Goal: Task Accomplishment & Management: Manage account settings

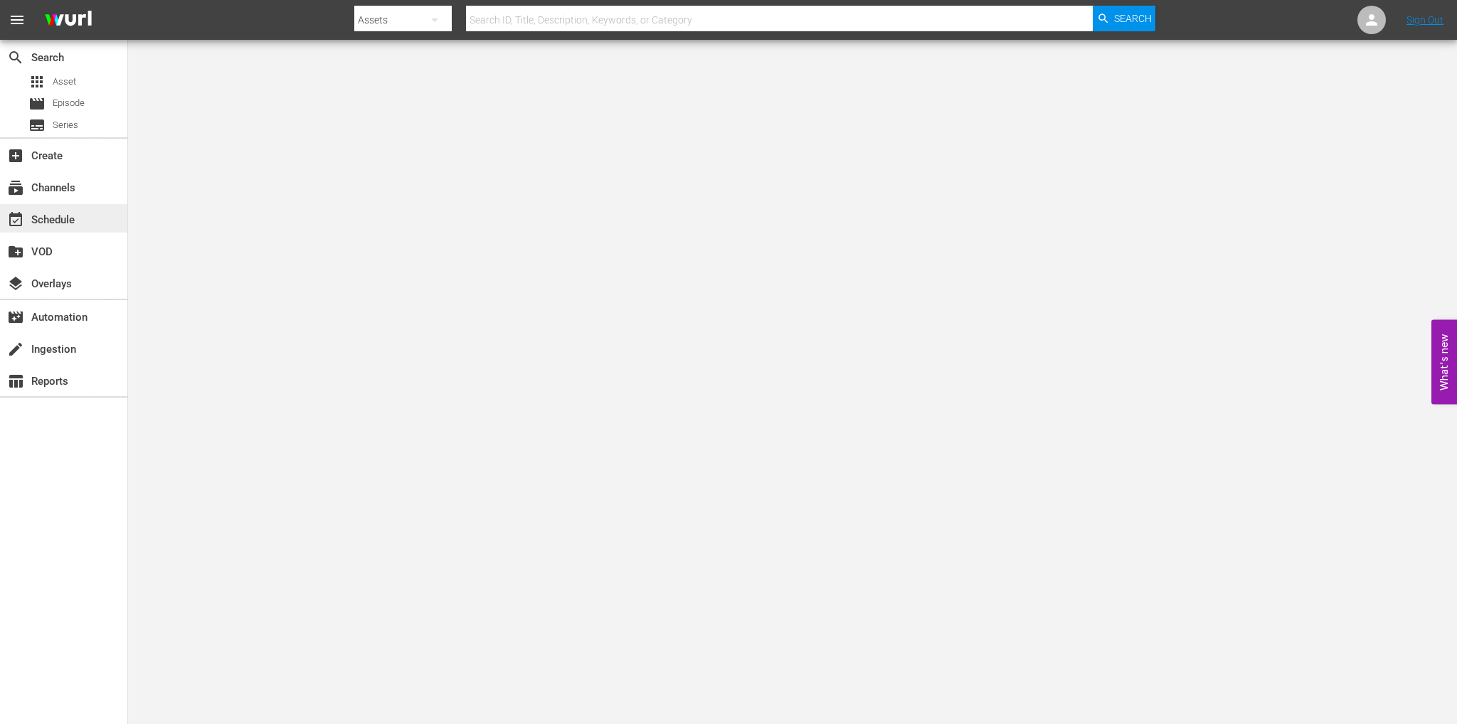
click at [79, 228] on div "event_available Schedule" at bounding box center [63, 218] width 127 height 28
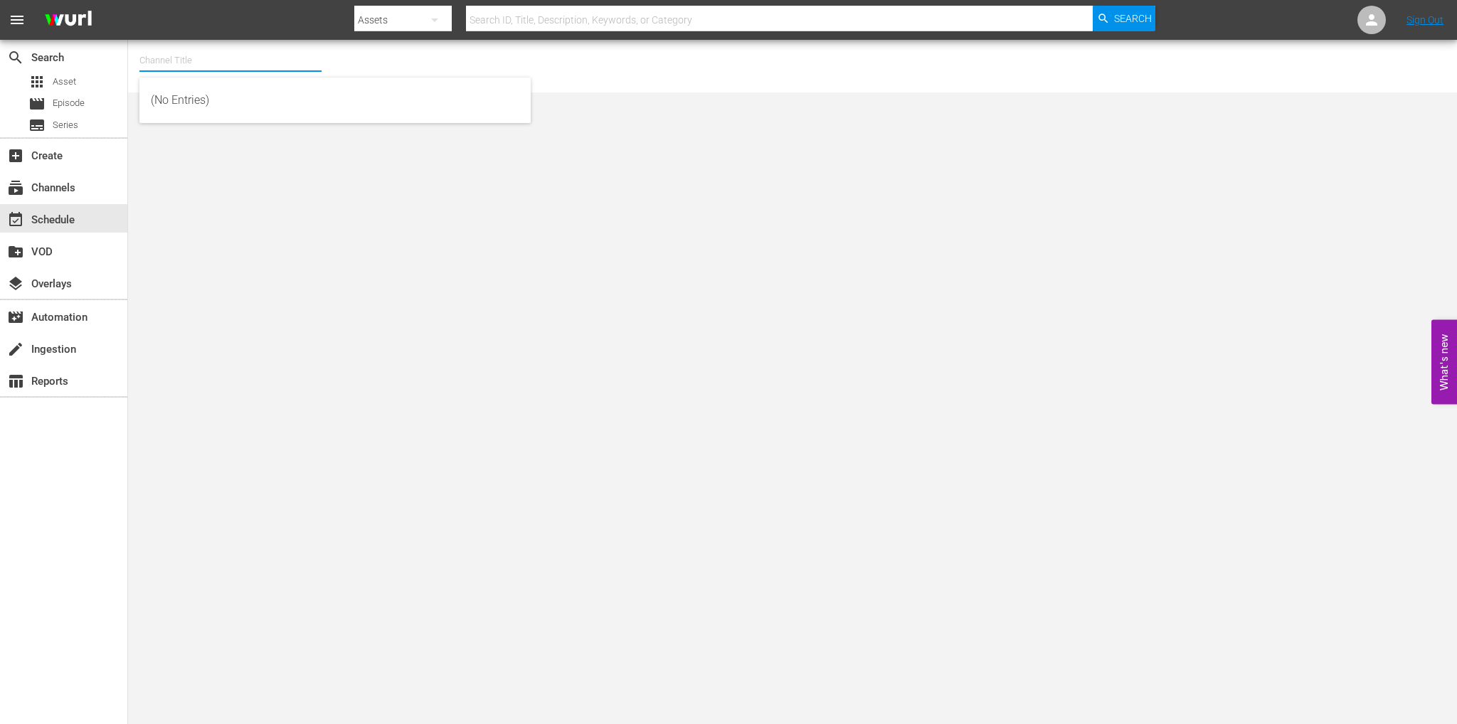
click at [242, 53] on input "text" at bounding box center [230, 60] width 182 height 34
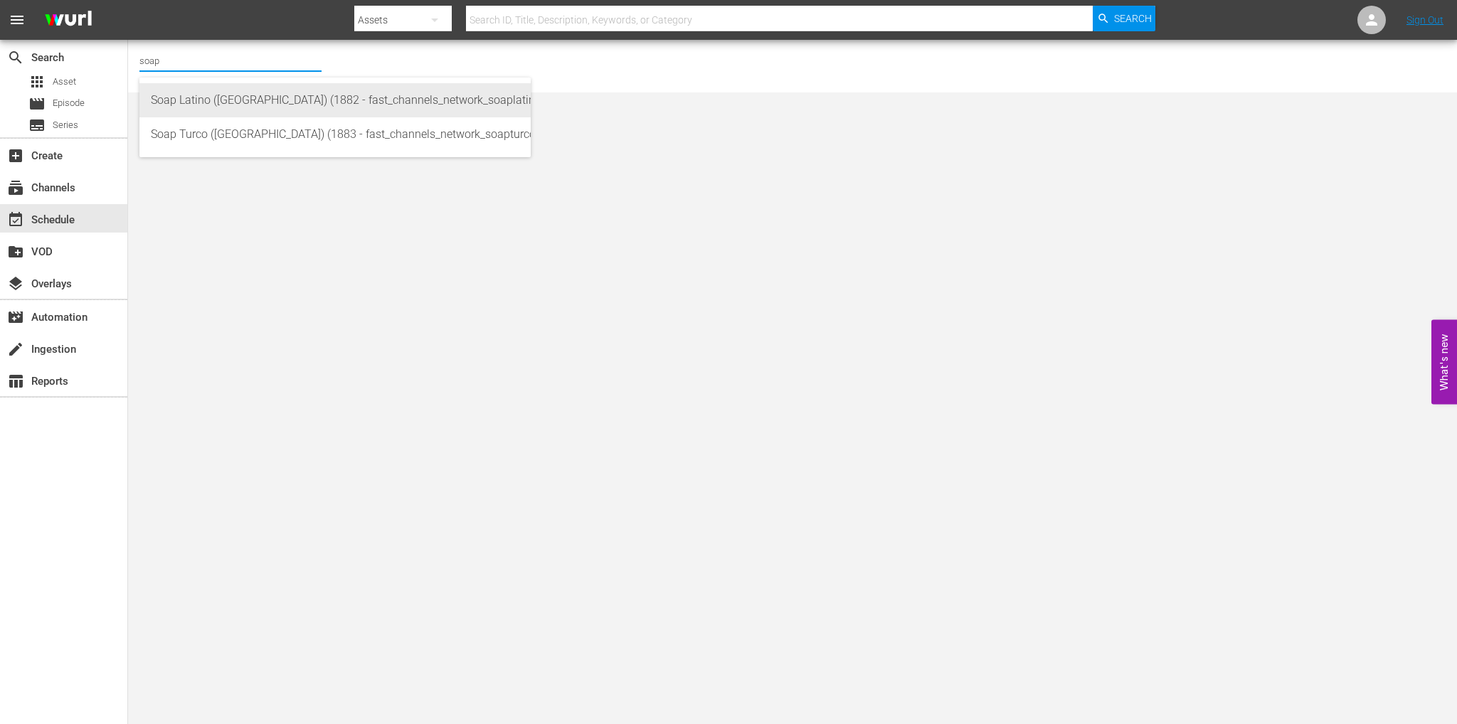
click at [245, 87] on div "Soap Latino ([GEOGRAPHIC_DATA]) (1882 - fast_channels_network_soaplatino_1)" at bounding box center [335, 100] width 368 height 34
type input "Soap Latino ([GEOGRAPHIC_DATA]) (1882 - fast_channels_network_soaplatino_1)"
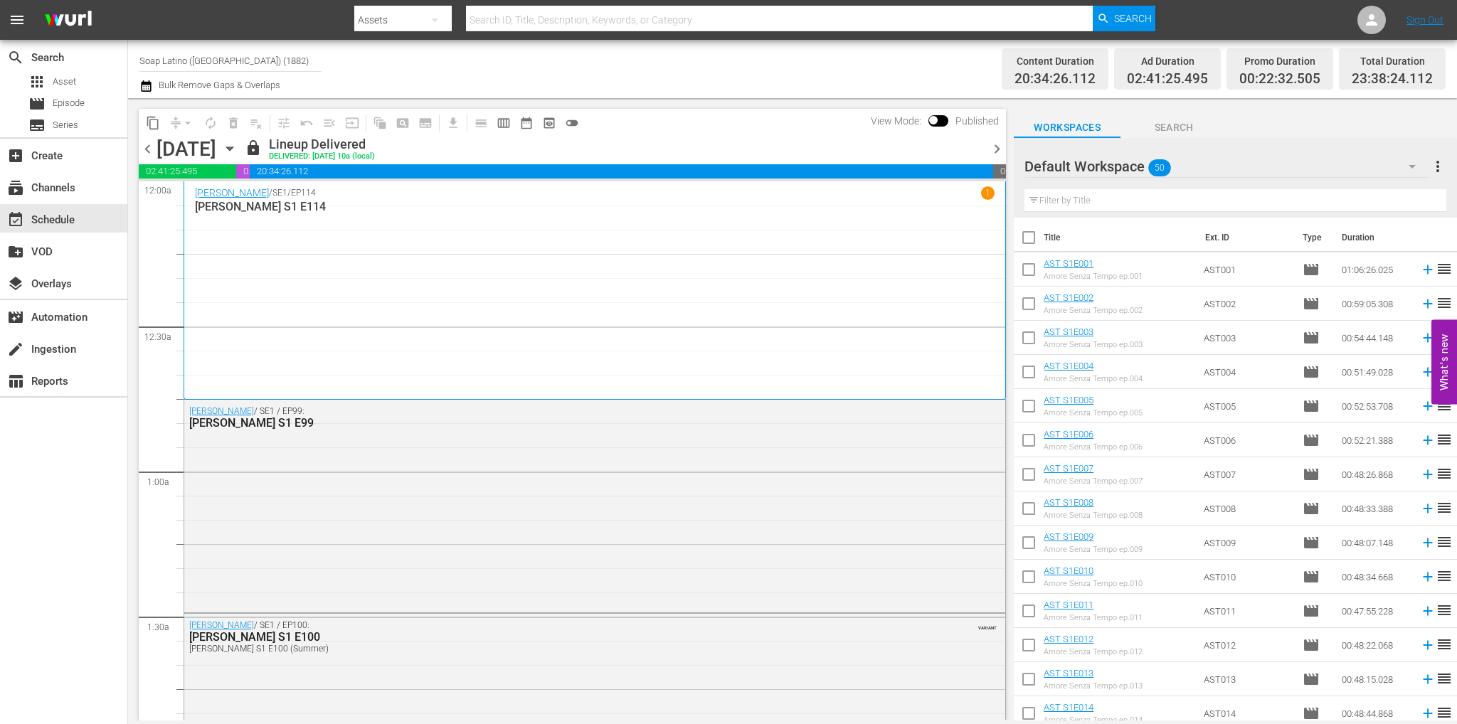
click at [238, 150] on icon "button" at bounding box center [230, 149] width 16 height 16
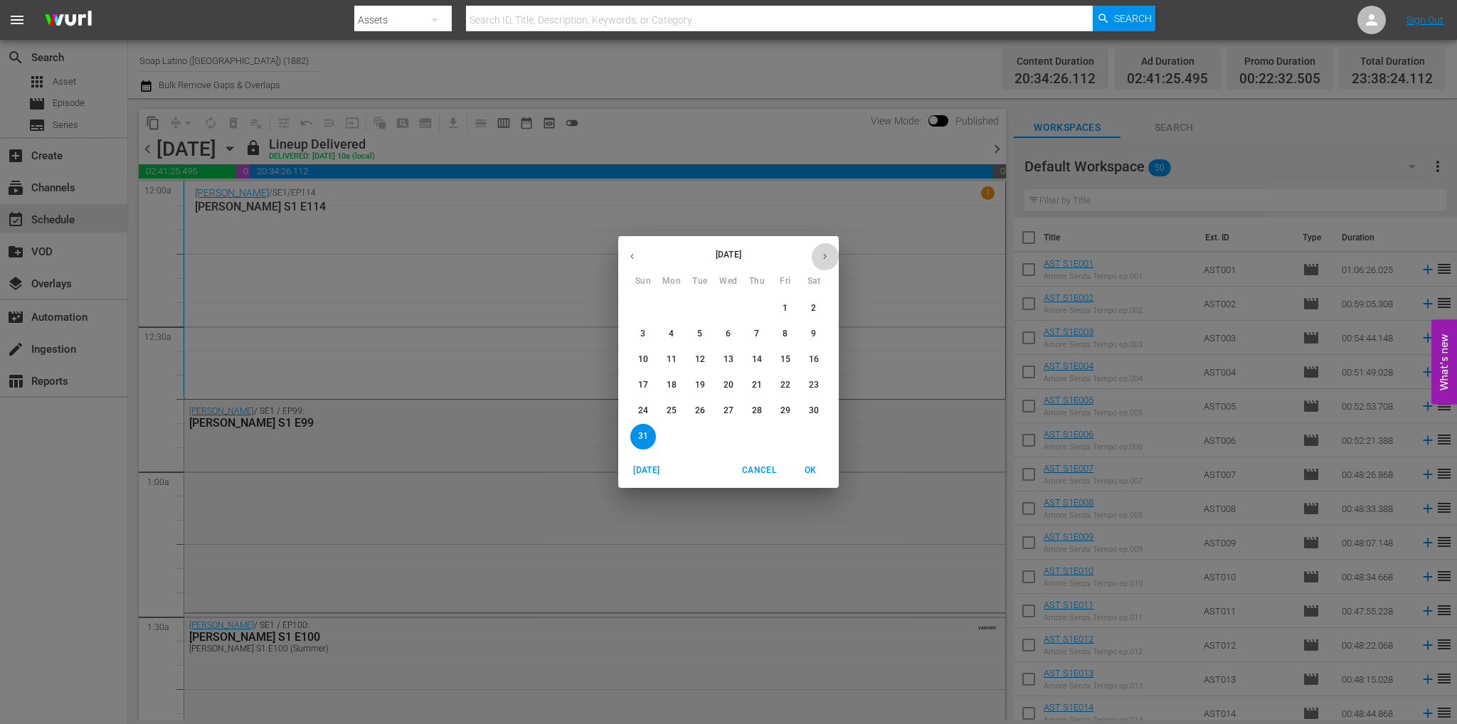
click at [826, 252] on icon "button" at bounding box center [824, 256] width 11 height 11
click at [644, 333] on p "7" at bounding box center [642, 334] width 5 height 12
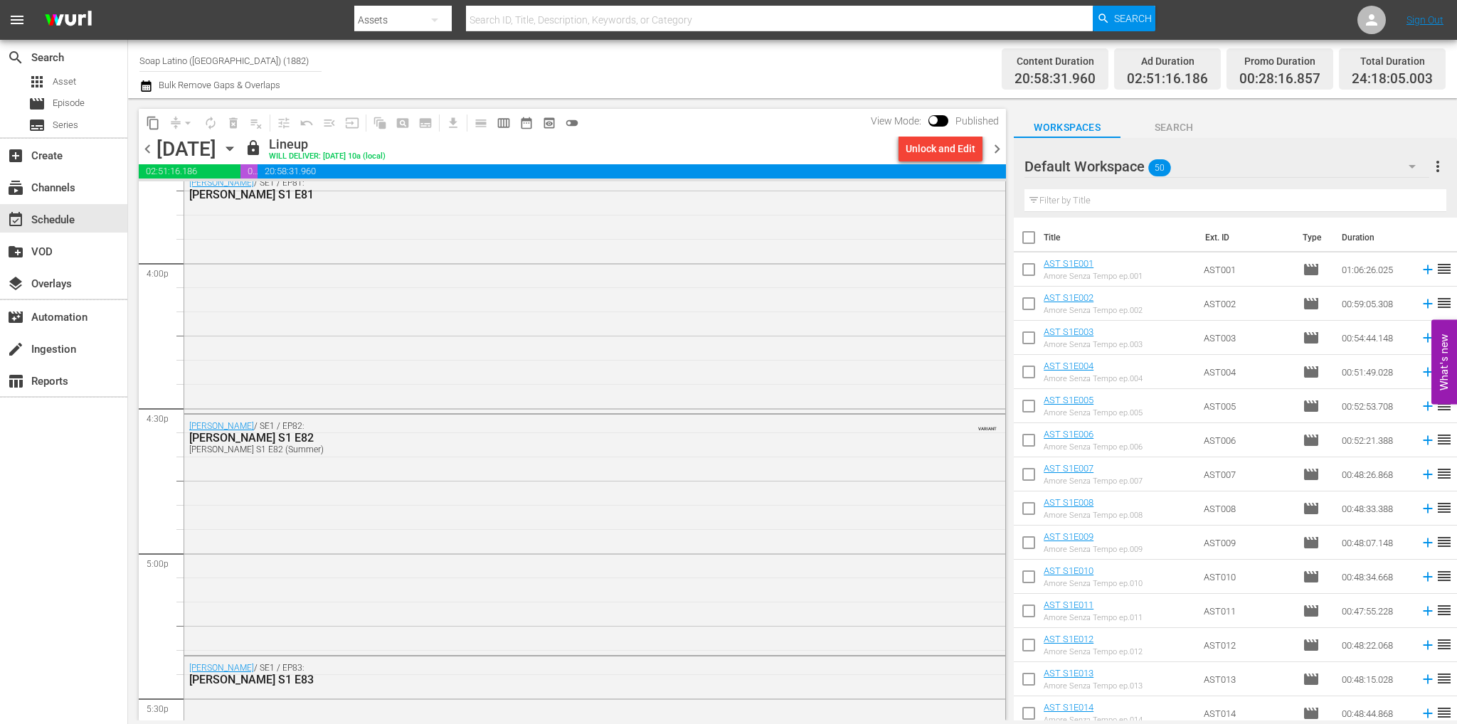
scroll to position [6520, 0]
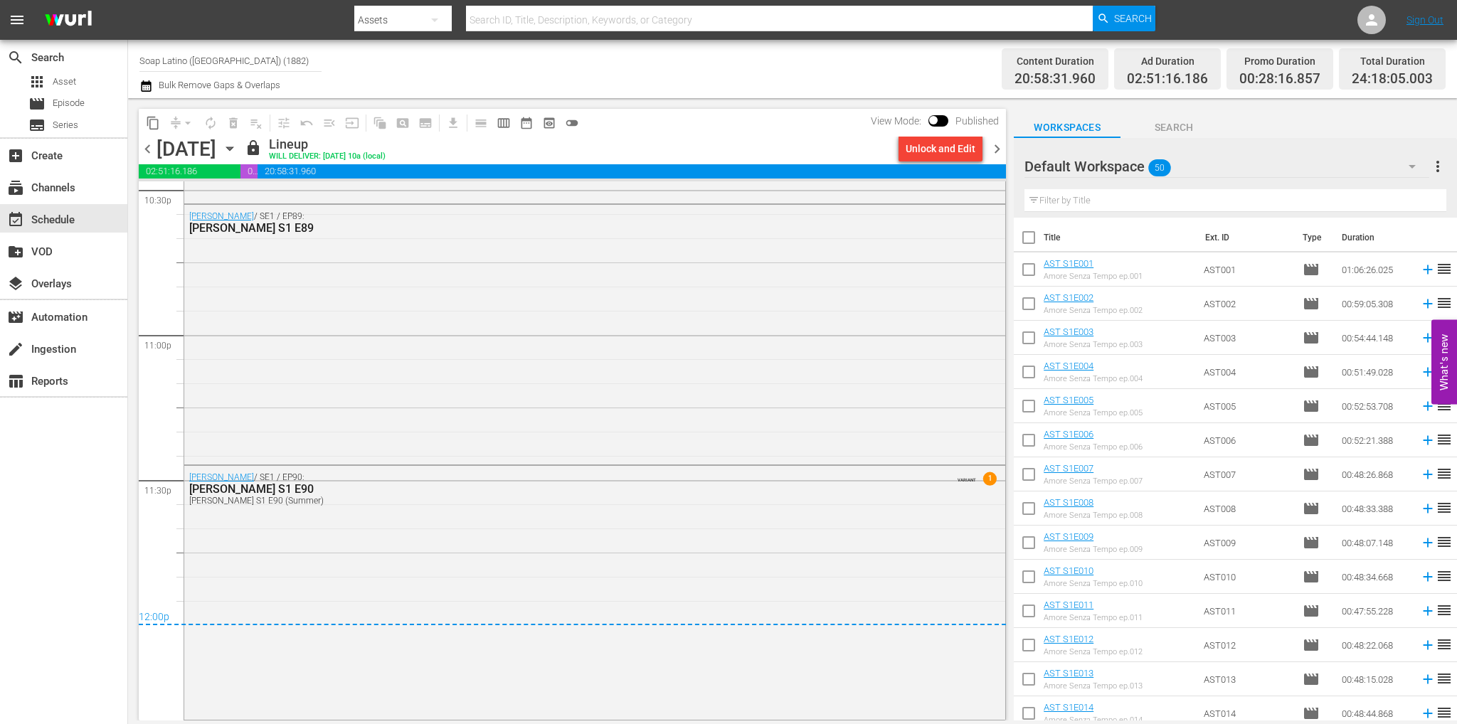
click at [991, 149] on span "chevron_right" at bounding box center [997, 149] width 18 height 18
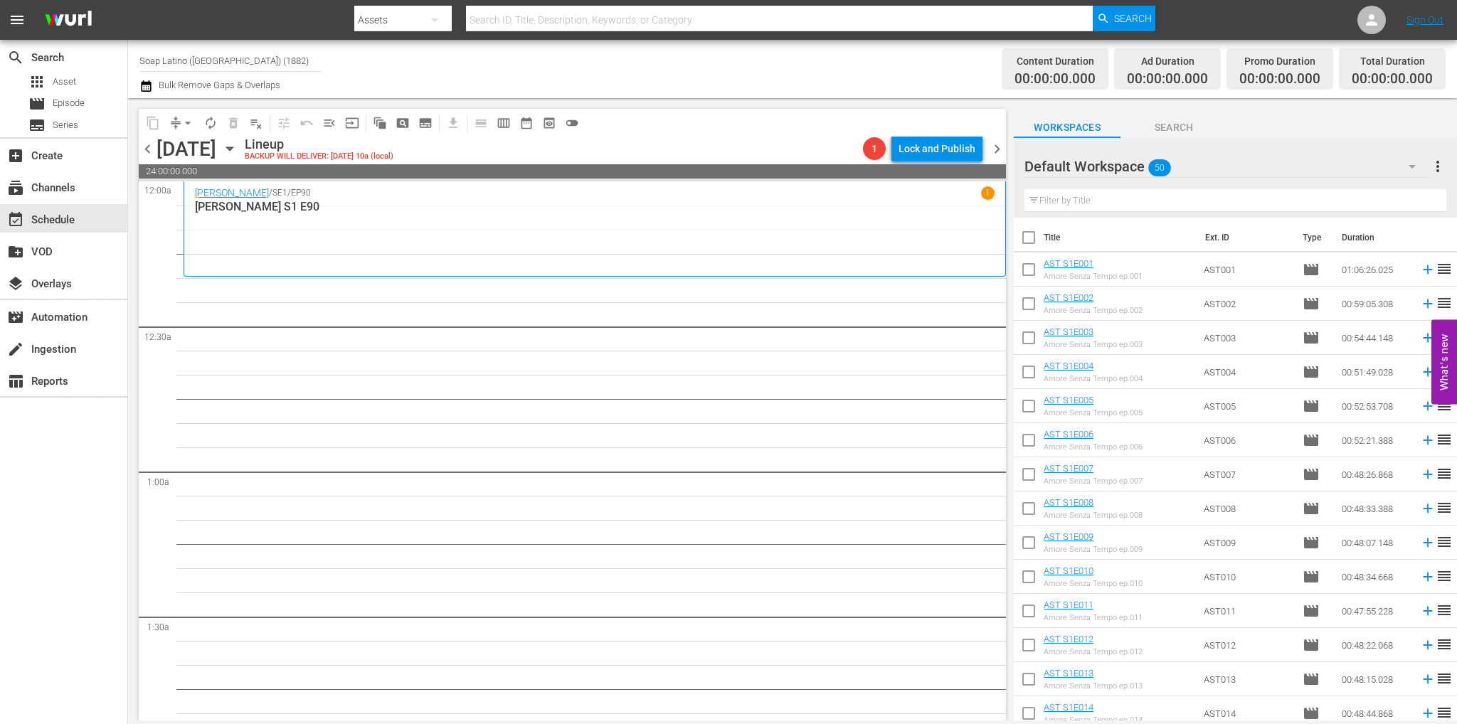
click at [1412, 166] on icon "button" at bounding box center [1411, 167] width 7 height 4
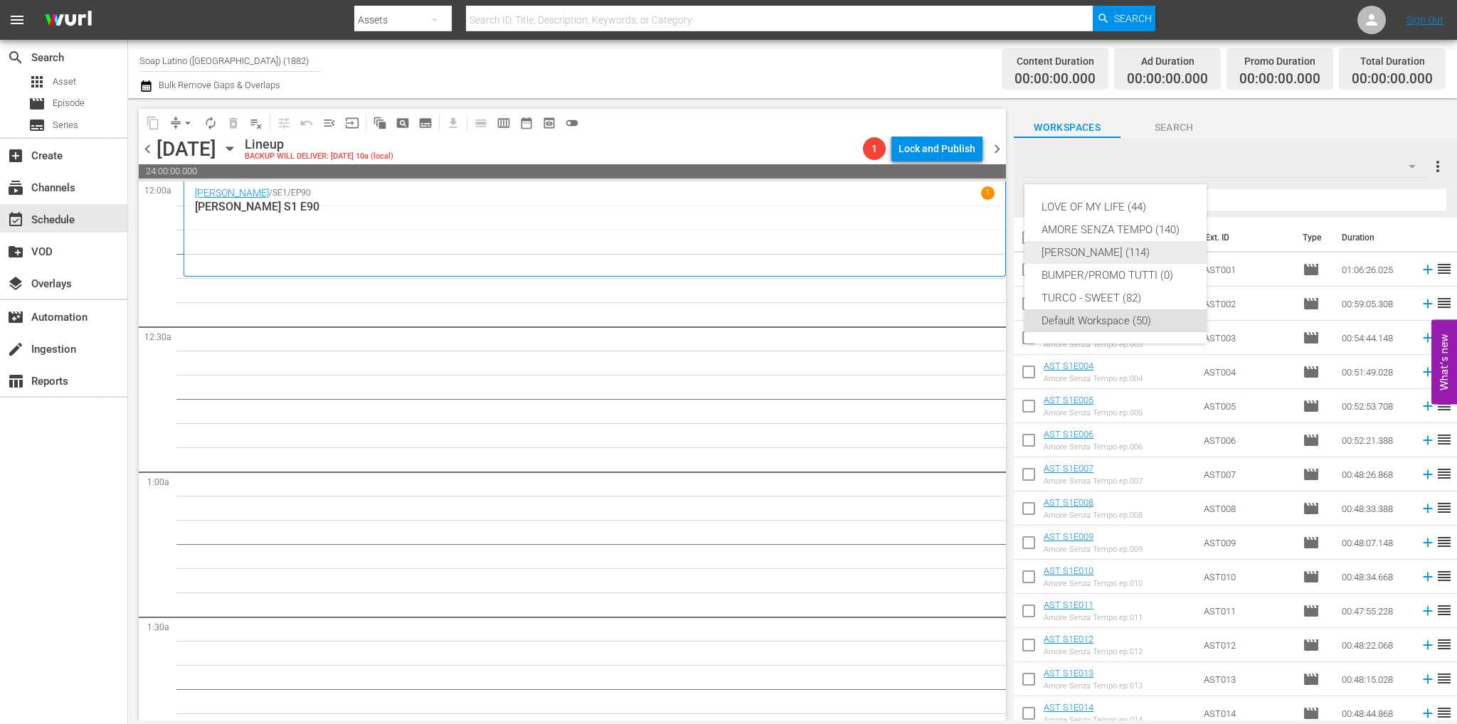
click at [1125, 256] on div "Eva Luna (114)" at bounding box center [1115, 252] width 148 height 23
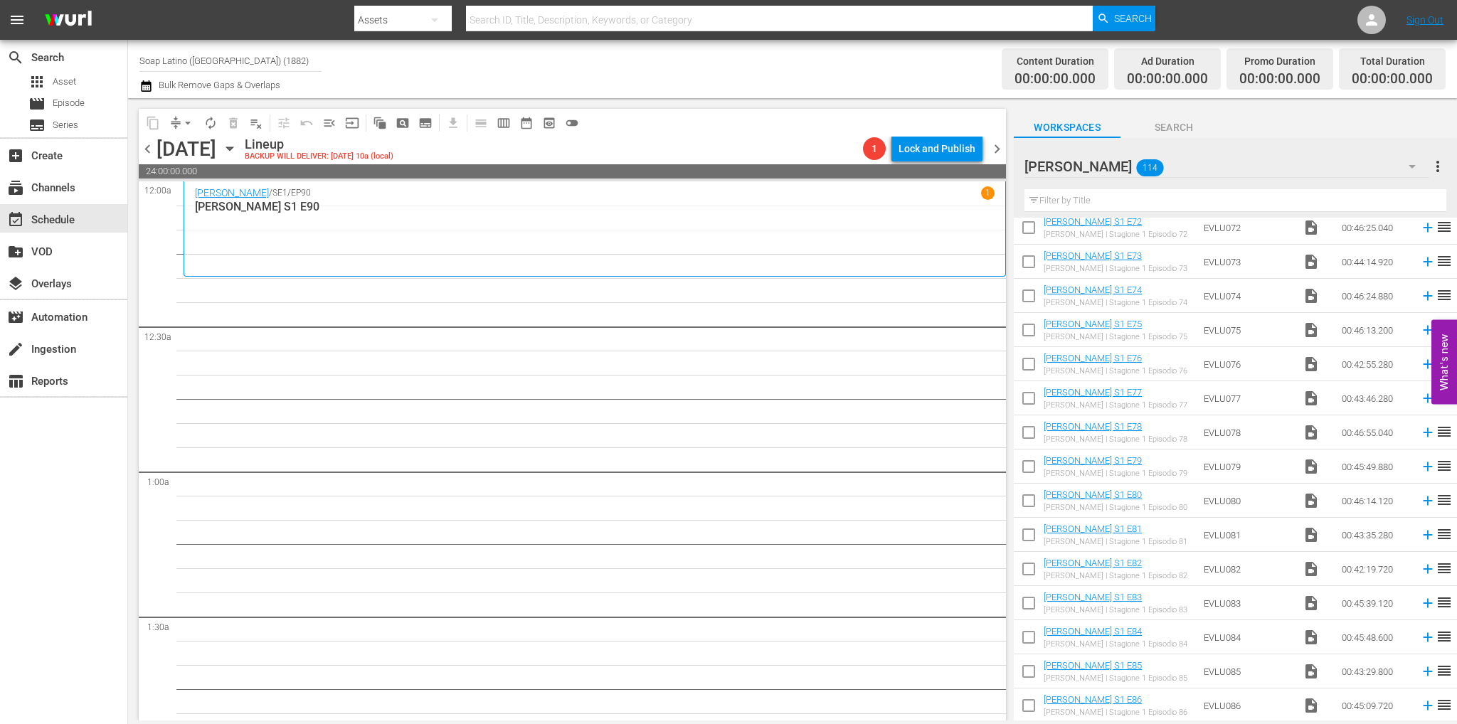
scroll to position [2537, 0]
click at [1033, 300] on input "checkbox" at bounding box center [1028, 296] width 30 height 30
checkbox input "true"
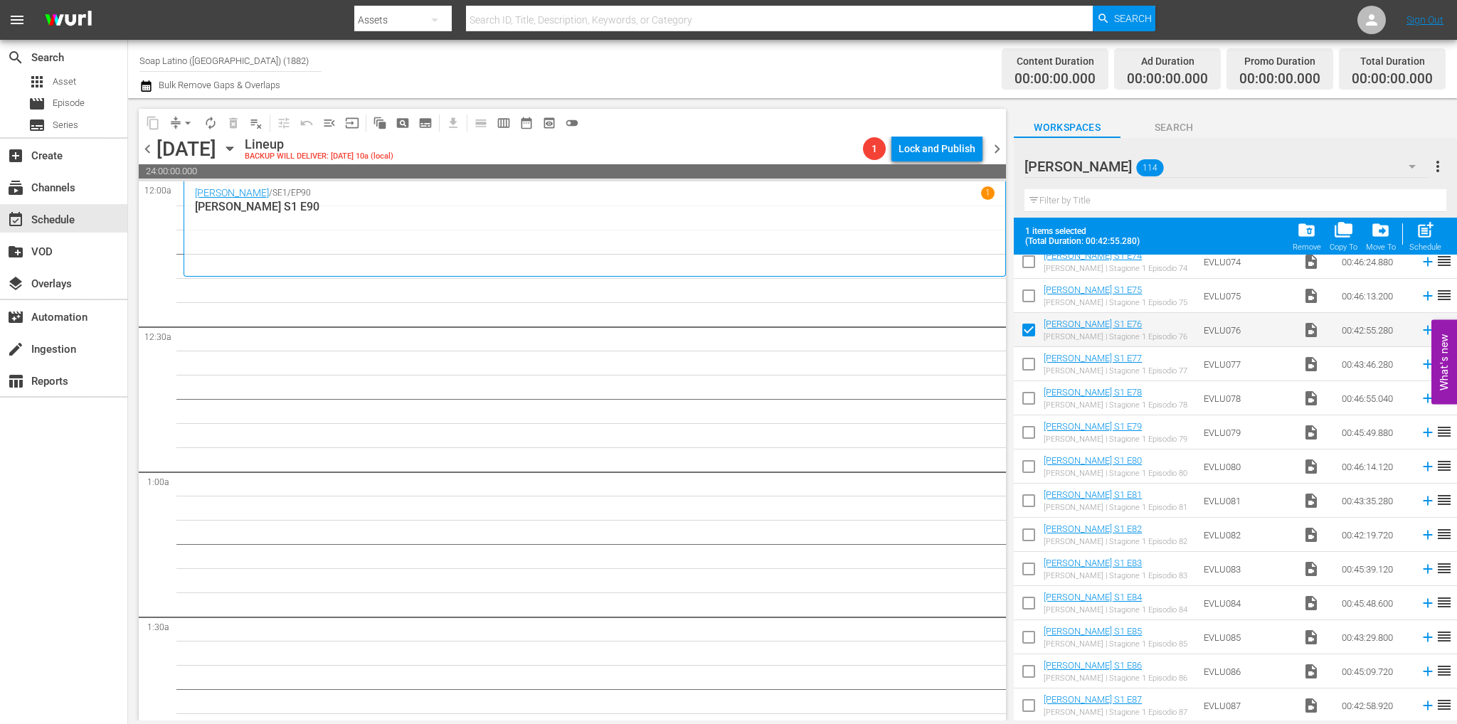
drag, startPoint x: 1031, startPoint y: 375, endPoint x: 1032, endPoint y: 398, distance: 23.5
click at [1031, 375] on input "checkbox" at bounding box center [1028, 367] width 30 height 30
checkbox input "true"
click at [1032, 402] on input "checkbox" at bounding box center [1028, 401] width 30 height 30
checkbox input "true"
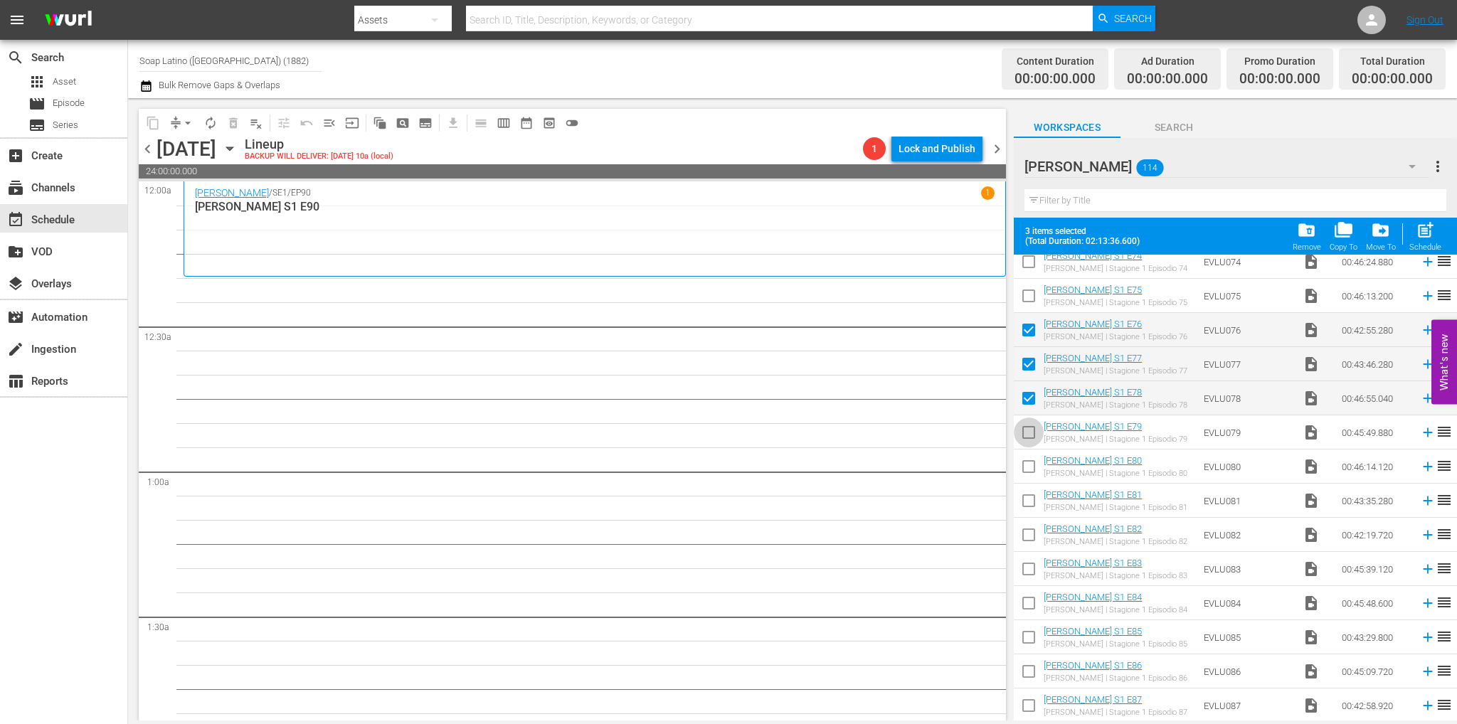
drag, startPoint x: 1028, startPoint y: 430, endPoint x: 1029, endPoint y: 439, distance: 9.4
click at [1028, 430] on input "checkbox" at bounding box center [1028, 435] width 30 height 30
checkbox input "true"
drag, startPoint x: 1035, startPoint y: 467, endPoint x: 1036, endPoint y: 484, distance: 17.1
click at [1035, 467] on input "checkbox" at bounding box center [1028, 469] width 30 height 30
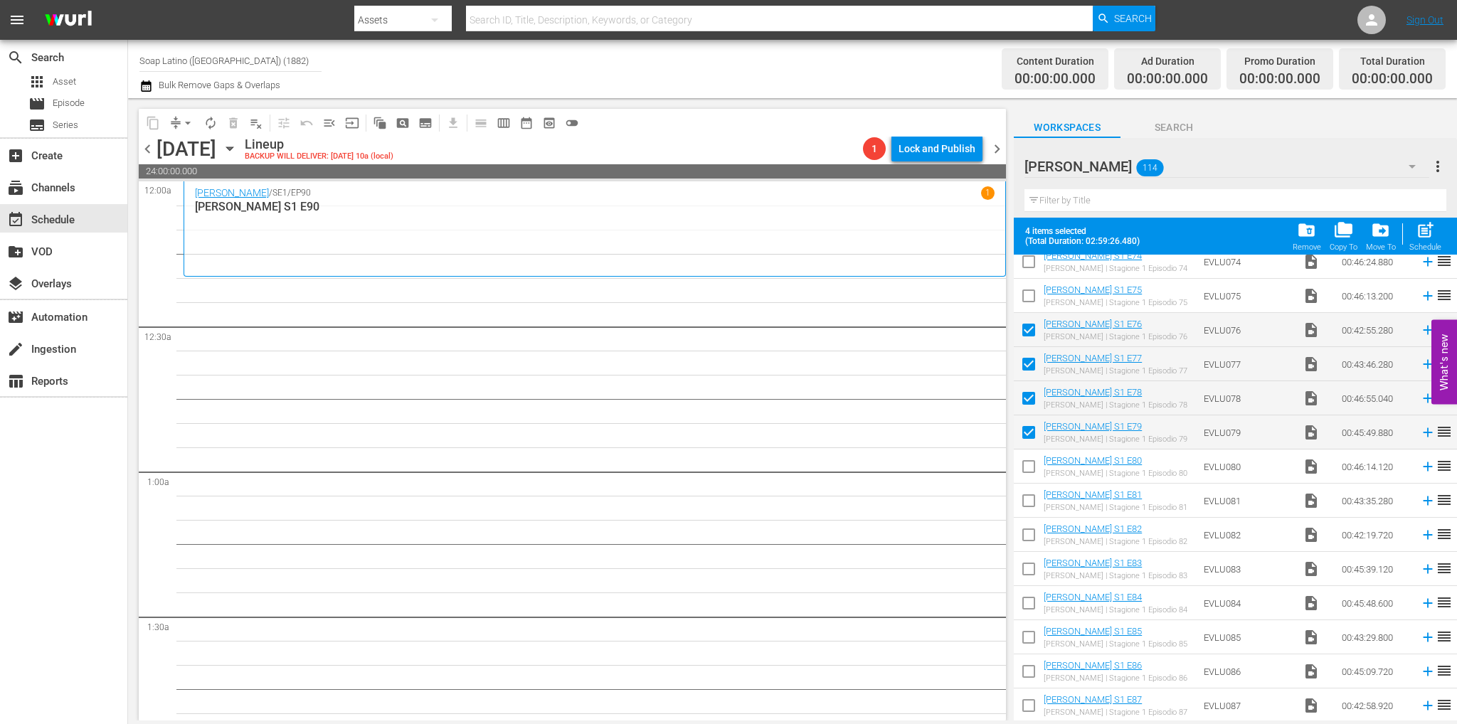
checkbox input "true"
drag, startPoint x: 1028, startPoint y: 503, endPoint x: 1031, endPoint y: 517, distance: 14.4
click at [1028, 503] on input "checkbox" at bounding box center [1028, 504] width 30 height 30
checkbox input "true"
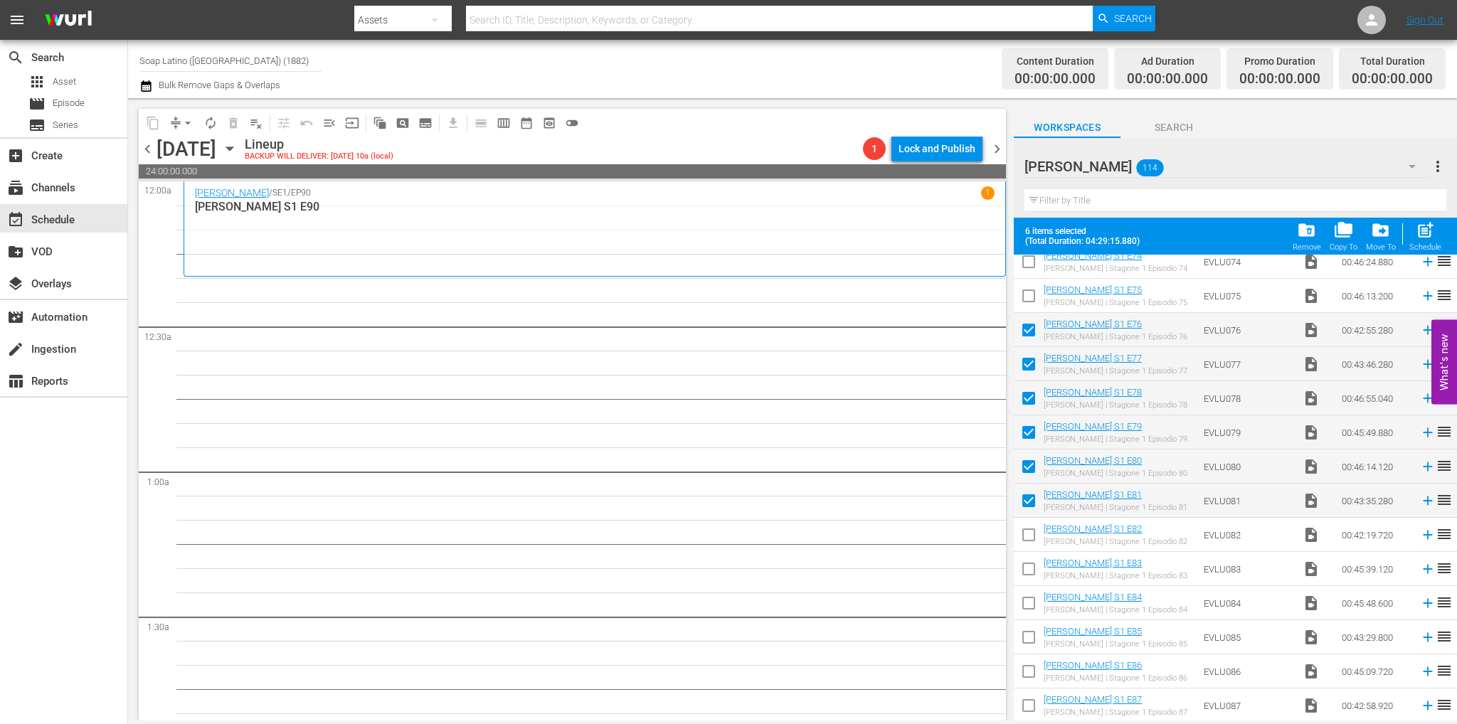
click at [1032, 532] on input "checkbox" at bounding box center [1028, 538] width 30 height 30
checkbox input "true"
click at [1036, 570] on input "checkbox" at bounding box center [1028, 572] width 30 height 30
checkbox input "true"
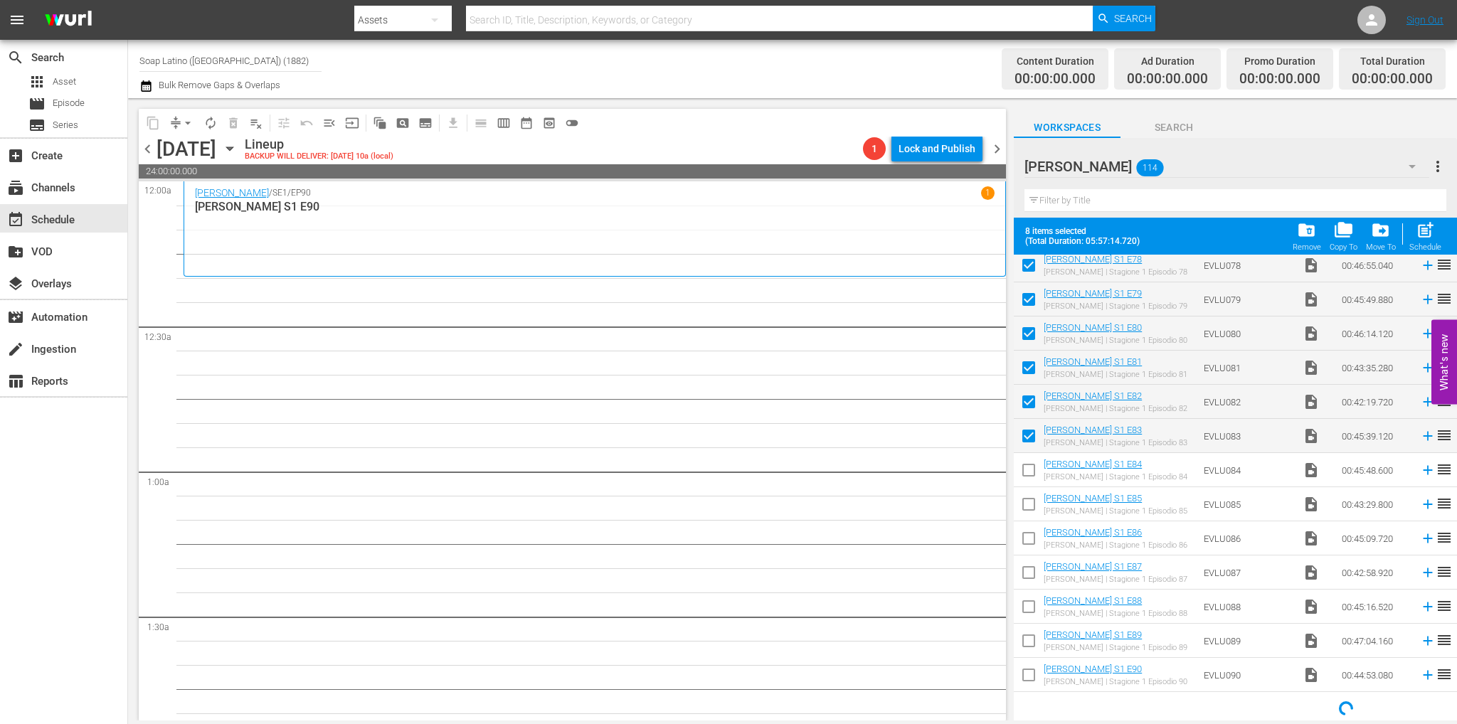
scroll to position [2673, 0]
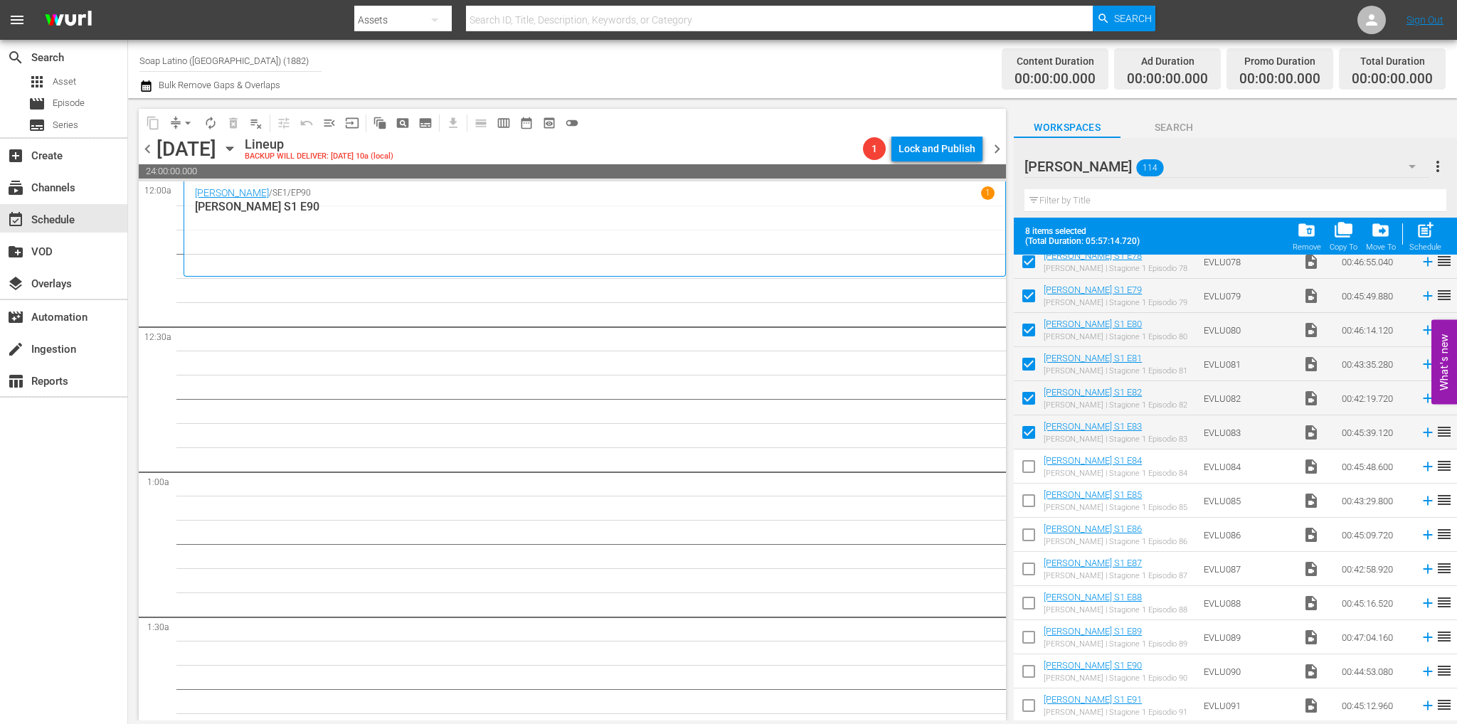
click at [1033, 466] on input "checkbox" at bounding box center [1028, 469] width 30 height 30
checkbox input "true"
drag, startPoint x: 1030, startPoint y: 501, endPoint x: 1031, endPoint y: 516, distance: 14.3
click at [1030, 501] on input "checkbox" at bounding box center [1028, 504] width 30 height 30
checkbox input "true"
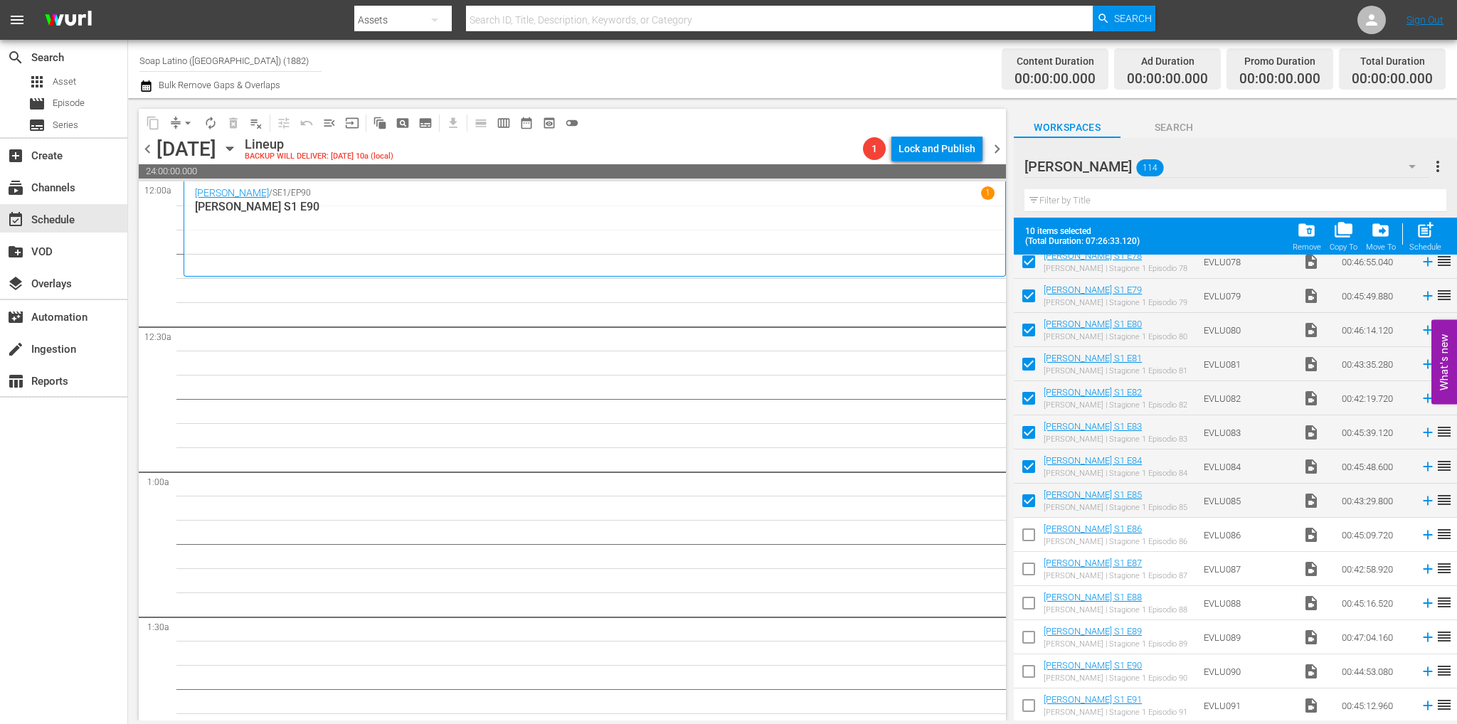
drag, startPoint x: 1031, startPoint y: 538, endPoint x: 1031, endPoint y: 558, distance: 19.9
click at [1031, 538] on input "checkbox" at bounding box center [1028, 538] width 30 height 30
checkbox input "true"
drag, startPoint x: 1033, startPoint y: 564, endPoint x: 1027, endPoint y: 583, distance: 20.0
click at [1033, 564] on input "checkbox" at bounding box center [1028, 572] width 30 height 30
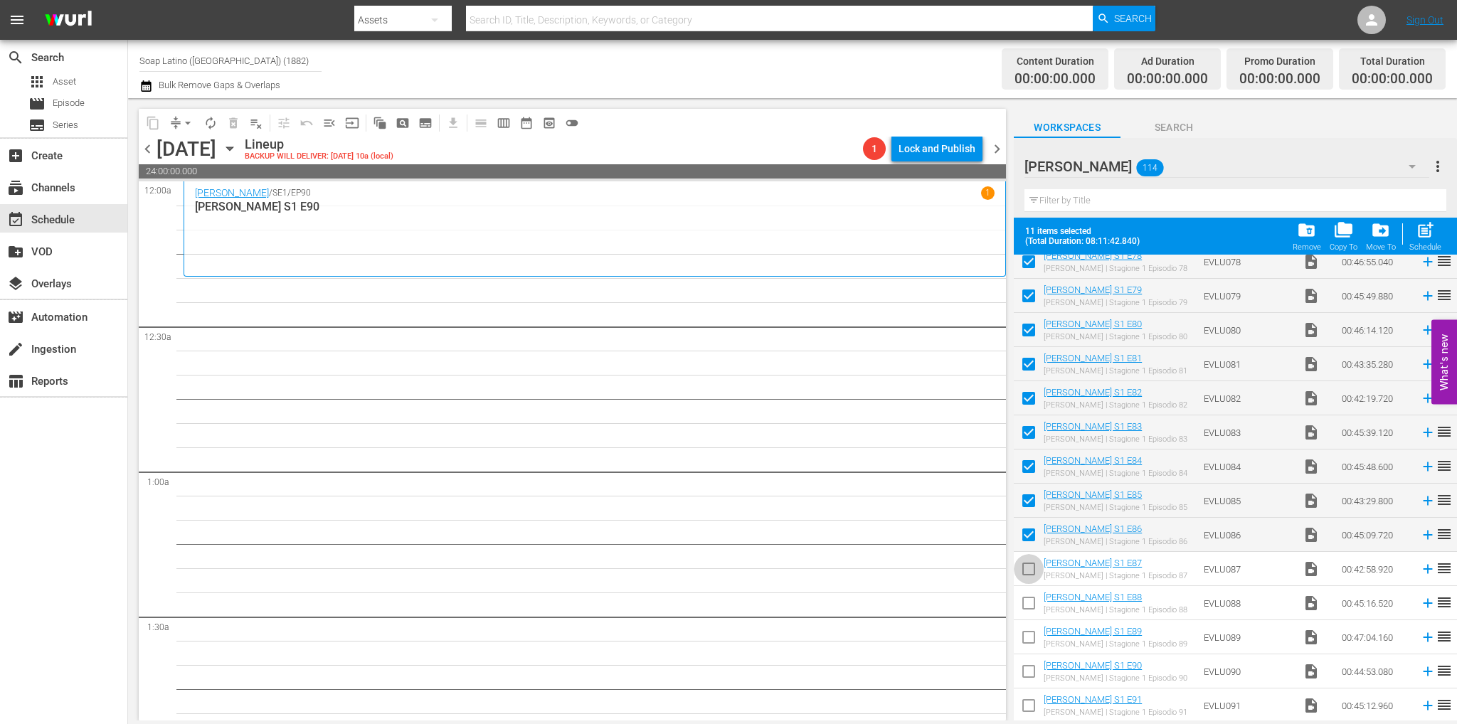
checkbox input "true"
drag, startPoint x: 1028, startPoint y: 602, endPoint x: 1026, endPoint y: 582, distance: 20.7
click at [1029, 602] on input "checkbox" at bounding box center [1028, 606] width 30 height 30
checkbox input "true"
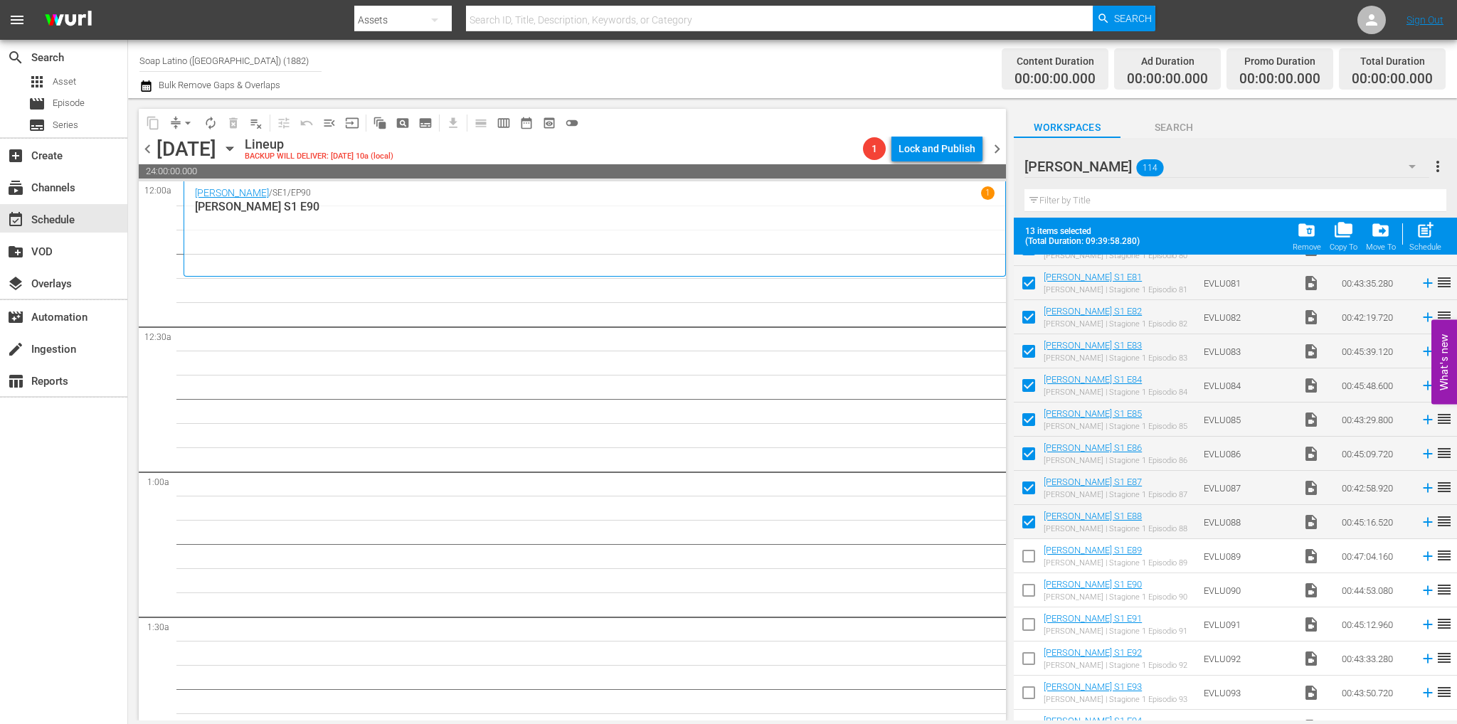
scroll to position [2816, 0]
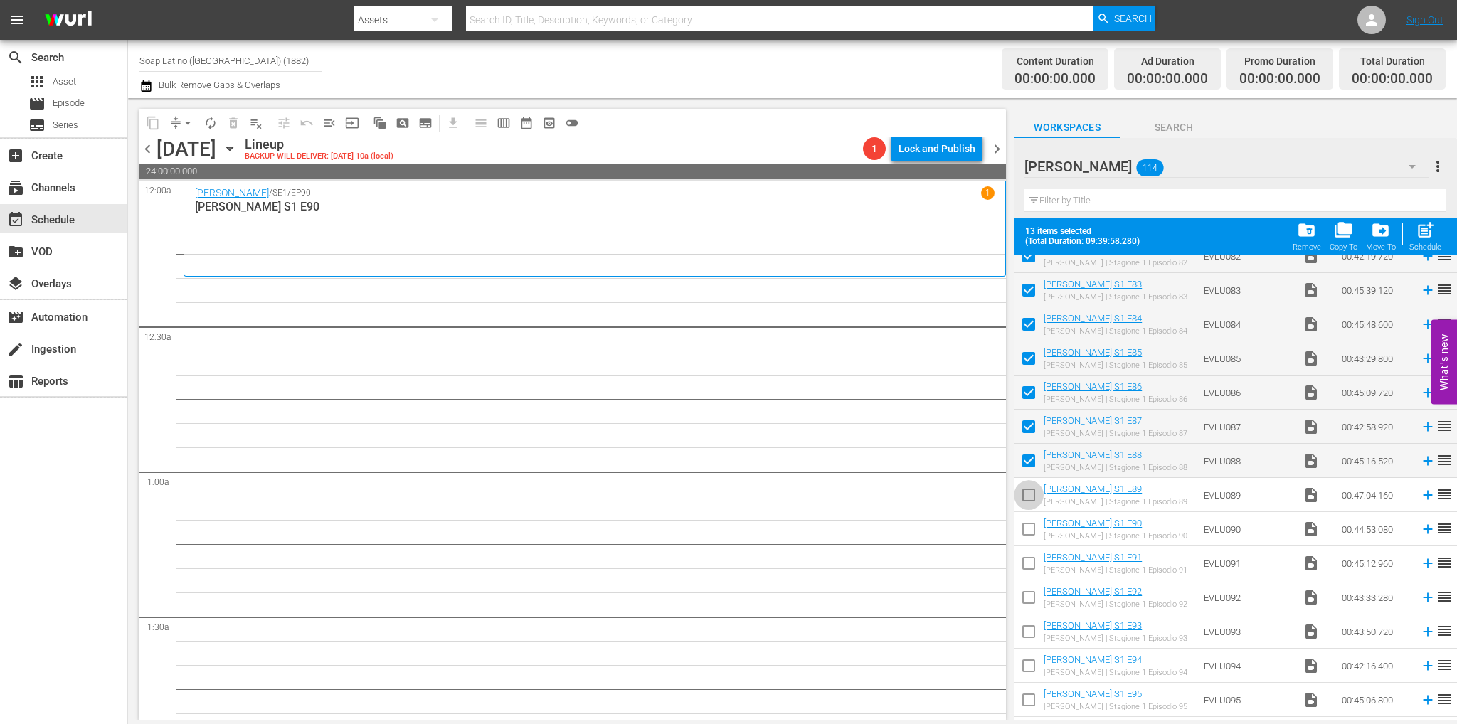
click at [1026, 496] on input "checkbox" at bounding box center [1028, 498] width 30 height 30
checkbox input "true"
click at [1034, 537] on input "checkbox" at bounding box center [1028, 532] width 30 height 30
checkbox input "true"
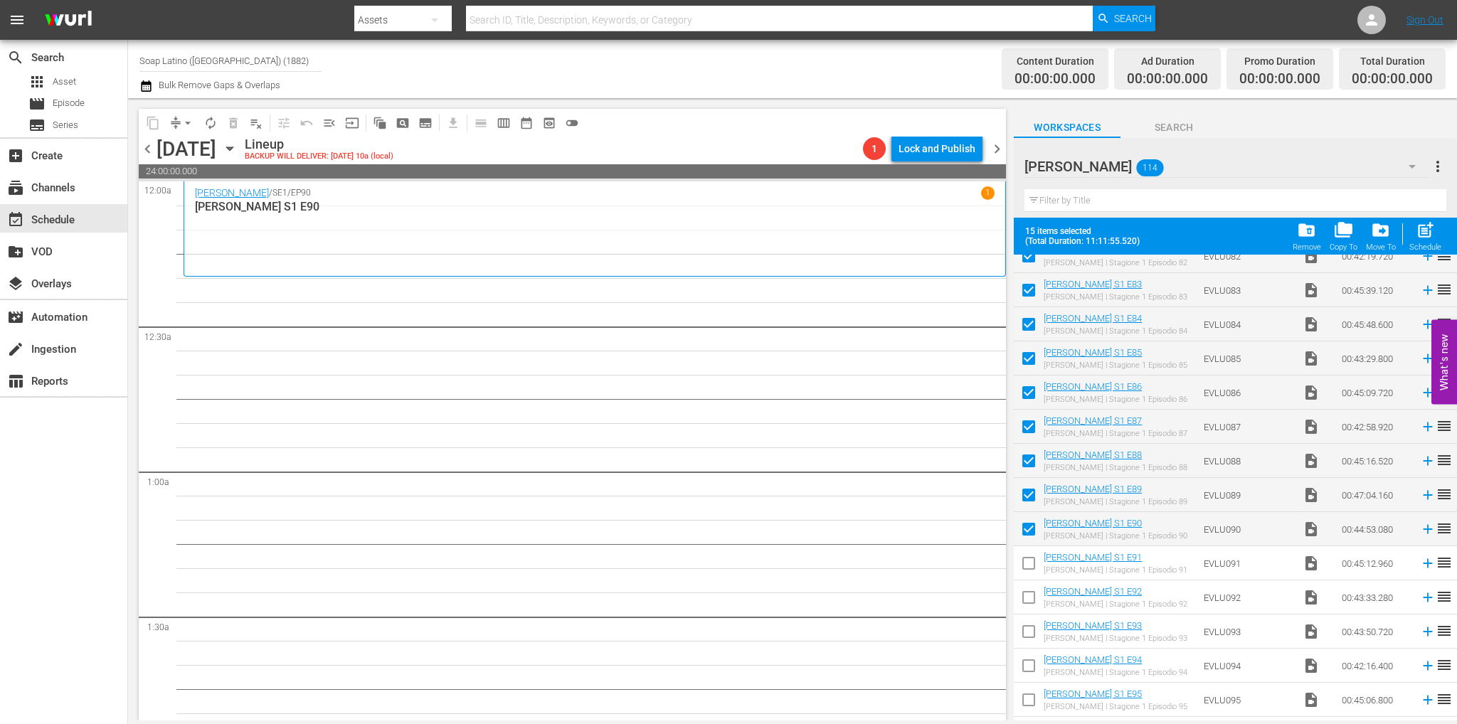
drag, startPoint x: 1033, startPoint y: 571, endPoint x: 1030, endPoint y: 580, distance: 9.0
click at [1033, 571] on input "checkbox" at bounding box center [1028, 566] width 30 height 30
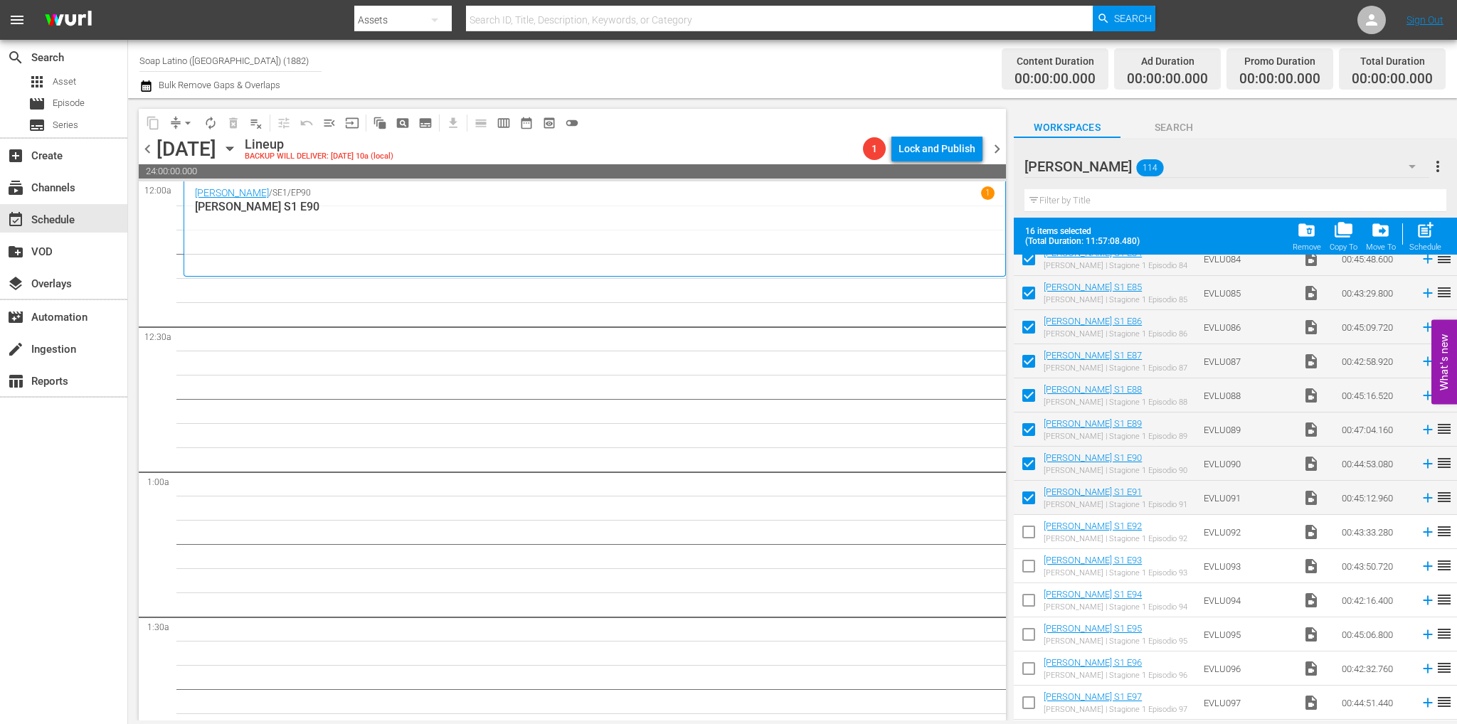
scroll to position [2958, 0]
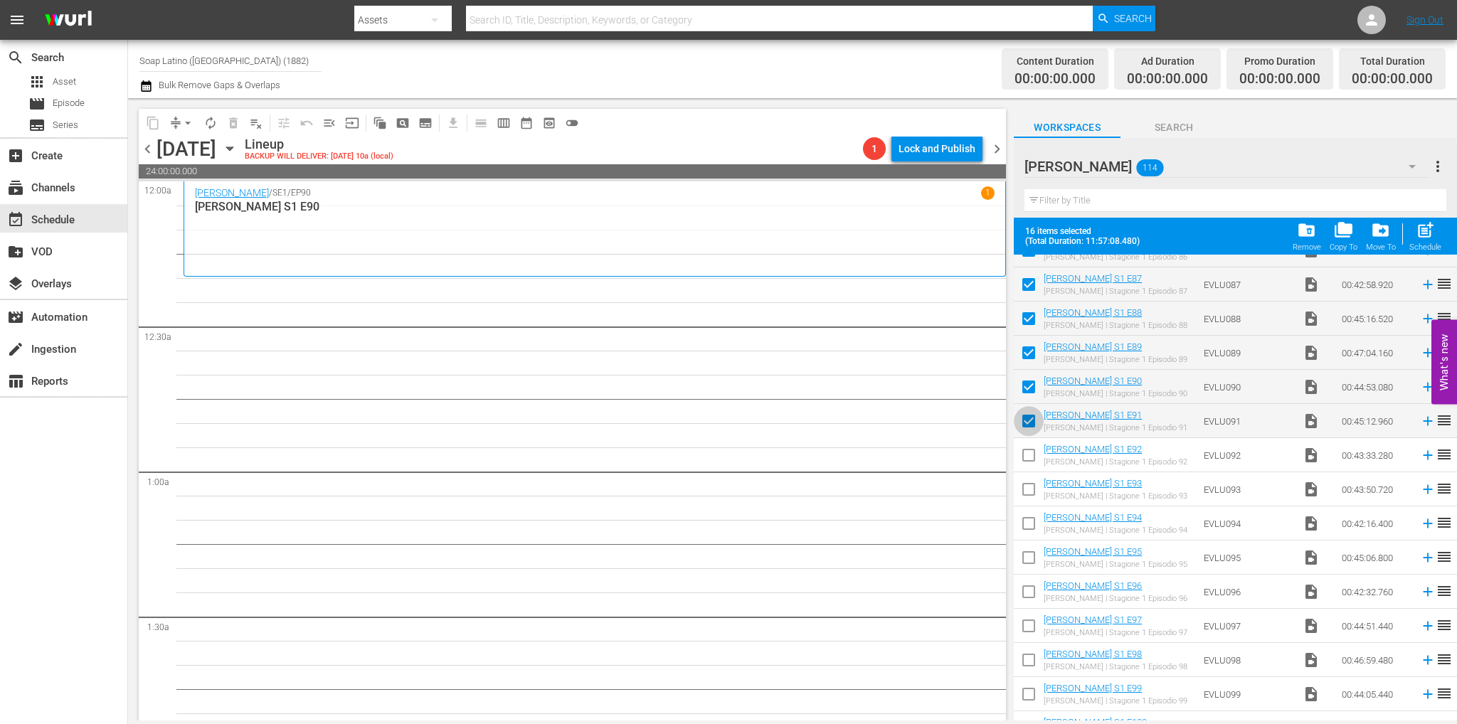
click at [1029, 425] on input "checkbox" at bounding box center [1028, 424] width 30 height 30
checkbox input "false"
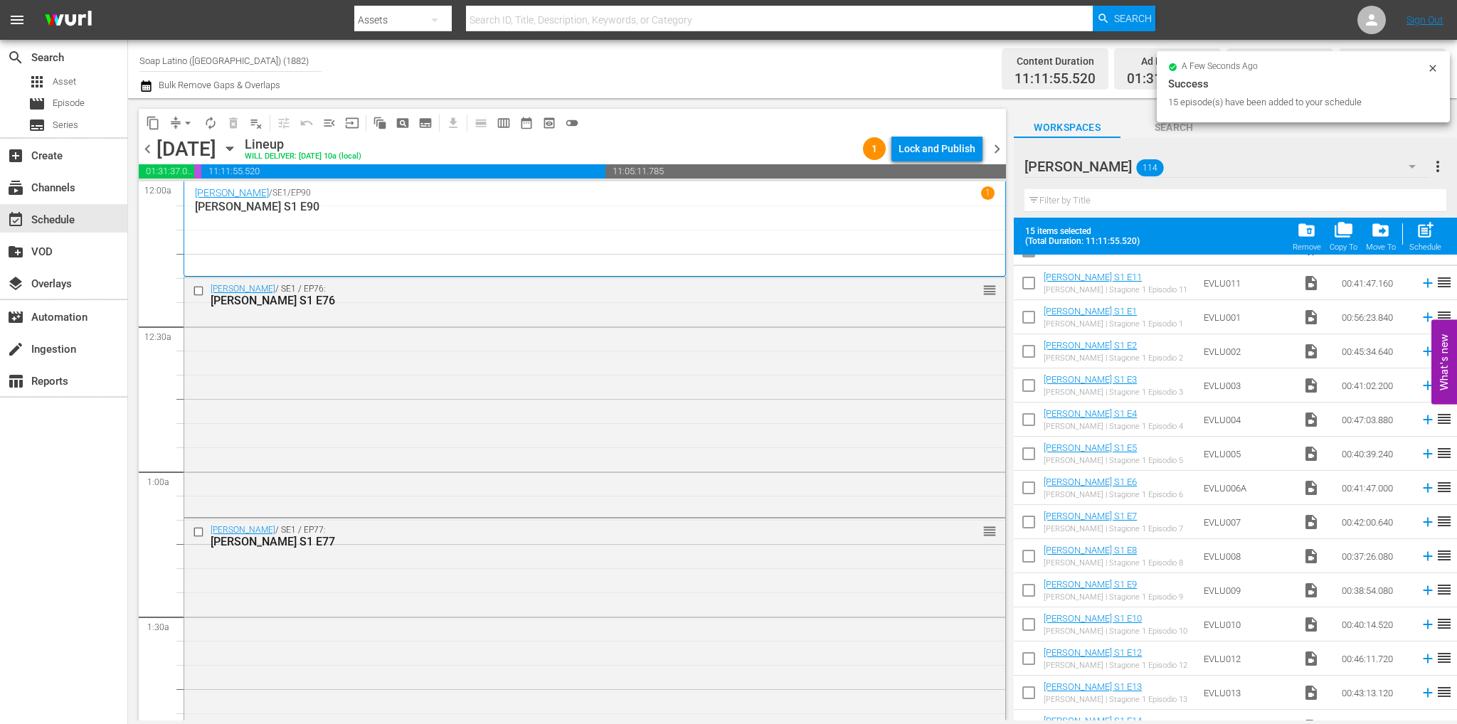
scroll to position [0, 0]
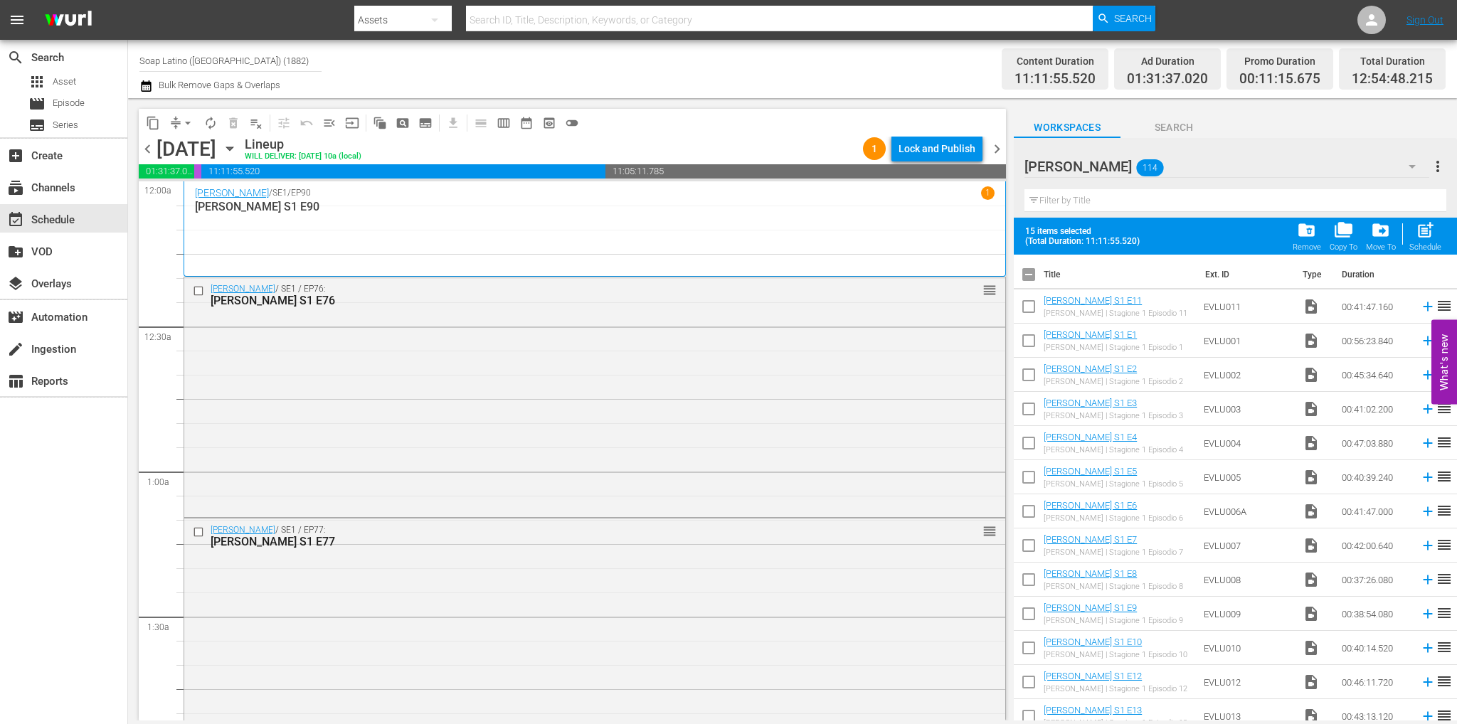
drag, startPoint x: 1030, startPoint y: 278, endPoint x: 1024, endPoint y: 289, distance: 12.7
click at [1030, 278] on input "checkbox" at bounding box center [1028, 277] width 30 height 30
checkbox input "true"
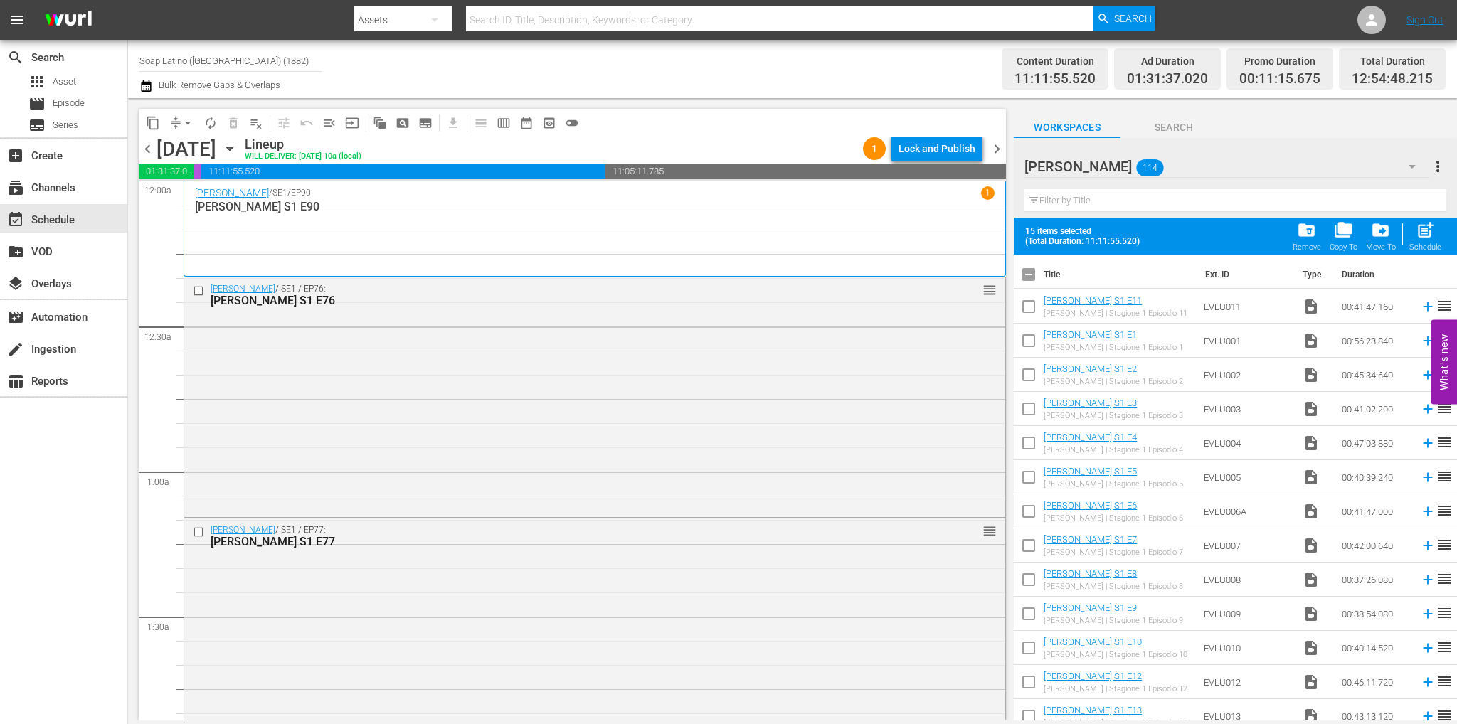
checkbox input "true"
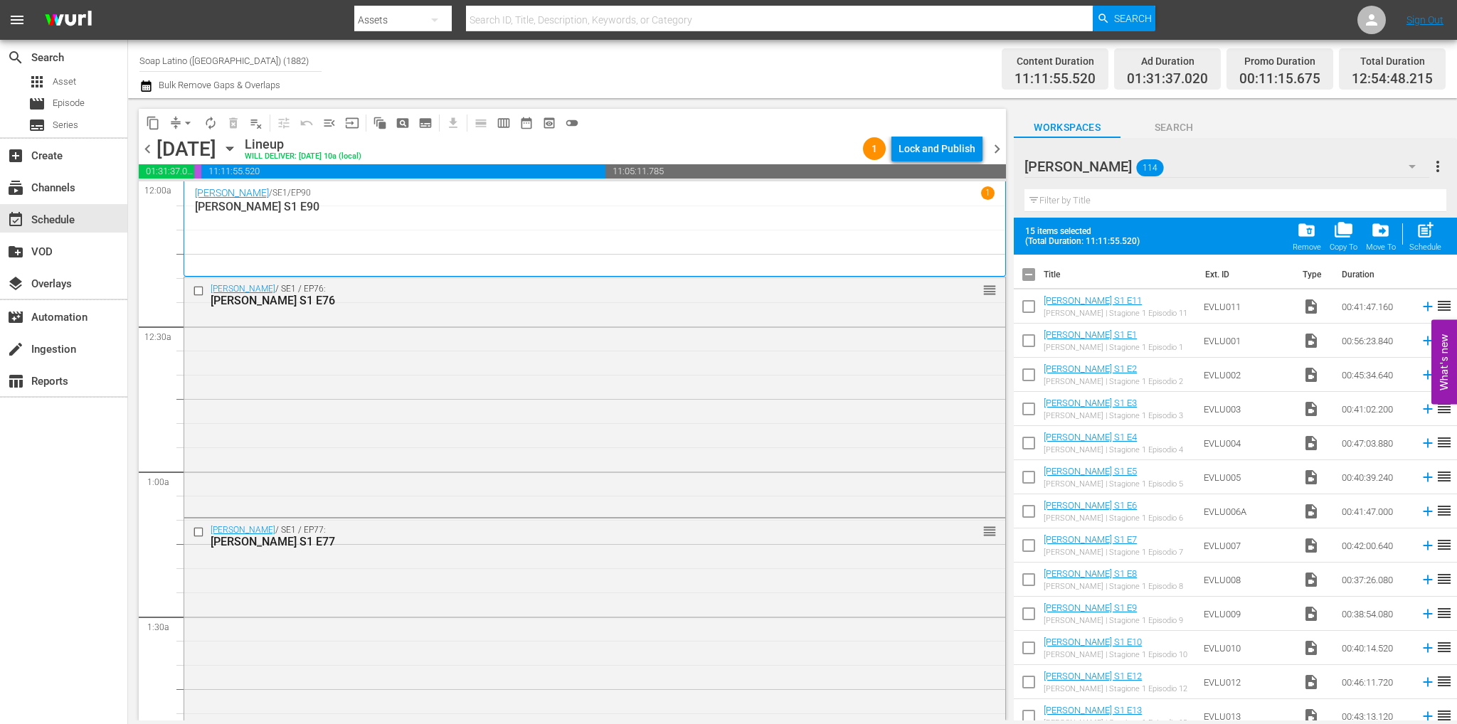
checkbox input "true"
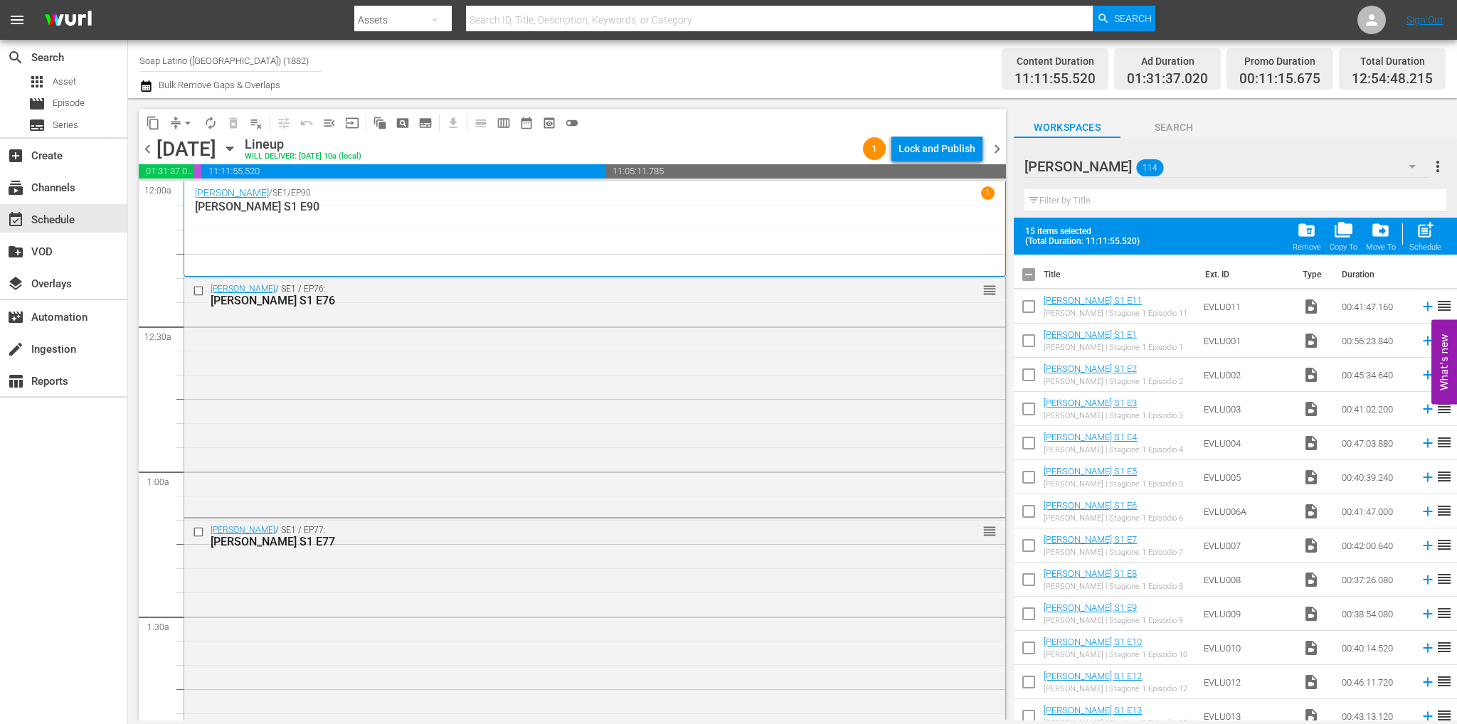
checkbox input "true"
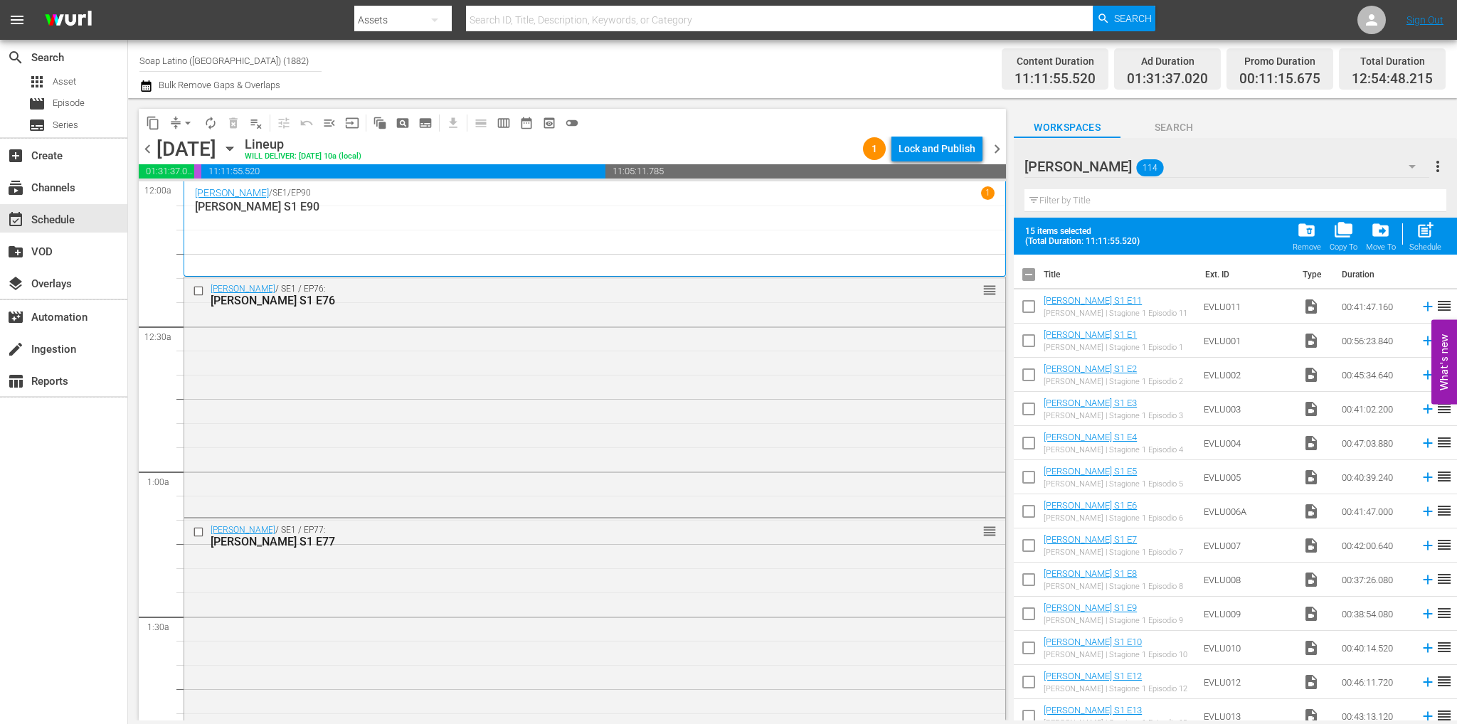
checkbox input "true"
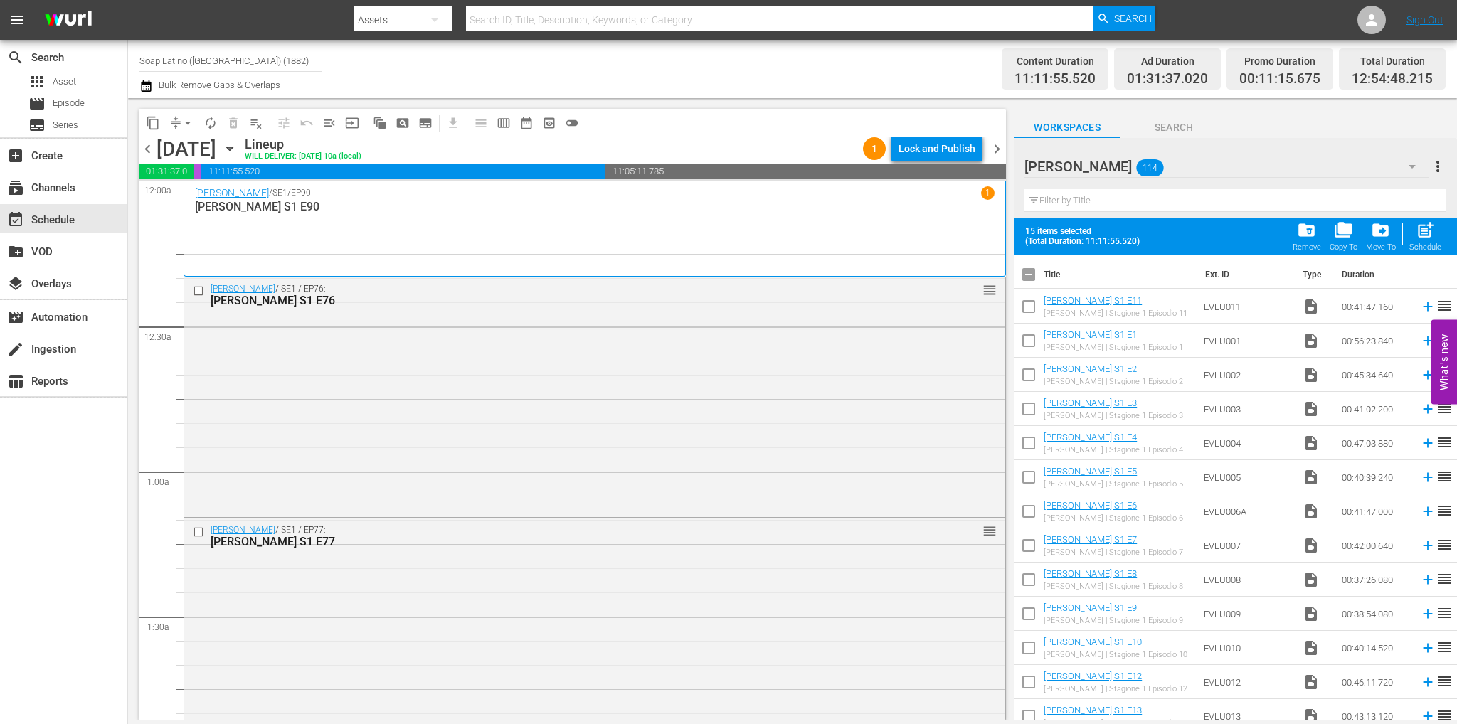
checkbox input "true"
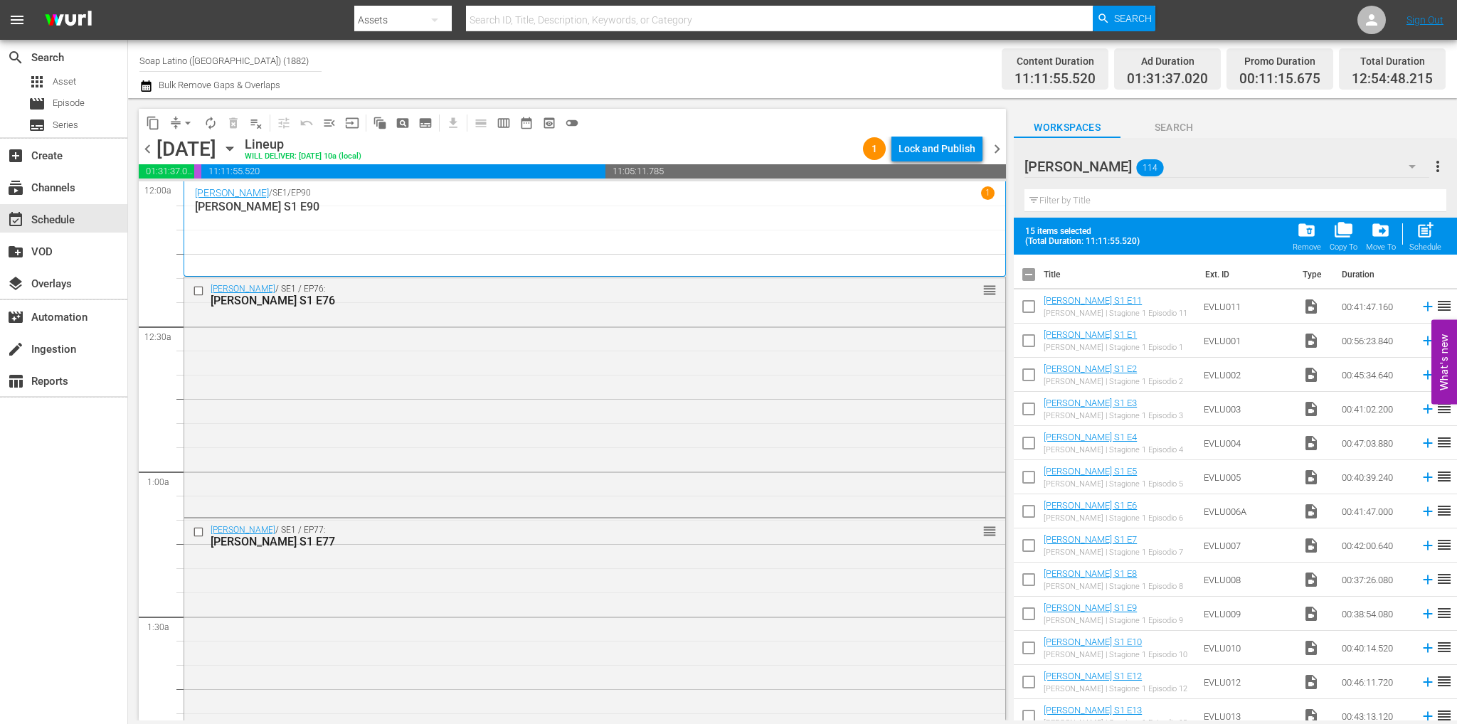
checkbox input "true"
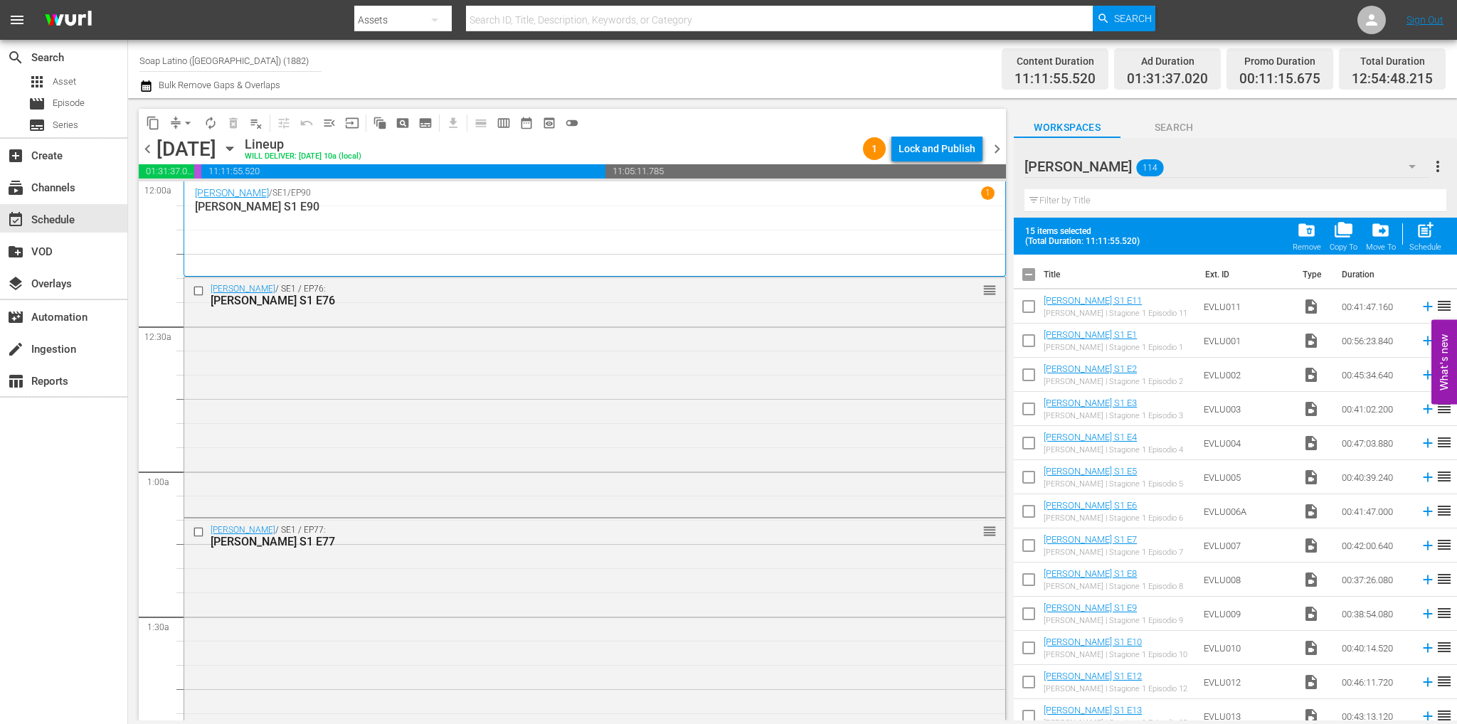
checkbox input "true"
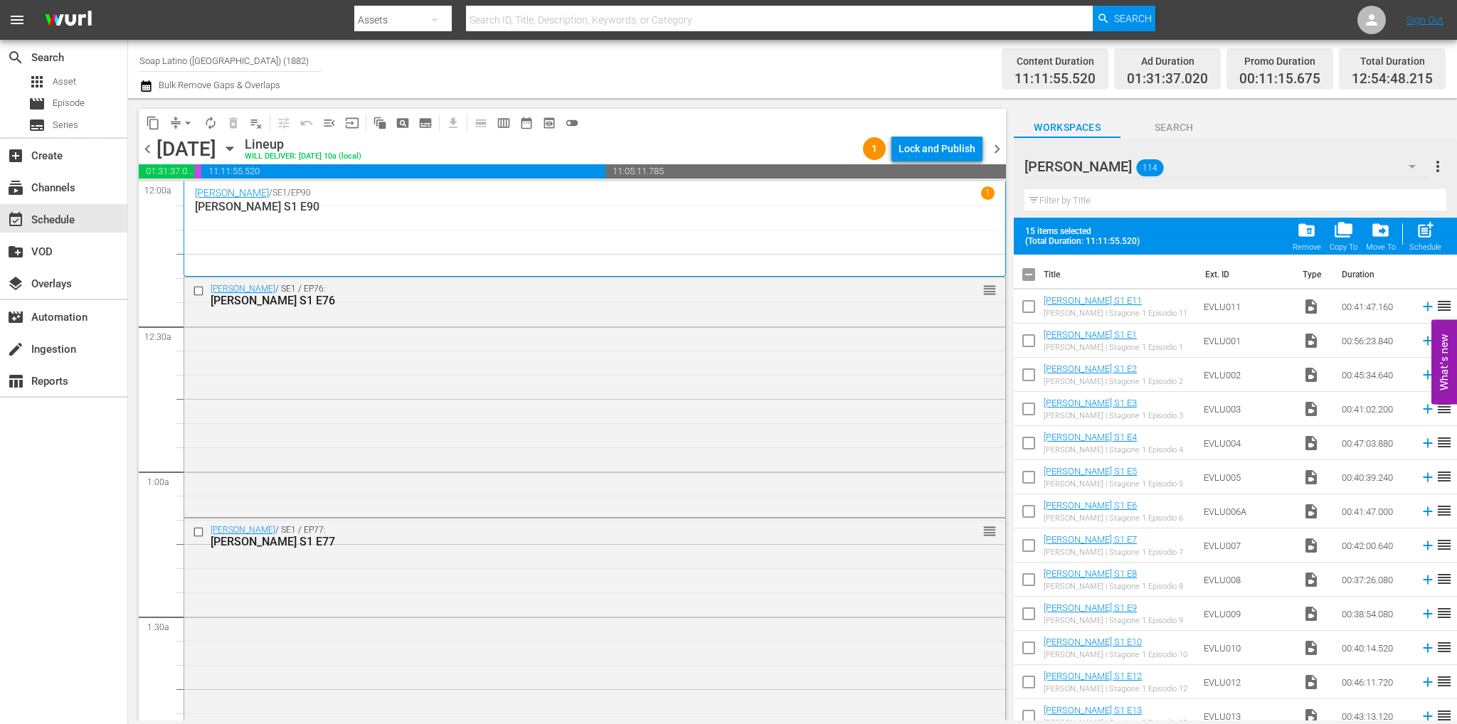
checkbox input "true"
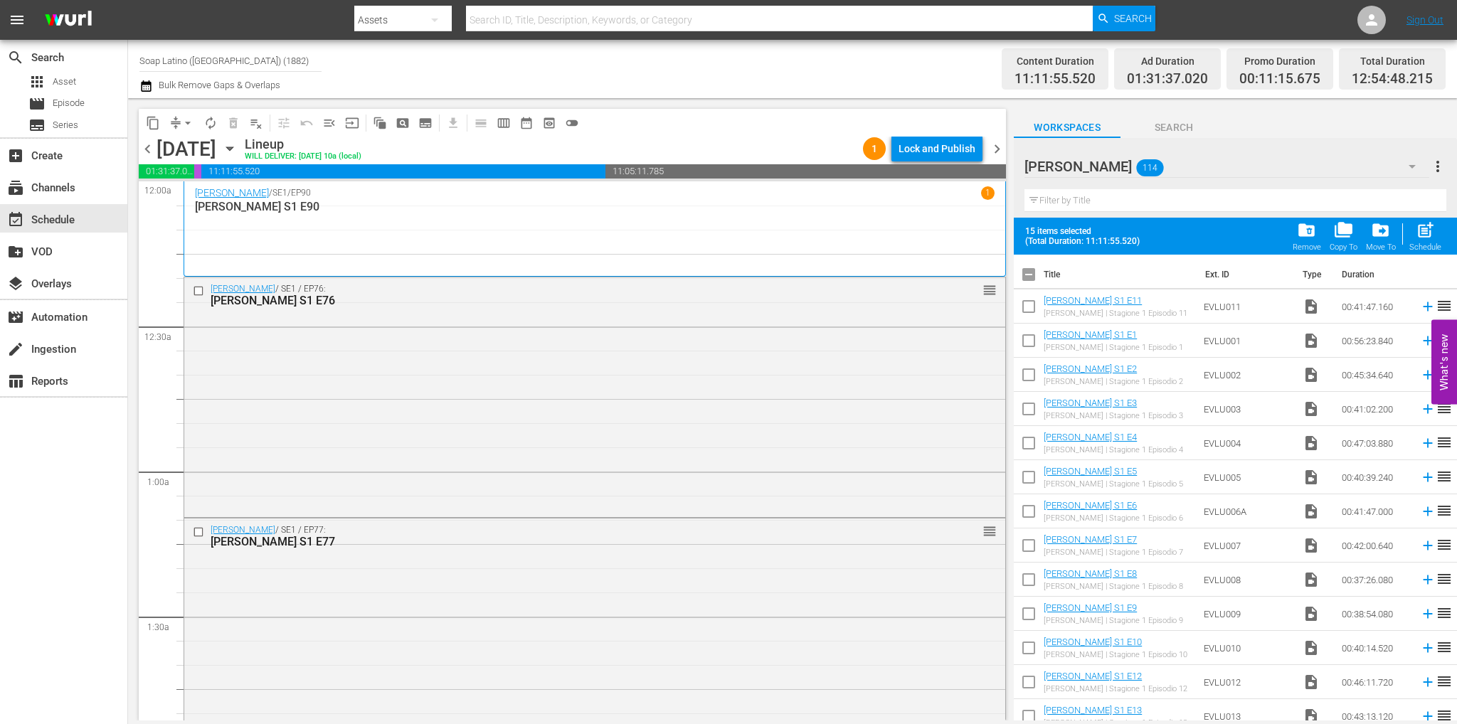
checkbox input "true"
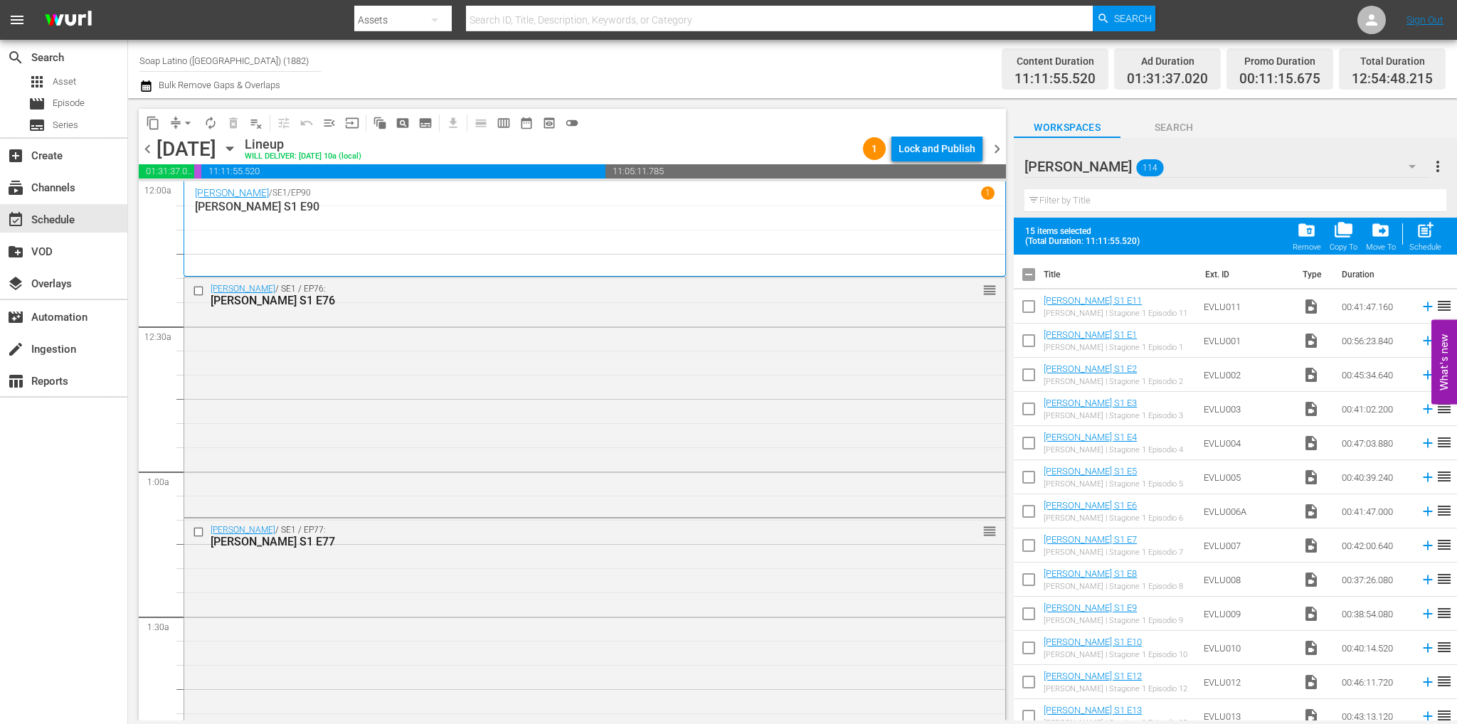
checkbox input "true"
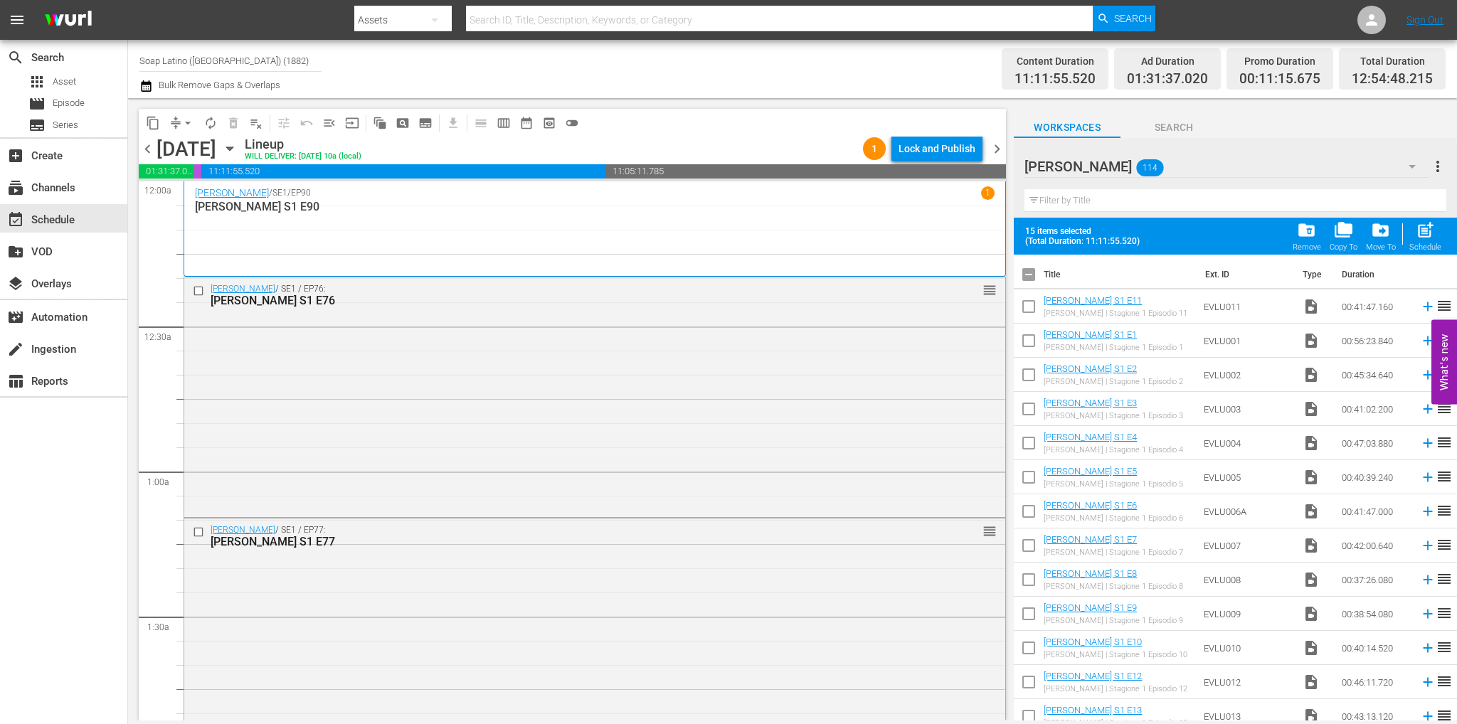
checkbox input "true"
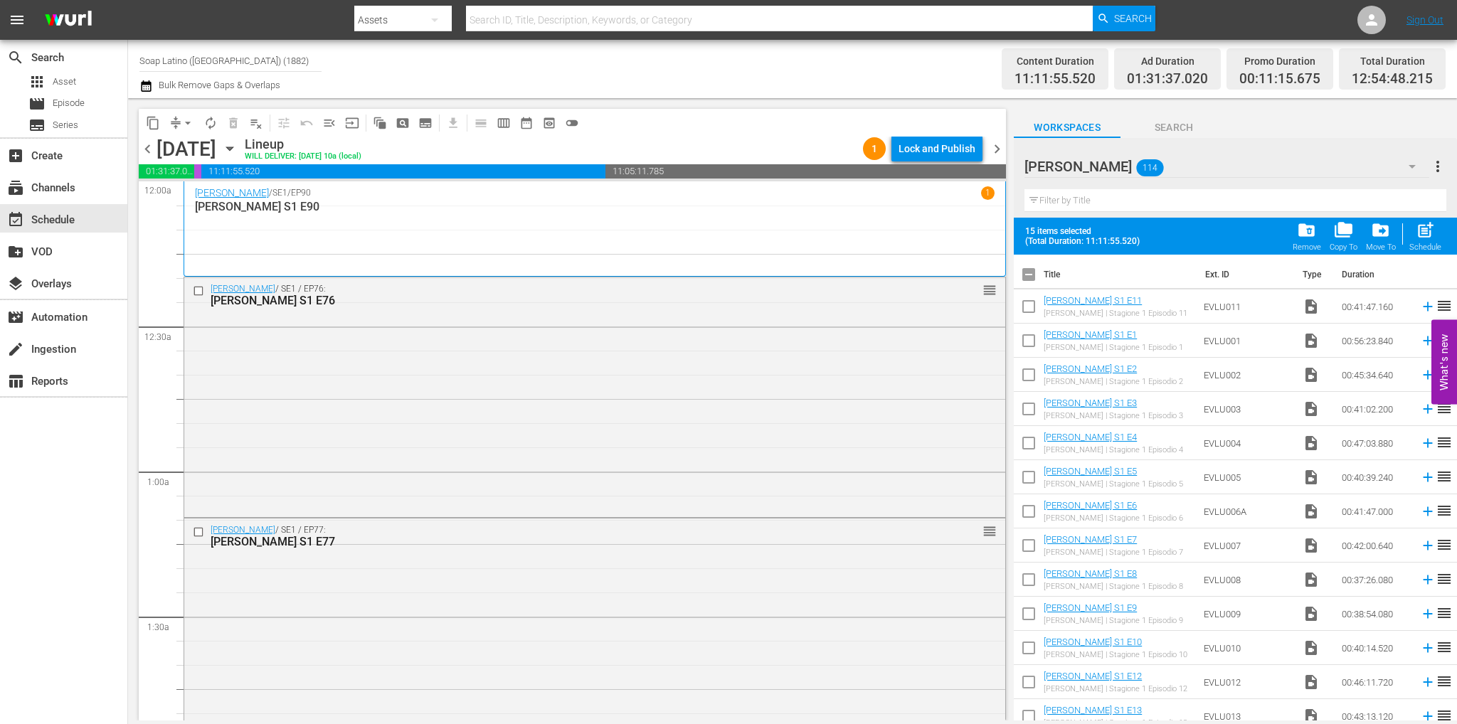
checkbox input "true"
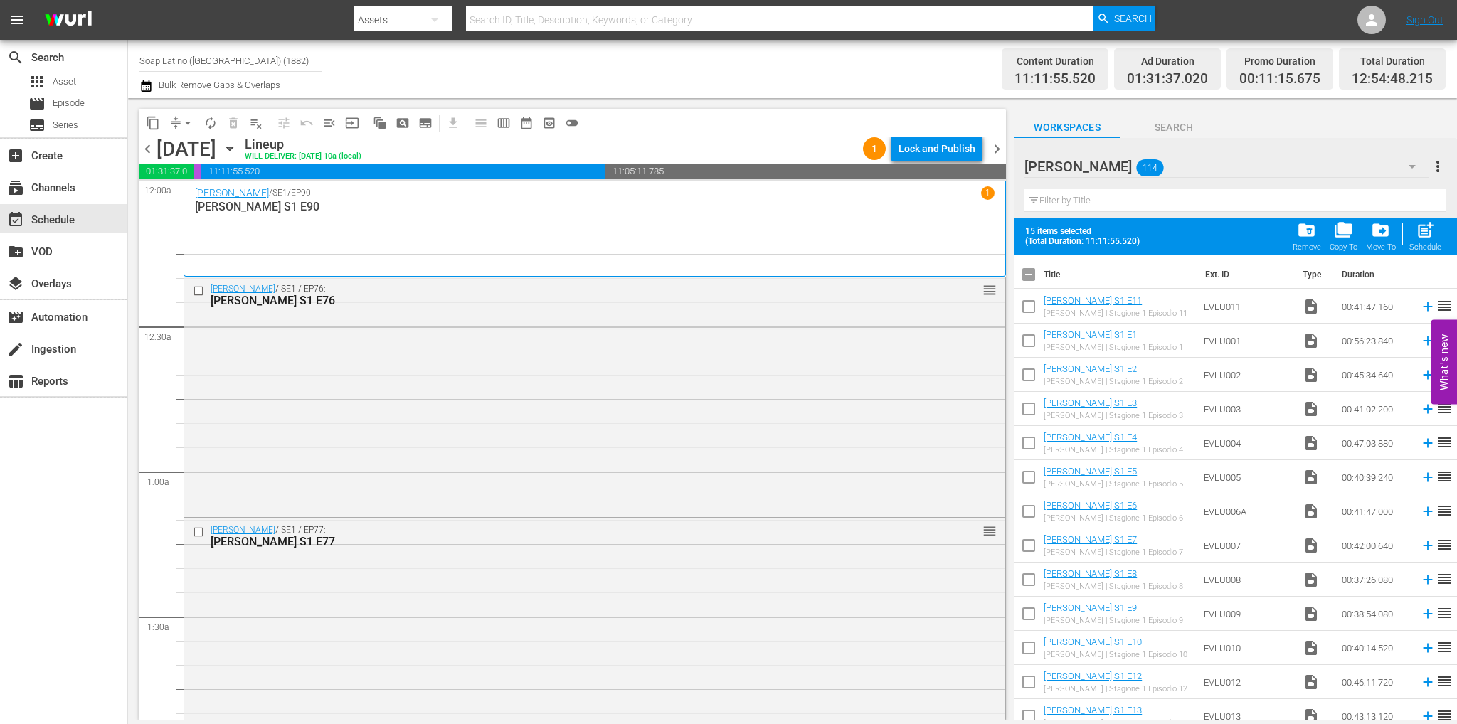
checkbox input "true"
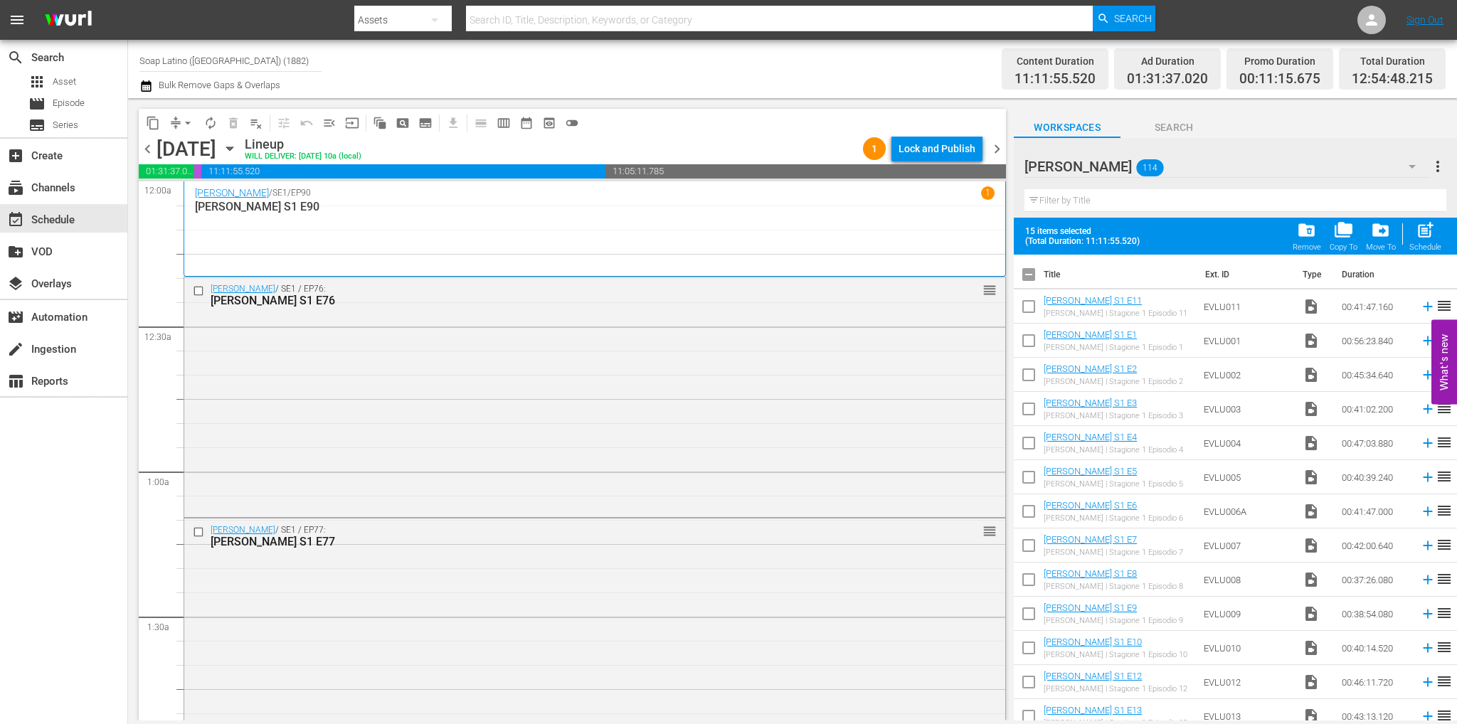
checkbox input "true"
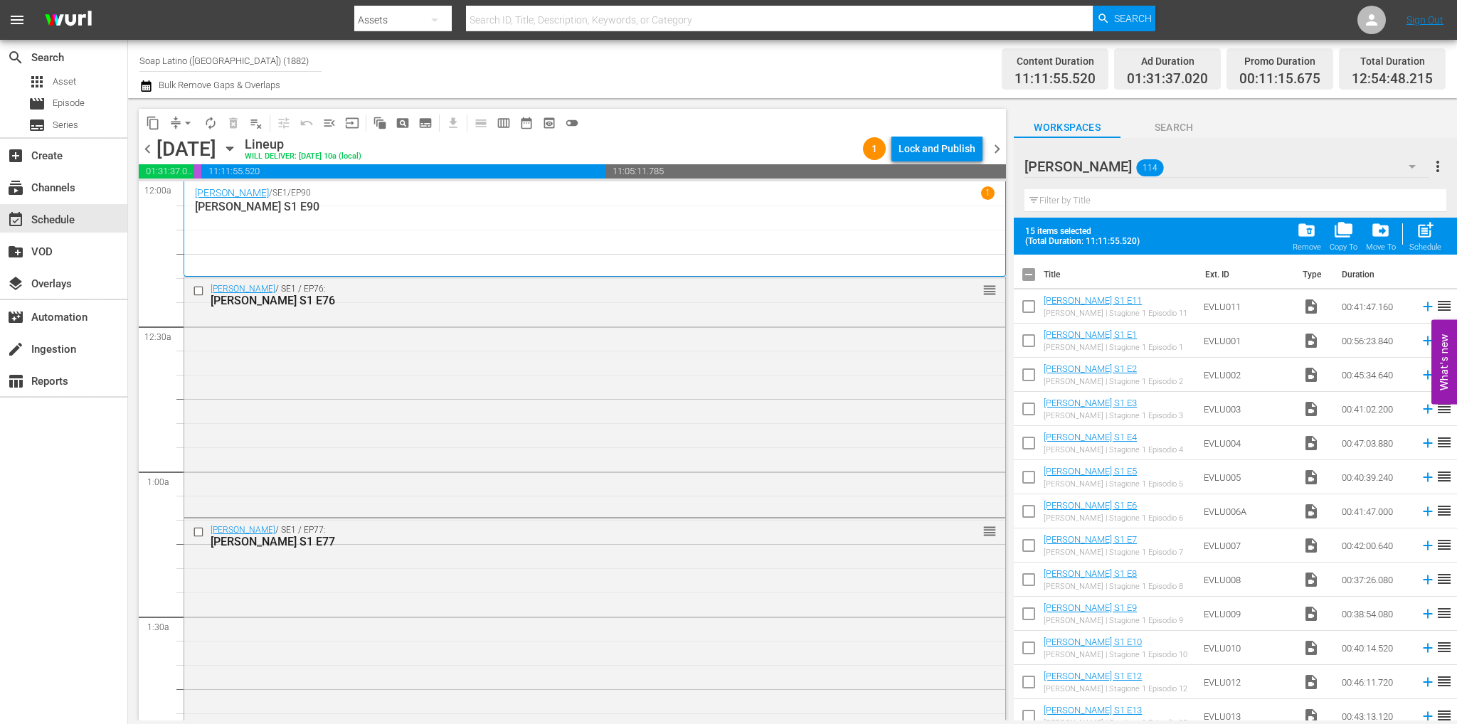
checkbox input "true"
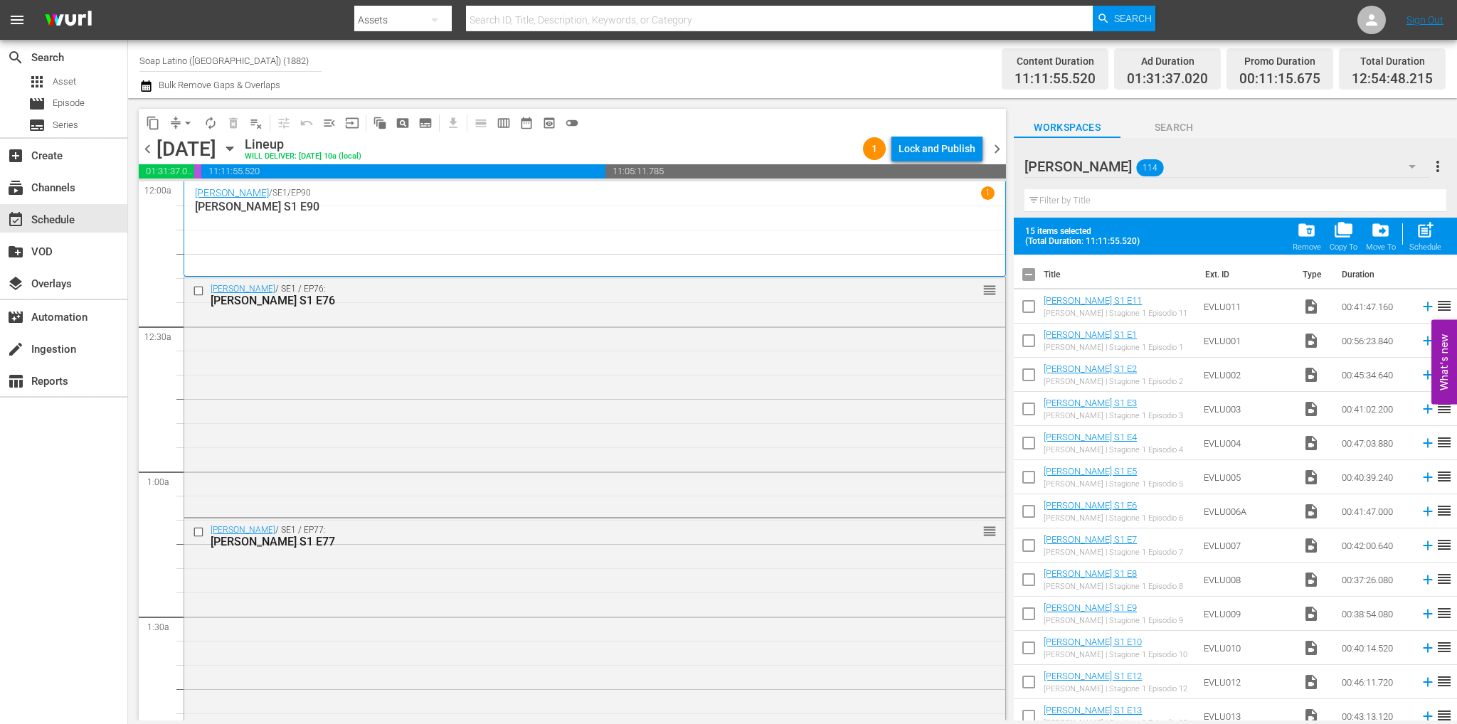
checkbox input "true"
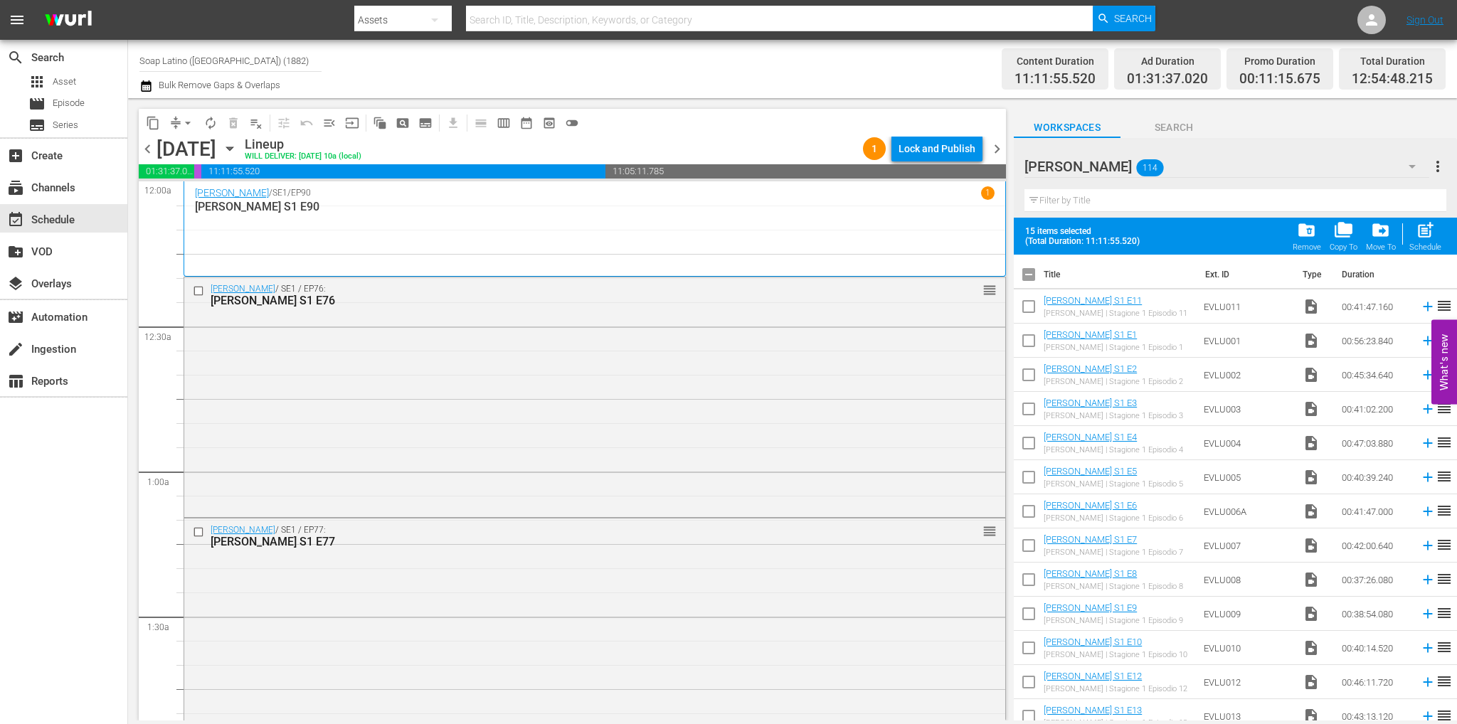
checkbox input "true"
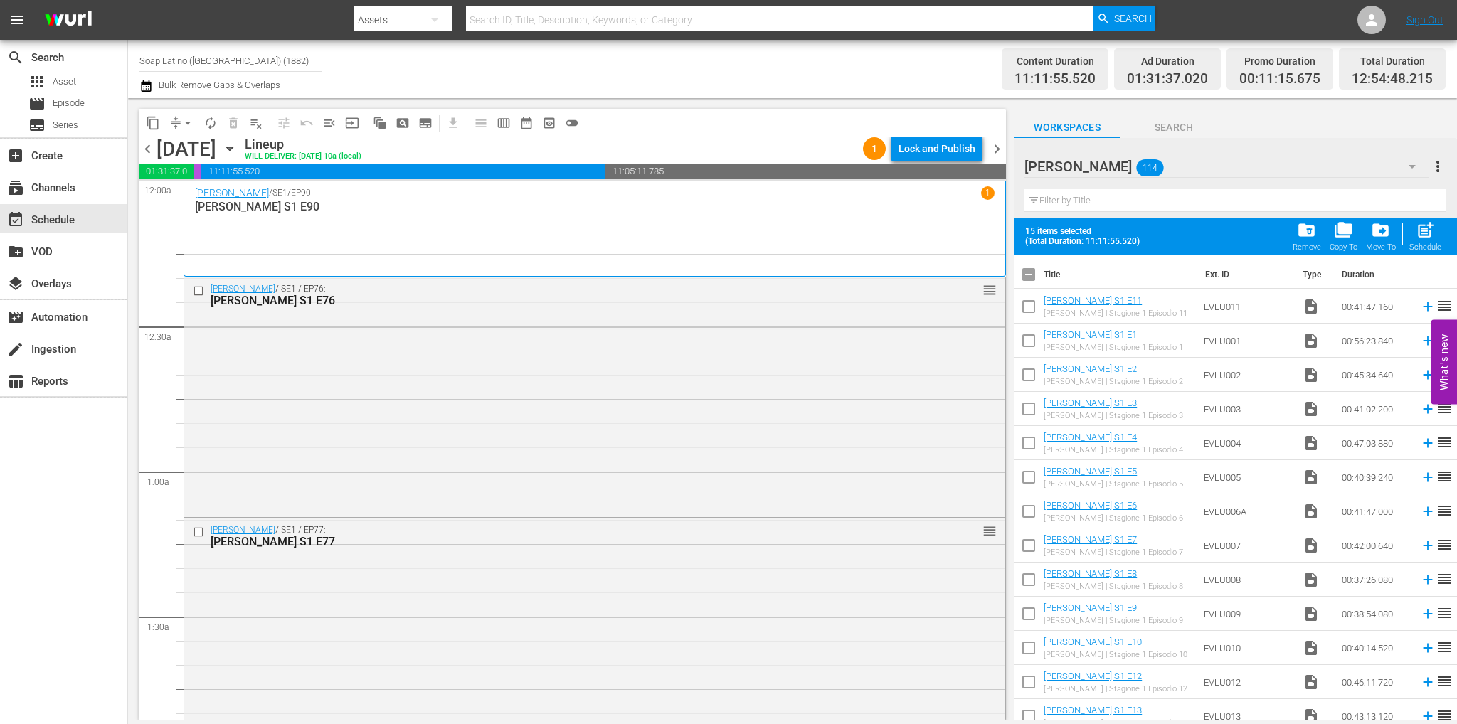
checkbox input "true"
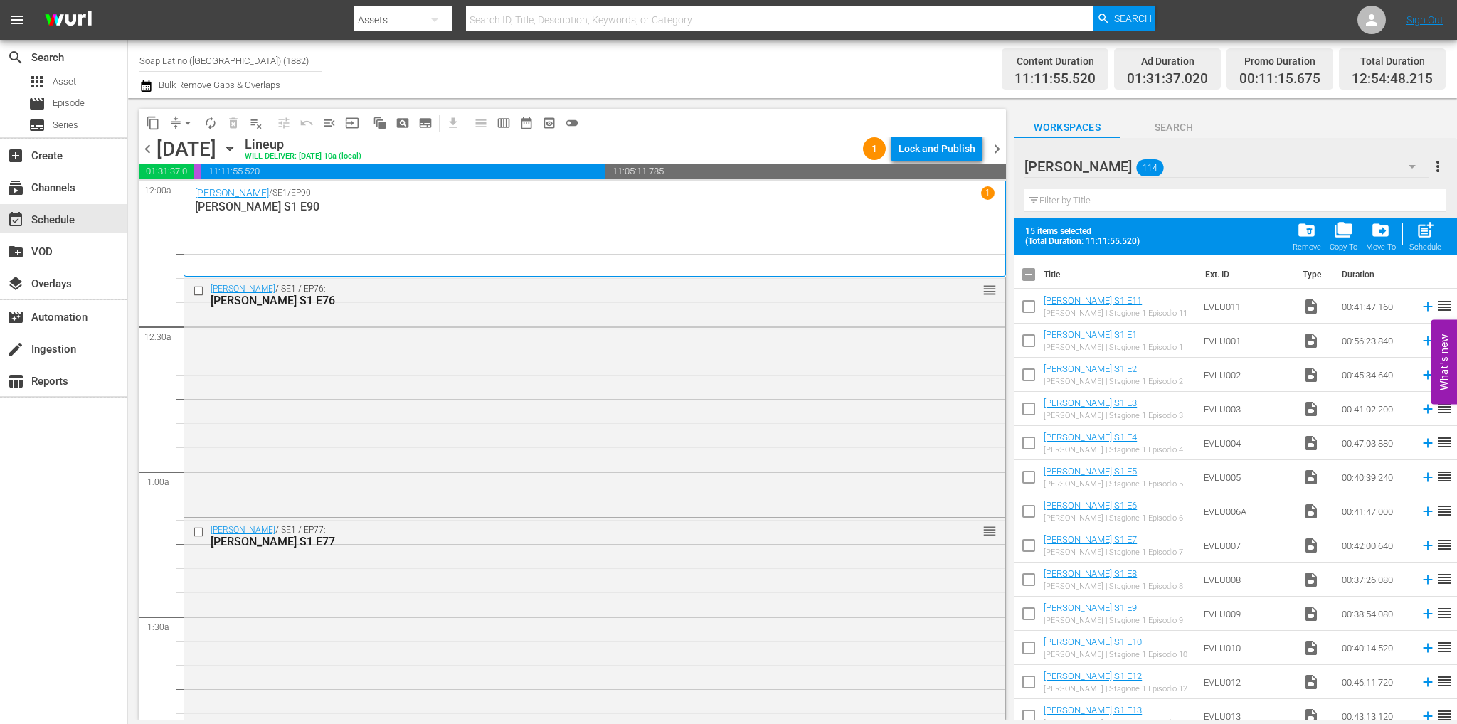
checkbox input "true"
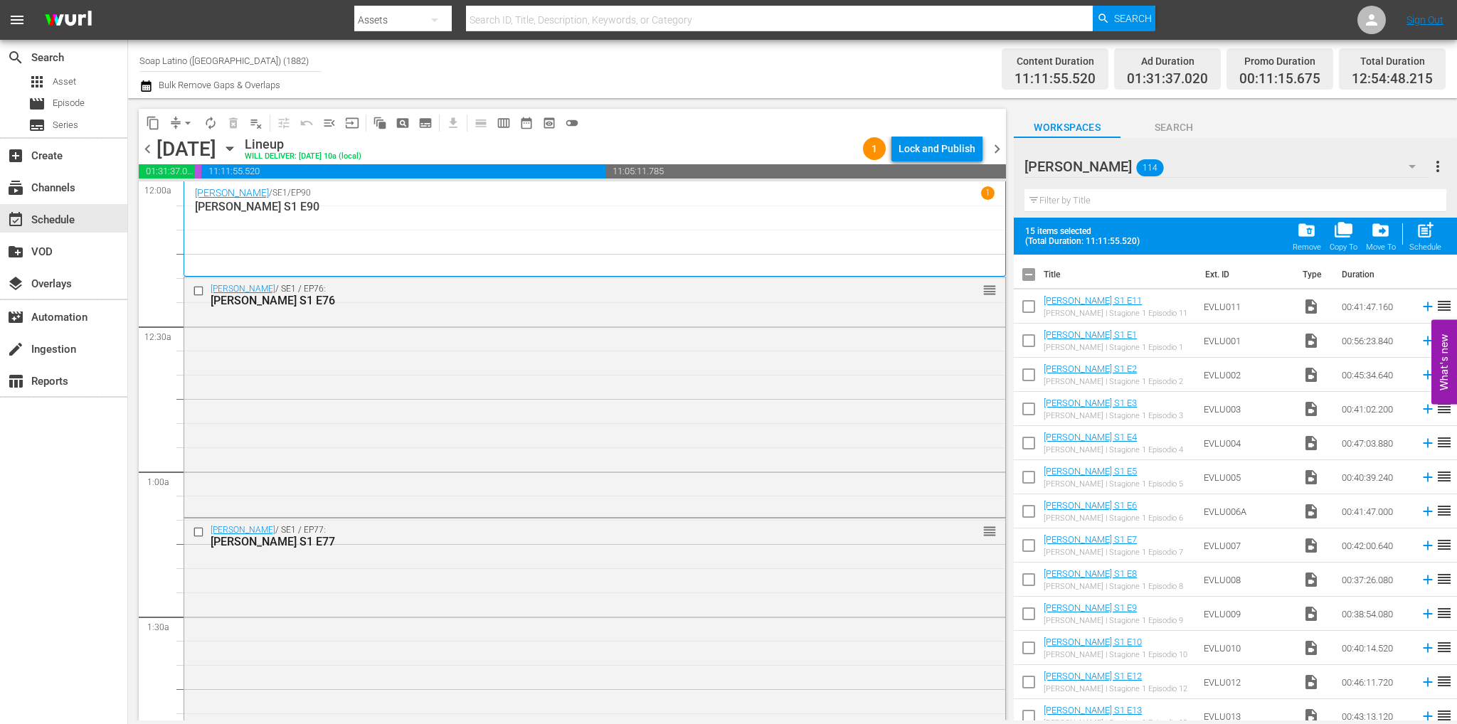
checkbox input "true"
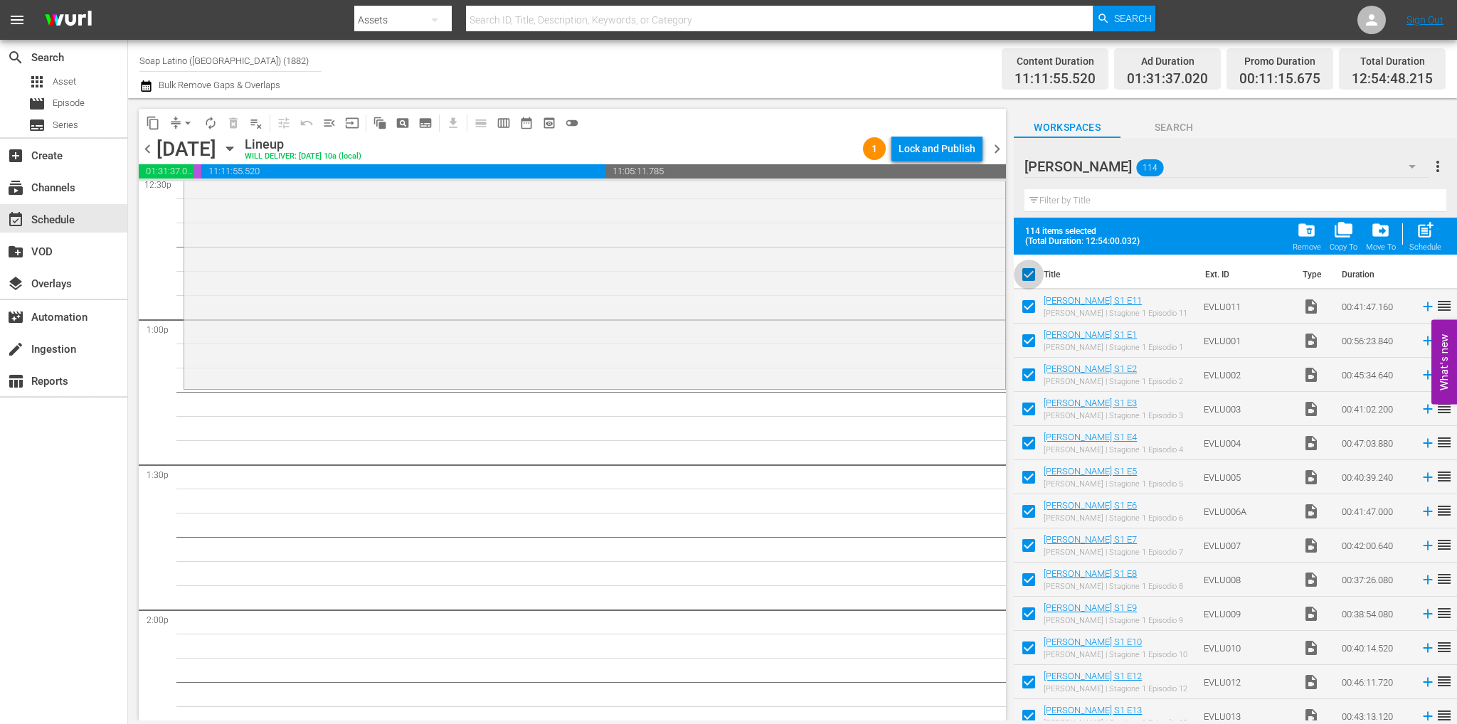
click at [1028, 279] on input "checkbox" at bounding box center [1028, 277] width 30 height 30
checkbox input "false"
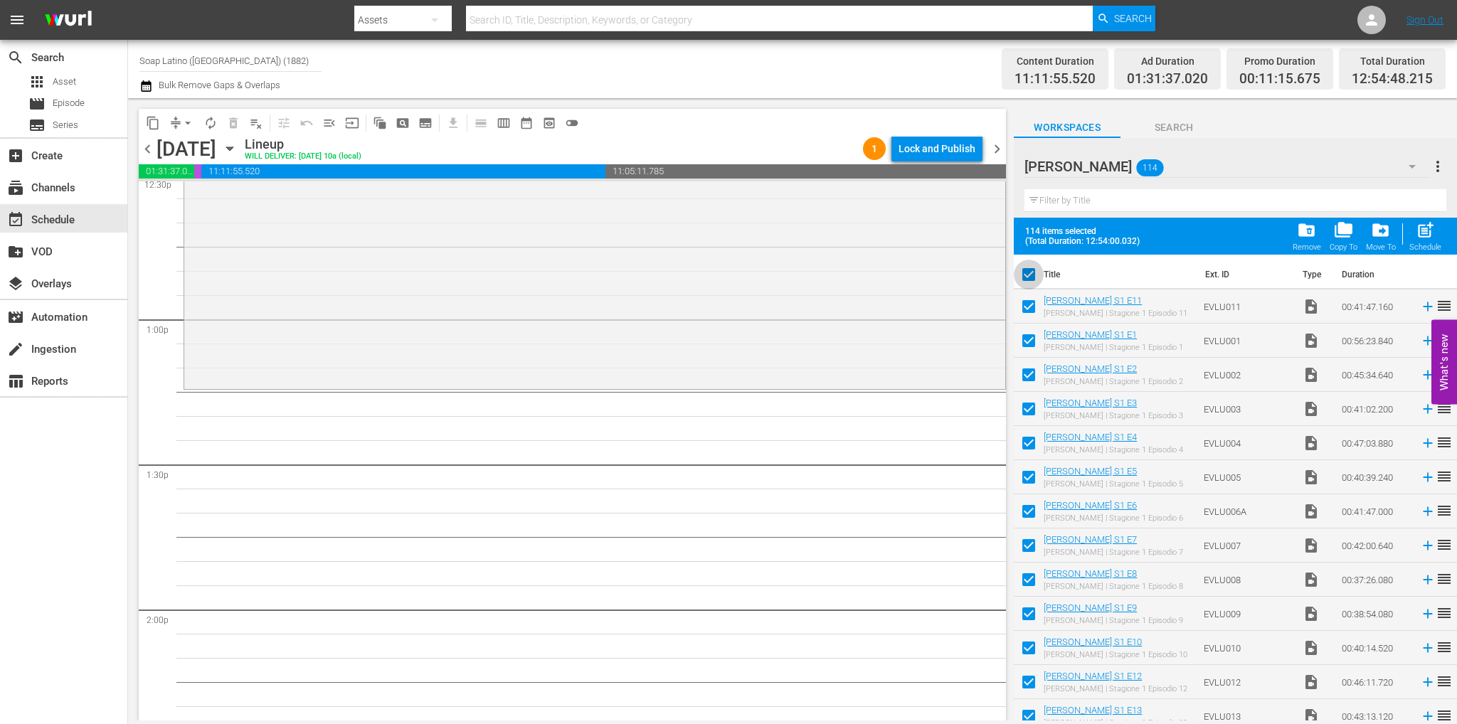
checkbox input "false"
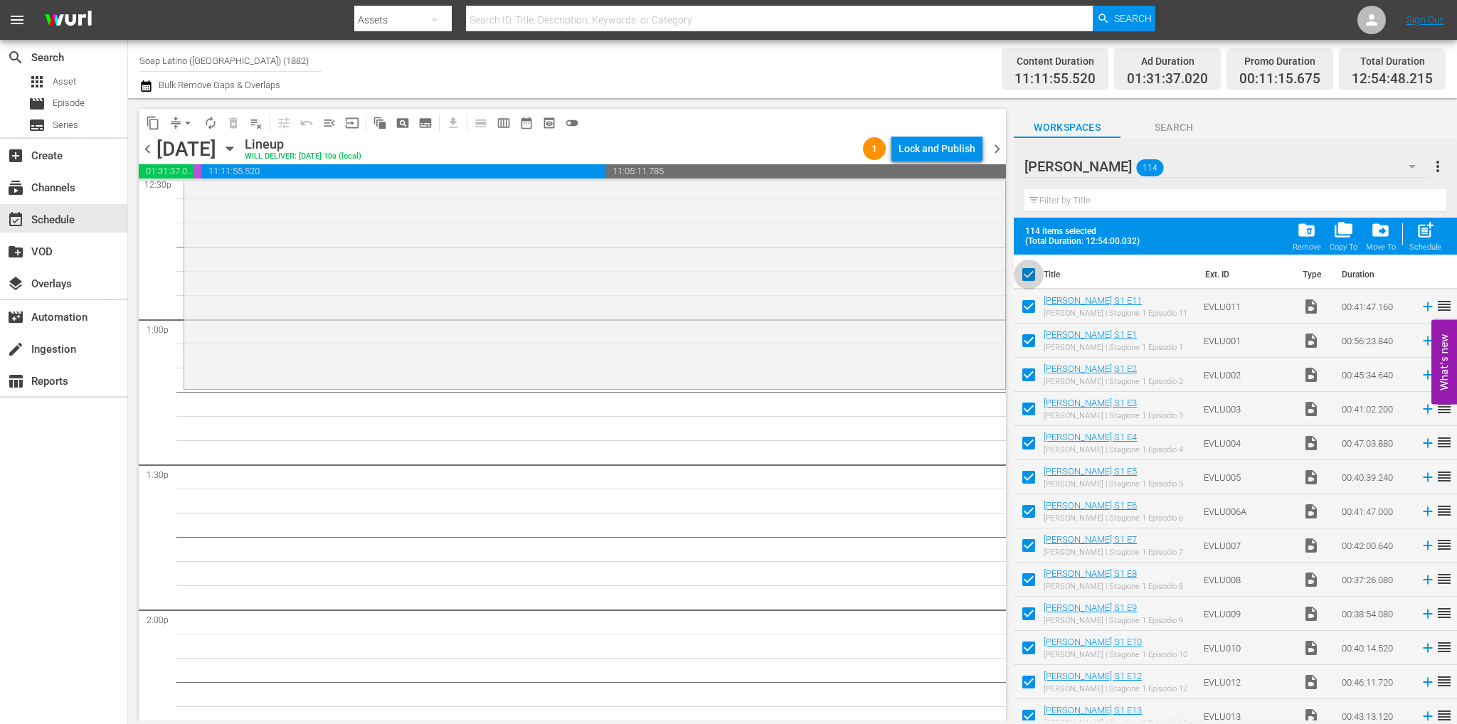
checkbox input "false"
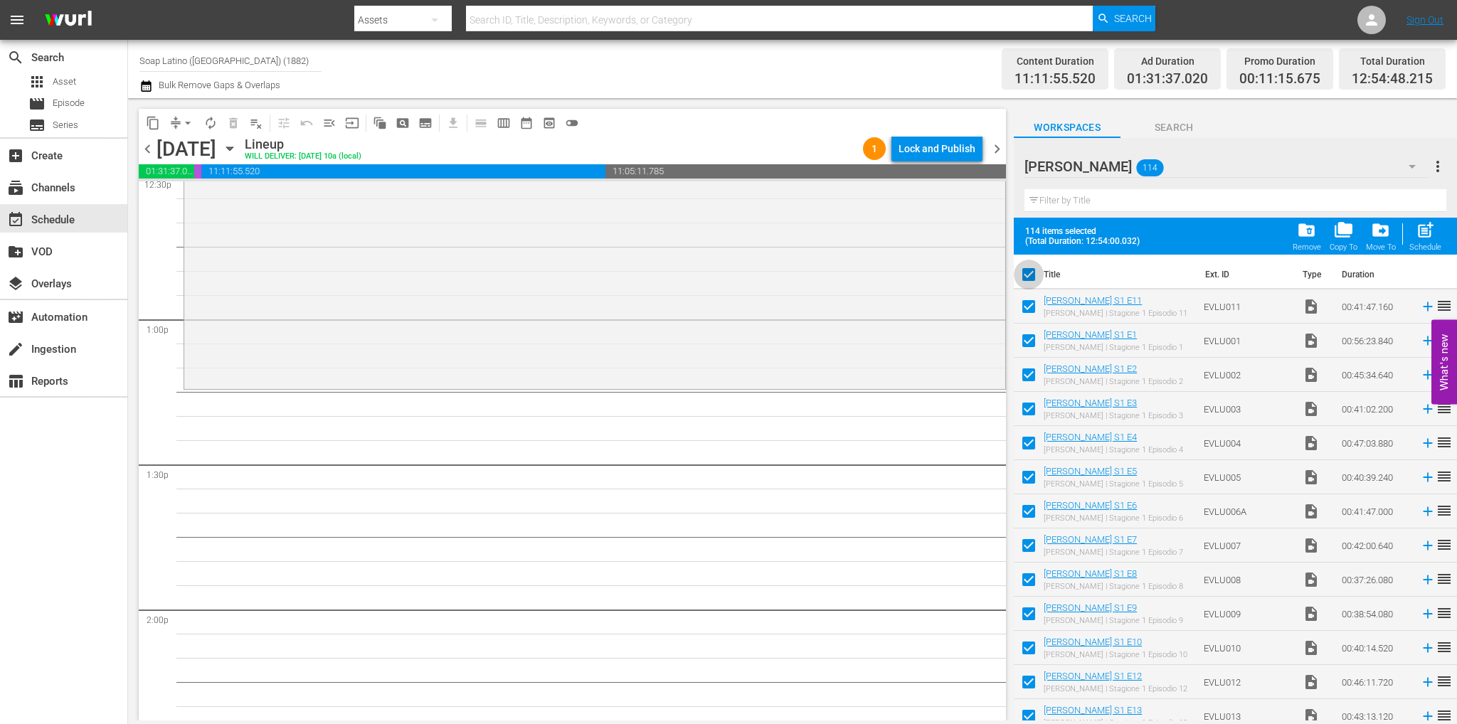
checkbox input "false"
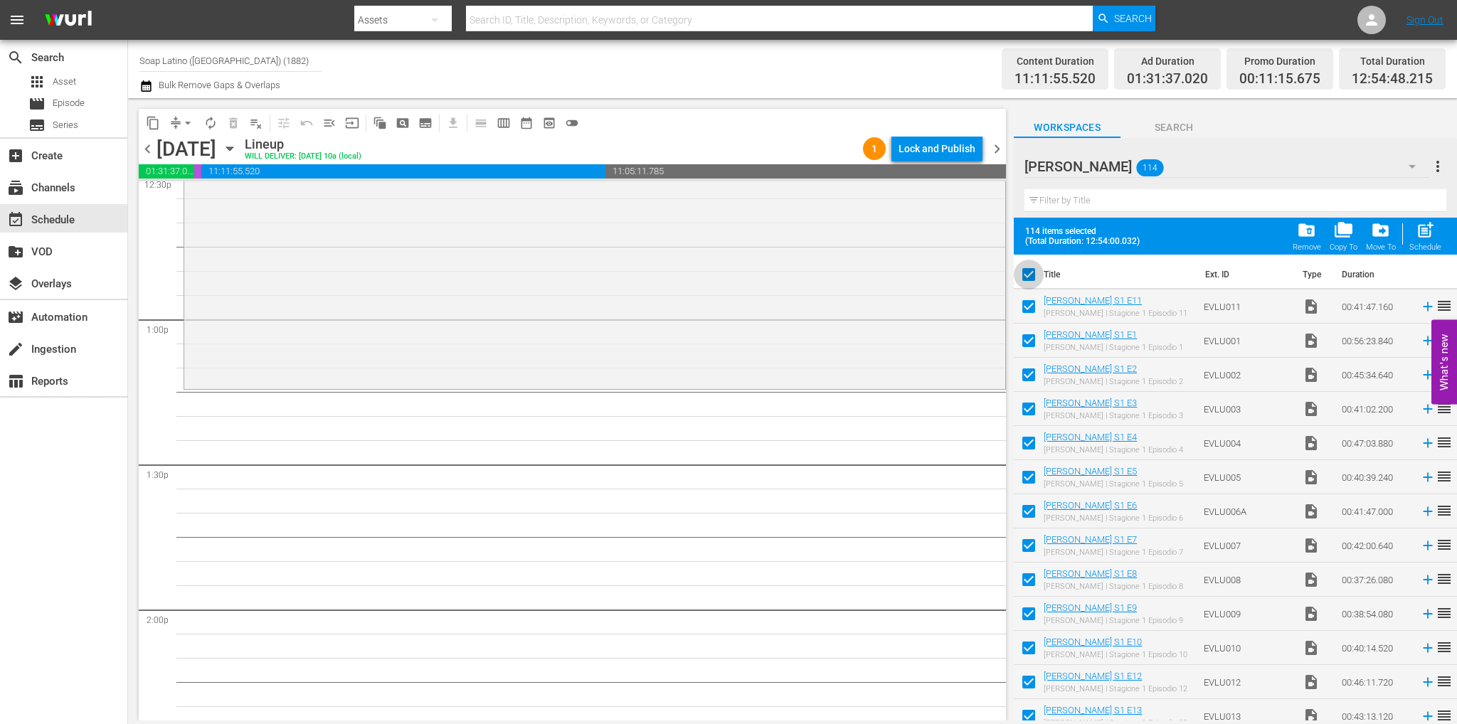
checkbox input "false"
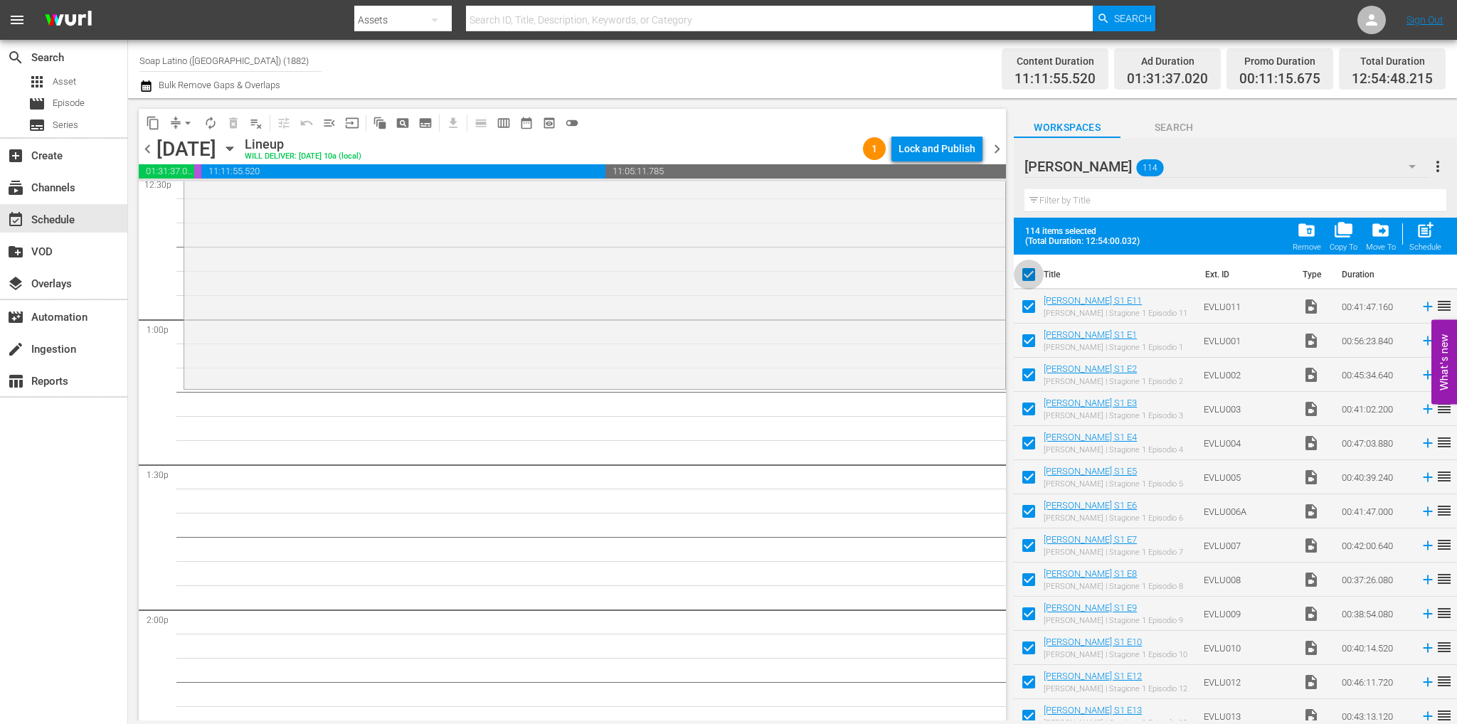
checkbox input "false"
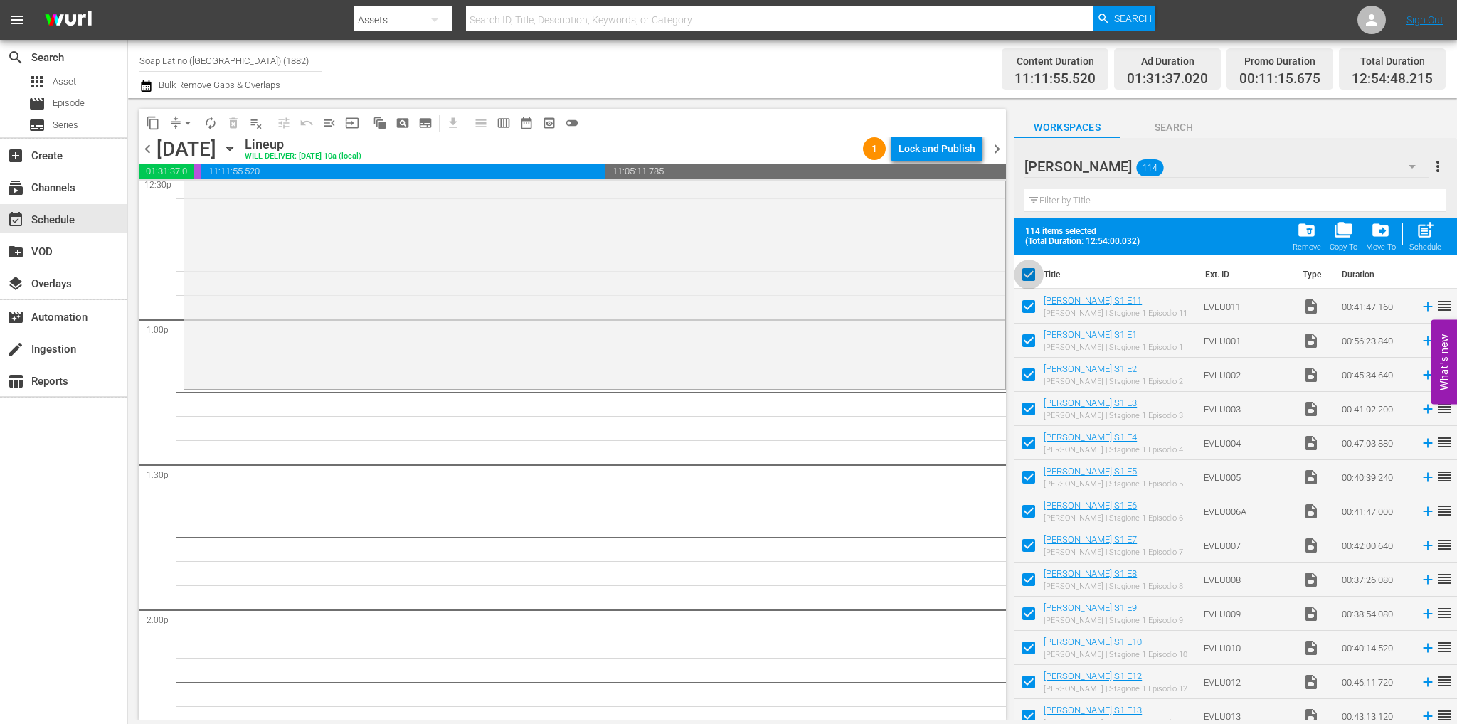
checkbox input "false"
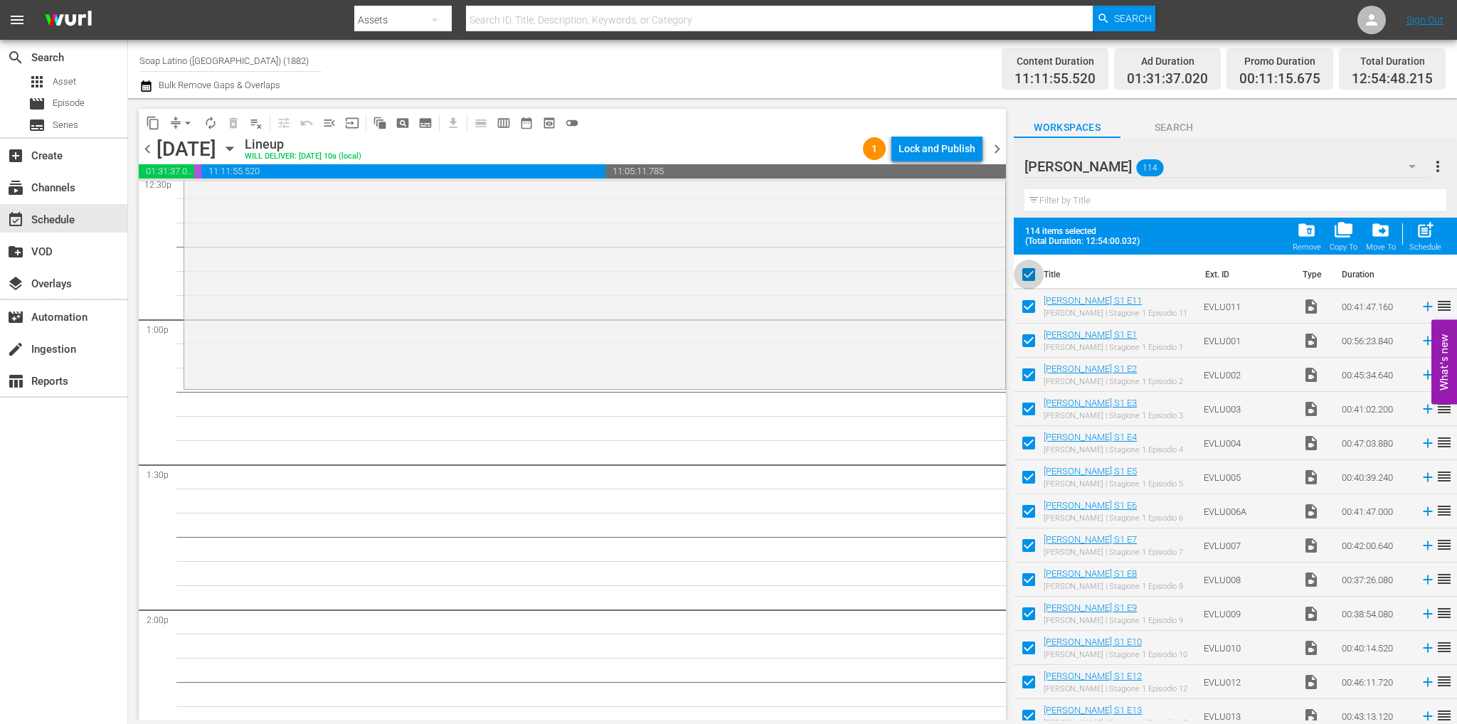
checkbox input "false"
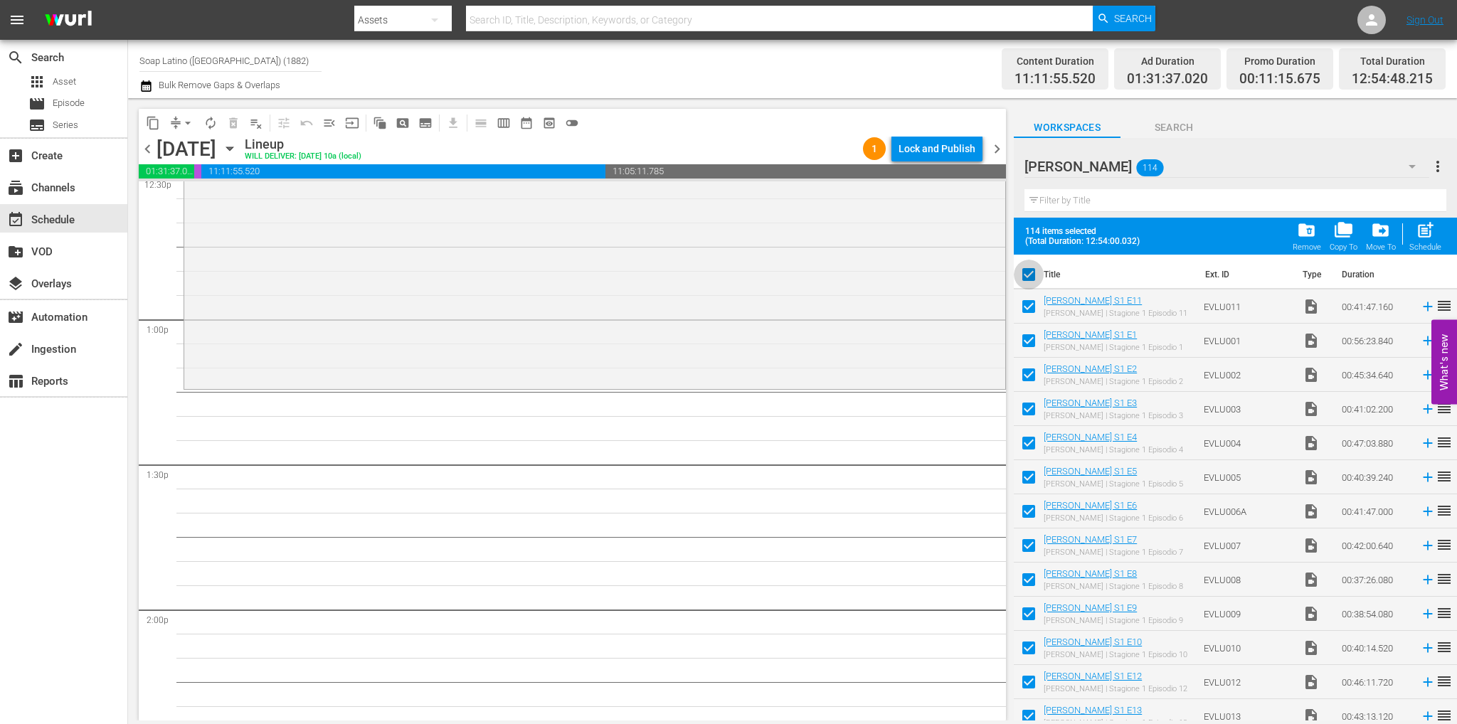
checkbox input "false"
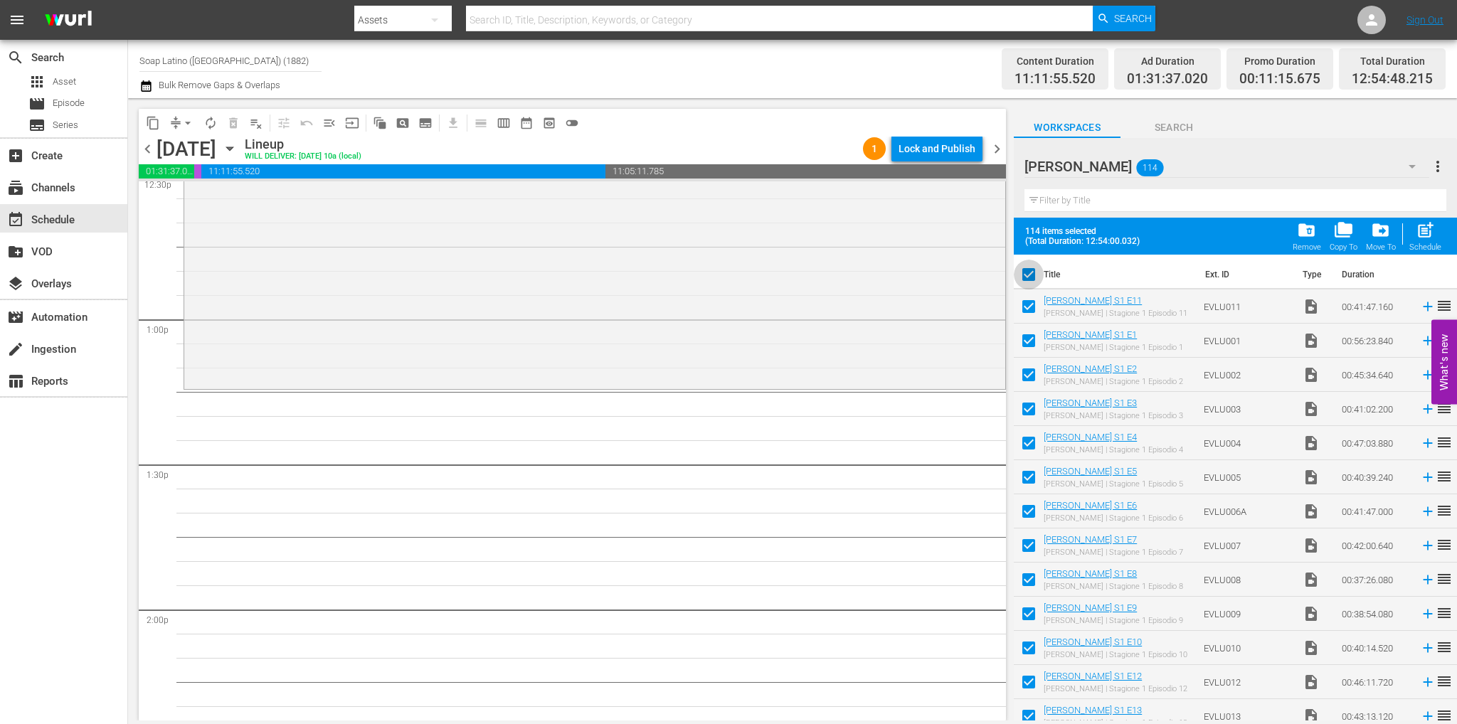
checkbox input "false"
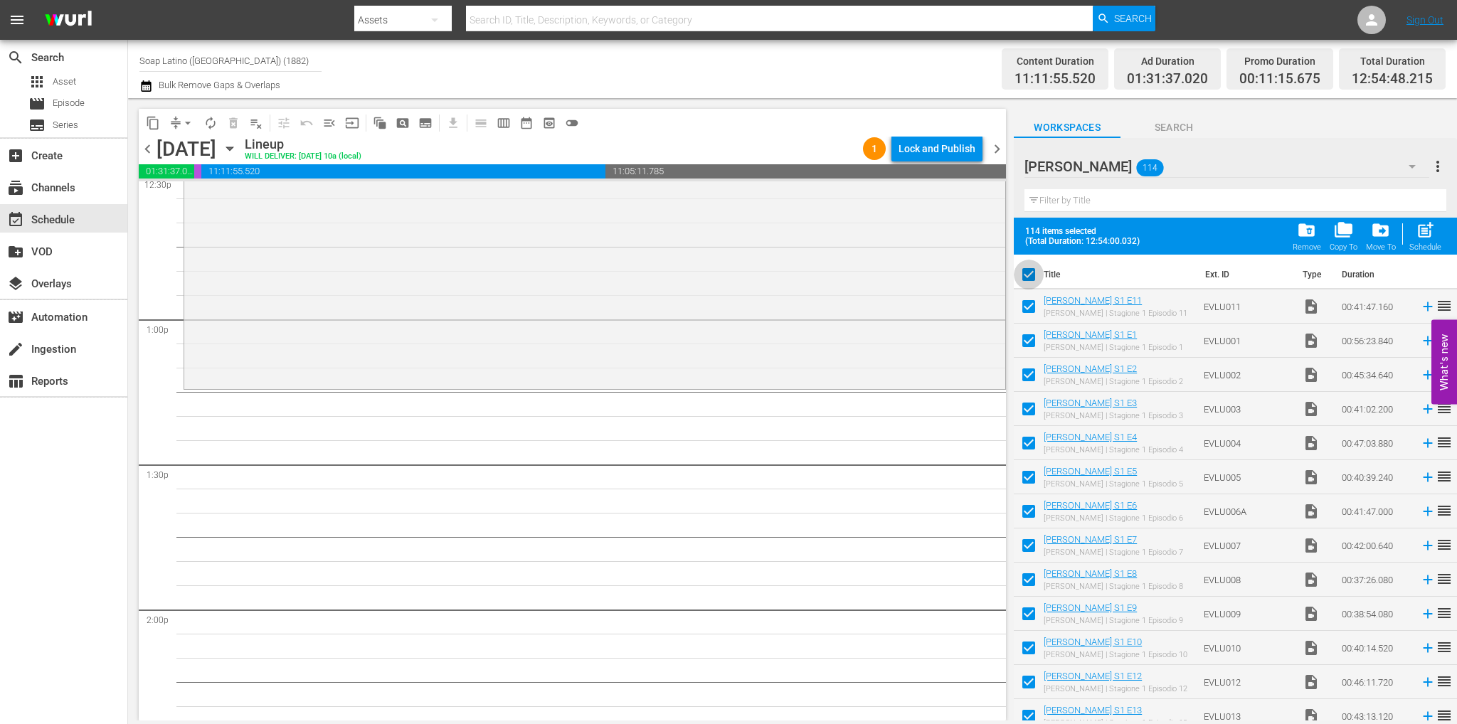
checkbox input "false"
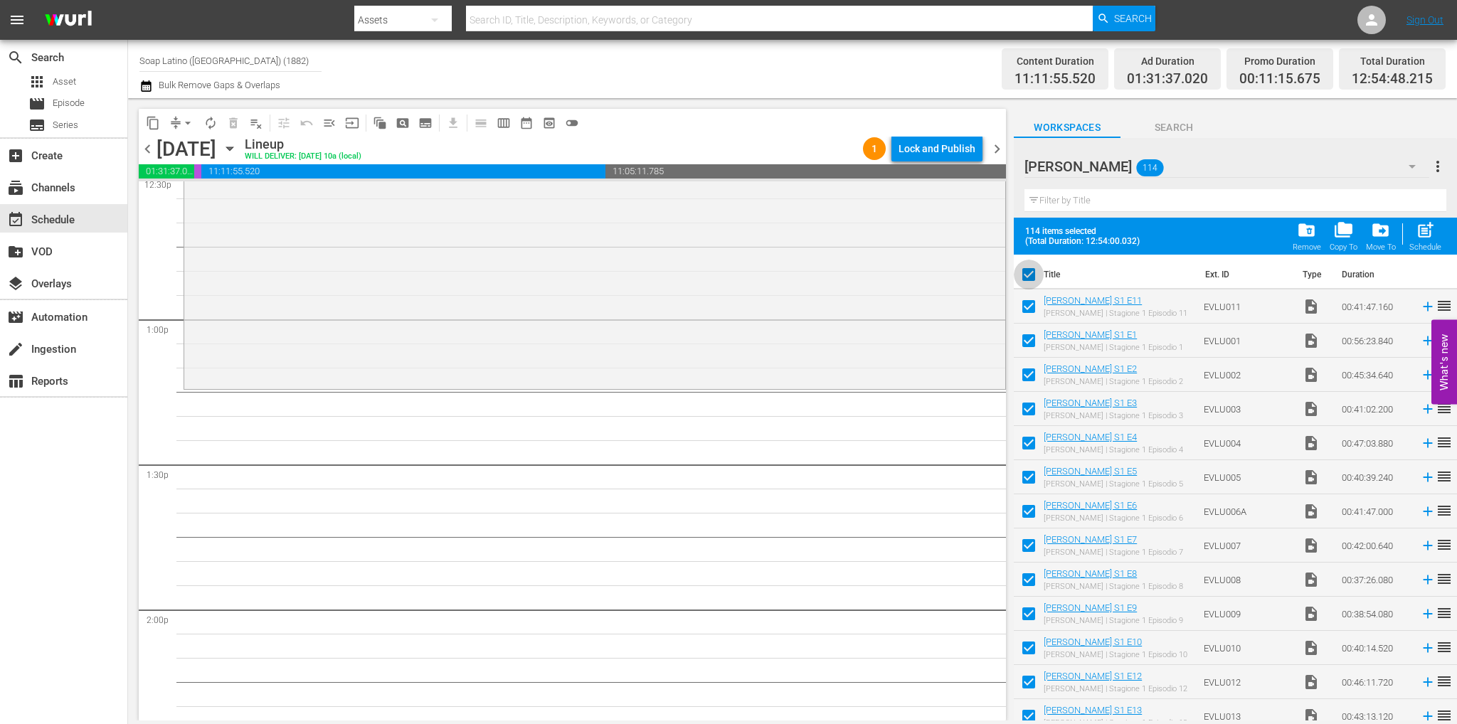
checkbox input "false"
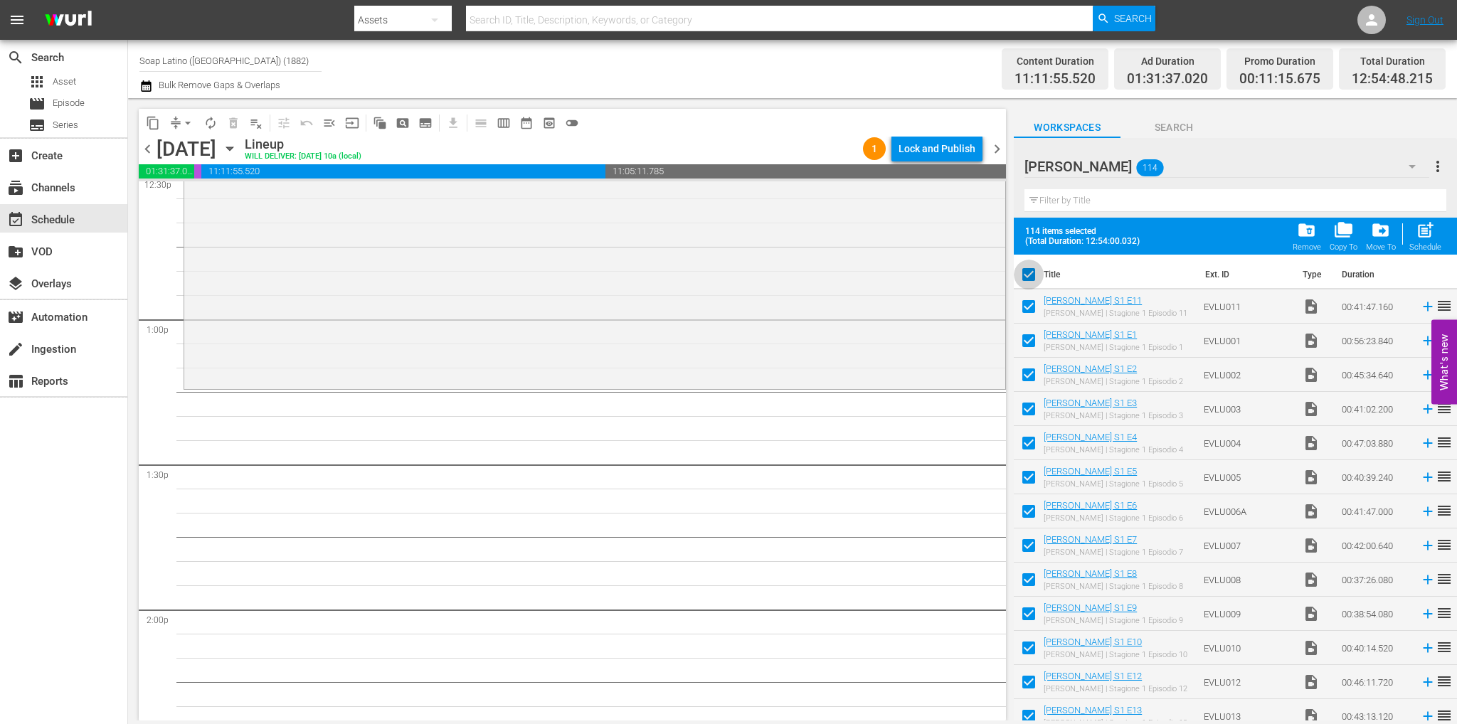
checkbox input "false"
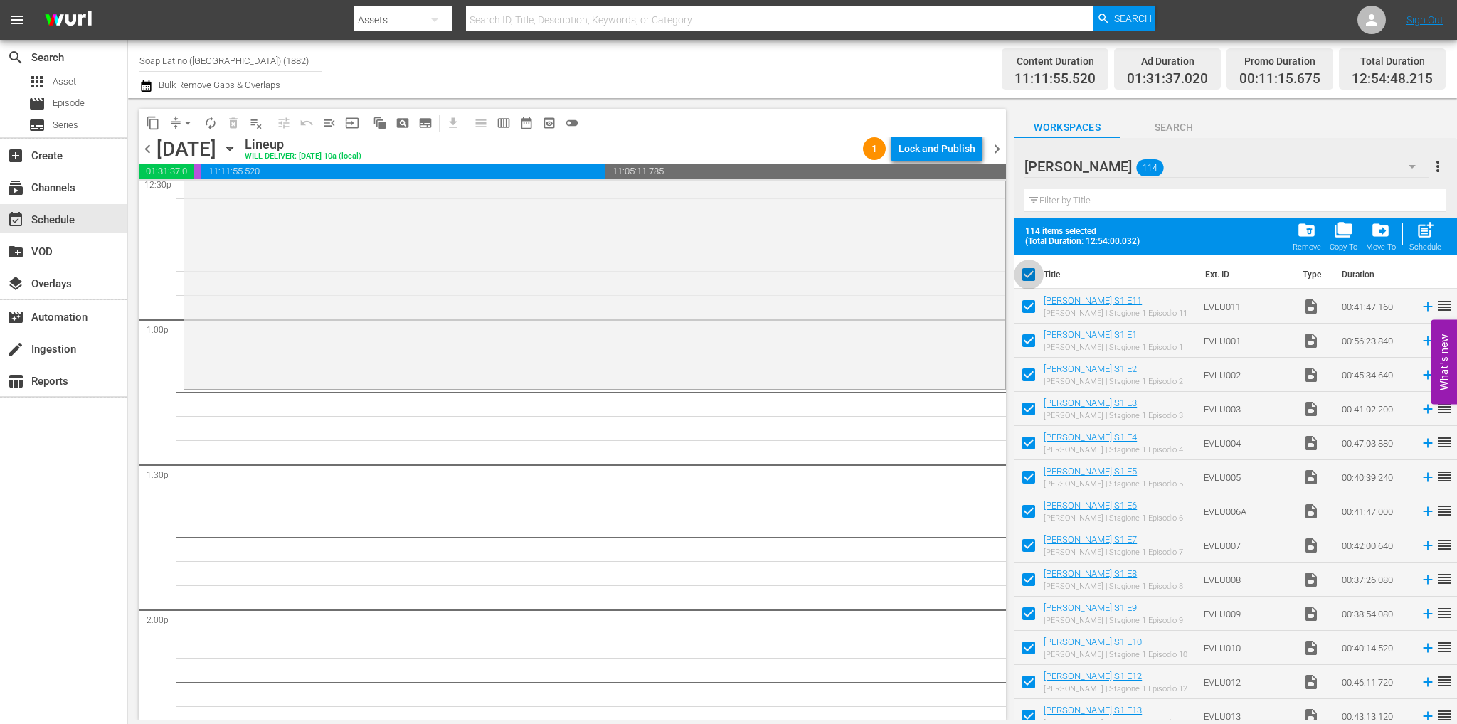
checkbox input "false"
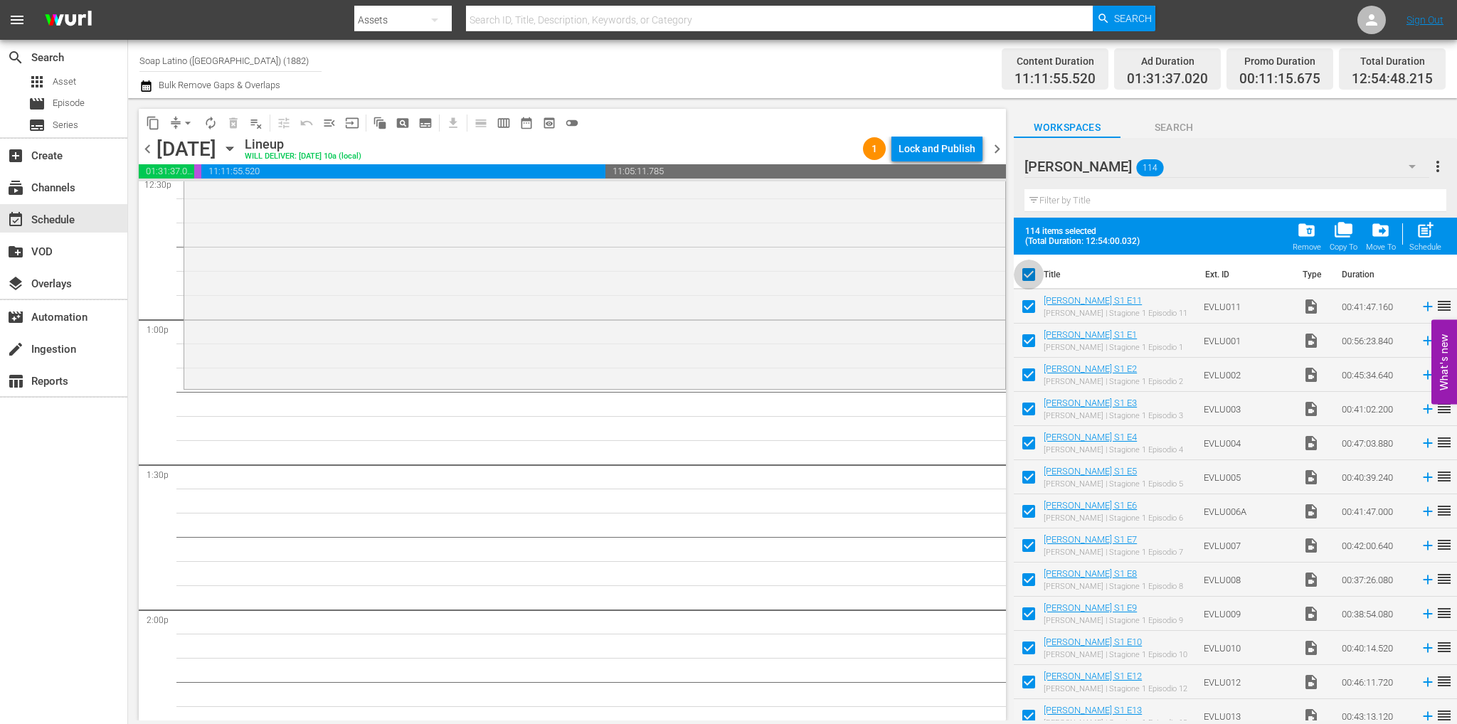
checkbox input "false"
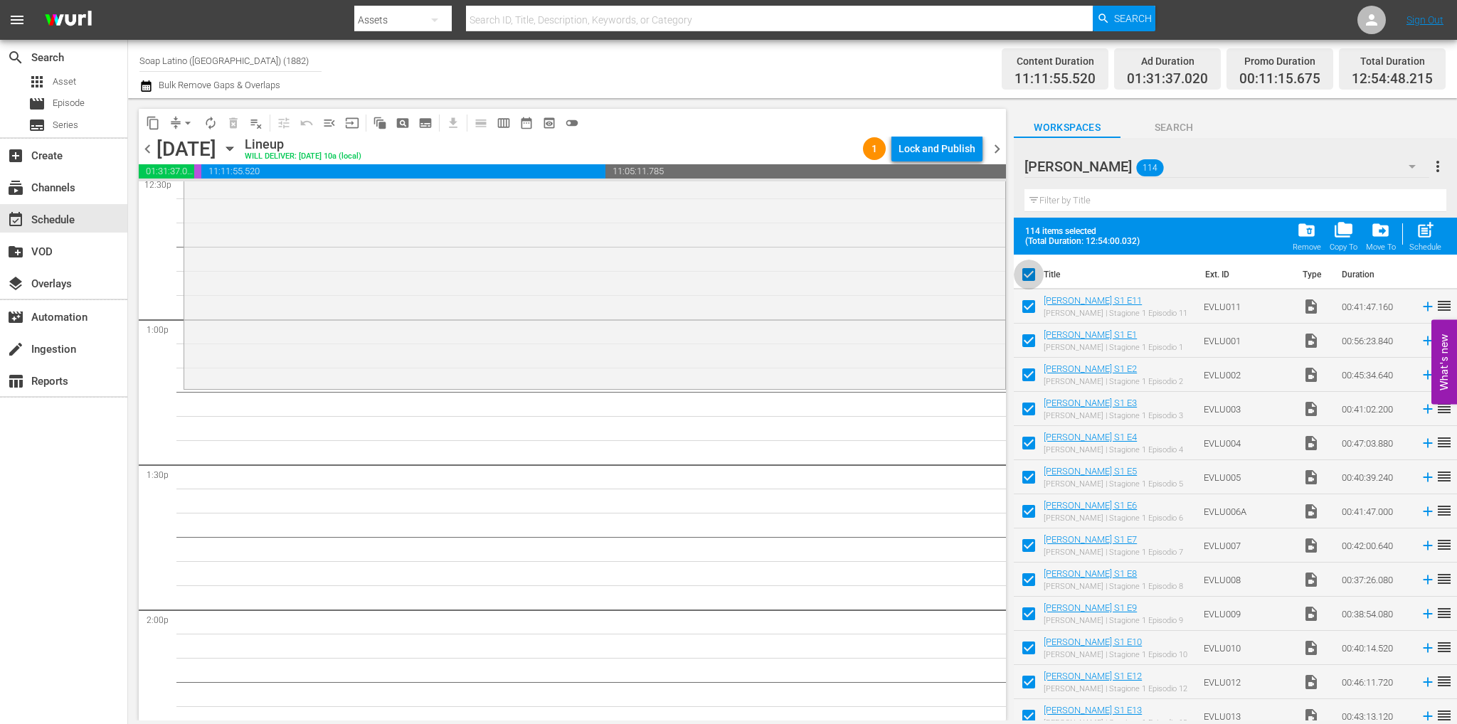
checkbox input "false"
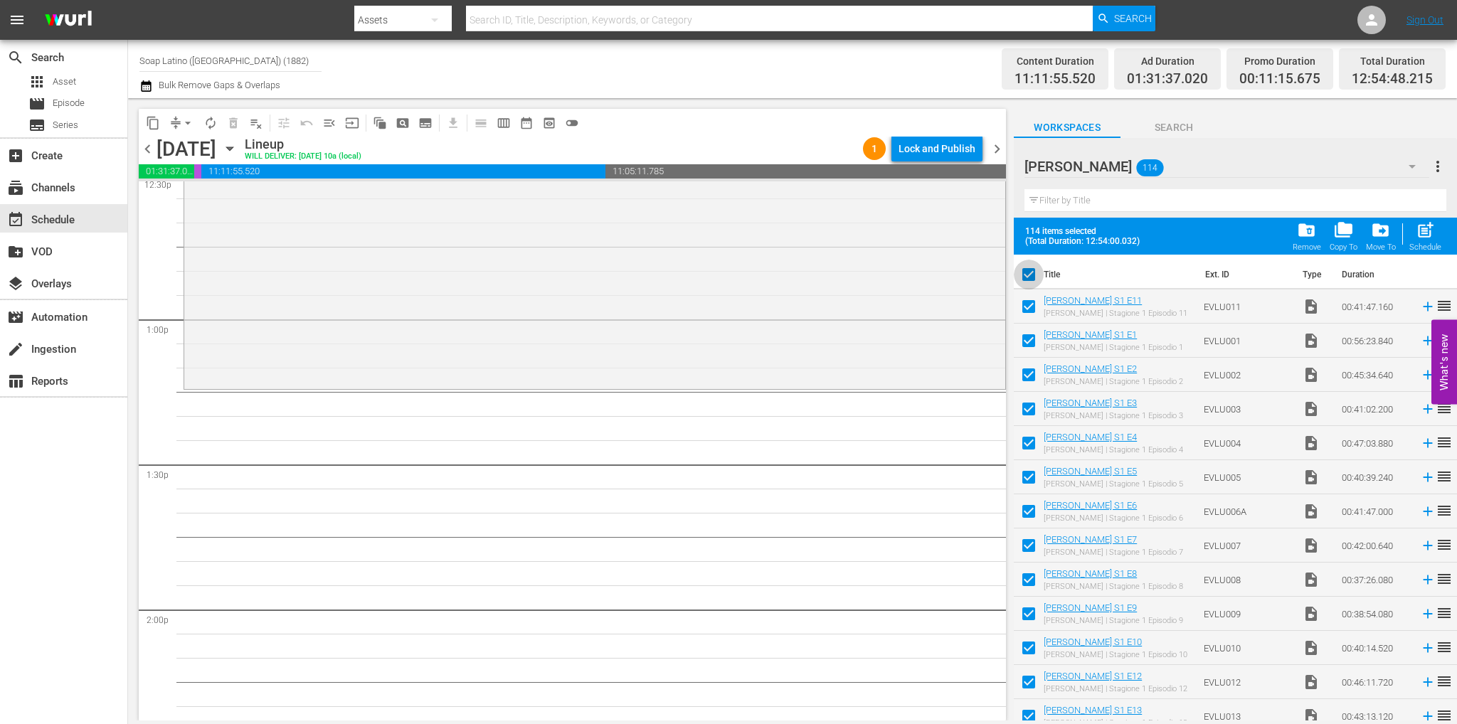
checkbox input "false"
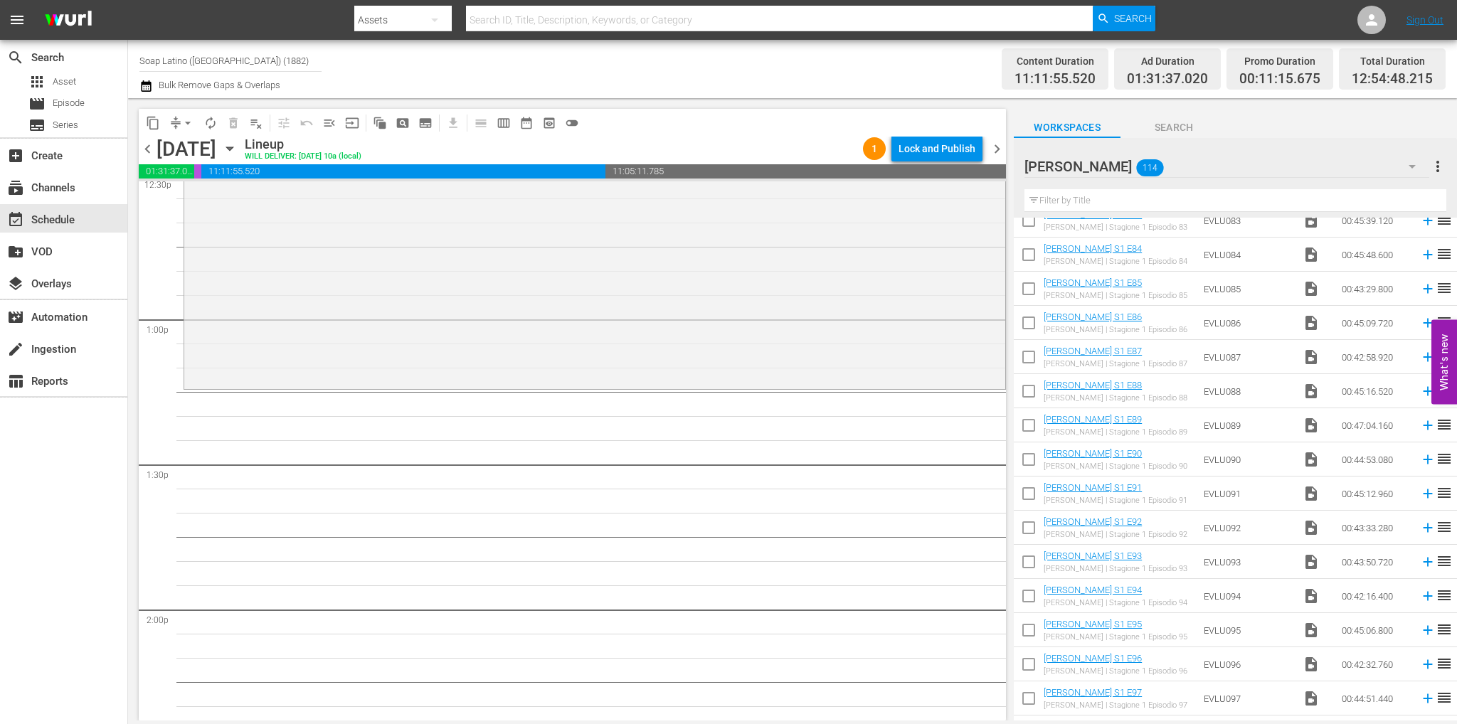
scroll to position [2987, 0]
click at [1027, 358] on input "checkbox" at bounding box center [1028, 358] width 30 height 30
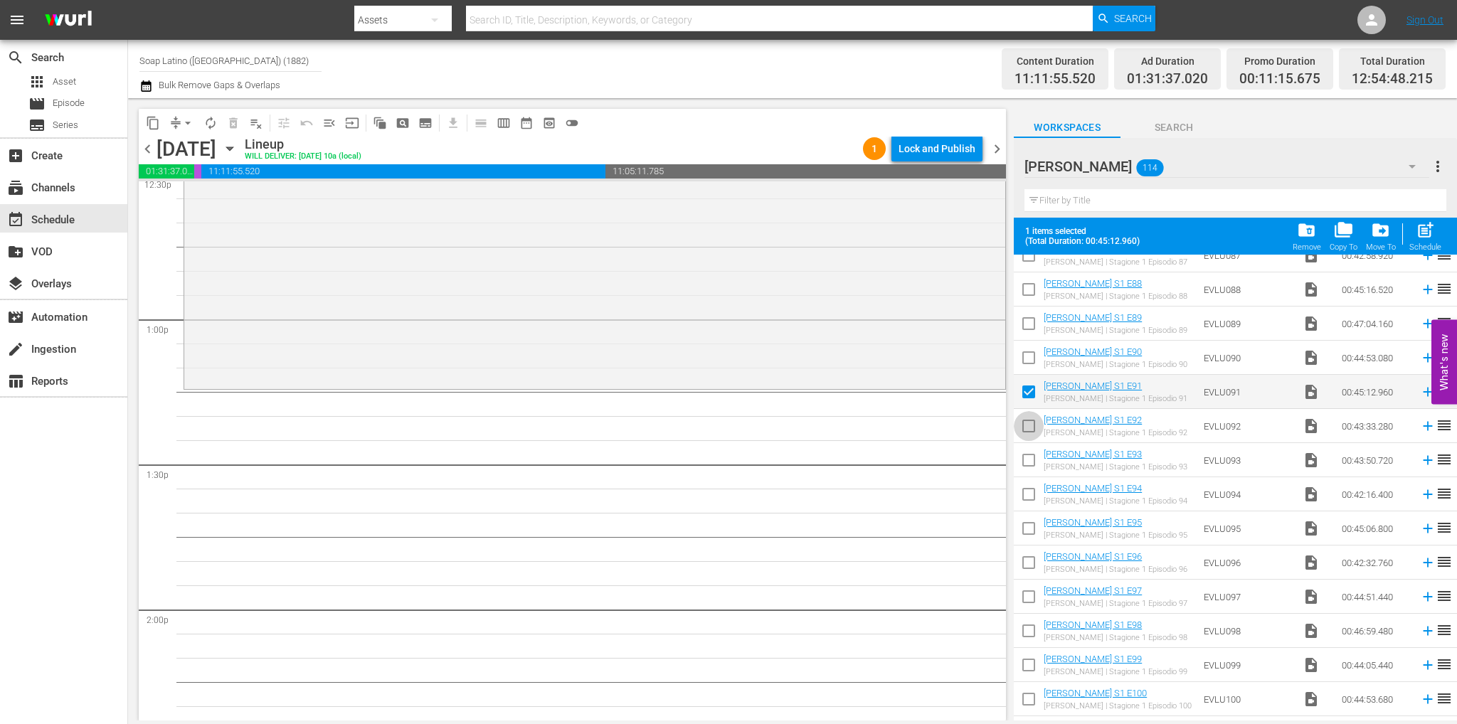
click at [1030, 427] on input "checkbox" at bounding box center [1028, 429] width 30 height 30
click at [1038, 452] on input "checkbox" at bounding box center [1028, 463] width 30 height 30
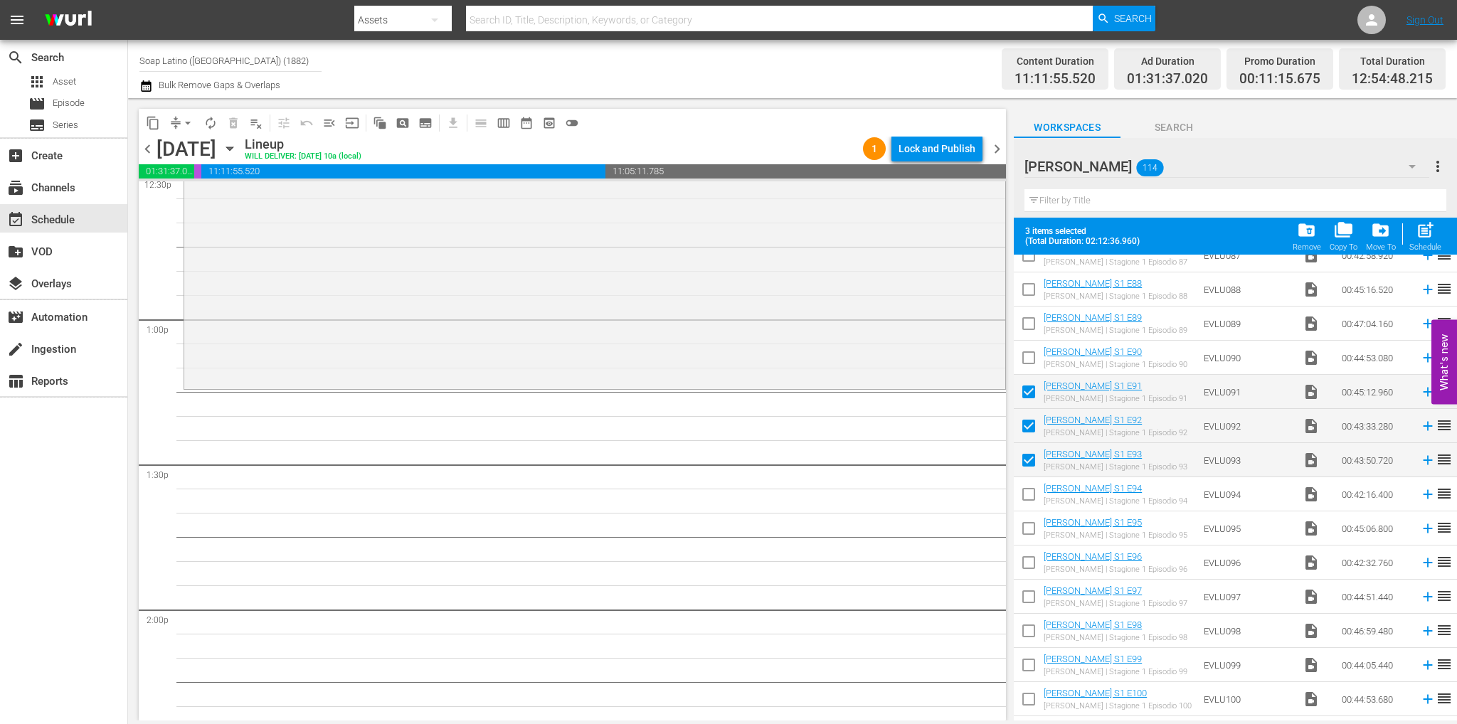
drag, startPoint x: 1027, startPoint y: 499, endPoint x: 1027, endPoint y: 507, distance: 8.5
click at [1027, 499] on input "checkbox" at bounding box center [1028, 497] width 30 height 30
click at [1031, 536] on input "checkbox" at bounding box center [1028, 531] width 30 height 30
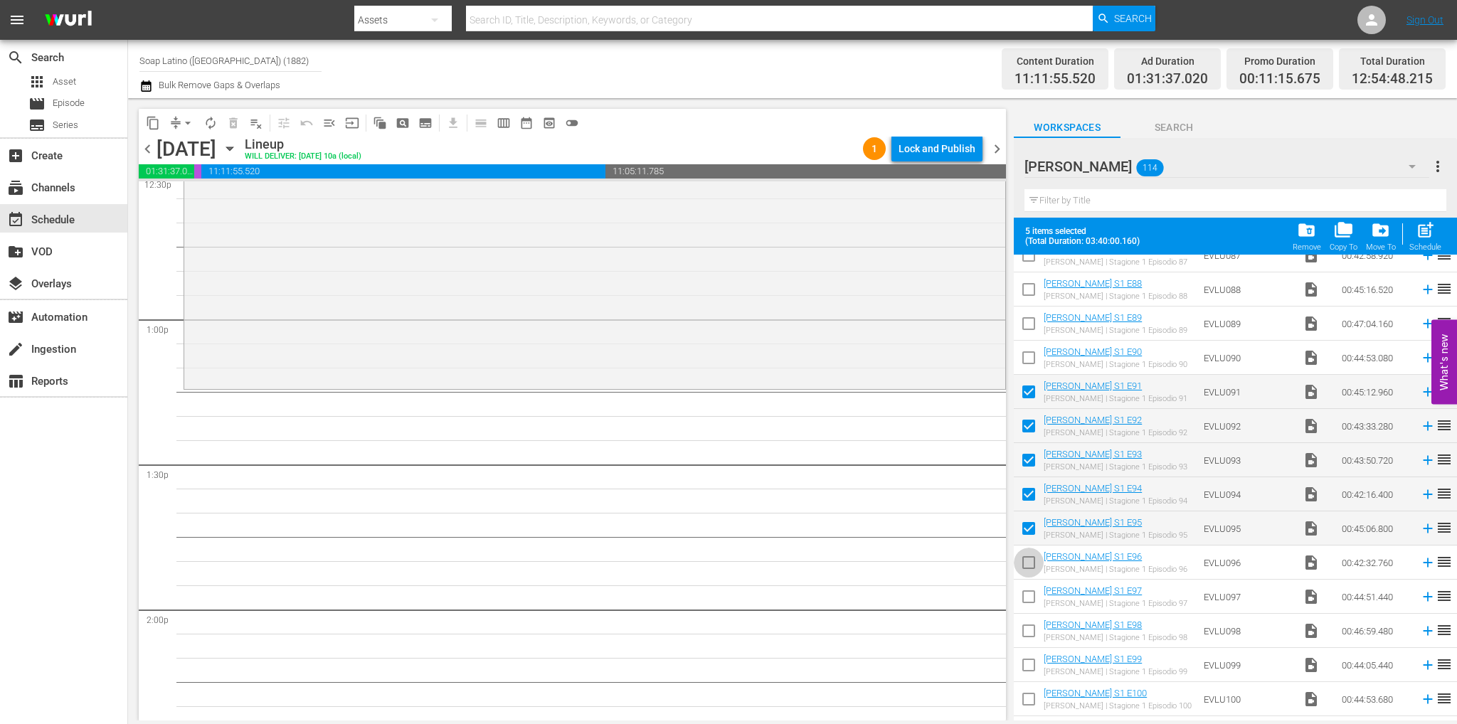
drag, startPoint x: 1031, startPoint y: 563, endPoint x: 1030, endPoint y: 583, distance: 19.9
click at [1031, 563] on input "checkbox" at bounding box center [1028, 565] width 30 height 30
drag, startPoint x: 1031, startPoint y: 595, endPoint x: 1030, endPoint y: 624, distance: 29.2
click at [1031, 595] on input "checkbox" at bounding box center [1028, 600] width 30 height 30
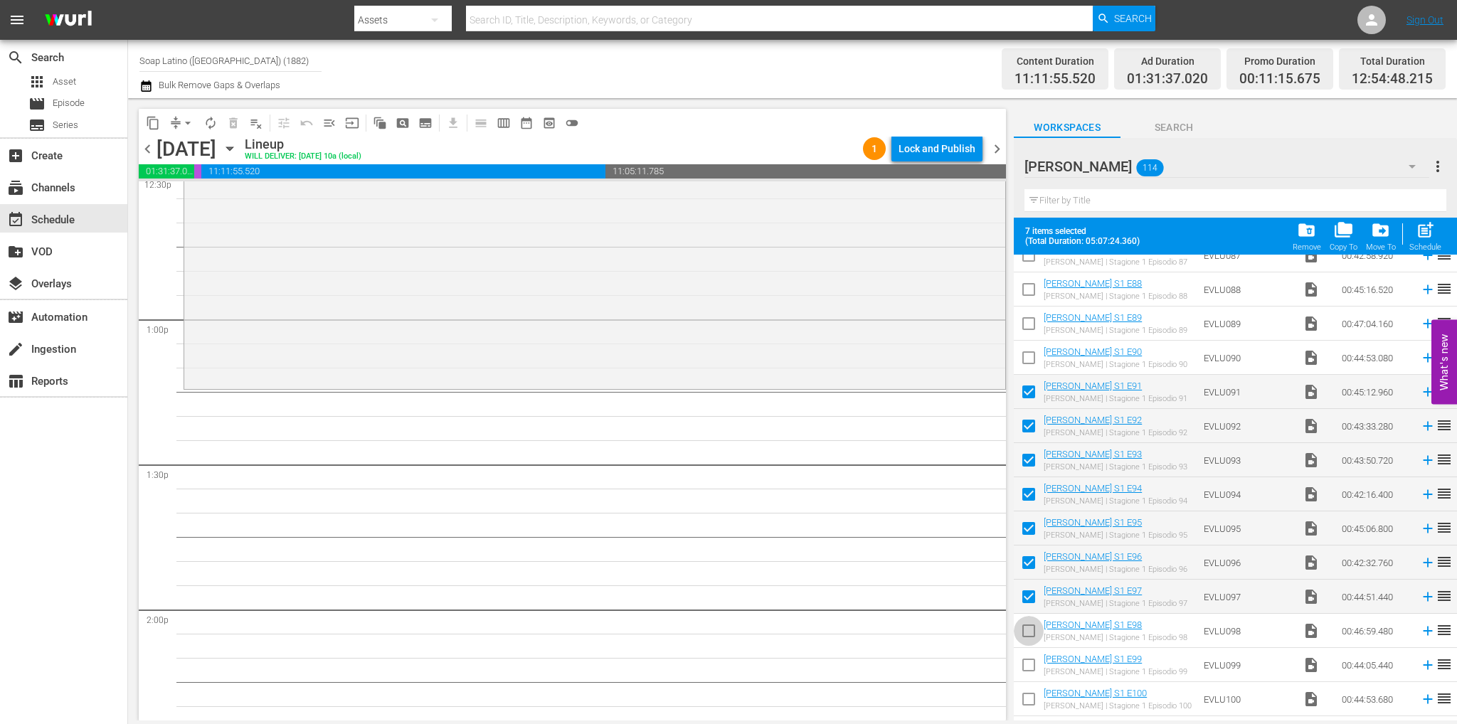
click at [1030, 635] on input "checkbox" at bounding box center [1028, 634] width 30 height 30
click at [1028, 666] on input "checkbox" at bounding box center [1028, 668] width 30 height 30
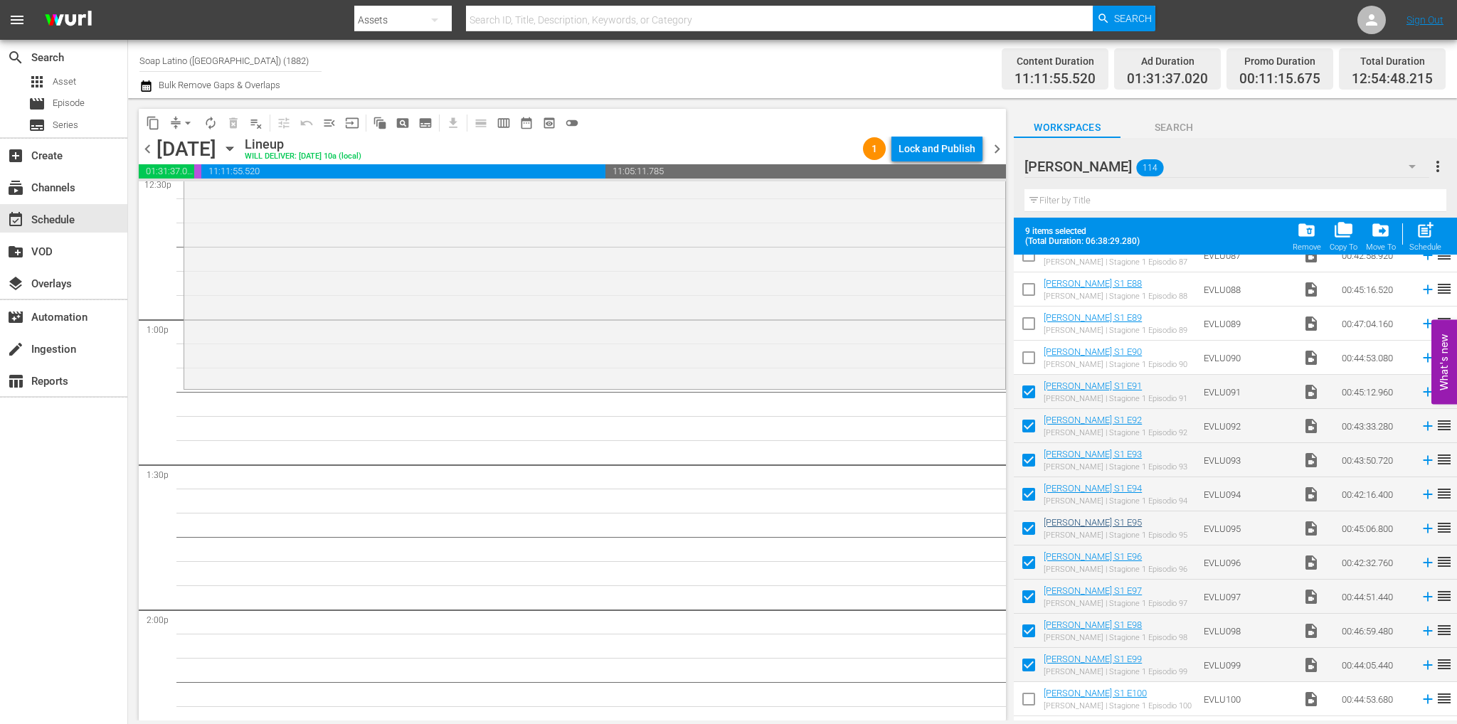
scroll to position [3343, 0]
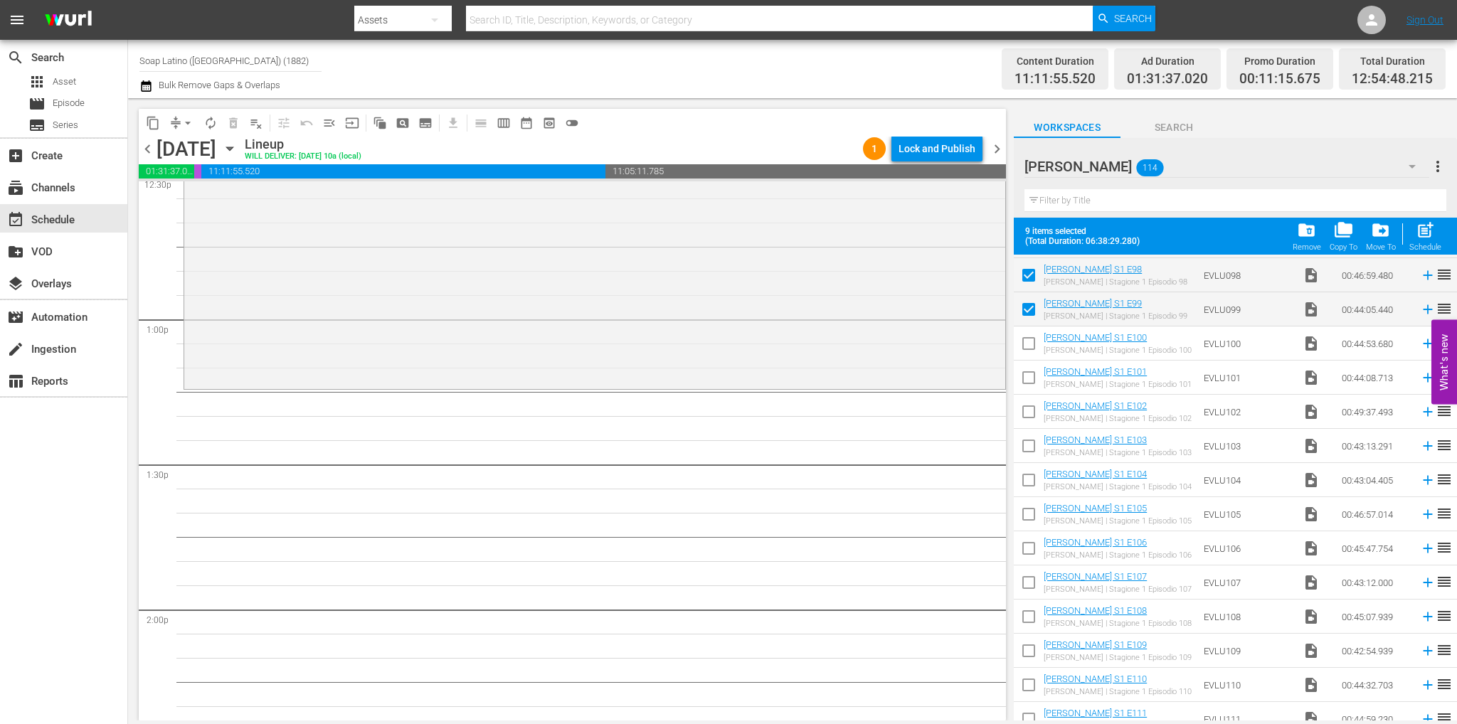
click at [1021, 335] on input "checkbox" at bounding box center [1028, 346] width 30 height 30
drag, startPoint x: 1029, startPoint y: 373, endPoint x: 1029, endPoint y: 385, distance: 12.8
click at [1029, 373] on input "checkbox" at bounding box center [1028, 381] width 30 height 30
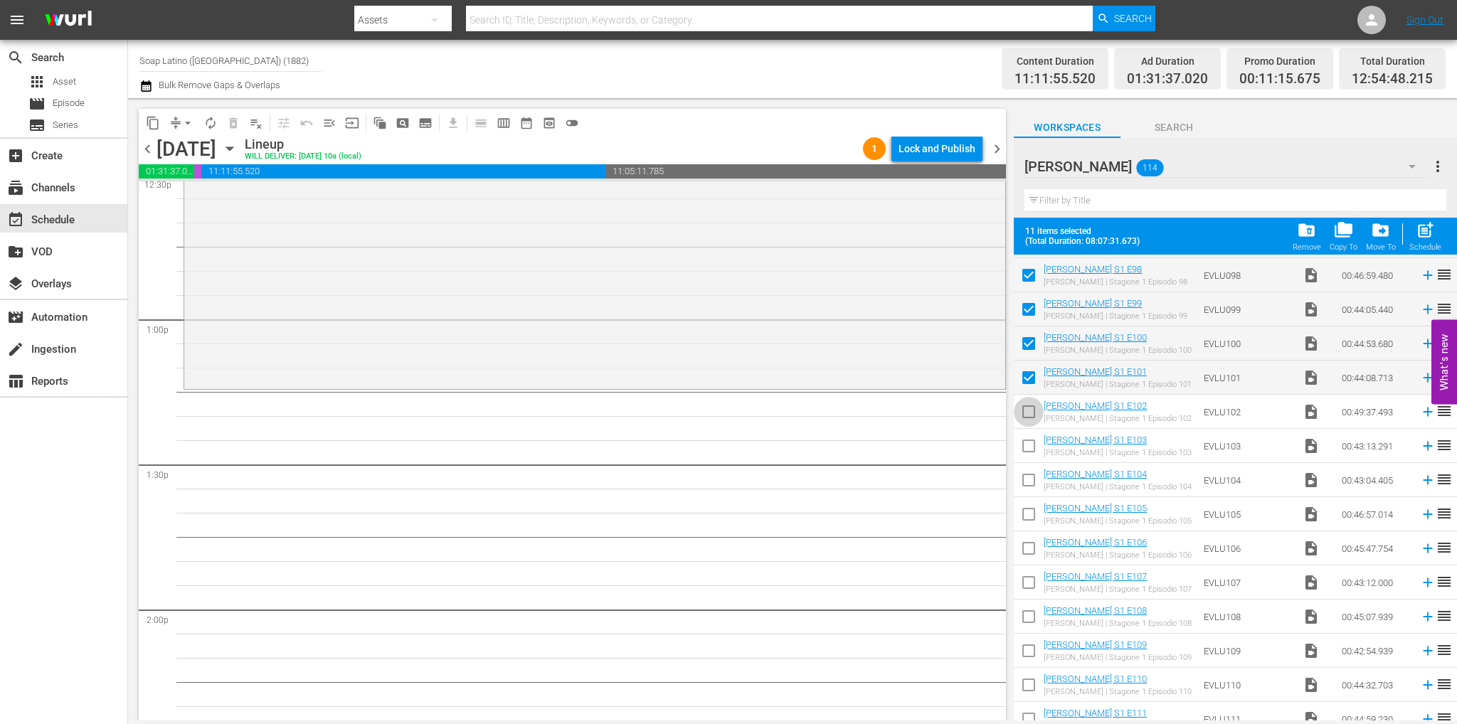
drag, startPoint x: 1026, startPoint y: 409, endPoint x: 1034, endPoint y: 422, distance: 15.4
click at [1026, 409] on input "checkbox" at bounding box center [1028, 415] width 30 height 30
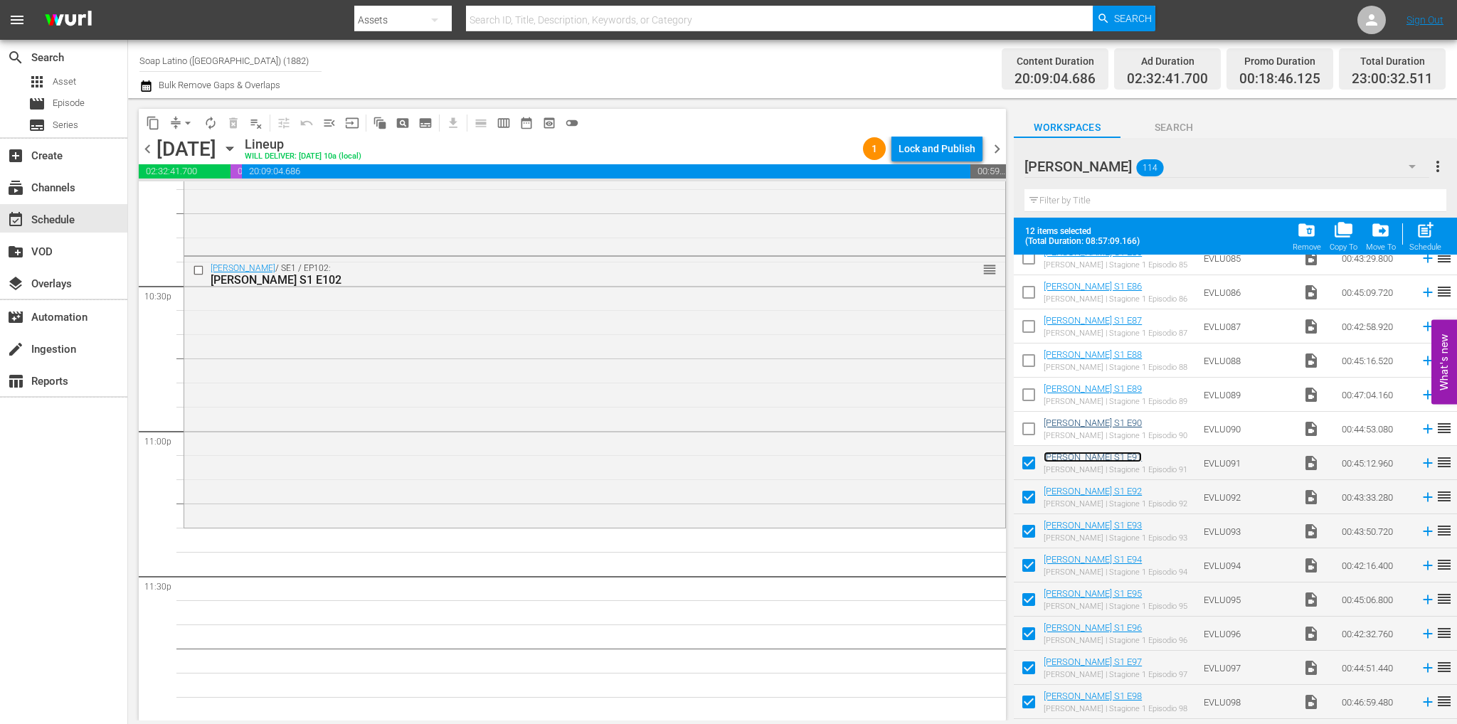
scroll to position [2489, 0]
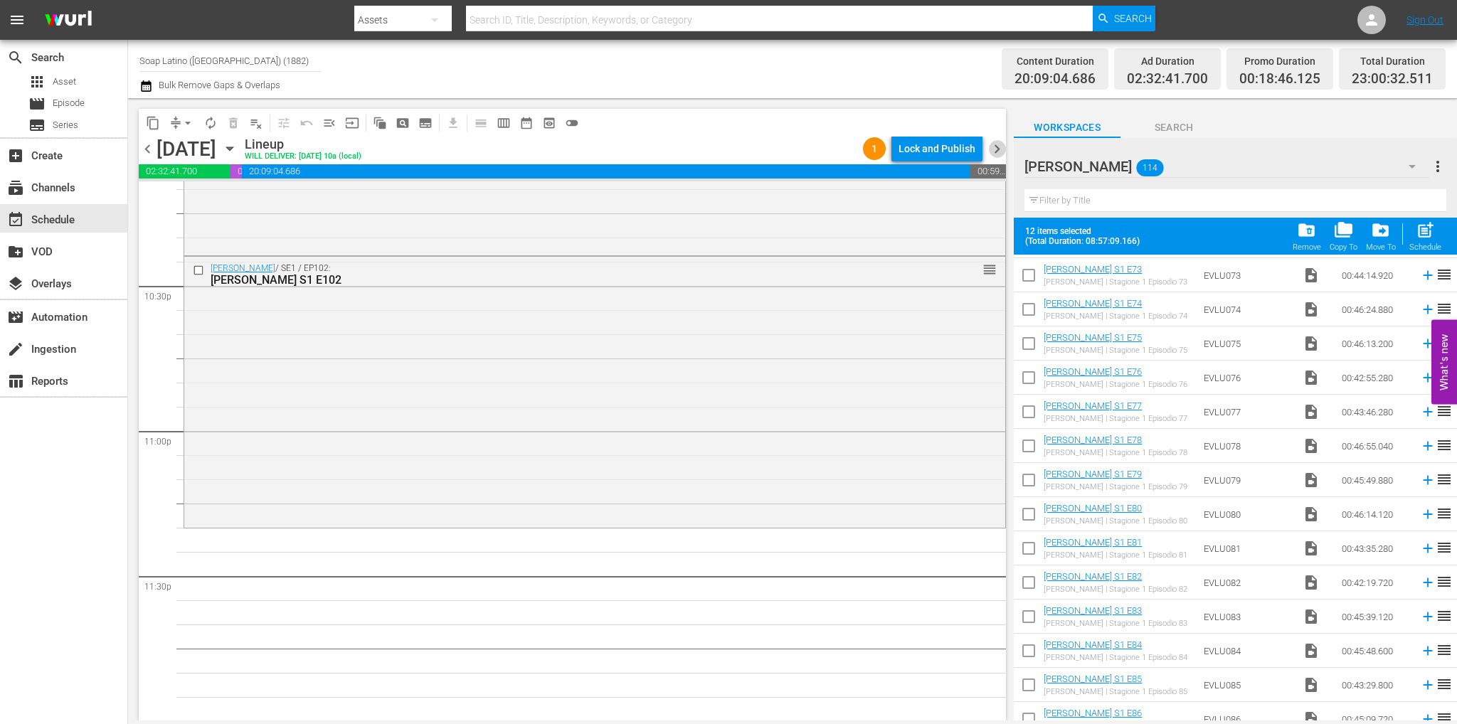
drag, startPoint x: 1000, startPoint y: 142, endPoint x: 994, endPoint y: 156, distance: 15.0
click at [1000, 142] on span "chevron_right" at bounding box center [997, 149] width 18 height 18
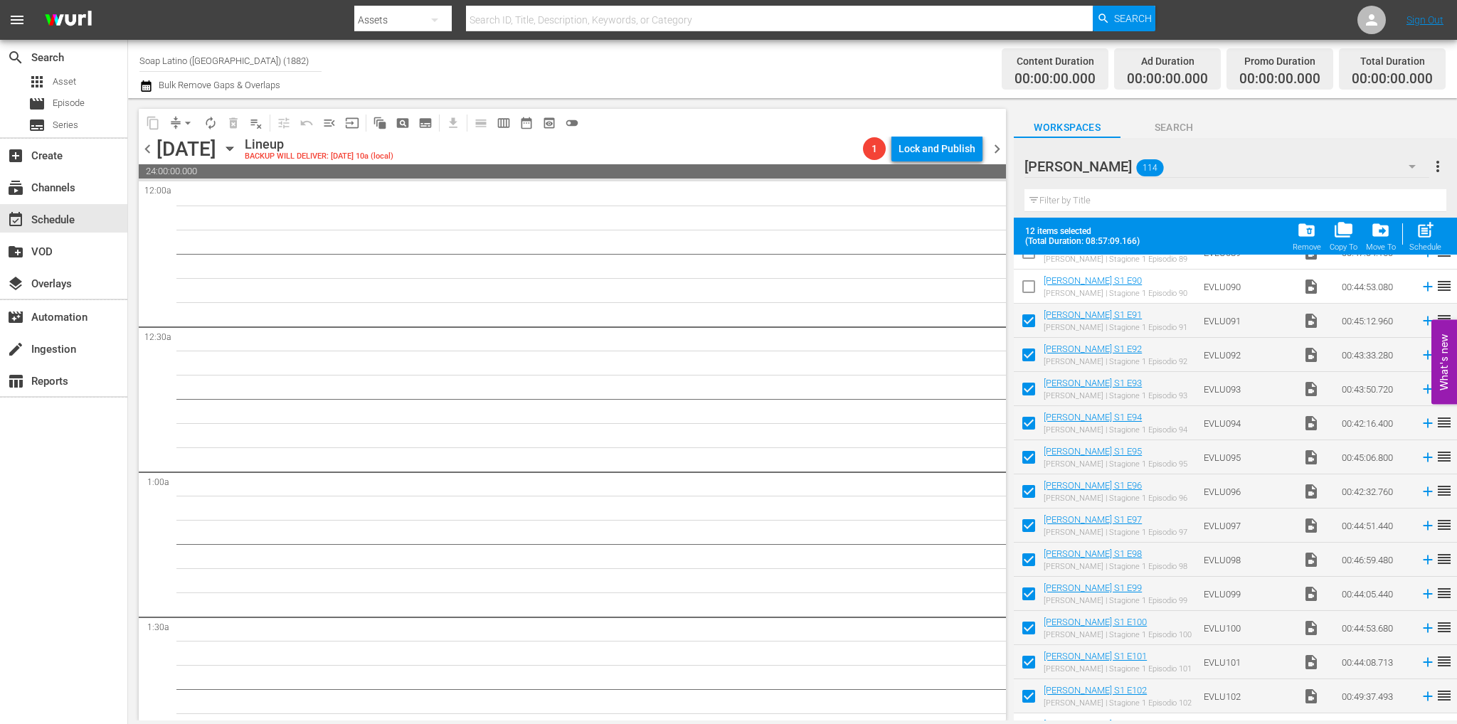
scroll to position [2916, 0]
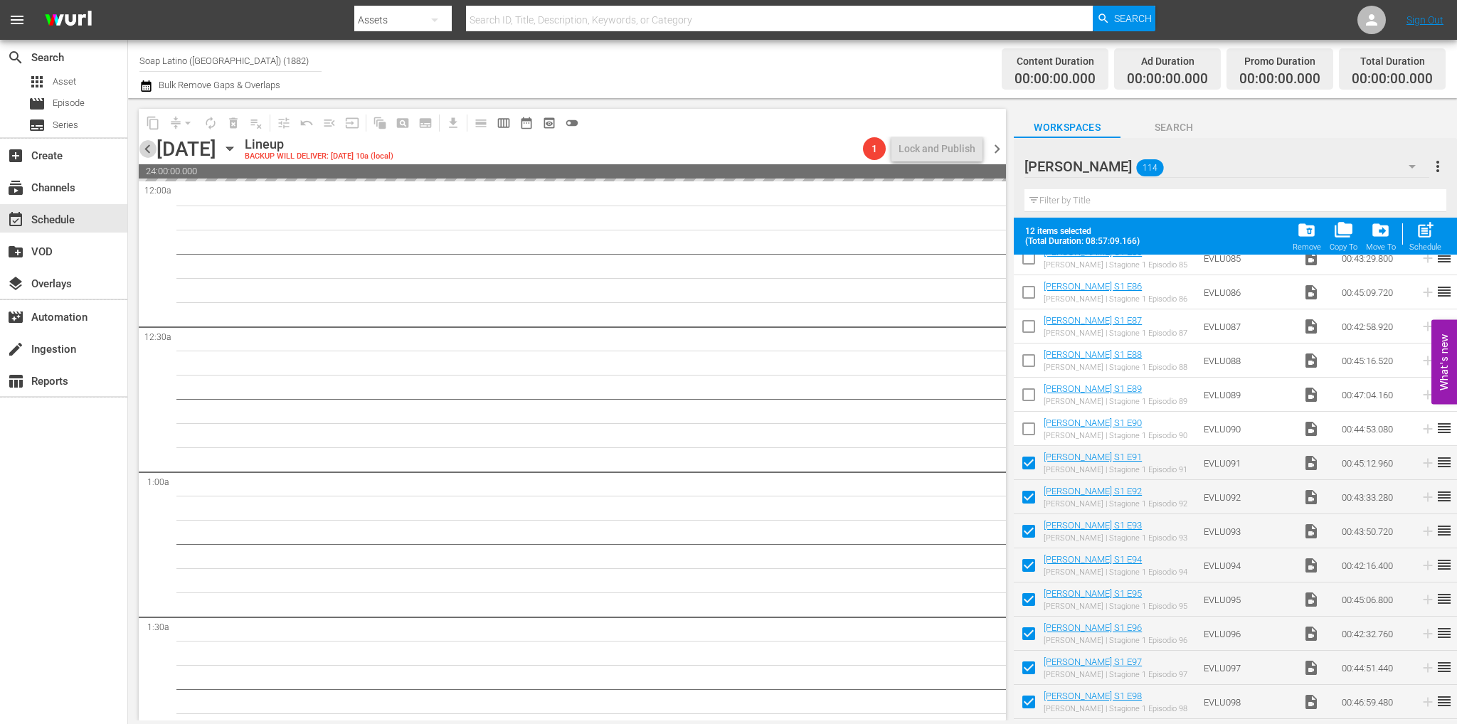
click at [152, 147] on span "chevron_left" at bounding box center [148, 149] width 18 height 18
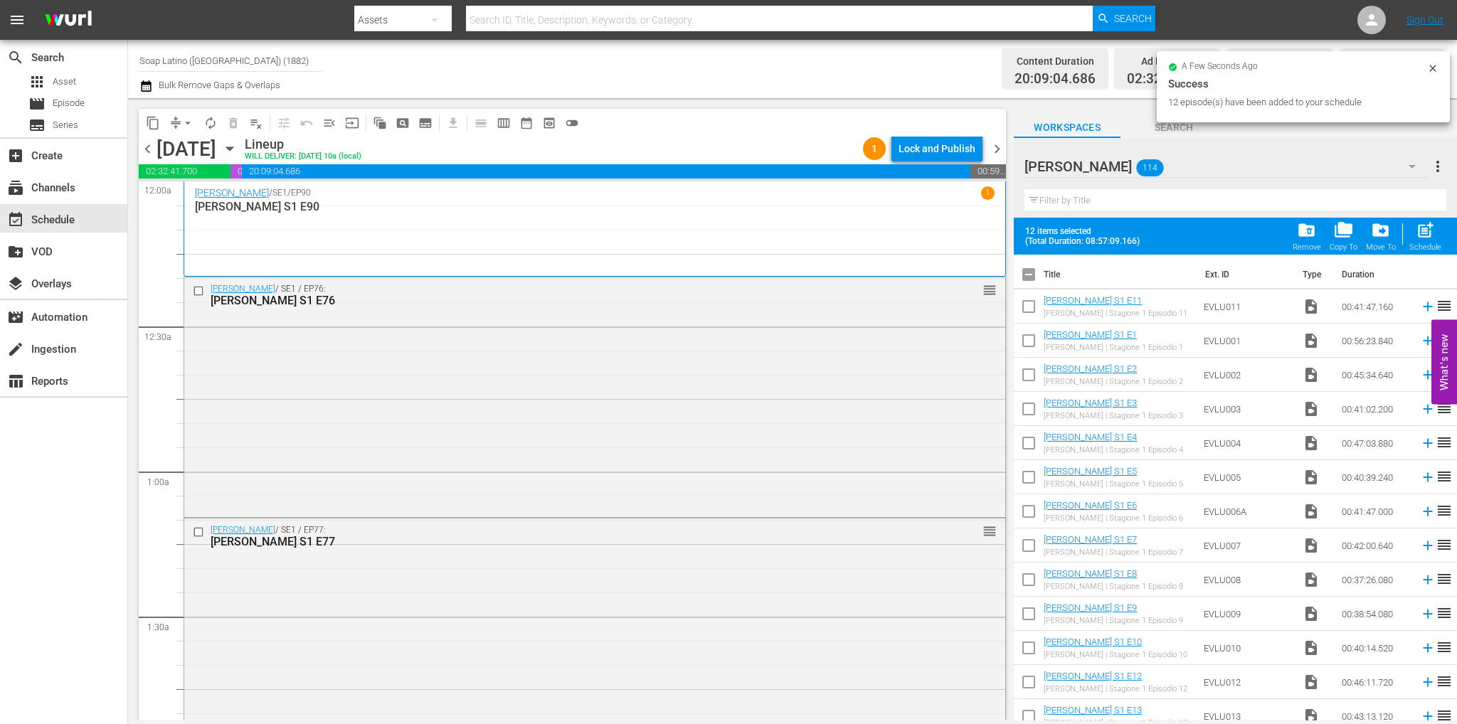
click at [1027, 275] on input "checkbox" at bounding box center [1028, 277] width 30 height 30
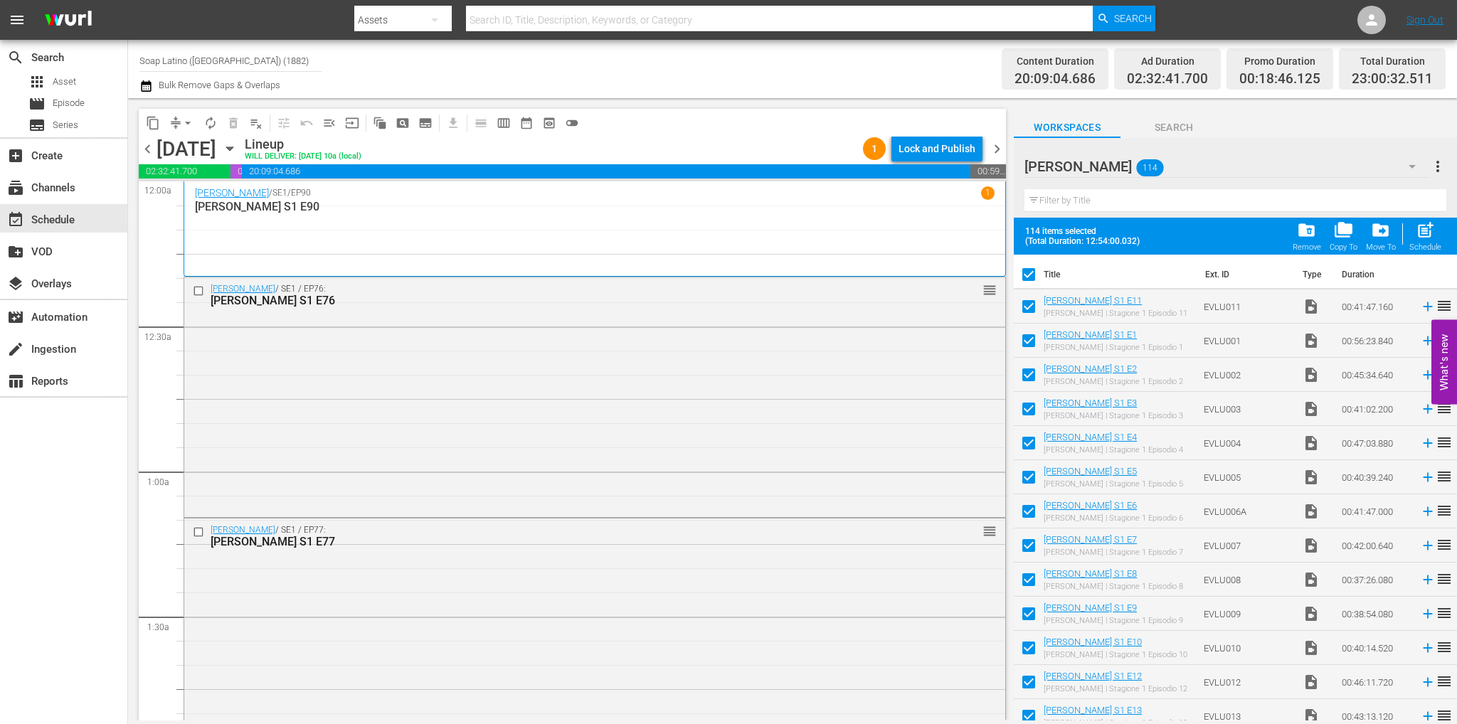
click at [1030, 275] on input "checkbox" at bounding box center [1028, 277] width 30 height 30
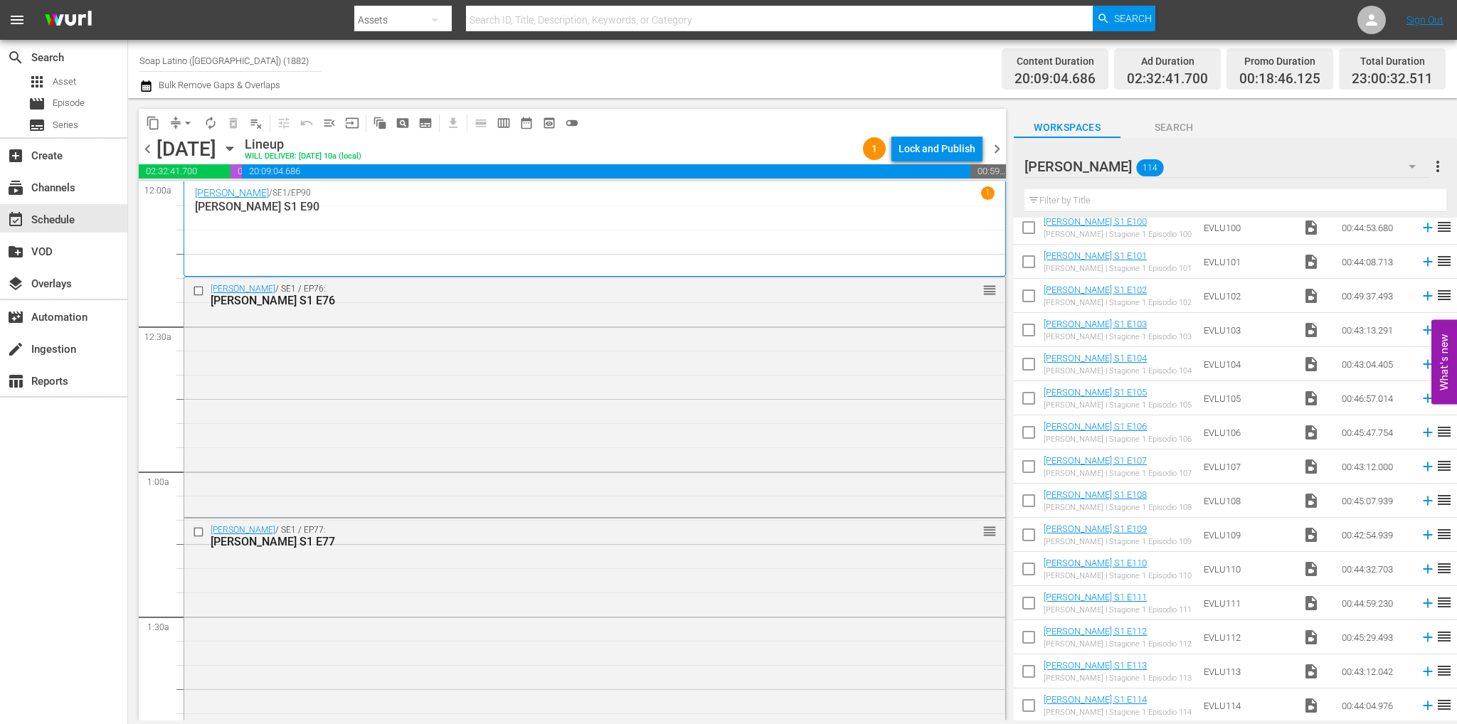
scroll to position [2250, 0]
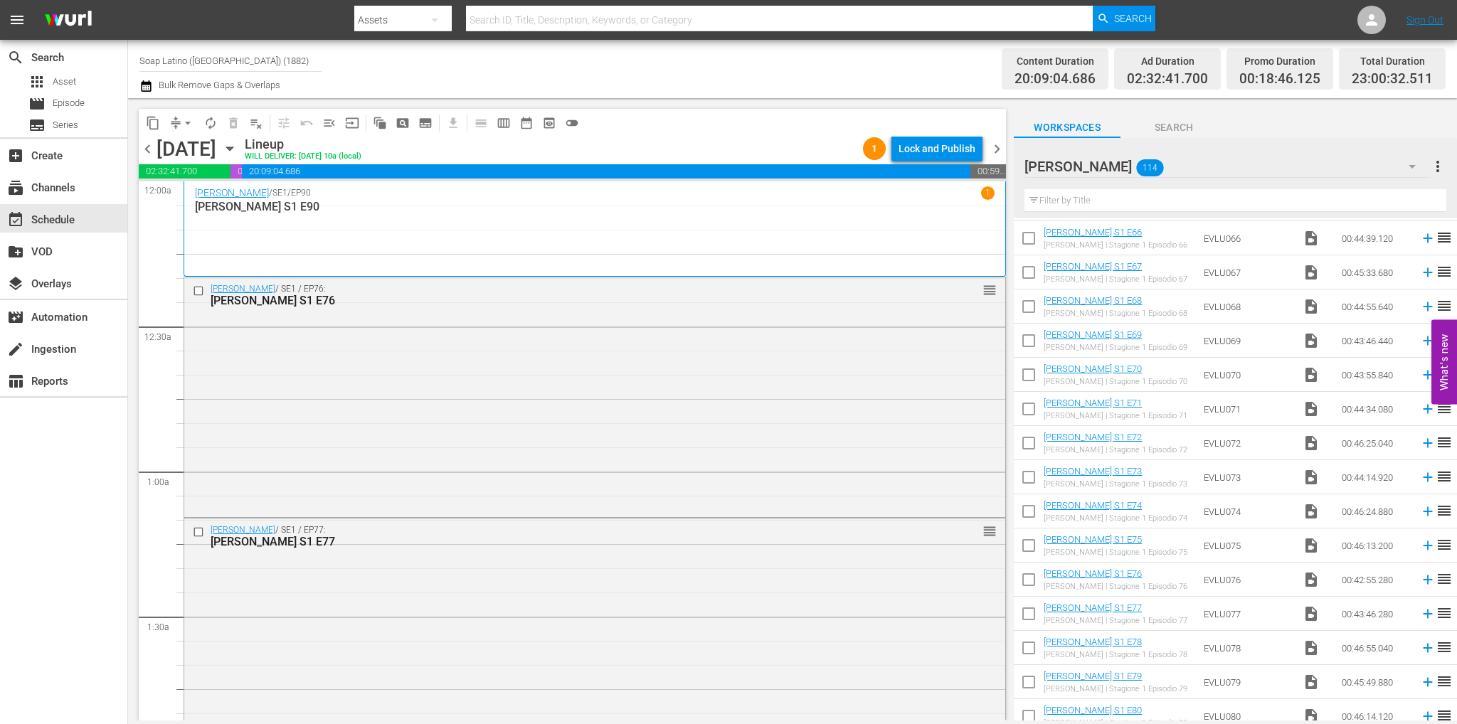
drag, startPoint x: 1129, startPoint y: 217, endPoint x: 1127, endPoint y: 205, distance: 12.4
click at [1129, 217] on div "Filter by Title" at bounding box center [1235, 200] width 422 height 34
click at [1127, 205] on input "text" at bounding box center [1235, 200] width 422 height 23
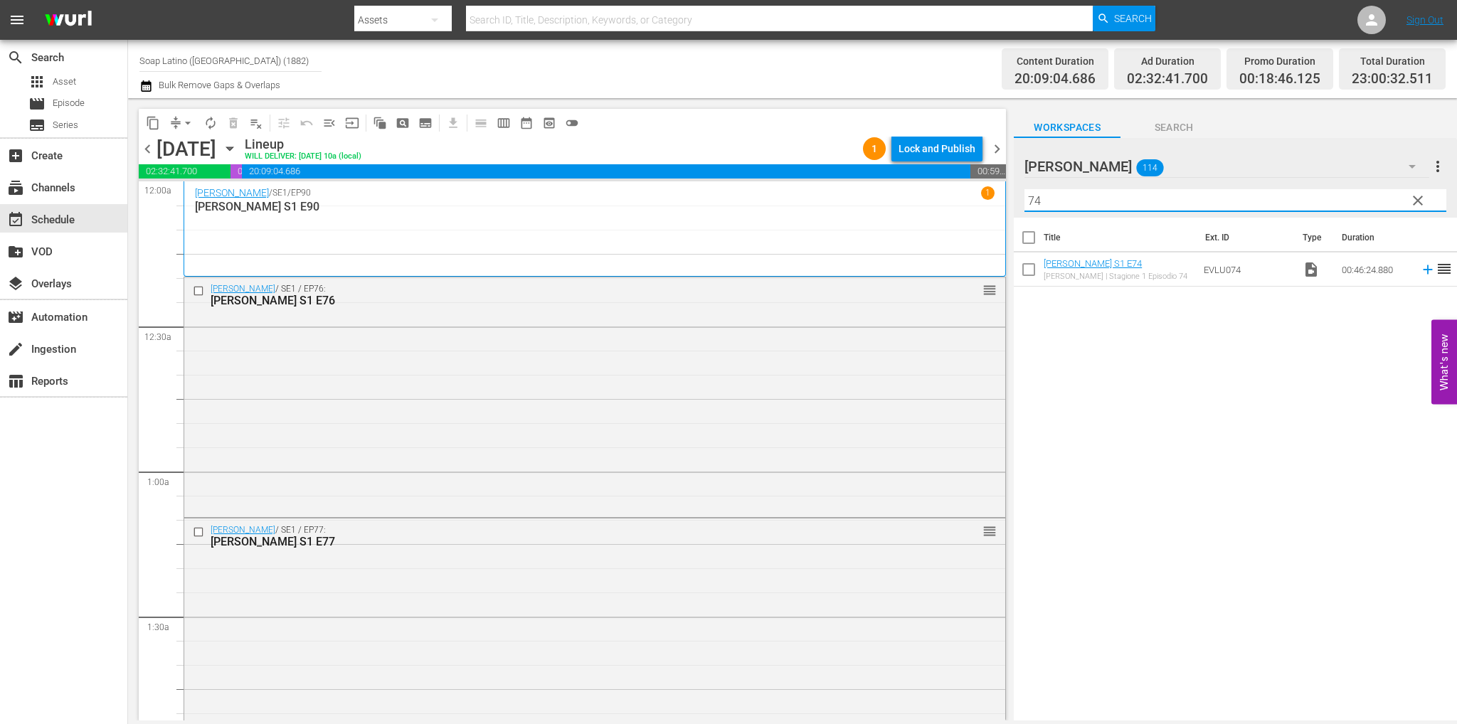
scroll to position [0, 0]
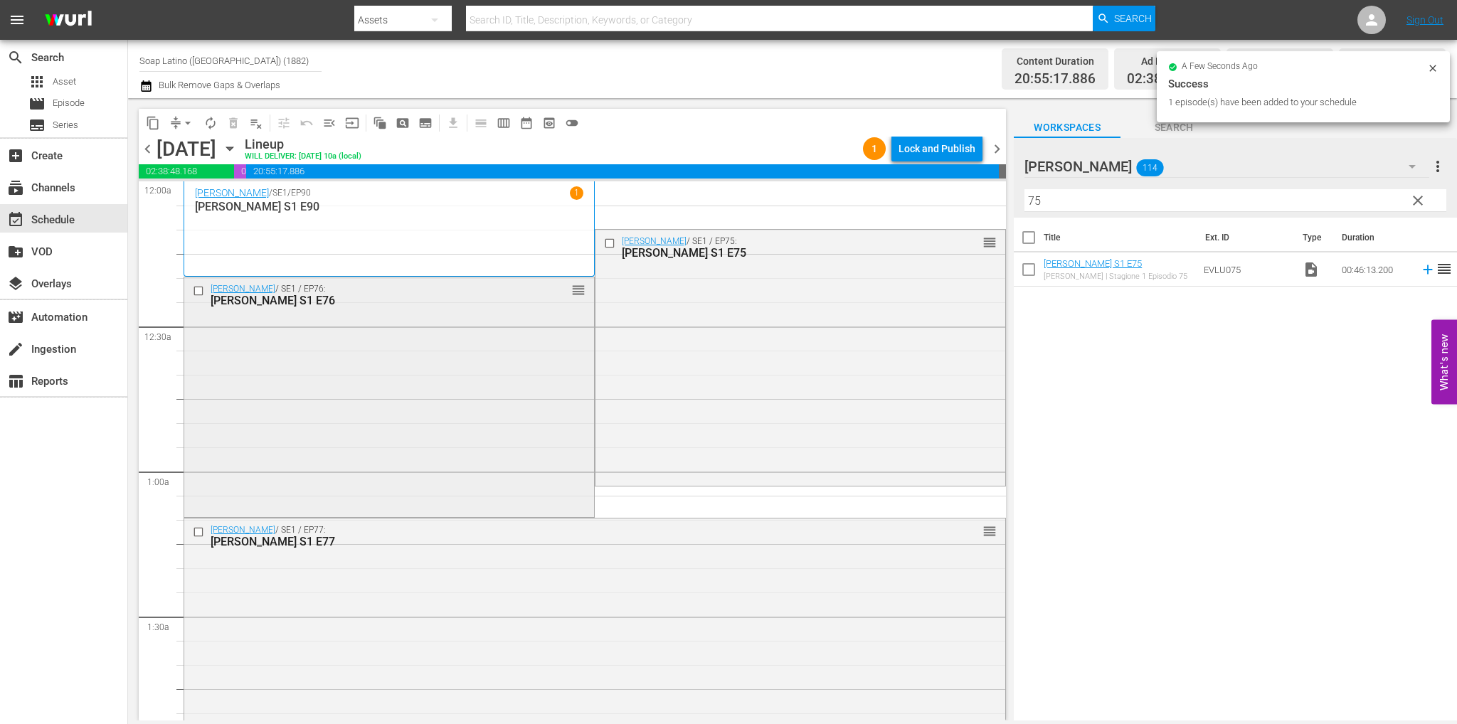
click at [484, 420] on div "Eva Luna / SE1 / EP76: Eva Luna S1 E76 reorder" at bounding box center [389, 395] width 410 height 237
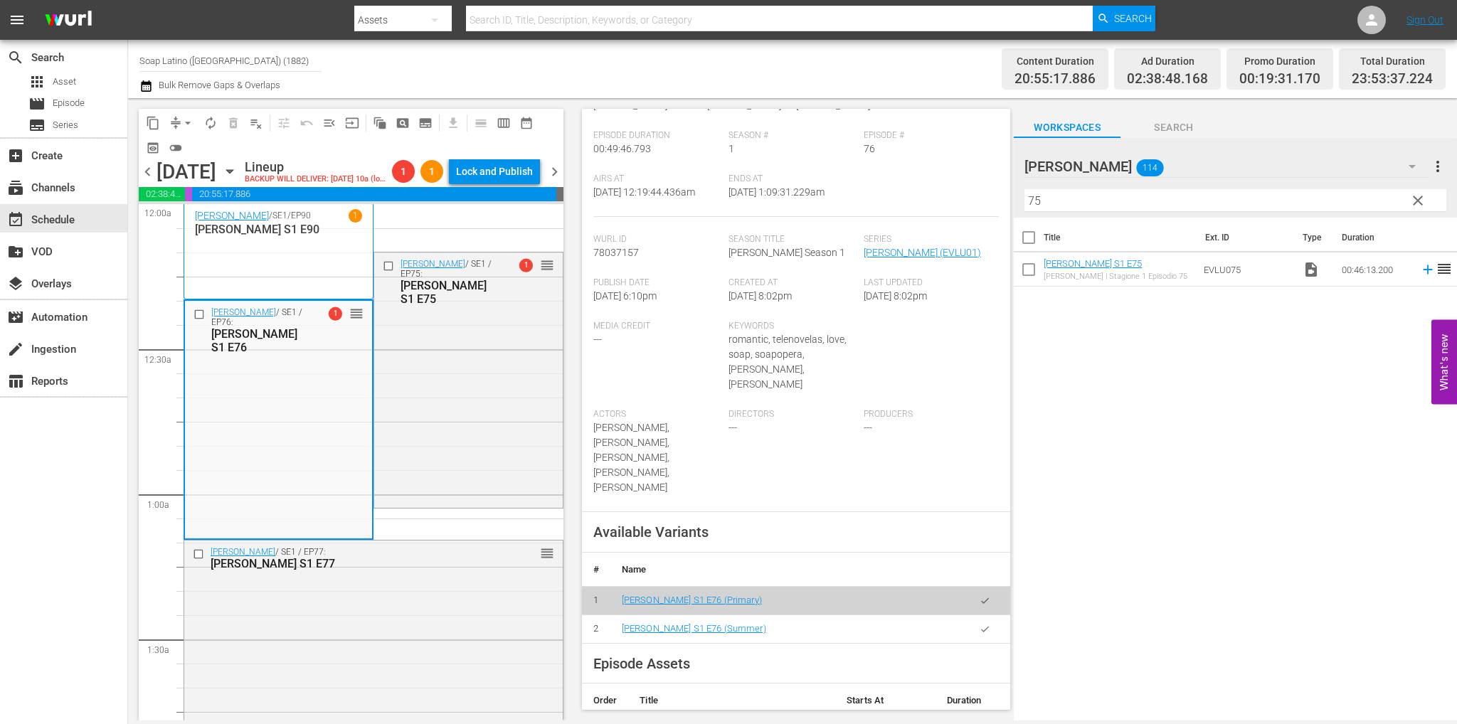
scroll to position [356, 0]
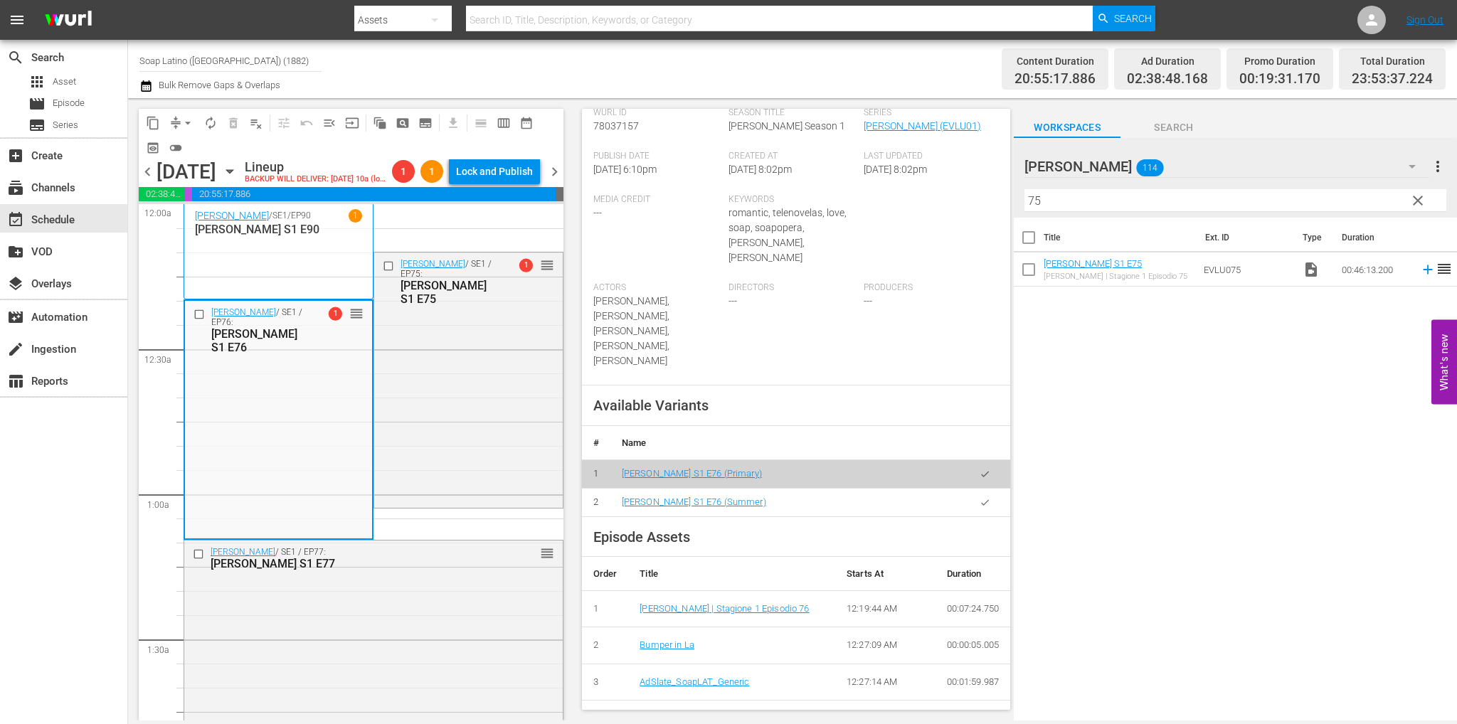
click at [973, 489] on button "button" at bounding box center [985, 503] width 28 height 28
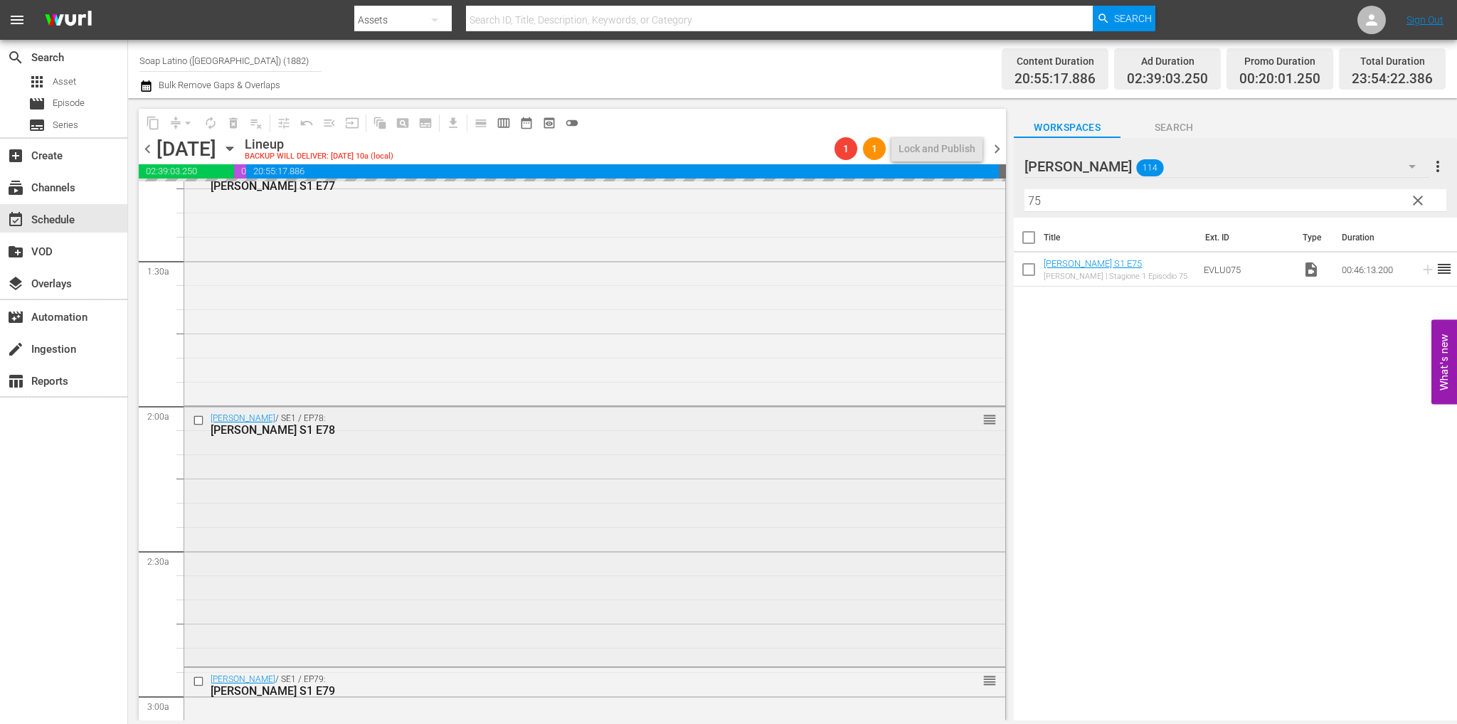
click at [395, 467] on div "Eva Luna / SE1 / EP78: Eva Luna S1 E78 reorder" at bounding box center [594, 535] width 821 height 256
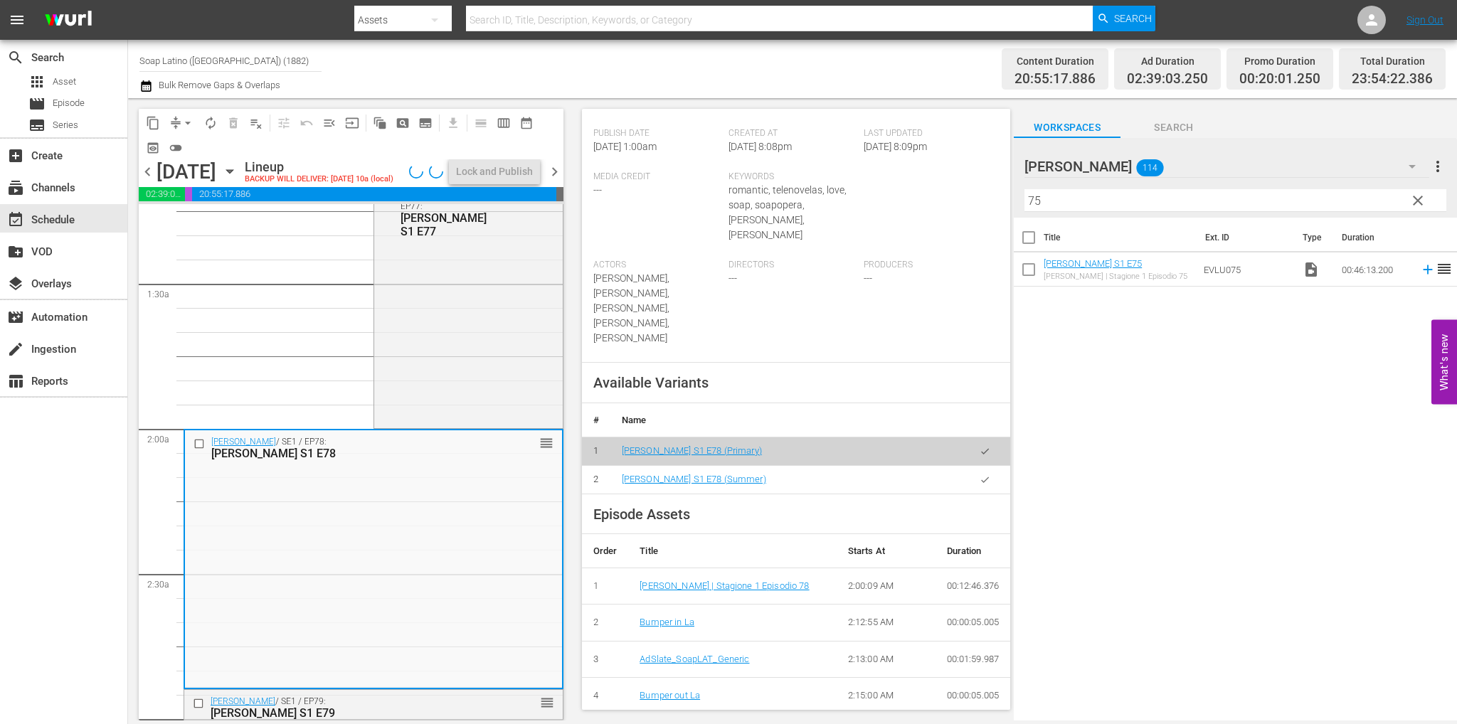
drag, startPoint x: 975, startPoint y: 408, endPoint x: 957, endPoint y: 413, distance: 18.7
click at [979, 474] on icon "button" at bounding box center [984, 479] width 11 height 11
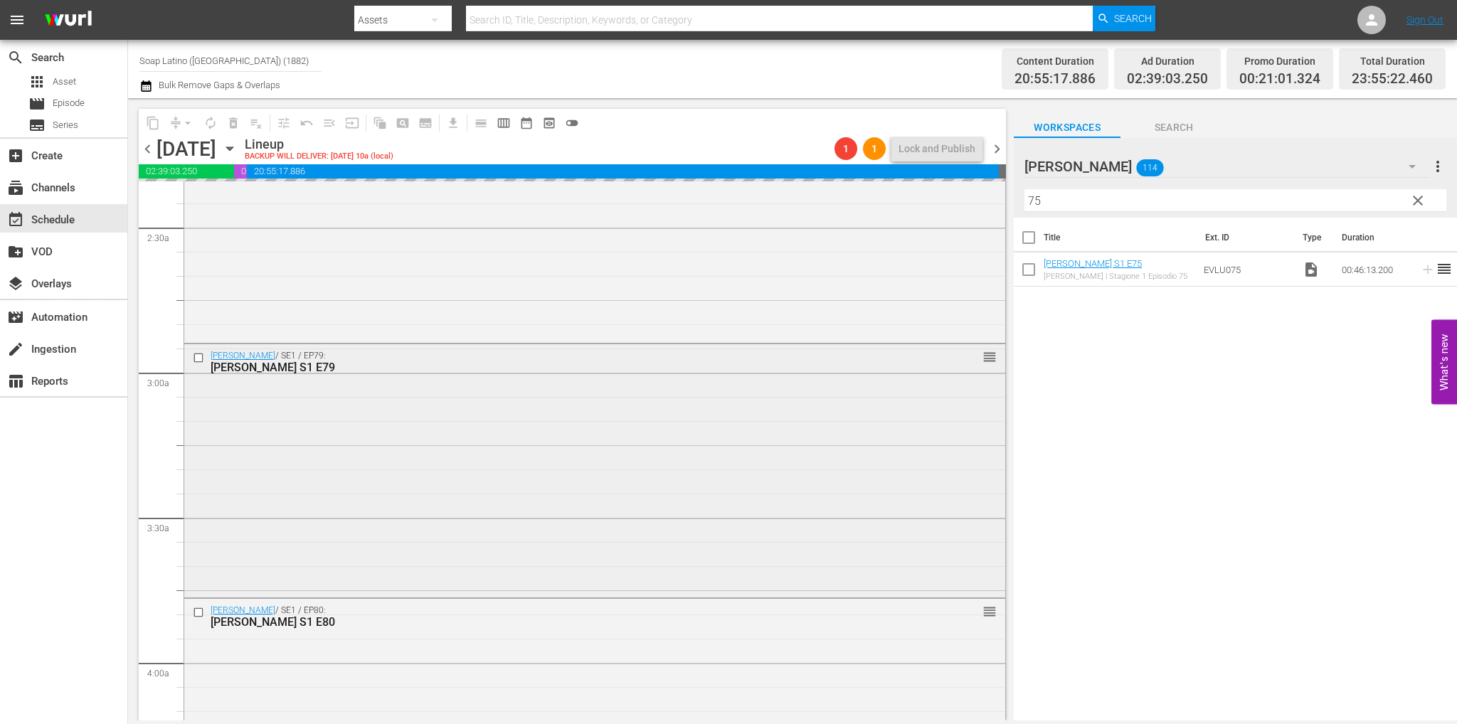
scroll to position [711, 0]
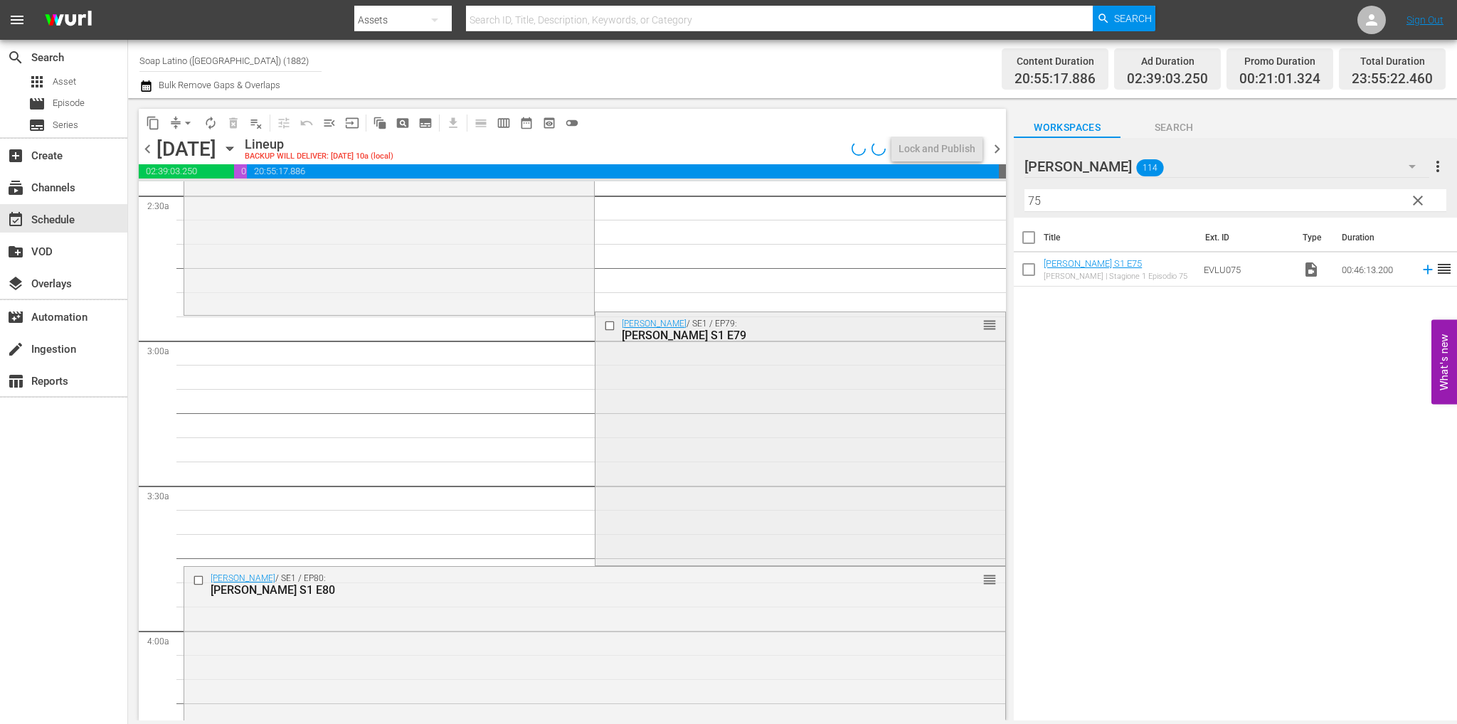
click at [731, 501] on div "Eva Luna / SE1 / EP79: Eva Luna S1 E79 reorder" at bounding box center [800, 437] width 410 height 250
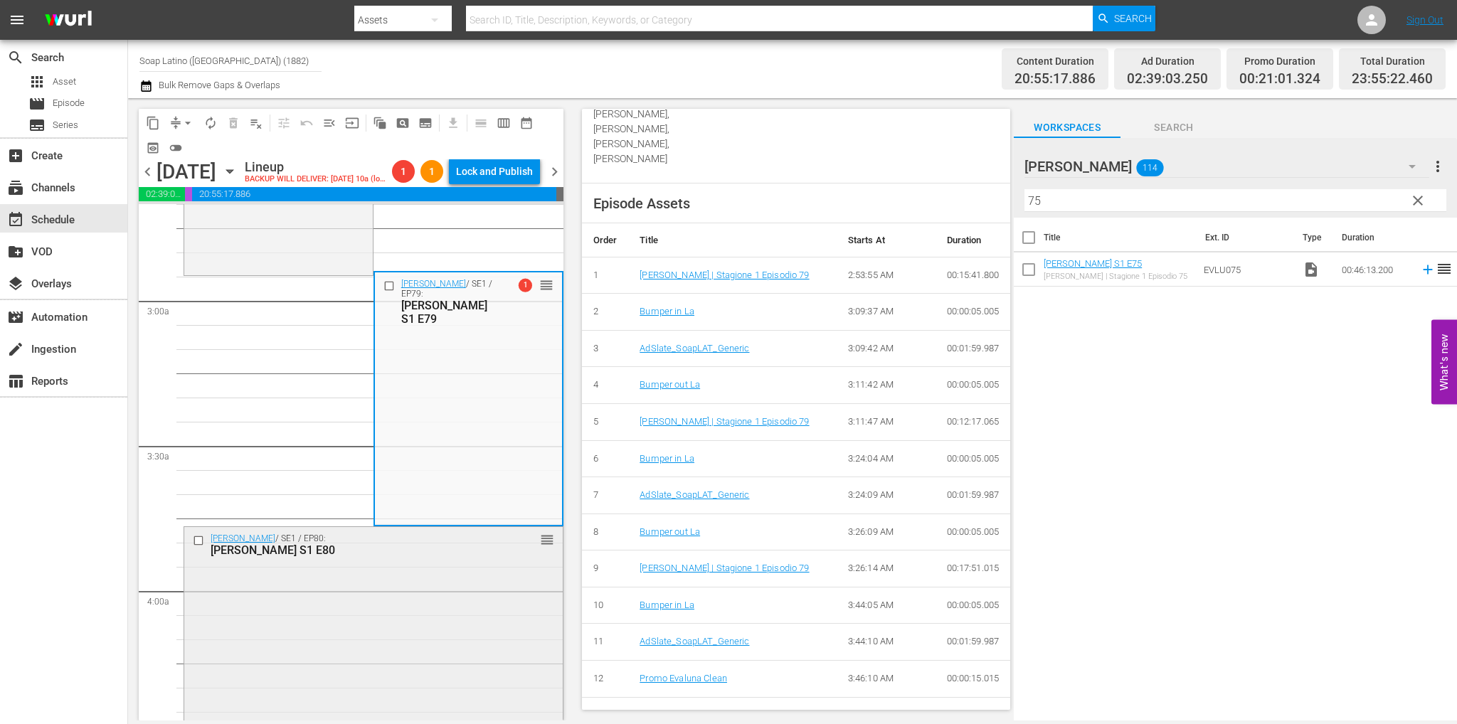
scroll to position [925, 0]
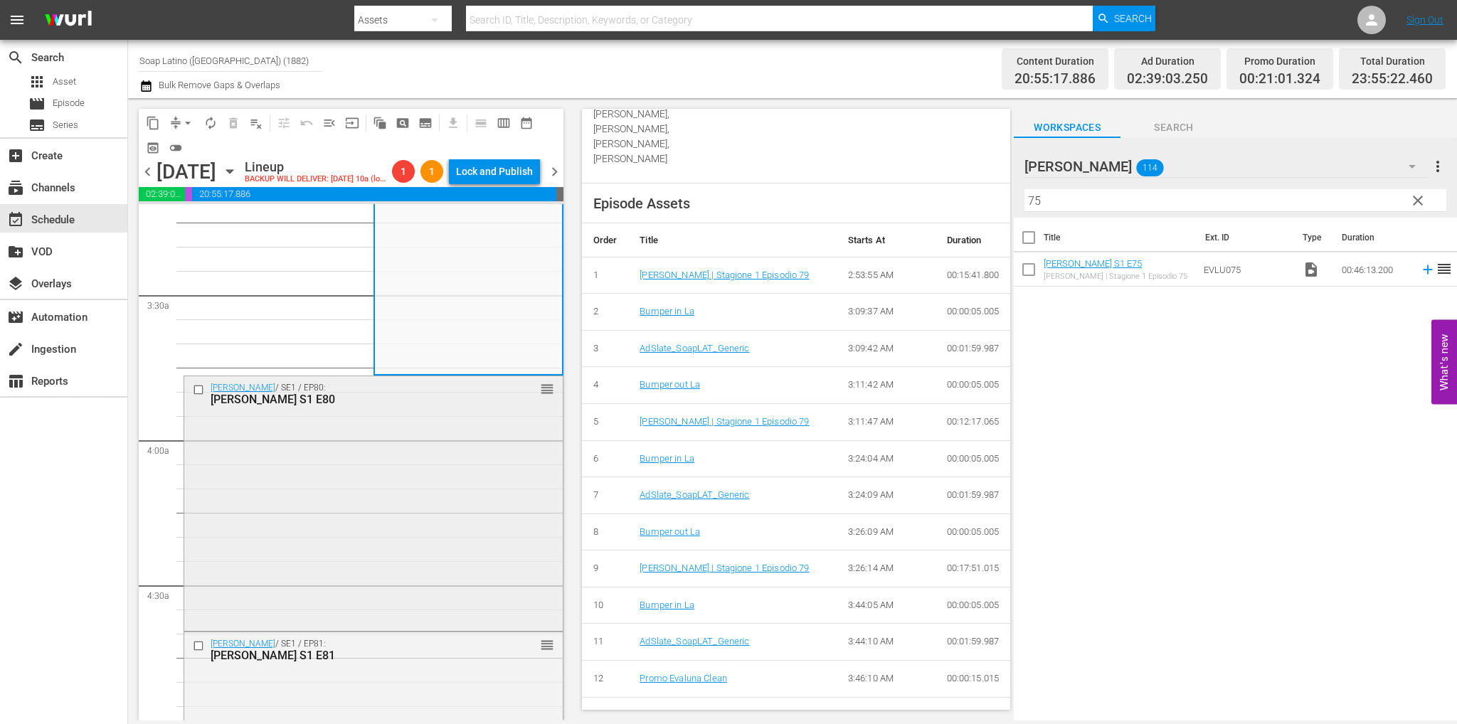
click at [410, 510] on div "Eva Luna / SE1 / EP80: Eva Luna S1 E80 reorder" at bounding box center [373, 502] width 378 height 252
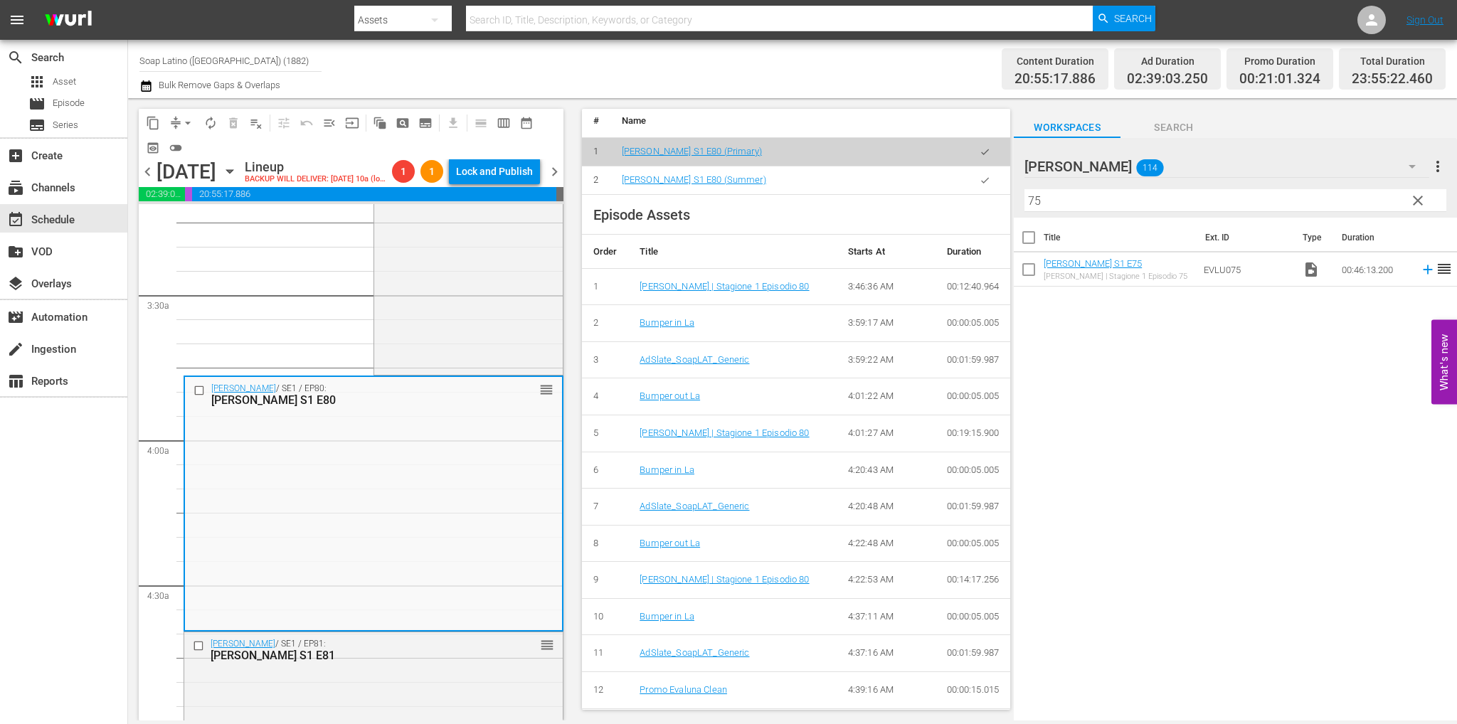
scroll to position [498, 0]
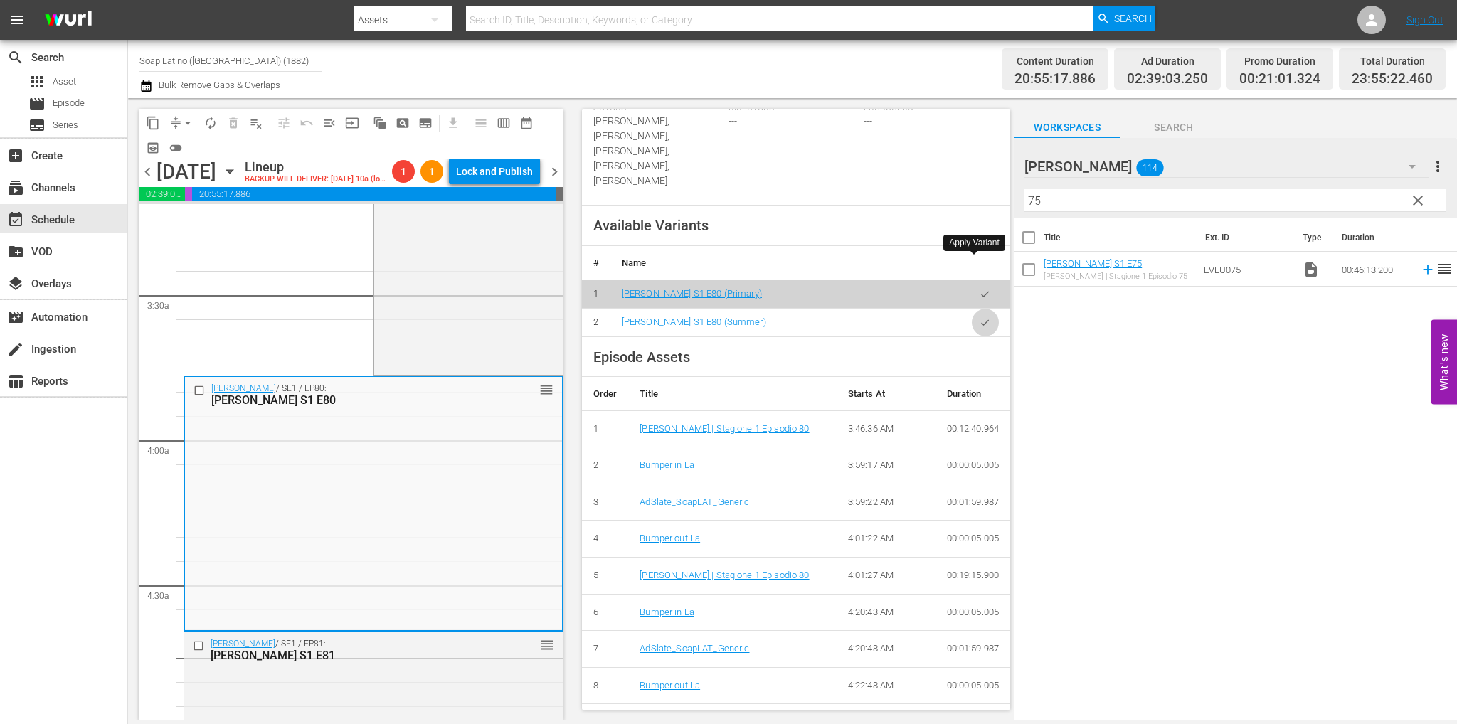
click at [972, 309] on button "button" at bounding box center [985, 323] width 28 height 28
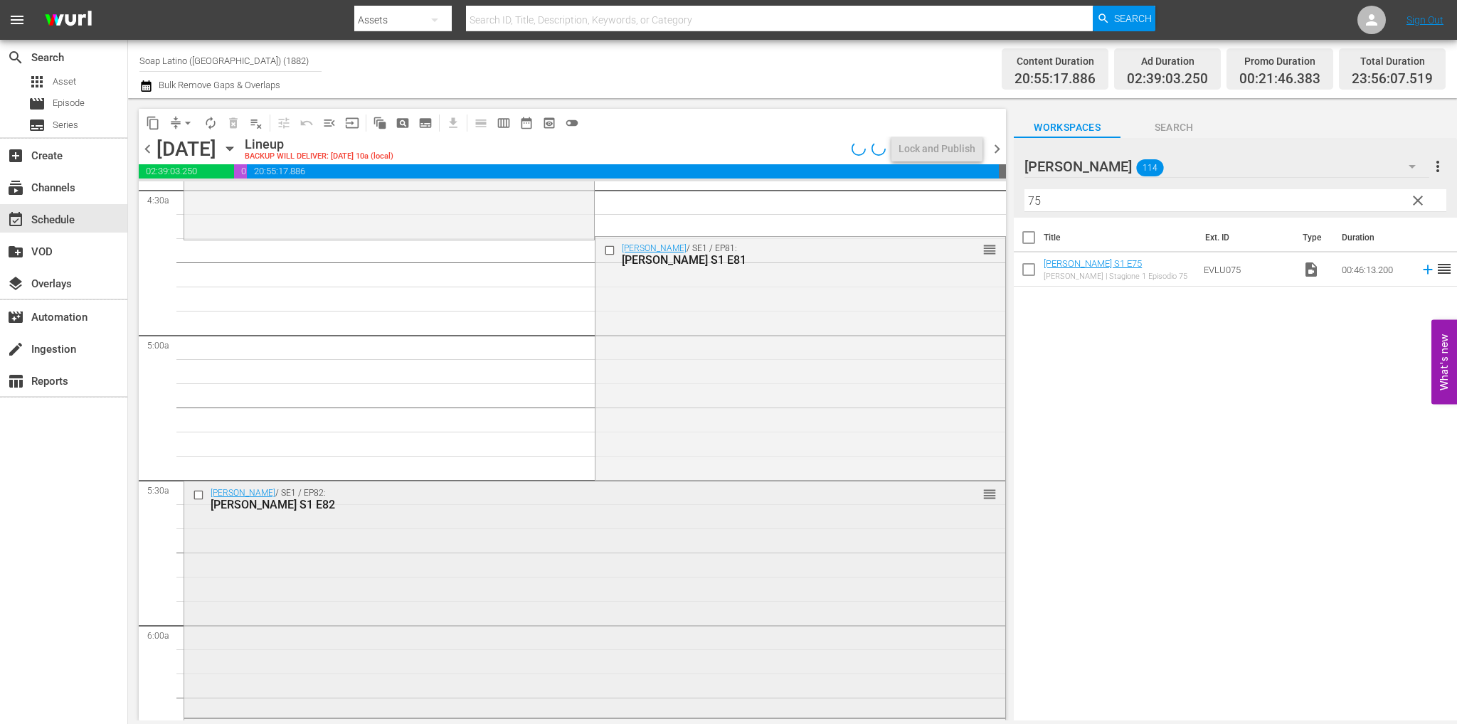
scroll to position [1351, 0]
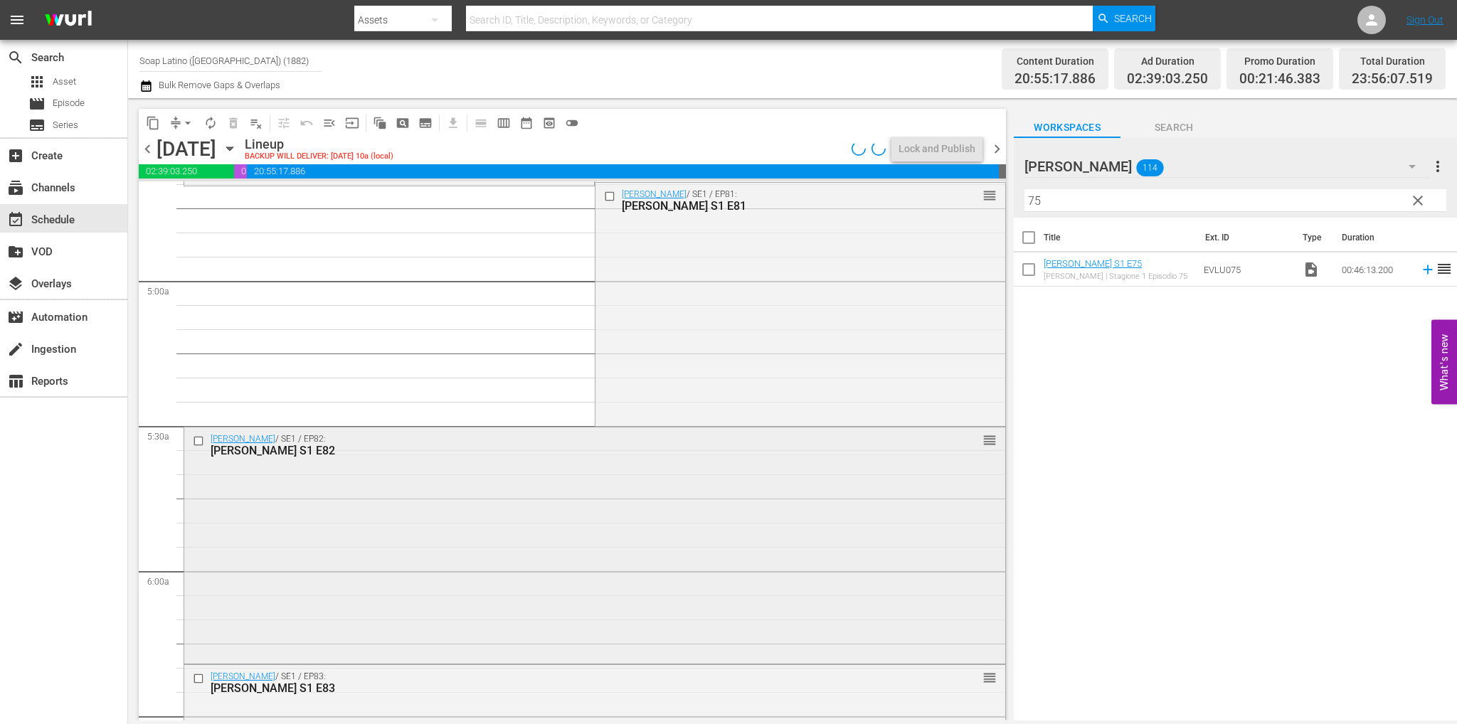
click at [391, 568] on div "Eva Luna / SE1 / EP82: Eva Luna S1 E82 reorder" at bounding box center [594, 543] width 821 height 233
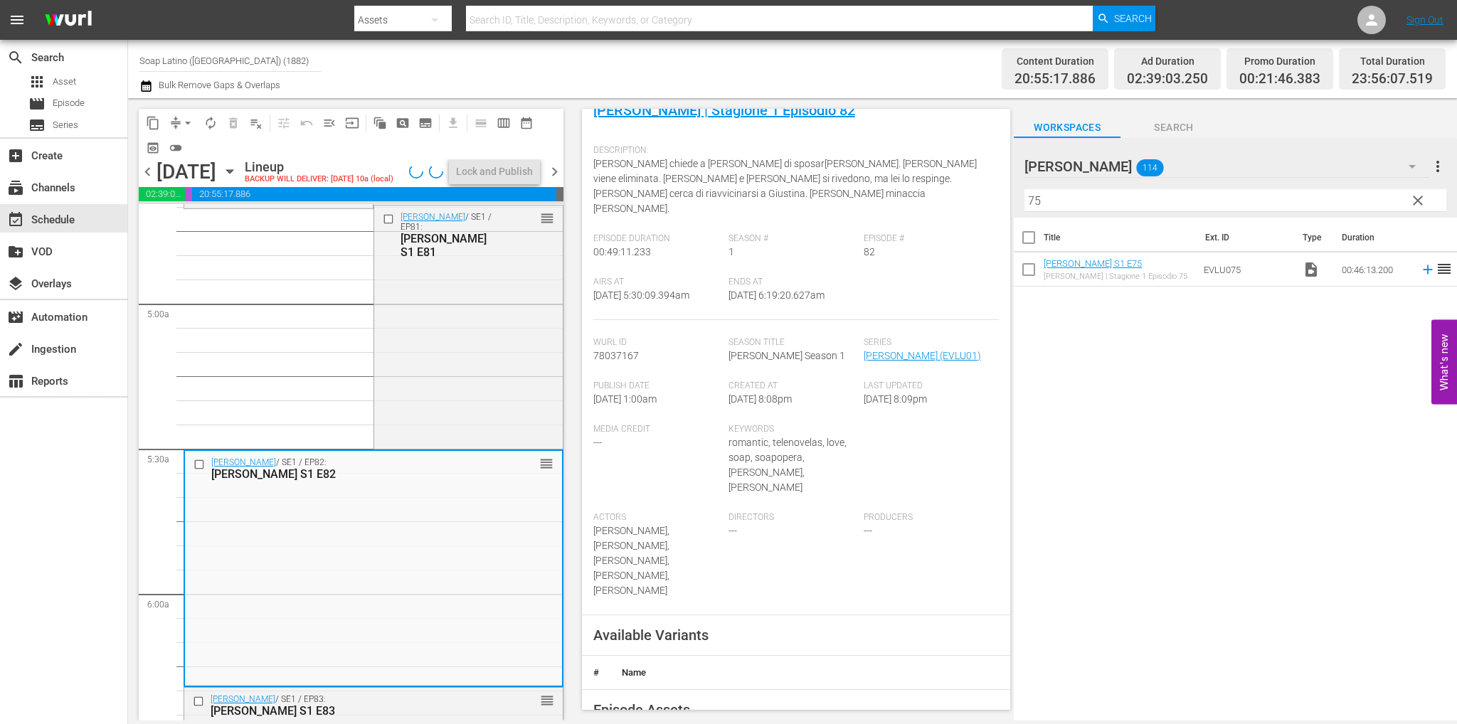
scroll to position [427, 0]
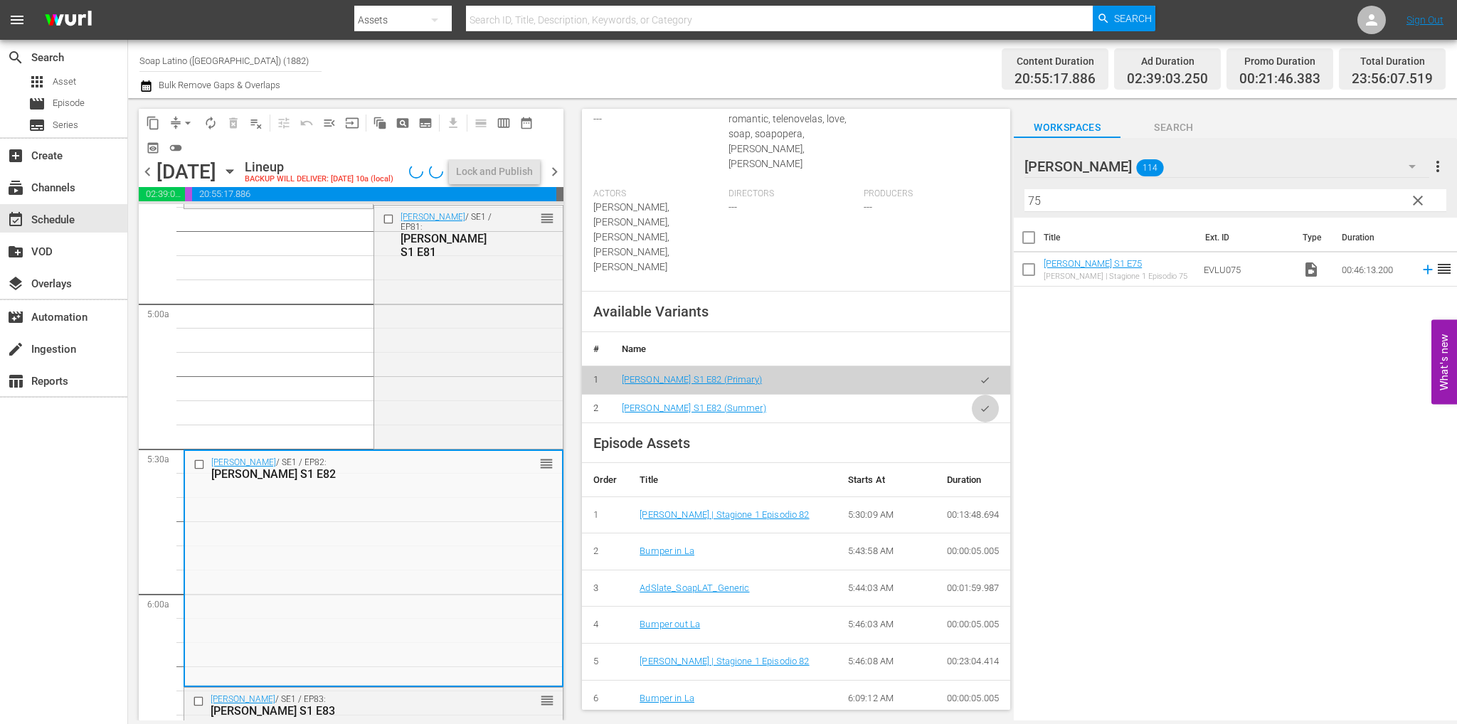
drag, startPoint x: 973, startPoint y: 328, endPoint x: 859, endPoint y: 372, distance: 122.0
click at [973, 395] on button "button" at bounding box center [985, 409] width 28 height 28
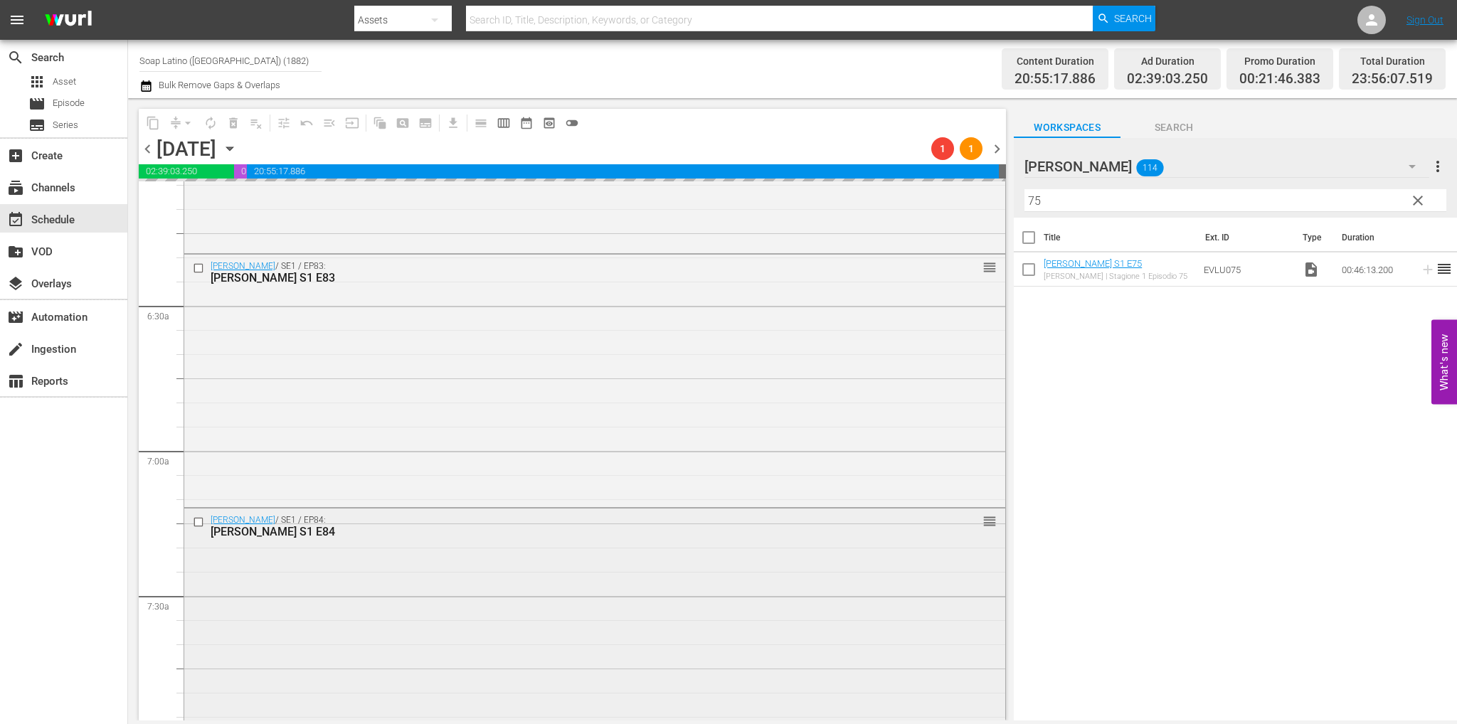
scroll to position [1849, 0]
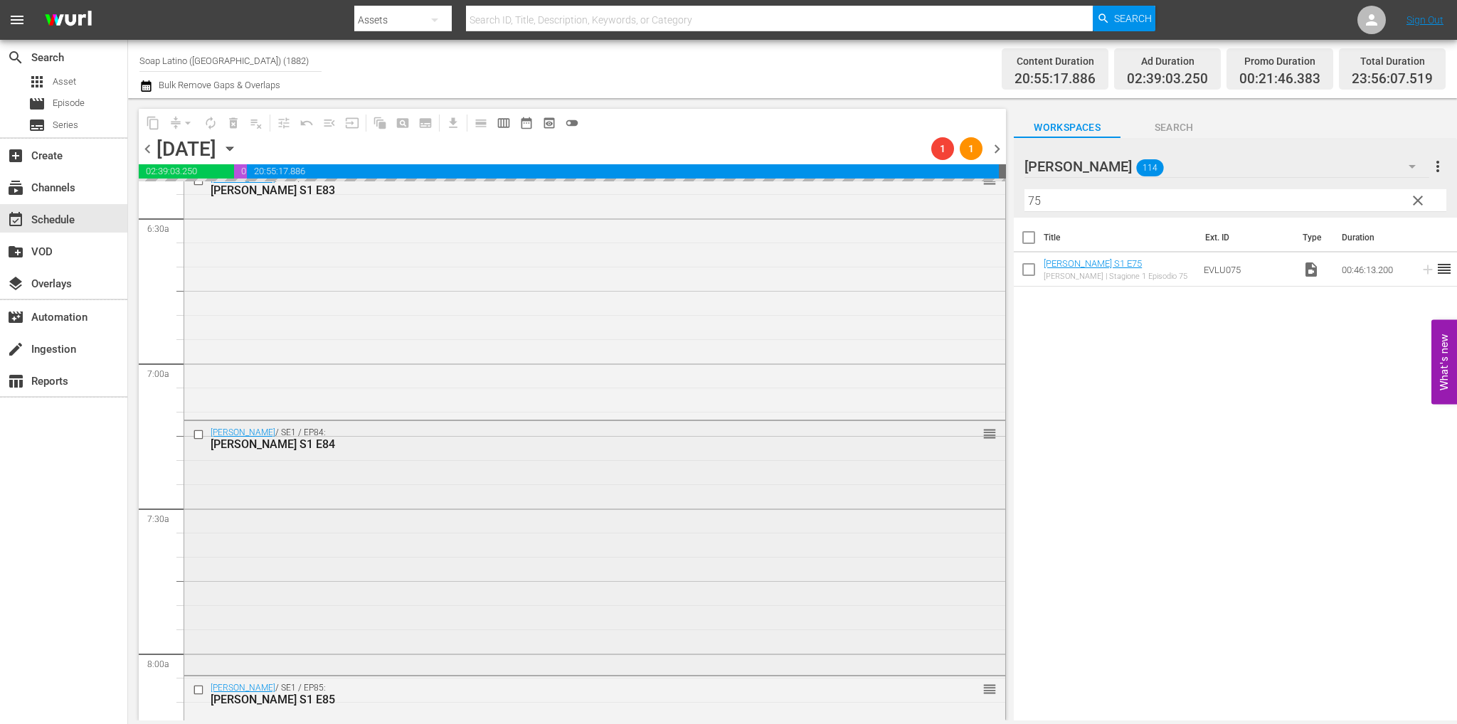
click at [431, 537] on div "Eva Luna / SE1 / EP84: Eva Luna S1 E84 reorder" at bounding box center [594, 546] width 821 height 250
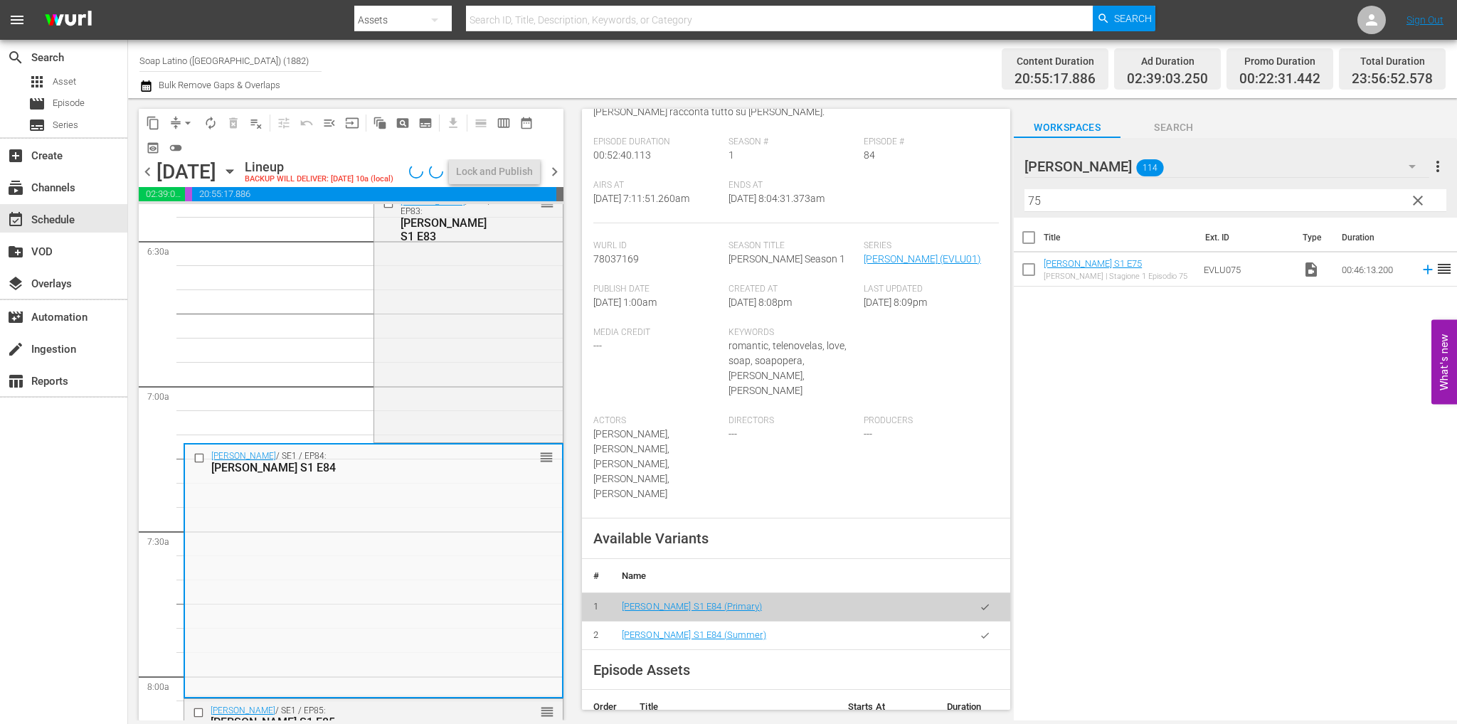
scroll to position [284, 0]
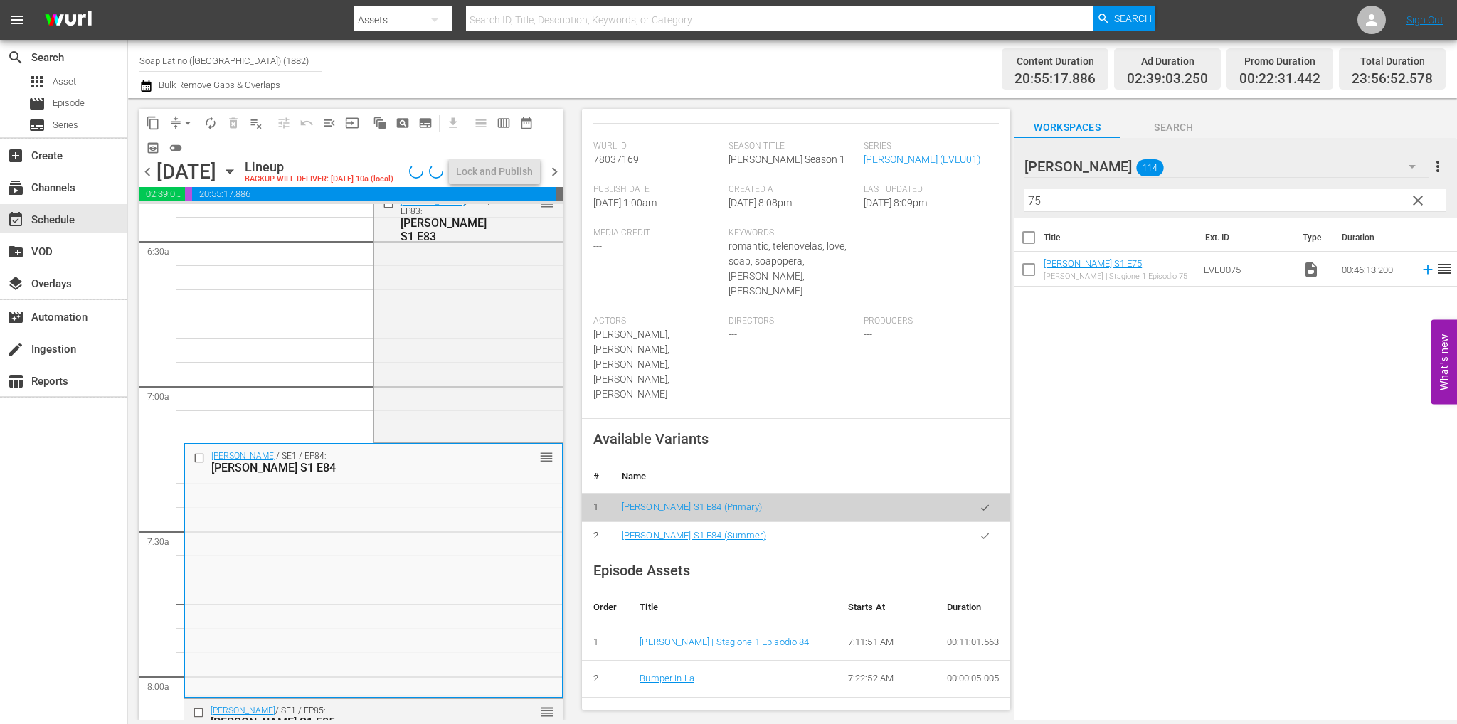
drag, startPoint x: 973, startPoint y: 474, endPoint x: 948, endPoint y: 479, distance: 25.4
click at [979, 531] on icon "button" at bounding box center [984, 536] width 11 height 11
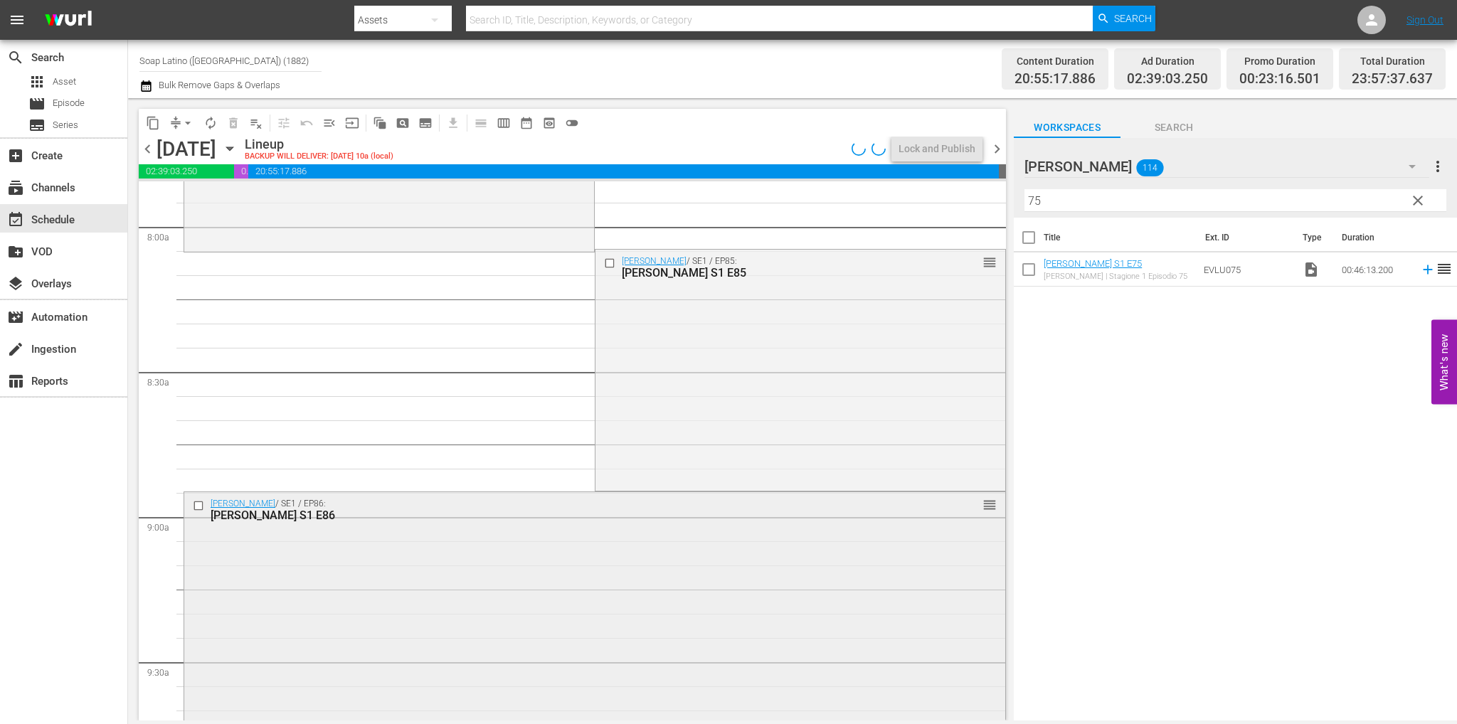
scroll to position [2347, 0]
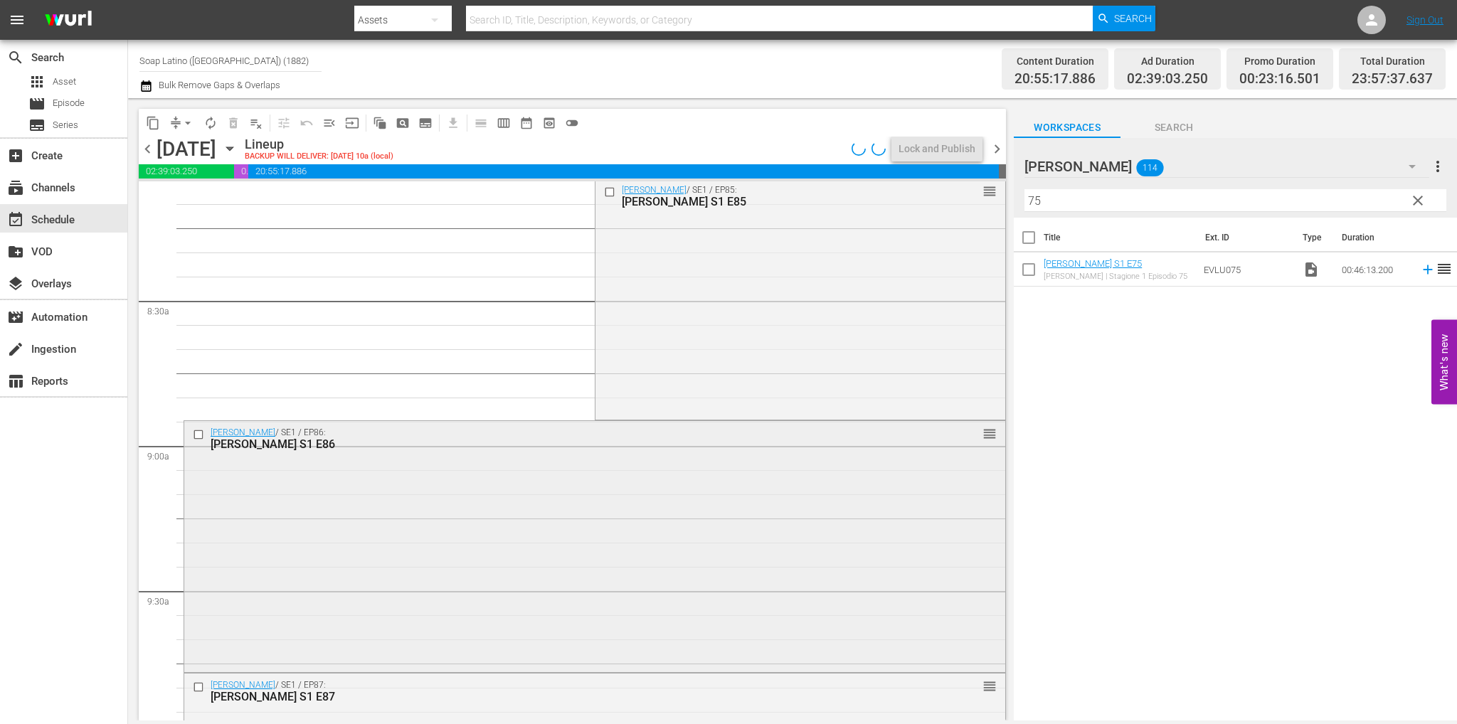
click at [372, 506] on div "Eva Luna / SE1 / EP86: Eva Luna S1 E86 reorder" at bounding box center [594, 545] width 821 height 248
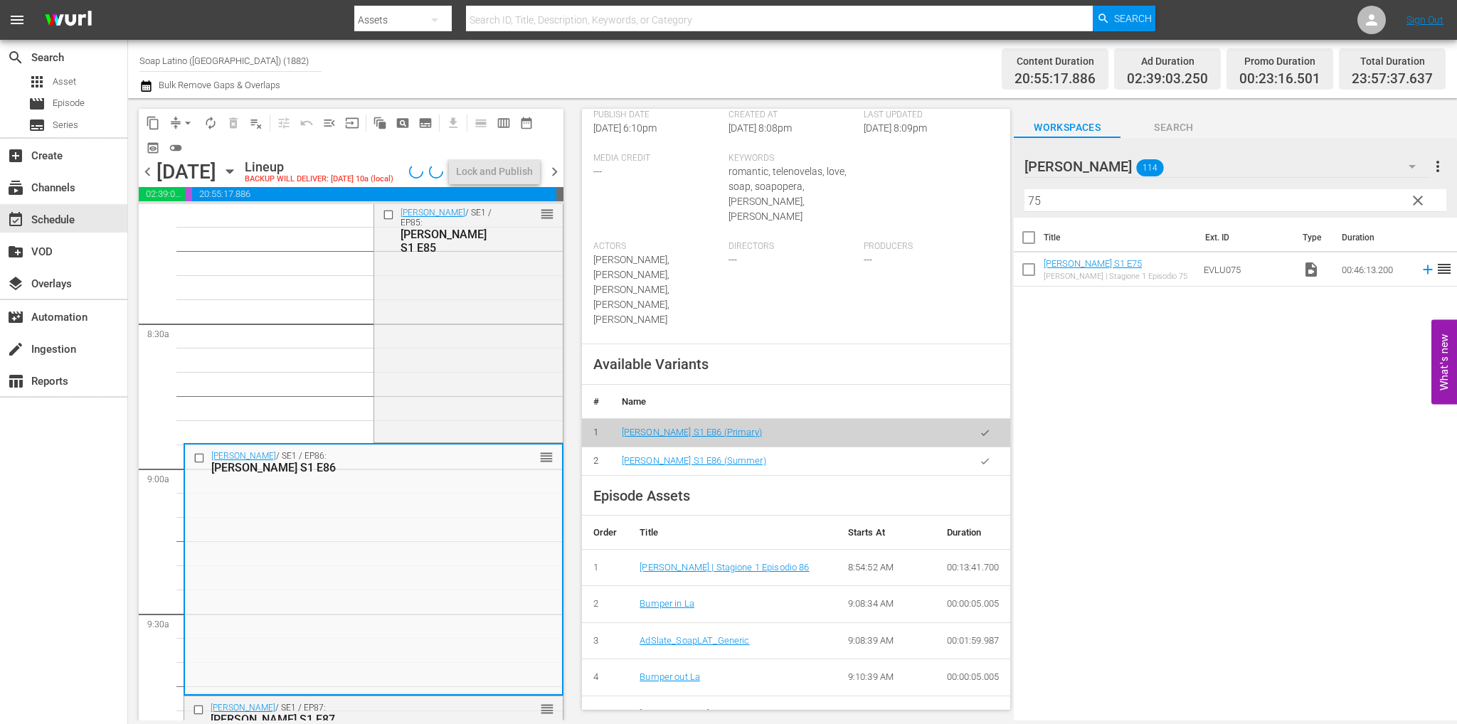
scroll to position [640, 0]
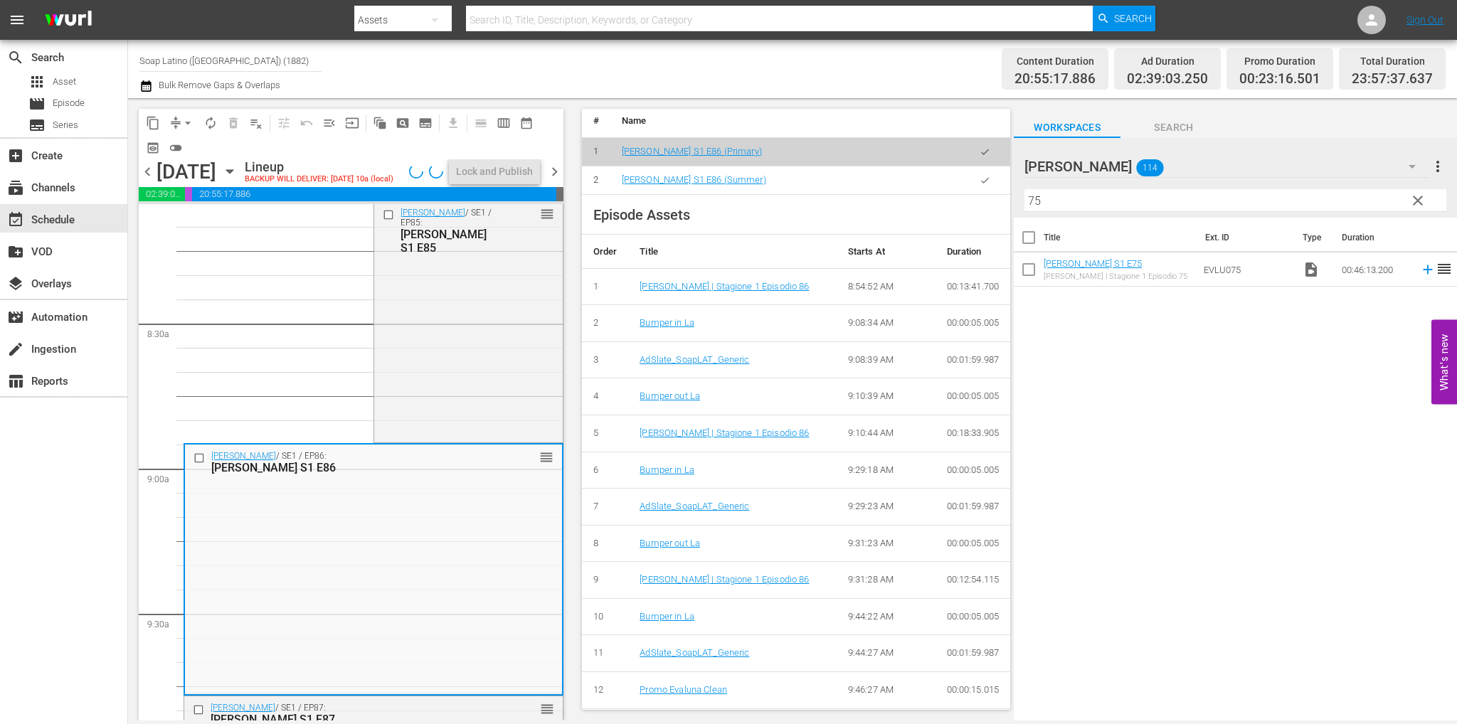
click at [971, 166] on button "button" at bounding box center [985, 180] width 28 height 28
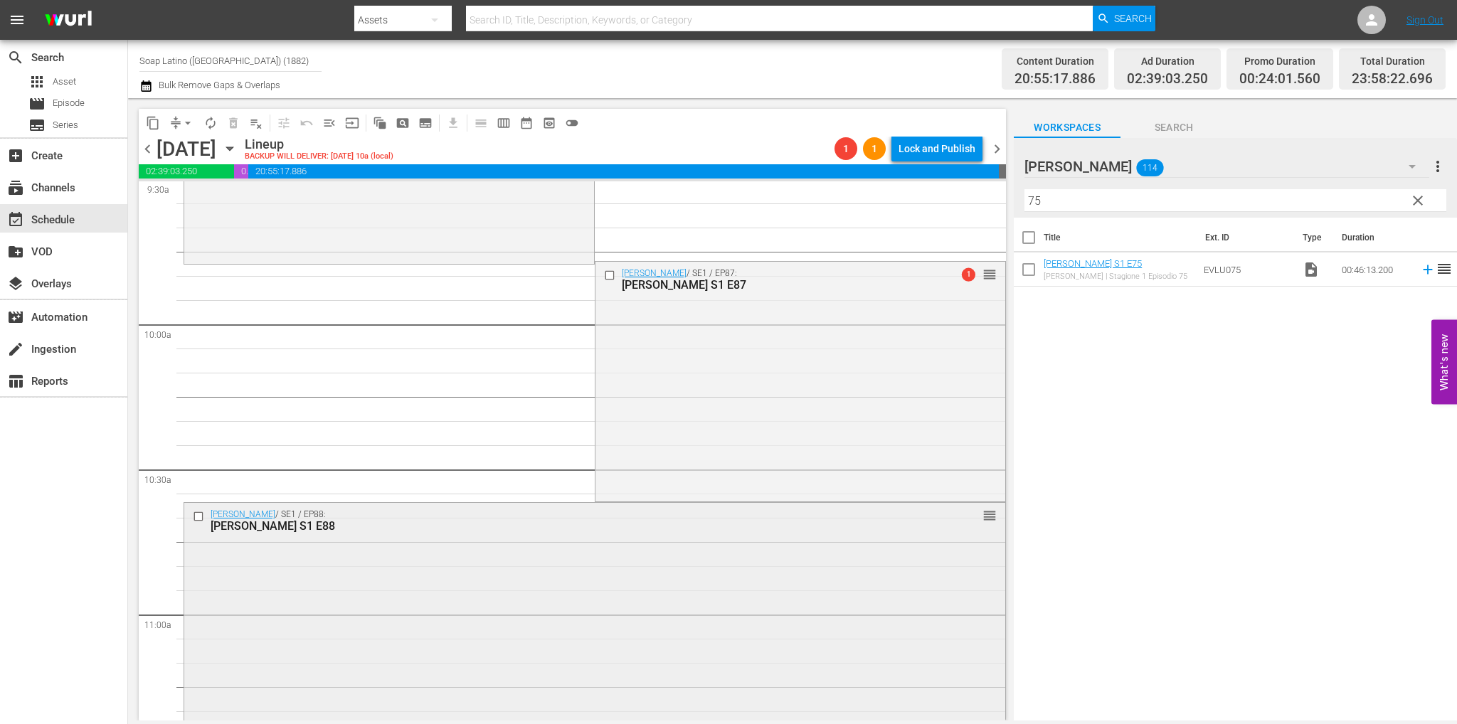
scroll to position [2845, 0]
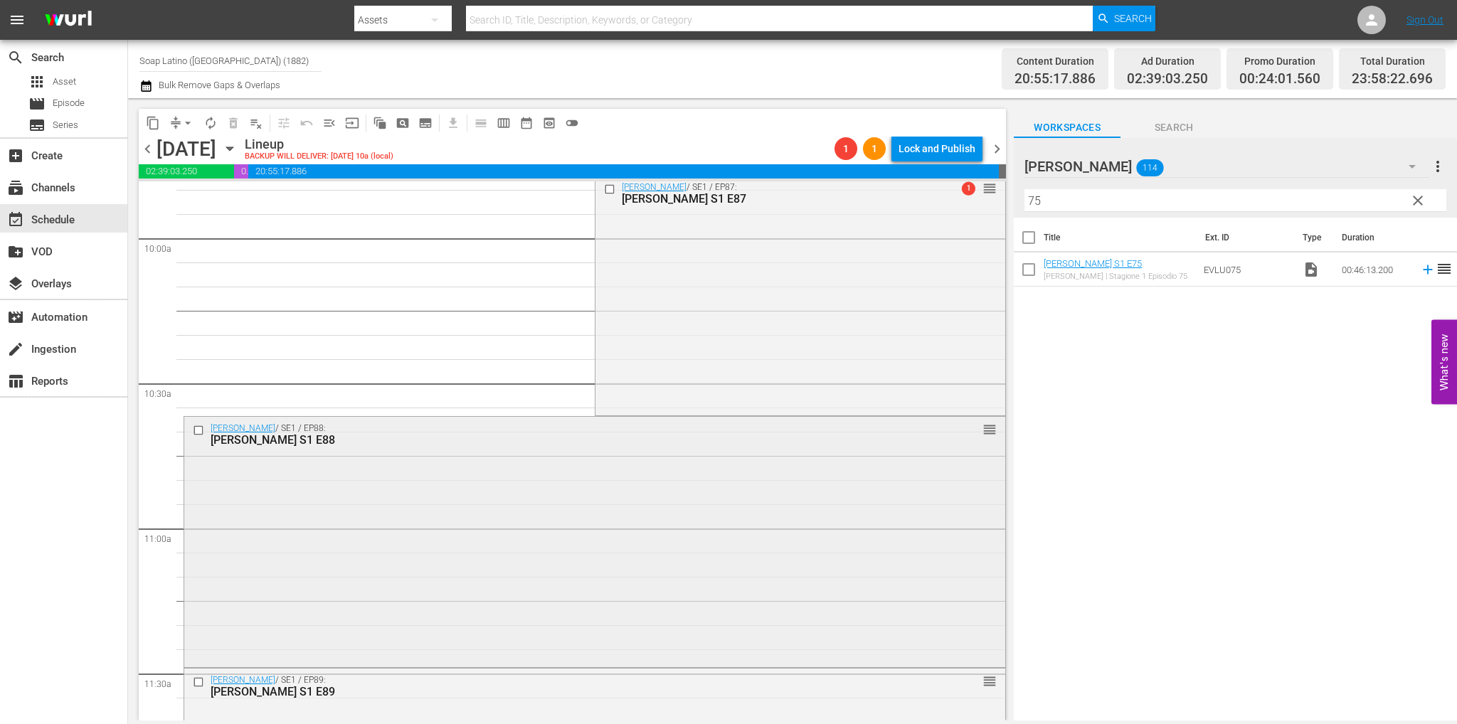
click at [449, 503] on div "Eva Luna / SE1 / EP88: Eva Luna S1 E88 reorder" at bounding box center [594, 541] width 821 height 248
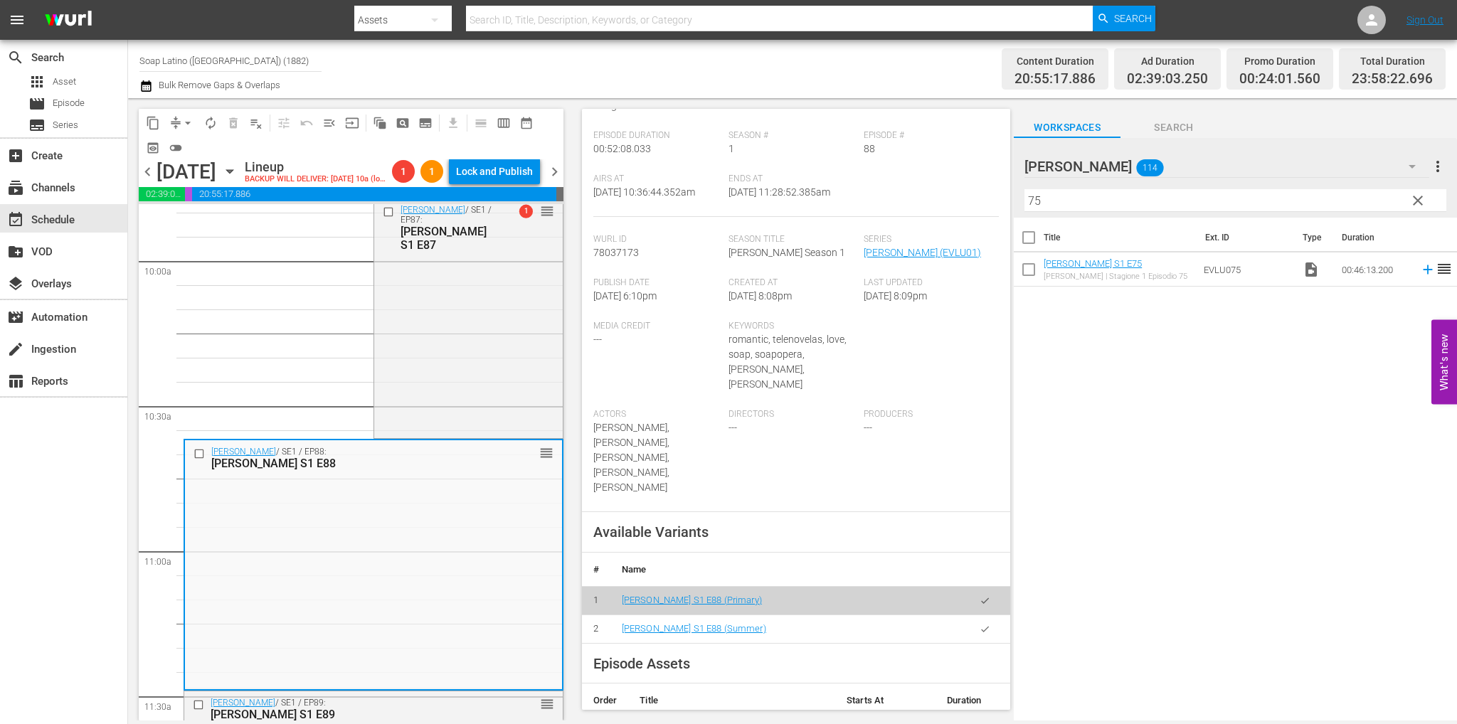
scroll to position [427, 0]
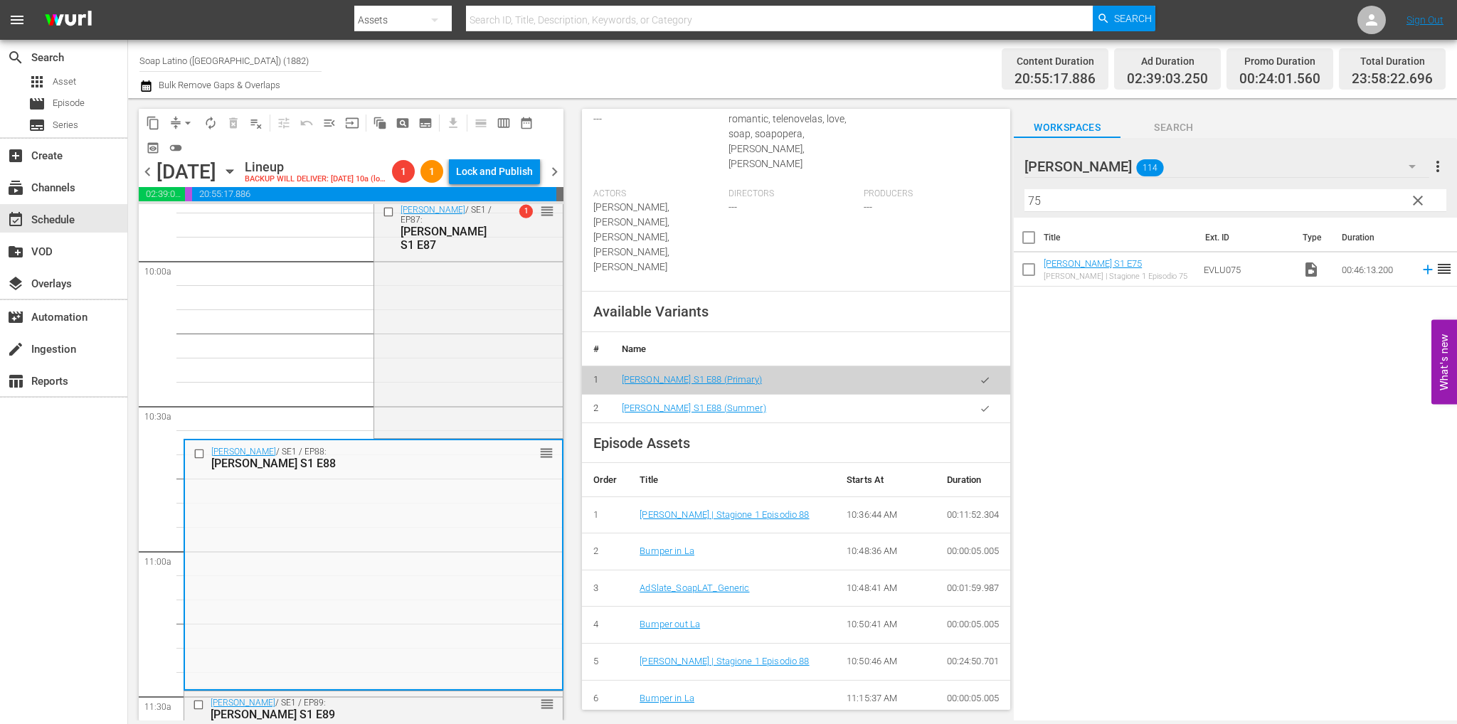
click at [973, 395] on button "button" at bounding box center [985, 409] width 28 height 28
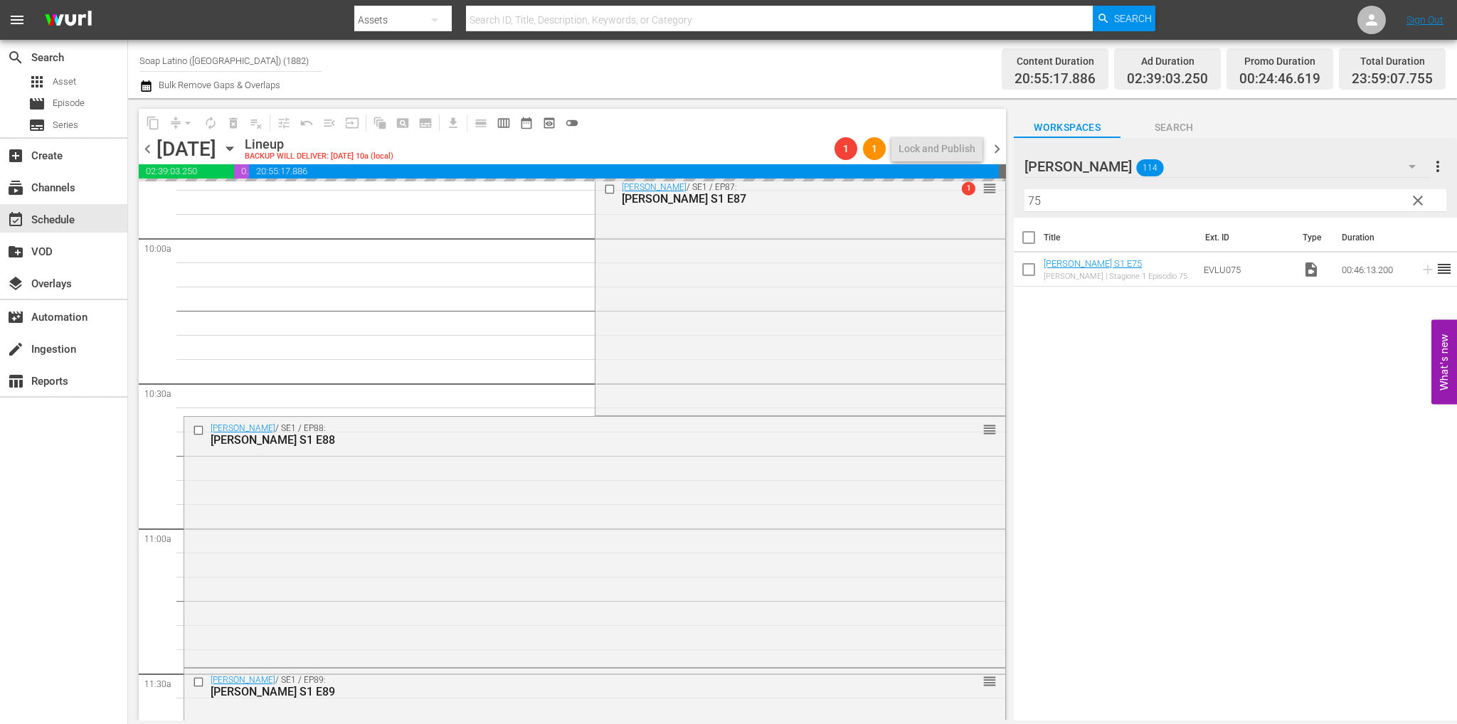
scroll to position [3058, 0]
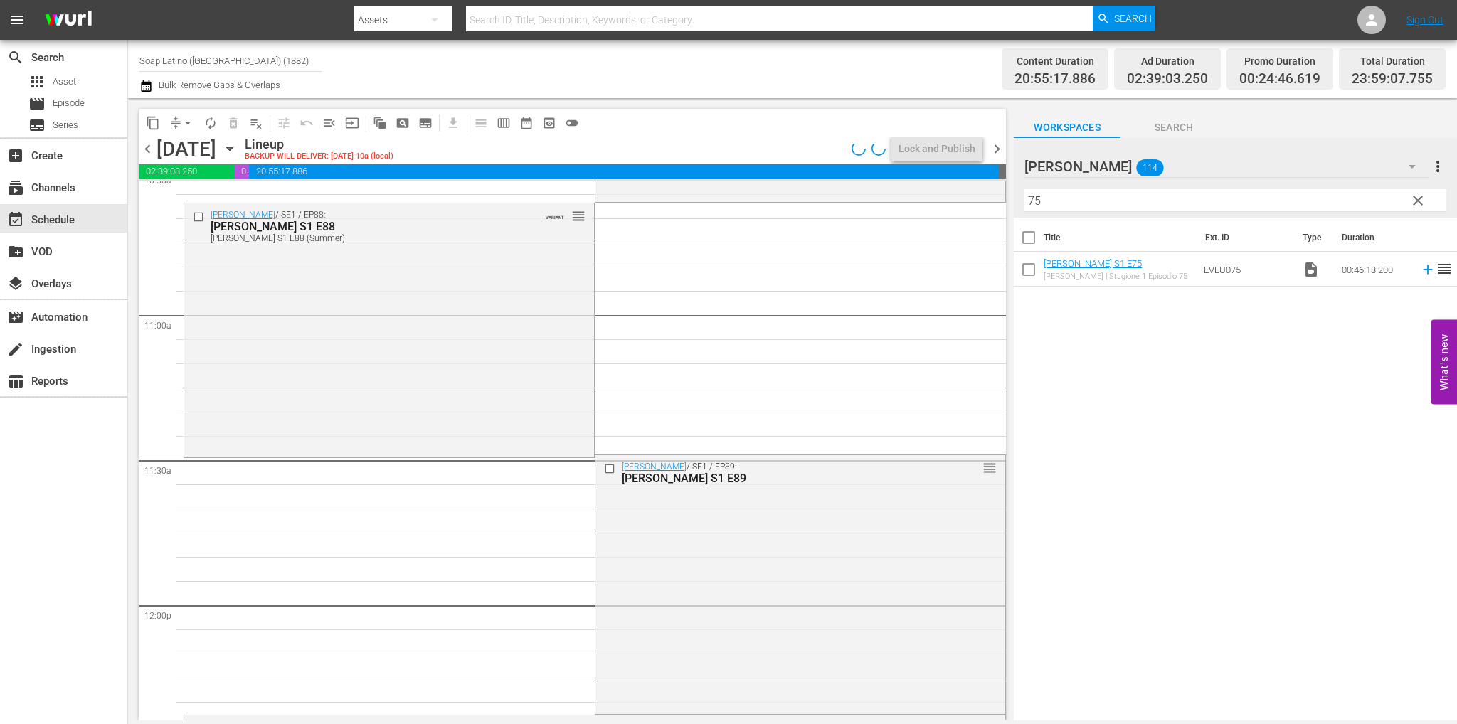
drag, startPoint x: 776, startPoint y: 506, endPoint x: 505, endPoint y: 393, distance: 293.9
click at [506, 393] on div "Eva Luna / SE1 / EP88: Eva Luna S1 E88 Eva Luna S1 E88 (Summer) VARIANT reorder" at bounding box center [389, 329] width 410 height 252
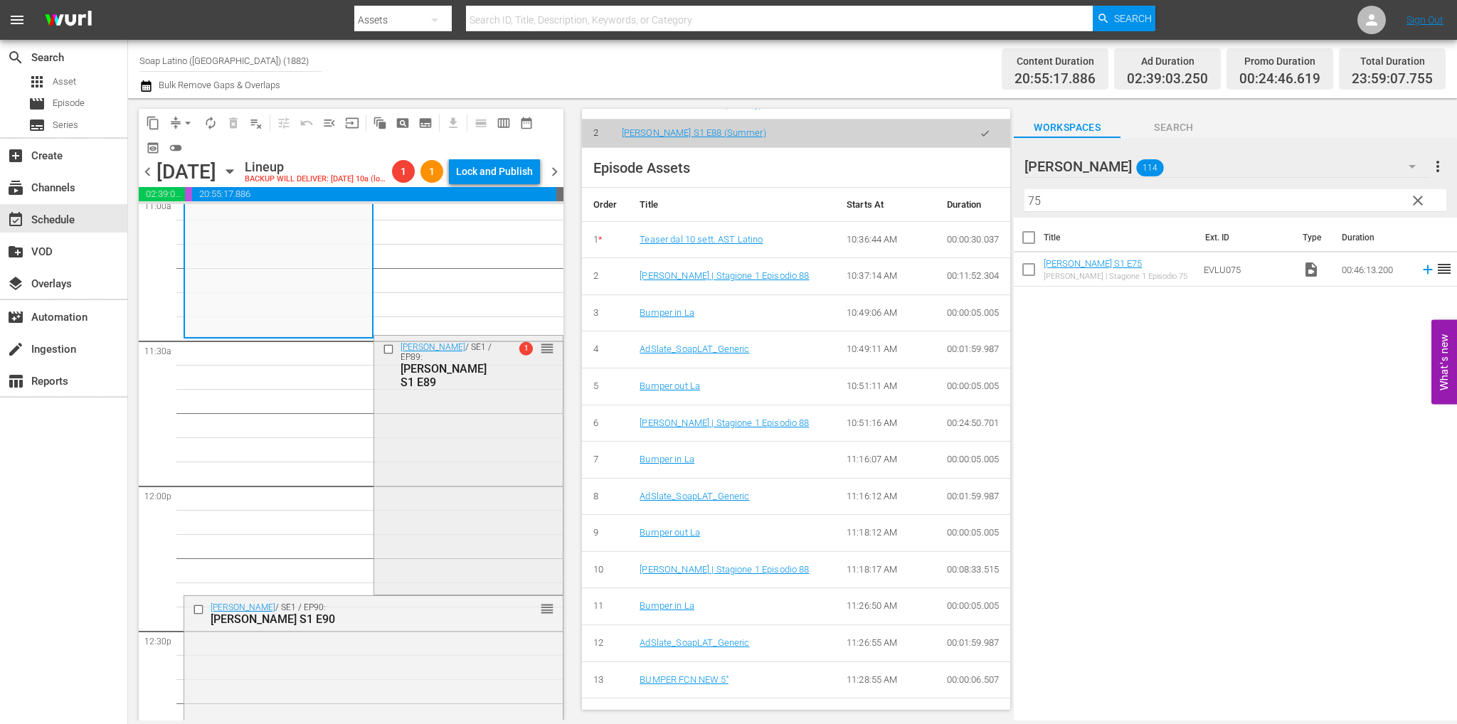
scroll to position [3343, 0]
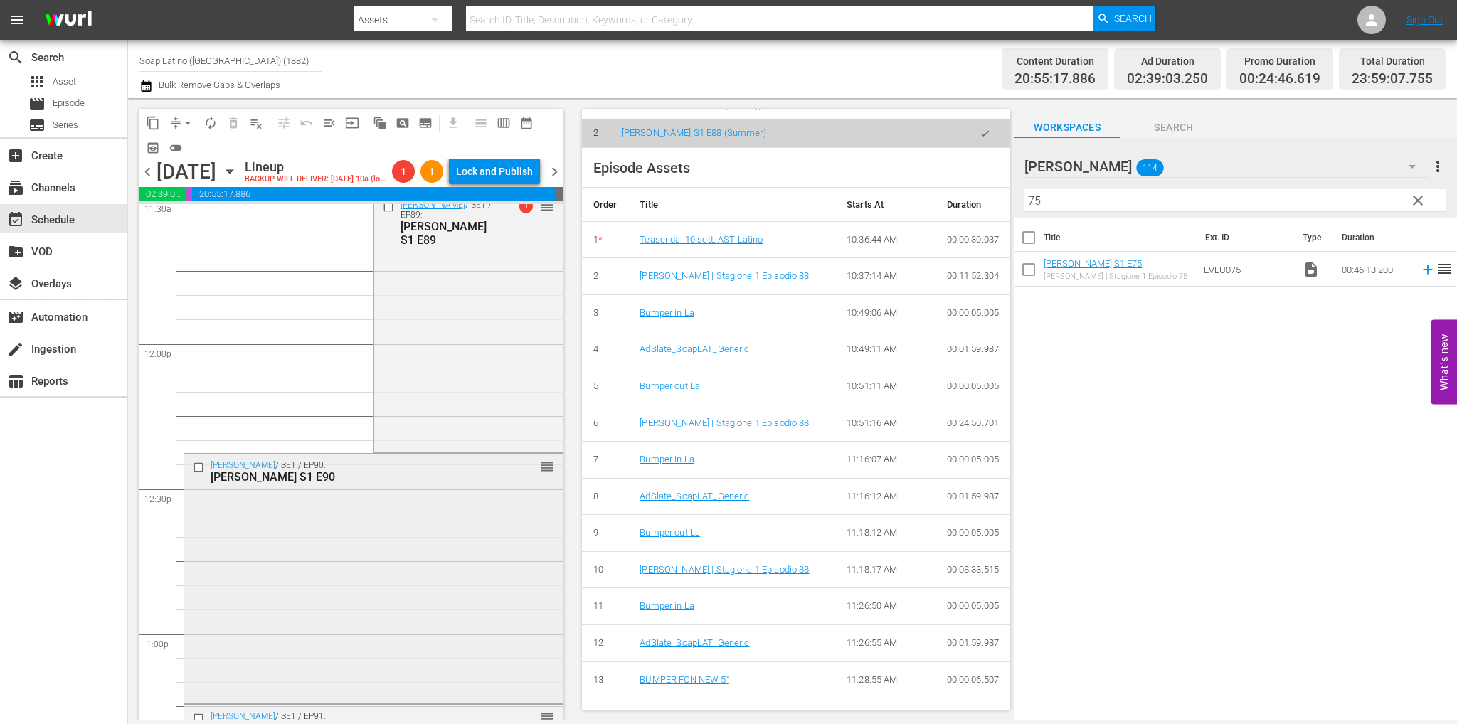
click at [461, 578] on div "Eva Luna / SE1 / EP90: Eva Luna S1 E90 reorder" at bounding box center [373, 577] width 378 height 246
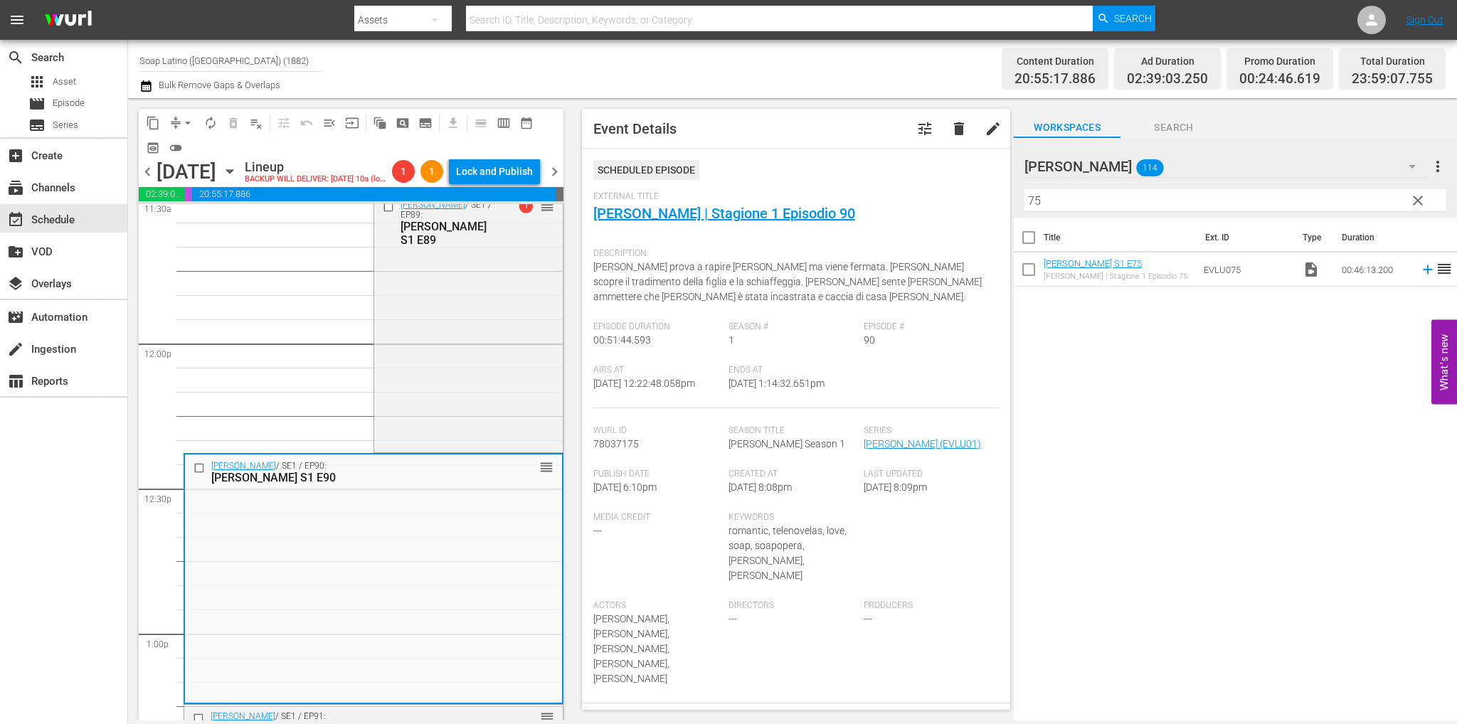
scroll to position [356, 0]
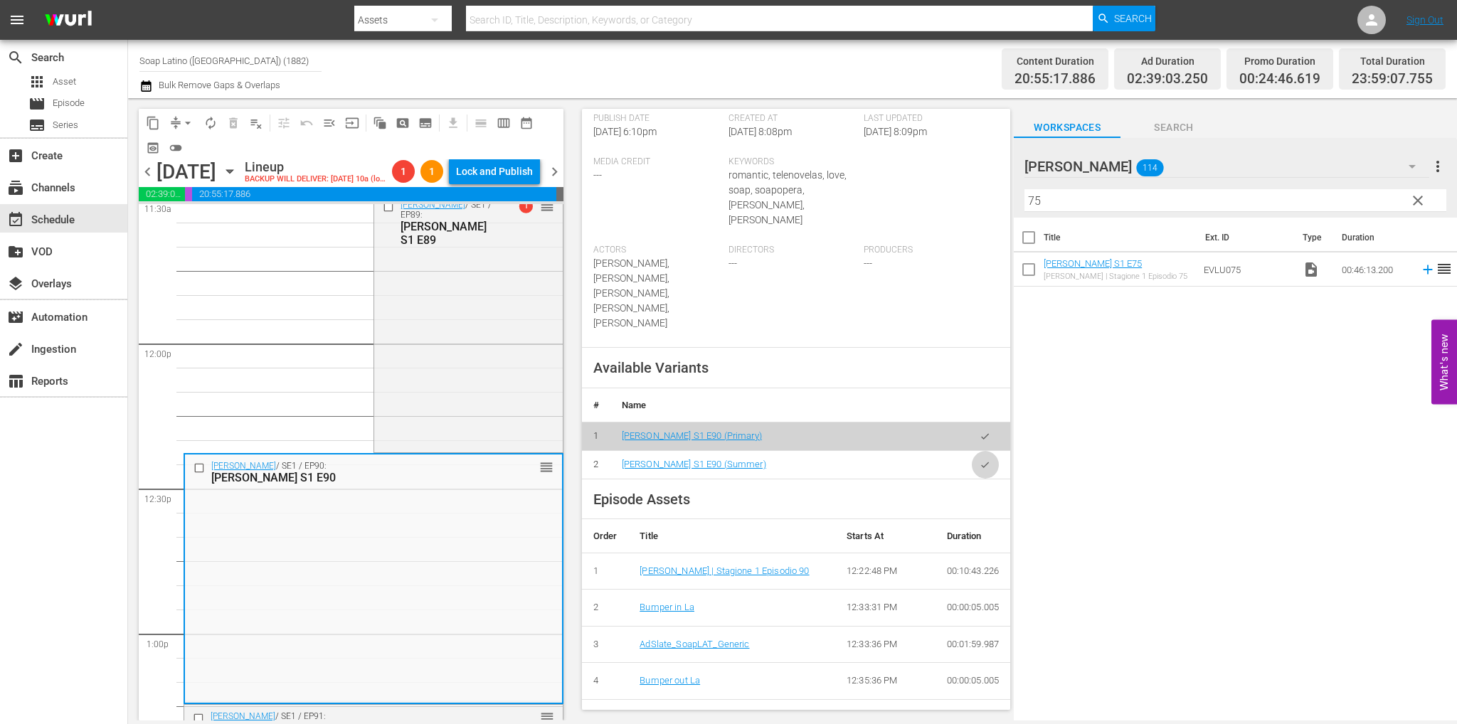
click at [979, 459] on icon "button" at bounding box center [984, 464] width 11 height 11
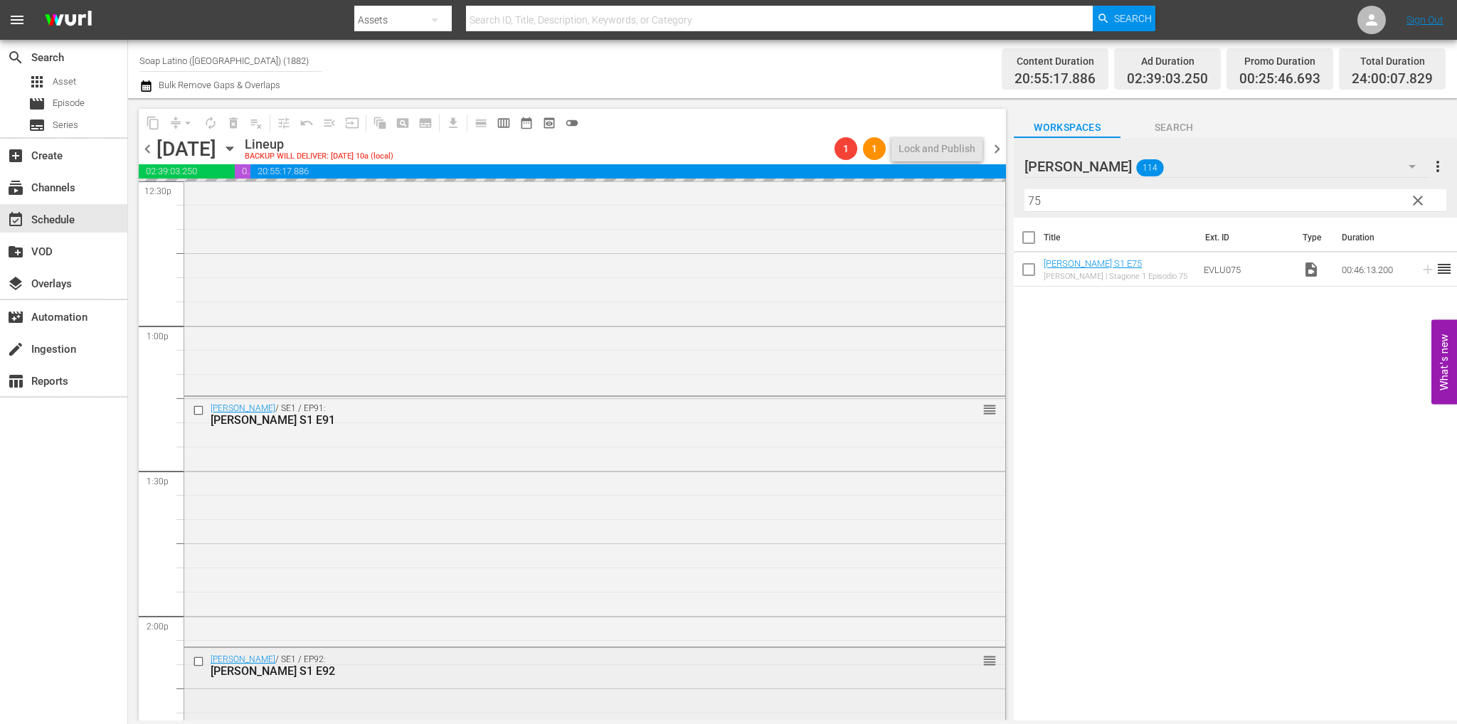
scroll to position [3841, 0]
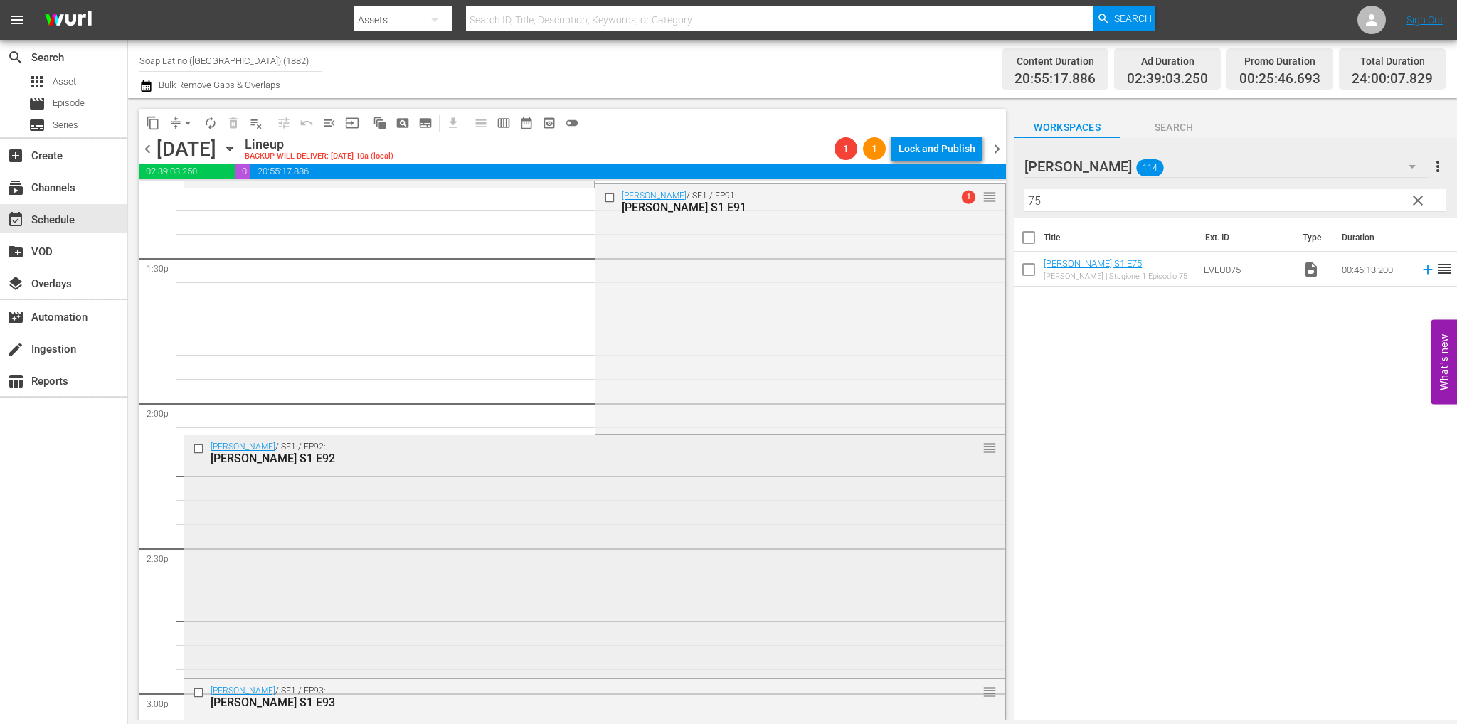
drag, startPoint x: 488, startPoint y: 447, endPoint x: 481, endPoint y: 464, distance: 17.6
click at [481, 464] on div "Eva Luna S1 E92" at bounding box center [568, 459] width 715 height 14
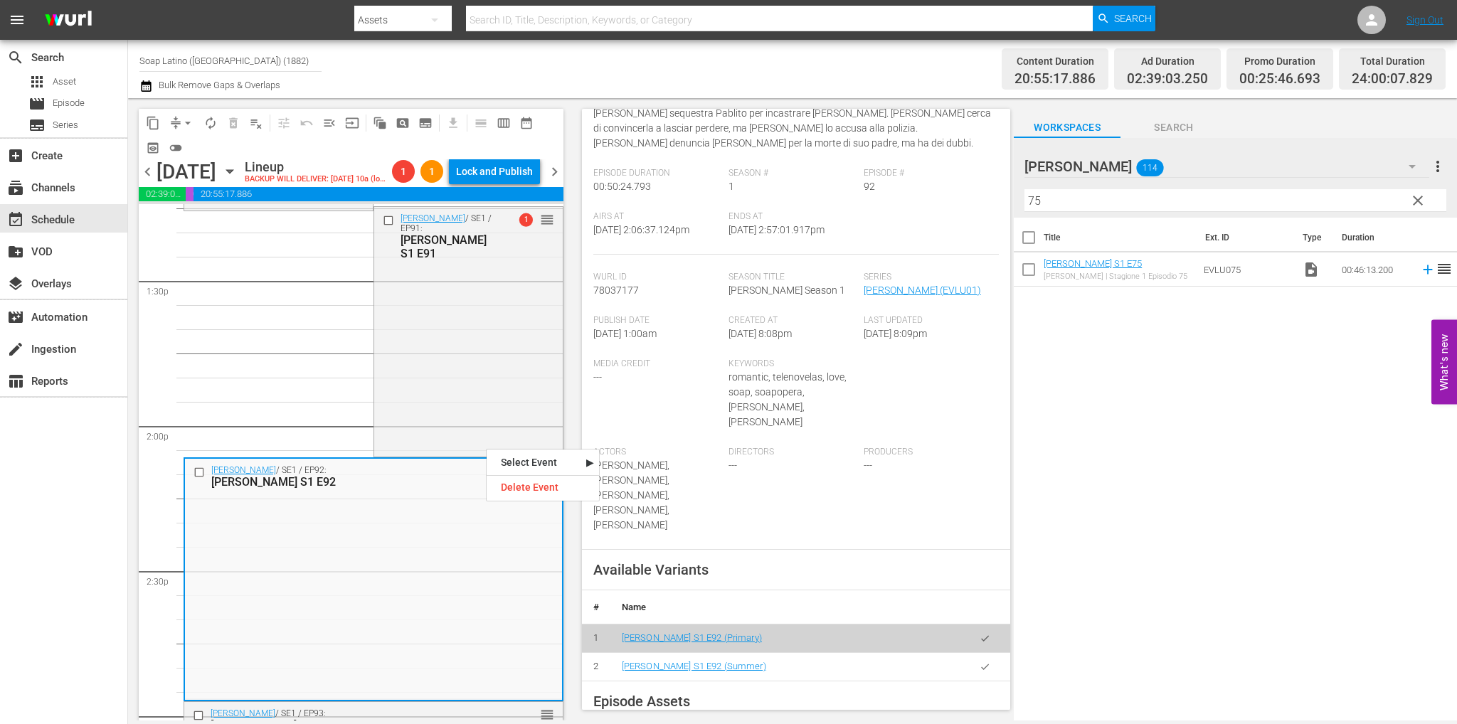
scroll to position [427, 0]
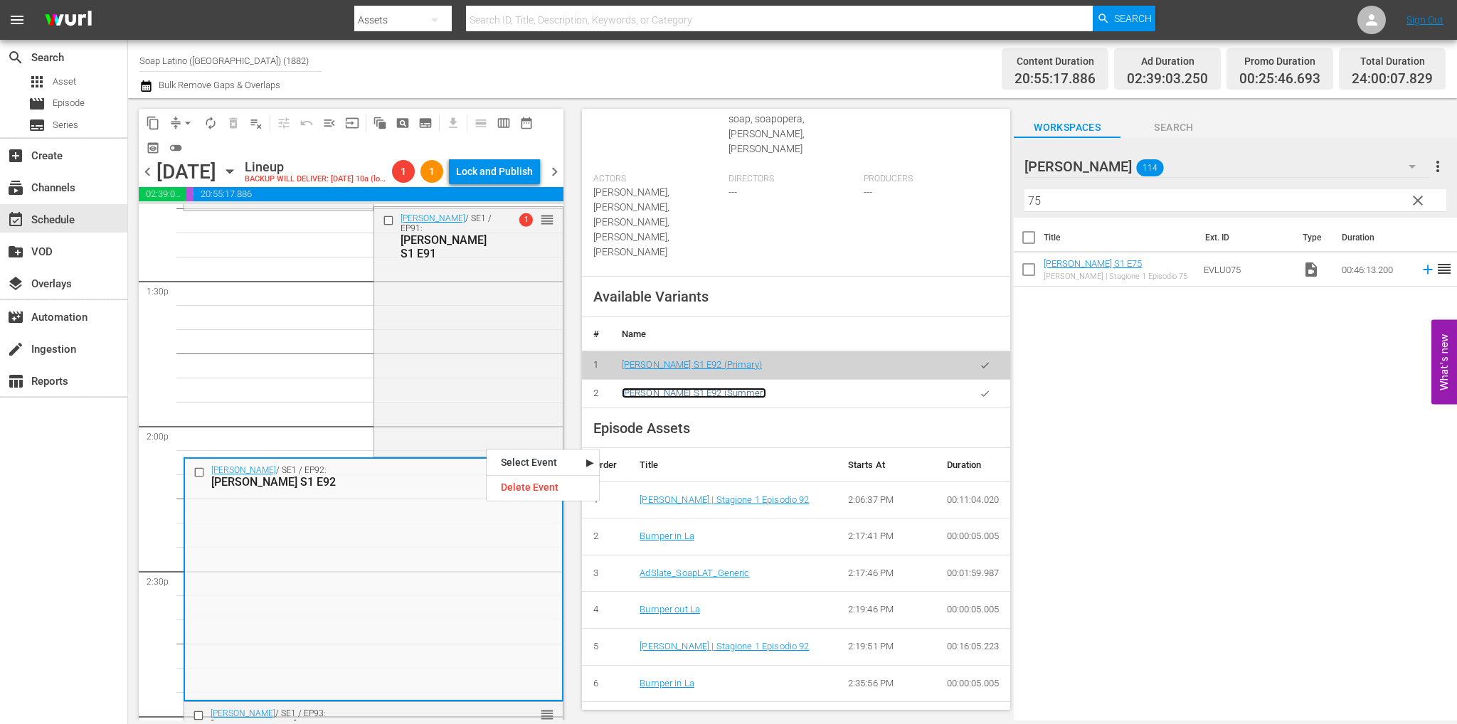
drag, startPoint x: 685, startPoint y: 348, endPoint x: 677, endPoint y: 352, distance: 8.6
drag, startPoint x: 976, startPoint y: 345, endPoint x: 951, endPoint y: 356, distance: 27.4
click at [979, 388] on icon "button" at bounding box center [984, 393] width 11 height 11
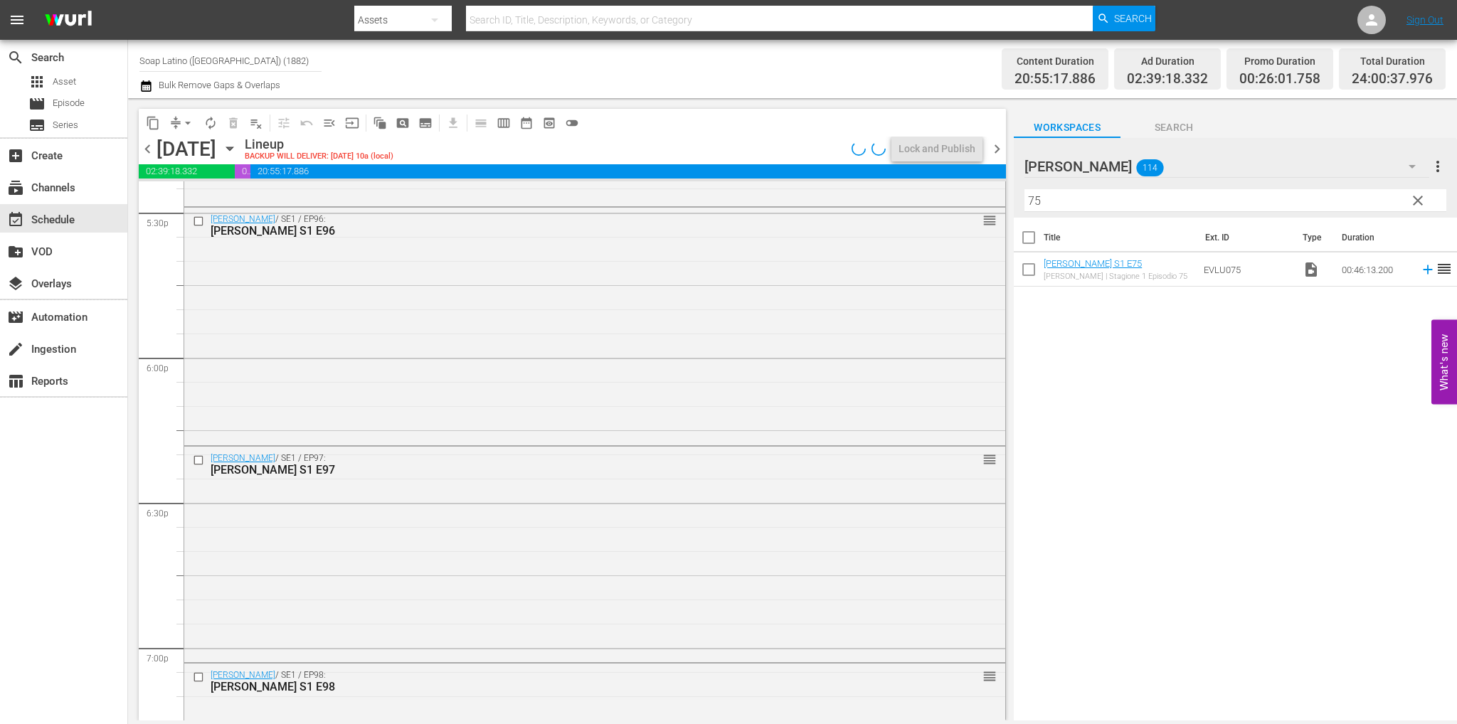
scroll to position [6424, 0]
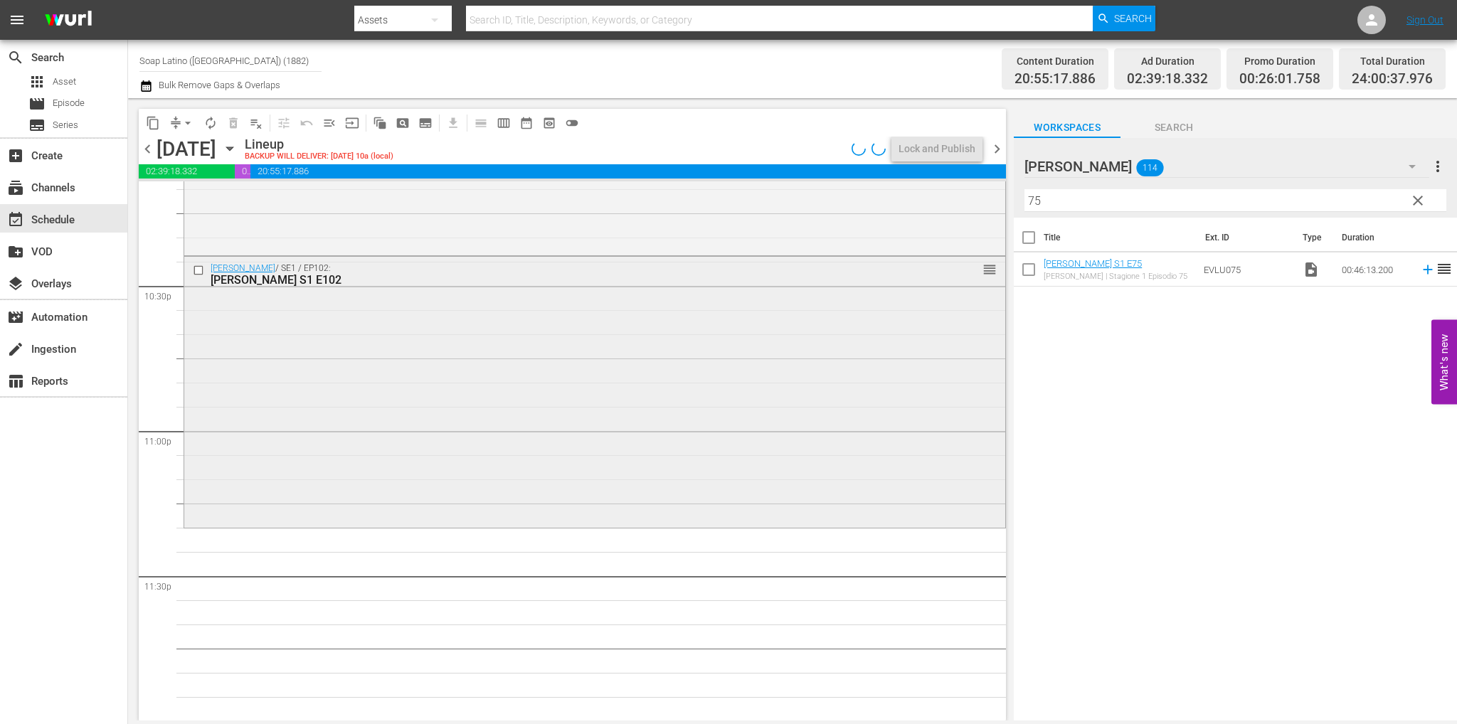
click at [492, 457] on div "Eva Luna / SE1 / EP102: Eva Luna S1 E102 reorder" at bounding box center [594, 391] width 821 height 269
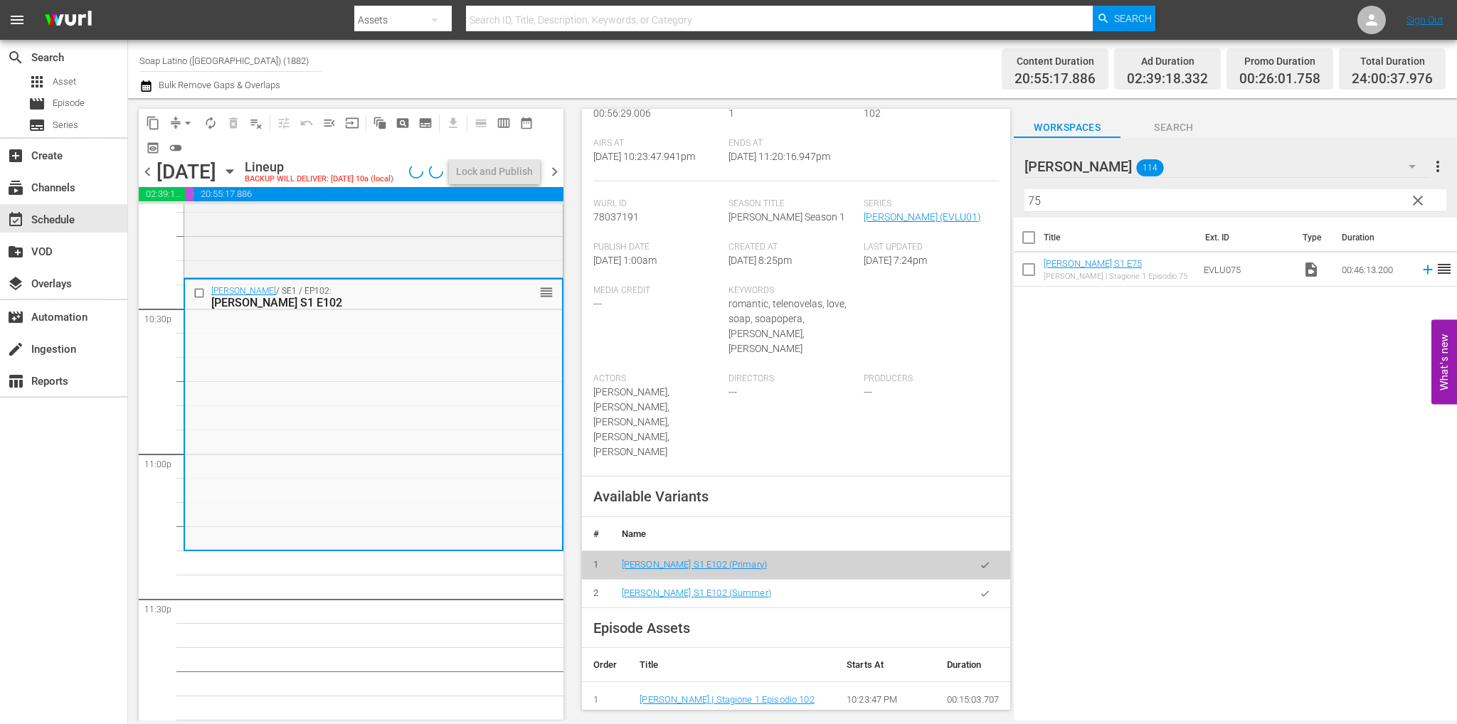
scroll to position [427, 0]
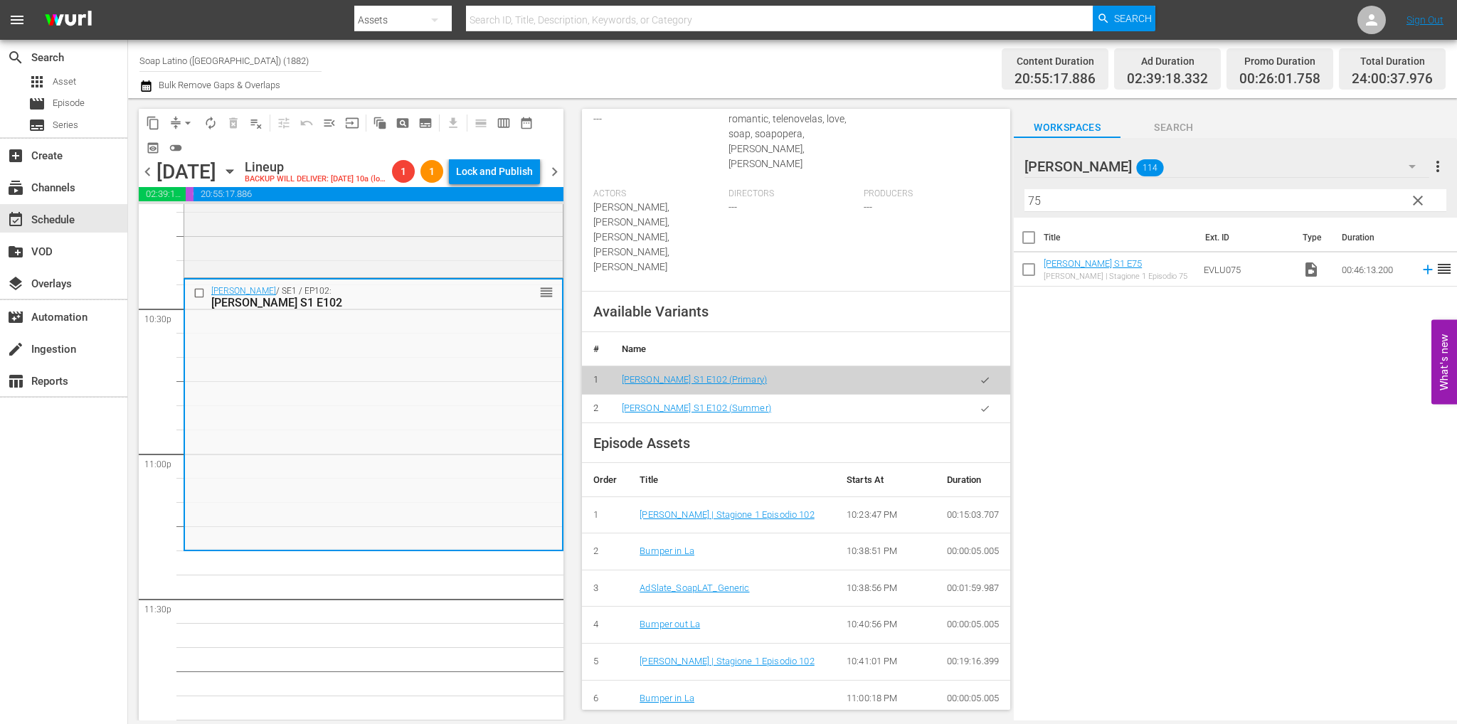
click at [974, 395] on button "button" at bounding box center [985, 409] width 28 height 28
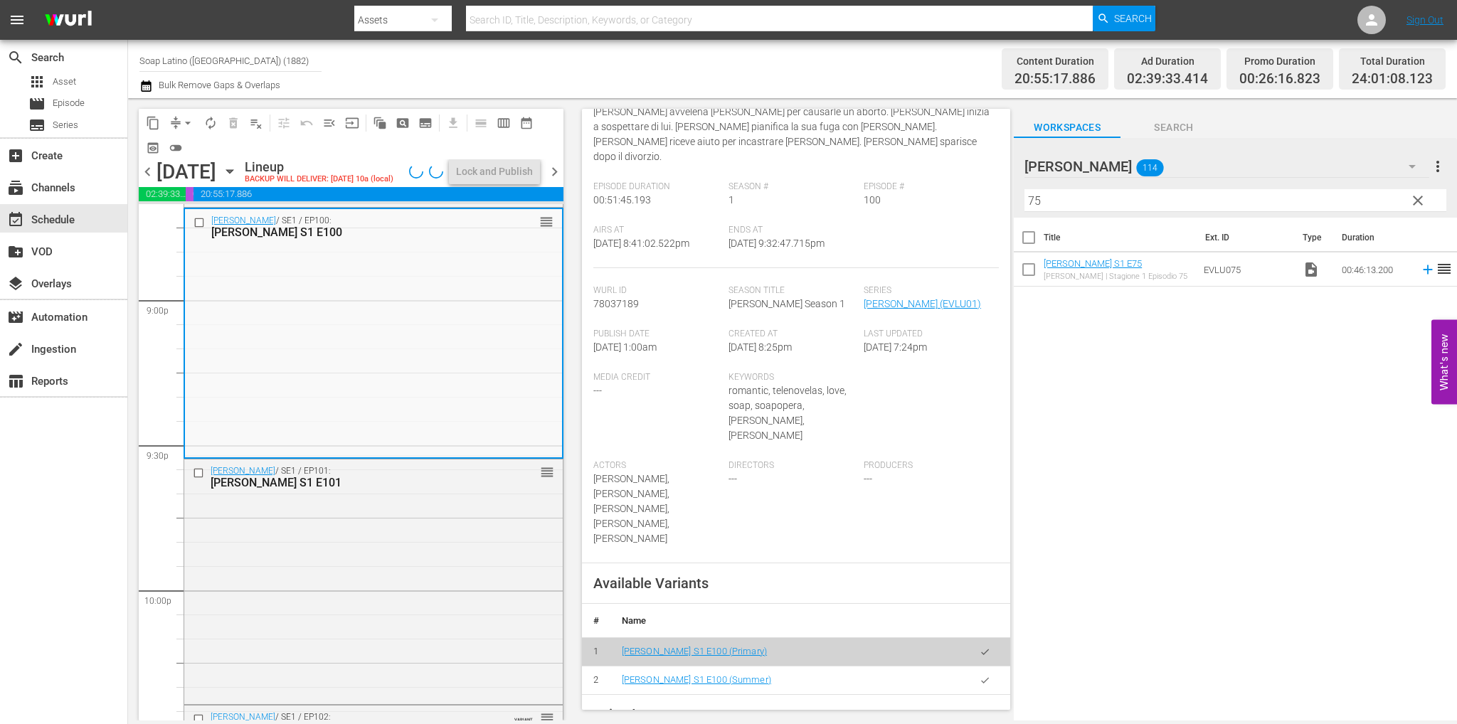
scroll to position [356, 0]
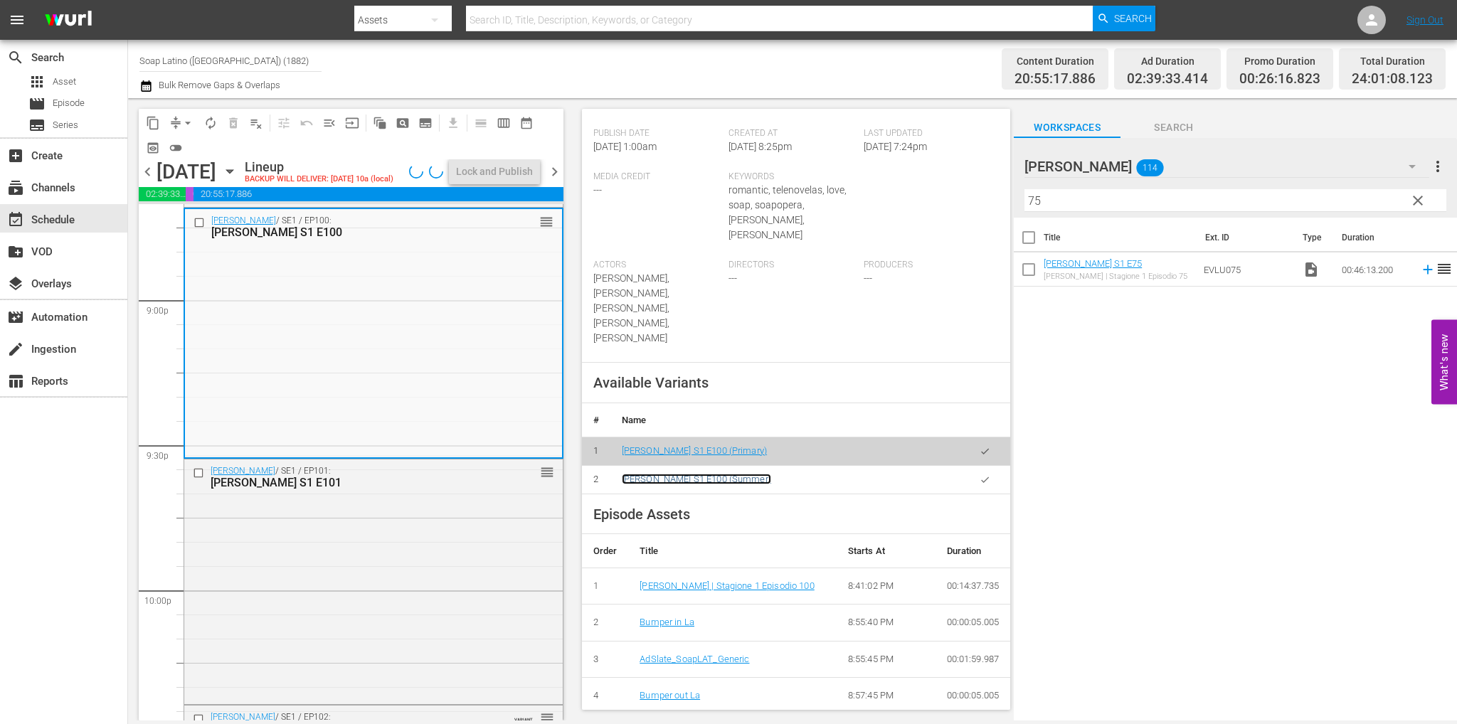
drag, startPoint x: 666, startPoint y: 423, endPoint x: 729, endPoint y: 429, distance: 63.6
click at [979, 474] on icon "button" at bounding box center [984, 479] width 11 height 11
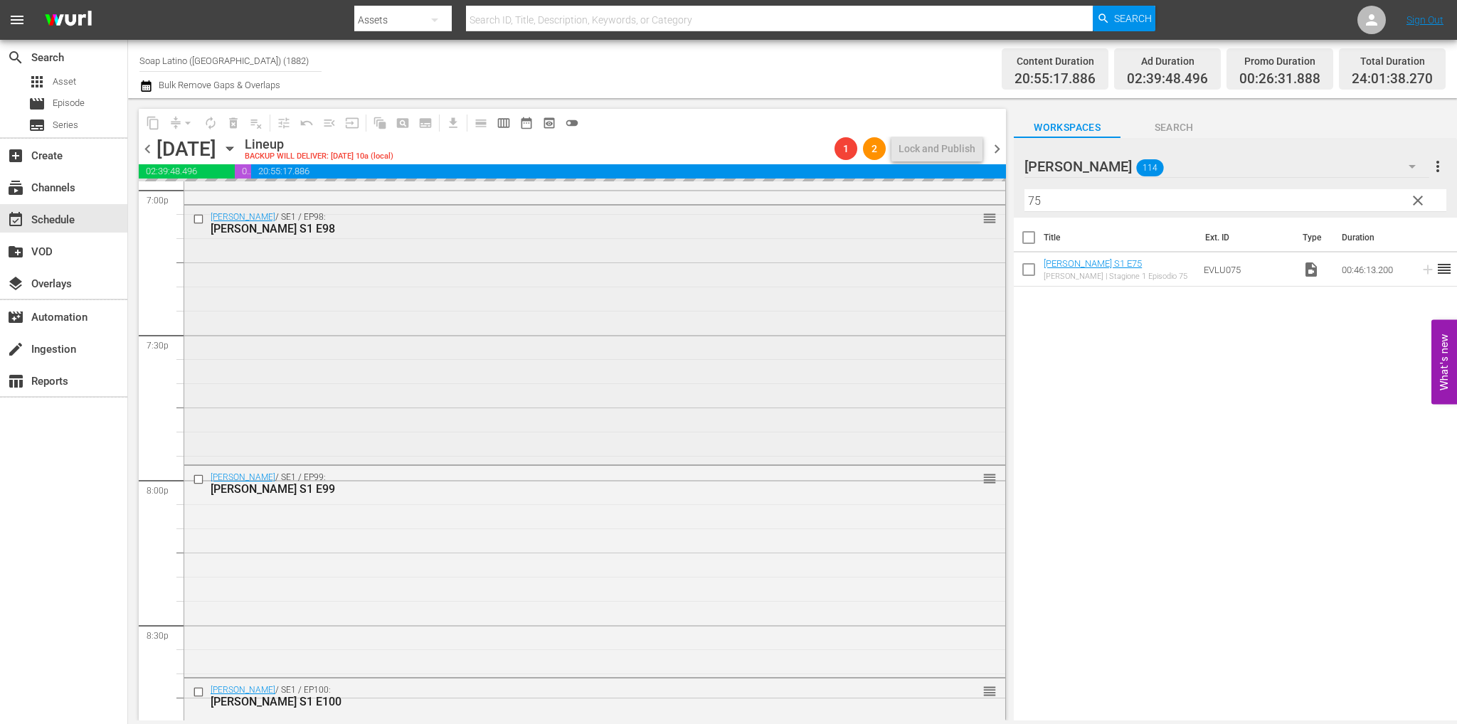
scroll to position [5500, 0]
click at [411, 379] on div "Eva Luna / SE1 / EP98: Eva Luna S1 E98 reorder" at bounding box center [594, 339] width 821 height 256
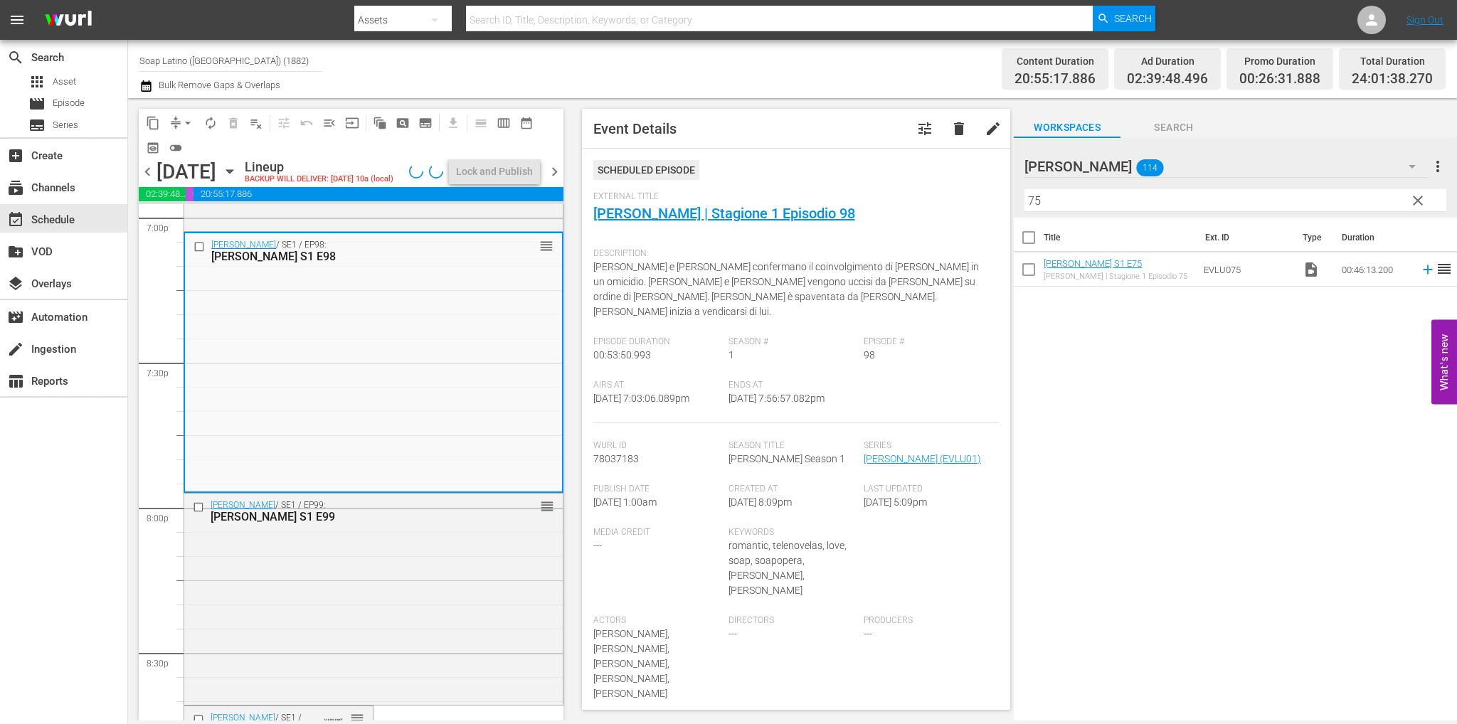
scroll to position [284, 0]
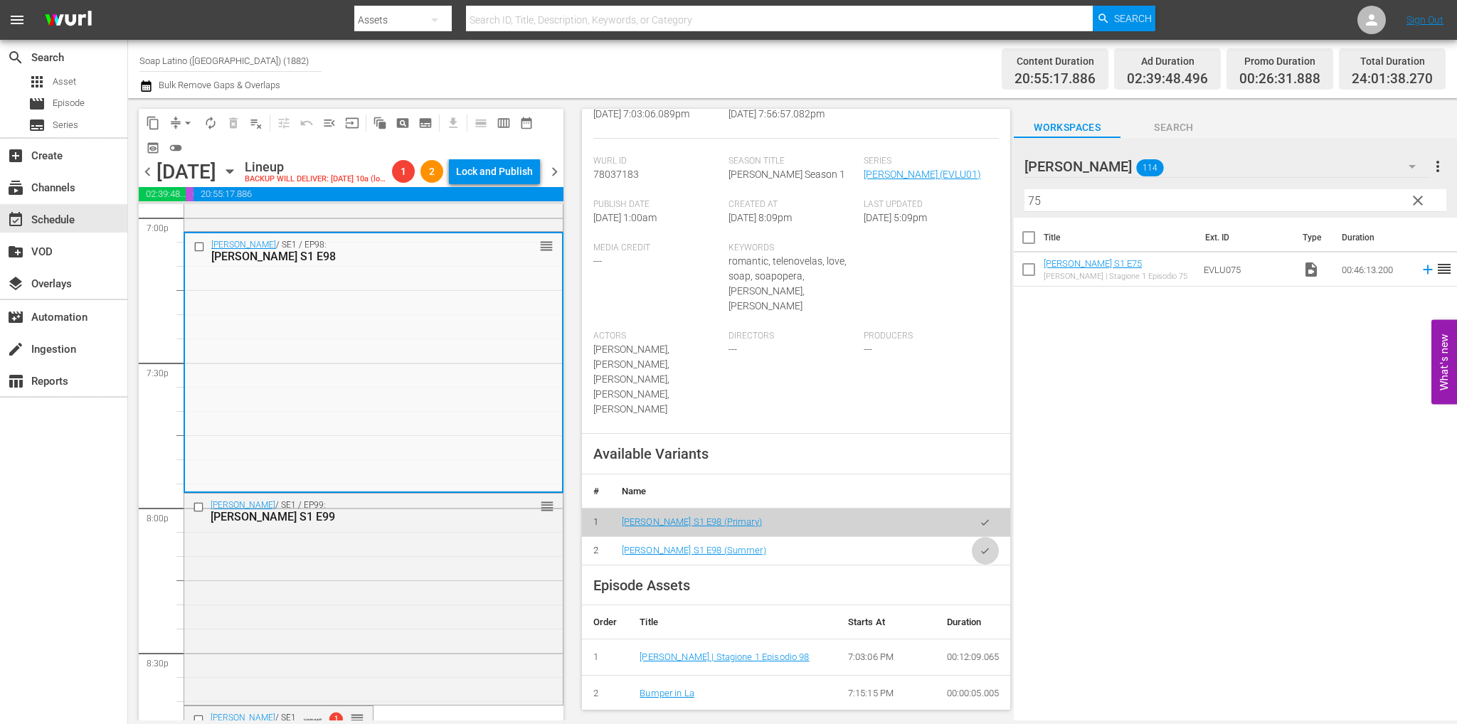
drag, startPoint x: 981, startPoint y: 491, endPoint x: 966, endPoint y: 493, distance: 15.8
click at [981, 537] on button "button" at bounding box center [985, 551] width 28 height 28
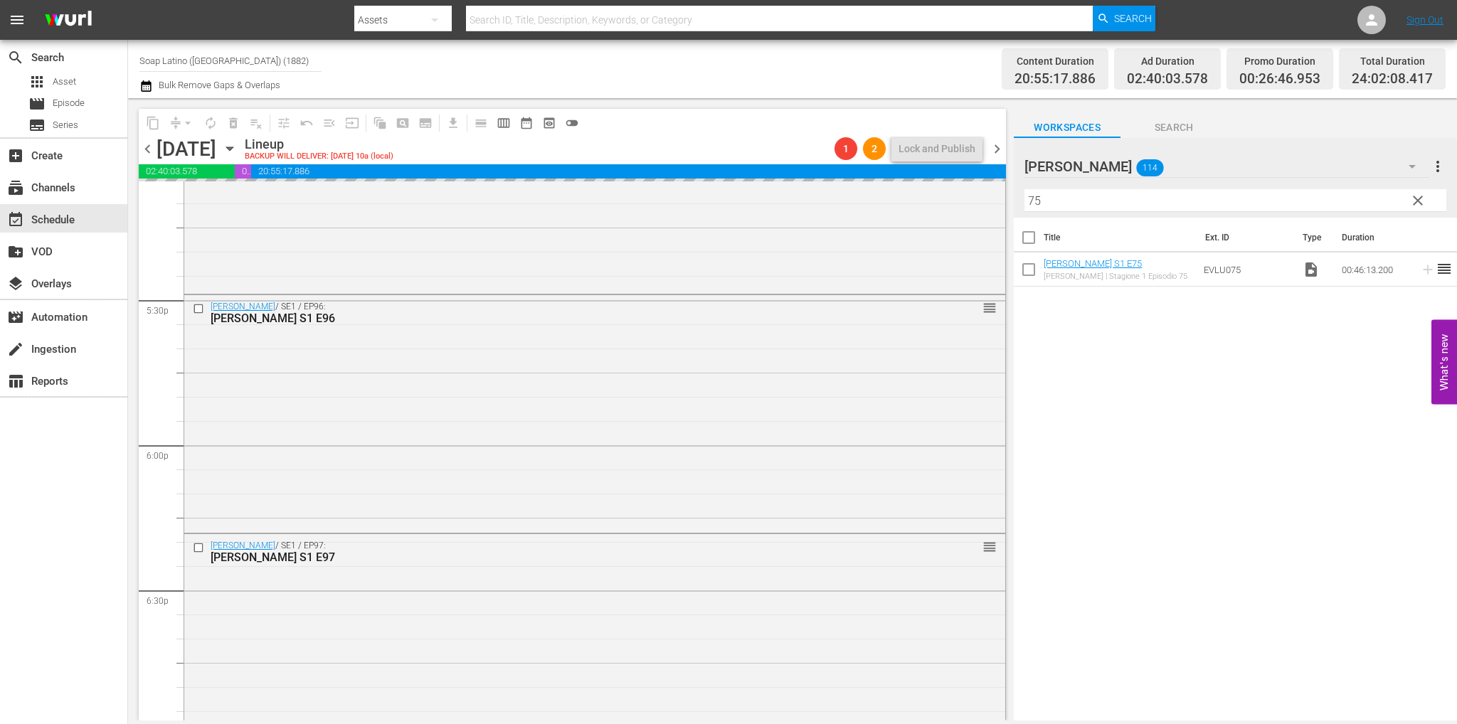
scroll to position [4931, 0]
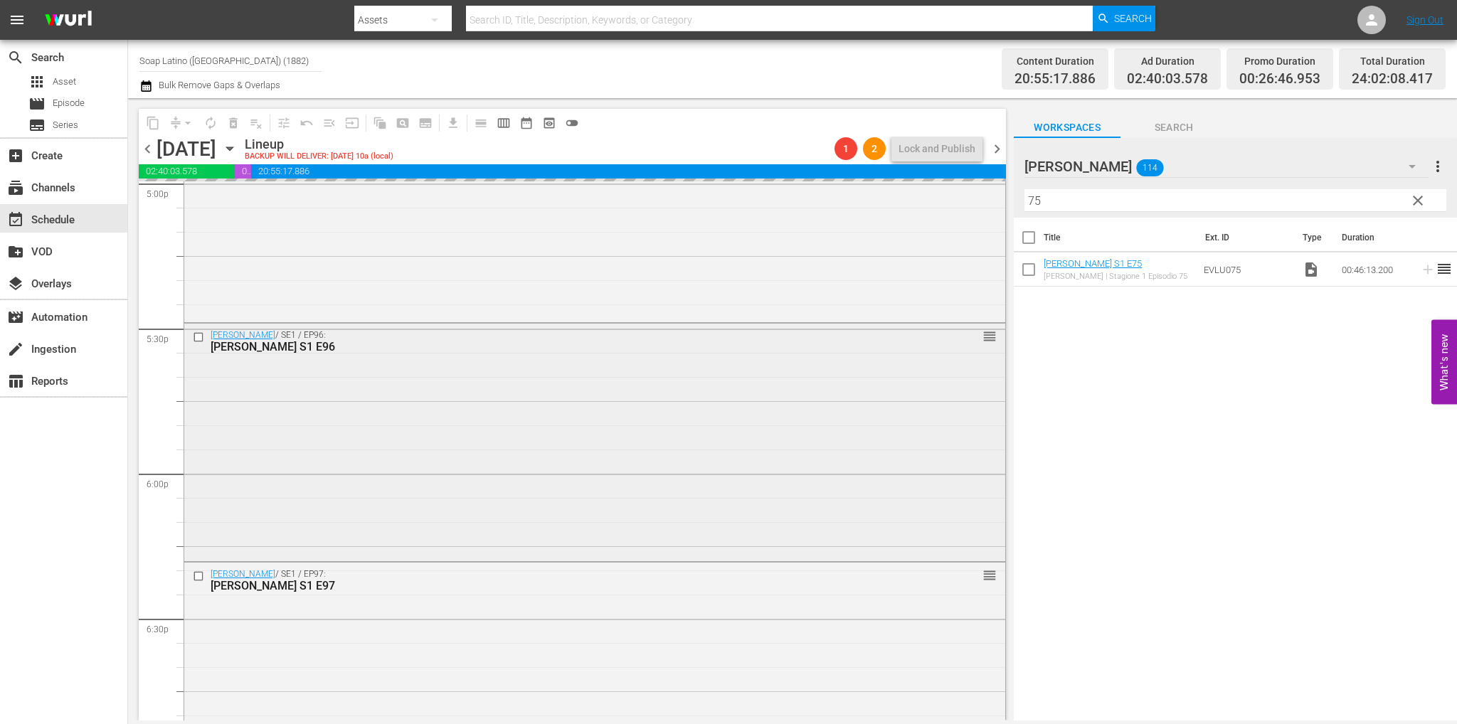
click at [410, 495] on div "Eva Luna / SE1 / EP96: Eva Luna S1 E96 reorder" at bounding box center [594, 441] width 821 height 235
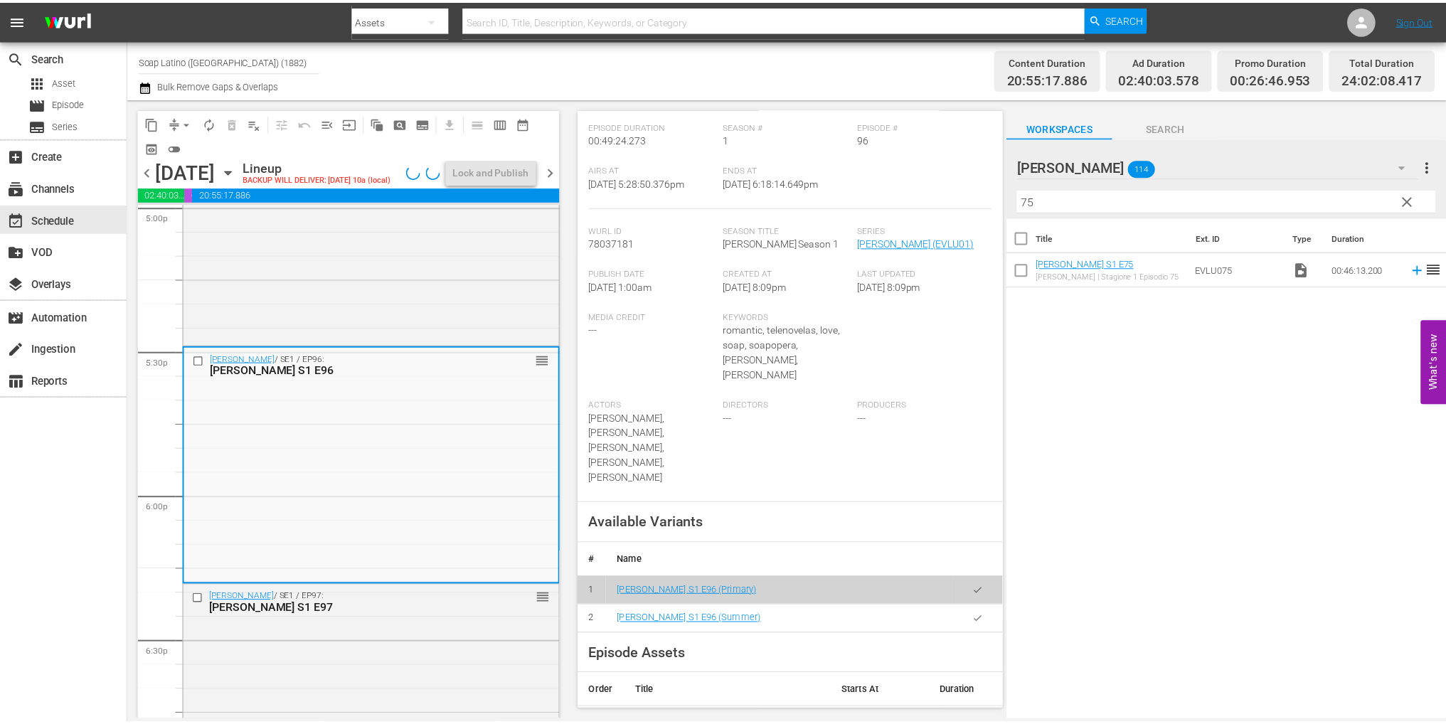
scroll to position [284, 0]
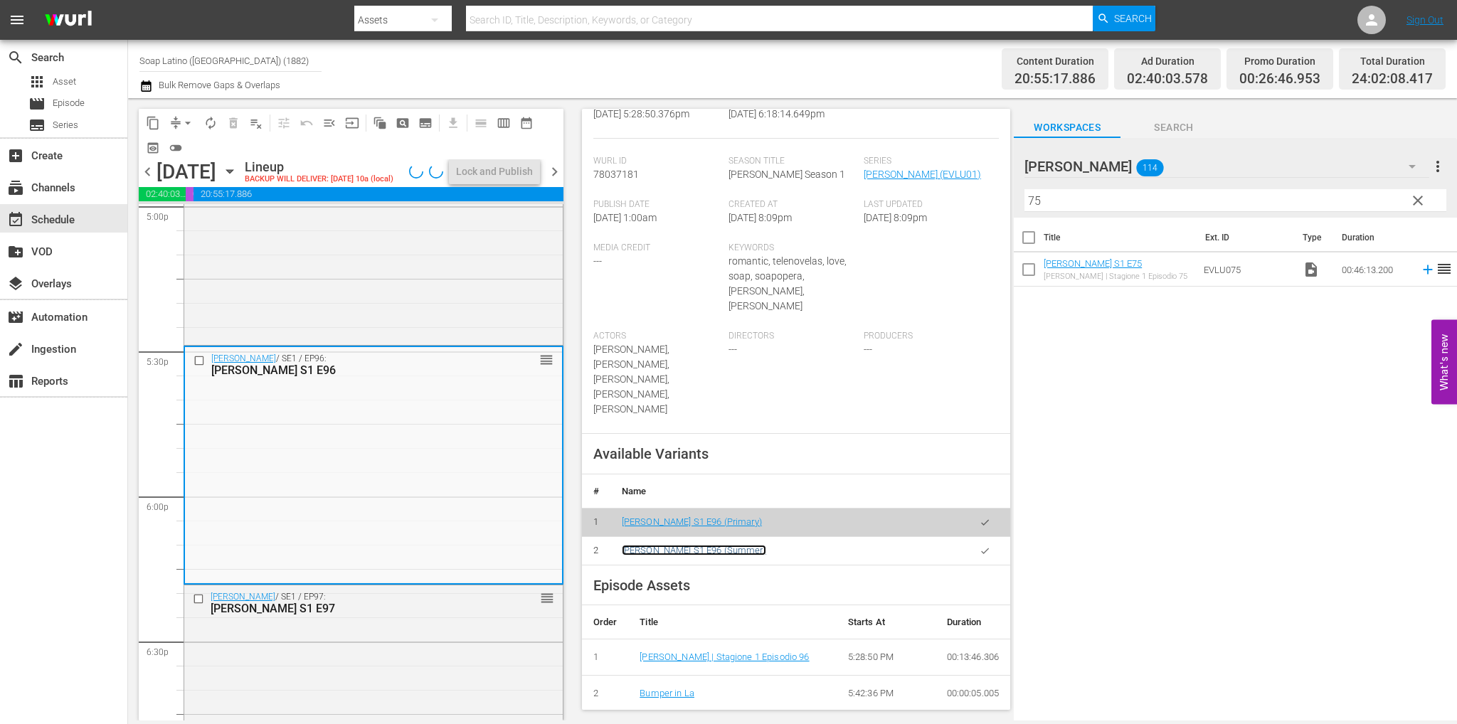
drag, startPoint x: 682, startPoint y: 493, endPoint x: 764, endPoint y: 494, distance: 81.8
click at [979, 545] on icon "button" at bounding box center [984, 550] width 11 height 11
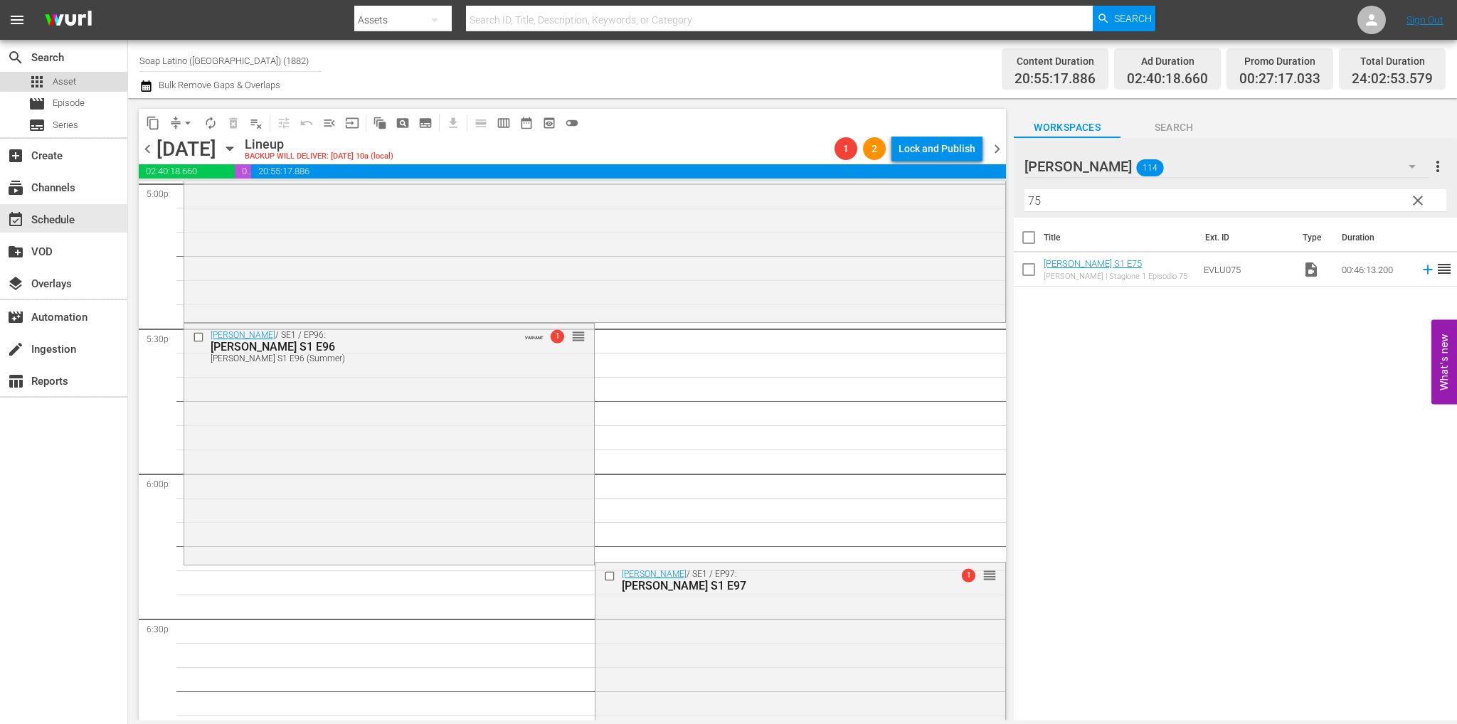
click at [84, 75] on div "apps Asset" at bounding box center [63, 82] width 127 height 20
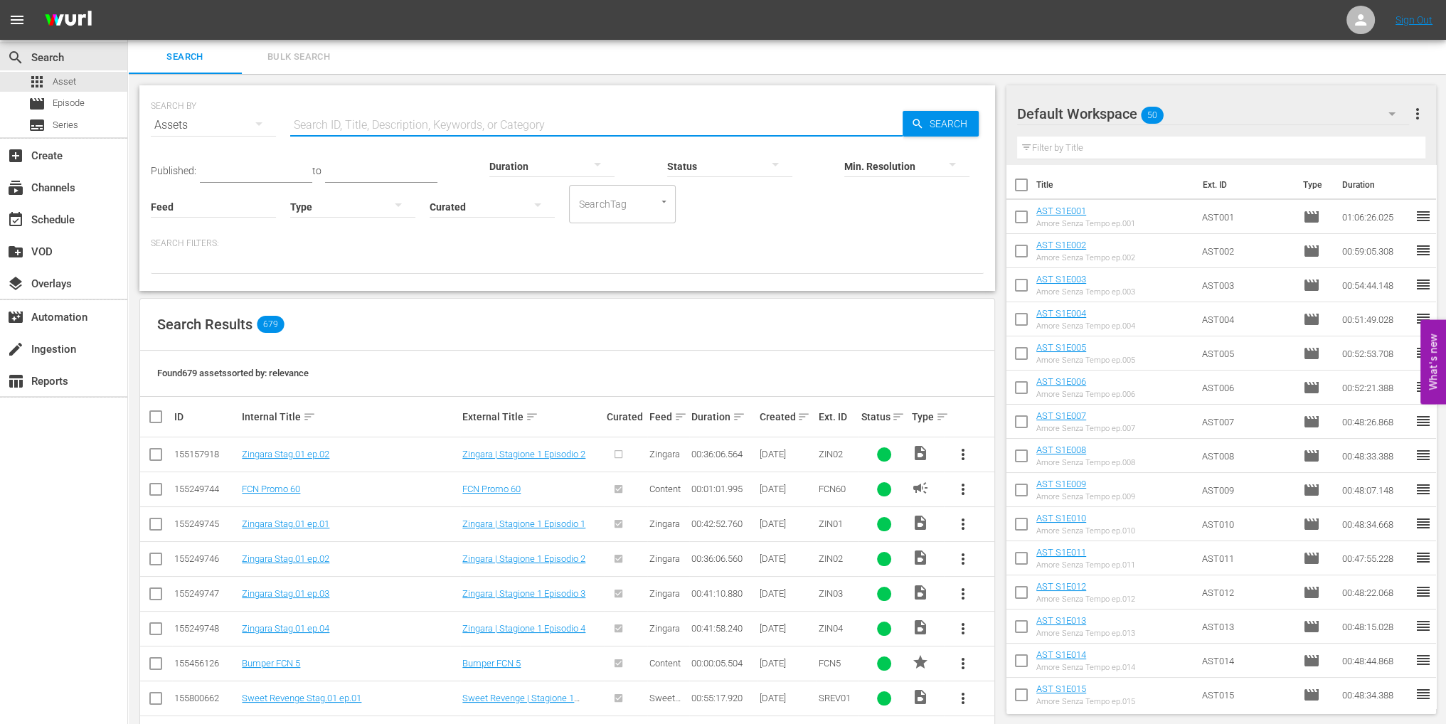
click at [323, 126] on input "text" at bounding box center [596, 125] width 612 height 34
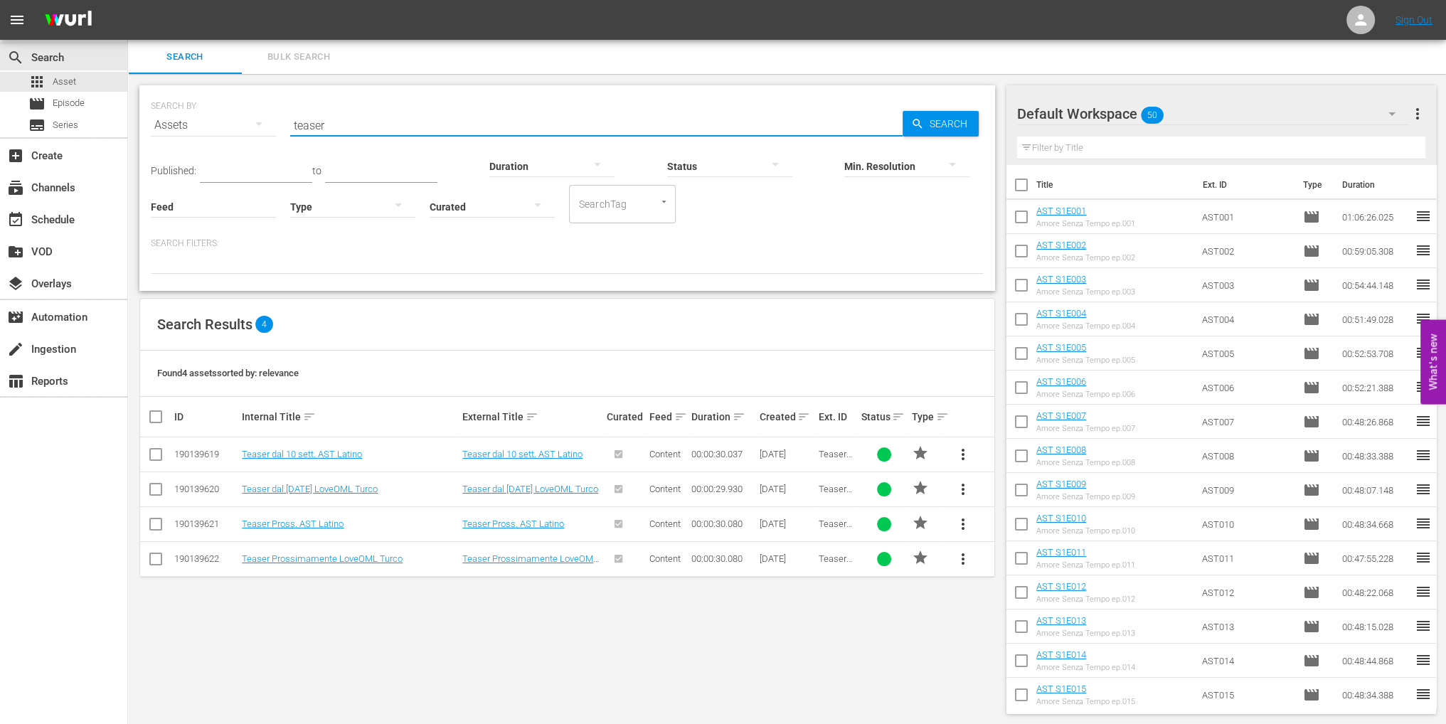
click at [1167, 118] on div "Default Workspace 50" at bounding box center [1213, 114] width 392 height 40
click at [961, 453] on span "more_vert" at bounding box center [962, 454] width 17 height 17
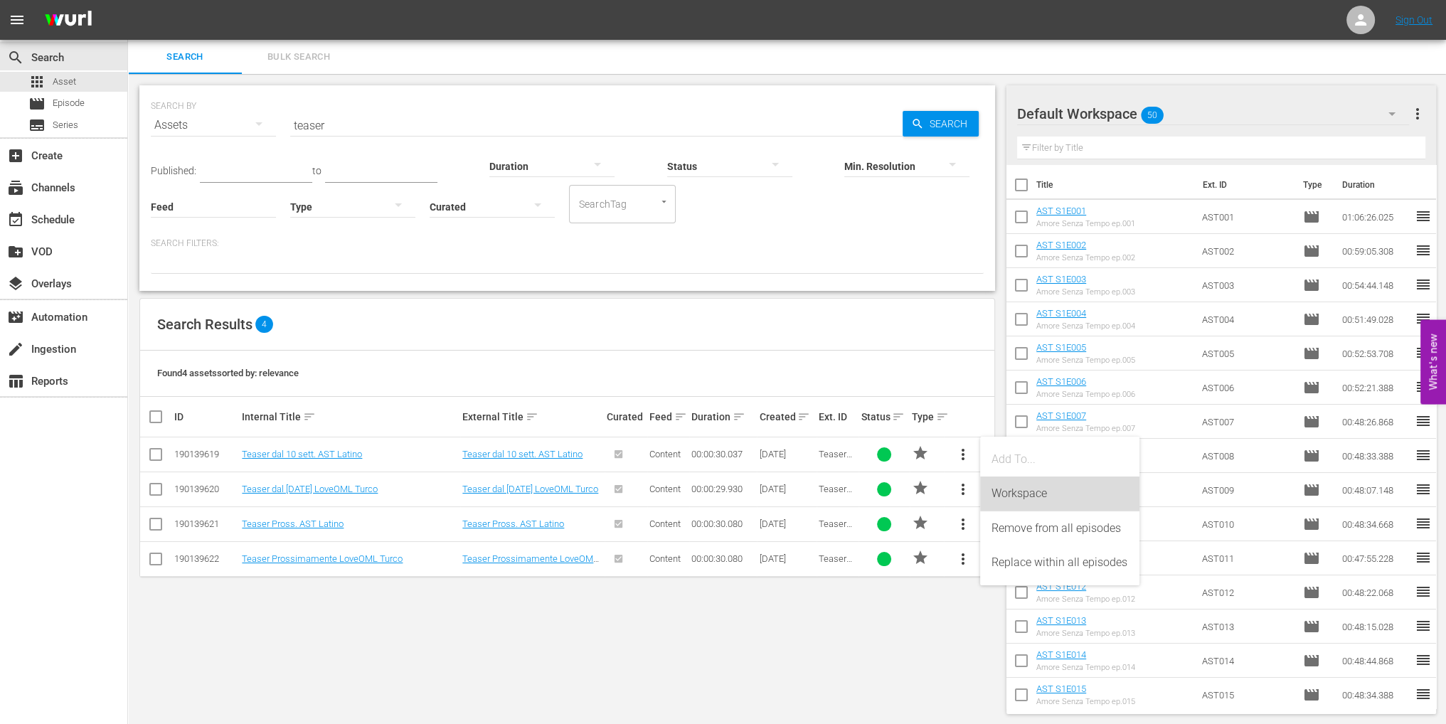
click at [1030, 496] on div "Workspace" at bounding box center [1059, 494] width 137 height 34
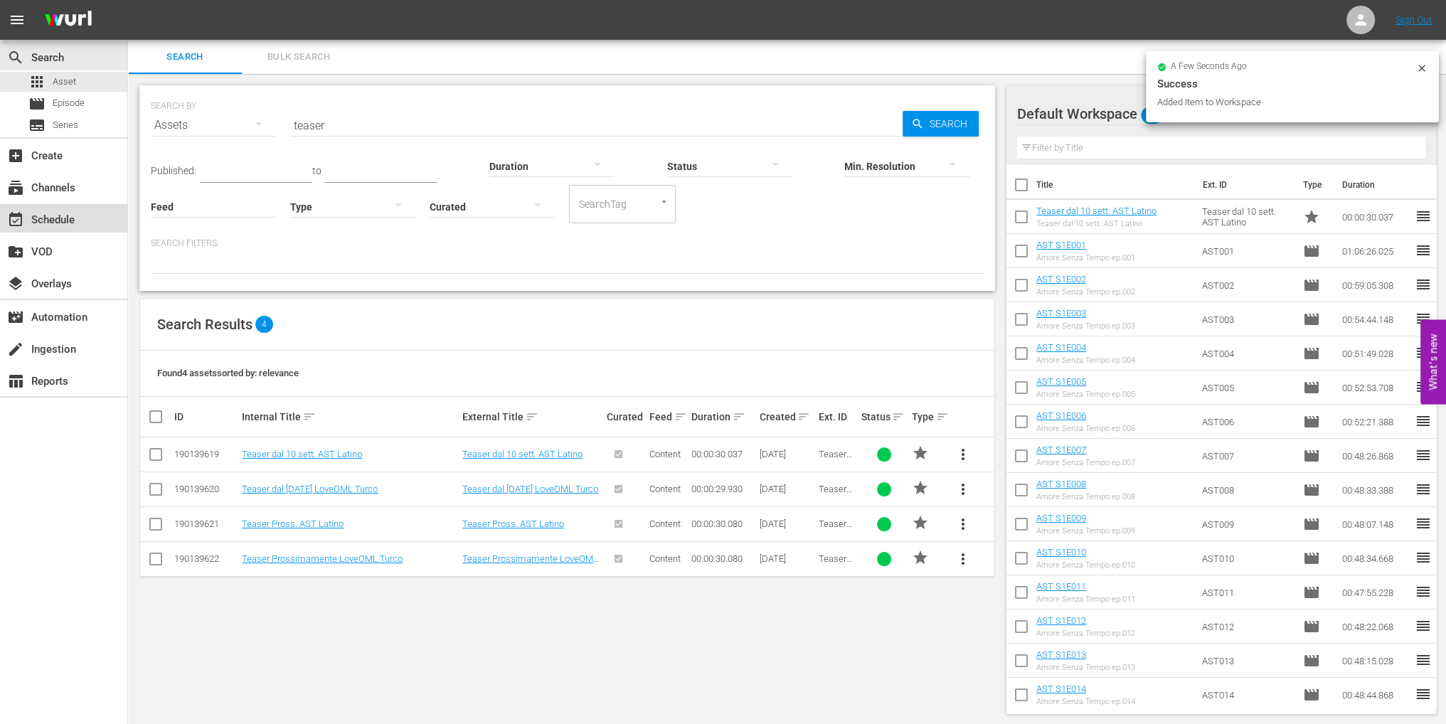
click at [85, 216] on div "event_available Schedule" at bounding box center [63, 218] width 127 height 28
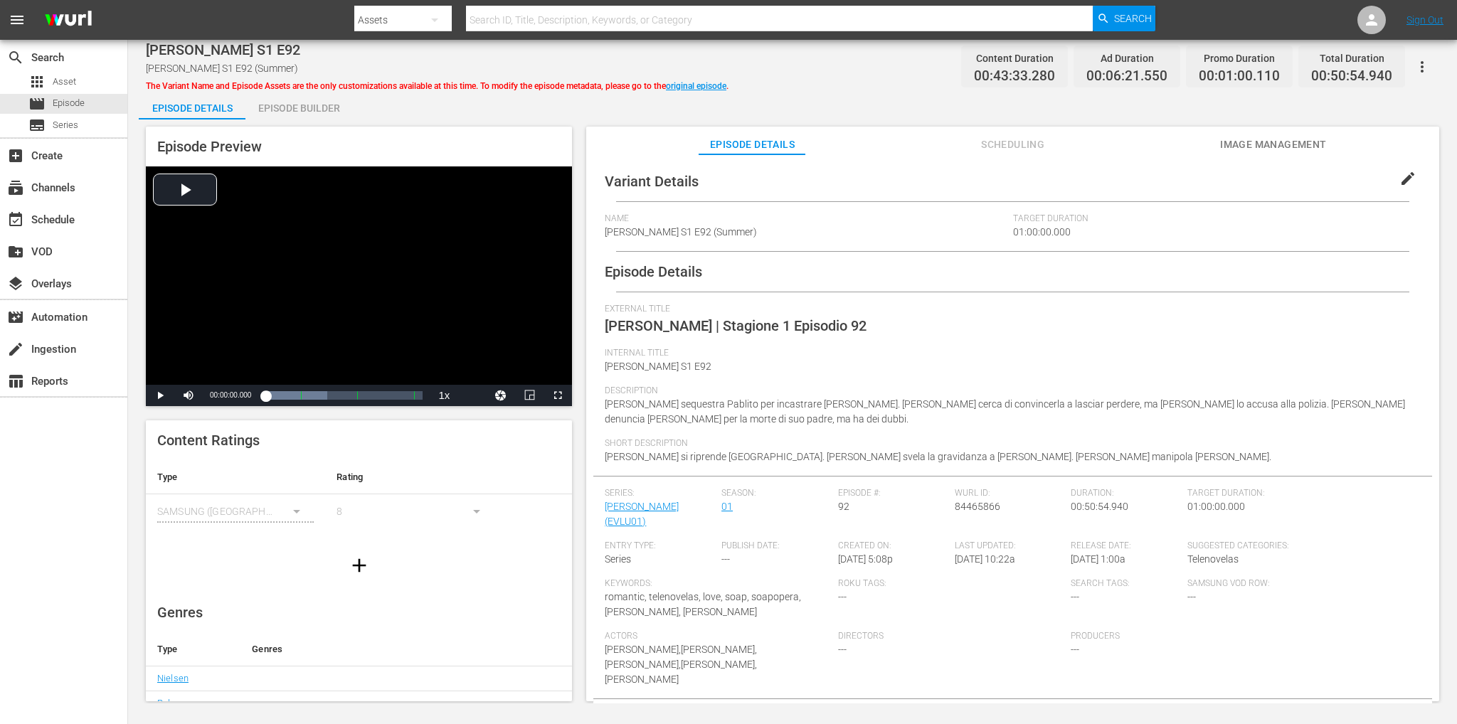
click at [312, 111] on div "Episode Builder" at bounding box center [298, 108] width 107 height 34
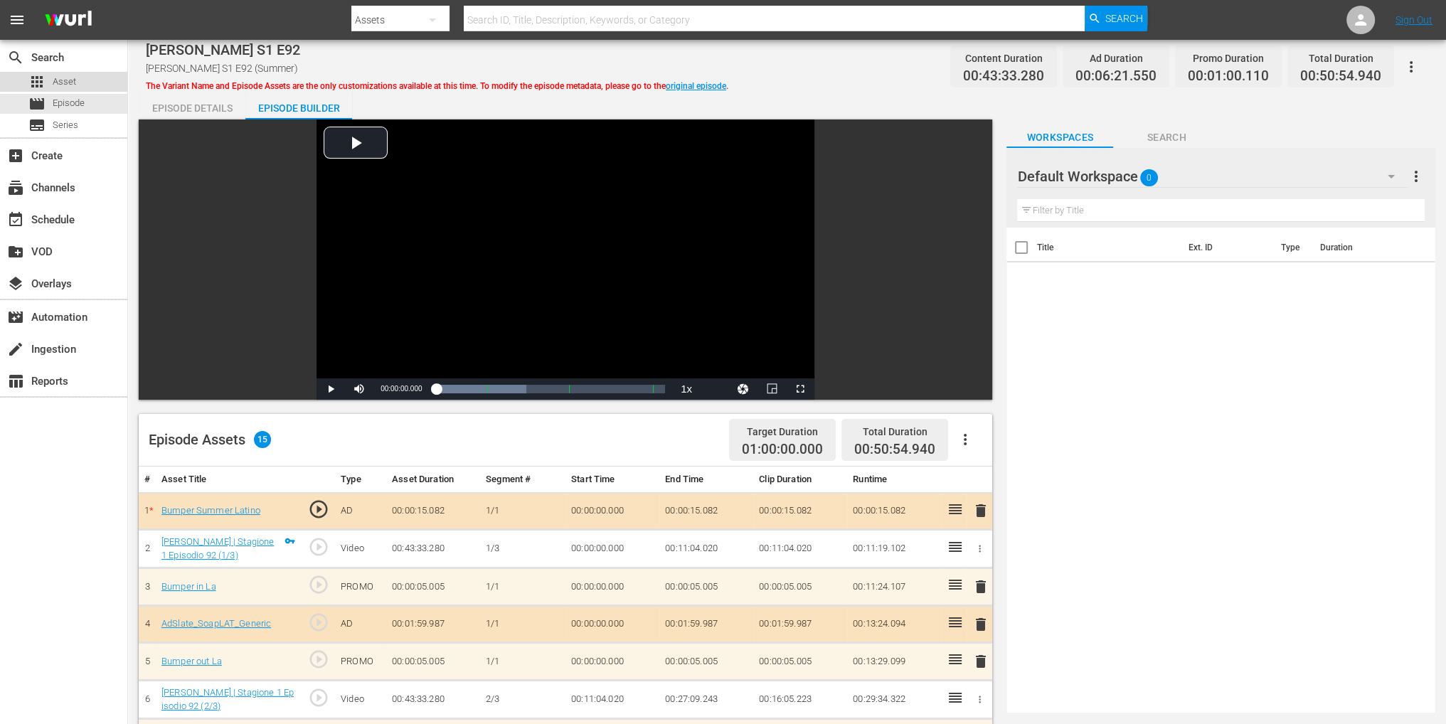
click at [88, 80] on div "apps Asset" at bounding box center [63, 82] width 127 height 20
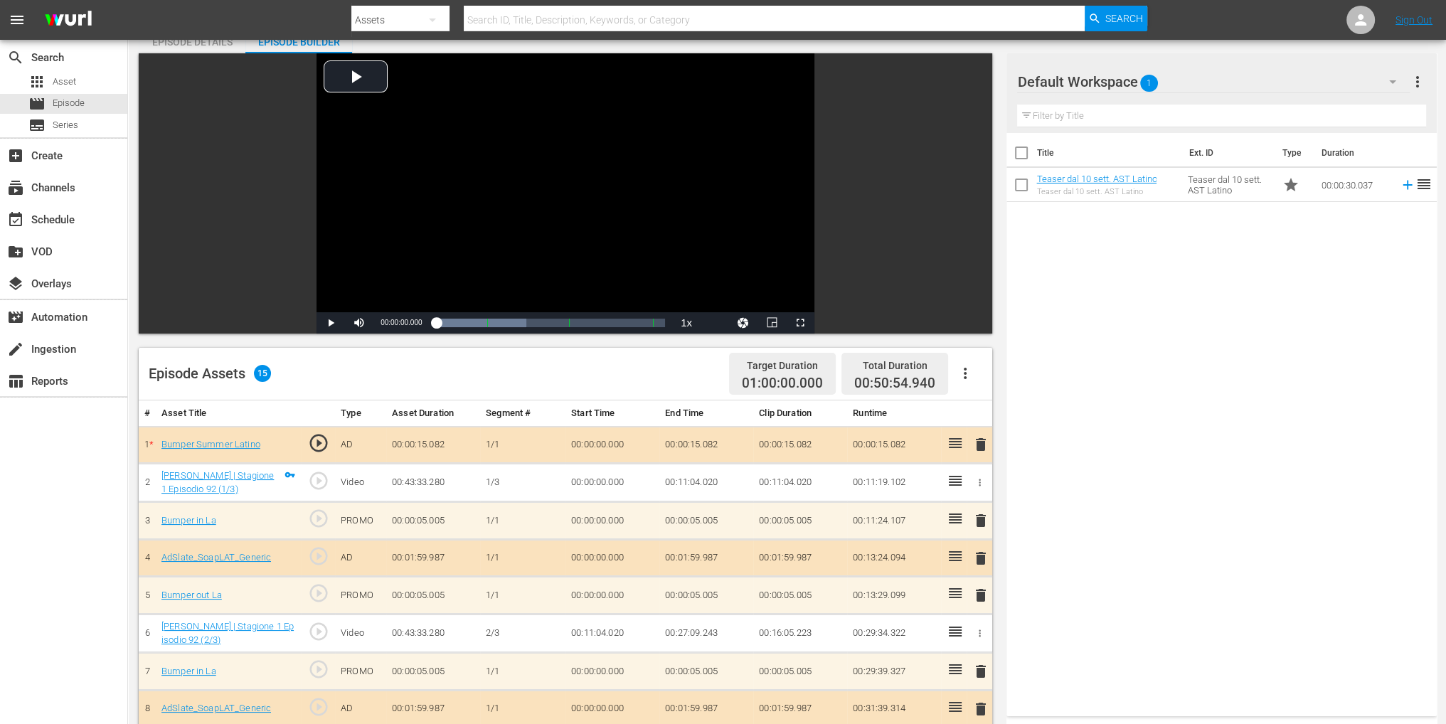
scroll to position [142, 0]
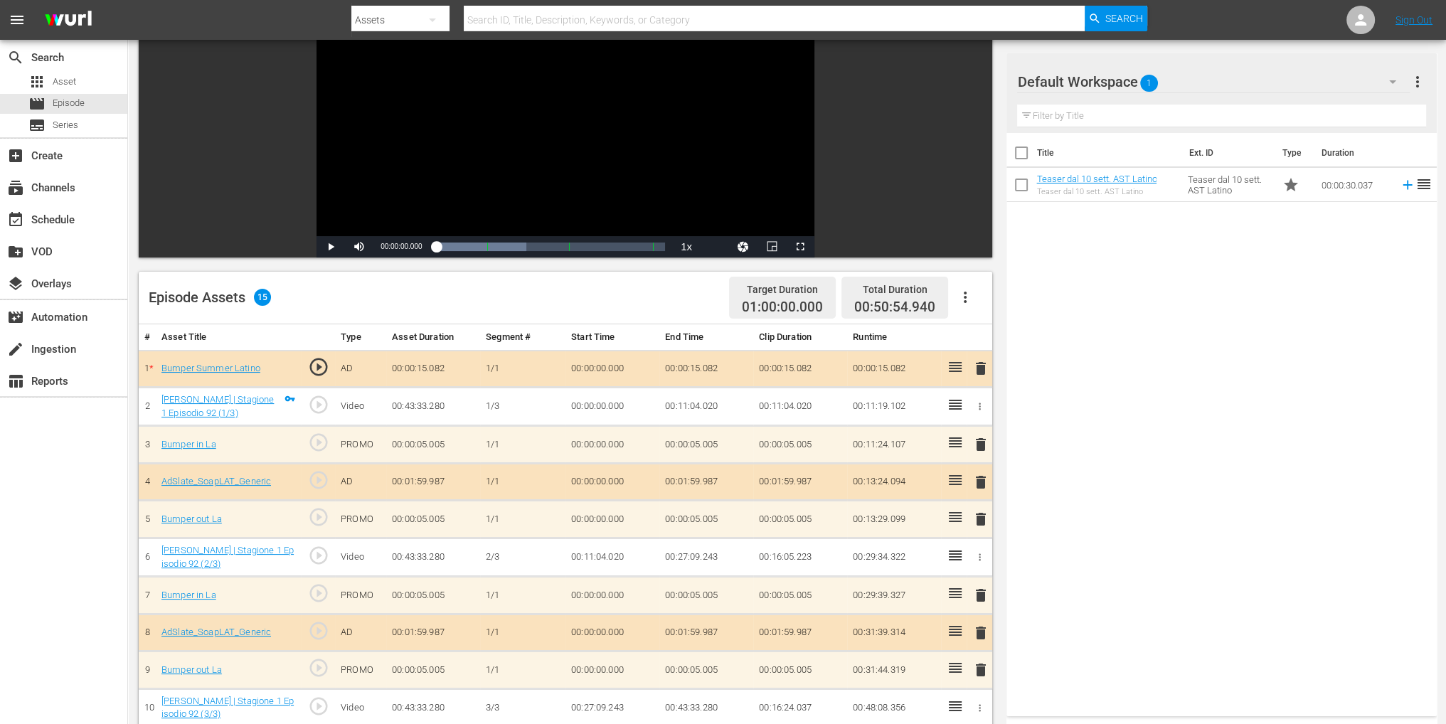
click at [984, 371] on span "delete" at bounding box center [980, 368] width 17 height 17
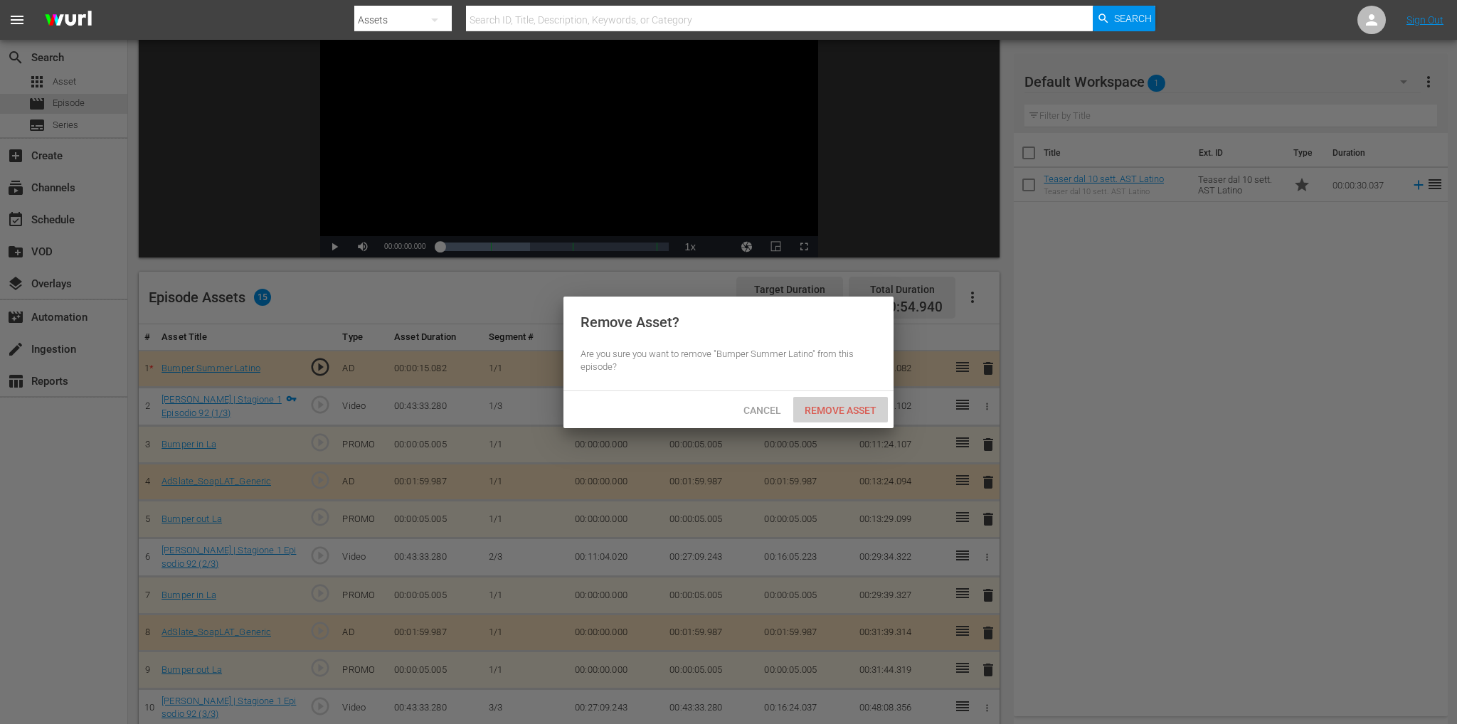
click at [839, 415] on span "Remove Asset" at bounding box center [840, 410] width 95 height 11
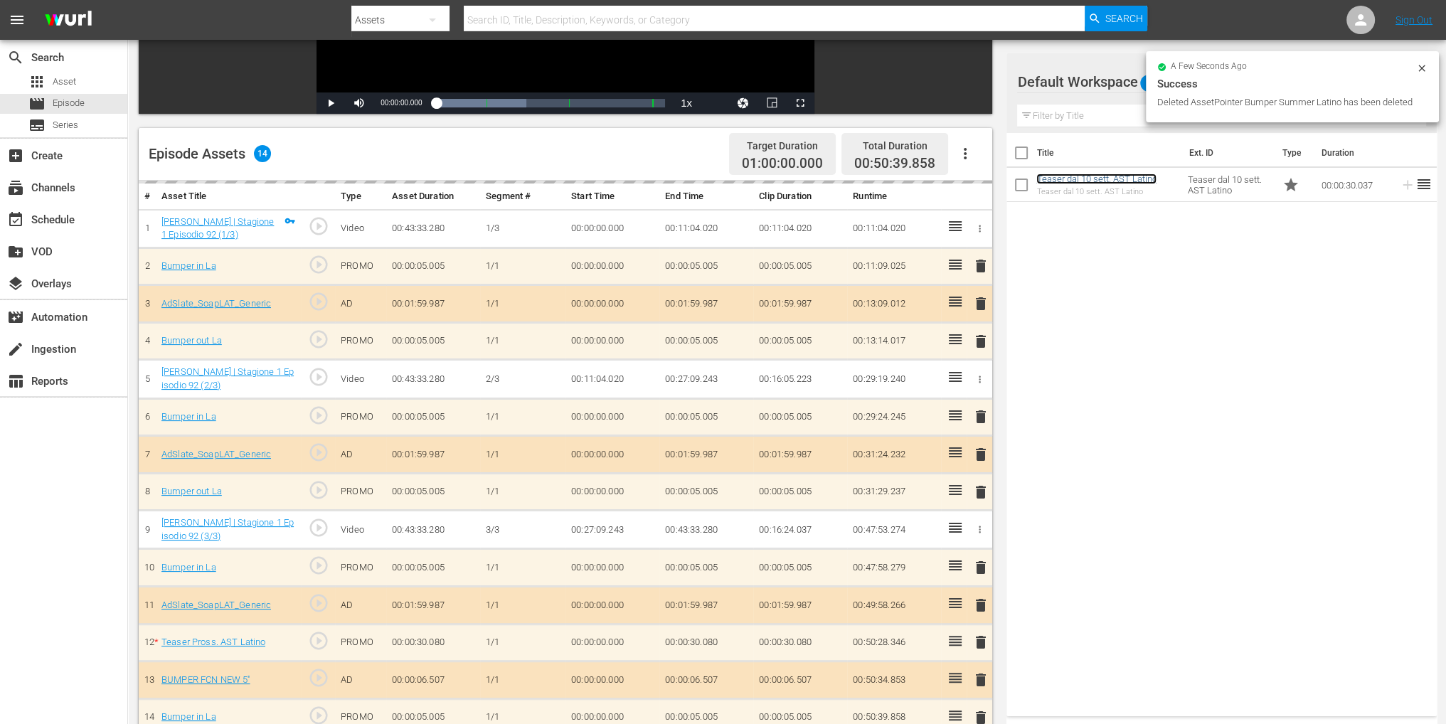
scroll to position [370, 0]
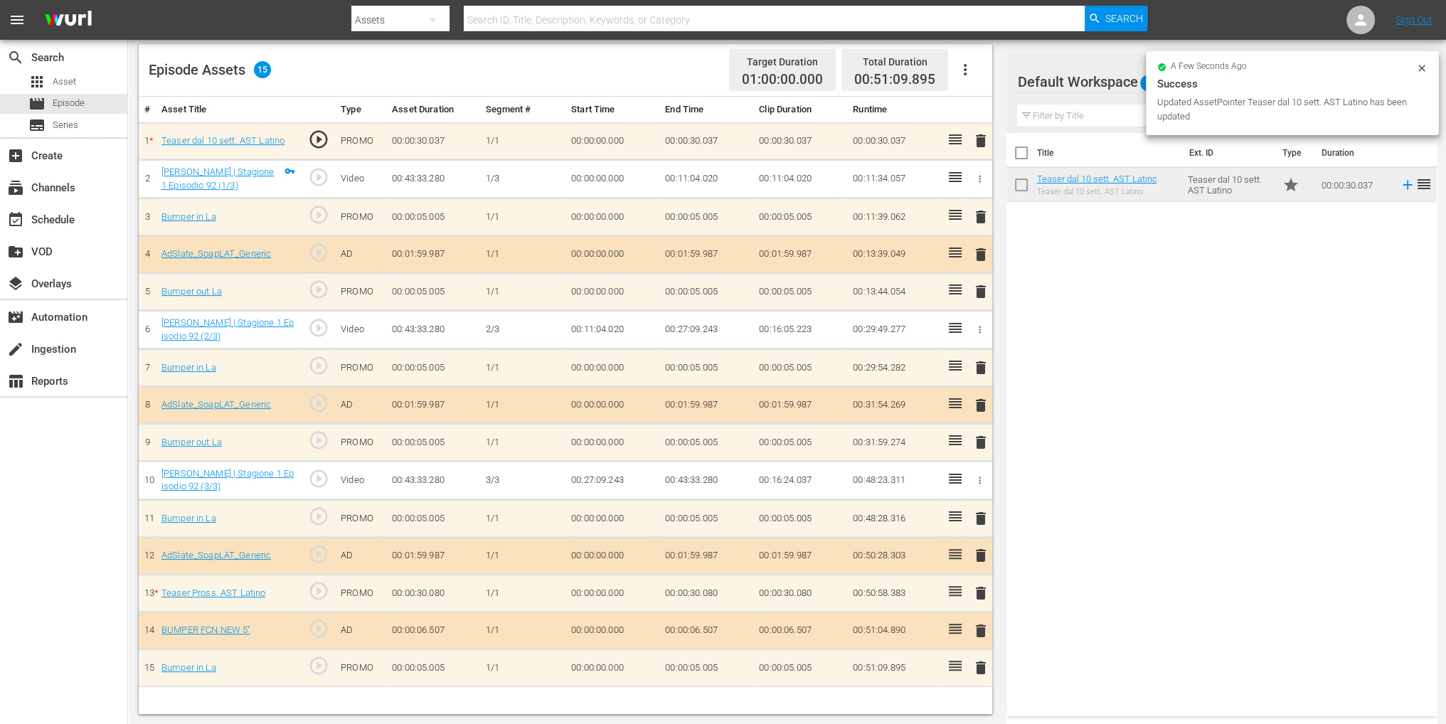
click at [984, 585] on span "delete" at bounding box center [980, 593] width 17 height 17
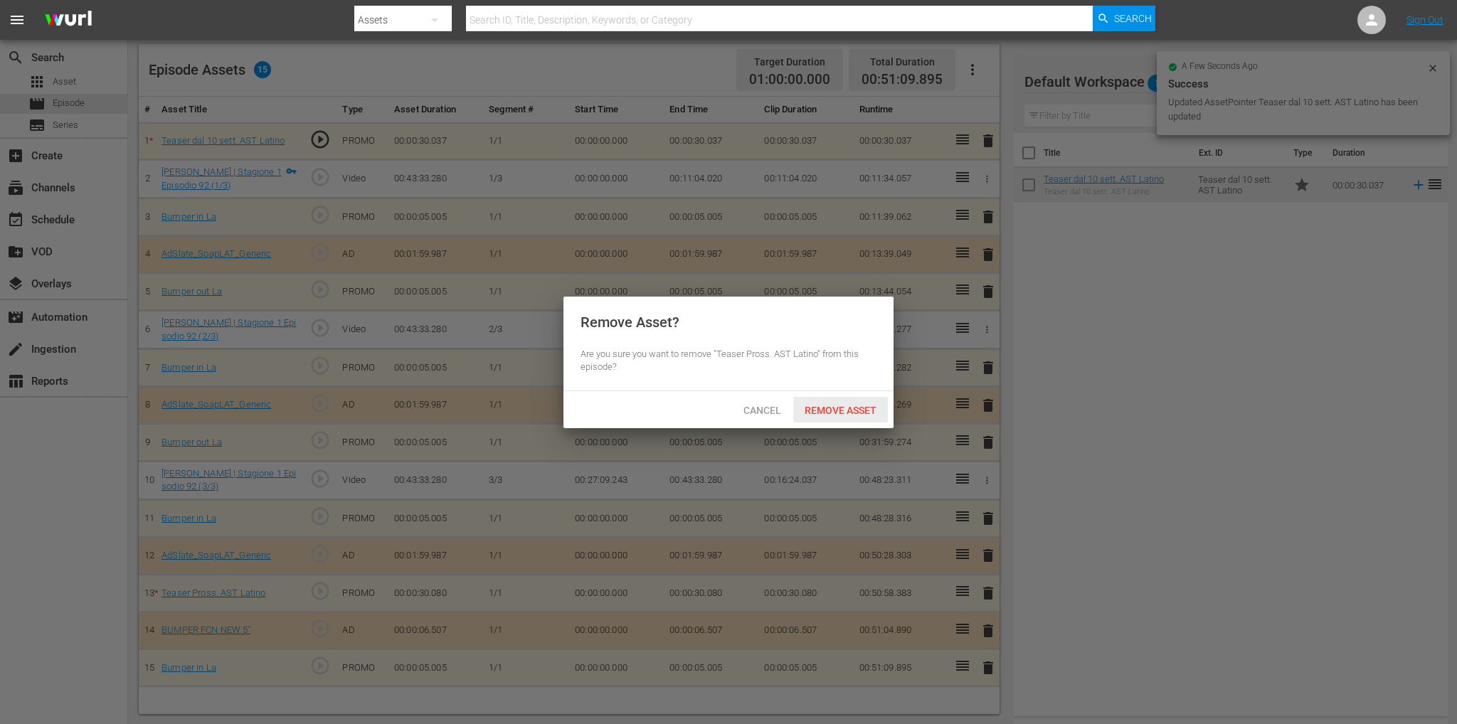
click at [852, 398] on div "Remove Asset" at bounding box center [840, 410] width 95 height 26
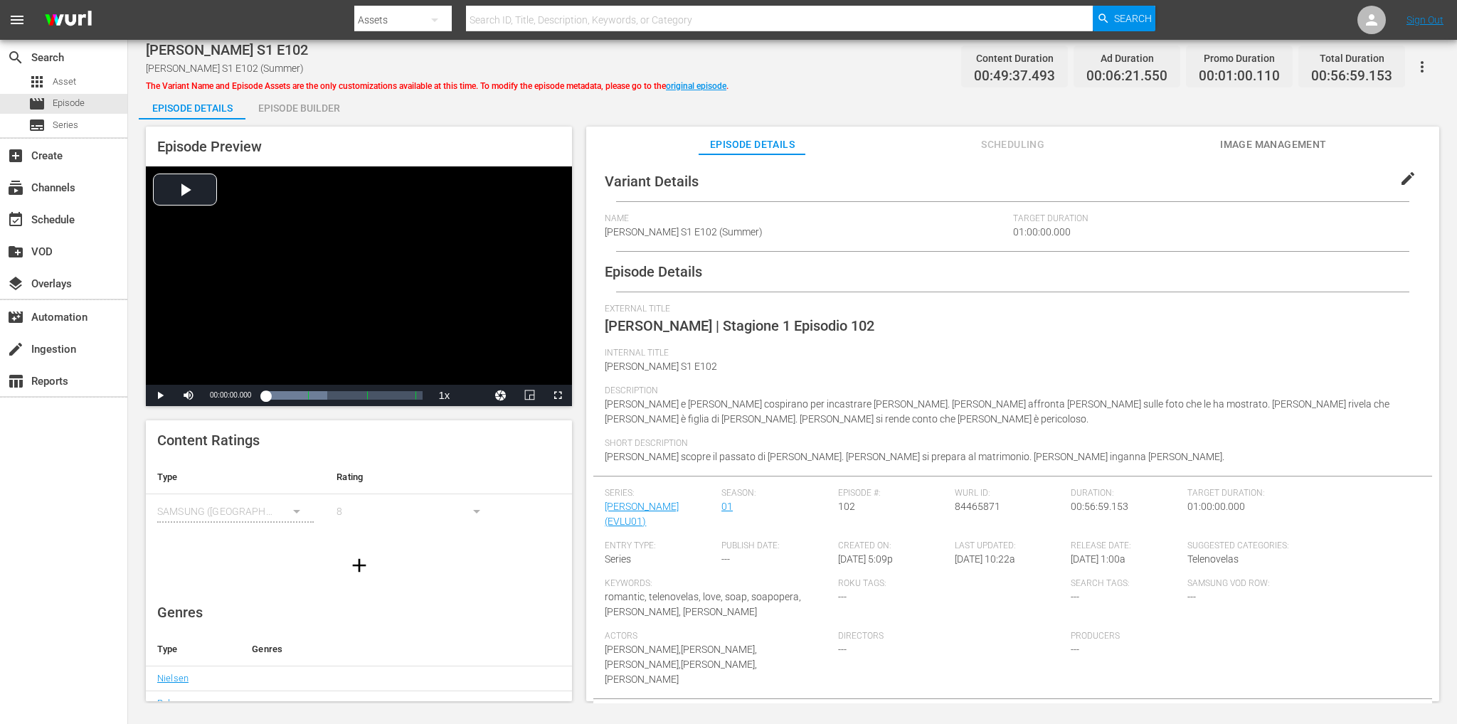
click at [283, 121] on div "Episode Preview Video Player is loading. Play Video Play Mute Current Time 00:0…" at bounding box center [792, 415] width 1307 height 593
click at [296, 113] on div "Episode Builder" at bounding box center [298, 108] width 107 height 34
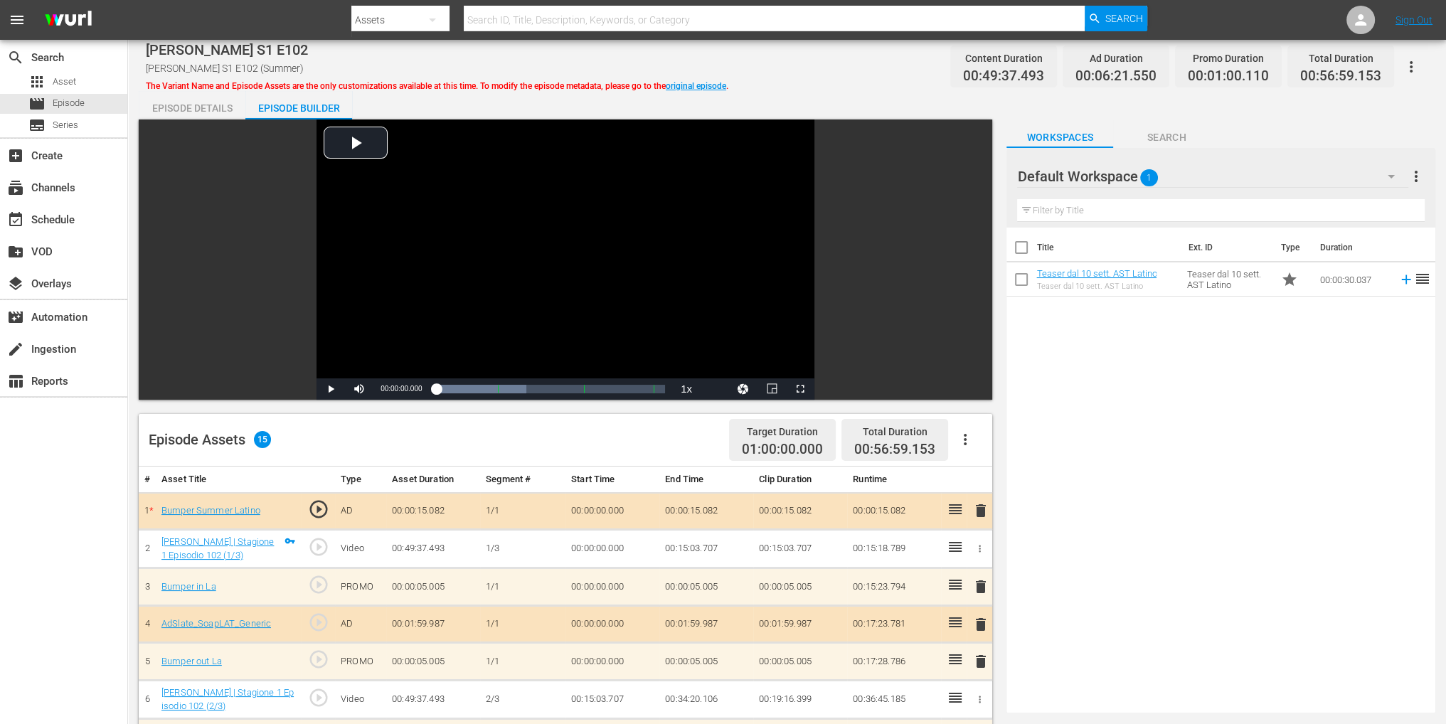
scroll to position [142, 0]
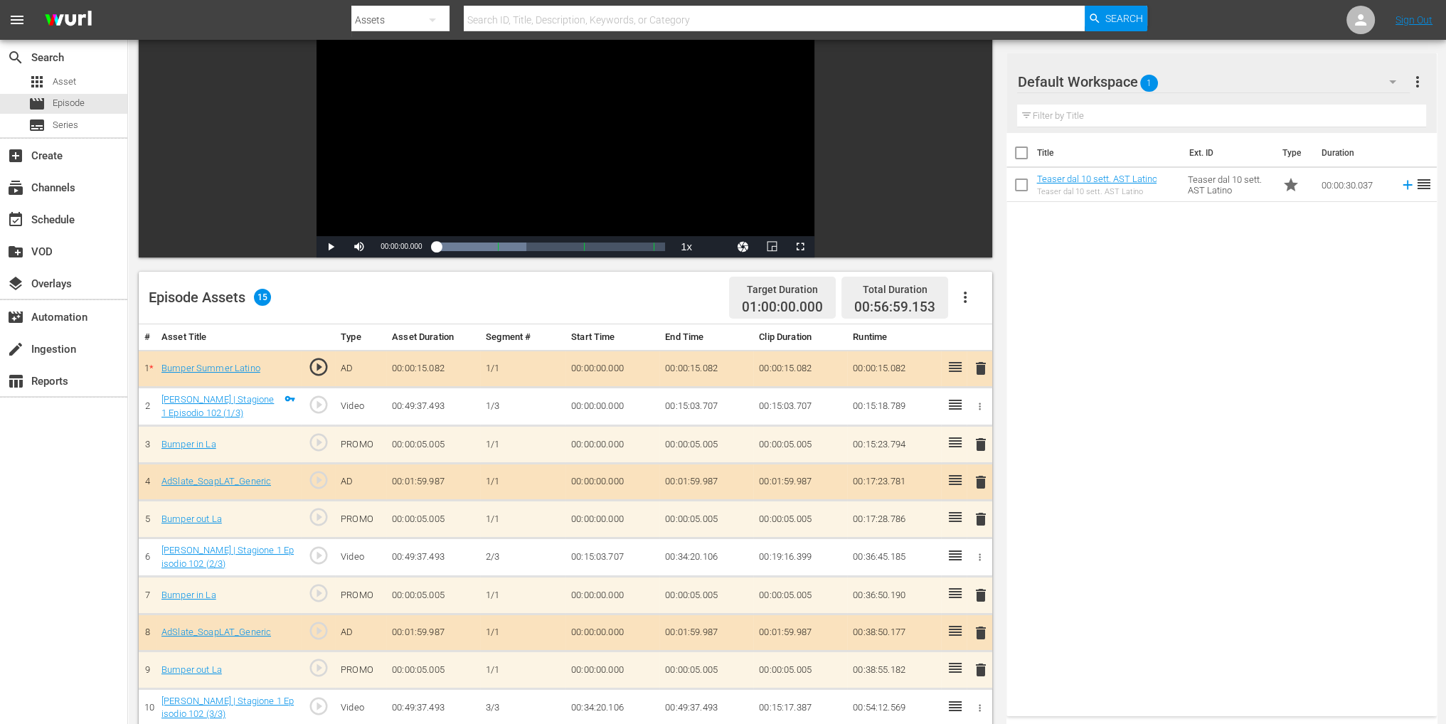
click at [972, 362] on span "delete" at bounding box center [980, 368] width 17 height 17
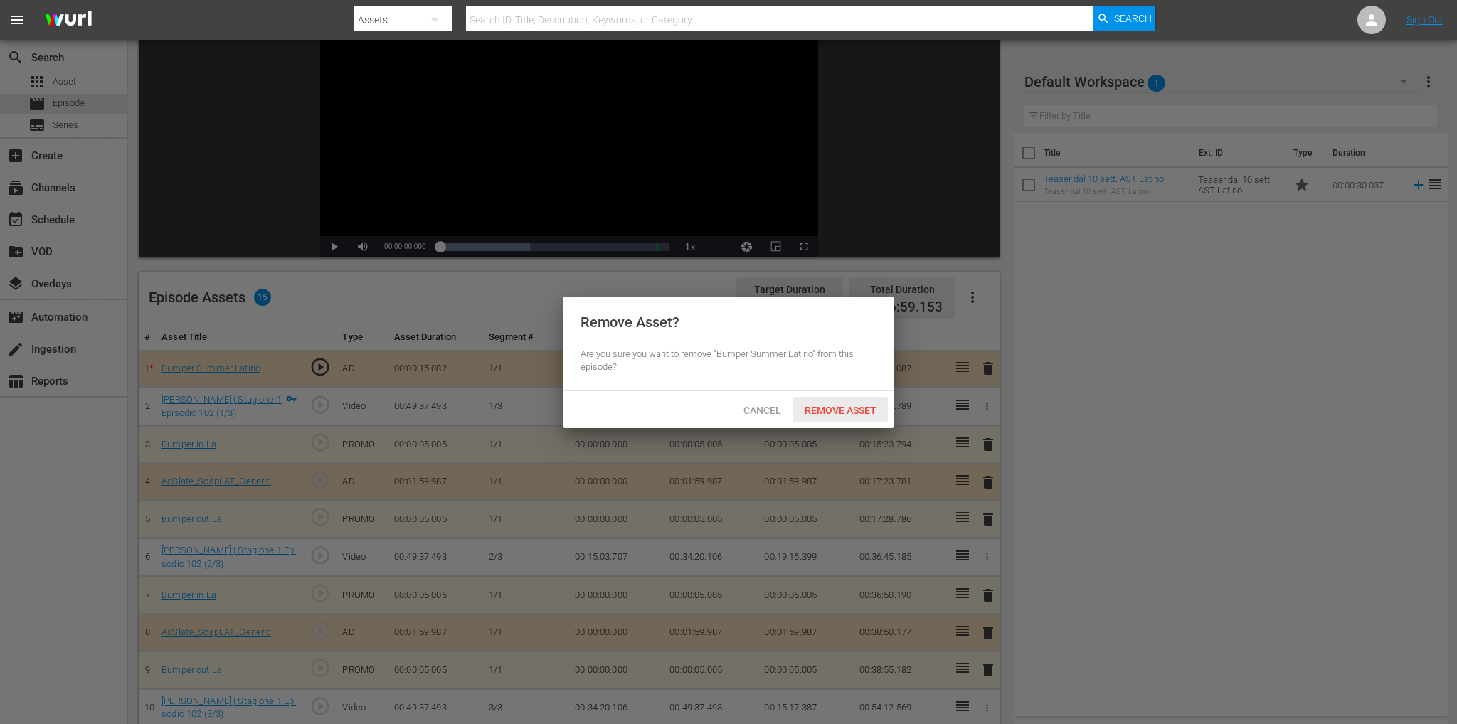
click at [852, 403] on div "Remove Asset" at bounding box center [840, 410] width 95 height 26
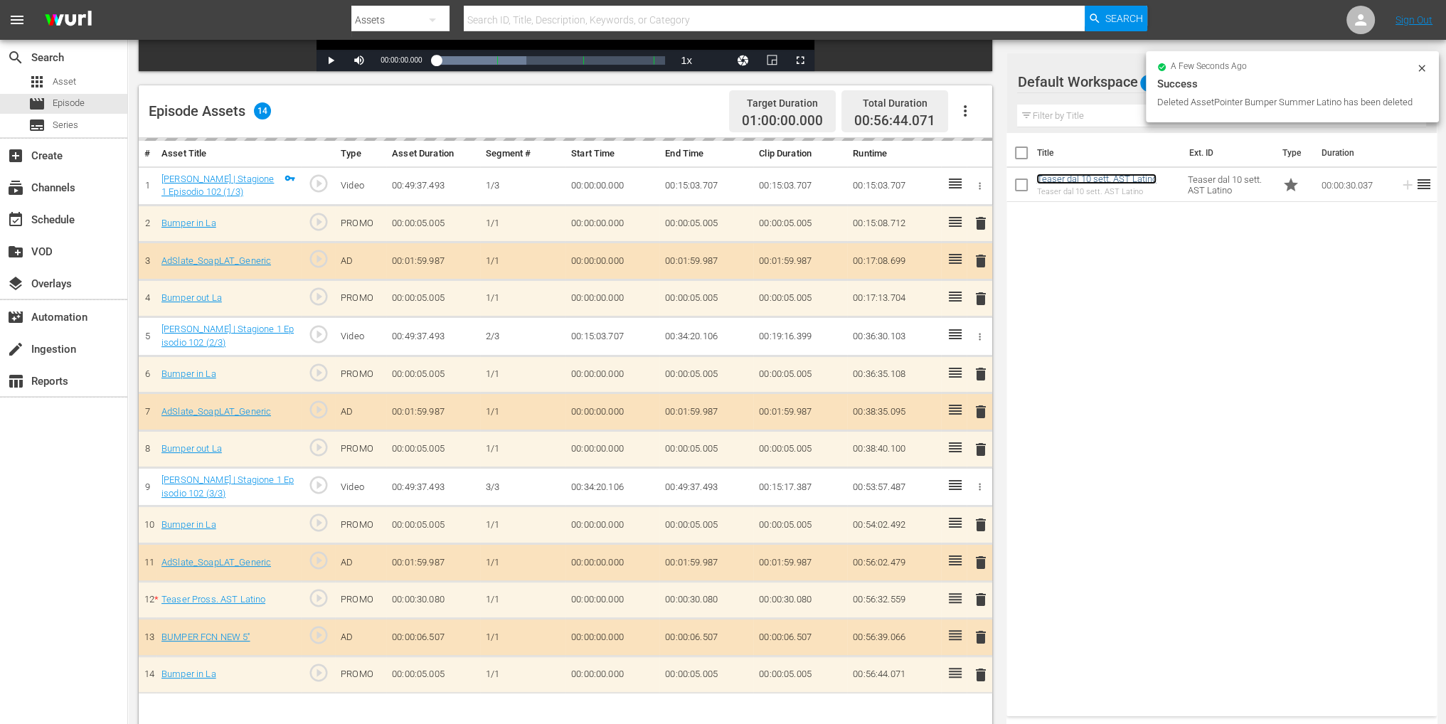
scroll to position [370, 0]
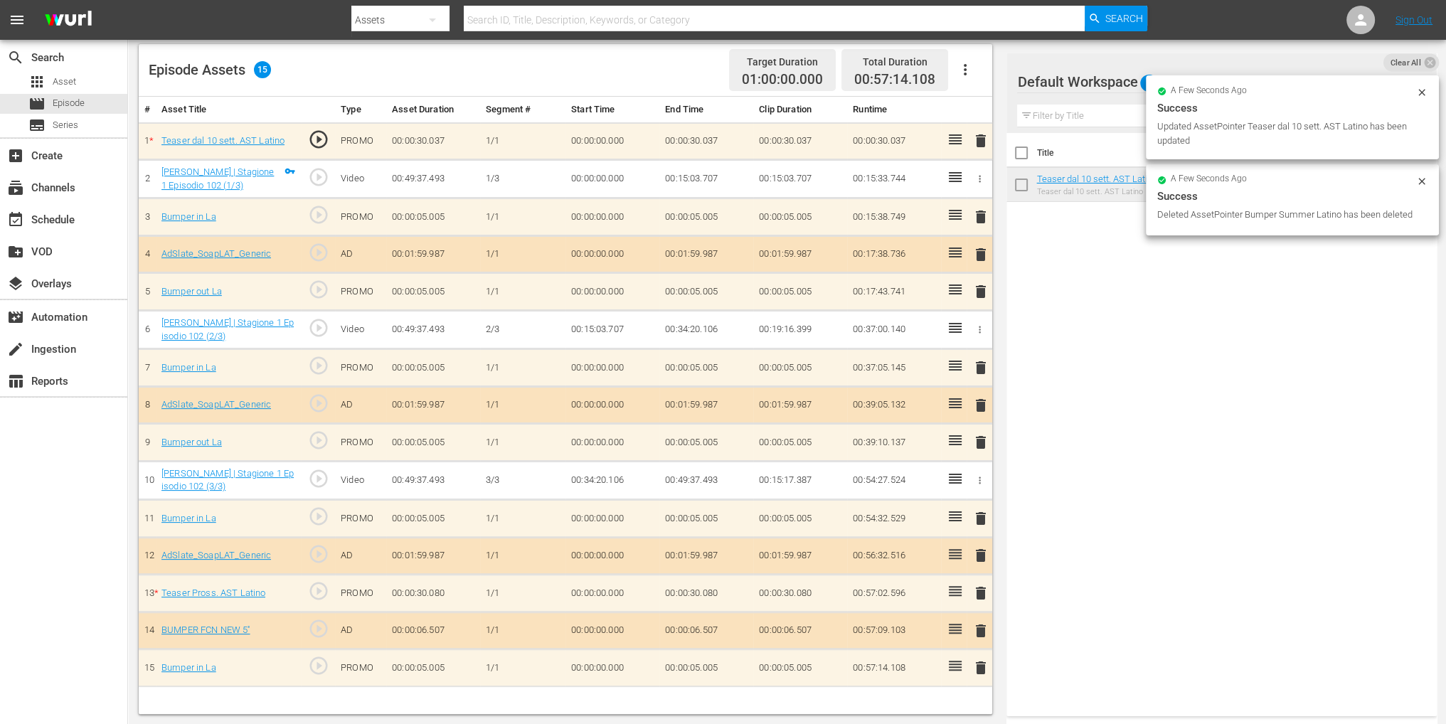
click at [986, 585] on span "delete" at bounding box center [980, 593] width 17 height 17
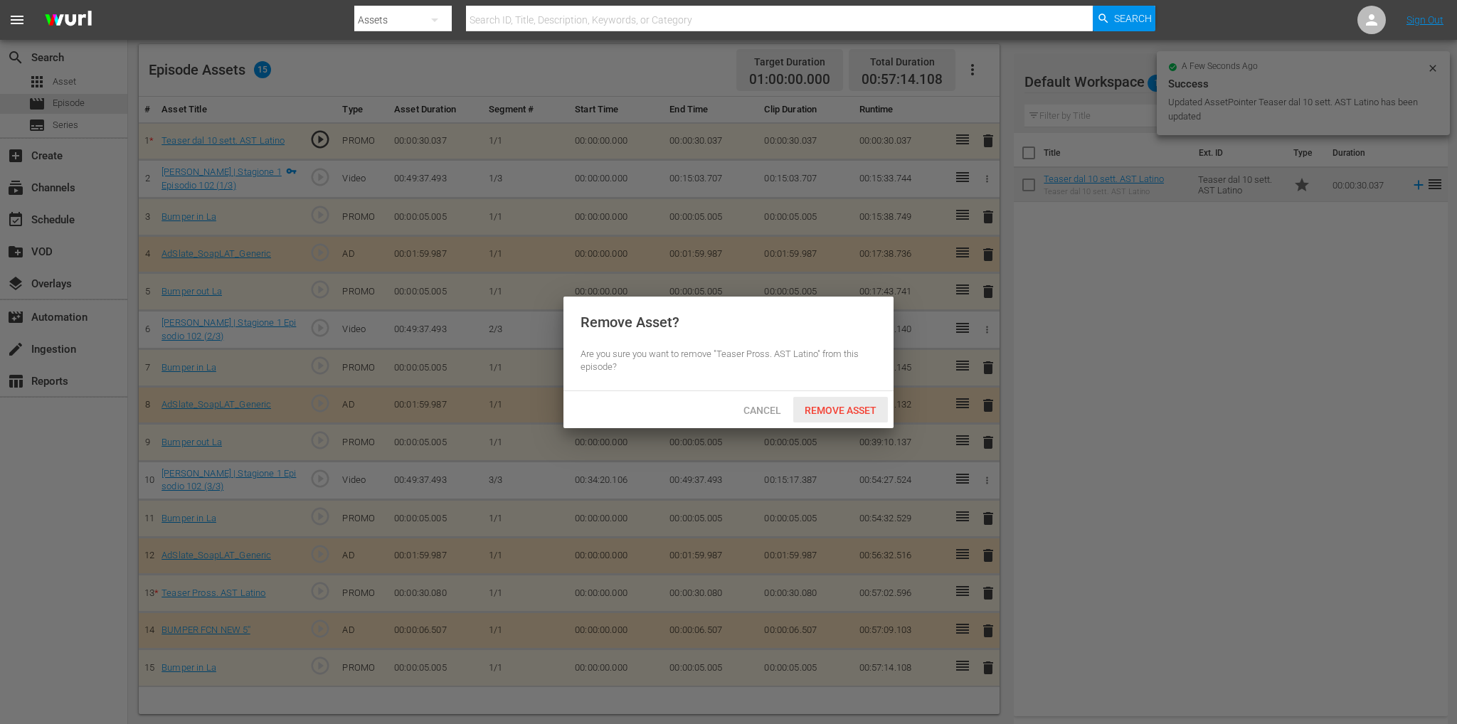
drag, startPoint x: 849, startPoint y: 404, endPoint x: 881, endPoint y: 371, distance: 46.3
click at [849, 405] on span "Remove Asset" at bounding box center [840, 410] width 95 height 11
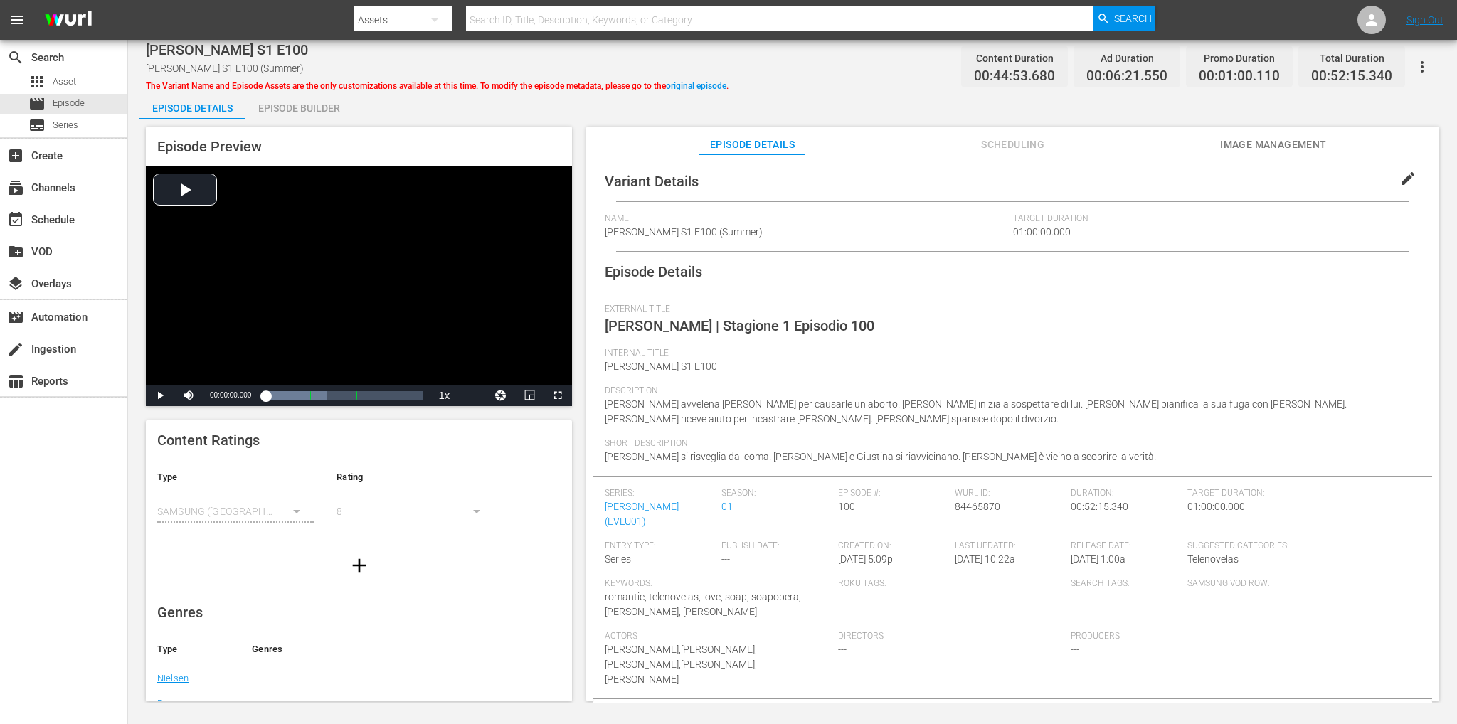
click at [281, 112] on div "Episode Builder" at bounding box center [298, 108] width 107 height 34
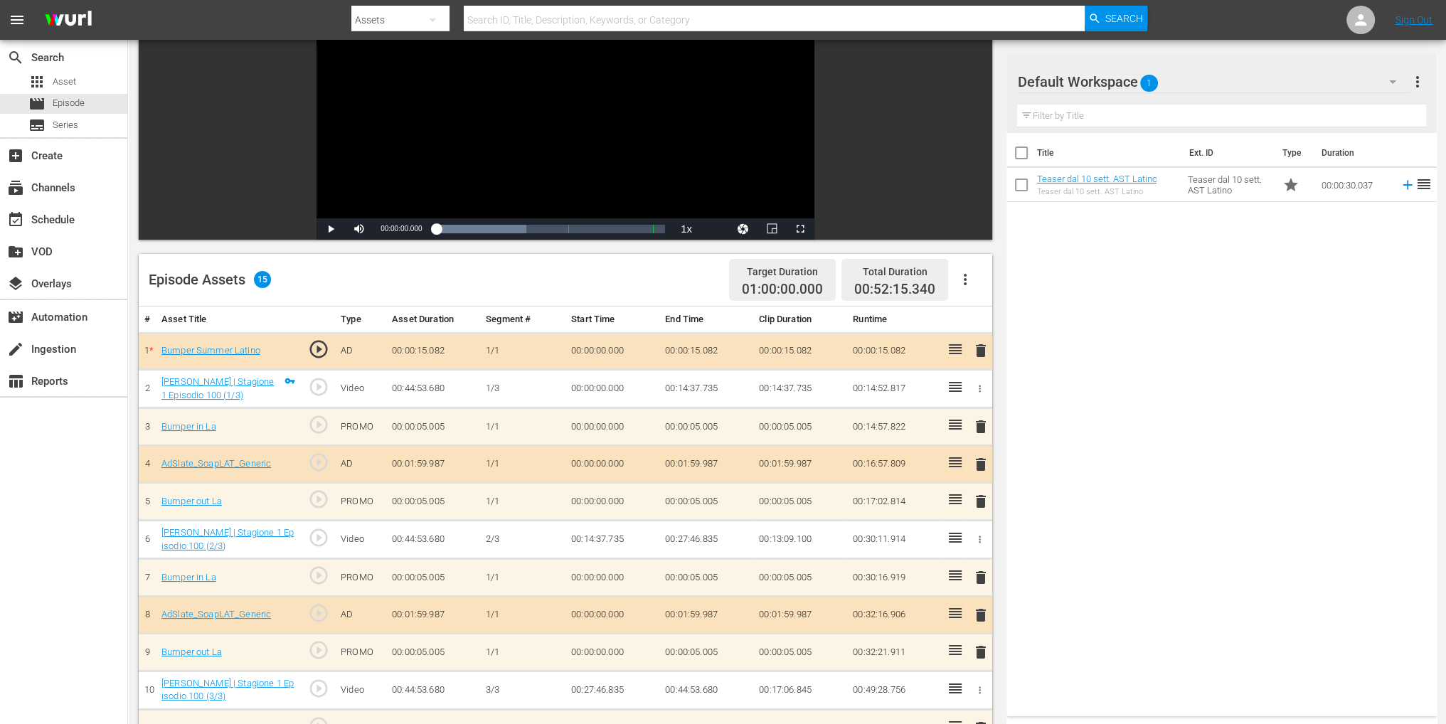
scroll to position [284, 0]
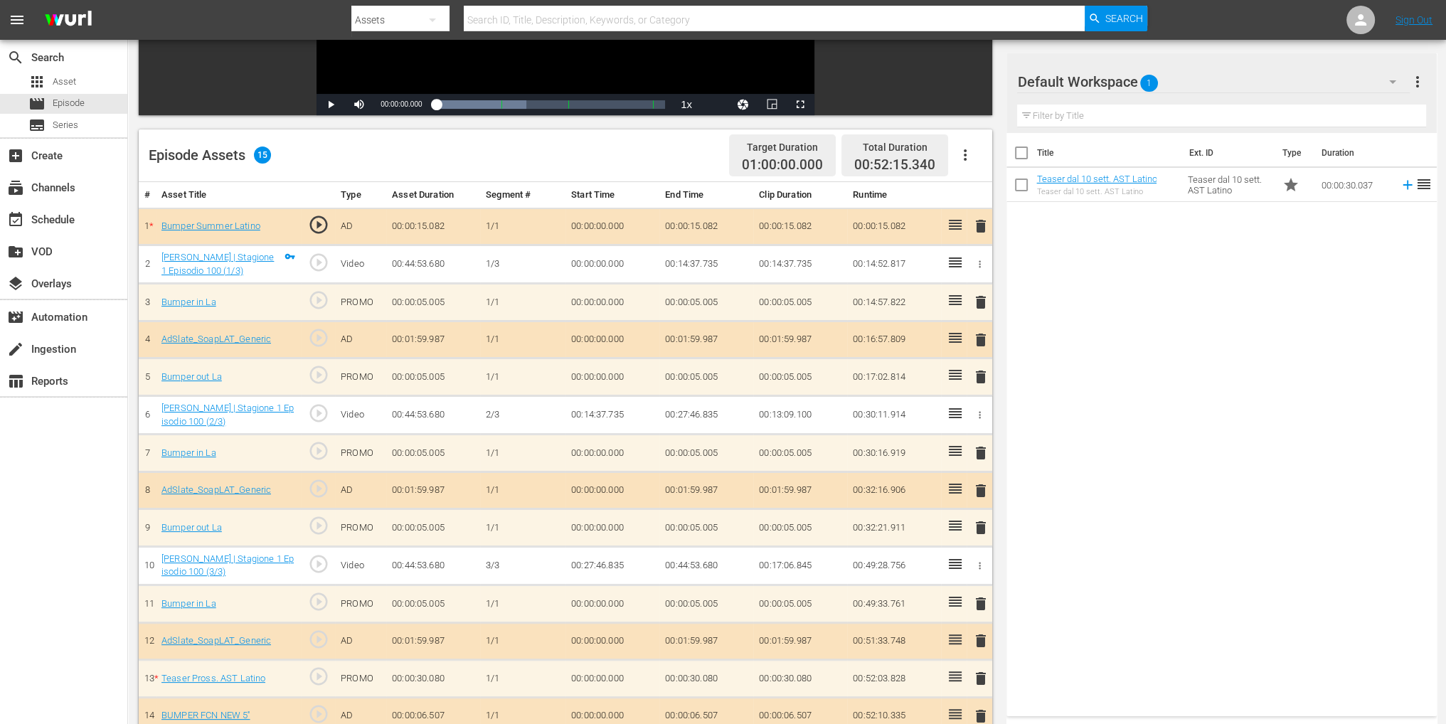
click at [981, 230] on span "delete" at bounding box center [980, 226] width 17 height 17
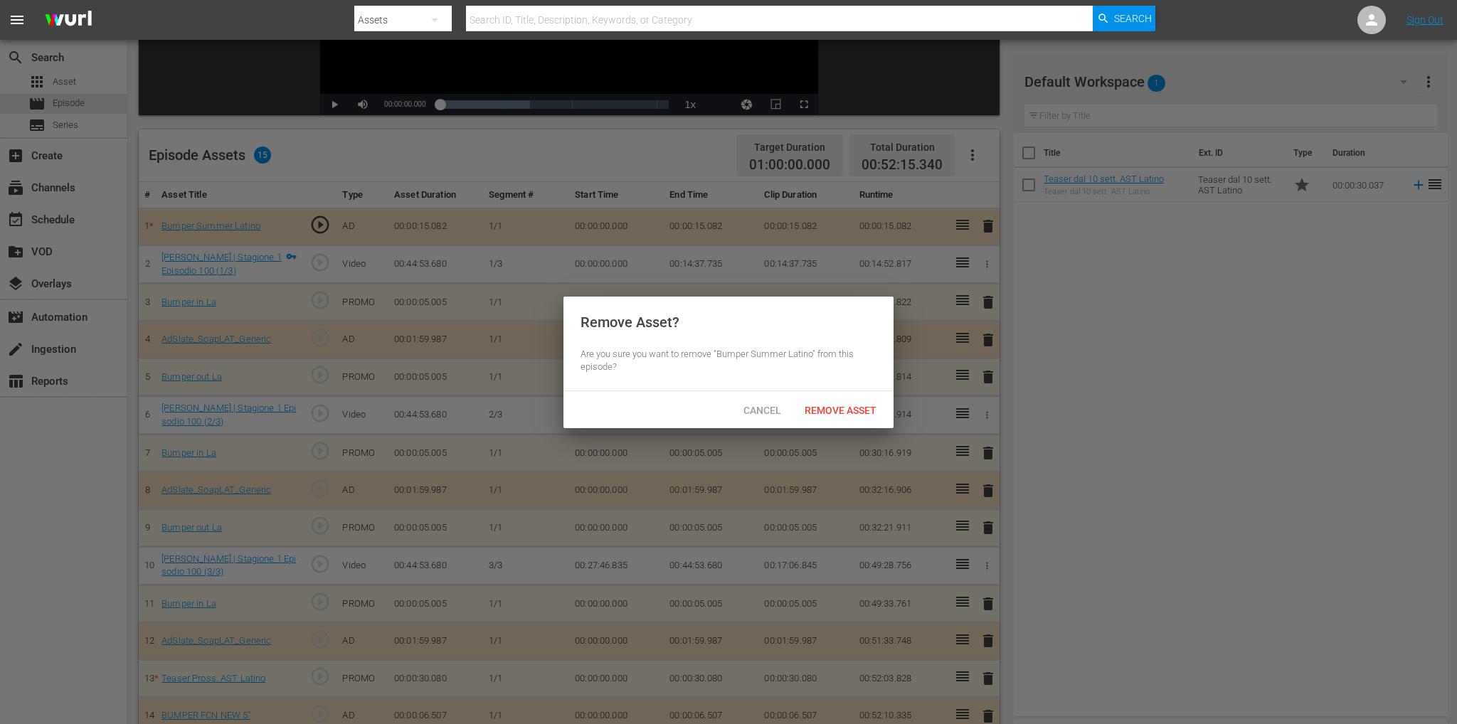
click at [852, 408] on span "Remove Asset" at bounding box center [840, 410] width 95 height 11
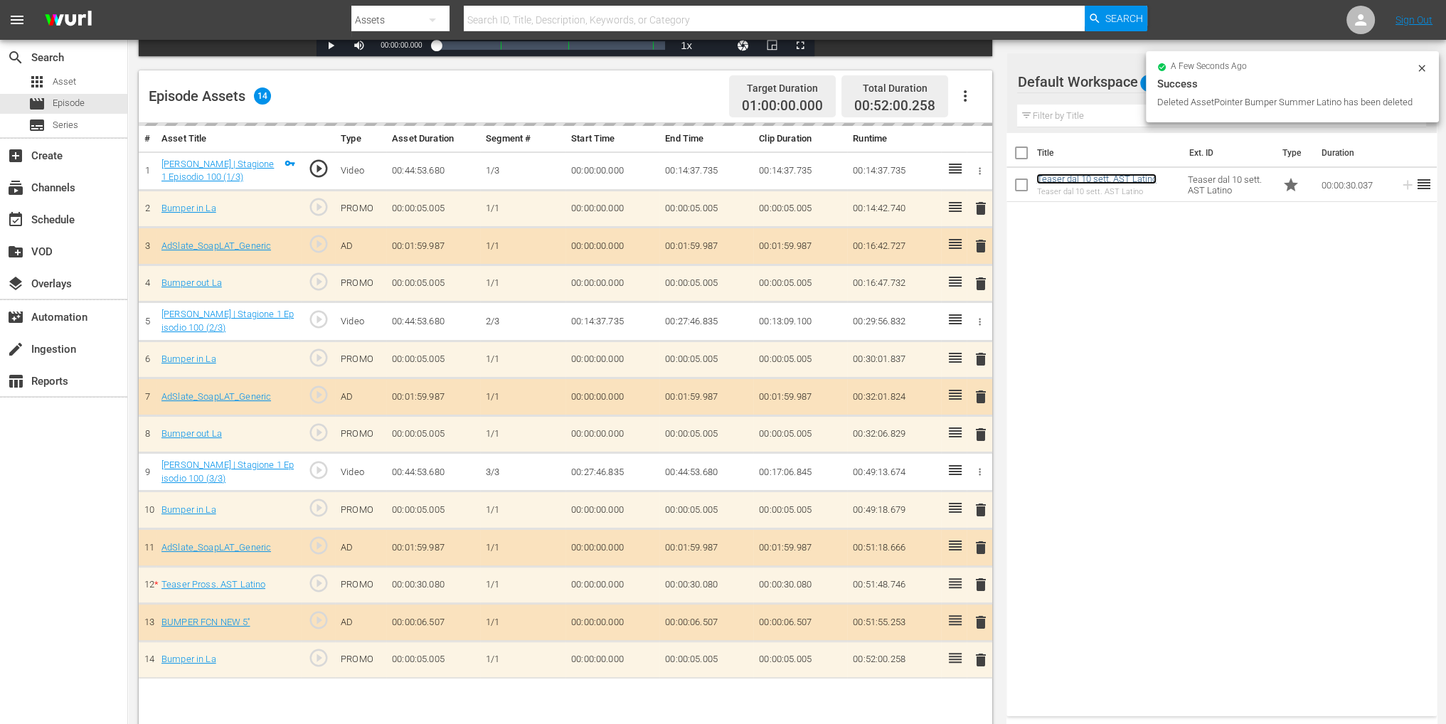
scroll to position [370, 0]
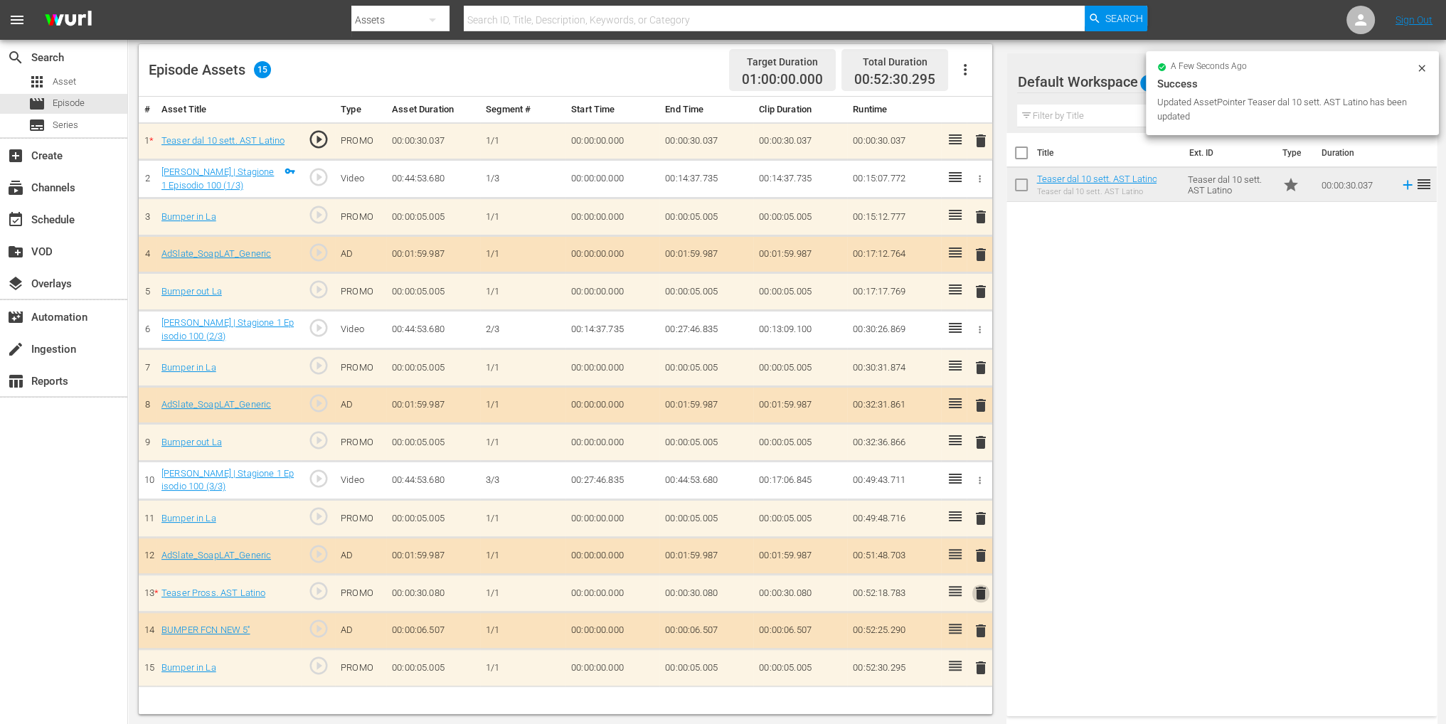
click at [979, 585] on span "delete" at bounding box center [980, 593] width 17 height 17
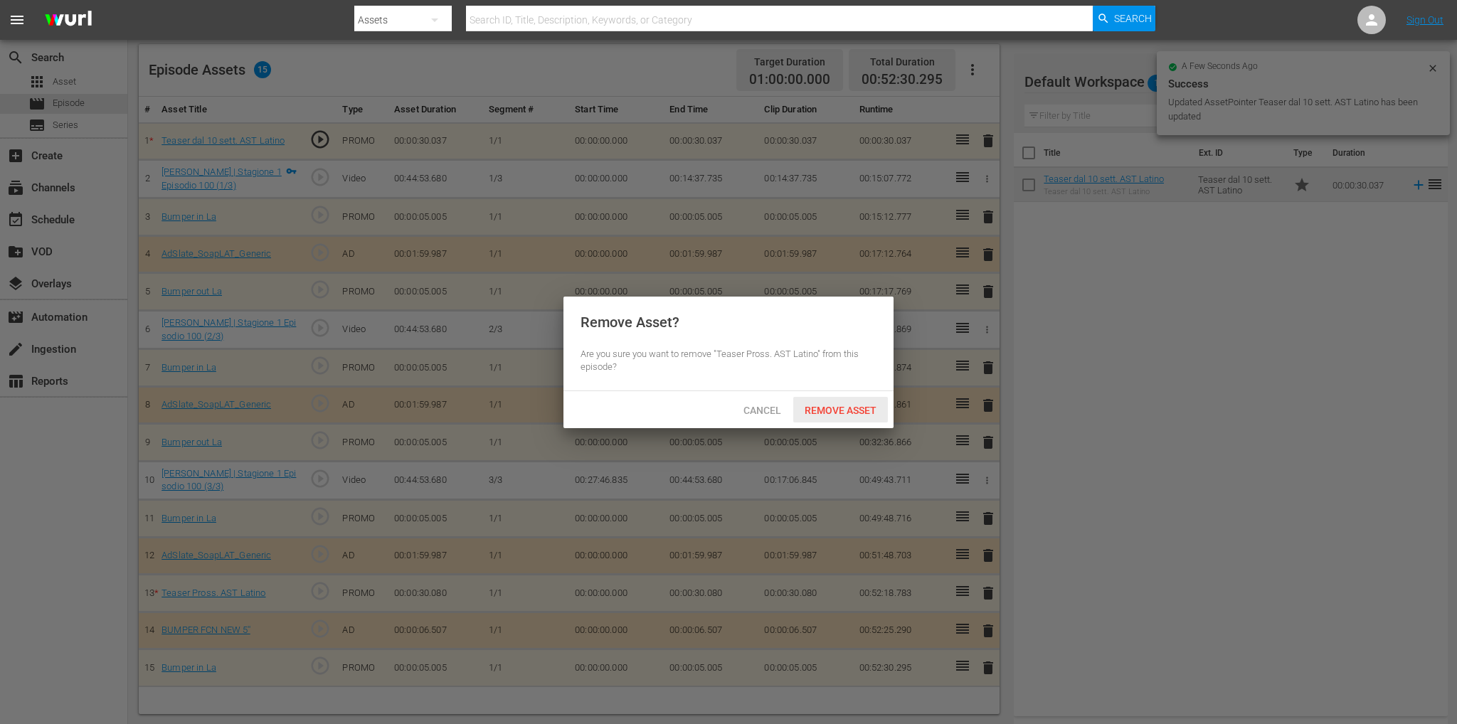
click at [851, 399] on div "Remove Asset" at bounding box center [840, 410] width 95 height 26
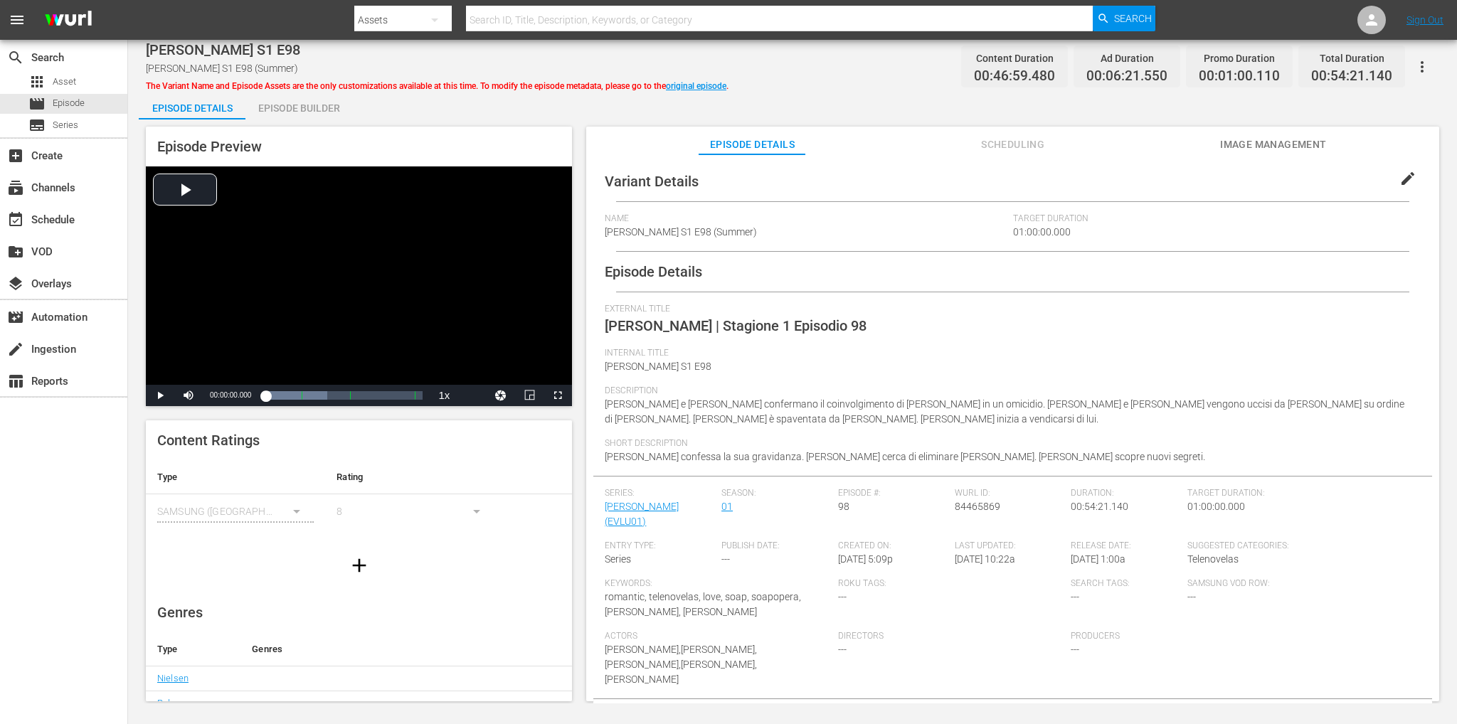
click at [296, 115] on div "Episode Builder" at bounding box center [298, 108] width 107 height 34
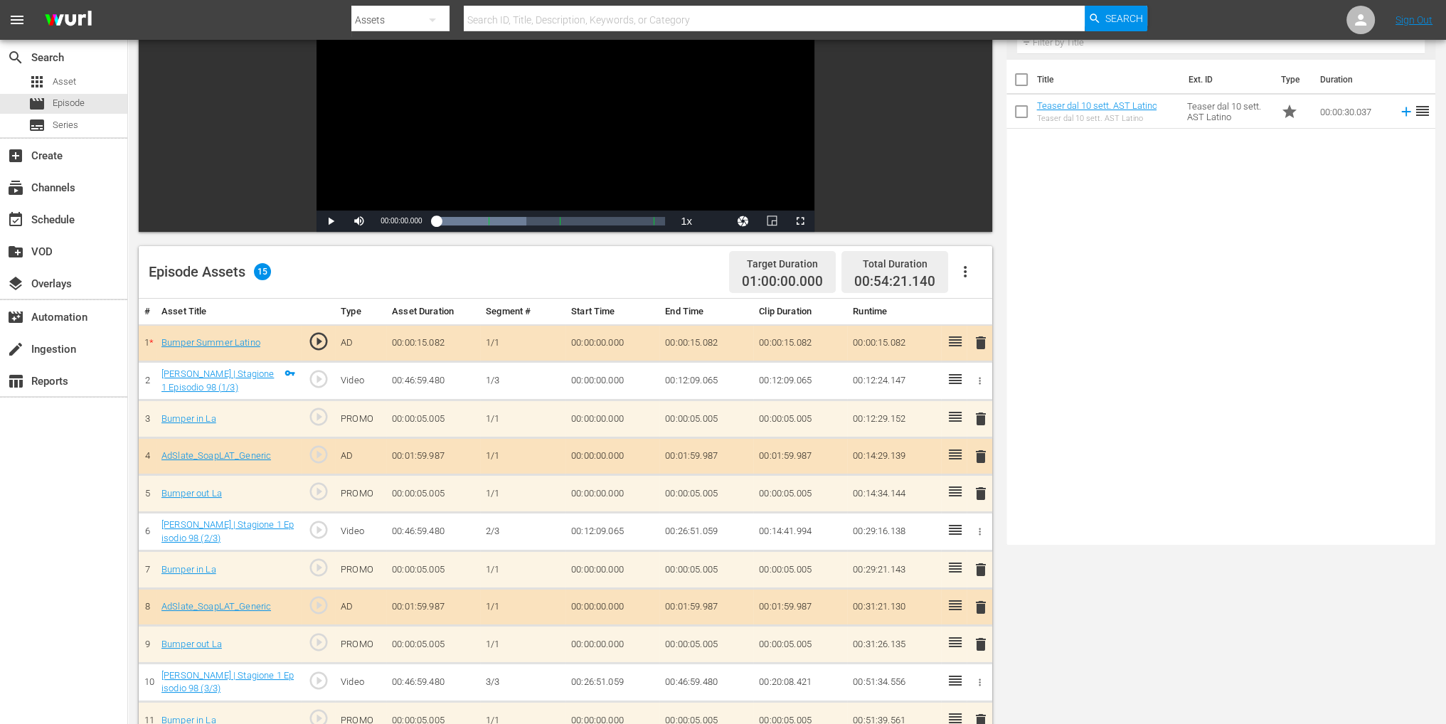
scroll to position [356, 0]
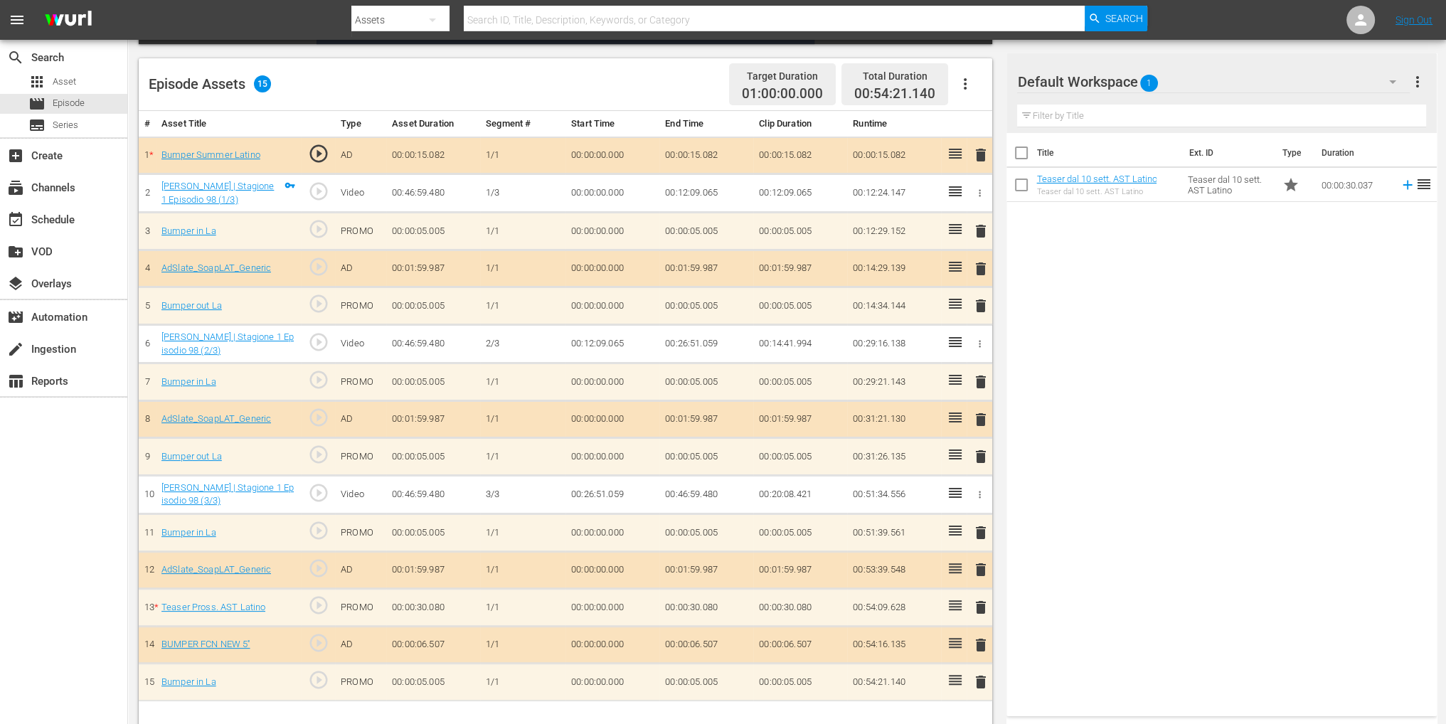
click at [982, 149] on span "delete" at bounding box center [980, 155] width 17 height 17
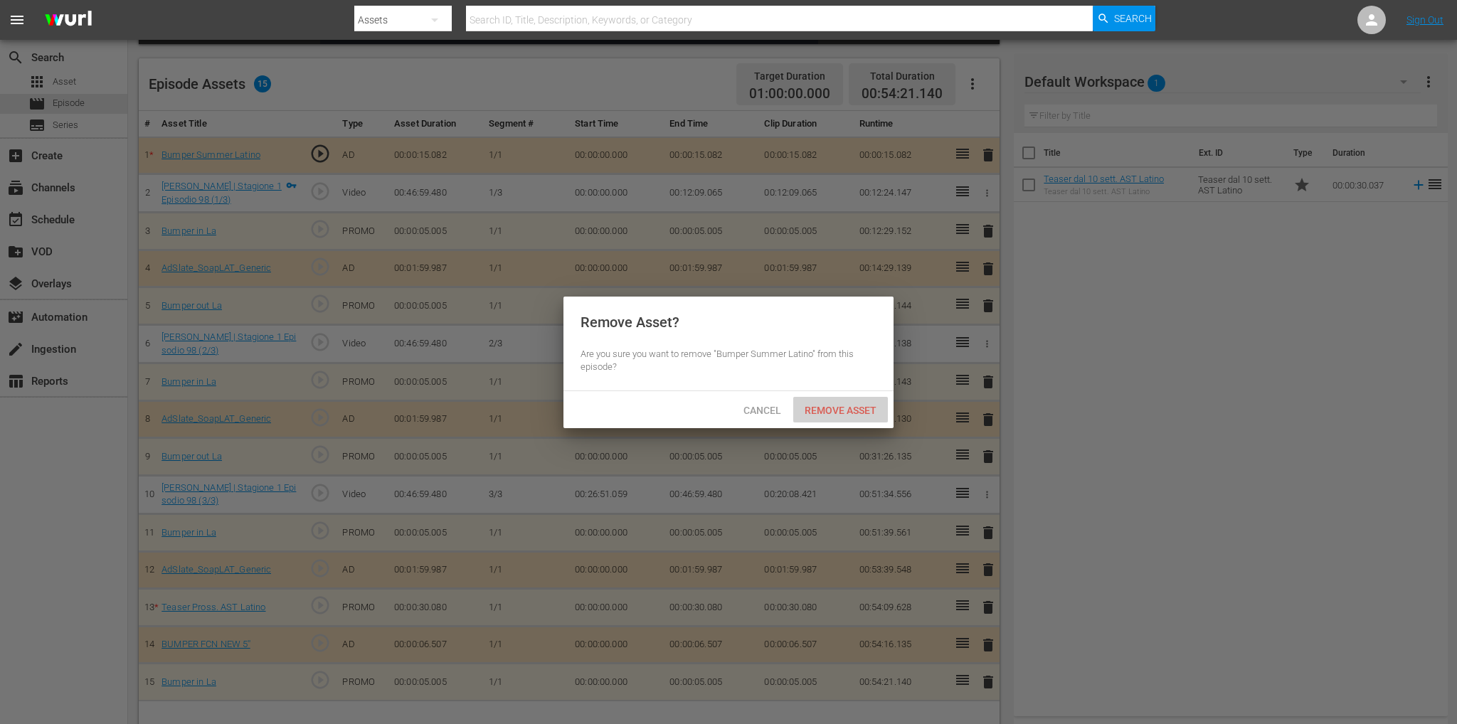
drag, startPoint x: 819, startPoint y: 410, endPoint x: 826, endPoint y: 405, distance: 9.7
click at [819, 410] on span "Remove Asset" at bounding box center [840, 410] width 95 height 11
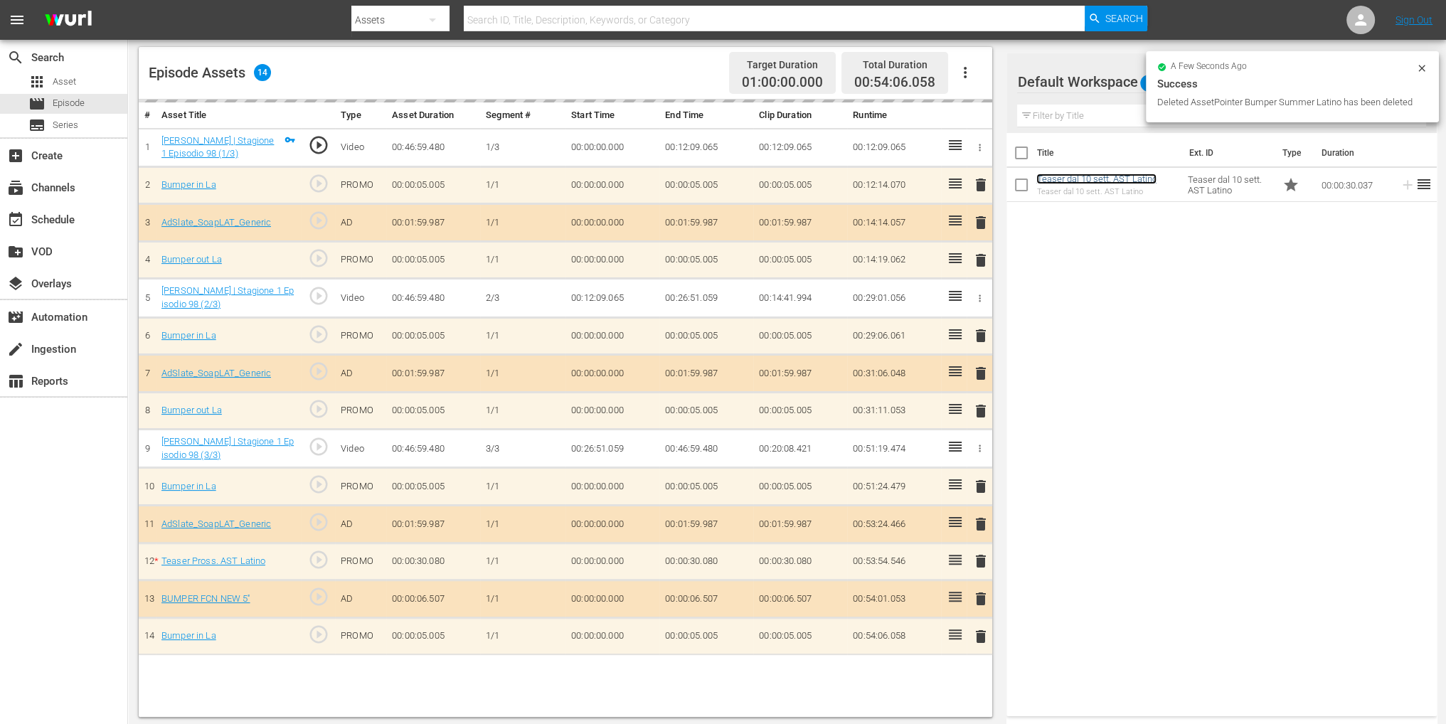
scroll to position [370, 0]
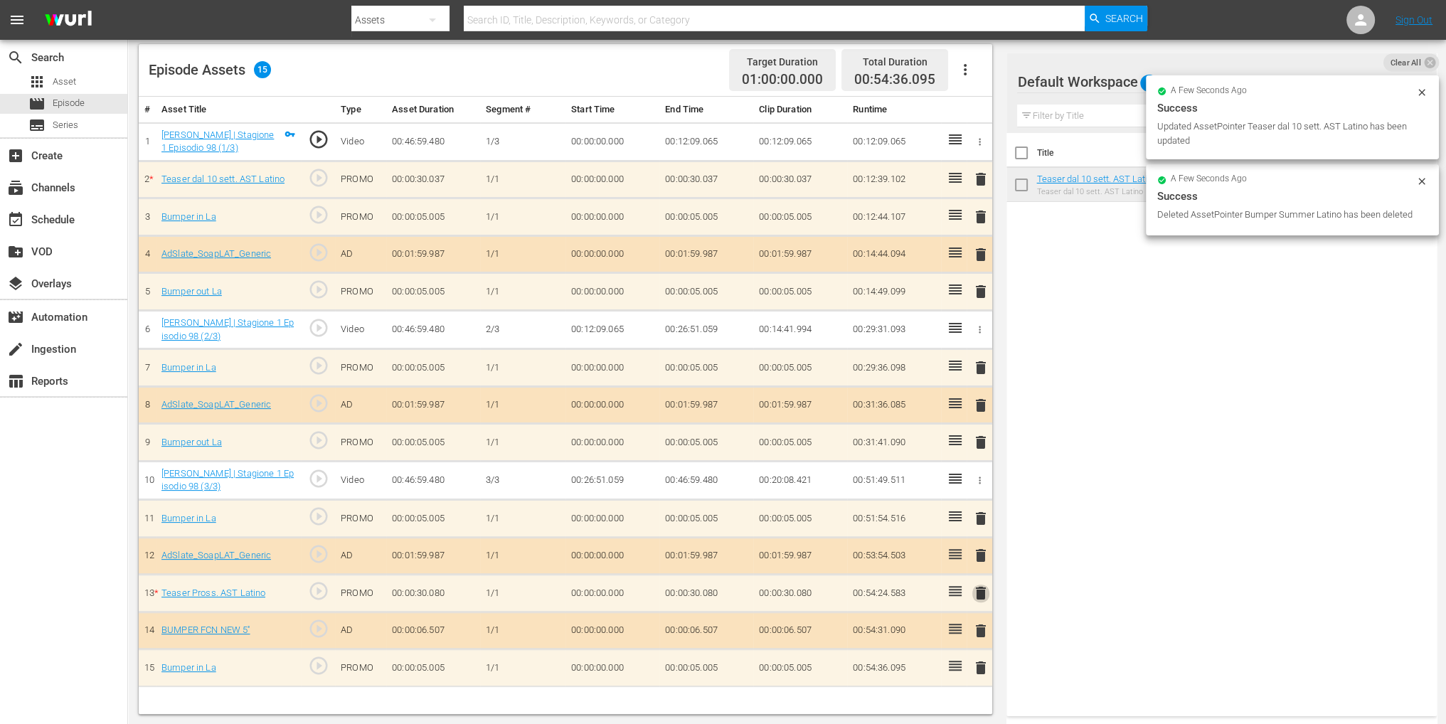
click at [985, 585] on span "delete" at bounding box center [980, 593] width 17 height 17
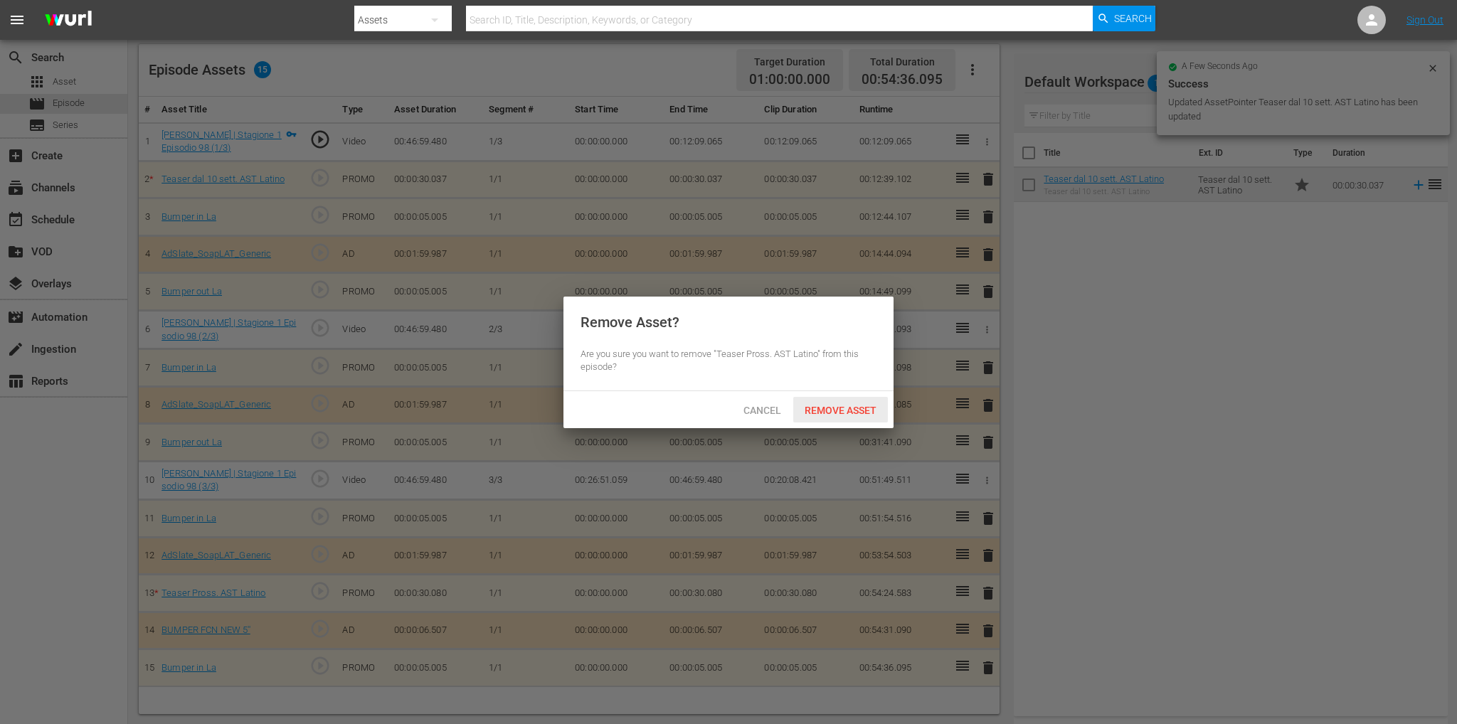
drag, startPoint x: 858, startPoint y: 409, endPoint x: 890, endPoint y: 393, distance: 35.6
click at [858, 409] on span "Remove Asset" at bounding box center [840, 410] width 95 height 11
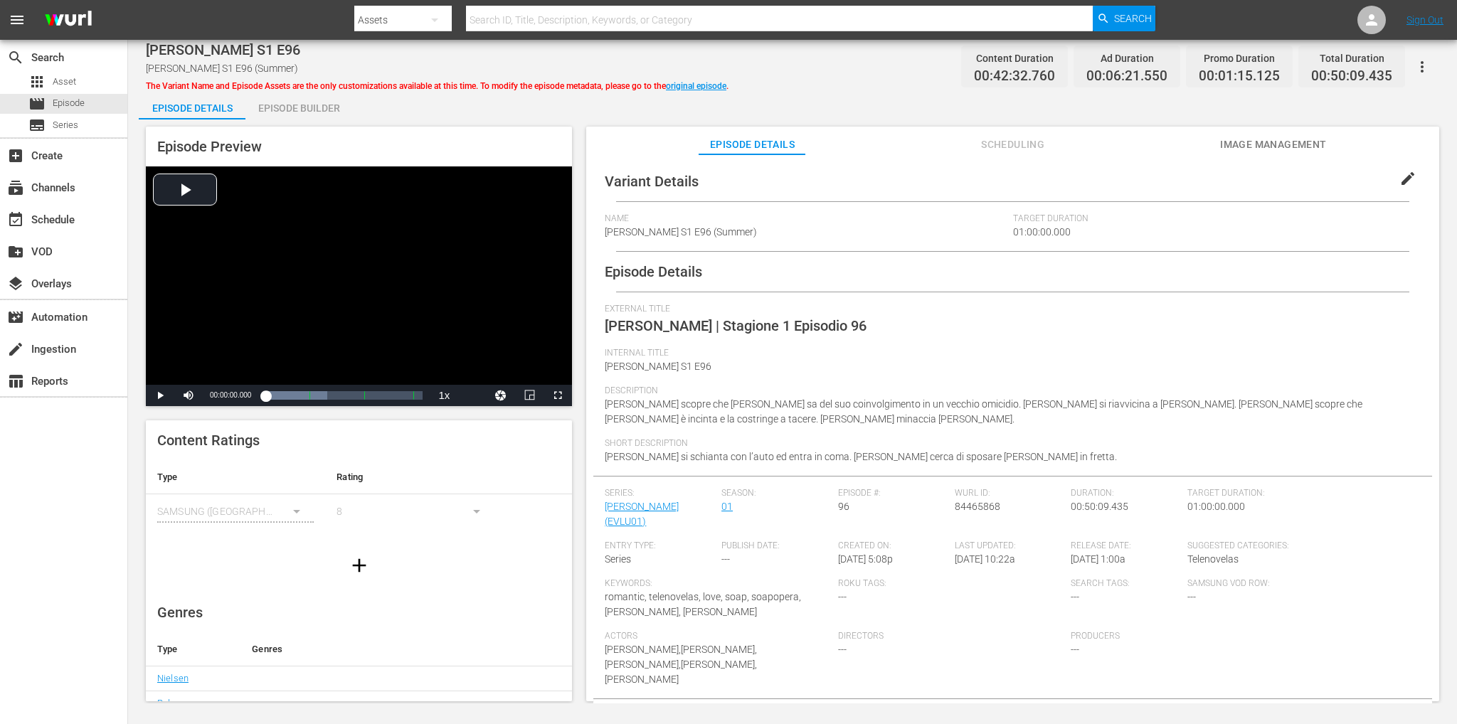
click at [316, 98] on div "Episode Builder" at bounding box center [298, 108] width 107 height 34
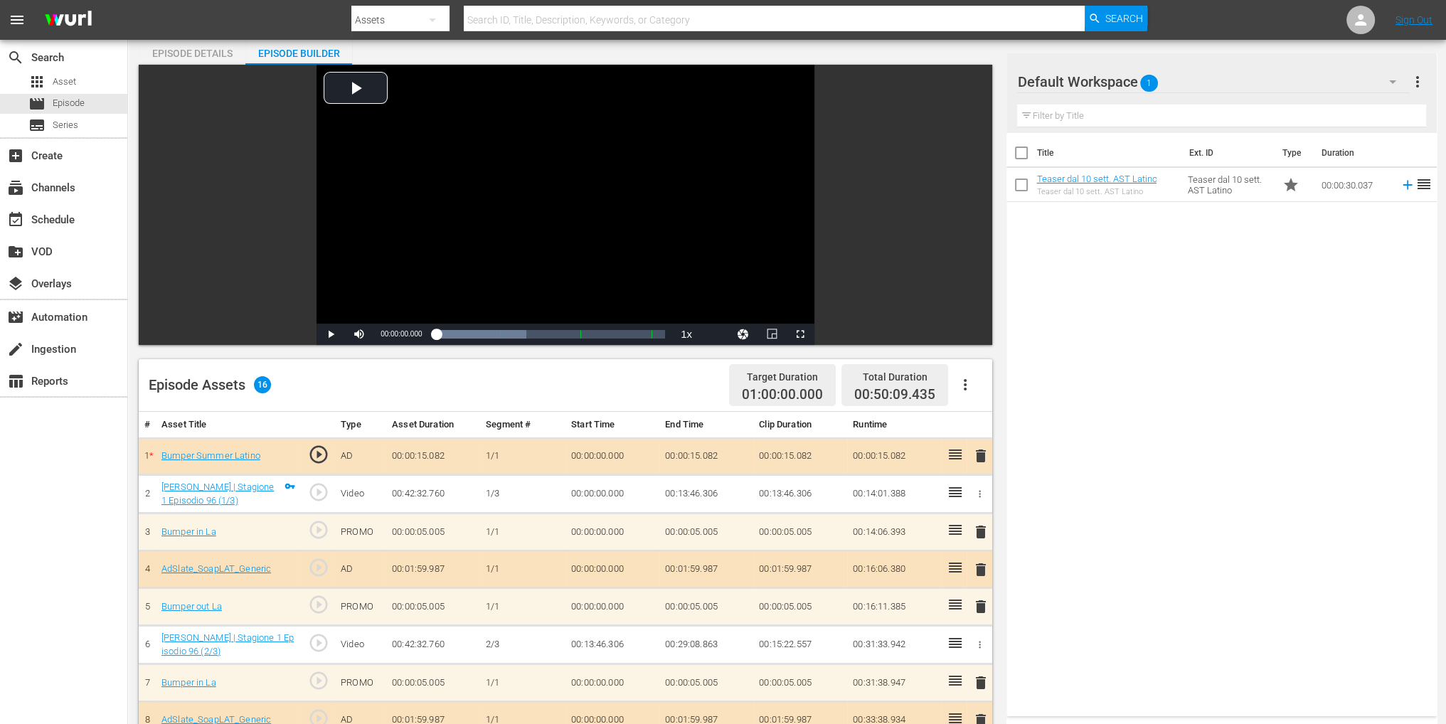
scroll to position [142, 0]
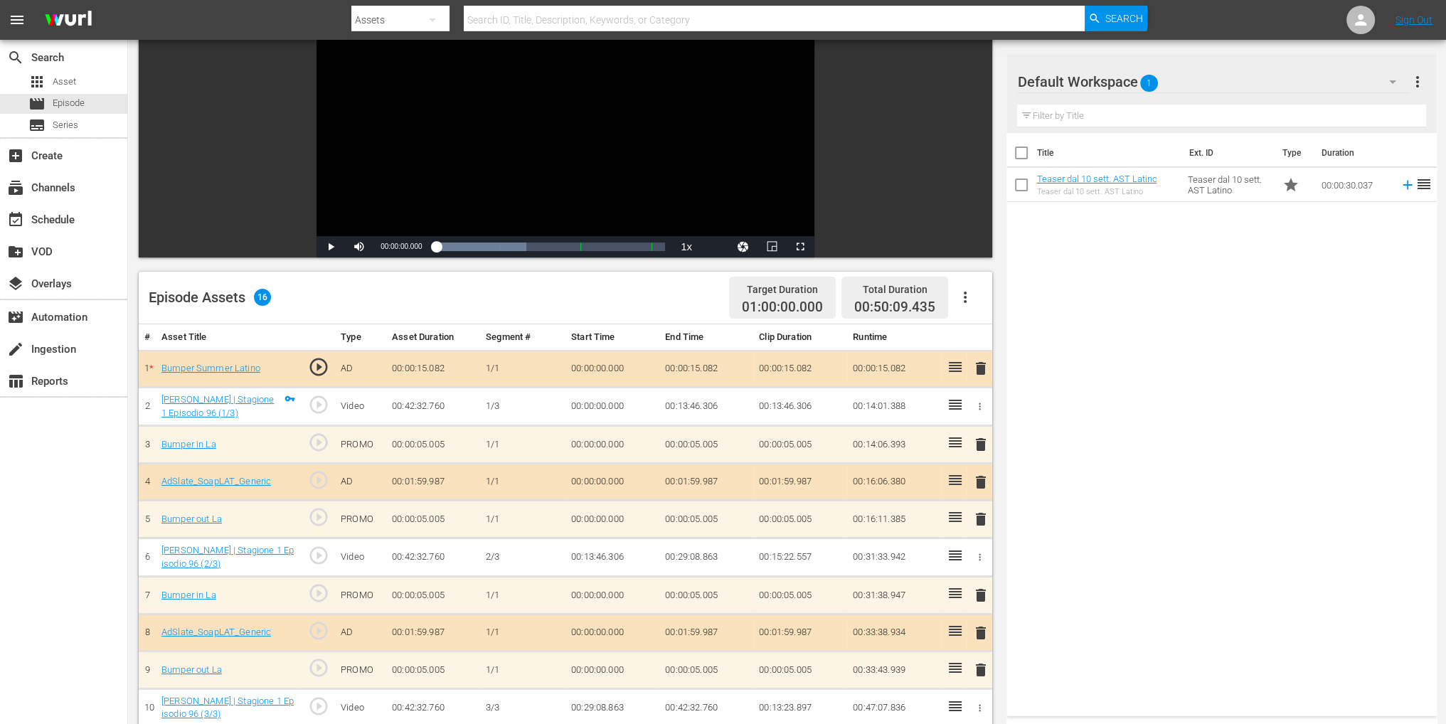
click at [984, 366] on span "delete" at bounding box center [980, 368] width 17 height 17
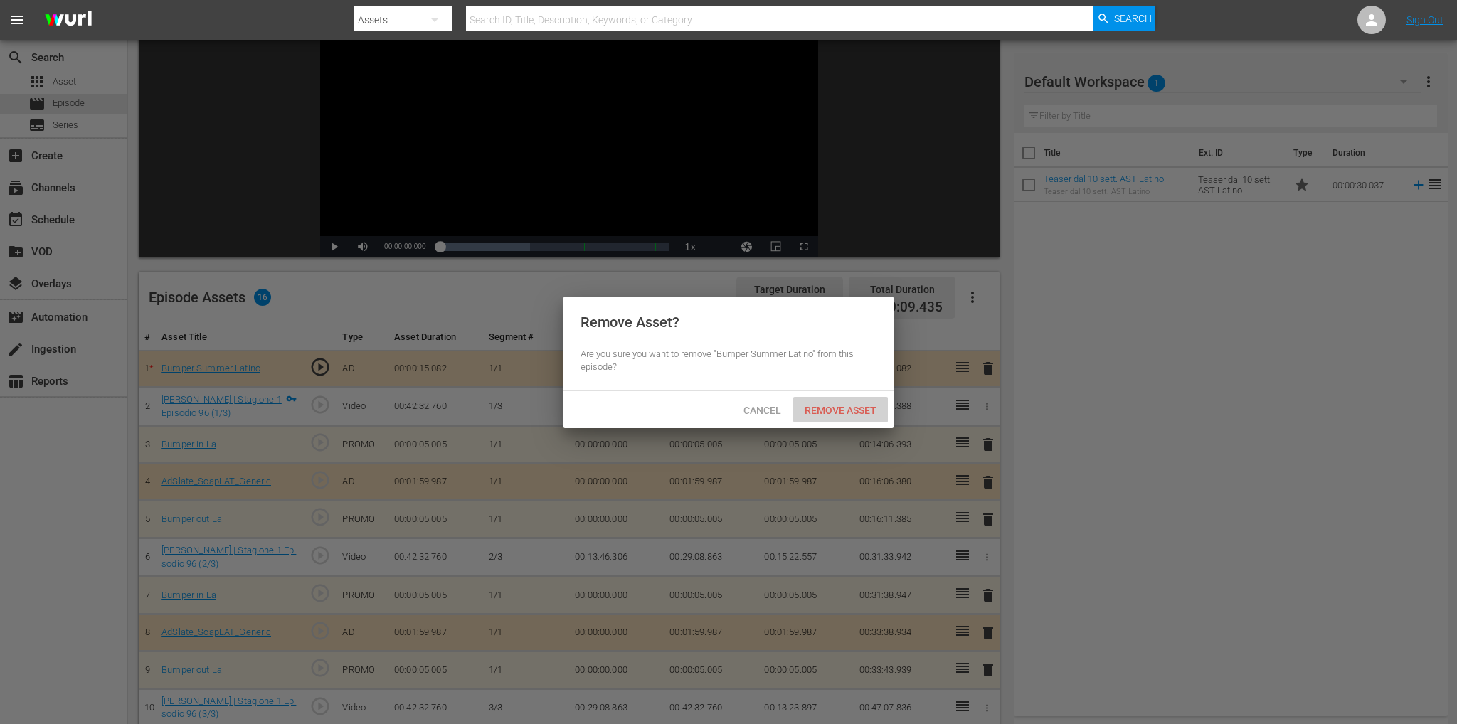
click at [811, 403] on div "Remove Asset" at bounding box center [840, 410] width 95 height 26
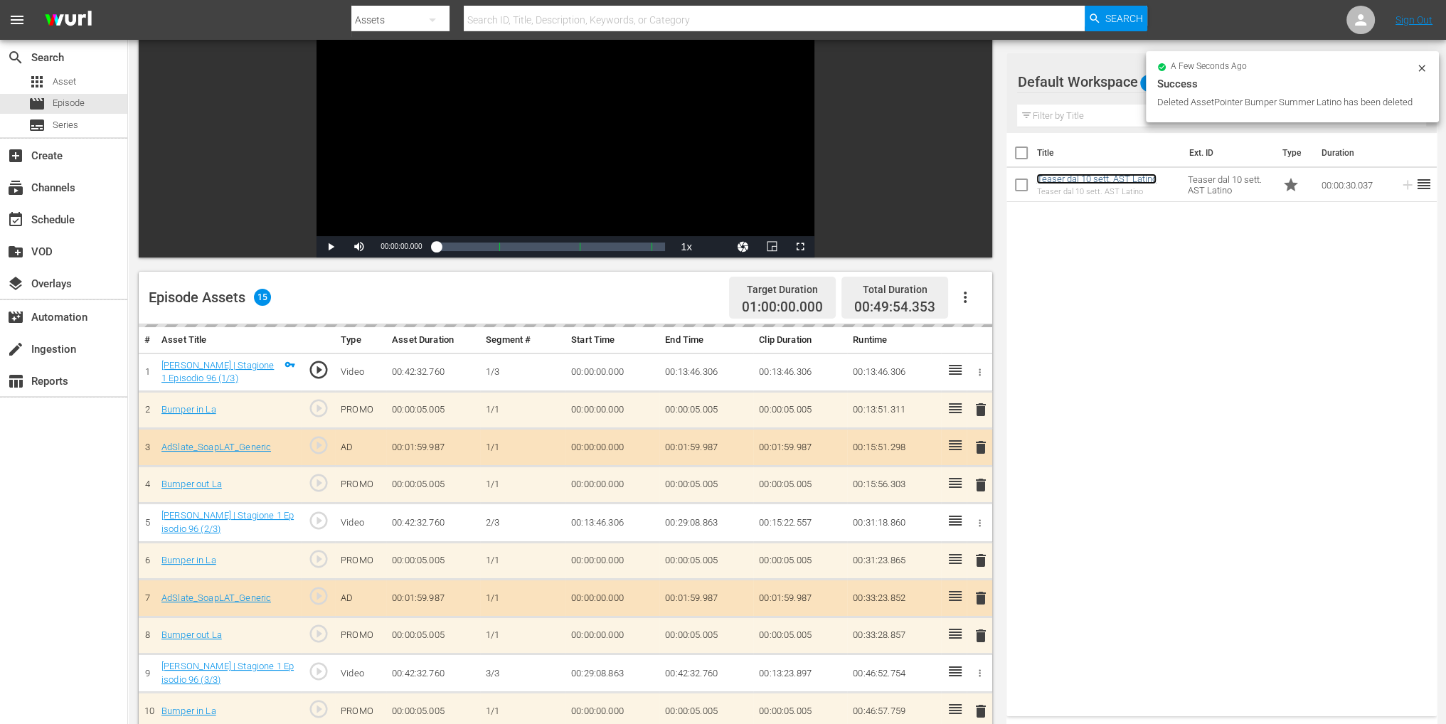
scroll to position [370, 0]
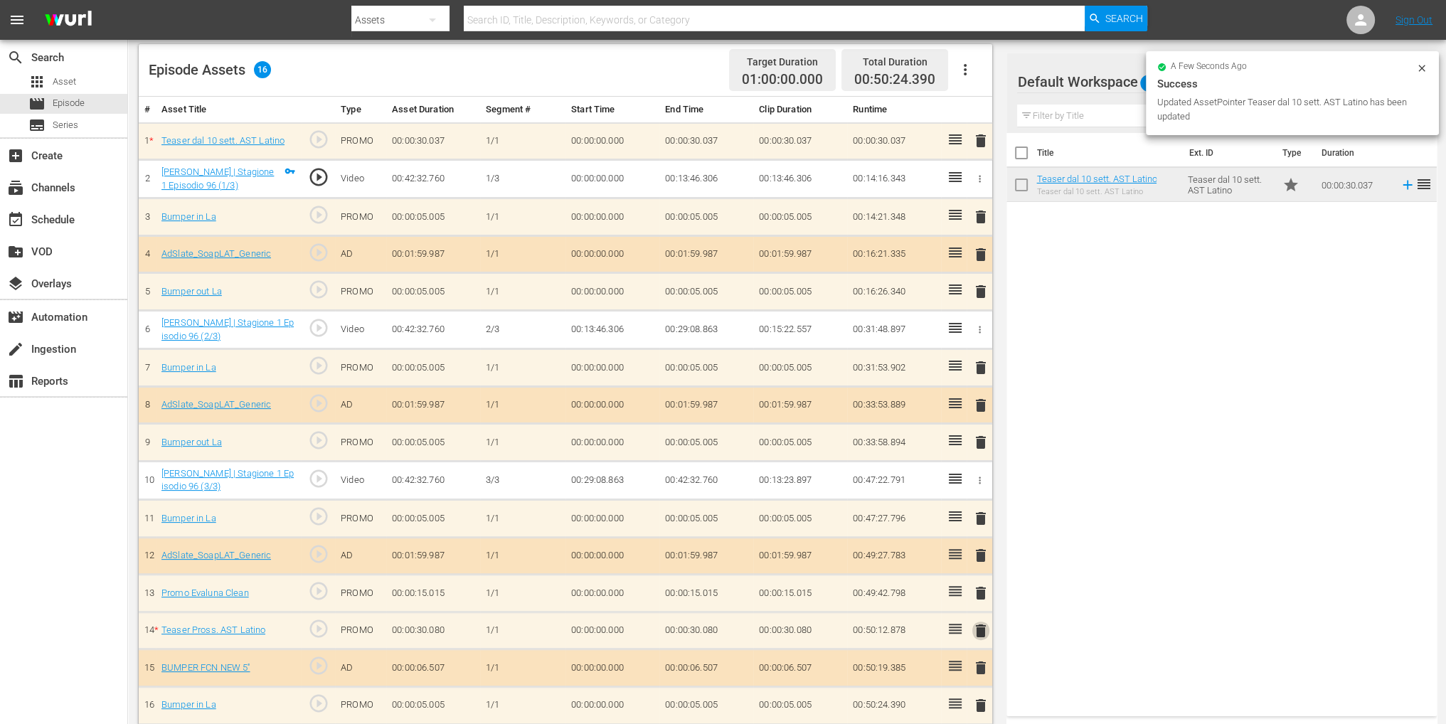
click at [984, 622] on span "delete" at bounding box center [980, 630] width 17 height 17
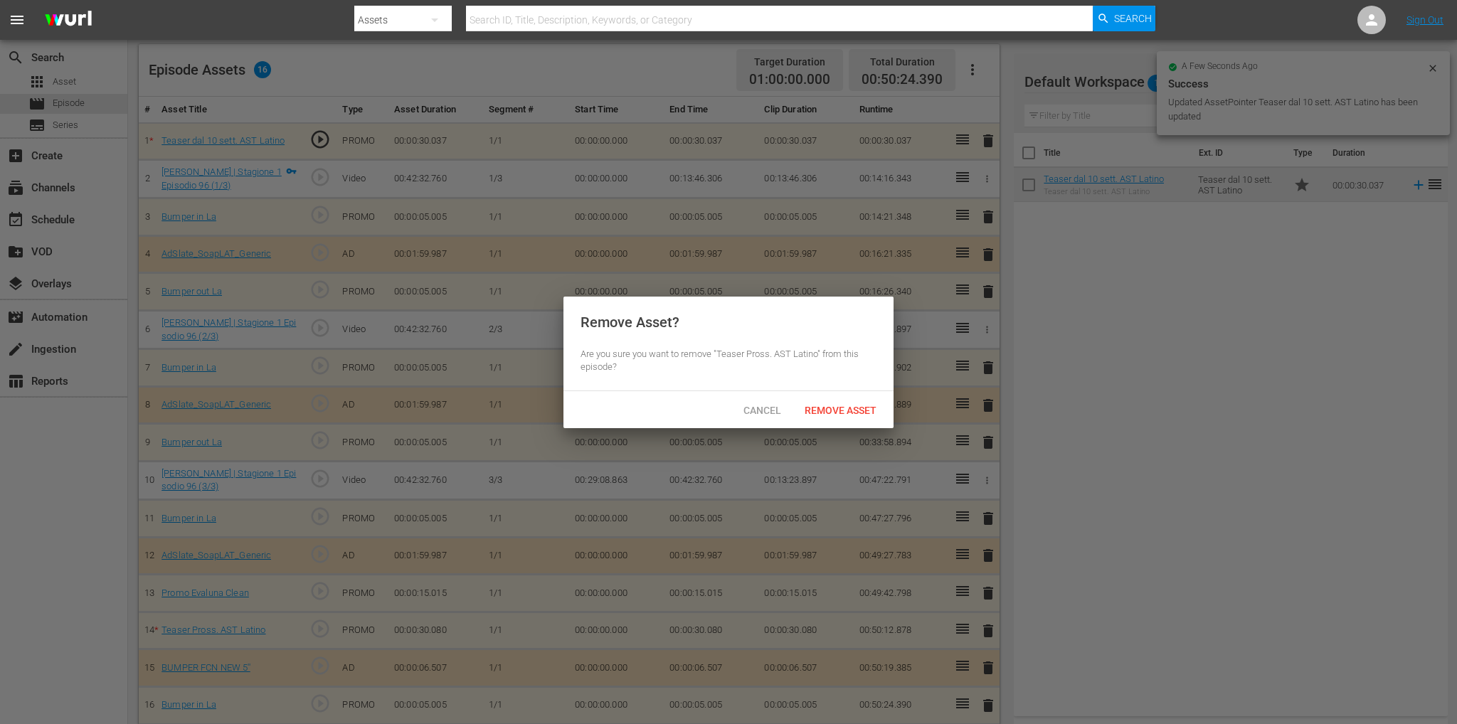
click at [829, 422] on div "Remove Asset" at bounding box center [840, 410] width 95 height 26
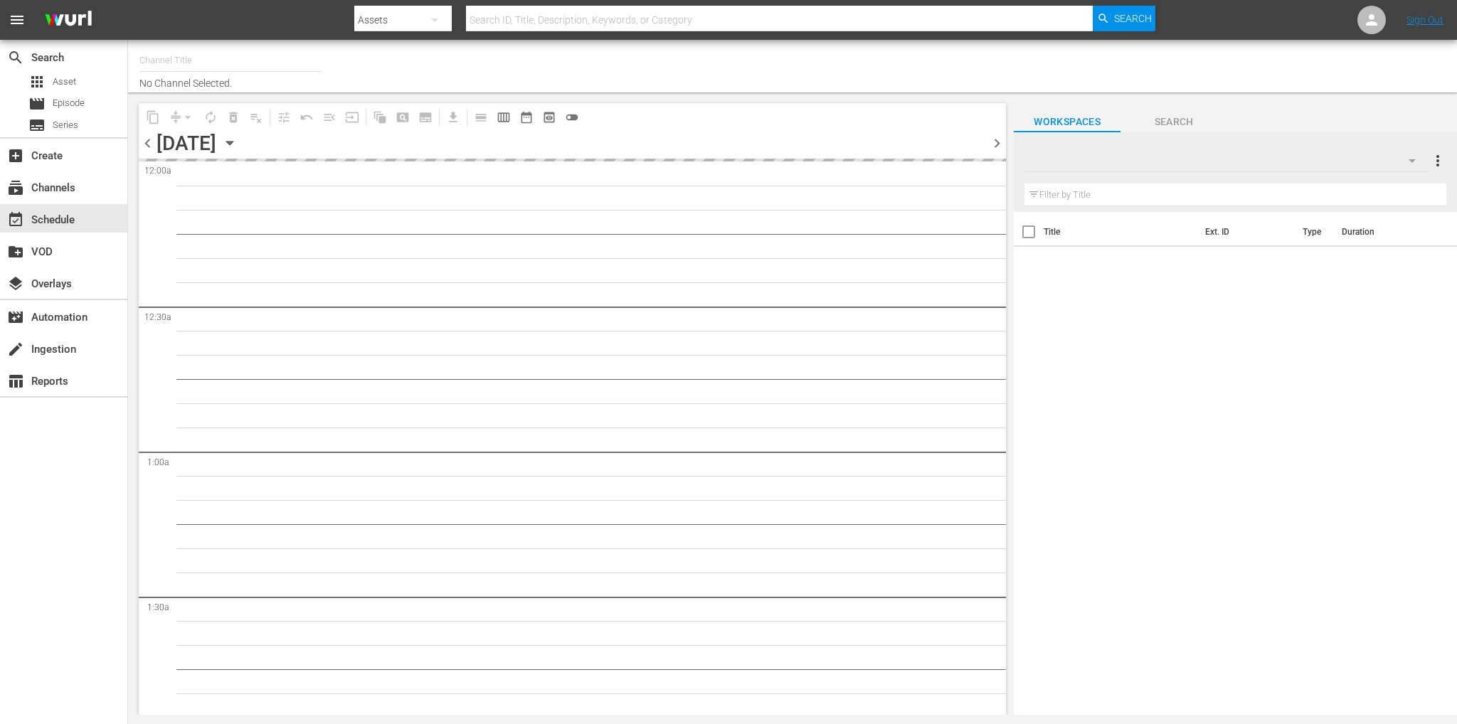
type input "Soap Latino ([GEOGRAPHIC_DATA]) (1882)"
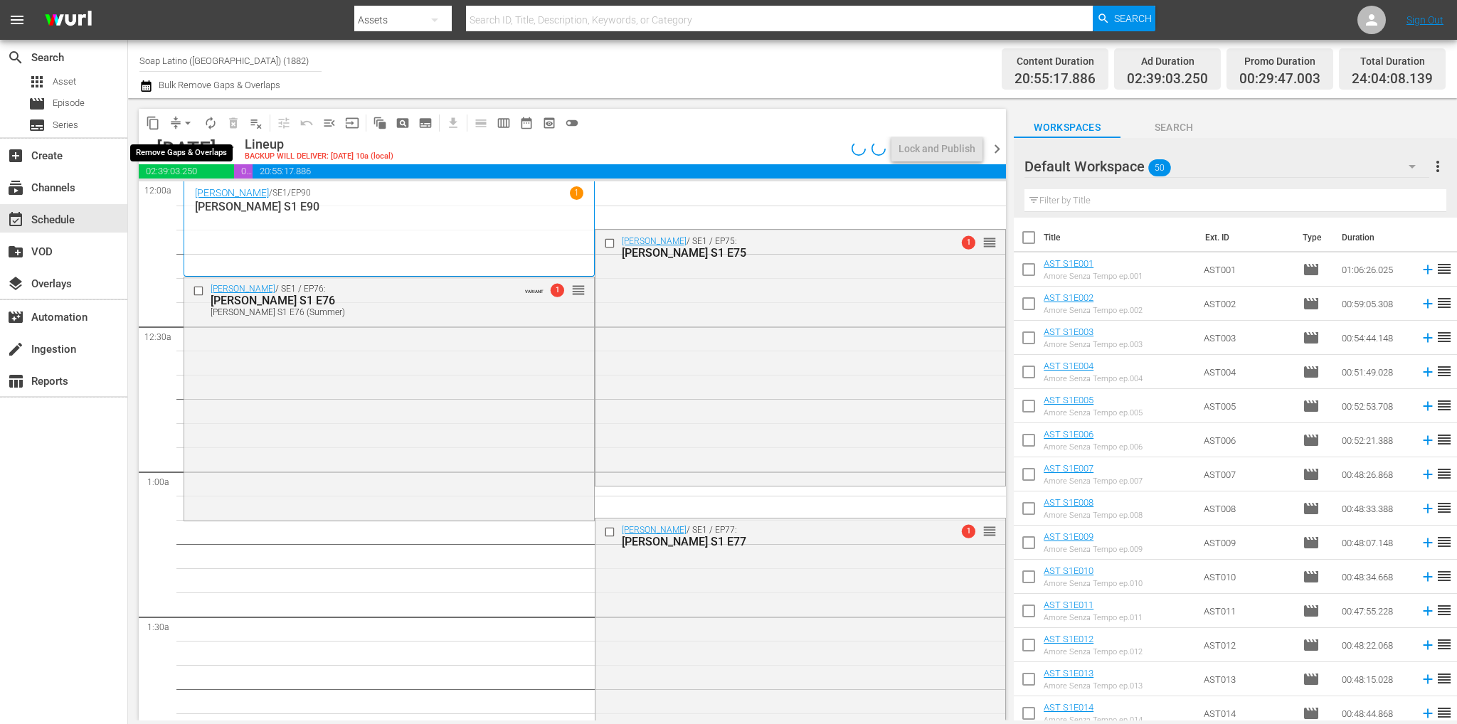
drag, startPoint x: 184, startPoint y: 119, endPoint x: 186, endPoint y: 127, distance: 7.4
click at [184, 119] on span "arrow_drop_down" at bounding box center [188, 123] width 14 height 14
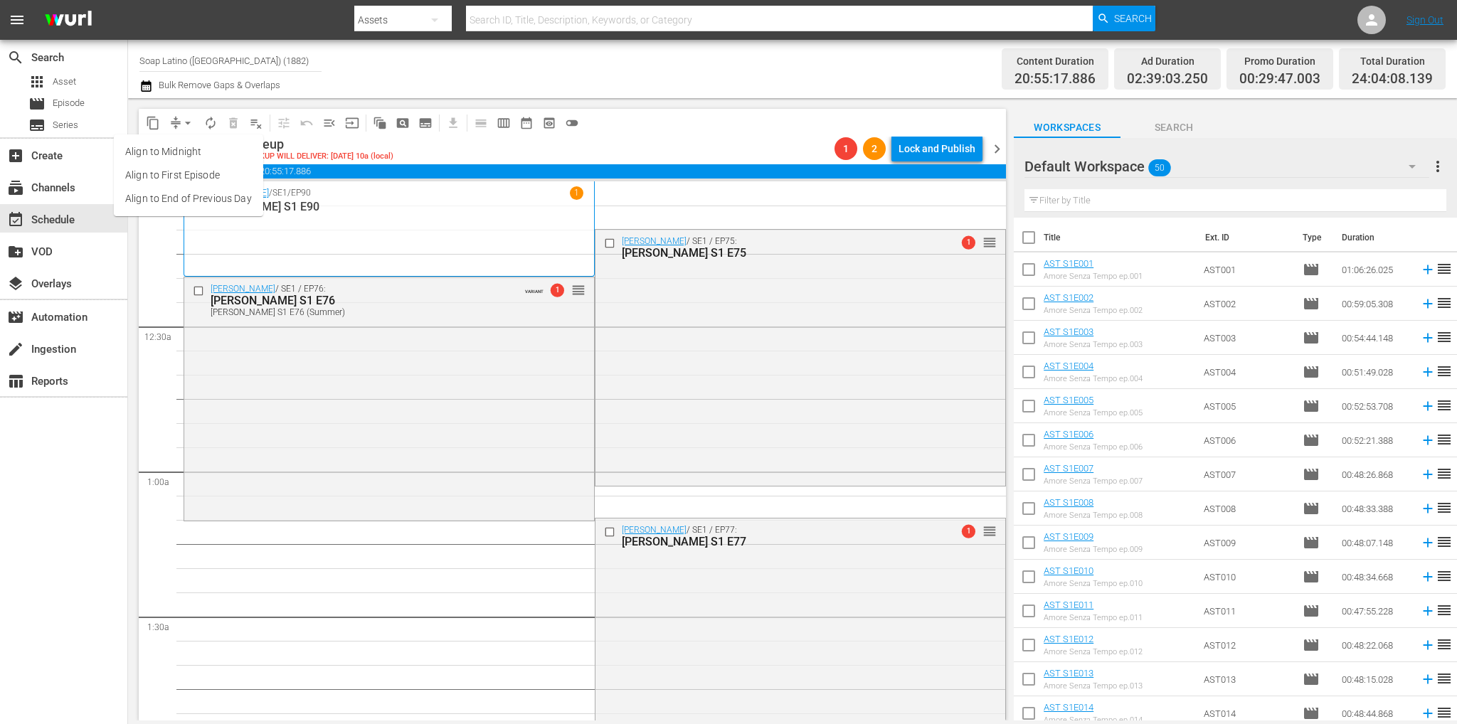
click at [203, 206] on li "Align to End of Previous Day" at bounding box center [188, 198] width 149 height 23
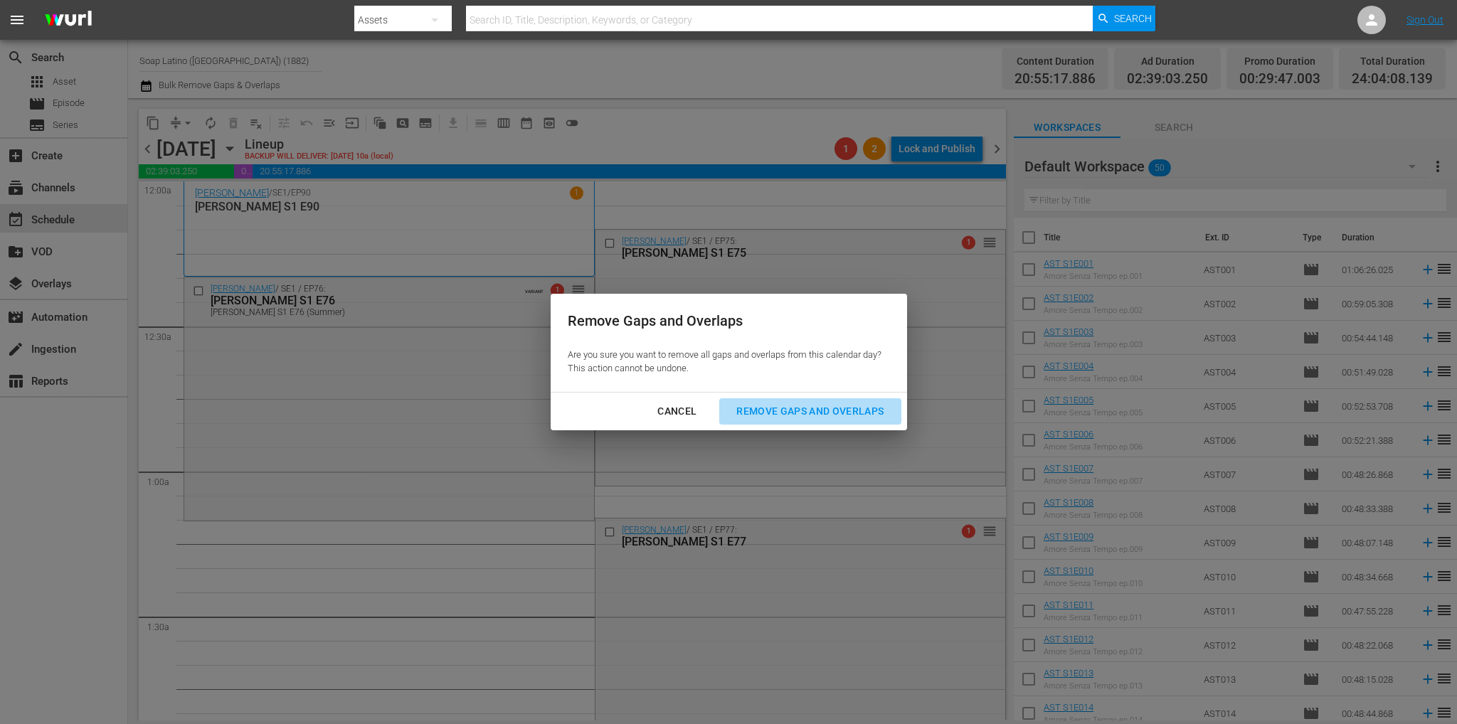
drag, startPoint x: 825, startPoint y: 415, endPoint x: 814, endPoint y: 415, distance: 11.4
click at [824, 420] on button "Remove Gaps and Overlaps" at bounding box center [809, 411] width 181 height 26
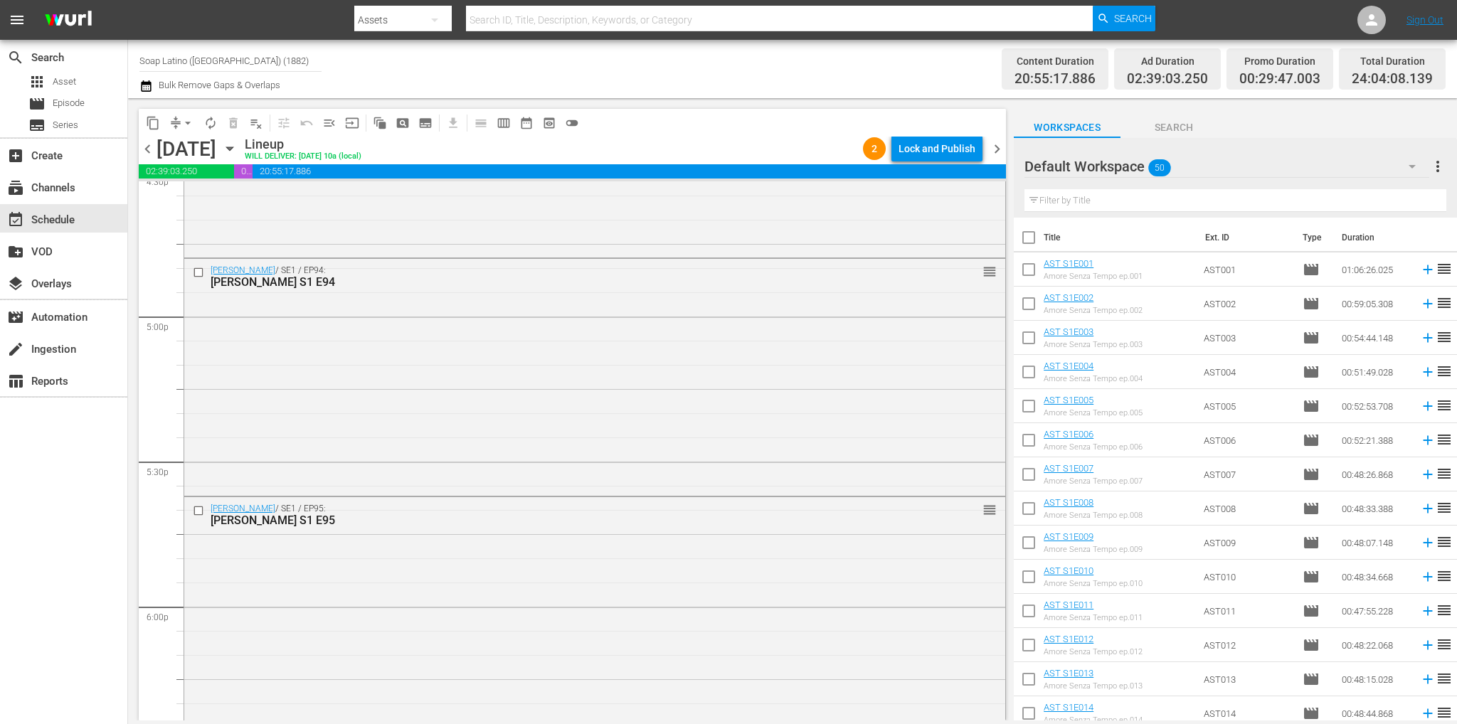
scroll to position [6540, 0]
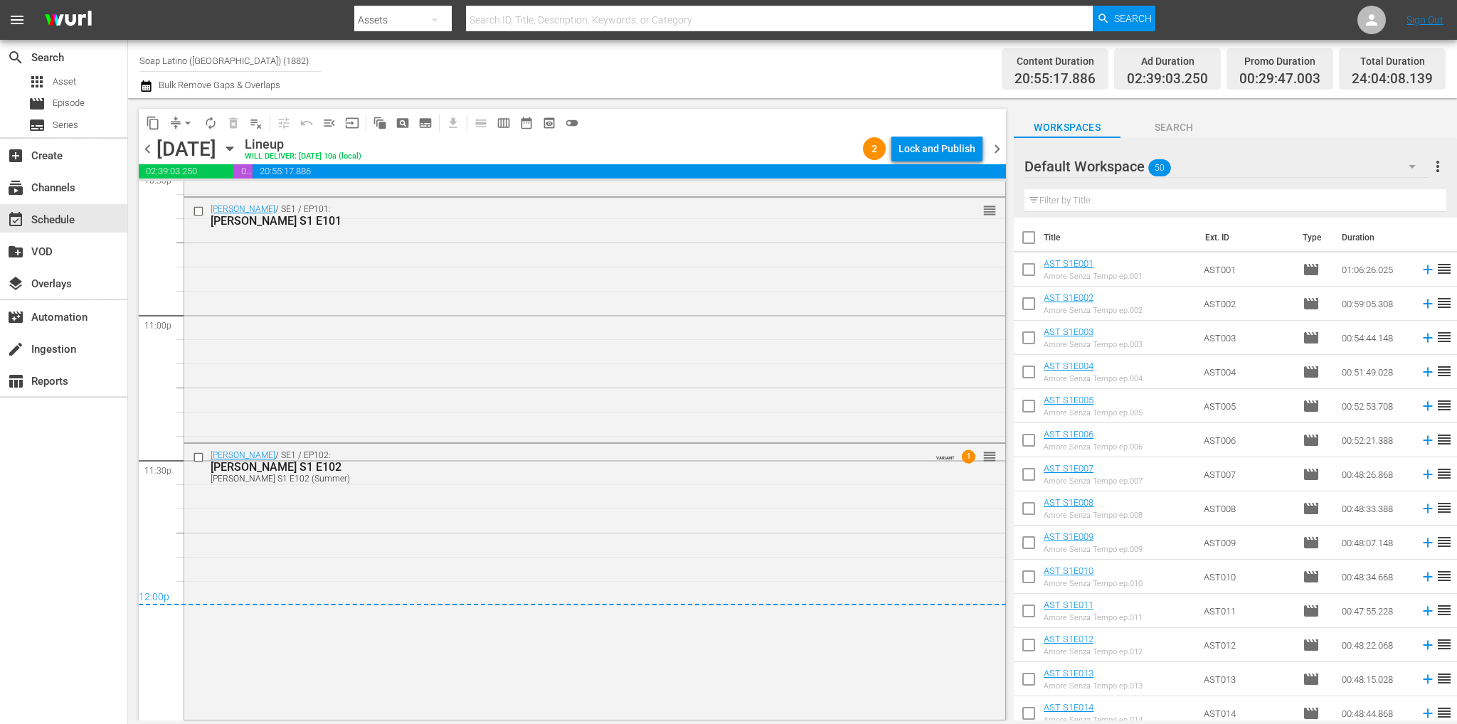
click at [999, 146] on span "chevron_right" at bounding box center [997, 149] width 18 height 18
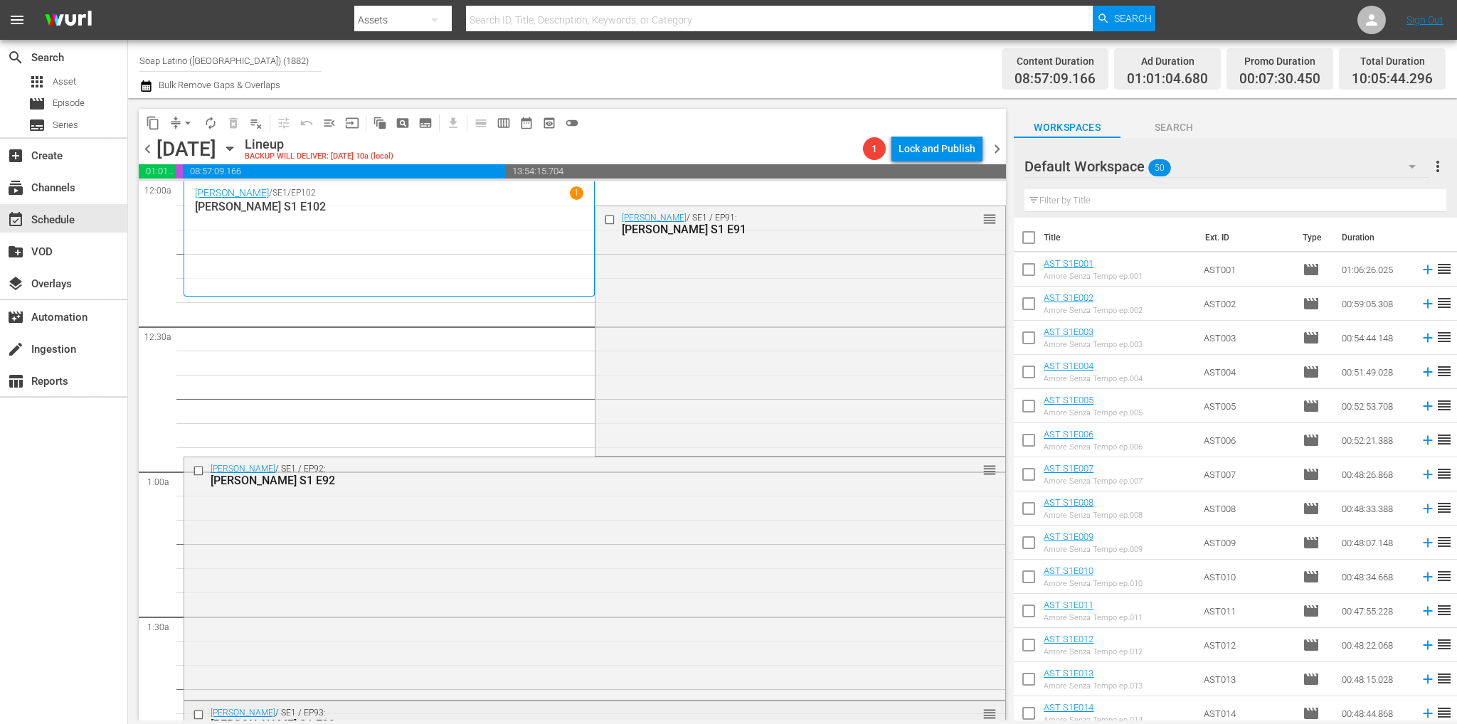
scroll to position [213, 0]
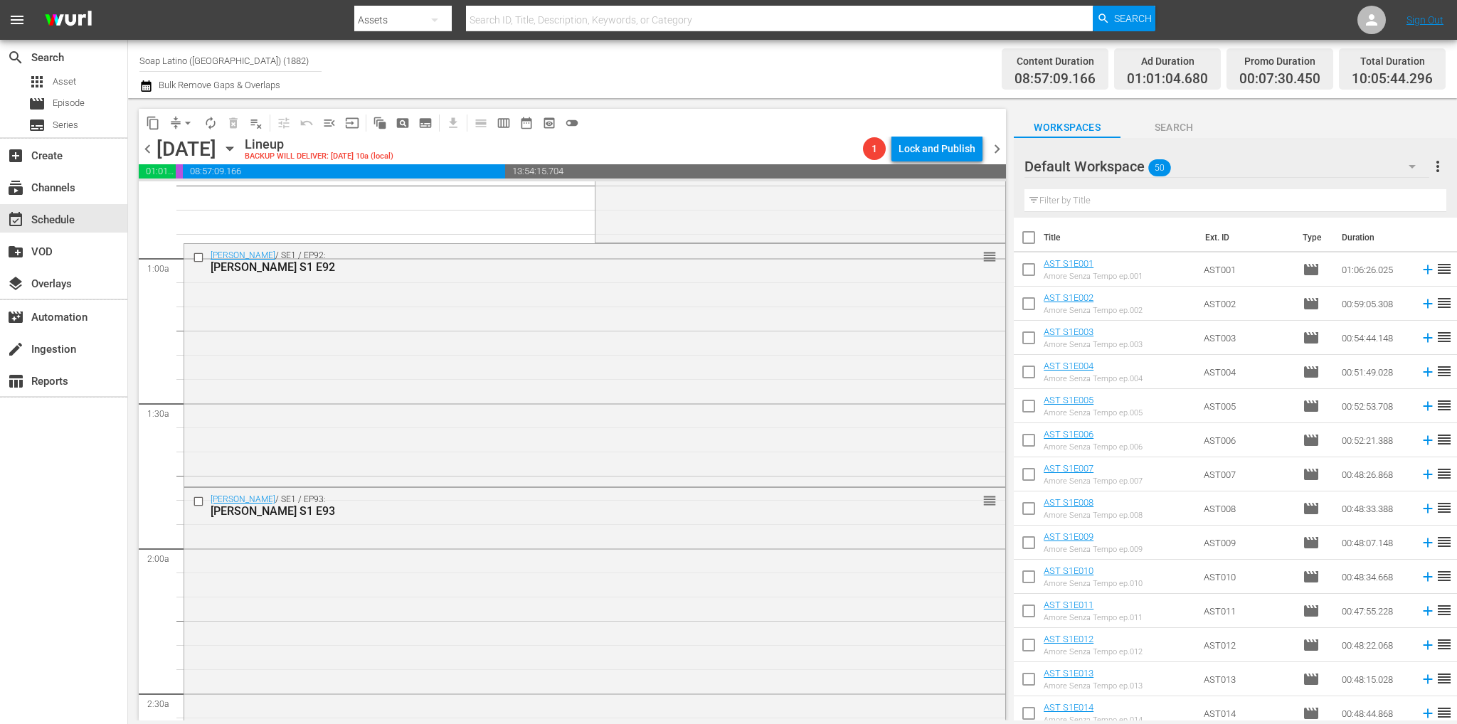
click at [1417, 170] on icon "button" at bounding box center [1411, 166] width 17 height 17
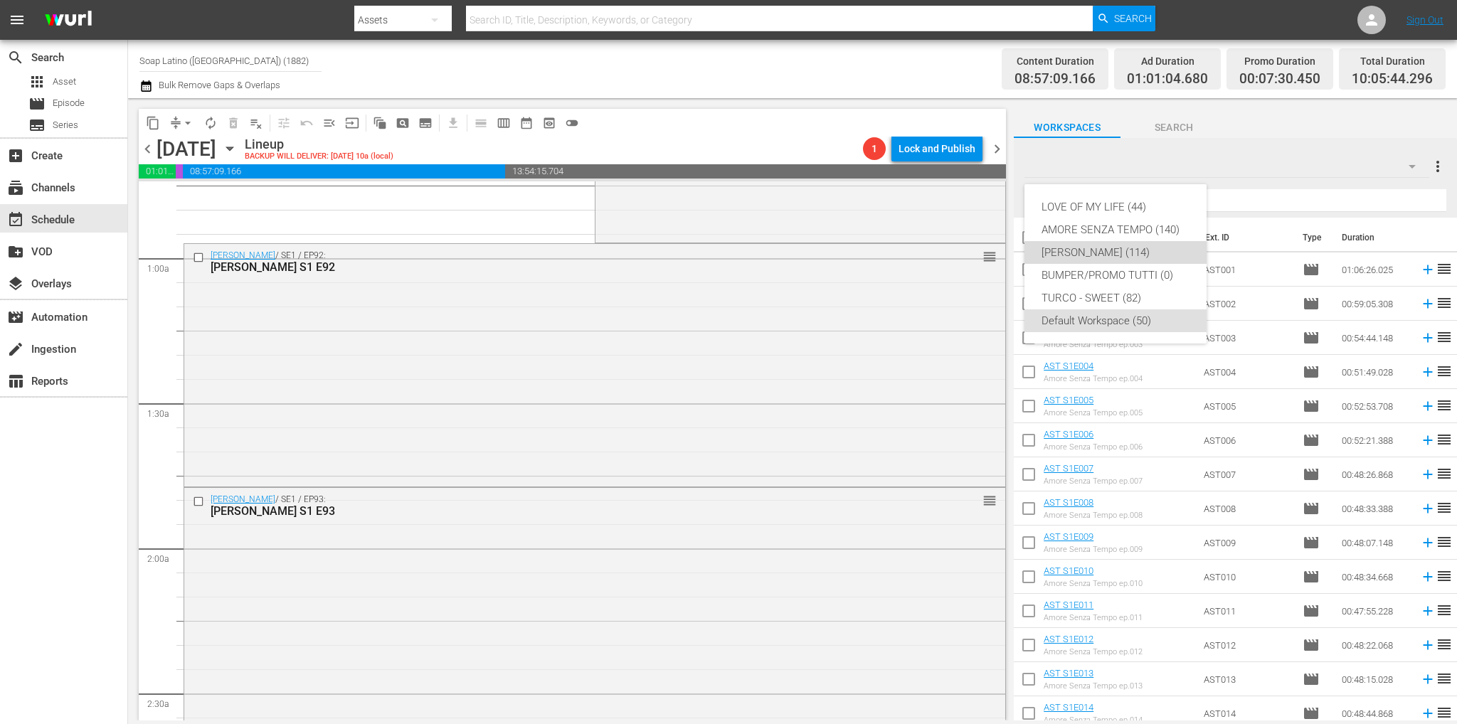
click at [1094, 251] on div "Eva Luna (114)" at bounding box center [1115, 252] width 148 height 23
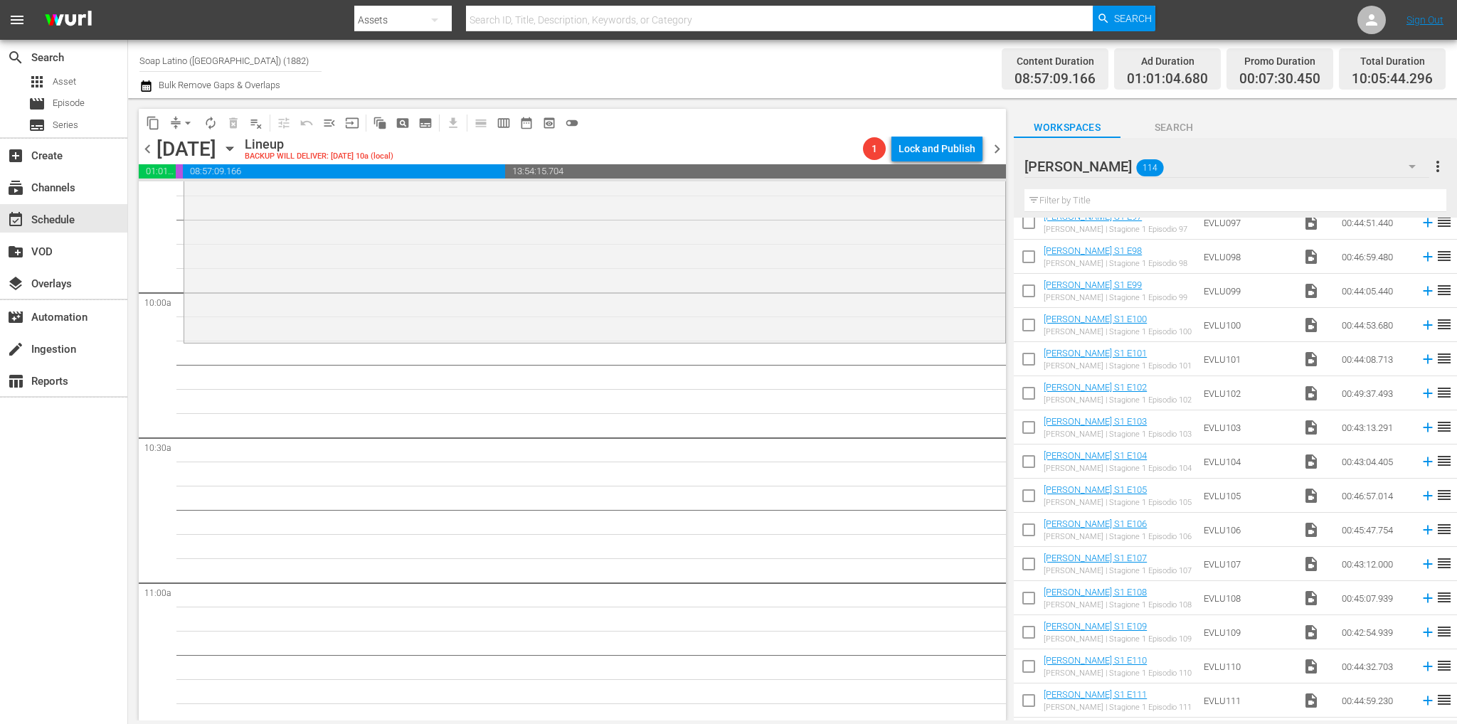
scroll to position [3422, 0]
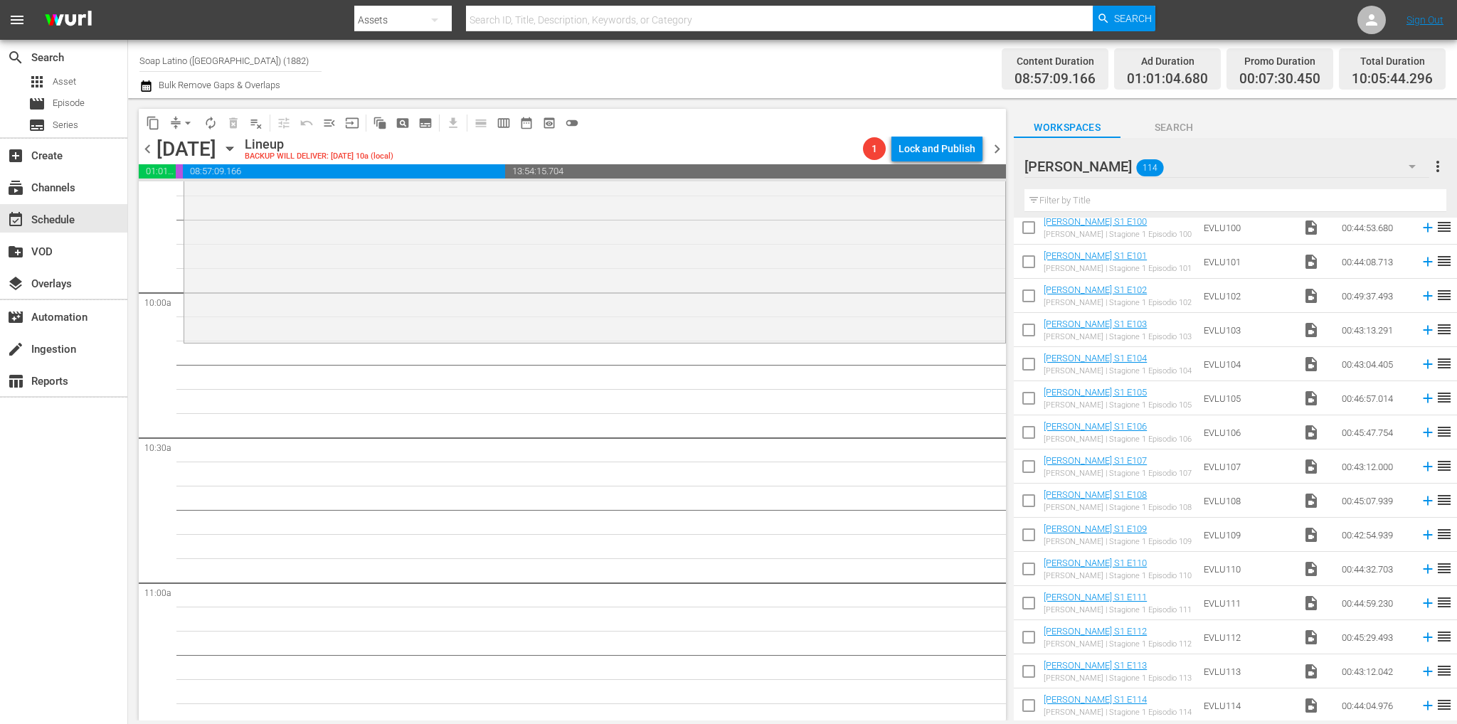
drag, startPoint x: 1033, startPoint y: 324, endPoint x: 1033, endPoint y: 333, distance: 9.3
click at [1033, 324] on input "checkbox" at bounding box center [1028, 333] width 30 height 30
checkbox input "true"
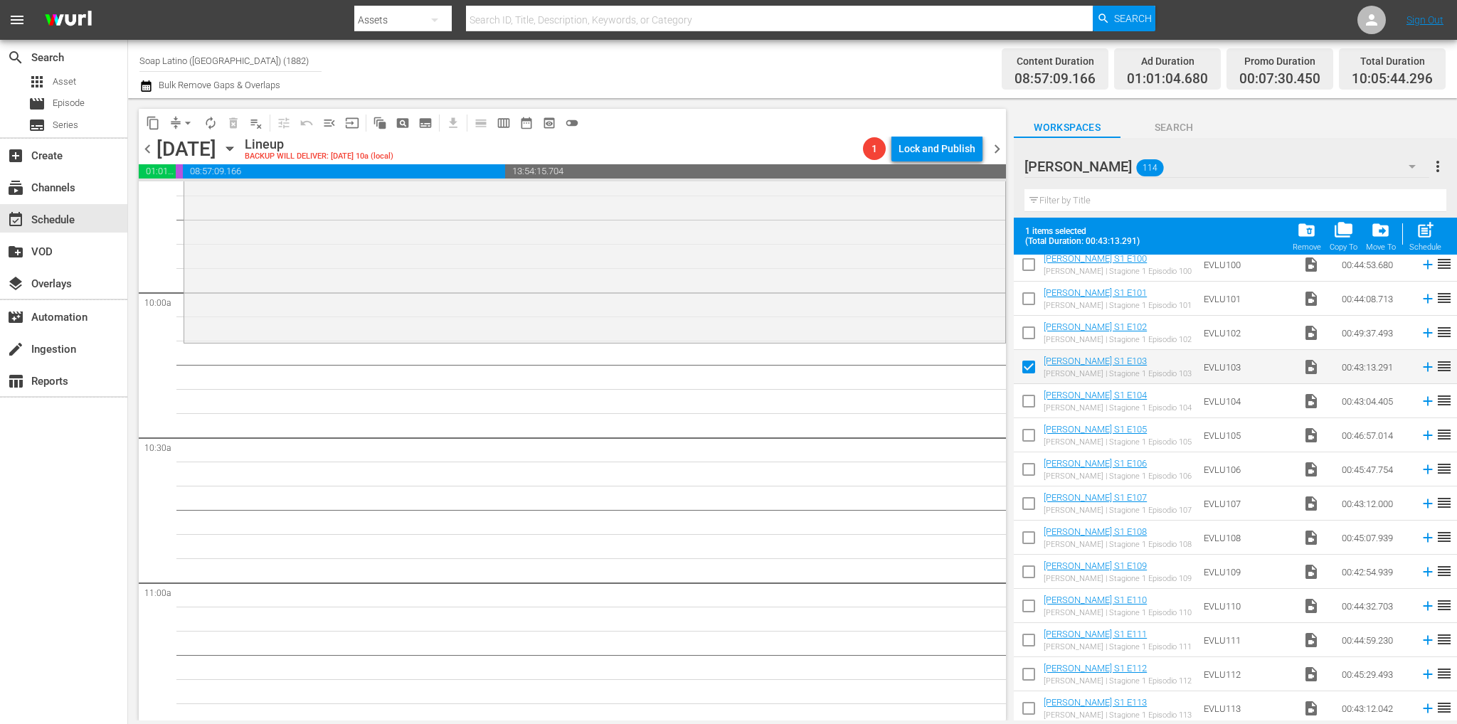
click at [1025, 411] on input "checkbox" at bounding box center [1028, 404] width 30 height 30
checkbox input "true"
drag, startPoint x: 1028, startPoint y: 441, endPoint x: 1030, endPoint y: 456, distance: 15.0
click at [1028, 441] on input "checkbox" at bounding box center [1028, 438] width 30 height 30
checkbox input "true"
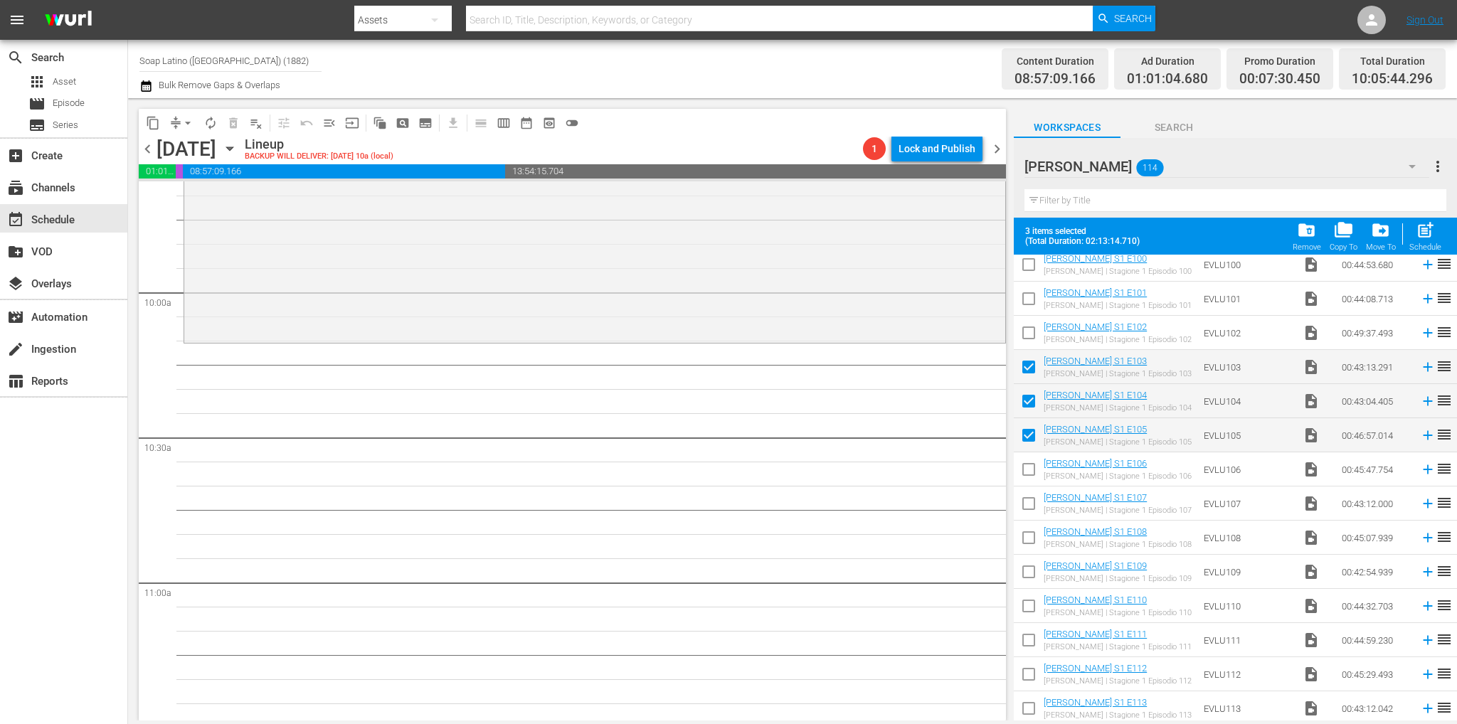
drag, startPoint x: 1030, startPoint y: 472, endPoint x: 1026, endPoint y: 489, distance: 18.1
click at [1030, 472] on input "checkbox" at bounding box center [1028, 472] width 30 height 30
checkbox input "true"
click at [1024, 511] on input "checkbox" at bounding box center [1028, 506] width 30 height 30
checkbox input "true"
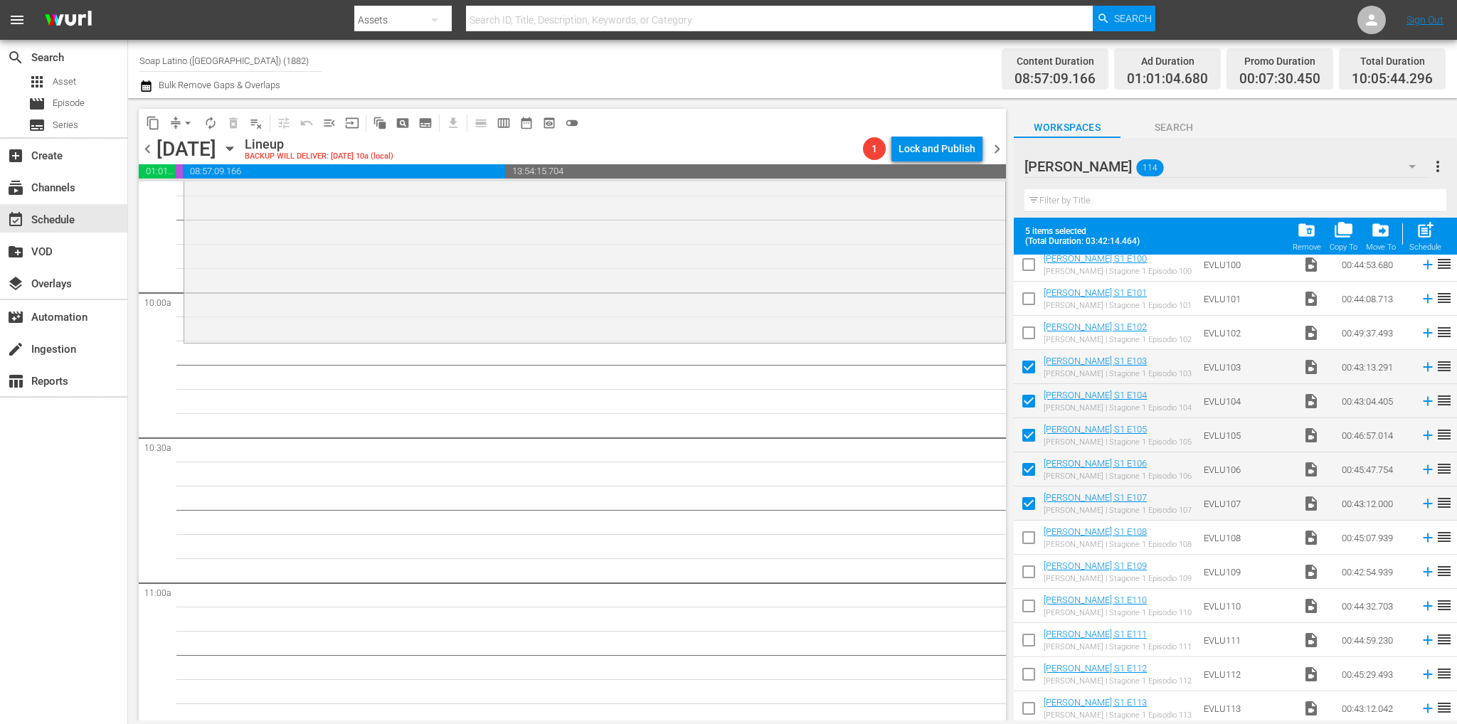
drag, startPoint x: 1027, startPoint y: 533, endPoint x: 1029, endPoint y: 555, distance: 22.9
click at [1027, 533] on input "checkbox" at bounding box center [1028, 541] width 30 height 30
checkbox input "true"
drag, startPoint x: 1030, startPoint y: 565, endPoint x: 1031, endPoint y: 575, distance: 10.1
click at [1030, 565] on input "checkbox" at bounding box center [1028, 575] width 30 height 30
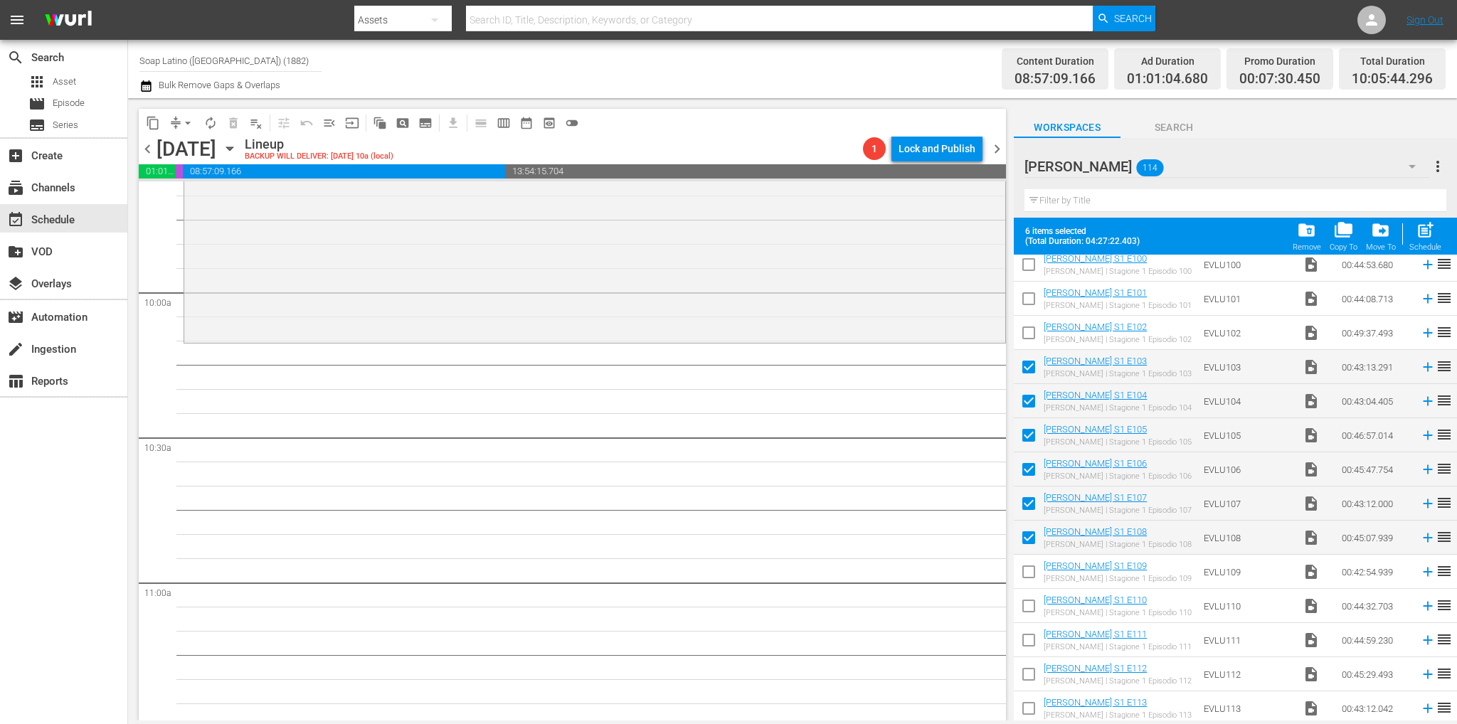
checkbox input "true"
click at [1030, 601] on input "checkbox" at bounding box center [1028, 609] width 30 height 30
checkbox input "true"
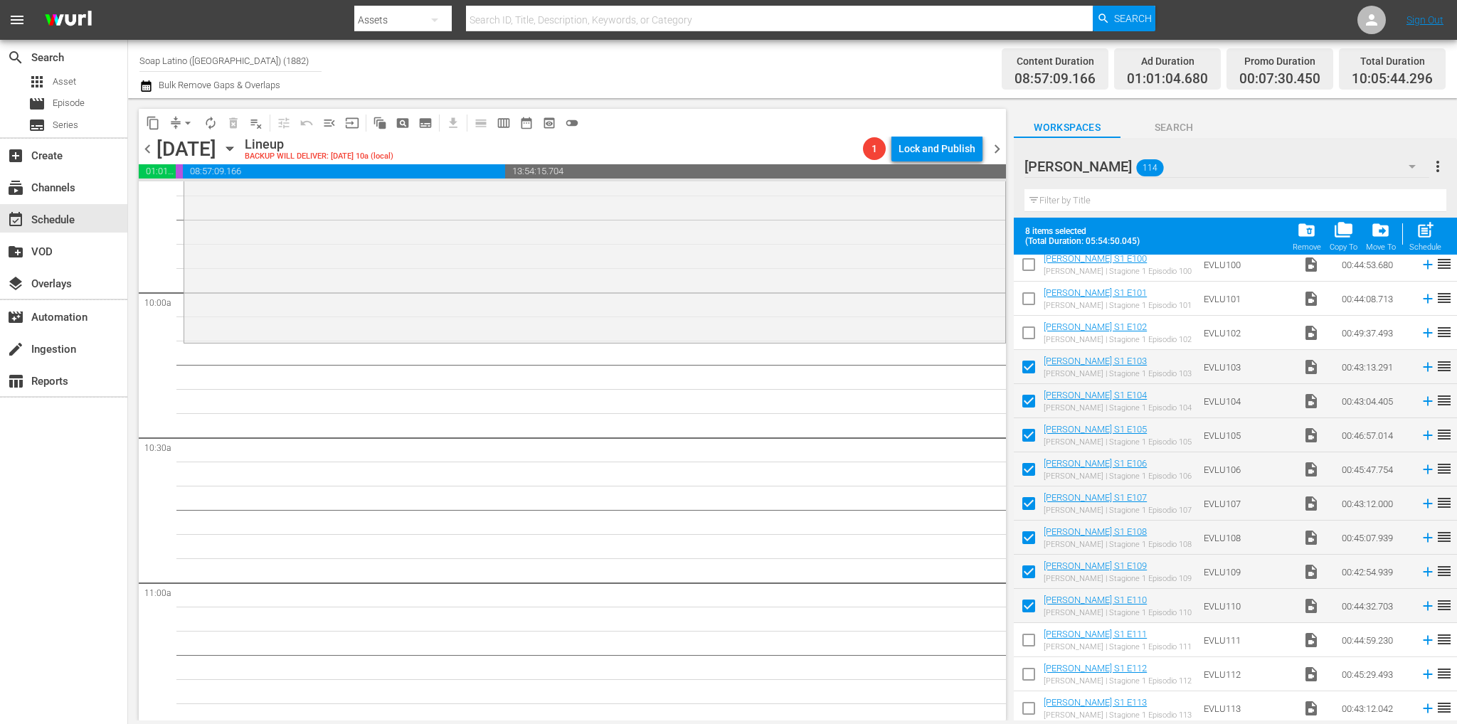
drag, startPoint x: 1033, startPoint y: 649, endPoint x: 1031, endPoint y: 656, distance: 7.3
click at [1033, 649] on input "checkbox" at bounding box center [1028, 643] width 30 height 30
checkbox input "true"
click at [1030, 670] on input "checkbox" at bounding box center [1028, 677] width 30 height 30
checkbox input "true"
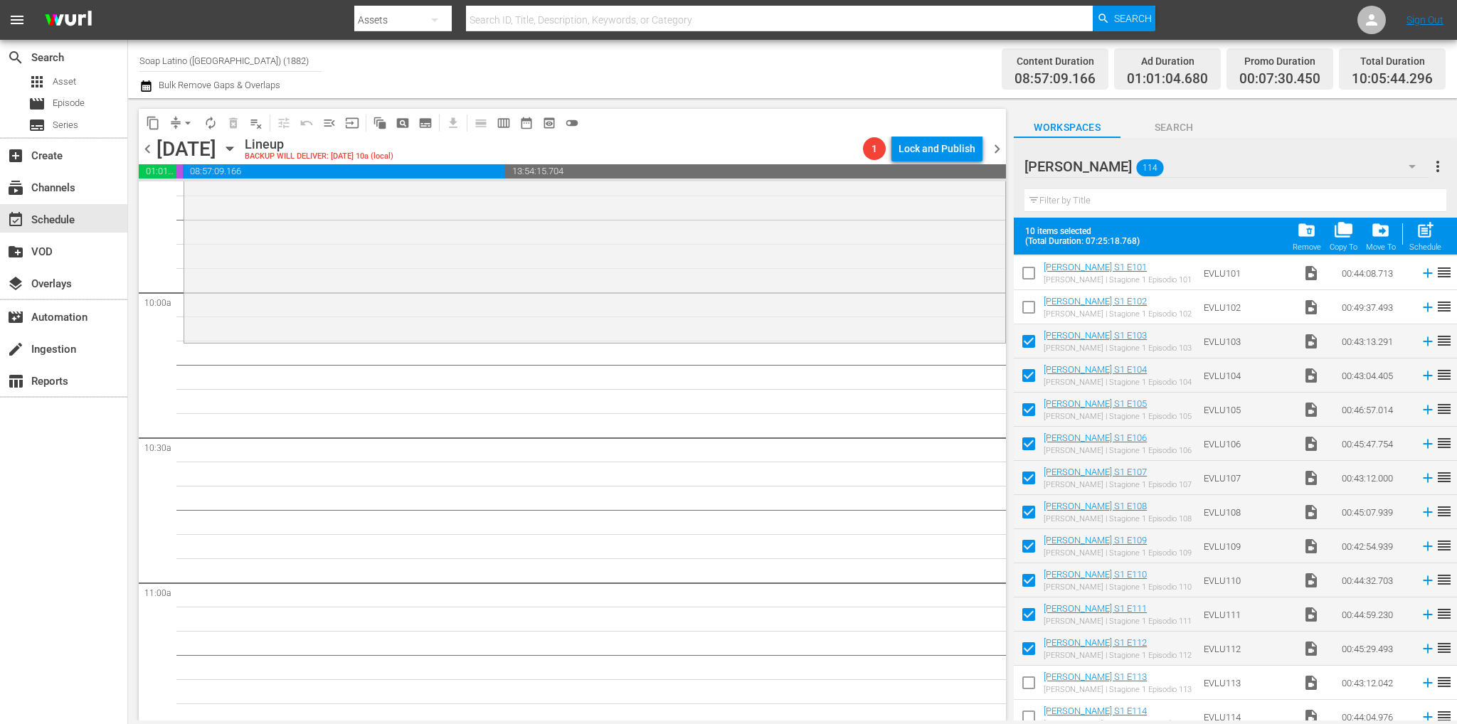
scroll to position [3459, 0]
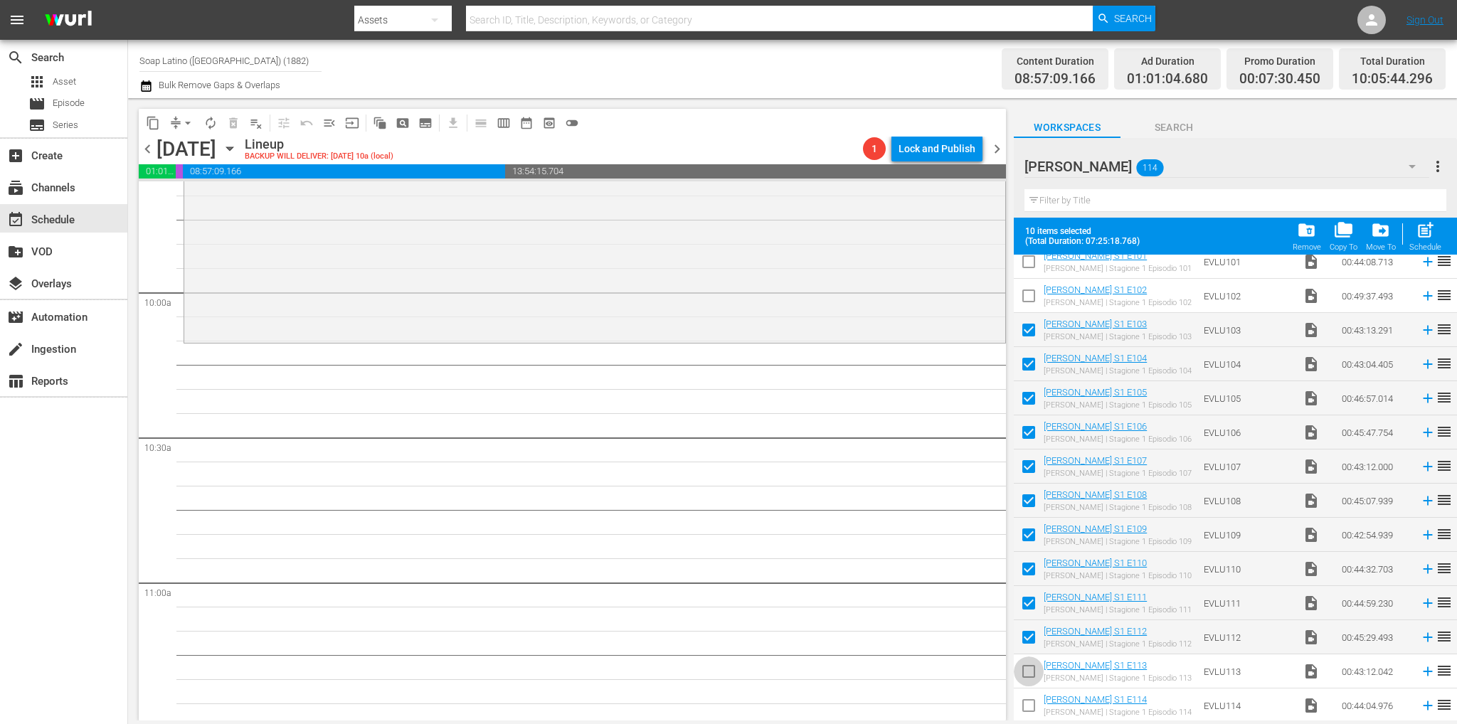
drag, startPoint x: 1027, startPoint y: 669, endPoint x: 1028, endPoint y: 691, distance: 22.1
click at [1027, 669] on input "checkbox" at bounding box center [1028, 674] width 30 height 30
checkbox input "true"
click at [1028, 704] on input "checkbox" at bounding box center [1028, 708] width 30 height 30
checkbox input "true"
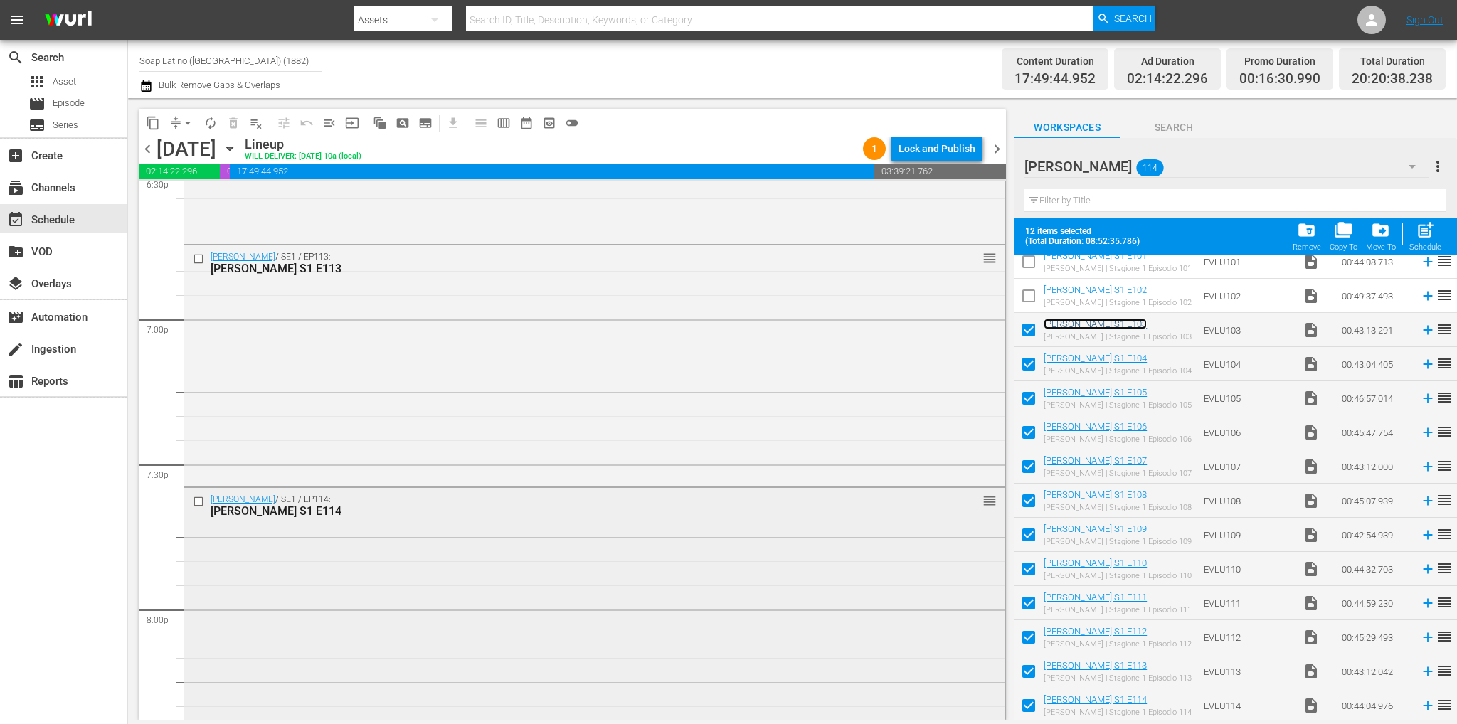
scroll to position [5436, 0]
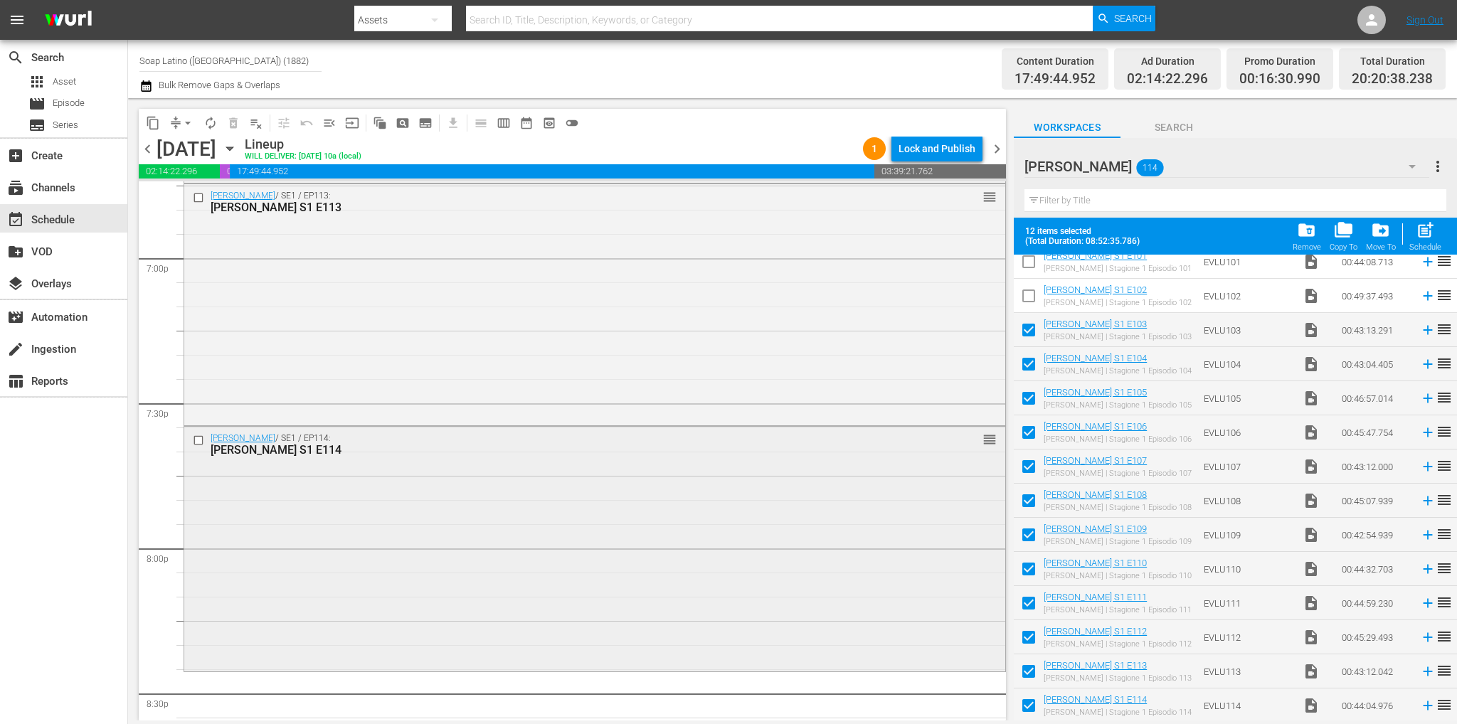
click at [501, 536] on div "Eva Luna / SE1 / EP114: Eva Luna S1 E114 reorder" at bounding box center [594, 548] width 821 height 242
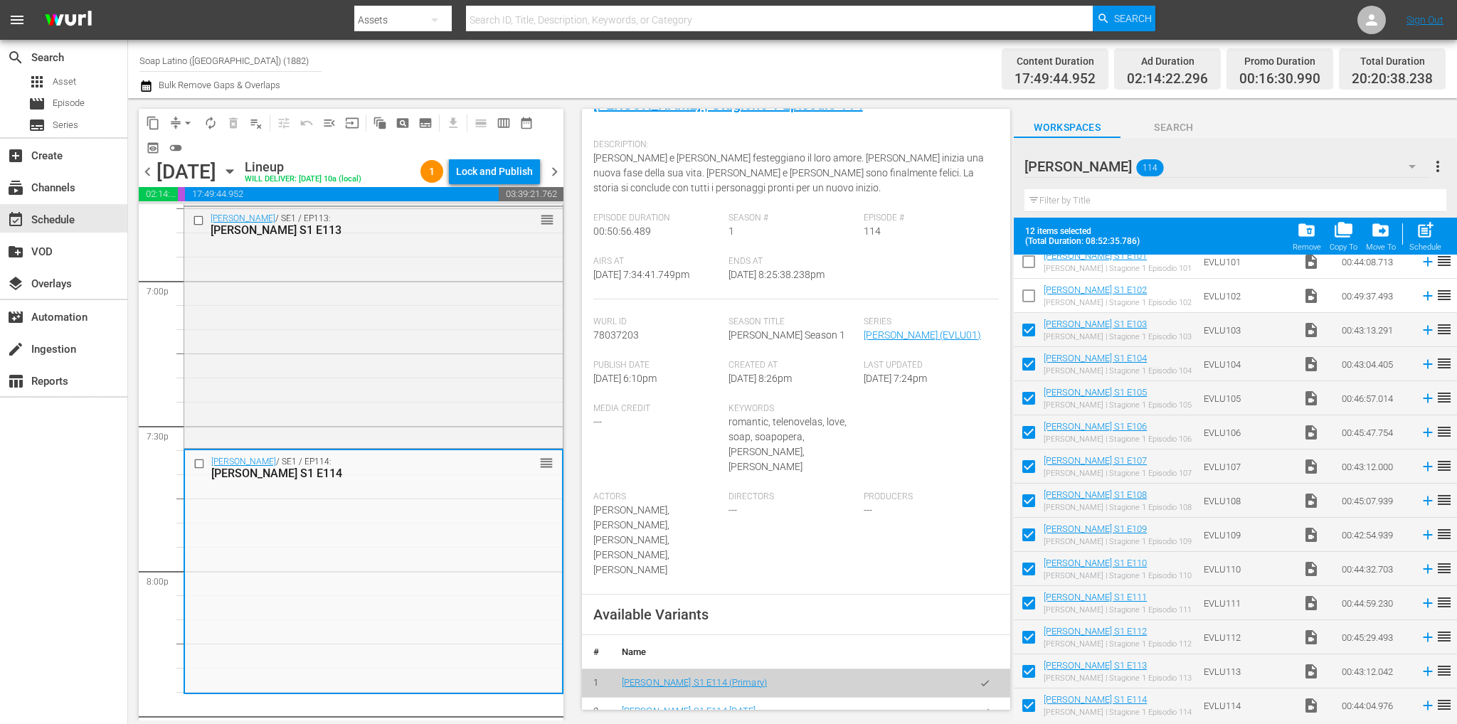
scroll to position [284, 0]
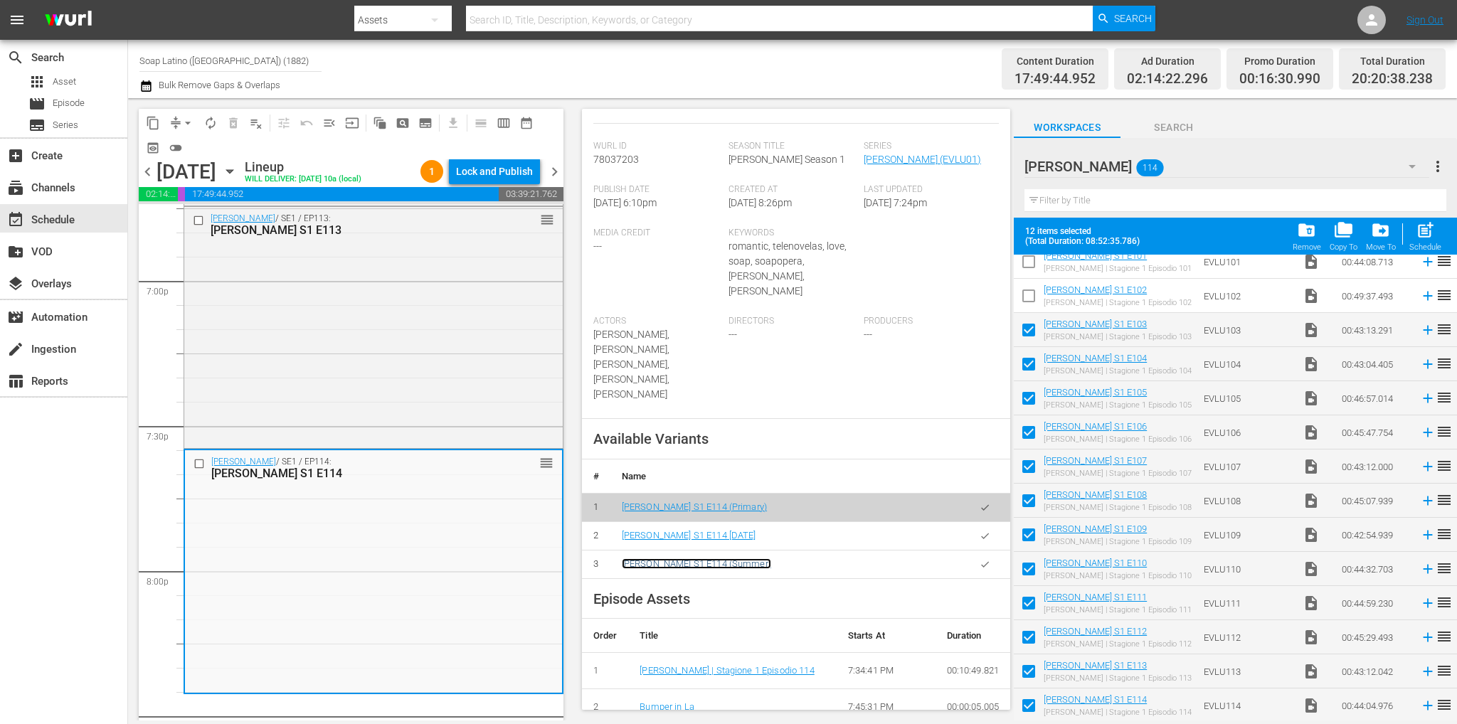
drag, startPoint x: 720, startPoint y: 518, endPoint x: 733, endPoint y: 518, distance: 13.5
drag, startPoint x: 973, startPoint y: 526, endPoint x: 947, endPoint y: 529, distance: 25.8
click at [973, 550] on button "button" at bounding box center [985, 564] width 28 height 28
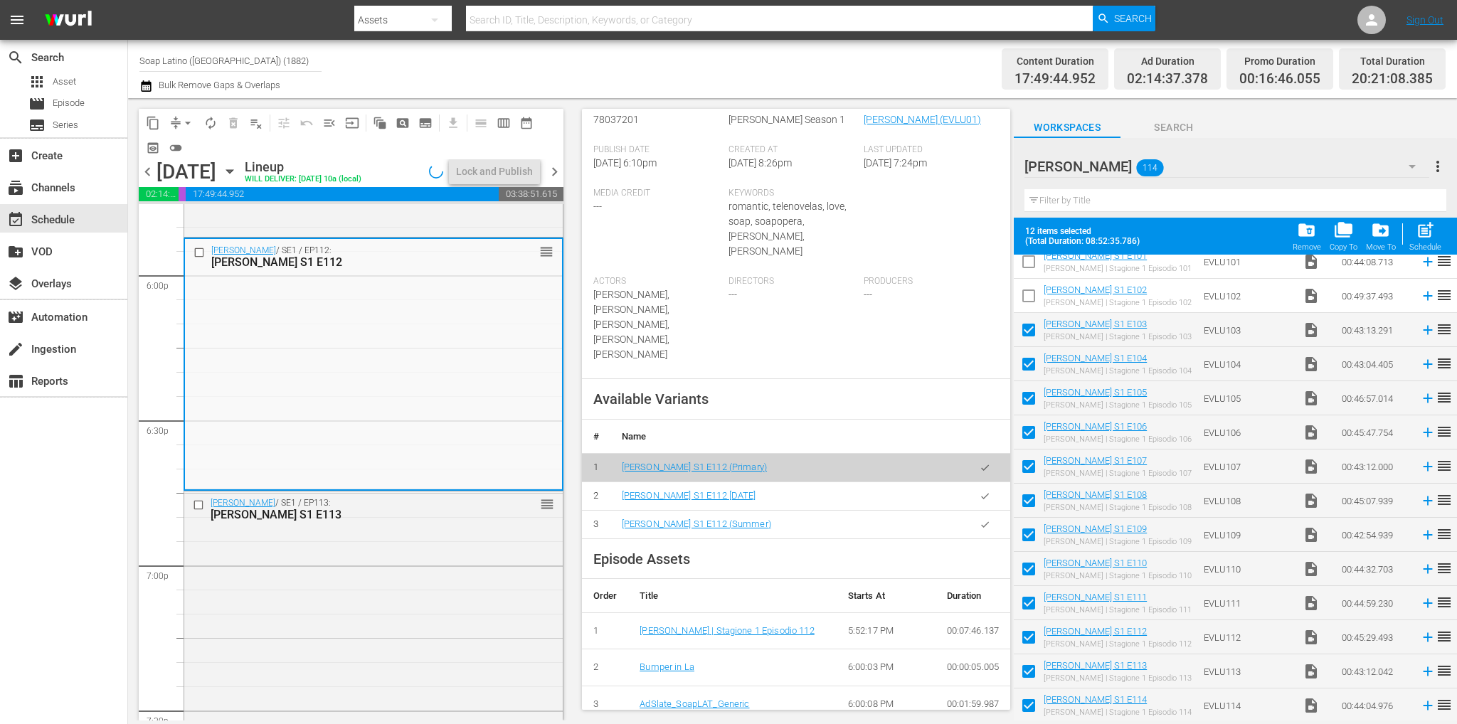
scroll to position [356, 0]
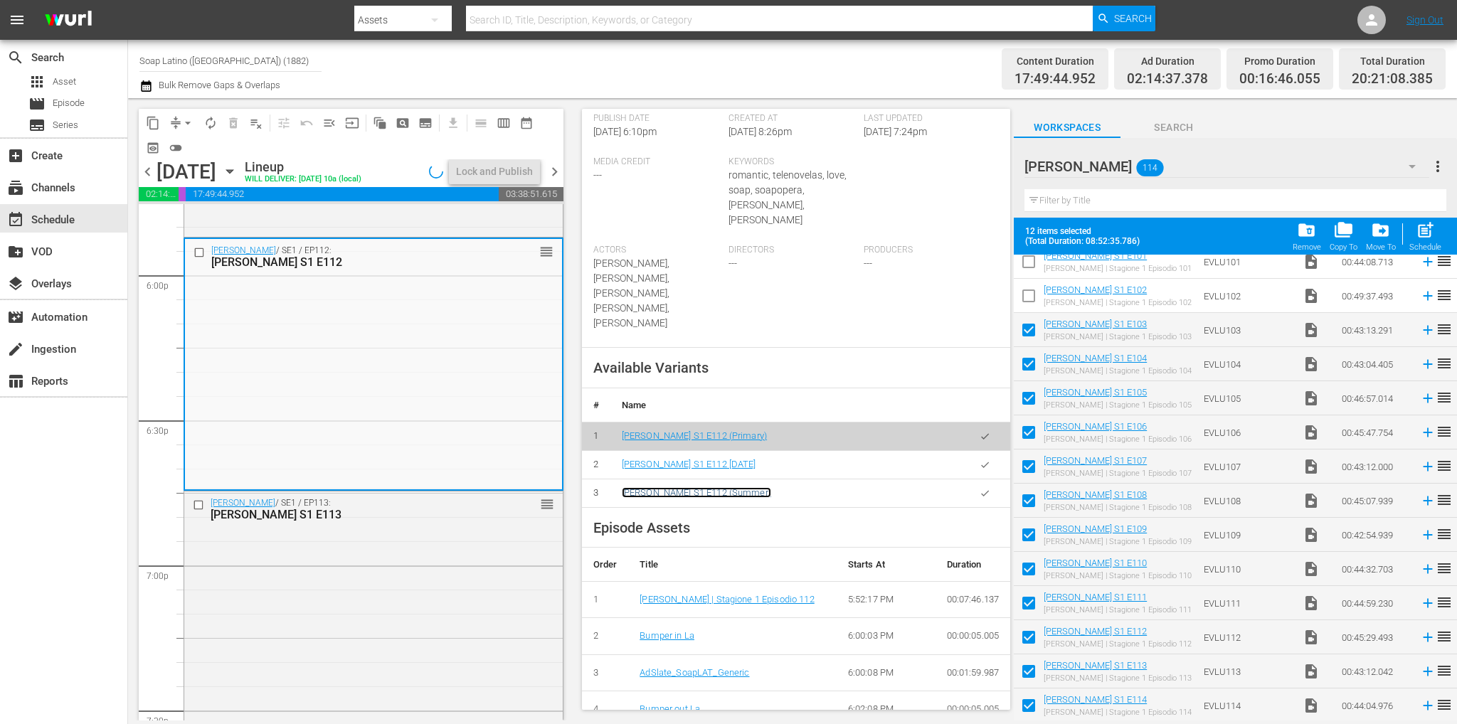
drag, startPoint x: 680, startPoint y: 452, endPoint x: 690, endPoint y: 451, distance: 10.1
click at [979, 488] on icon "button" at bounding box center [984, 493] width 11 height 11
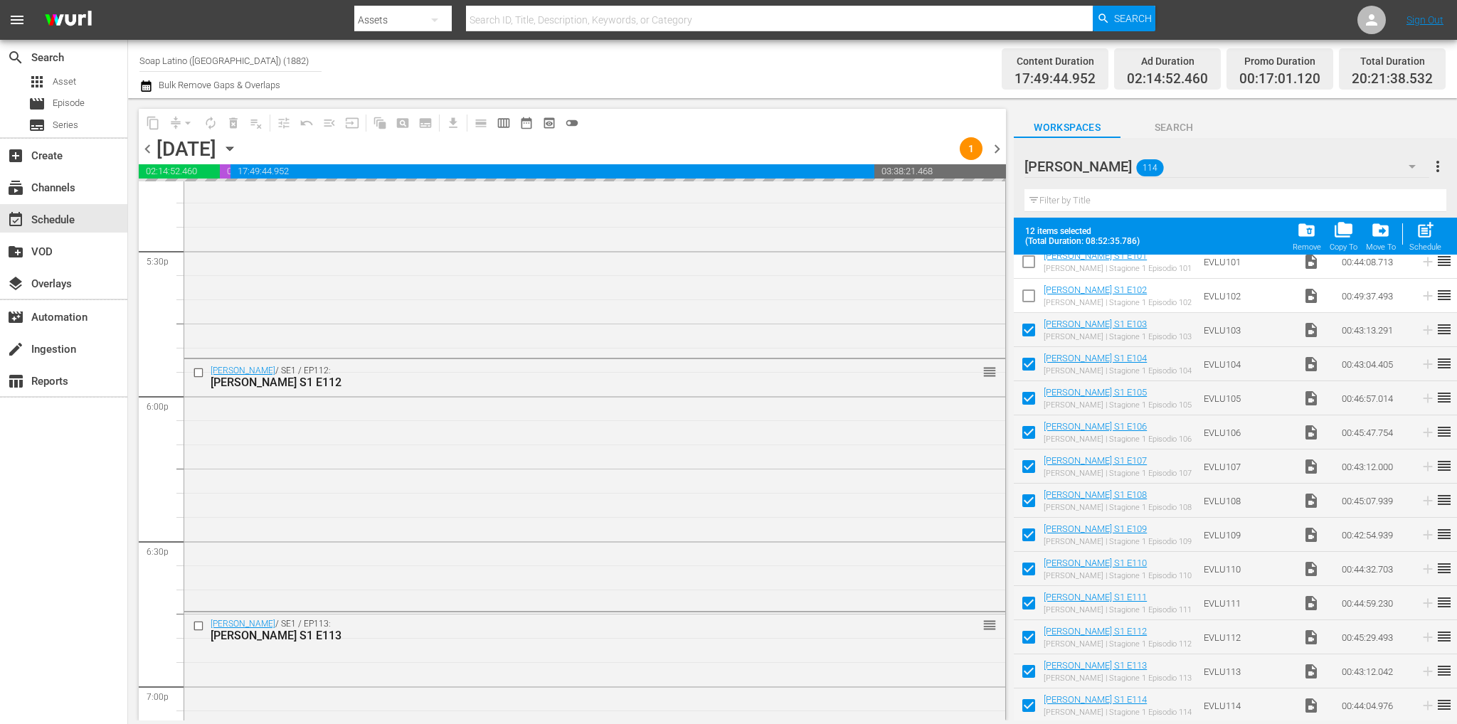
scroll to position [4796, 0]
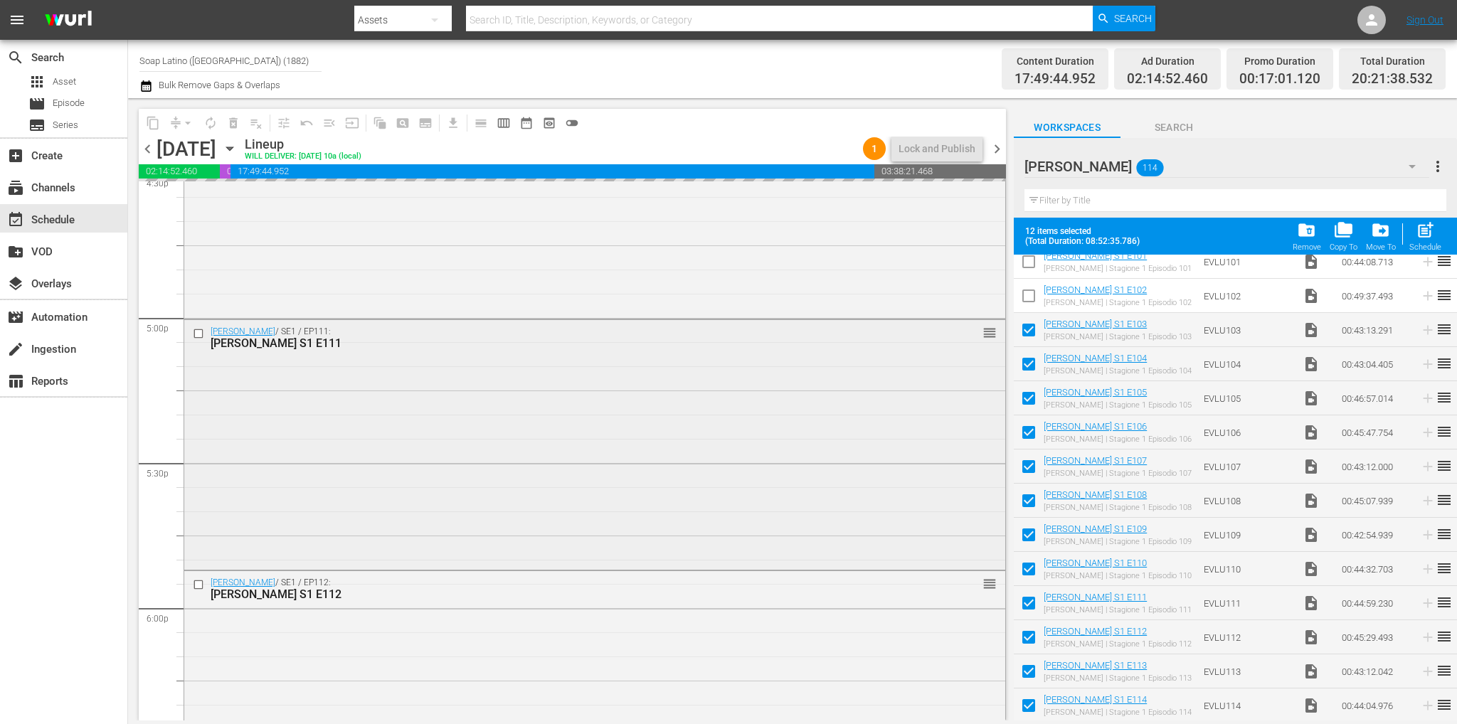
drag, startPoint x: 304, startPoint y: 462, endPoint x: 329, endPoint y: 430, distance: 40.0
click at [329, 430] on div "Eva Luna / SE1 / EP111: Eva Luna S1 E111 reorder" at bounding box center [594, 443] width 821 height 247
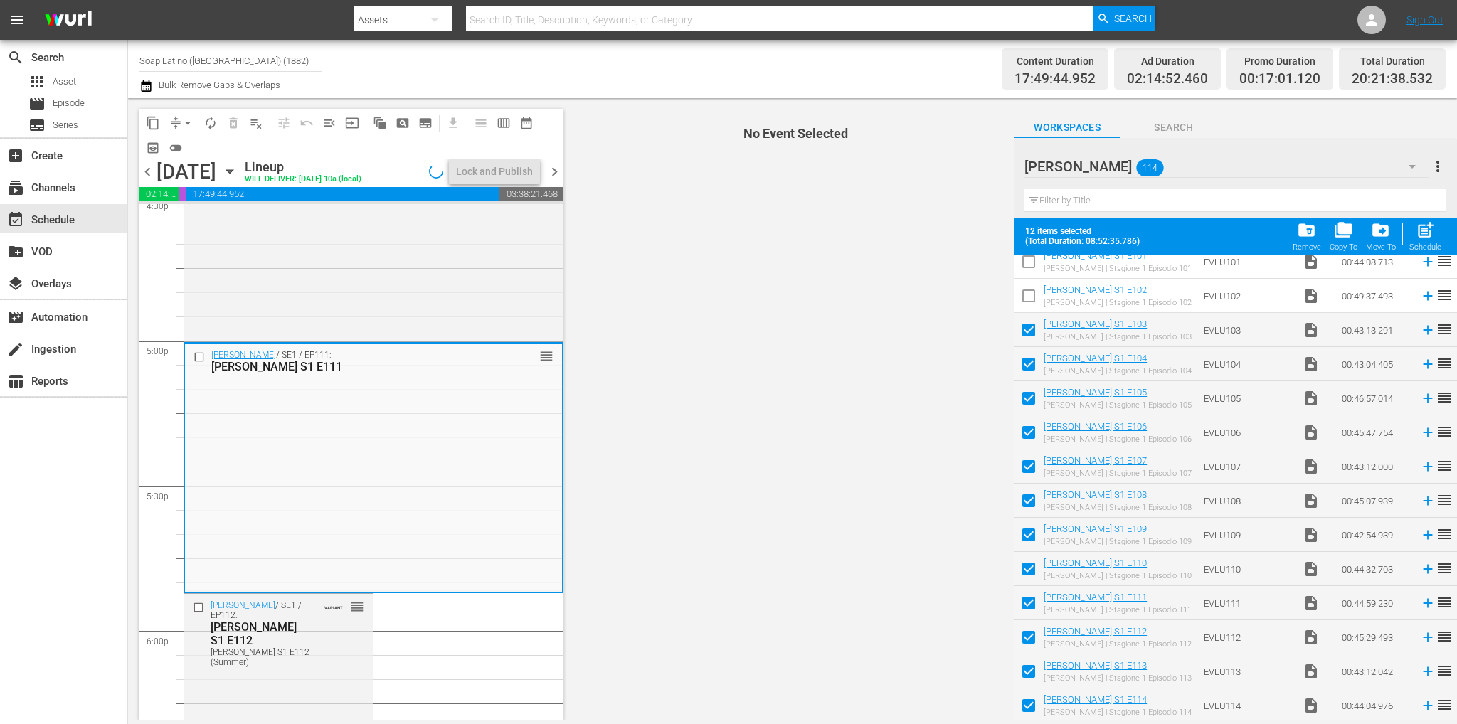
scroll to position [4583, 0]
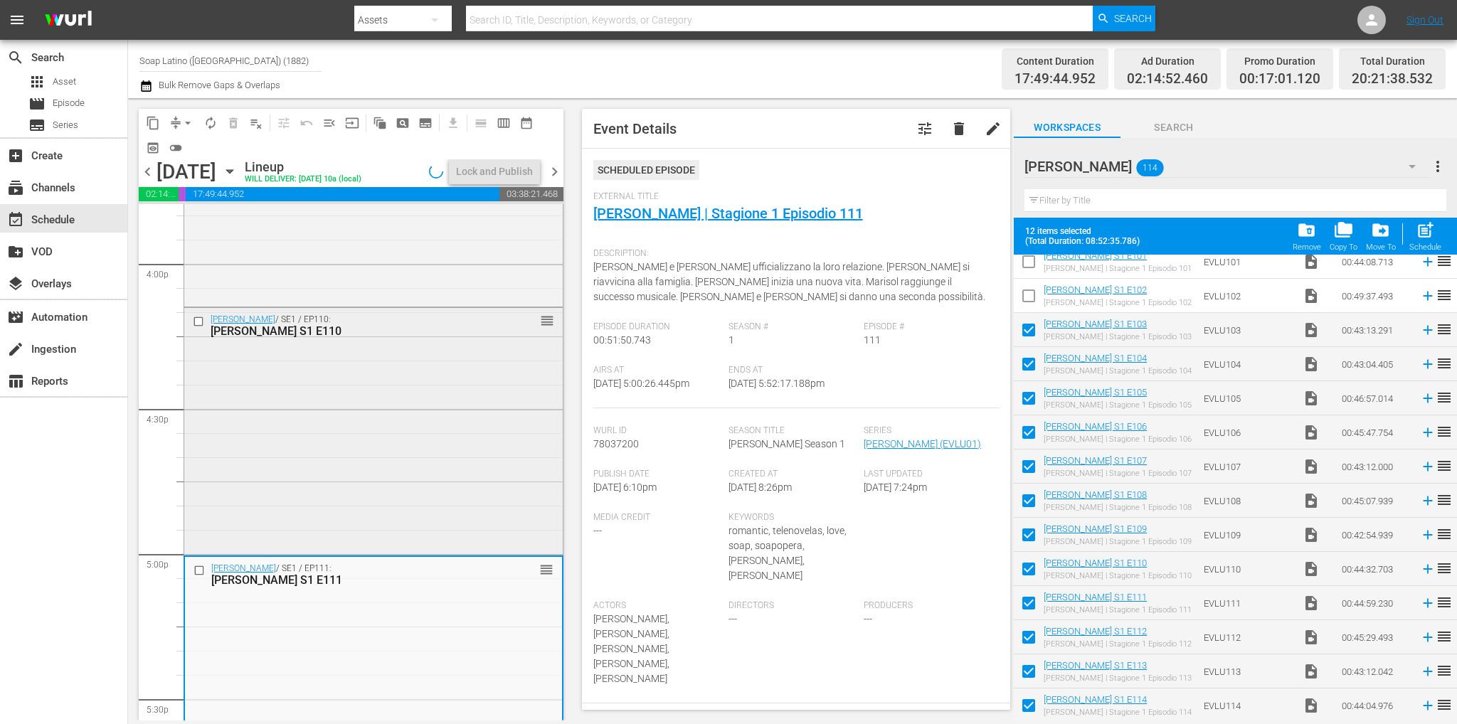
click at [336, 331] on div "Eva Luna S1 E110" at bounding box center [351, 331] width 280 height 14
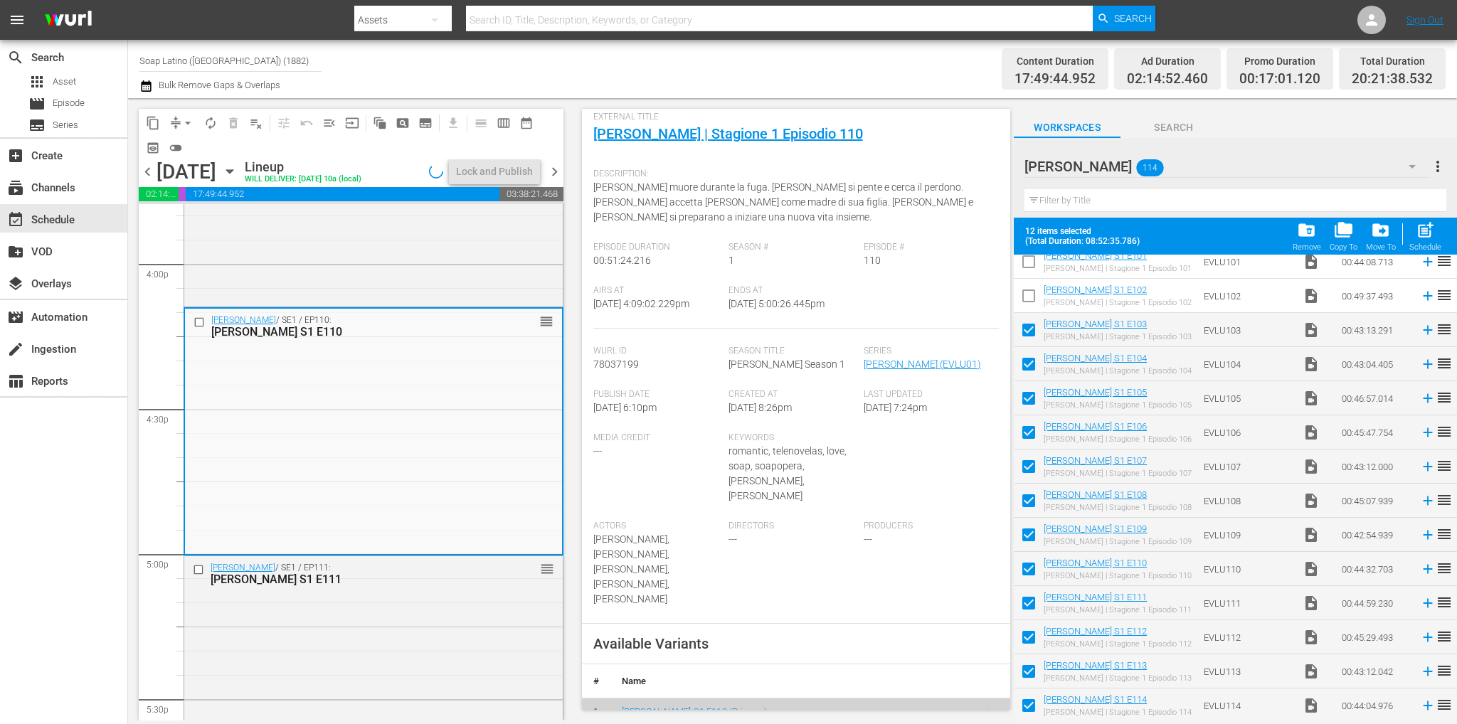
scroll to position [356, 0]
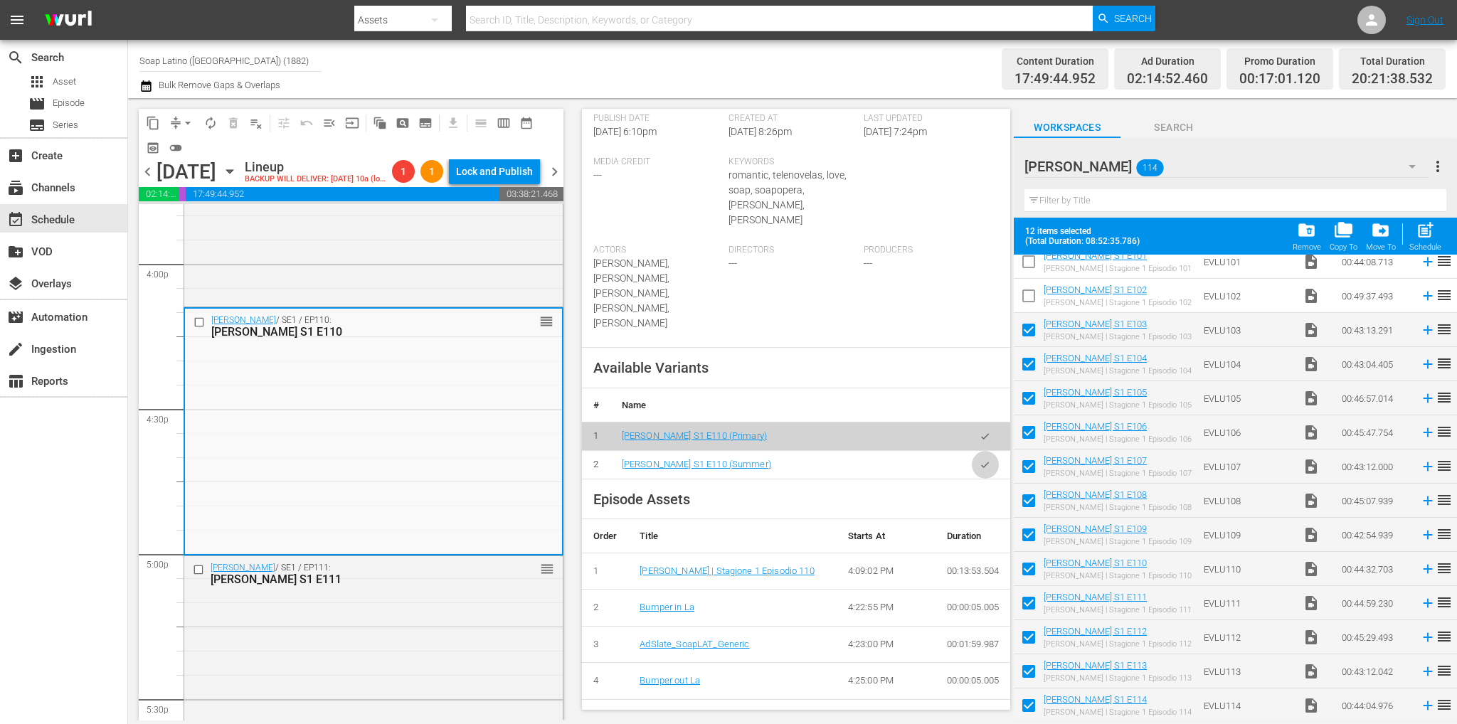
click at [979, 459] on icon "button" at bounding box center [984, 464] width 11 height 11
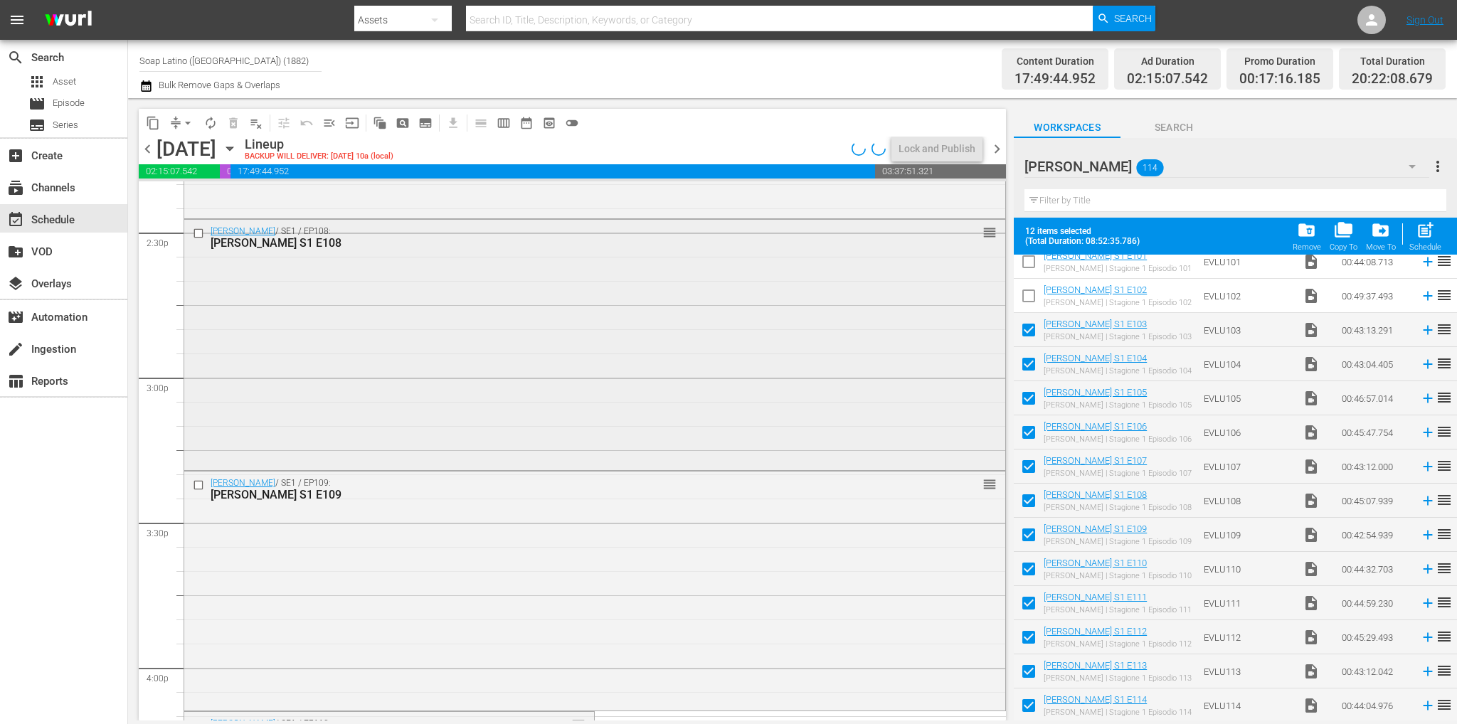
scroll to position [4014, 0]
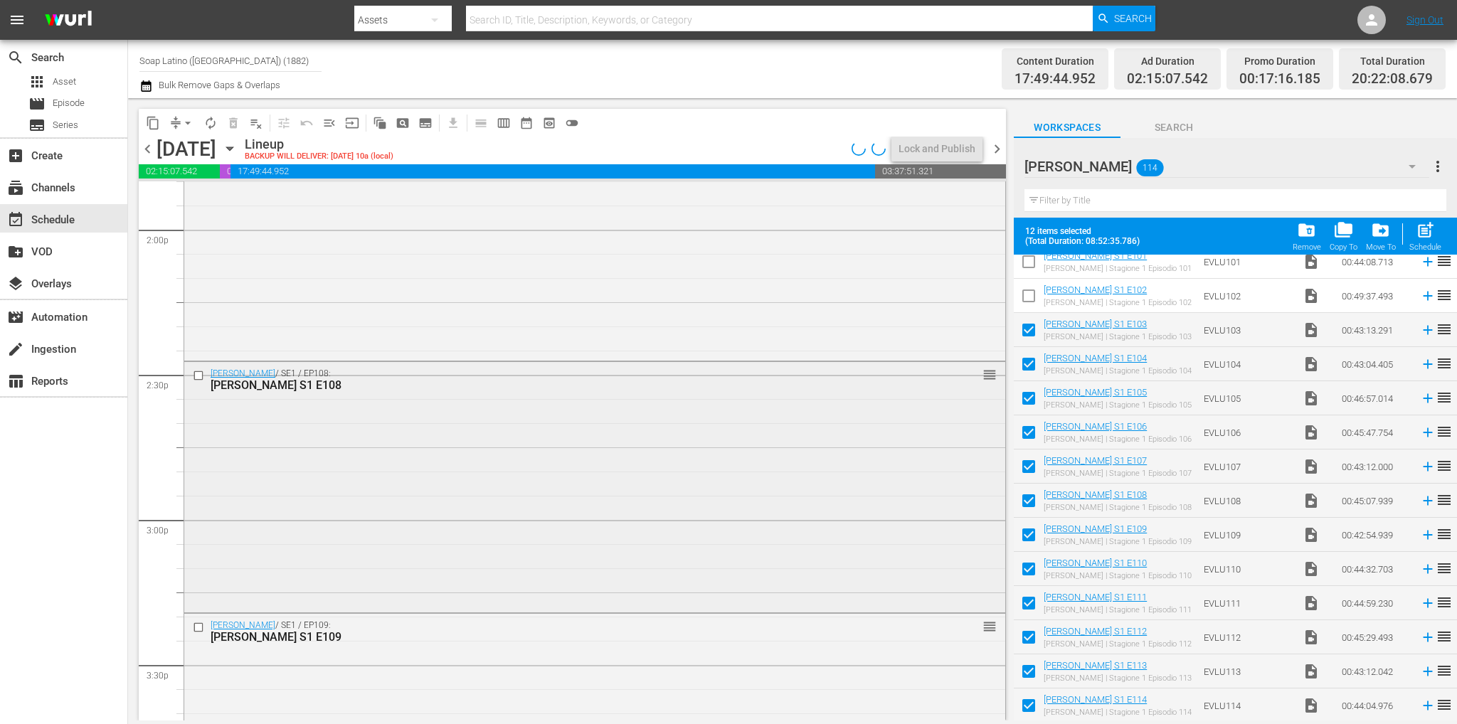
drag, startPoint x: 414, startPoint y: 475, endPoint x: 358, endPoint y: 459, distance: 57.8
click at [358, 459] on div "Eva Luna / SE1 / EP108: Eva Luna S1 E108 reorder" at bounding box center [594, 486] width 821 height 248
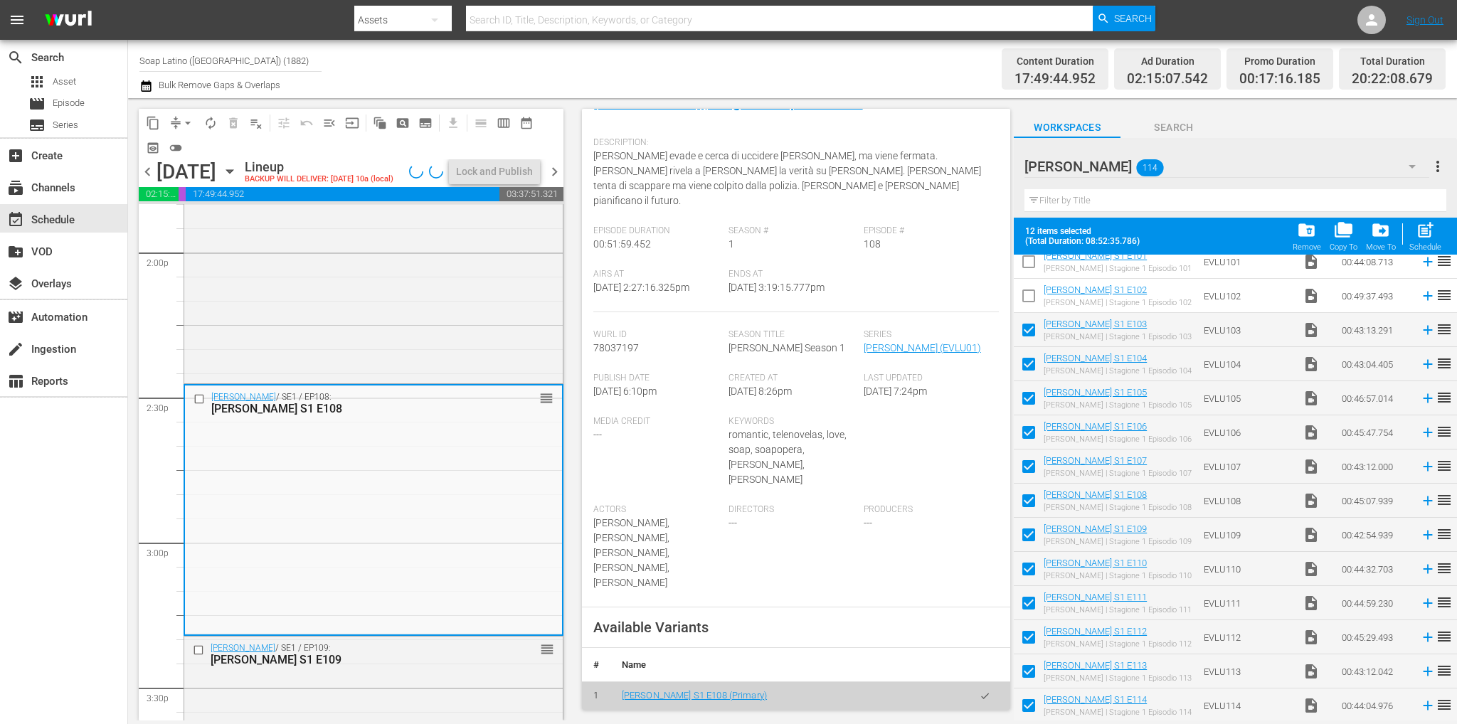
scroll to position [213, 0]
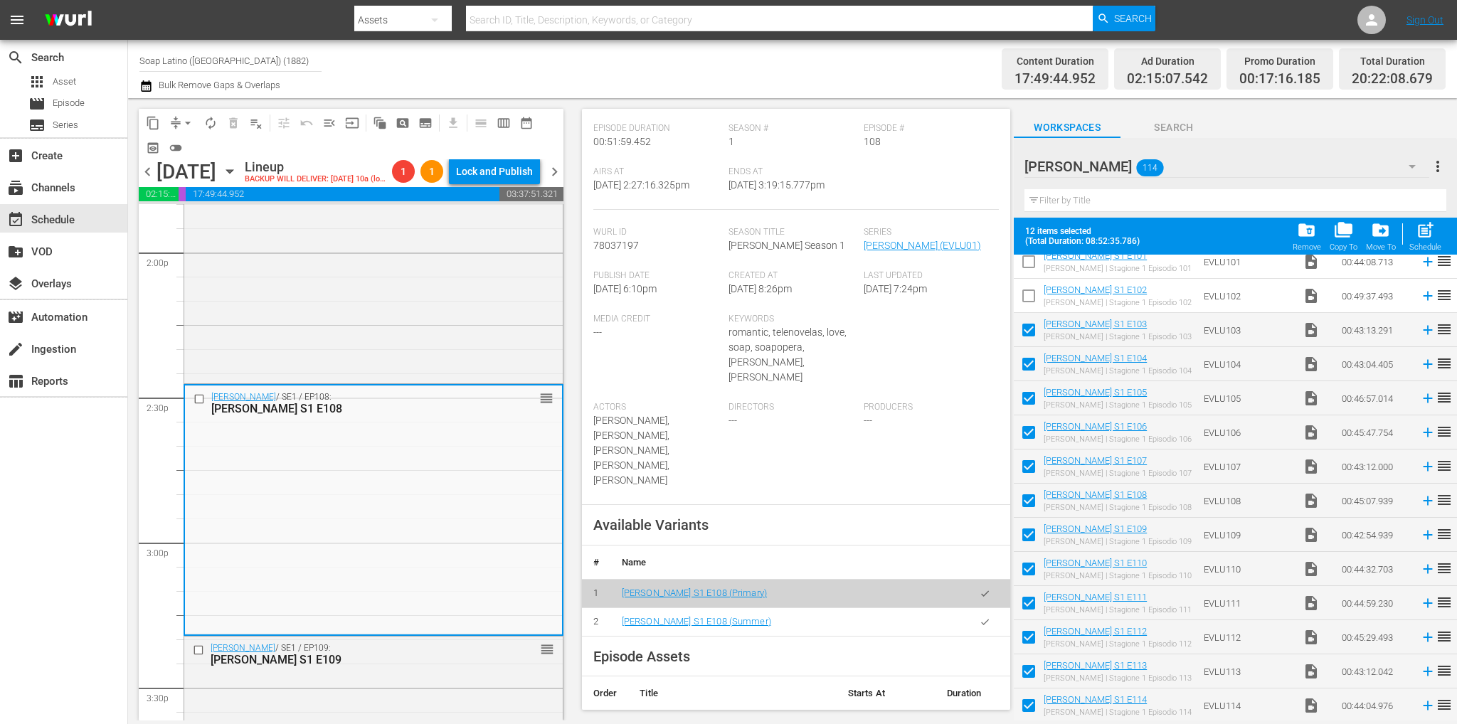
click at [971, 608] on button "button" at bounding box center [985, 622] width 28 height 28
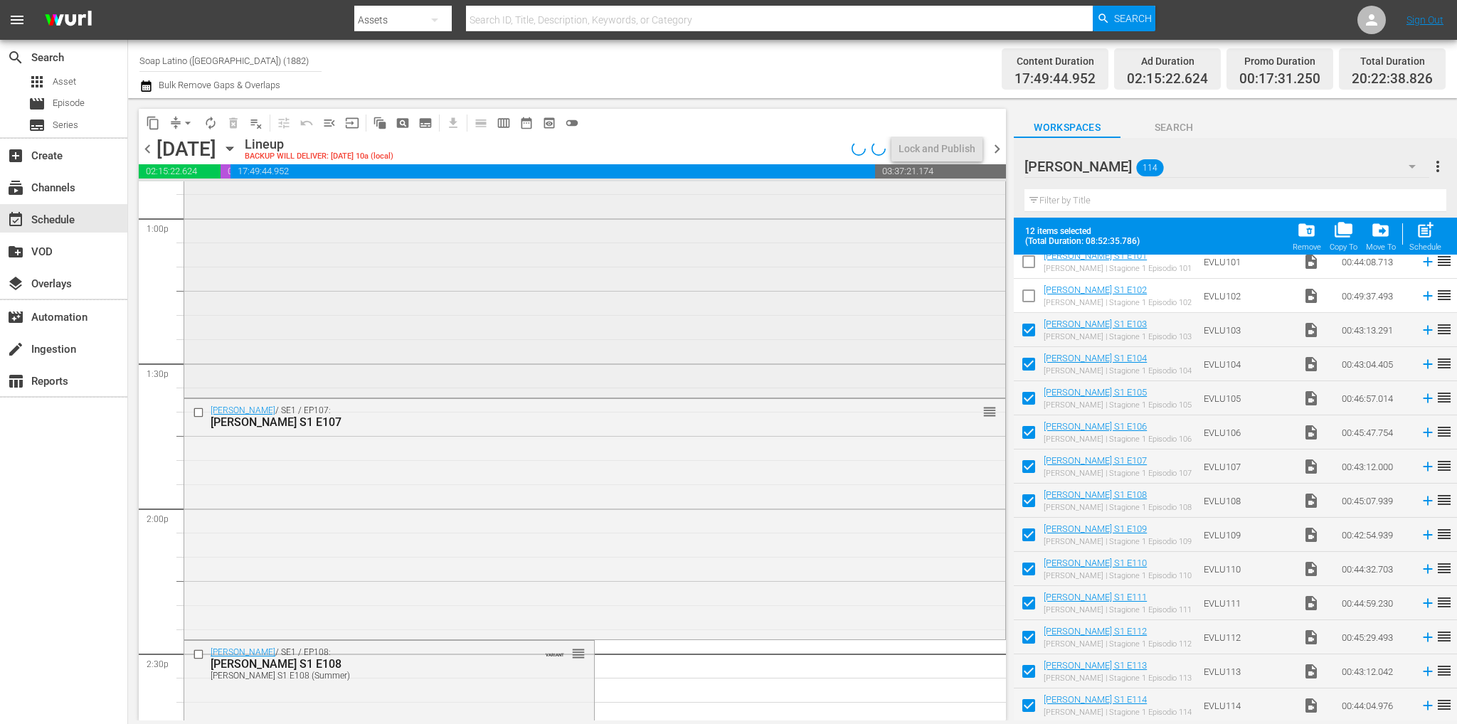
scroll to position [3587, 0]
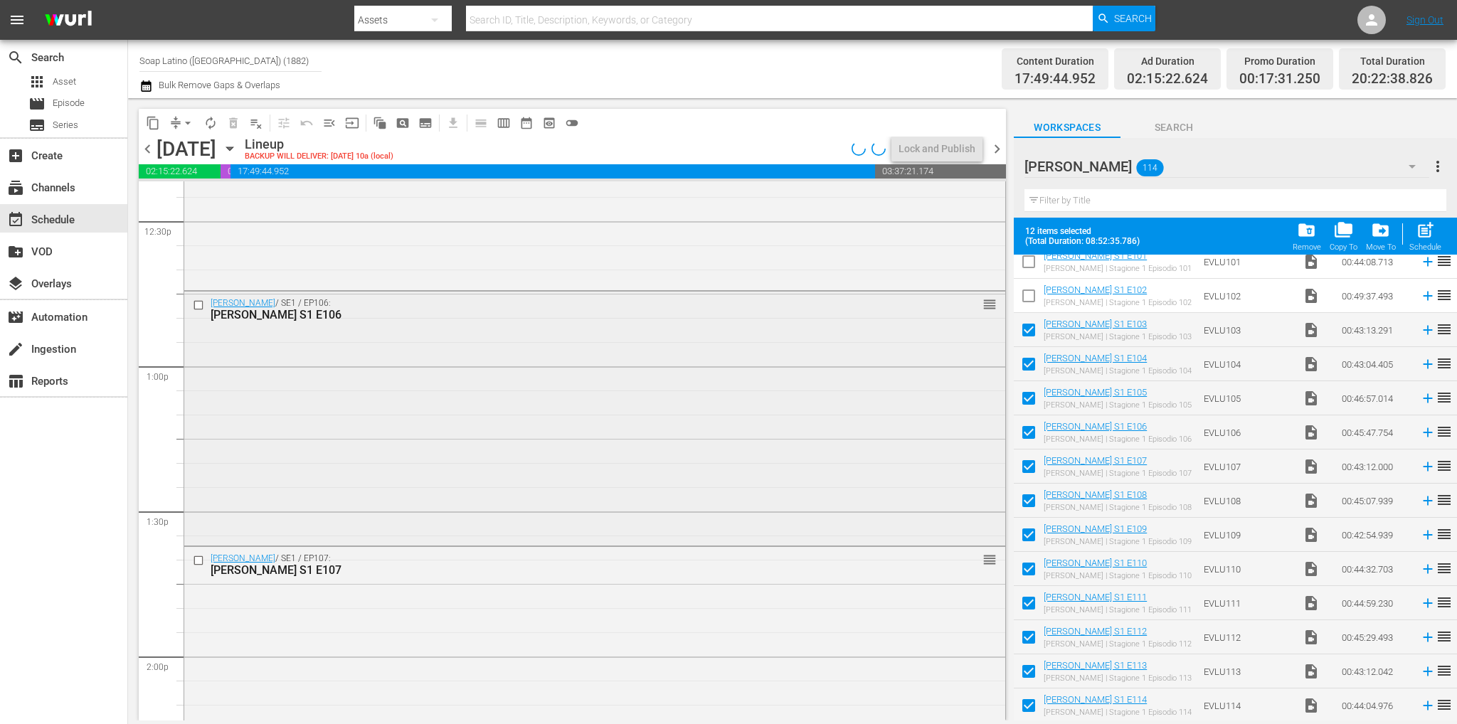
click at [400, 435] on div "Eva Luna / SE1 / EP106: Eva Luna S1 E106 reorder" at bounding box center [594, 417] width 821 height 250
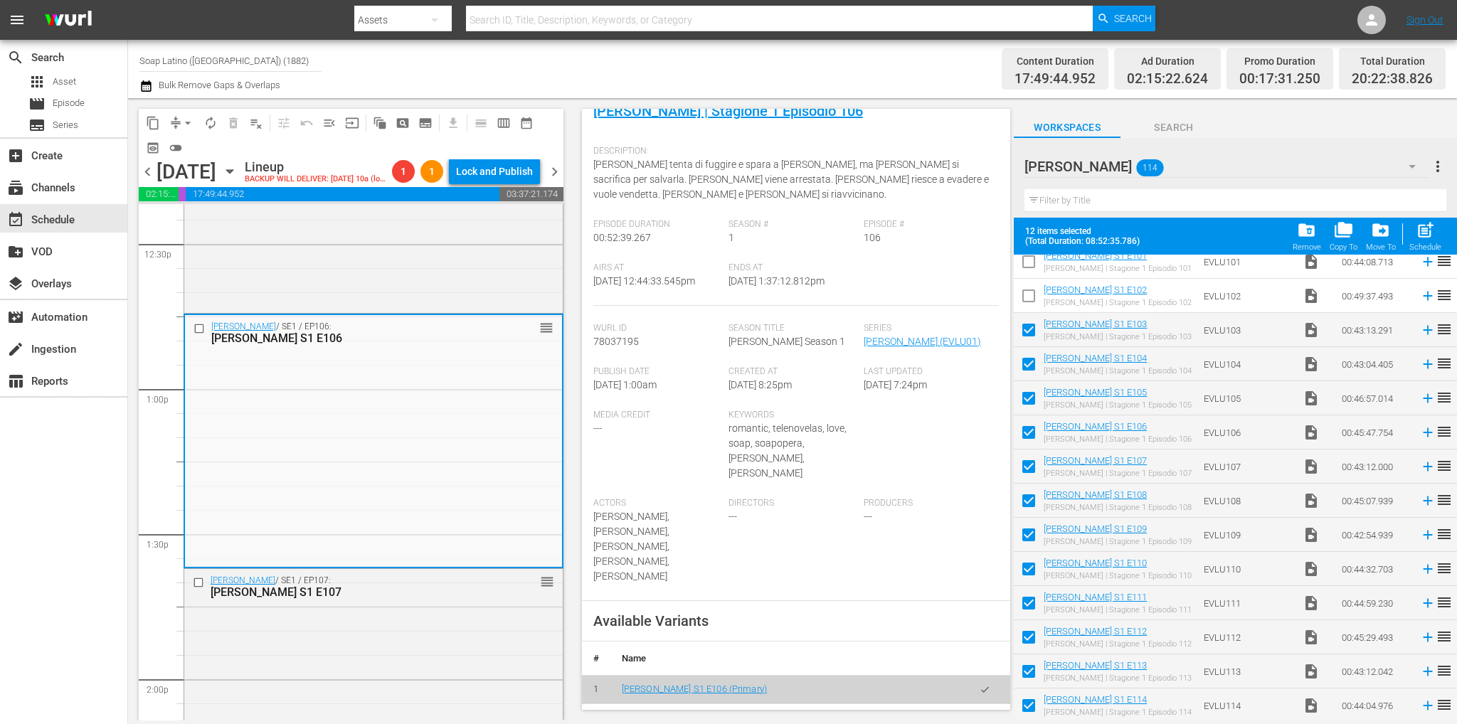
scroll to position [213, 0]
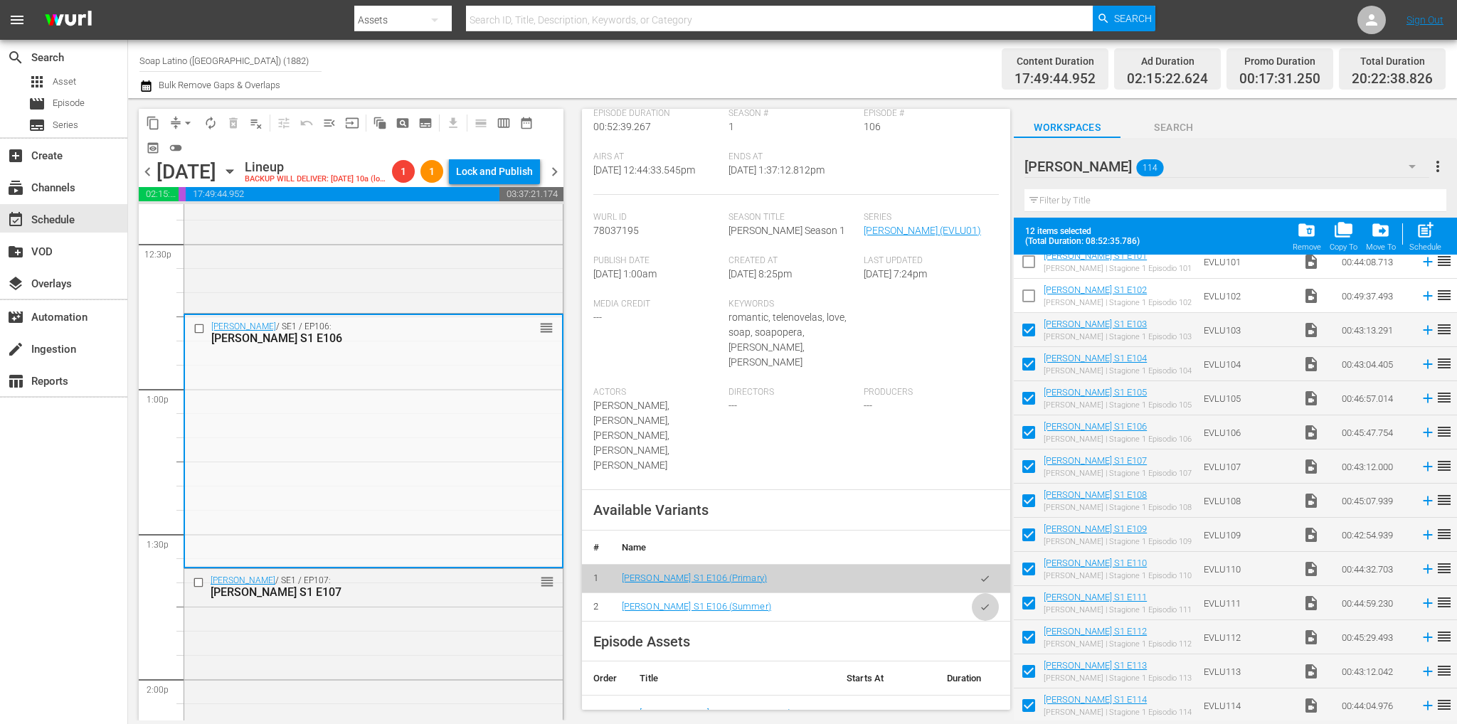
click at [971, 593] on button "button" at bounding box center [985, 607] width 28 height 28
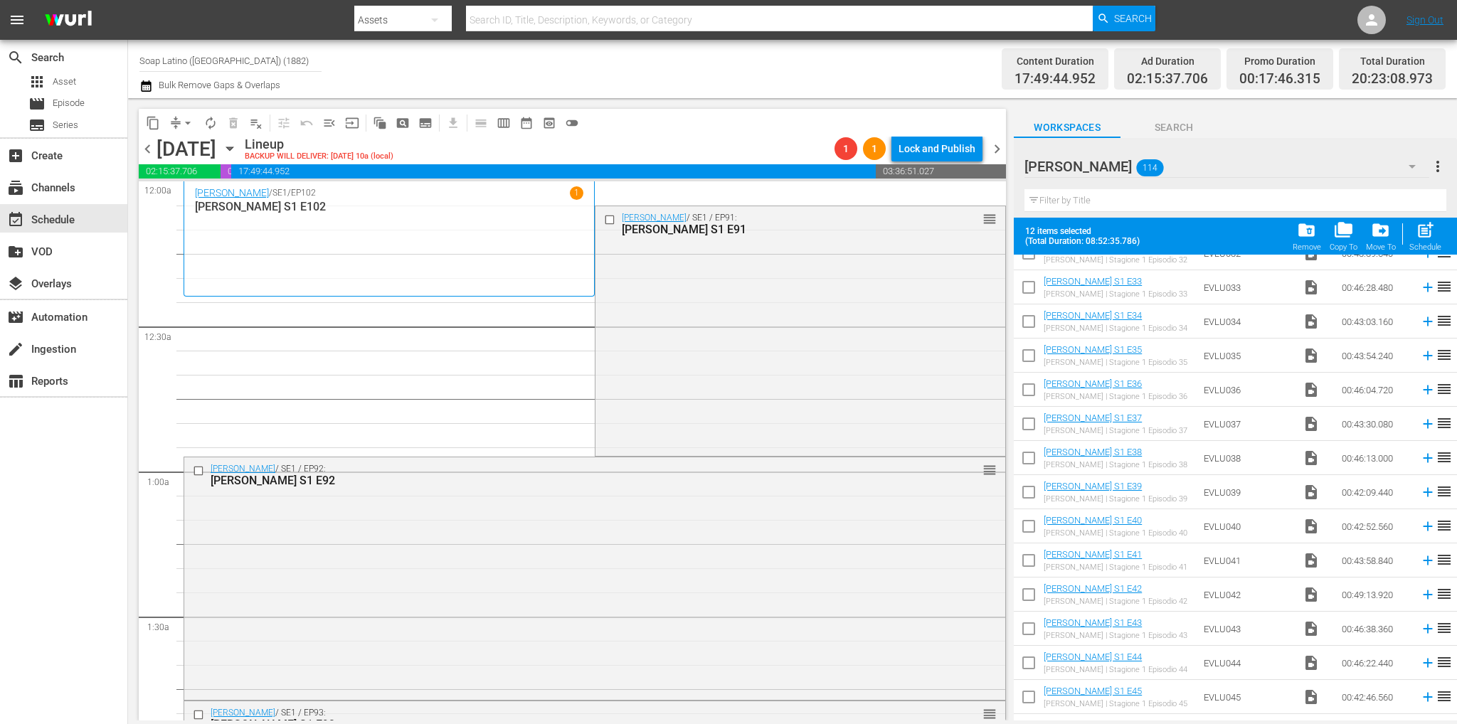
scroll to position [0, 0]
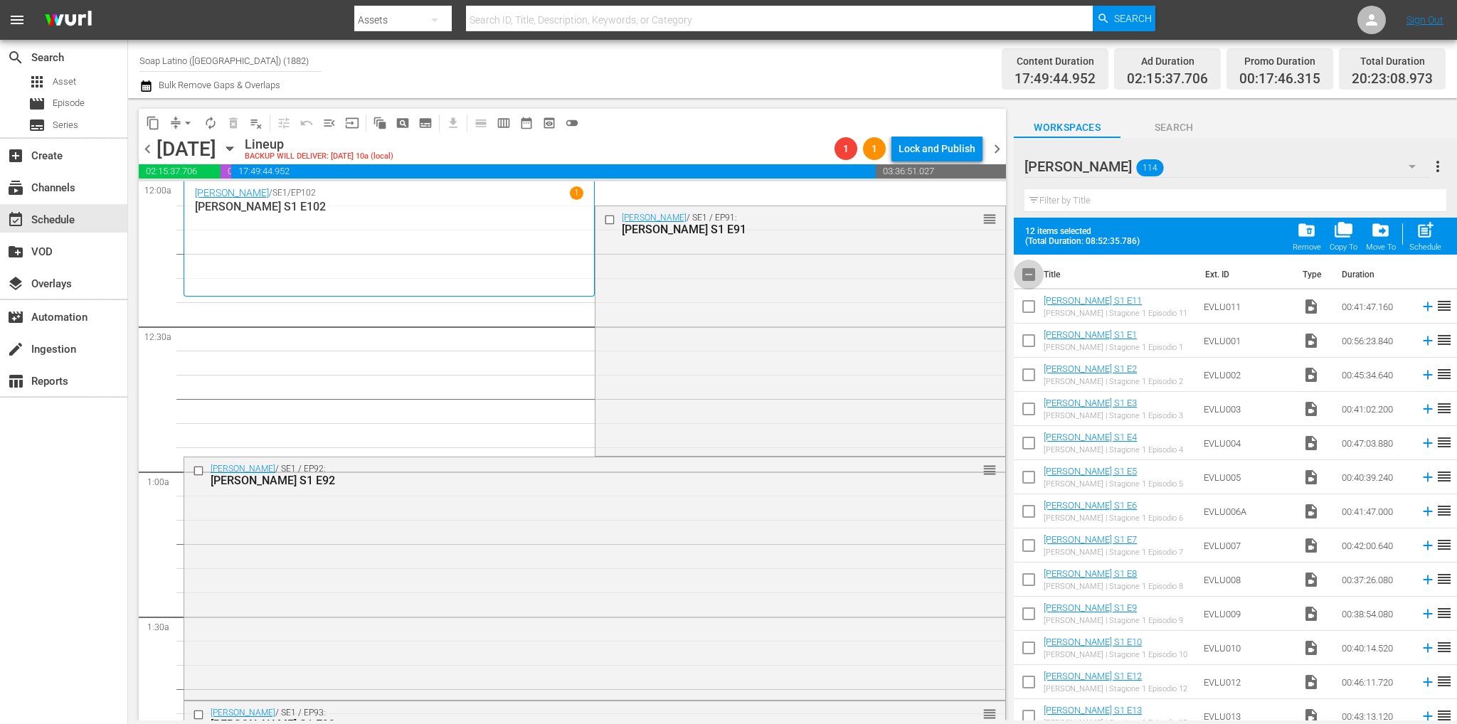
click at [1024, 275] on input "checkbox" at bounding box center [1028, 277] width 30 height 30
checkbox input "false"
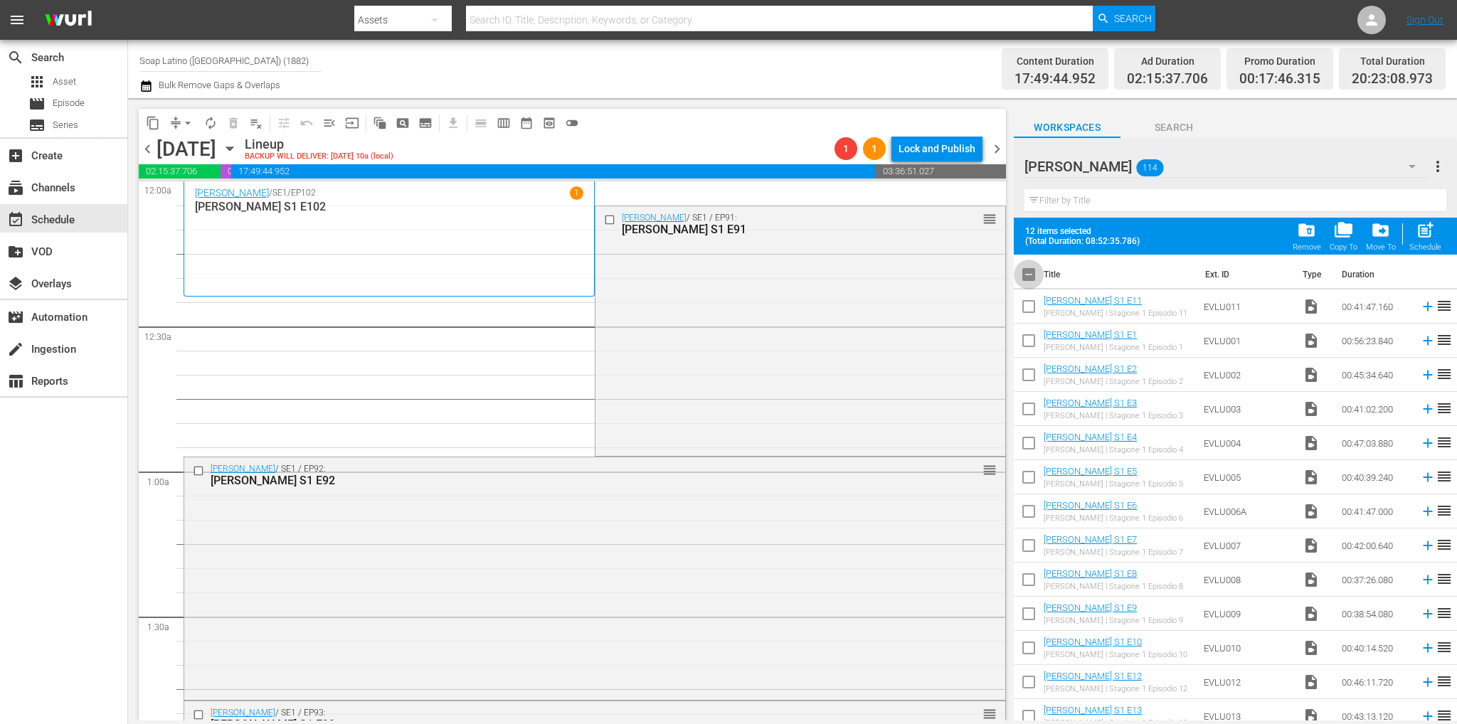
checkbox input "false"
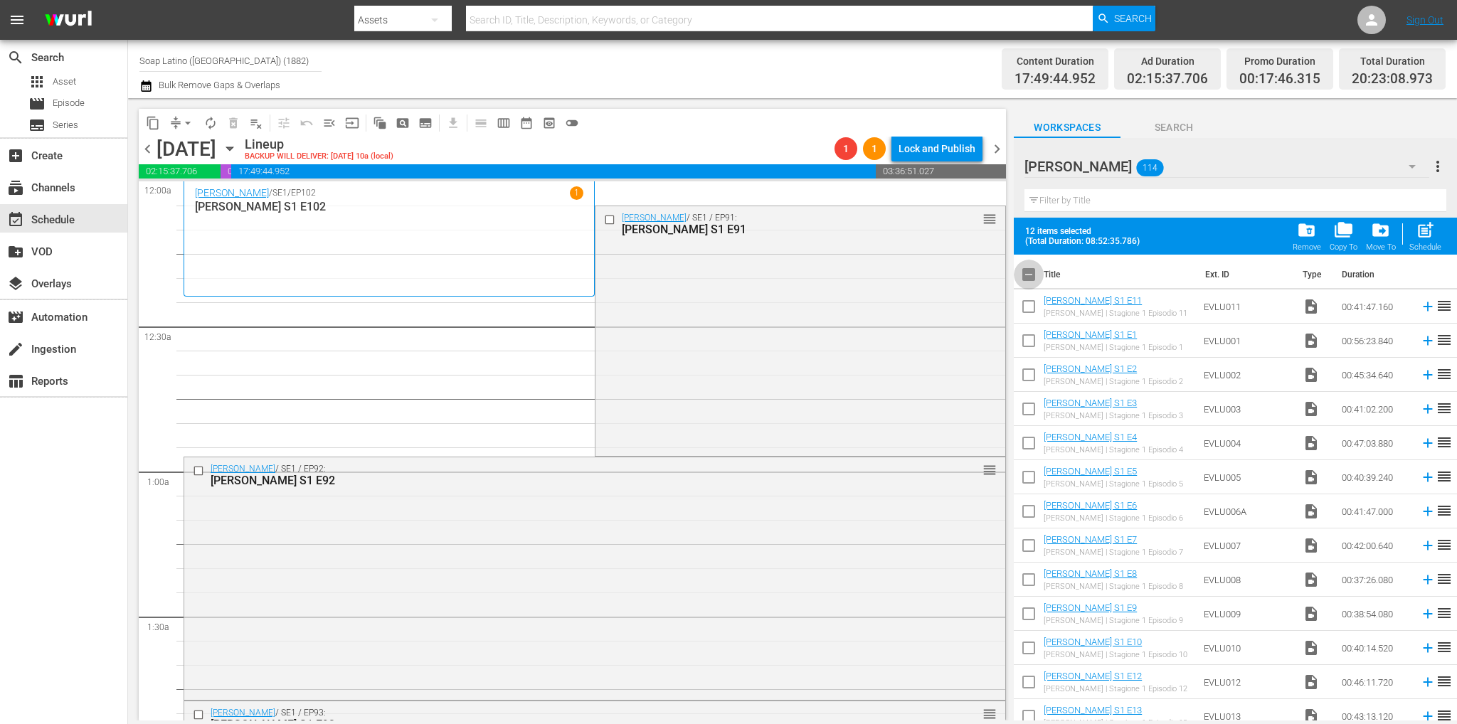
checkbox input "false"
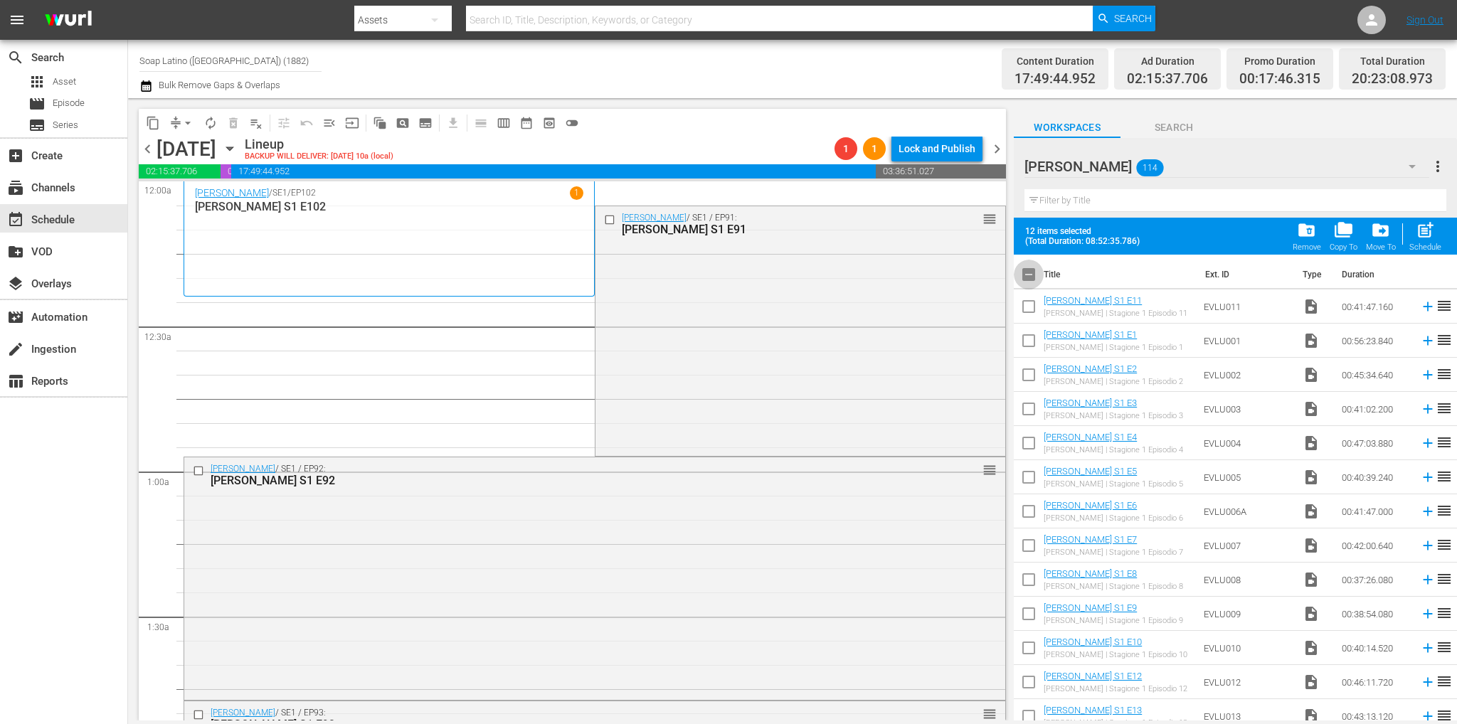
checkbox input "false"
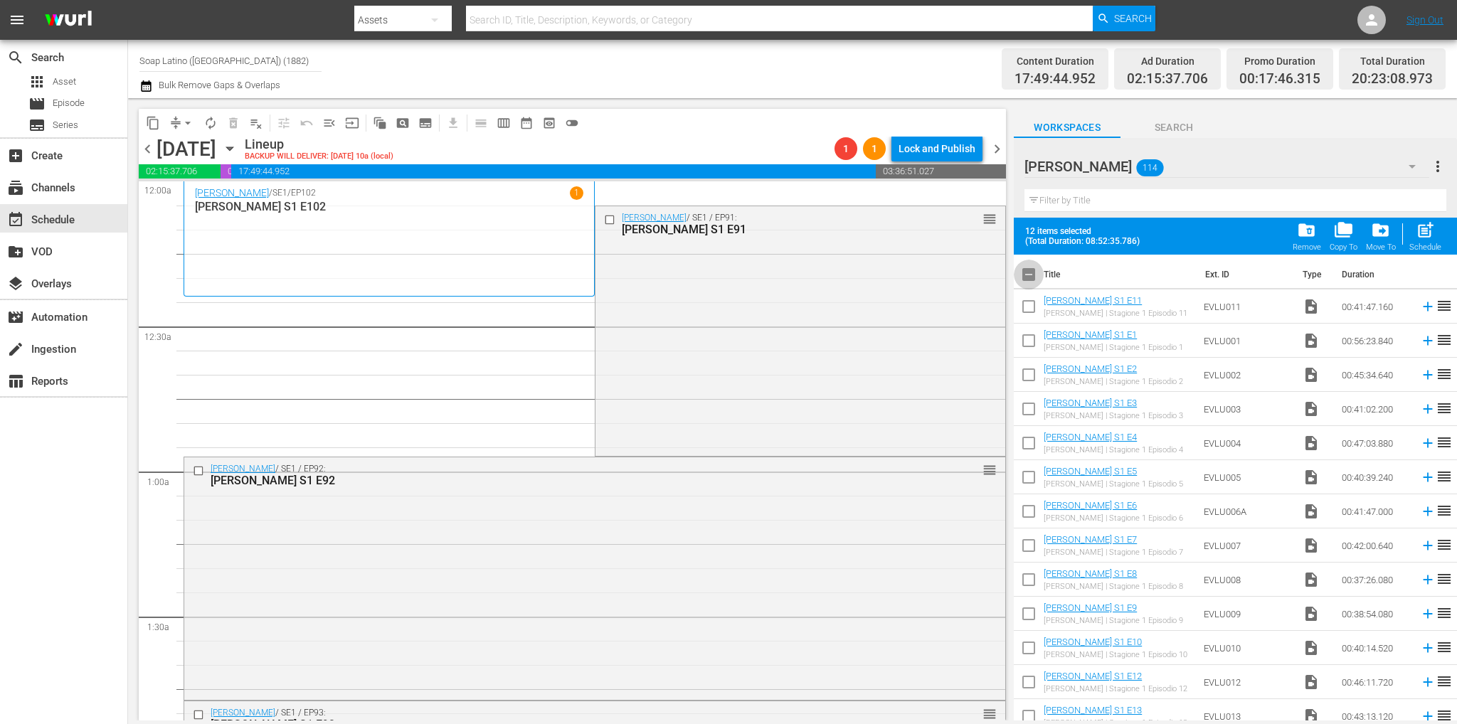
checkbox input "false"
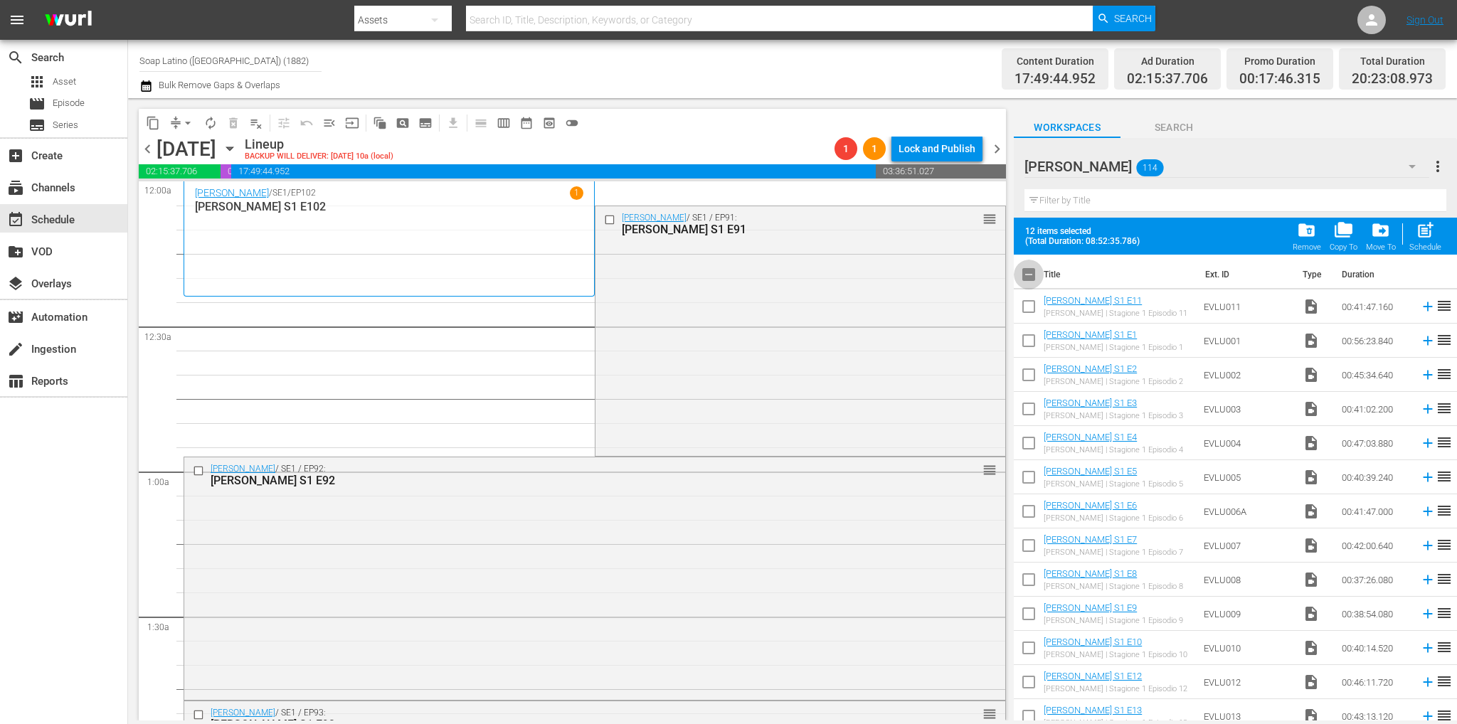
checkbox input "false"
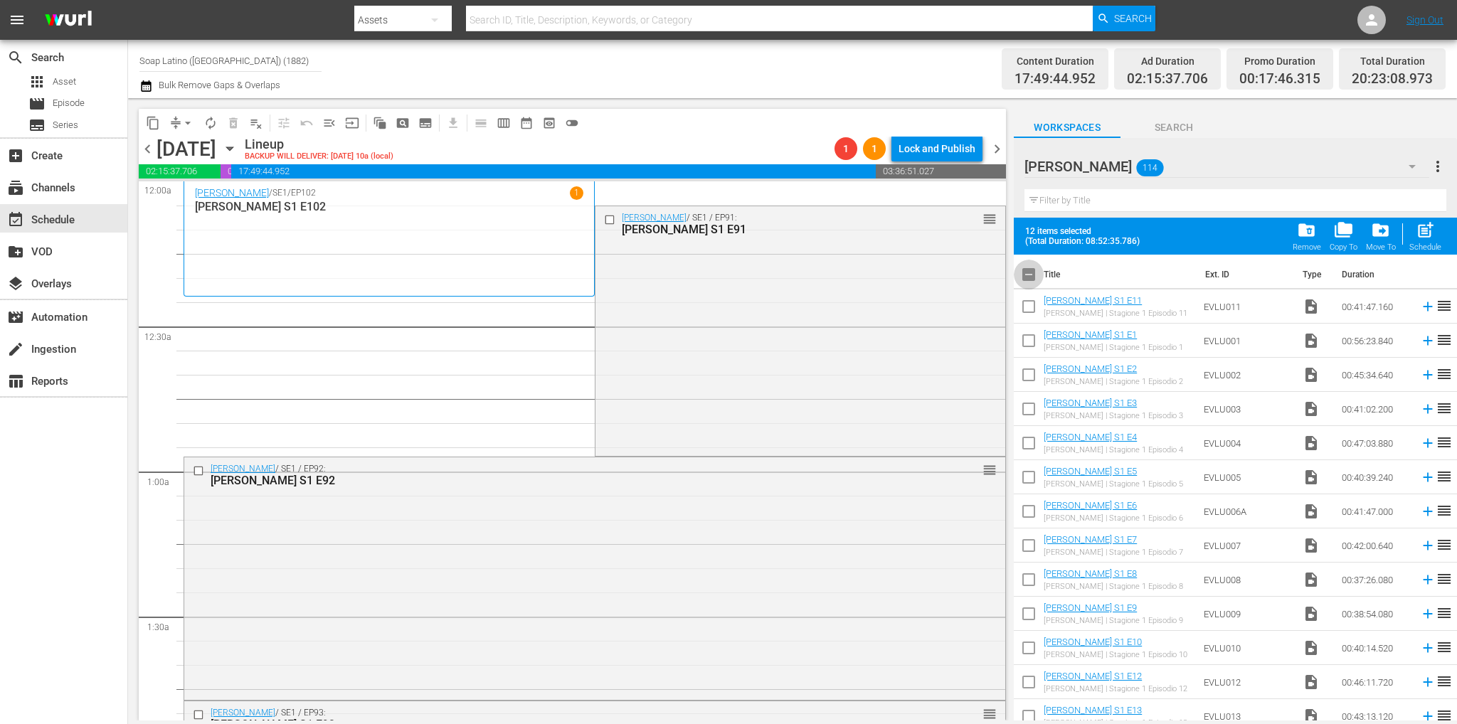
checkbox input "false"
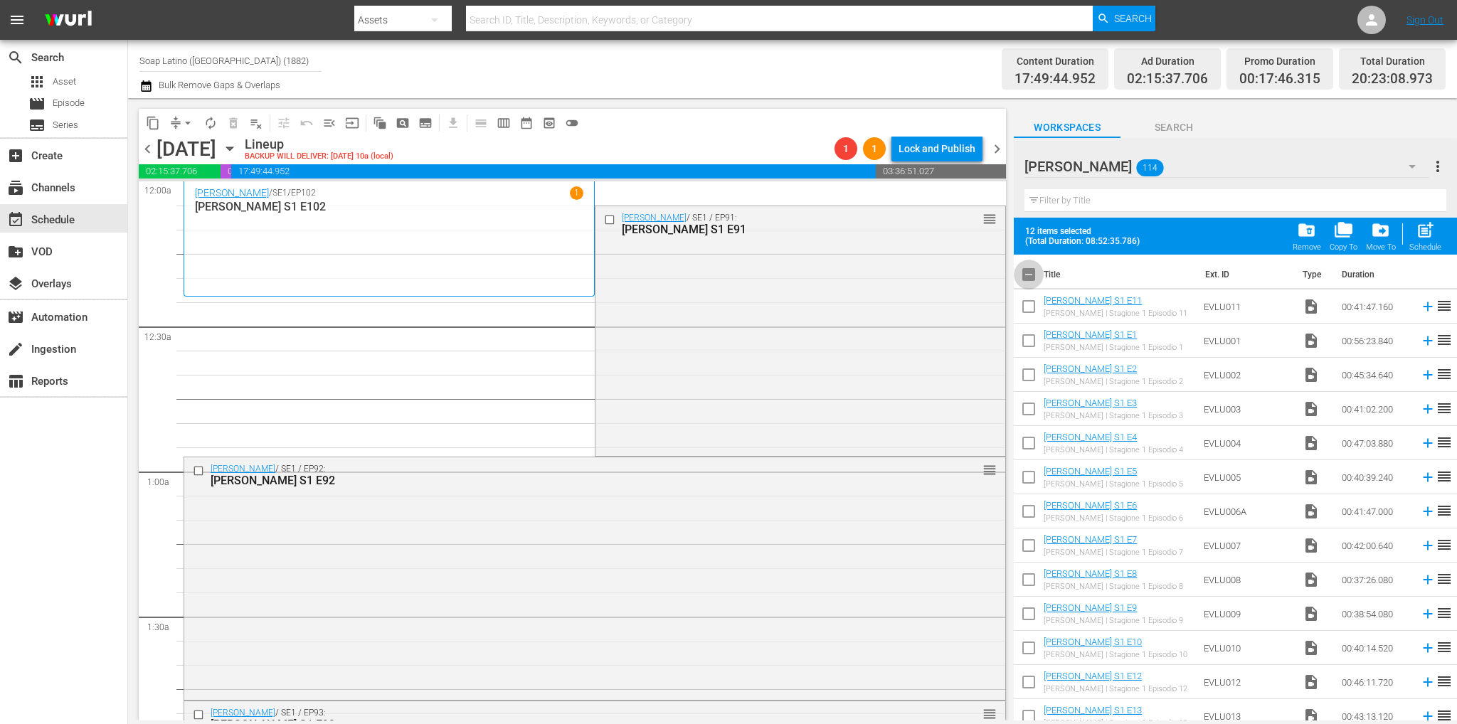
checkbox input "false"
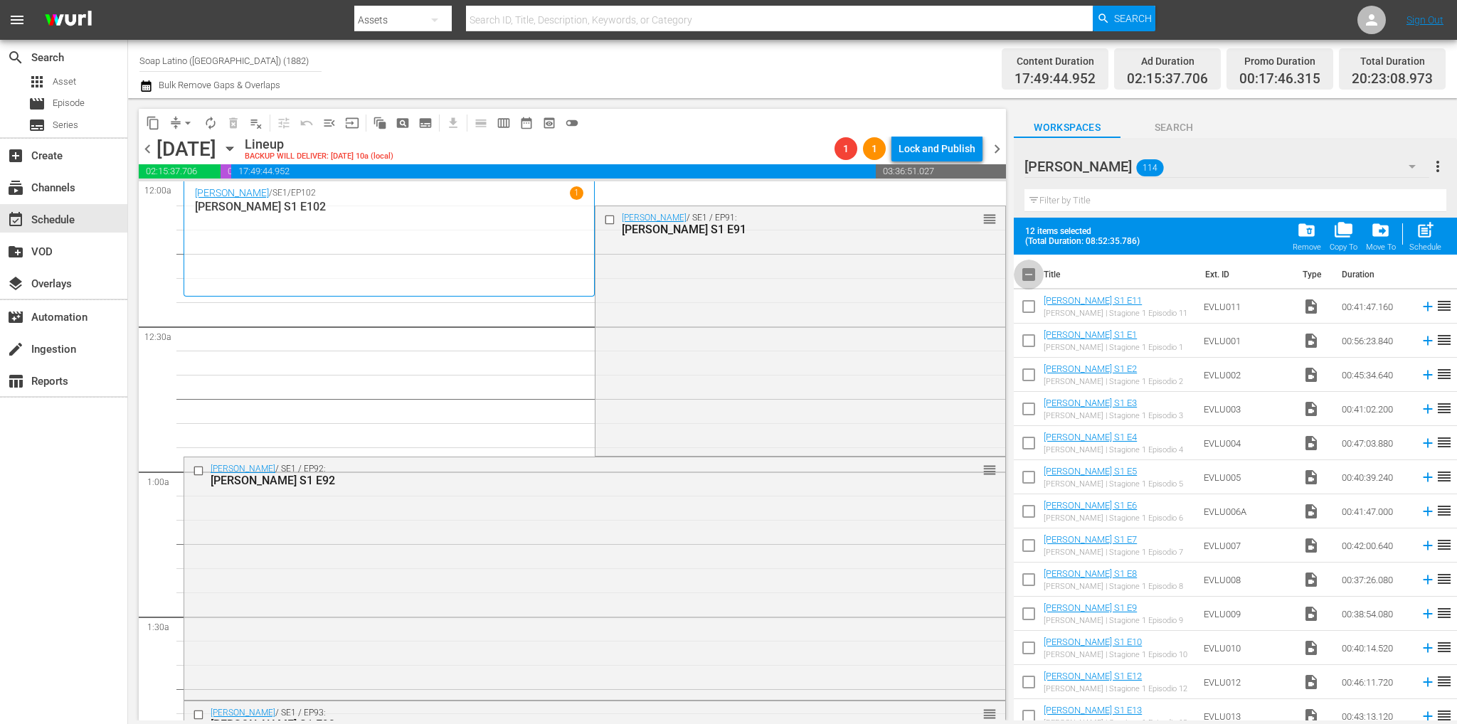
checkbox input "false"
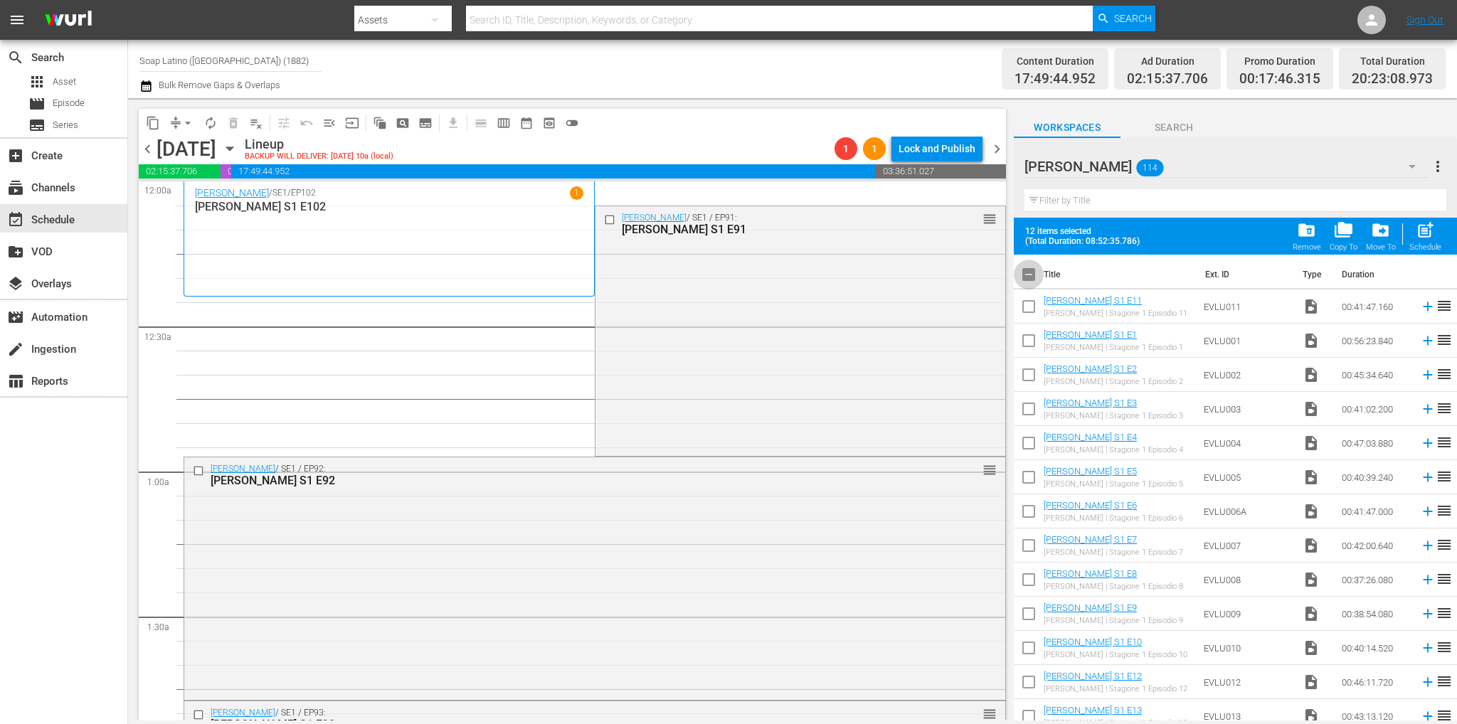
checkbox input "false"
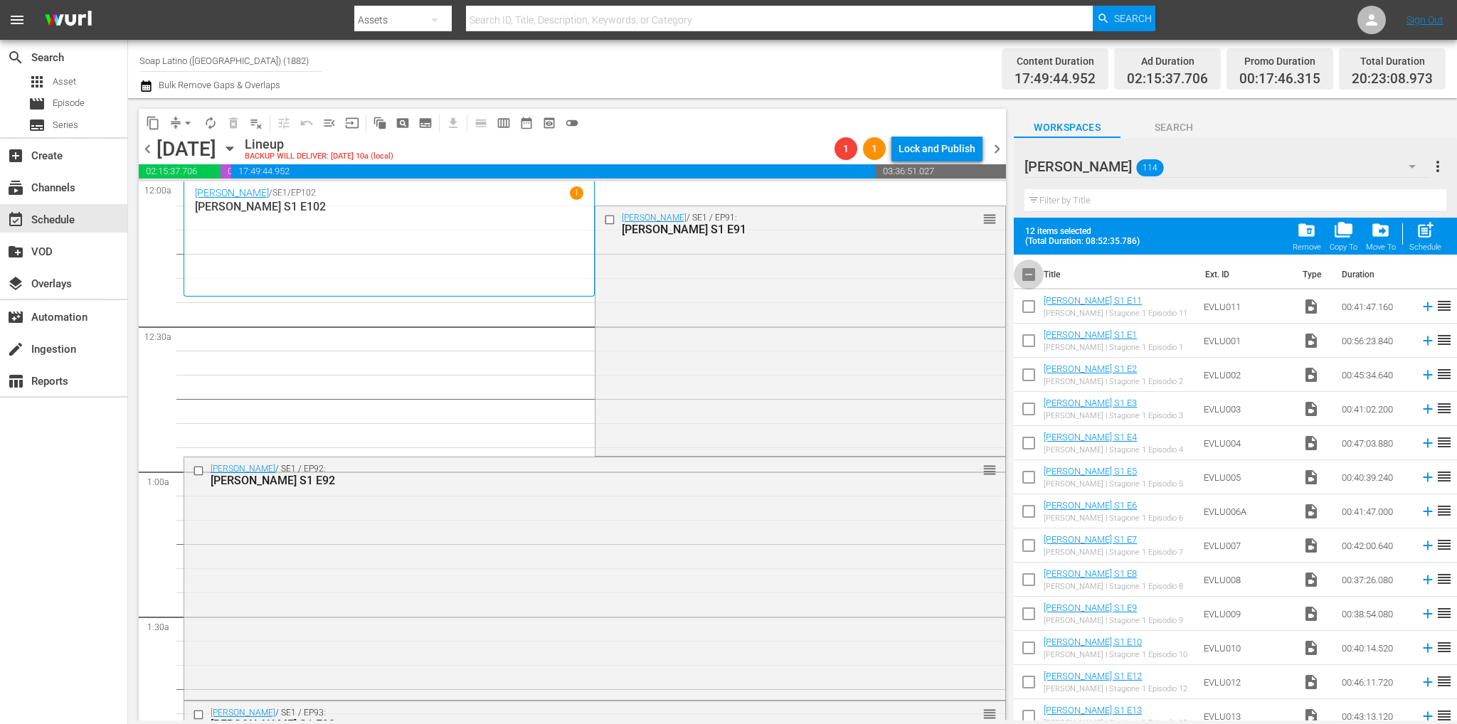
checkbox input "false"
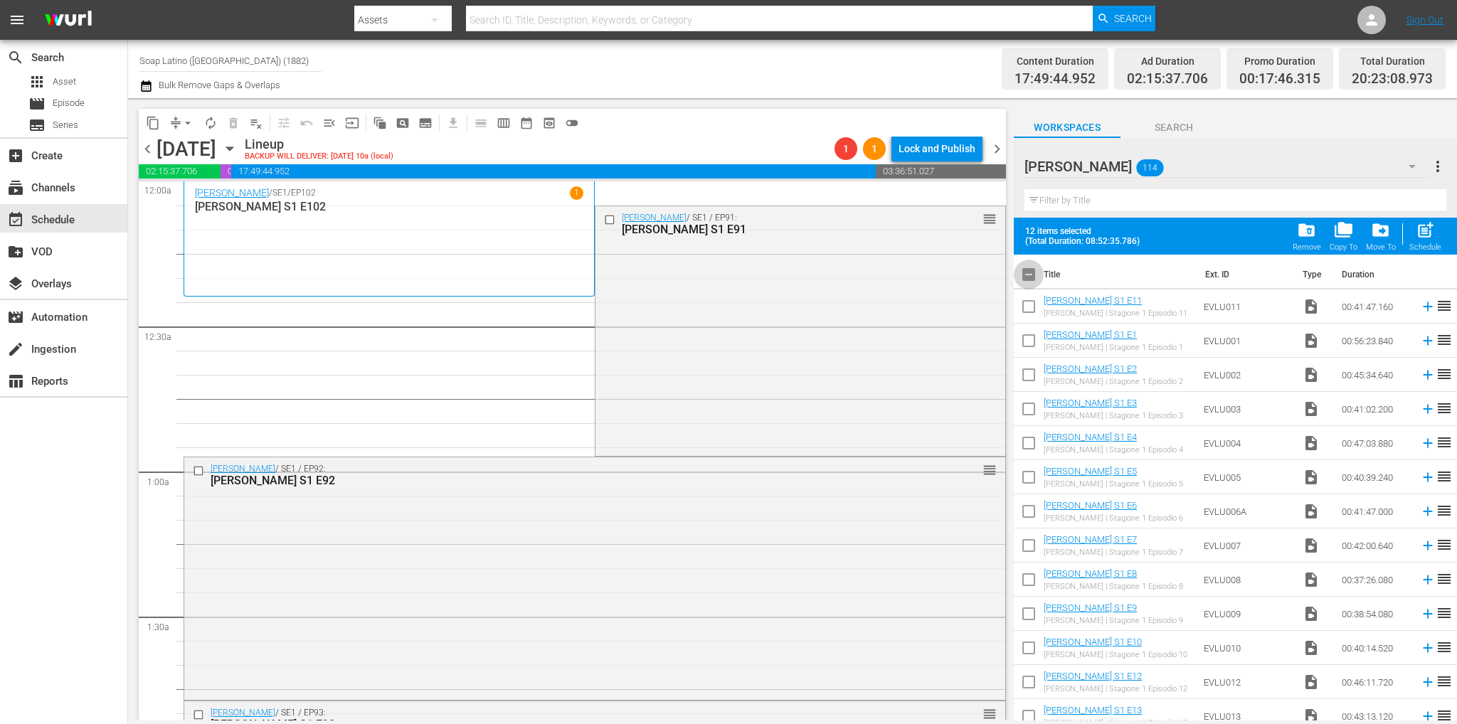
checkbox input "false"
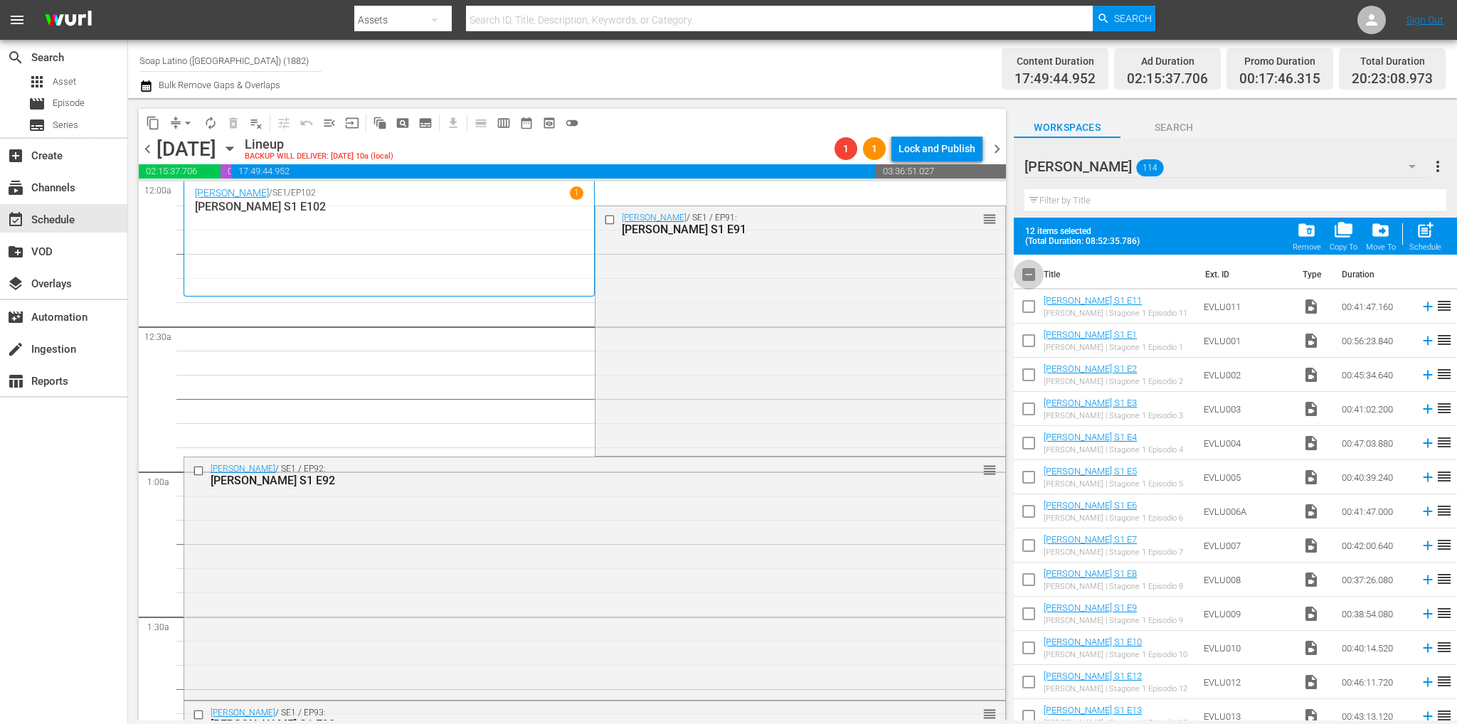
checkbox input "false"
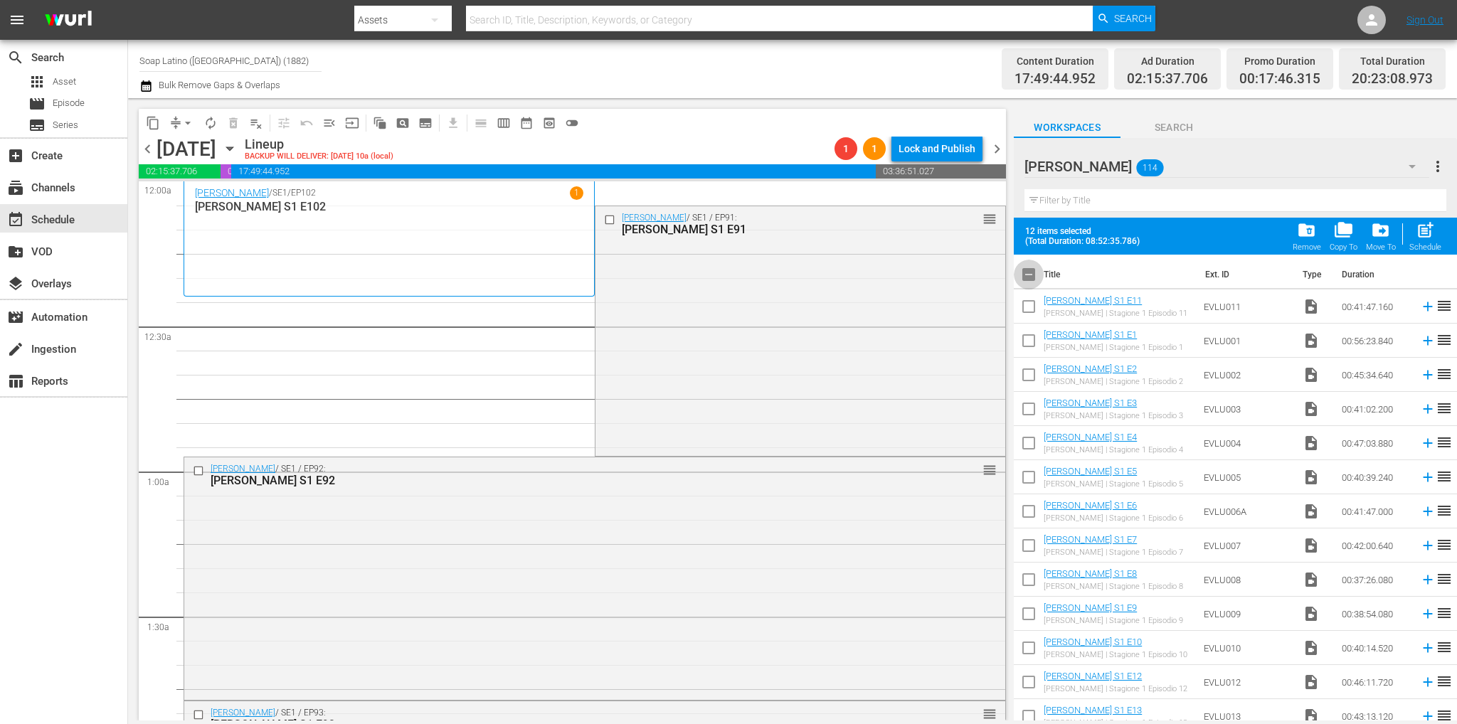
checkbox input "false"
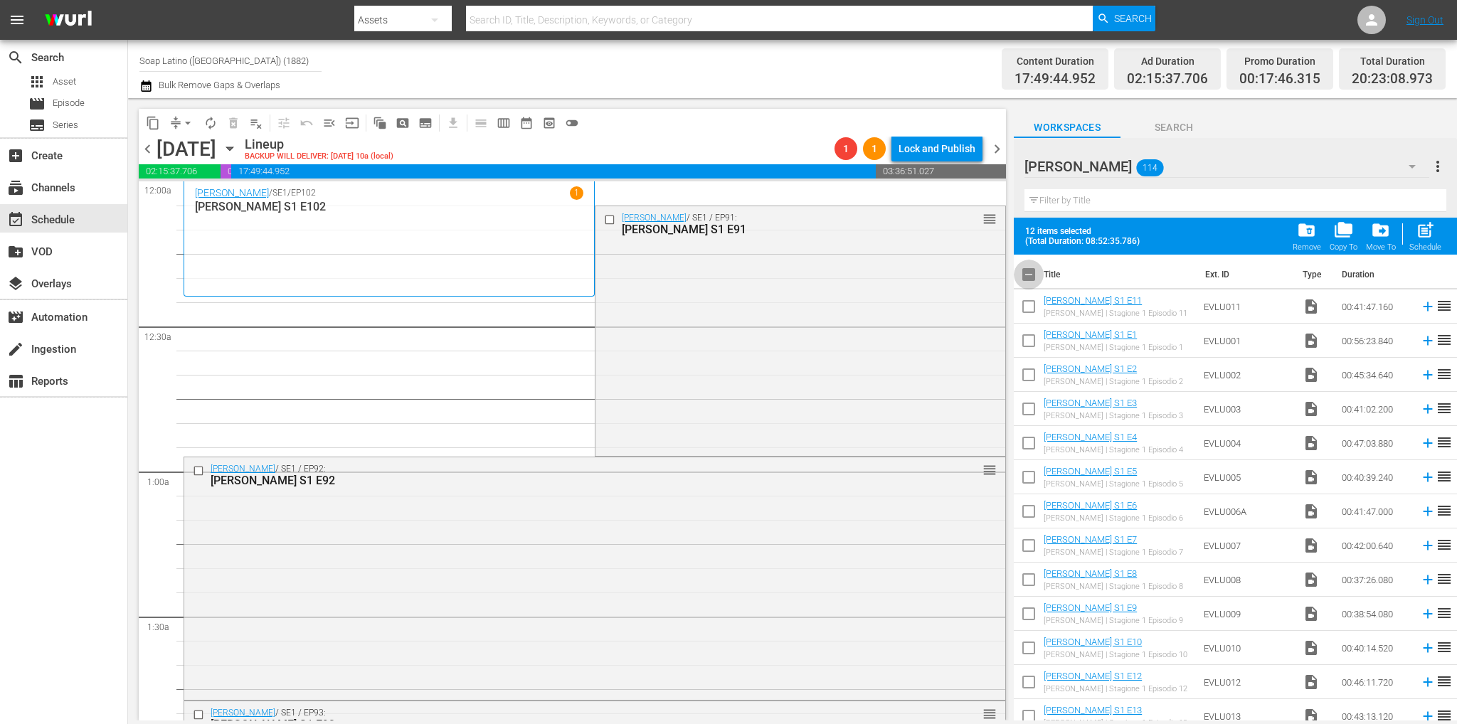
checkbox input "false"
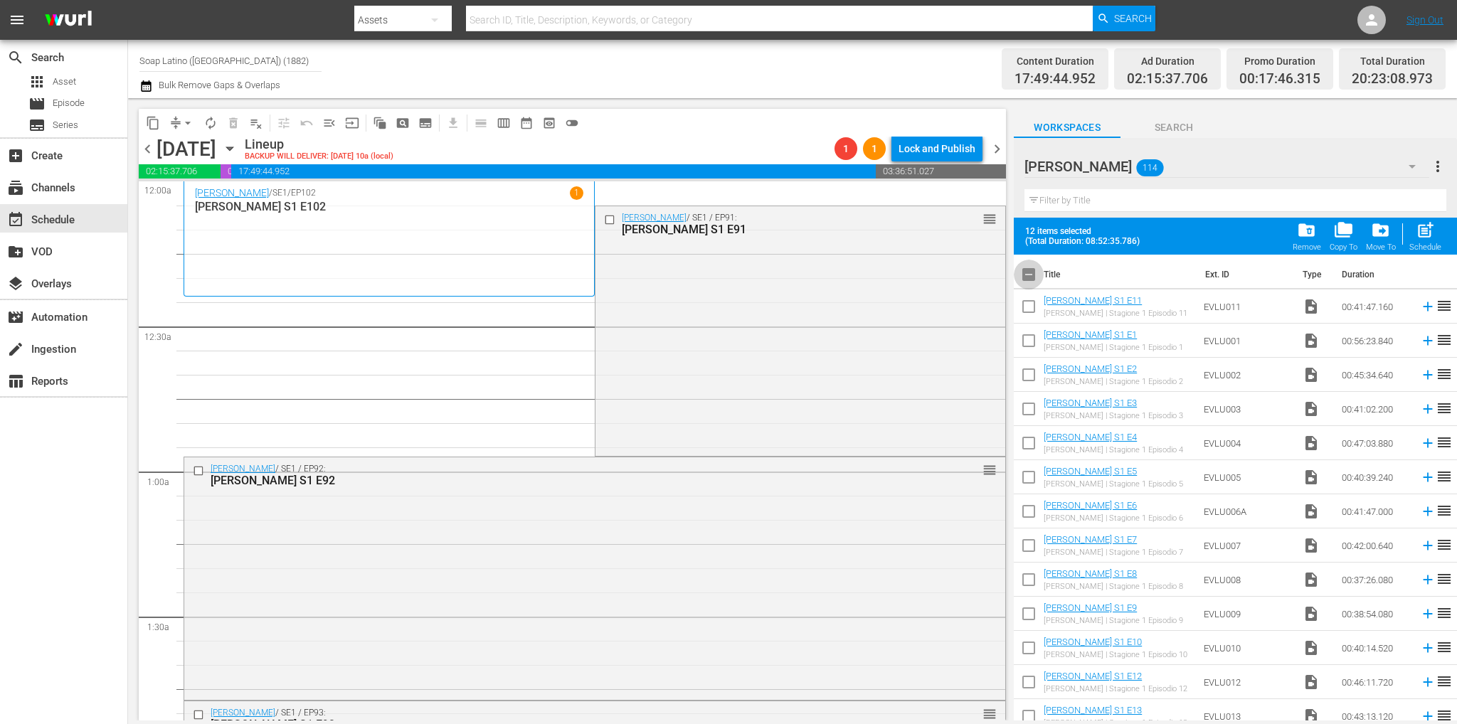
checkbox input "false"
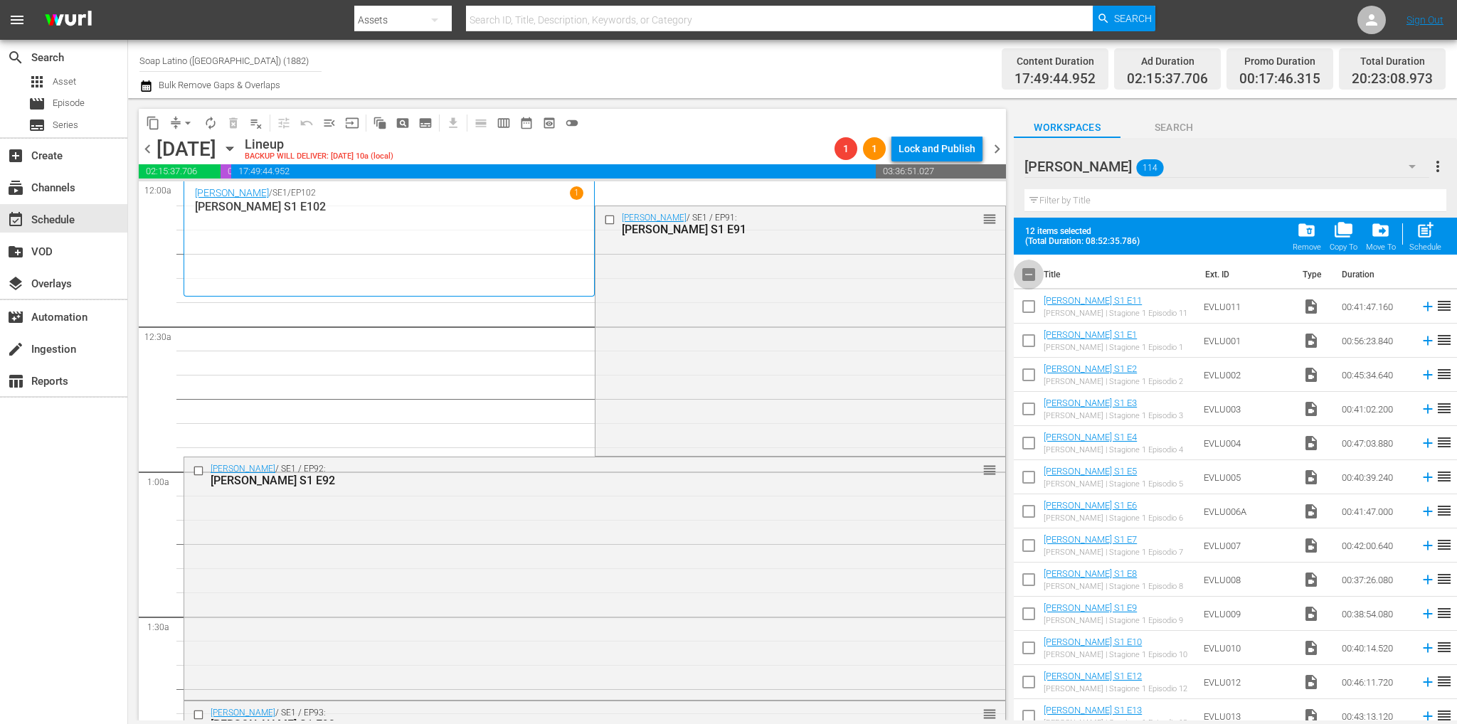
checkbox input "false"
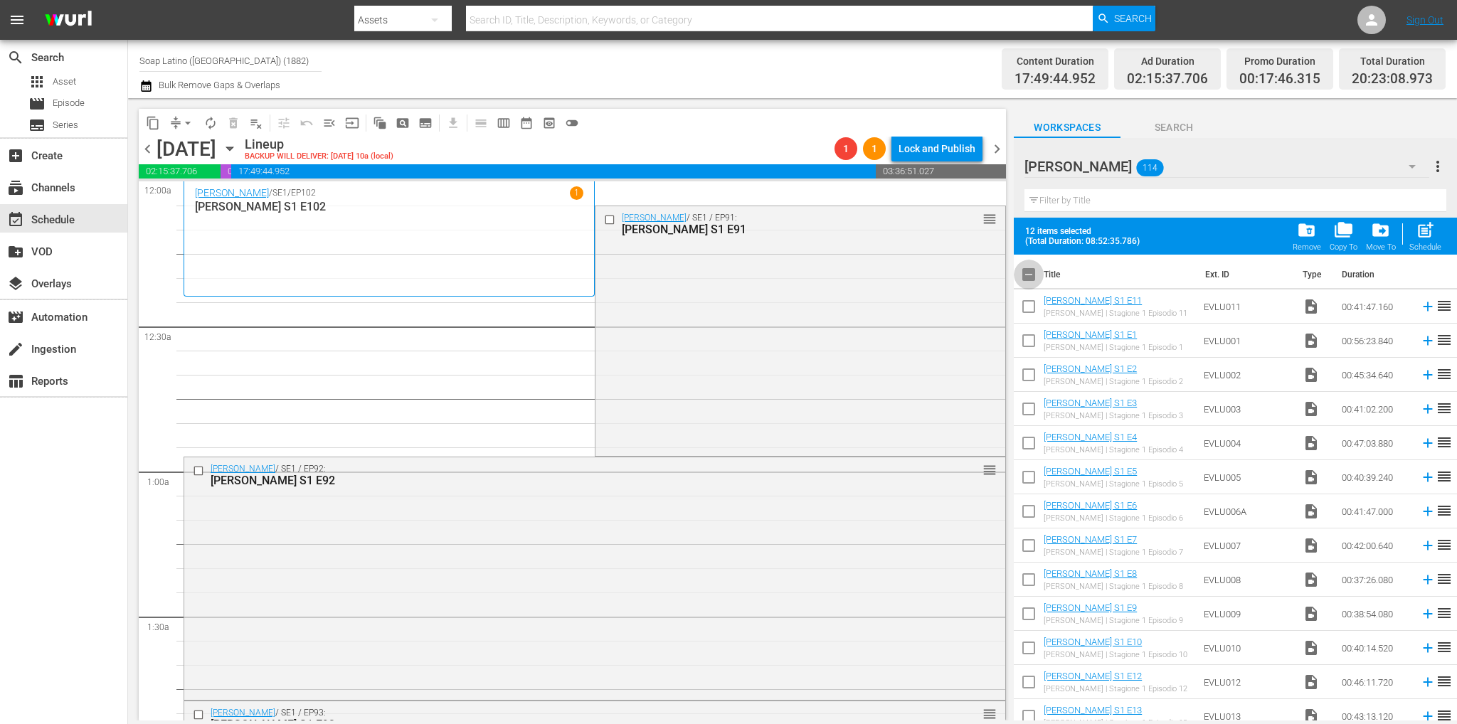
checkbox input "false"
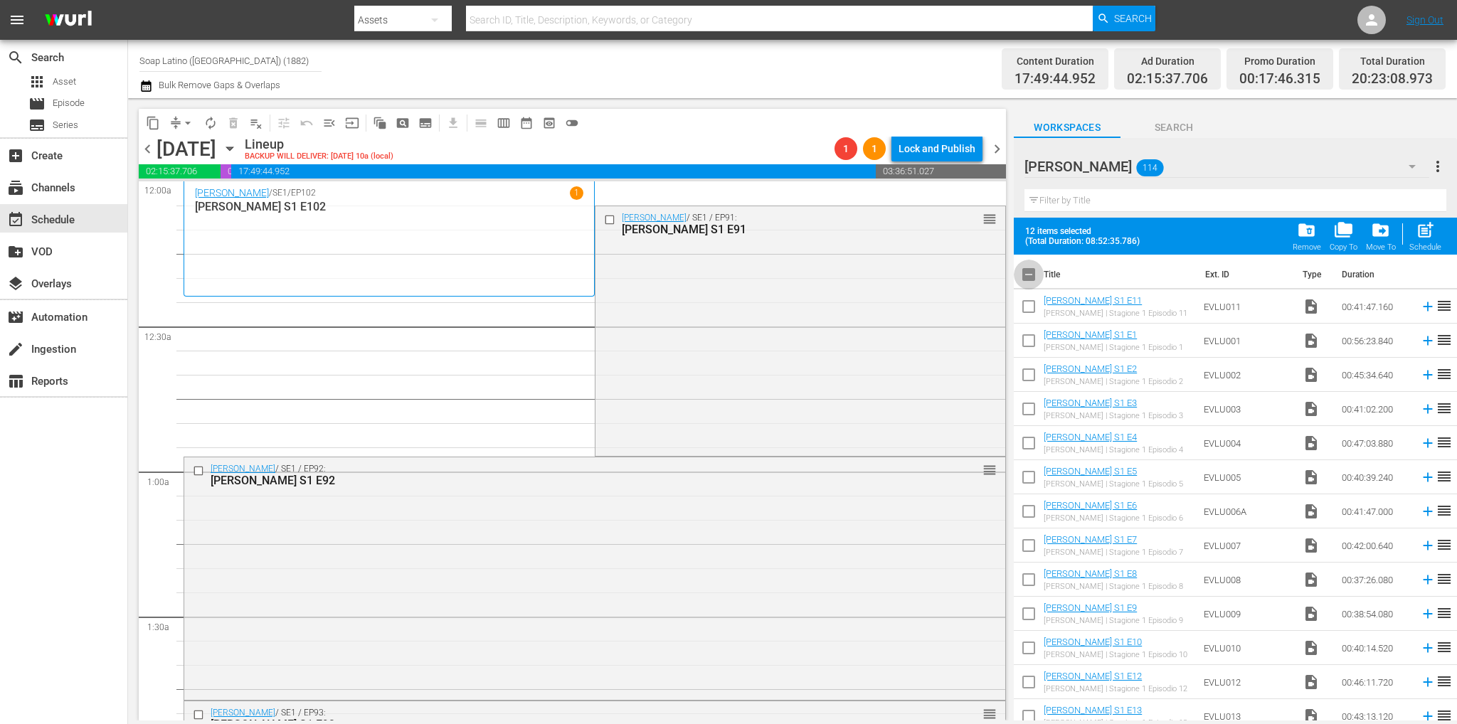
checkbox input "false"
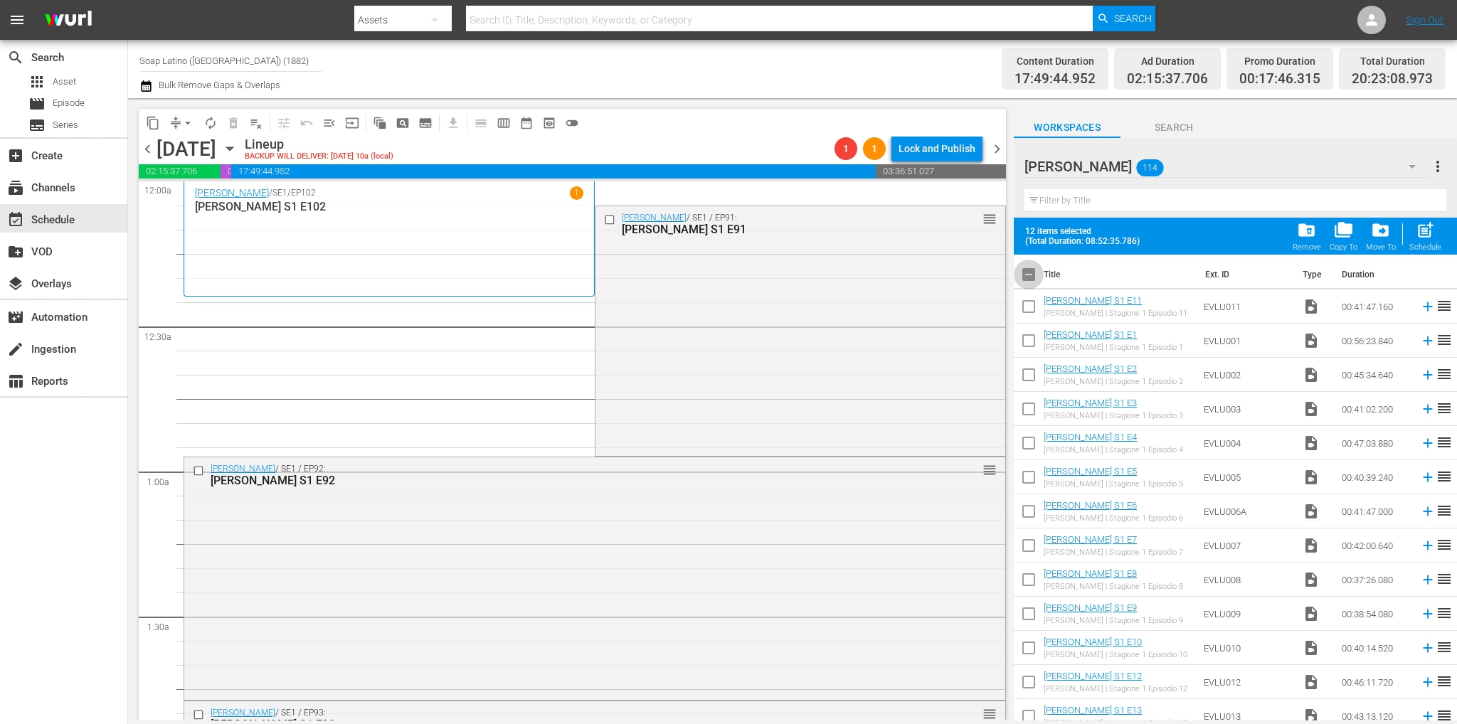
checkbox input "false"
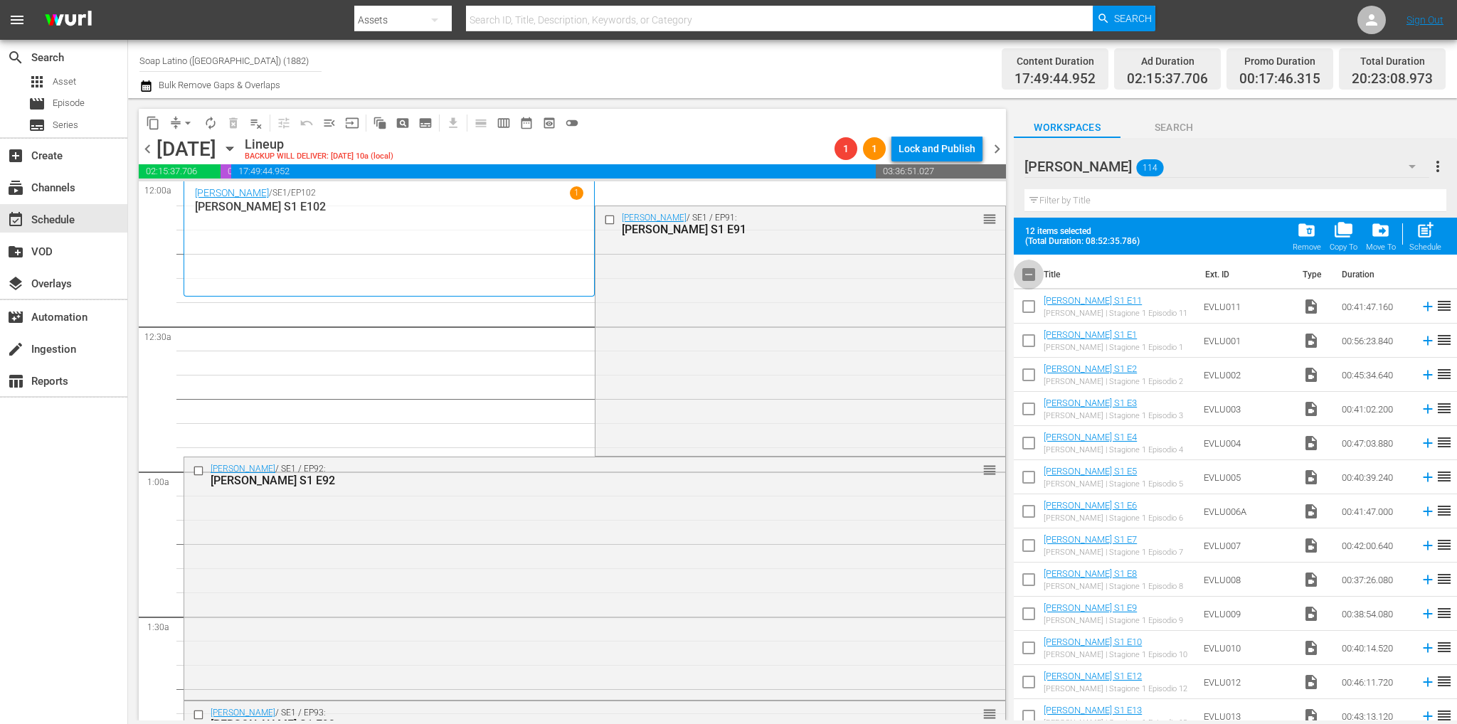
checkbox input "false"
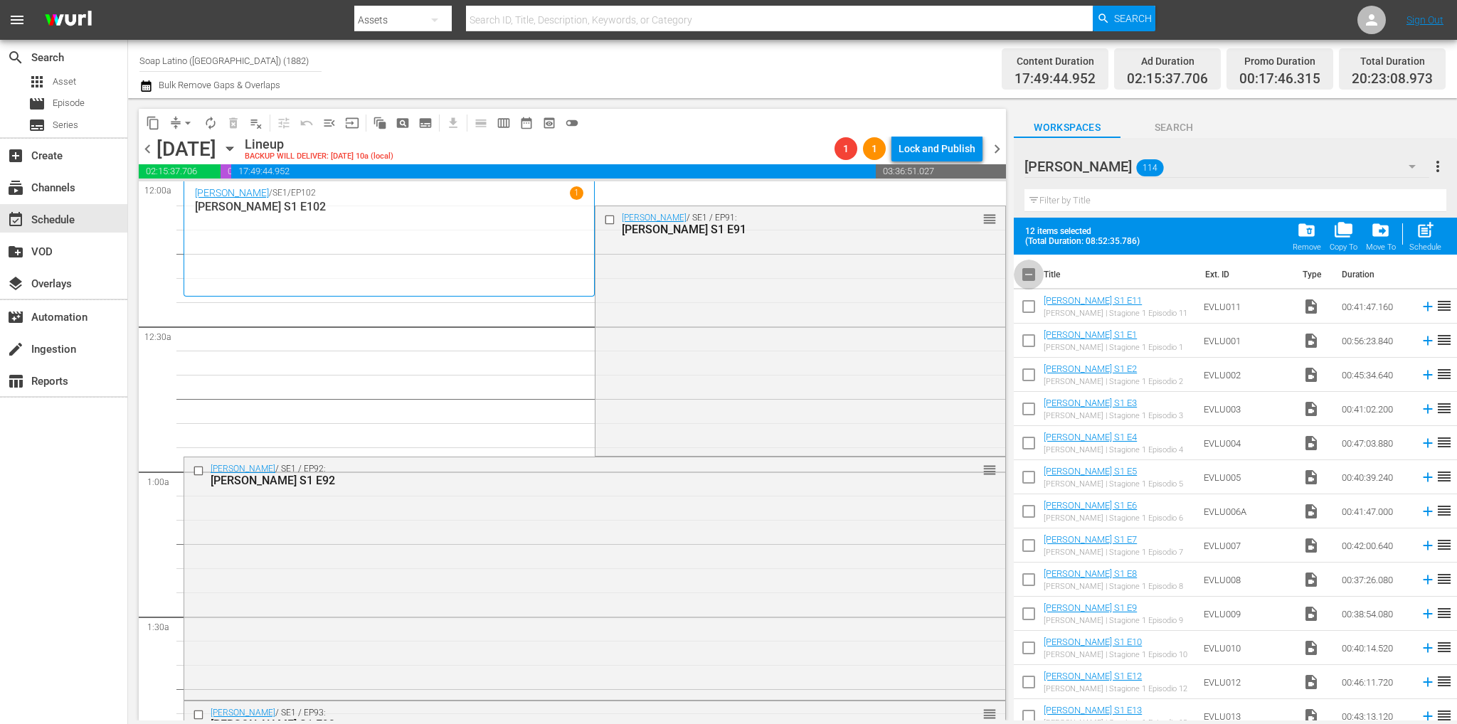
checkbox input "false"
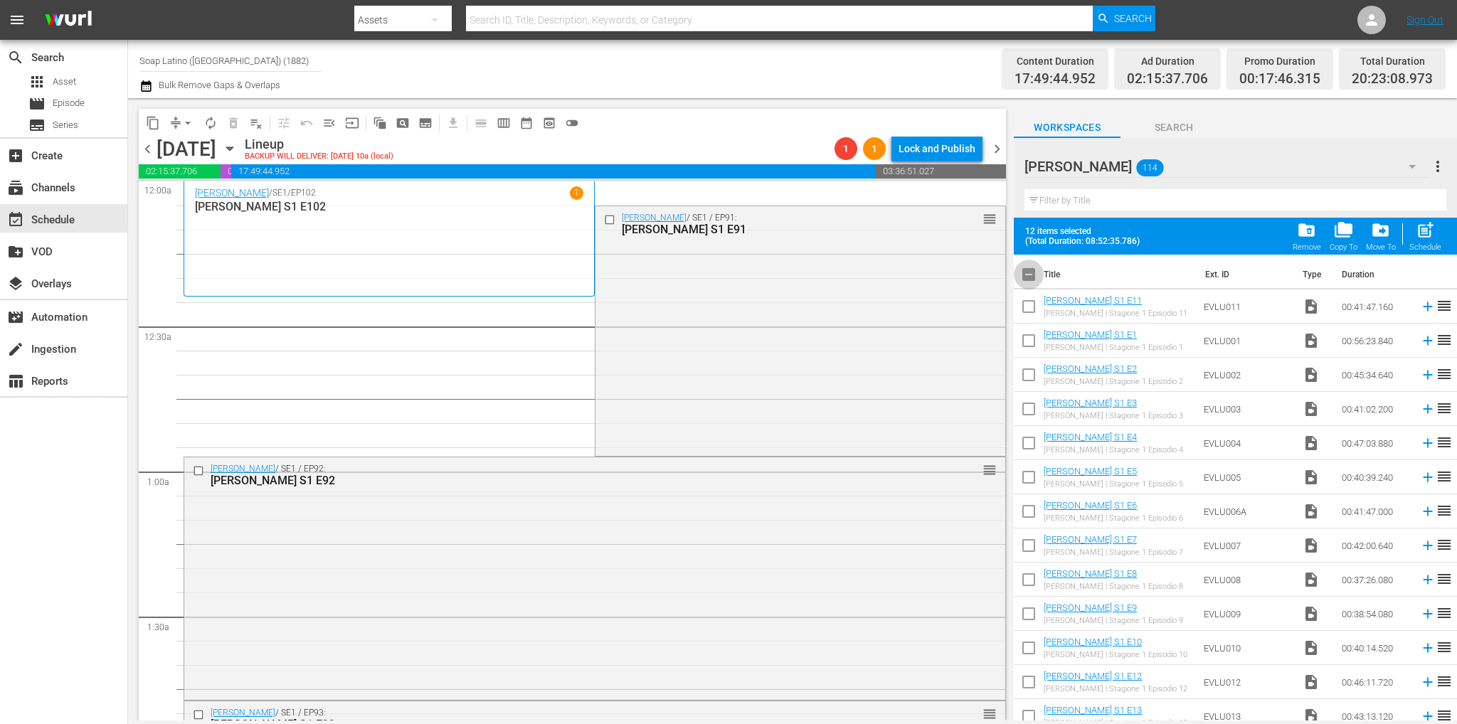
checkbox input "false"
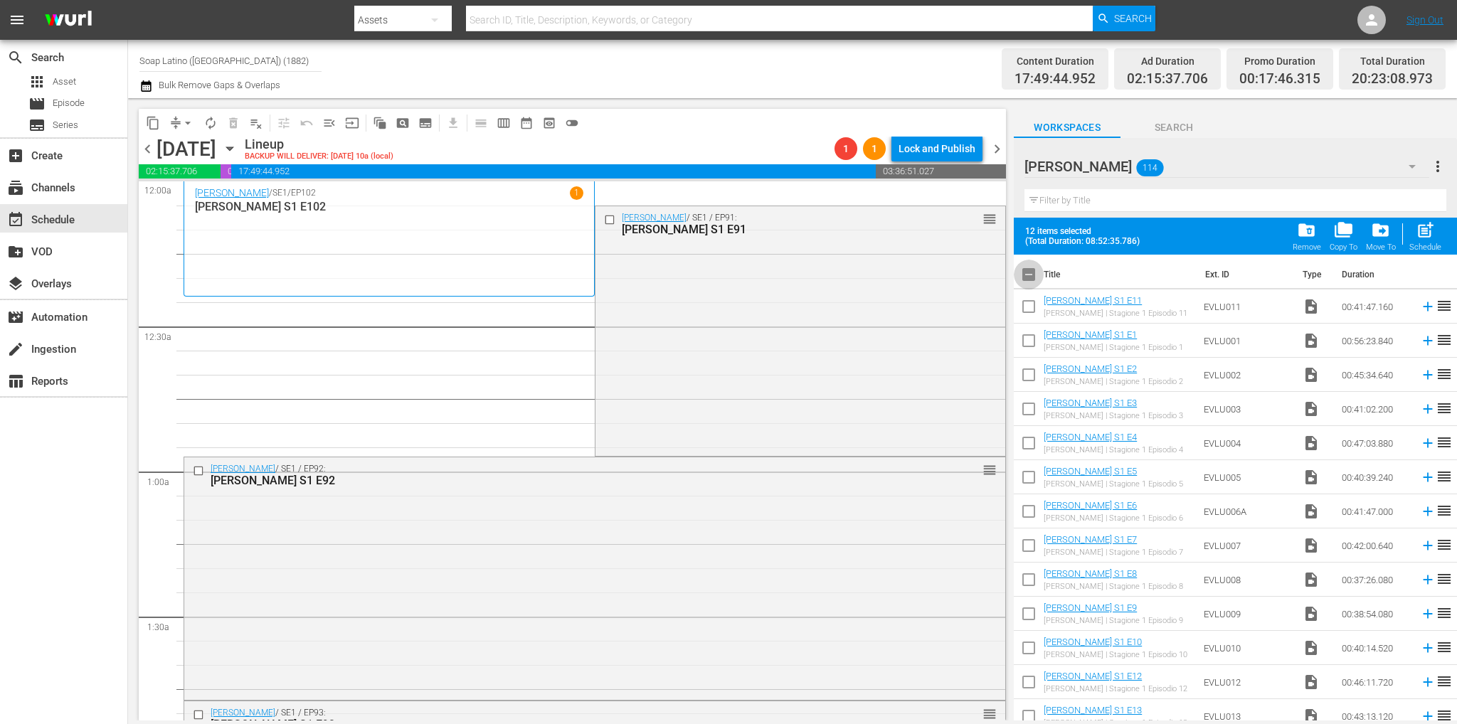
checkbox input "false"
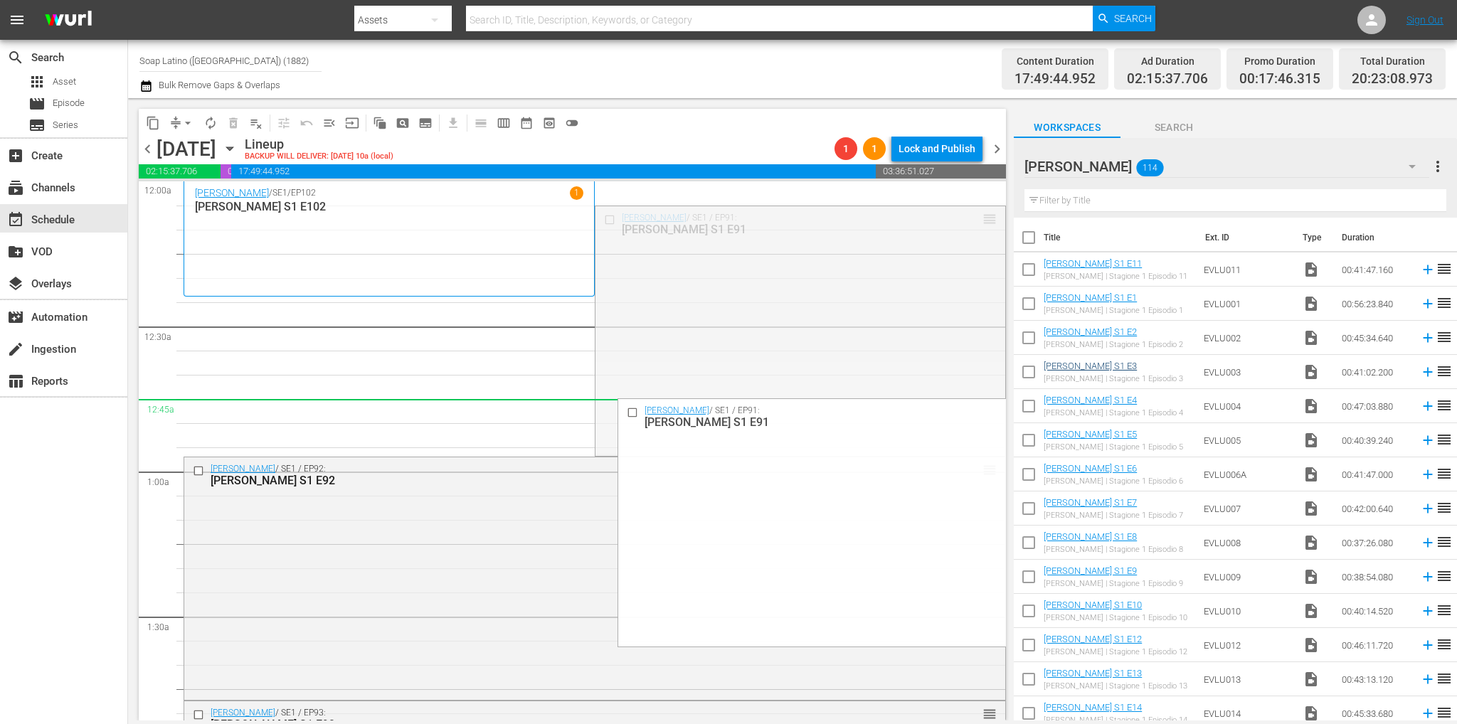
drag, startPoint x: 970, startPoint y: 265, endPoint x: 1069, endPoint y: 361, distance: 137.8
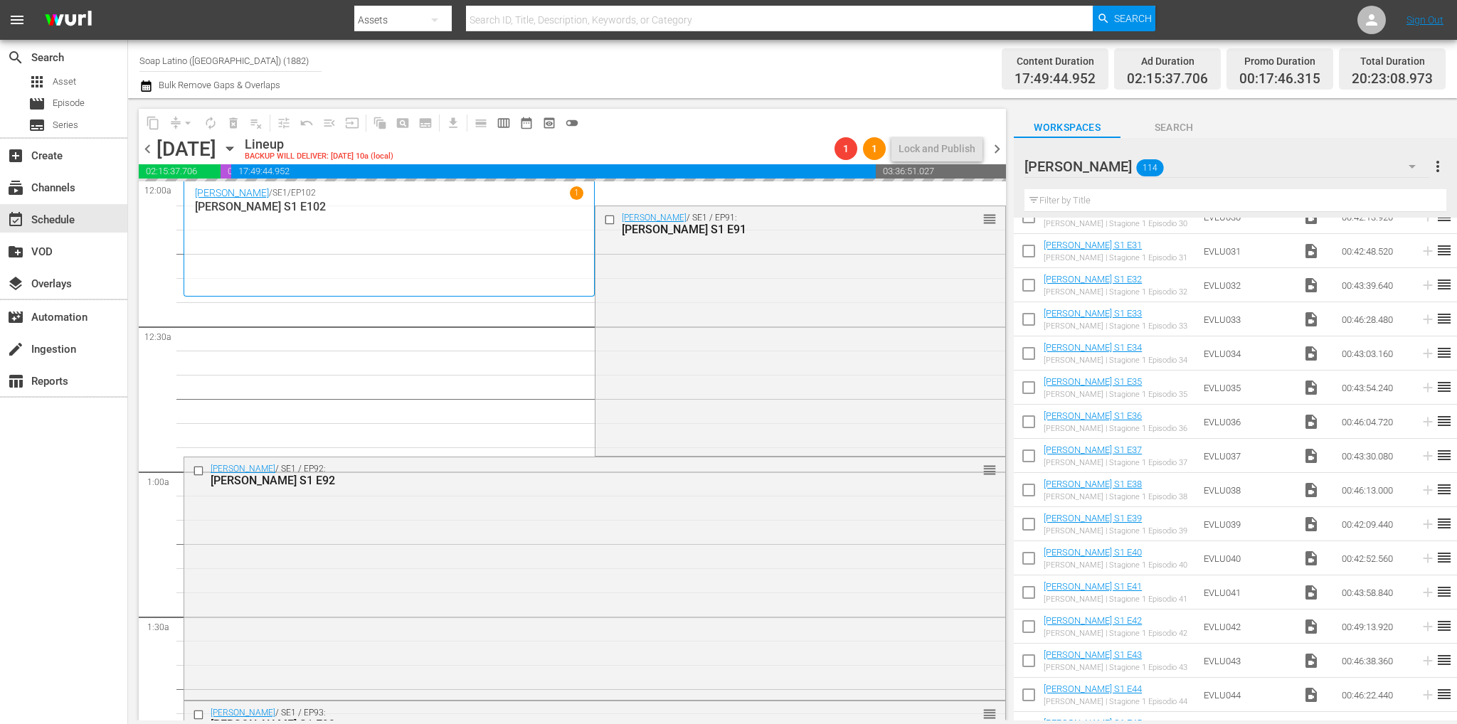
scroll to position [1138, 0]
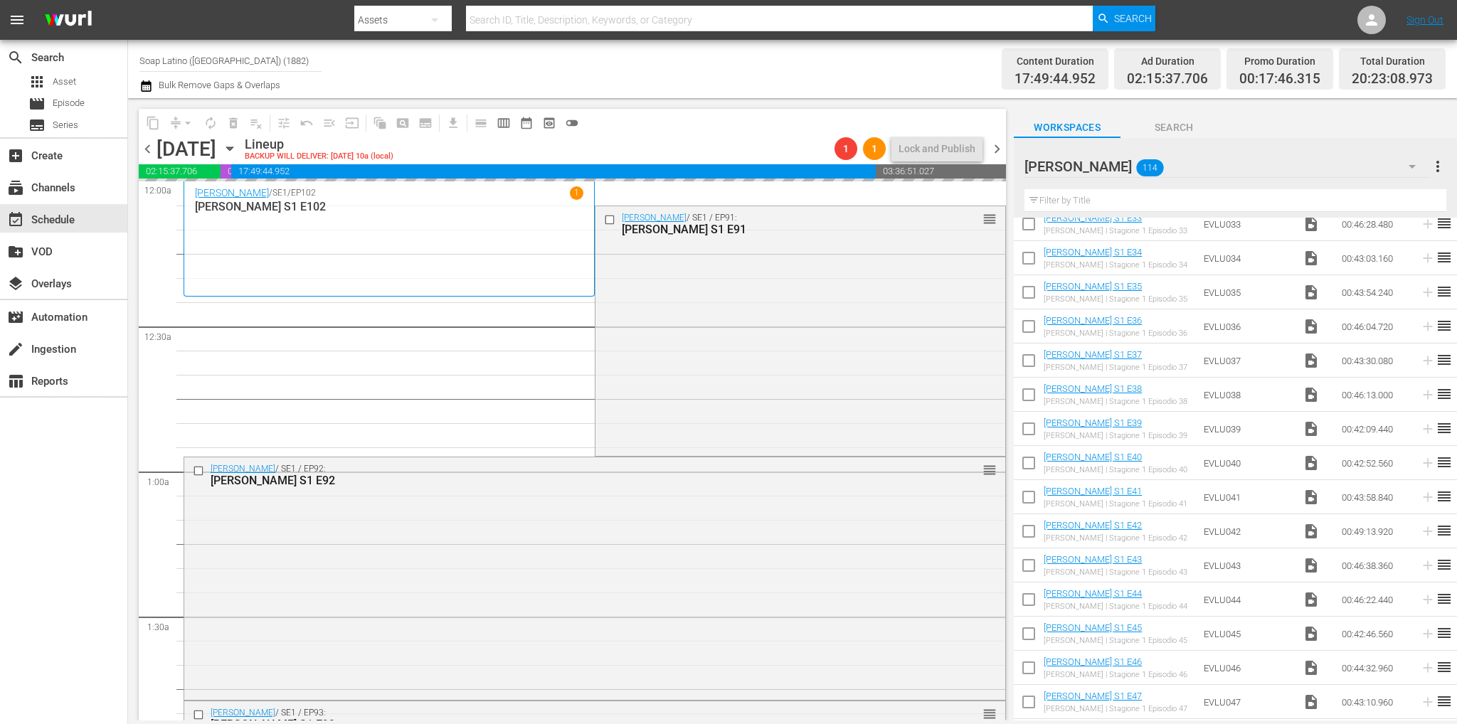
click at [1090, 203] on input "text" at bounding box center [1235, 200] width 422 height 23
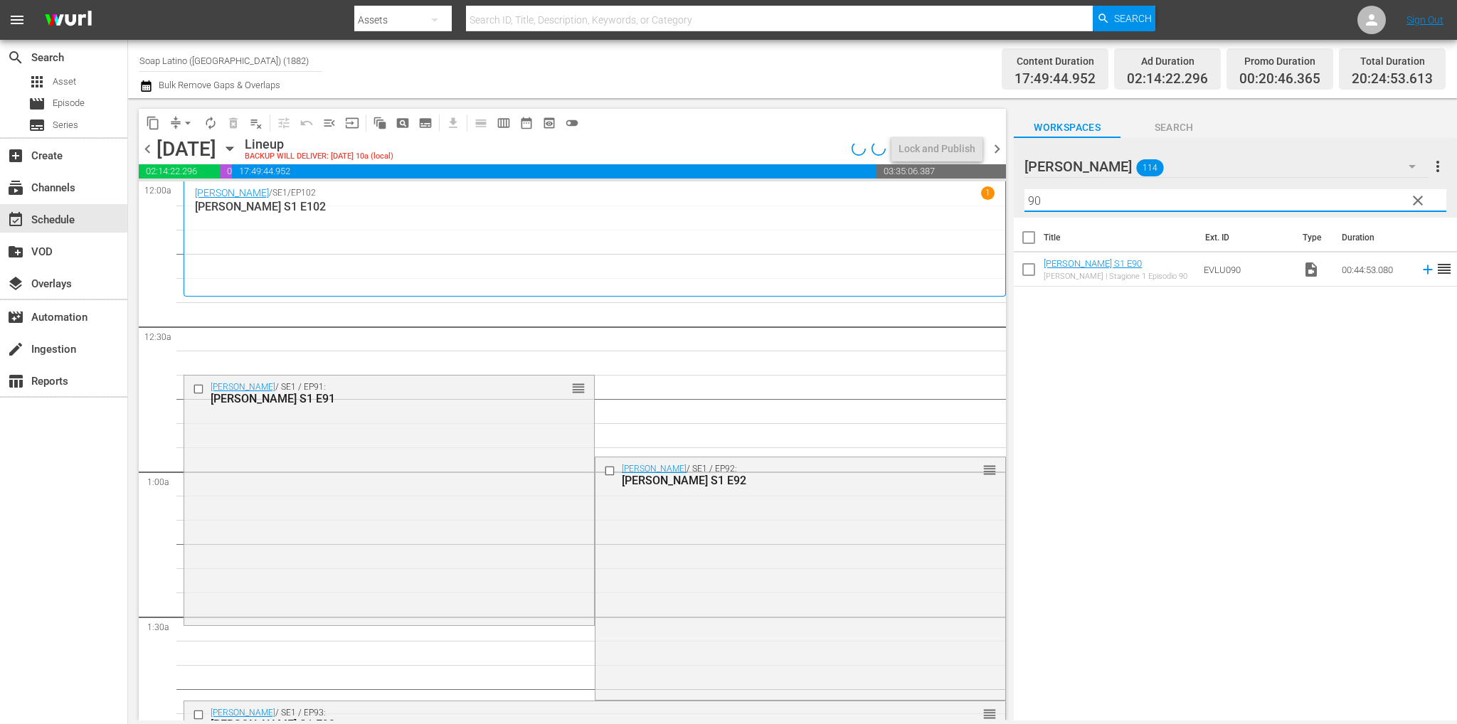
scroll to position [0, 0]
type input "90"
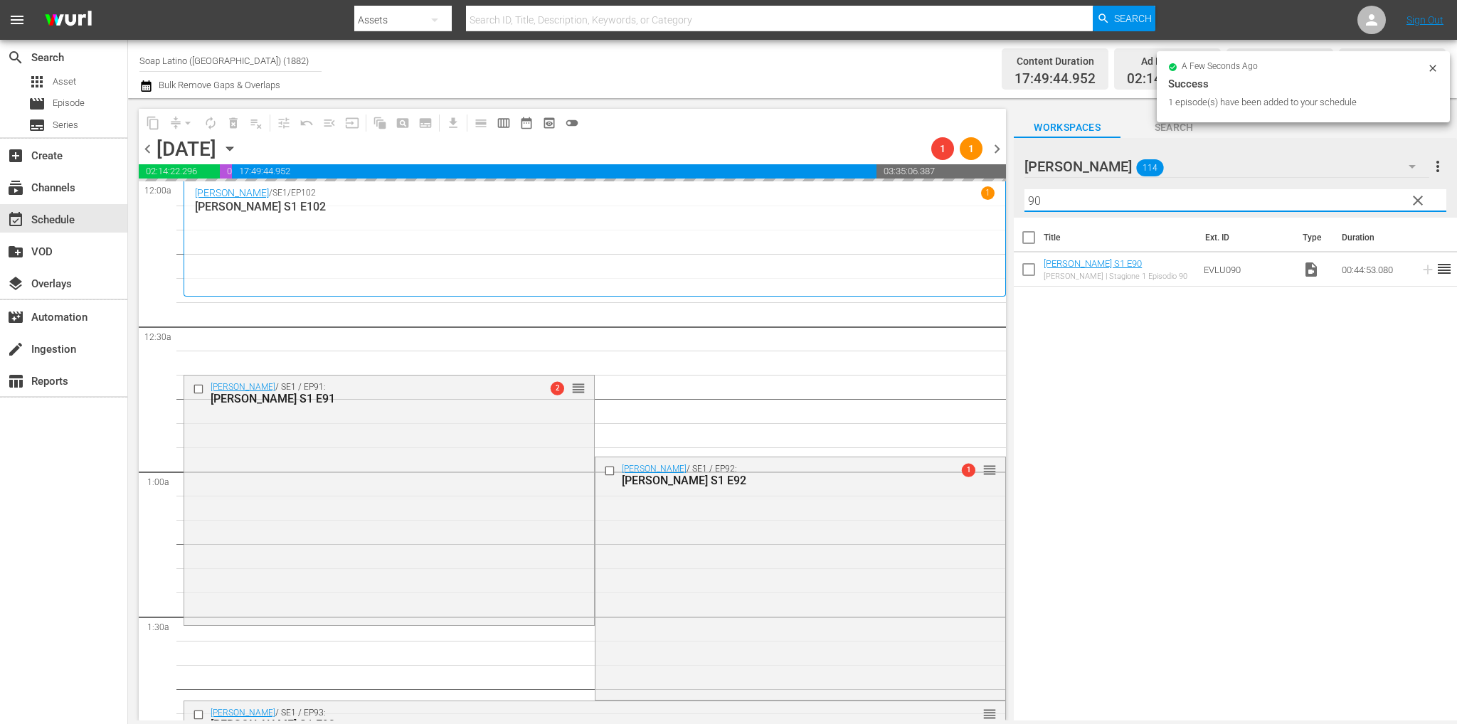
drag, startPoint x: 1083, startPoint y: 197, endPoint x: 944, endPoint y: 201, distance: 138.7
click at [944, 201] on div "content_copy compress arrow_drop_down autorenew_outlined delete_forever_outline…" at bounding box center [792, 409] width 1329 height 622
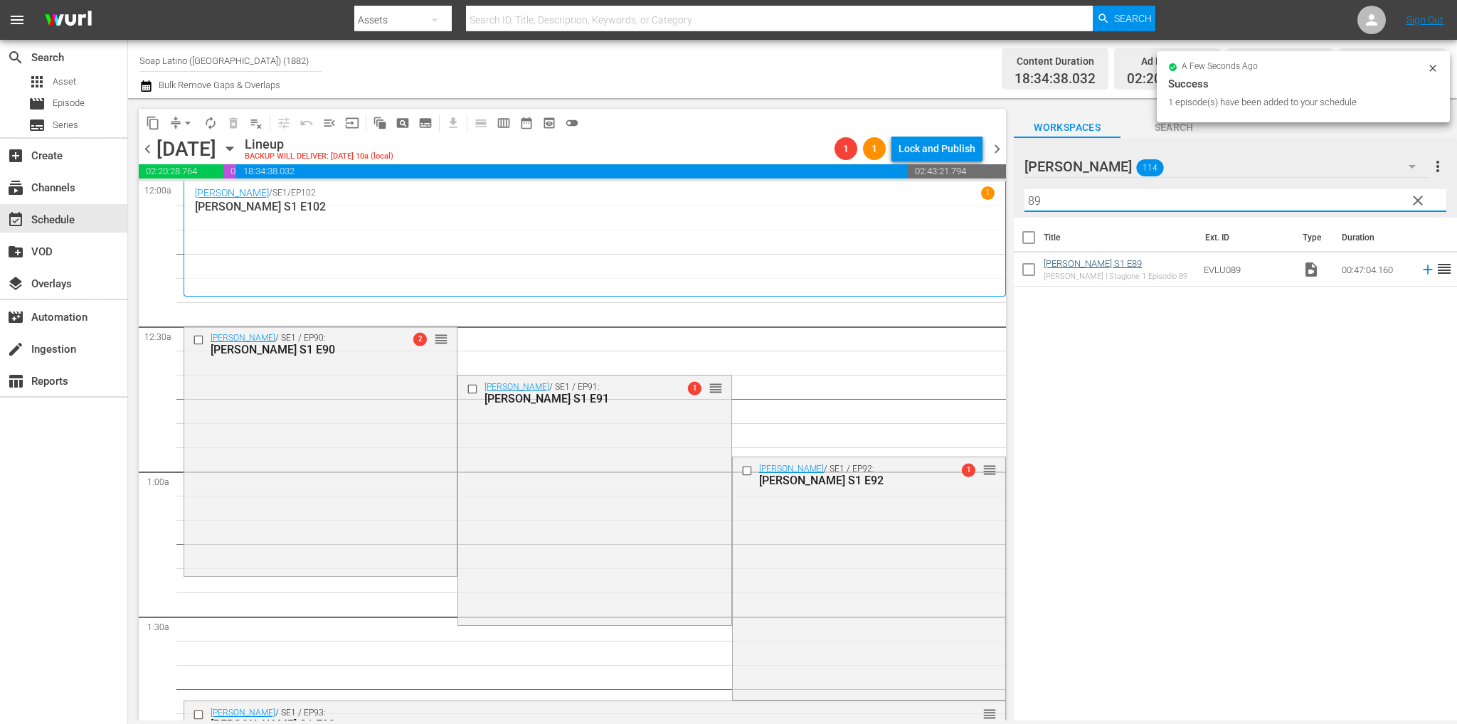
type input "89"
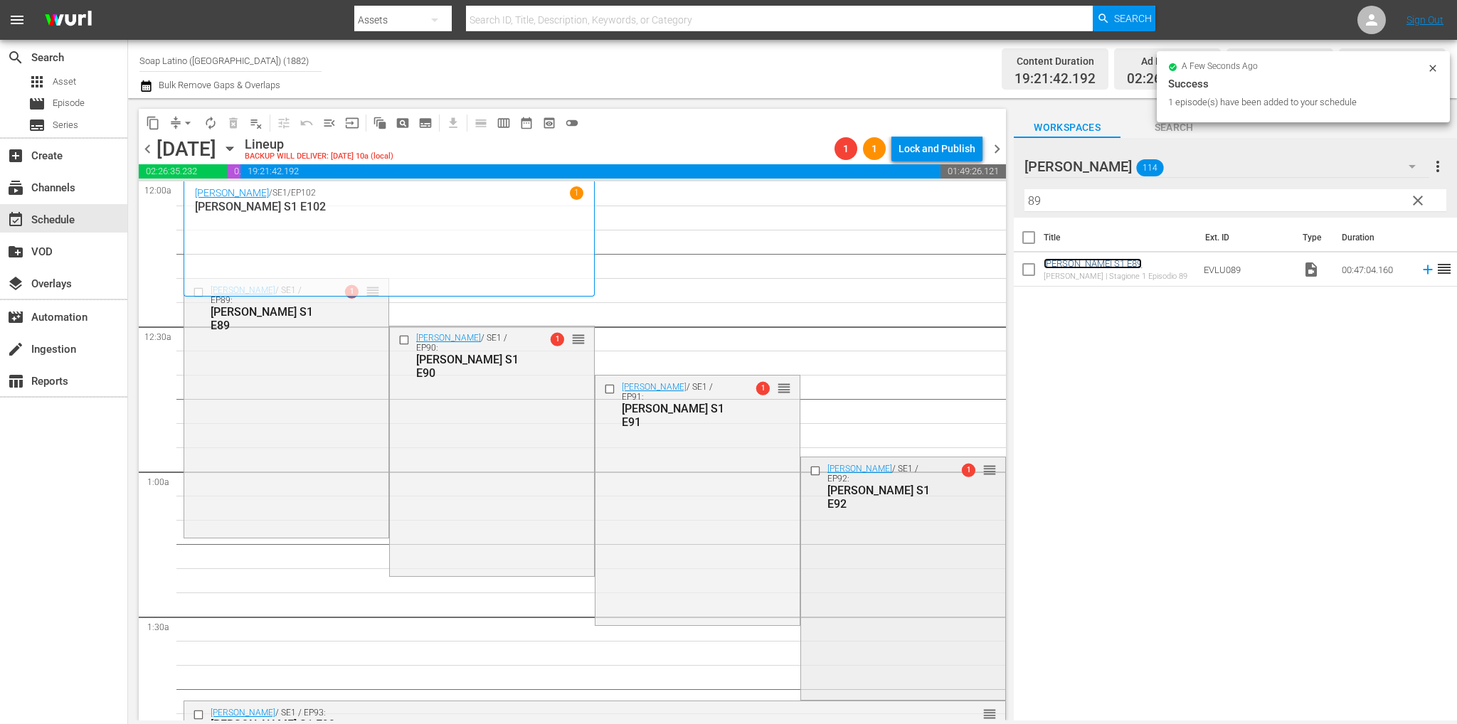
scroll to position [142, 0]
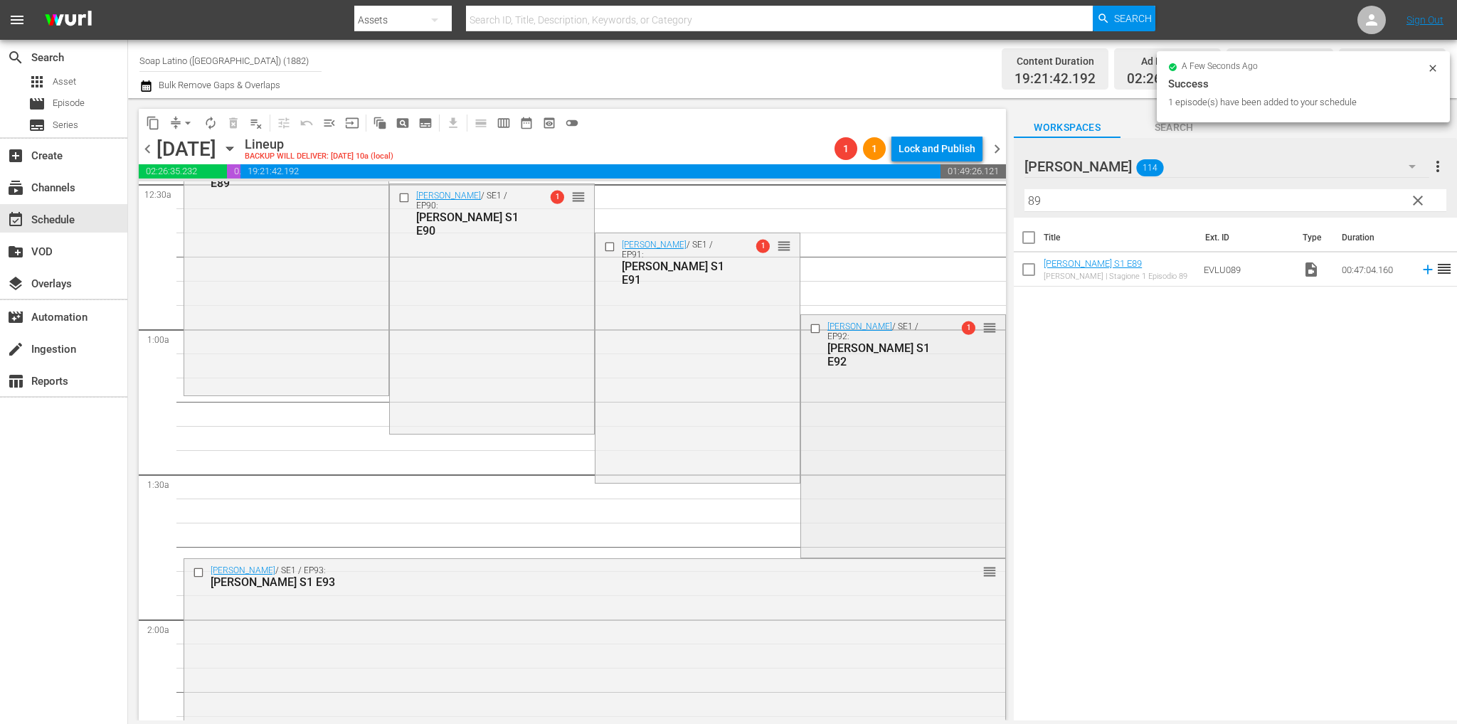
click at [839, 478] on div "Eva Luna / SE1 / EP92: Eva Luna S1 E92 1 reorder" at bounding box center [903, 435] width 204 height 240
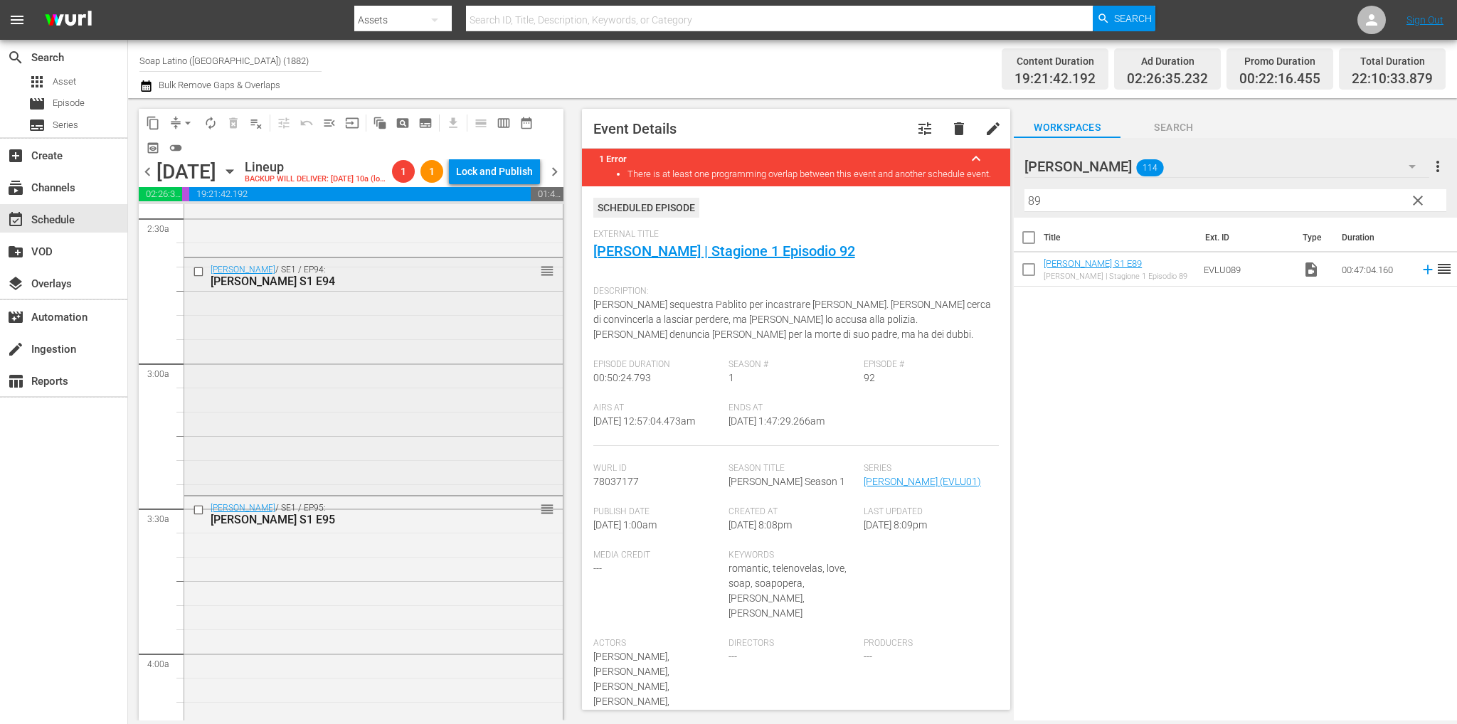
click at [353, 460] on div "Eva Luna / SE1 / EP94: Eva Luna S1 E94 reorder" at bounding box center [373, 374] width 378 height 233
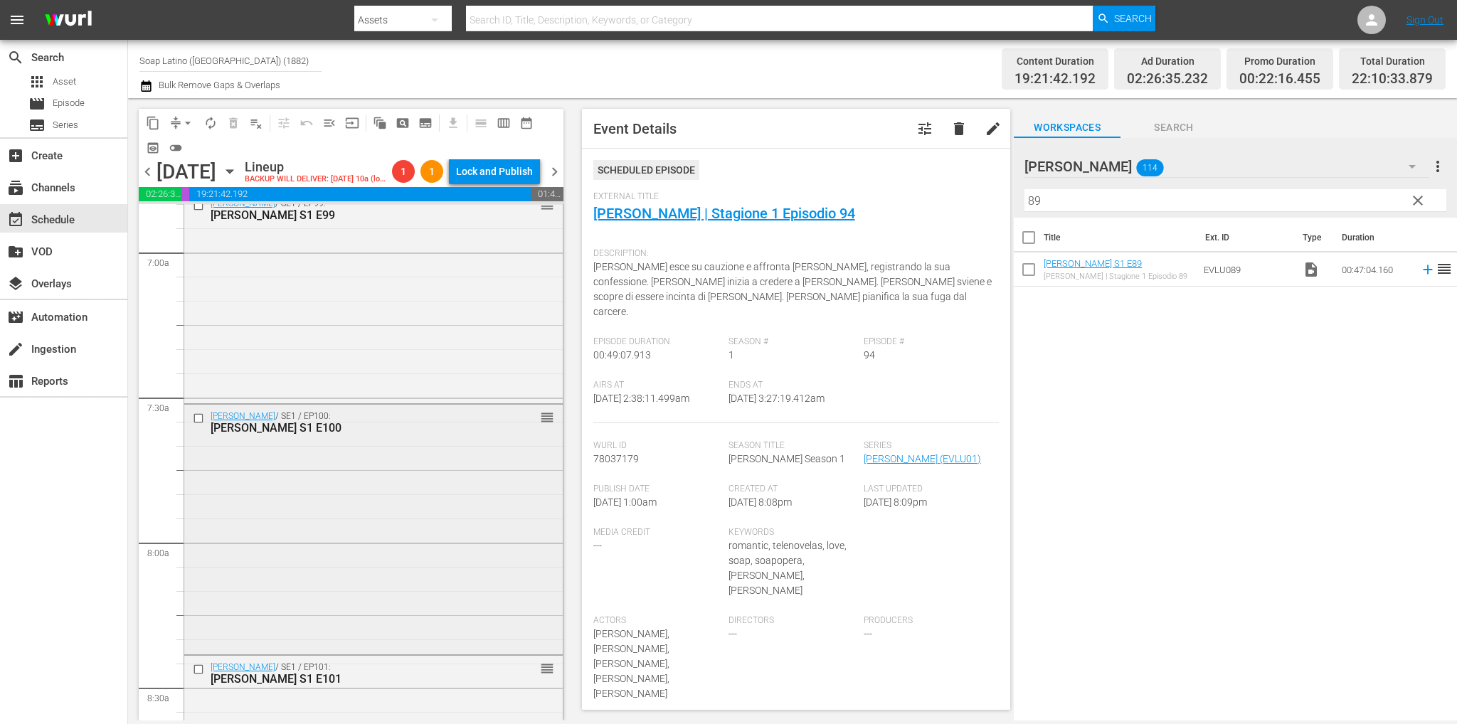
scroll to position [1991, 0]
click at [354, 498] on div "Eva Luna / SE1 / EP100: Eva Luna S1 E100 reorder" at bounding box center [373, 519] width 378 height 246
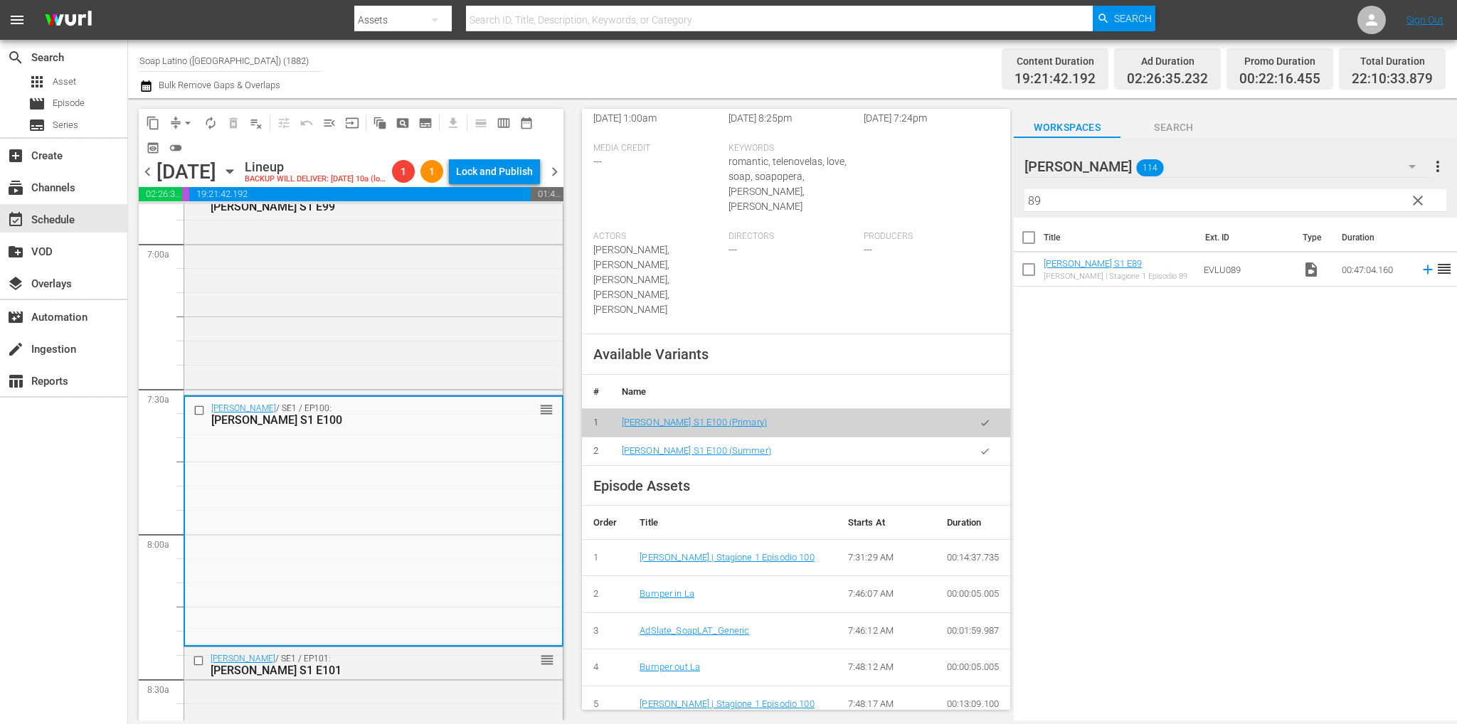
scroll to position [498, 0]
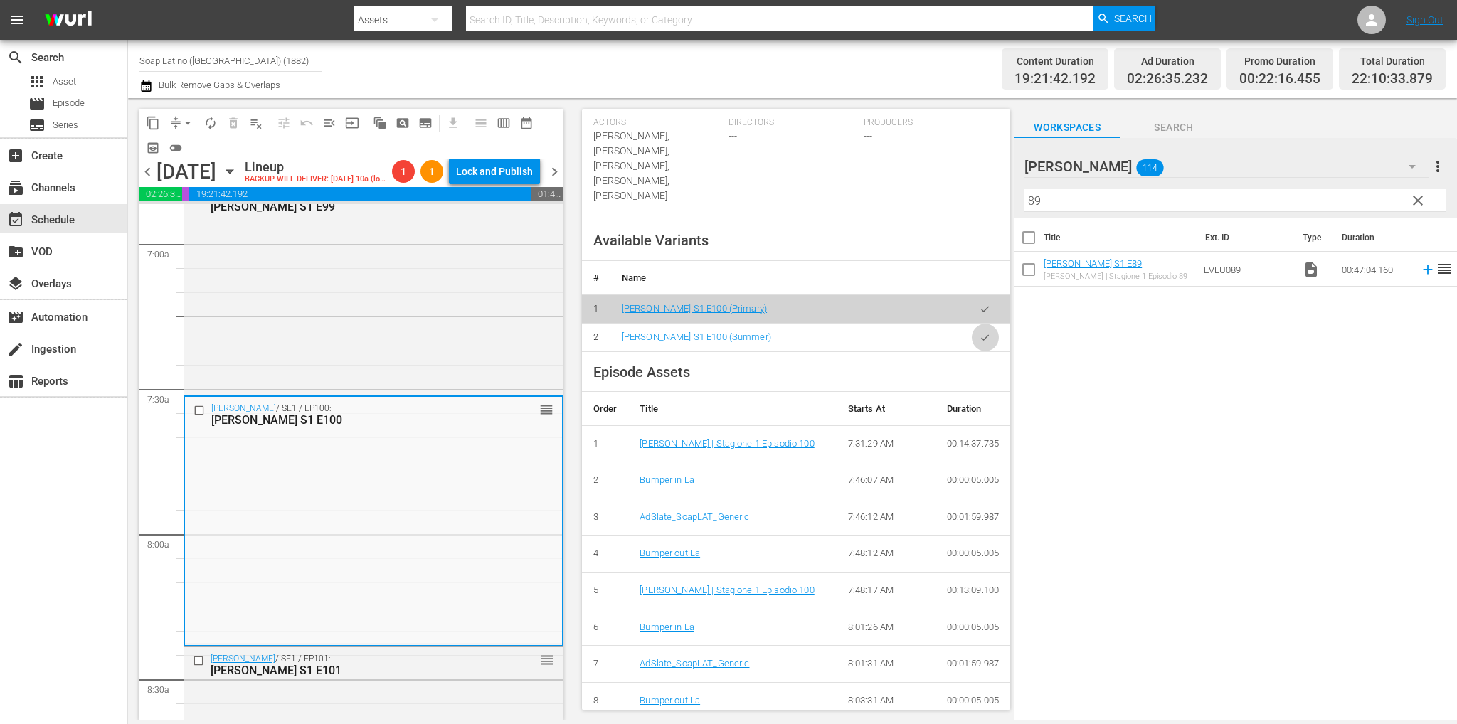
click at [979, 332] on icon "button" at bounding box center [984, 337] width 11 height 11
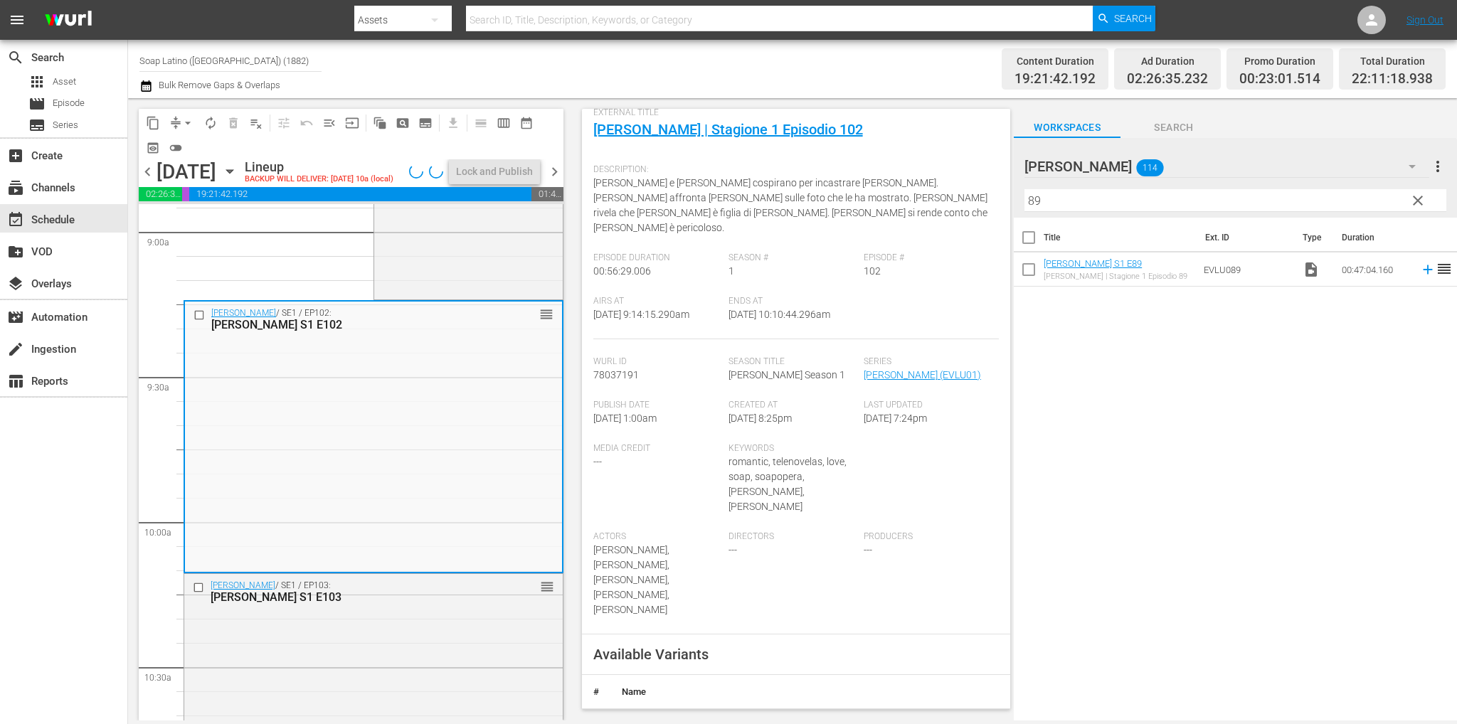
scroll to position [213, 0]
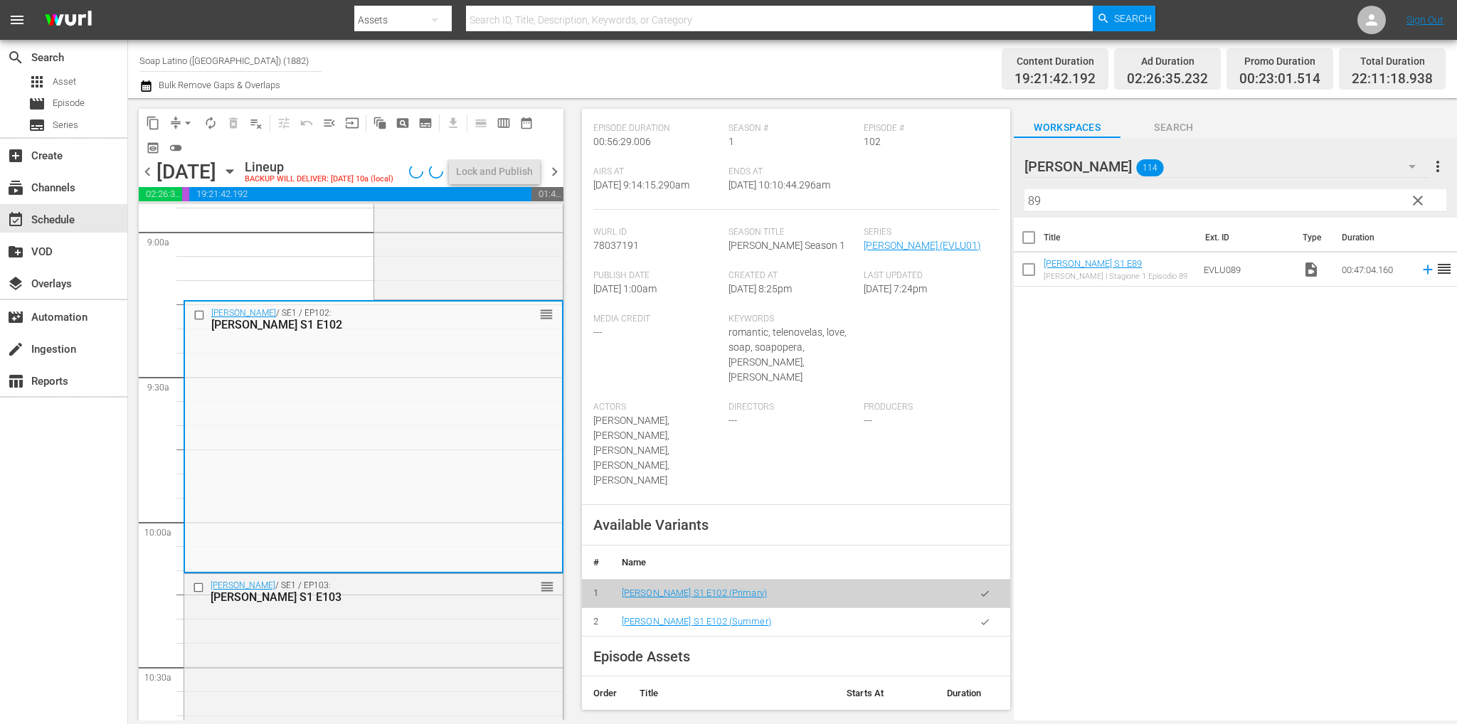
click at [979, 617] on icon "button" at bounding box center [984, 622] width 11 height 11
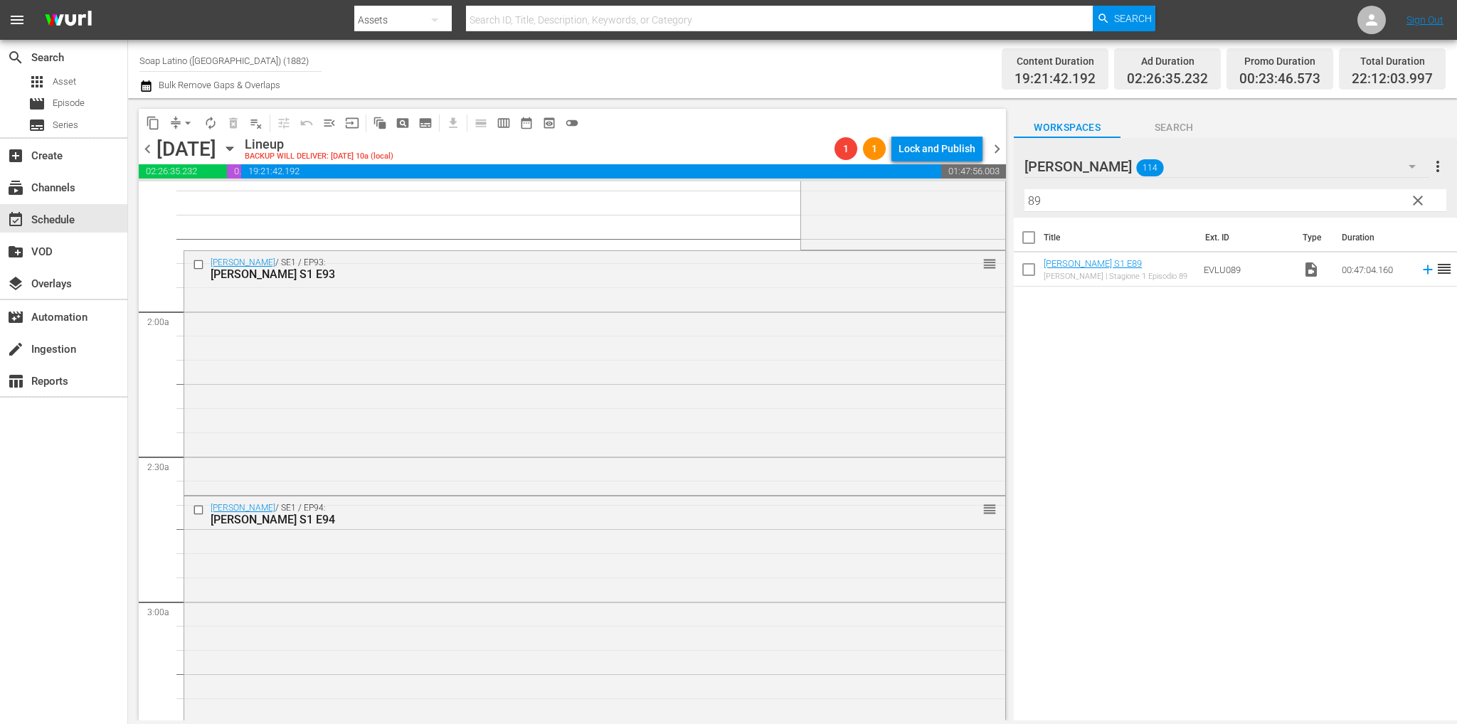
scroll to position [0, 0]
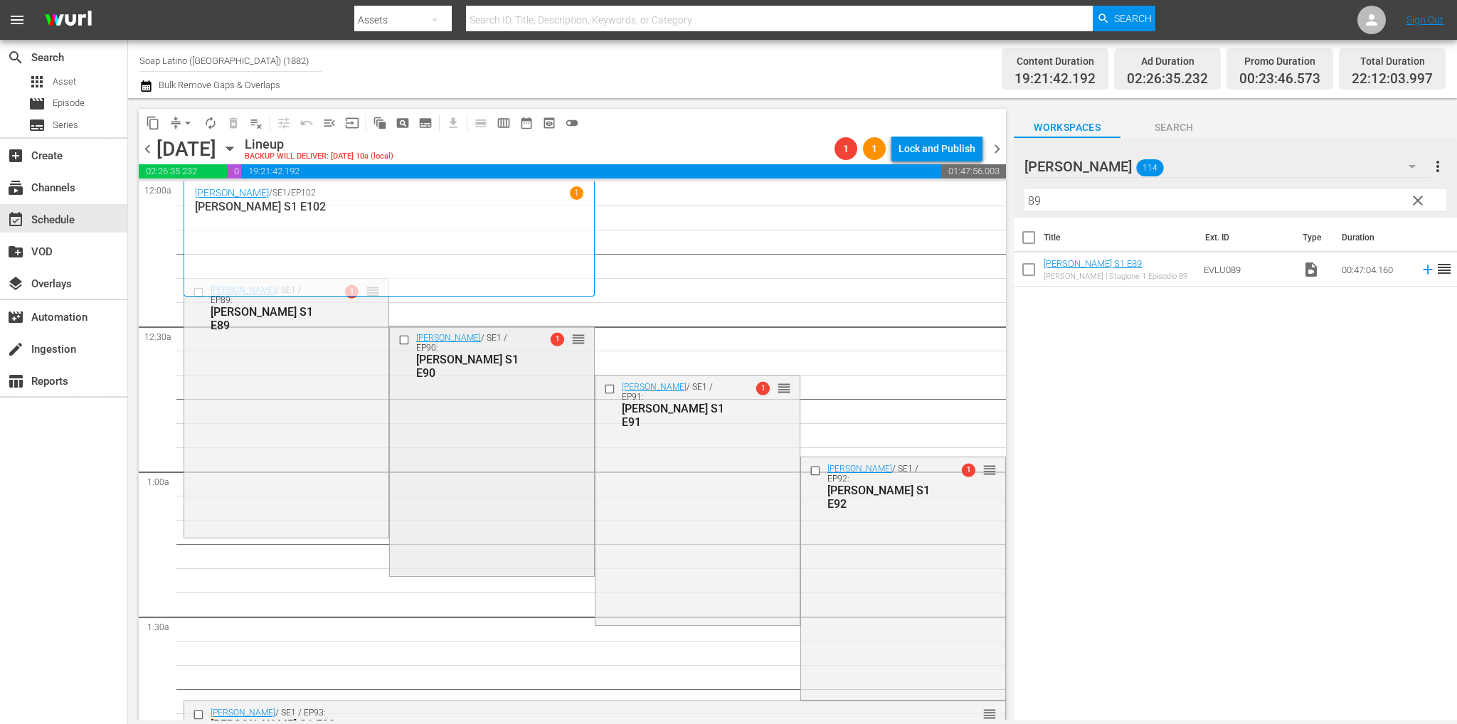
click at [486, 373] on div "Eva Luna / SE1 / EP90: Eva Luna S1 E90 1 reorder" at bounding box center [492, 449] width 204 height 246
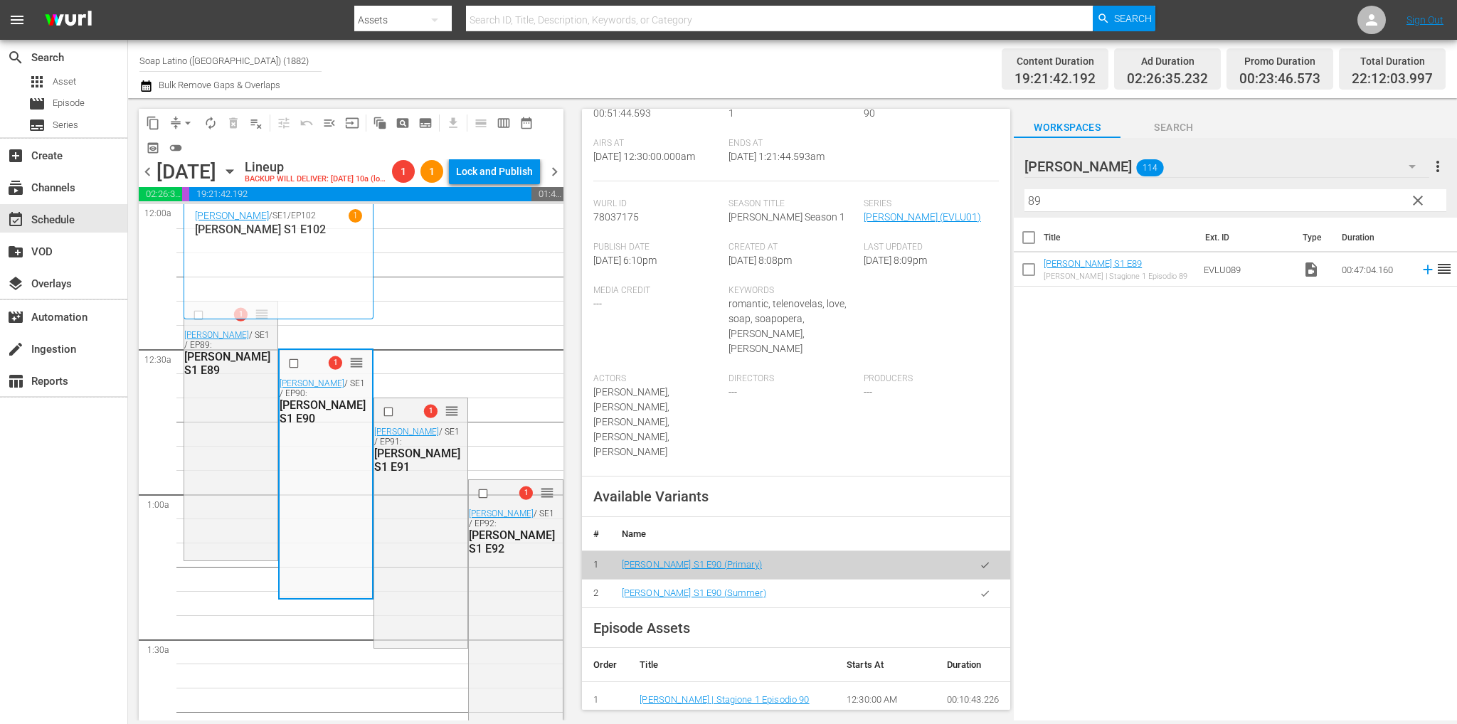
scroll to position [427, 0]
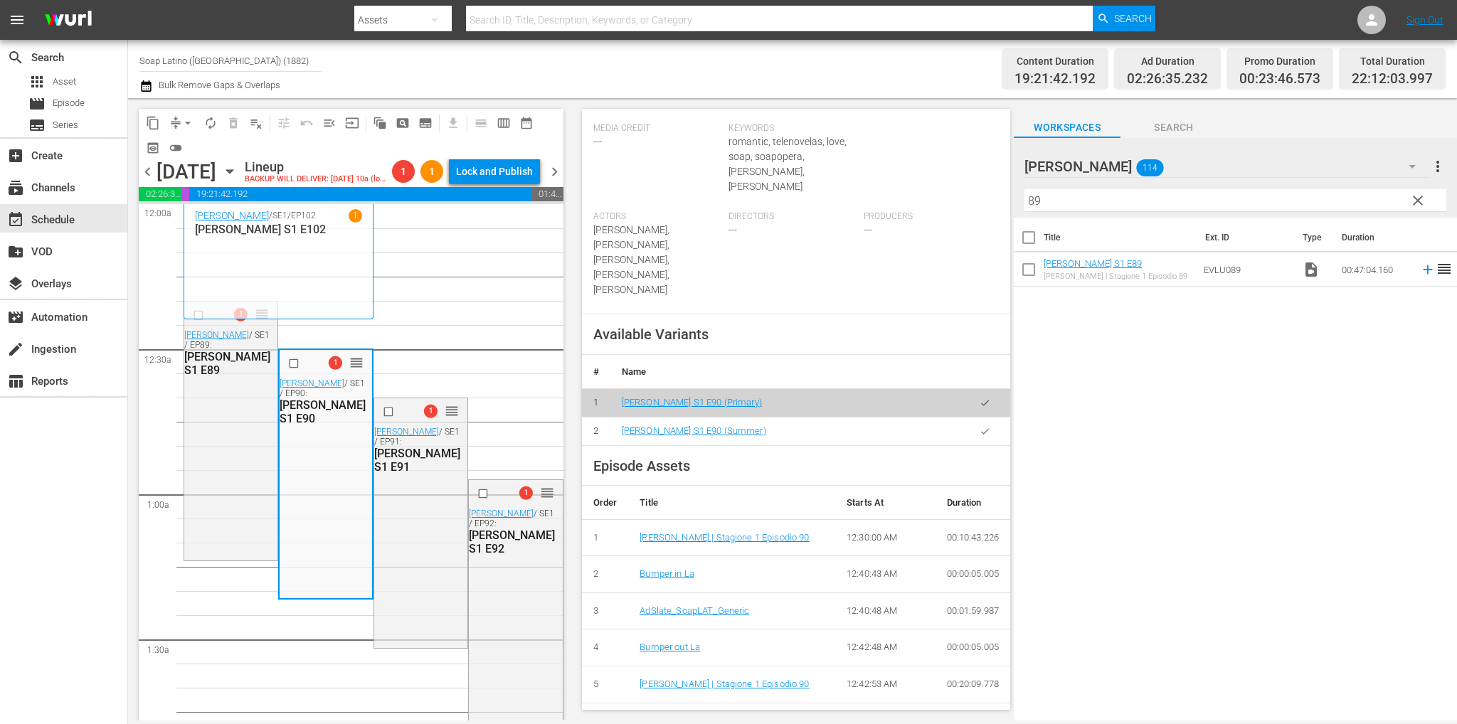
click at [981, 417] on button "button" at bounding box center [985, 431] width 28 height 28
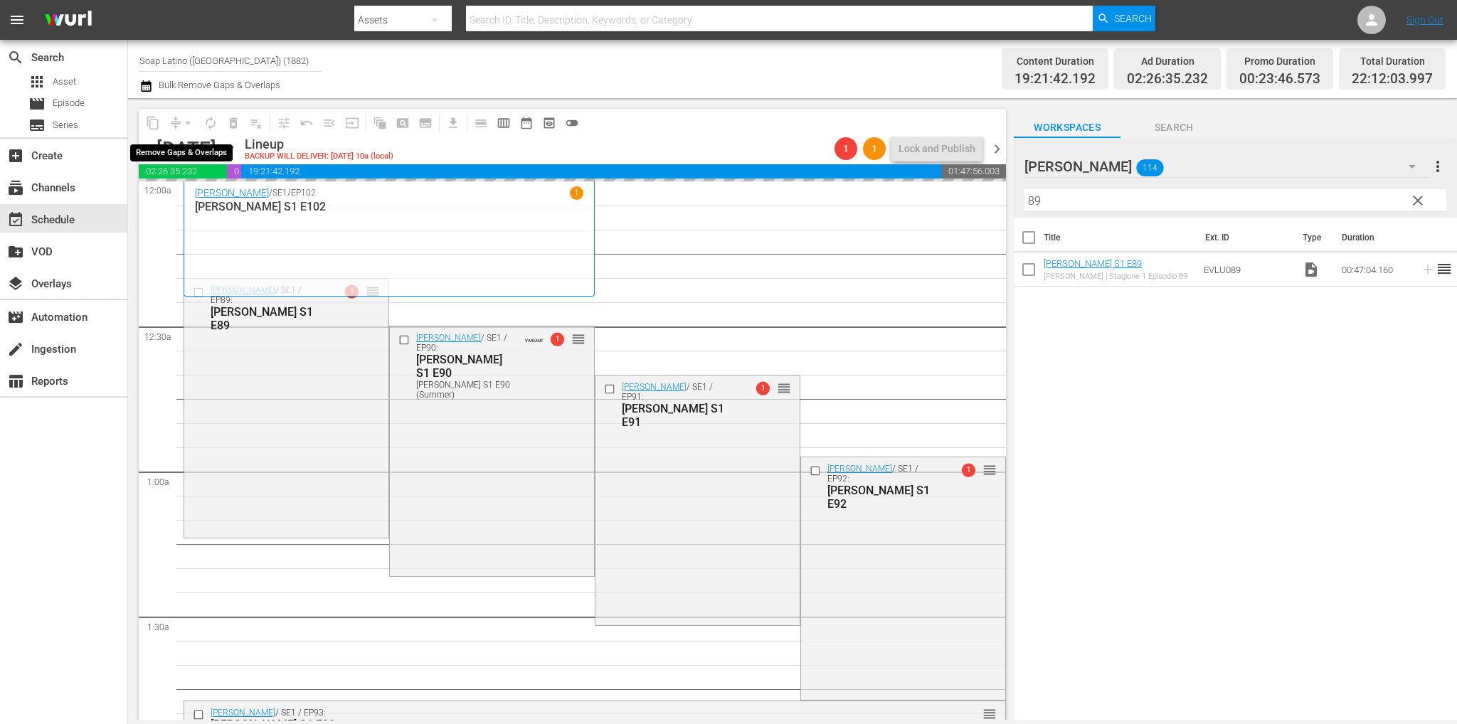
click at [189, 120] on div "arrow_drop_down" at bounding box center [187, 123] width 23 height 23
click at [186, 116] on span "arrow_drop_down" at bounding box center [188, 123] width 14 height 14
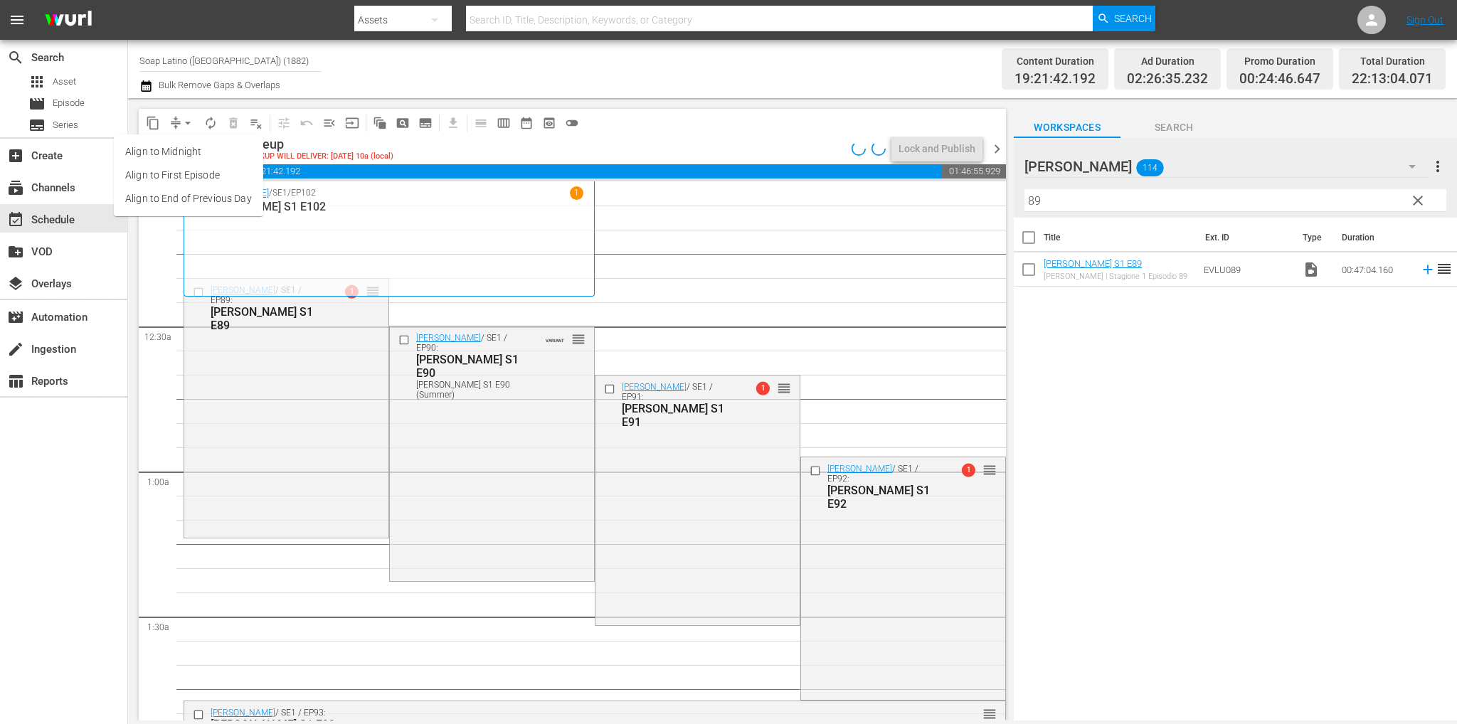
click at [203, 193] on li "Align to End of Previous Day" at bounding box center [188, 198] width 149 height 23
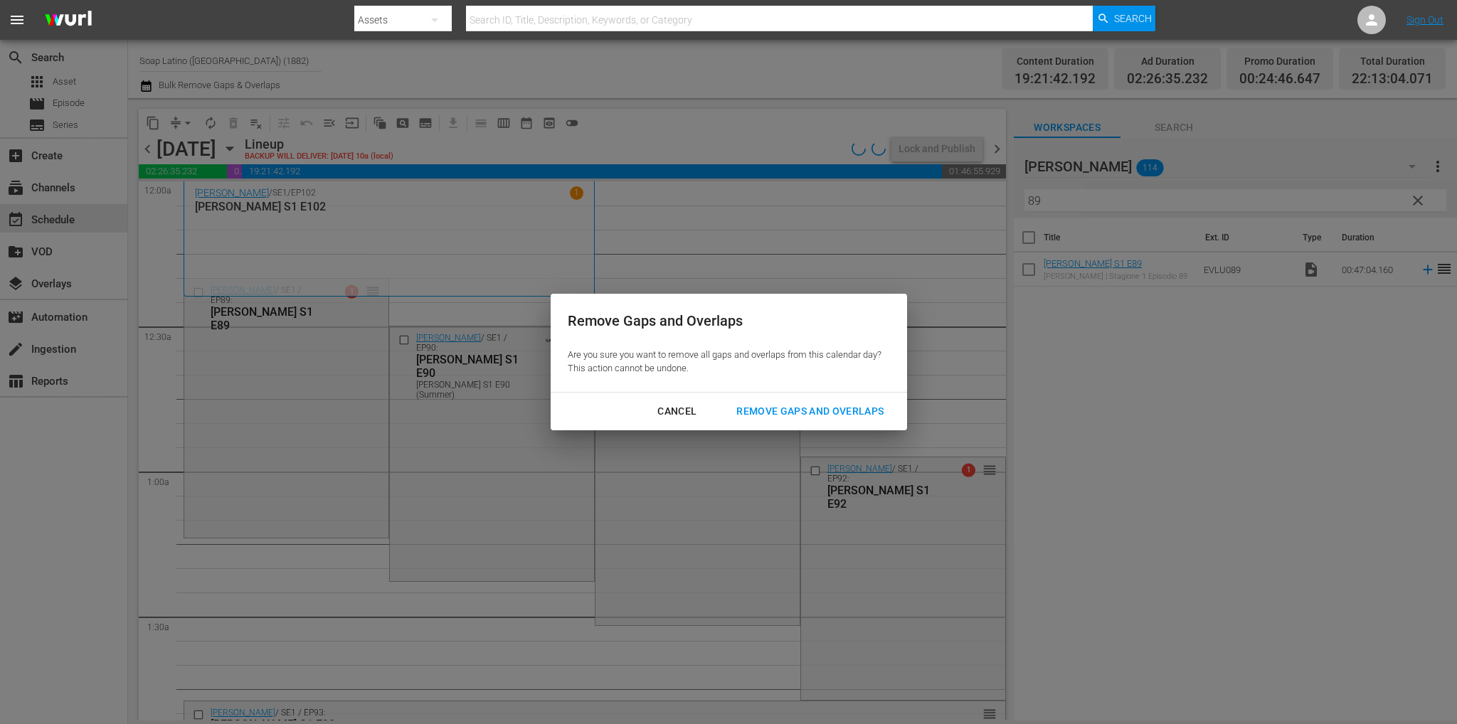
click at [737, 400] on button "Remove Gaps and Overlaps" at bounding box center [809, 411] width 181 height 26
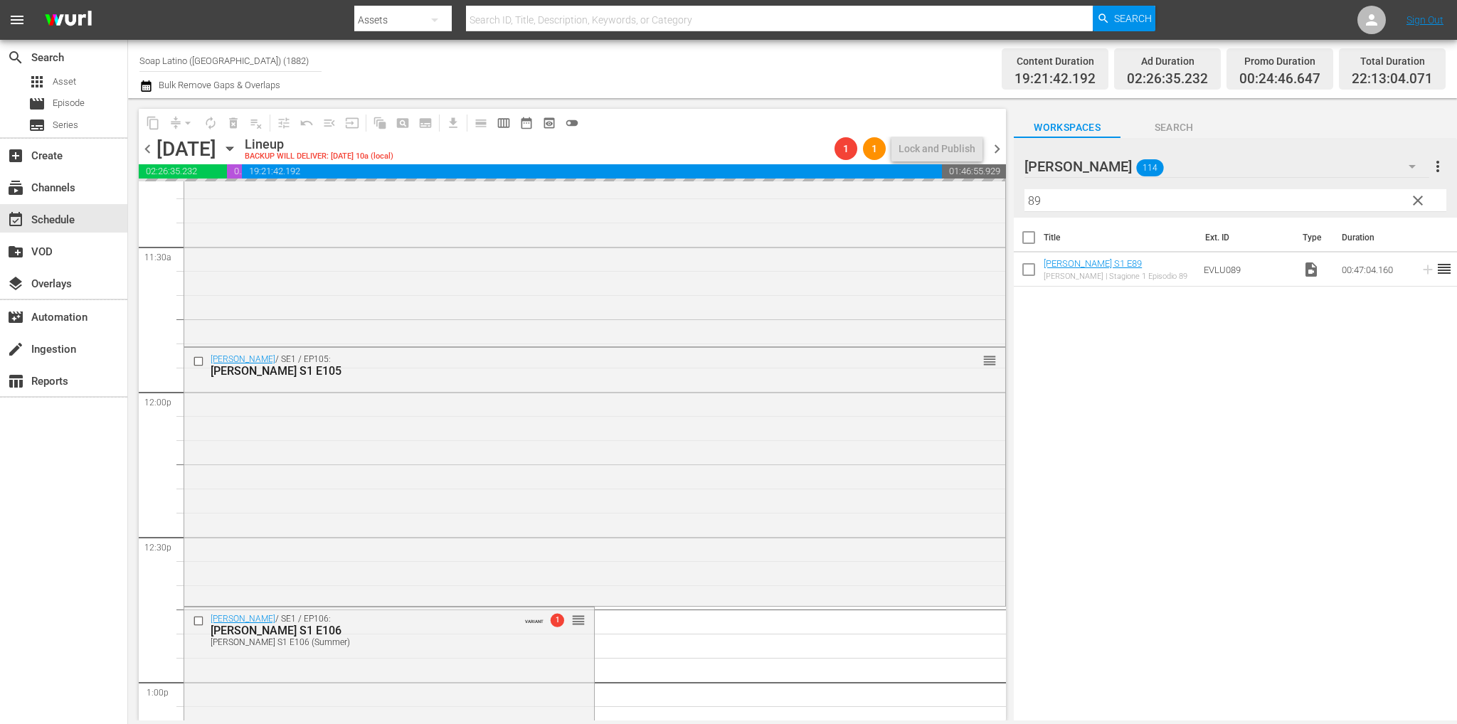
scroll to position [6424, 0]
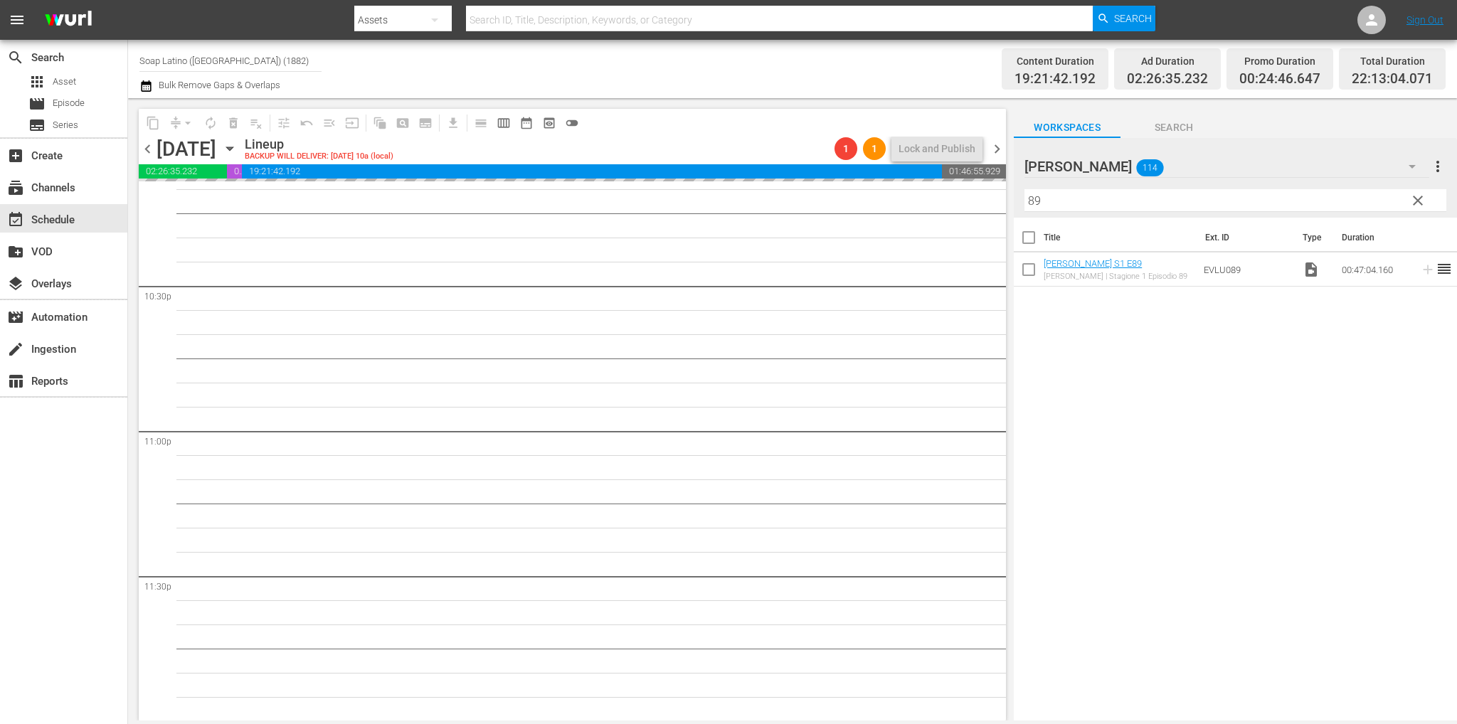
drag, startPoint x: 1412, startPoint y: 201, endPoint x: 1400, endPoint y: 206, distance: 13.5
click at [1412, 201] on span "clear" at bounding box center [1417, 200] width 17 height 17
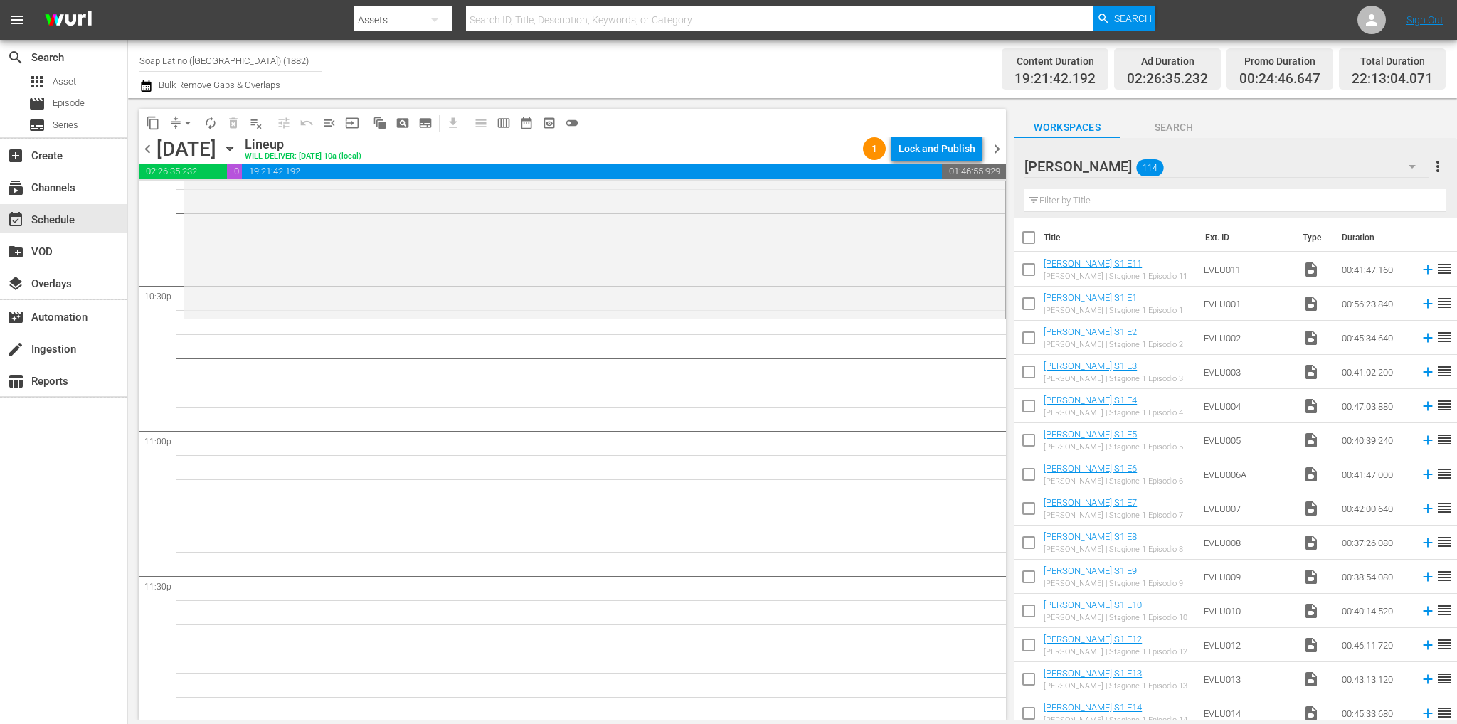
scroll to position [5947, 0]
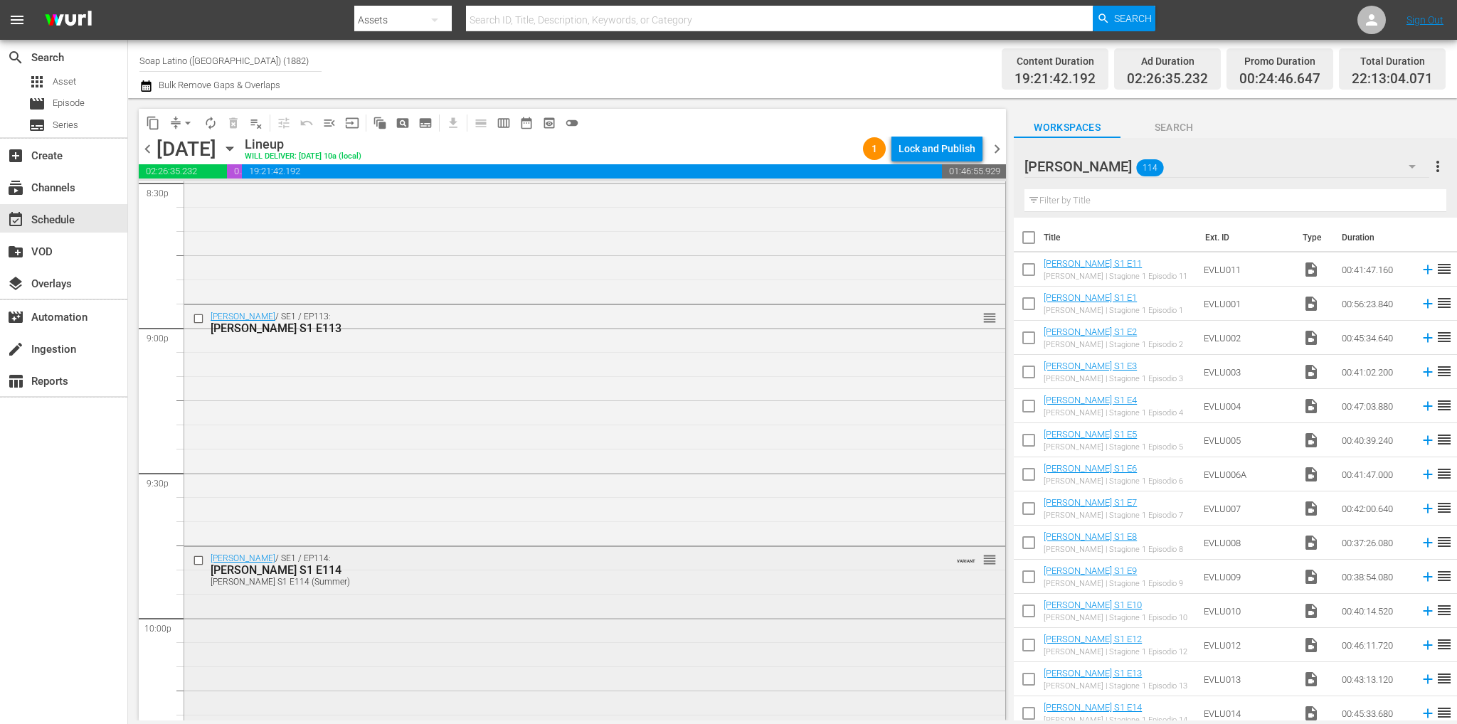
click at [777, 587] on div "Eva Luna S1 E114 (Summer)" at bounding box center [568, 582] width 715 height 10
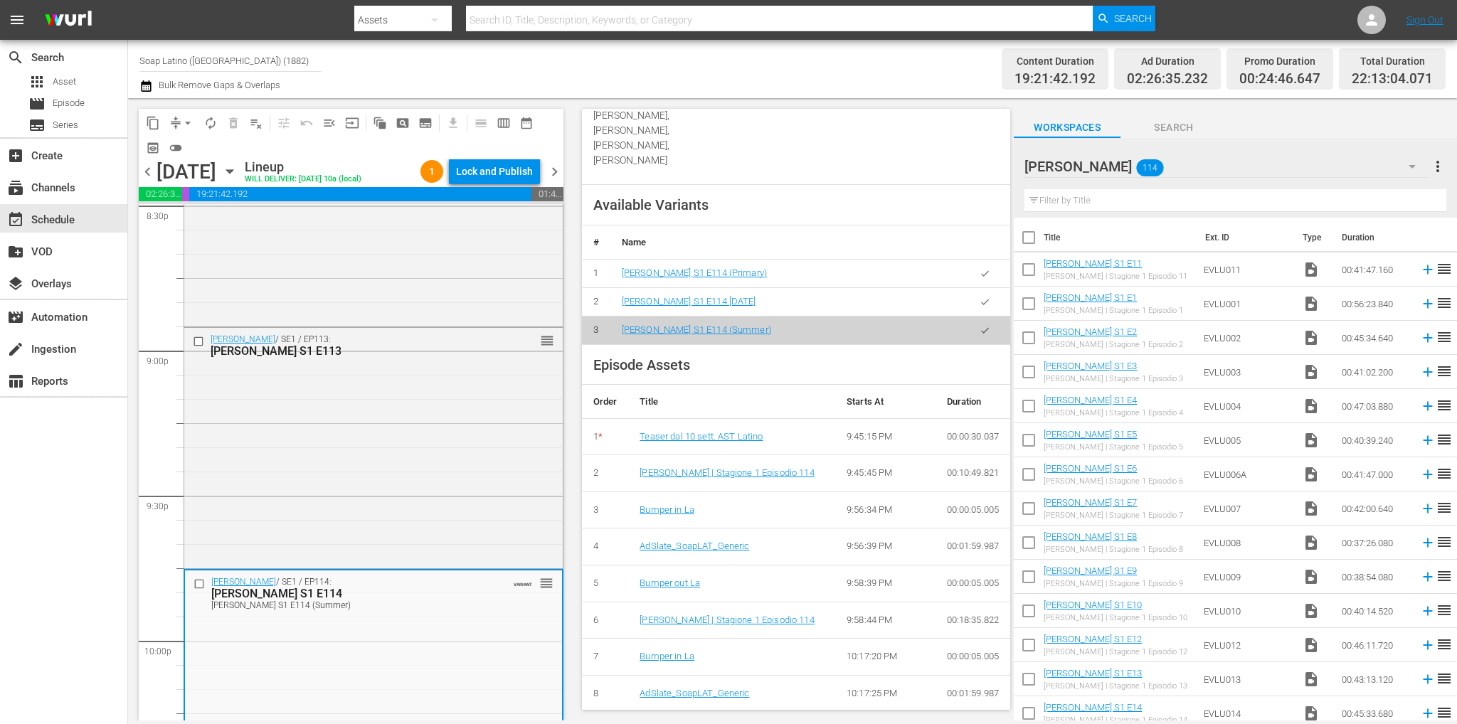
scroll to position [640, 0]
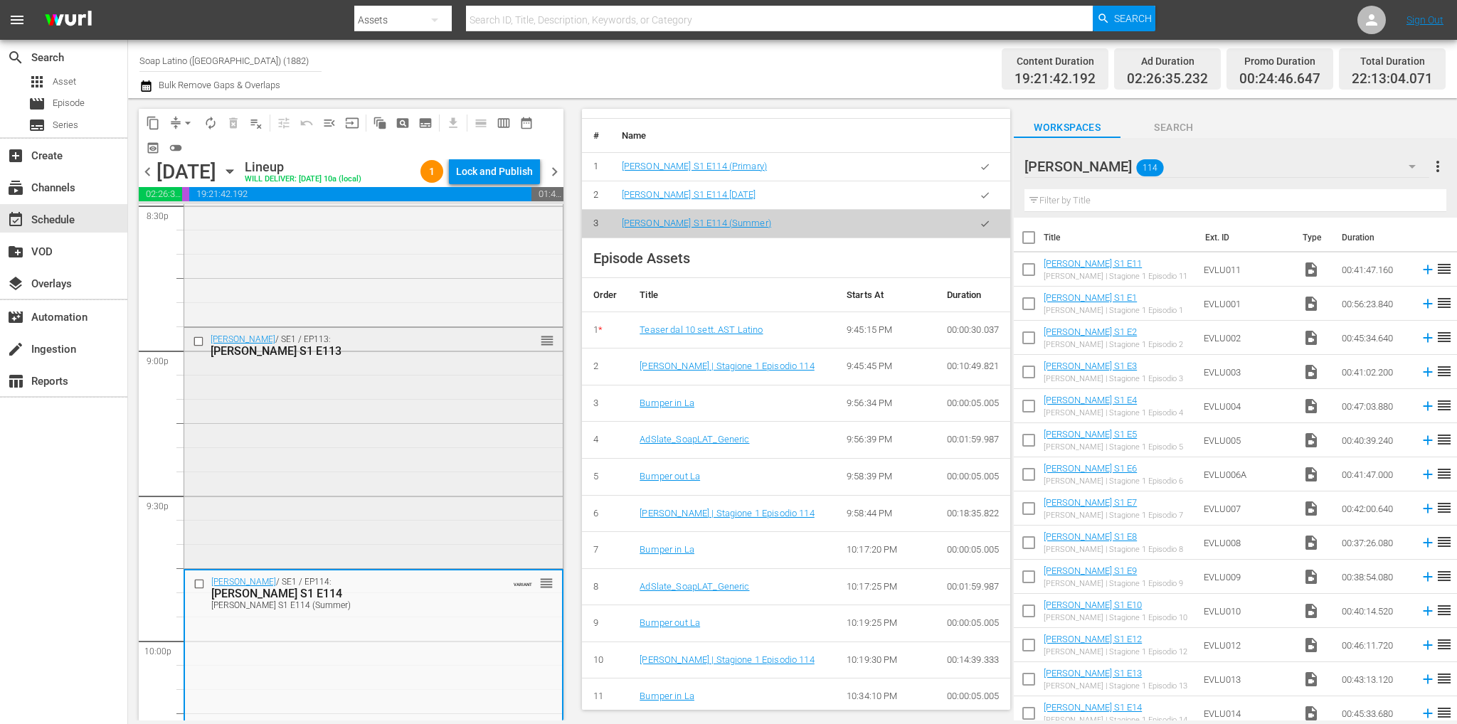
click at [454, 415] on div "Eva Luna / SE1 / EP113: Eva Luna S1 E113 reorder" at bounding box center [373, 447] width 378 height 238
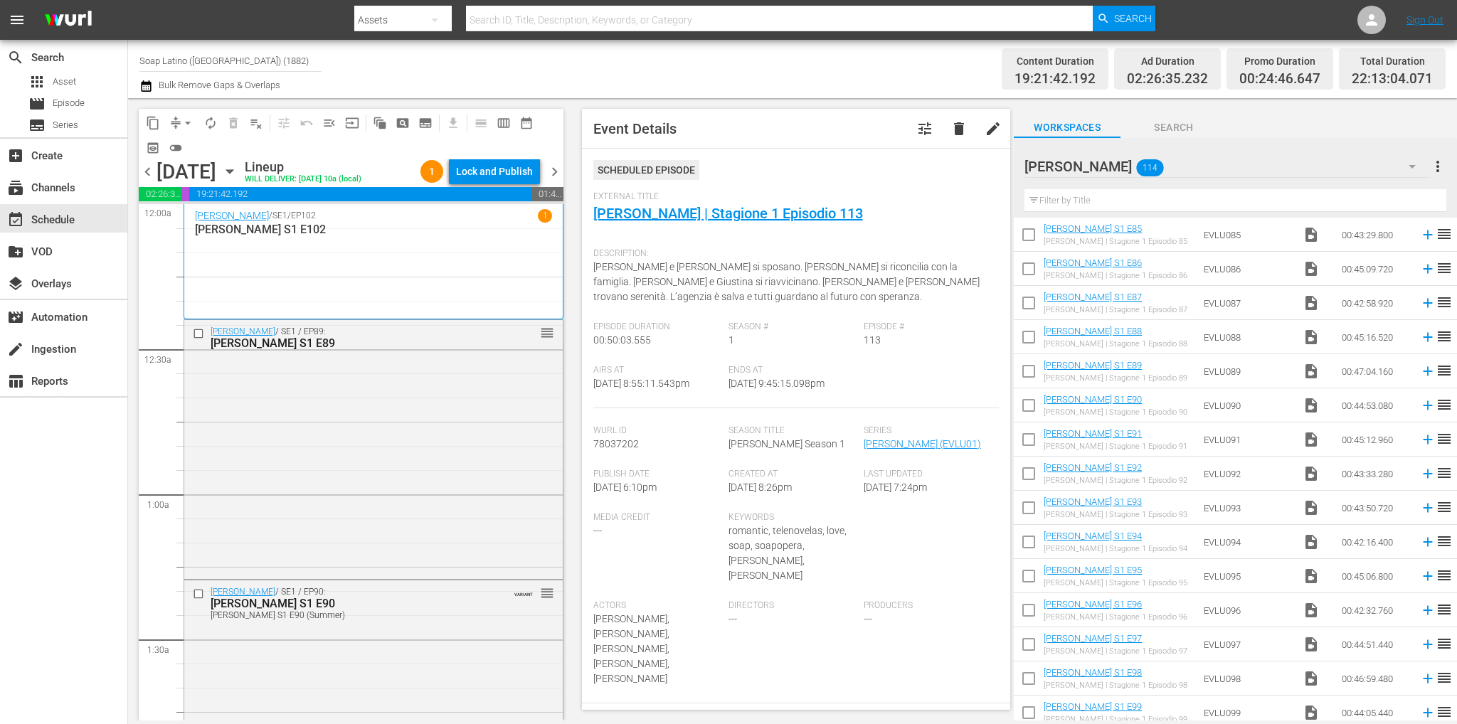
scroll to position [2782, 0]
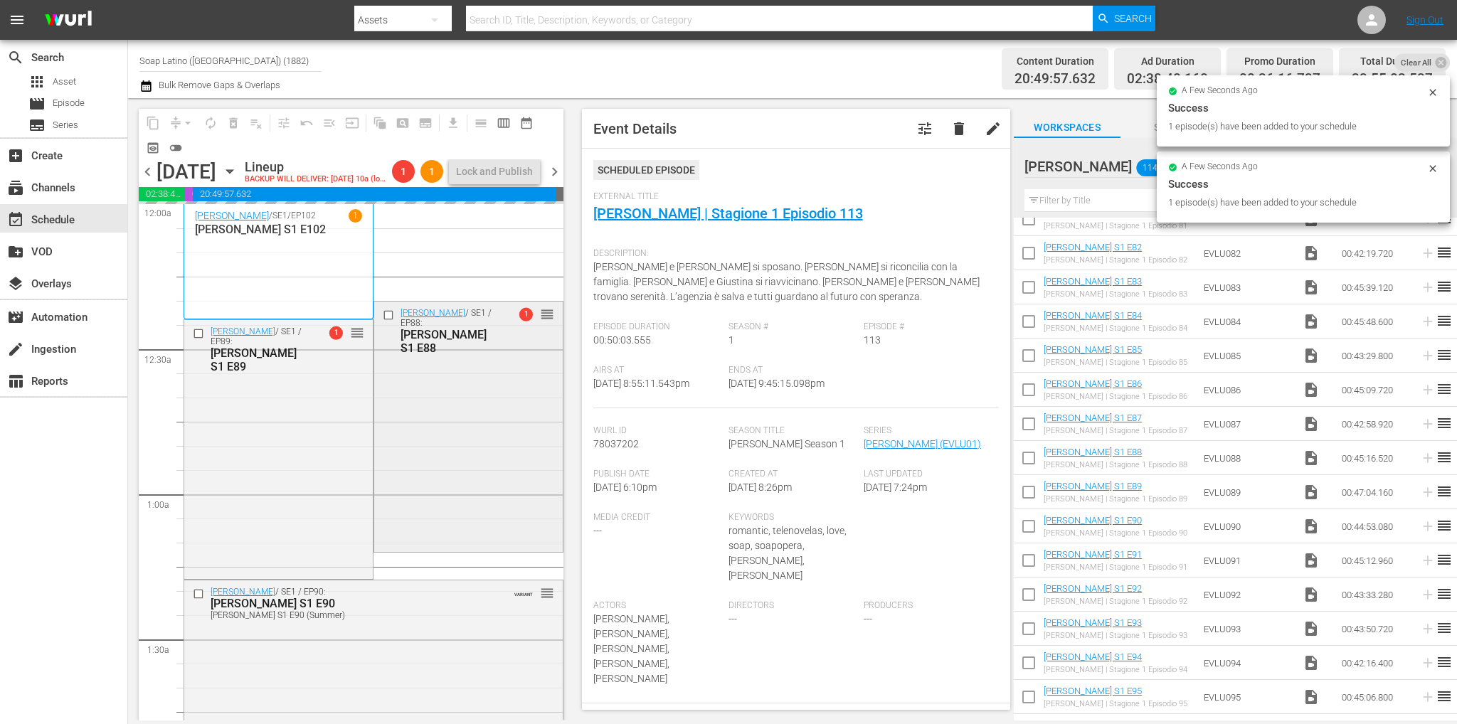
drag, startPoint x: 1095, startPoint y: 419, endPoint x: 465, endPoint y: 463, distance: 631.7
click at [465, 463] on div "Eva Luna / SE1 / EP88: Eva Luna S1 E88 1 reorder" at bounding box center [468, 426] width 188 height 248
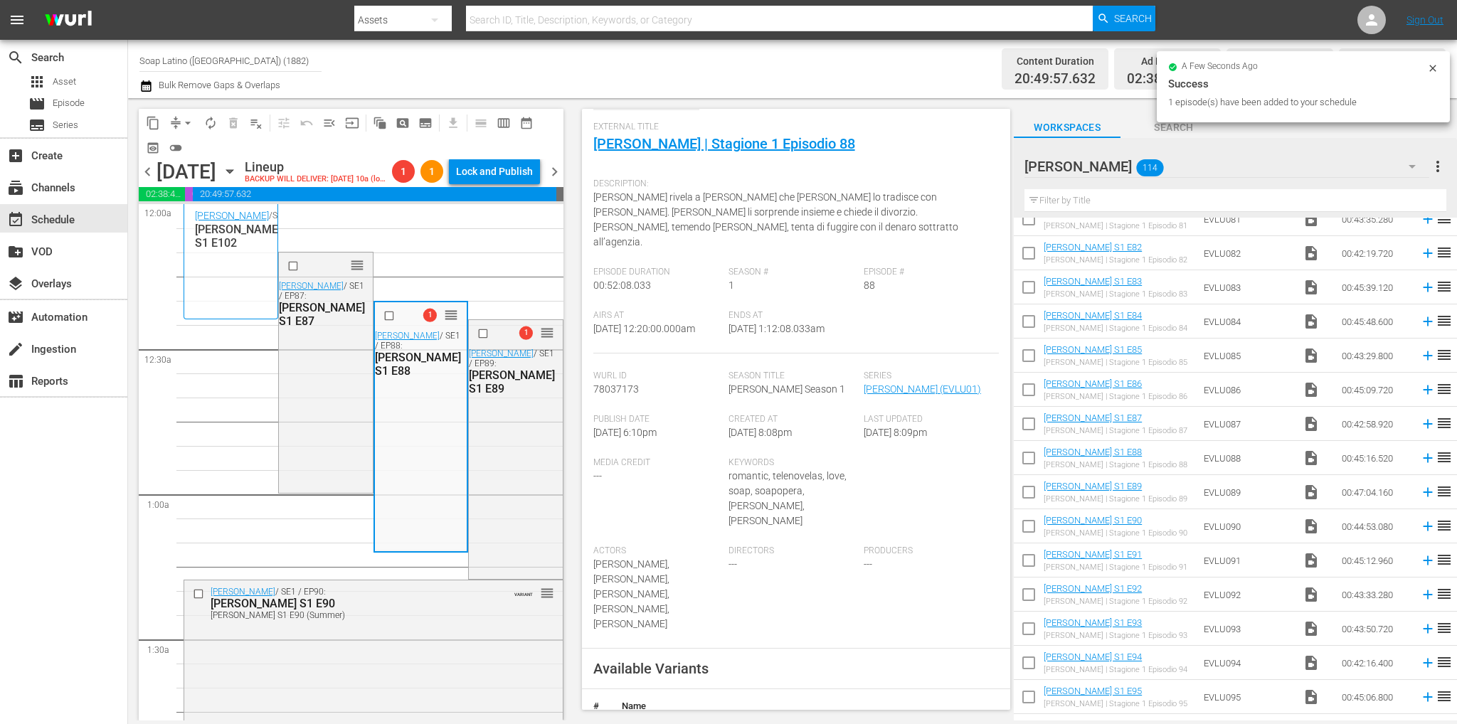
scroll to position [213, 0]
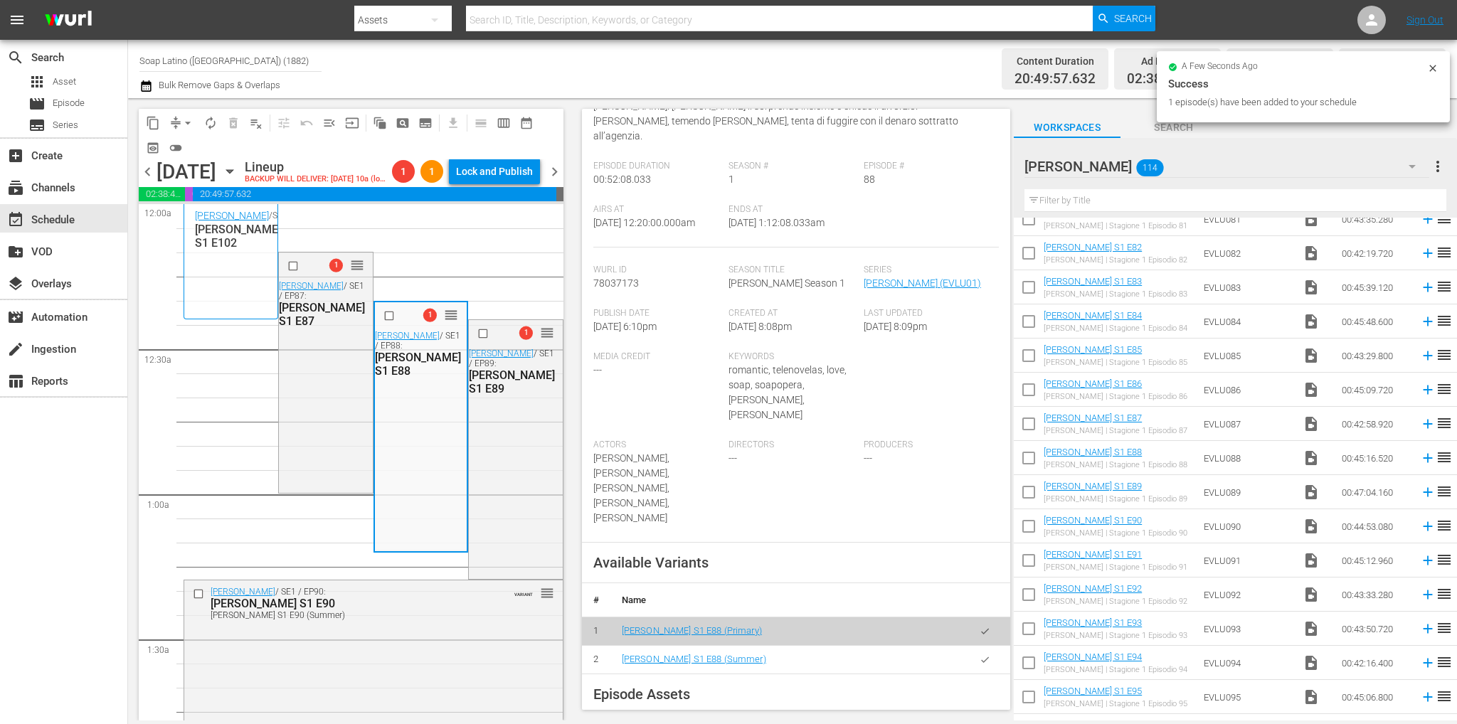
click at [983, 646] on button "button" at bounding box center [985, 660] width 28 height 28
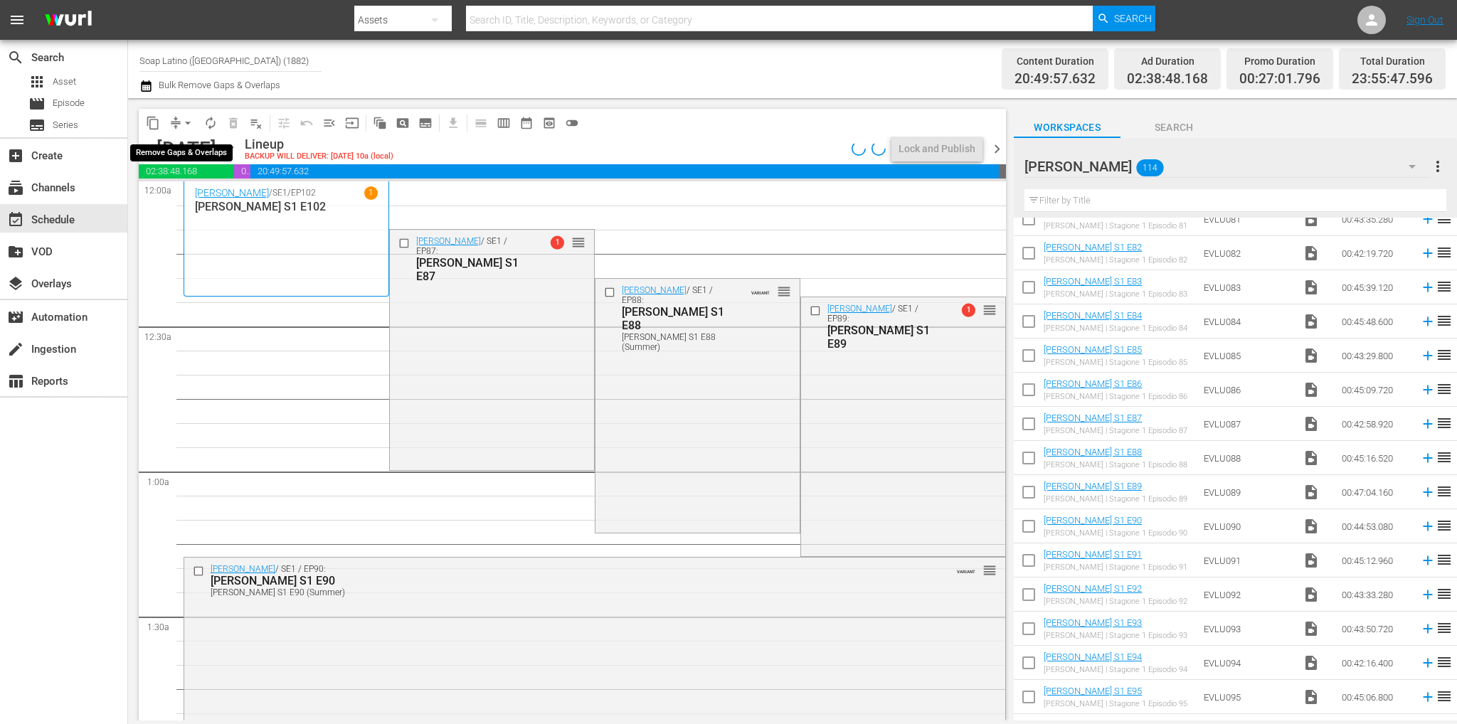
click at [188, 121] on span "arrow_drop_down" at bounding box center [188, 123] width 14 height 14
click at [214, 198] on li "Align to End of Previous Day" at bounding box center [188, 198] width 149 height 23
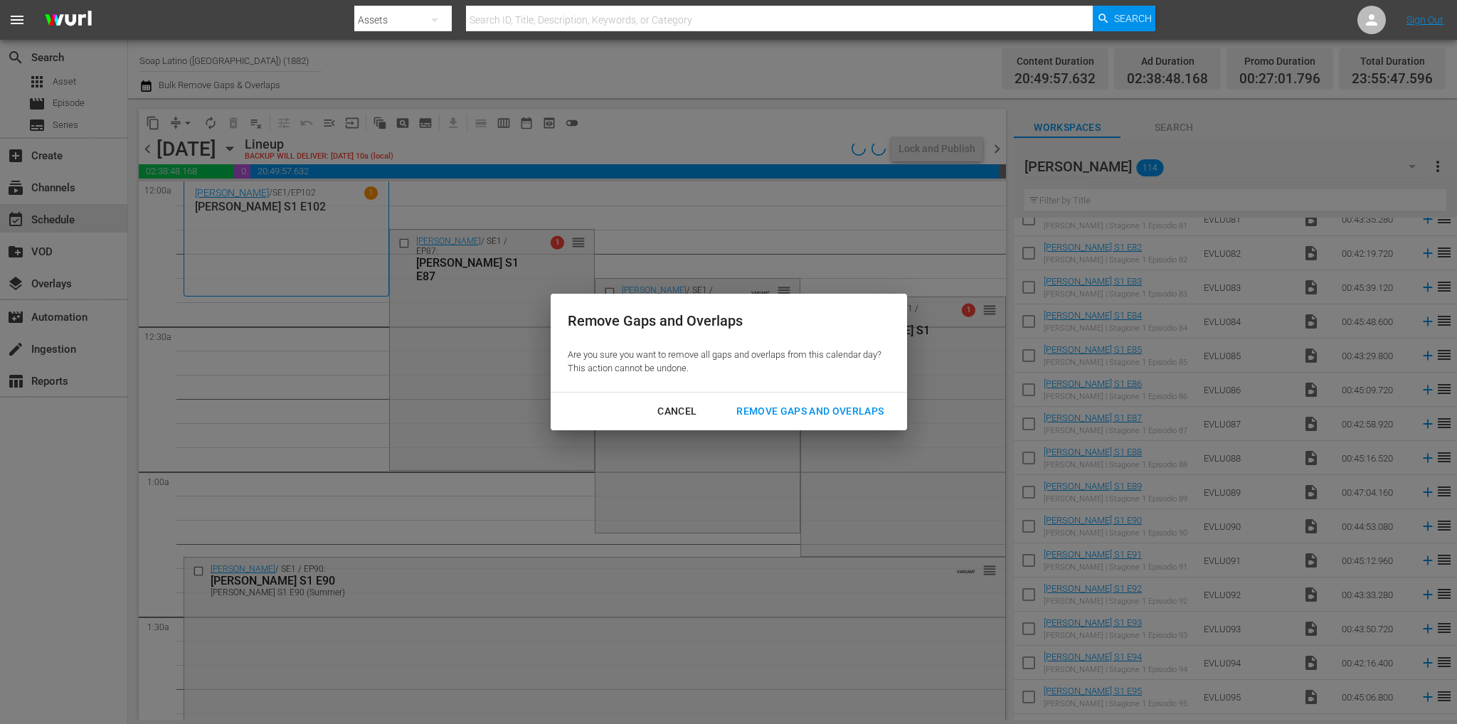
click at [801, 396] on div "Cancel Remove Gaps and Overlaps" at bounding box center [728, 412] width 356 height 38
drag, startPoint x: 804, startPoint y: 405, endPoint x: 804, endPoint y: 475, distance: 70.4
click at [804, 405] on div "Remove Gaps and Overlaps" at bounding box center [810, 412] width 170 height 18
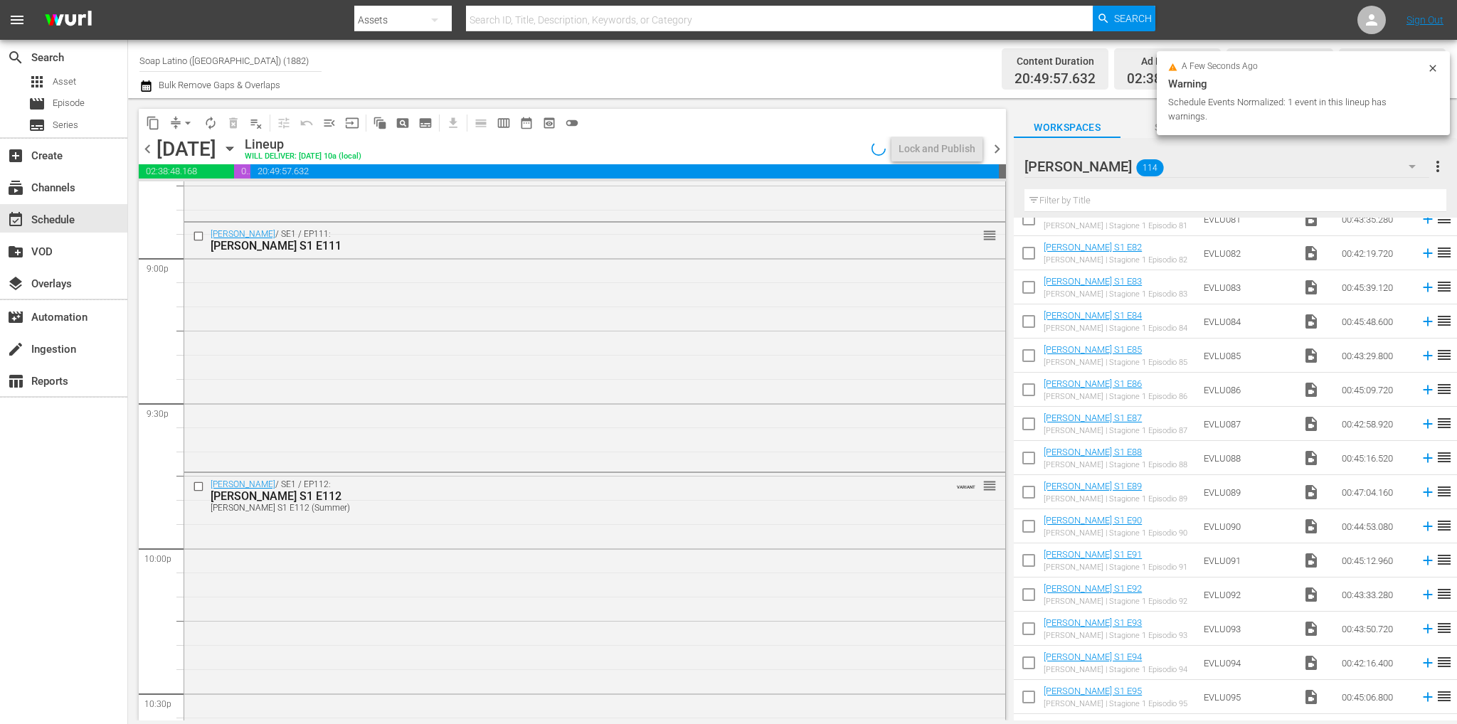
scroll to position [6520, 0]
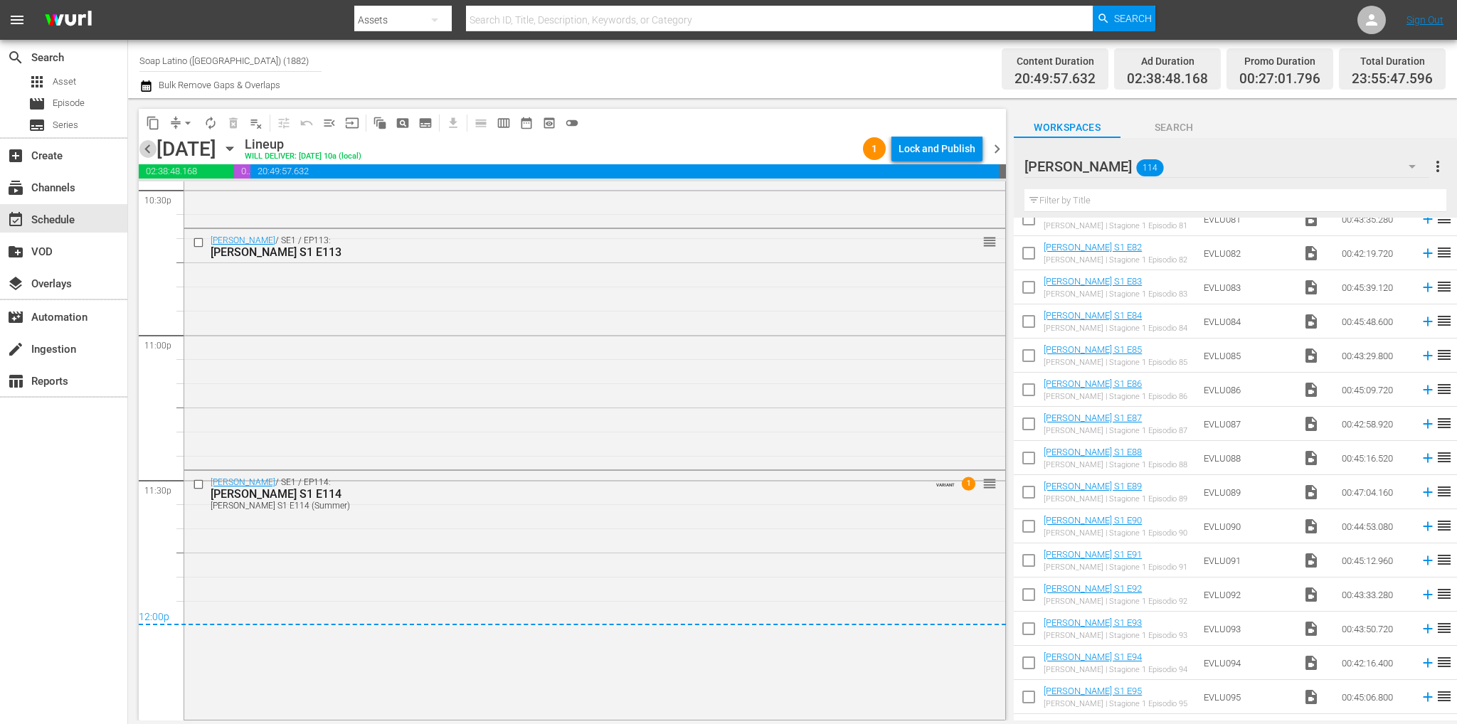
click at [154, 148] on span "chevron_left" at bounding box center [148, 149] width 18 height 18
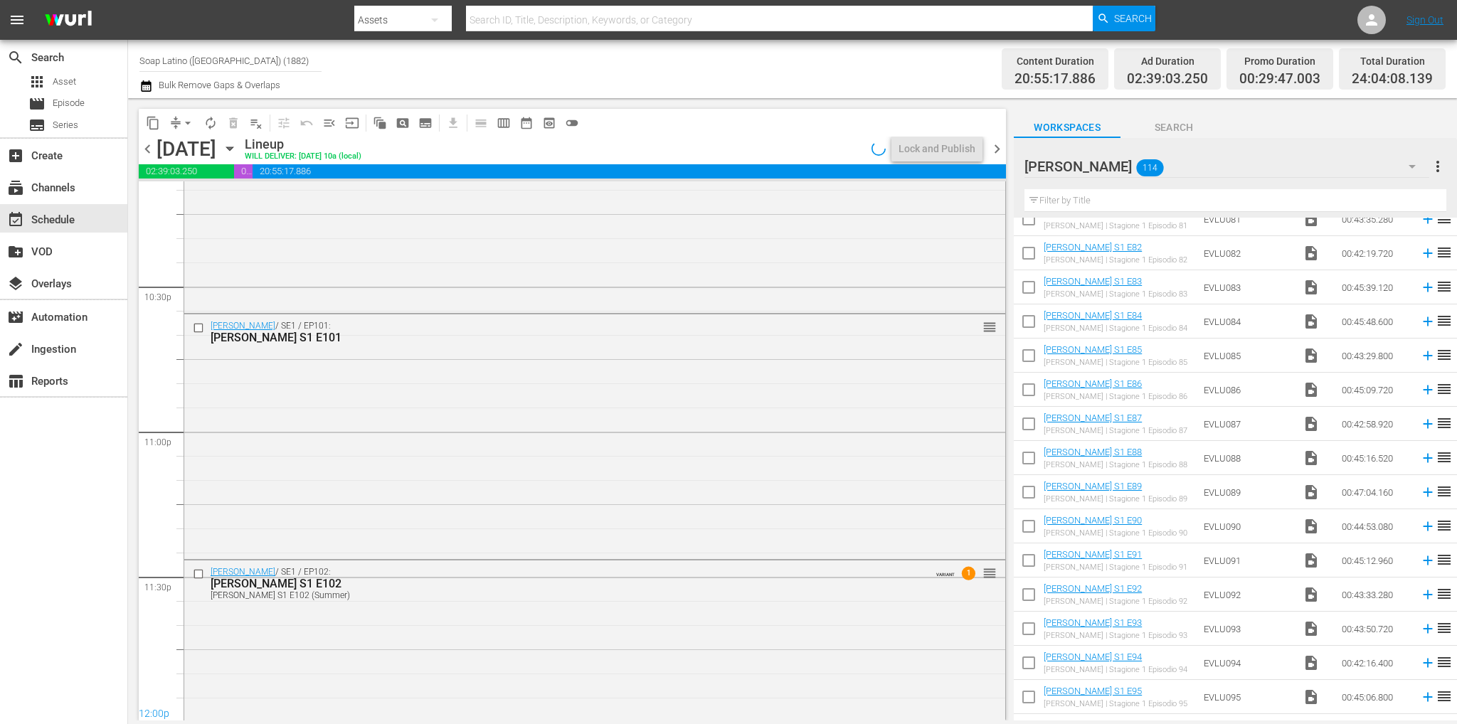
scroll to position [6472, 0]
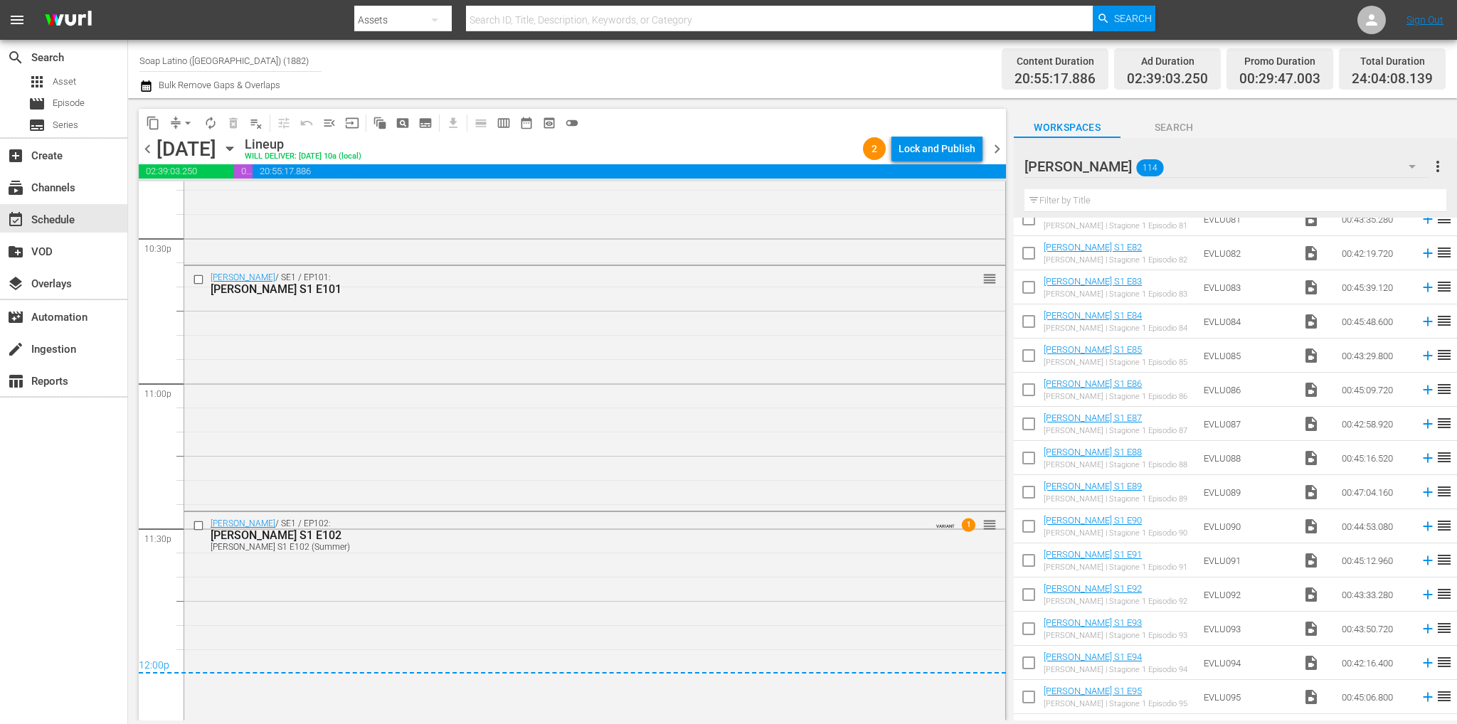
click at [930, 150] on div "Lock and Publish" at bounding box center [936, 149] width 77 height 26
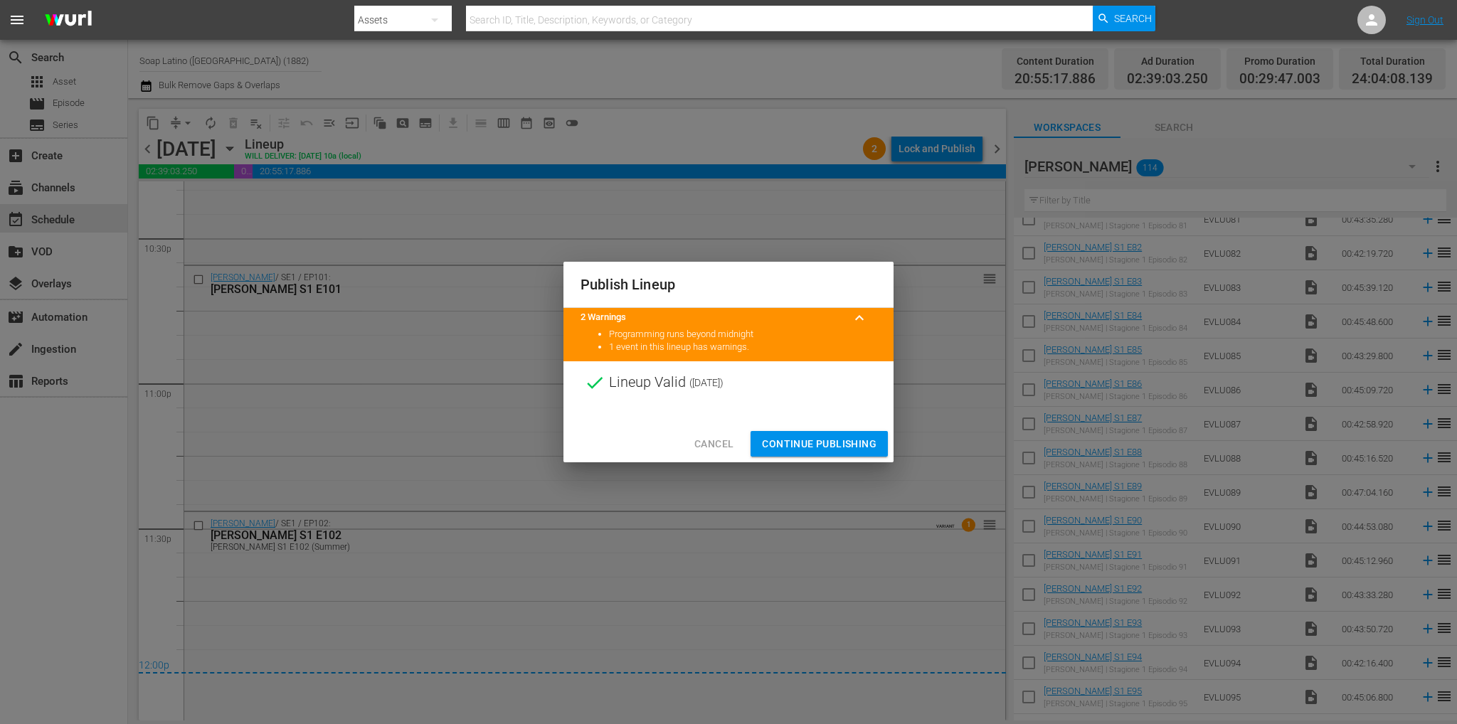
click at [841, 440] on span "Continue Publishing" at bounding box center [819, 444] width 115 height 18
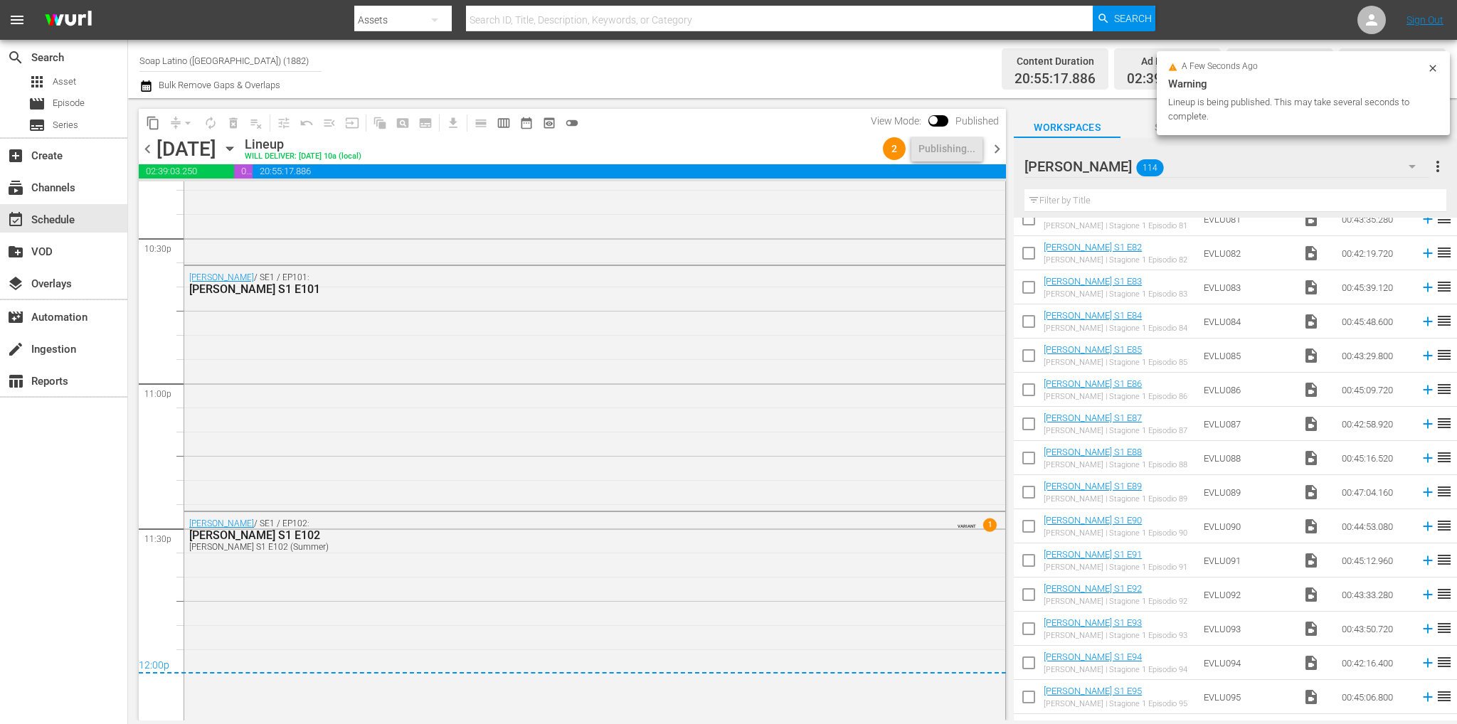
click at [991, 154] on span "chevron_right" at bounding box center [997, 149] width 18 height 18
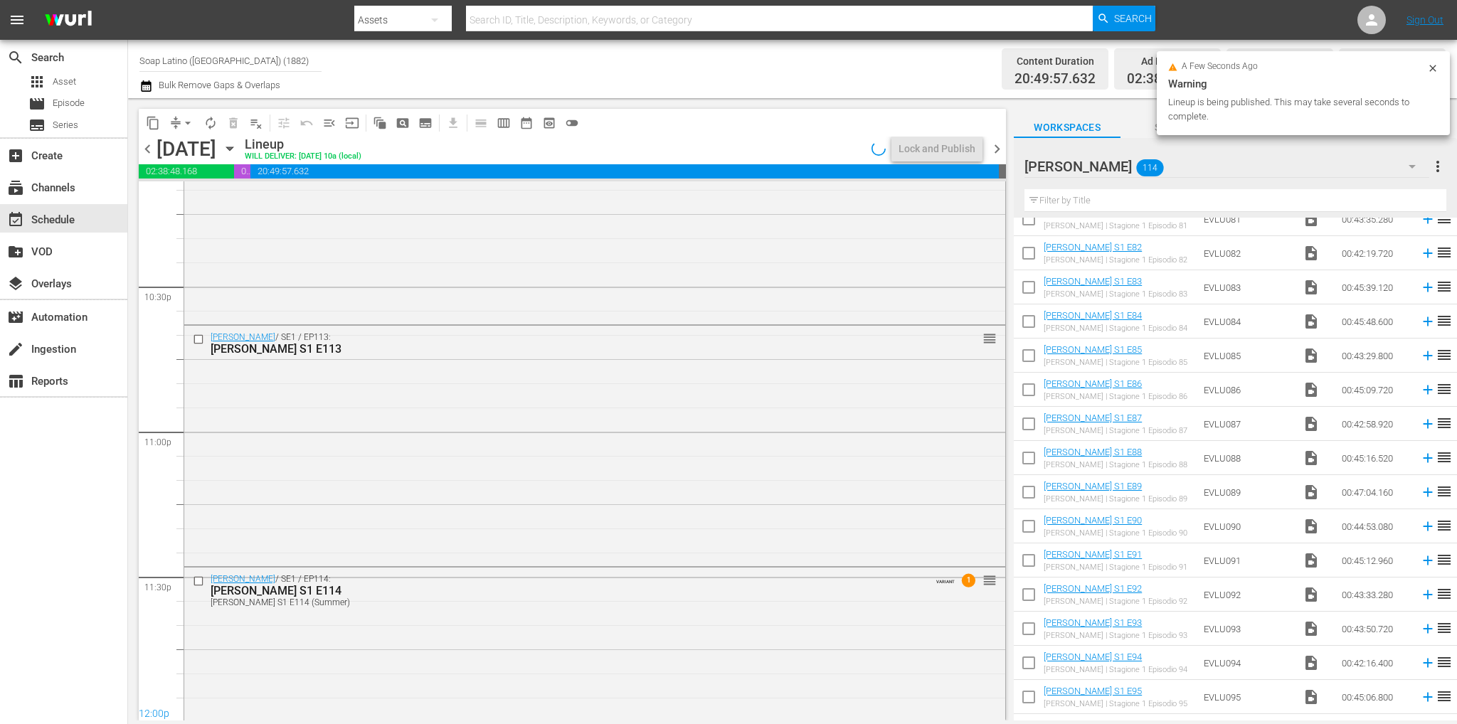
scroll to position [6520, 0]
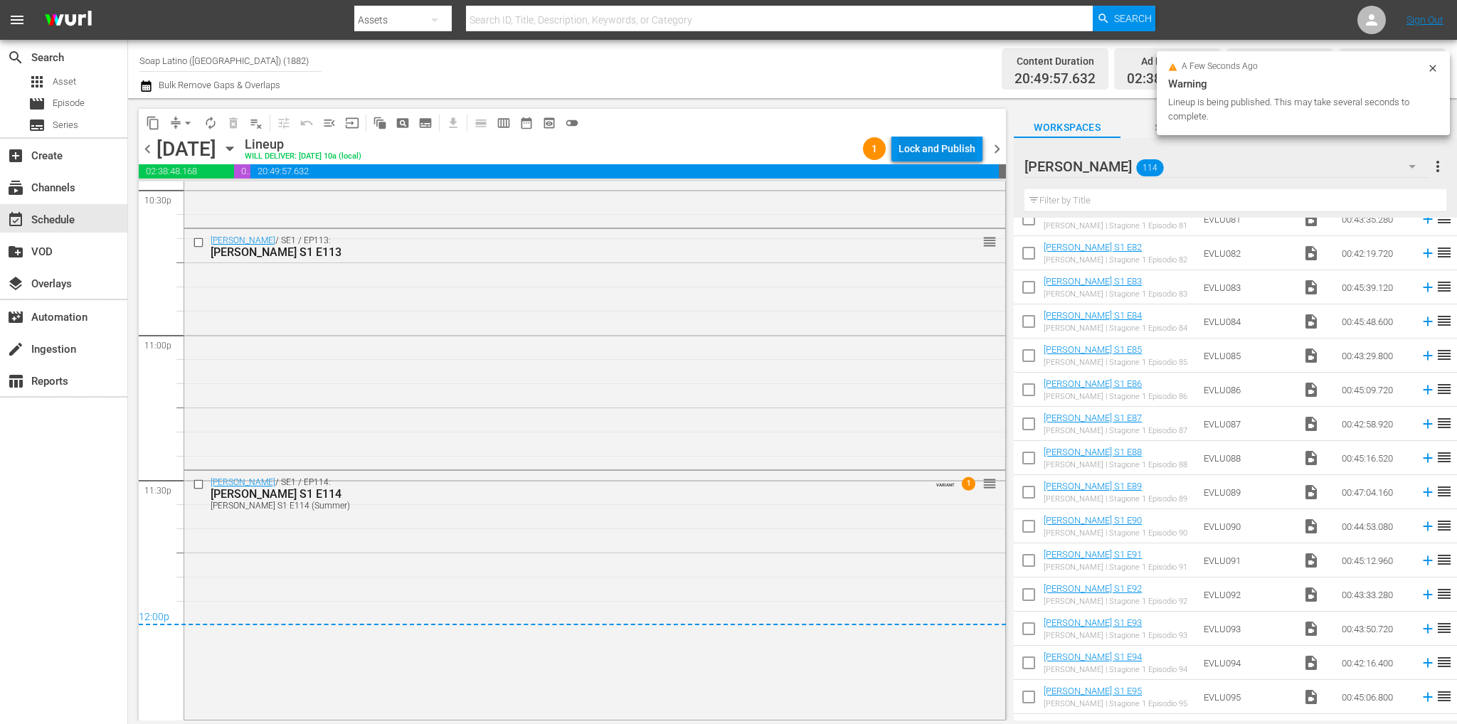
click at [941, 160] on div "Lock and Publish" at bounding box center [936, 149] width 77 height 26
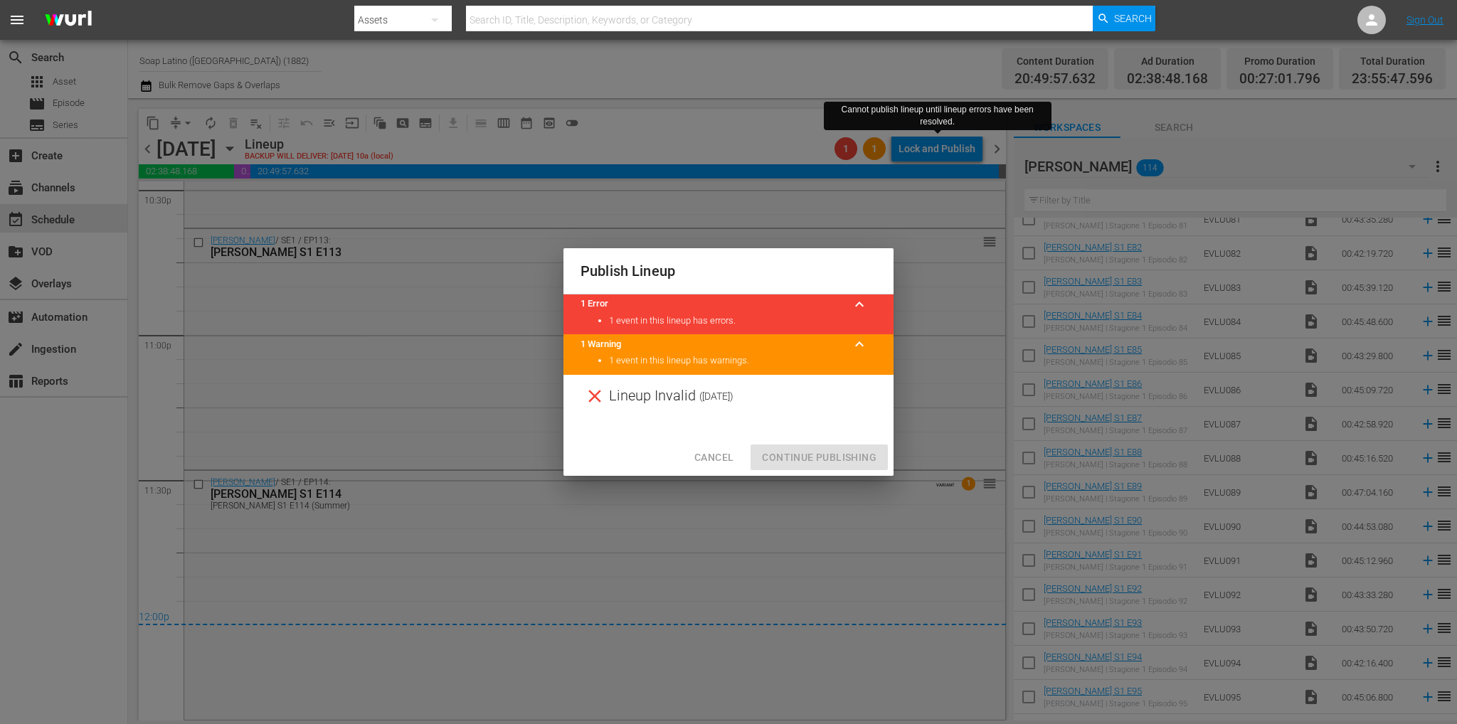
click at [708, 447] on button "Cancel" at bounding box center [714, 458] width 62 height 26
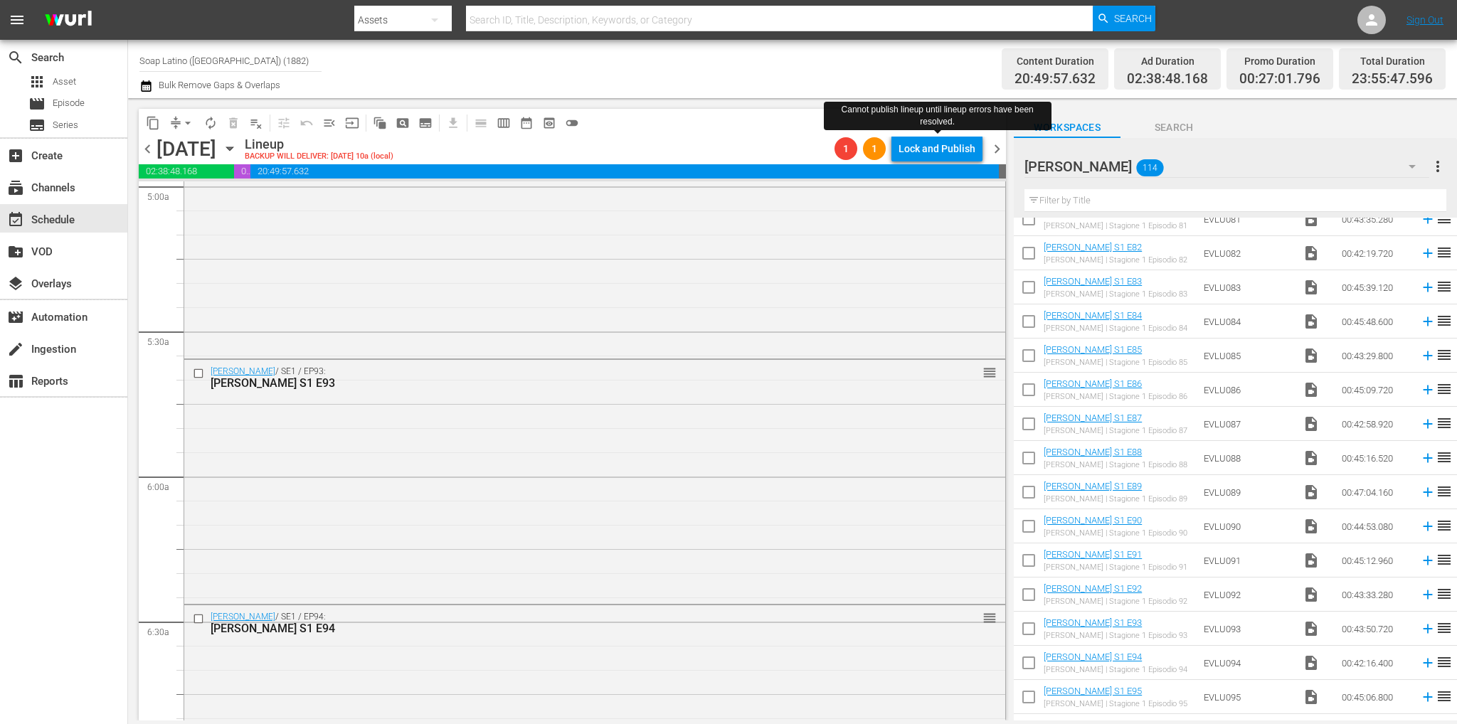
scroll to position [0, 0]
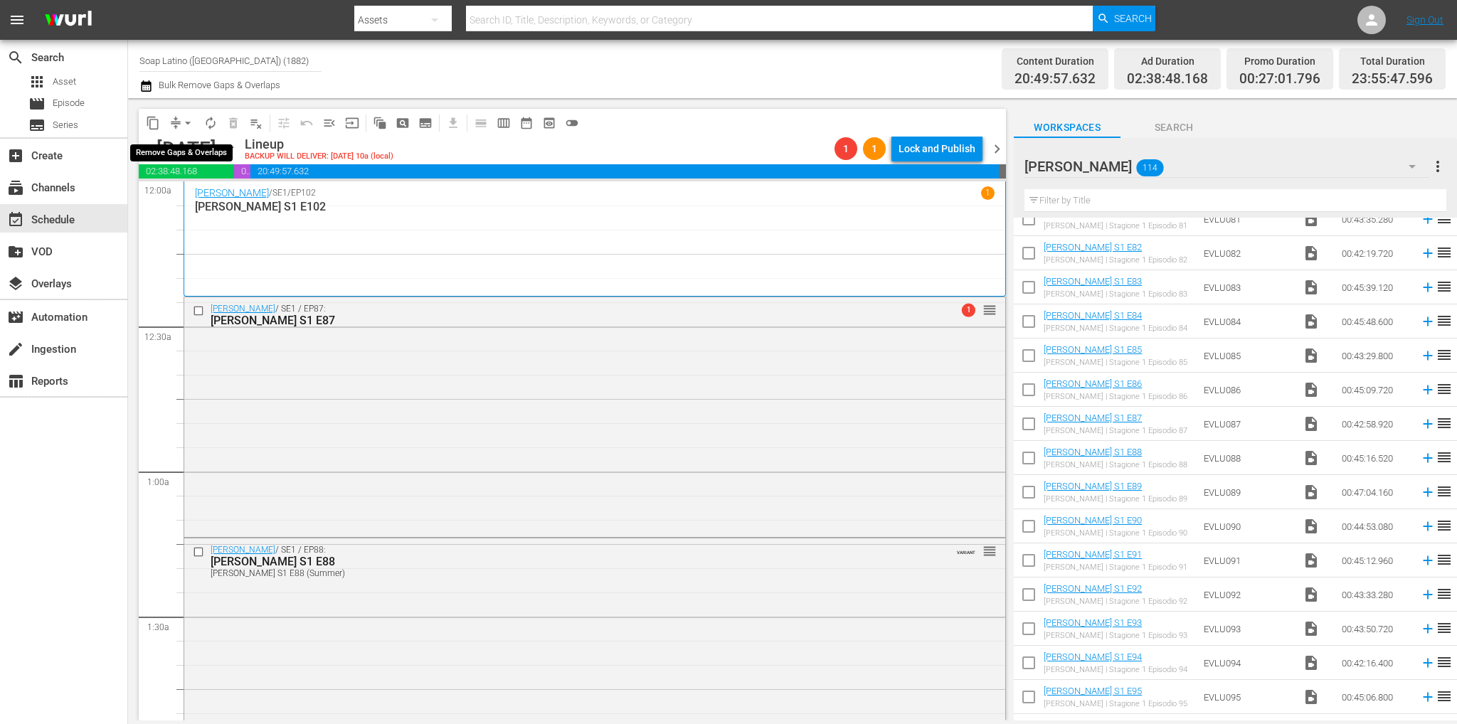
click at [186, 117] on span "arrow_drop_down" at bounding box center [188, 123] width 14 height 14
click at [191, 205] on li "Align to End of Previous Day" at bounding box center [188, 198] width 149 height 23
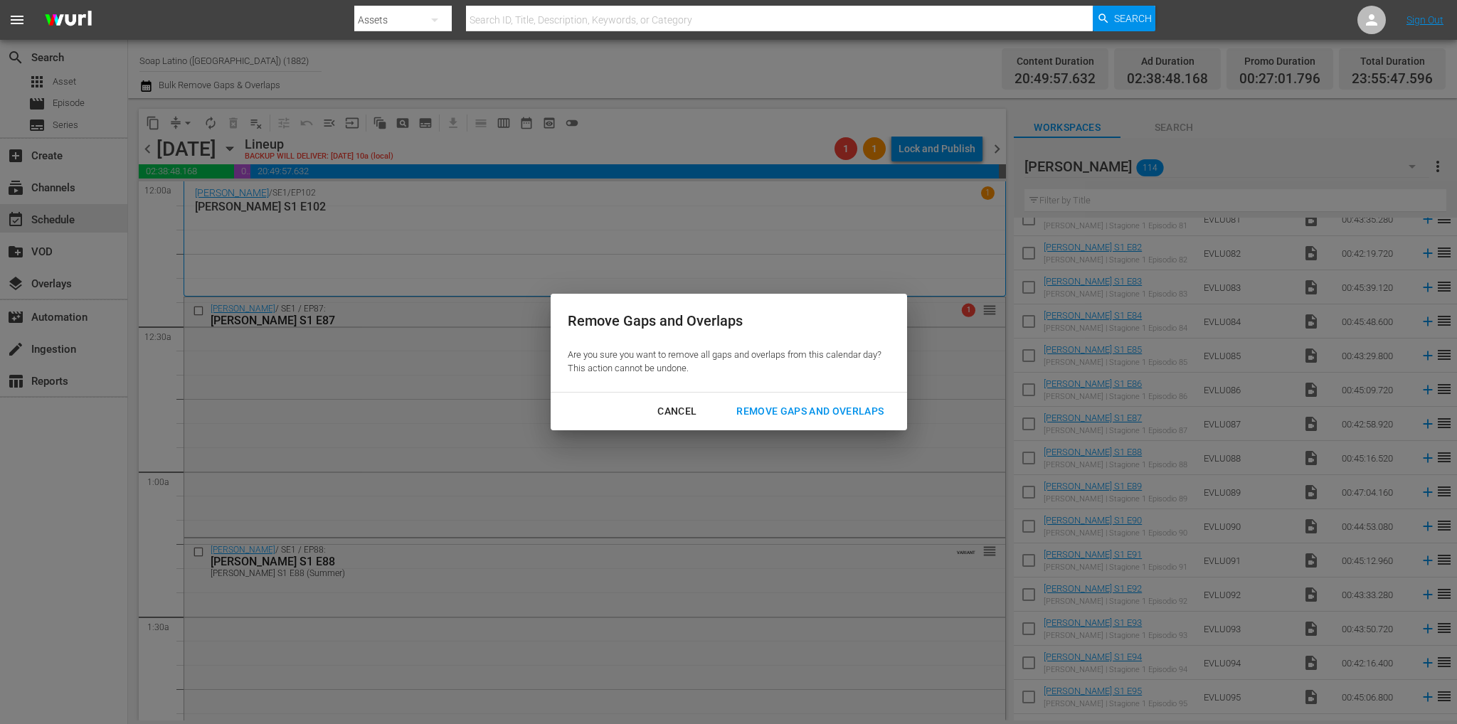
click at [859, 413] on div "Remove Gaps and Overlaps" at bounding box center [810, 412] width 170 height 18
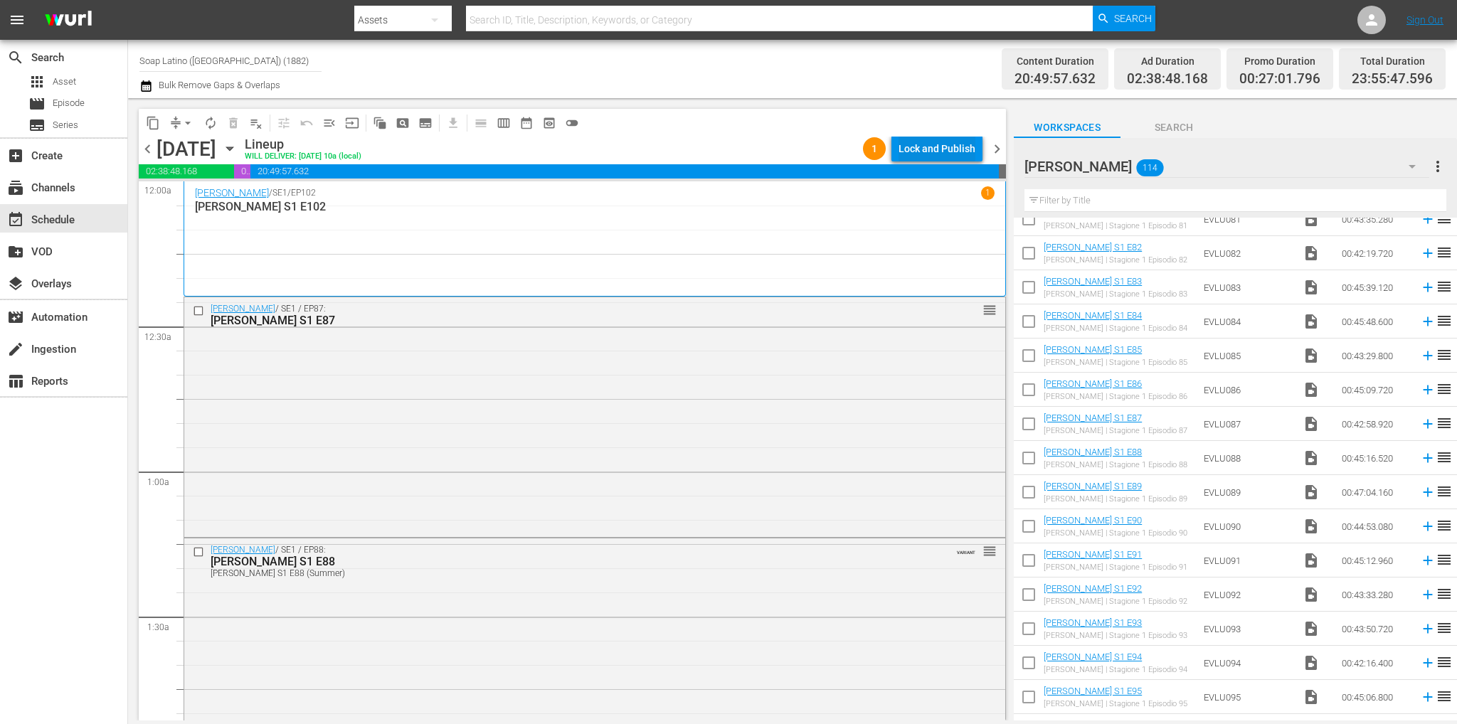
click at [957, 153] on div "Lock and Publish" at bounding box center [936, 149] width 77 height 26
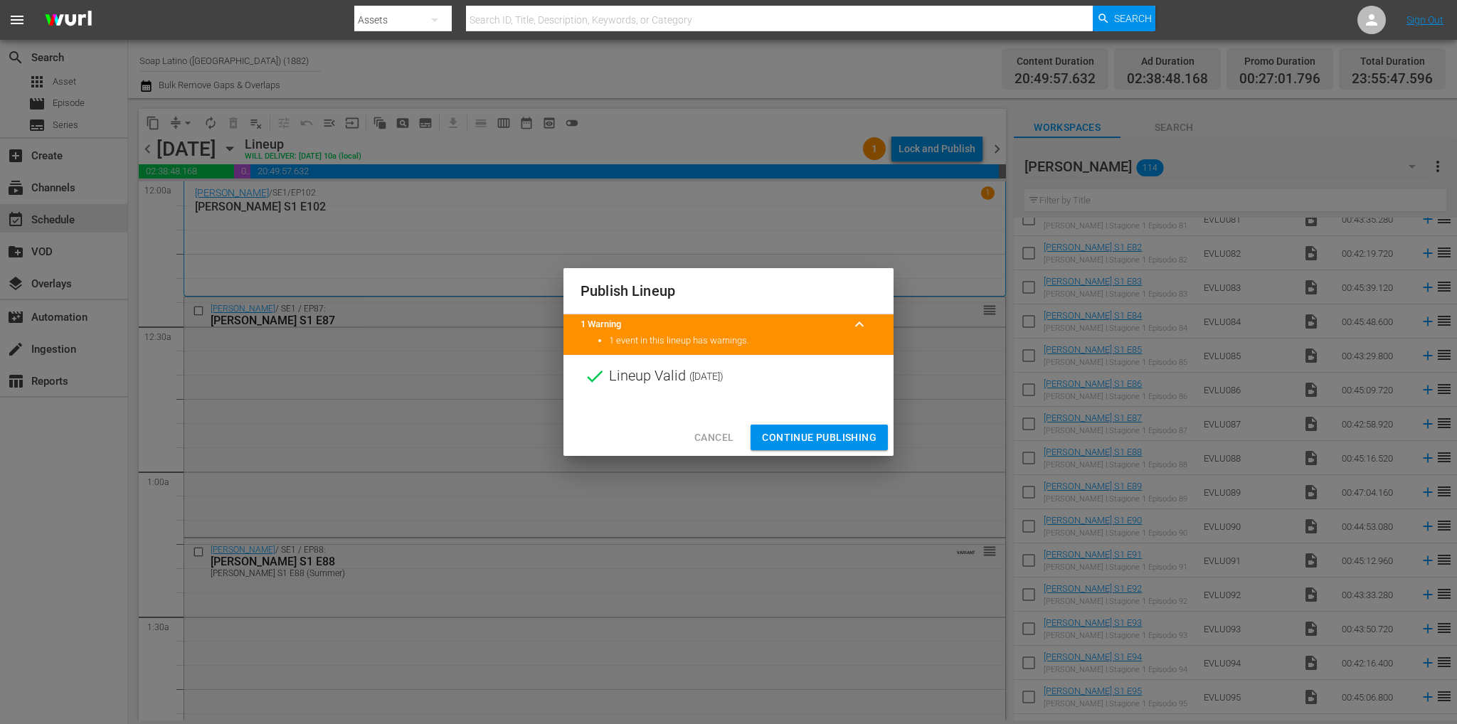
drag, startPoint x: 810, startPoint y: 433, endPoint x: 829, endPoint y: 433, distance: 18.5
click at [810, 433] on span "Continue Publishing" at bounding box center [819, 438] width 115 height 18
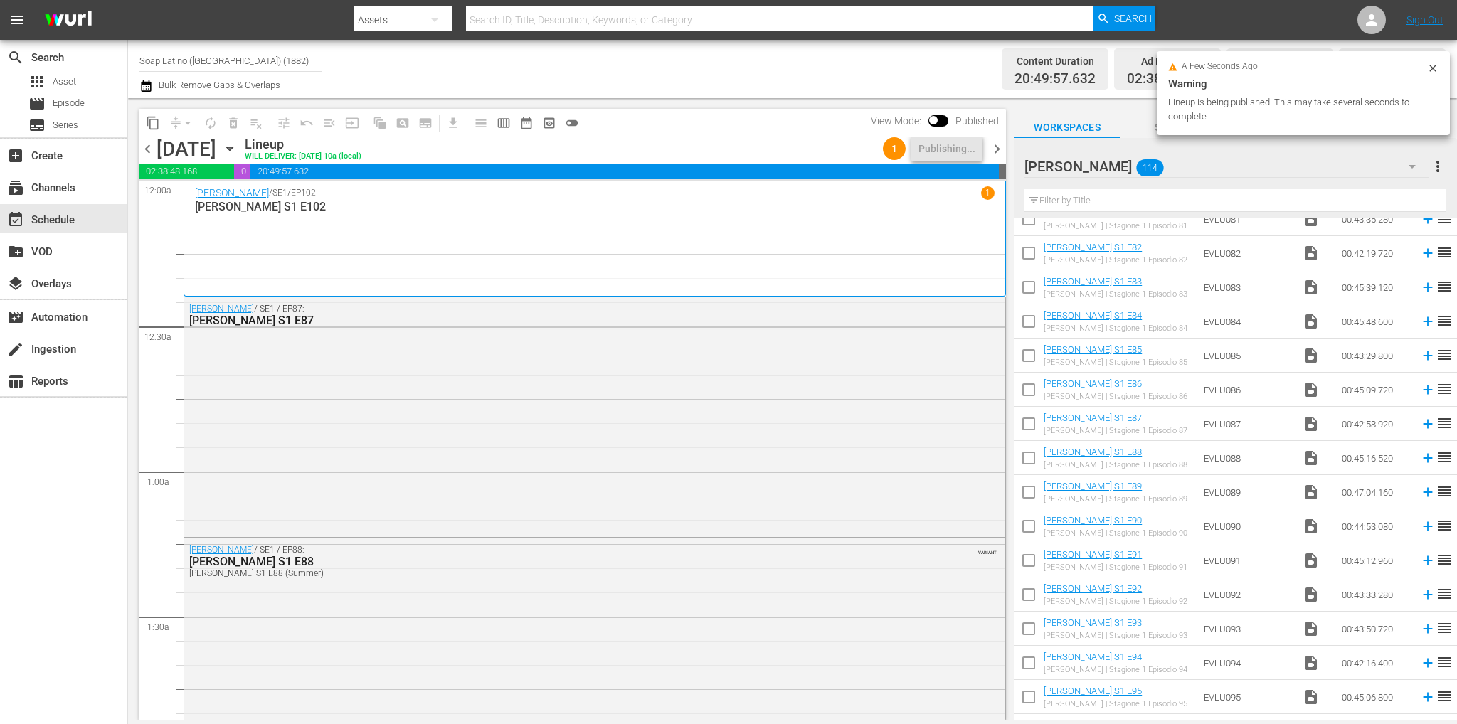
click at [999, 146] on span "chevron_right" at bounding box center [997, 149] width 18 height 18
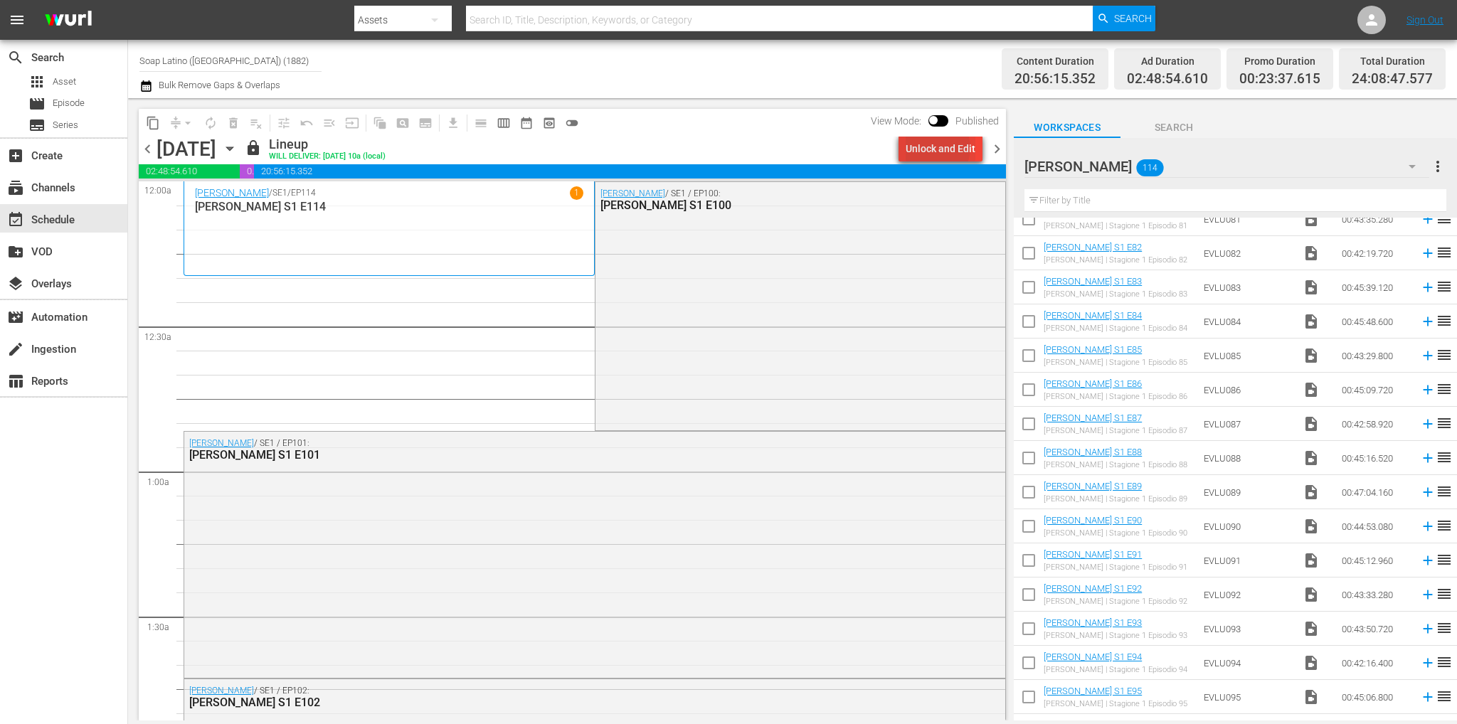
click at [938, 148] on div "Unlock and Edit" at bounding box center [940, 149] width 70 height 26
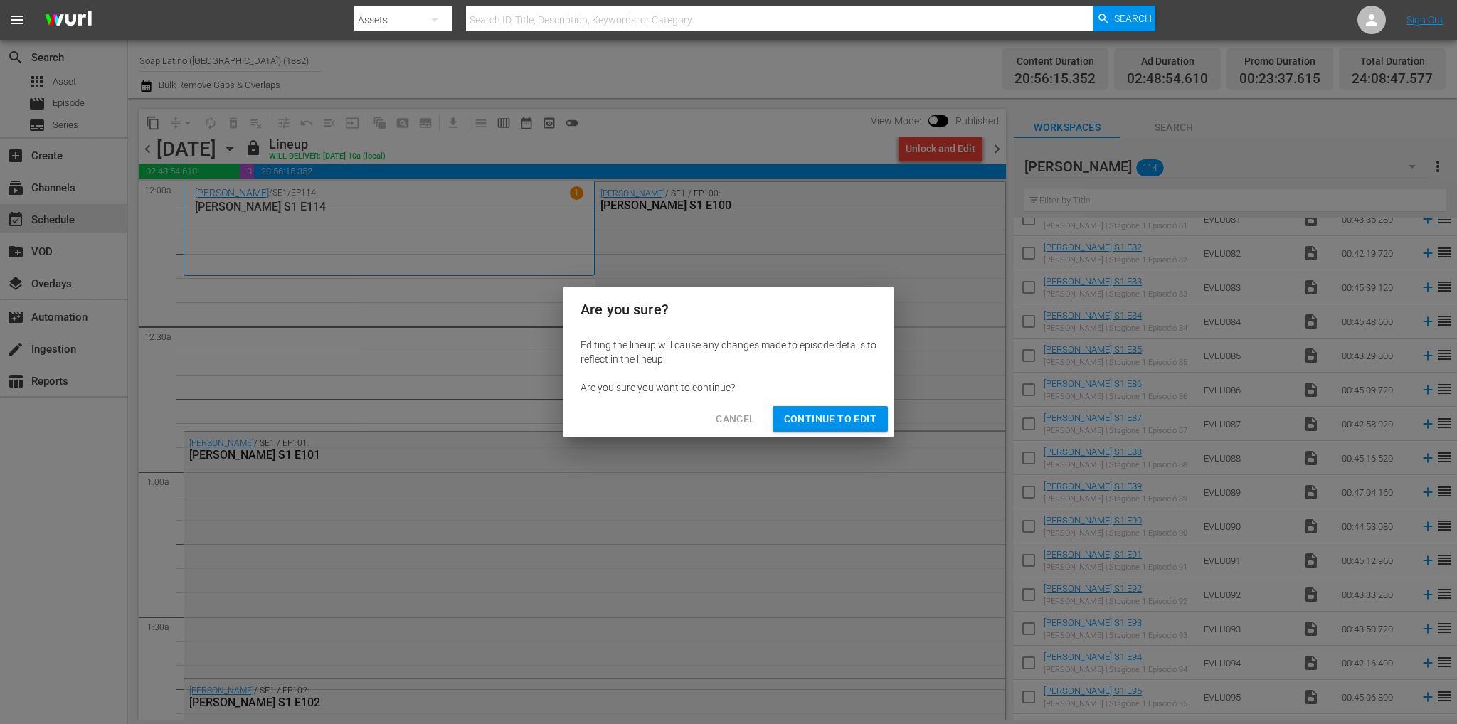
click at [834, 415] on span "Continue to Edit" at bounding box center [830, 419] width 92 height 18
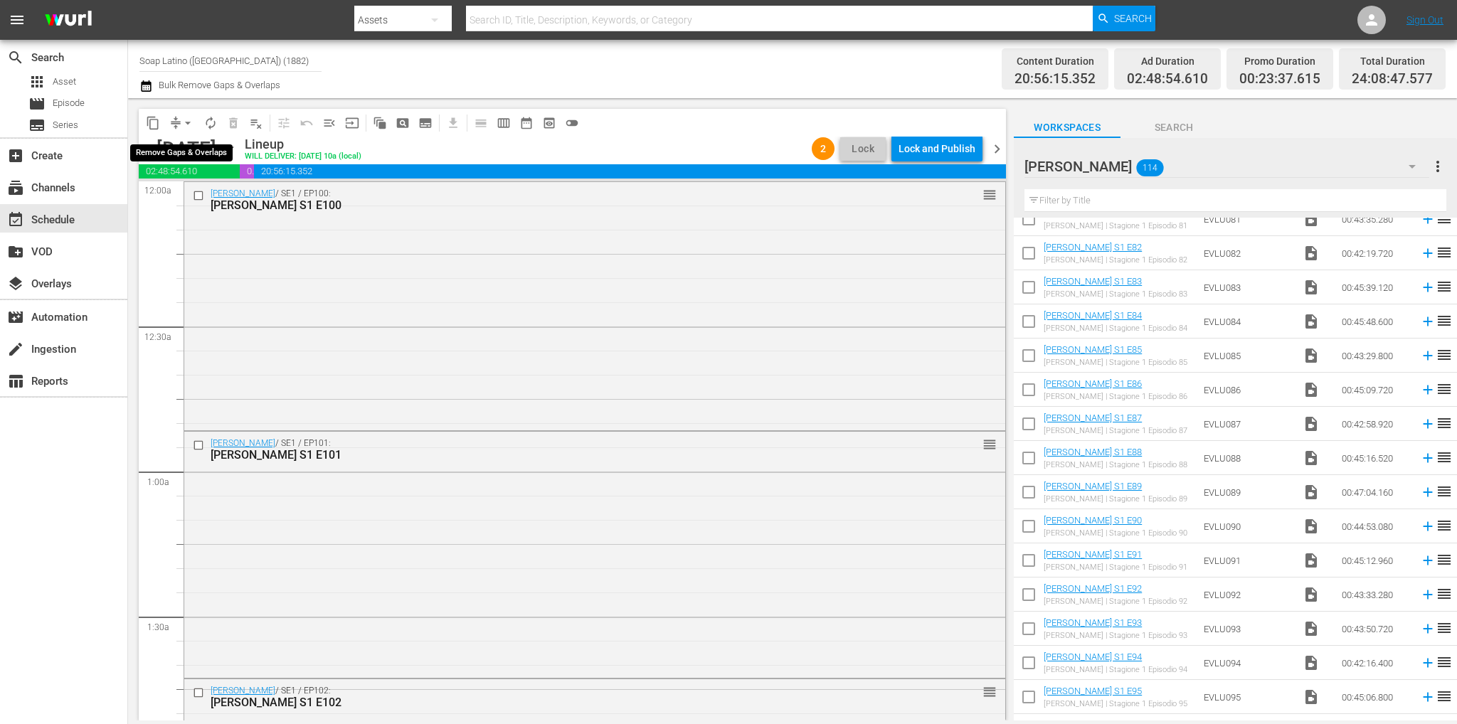
click at [183, 117] on span "arrow_drop_down" at bounding box center [188, 123] width 14 height 14
click at [206, 177] on li "Align to First Episode" at bounding box center [187, 175] width 117 height 23
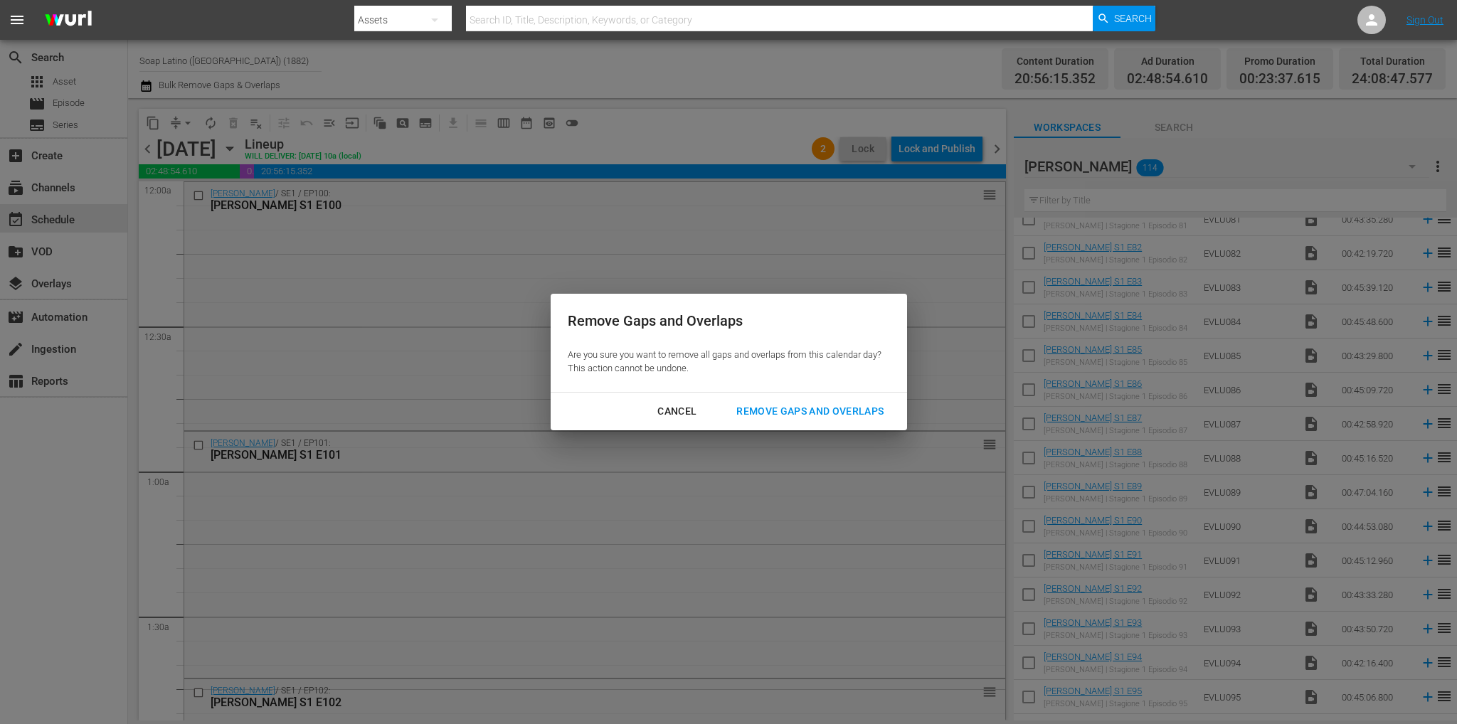
click at [675, 389] on div "Remove Gaps and Overlaps Are you sure you want to remove all gaps and overlaps …" at bounding box center [728, 343] width 356 height 98
drag, startPoint x: 680, startPoint y: 427, endPoint x: 638, endPoint y: 379, distance: 64.0
click at [680, 427] on div "Cancel Remove Gaps and Overlaps" at bounding box center [728, 412] width 356 height 38
click at [676, 422] on button "Cancel" at bounding box center [676, 411] width 73 height 26
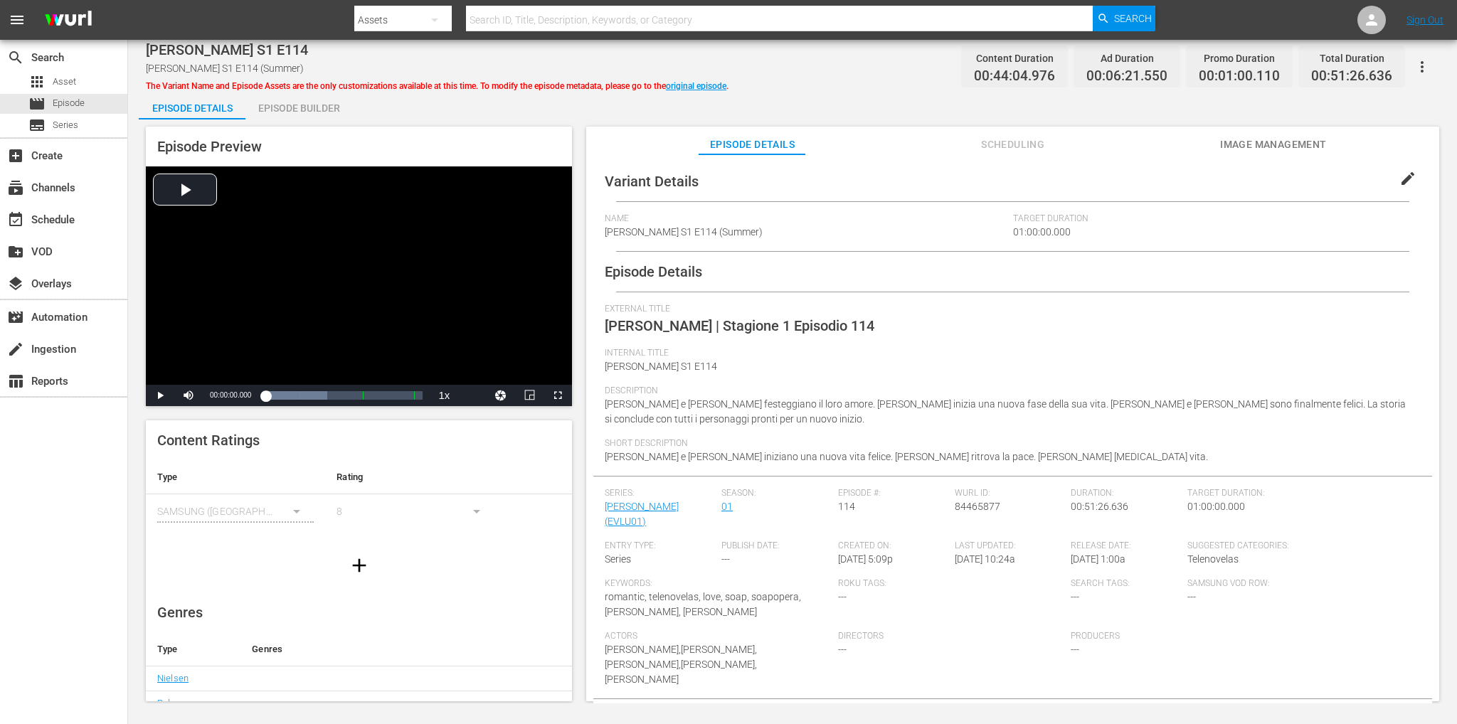
click at [294, 110] on div "Episode Builder" at bounding box center [298, 108] width 107 height 34
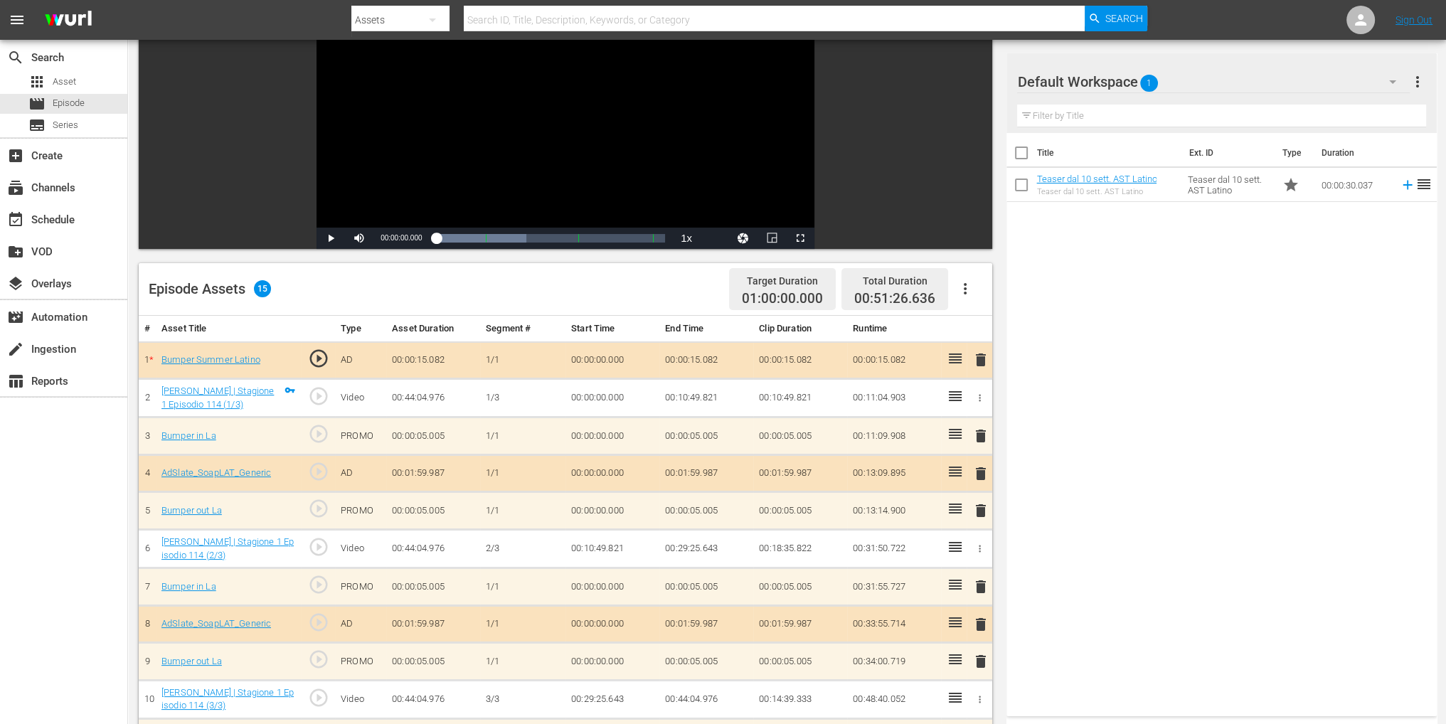
scroll to position [213, 0]
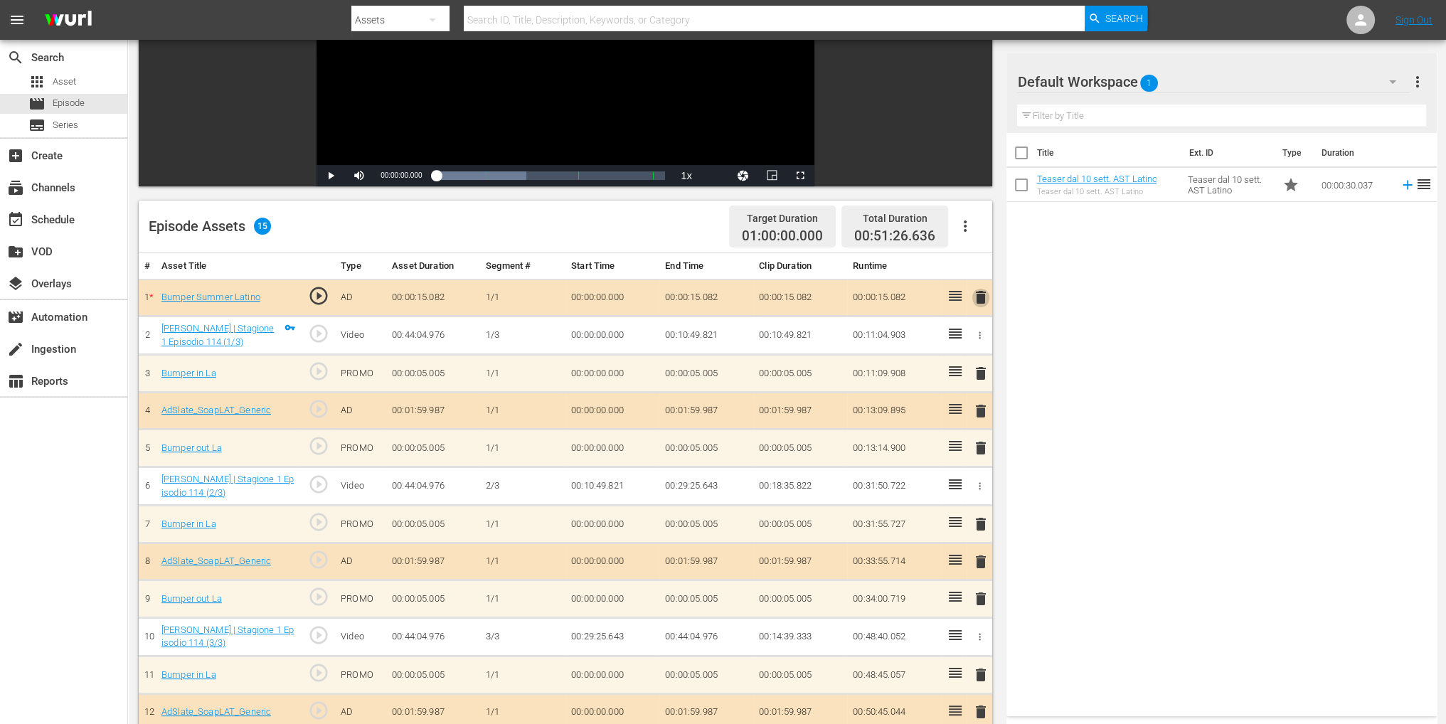
click at [977, 291] on span "delete" at bounding box center [980, 297] width 17 height 17
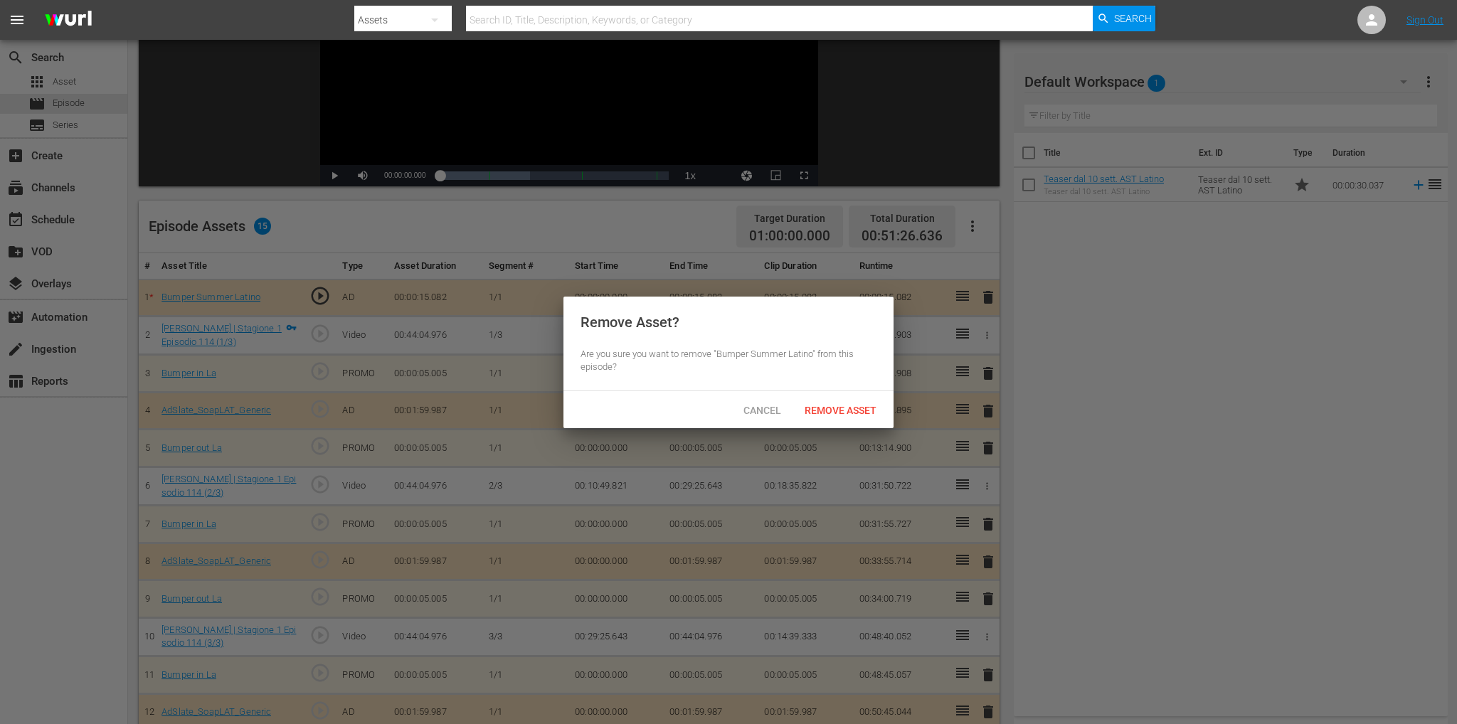
click at [831, 420] on div "Remove Asset" at bounding box center [840, 410] width 95 height 26
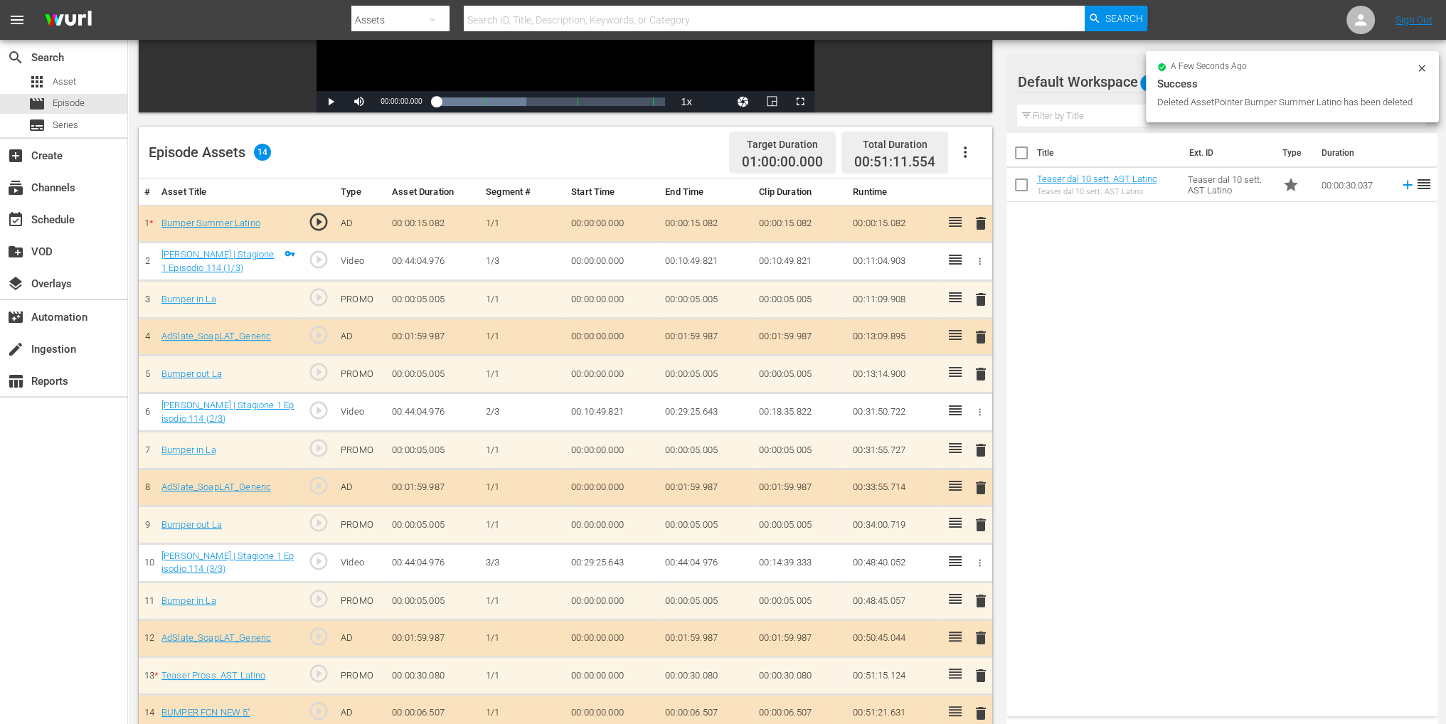
scroll to position [370, 0]
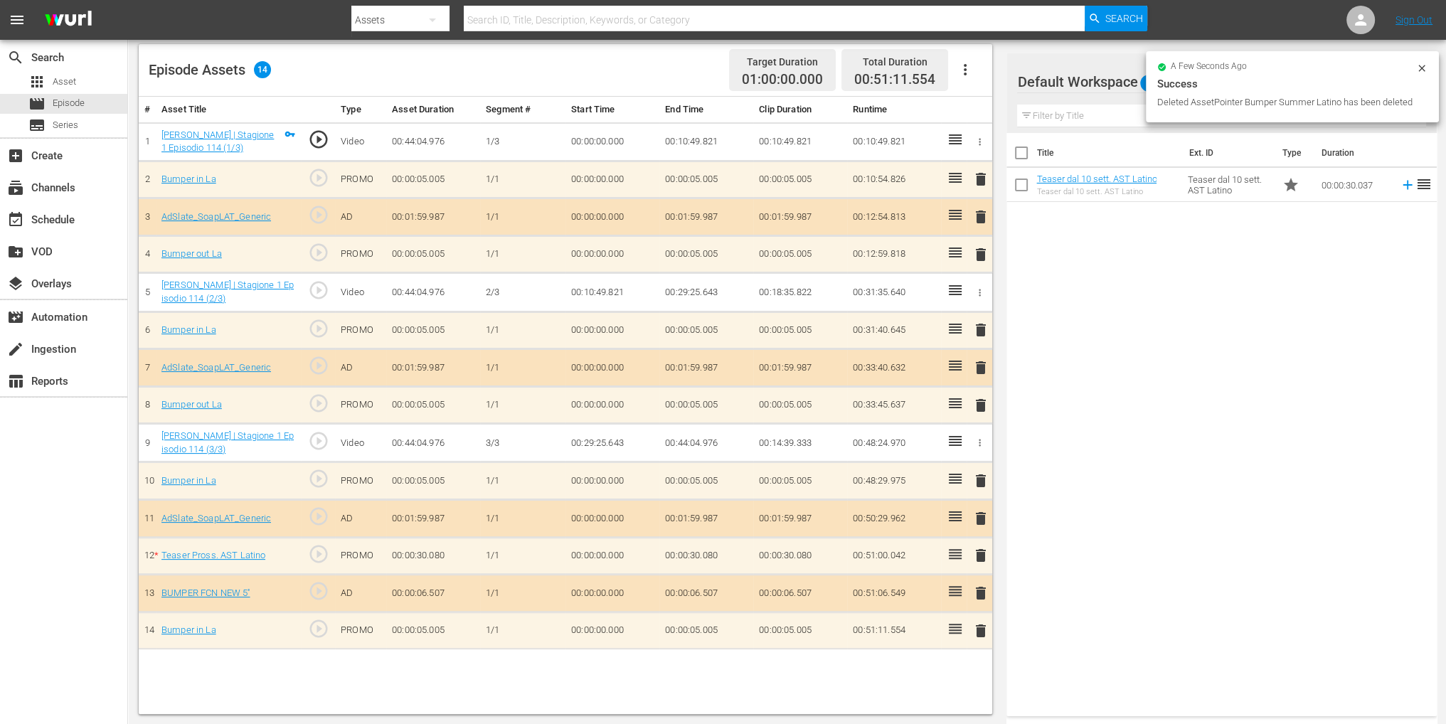
click at [971, 542] on td "delete" at bounding box center [980, 556] width 26 height 38
click at [979, 547] on span "delete" at bounding box center [980, 555] width 17 height 17
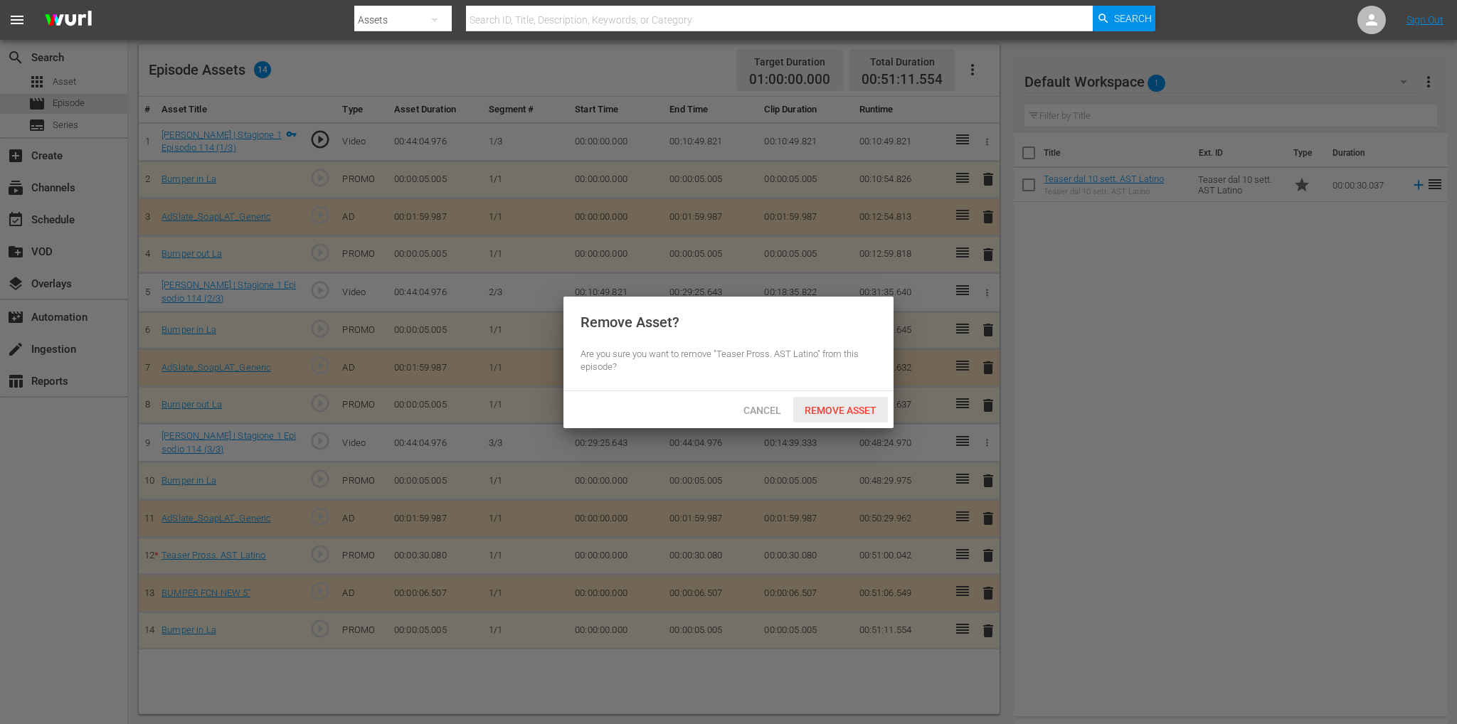
click at [831, 410] on span "Remove Asset" at bounding box center [840, 410] width 95 height 11
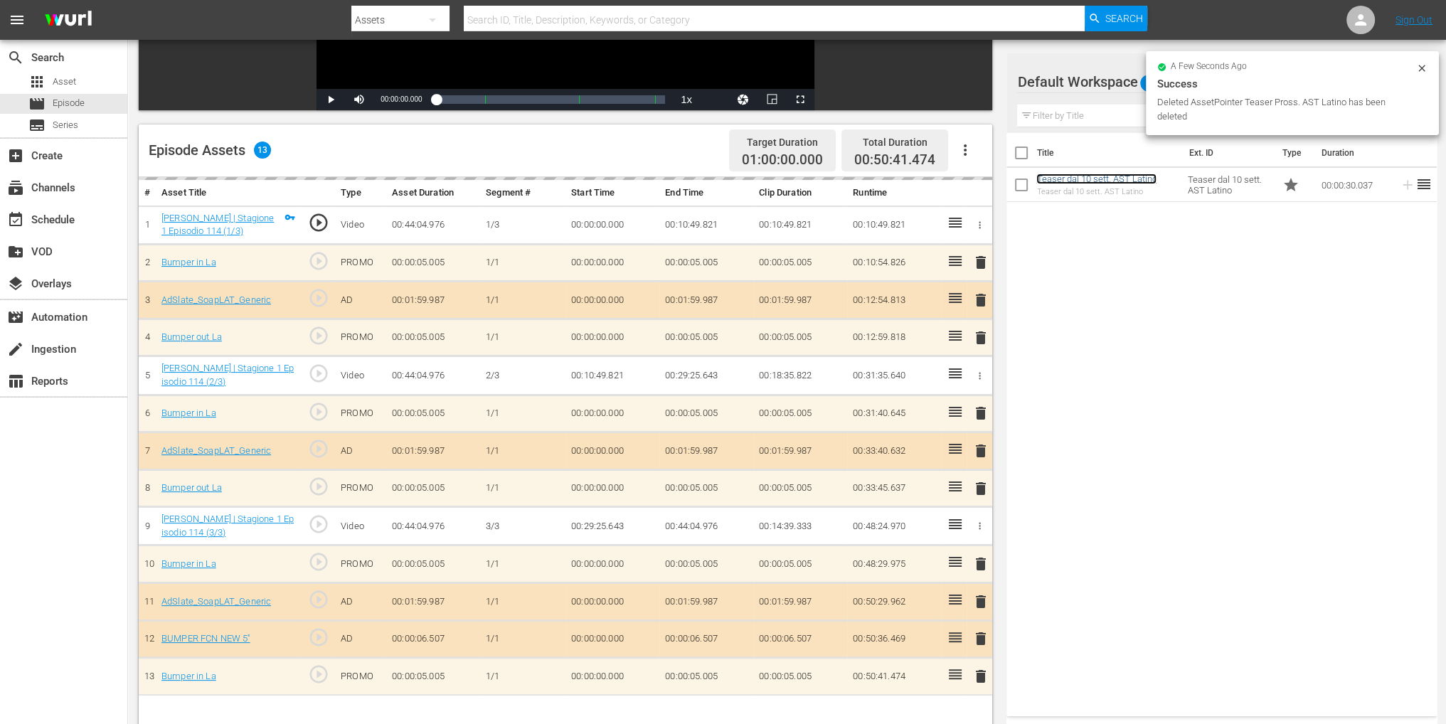
scroll to position [228, 0]
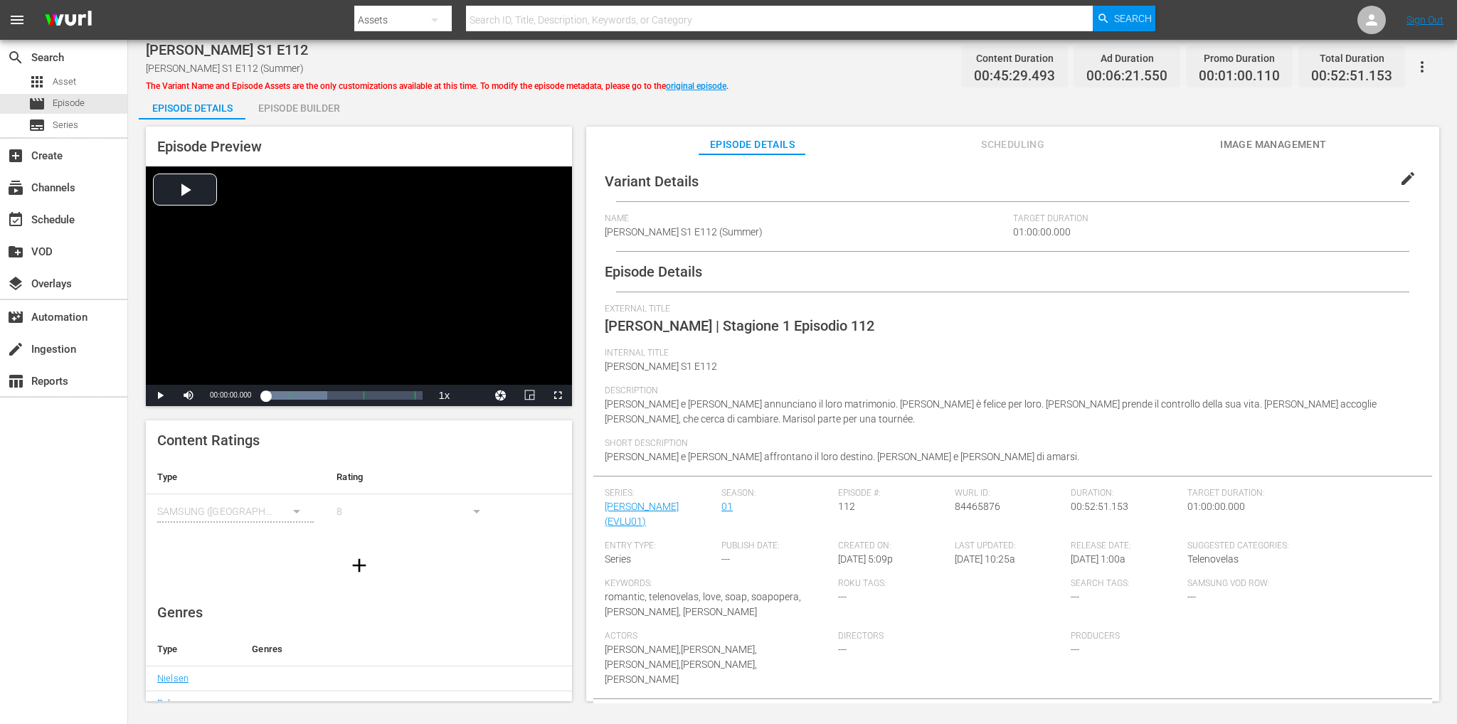
click at [236, 138] on span "Episode Preview" at bounding box center [209, 146] width 105 height 17
click at [277, 109] on div "Episode Builder" at bounding box center [298, 108] width 107 height 34
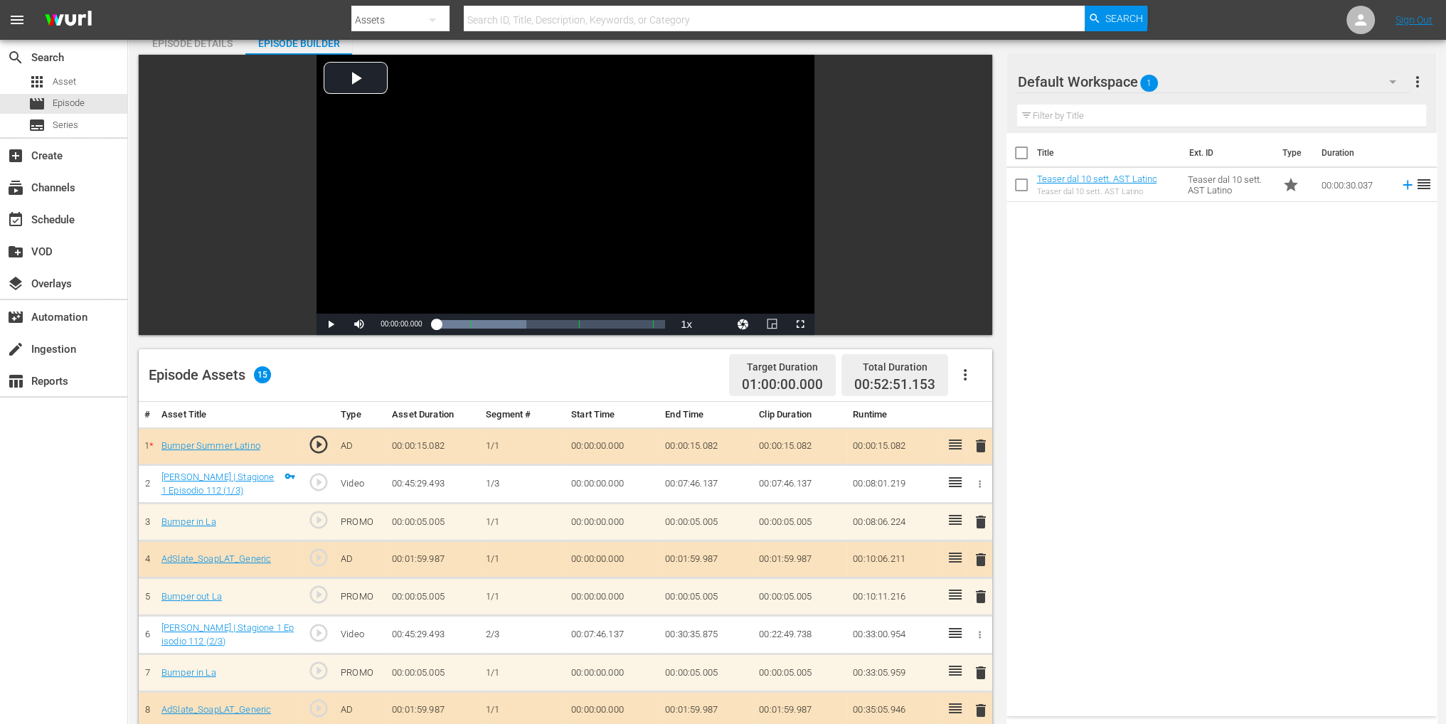
scroll to position [142, 0]
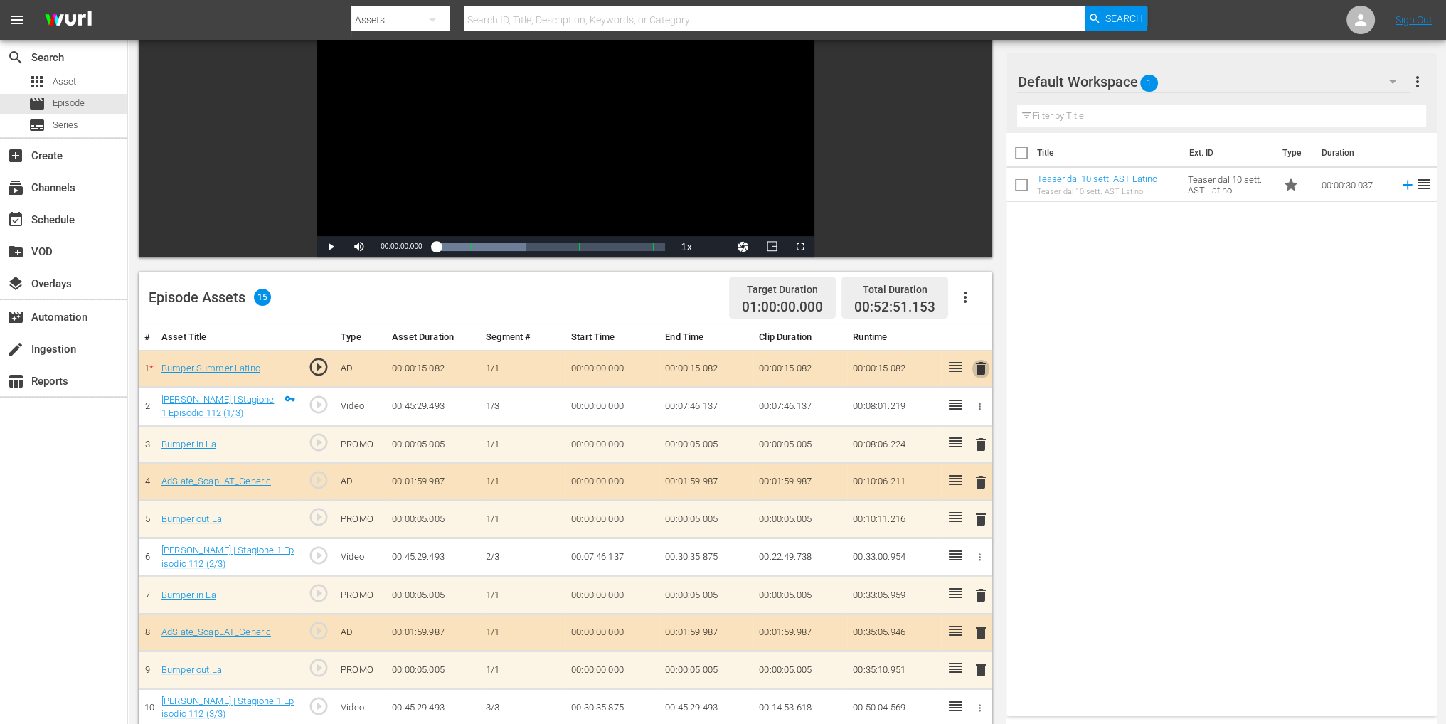
click at [975, 374] on span "delete" at bounding box center [980, 368] width 17 height 17
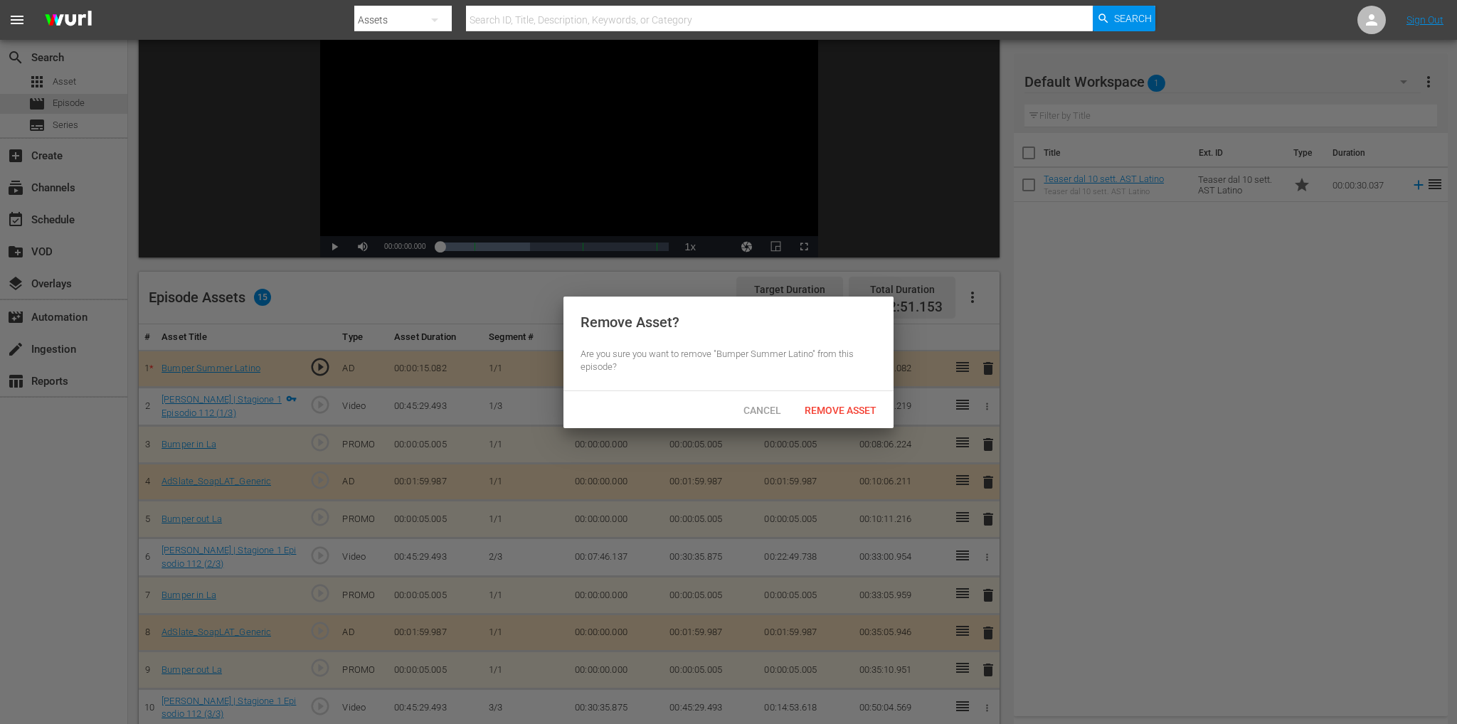
click at [848, 411] on span "Remove Asset" at bounding box center [840, 410] width 95 height 11
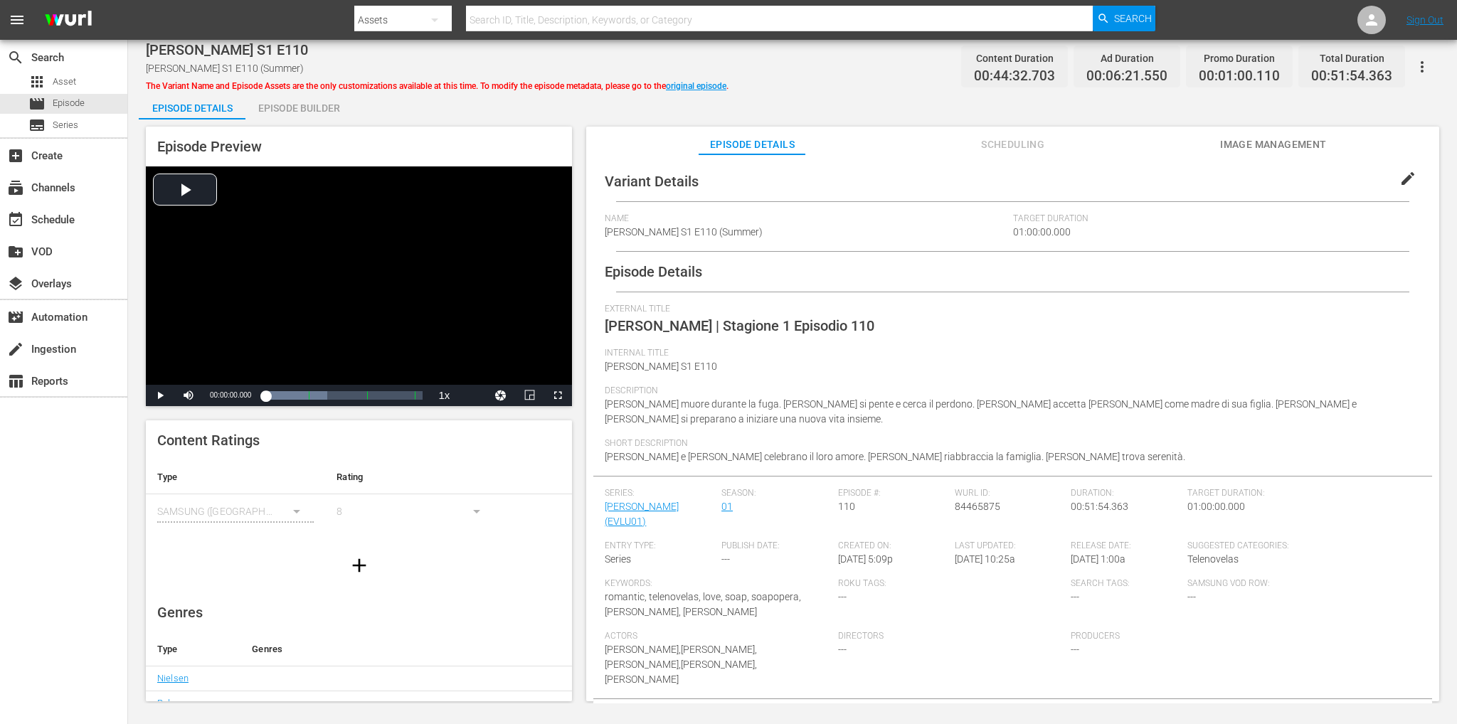
click at [304, 105] on div "Episode Builder" at bounding box center [298, 108] width 107 height 34
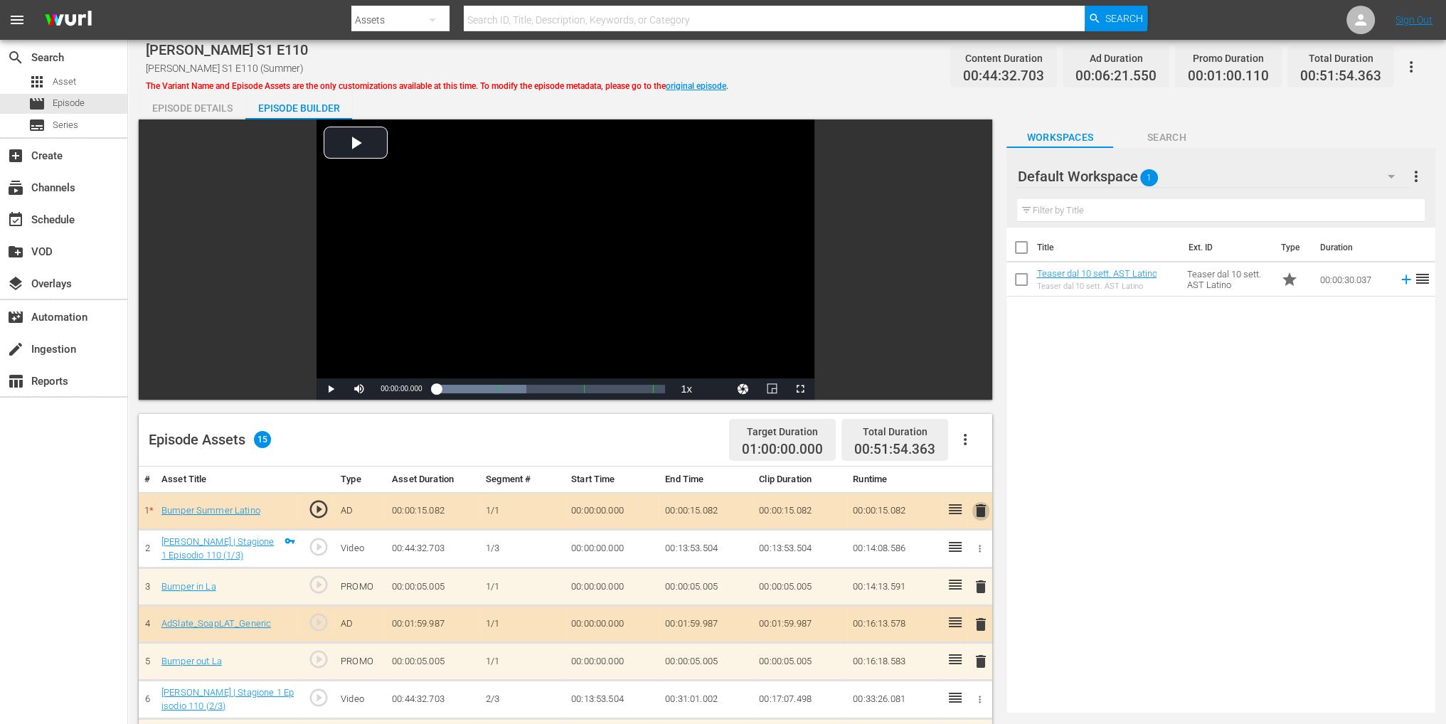
click at [981, 512] on span "delete" at bounding box center [980, 510] width 17 height 17
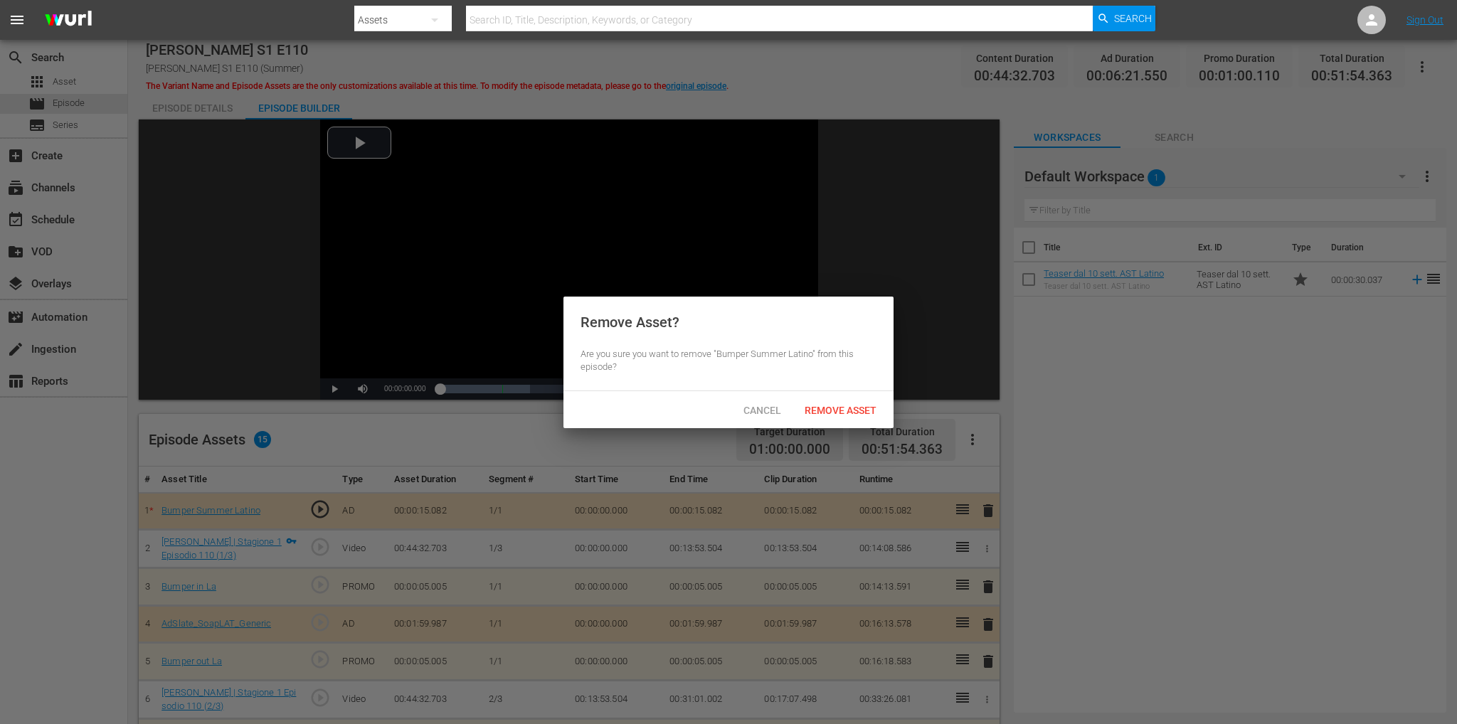
click at [854, 401] on div "Remove Asset" at bounding box center [840, 410] width 95 height 26
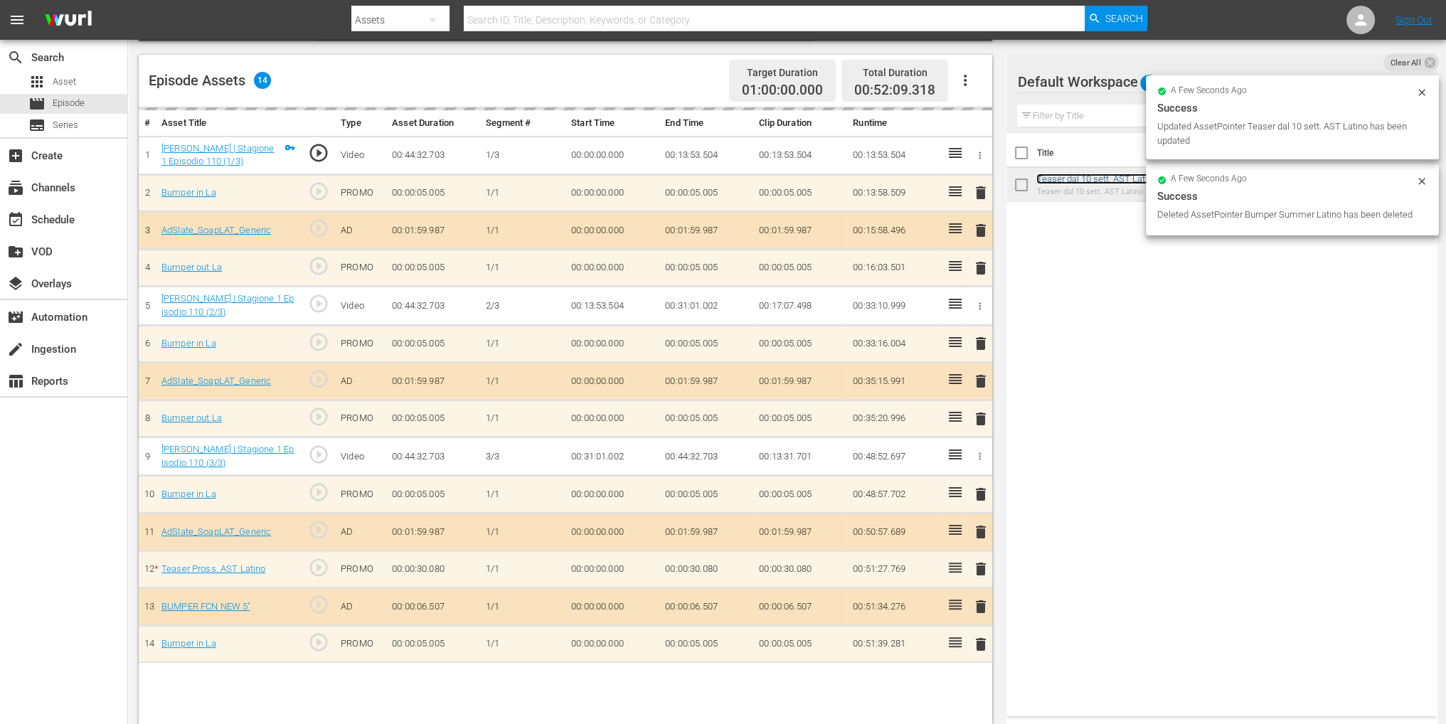
scroll to position [370, 0]
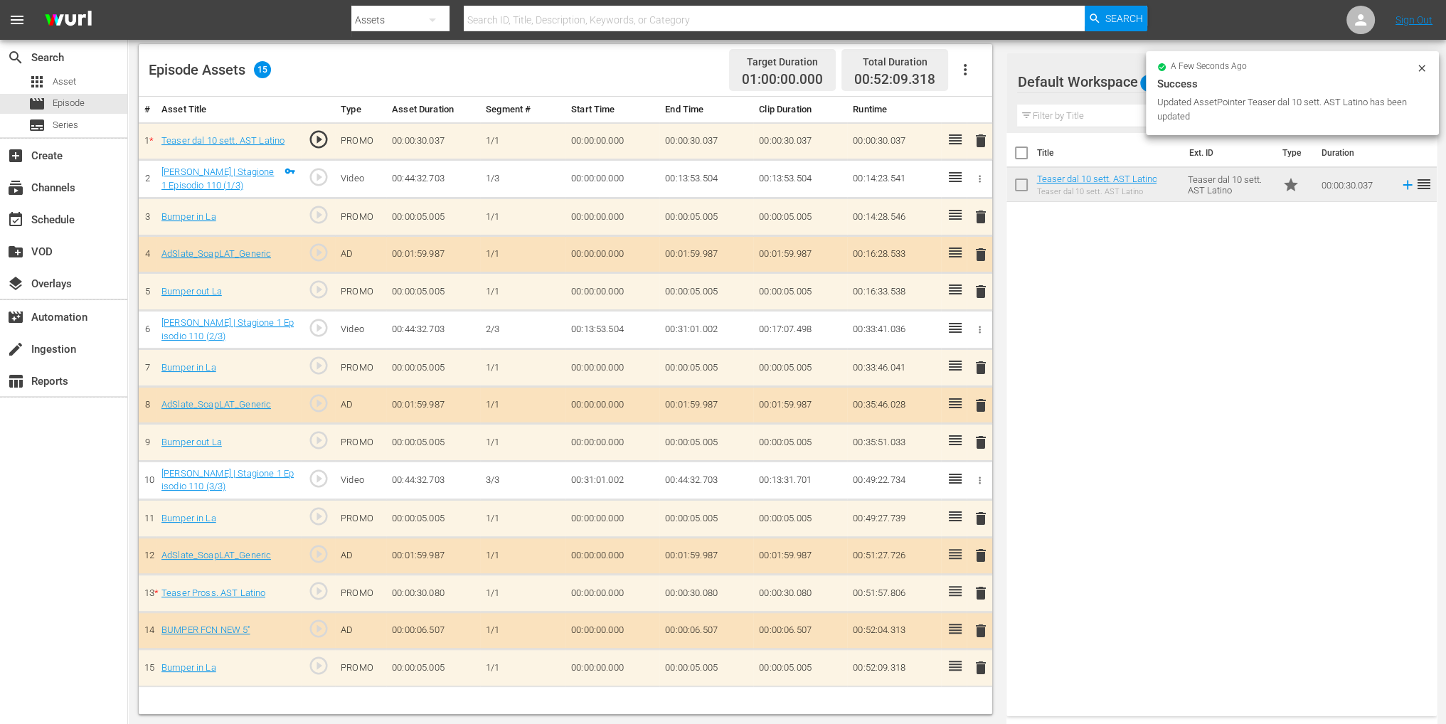
click at [990, 581] on td "delete" at bounding box center [980, 594] width 26 height 38
click at [981, 585] on span "delete" at bounding box center [980, 593] width 17 height 17
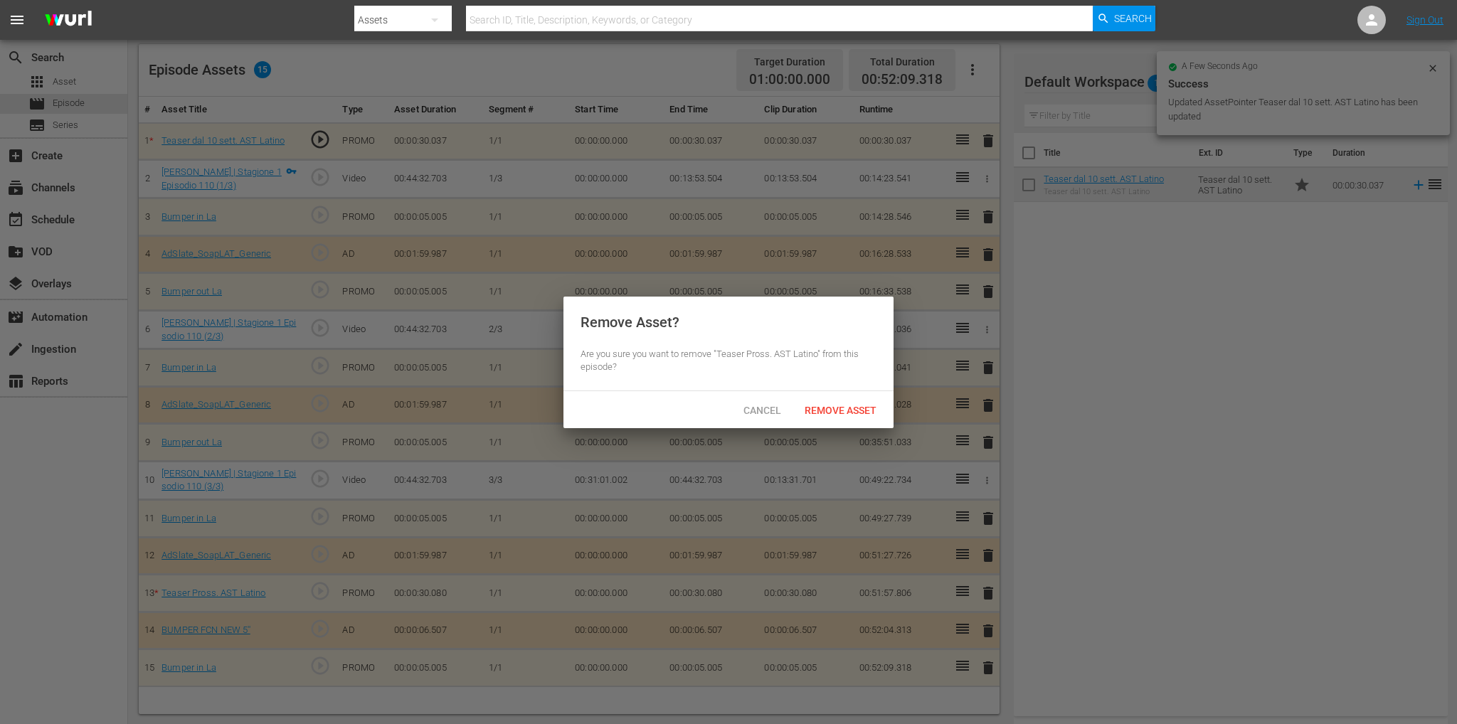
click at [841, 421] on div "Remove Asset" at bounding box center [840, 410] width 95 height 26
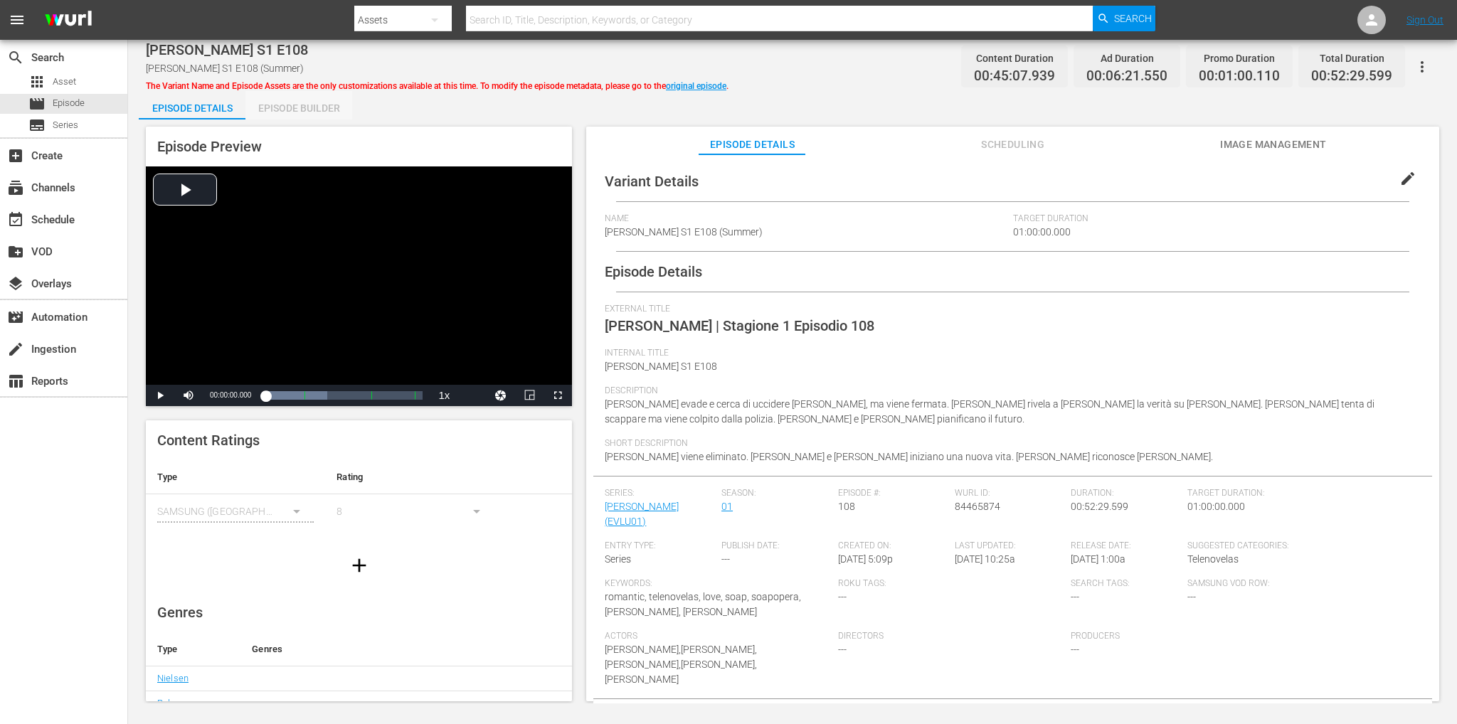
drag, startPoint x: 319, startPoint y: 112, endPoint x: 338, endPoint y: 138, distance: 32.6
click at [319, 112] on div "Episode Builder" at bounding box center [298, 108] width 107 height 34
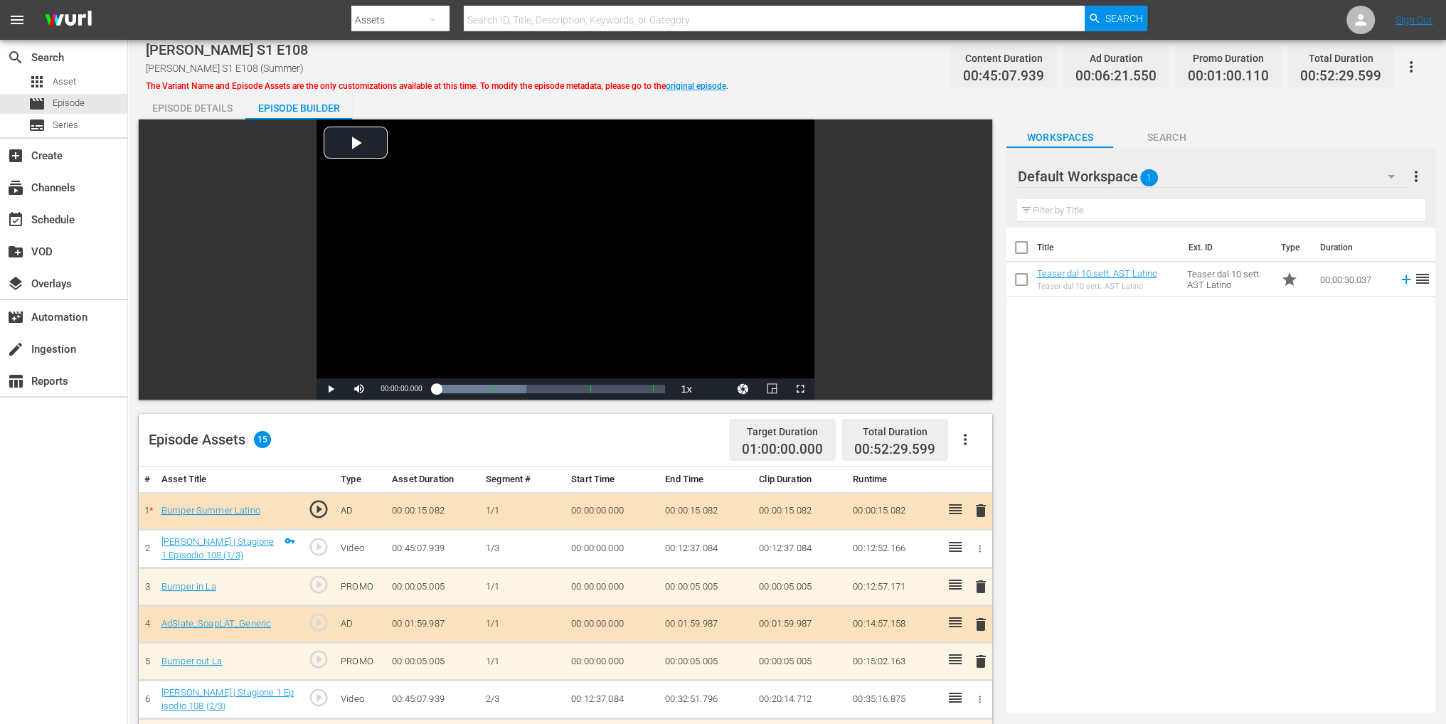
scroll to position [142, 0]
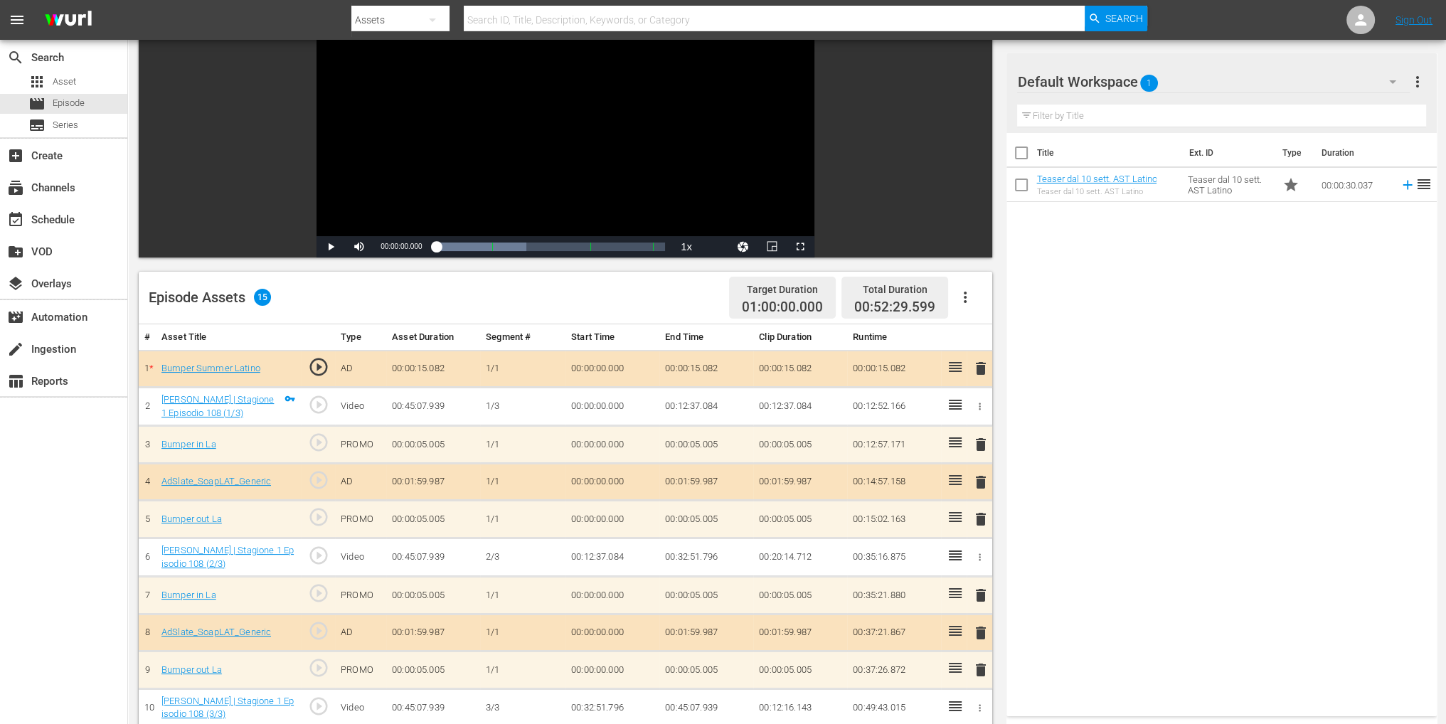
click at [980, 371] on span "delete" at bounding box center [980, 368] width 17 height 17
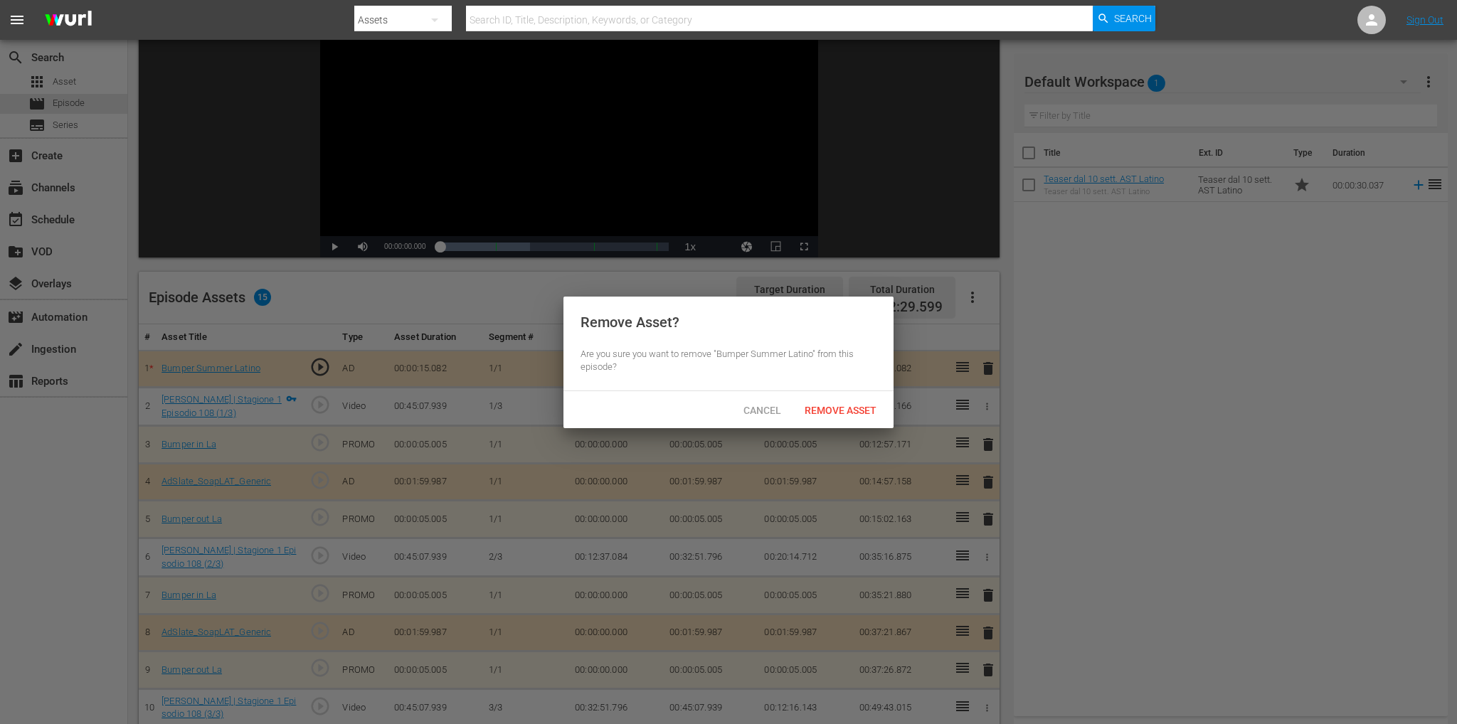
click at [851, 401] on div "Remove Asset" at bounding box center [840, 410] width 95 height 26
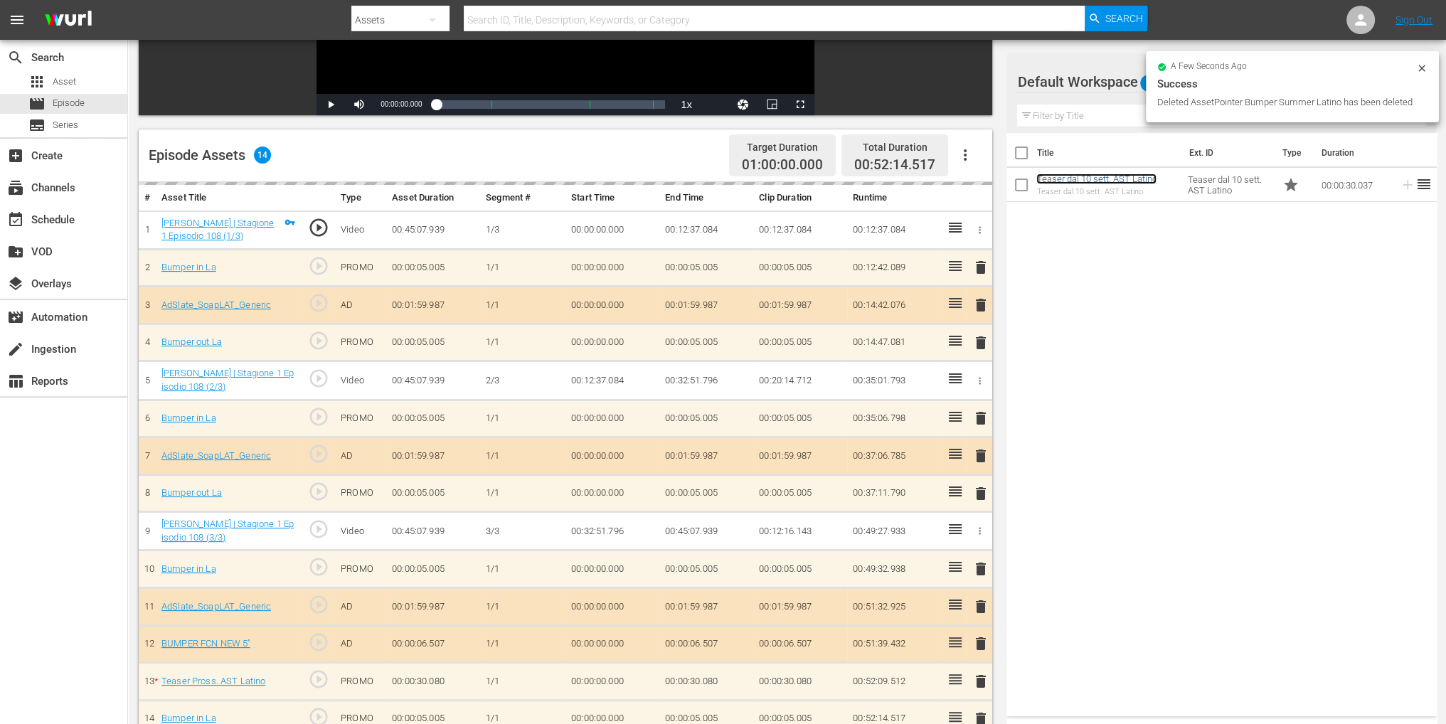
scroll to position [370, 0]
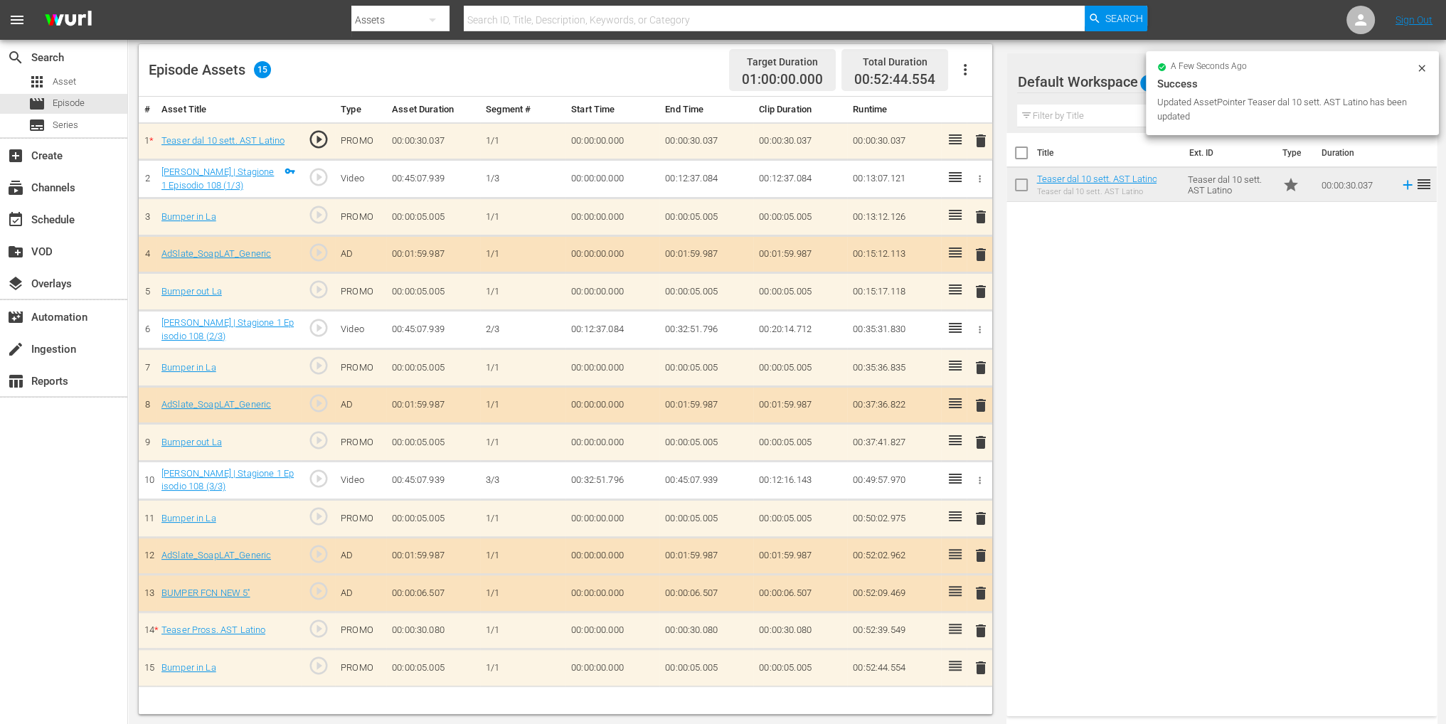
click at [984, 627] on span "delete" at bounding box center [980, 630] width 17 height 17
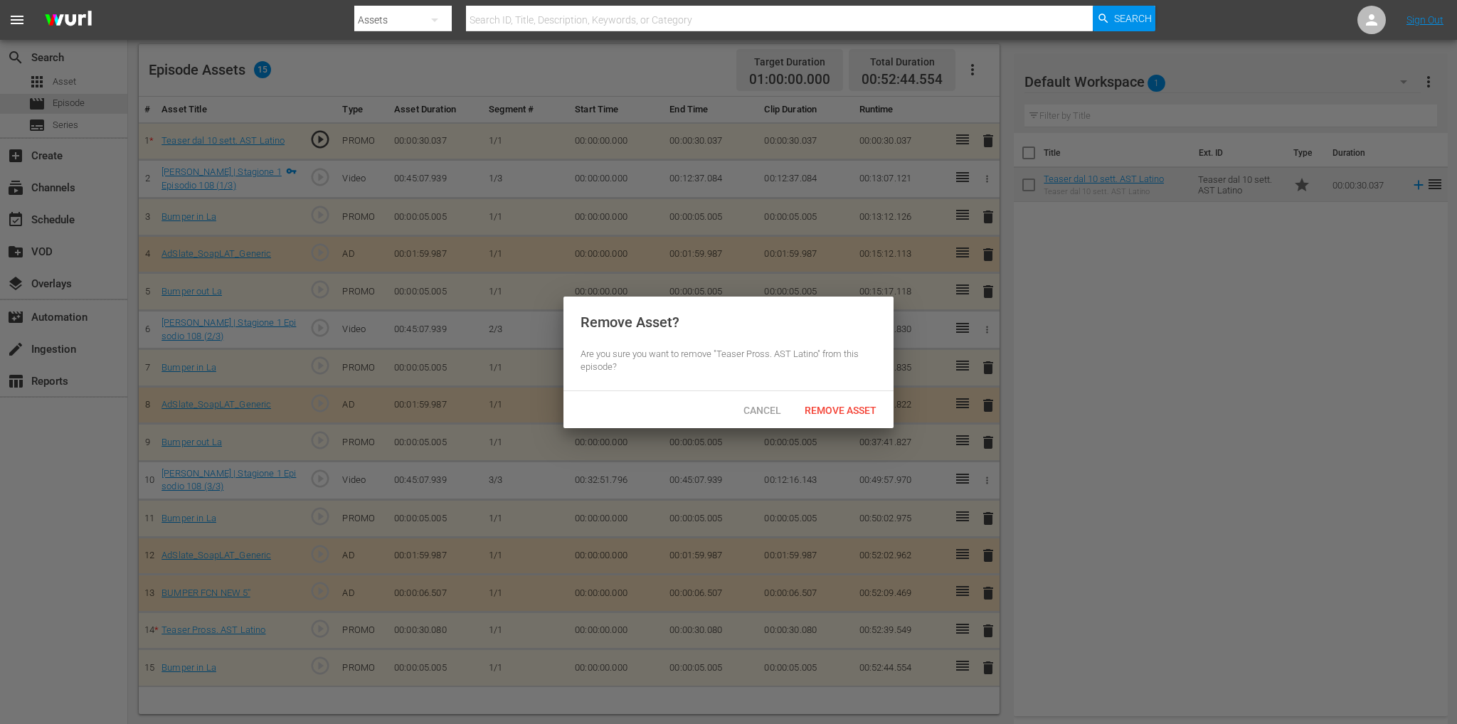
click at [853, 427] on div "Cancel Remove Asset" at bounding box center [728, 409] width 330 height 37
click at [851, 422] on div "Cancel Remove Asset" at bounding box center [728, 409] width 330 height 37
click at [848, 411] on span "Remove Asset" at bounding box center [840, 410] width 95 height 11
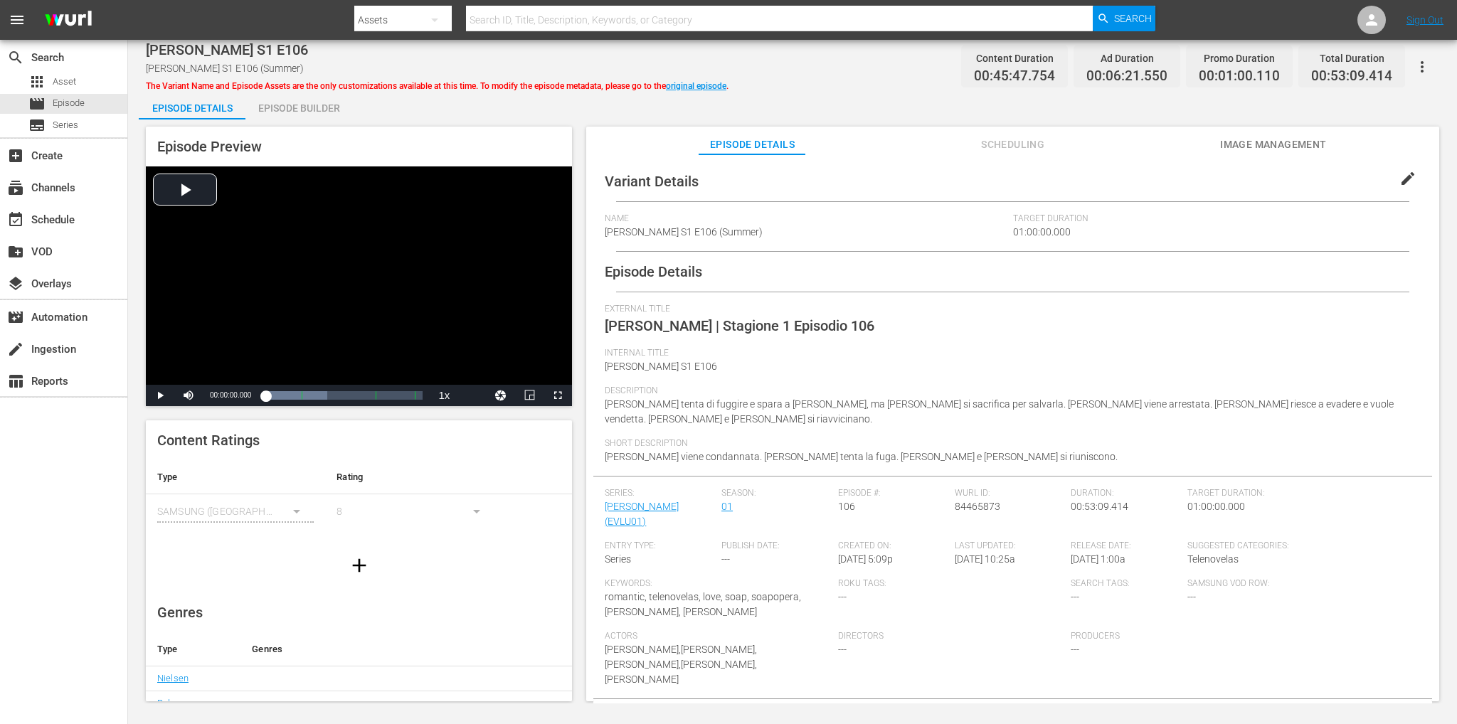
click at [322, 113] on div "Episode Builder" at bounding box center [298, 108] width 107 height 34
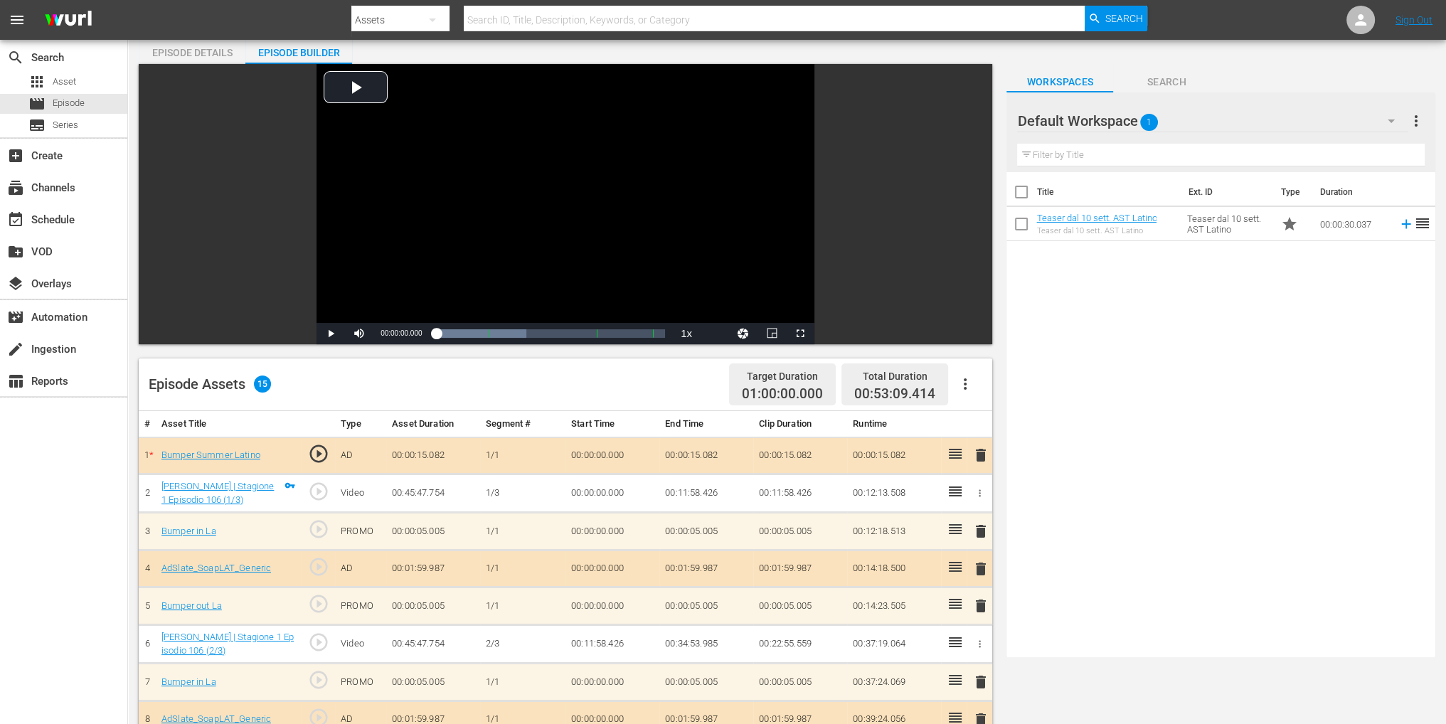
scroll to position [71, 0]
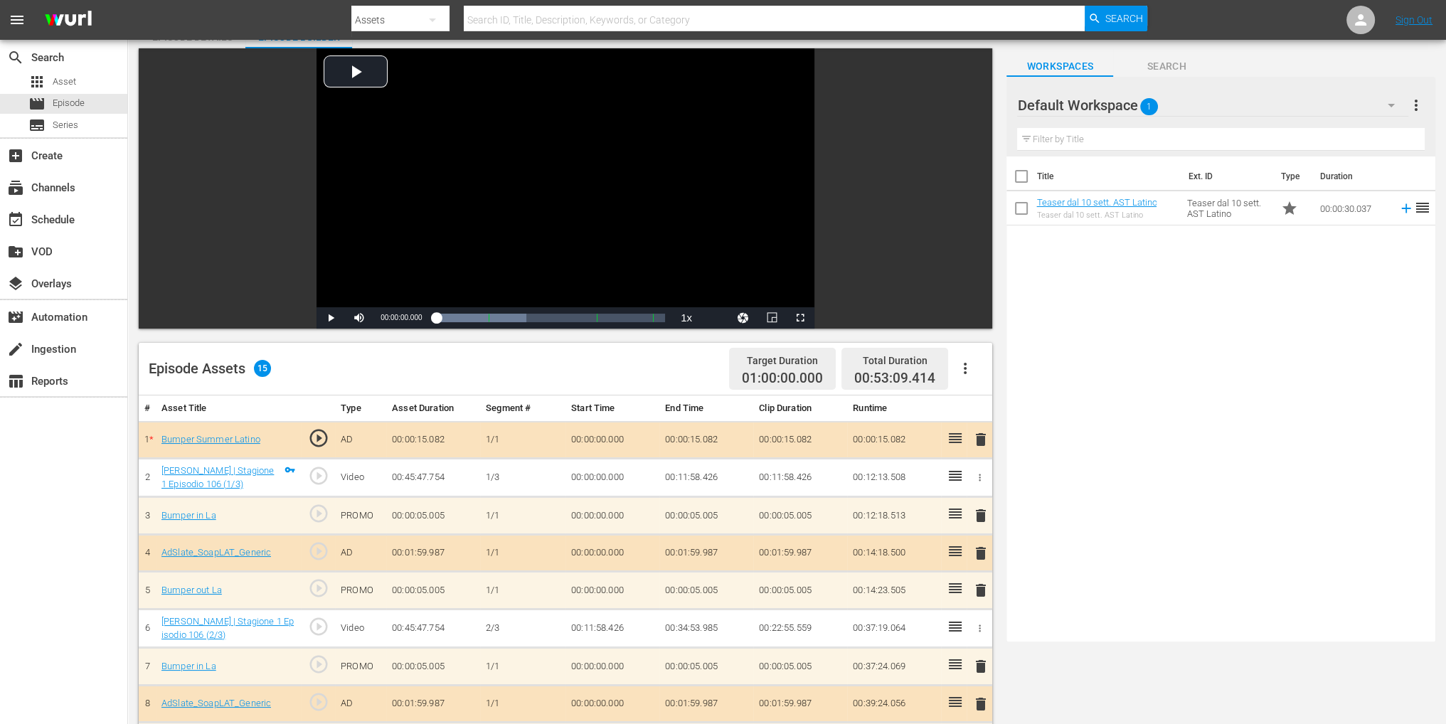
click at [984, 445] on span "delete" at bounding box center [980, 439] width 17 height 17
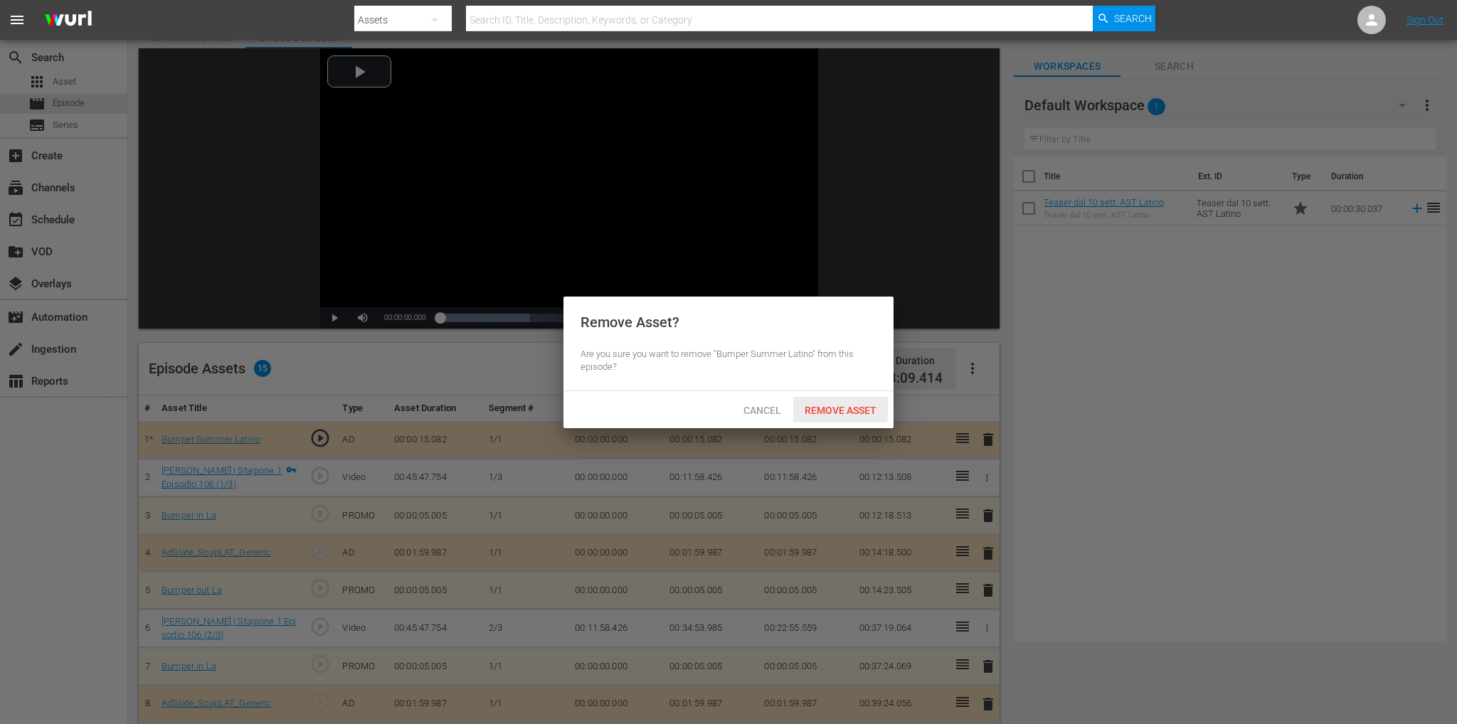
click at [830, 413] on span "Remove Asset" at bounding box center [840, 410] width 95 height 11
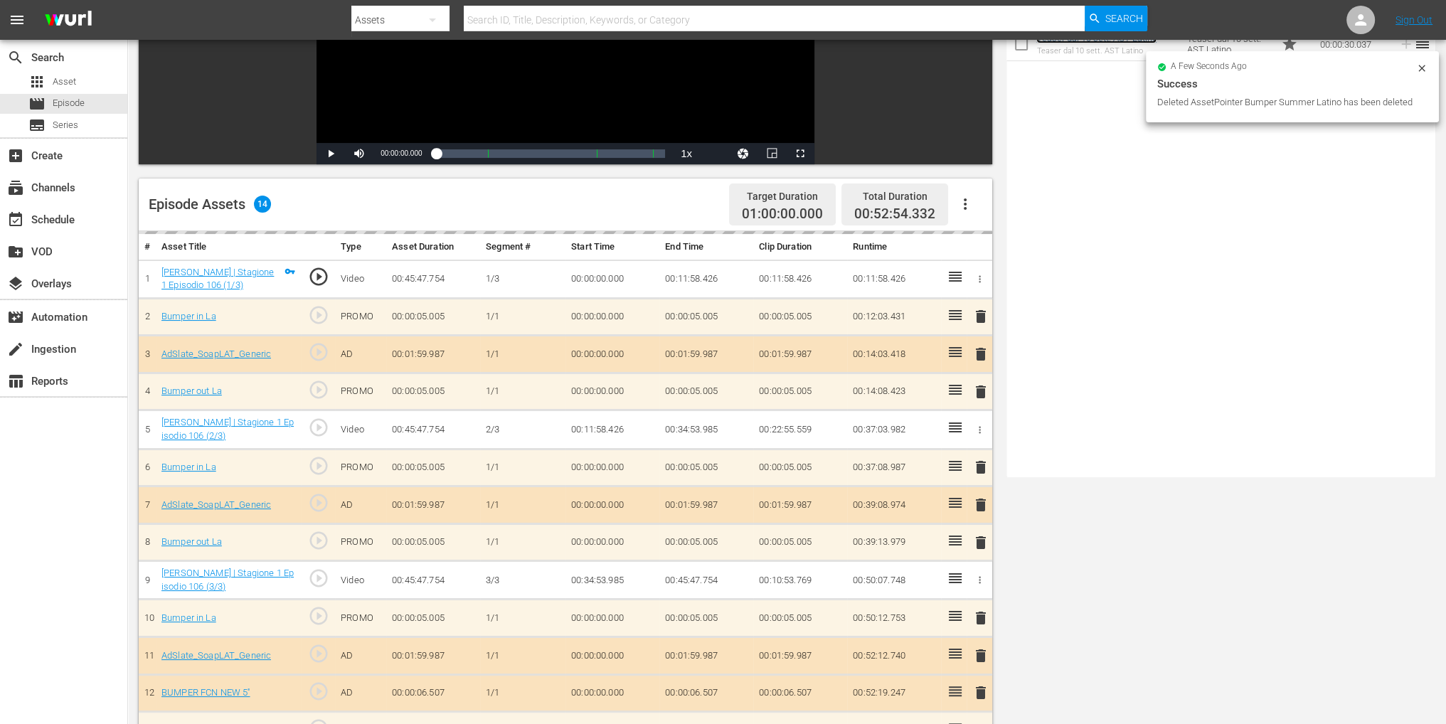
scroll to position [356, 0]
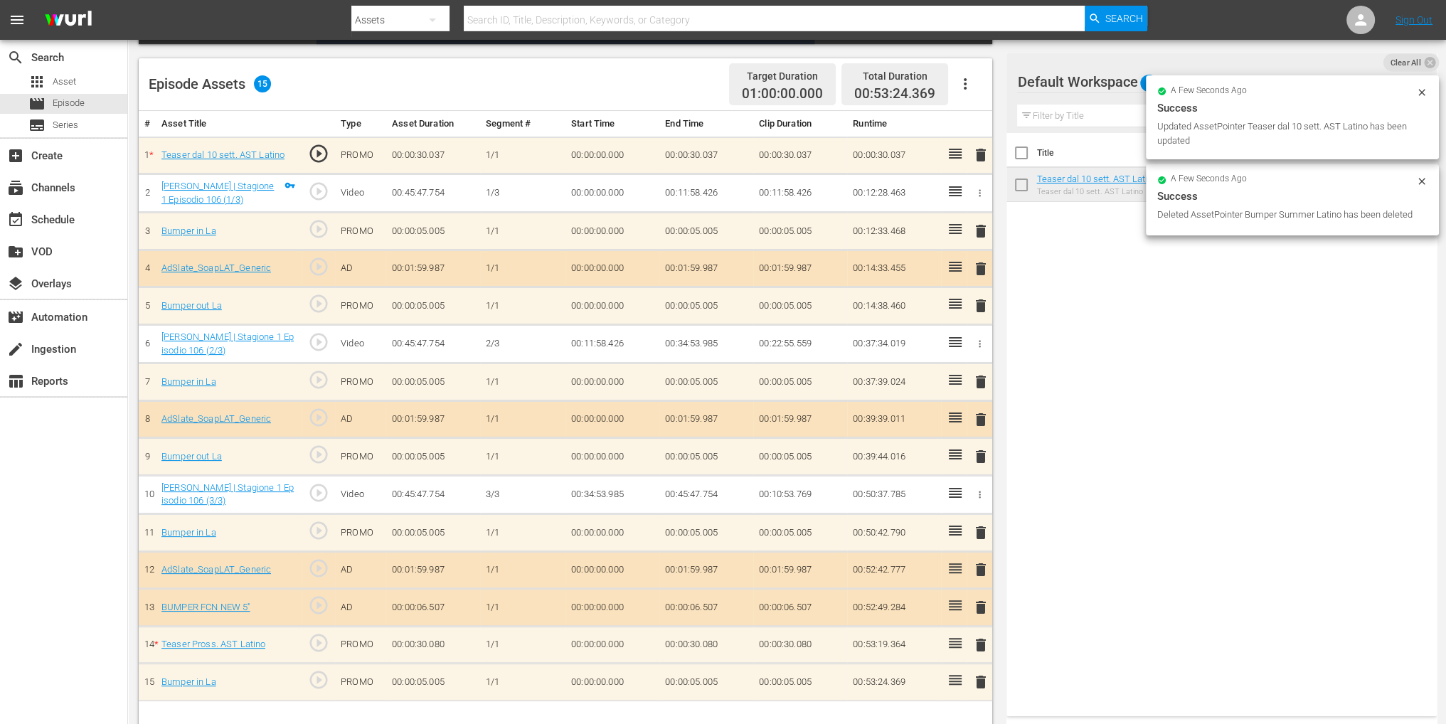
click at [973, 637] on span "delete" at bounding box center [980, 645] width 17 height 17
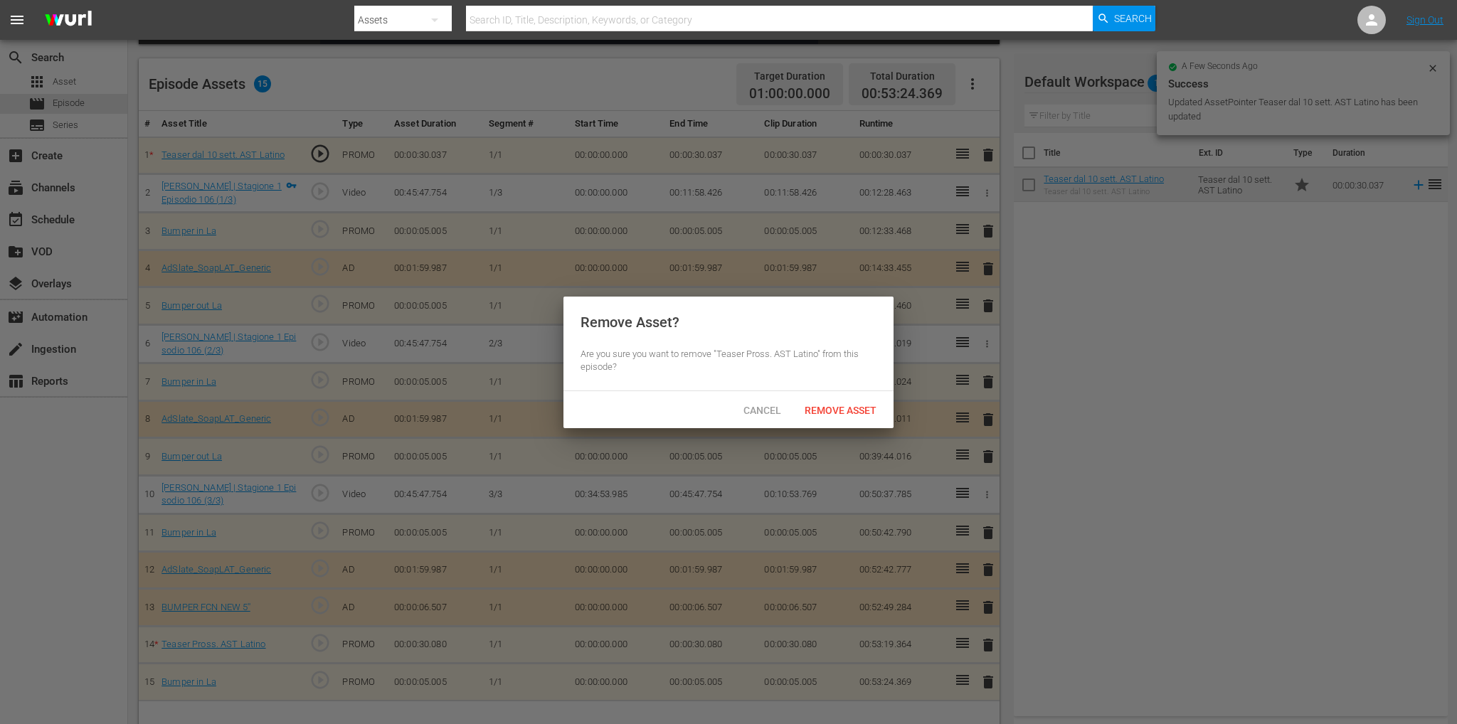
click at [816, 417] on div "Remove Asset" at bounding box center [840, 410] width 95 height 26
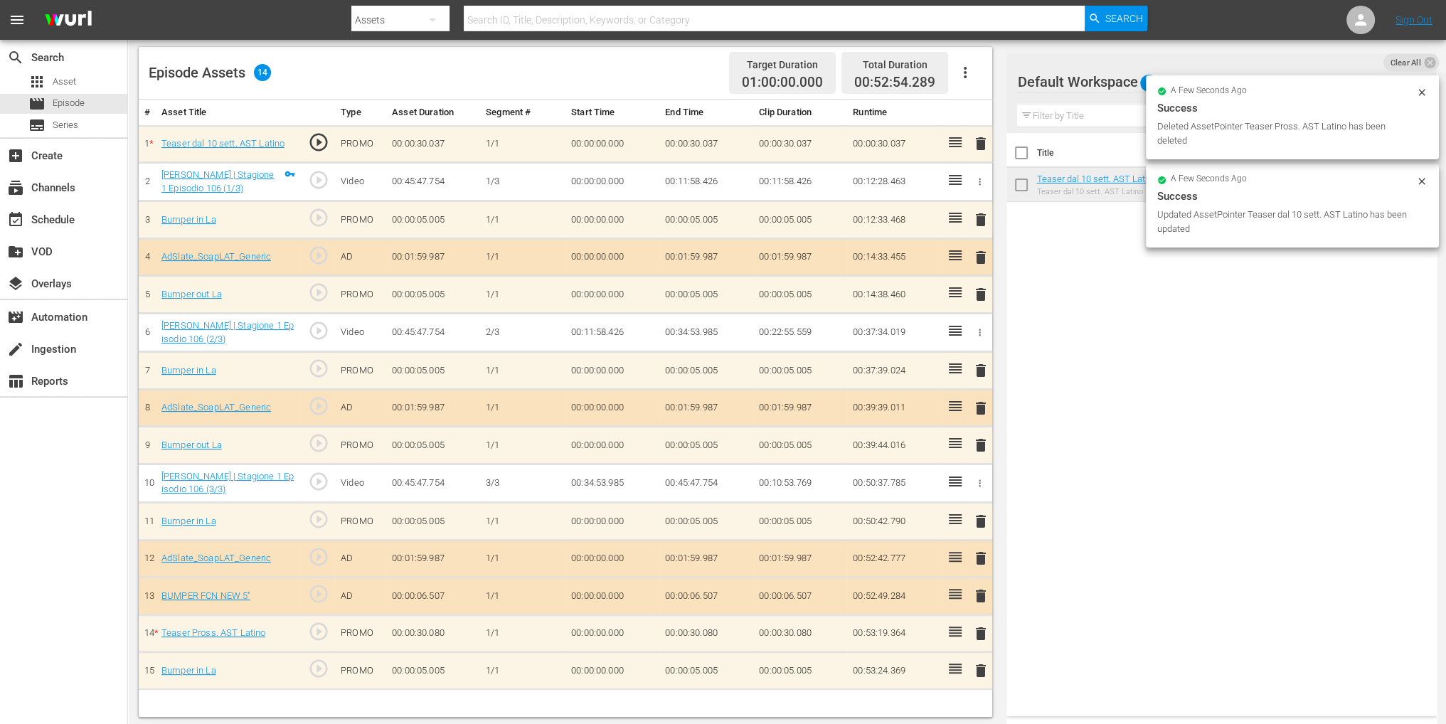
scroll to position [370, 0]
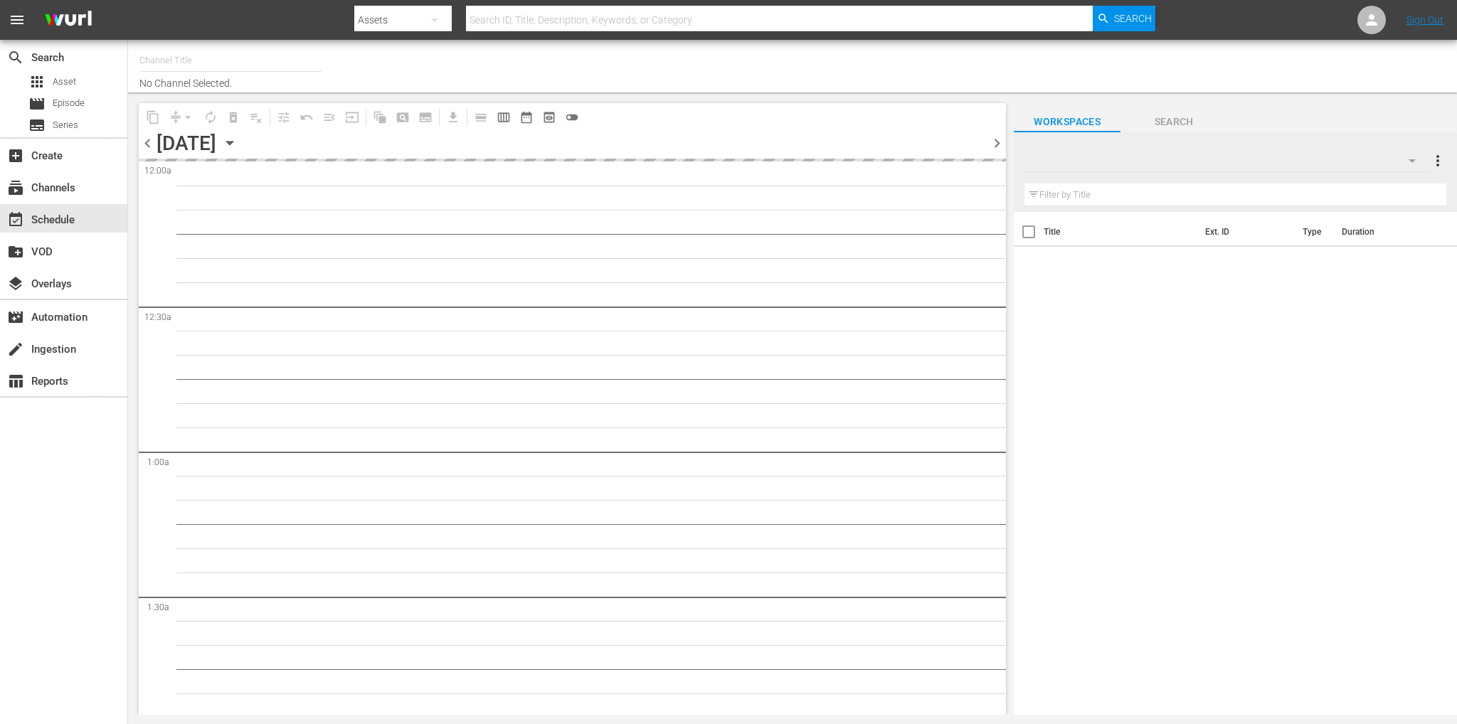
type input "Soap Latino ([GEOGRAPHIC_DATA]) (1882)"
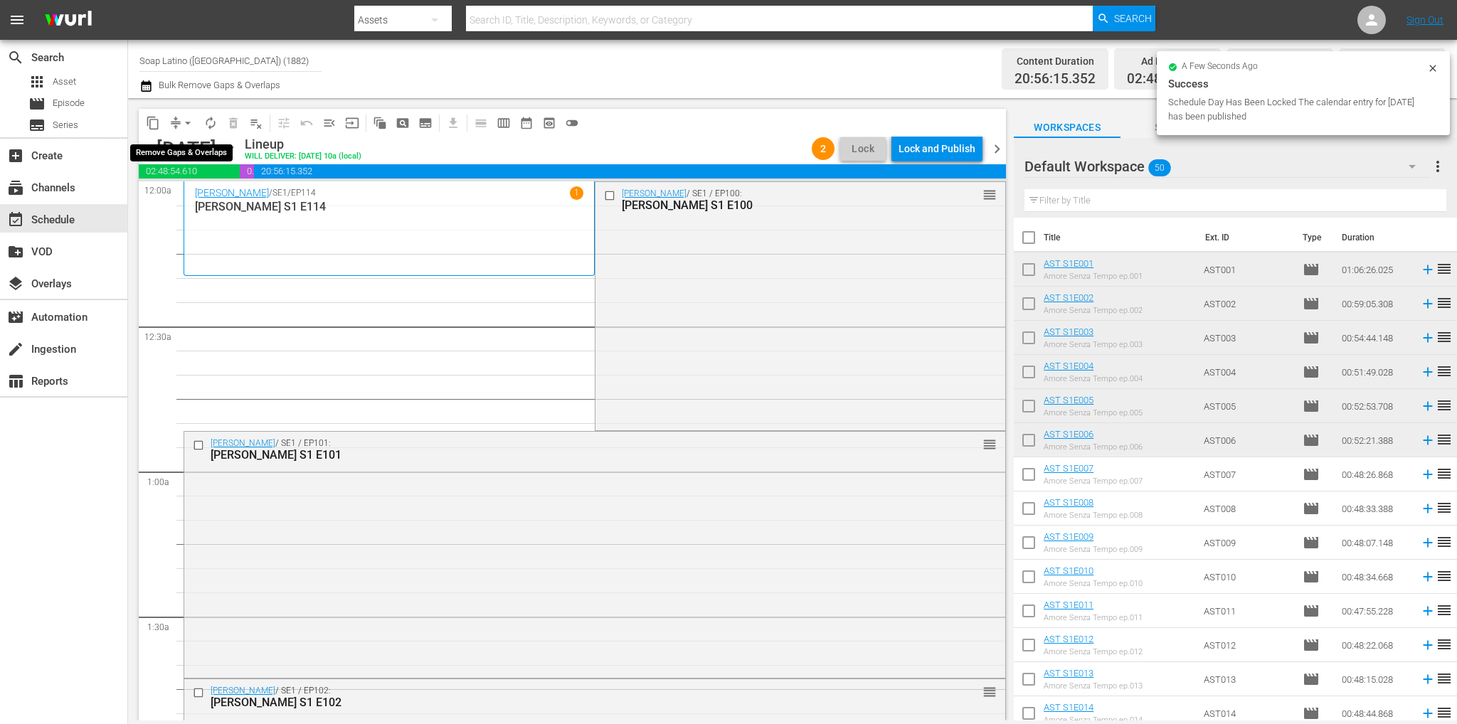
click at [185, 120] on span "arrow_drop_down" at bounding box center [188, 123] width 14 height 14
click at [207, 208] on li "Align to End of Previous Day" at bounding box center [188, 198] width 149 height 23
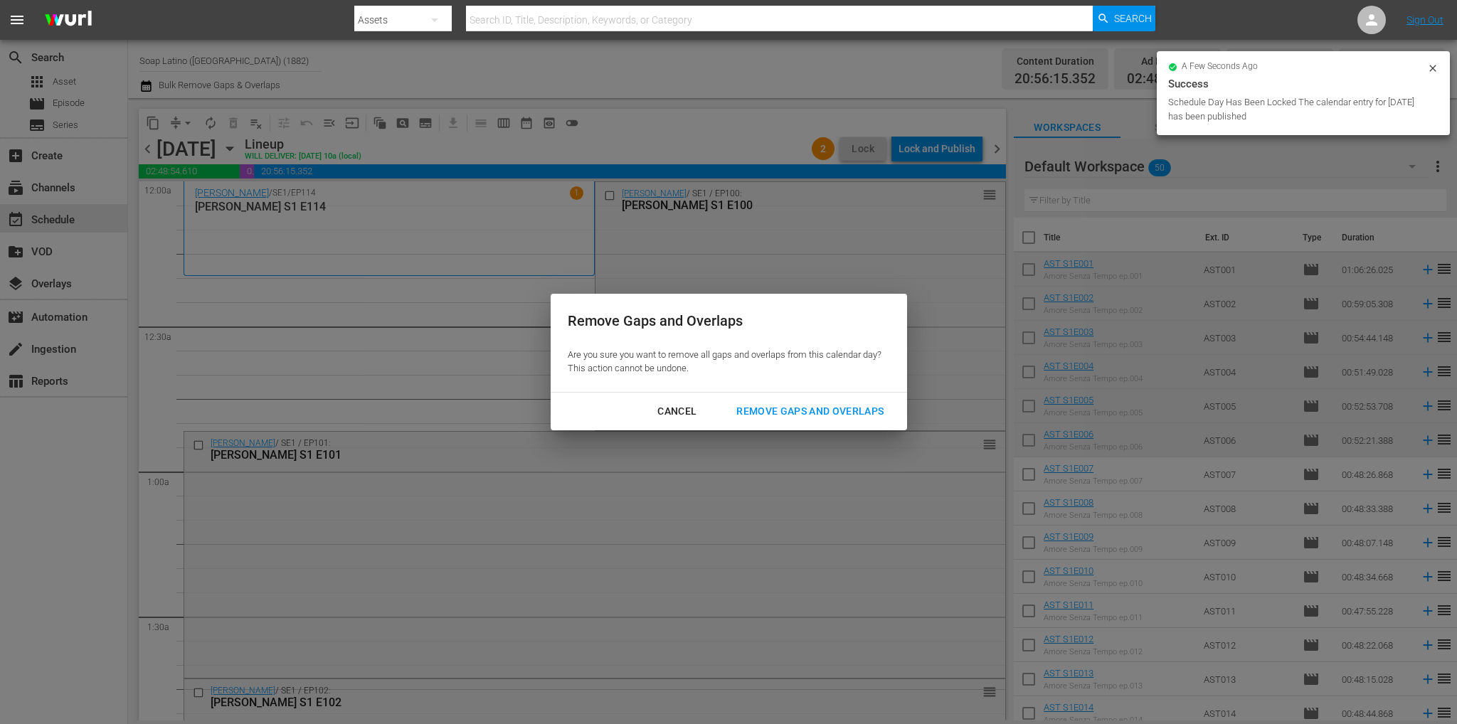
drag, startPoint x: 687, startPoint y: 408, endPoint x: 674, endPoint y: 399, distance: 15.8
click at [687, 408] on div "Cancel" at bounding box center [677, 412] width 62 height 18
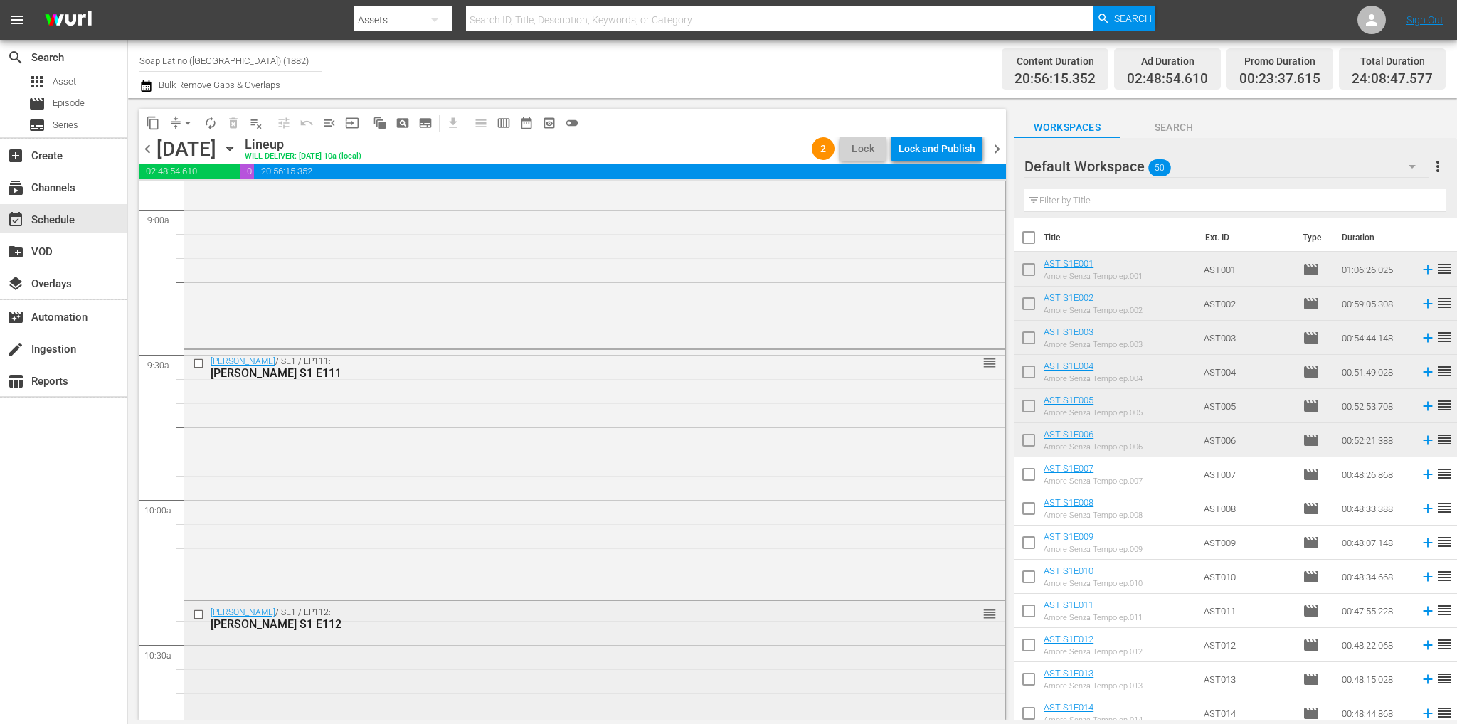
scroll to position [2845, 0]
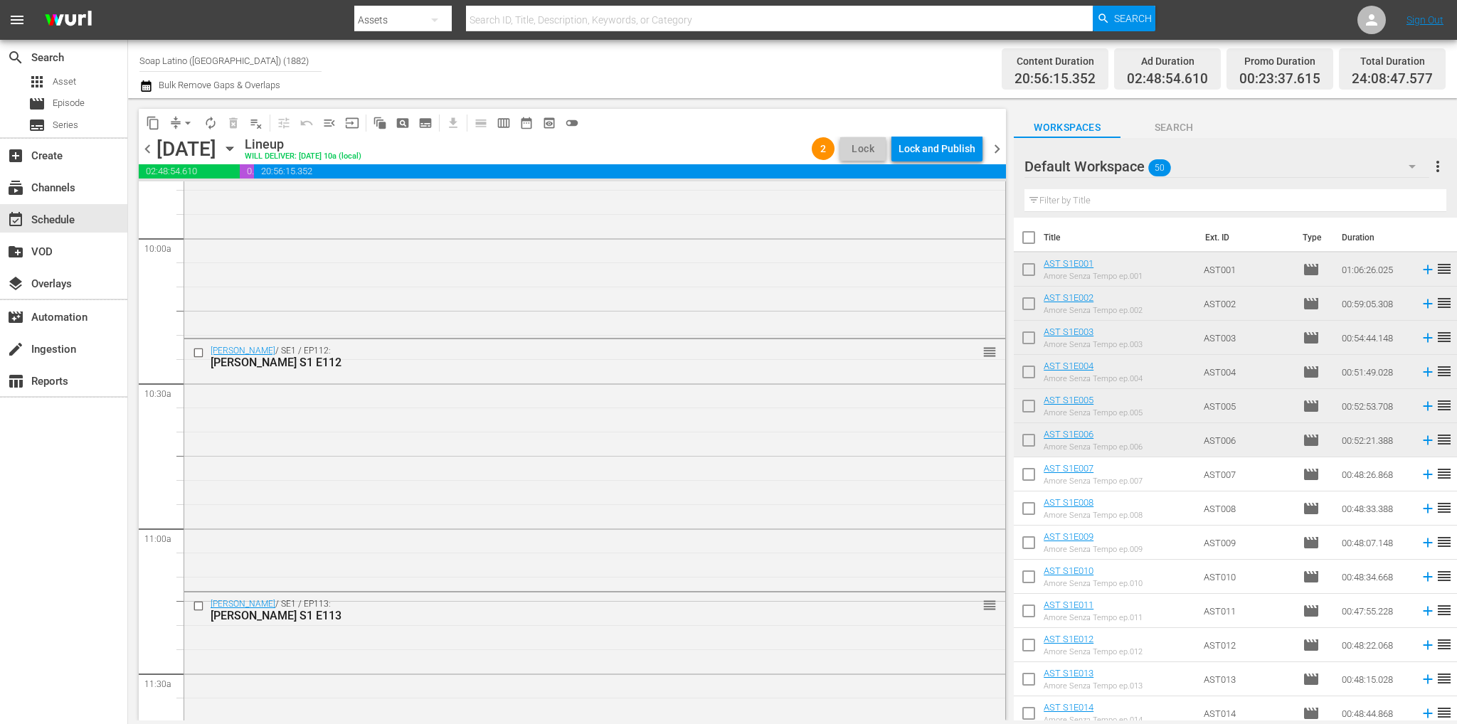
click at [566, 490] on div "[PERSON_NAME] / SE1 / EP112: [PERSON_NAME] S1 E112 reorder" at bounding box center [594, 463] width 821 height 249
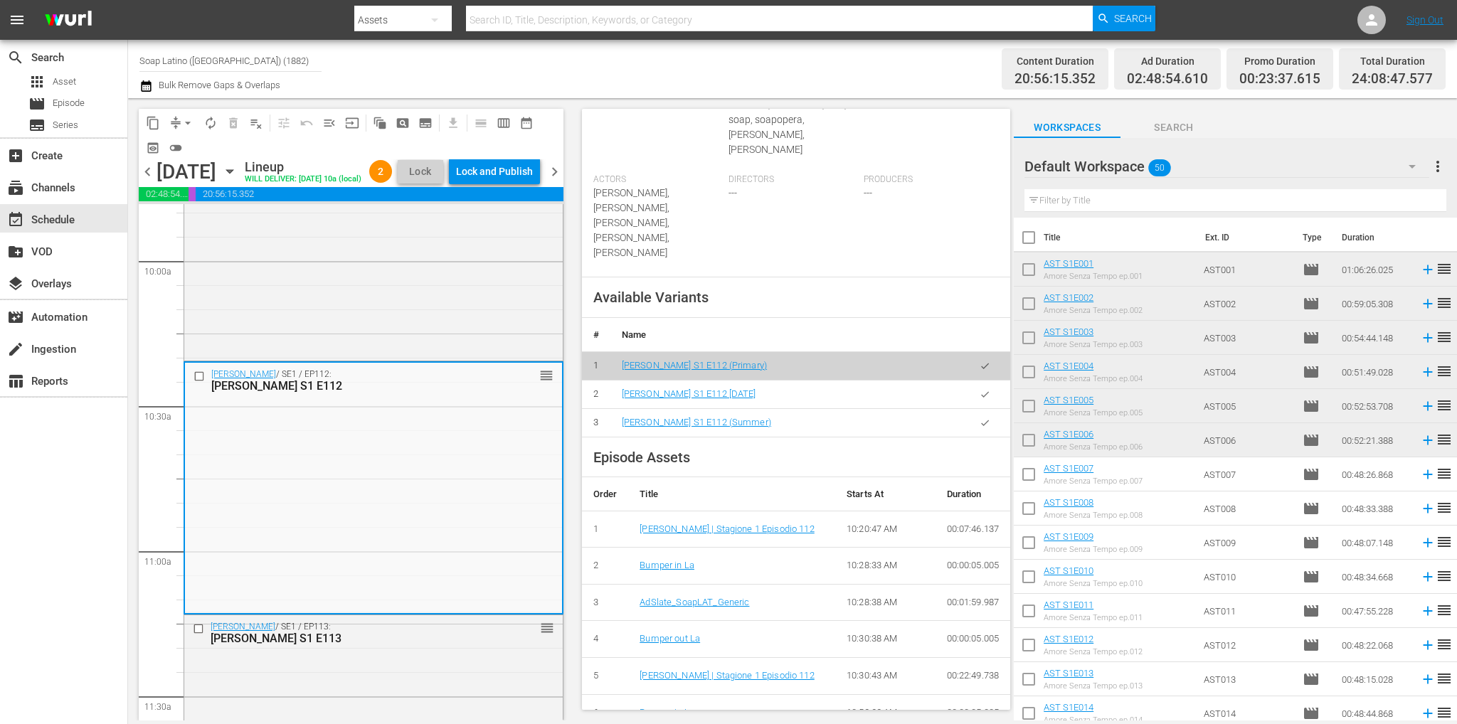
scroll to position [427, 0]
drag, startPoint x: 978, startPoint y: 373, endPoint x: 963, endPoint y: 373, distance: 15.0
click at [979, 417] on icon "button" at bounding box center [984, 422] width 11 height 11
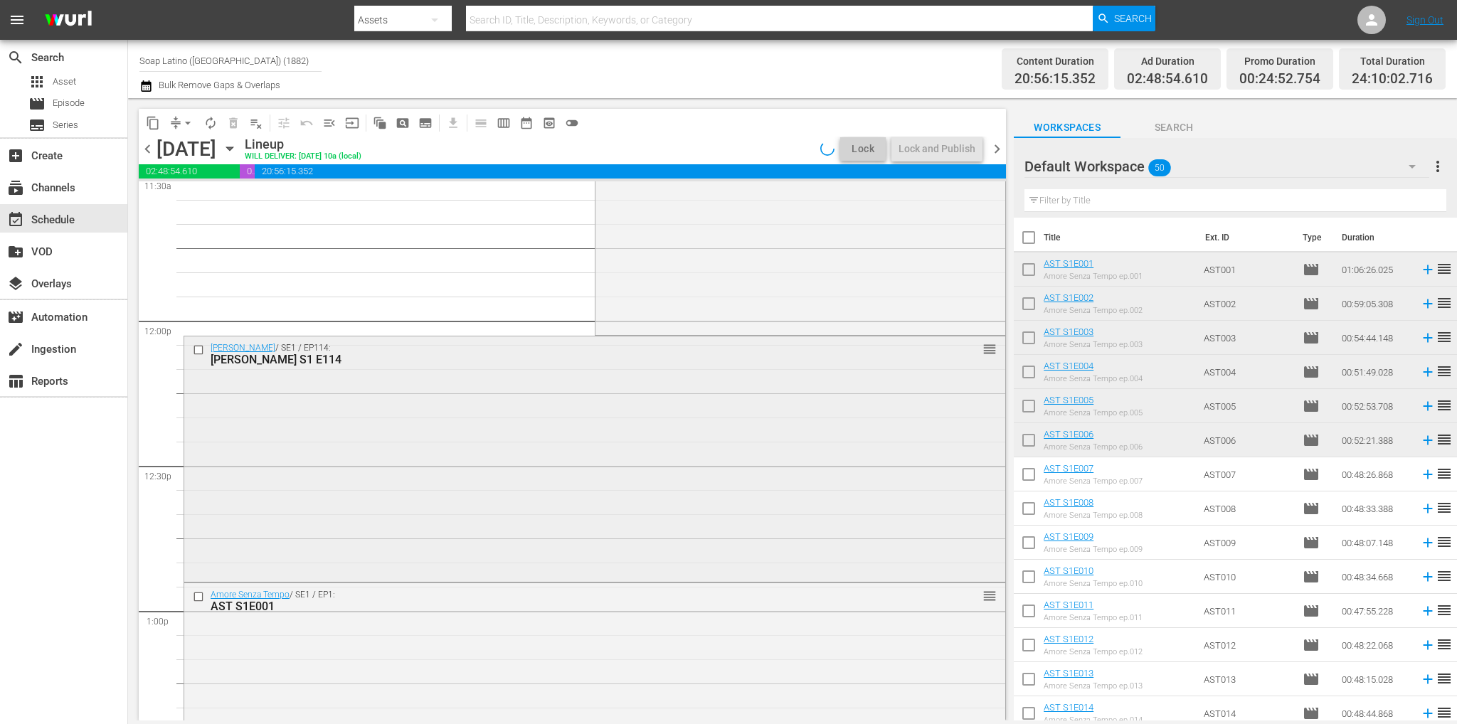
scroll to position [3580, 0]
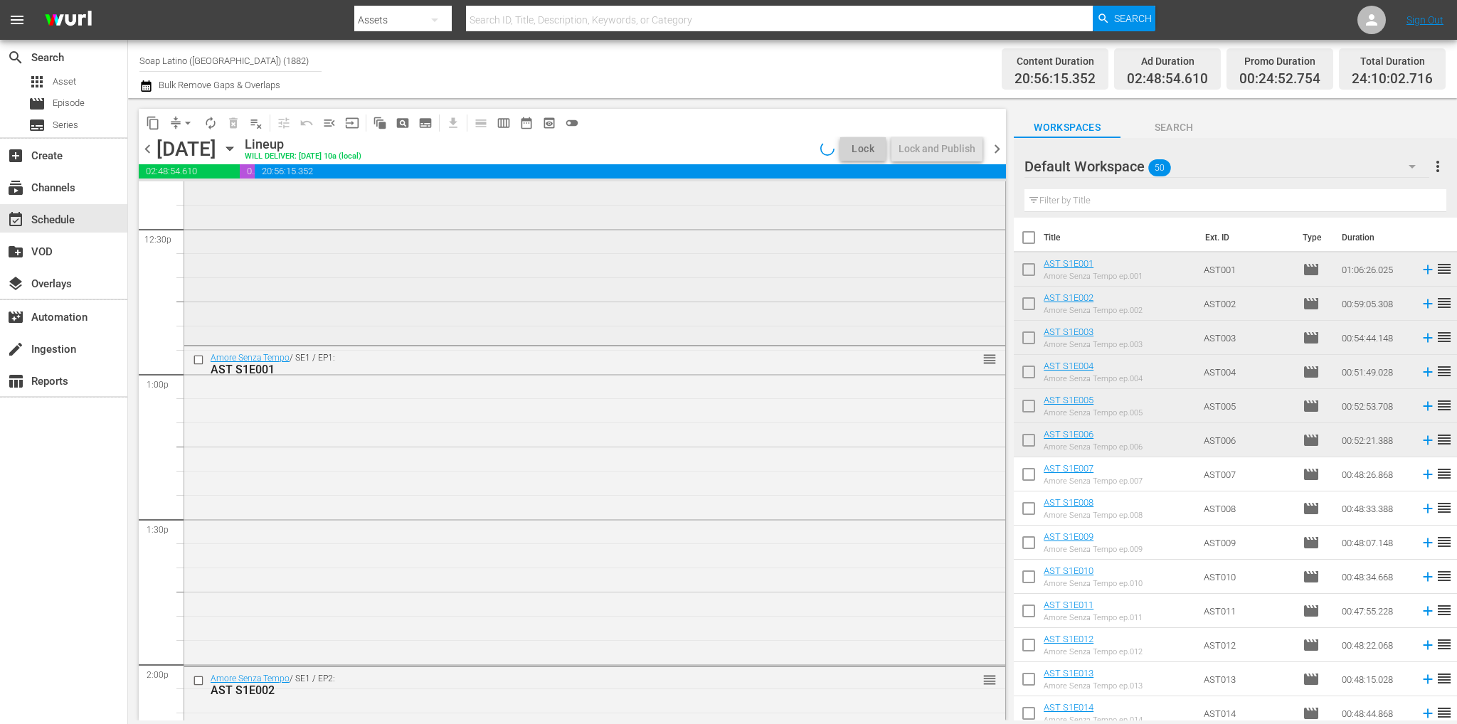
click at [421, 328] on div "[PERSON_NAME] / SE1 / EP114: [PERSON_NAME] S1 E114 reorder" at bounding box center [594, 221] width 821 height 242
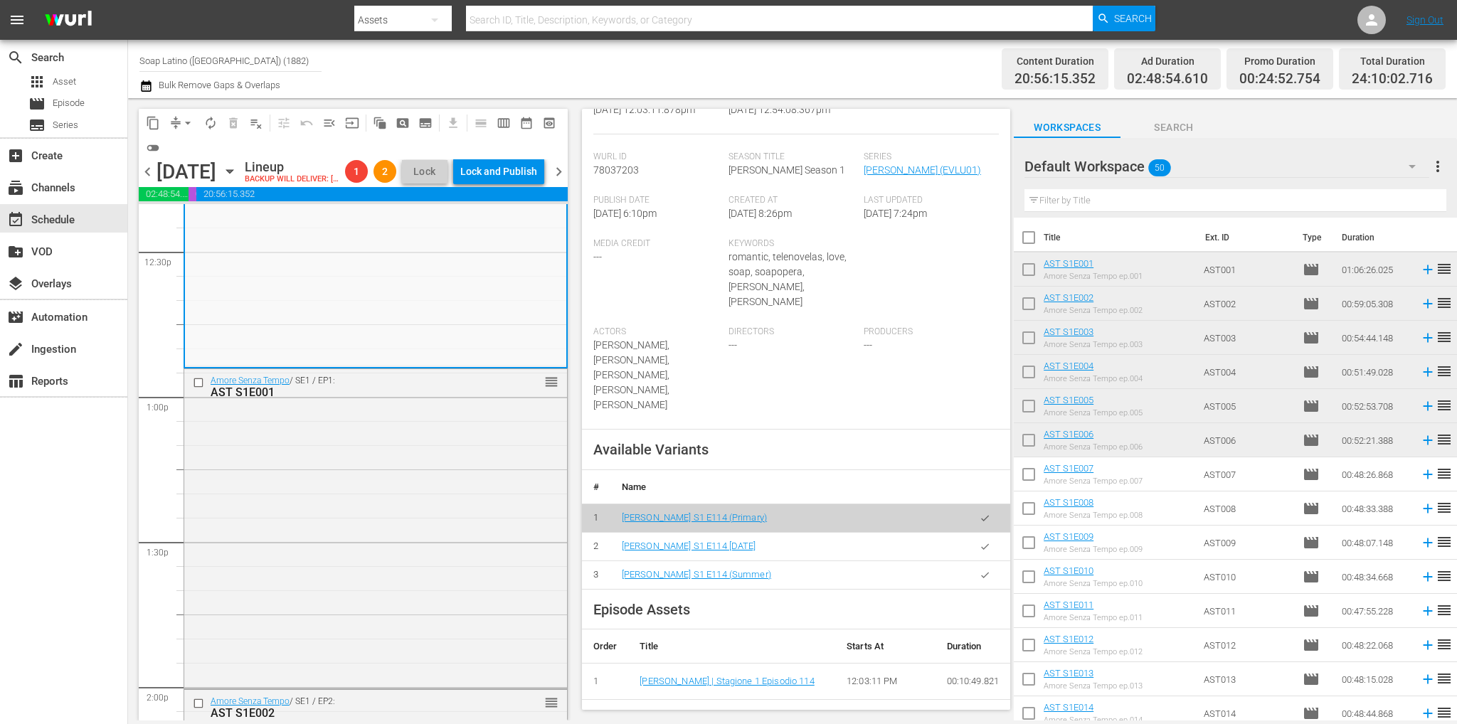
scroll to position [427, 0]
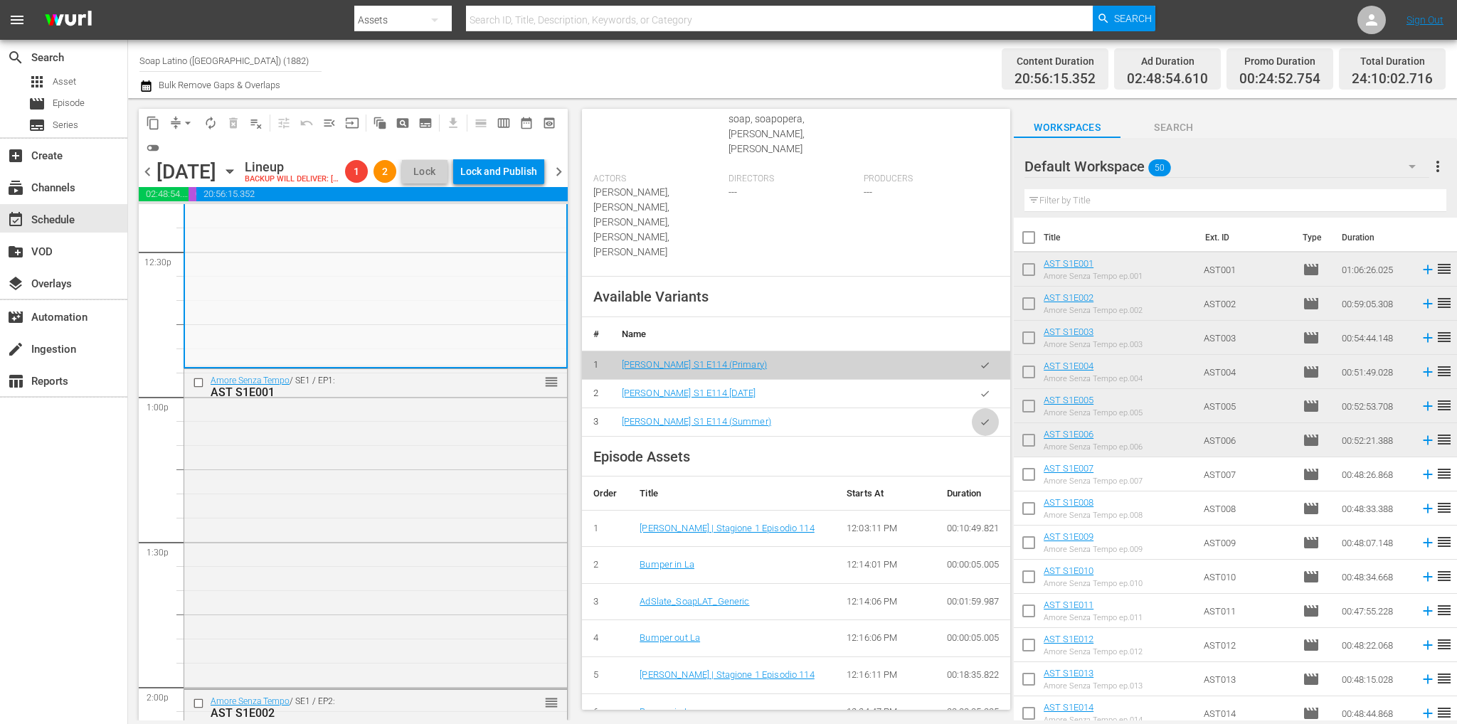
click at [977, 408] on button "button" at bounding box center [985, 422] width 28 height 28
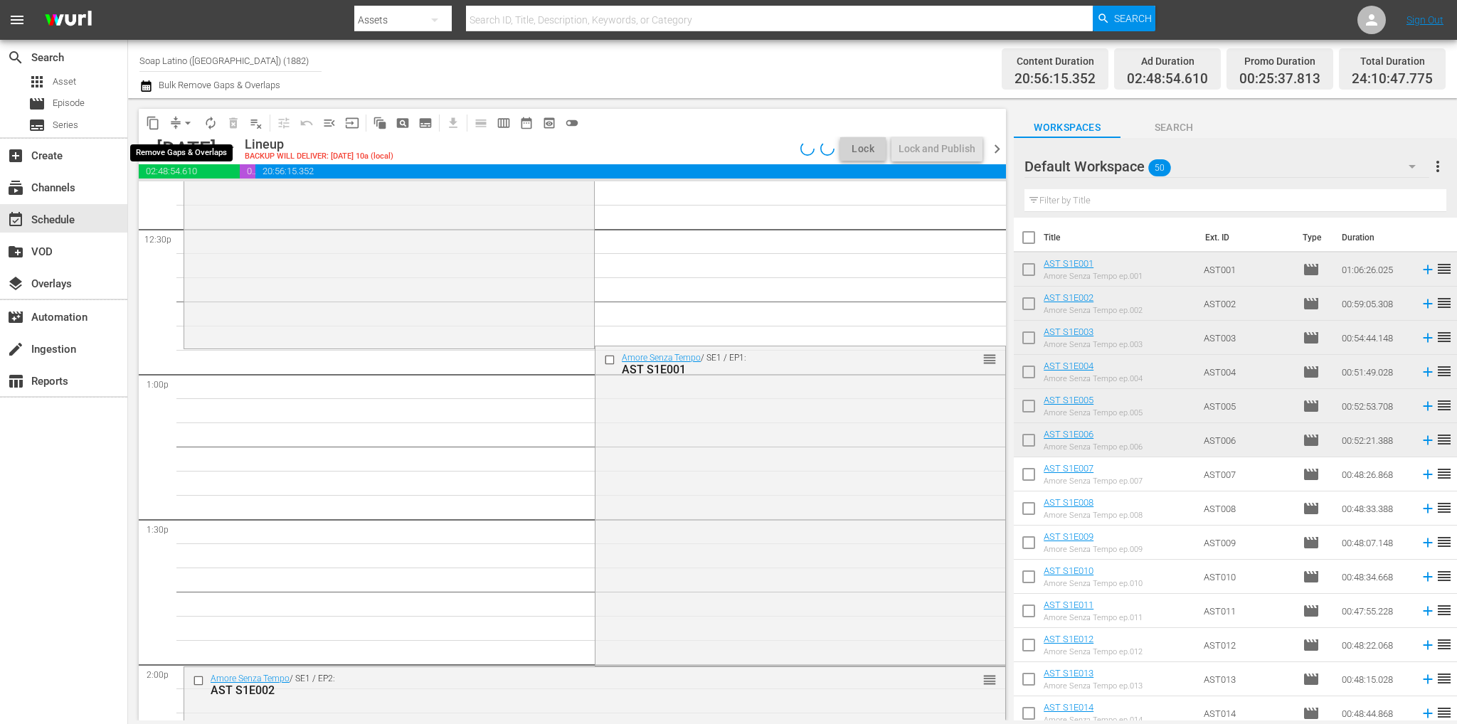
click at [186, 116] on span "arrow_drop_down" at bounding box center [188, 123] width 14 height 14
click at [209, 206] on li "Align to End of Previous Day" at bounding box center [188, 198] width 149 height 23
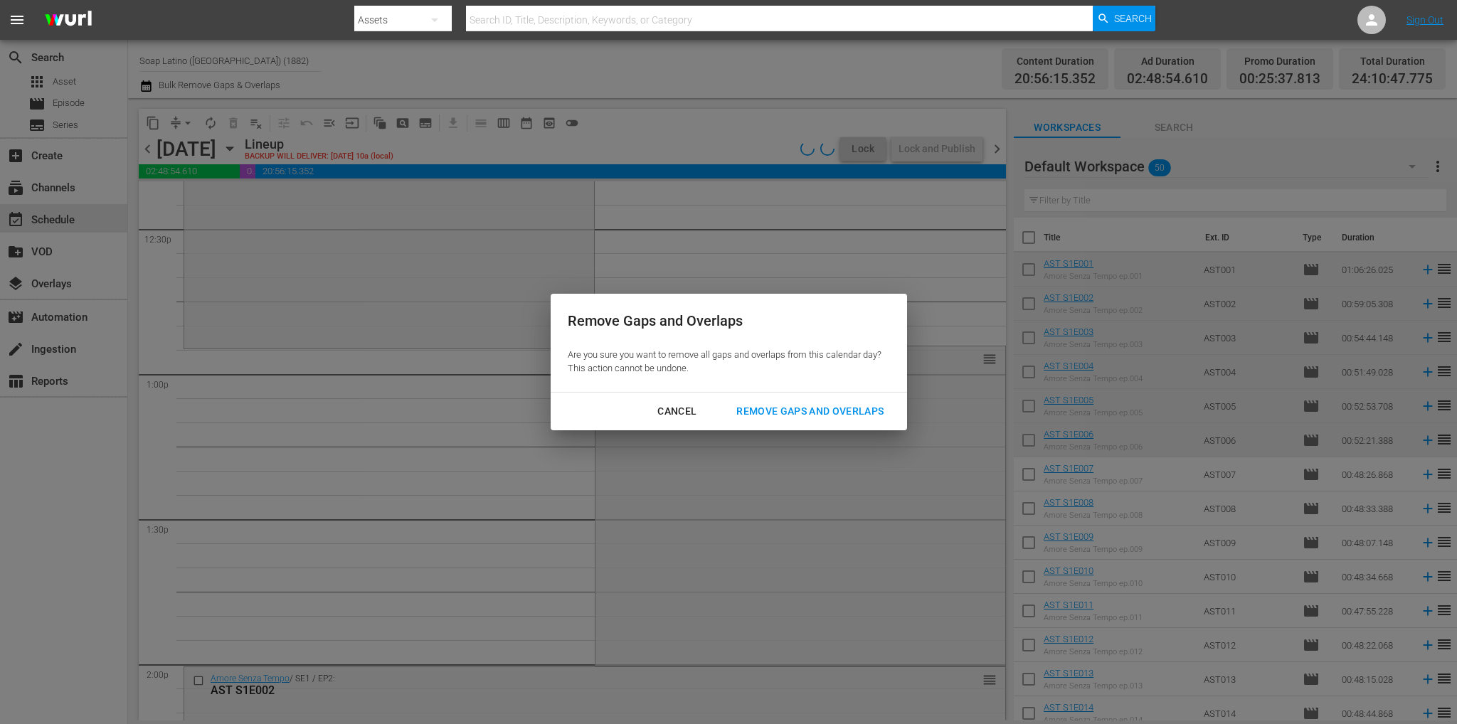
click at [800, 398] on button "Remove Gaps and Overlaps" at bounding box center [809, 411] width 181 height 26
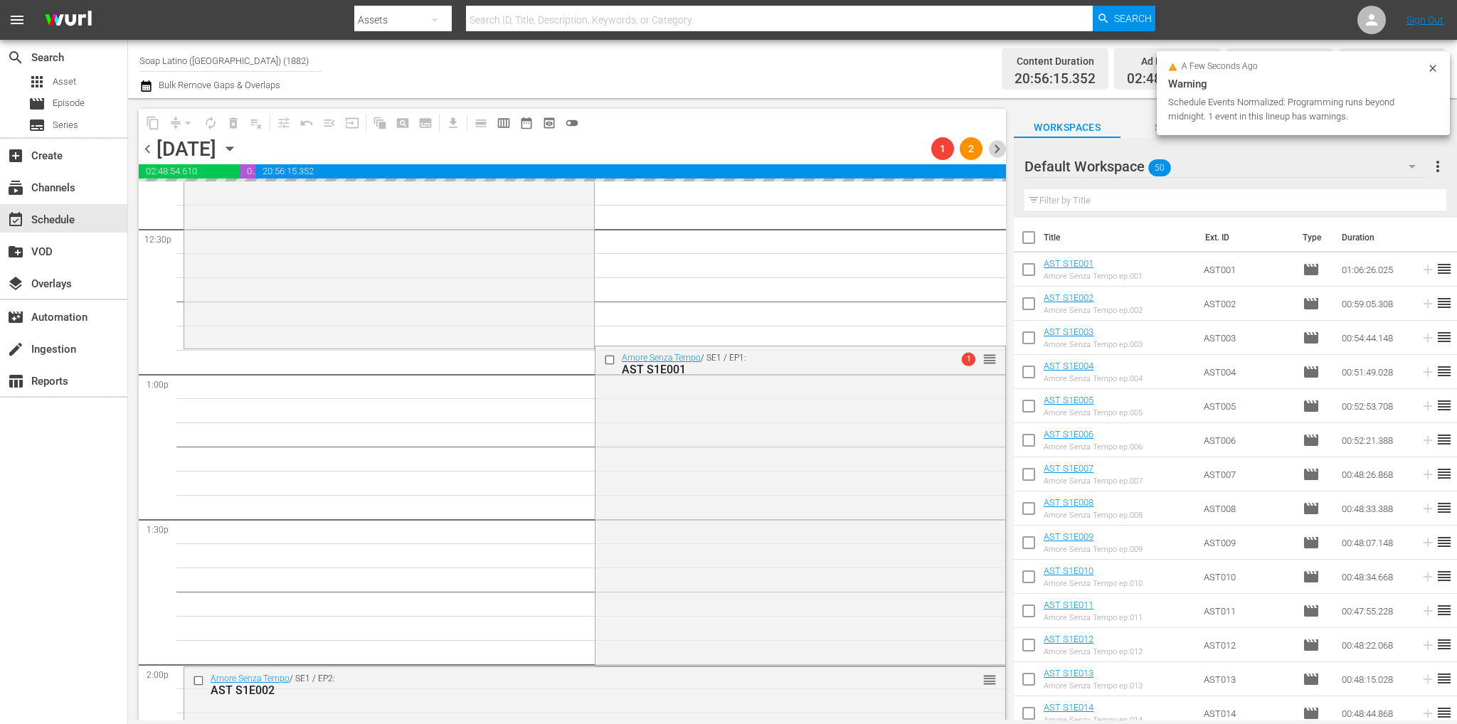
click at [998, 148] on span "chevron_right" at bounding box center [997, 149] width 18 height 18
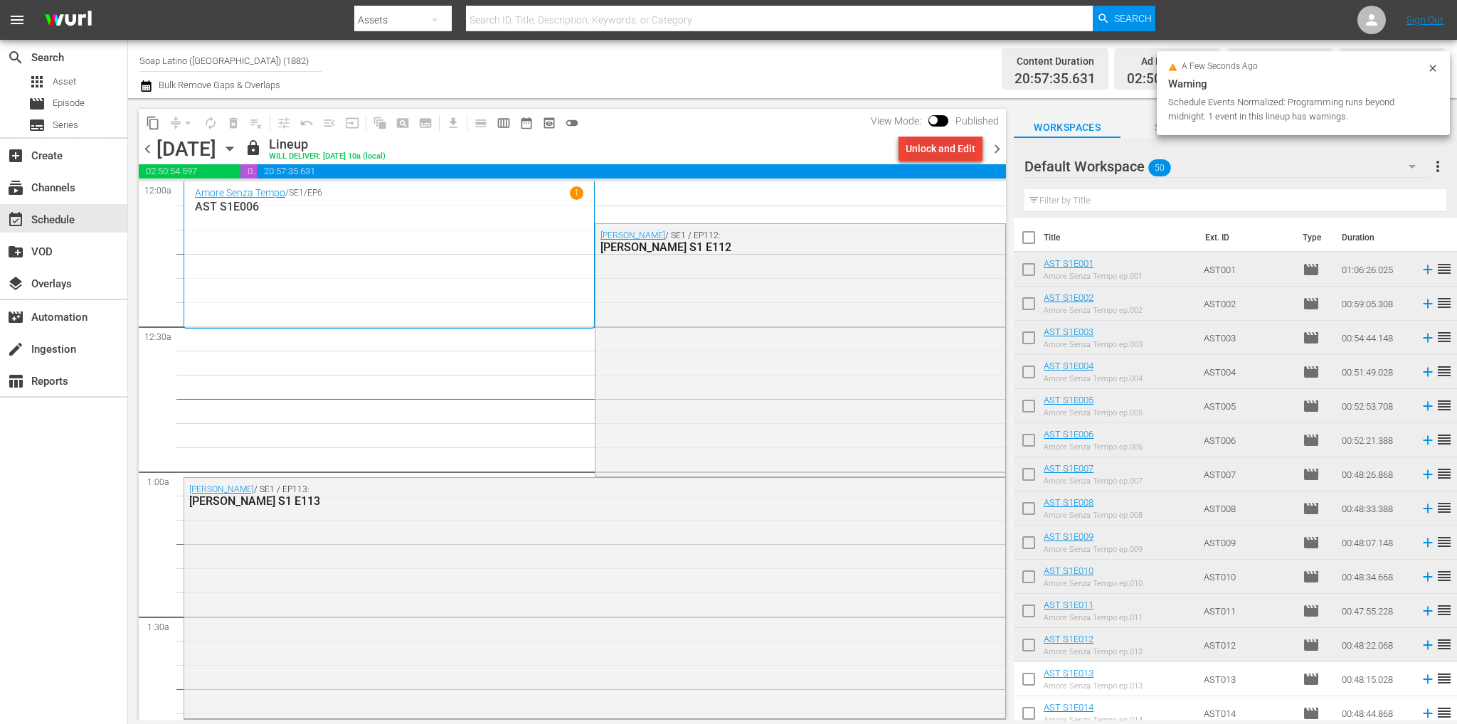
click at [943, 148] on div "Unlock and Edit" at bounding box center [940, 149] width 70 height 26
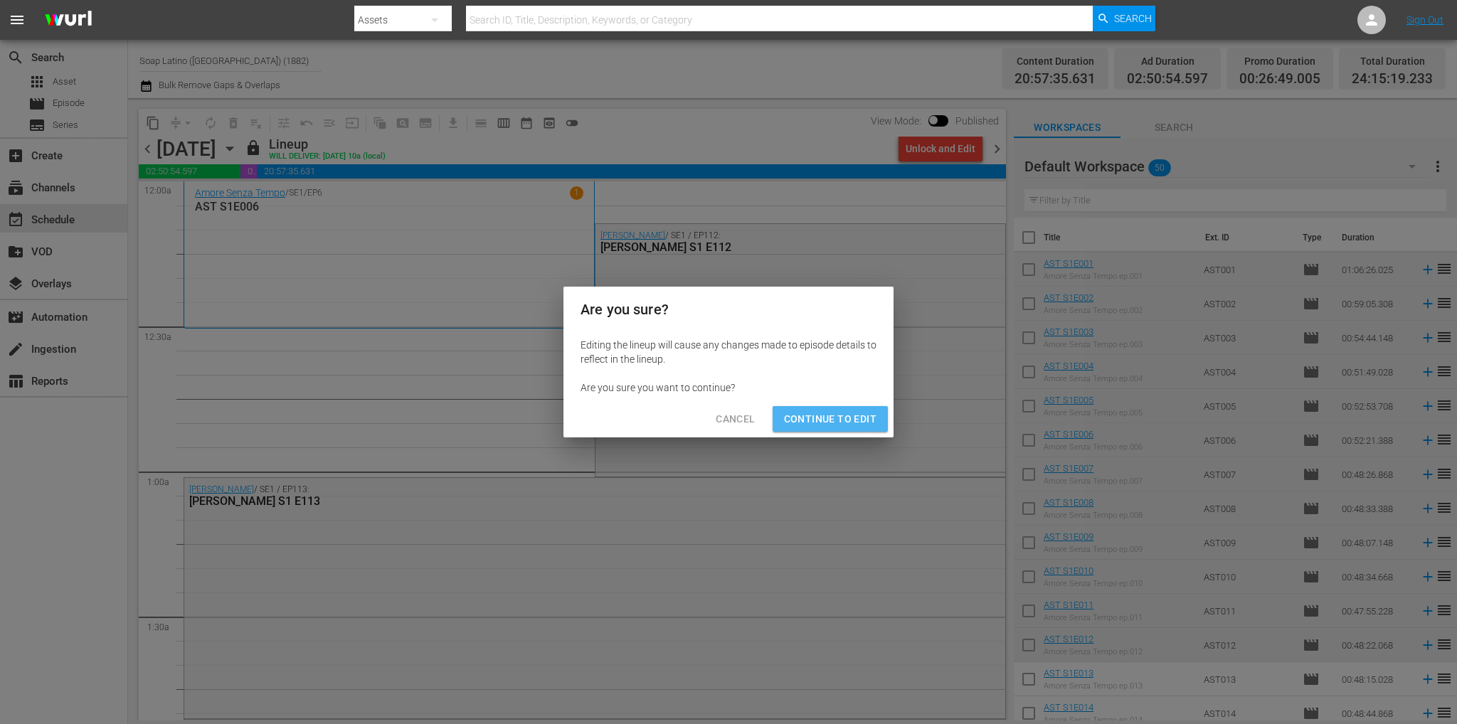
click at [848, 416] on span "Continue to Edit" at bounding box center [830, 419] width 92 height 18
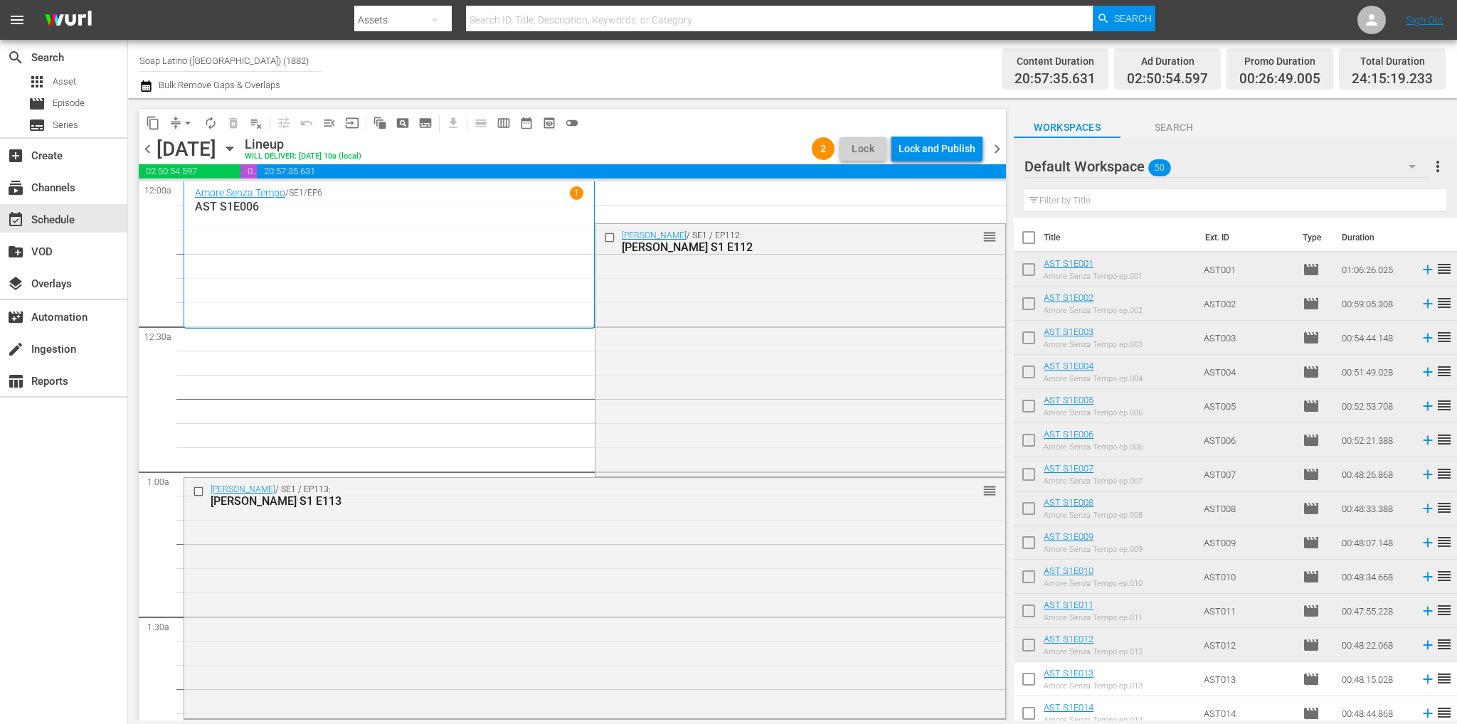
click at [184, 120] on span "arrow_drop_down" at bounding box center [188, 123] width 14 height 14
click at [208, 196] on li "Align to End of Previous Day" at bounding box center [188, 198] width 149 height 23
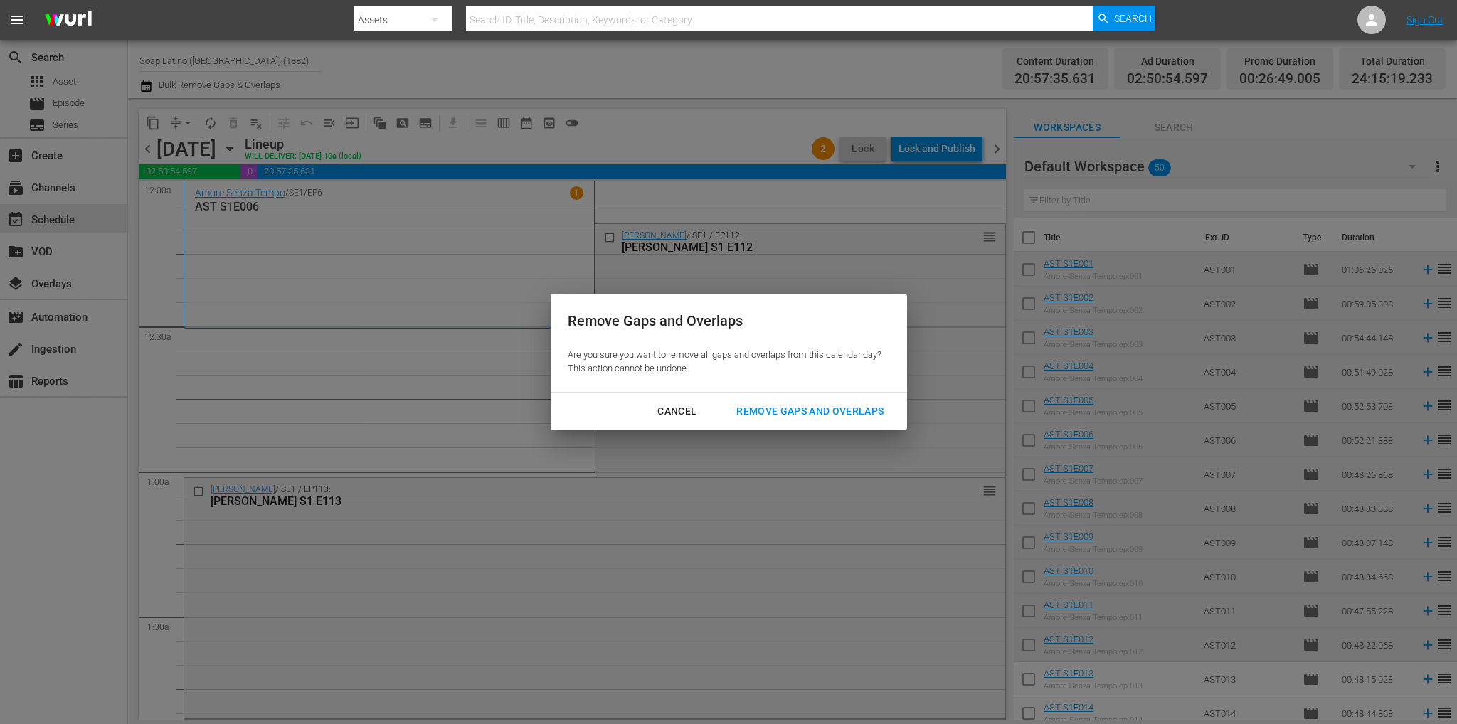
drag, startPoint x: 773, startPoint y: 395, endPoint x: 777, endPoint y: 407, distance: 11.9
click at [775, 399] on div "Cancel Remove Gaps and Overlaps" at bounding box center [728, 412] width 356 height 38
click at [777, 407] on div "Remove Gaps and Overlaps" at bounding box center [810, 412] width 170 height 18
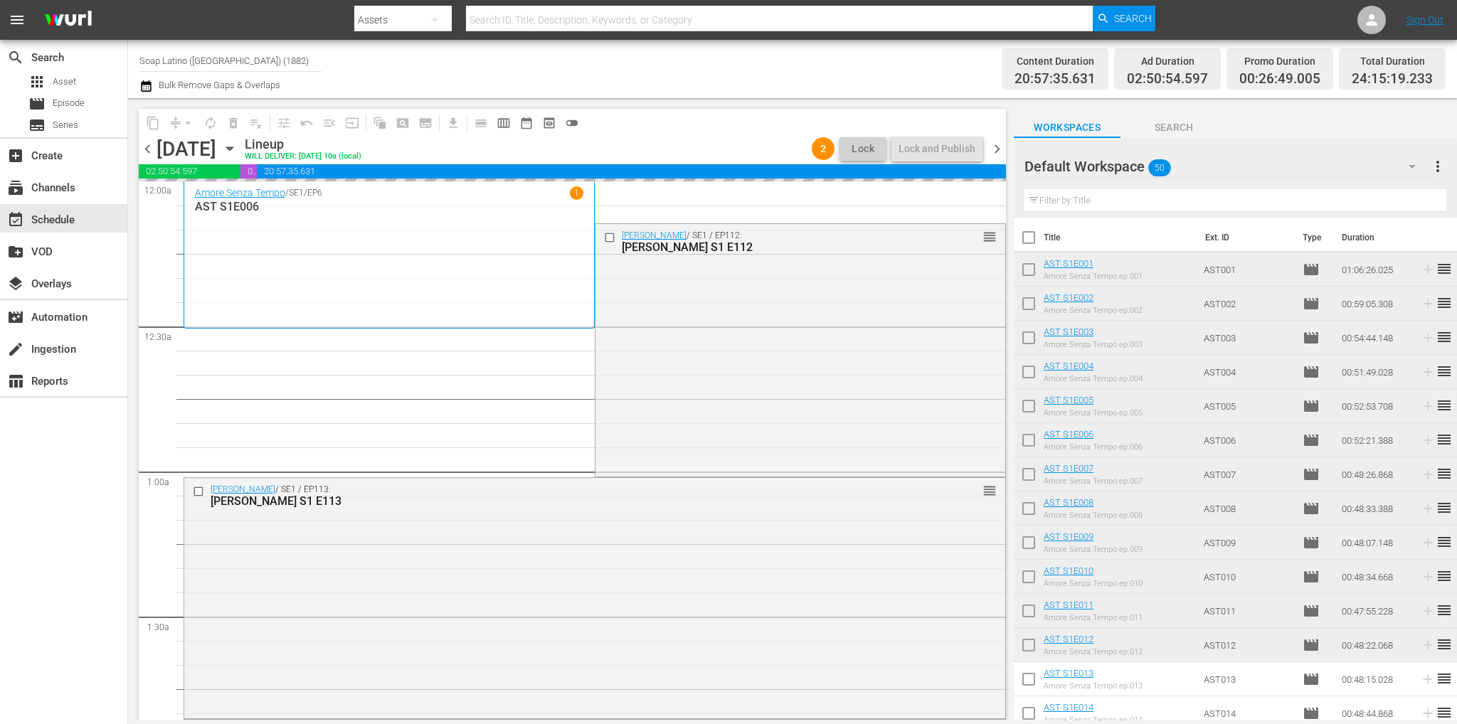
click at [148, 145] on span "chevron_left" at bounding box center [148, 149] width 18 height 18
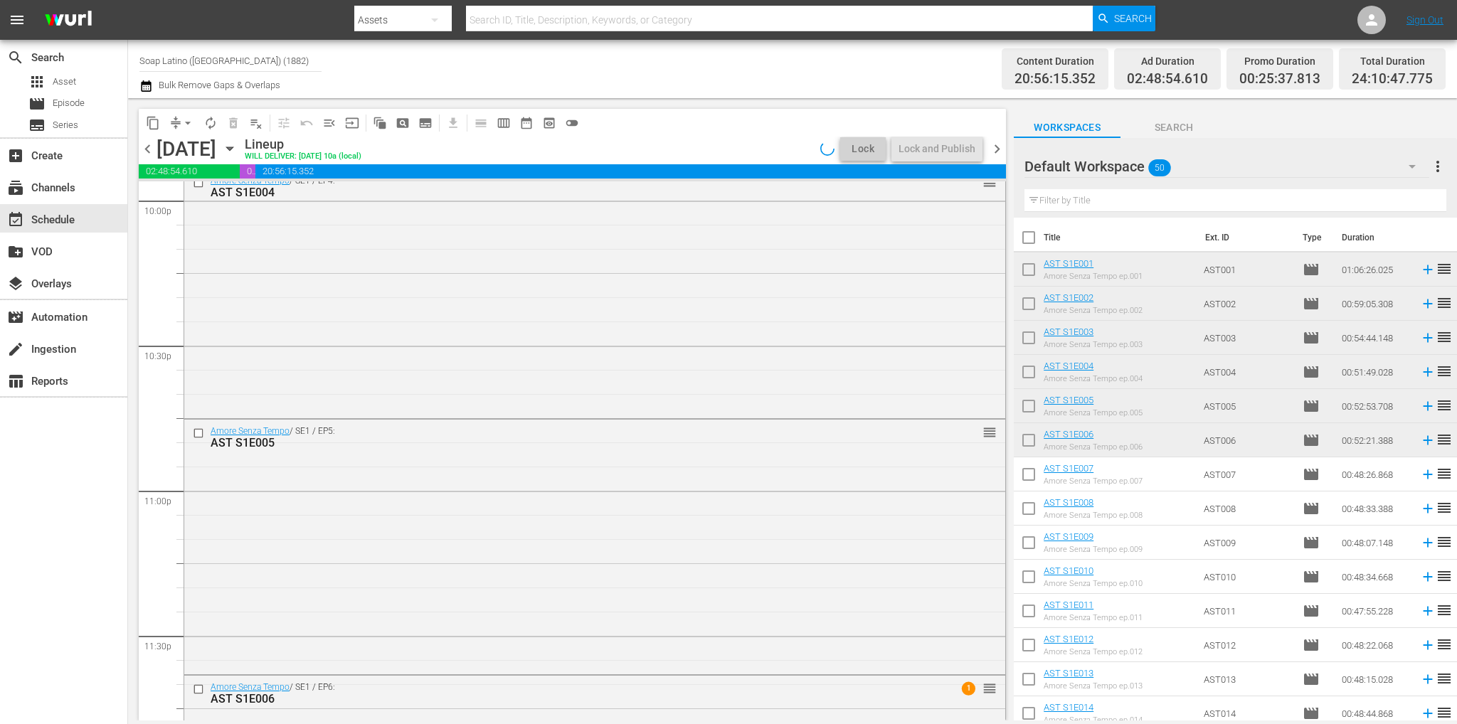
scroll to position [6572, 0]
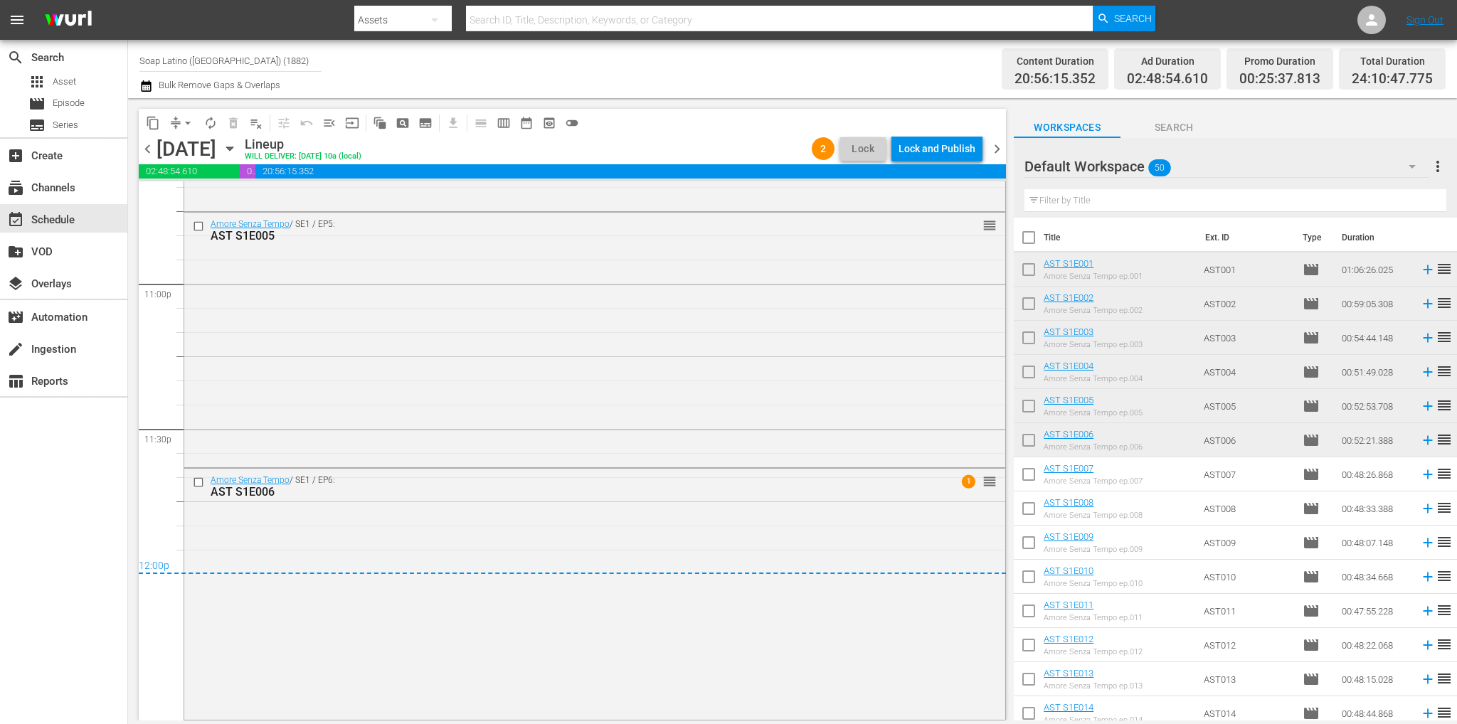
click at [913, 145] on div "Lock and Publish" at bounding box center [936, 149] width 77 height 26
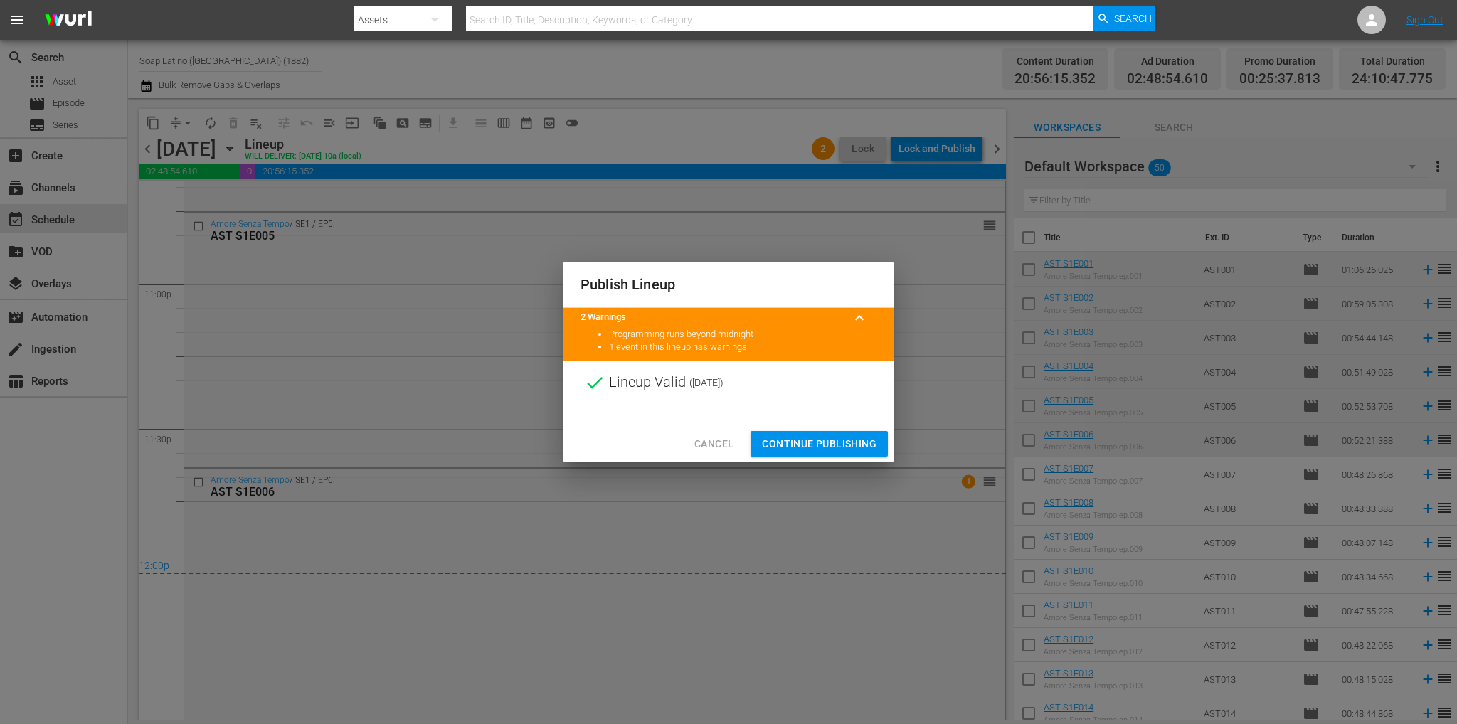
click at [823, 449] on span "Continue Publishing" at bounding box center [819, 444] width 115 height 18
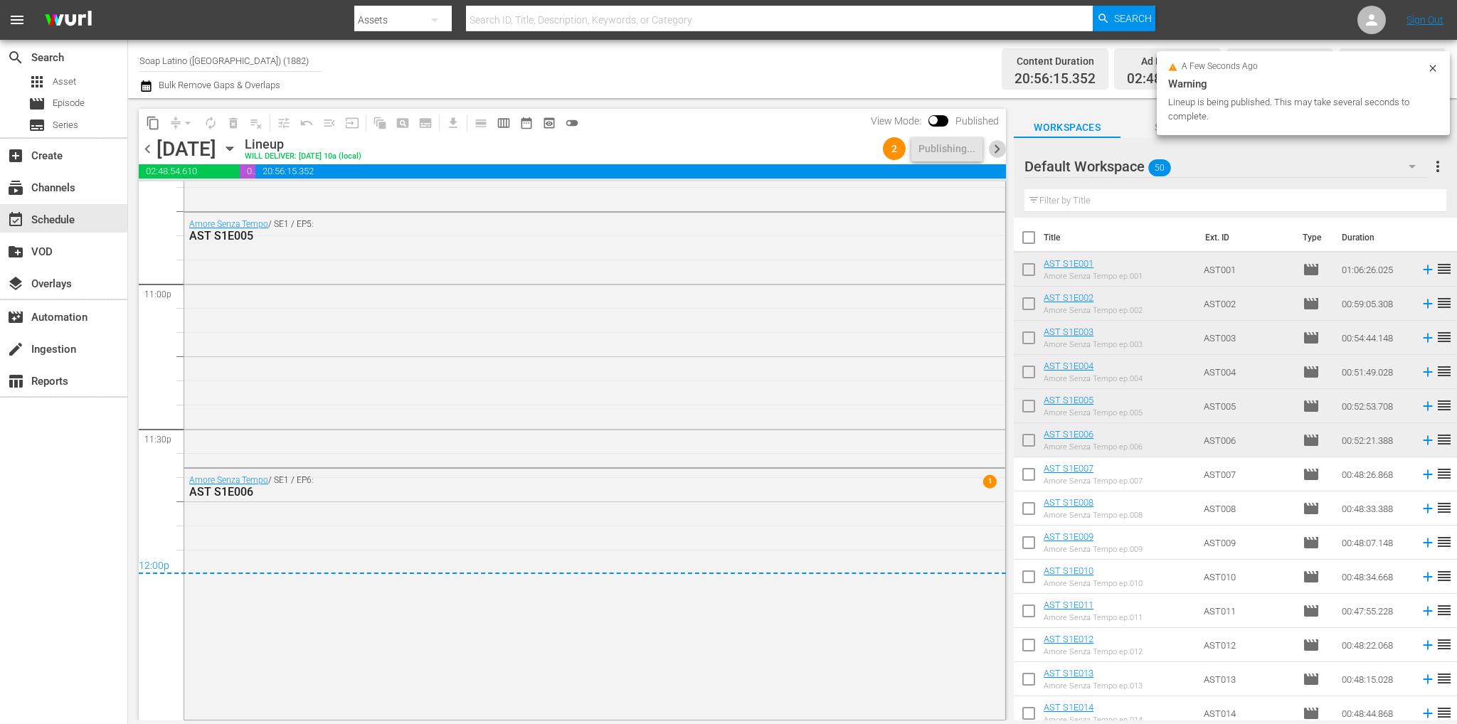
click at [995, 142] on span "chevron_right" at bounding box center [997, 149] width 18 height 18
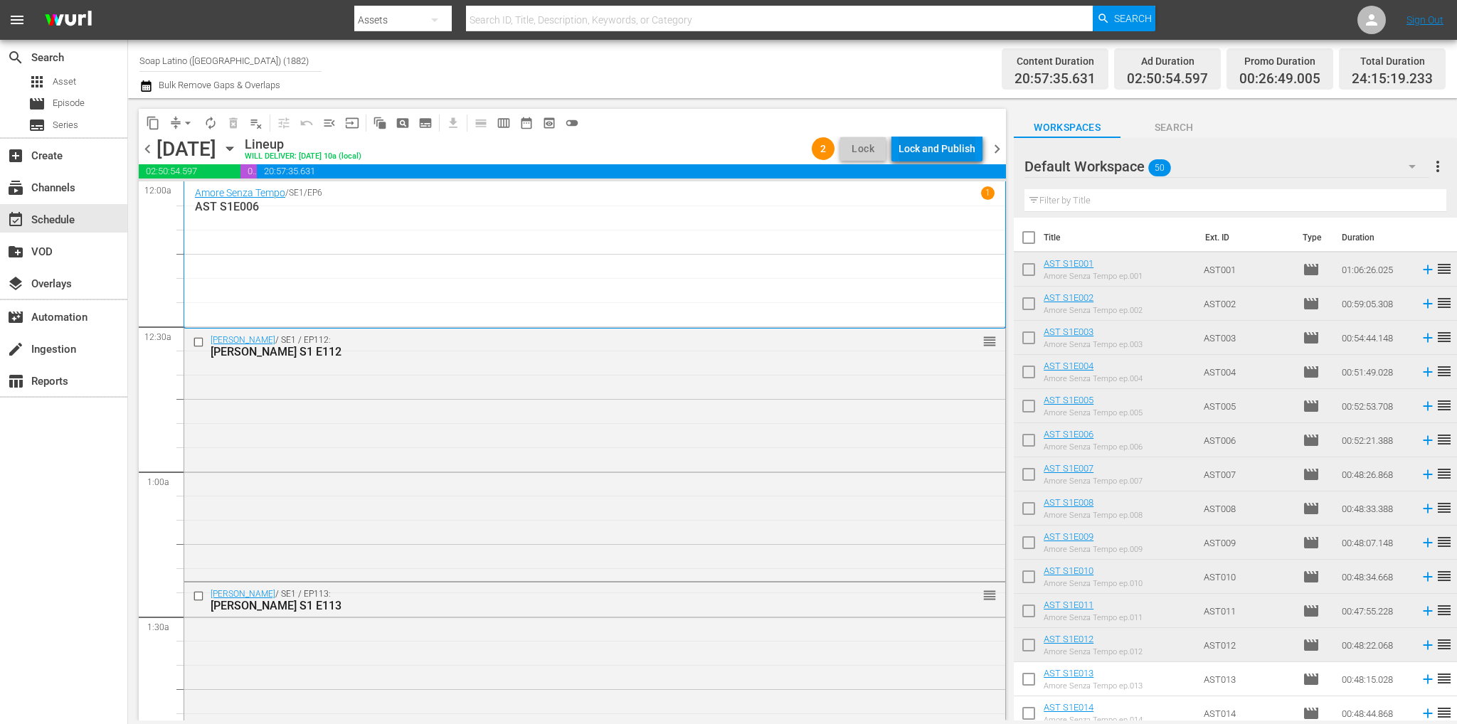
click at [955, 154] on div "Lock and Publish" at bounding box center [936, 149] width 77 height 26
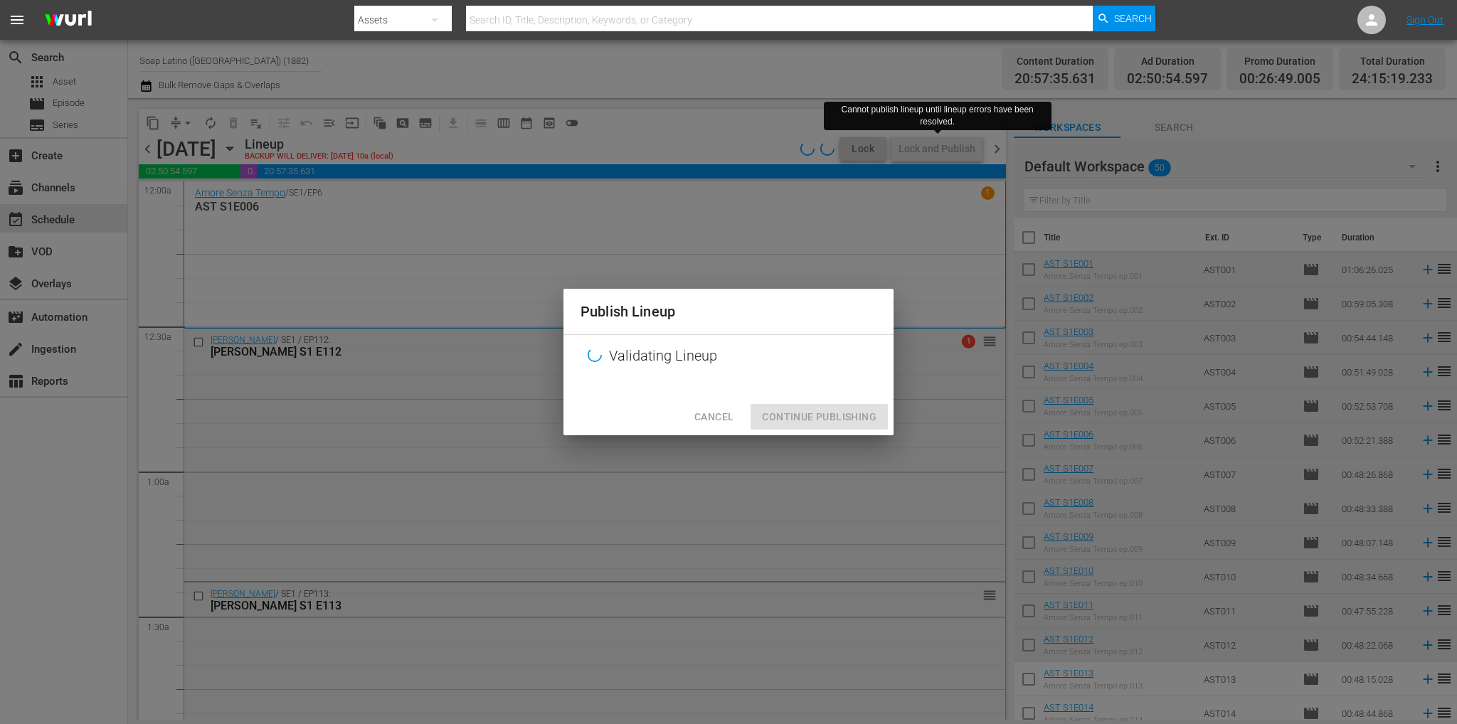
click at [631, 156] on div "Publish Lineup Validating Lineup Cancel Continue Publishing" at bounding box center [728, 362] width 1457 height 724
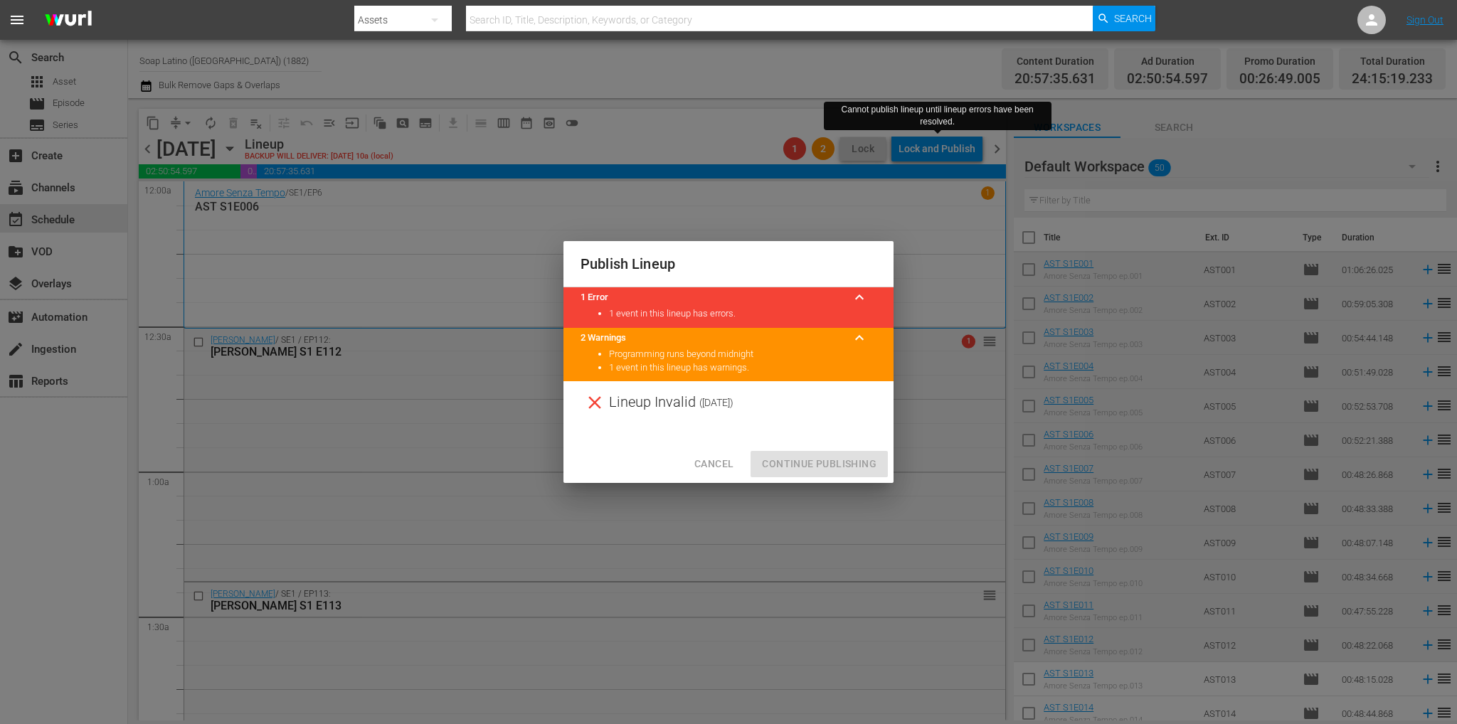
click at [708, 470] on span "Cancel" at bounding box center [713, 464] width 39 height 18
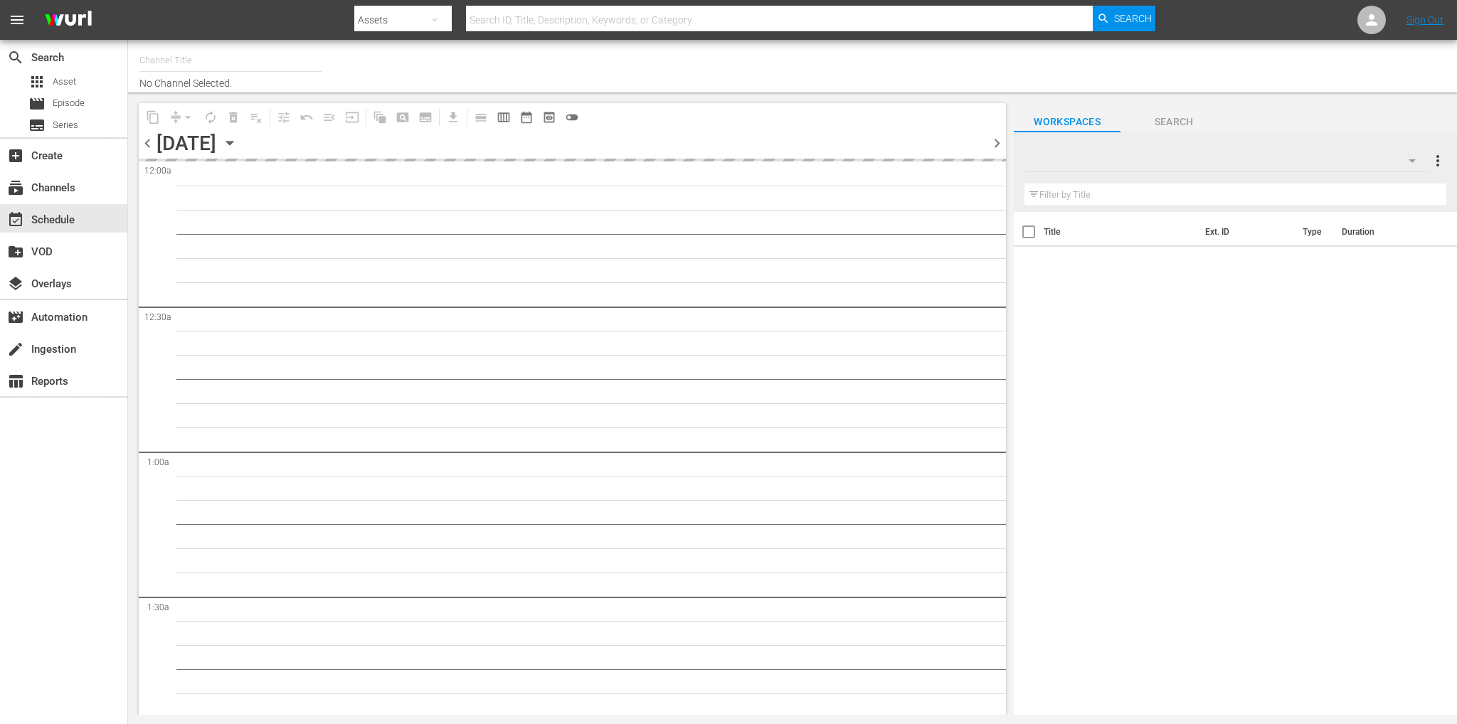
type input "Soap Latino ([GEOGRAPHIC_DATA]) (1882)"
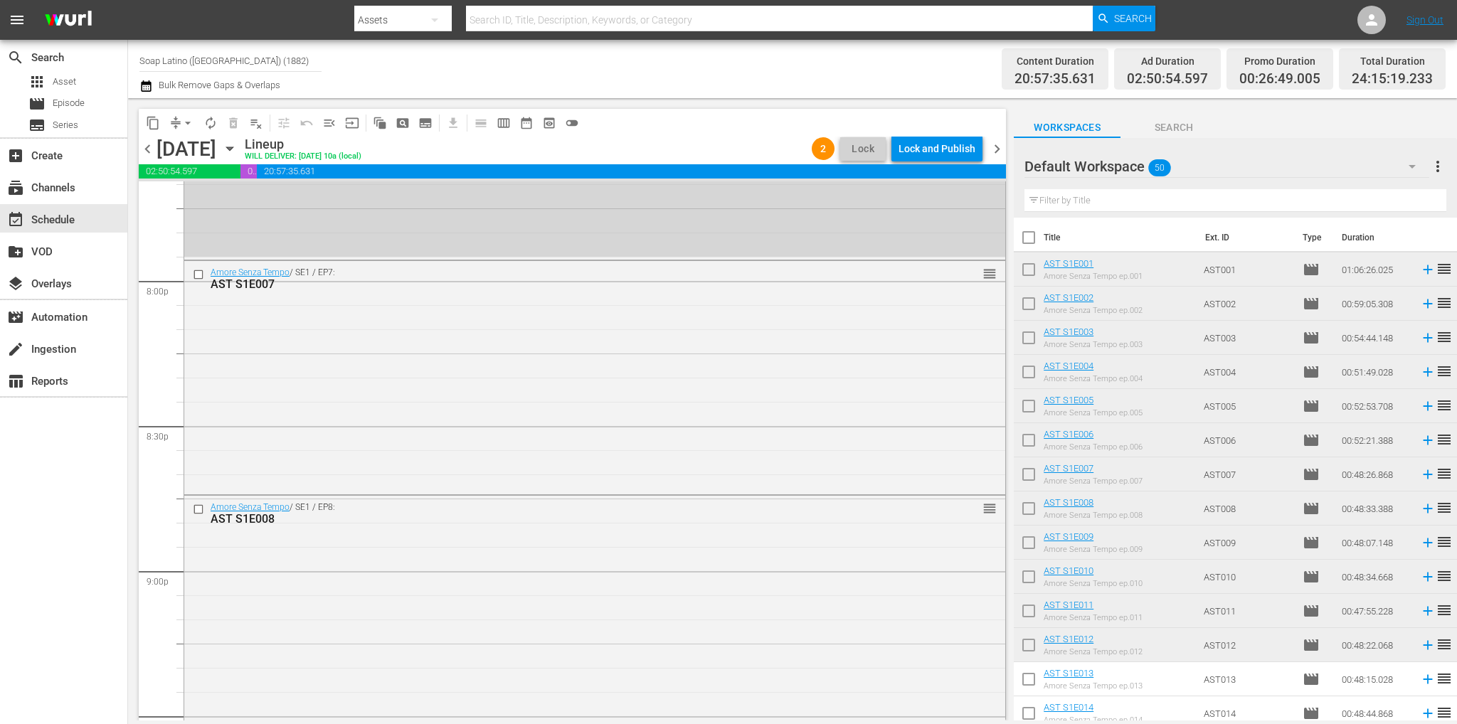
scroll to position [6646, 0]
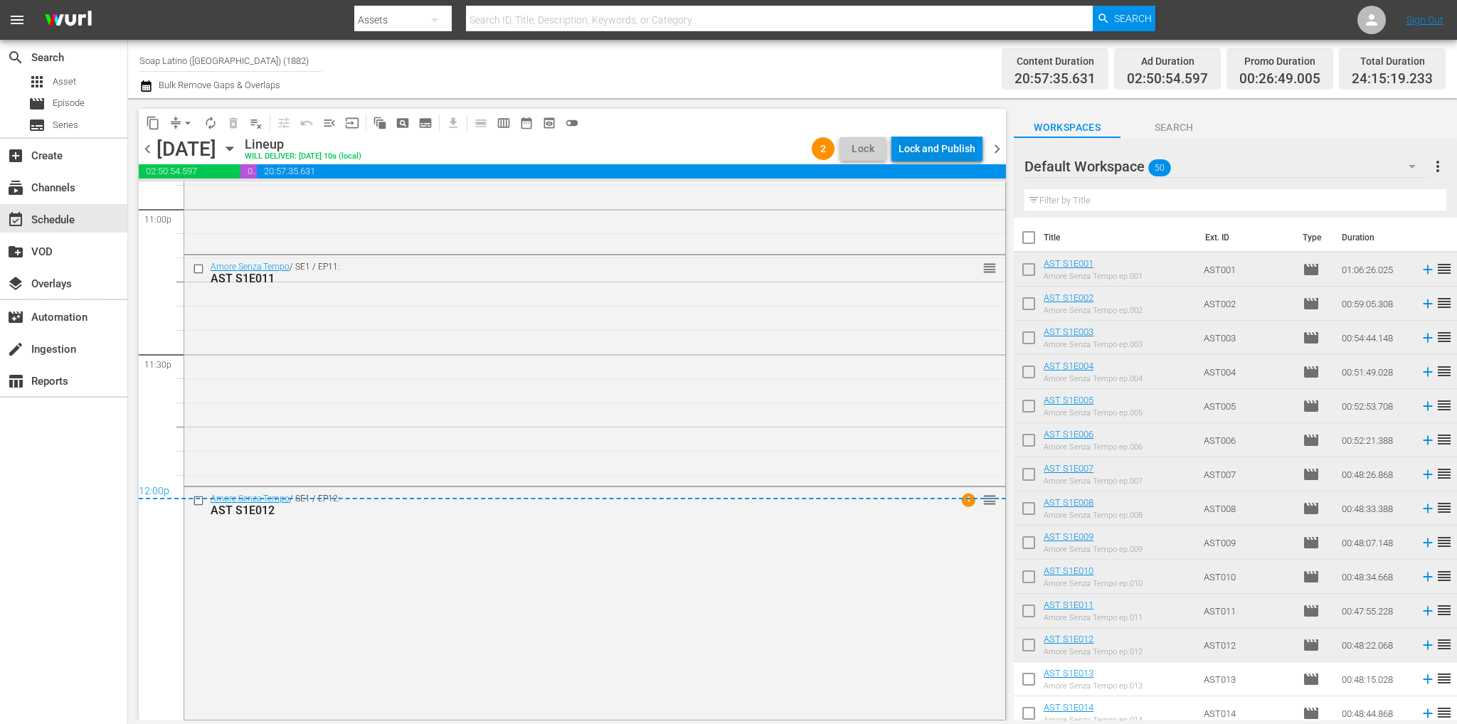
click at [930, 148] on div "Lock and Publish" at bounding box center [936, 149] width 77 height 26
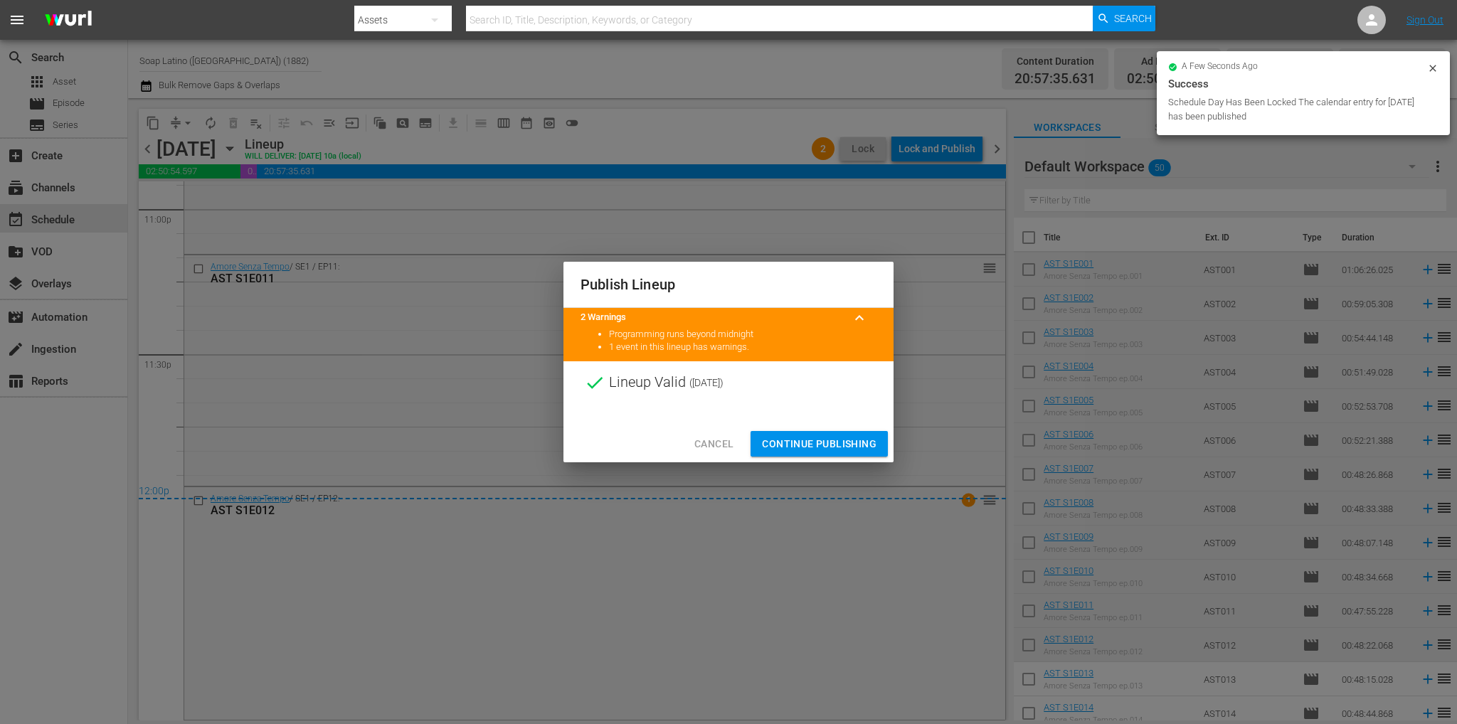
click at [801, 453] on button "Continue Publishing" at bounding box center [818, 444] width 137 height 26
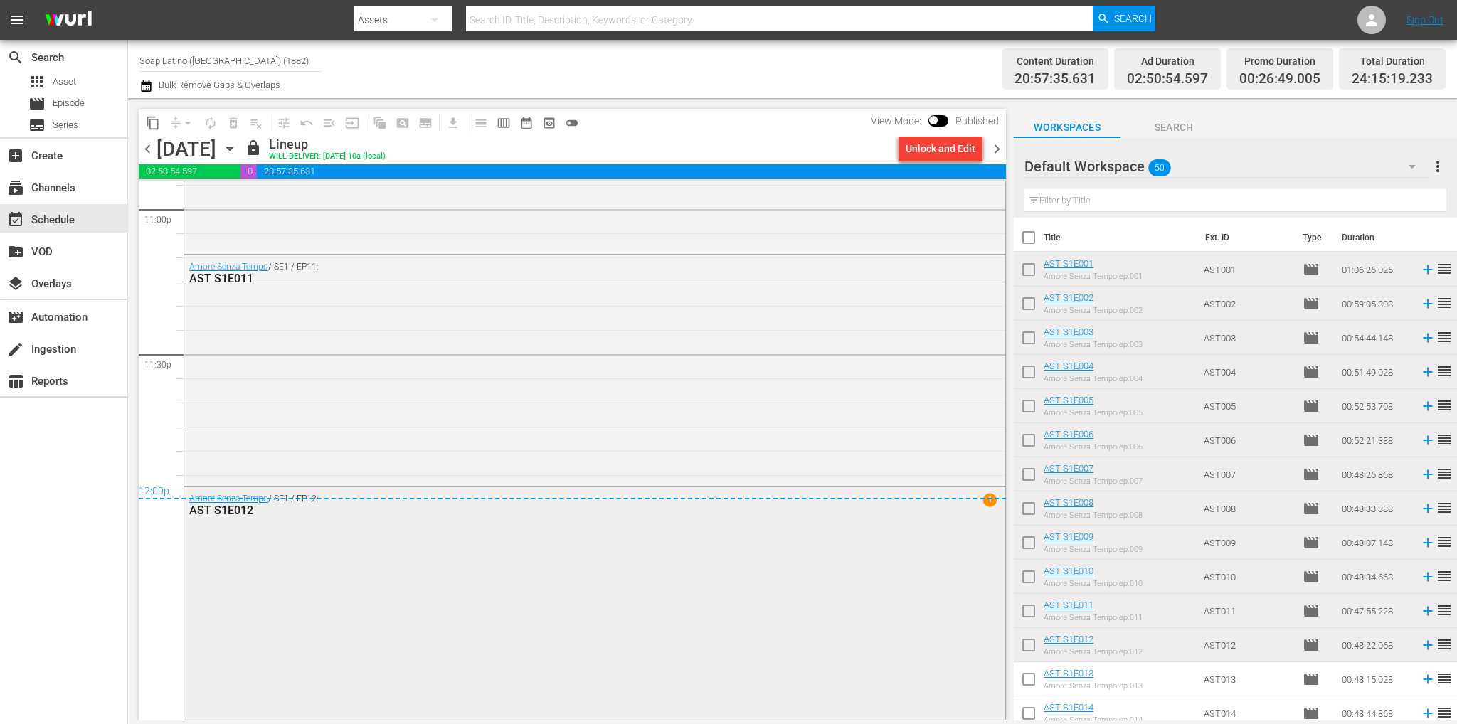
click at [991, 570] on div "Amore Senza Tempo / SE1 / EP12: AST S1E012 1" at bounding box center [594, 602] width 821 height 230
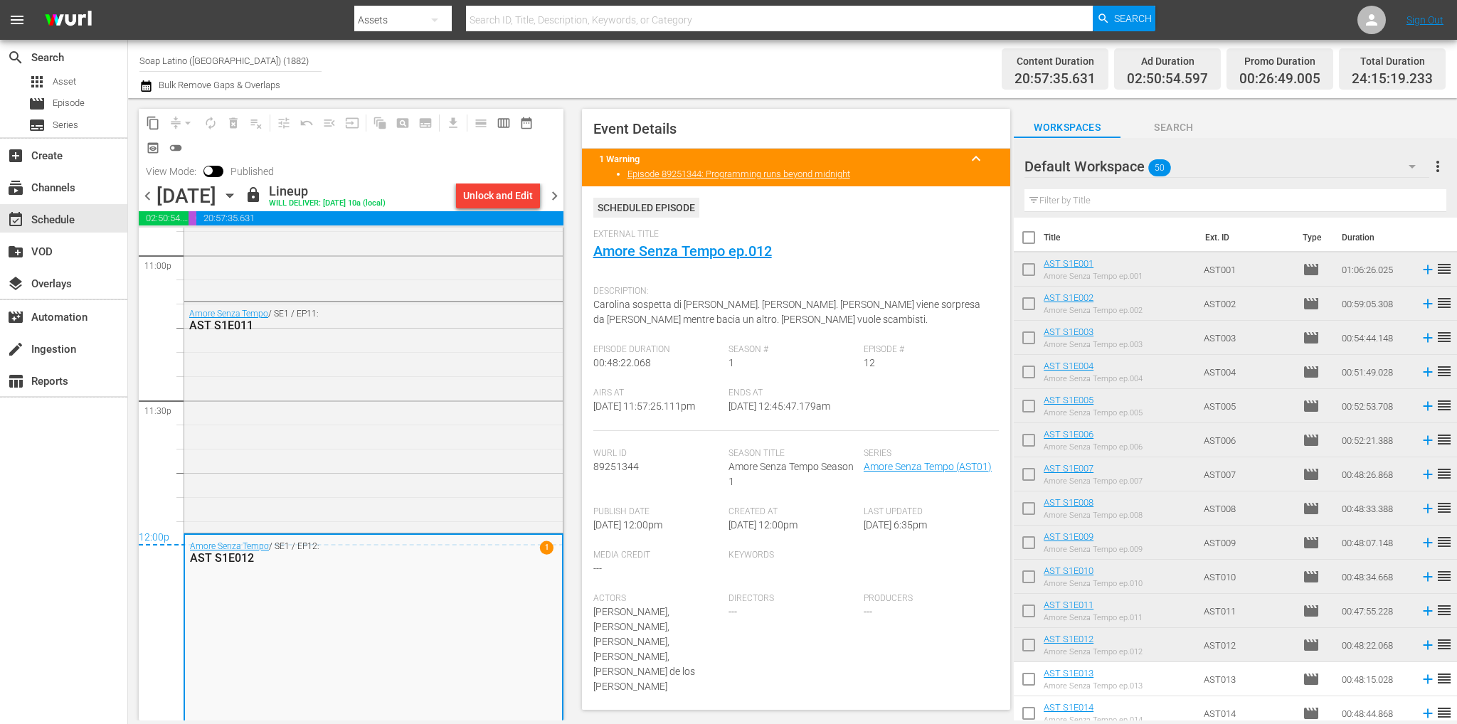
click at [552, 196] on span "chevron_right" at bounding box center [554, 196] width 18 height 18
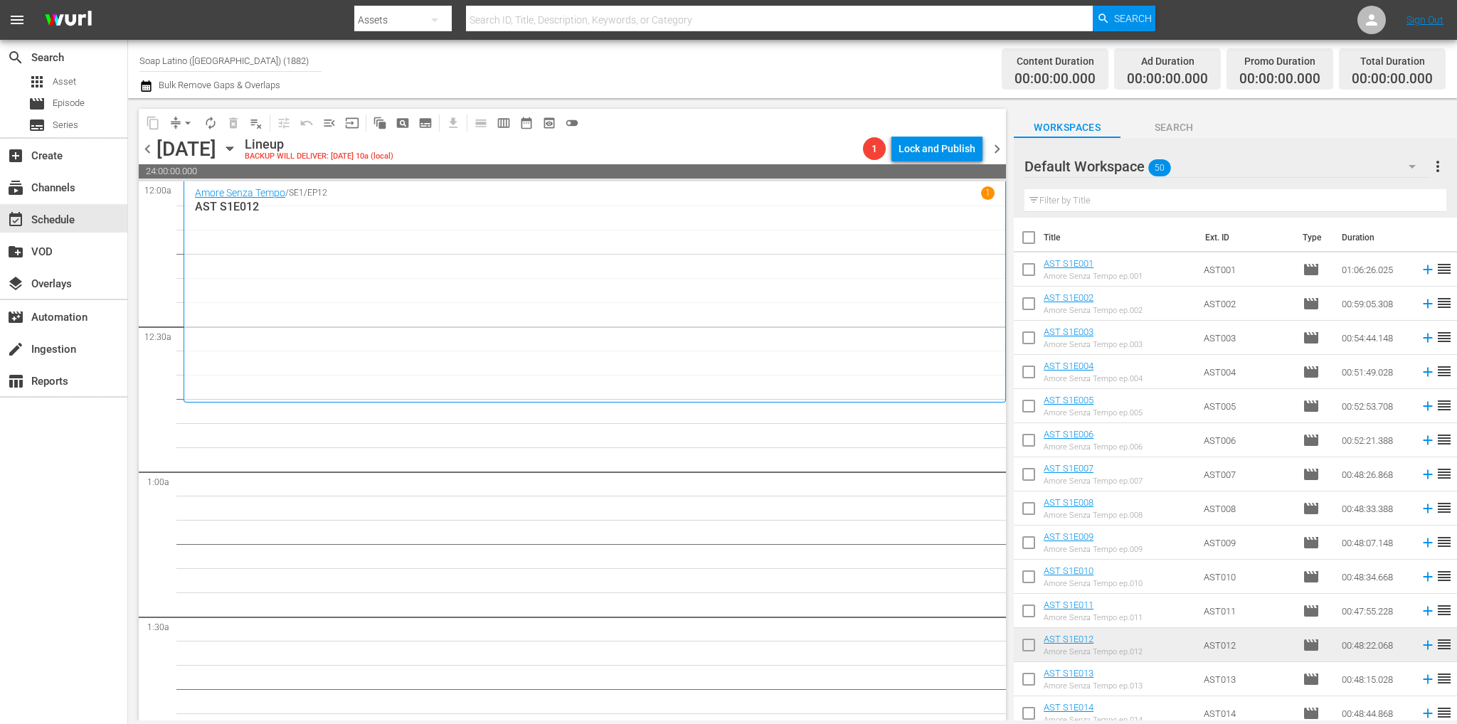
click at [1141, 203] on input "text" at bounding box center [1235, 200] width 422 height 23
click at [1030, 272] on input "checkbox" at bounding box center [1028, 272] width 30 height 30
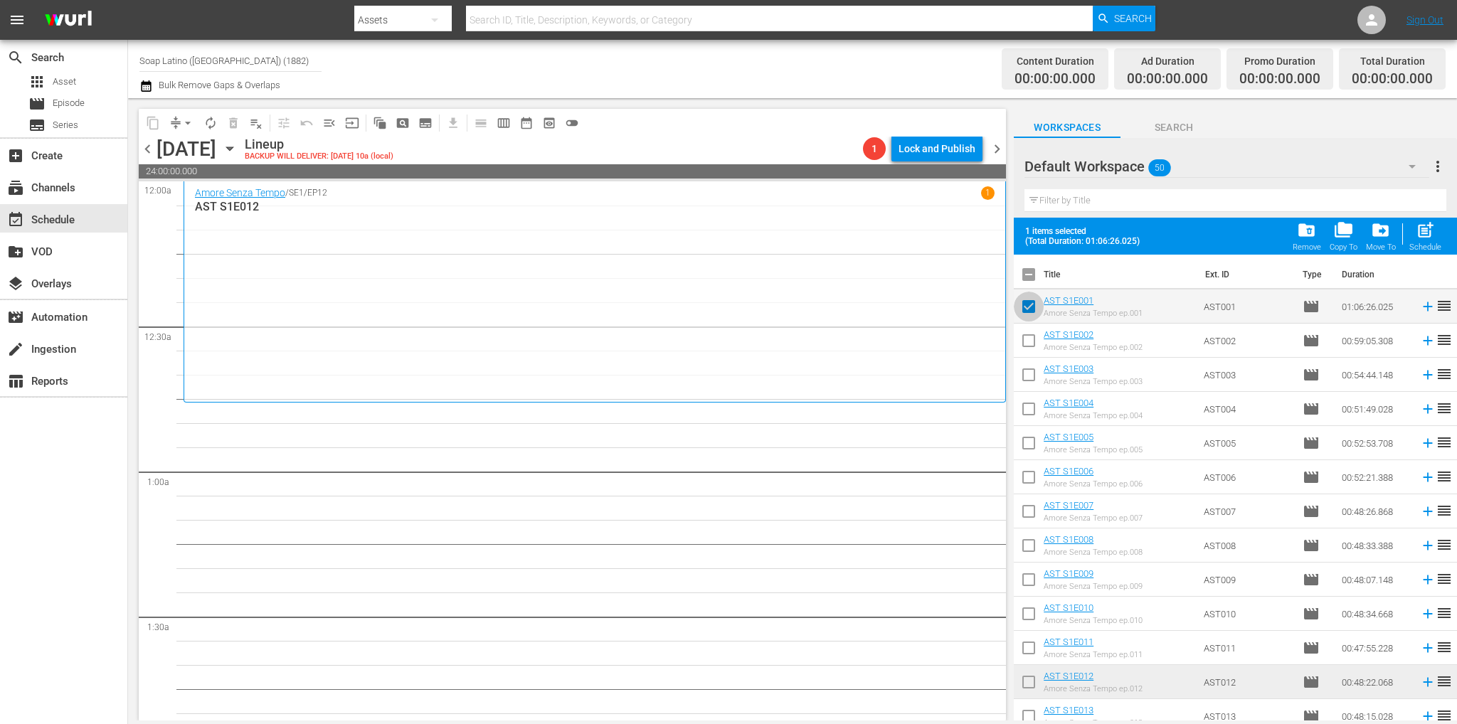
click at [1027, 302] on input "checkbox" at bounding box center [1028, 309] width 30 height 30
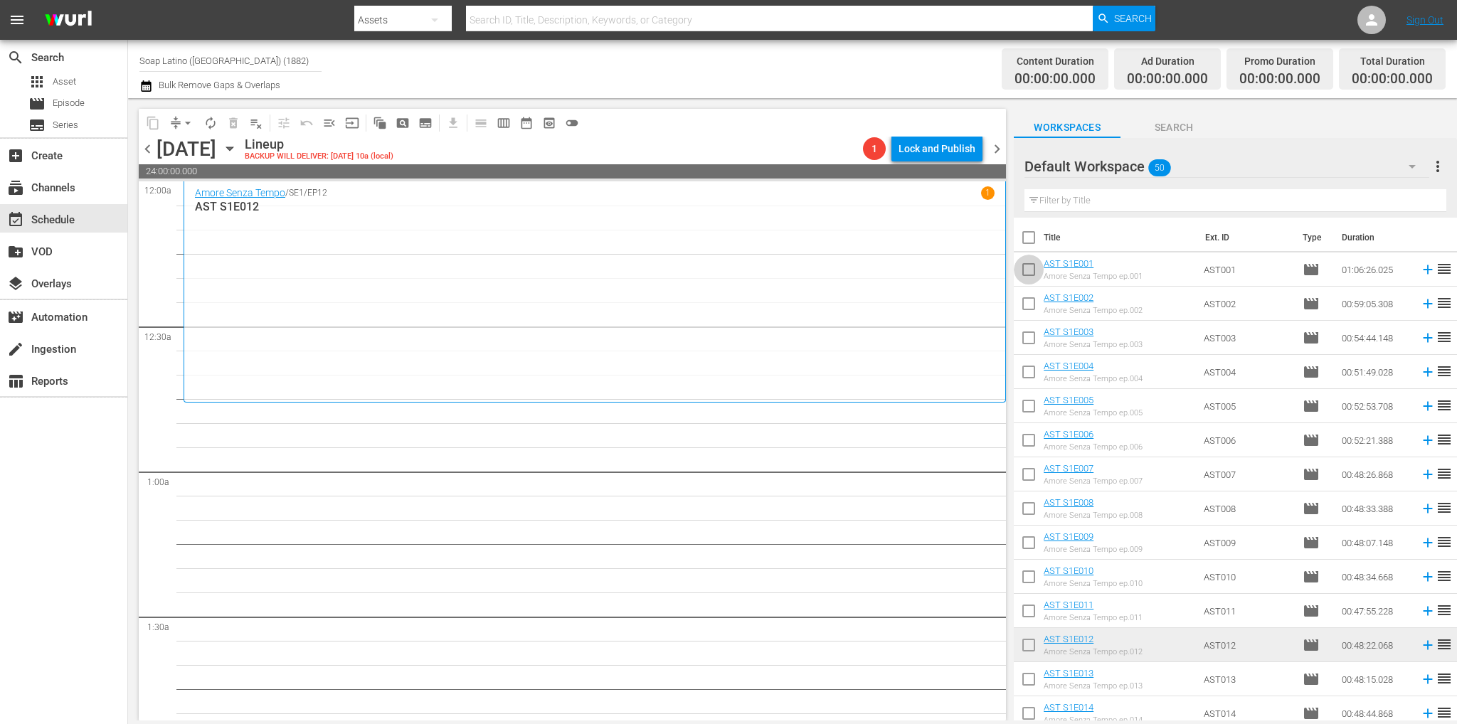
click at [1033, 268] on input "checkbox" at bounding box center [1028, 272] width 30 height 30
checkbox input "true"
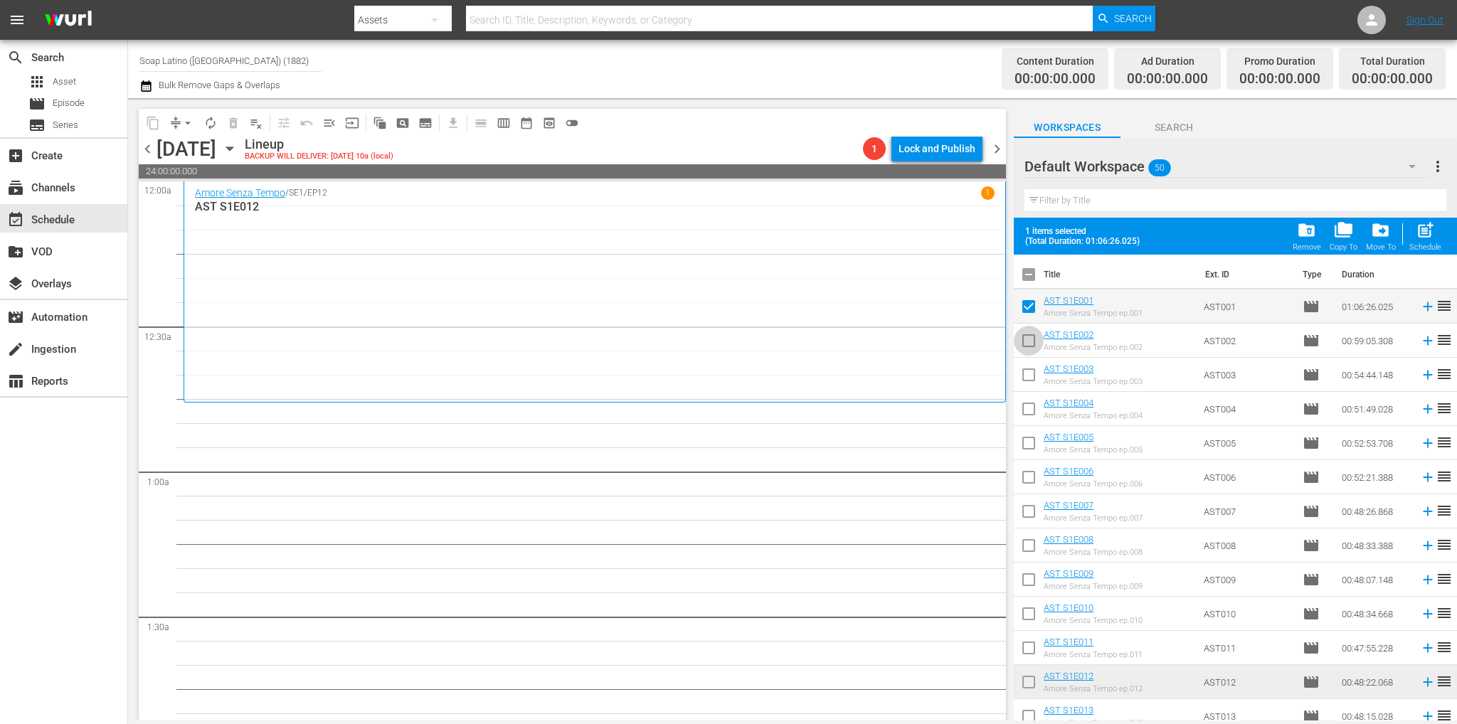
click at [1035, 339] on input "checkbox" at bounding box center [1028, 344] width 30 height 30
checkbox input "true"
click at [1027, 373] on input "checkbox" at bounding box center [1028, 378] width 30 height 30
checkbox input "true"
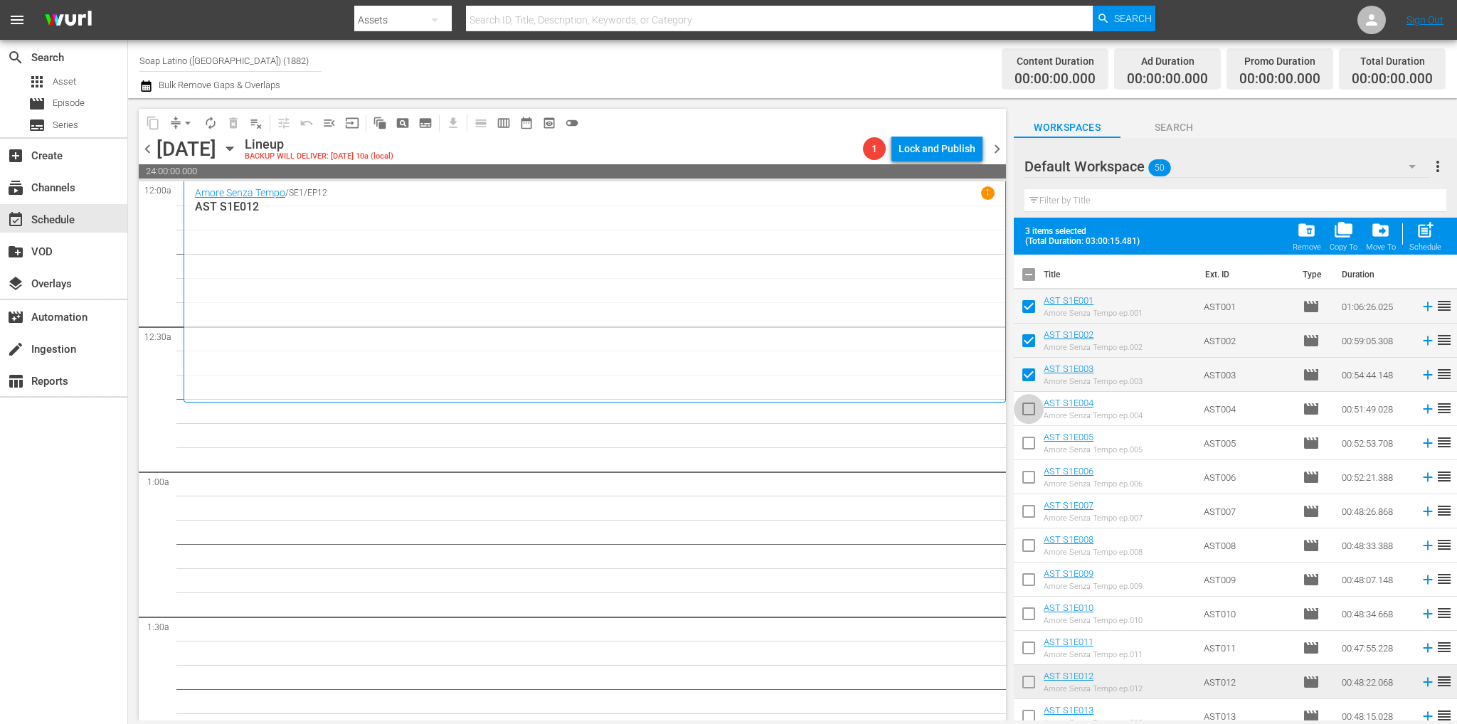
click at [1033, 410] on input "checkbox" at bounding box center [1028, 412] width 30 height 30
checkbox input "true"
click at [1026, 460] on input "checkbox" at bounding box center [1028, 446] width 30 height 30
checkbox input "true"
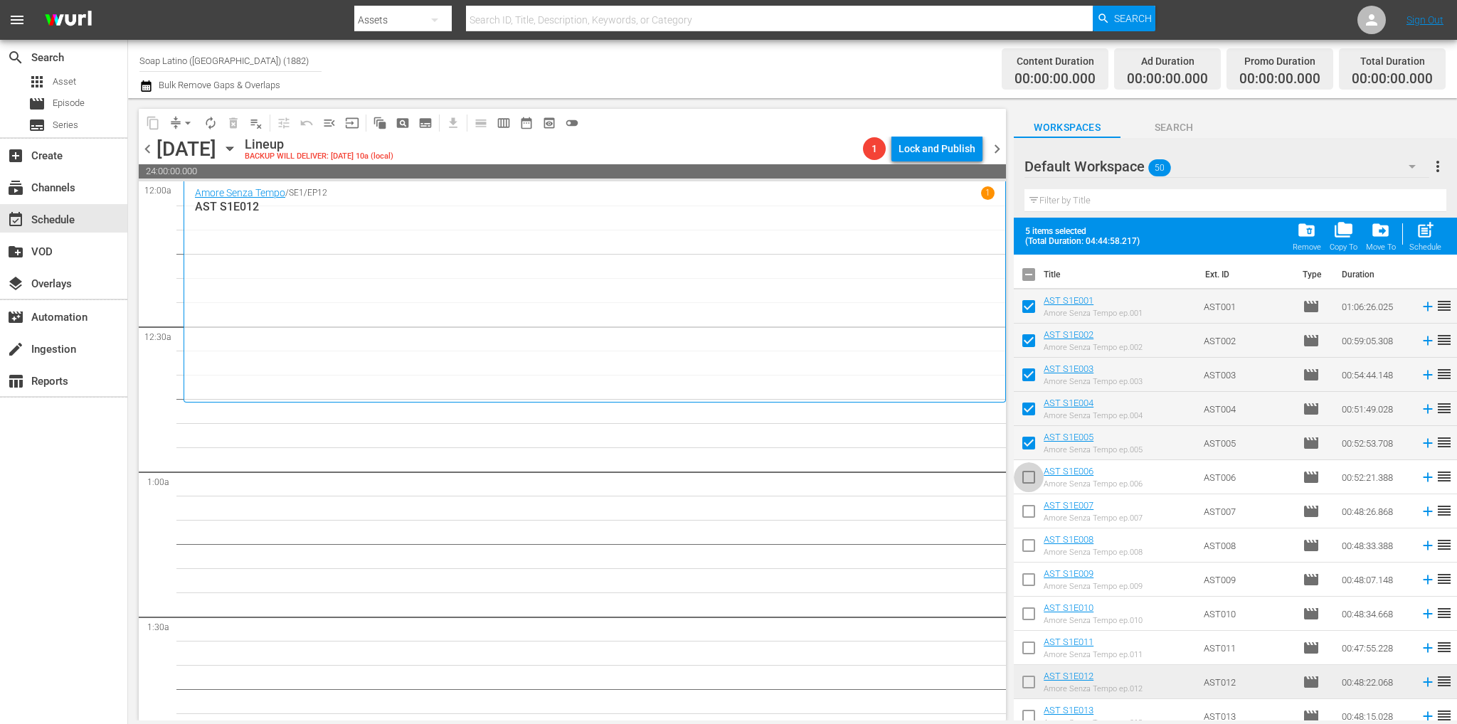
click at [1026, 475] on input "checkbox" at bounding box center [1028, 480] width 30 height 30
checkbox input "true"
click at [1423, 225] on span "post_add" at bounding box center [1424, 229] width 19 height 19
checkbox input "false"
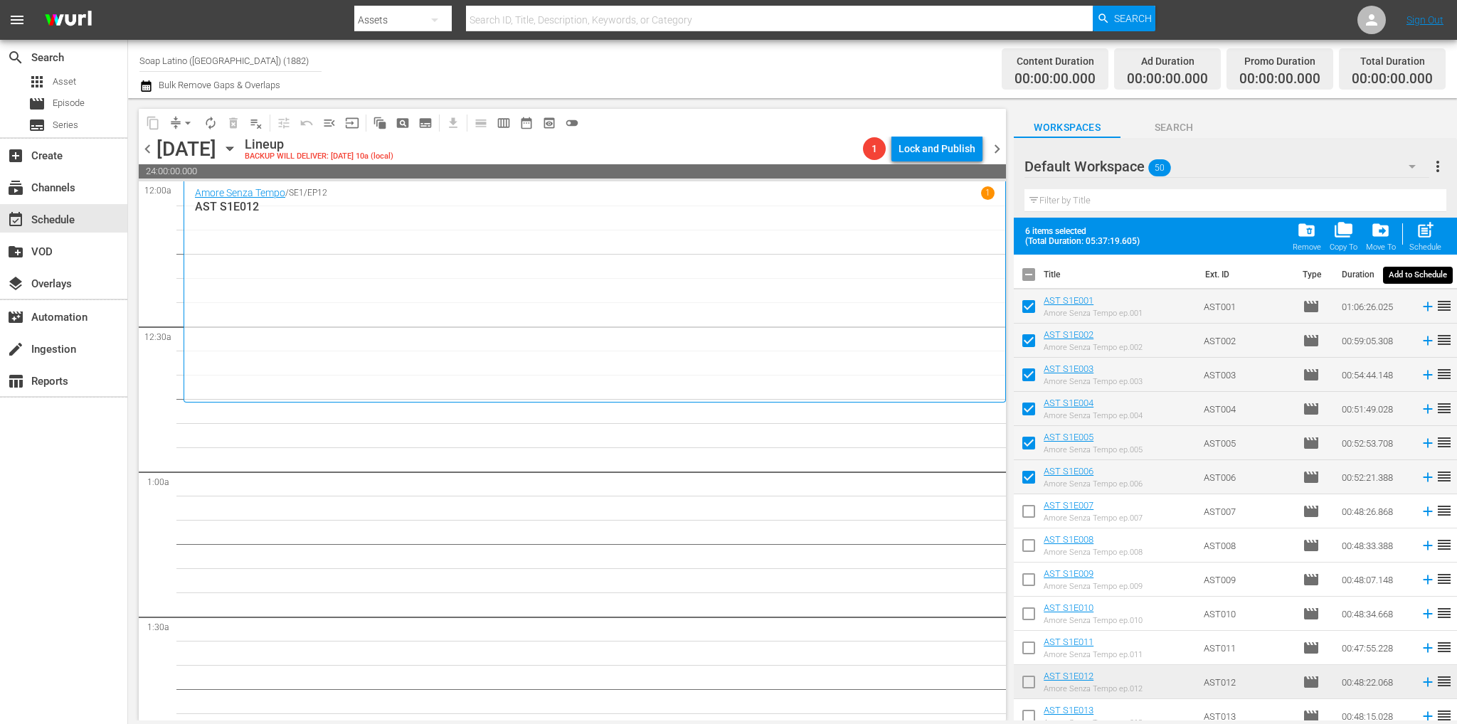
checkbox input "false"
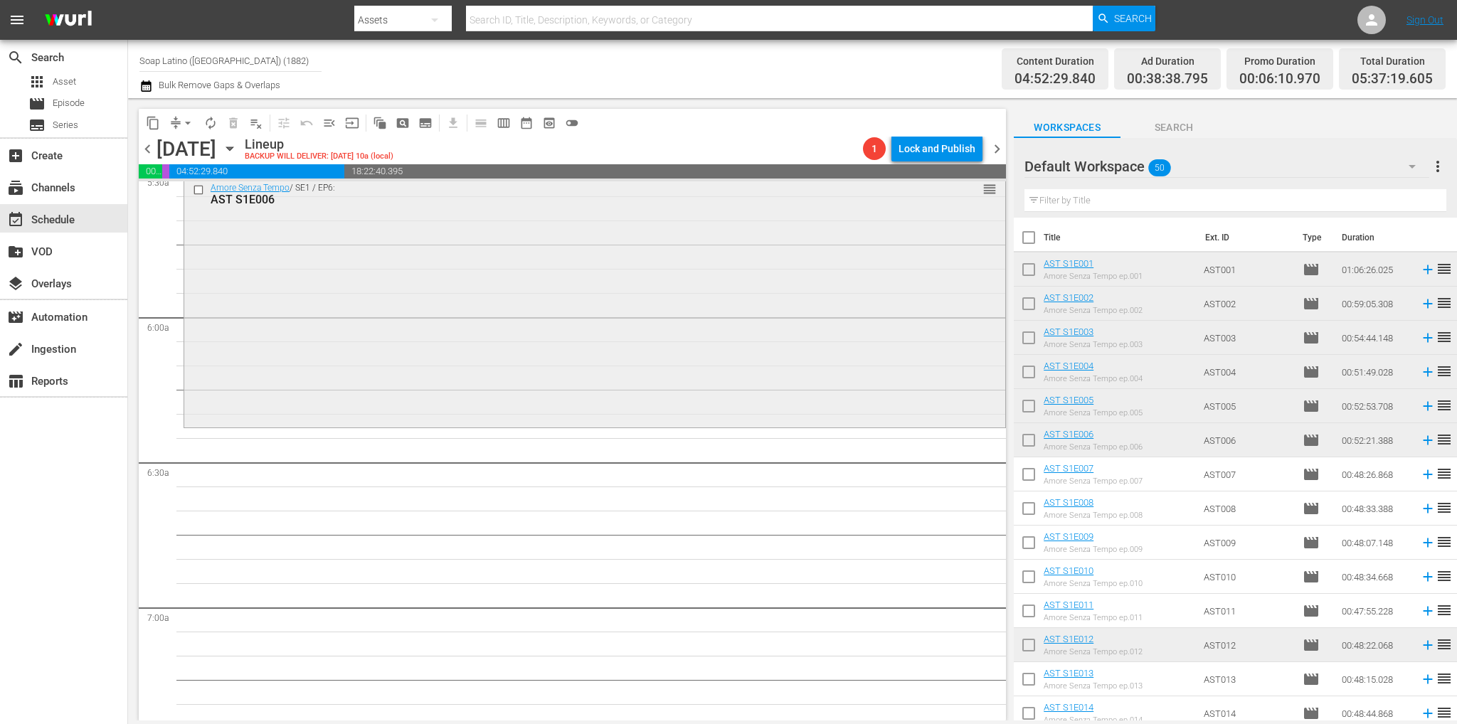
scroll to position [1619, 0]
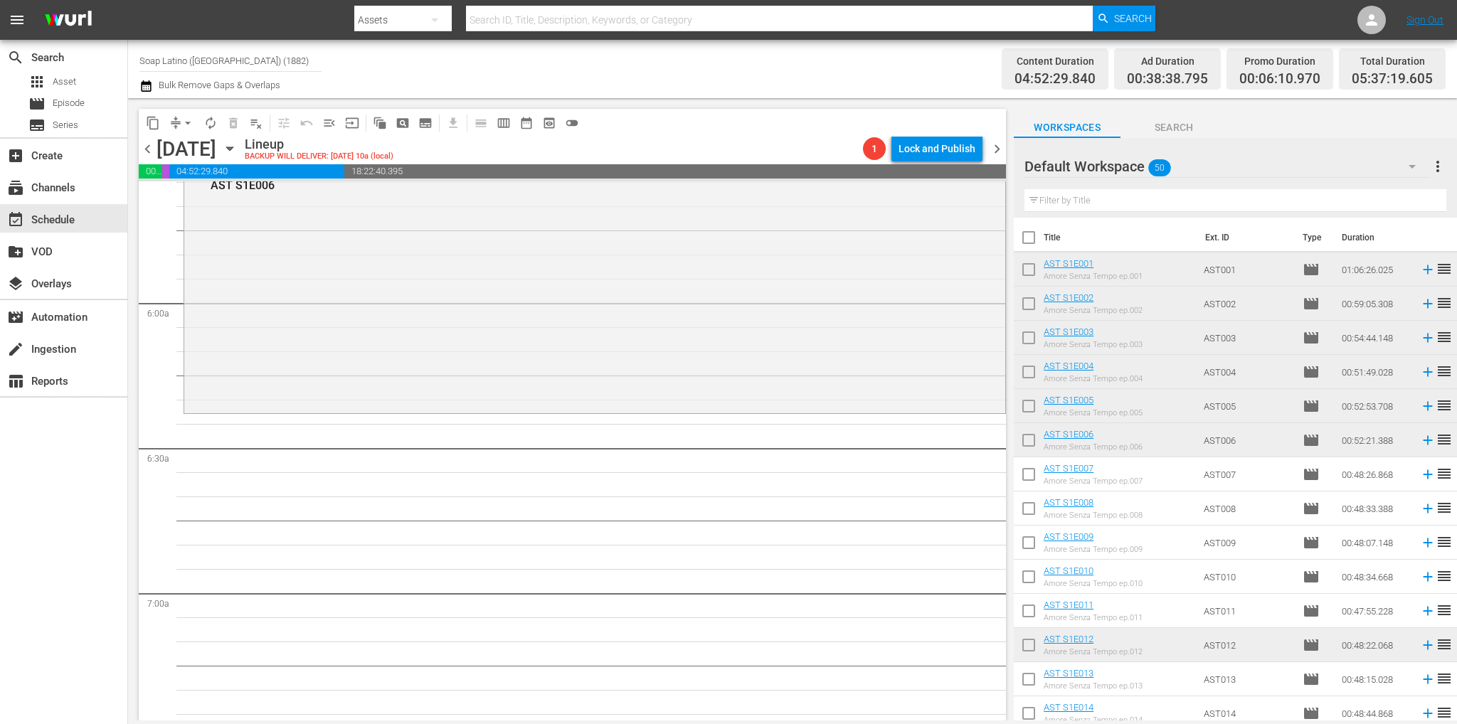
click at [1025, 265] on input "checkbox" at bounding box center [1028, 272] width 30 height 30
checkbox input "true"
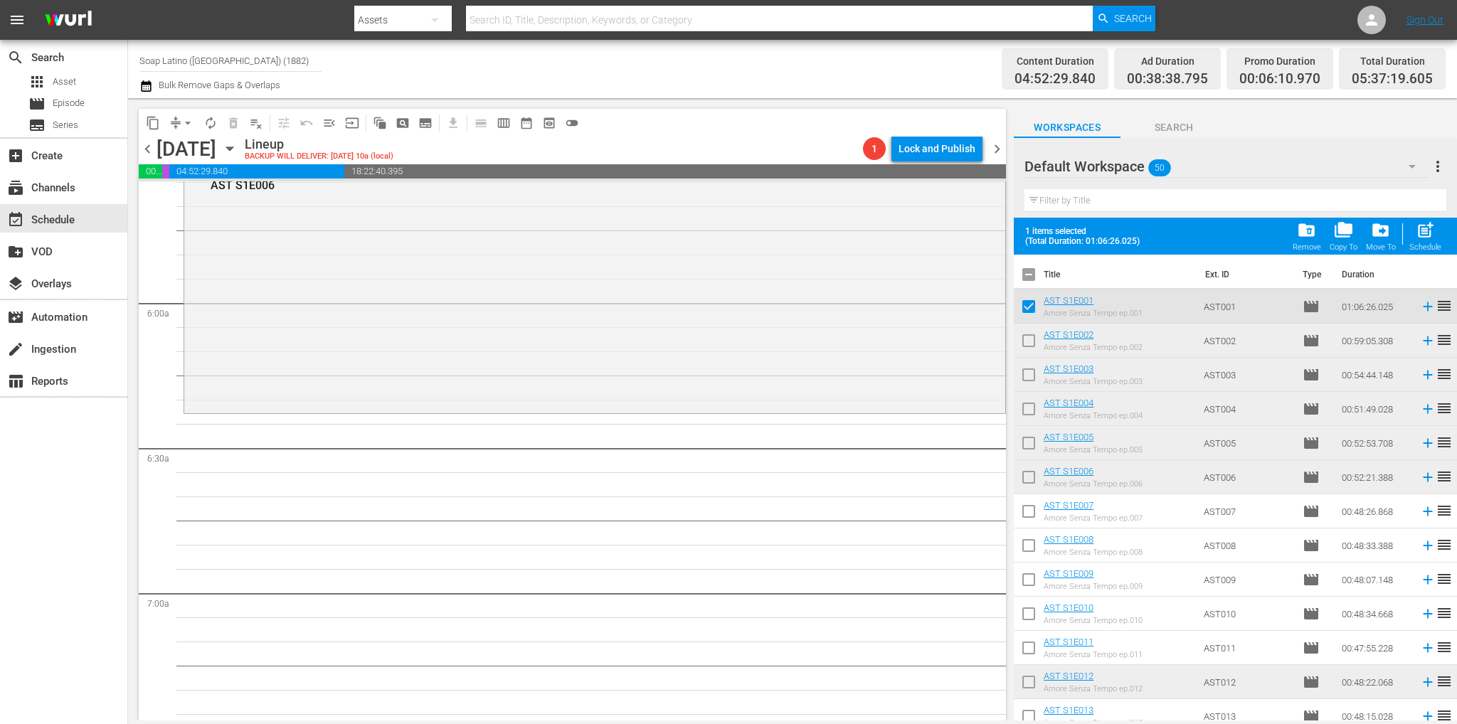
click at [1025, 343] on input "checkbox" at bounding box center [1028, 344] width 30 height 30
checkbox input "true"
click at [1028, 385] on input "checkbox" at bounding box center [1028, 378] width 30 height 30
checkbox input "true"
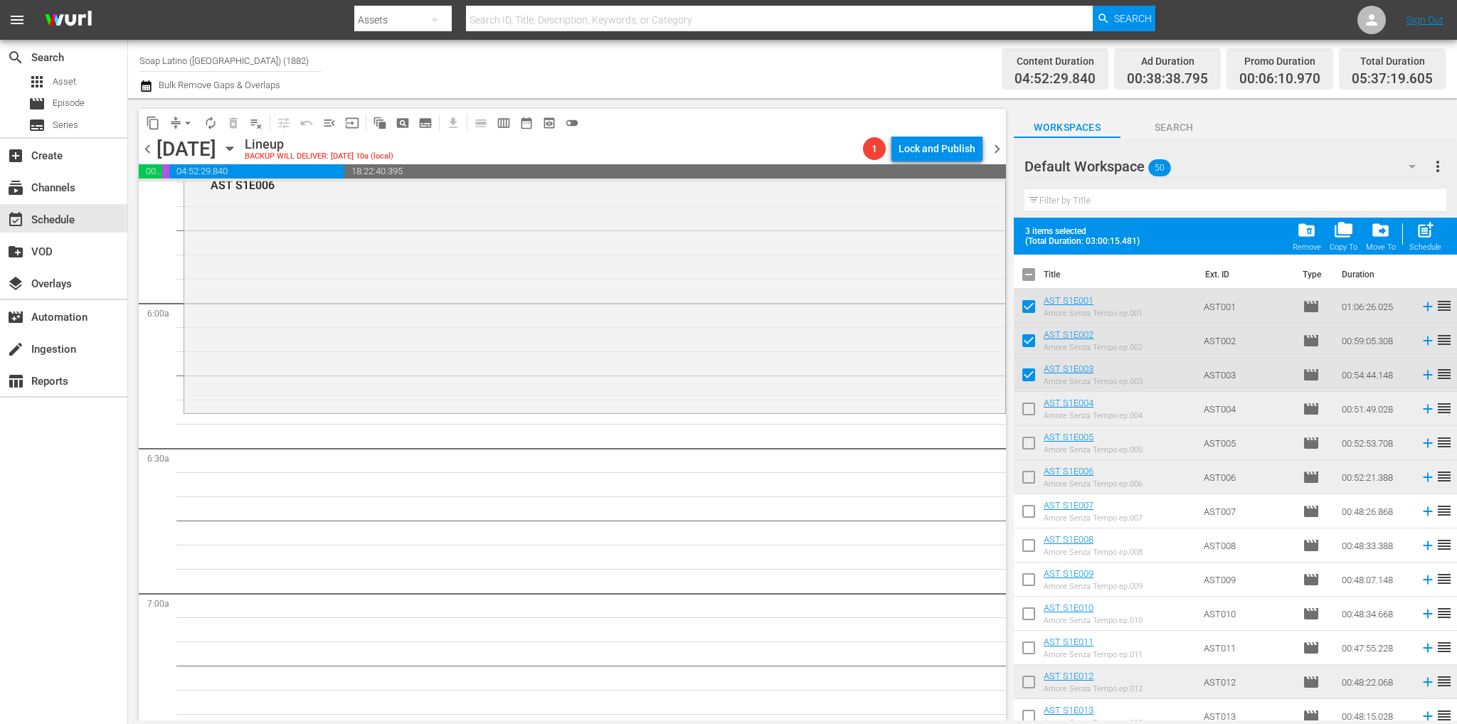
click at [1028, 409] on input "checkbox" at bounding box center [1028, 412] width 30 height 30
checkbox input "true"
click at [1028, 449] on input "checkbox" at bounding box center [1028, 446] width 30 height 30
checkbox input "true"
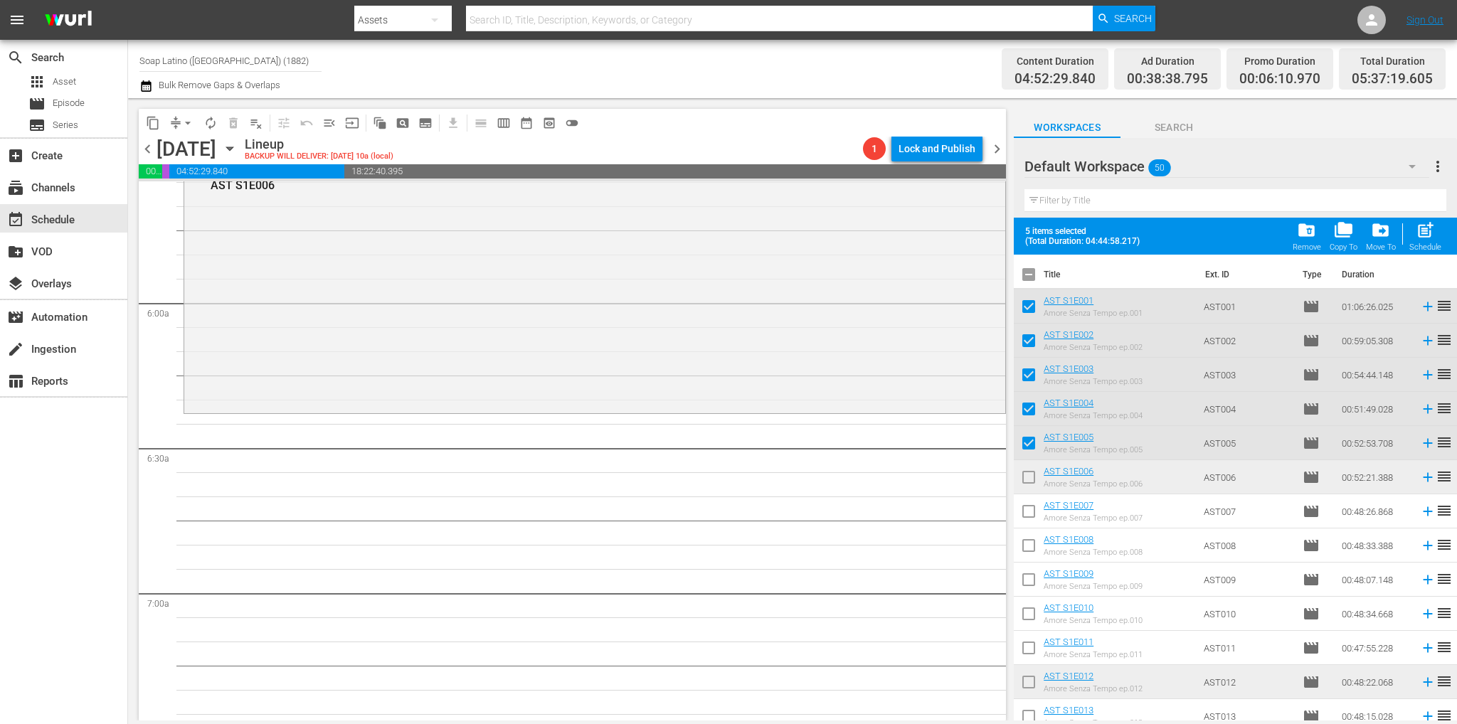
click at [1027, 477] on input "checkbox" at bounding box center [1028, 480] width 30 height 30
checkbox input "true"
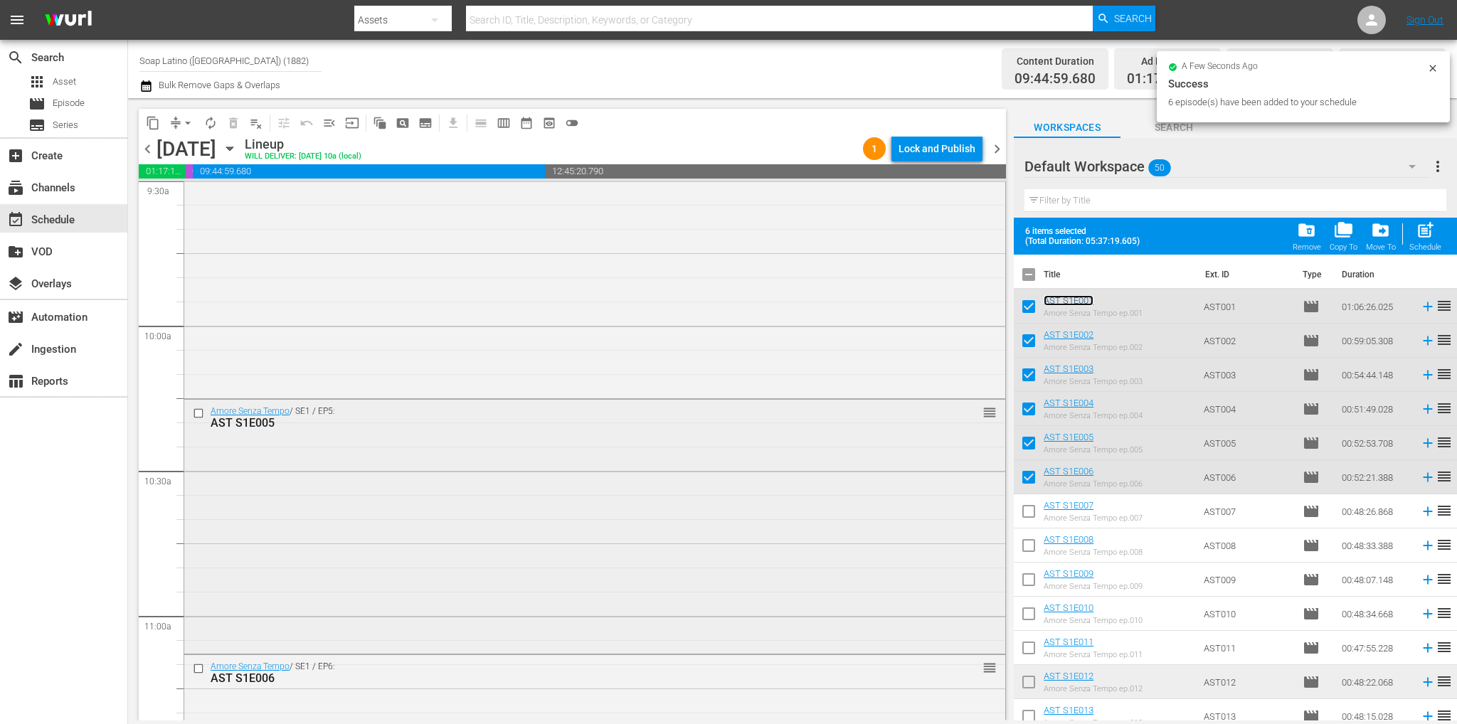
scroll to position [2971, 0]
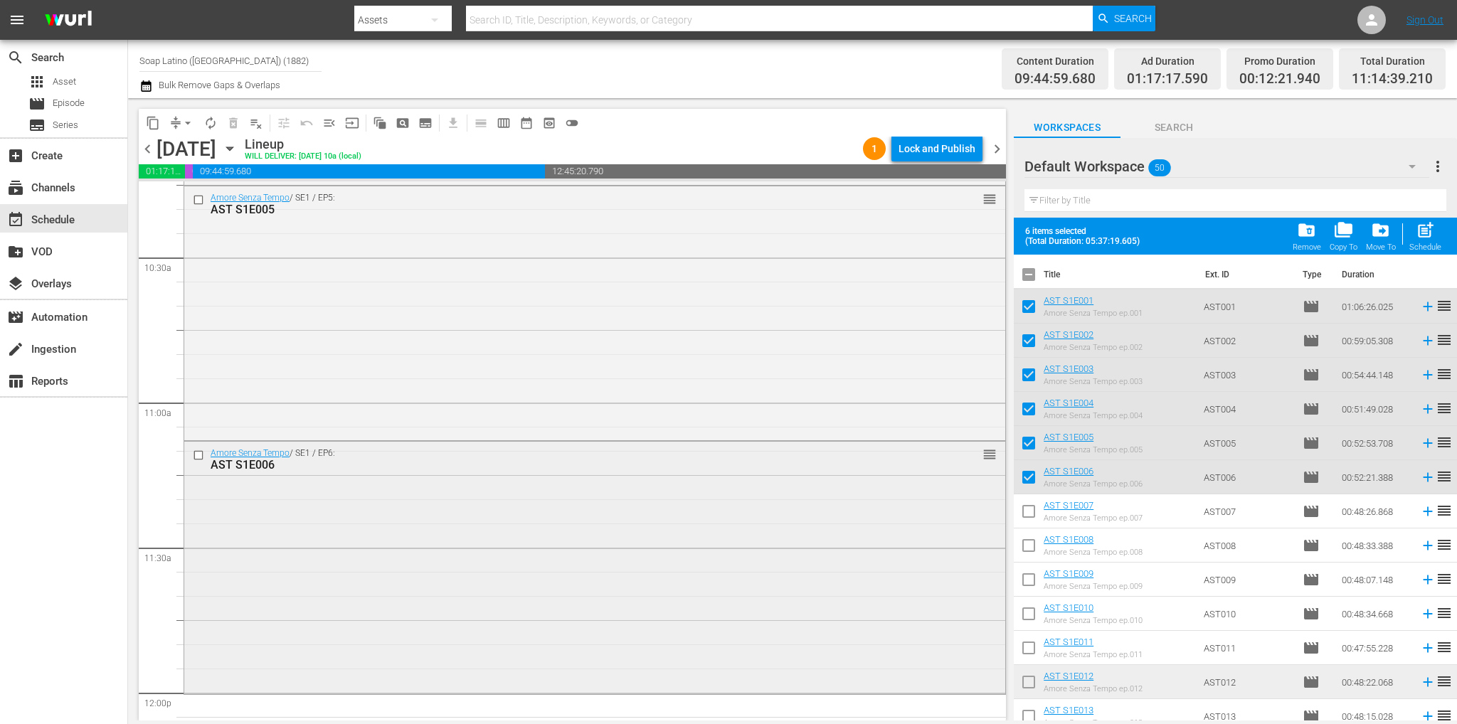
click at [553, 500] on div "Amore Senza Tempo / SE1 / EP6: AST S1E006 reorder" at bounding box center [594, 566] width 821 height 249
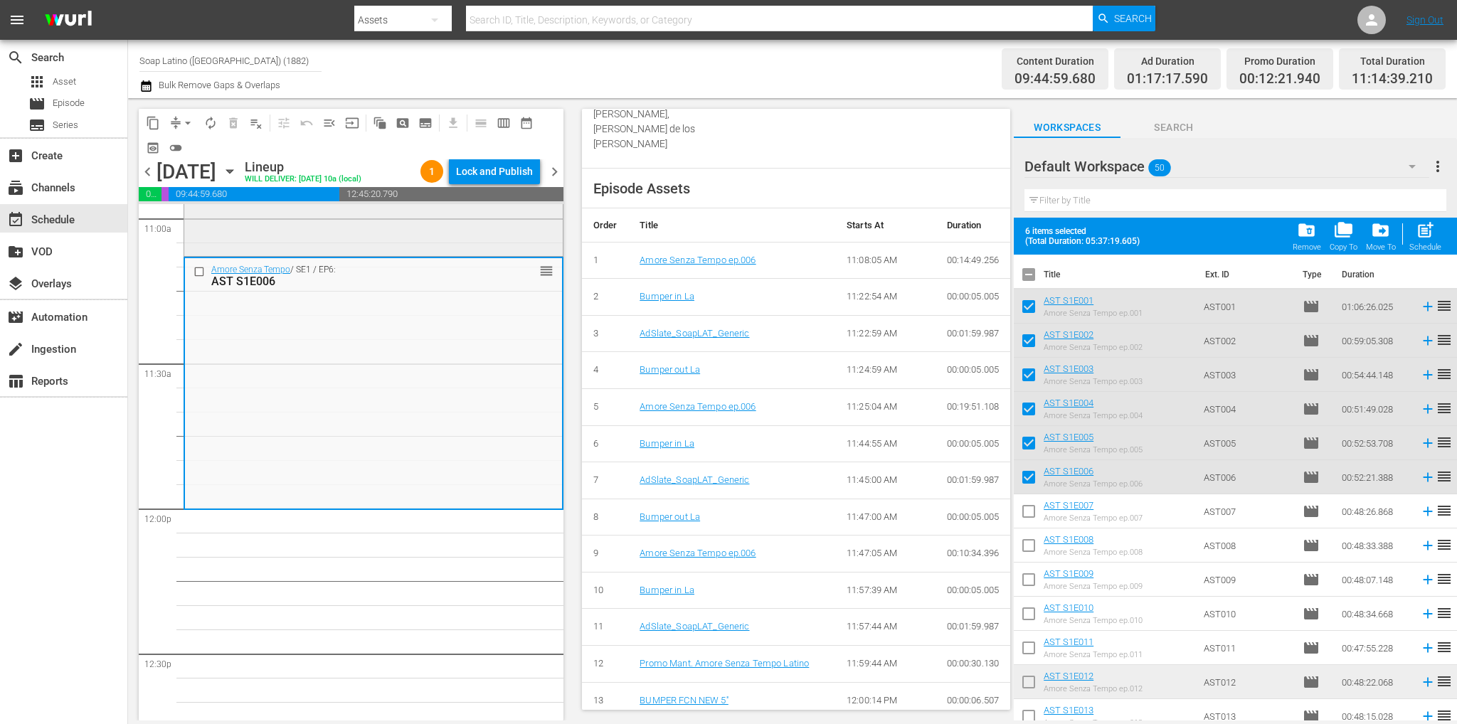
scroll to position [3184, 0]
click at [1030, 273] on input "checkbox" at bounding box center [1028, 277] width 30 height 30
checkbox input "true"
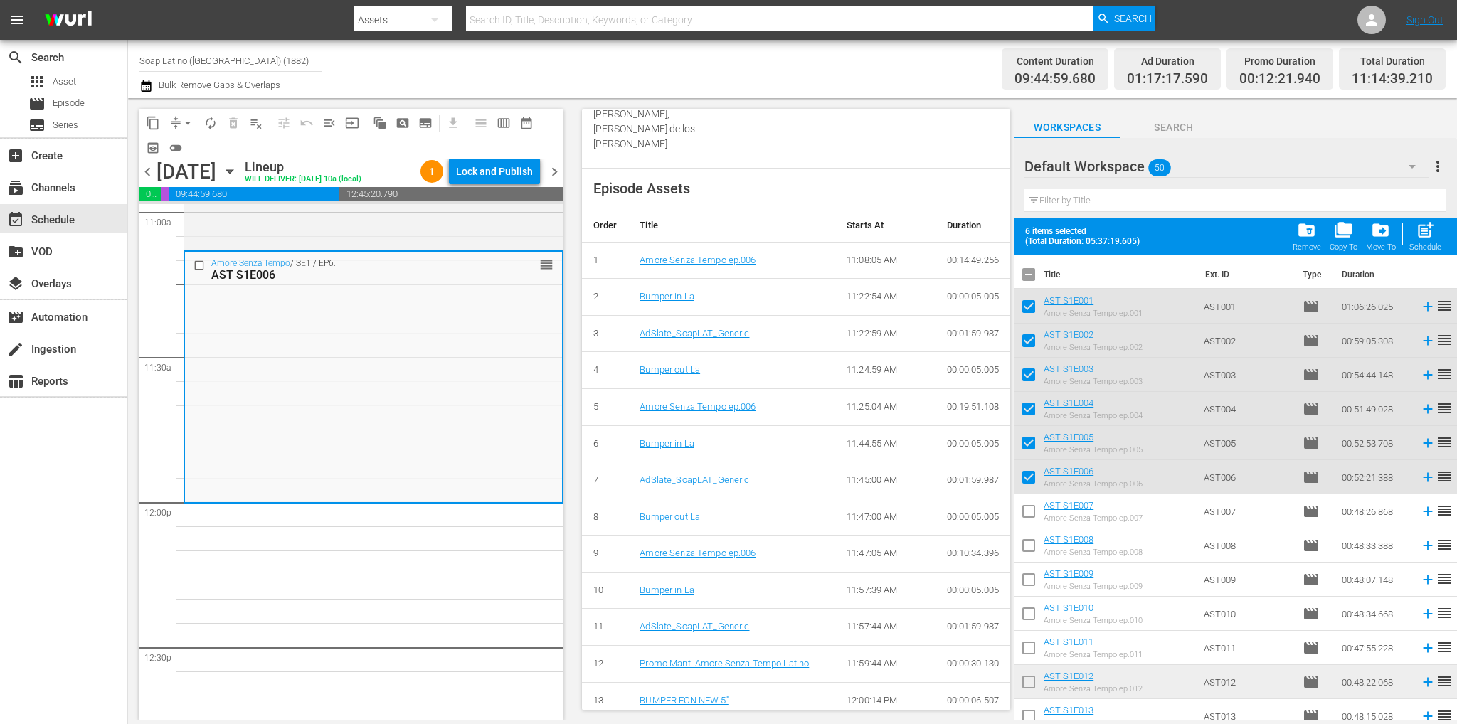
checkbox input "true"
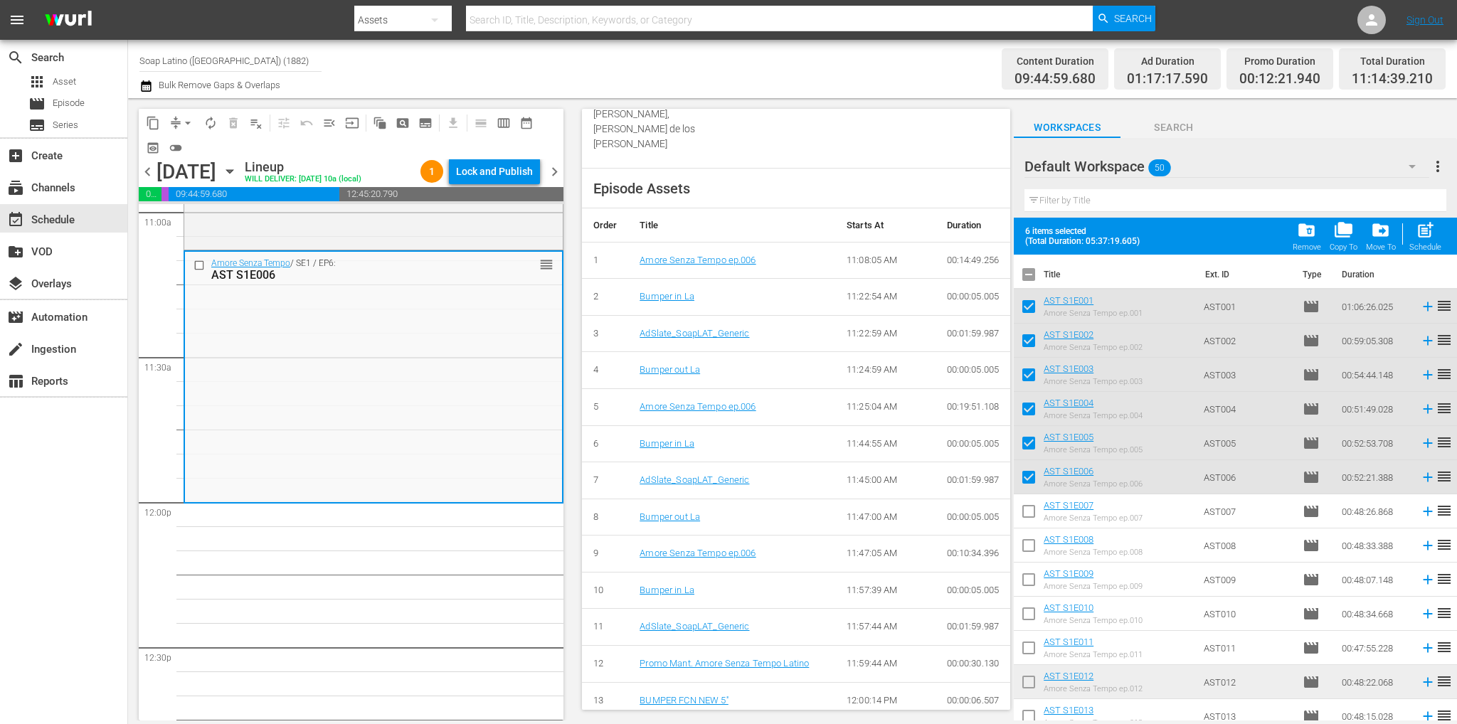
checkbox input "true"
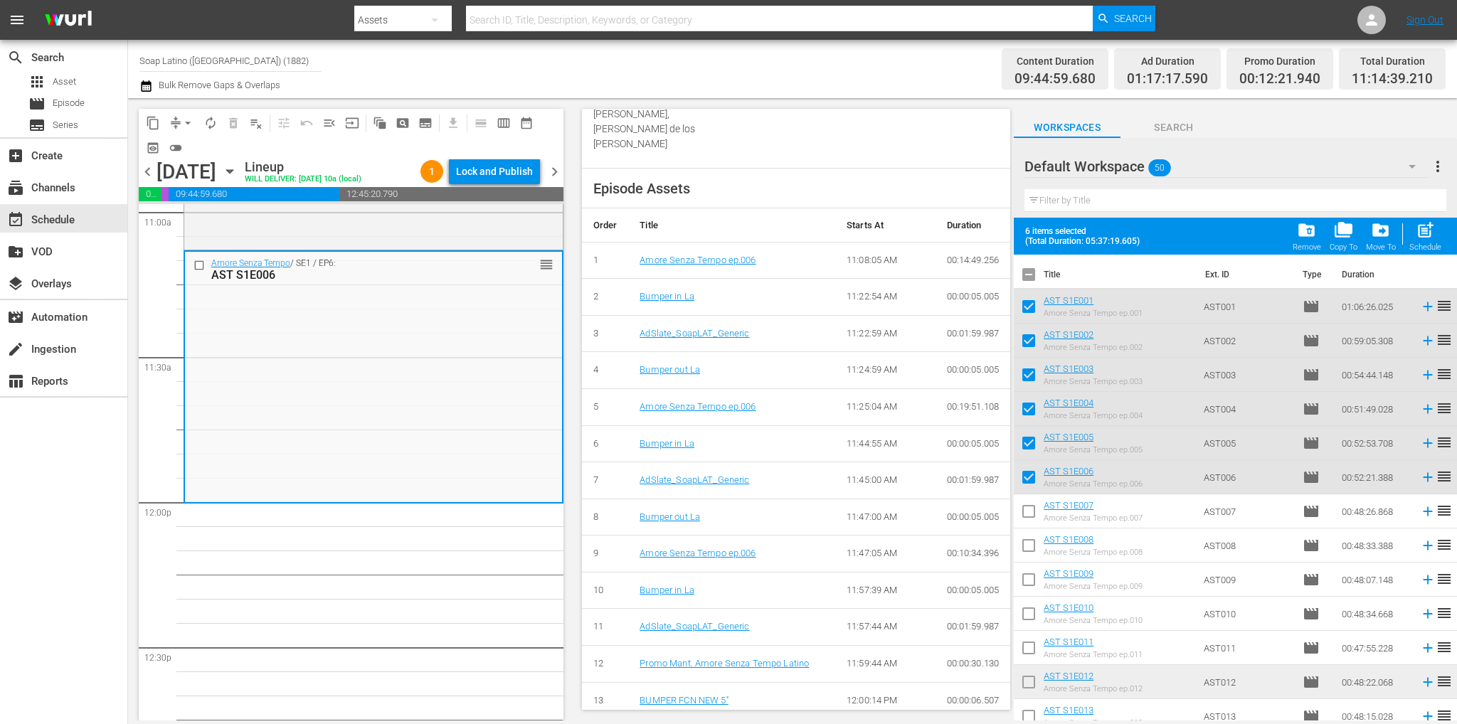
checkbox input "true"
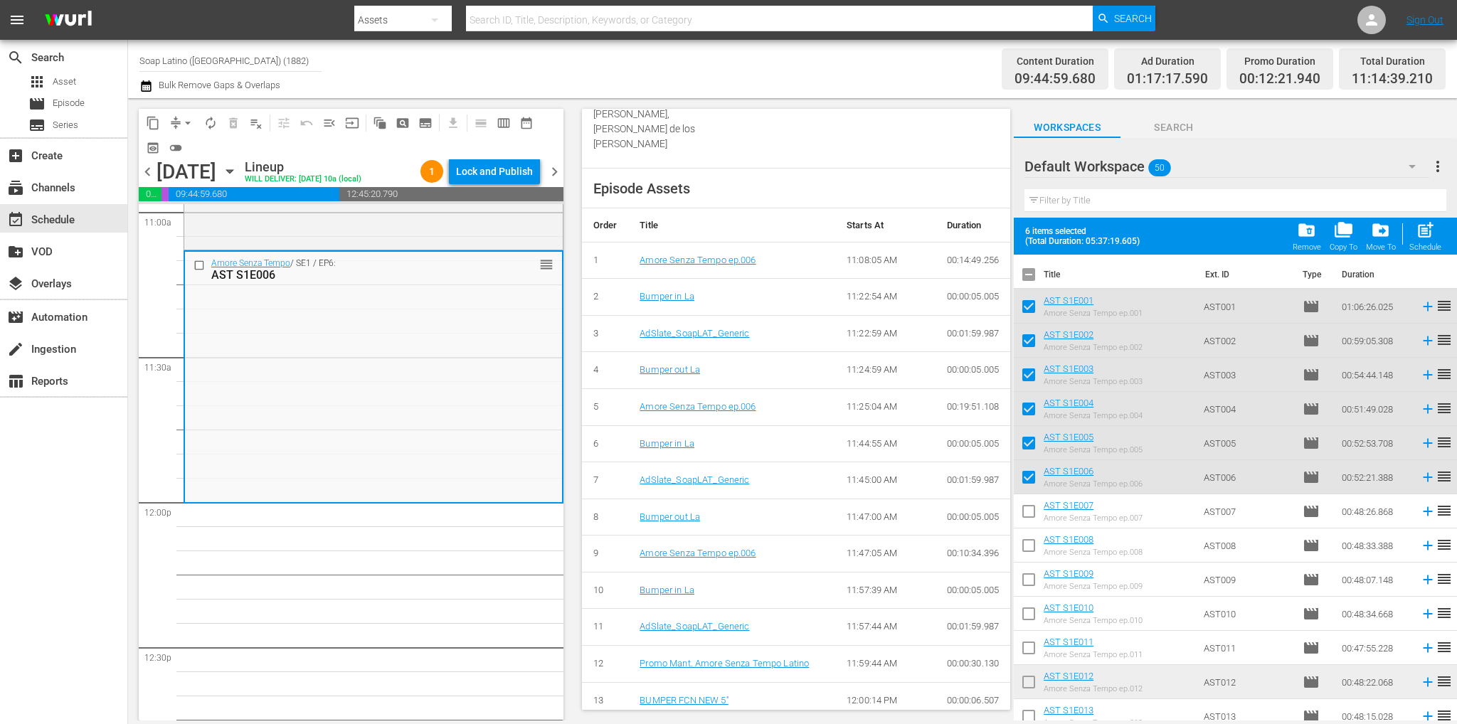
checkbox input "true"
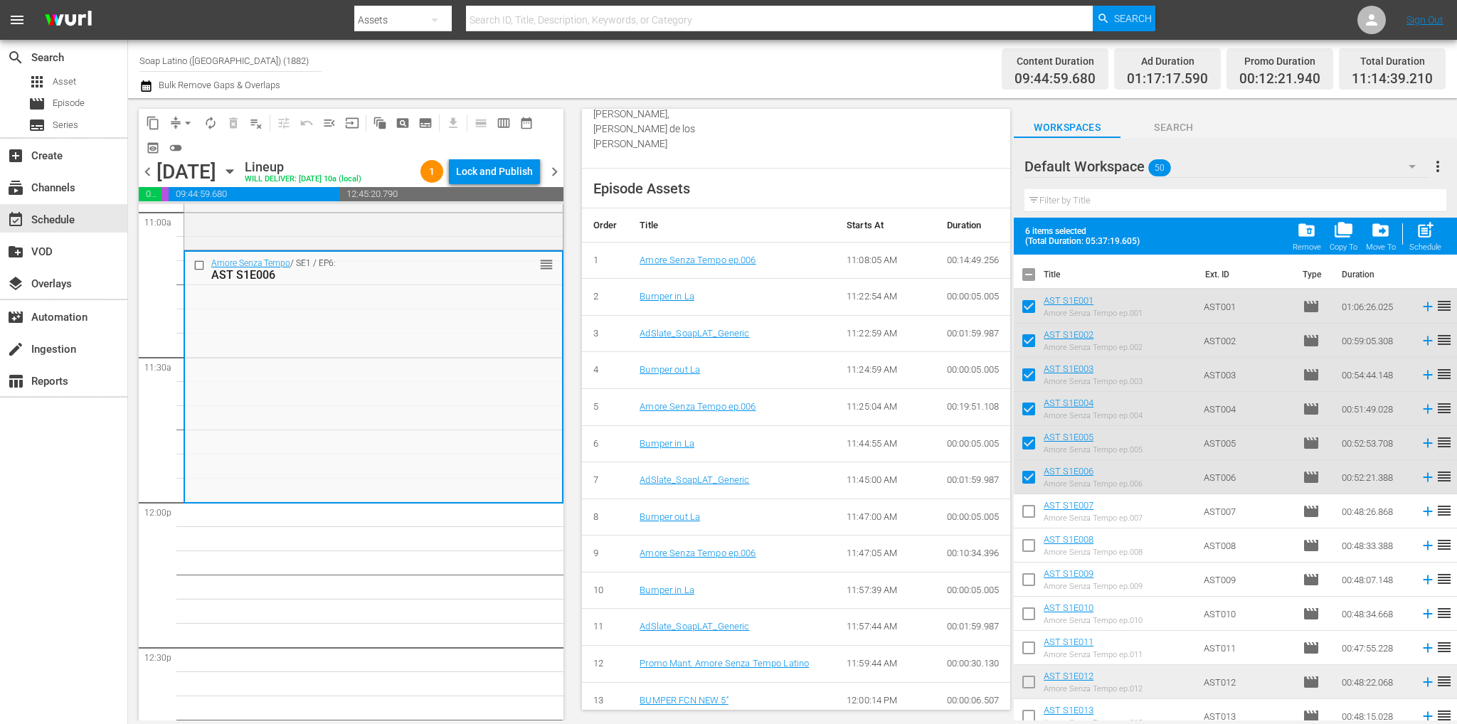
checkbox input "true"
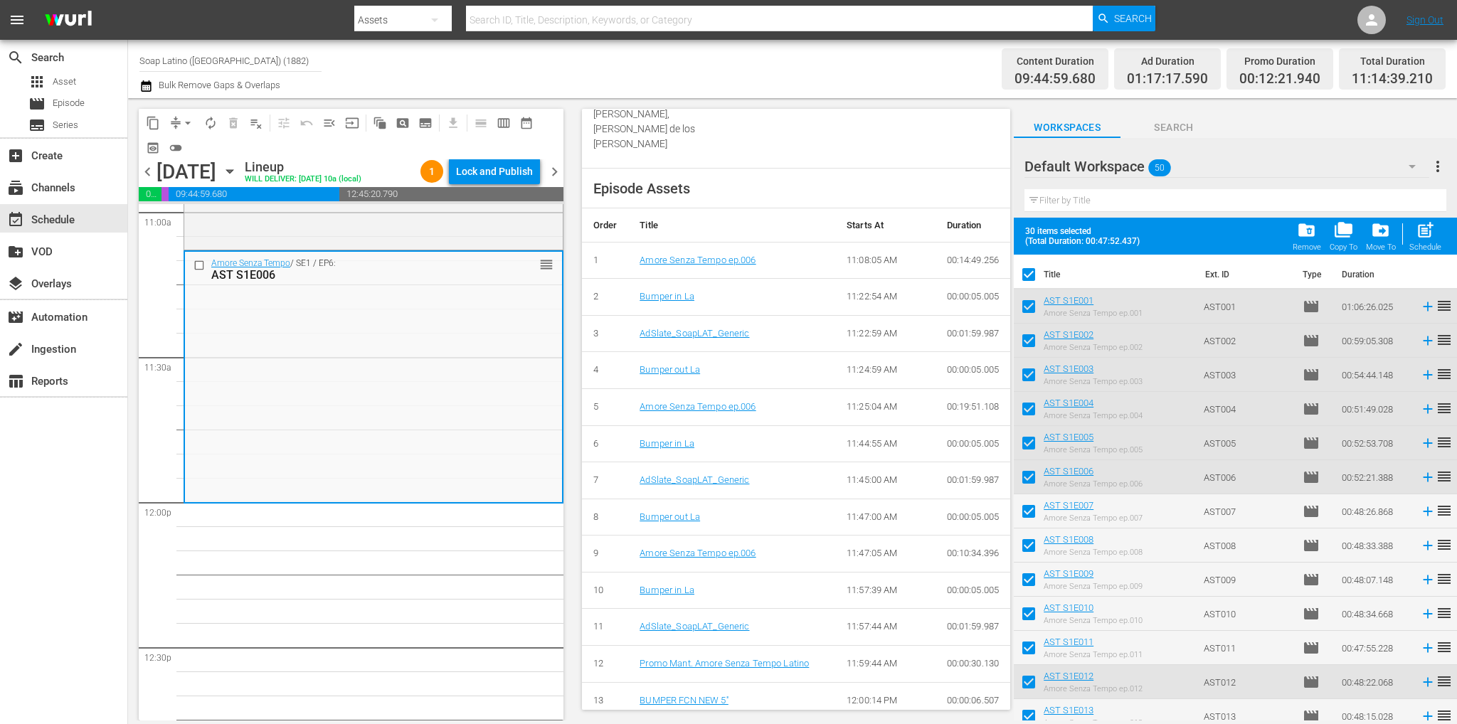
click at [1028, 272] on input "checkbox" at bounding box center [1028, 277] width 30 height 30
checkbox input "false"
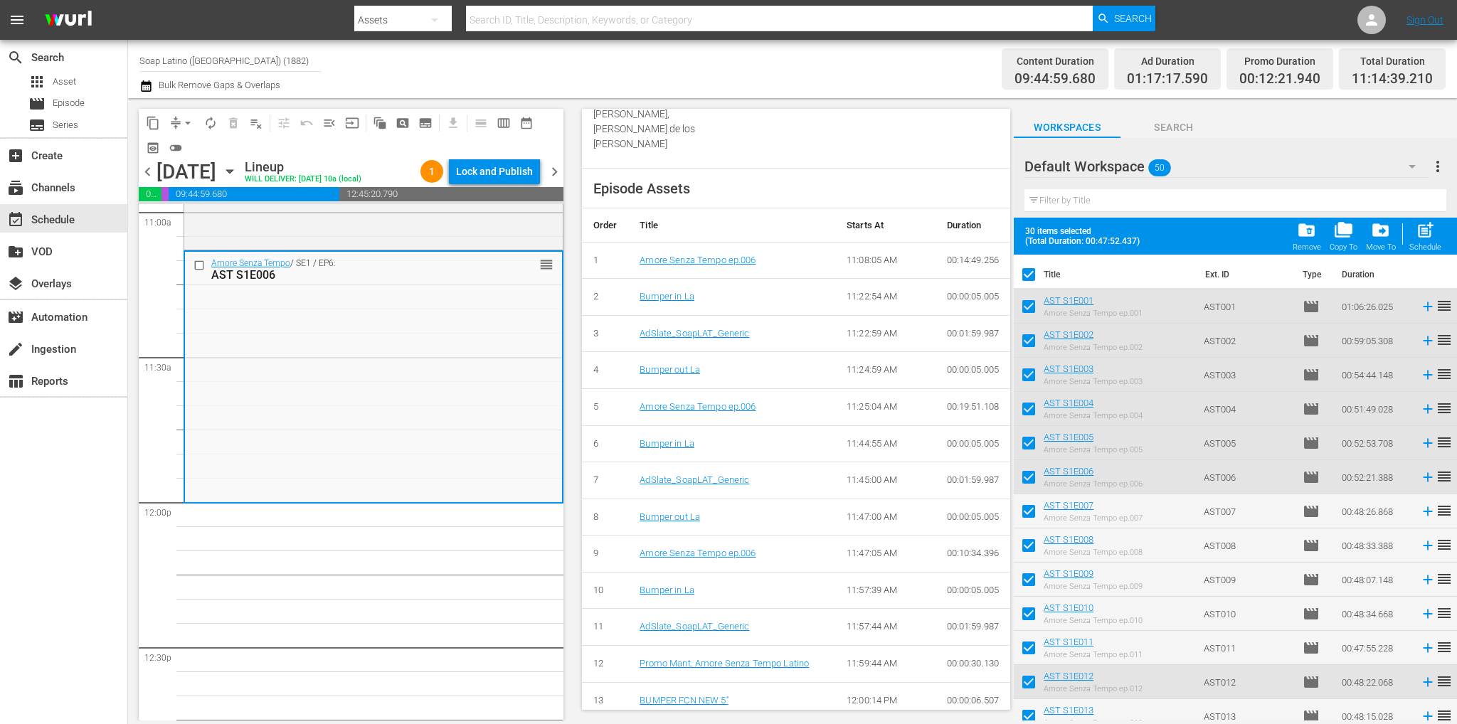
checkbox input "false"
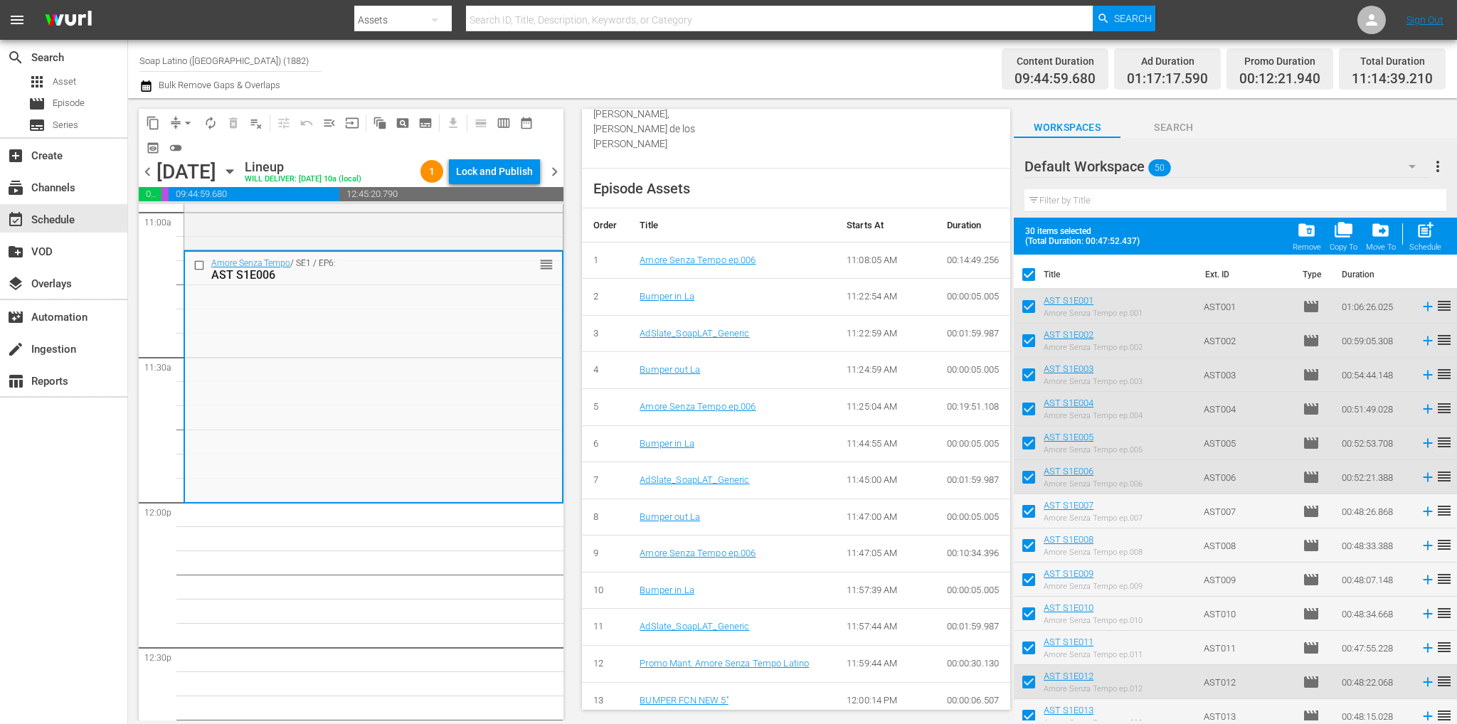
checkbox input "false"
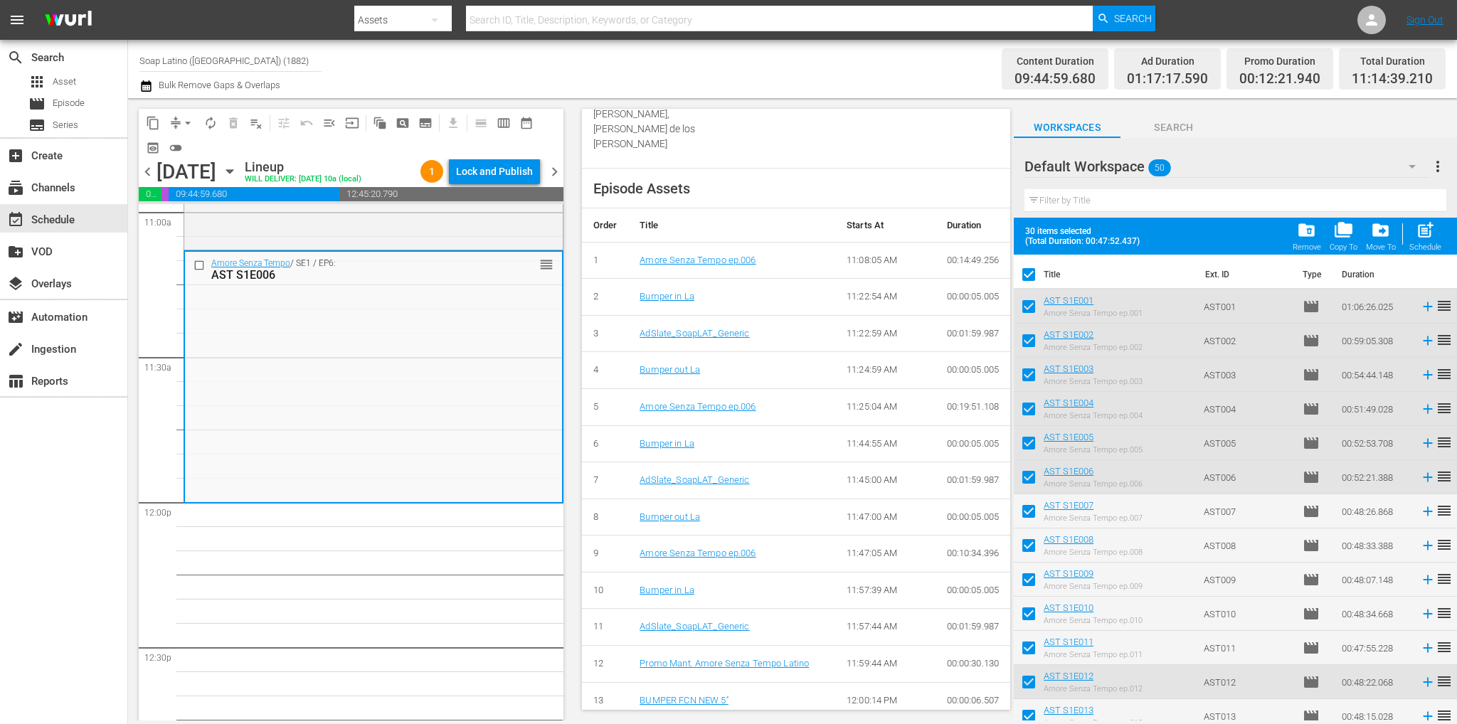
checkbox input "false"
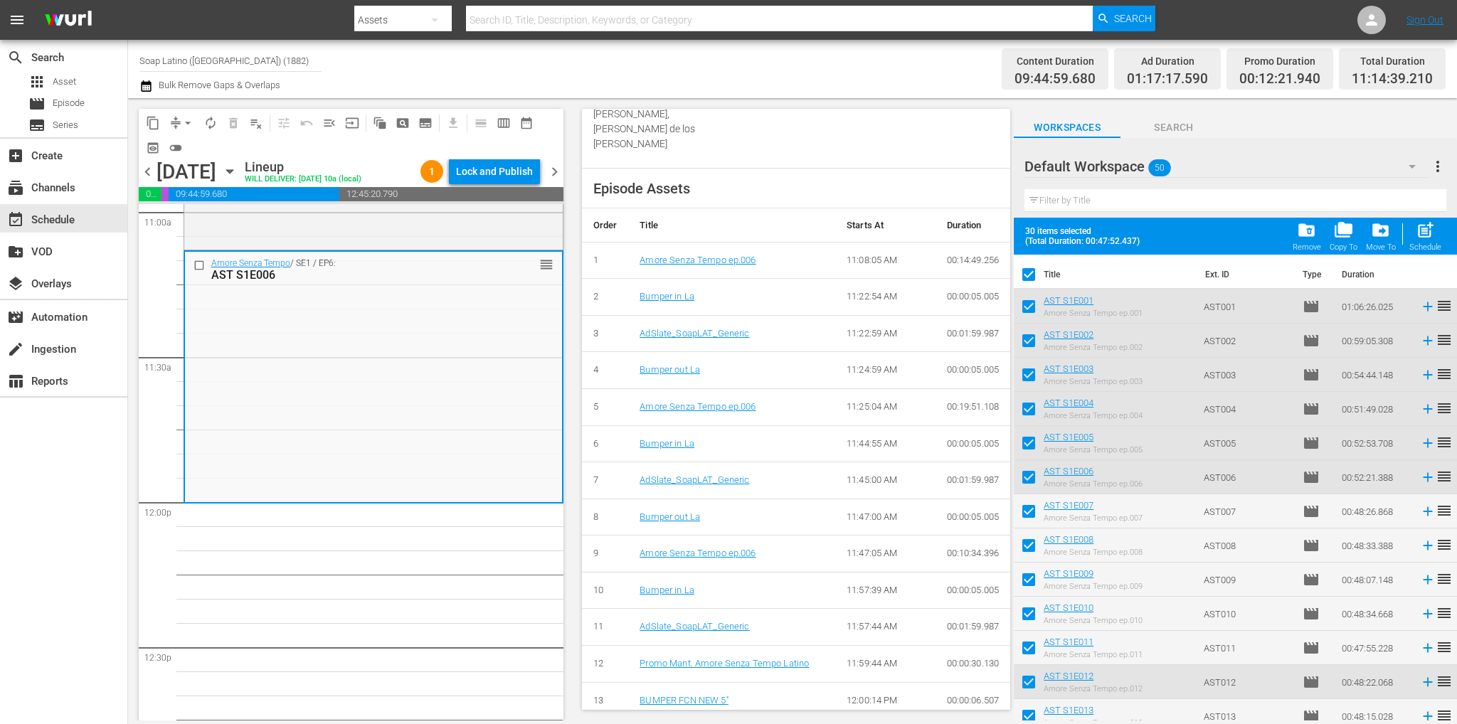
checkbox input "false"
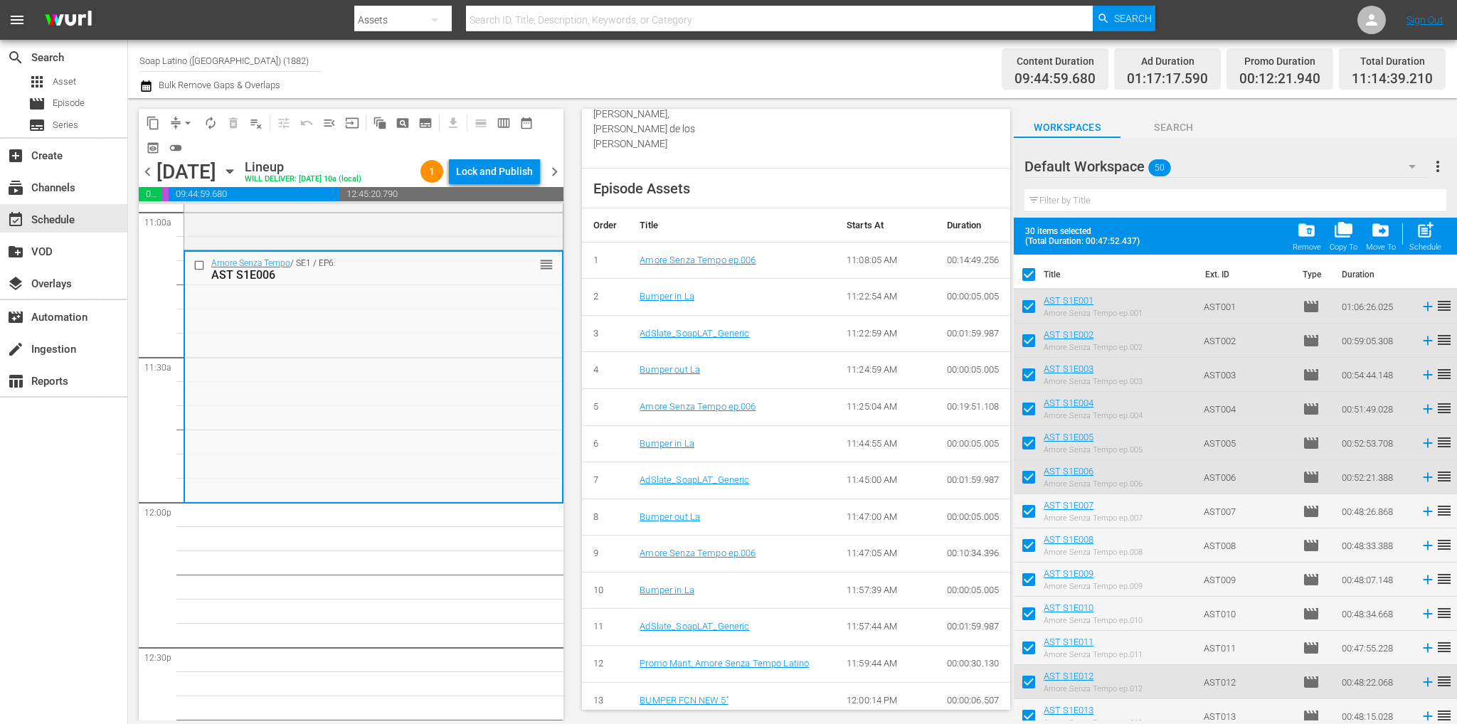
checkbox input "false"
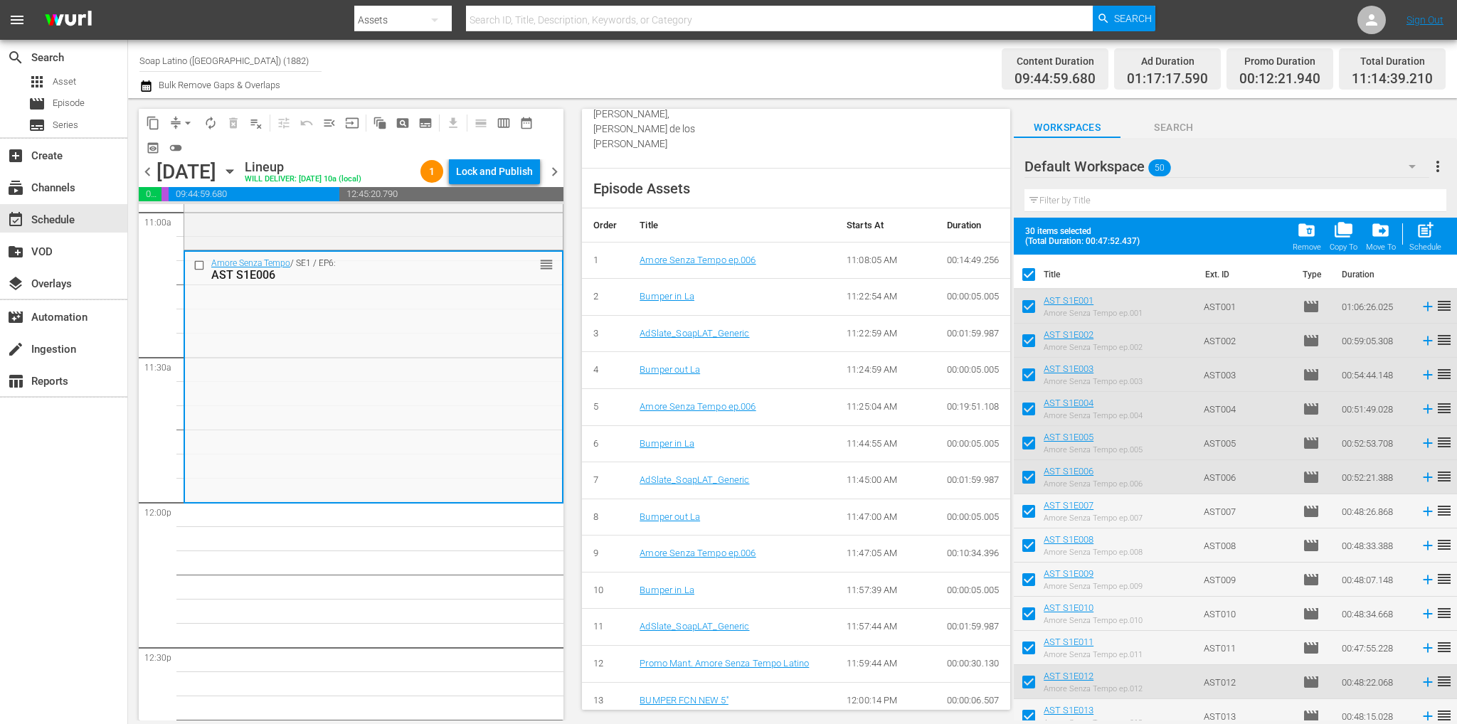
checkbox input "false"
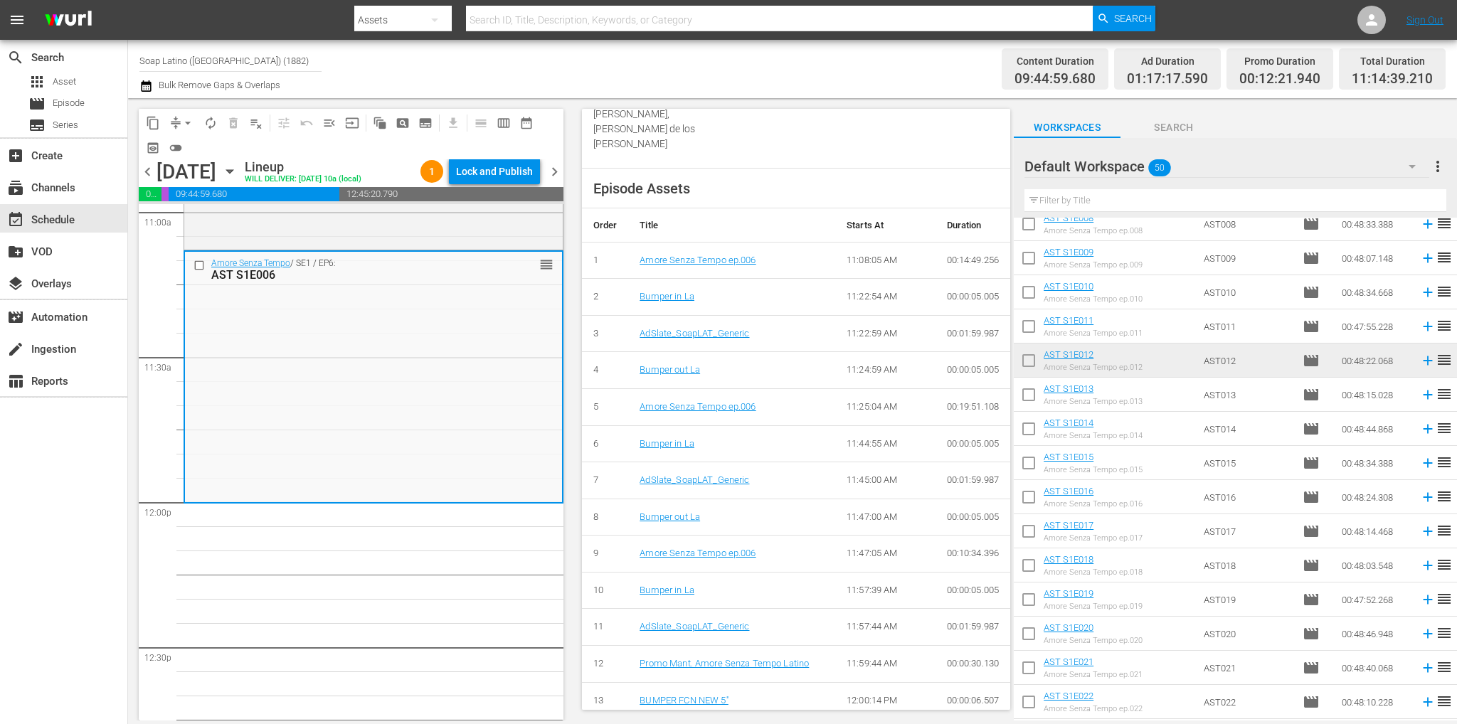
scroll to position [142, 0]
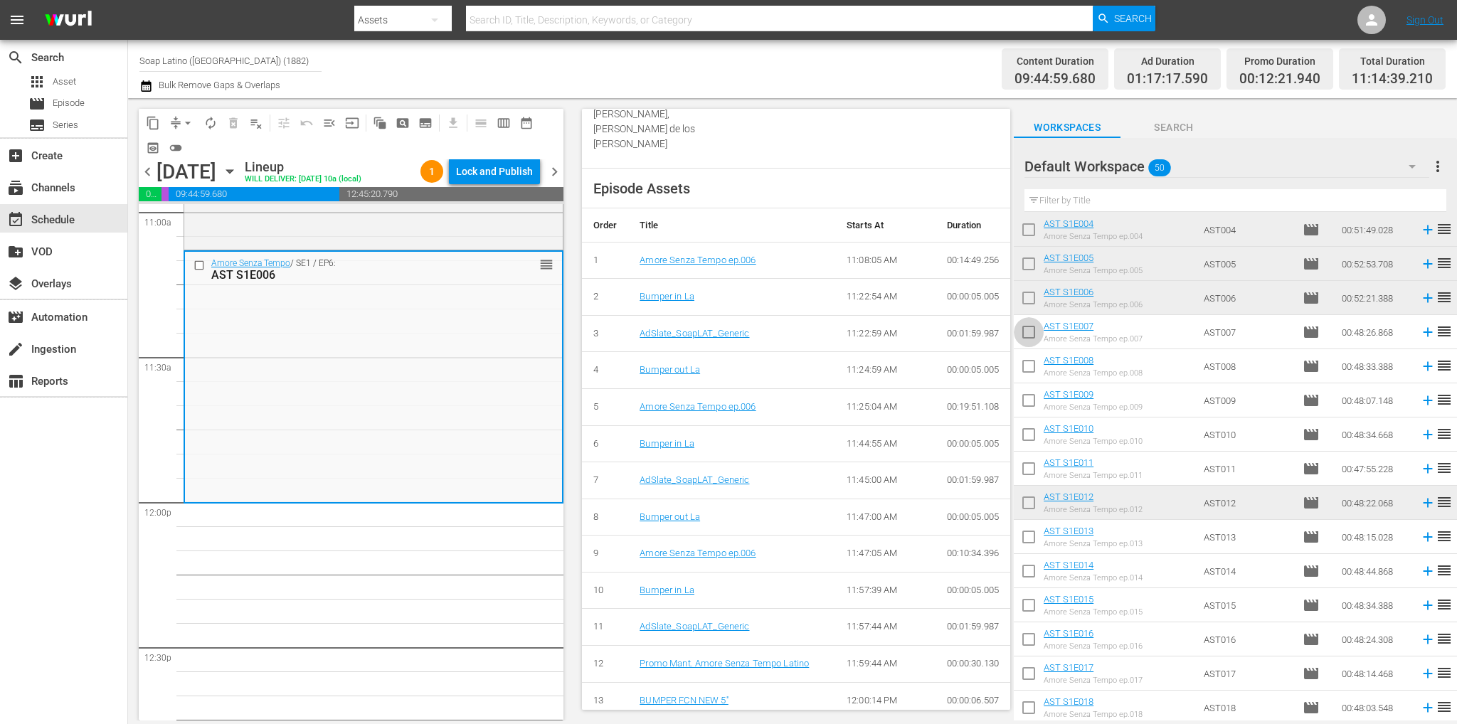
click at [1036, 331] on input "checkbox" at bounding box center [1028, 335] width 30 height 30
checkbox input "true"
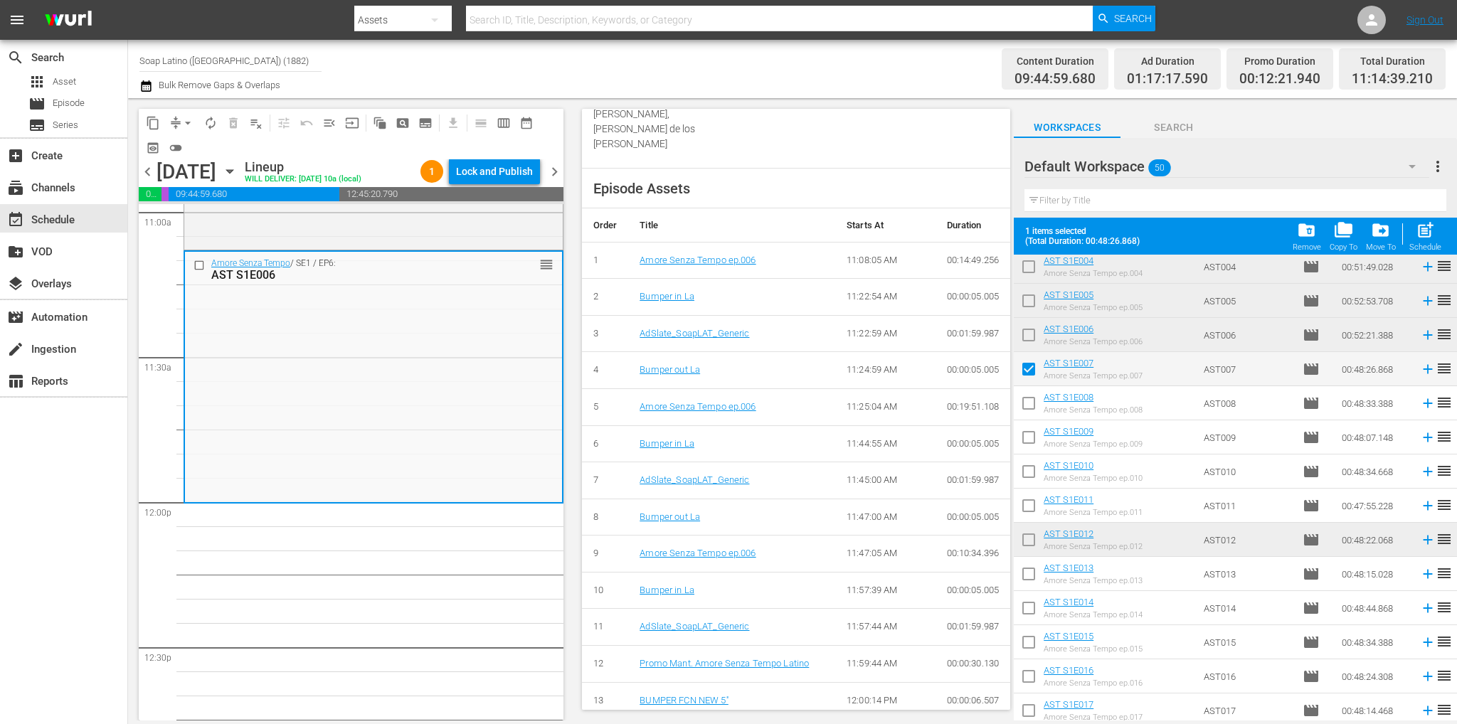
click at [1033, 397] on input "checkbox" at bounding box center [1028, 406] width 30 height 30
checkbox input "true"
click at [1025, 439] on input "checkbox" at bounding box center [1028, 440] width 30 height 30
checkbox input "true"
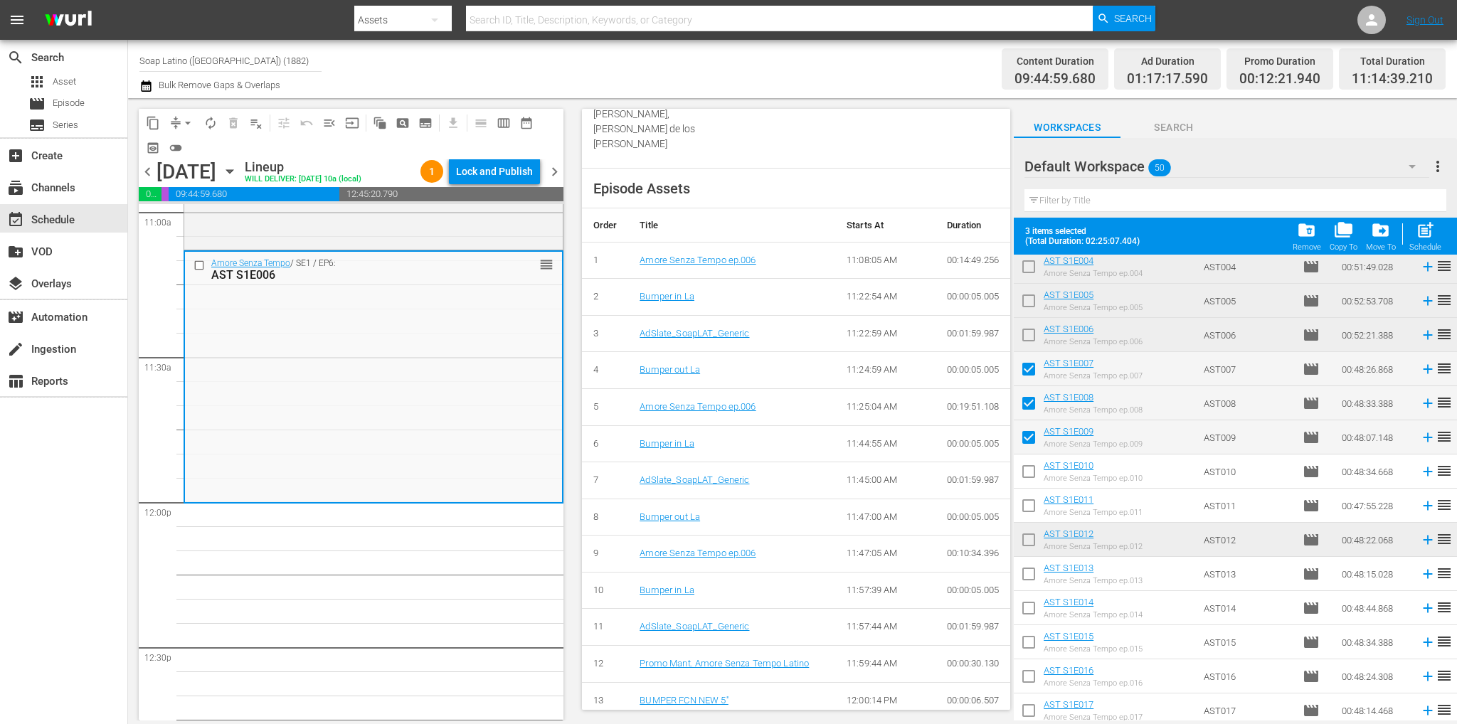
click at [1025, 481] on input "checkbox" at bounding box center [1028, 474] width 30 height 30
checkbox input "true"
click at [1027, 504] on input "checkbox" at bounding box center [1028, 509] width 30 height 30
checkbox input "true"
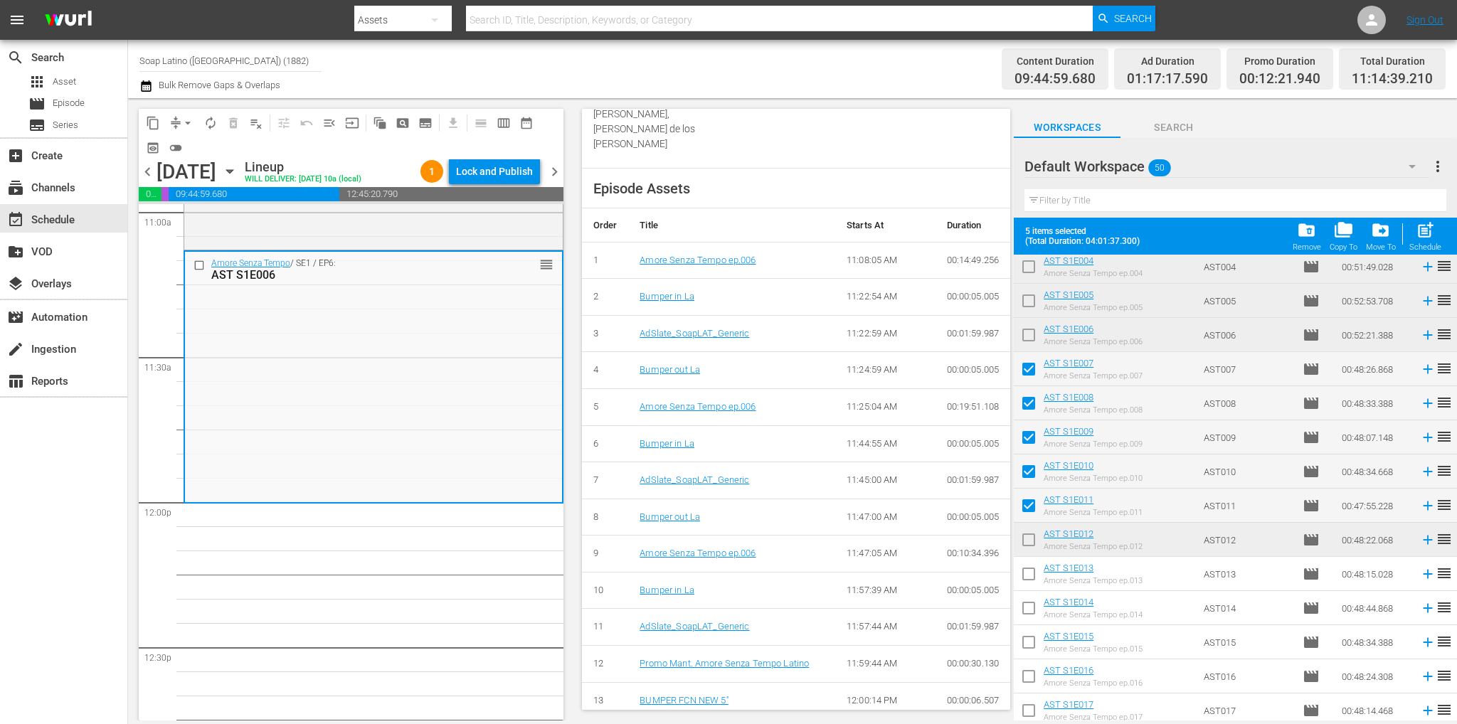
click at [1033, 536] on input "checkbox" at bounding box center [1028, 543] width 30 height 30
checkbox input "true"
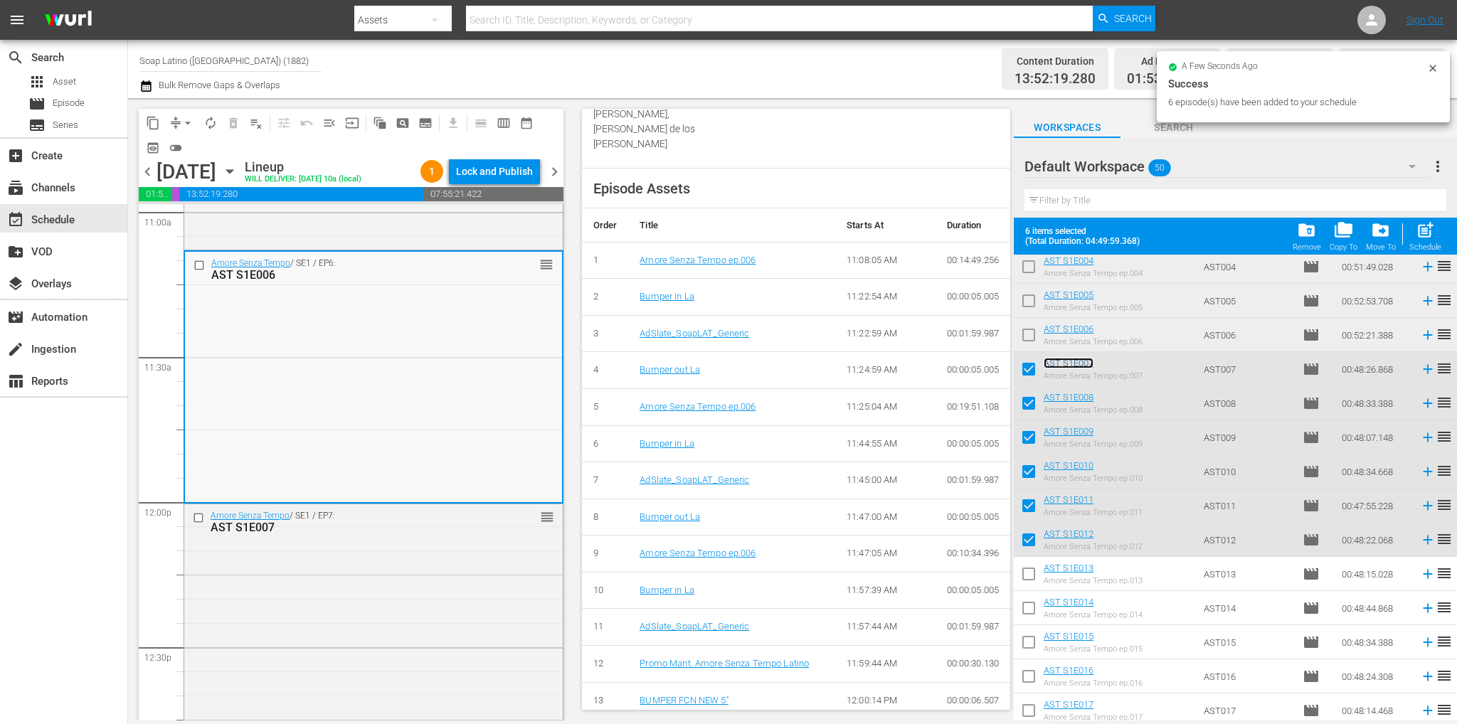
scroll to position [3659, 0]
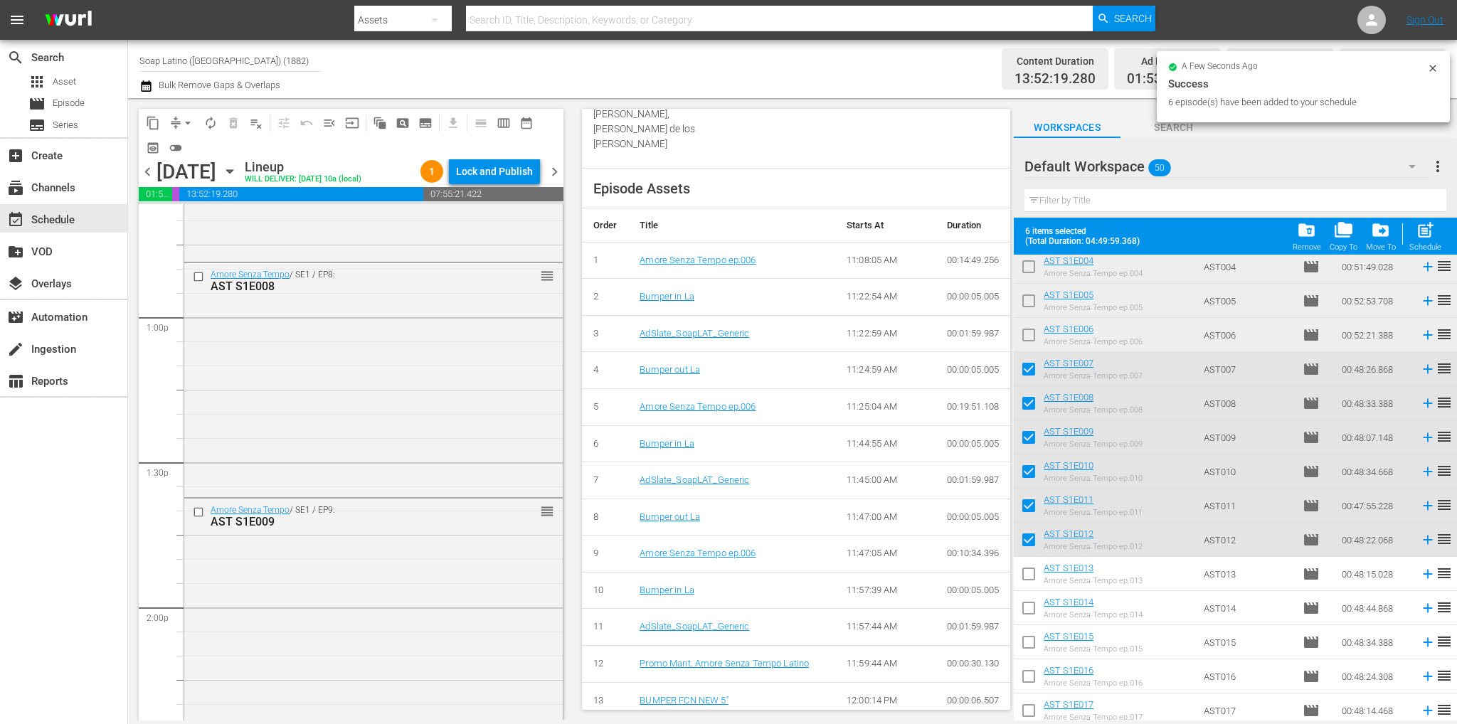
click at [1029, 366] on input "checkbox" at bounding box center [1028, 372] width 30 height 30
checkbox input "false"
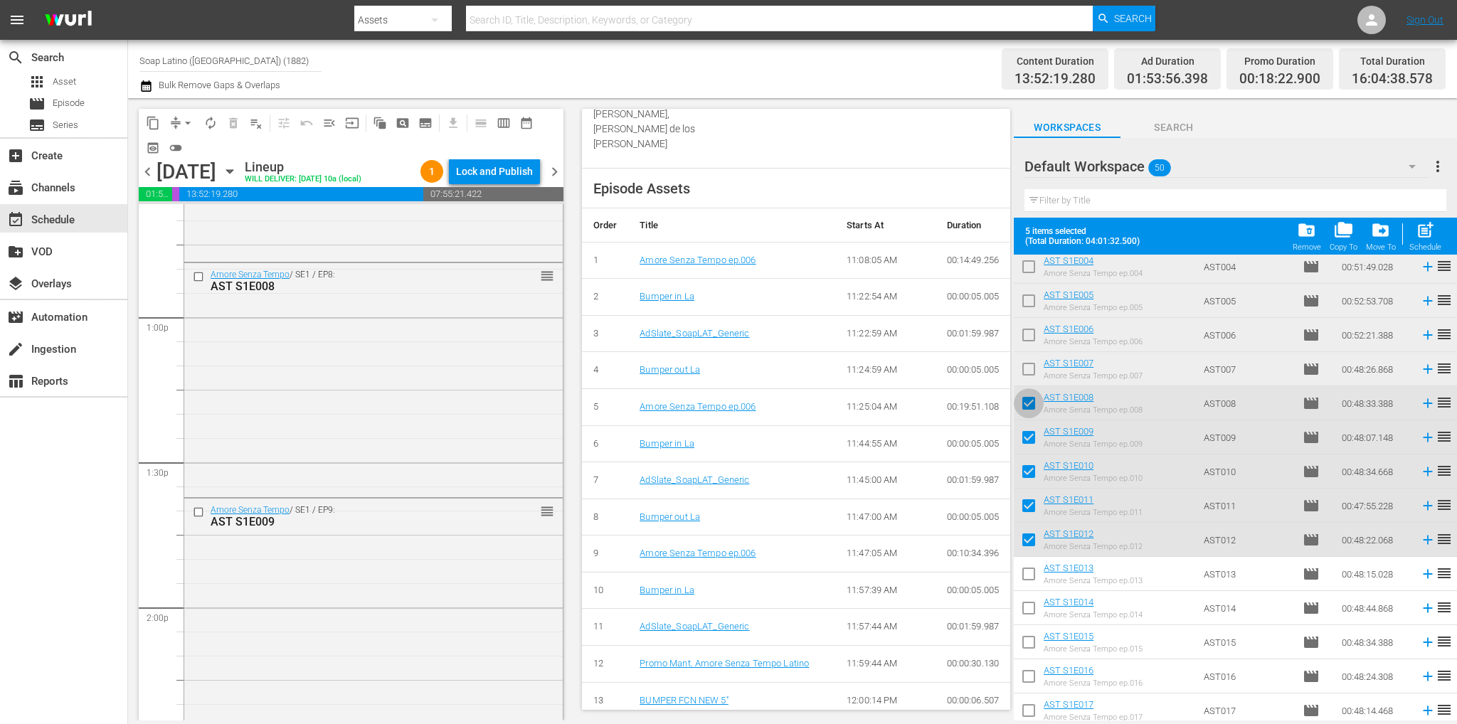
click at [1023, 399] on input "checkbox" at bounding box center [1028, 406] width 30 height 30
click at [1023, 400] on input "checkbox" at bounding box center [1028, 406] width 30 height 30
click at [1026, 414] on input "checkbox" at bounding box center [1028, 406] width 30 height 30
checkbox input "false"
click at [1026, 438] on input "checkbox" at bounding box center [1028, 440] width 30 height 30
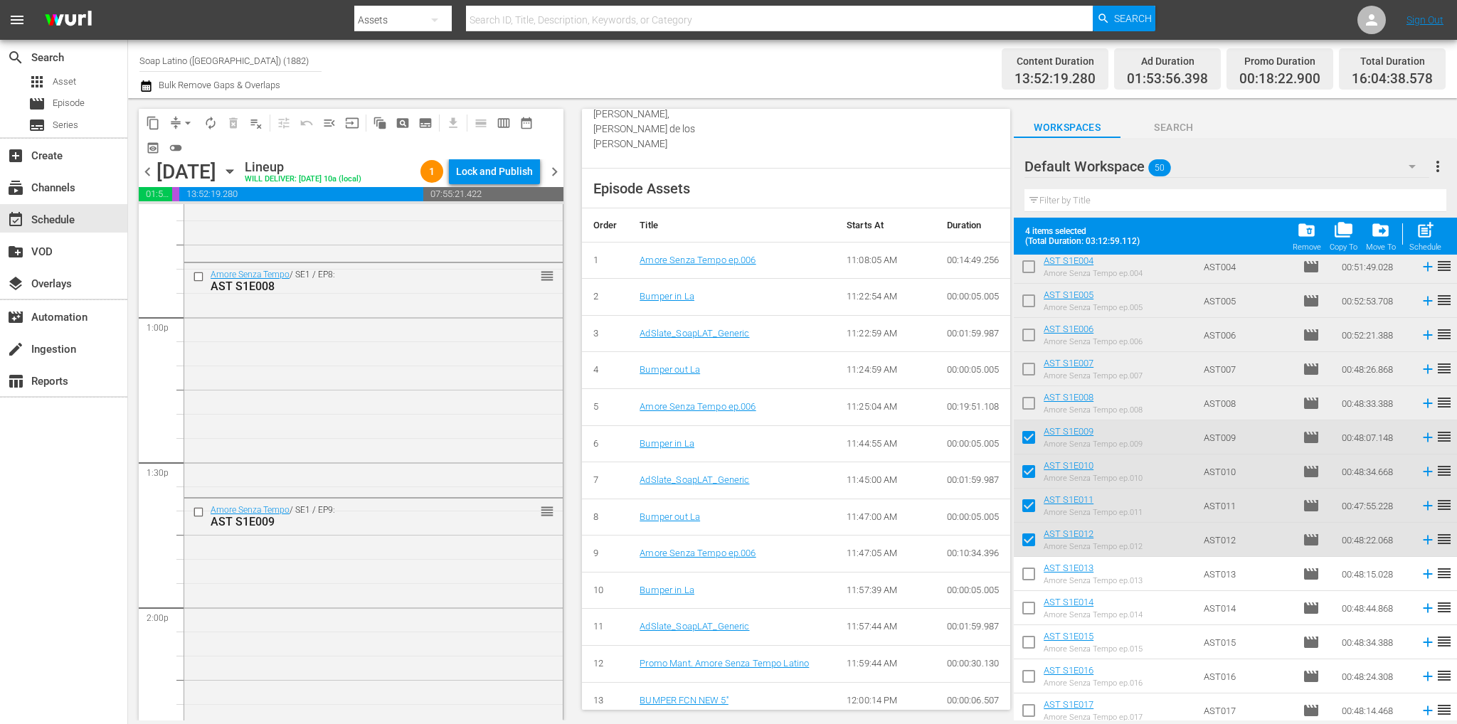
checkbox input "false"
click at [1026, 466] on input "checkbox" at bounding box center [1028, 474] width 30 height 30
checkbox input "false"
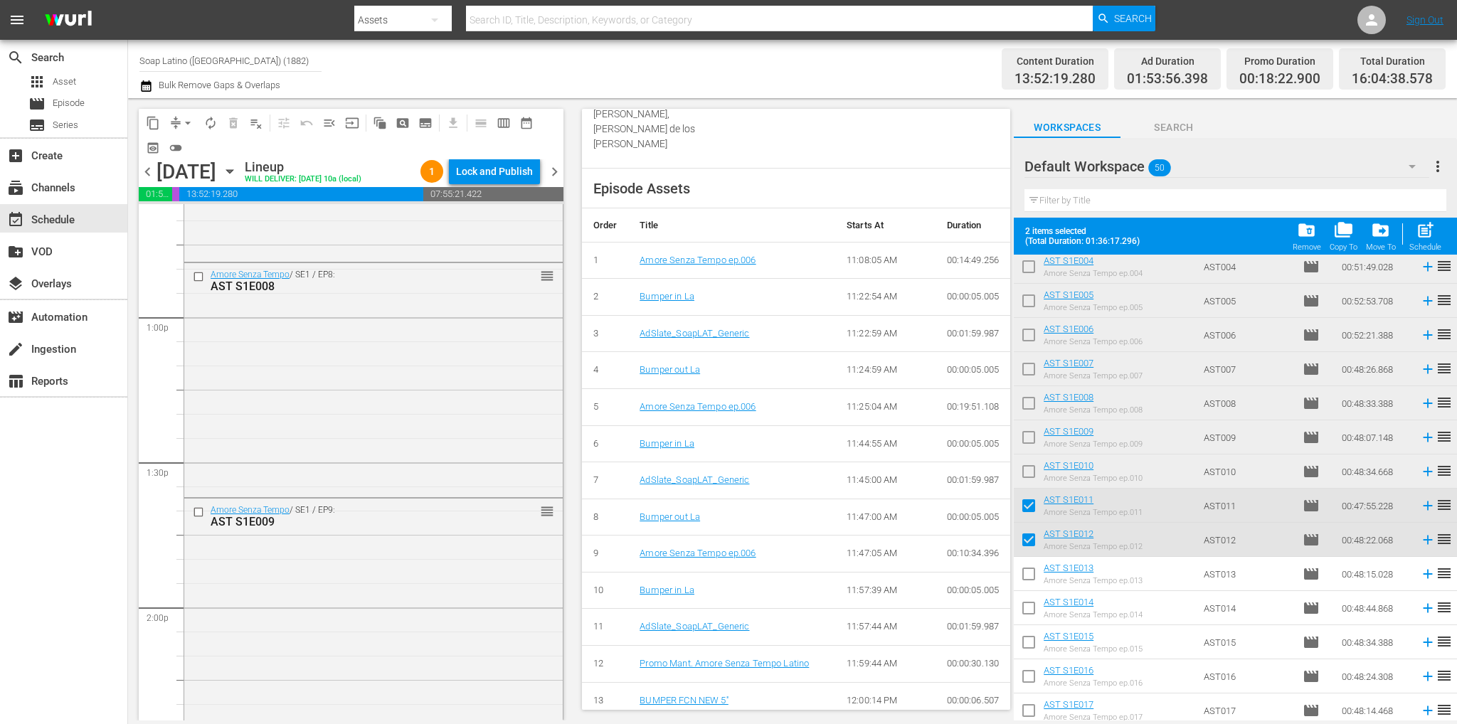
click at [1027, 501] on input "checkbox" at bounding box center [1028, 509] width 30 height 30
checkbox input "false"
click at [1026, 536] on input "checkbox" at bounding box center [1028, 543] width 30 height 30
checkbox input "false"
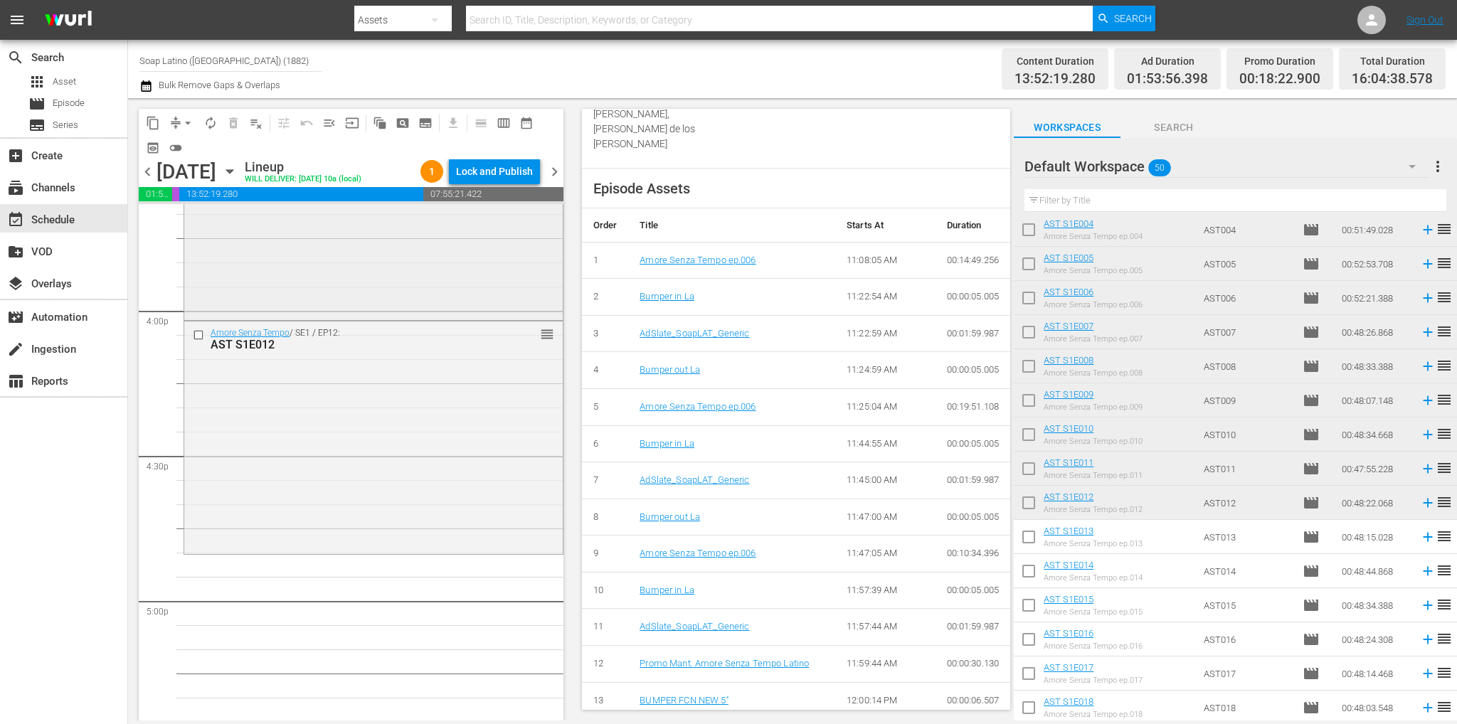
scroll to position [4655, 0]
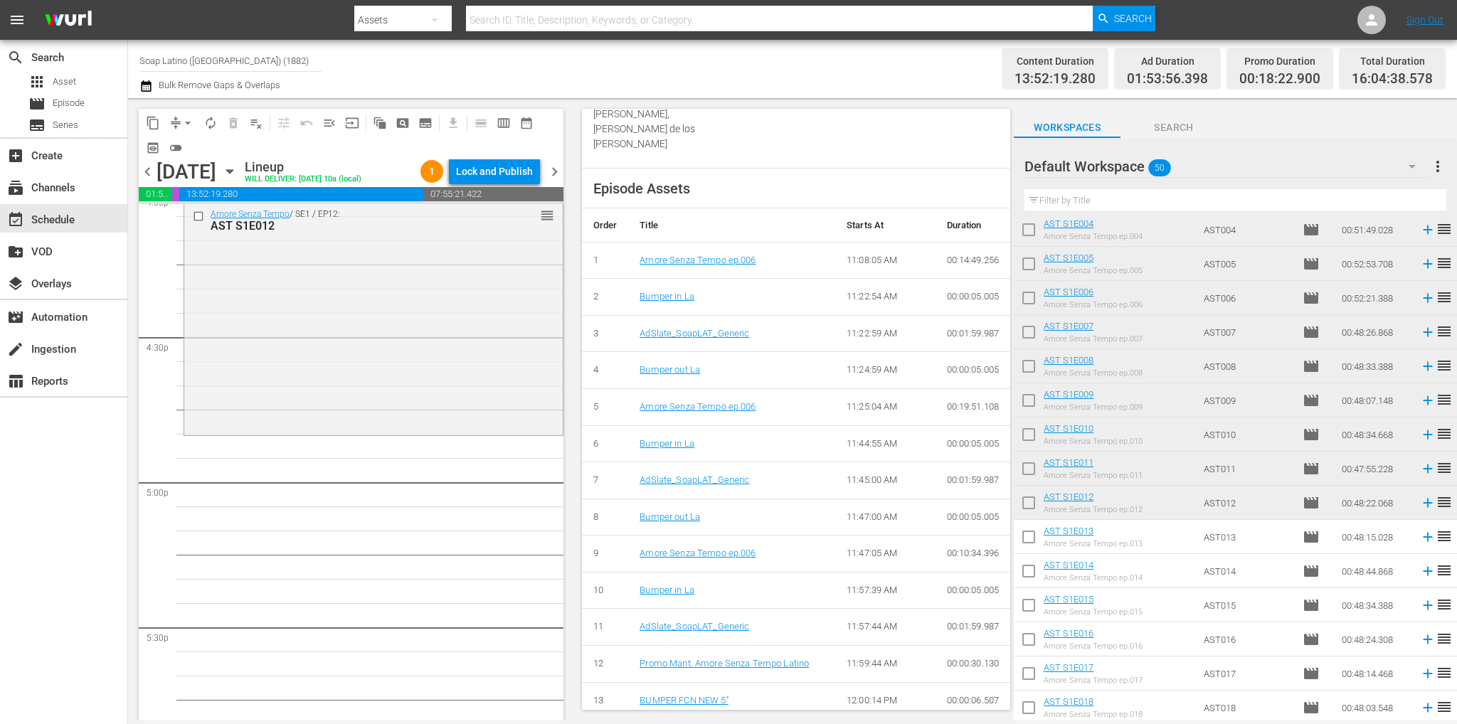
click at [1026, 540] on input "checkbox" at bounding box center [1028, 540] width 30 height 30
checkbox input "true"
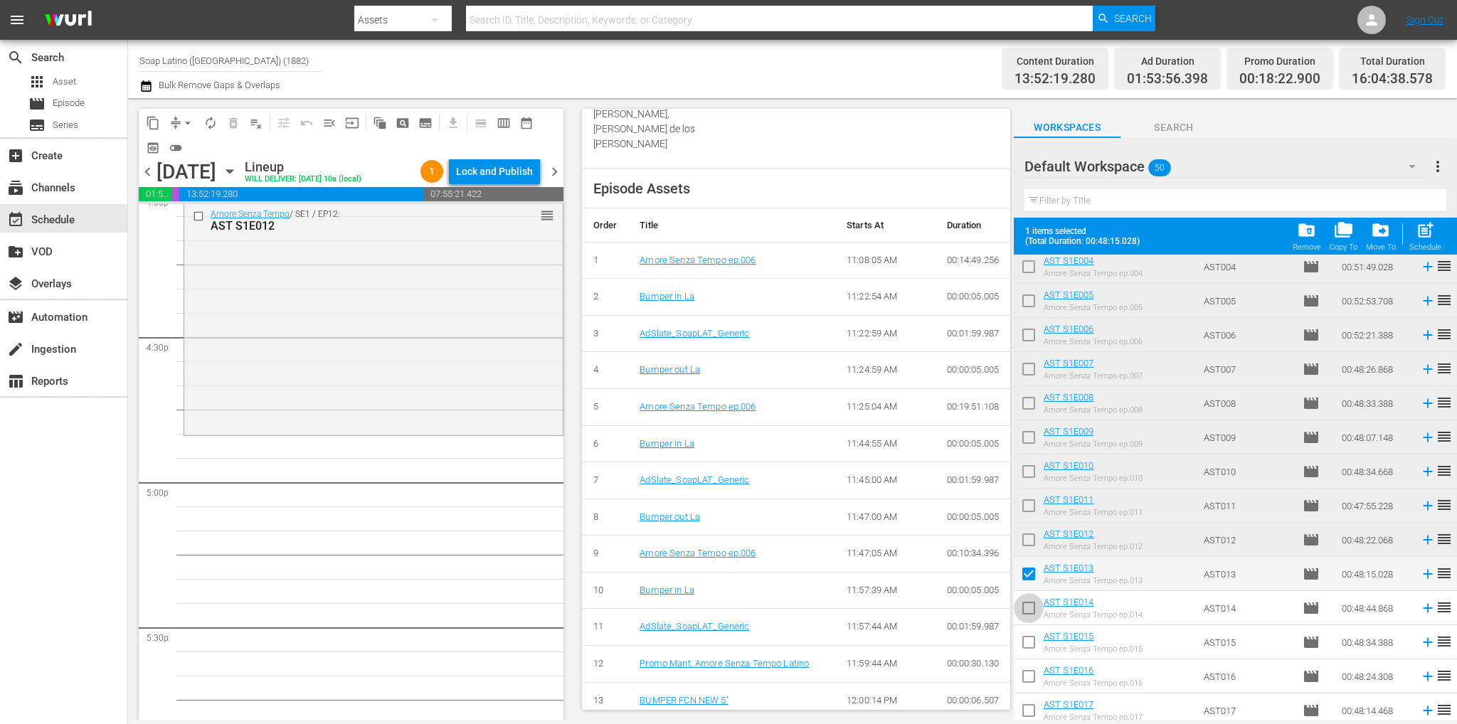
click at [1028, 604] on input "checkbox" at bounding box center [1028, 611] width 30 height 30
checkbox input "true"
click at [1036, 639] on input "checkbox" at bounding box center [1028, 645] width 30 height 30
checkbox input "true"
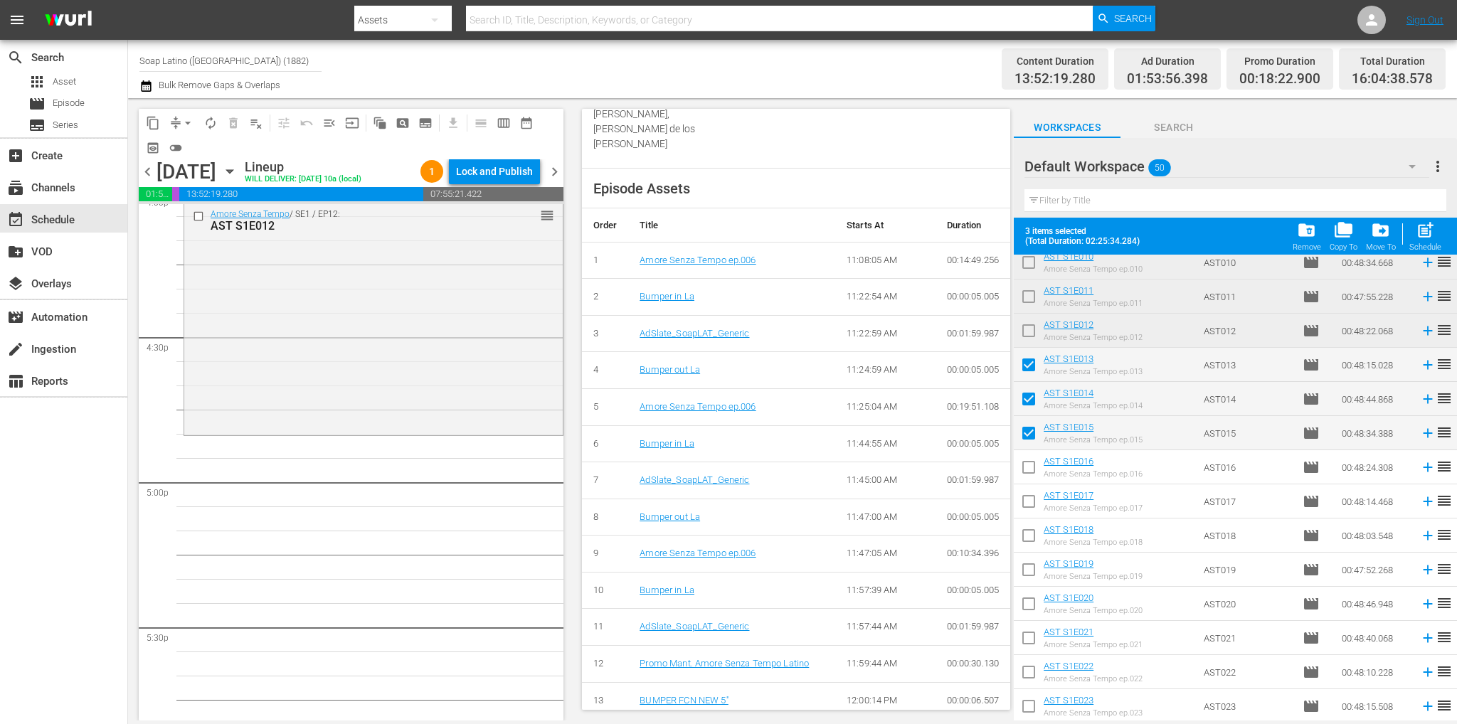
scroll to position [356, 0]
click at [1038, 464] on input "checkbox" at bounding box center [1028, 466] width 30 height 30
checkbox input "true"
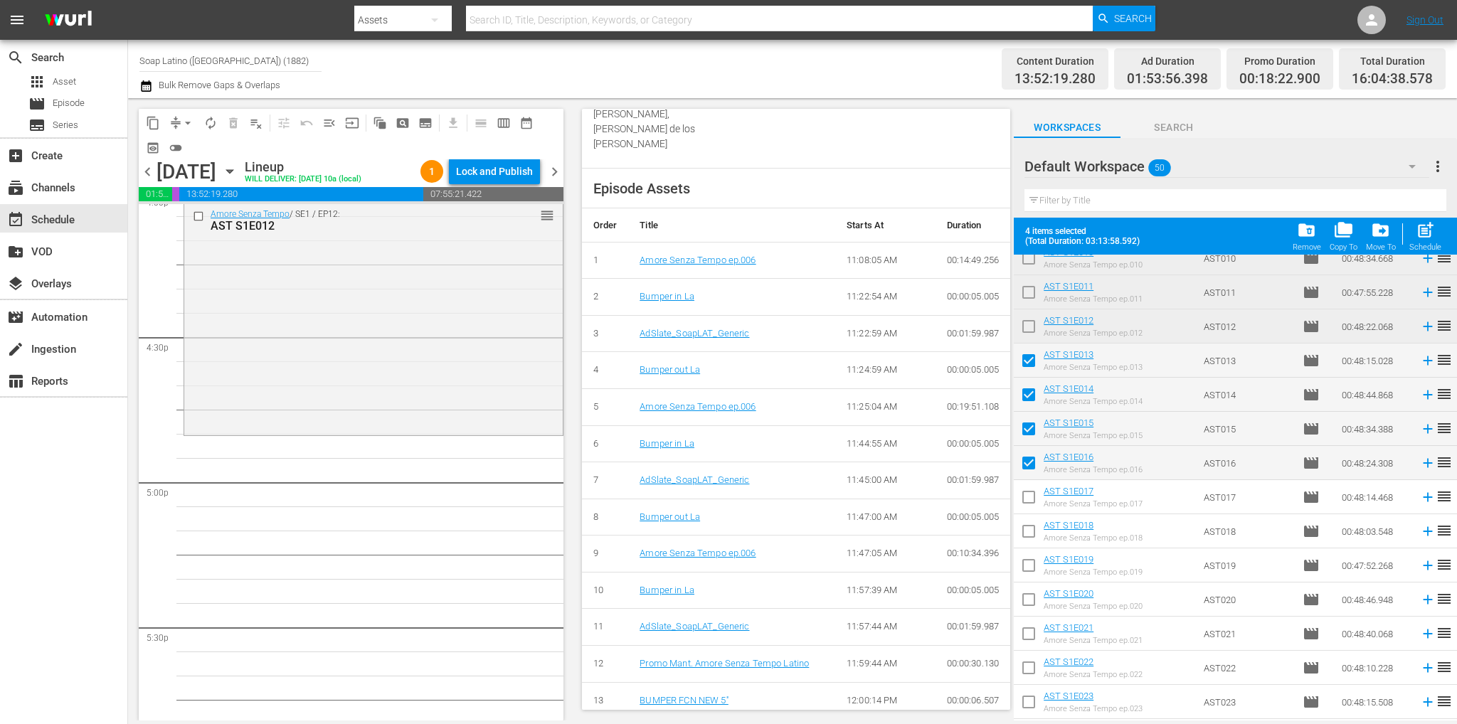
click at [1028, 506] on input "checkbox" at bounding box center [1028, 500] width 30 height 30
checkbox input "true"
click at [1023, 533] on input "checkbox" at bounding box center [1028, 534] width 30 height 30
checkbox input "true"
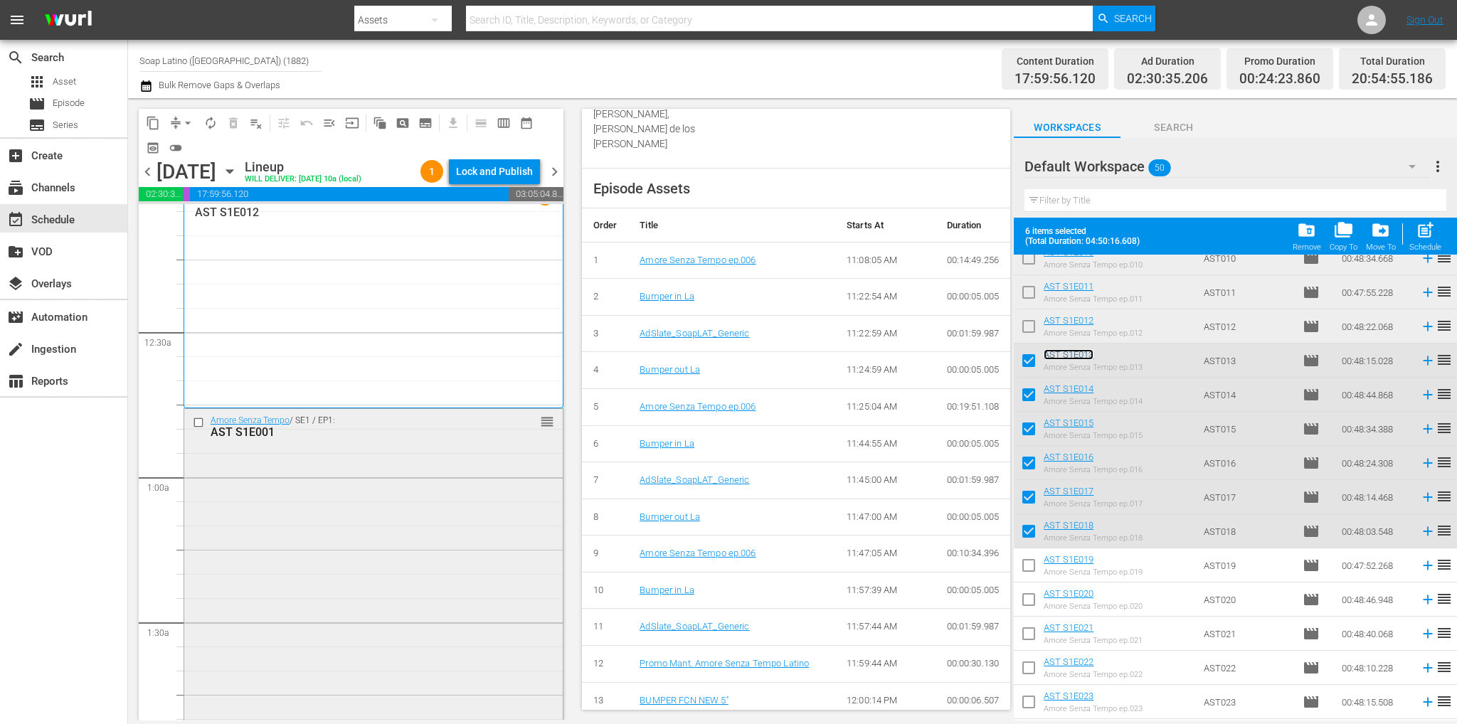
scroll to position [0, 0]
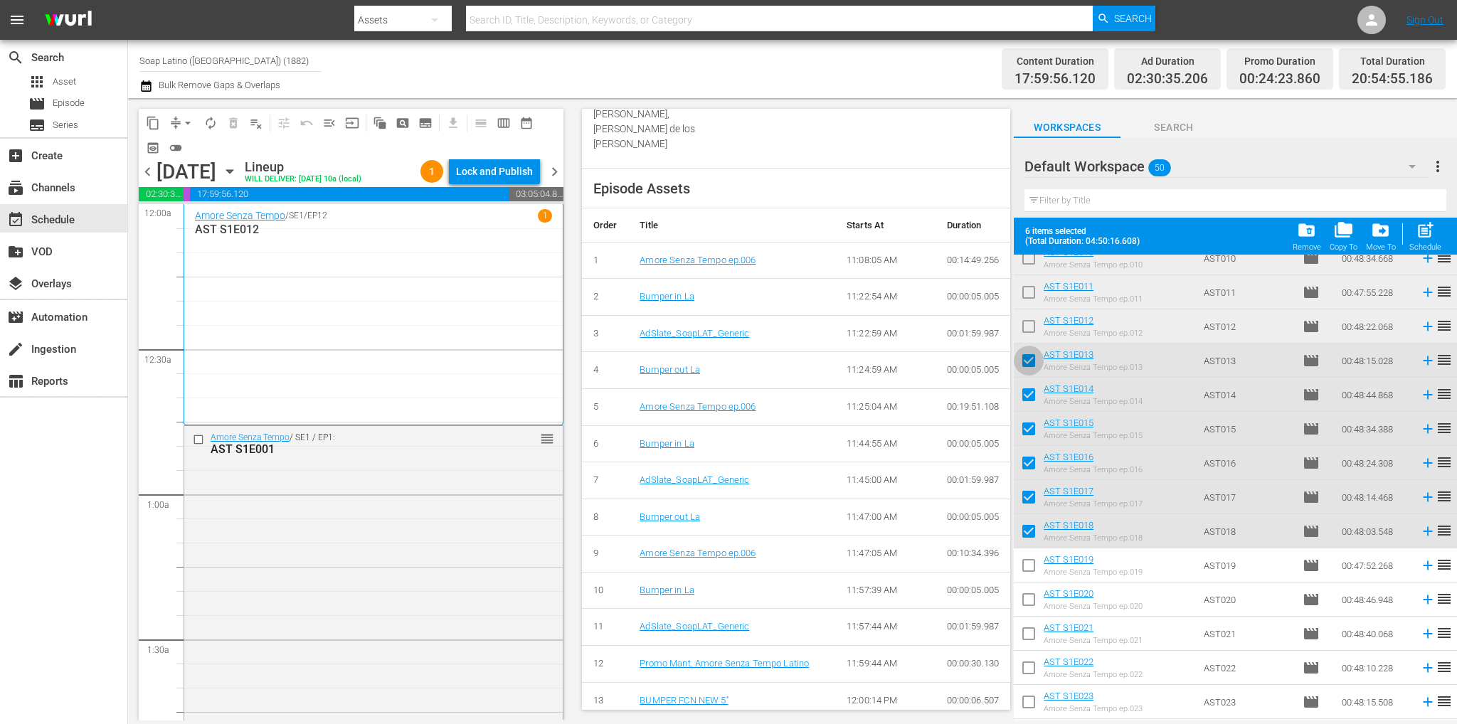
click at [1036, 356] on input "checkbox" at bounding box center [1028, 363] width 30 height 30
checkbox input "false"
click at [1026, 399] on input "checkbox" at bounding box center [1028, 398] width 30 height 30
checkbox input "false"
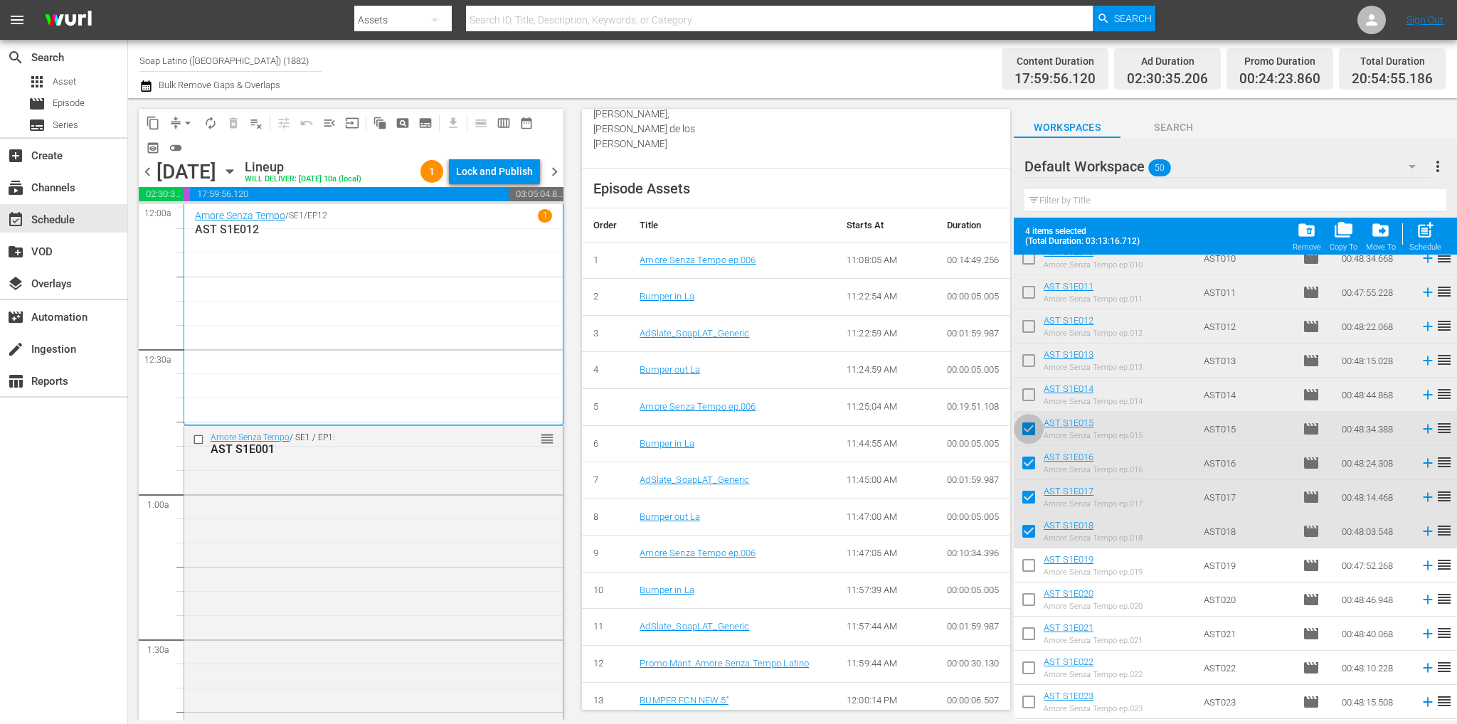
click at [1029, 428] on input "checkbox" at bounding box center [1028, 432] width 30 height 30
checkbox input "false"
click at [1028, 475] on input "checkbox" at bounding box center [1028, 466] width 30 height 30
checkbox input "false"
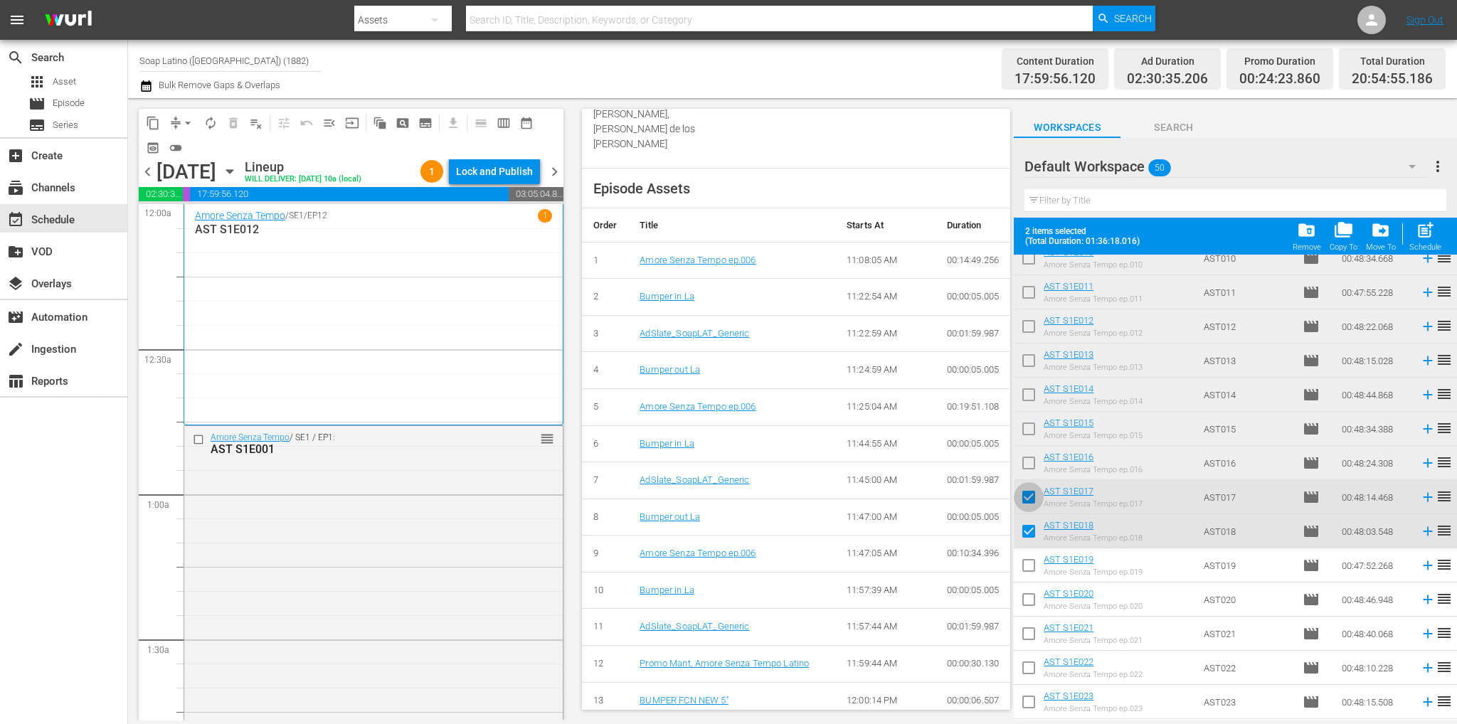
click at [1024, 503] on input "checkbox" at bounding box center [1028, 500] width 30 height 30
checkbox input "false"
click at [1027, 530] on input "checkbox" at bounding box center [1028, 534] width 30 height 30
checkbox input "false"
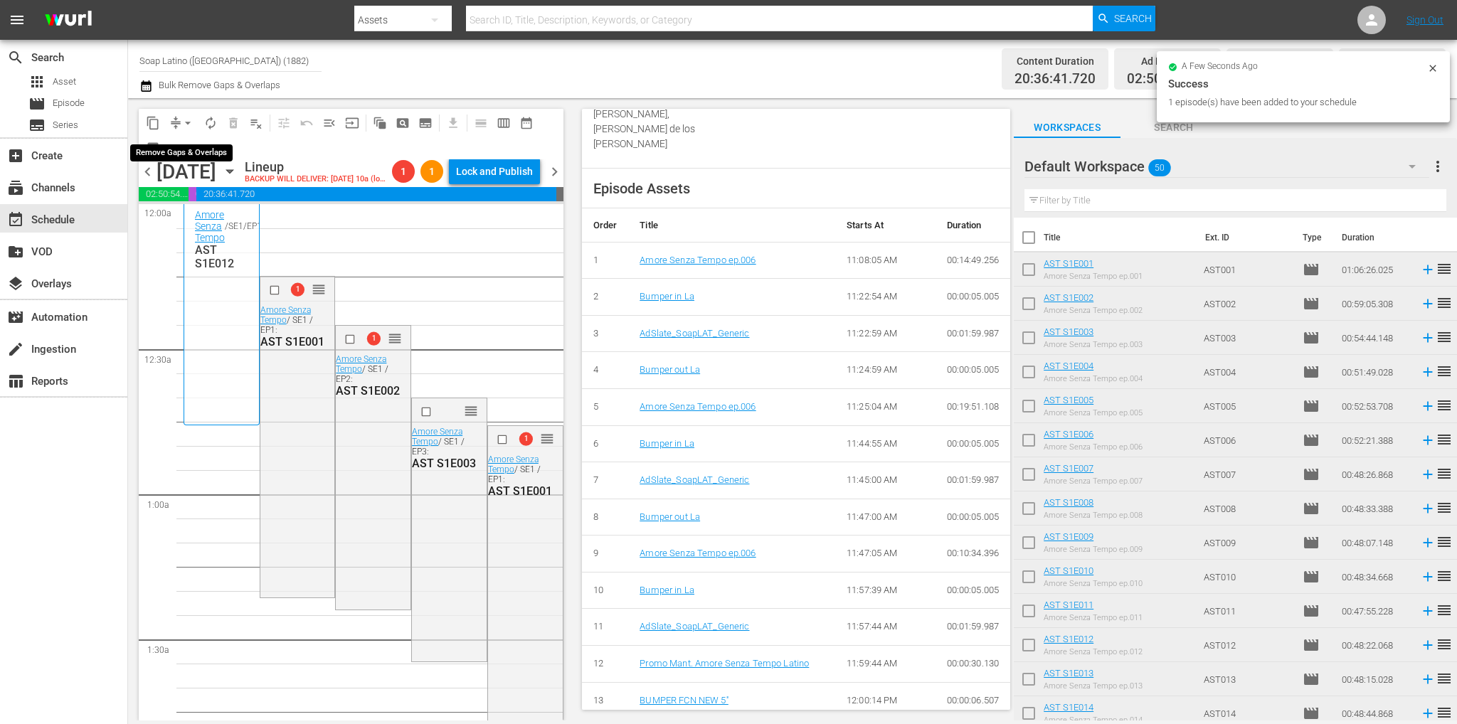
click at [188, 119] on span "arrow_drop_down" at bounding box center [188, 123] width 14 height 14
click at [220, 183] on li "Align to First Episode" at bounding box center [188, 175] width 149 height 23
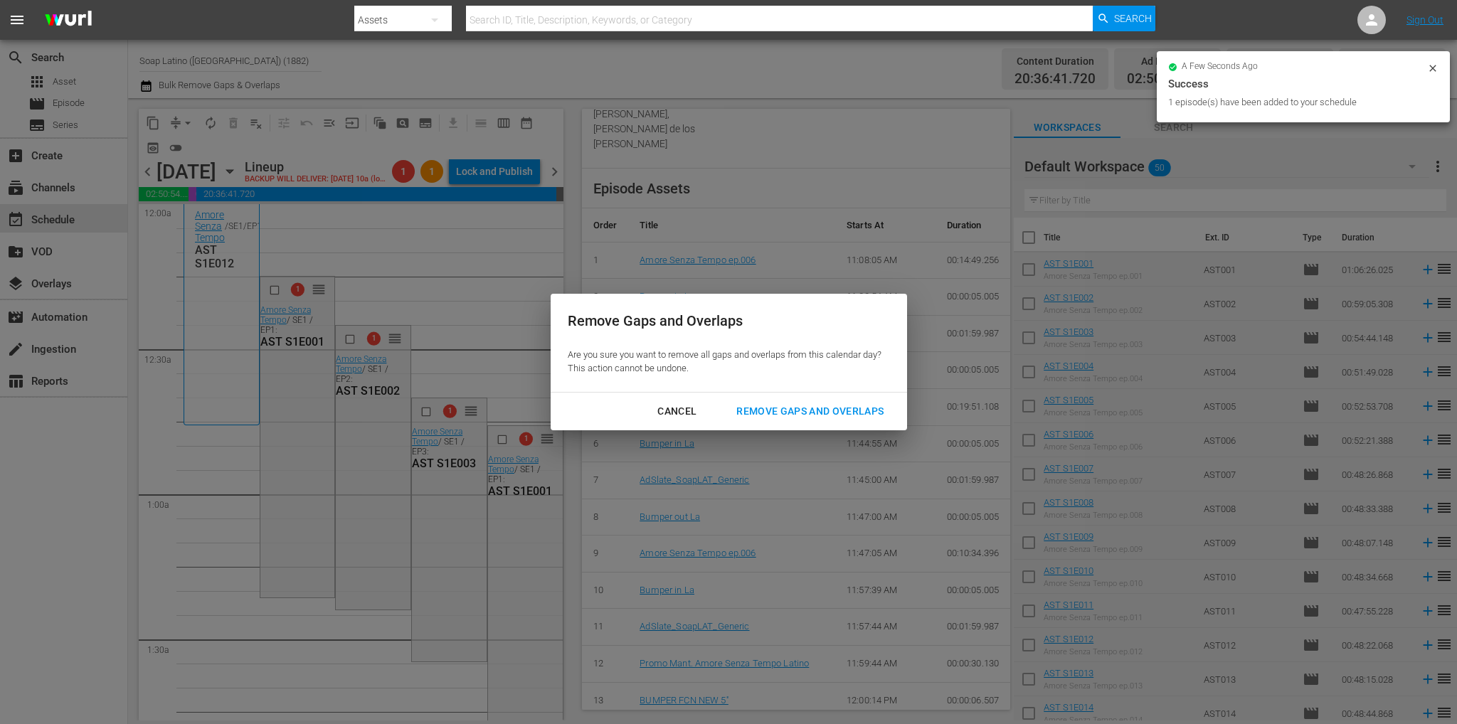
click at [683, 399] on button "Cancel" at bounding box center [676, 411] width 73 height 26
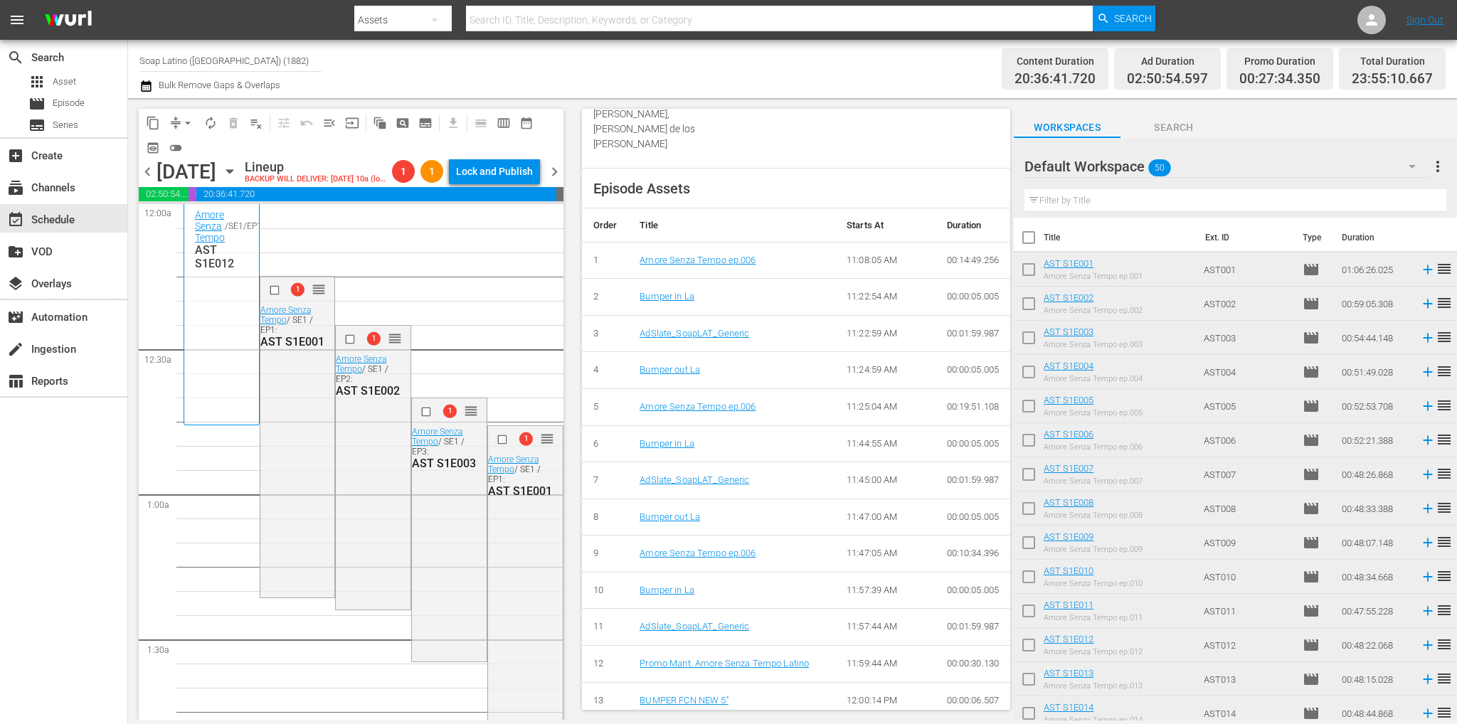
click at [184, 124] on span "arrow_drop_down" at bounding box center [188, 123] width 14 height 14
click at [188, 198] on li "Align to End of Previous Day" at bounding box center [188, 198] width 149 height 23
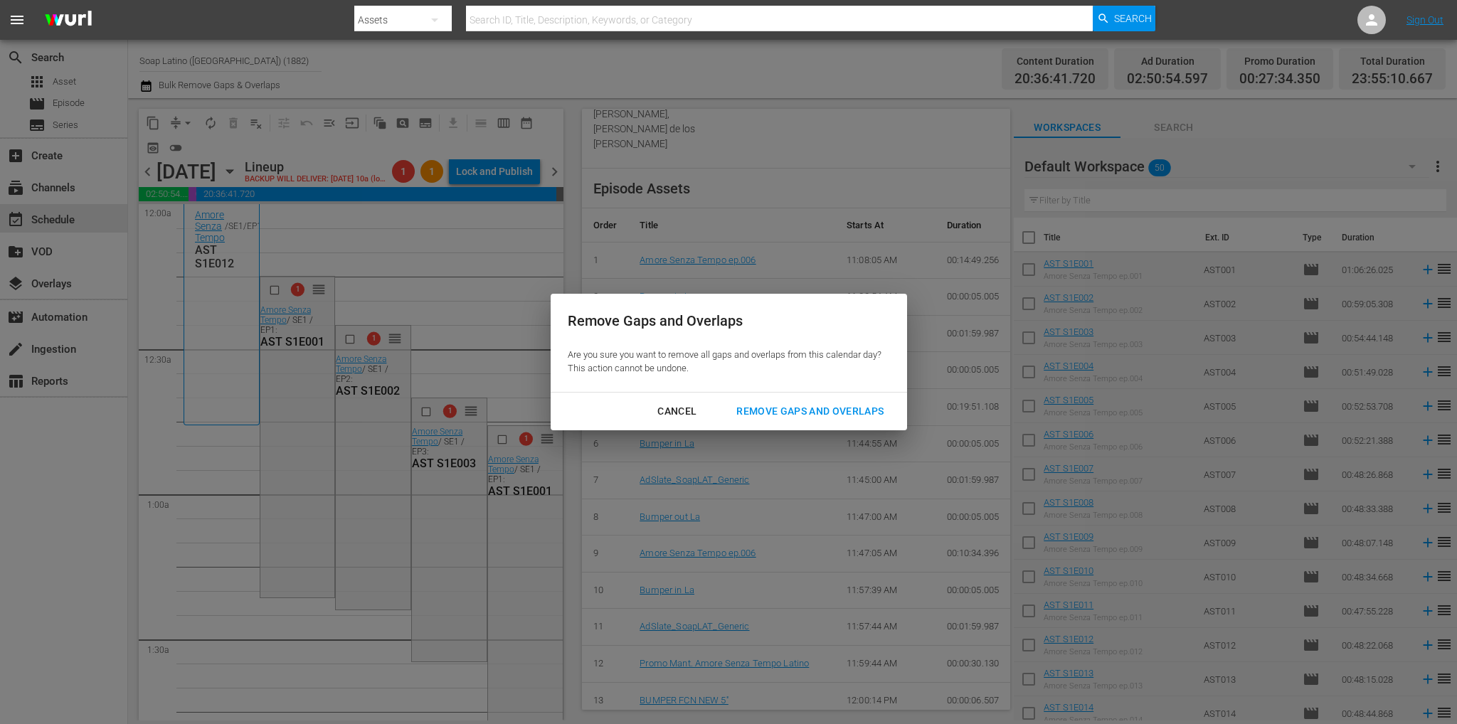
click at [800, 414] on div "Remove Gaps and Overlaps" at bounding box center [810, 412] width 170 height 18
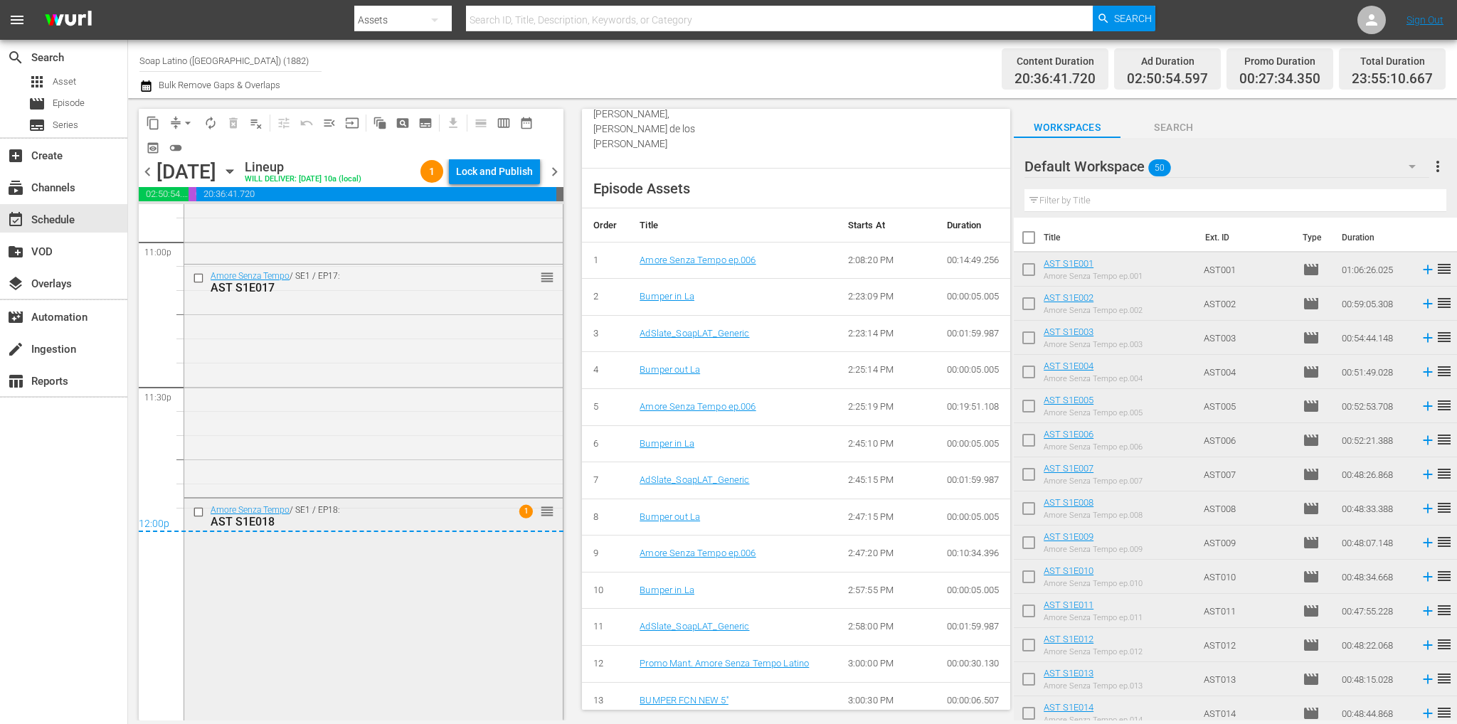
scroll to position [6646, 0]
click at [525, 171] on div "Lock and Publish" at bounding box center [494, 172] width 77 height 26
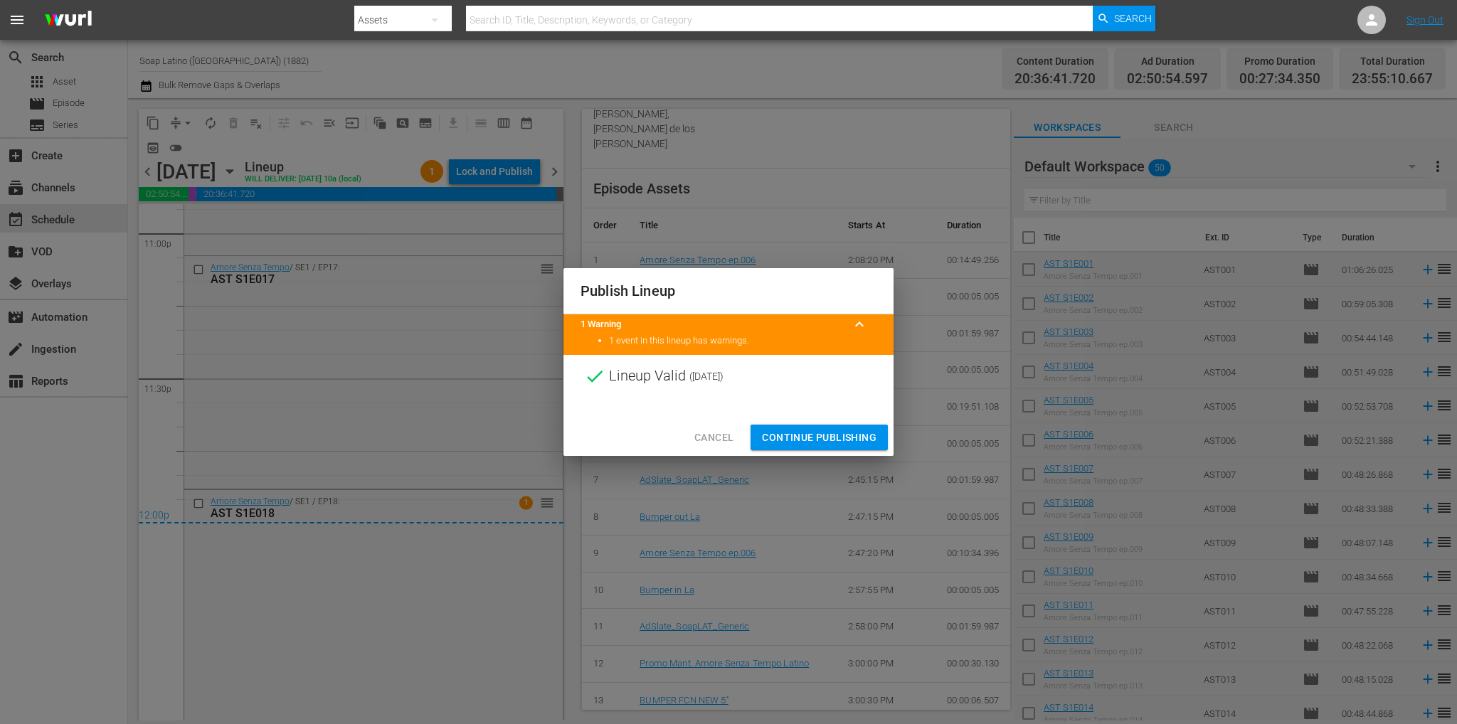
click at [841, 436] on span "Continue Publishing" at bounding box center [819, 438] width 115 height 18
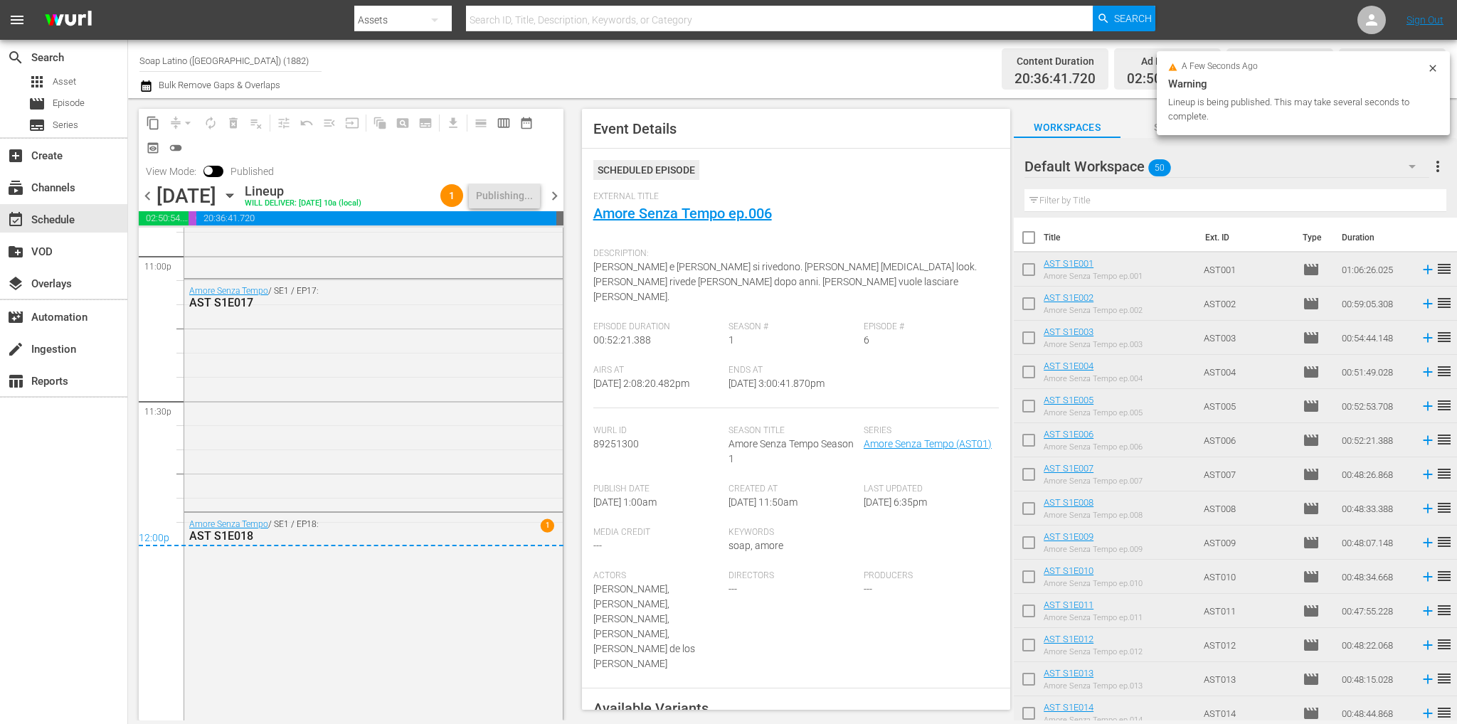
click at [550, 196] on span "chevron_right" at bounding box center [554, 196] width 18 height 18
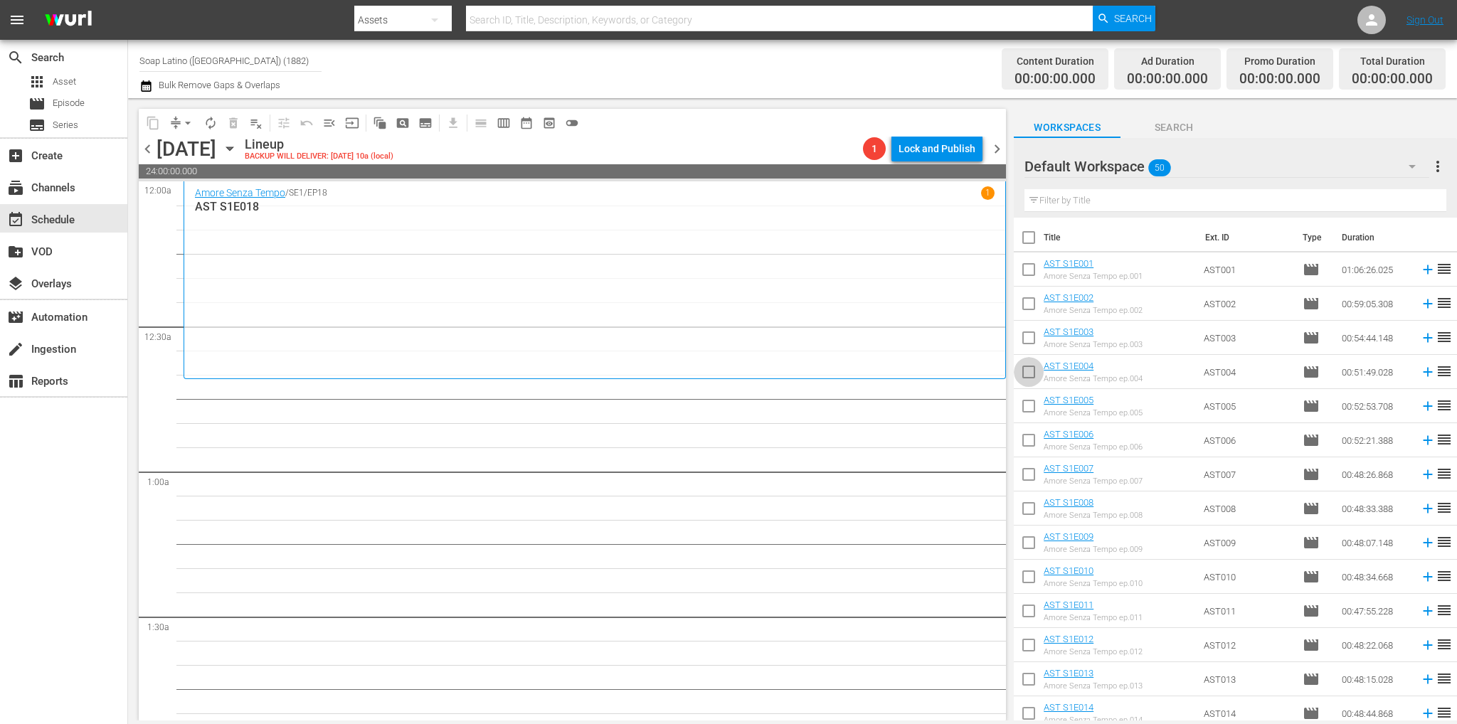
click at [1033, 373] on input "checkbox" at bounding box center [1028, 375] width 30 height 30
checkbox input "true"
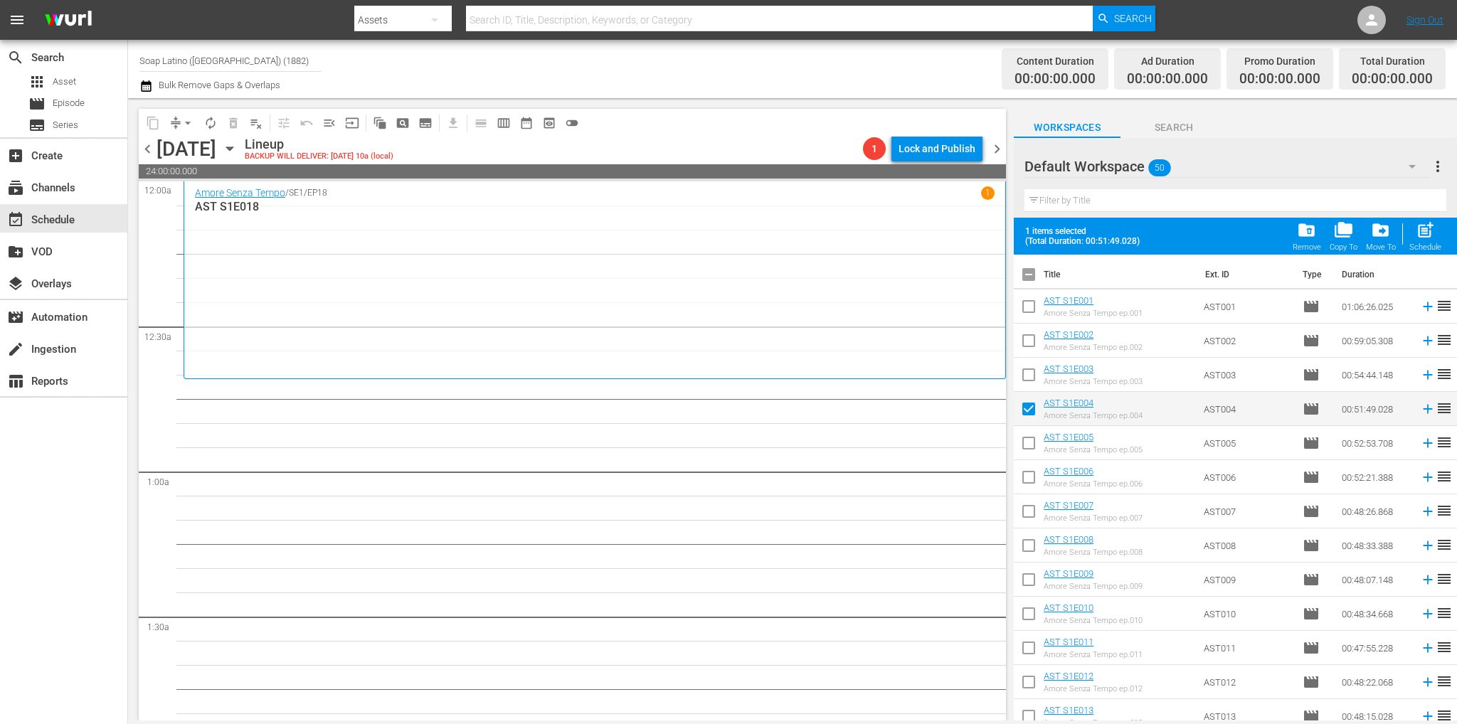
click at [1030, 438] on input "checkbox" at bounding box center [1028, 446] width 30 height 30
checkbox input "true"
click at [1031, 480] on input "checkbox" at bounding box center [1028, 480] width 30 height 30
checkbox input "true"
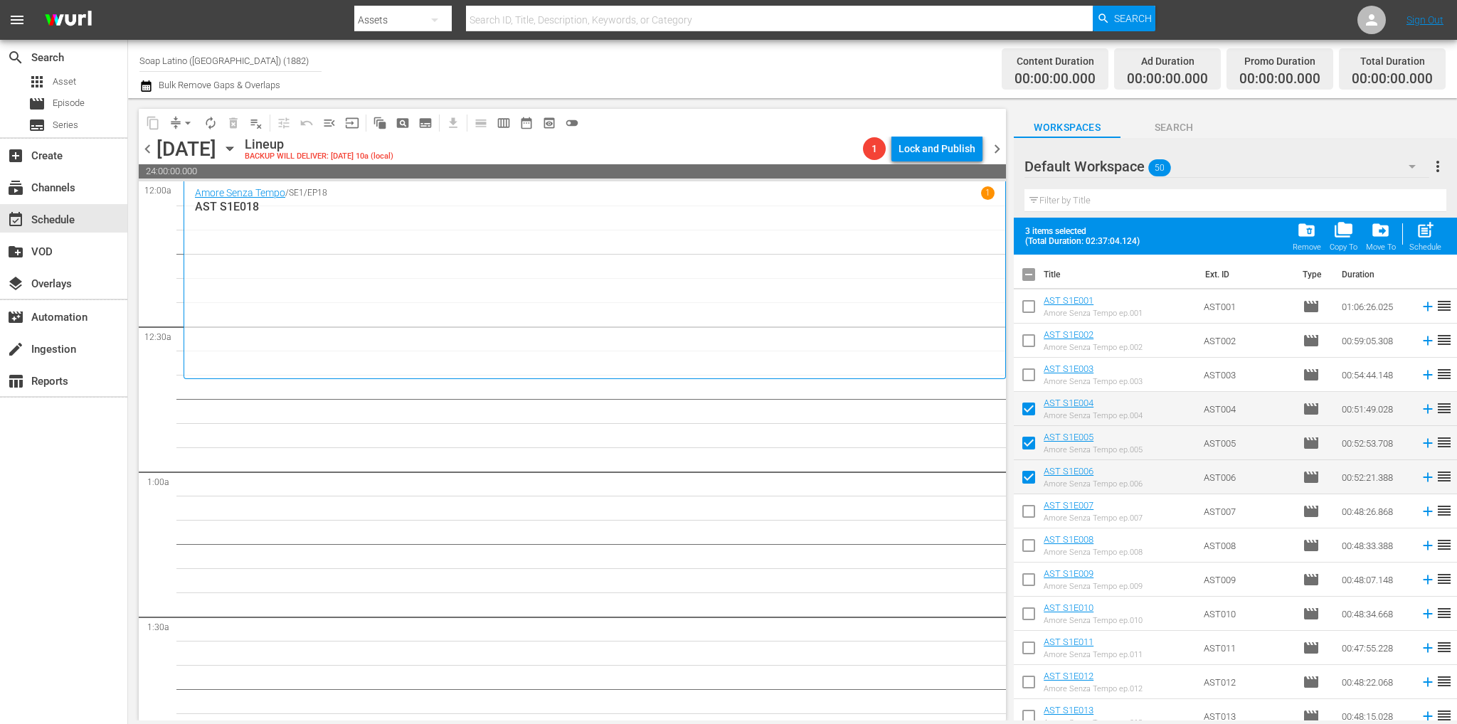
click at [1031, 514] on input "checkbox" at bounding box center [1028, 514] width 30 height 30
checkbox input "true"
click at [1026, 543] on input "checkbox" at bounding box center [1028, 548] width 30 height 30
checkbox input "true"
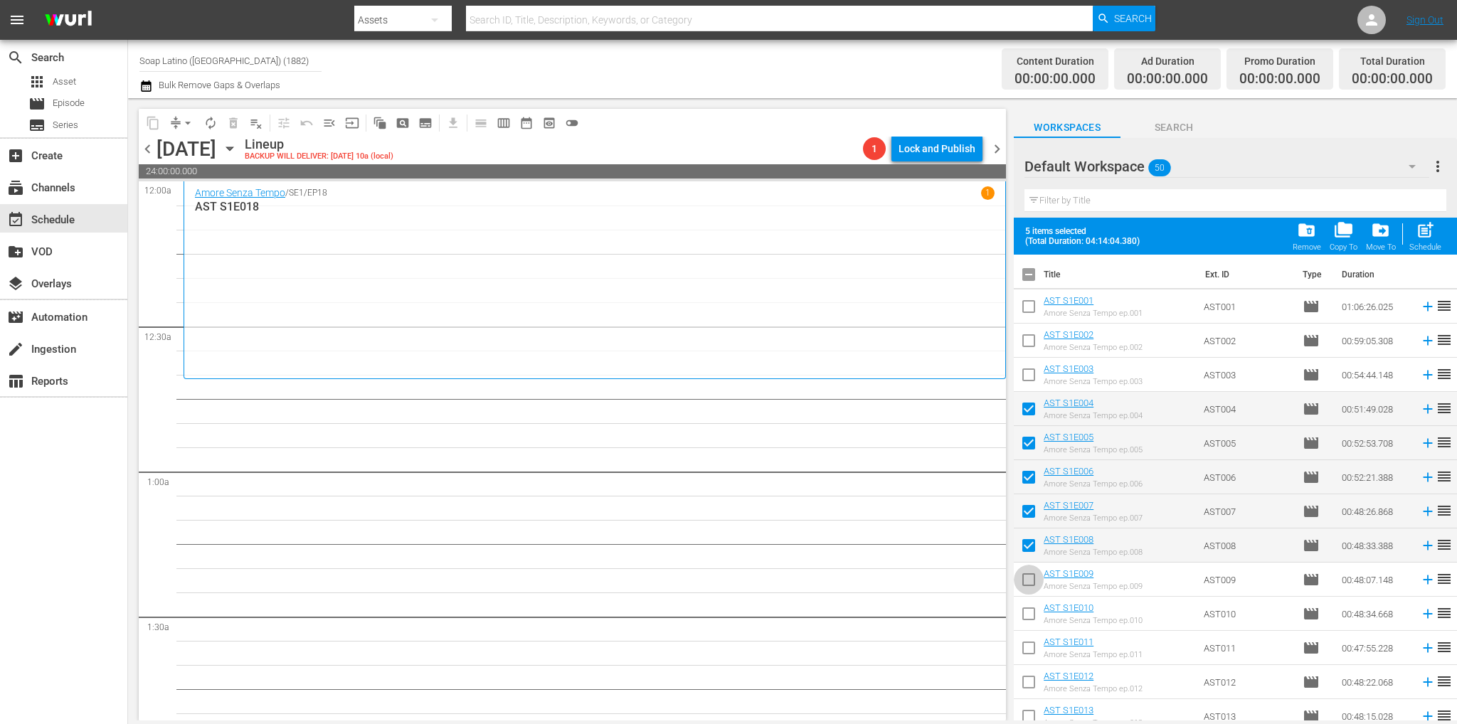
click at [1033, 575] on input "checkbox" at bounding box center [1028, 583] width 30 height 30
checkbox input "true"
click at [1028, 615] on input "checkbox" at bounding box center [1028, 617] width 30 height 30
checkbox input "true"
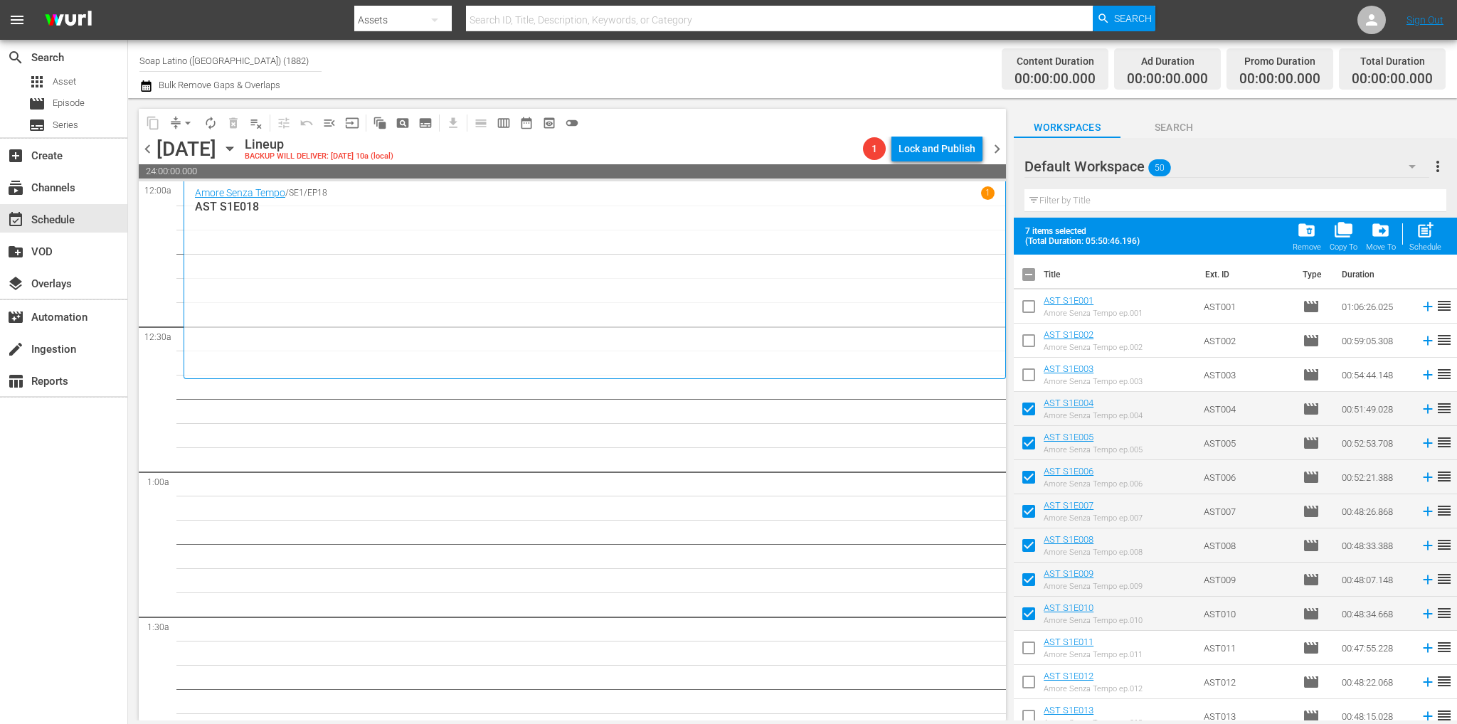
scroll to position [142, 0]
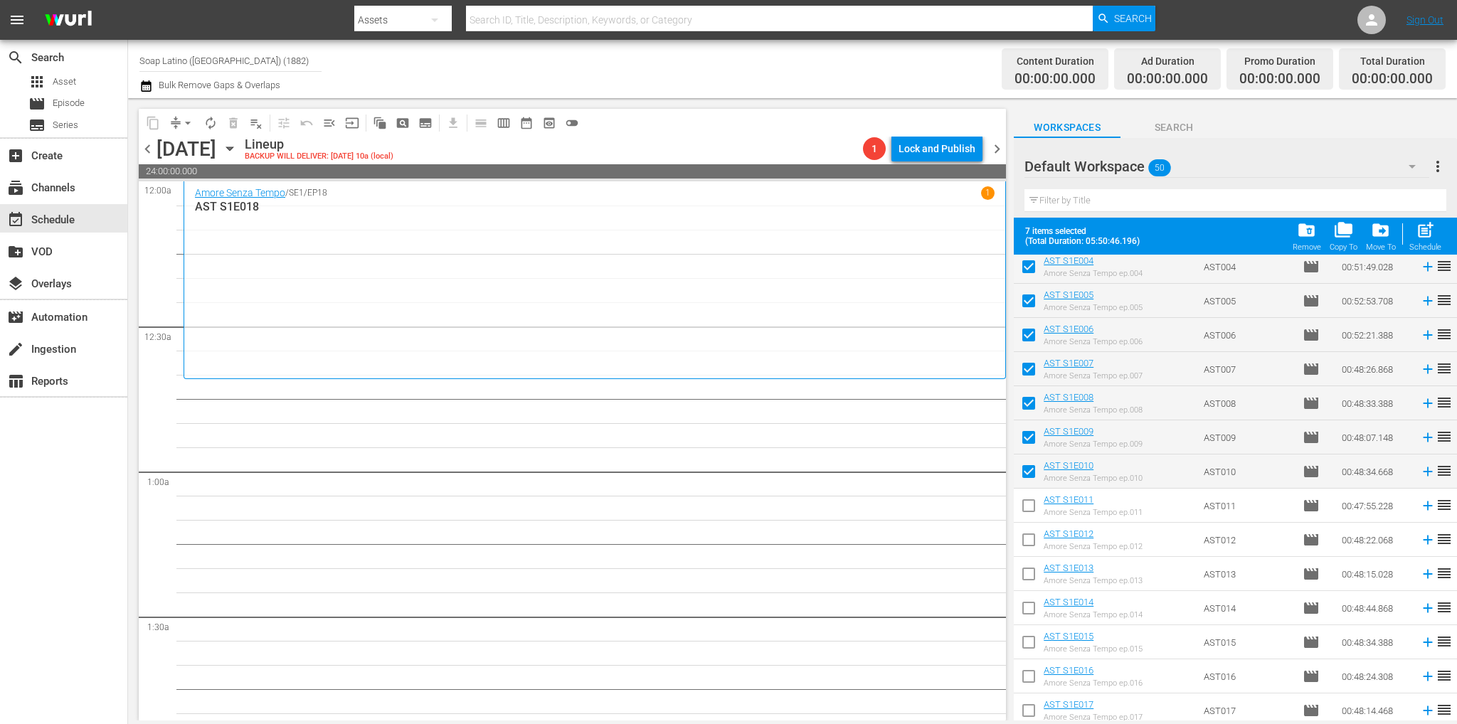
click at [1025, 513] on input "checkbox" at bounding box center [1028, 509] width 30 height 30
checkbox input "true"
click at [1026, 529] on input "checkbox" at bounding box center [1028, 543] width 30 height 30
checkbox input "true"
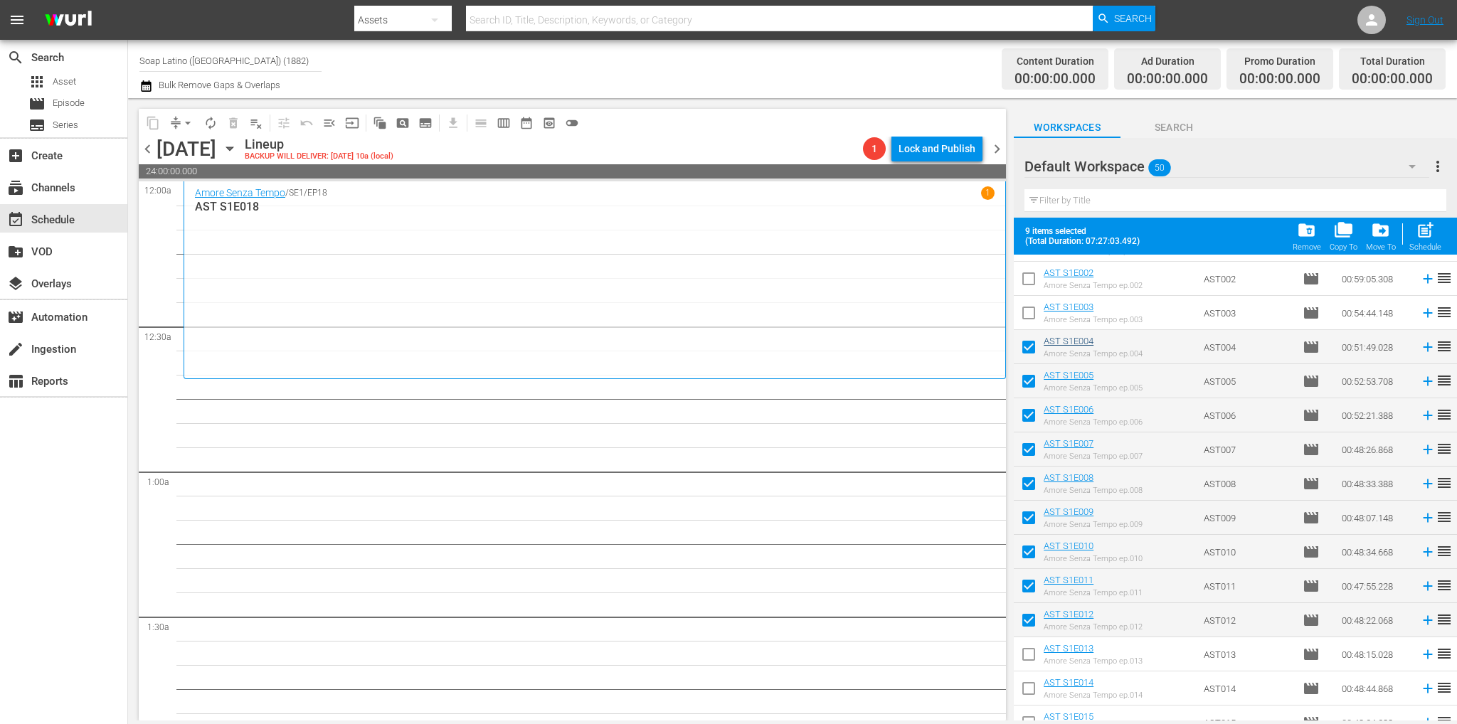
scroll to position [0, 0]
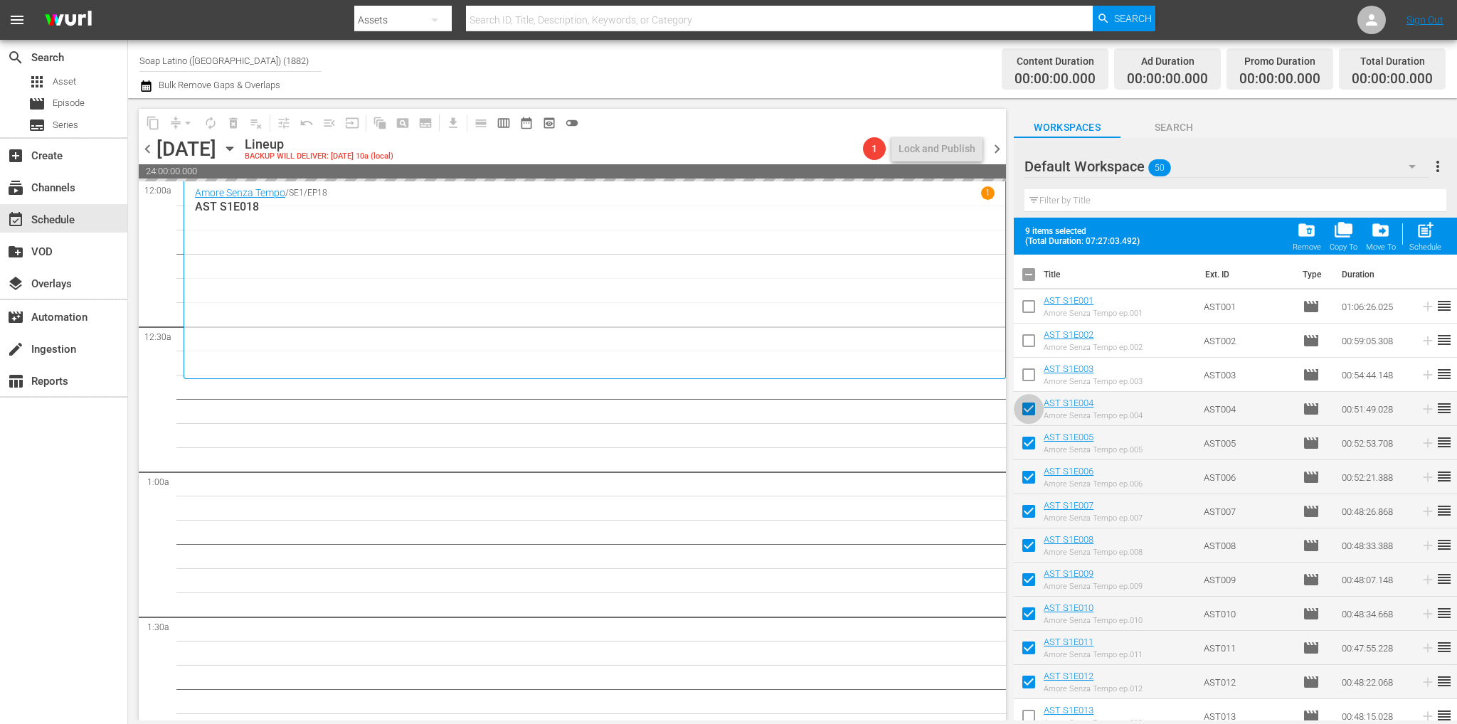
click at [1036, 405] on input "checkbox" at bounding box center [1028, 412] width 30 height 30
checkbox input "false"
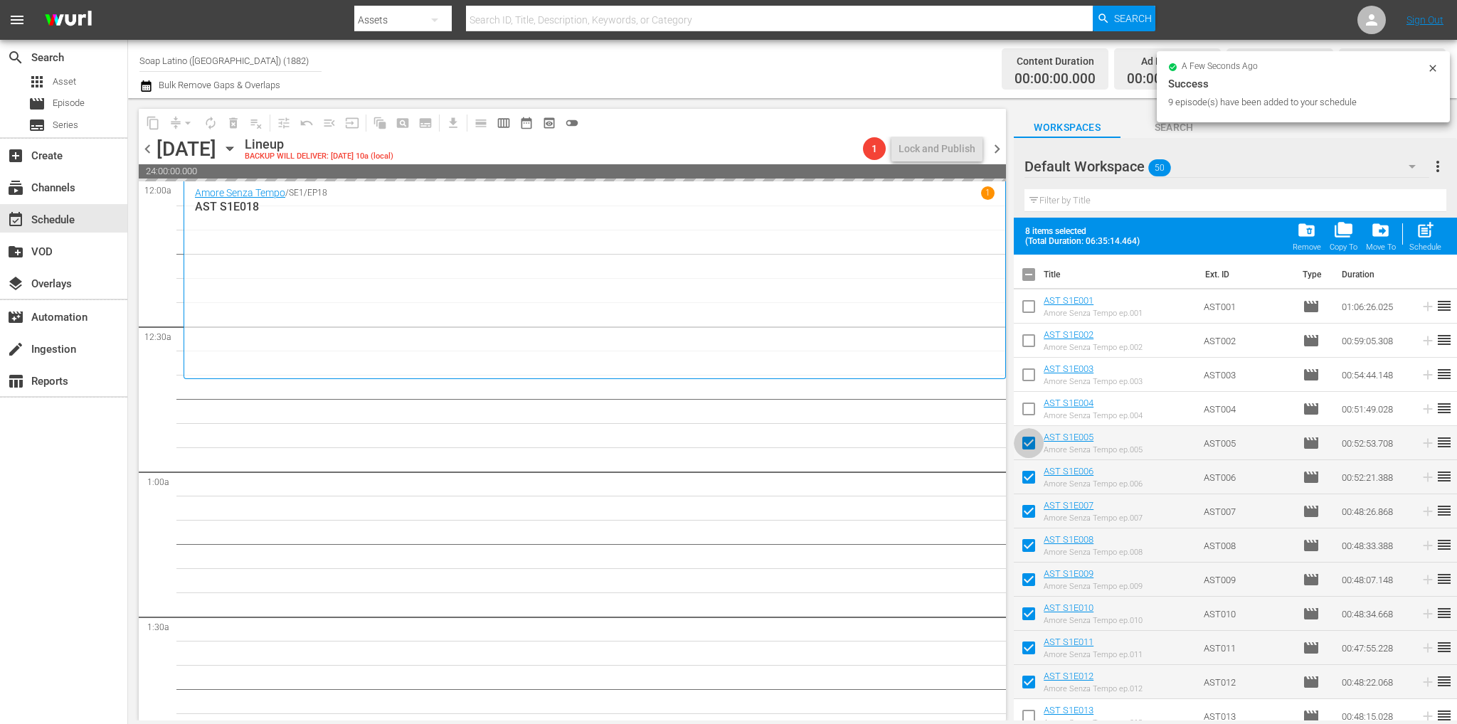
click at [1031, 441] on input "checkbox" at bounding box center [1028, 446] width 30 height 30
checkbox input "false"
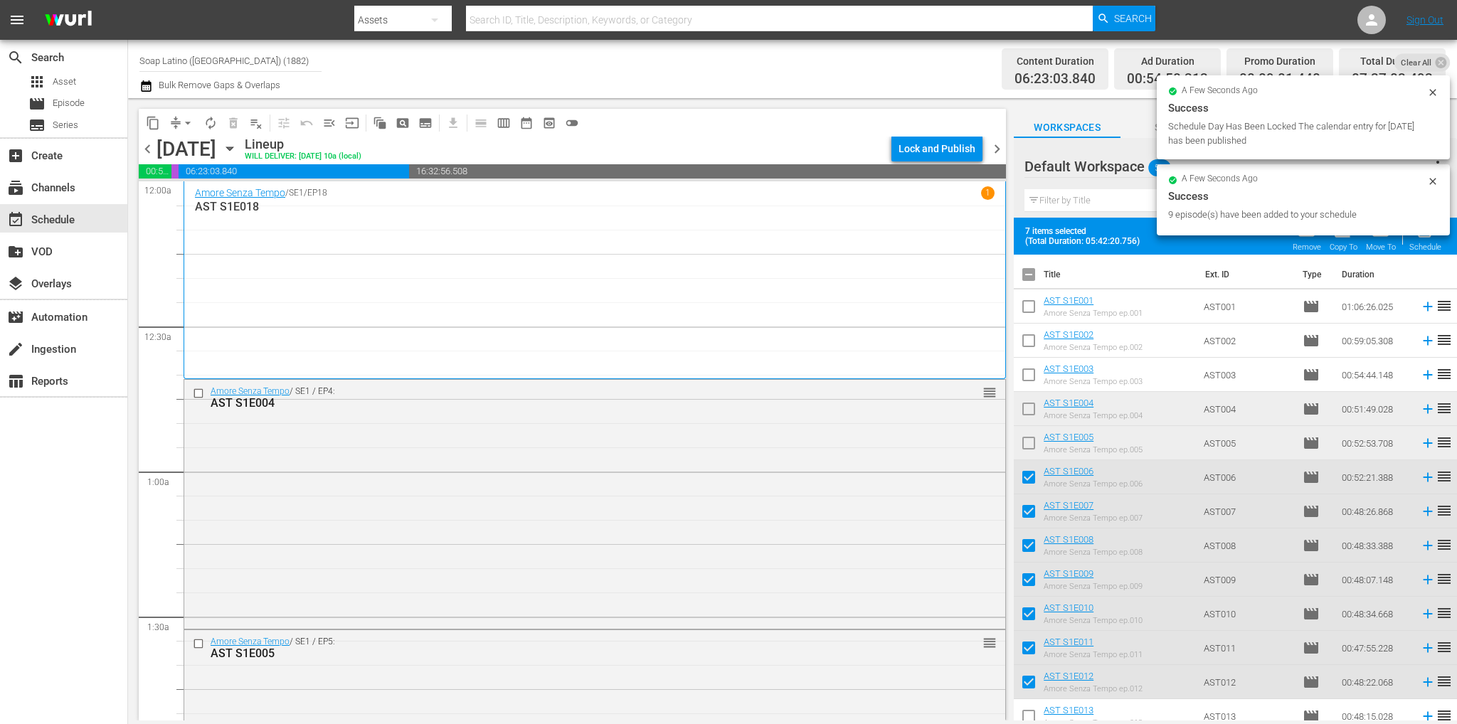
click at [1026, 473] on input "checkbox" at bounding box center [1028, 480] width 30 height 30
checkbox input "false"
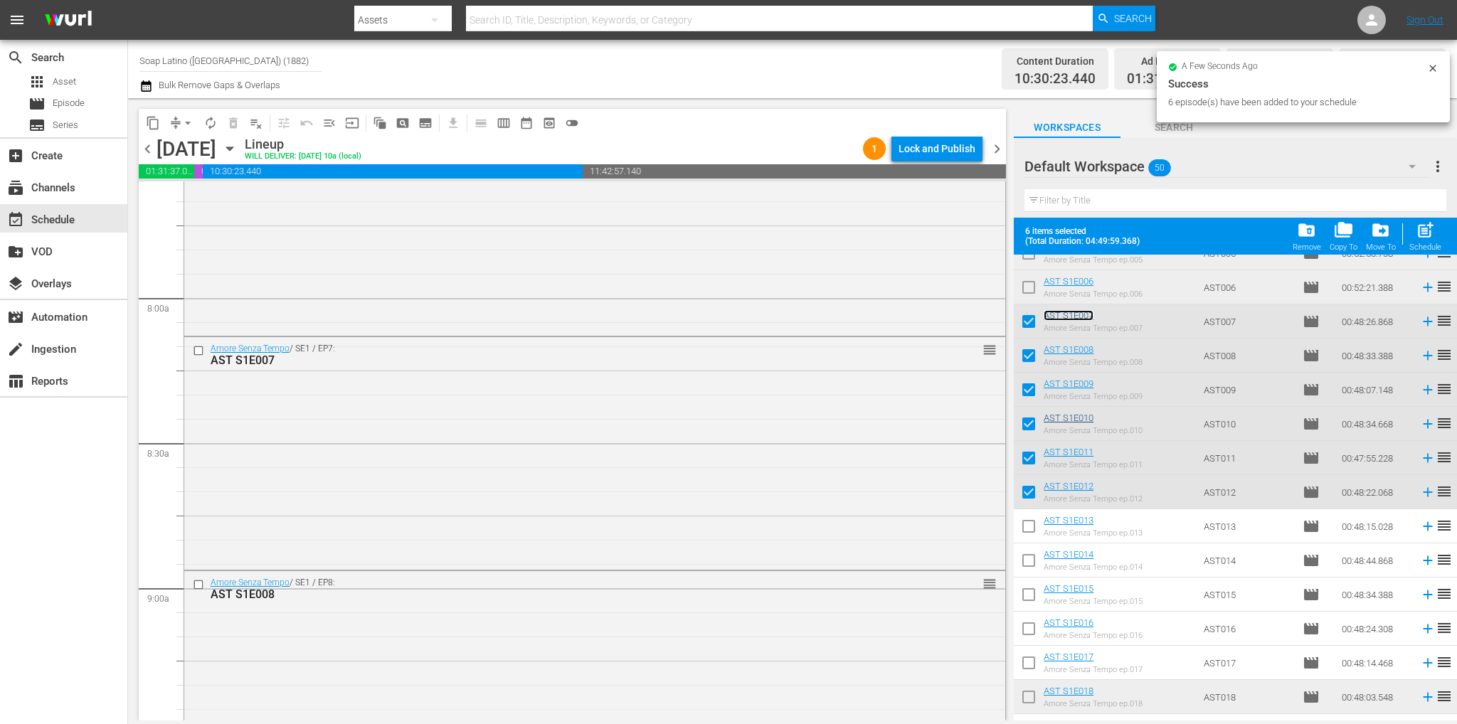
scroll to position [213, 0]
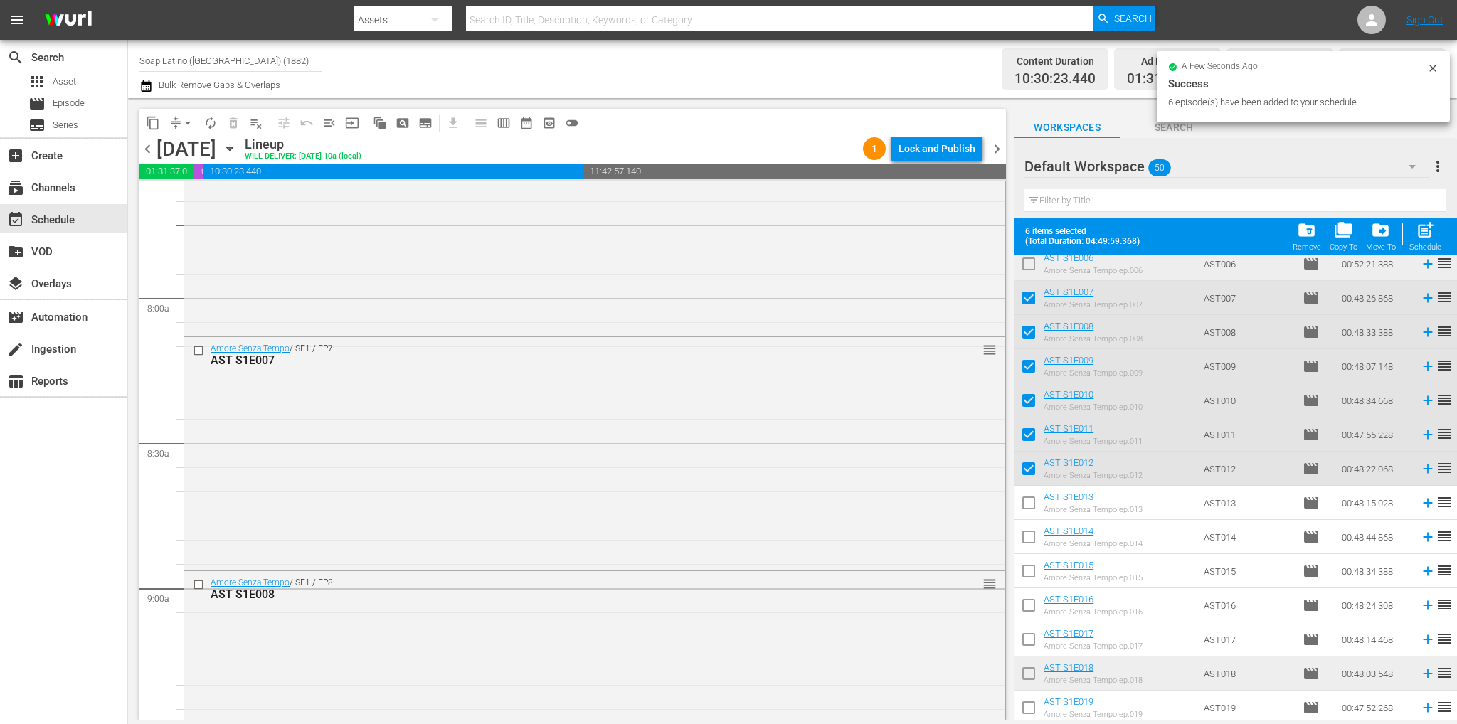
click at [1022, 296] on input "checkbox" at bounding box center [1028, 301] width 30 height 30
checkbox input "false"
click at [1027, 336] on input "checkbox" at bounding box center [1028, 335] width 30 height 30
checkbox input "false"
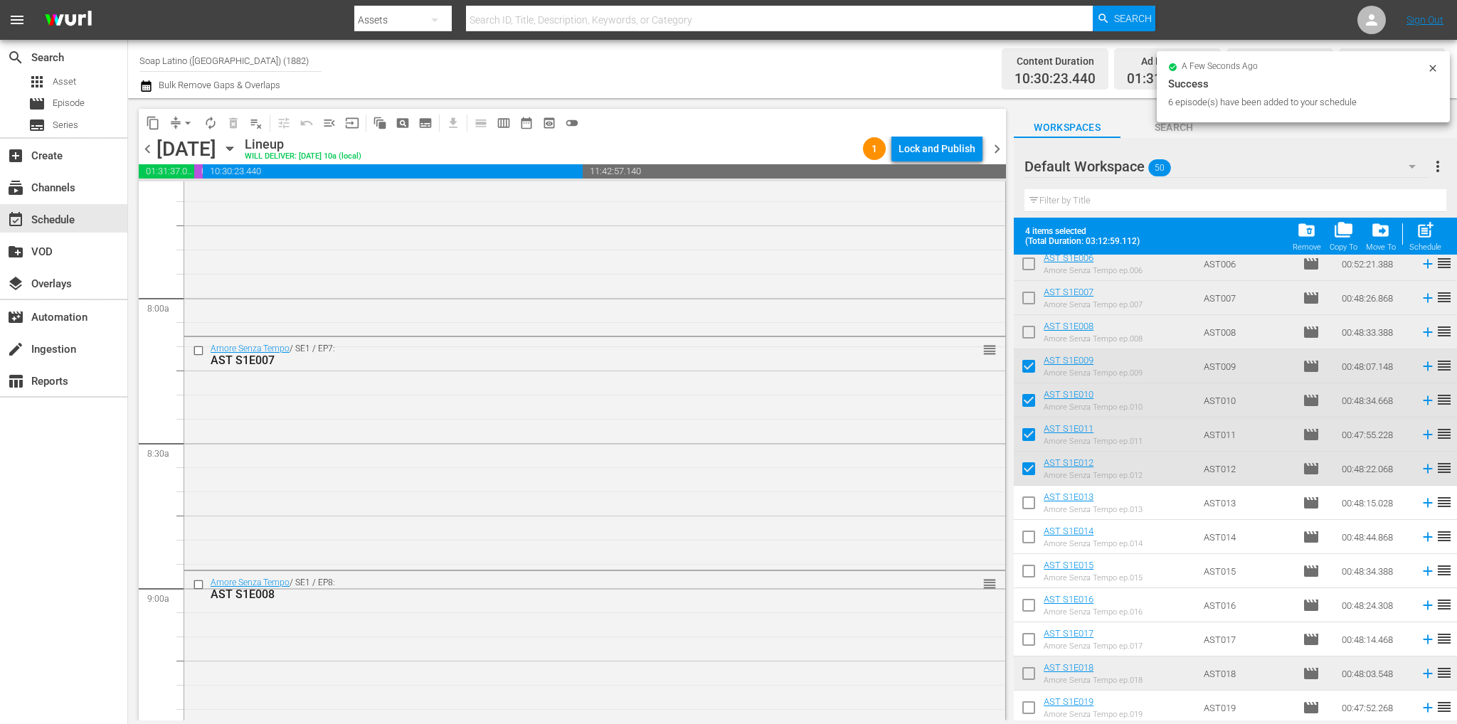
click at [1031, 357] on input "checkbox" at bounding box center [1028, 369] width 30 height 30
checkbox input "false"
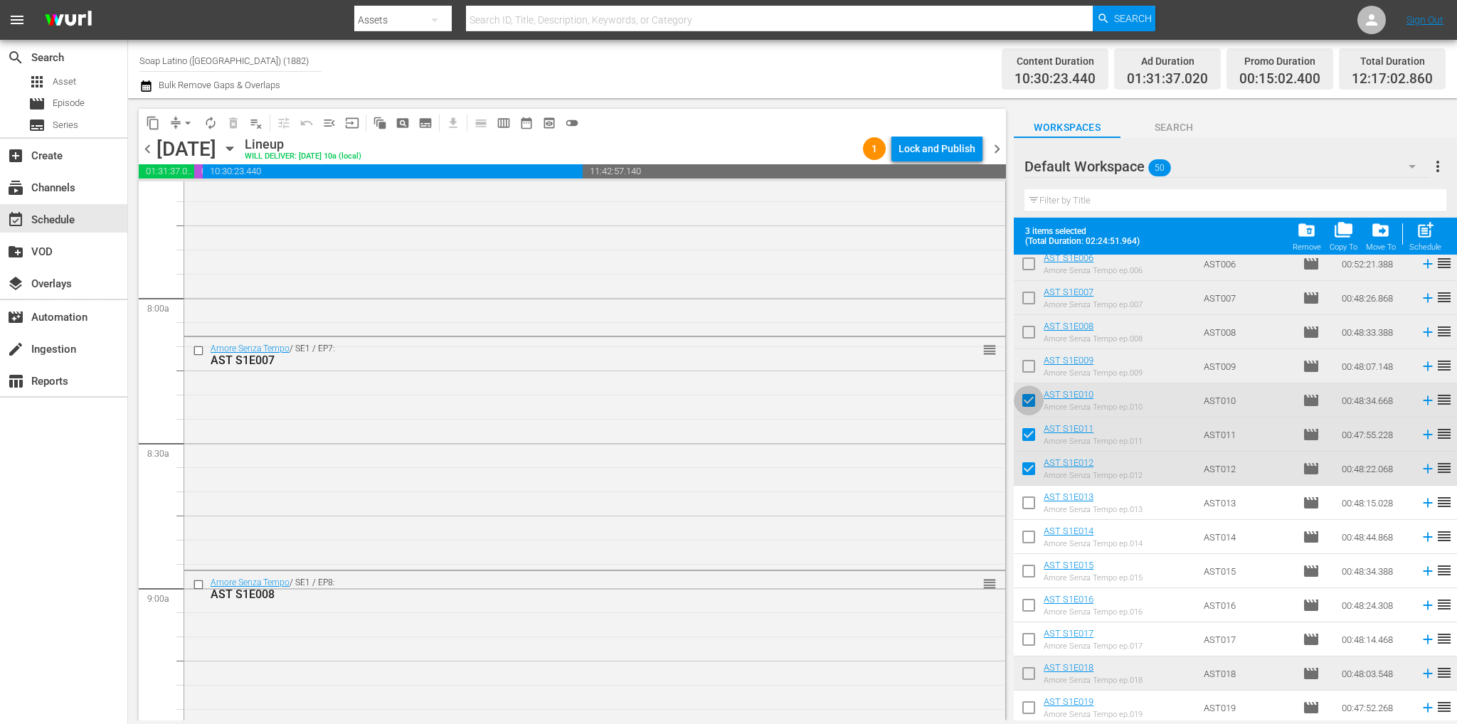
click at [1028, 398] on input "checkbox" at bounding box center [1028, 403] width 30 height 30
checkbox input "false"
click at [1027, 435] on input "checkbox" at bounding box center [1028, 437] width 30 height 30
checkbox input "false"
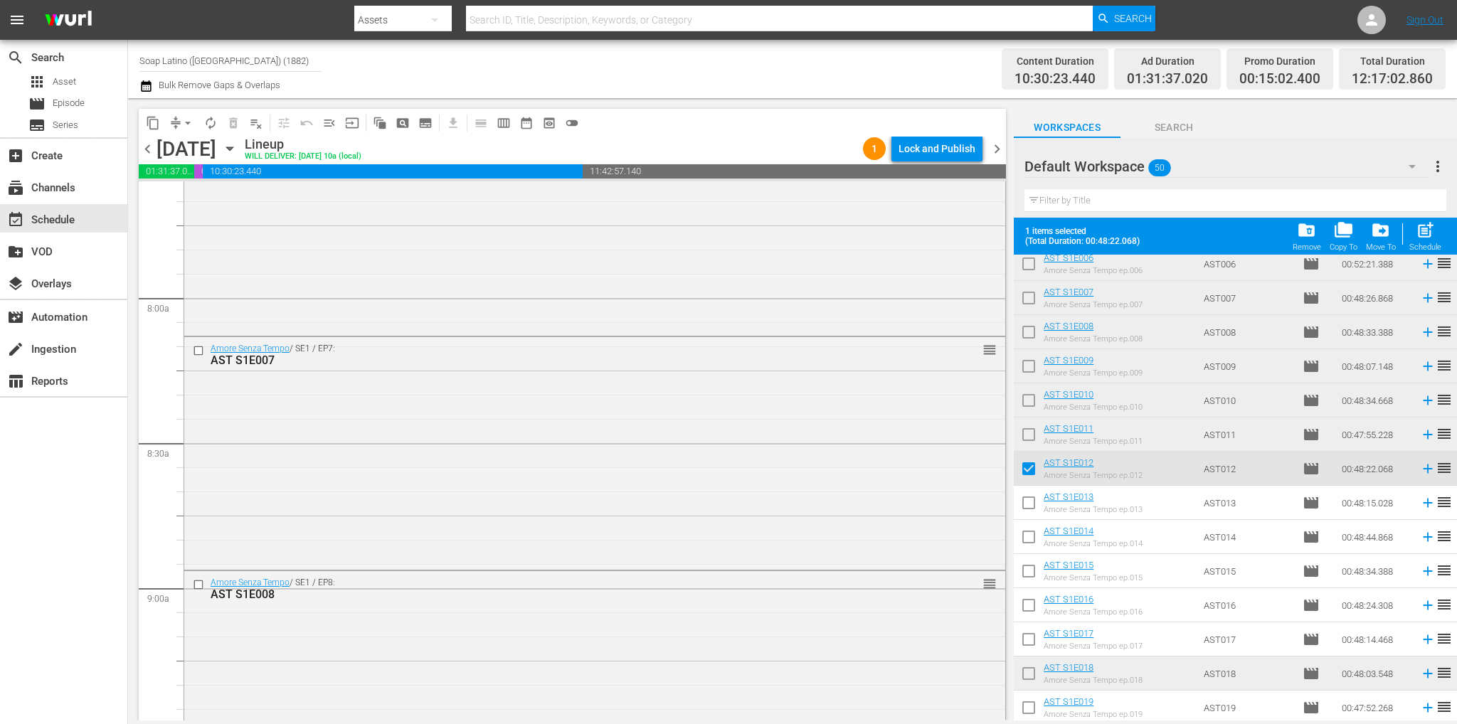
click at [1025, 467] on input "checkbox" at bounding box center [1028, 472] width 30 height 30
checkbox input "false"
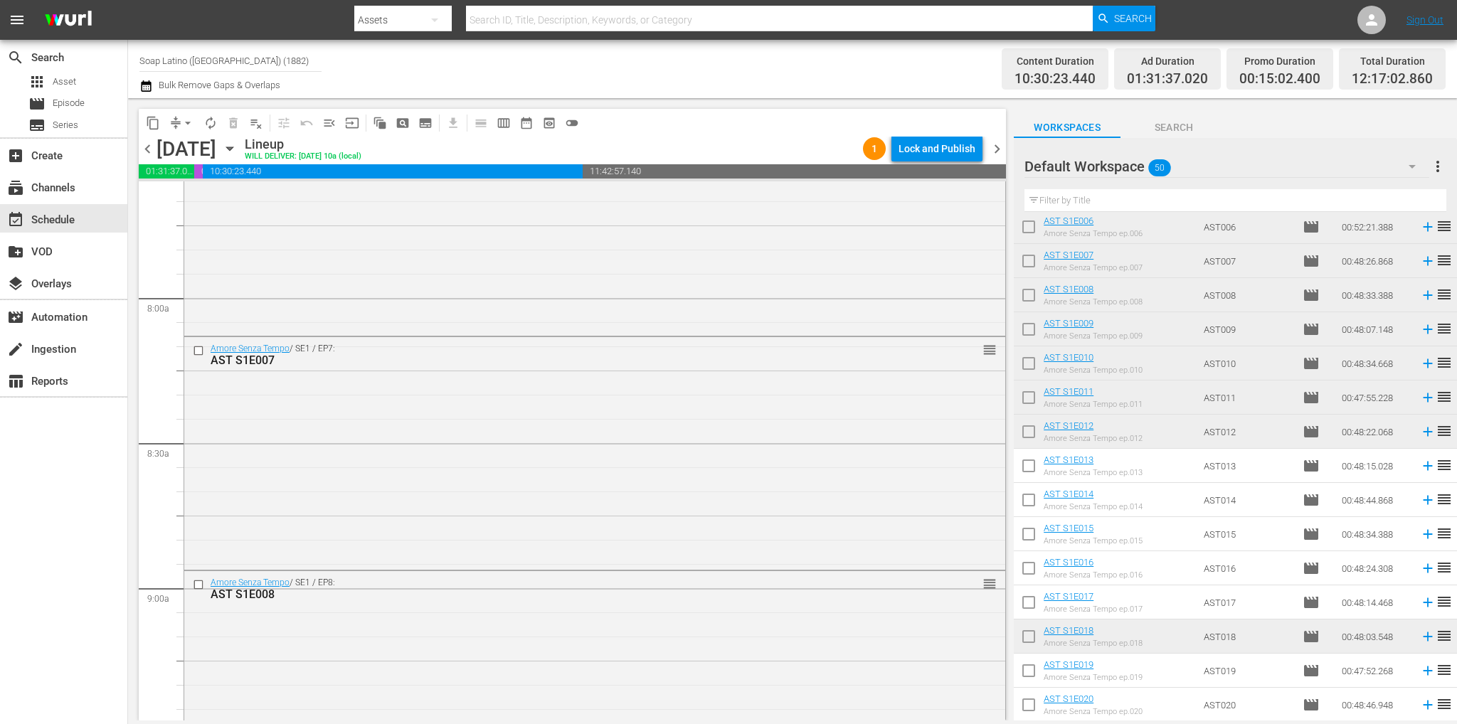
click at [1023, 469] on input "checkbox" at bounding box center [1028, 469] width 30 height 30
checkbox input "true"
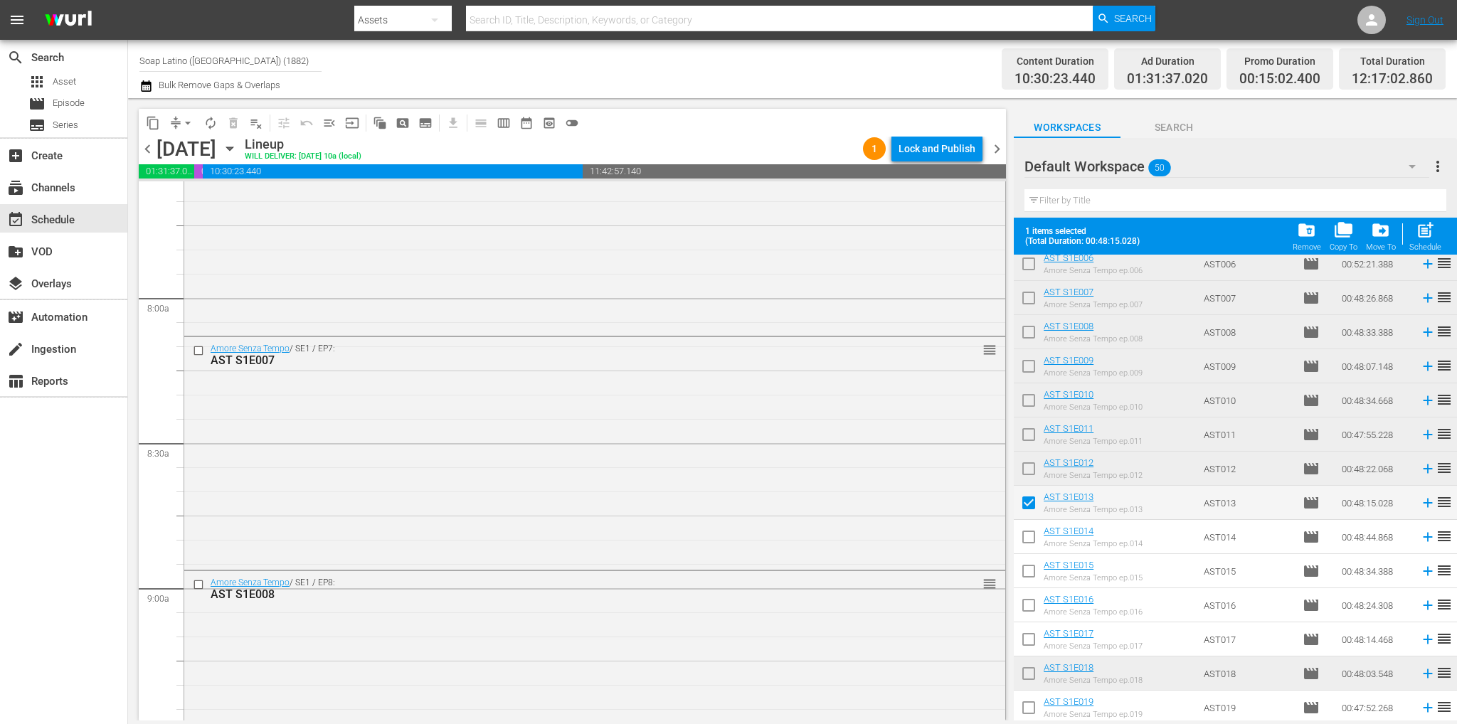
click at [1027, 537] on input "checkbox" at bounding box center [1028, 540] width 30 height 30
checkbox input "true"
click at [1026, 570] on input "checkbox" at bounding box center [1028, 574] width 30 height 30
checkbox input "true"
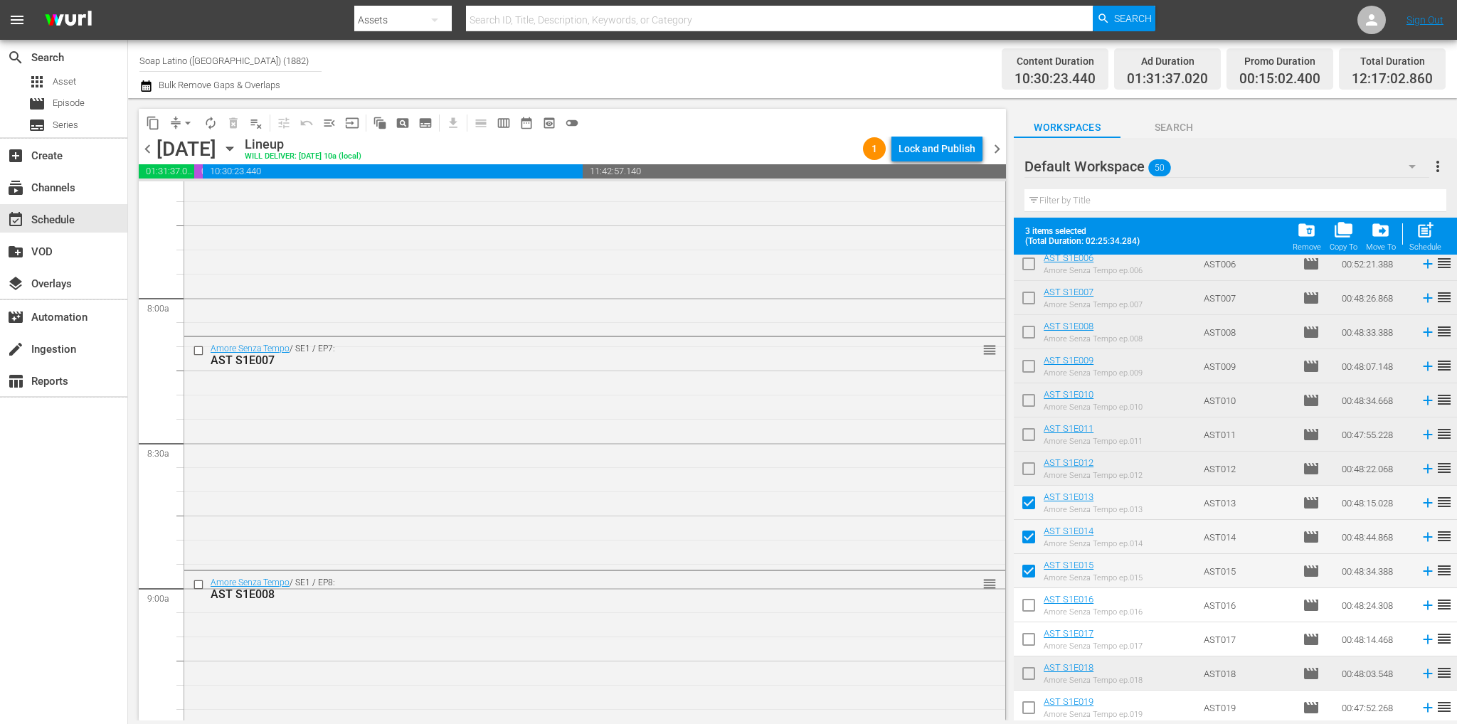
click at [1027, 609] on input "checkbox" at bounding box center [1028, 608] width 30 height 30
checkbox input "true"
click at [1028, 638] on input "checkbox" at bounding box center [1028, 642] width 30 height 30
checkbox input "true"
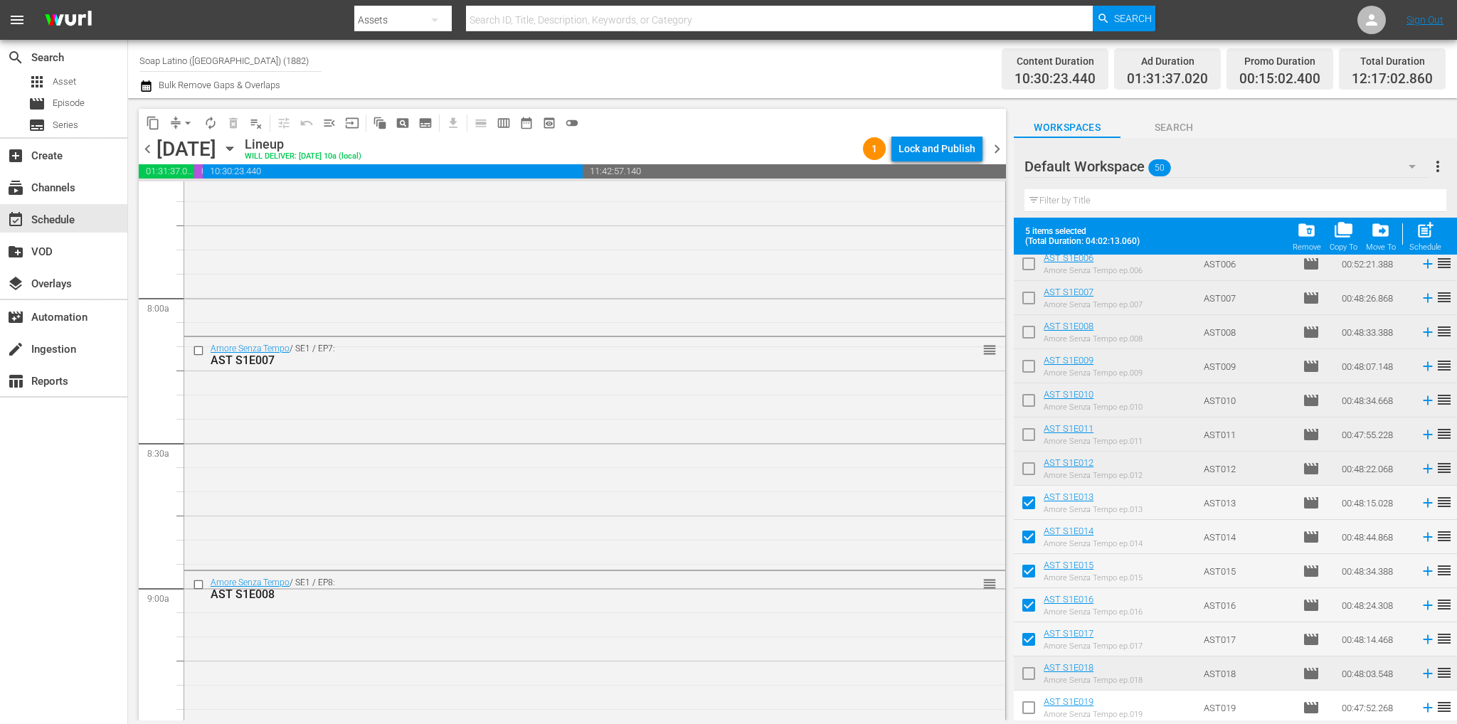
click at [1030, 669] on input "checkbox" at bounding box center [1028, 676] width 30 height 30
checkbox input "true"
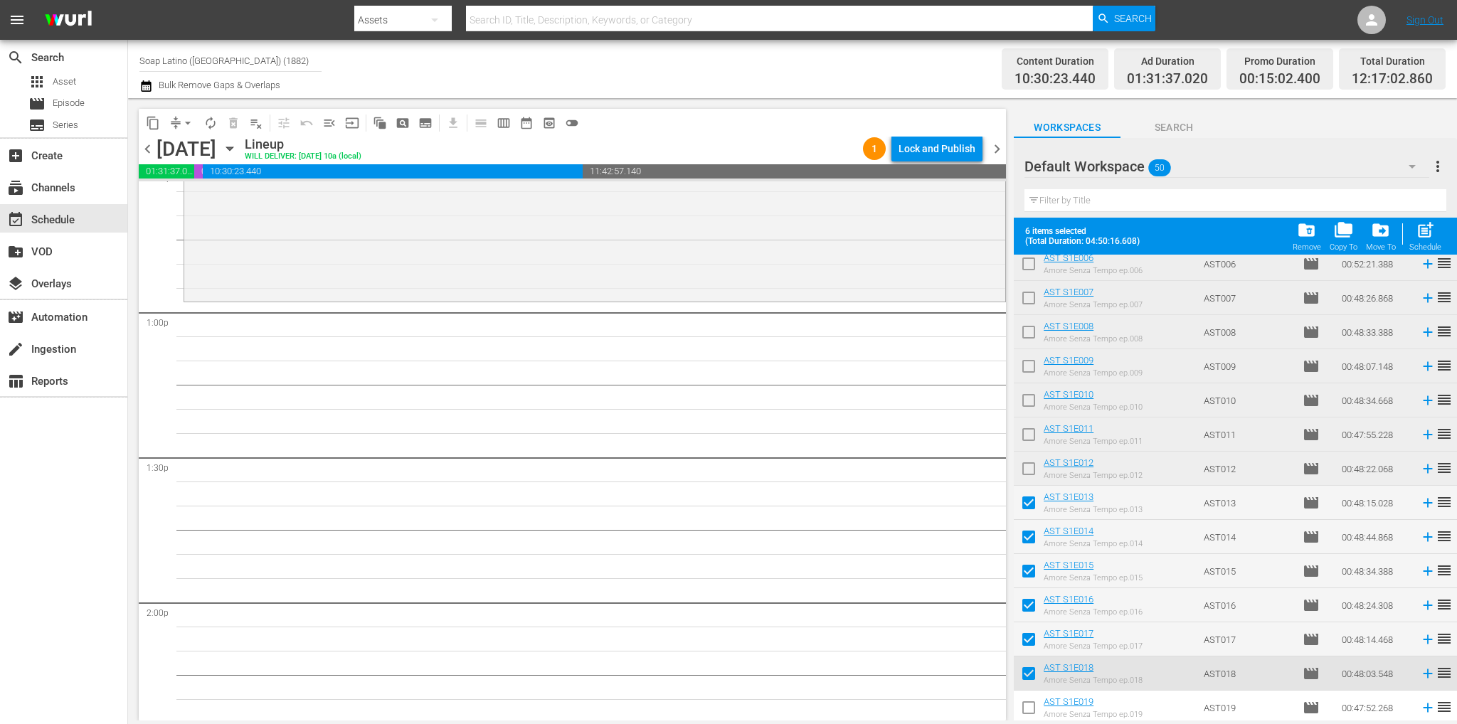
scroll to position [3627, 0]
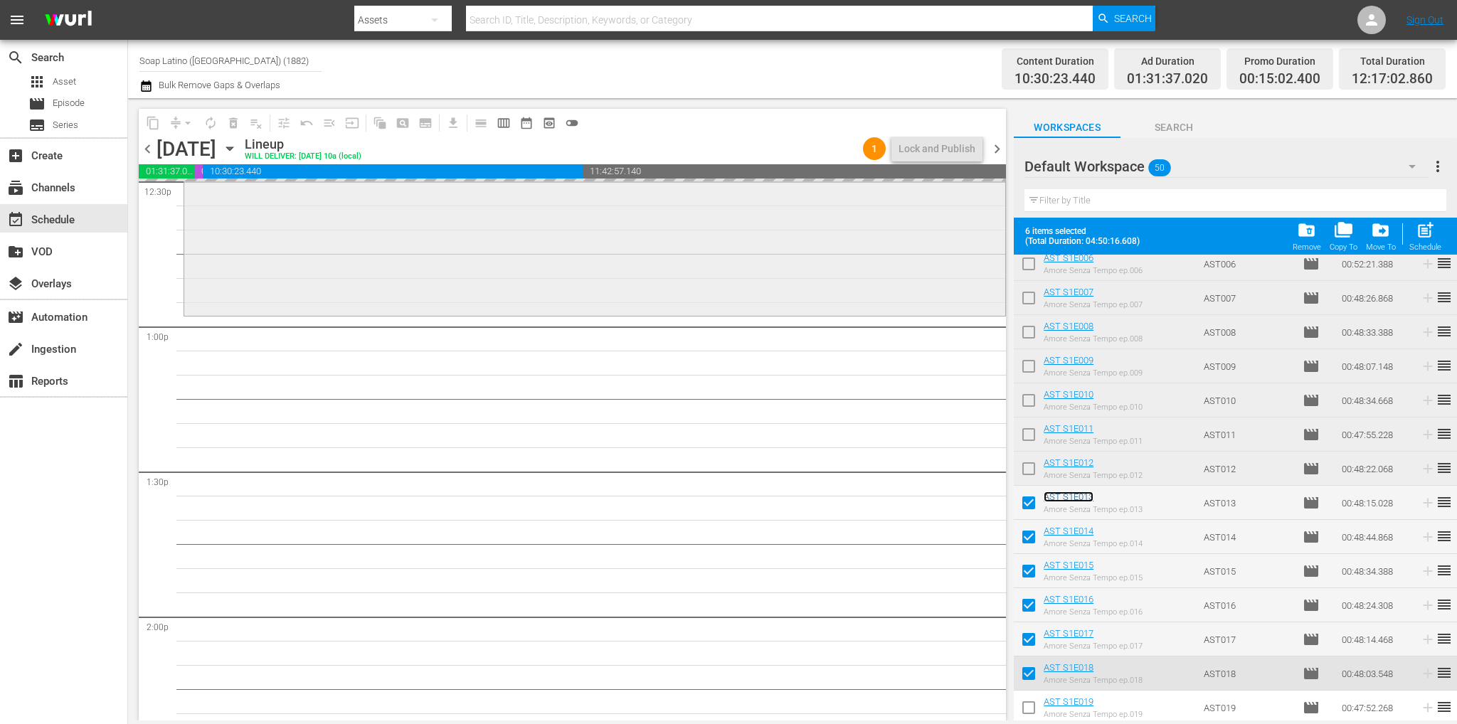
drag, startPoint x: 1068, startPoint y: 493, endPoint x: 567, endPoint y: 314, distance: 531.8
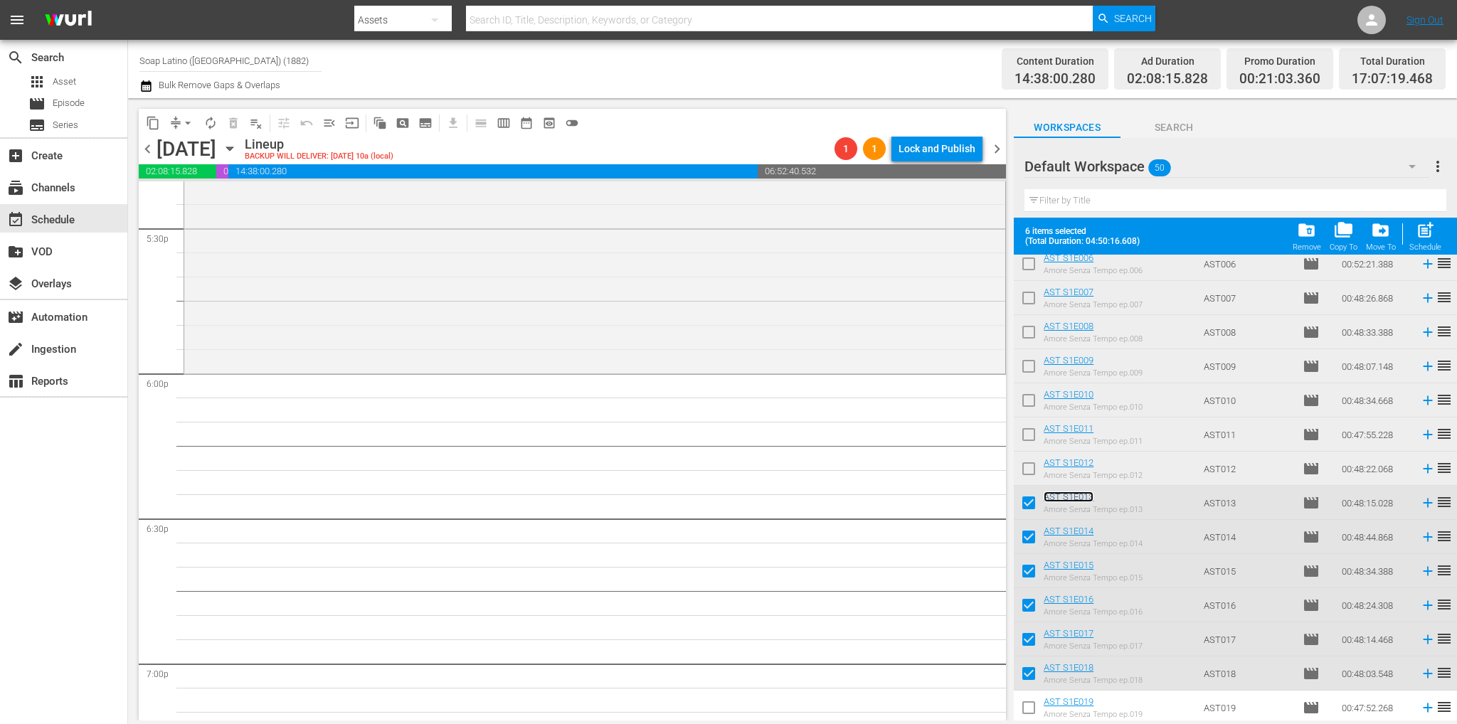
scroll to position [5121, 0]
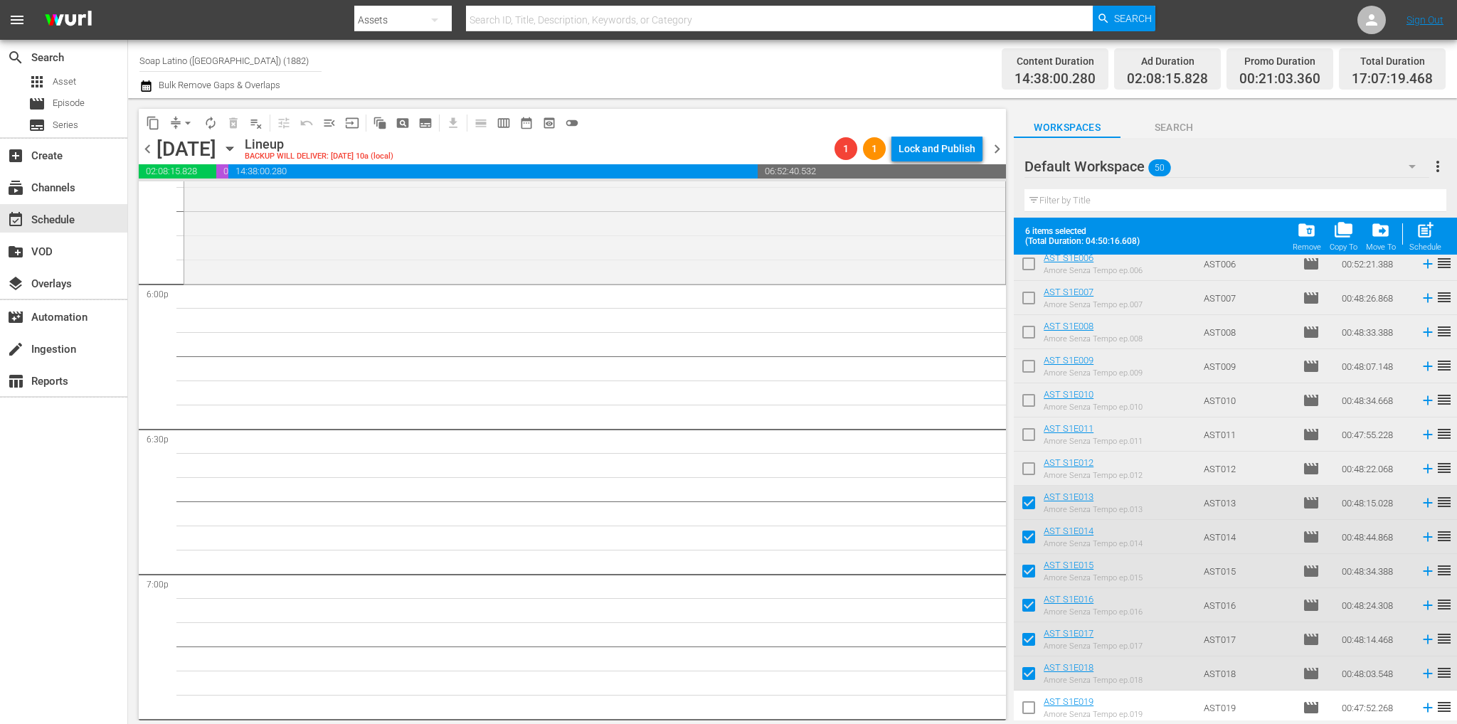
click at [1024, 500] on input "checkbox" at bounding box center [1028, 506] width 30 height 30
checkbox input "false"
click at [1031, 543] on input "checkbox" at bounding box center [1028, 540] width 30 height 30
checkbox input "false"
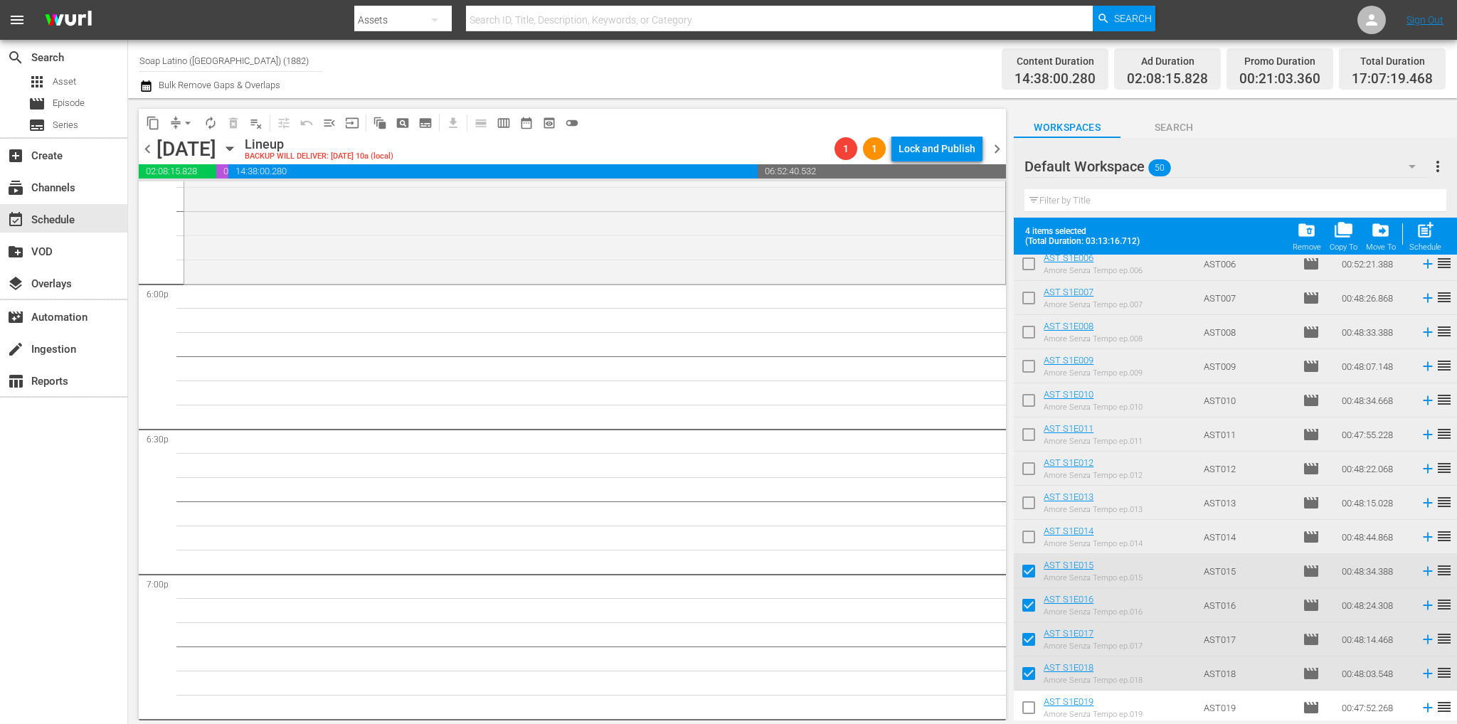
click at [1028, 569] on input "checkbox" at bounding box center [1028, 574] width 30 height 30
checkbox input "false"
click at [1035, 607] on input "checkbox" at bounding box center [1028, 608] width 30 height 30
checkbox input "false"
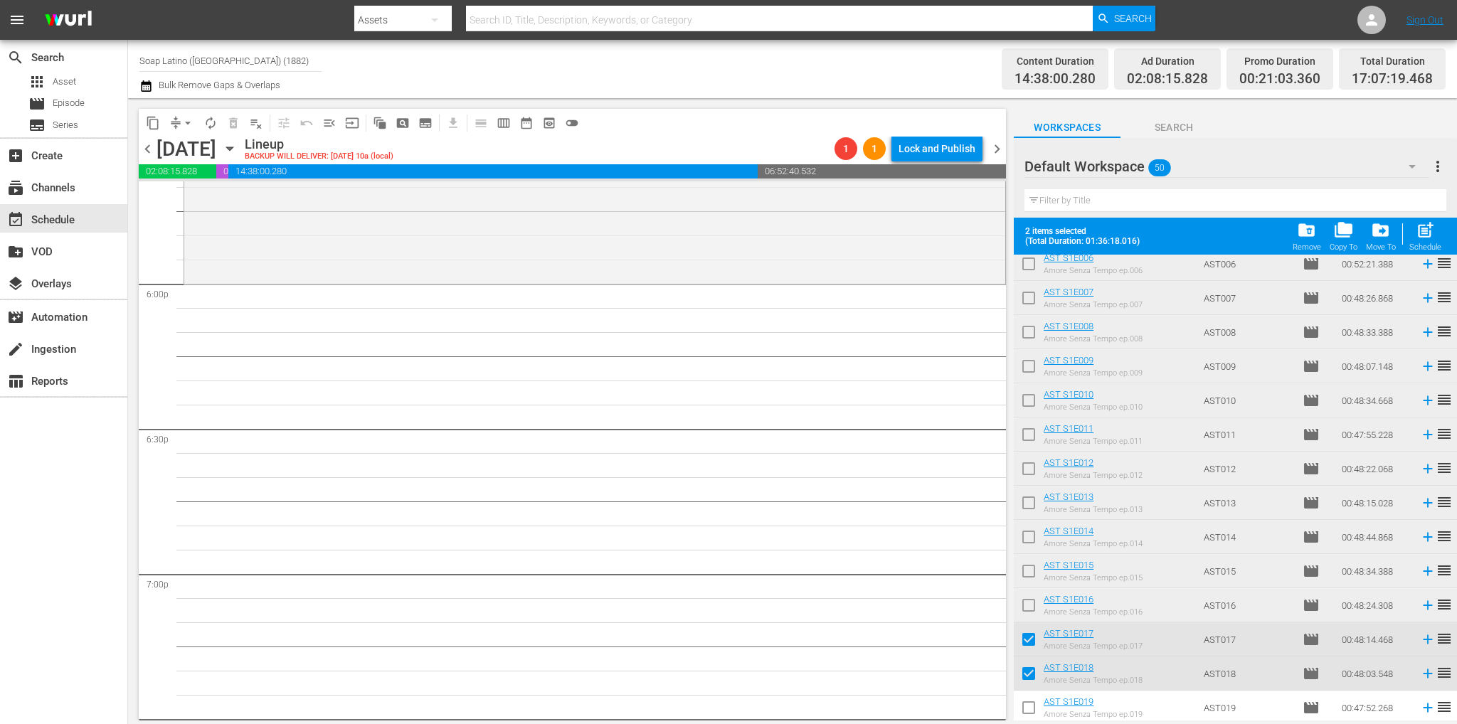
drag, startPoint x: 1027, startPoint y: 634, endPoint x: 1028, endPoint y: 660, distance: 25.6
click at [1027, 635] on input "checkbox" at bounding box center [1028, 642] width 30 height 30
checkbox input "false"
click at [1024, 675] on input "checkbox" at bounding box center [1028, 676] width 30 height 30
checkbox input "false"
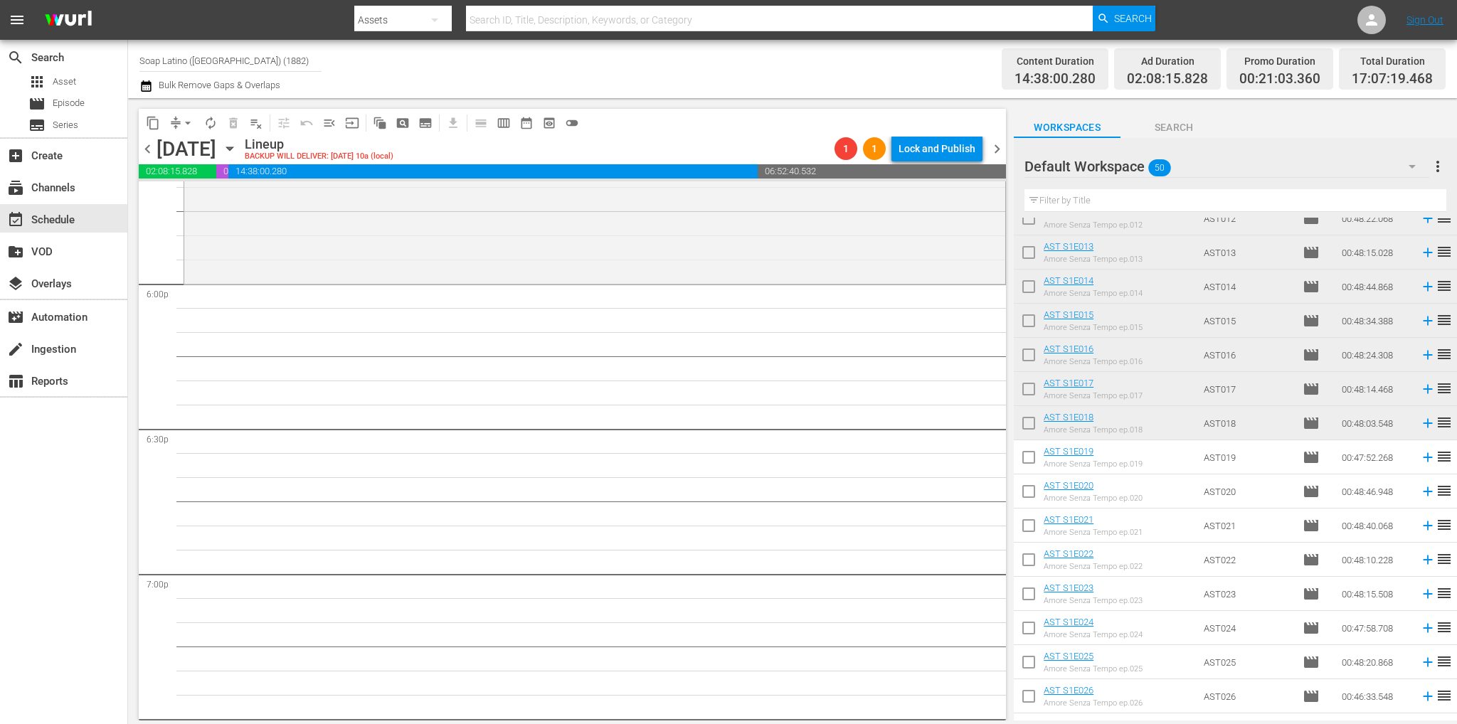
scroll to position [498, 0]
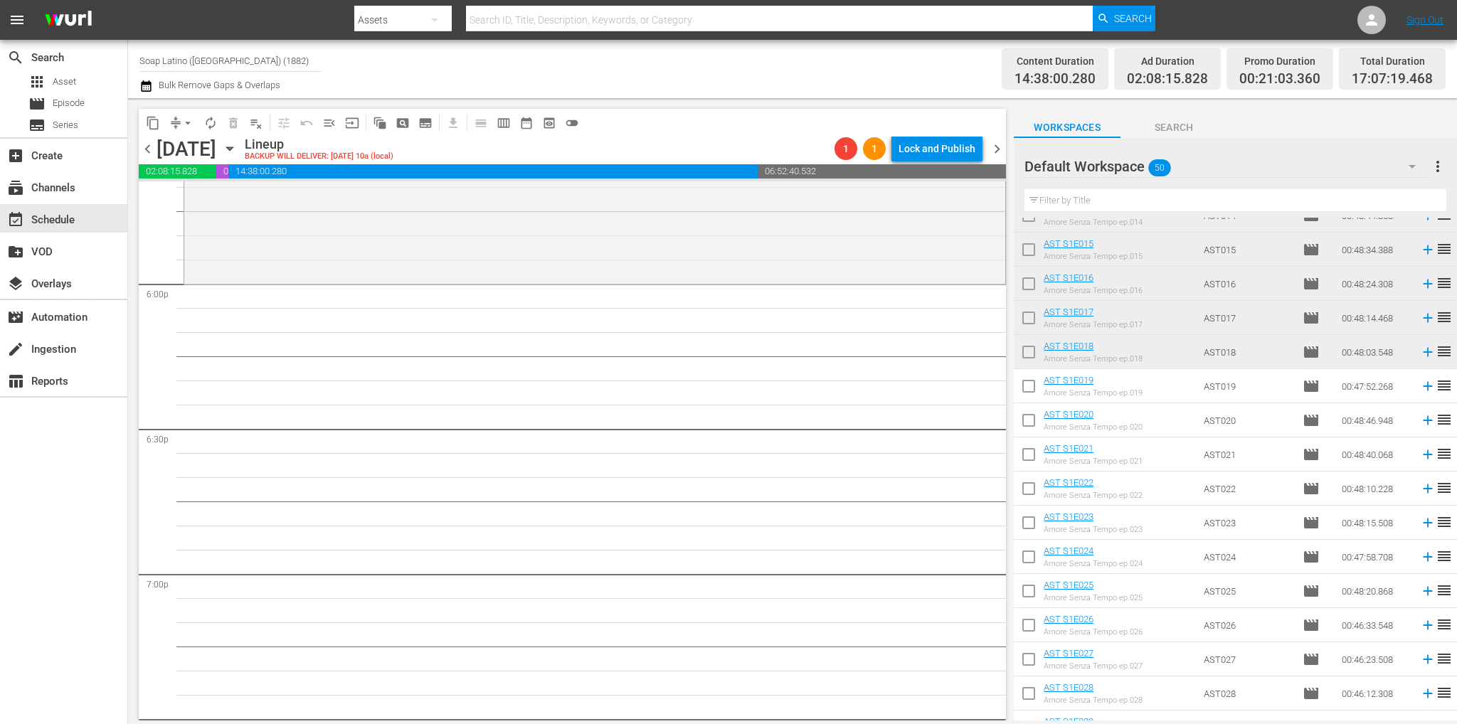
click at [1037, 388] on input "checkbox" at bounding box center [1028, 389] width 30 height 30
checkbox input "true"
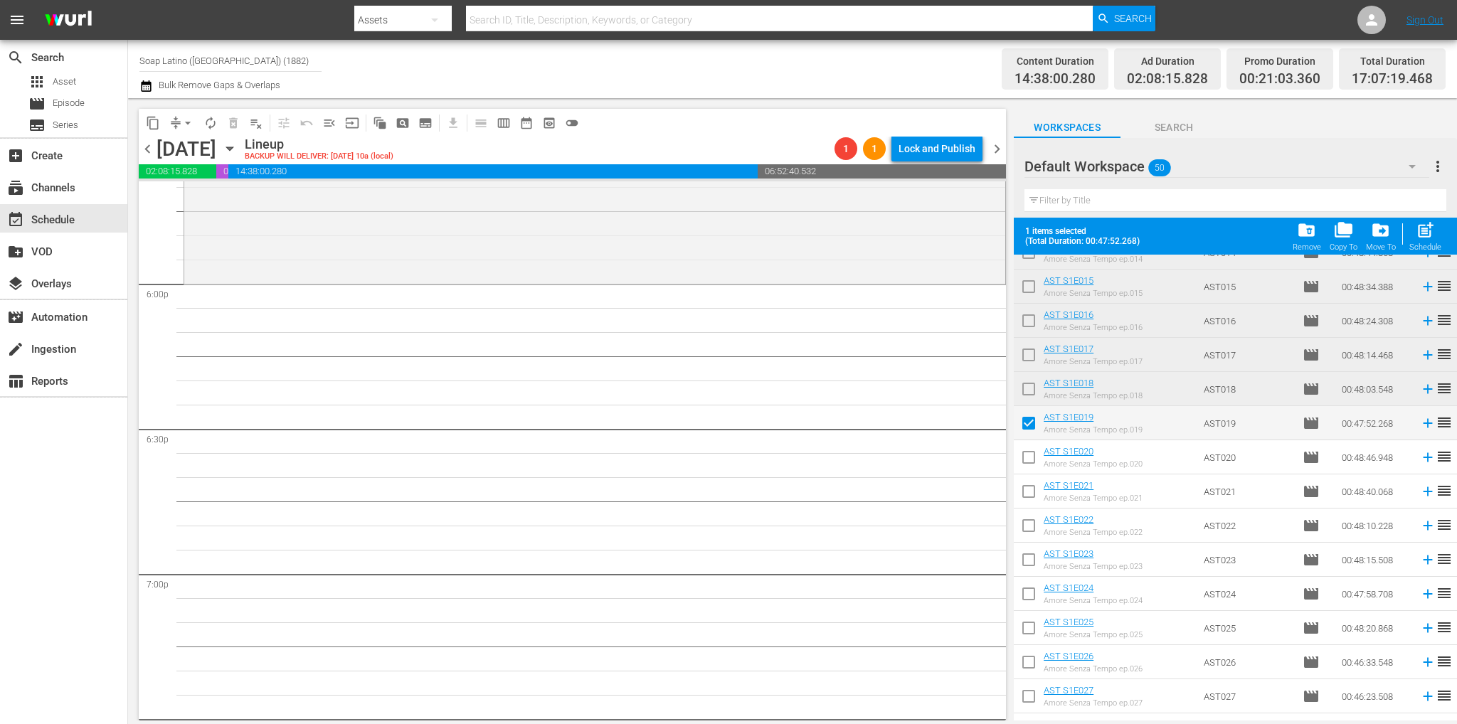
click at [1033, 455] on input "checkbox" at bounding box center [1028, 460] width 30 height 30
checkbox input "true"
click at [1027, 501] on input "checkbox" at bounding box center [1028, 494] width 30 height 30
checkbox input "true"
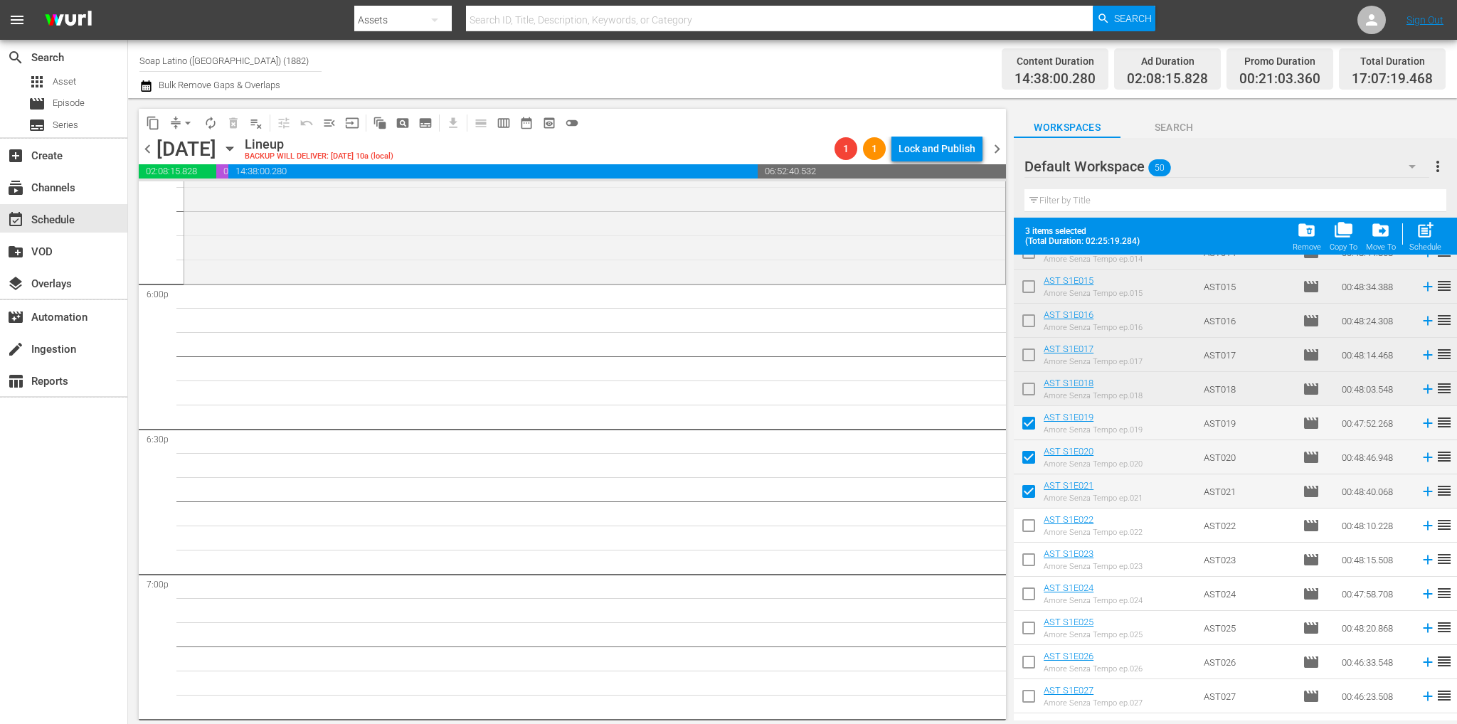
click at [1031, 528] on input "checkbox" at bounding box center [1028, 528] width 30 height 30
checkbox input "true"
click at [1035, 566] on input "checkbox" at bounding box center [1028, 563] width 30 height 30
checkbox input "true"
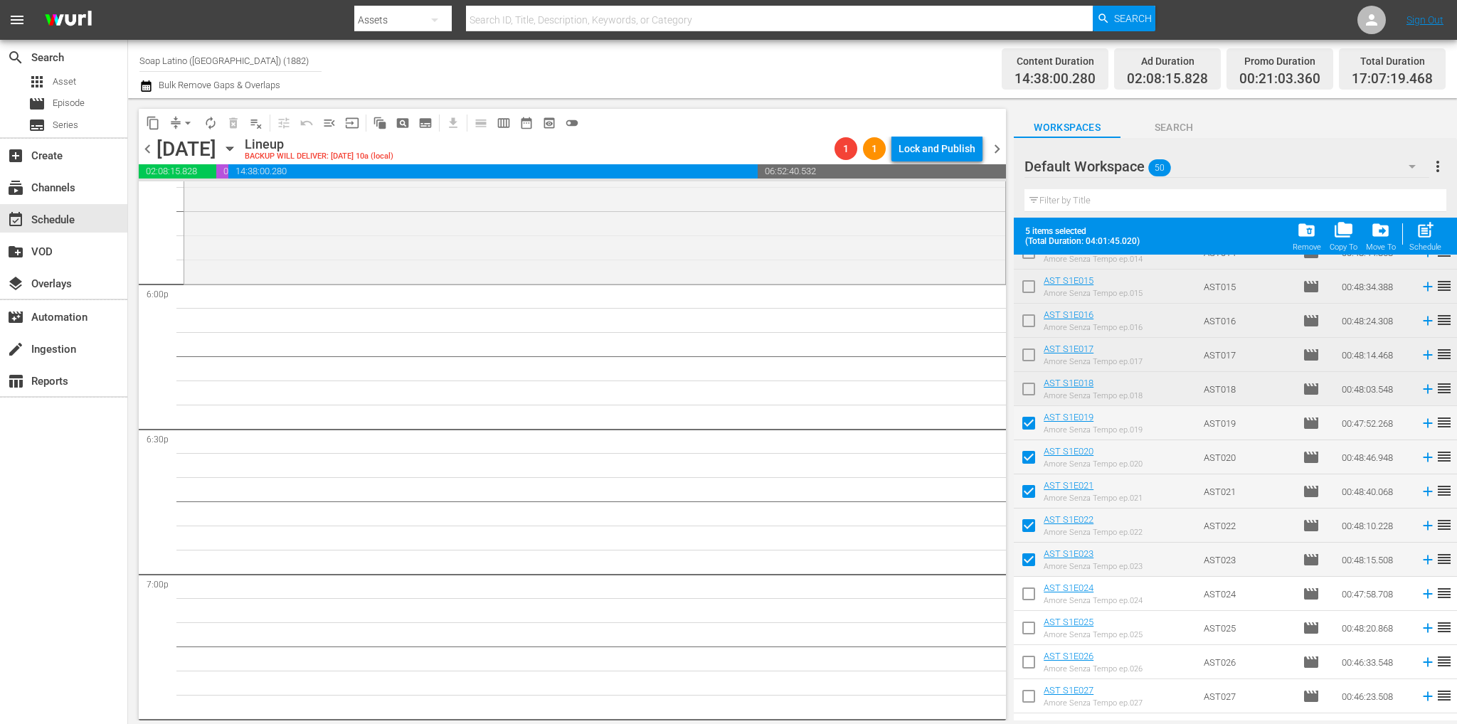
click at [1036, 598] on input "checkbox" at bounding box center [1028, 597] width 30 height 30
checkbox input "true"
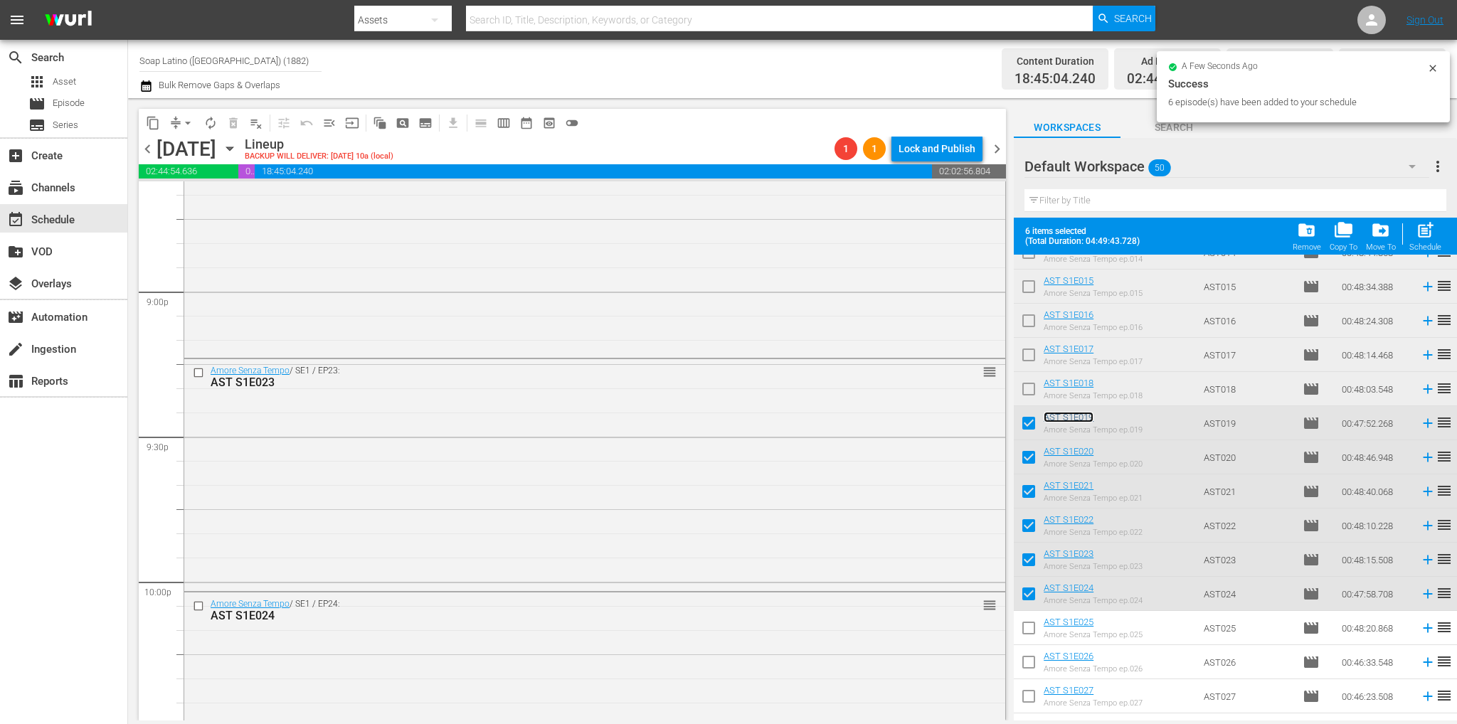
scroll to position [6424, 0]
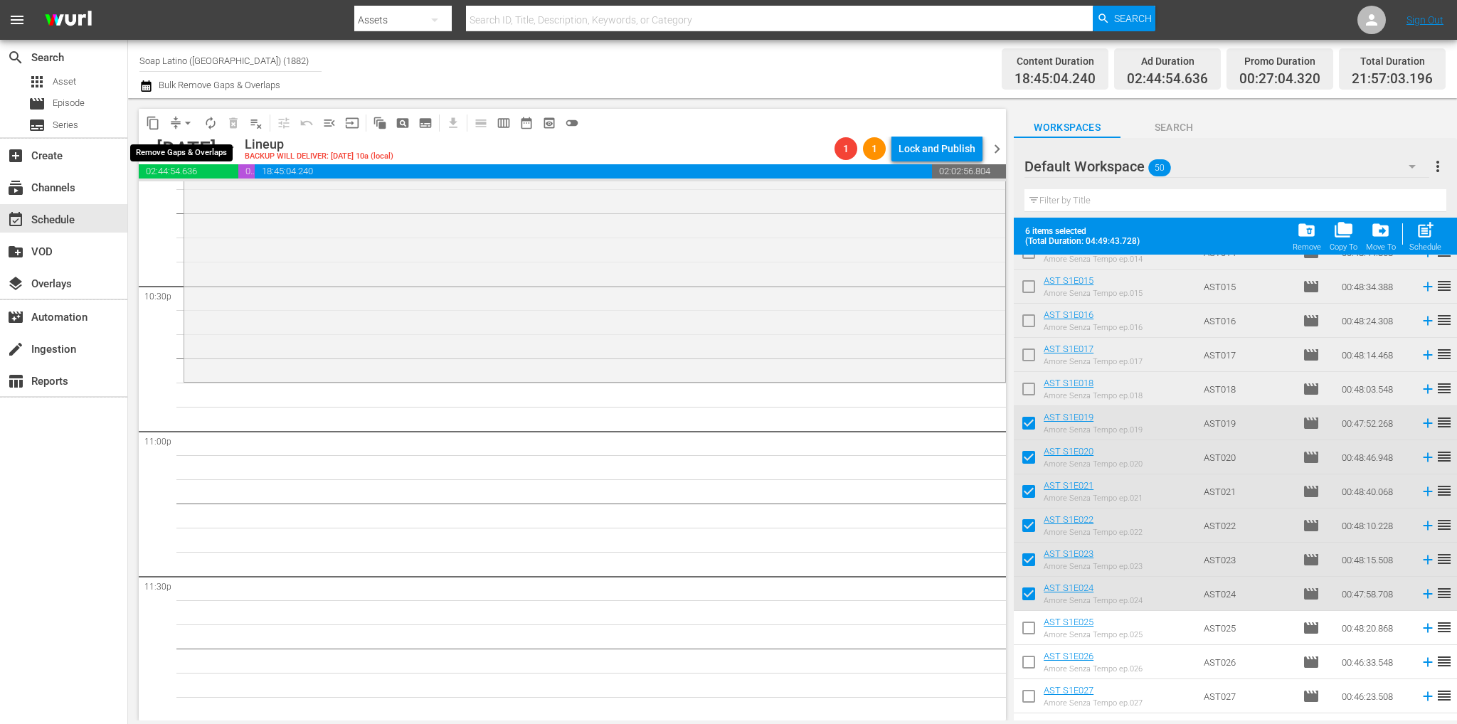
click at [191, 123] on span "arrow_drop_down" at bounding box center [188, 123] width 14 height 14
click at [220, 196] on li "Align to End of Previous Day" at bounding box center [188, 198] width 149 height 23
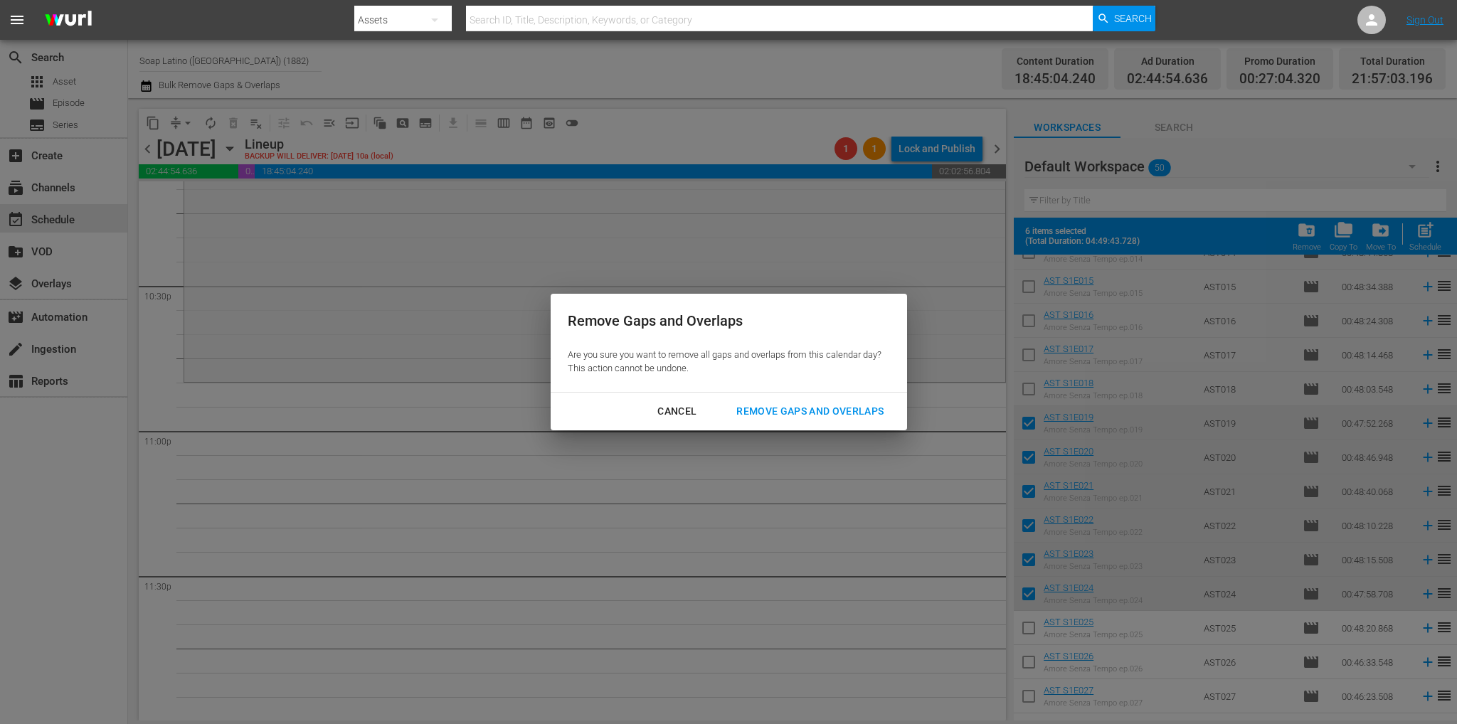
click at [798, 408] on div "Remove Gaps and Overlaps" at bounding box center [810, 412] width 170 height 18
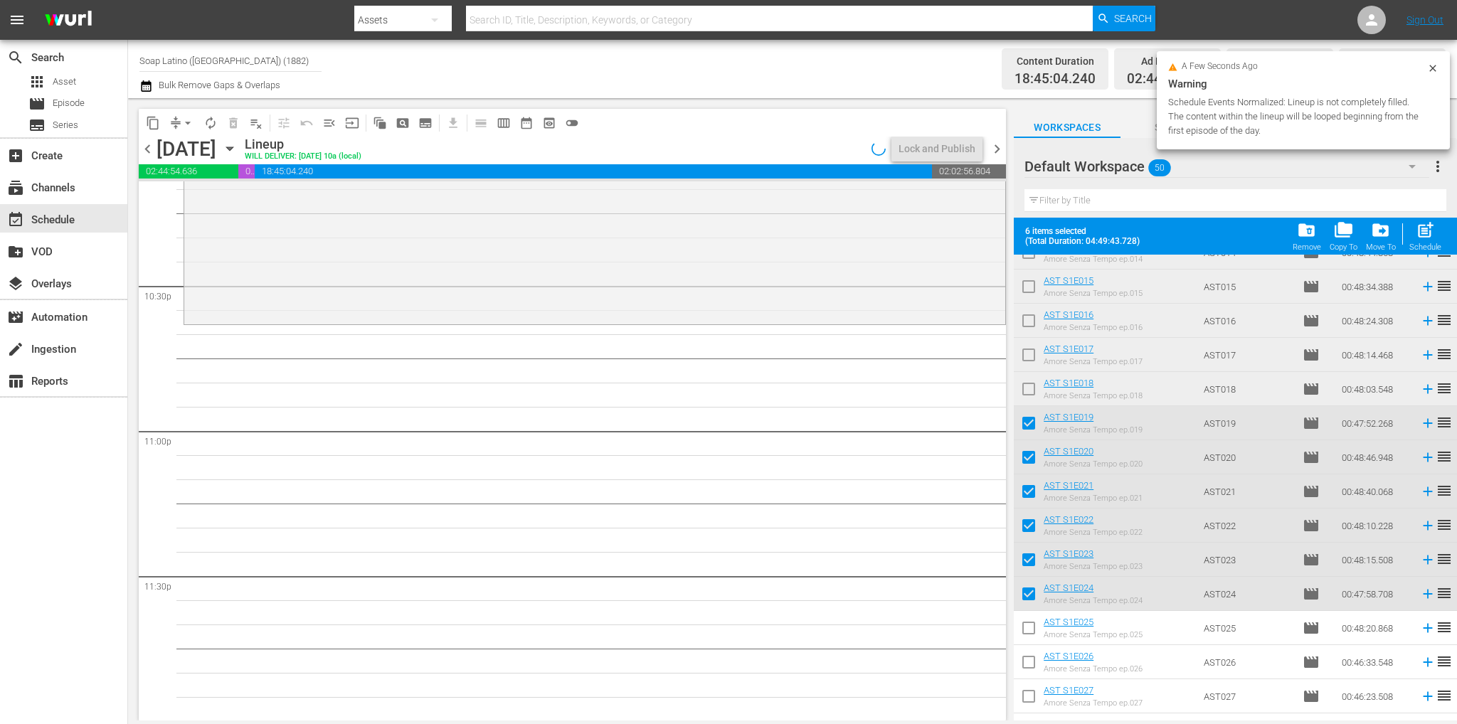
scroll to position [6425, 0]
drag, startPoint x: 994, startPoint y: 698, endPoint x: 990, endPoint y: 673, distance: 25.8
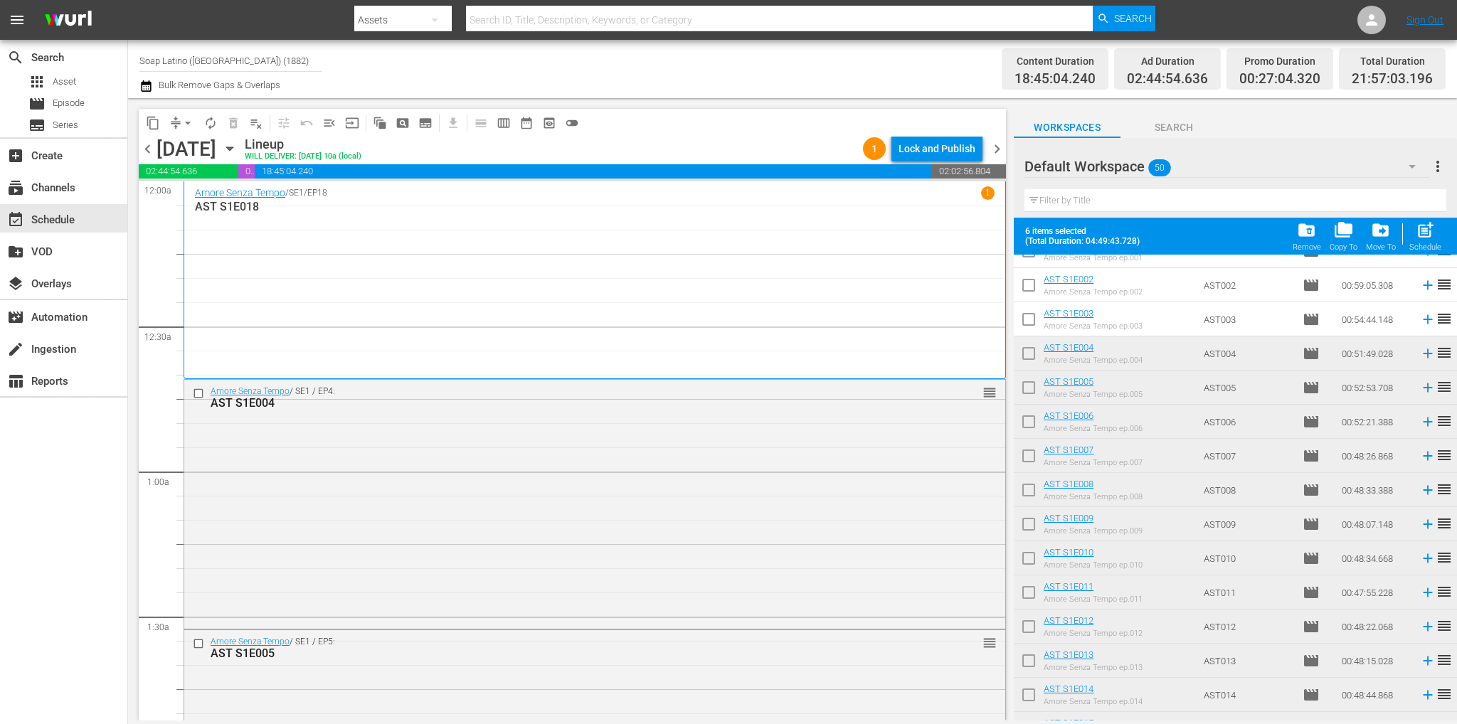
scroll to position [0, 0]
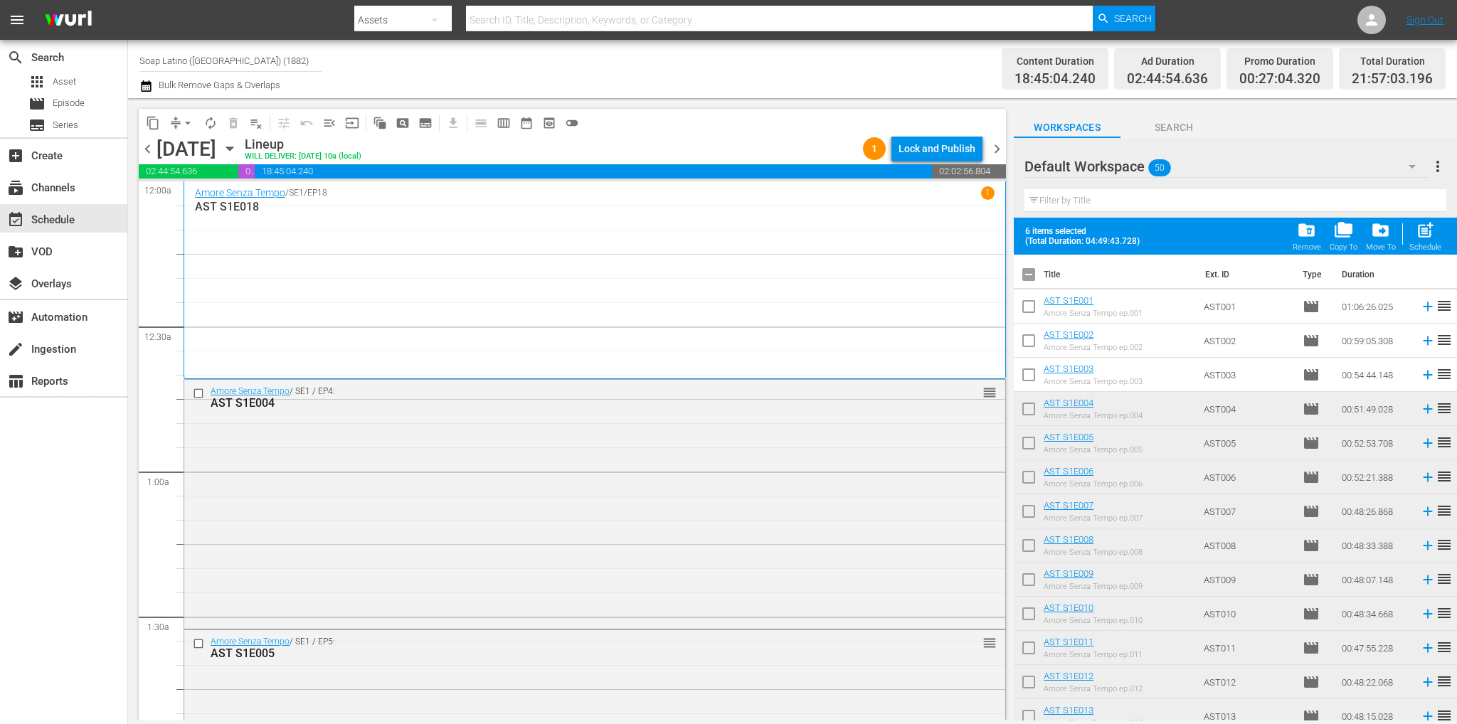
click at [1023, 277] on input "checkbox" at bounding box center [1028, 277] width 30 height 30
checkbox input "true"
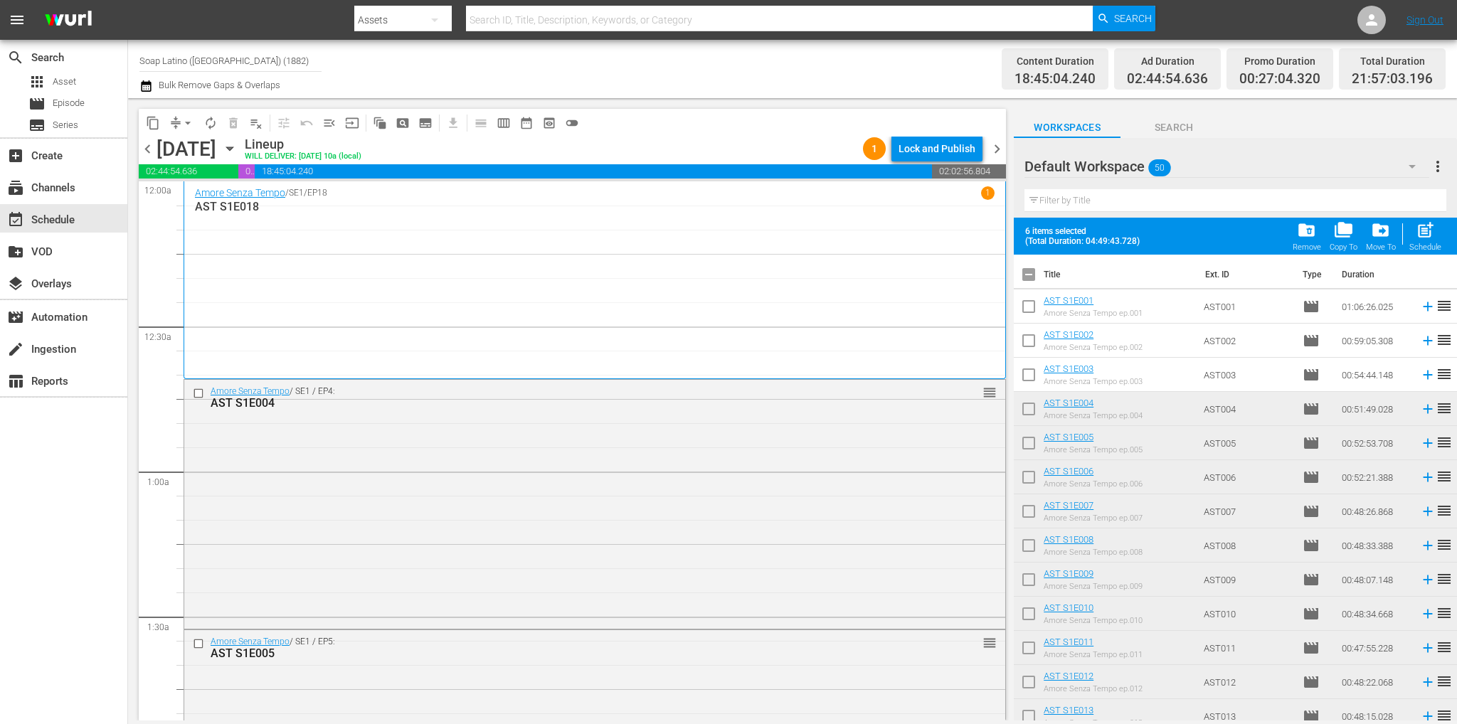
checkbox input "true"
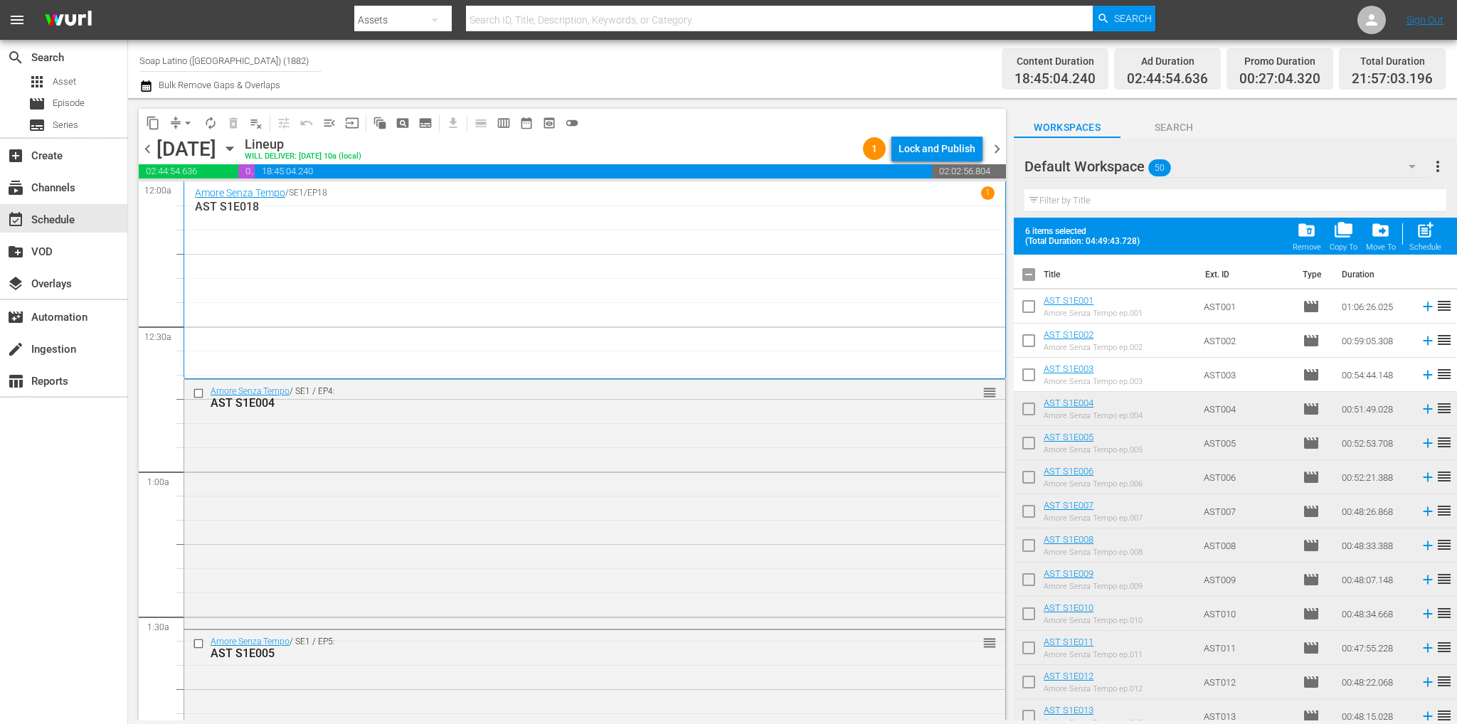
checkbox input "true"
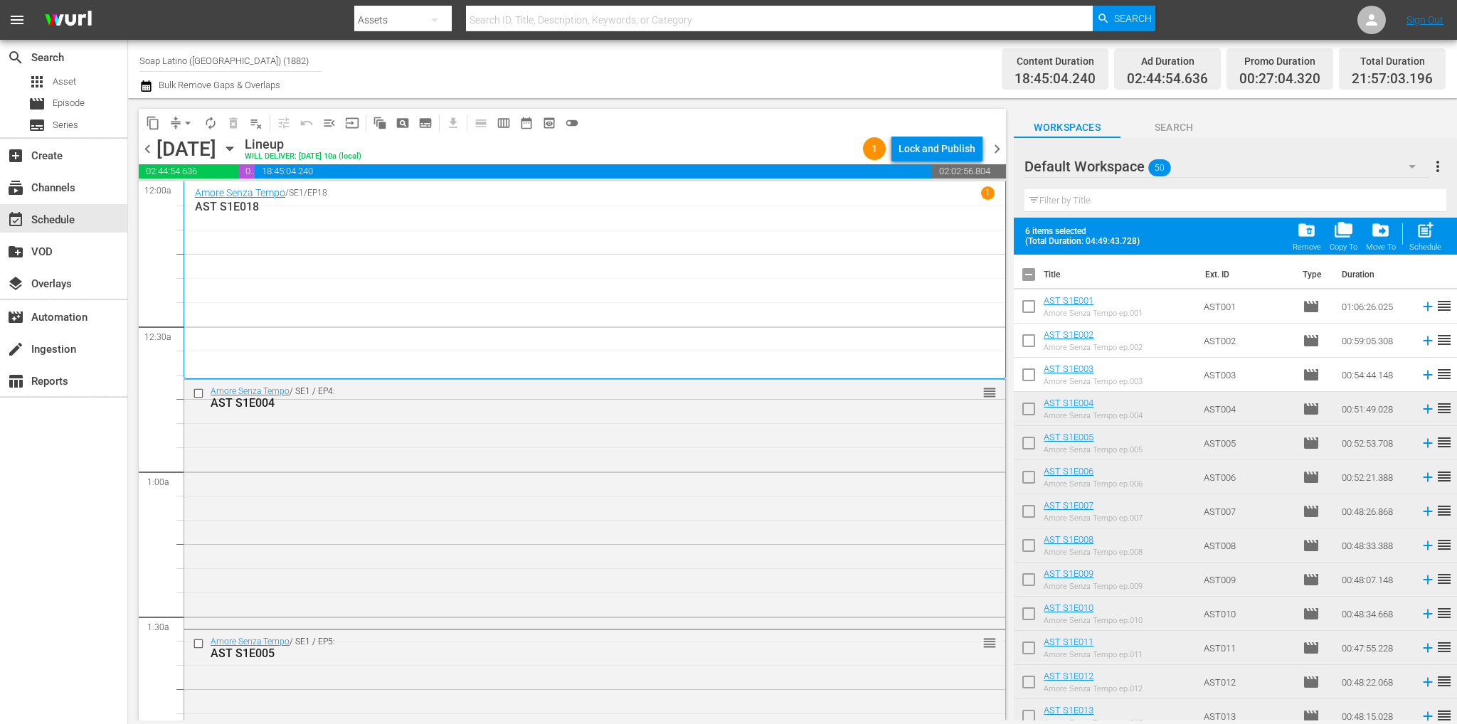
checkbox input "true"
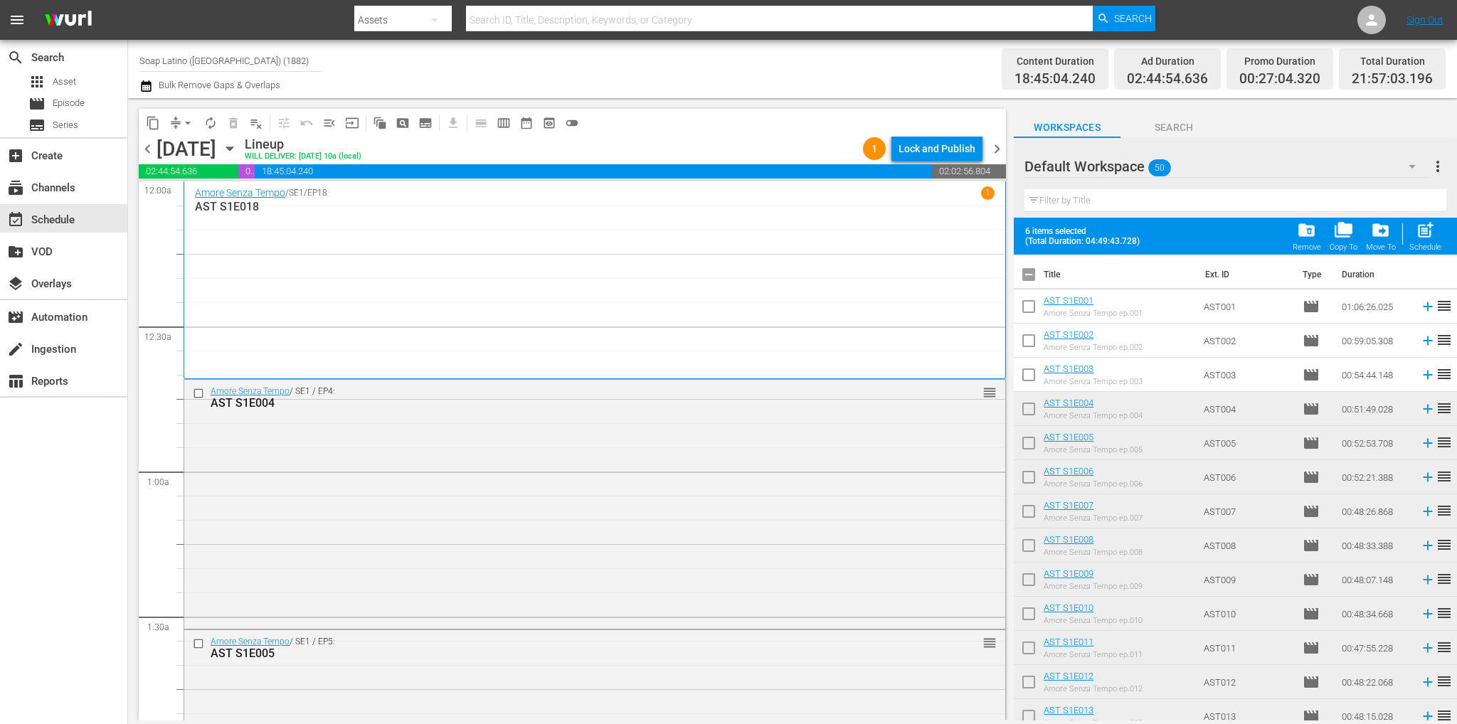
checkbox input "true"
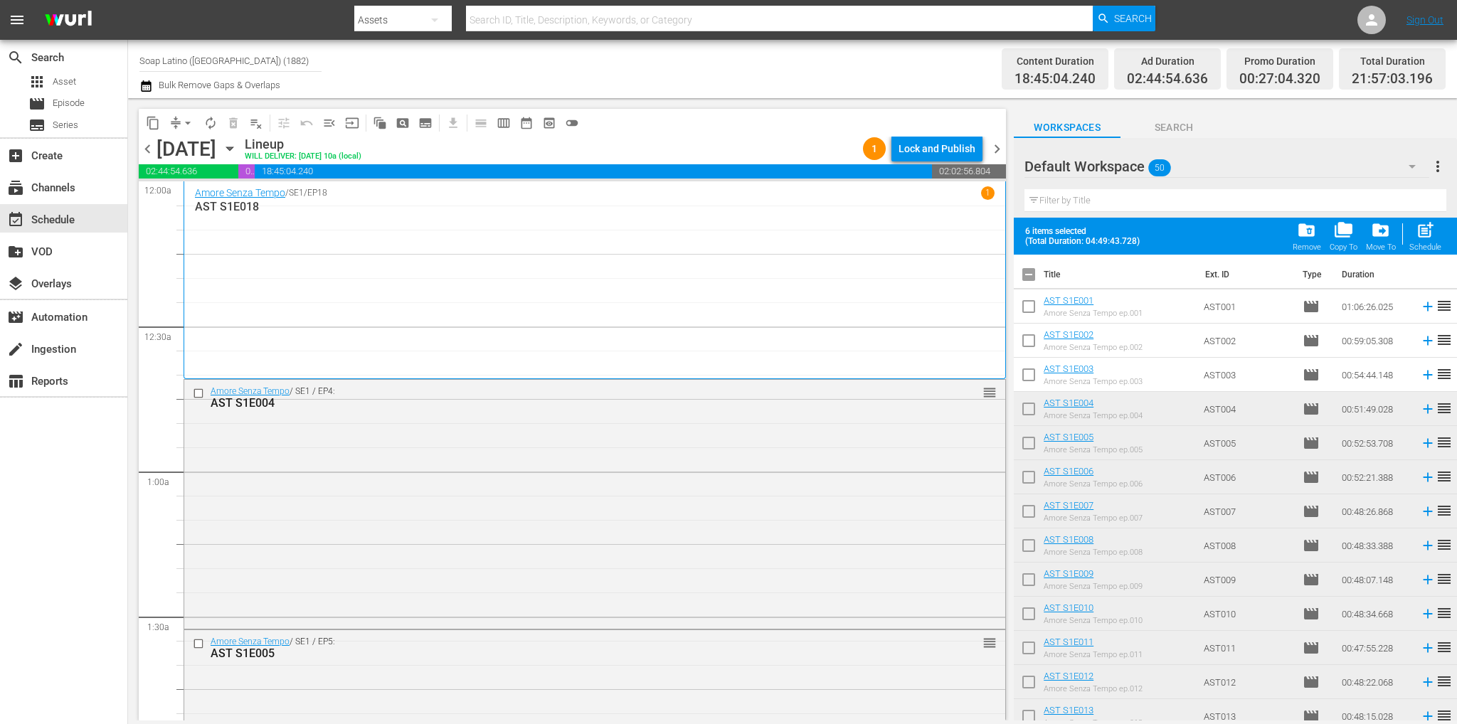
checkbox input "true"
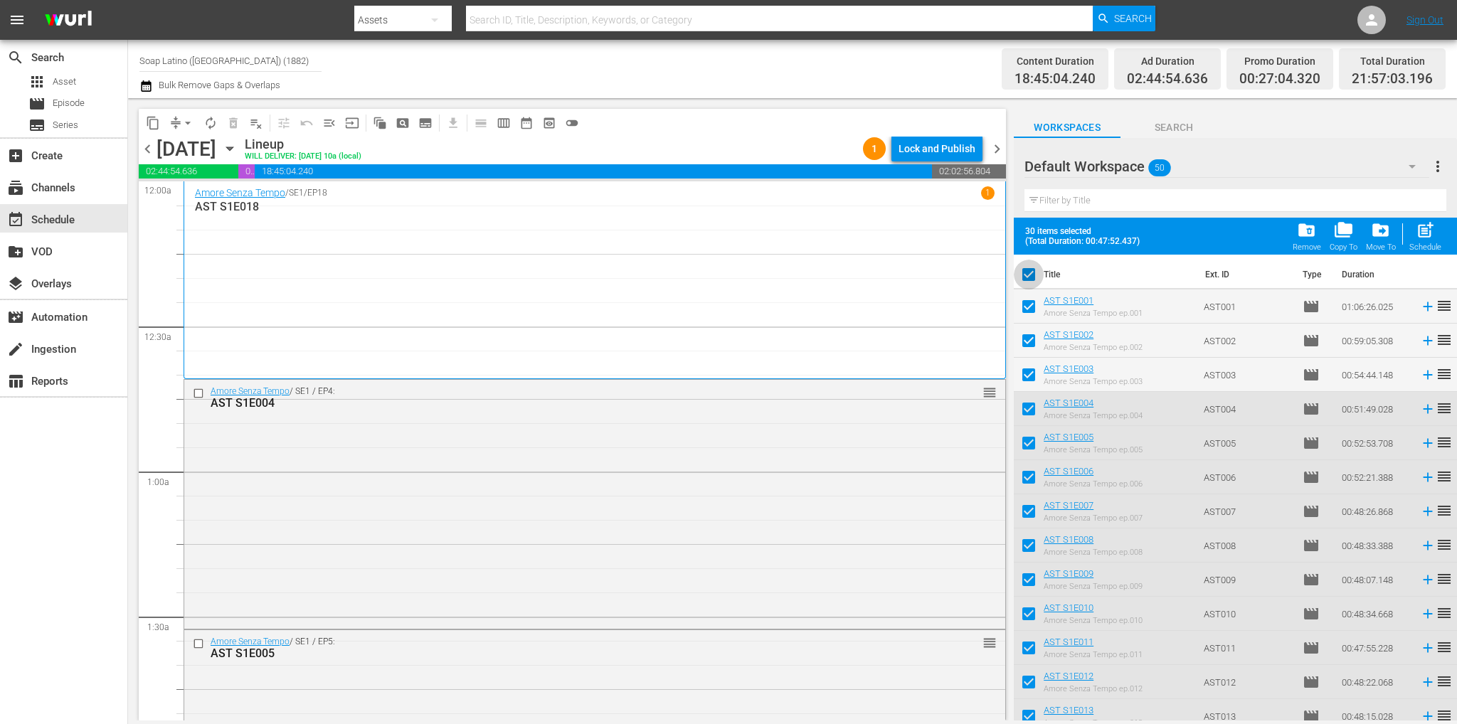
click at [1023, 277] on input "checkbox" at bounding box center [1028, 277] width 30 height 30
checkbox input "false"
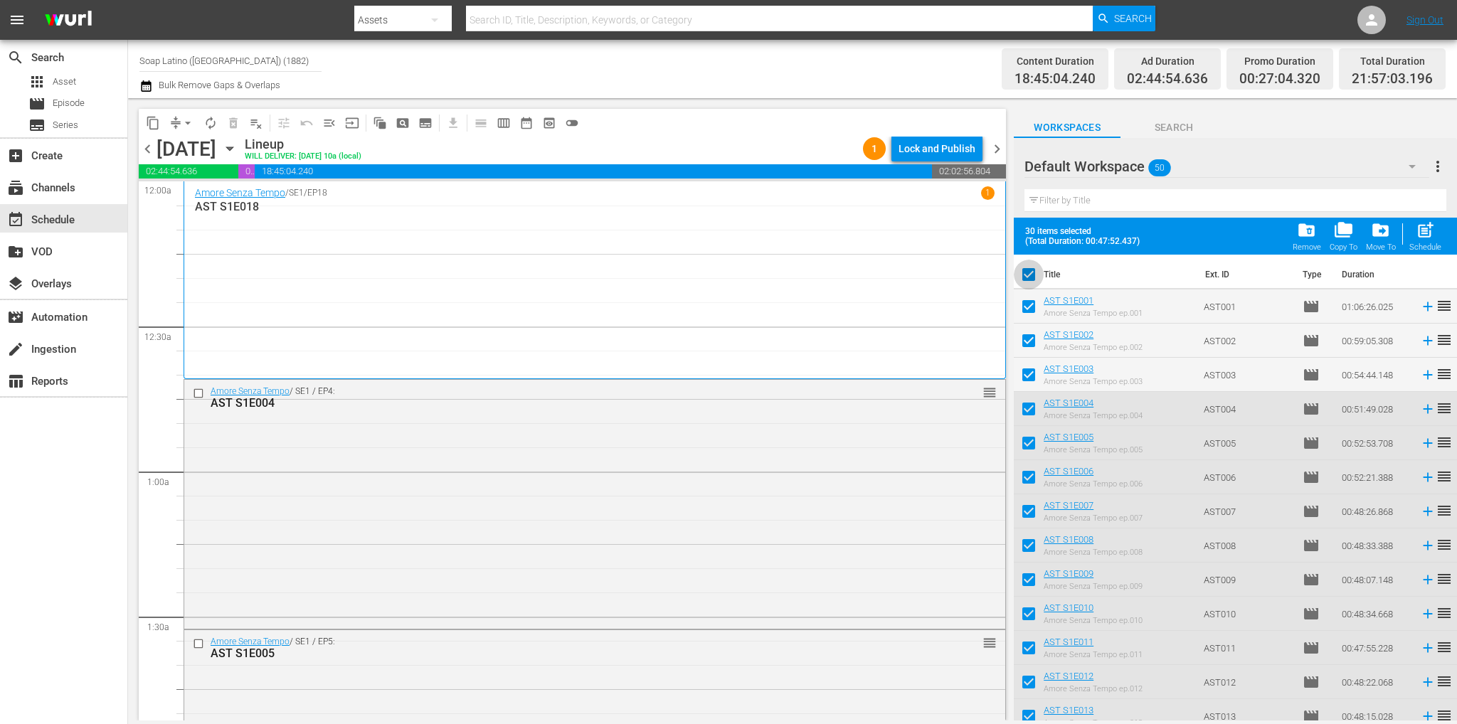
checkbox input "false"
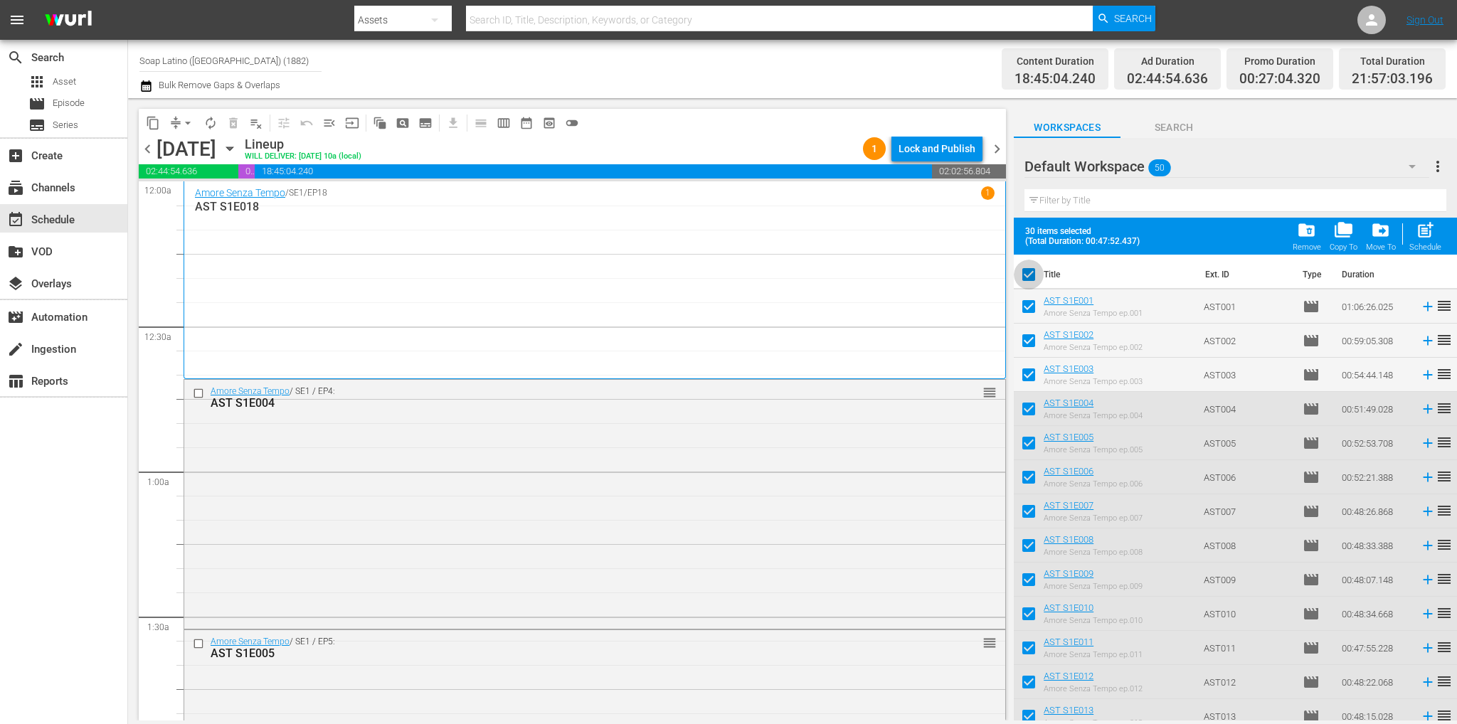
checkbox input "false"
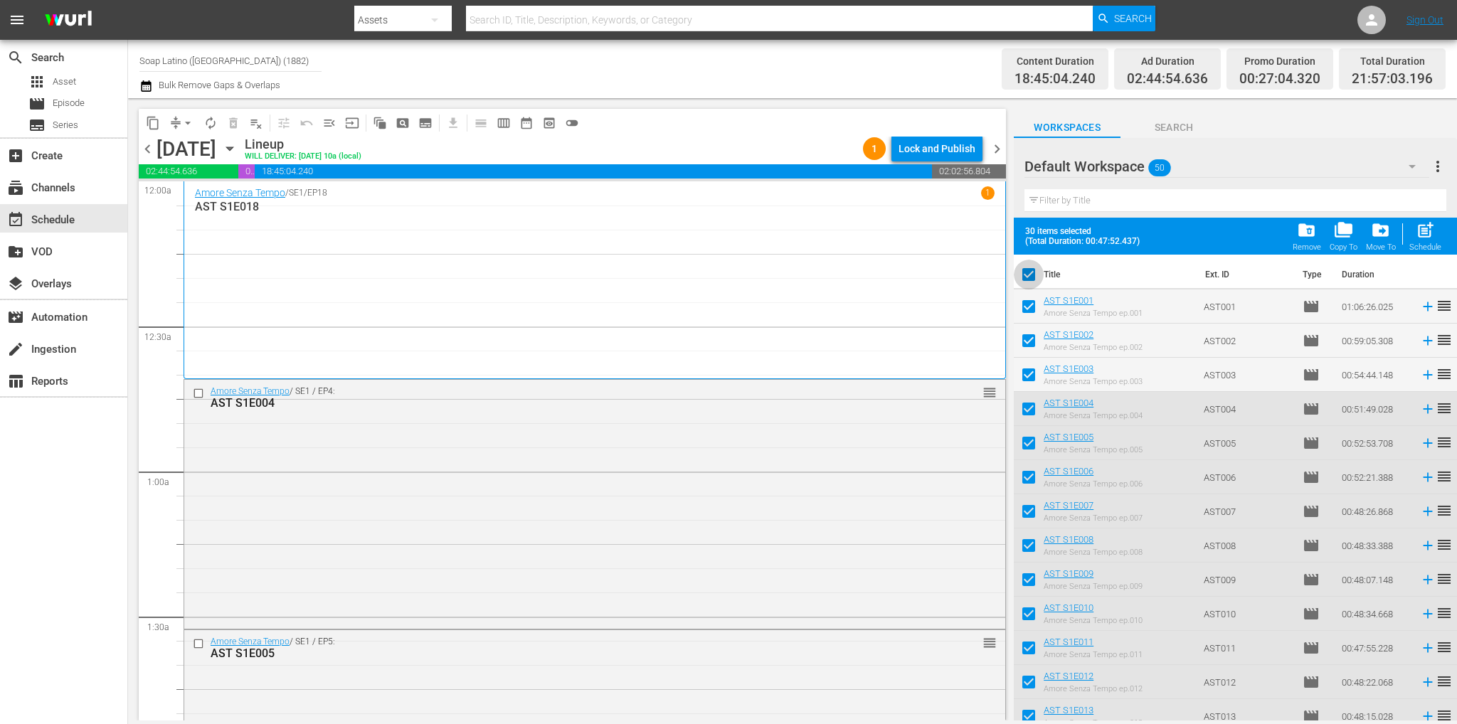
checkbox input "false"
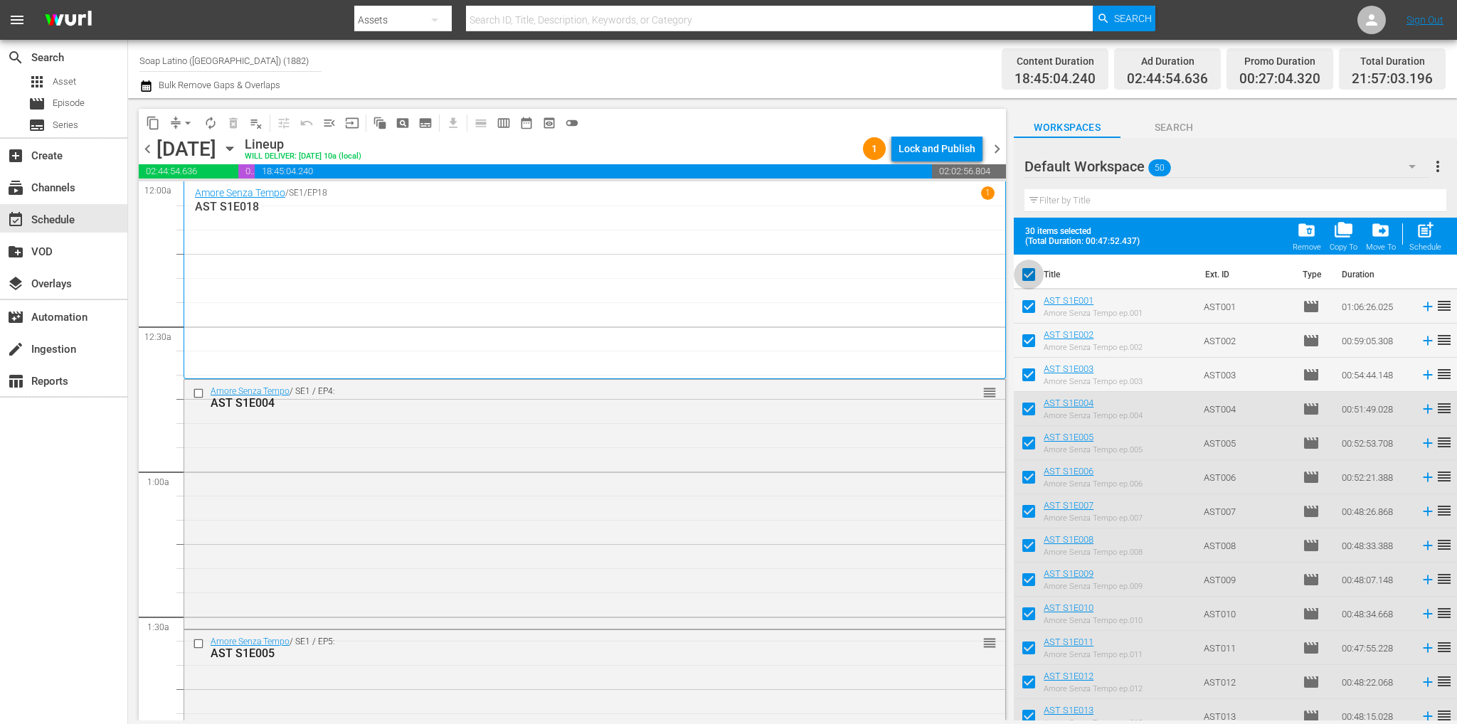
checkbox input "false"
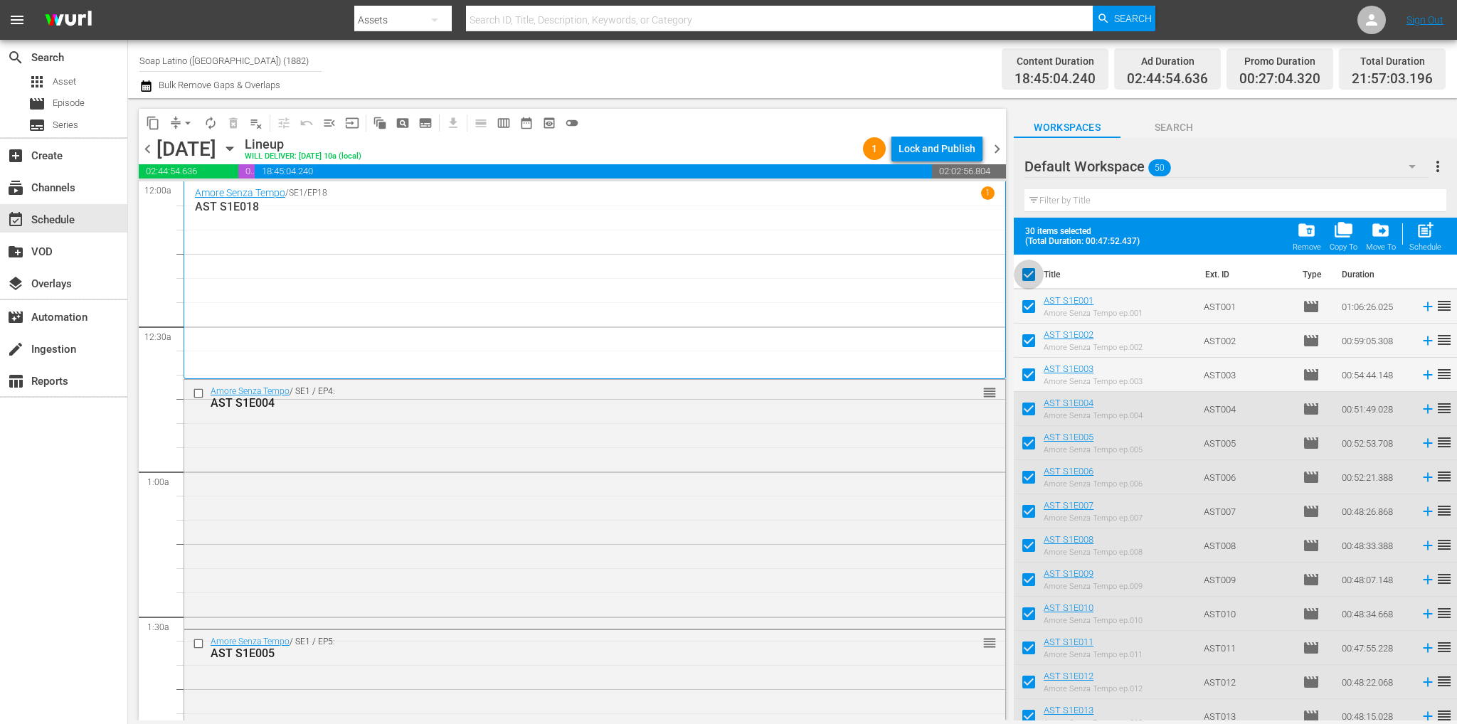
checkbox input "false"
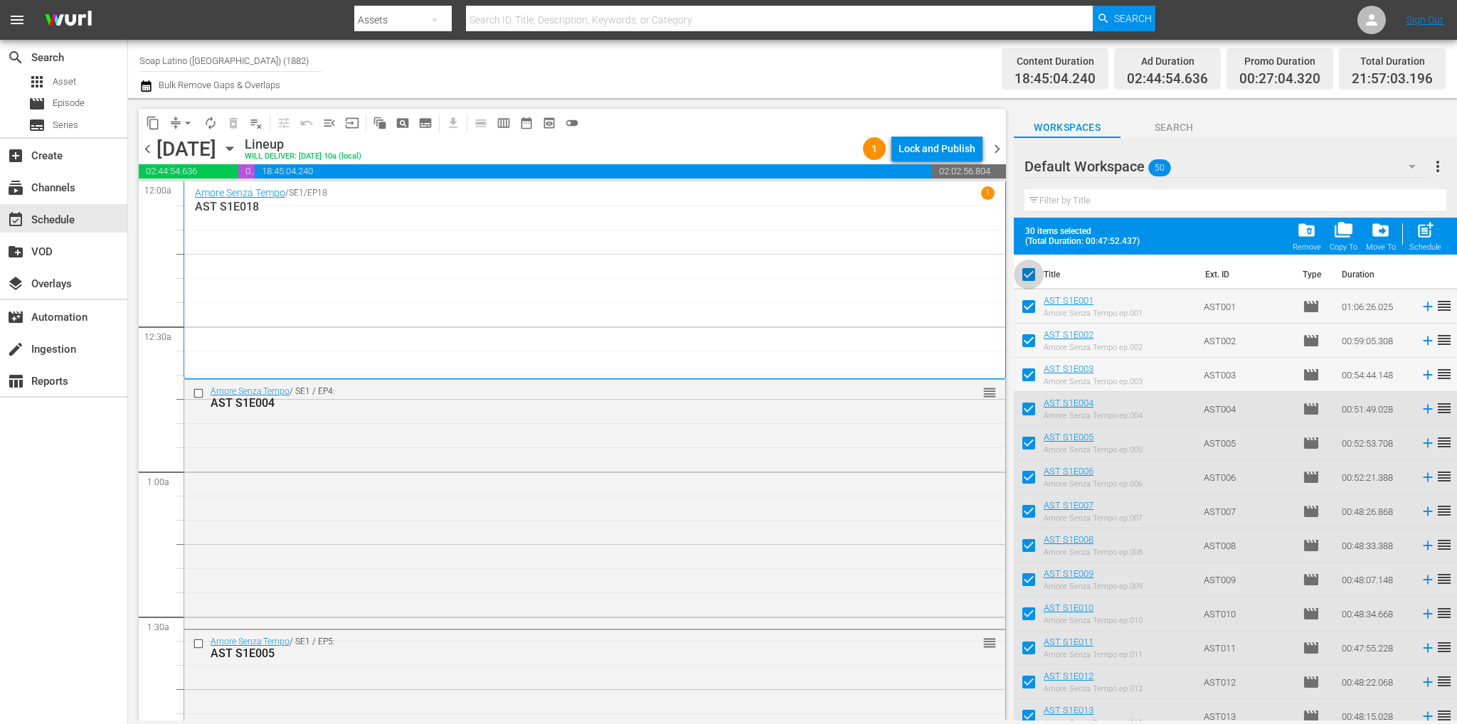
checkbox input "false"
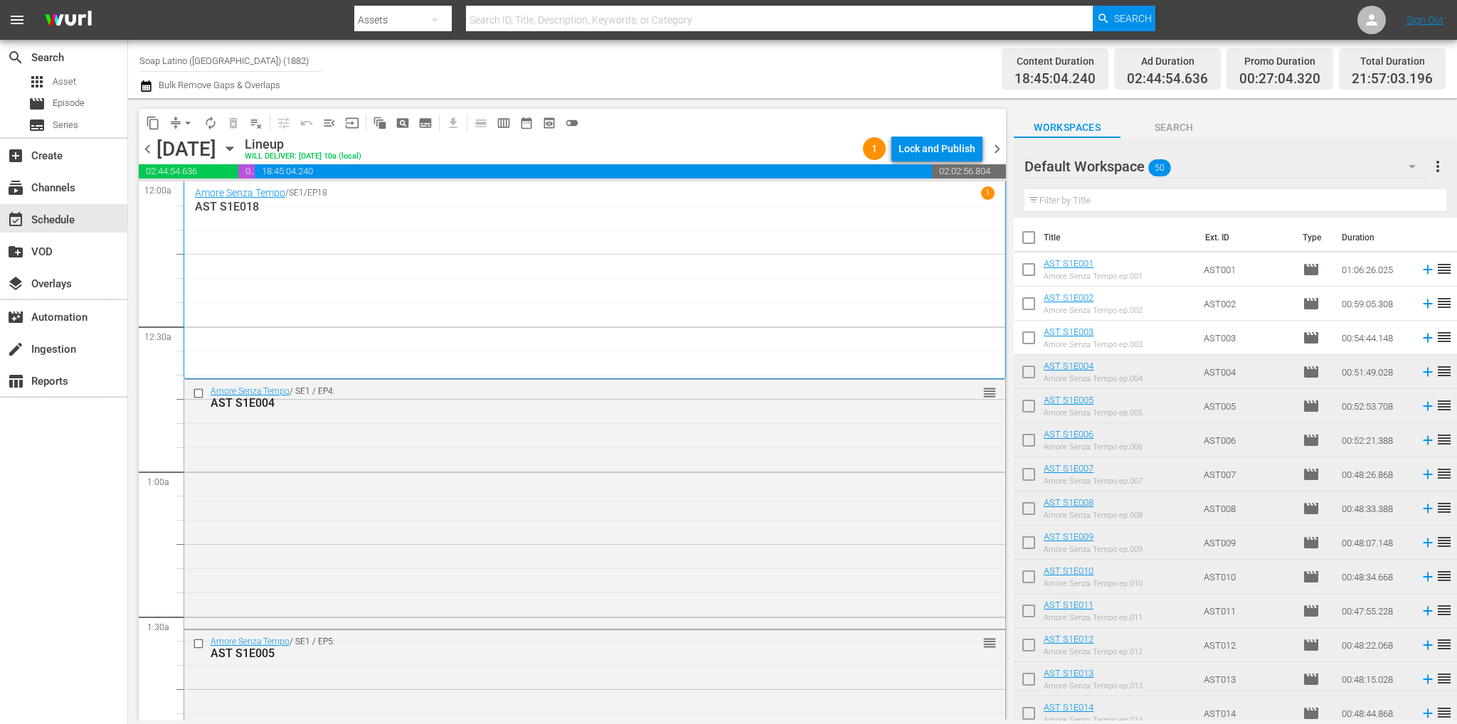
click at [1037, 339] on input "checkbox" at bounding box center [1028, 341] width 30 height 30
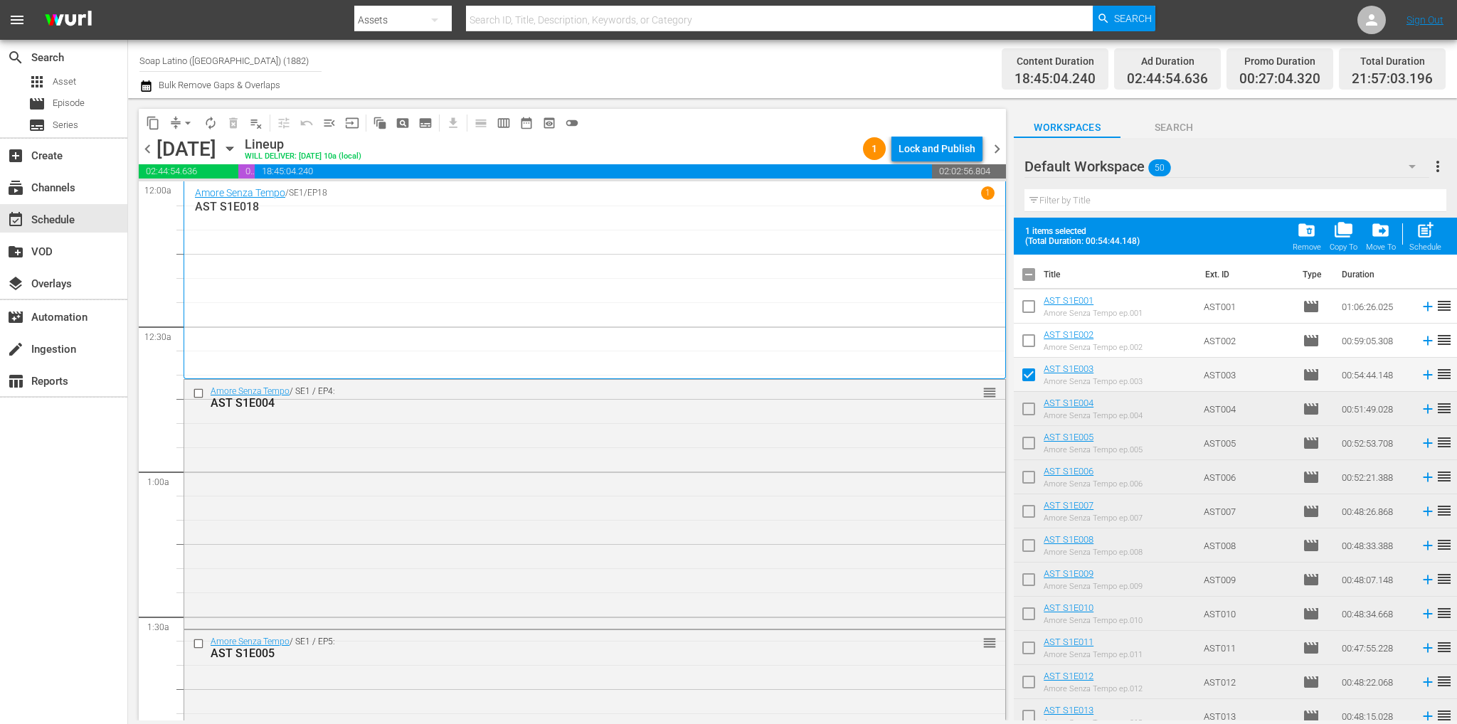
click at [1031, 365] on input "checkbox" at bounding box center [1028, 378] width 30 height 30
checkbox input "false"
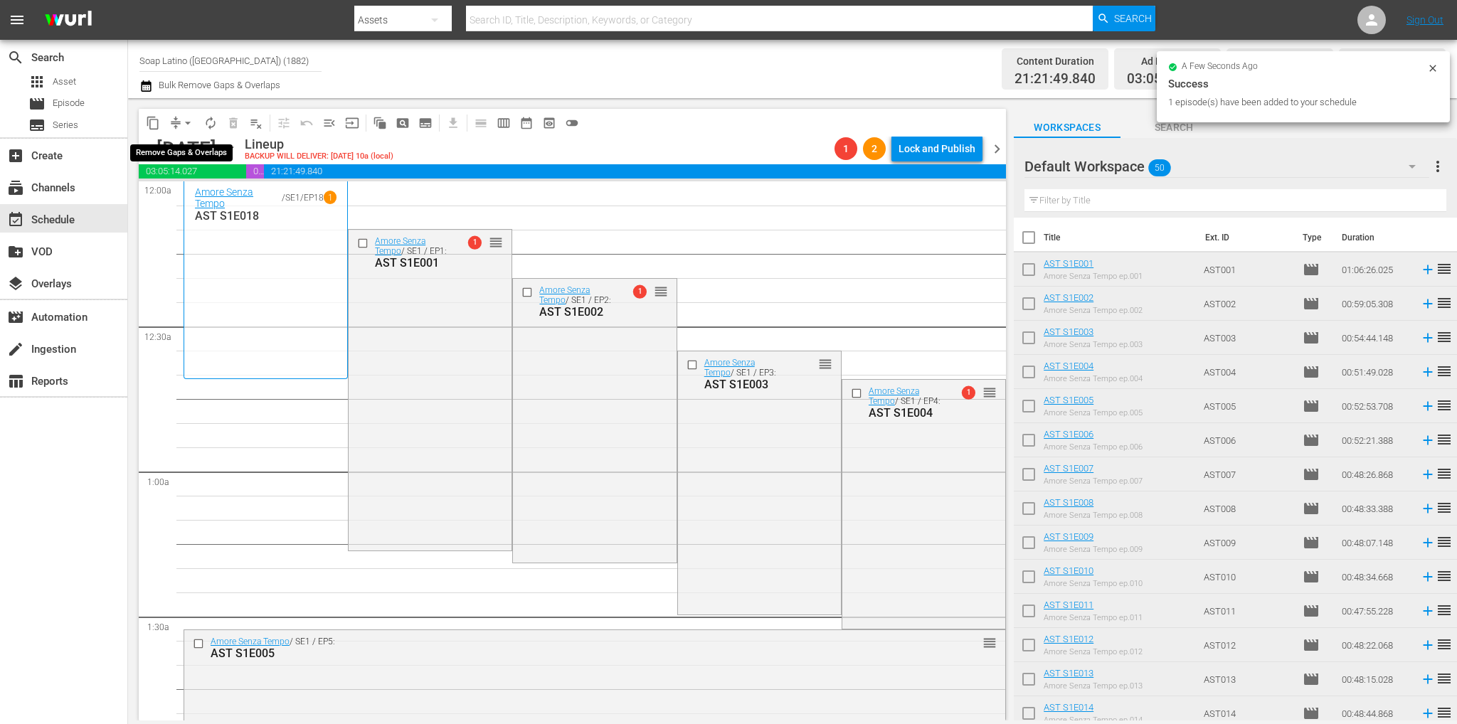
click at [187, 123] on span "arrow_drop_down" at bounding box center [188, 123] width 14 height 14
click at [201, 194] on li "Align to End of Previous Day" at bounding box center [188, 198] width 149 height 23
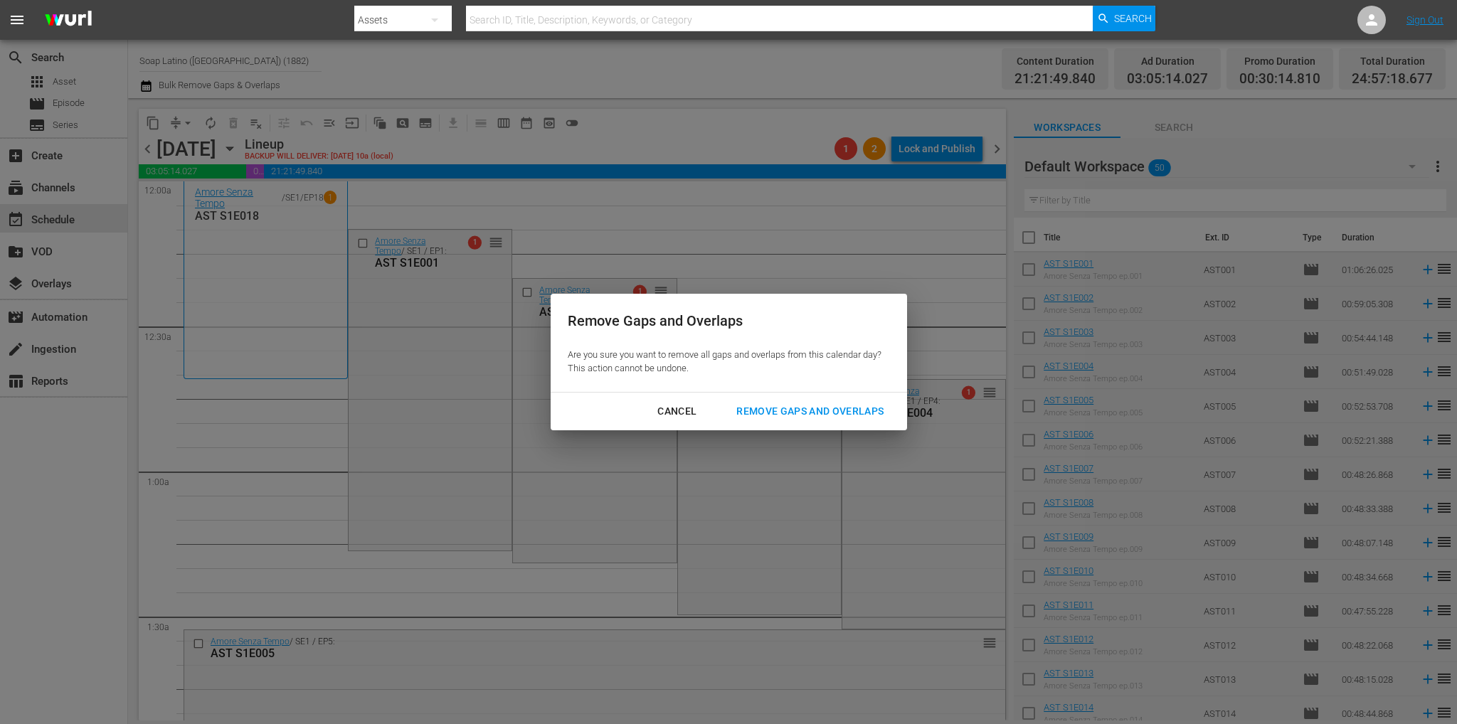
click at [814, 410] on div "Remove Gaps and Overlaps" at bounding box center [810, 412] width 170 height 18
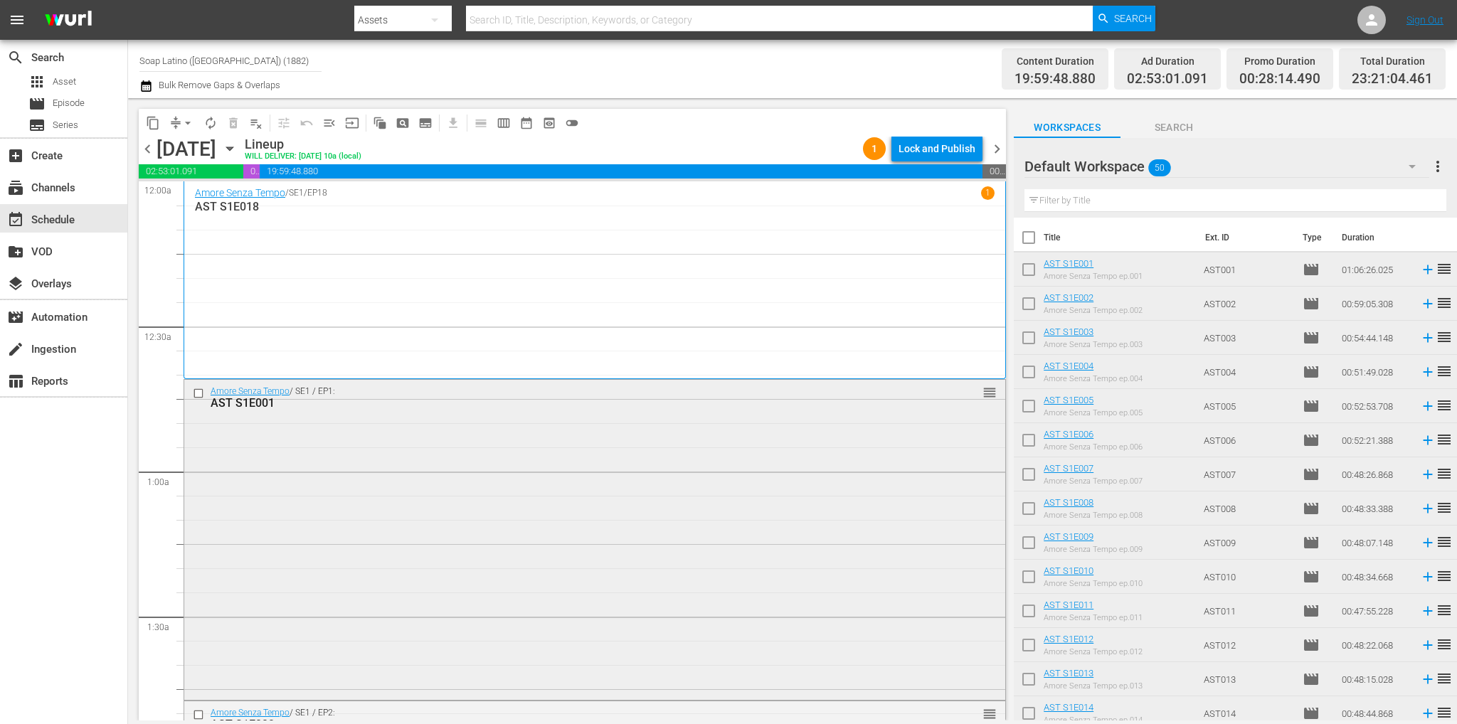
click at [201, 395] on input "checkbox" at bounding box center [200, 393] width 15 height 12
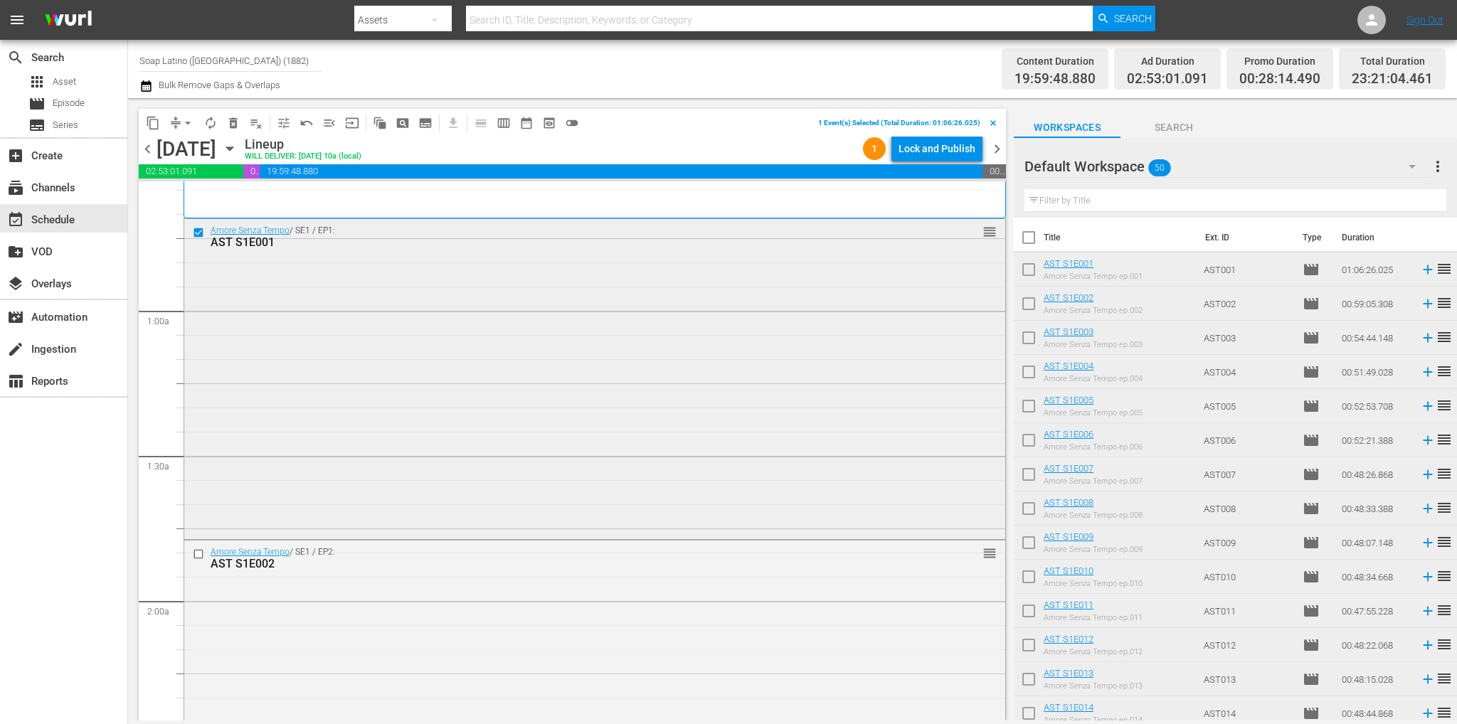
scroll to position [213, 0]
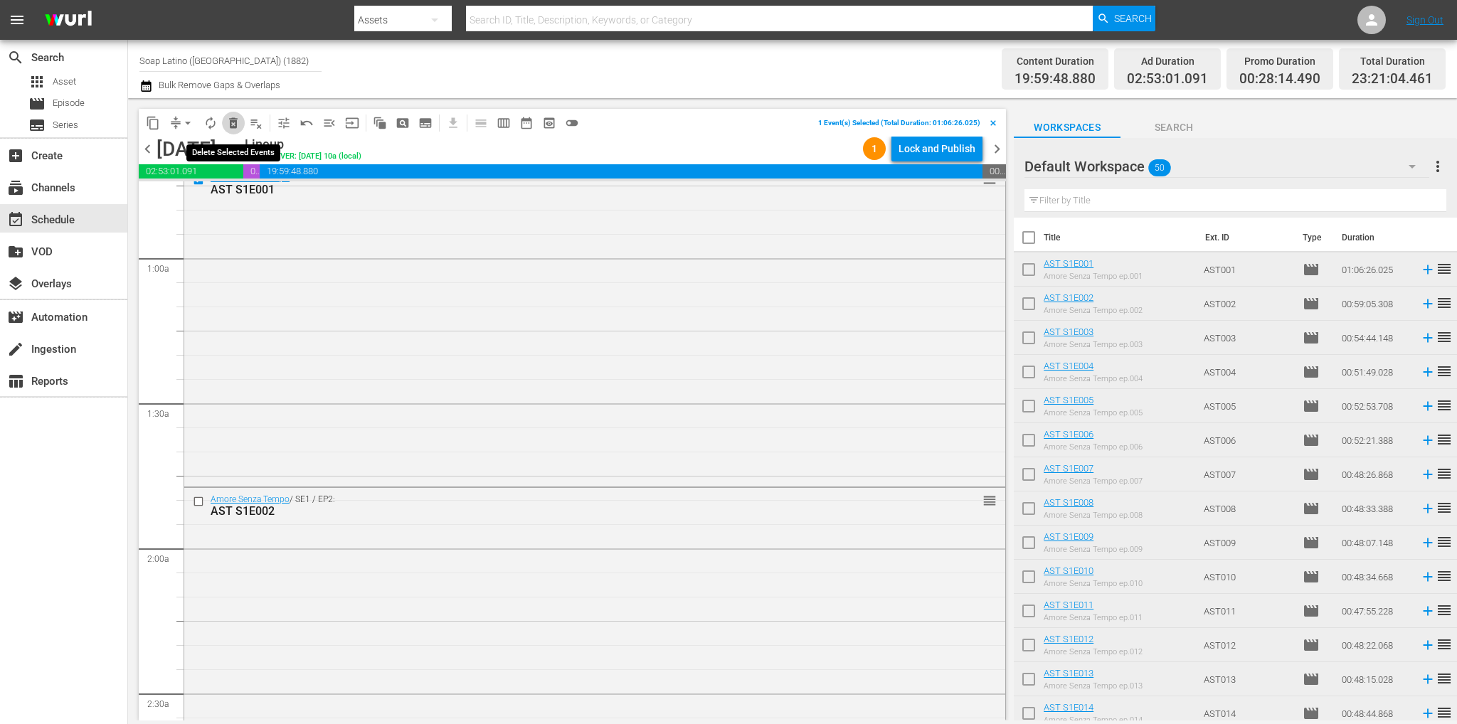
click at [228, 129] on span "delete_forever_outlined" at bounding box center [233, 123] width 14 height 14
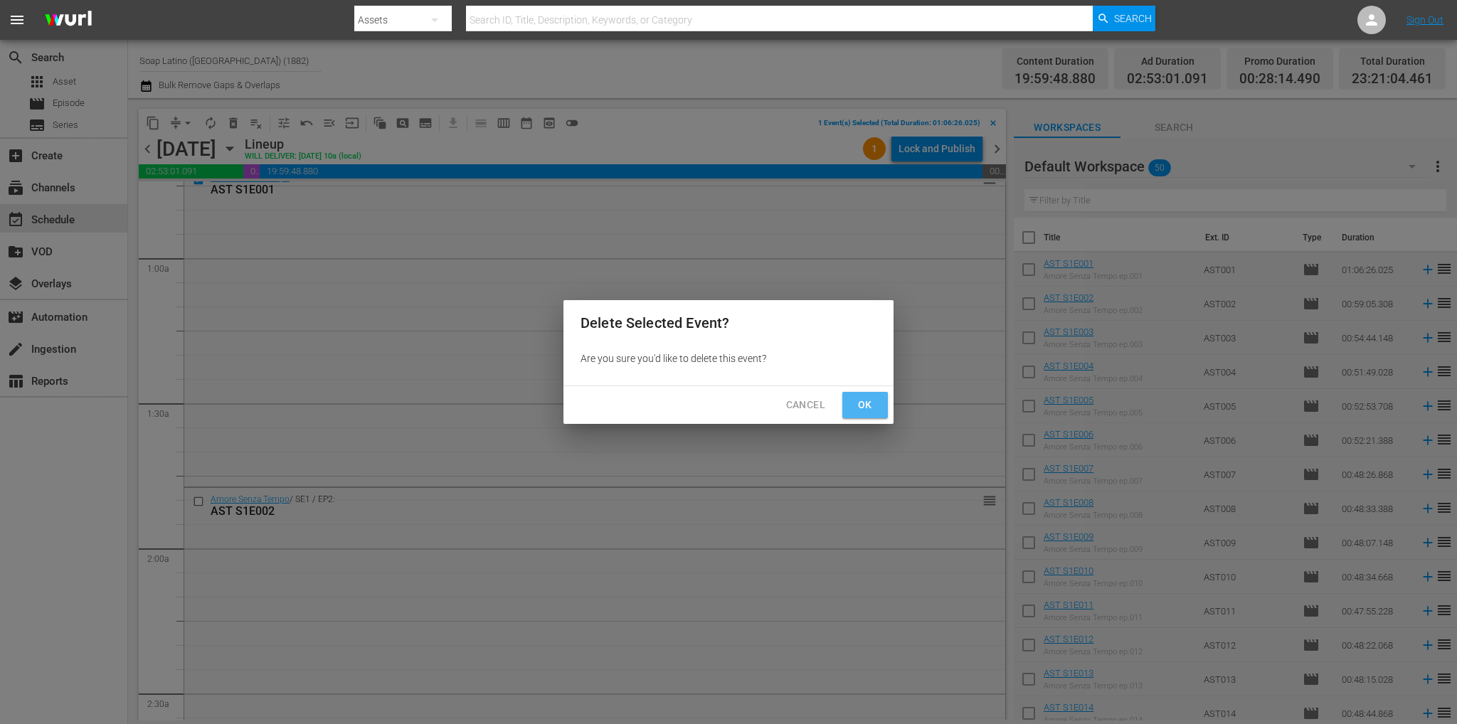
click at [848, 403] on button "Ok" at bounding box center [865, 405] width 46 height 26
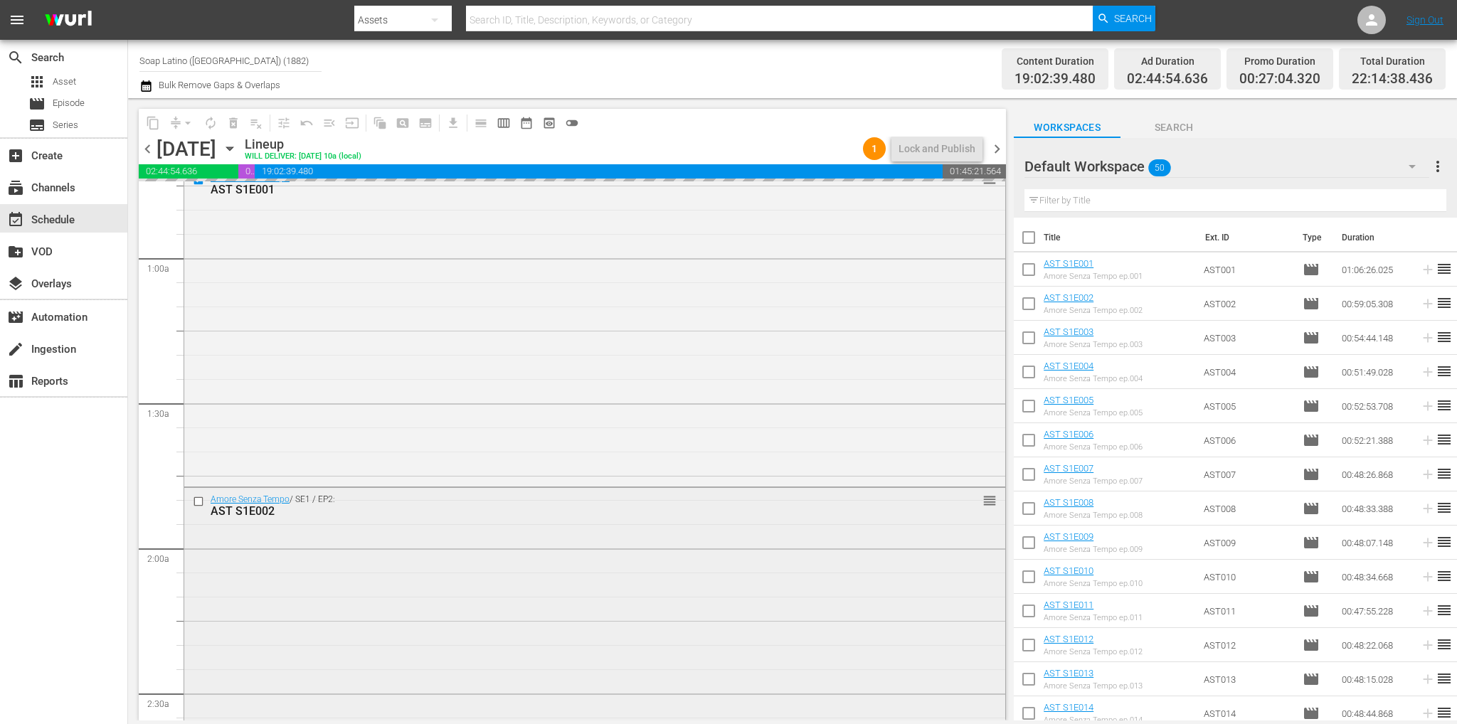
scroll to position [498, 0]
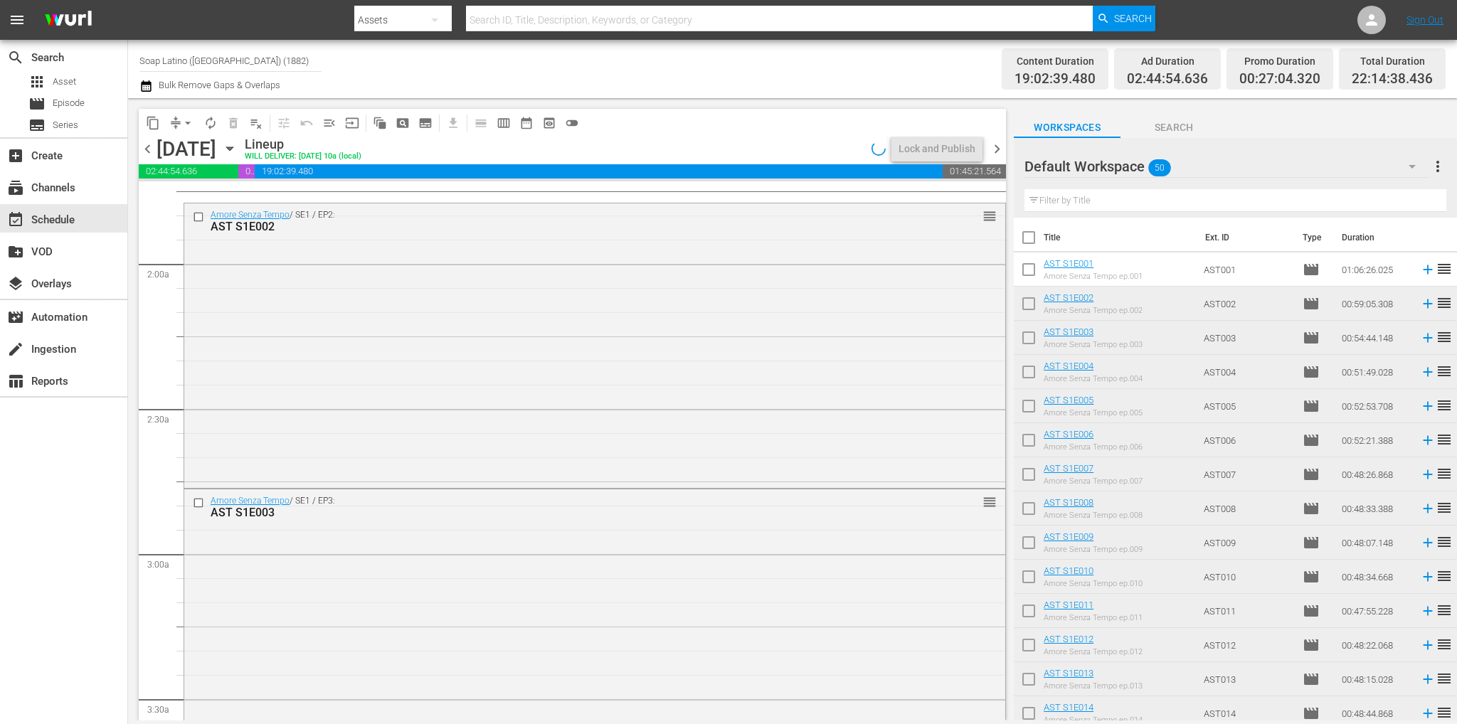
click at [188, 119] on span "arrow_drop_down" at bounding box center [188, 123] width 14 height 14
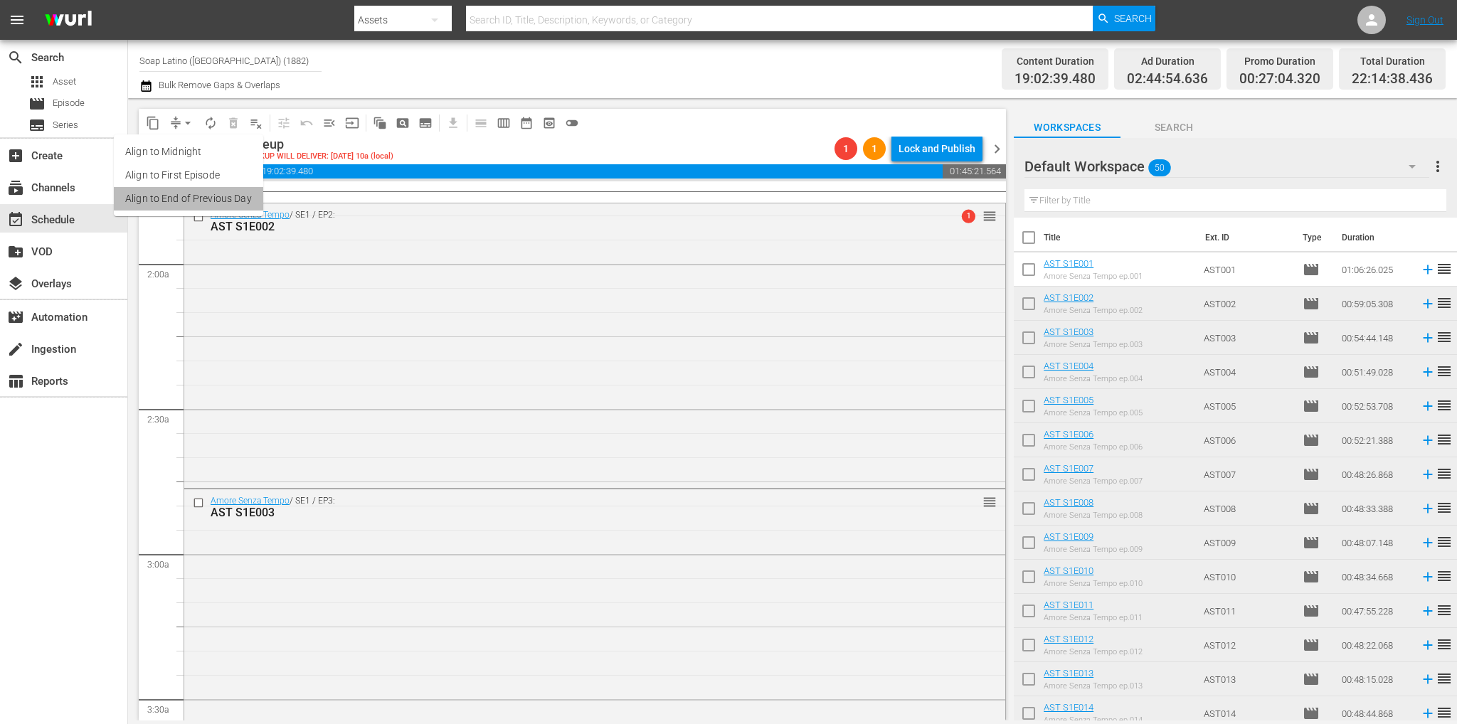
click at [196, 198] on li "Align to End of Previous Day" at bounding box center [188, 198] width 149 height 23
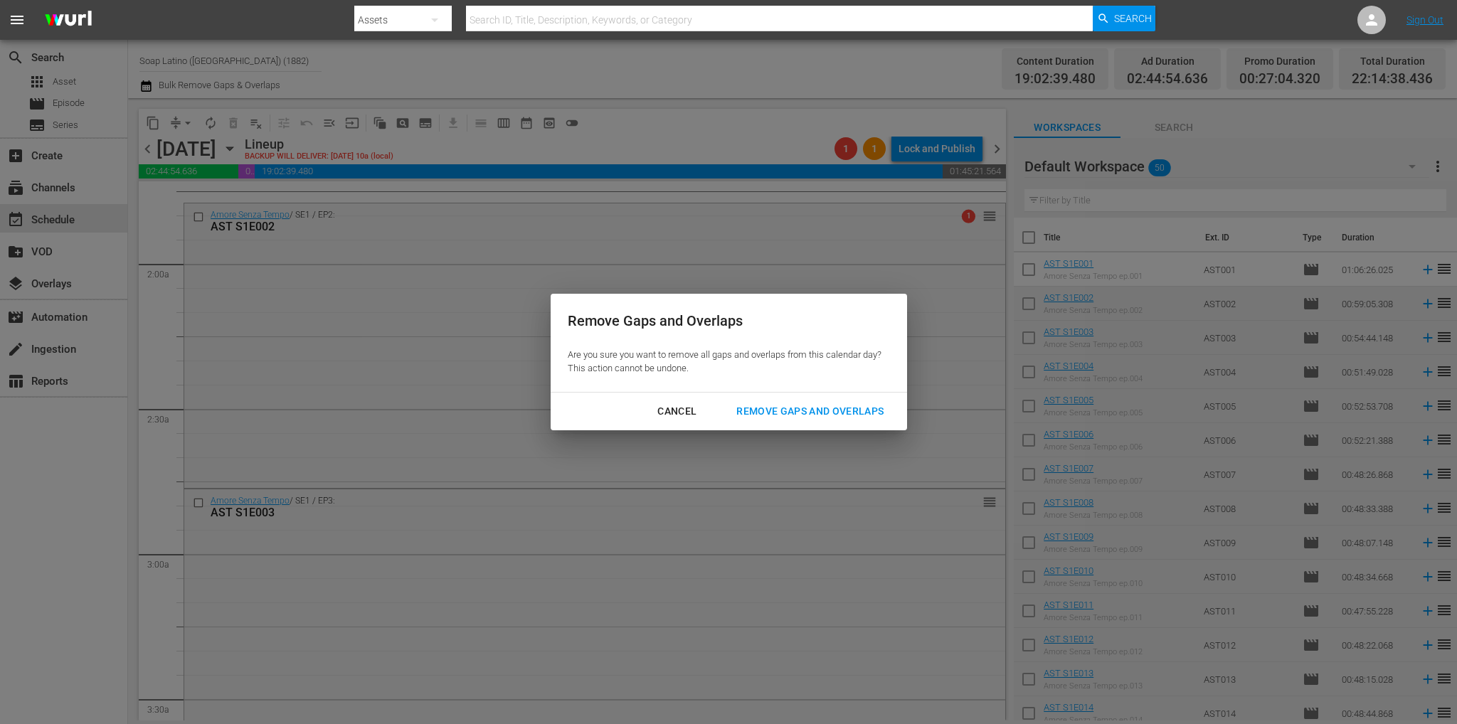
click at [867, 413] on div "Remove Gaps and Overlaps" at bounding box center [810, 412] width 170 height 18
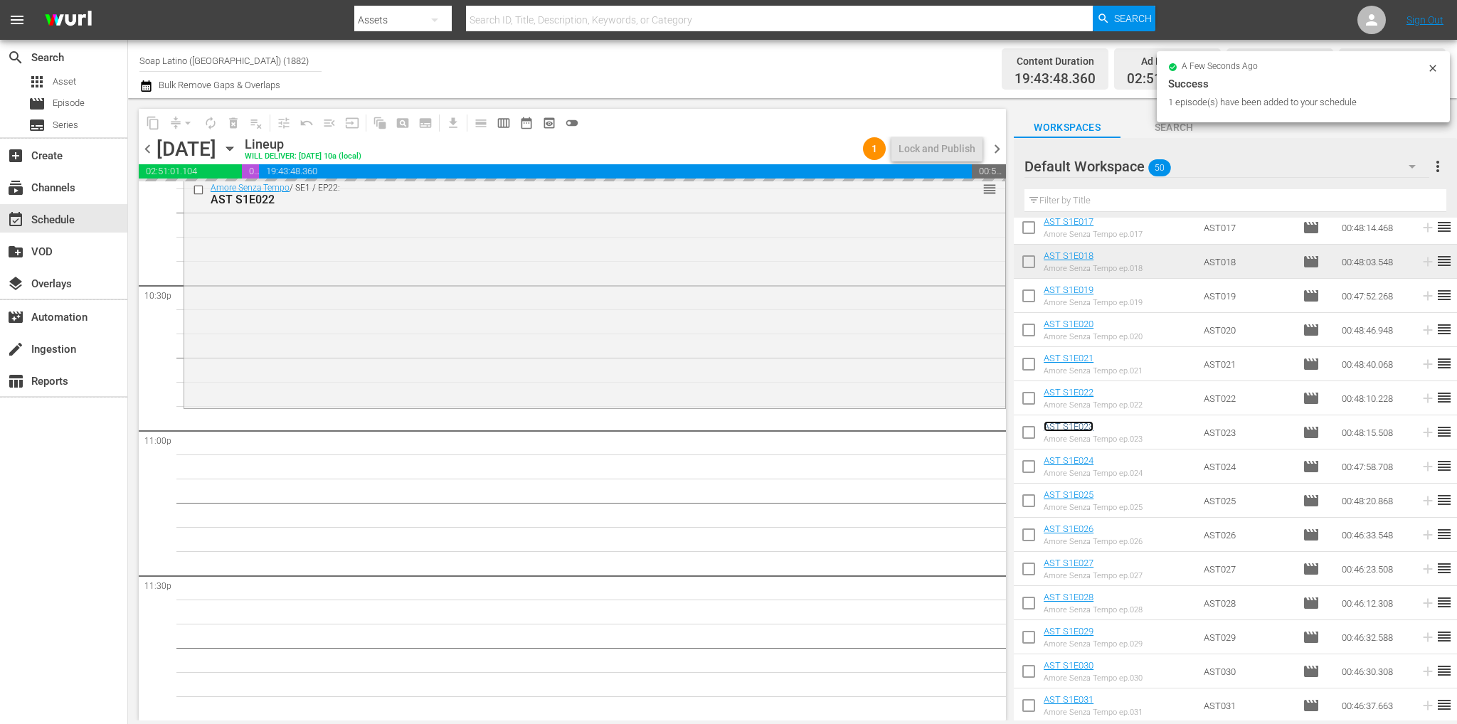
scroll to position [6424, 0]
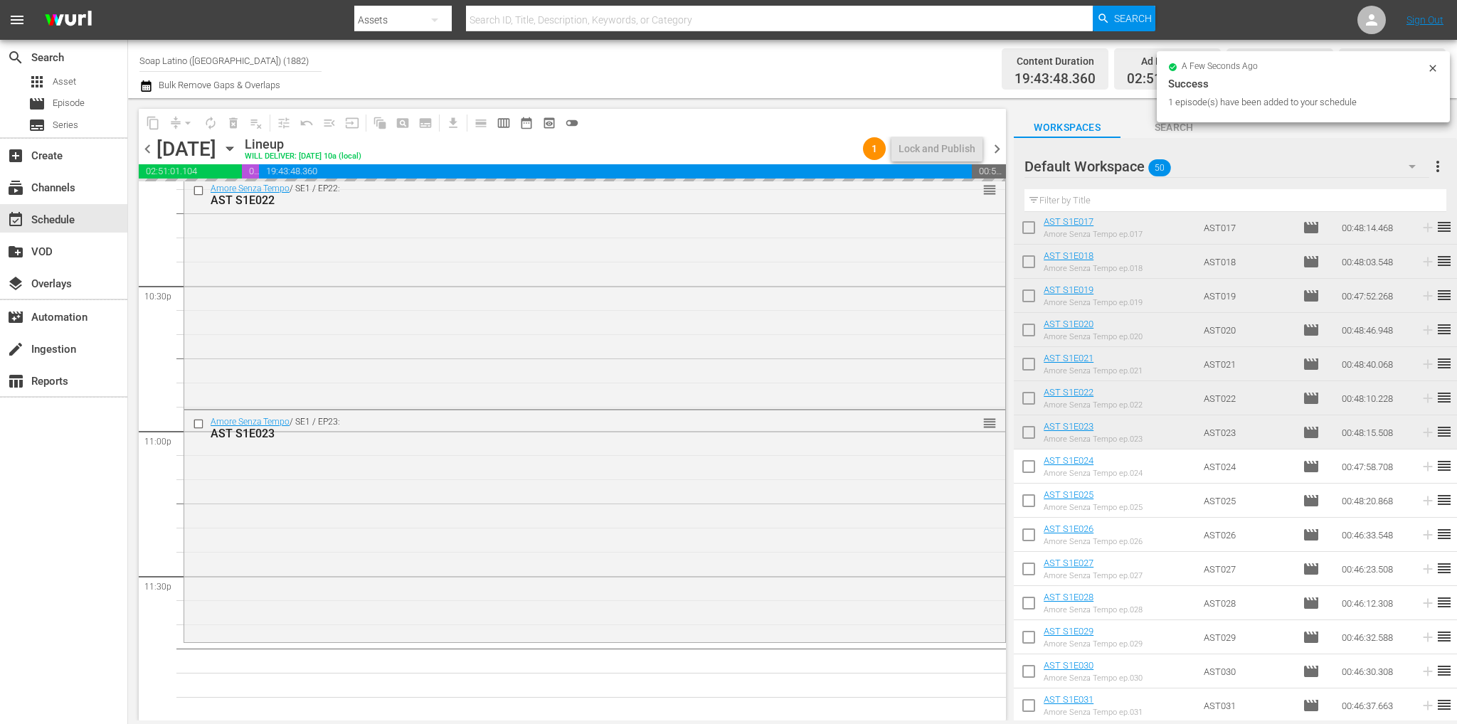
click at [555, 488] on div "Amore Senza Tempo / SE1 / EP23: AST S1E023 reorder" at bounding box center [594, 524] width 821 height 229
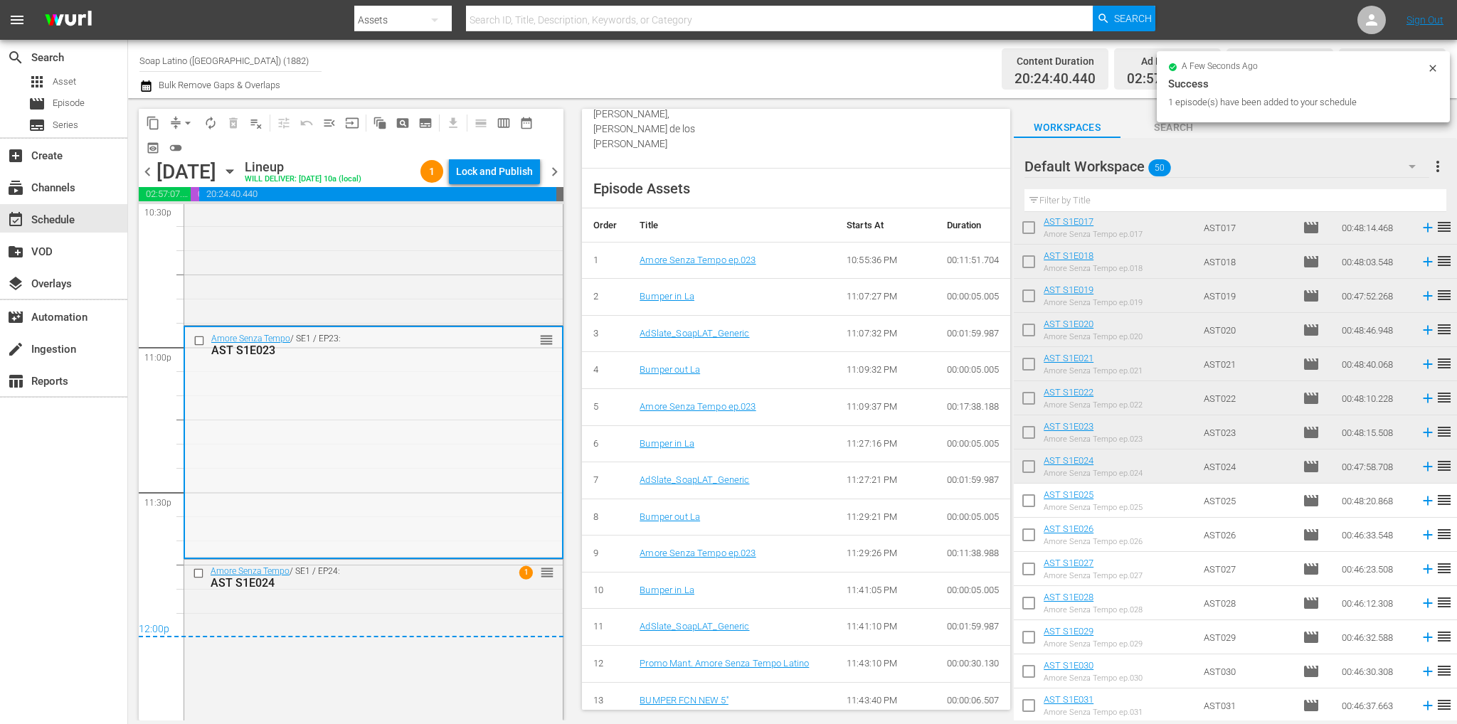
scroll to position [6601, 0]
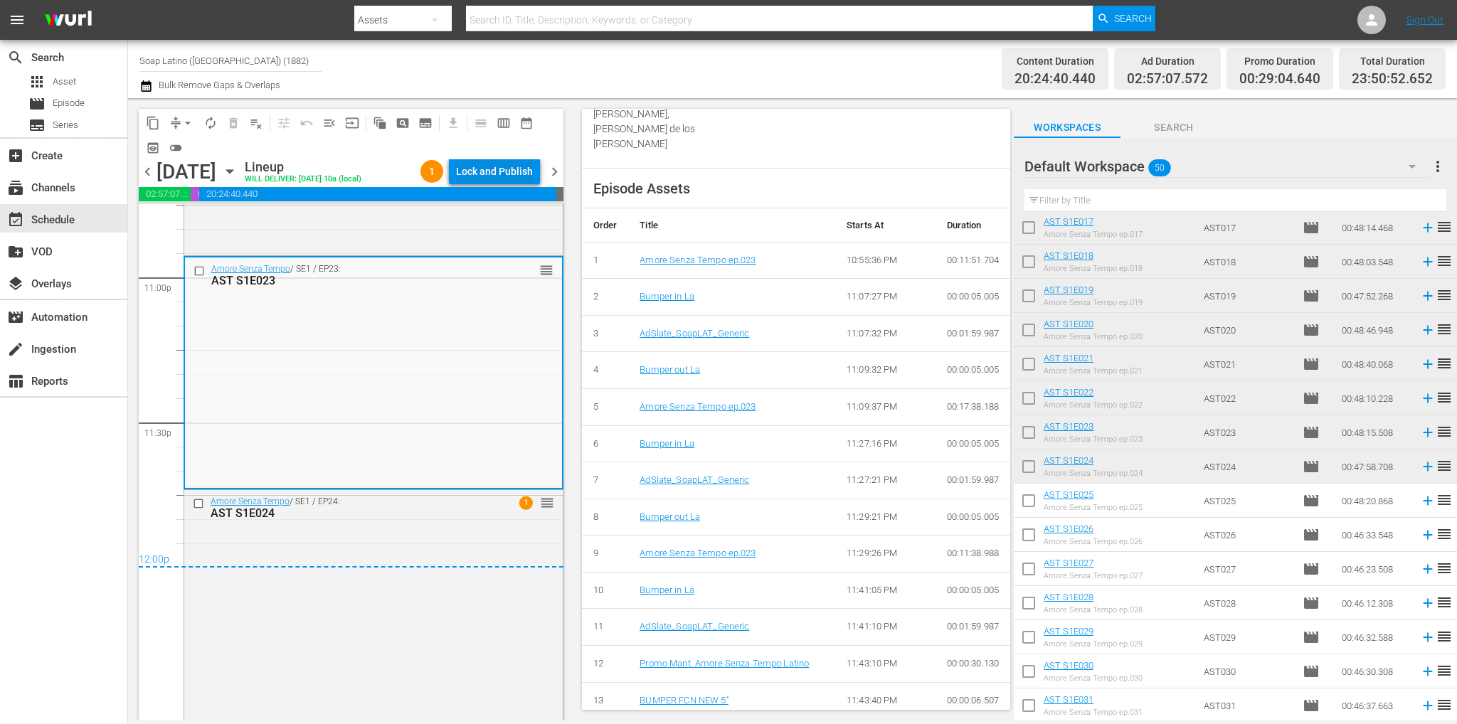
click at [523, 167] on div "Lock and Publish" at bounding box center [494, 172] width 77 height 26
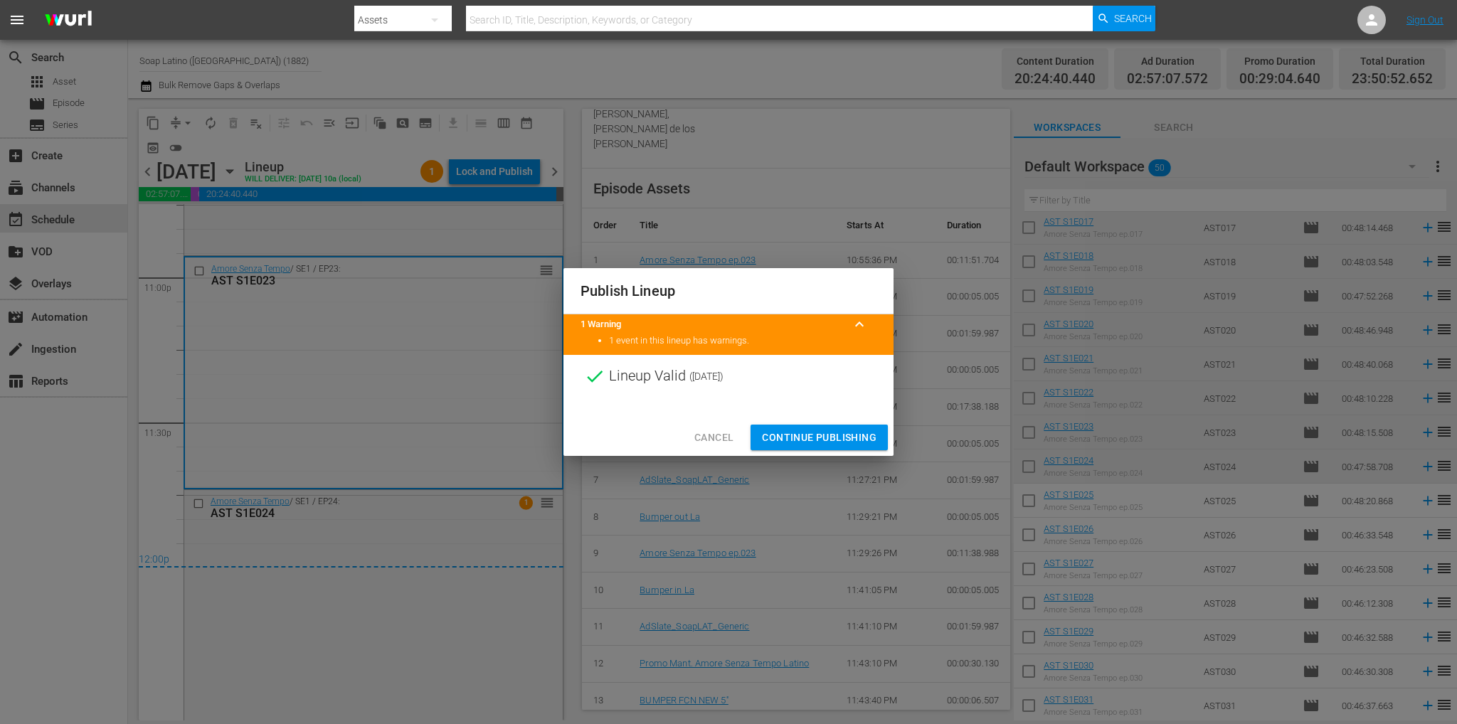
click at [853, 442] on span "Continue Publishing" at bounding box center [819, 438] width 115 height 18
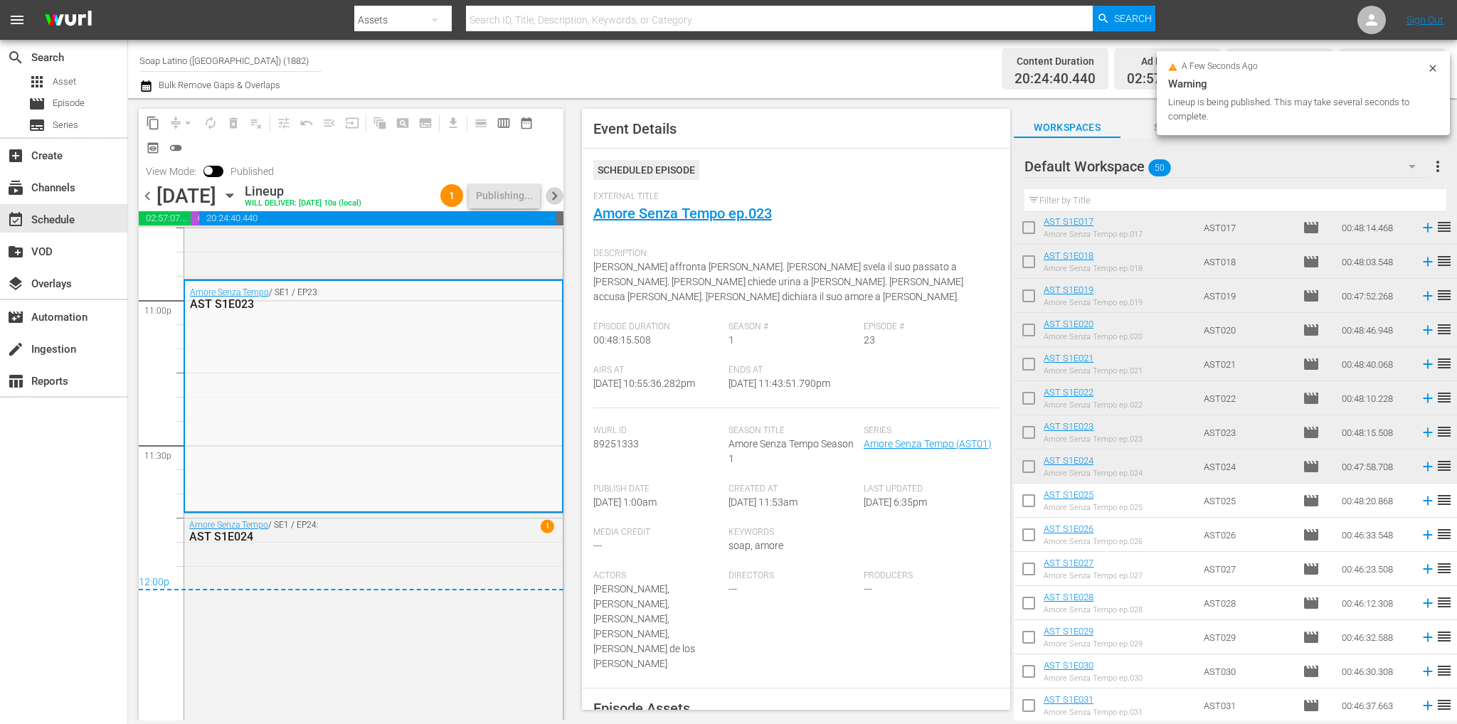
click at [557, 203] on span "chevron_right" at bounding box center [554, 196] width 18 height 18
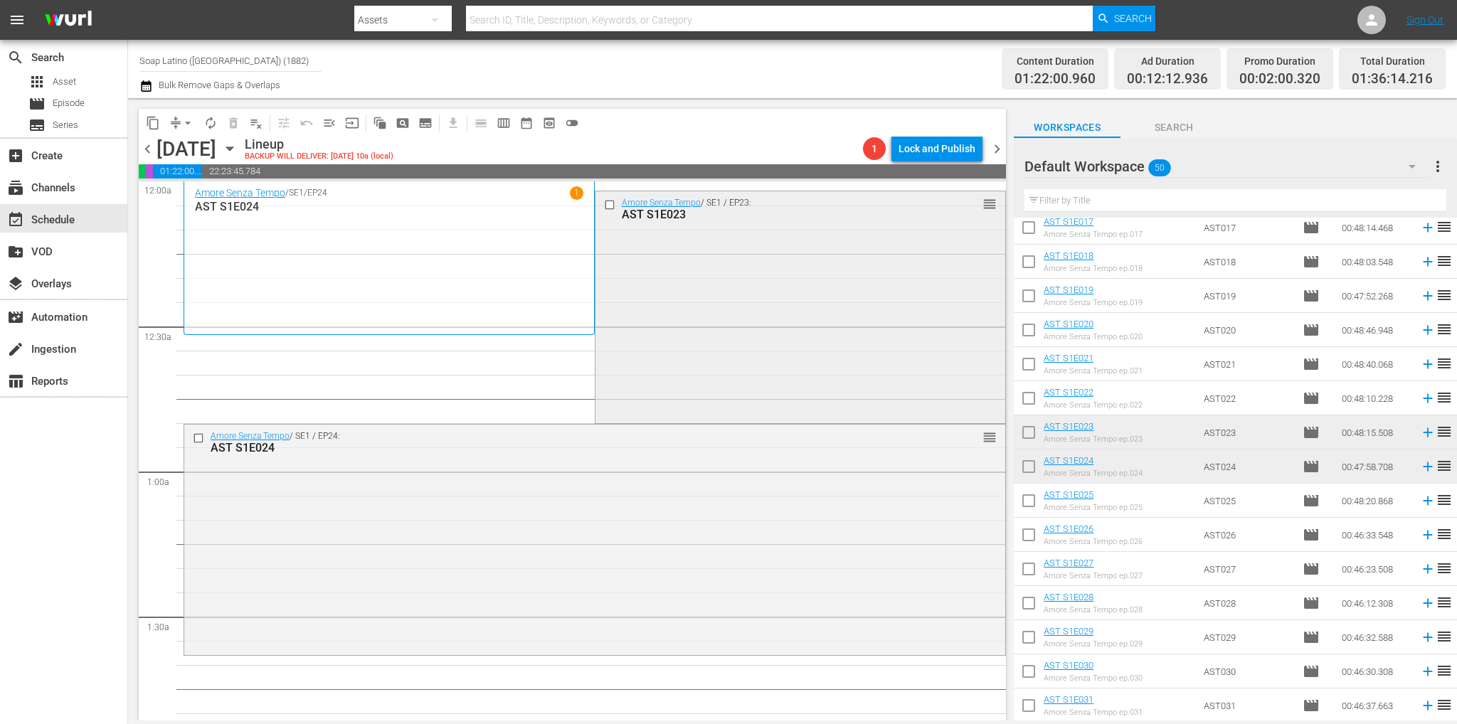
click at [604, 206] on input "checkbox" at bounding box center [611, 205] width 15 height 12
click at [198, 442] on input "checkbox" at bounding box center [200, 438] width 15 height 12
click at [237, 116] on span "delete_forever_outlined" at bounding box center [233, 123] width 14 height 14
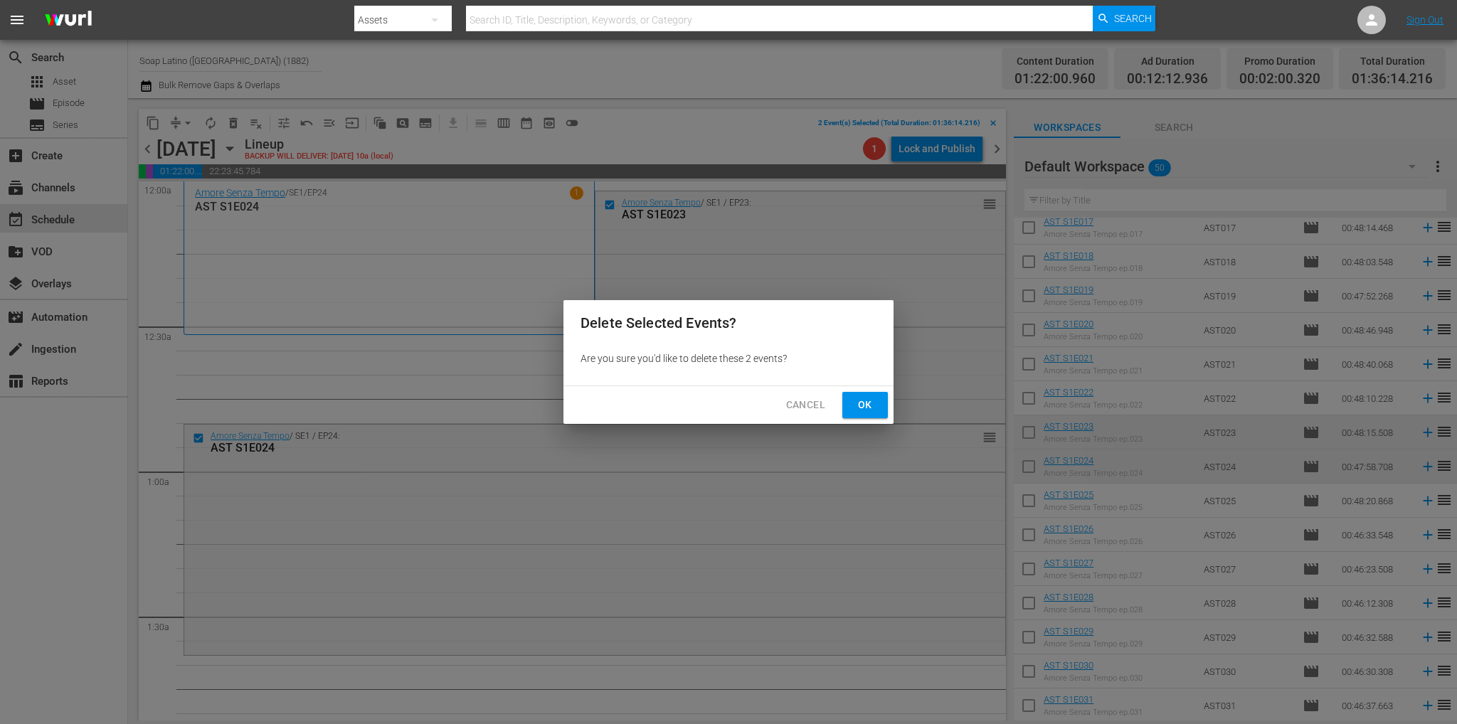
click at [876, 409] on button "Ok" at bounding box center [865, 405] width 46 height 26
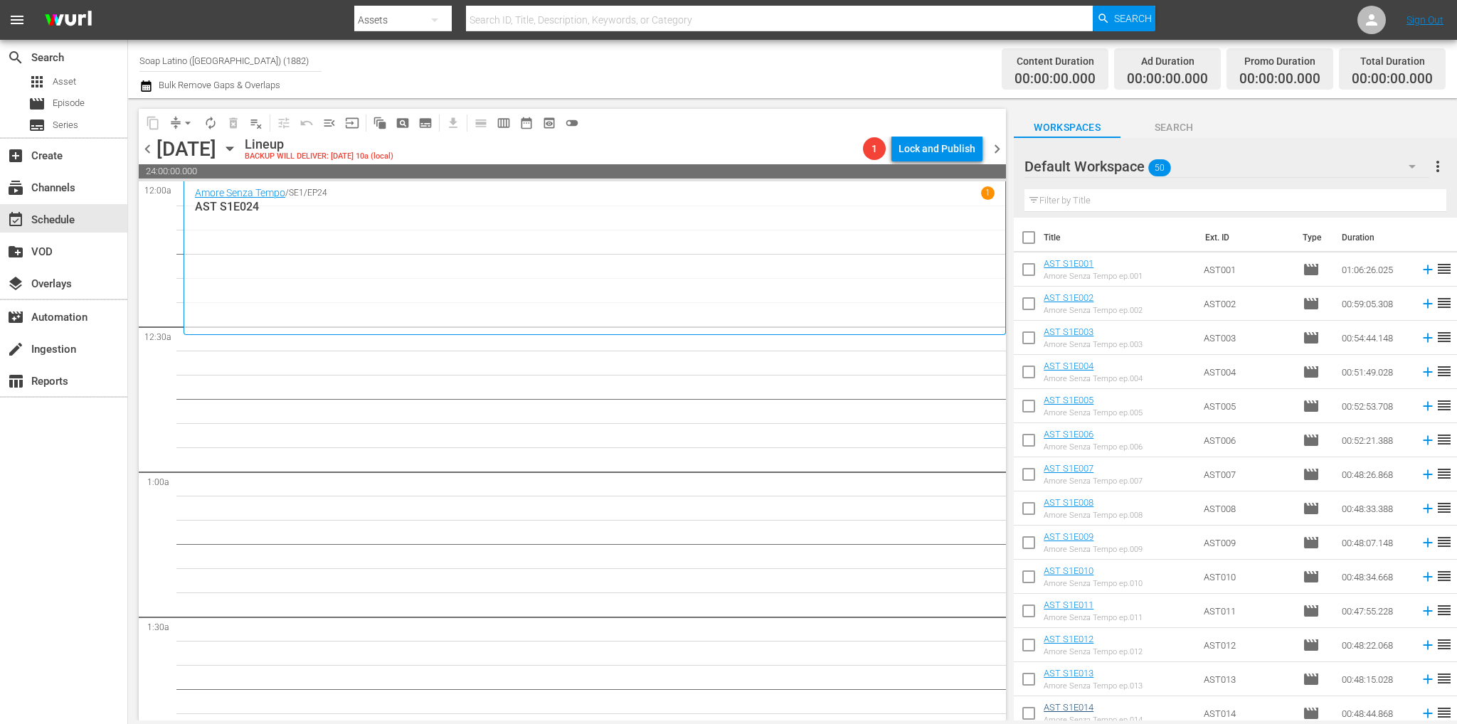
scroll to position [213, 0]
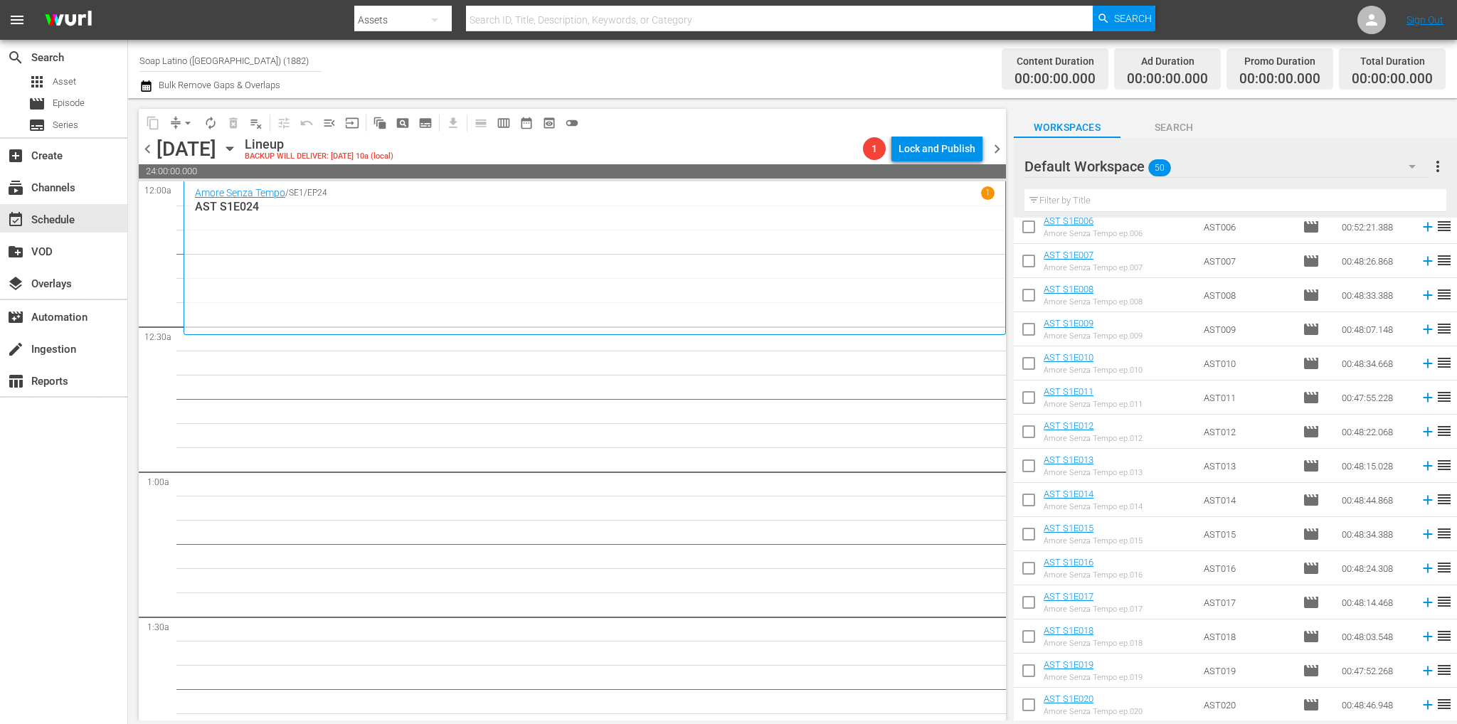
click at [1031, 301] on input "checkbox" at bounding box center [1028, 298] width 30 height 30
checkbox input "true"
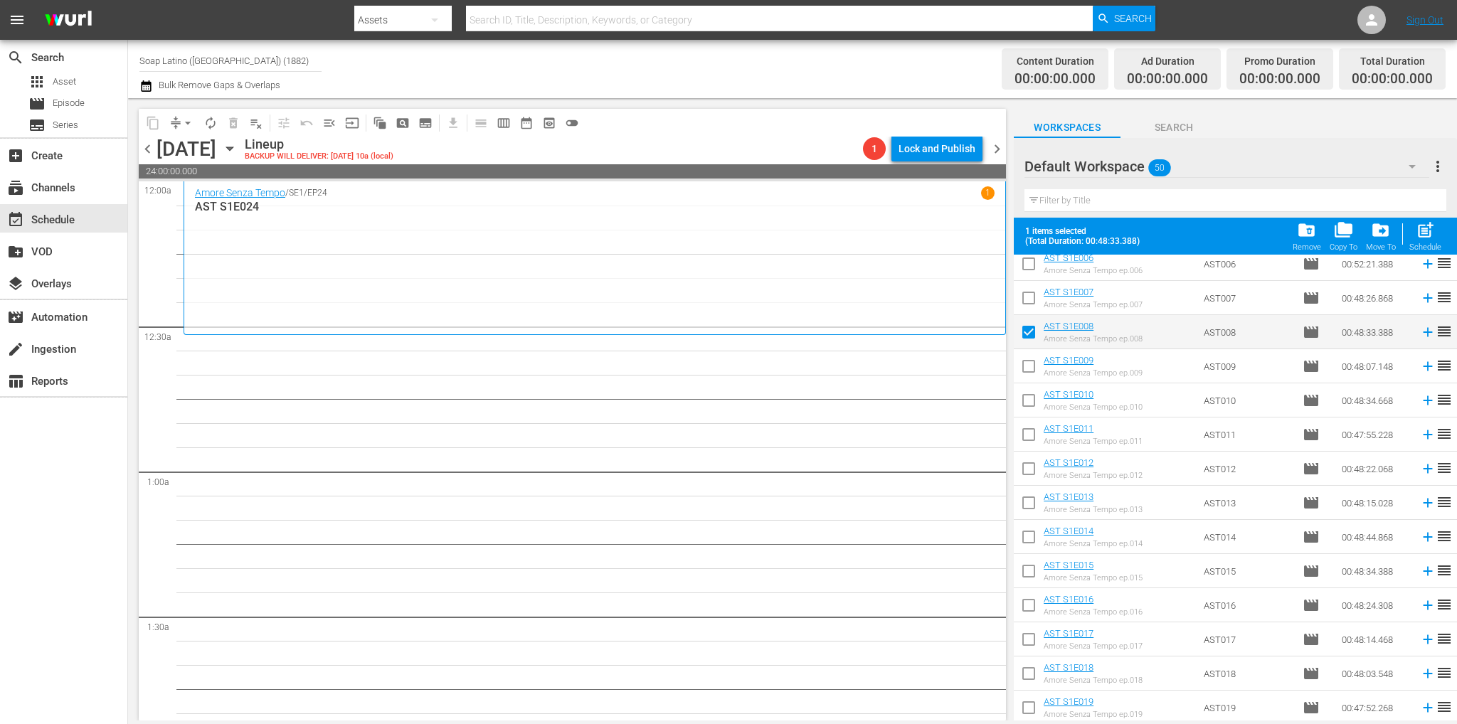
click at [1025, 359] on input "checkbox" at bounding box center [1028, 369] width 30 height 30
checkbox input "true"
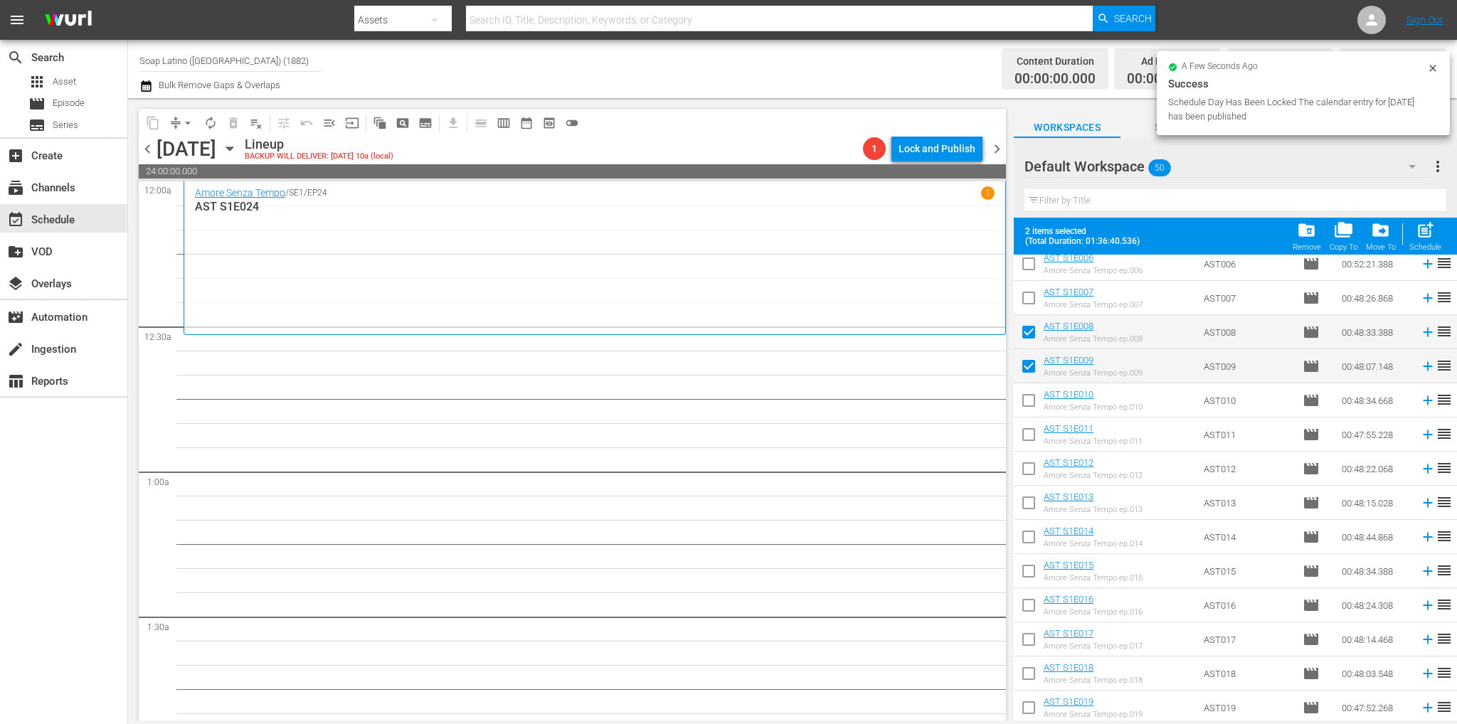
click at [1028, 400] on input "checkbox" at bounding box center [1028, 403] width 30 height 30
checkbox input "true"
click at [1025, 443] on input "checkbox" at bounding box center [1028, 437] width 30 height 30
checkbox input "true"
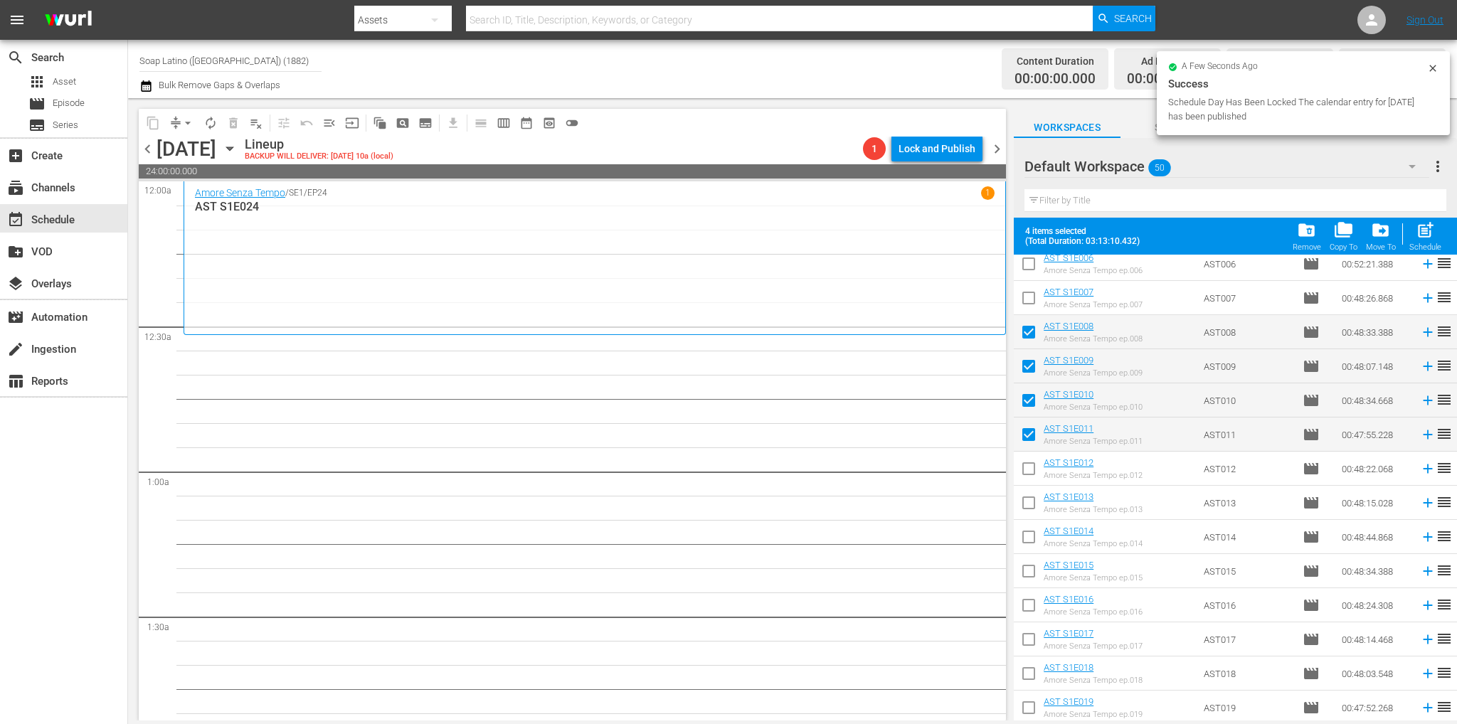
click at [1025, 462] on input "checkbox" at bounding box center [1028, 472] width 30 height 30
checkbox input "true"
click at [1033, 504] on input "checkbox" at bounding box center [1028, 506] width 30 height 30
checkbox input "true"
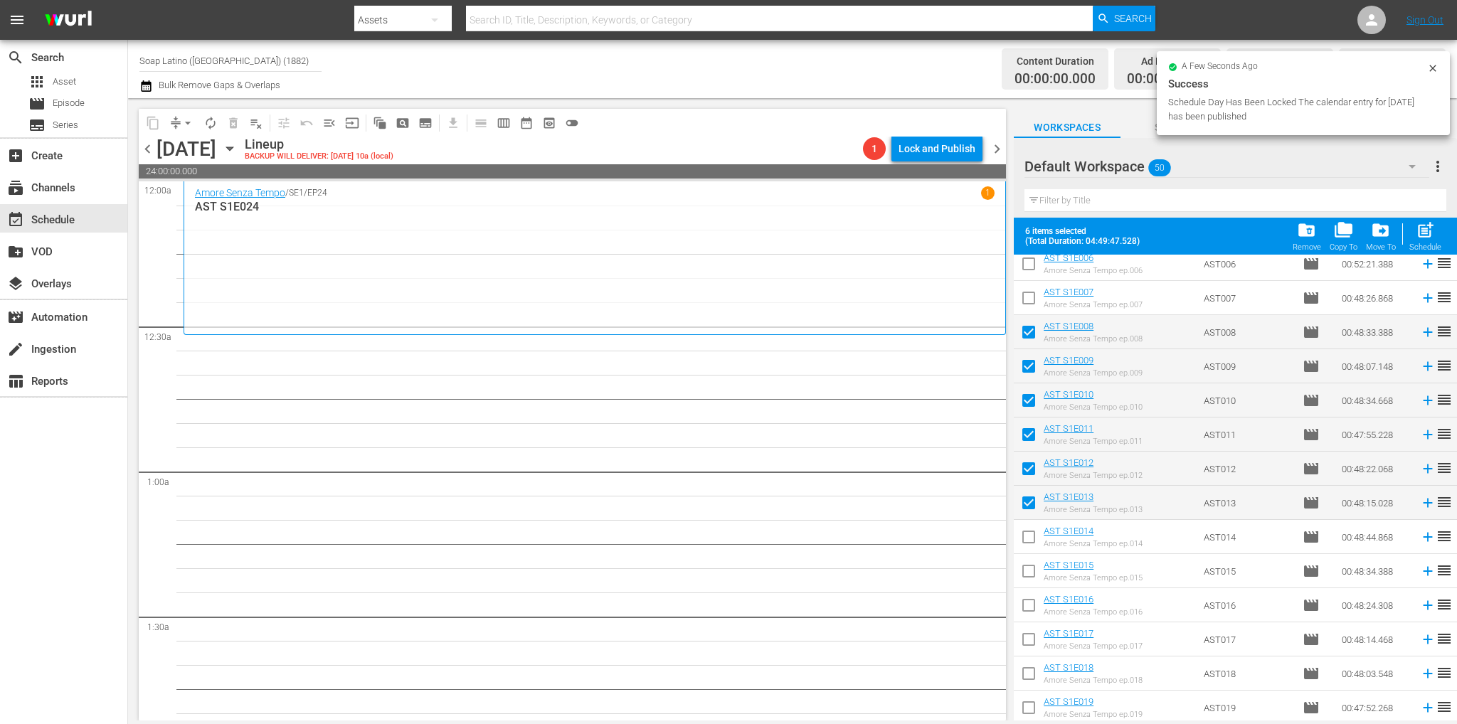
click at [1029, 530] on input "checkbox" at bounding box center [1028, 540] width 30 height 30
checkbox input "true"
click at [1030, 579] on input "checkbox" at bounding box center [1028, 574] width 30 height 30
checkbox input "true"
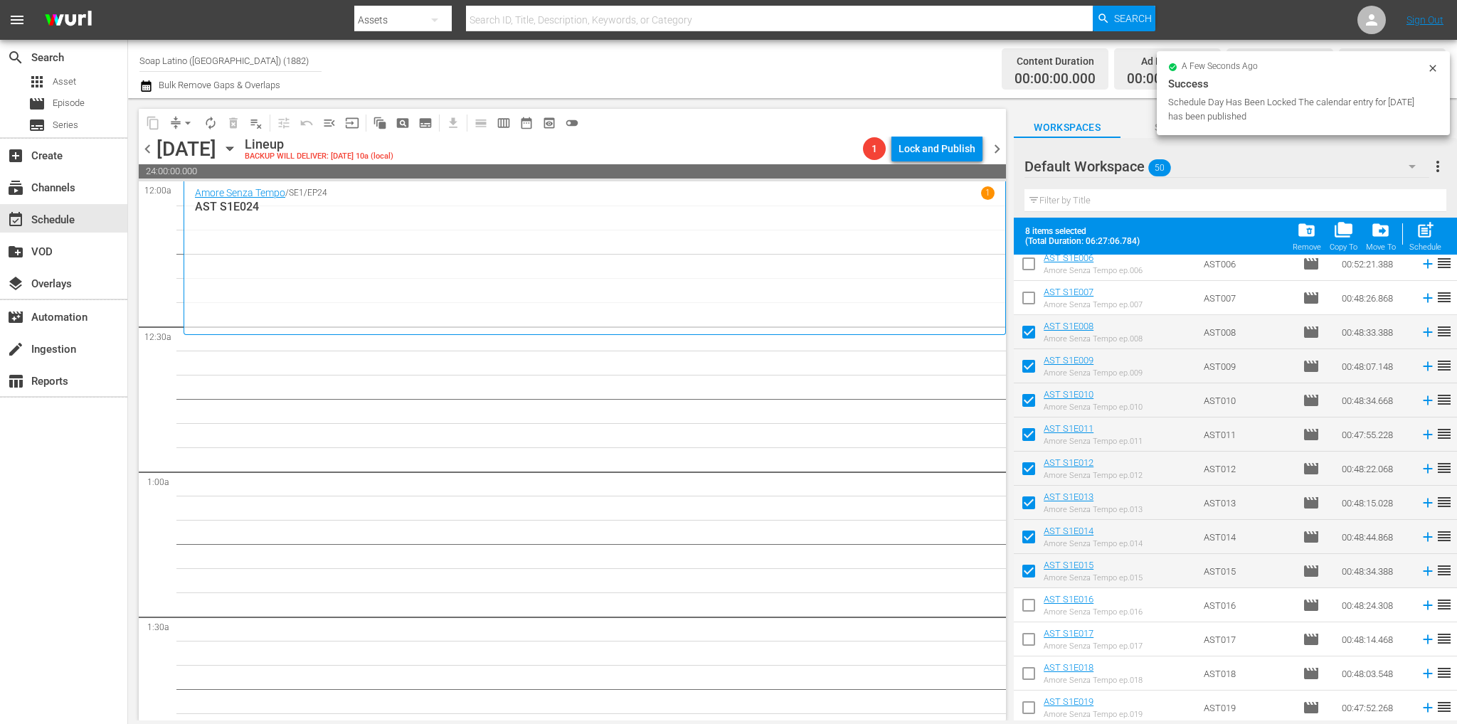
click at [1030, 605] on input "checkbox" at bounding box center [1028, 608] width 30 height 30
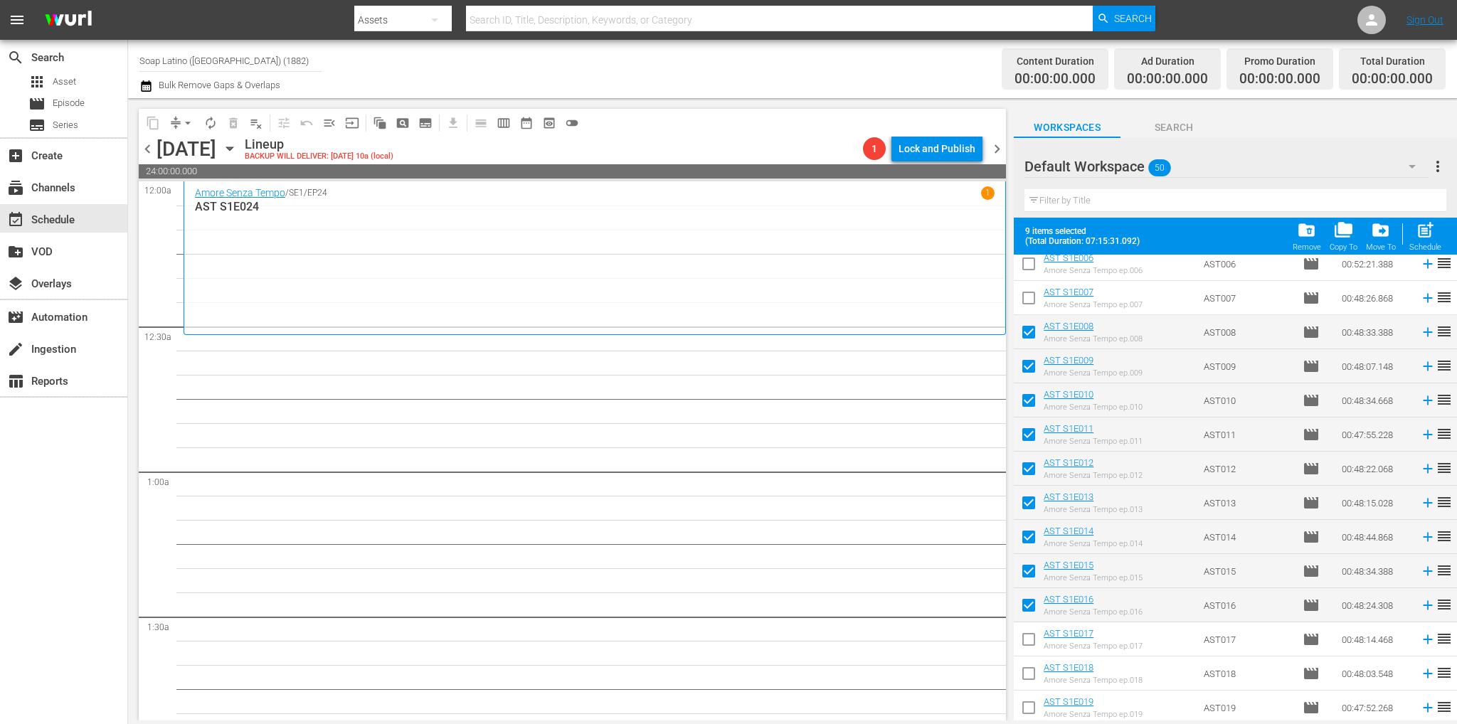
click at [1024, 646] on input "checkbox" at bounding box center [1028, 642] width 30 height 30
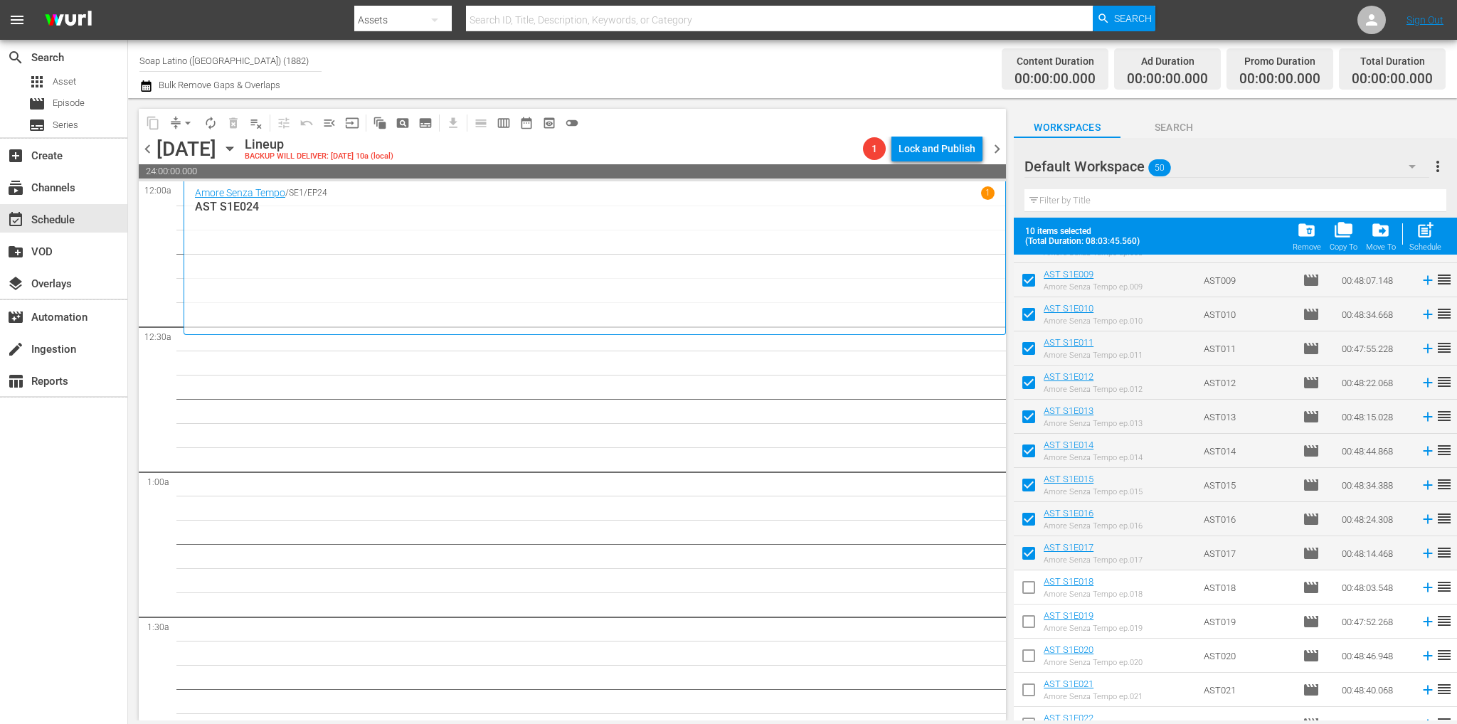
scroll to position [427, 0]
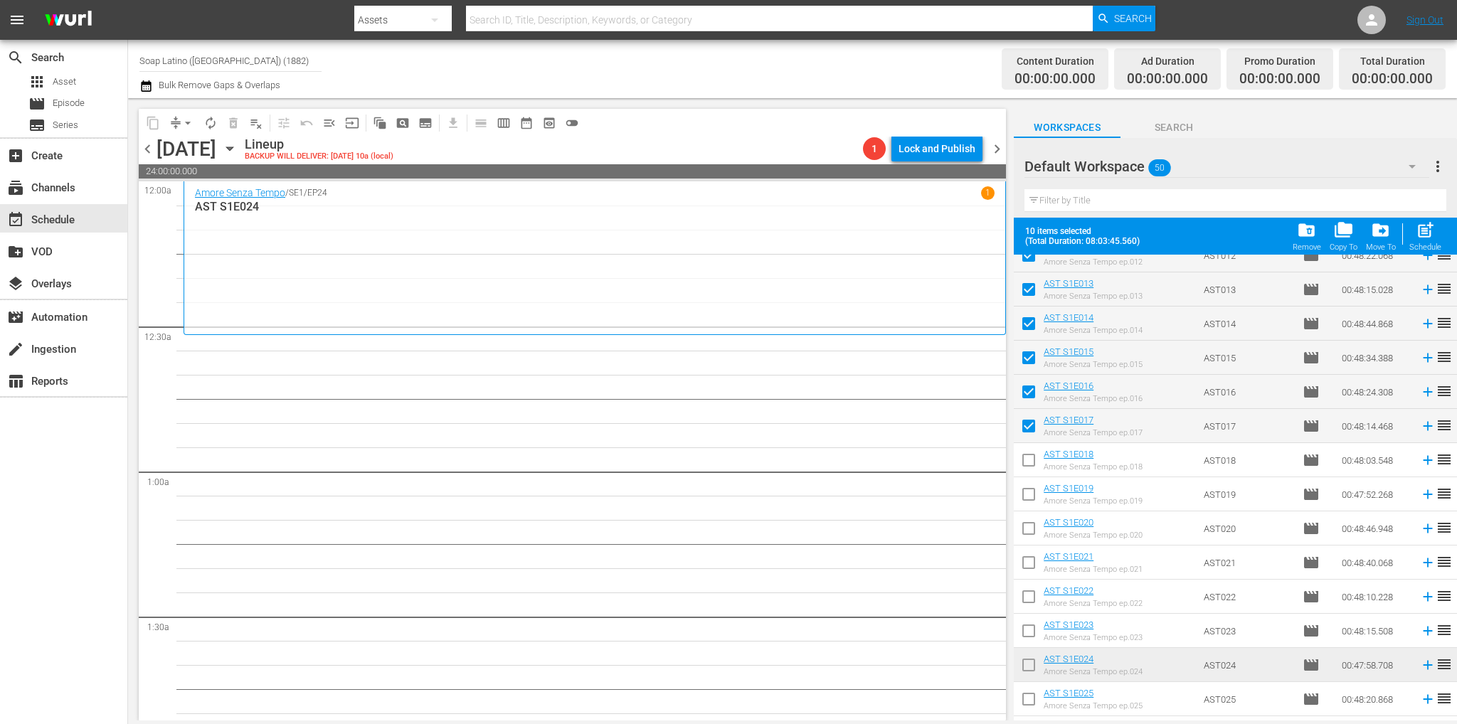
click at [1033, 459] on input "checkbox" at bounding box center [1028, 463] width 30 height 30
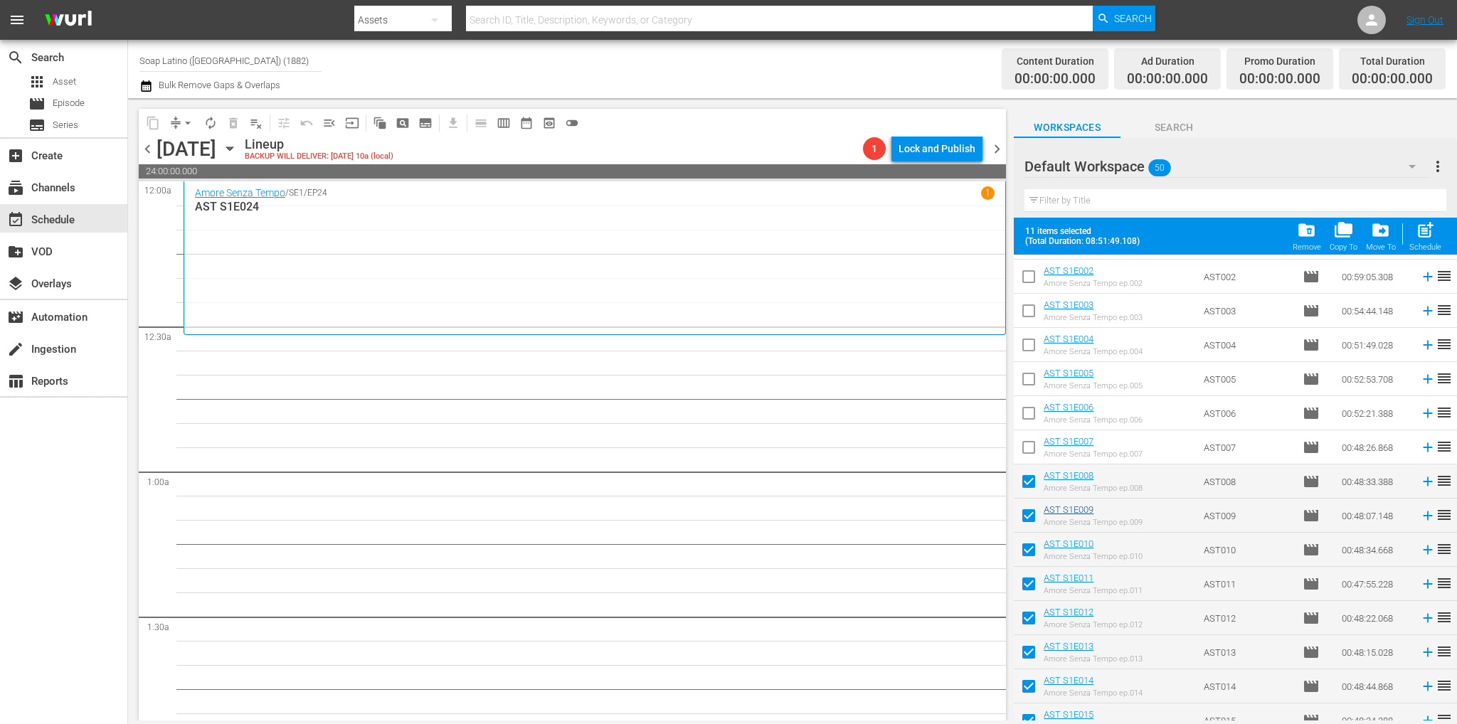
scroll to position [142, 0]
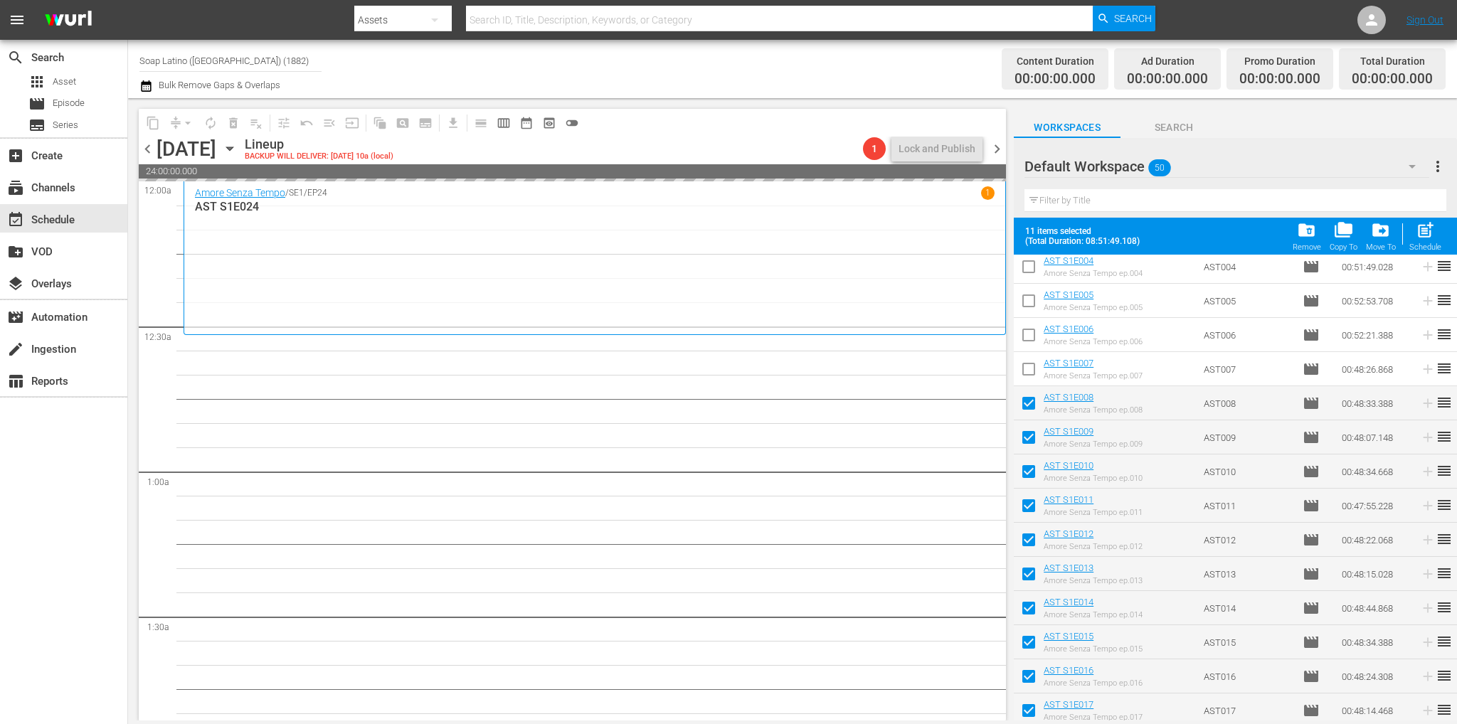
click at [1030, 405] on input "checkbox" at bounding box center [1028, 406] width 30 height 30
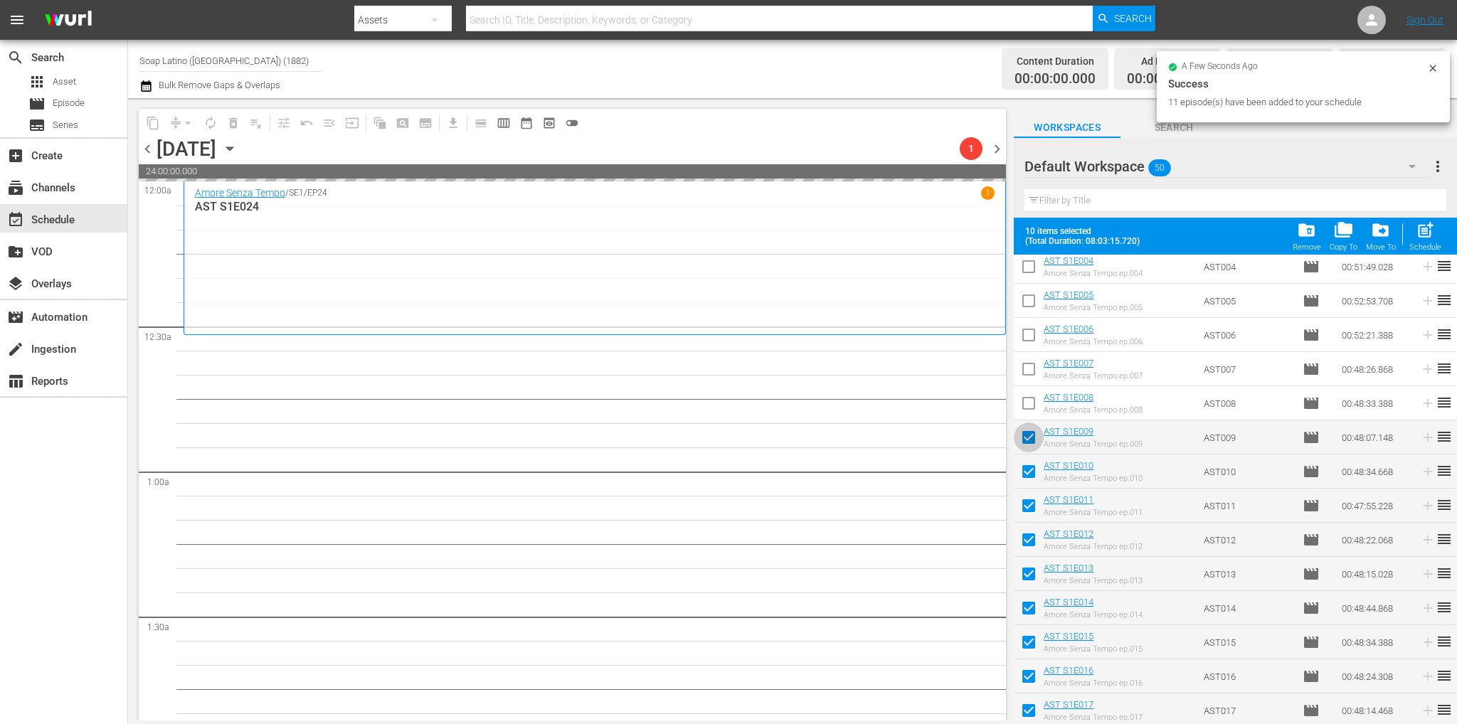
click at [1026, 430] on input "checkbox" at bounding box center [1028, 440] width 30 height 30
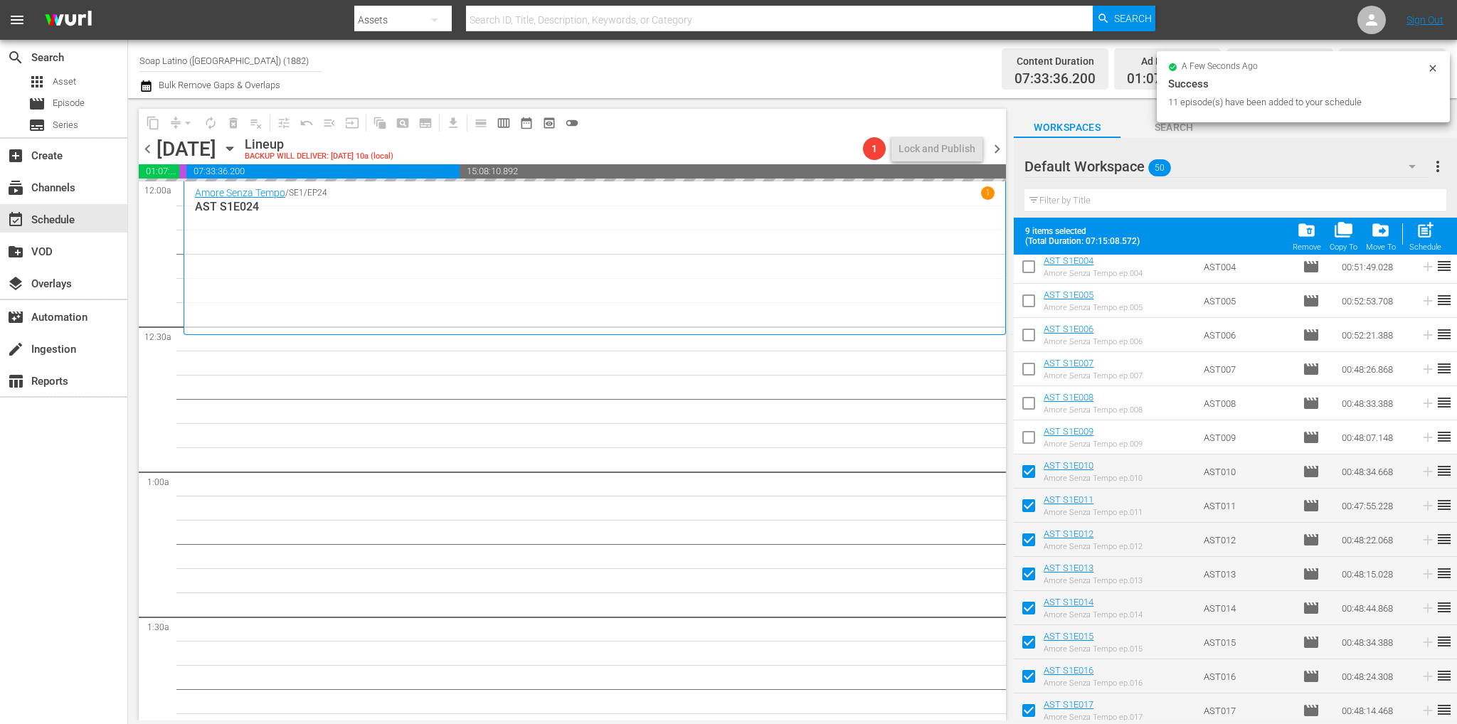
click at [1024, 462] on input "checkbox" at bounding box center [1028, 474] width 30 height 30
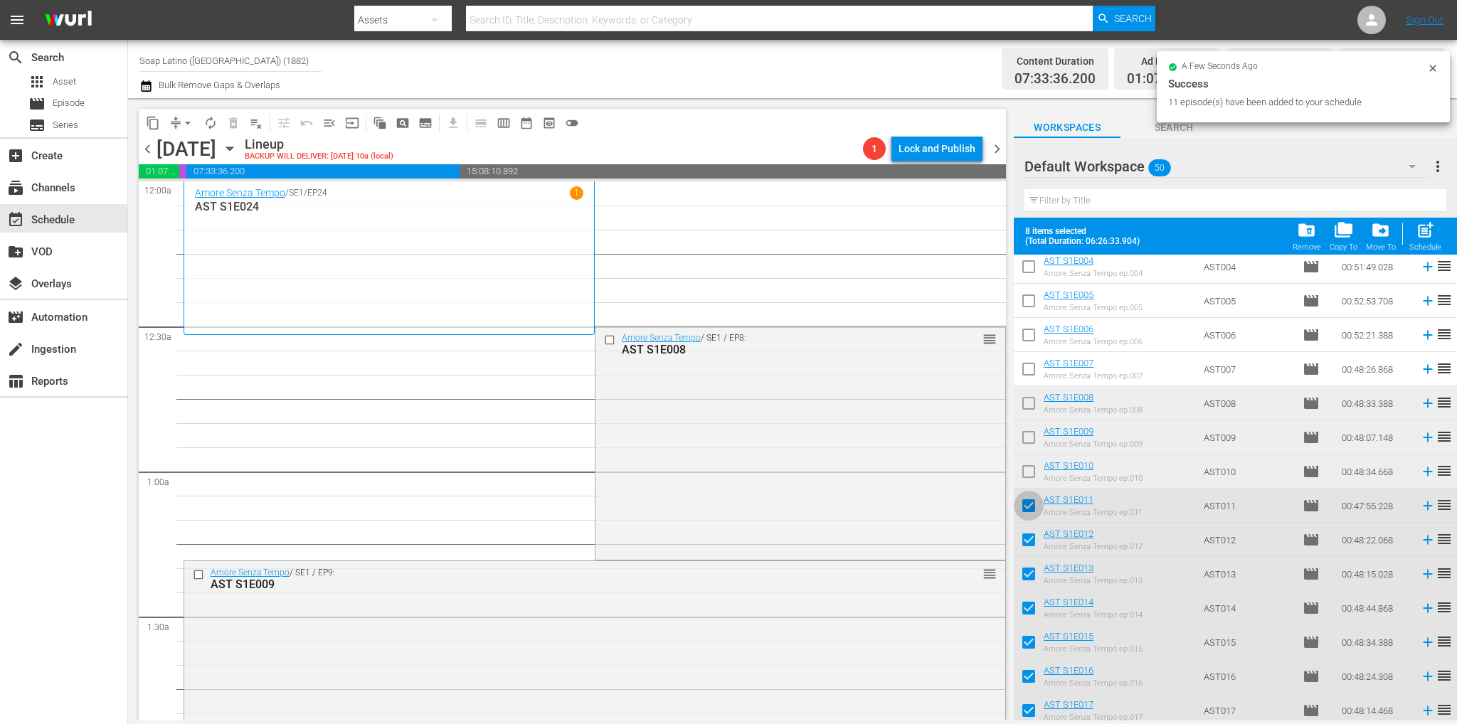
click at [1028, 504] on input "checkbox" at bounding box center [1028, 509] width 30 height 30
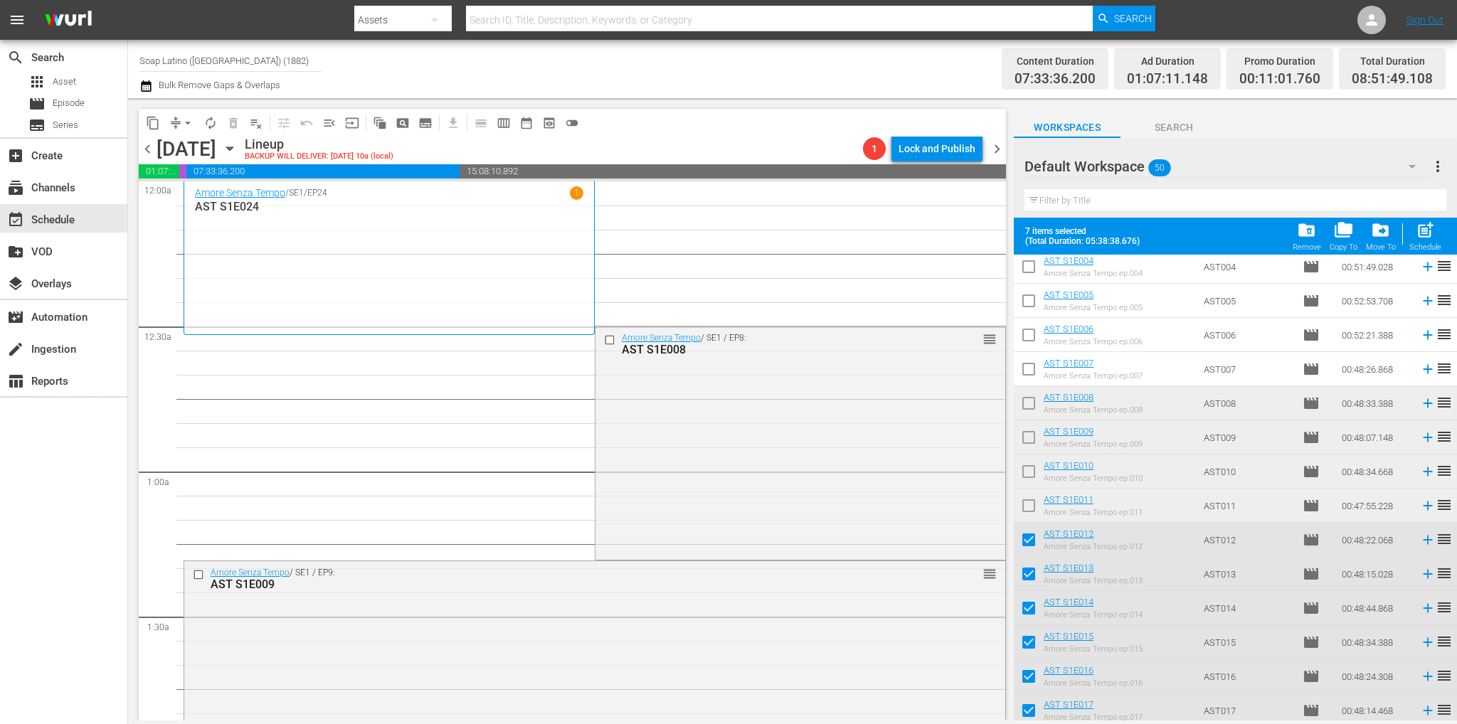
click at [1030, 538] on input "checkbox" at bounding box center [1028, 543] width 30 height 30
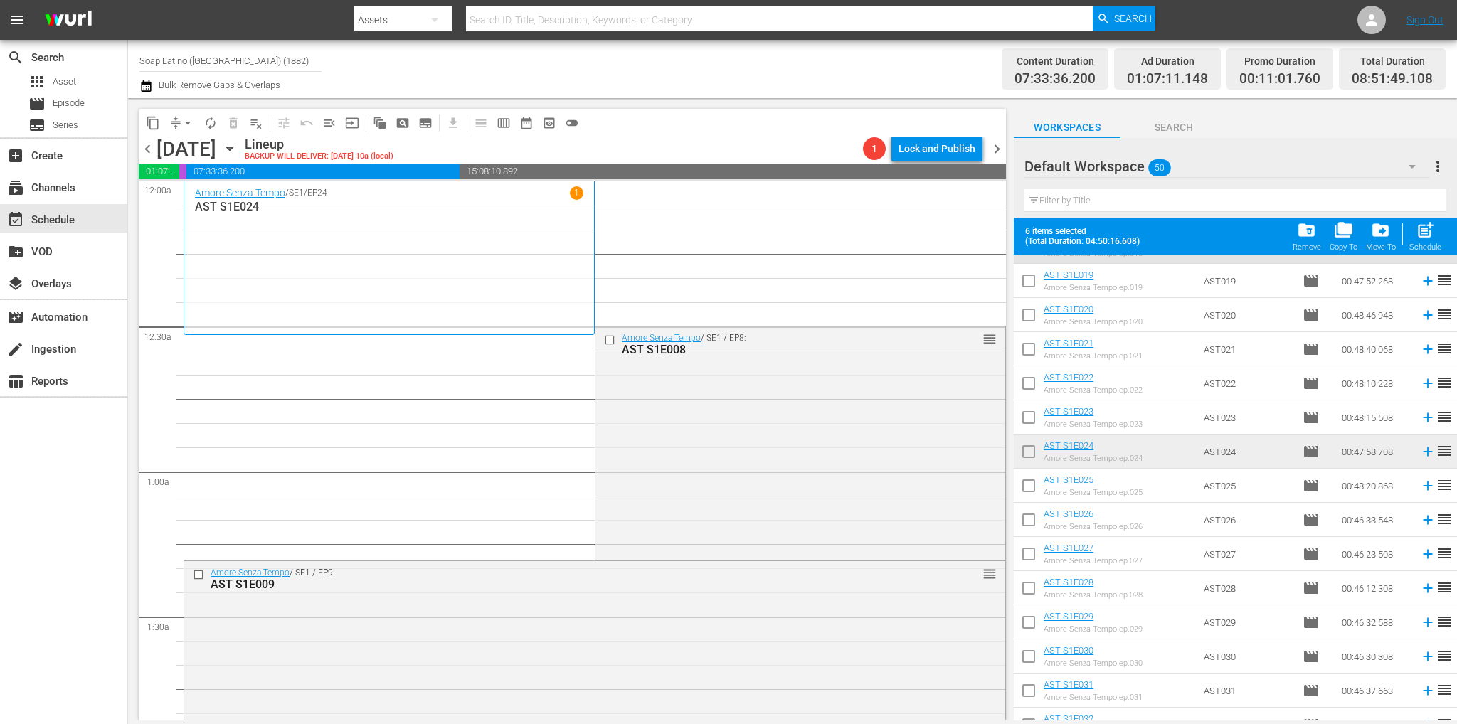
scroll to position [569, 0]
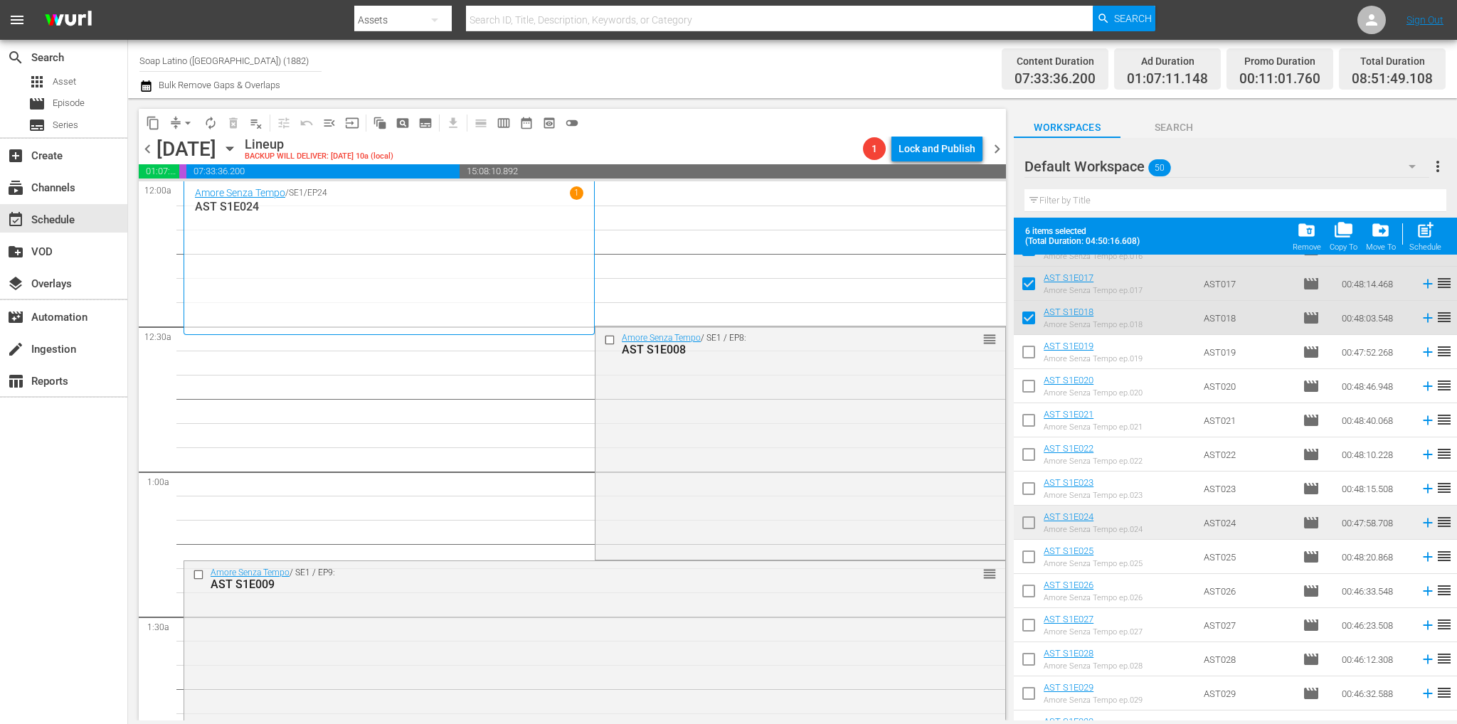
click at [1026, 358] on input "checkbox" at bounding box center [1028, 355] width 30 height 30
click at [1022, 391] on input "checkbox" at bounding box center [1028, 389] width 30 height 30
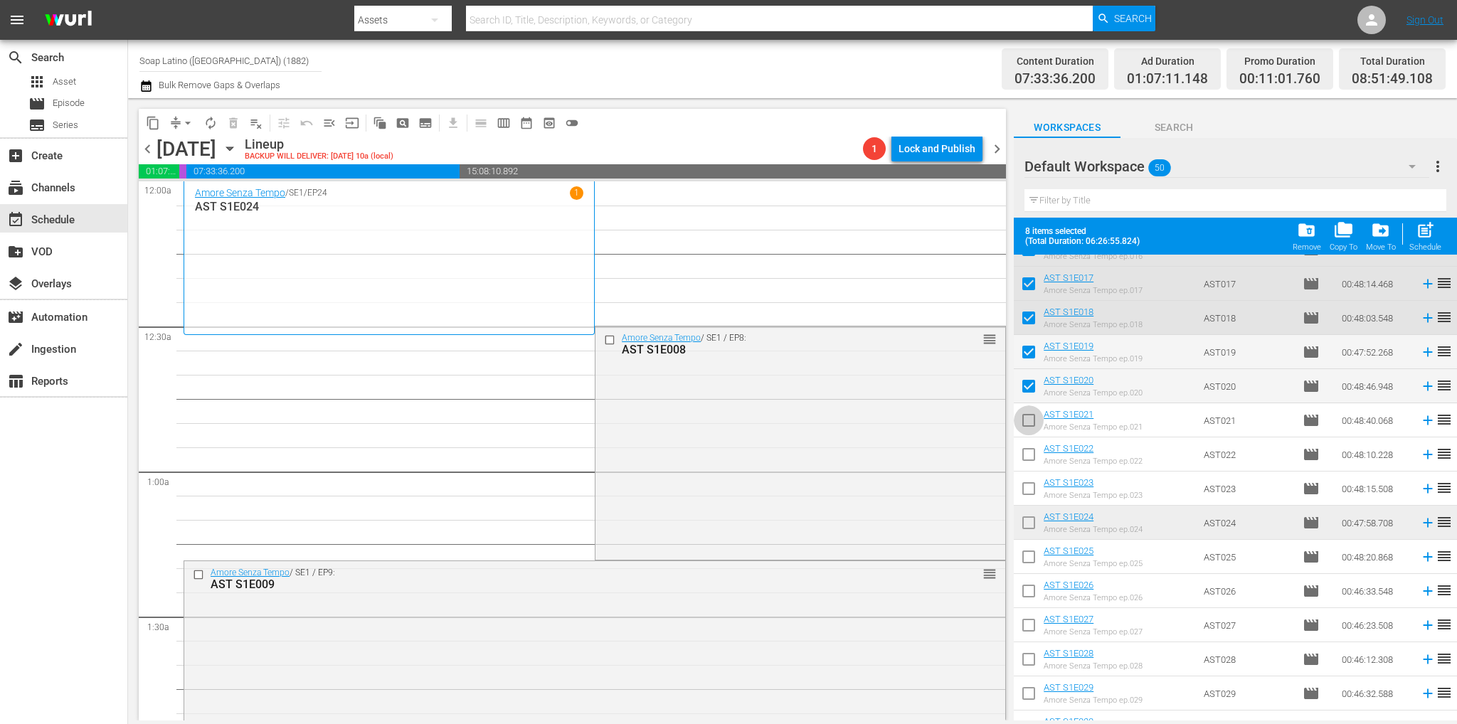
click at [1029, 420] on input "checkbox" at bounding box center [1028, 423] width 30 height 30
click at [1030, 459] on input "checkbox" at bounding box center [1028, 457] width 30 height 30
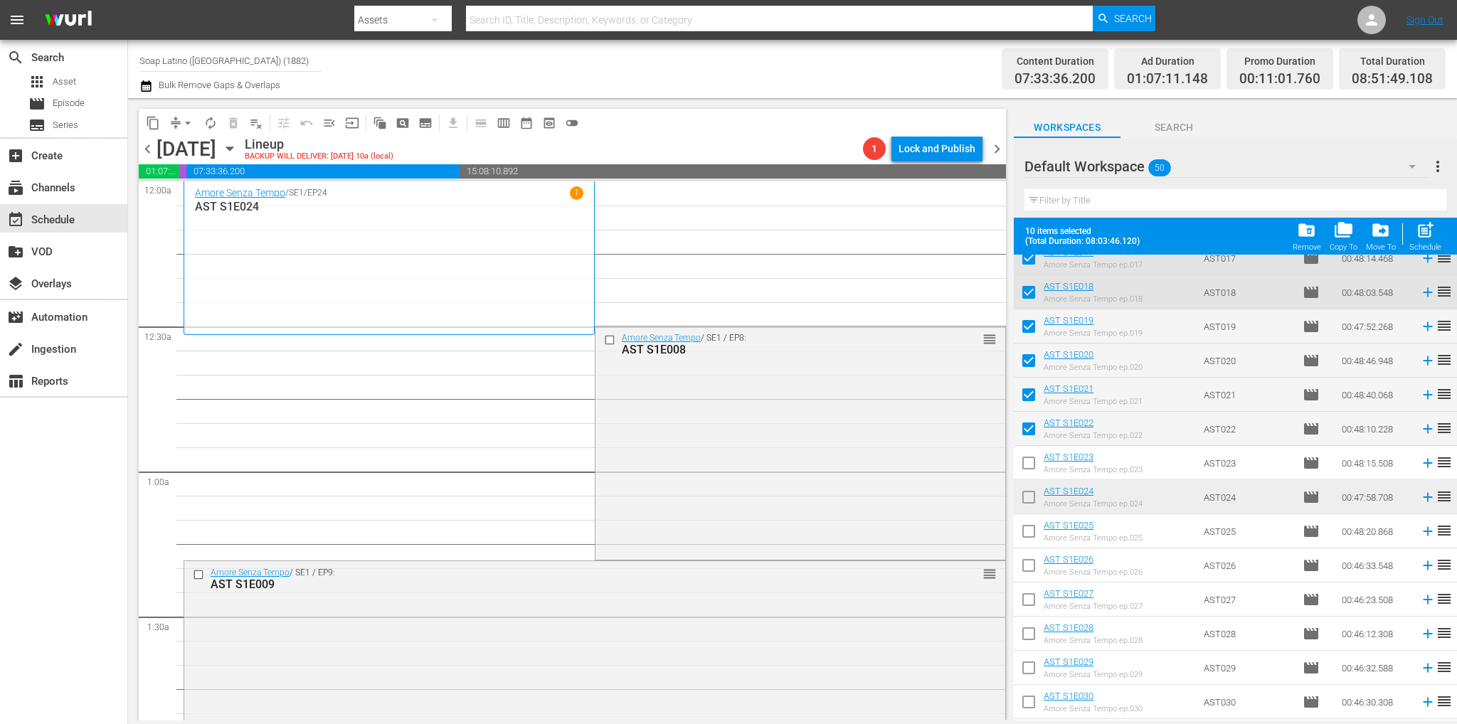
scroll to position [640, 0]
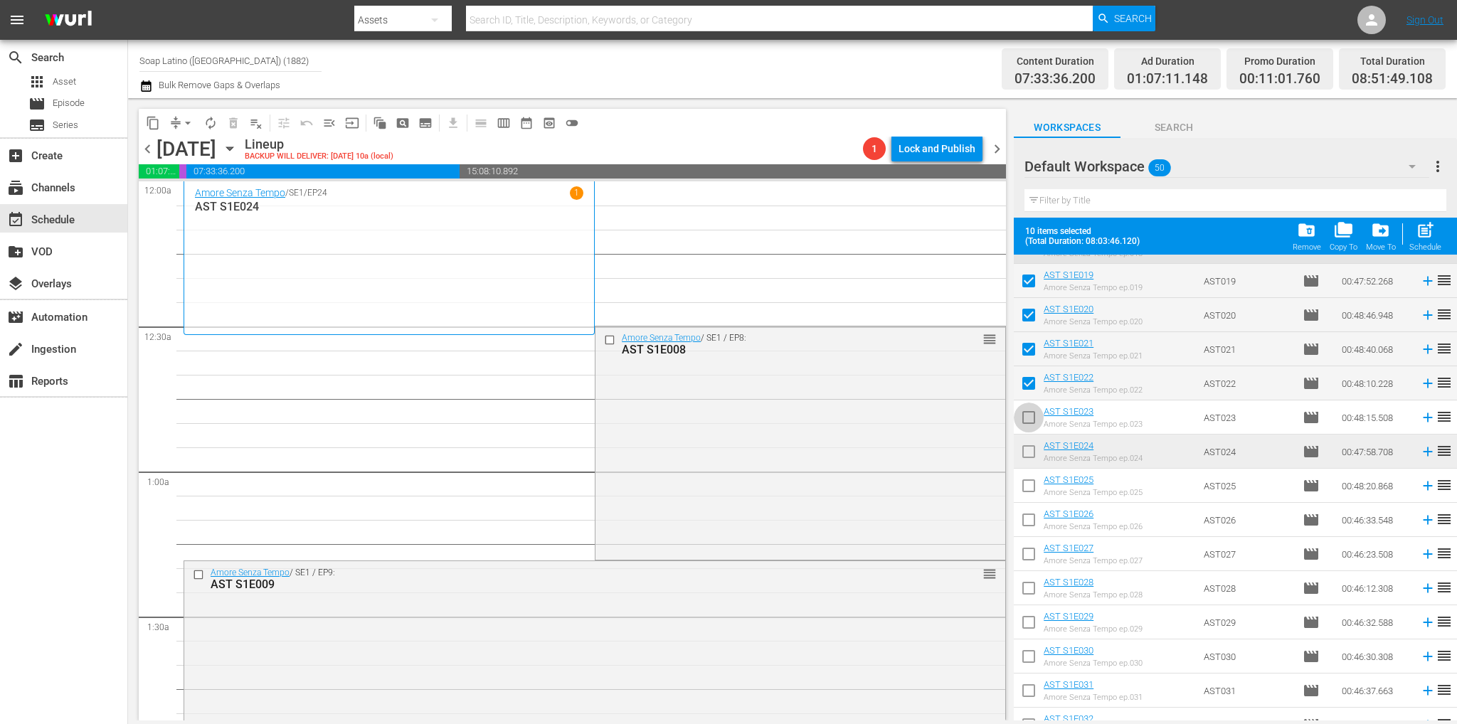
click at [1029, 422] on input "checkbox" at bounding box center [1028, 420] width 30 height 30
click at [1028, 455] on input "checkbox" at bounding box center [1028, 455] width 30 height 30
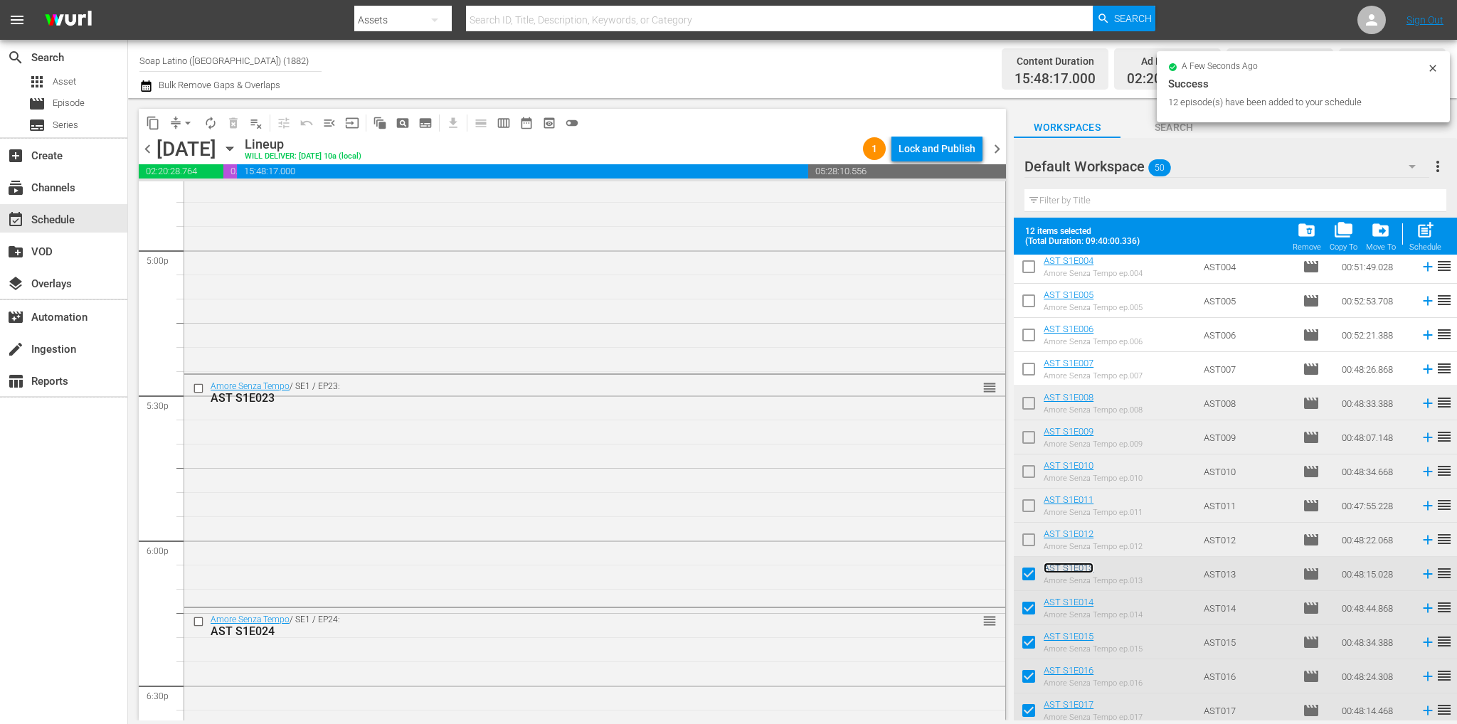
scroll to position [427, 0]
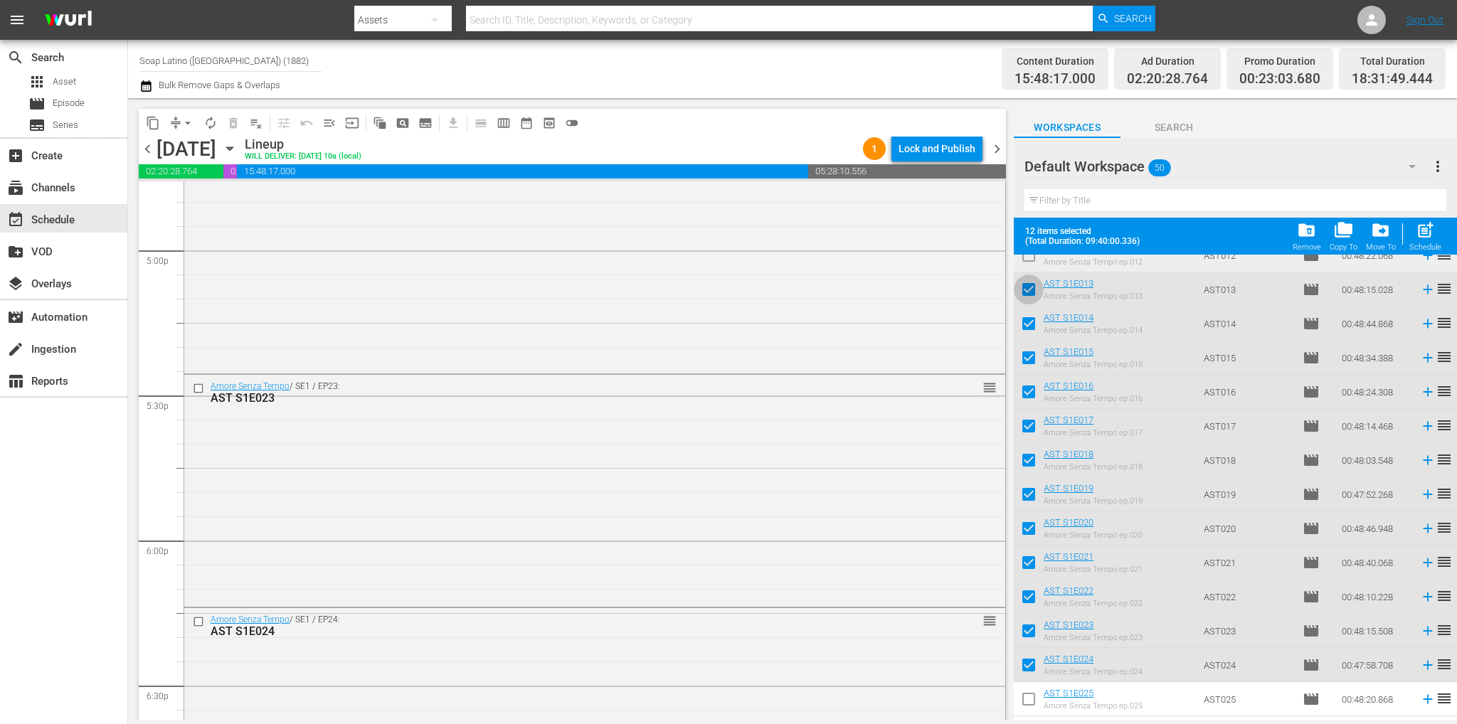
click at [1033, 286] on input "checkbox" at bounding box center [1028, 292] width 30 height 30
click at [1028, 319] on input "checkbox" at bounding box center [1028, 327] width 30 height 30
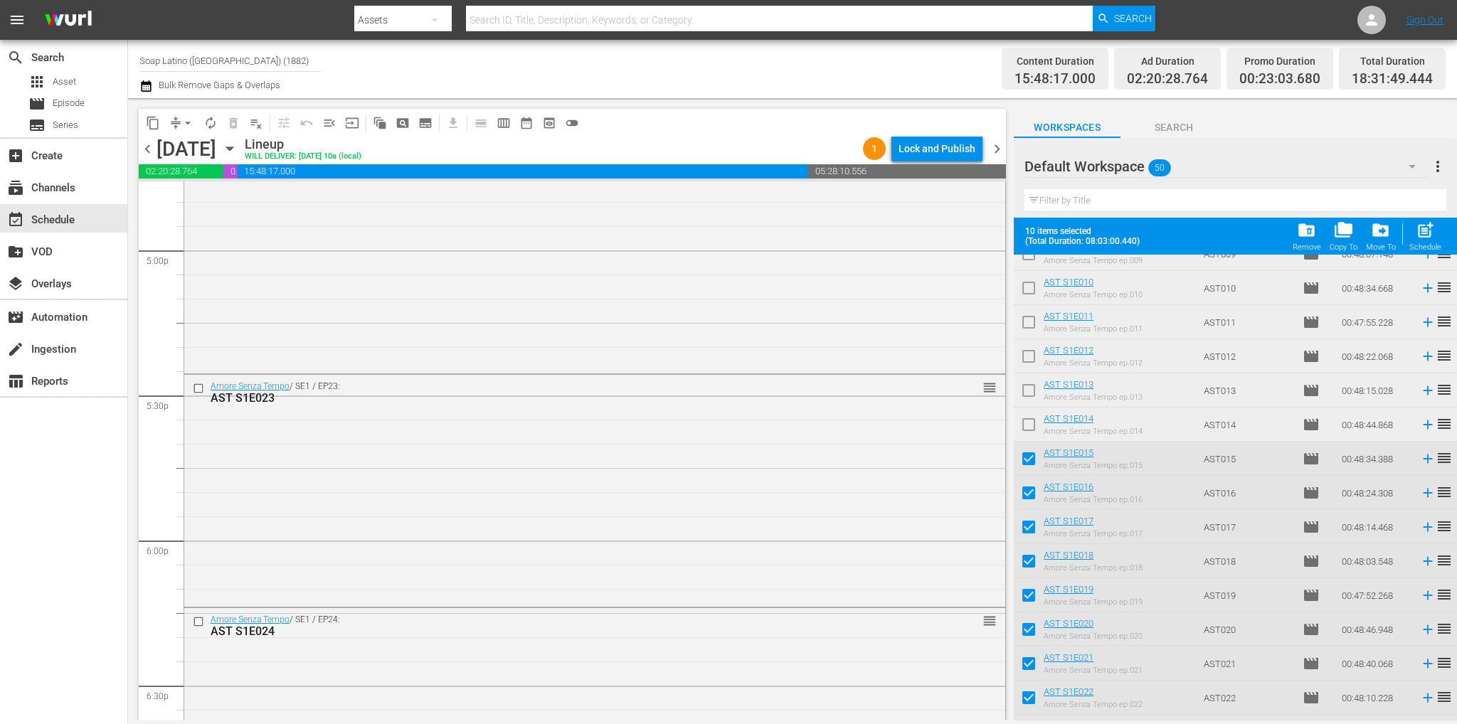
scroll to position [0, 0]
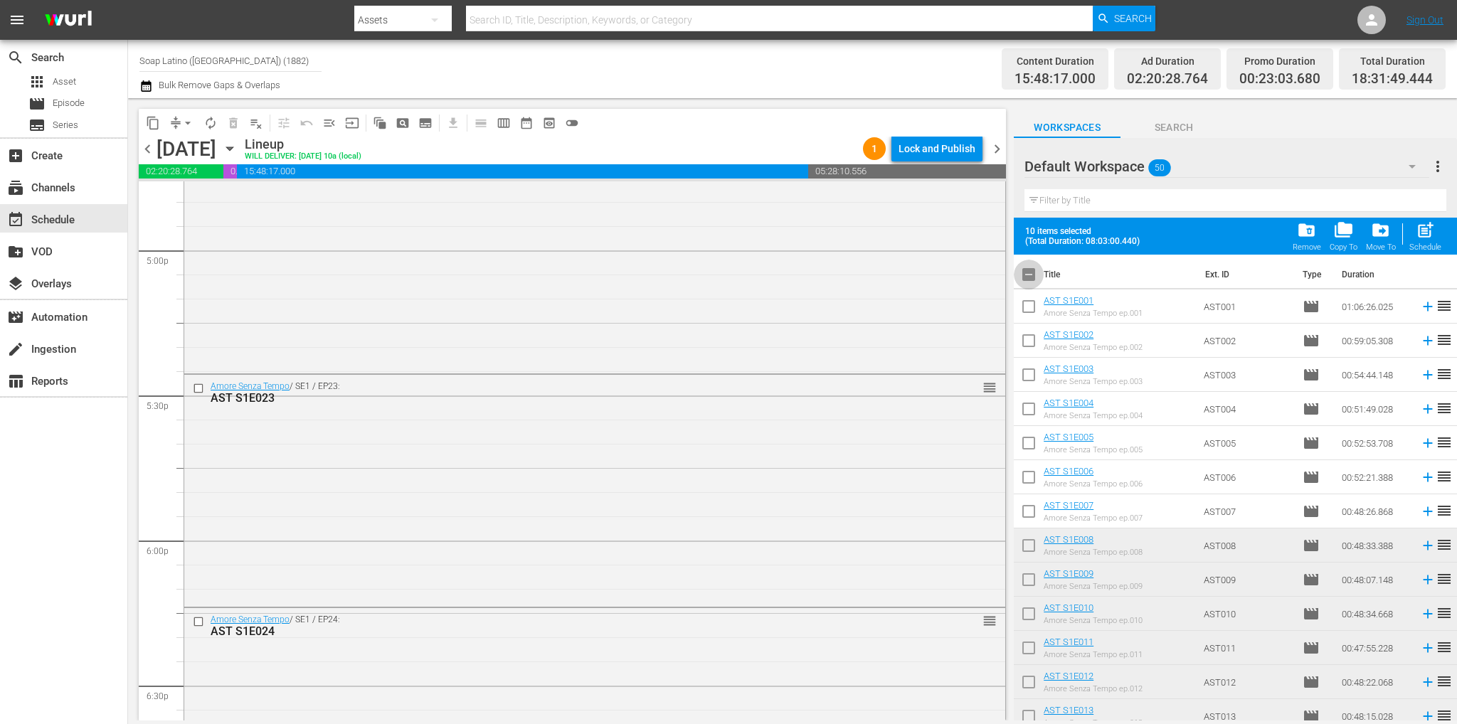
click at [1022, 273] on input "checkbox" at bounding box center [1028, 277] width 30 height 30
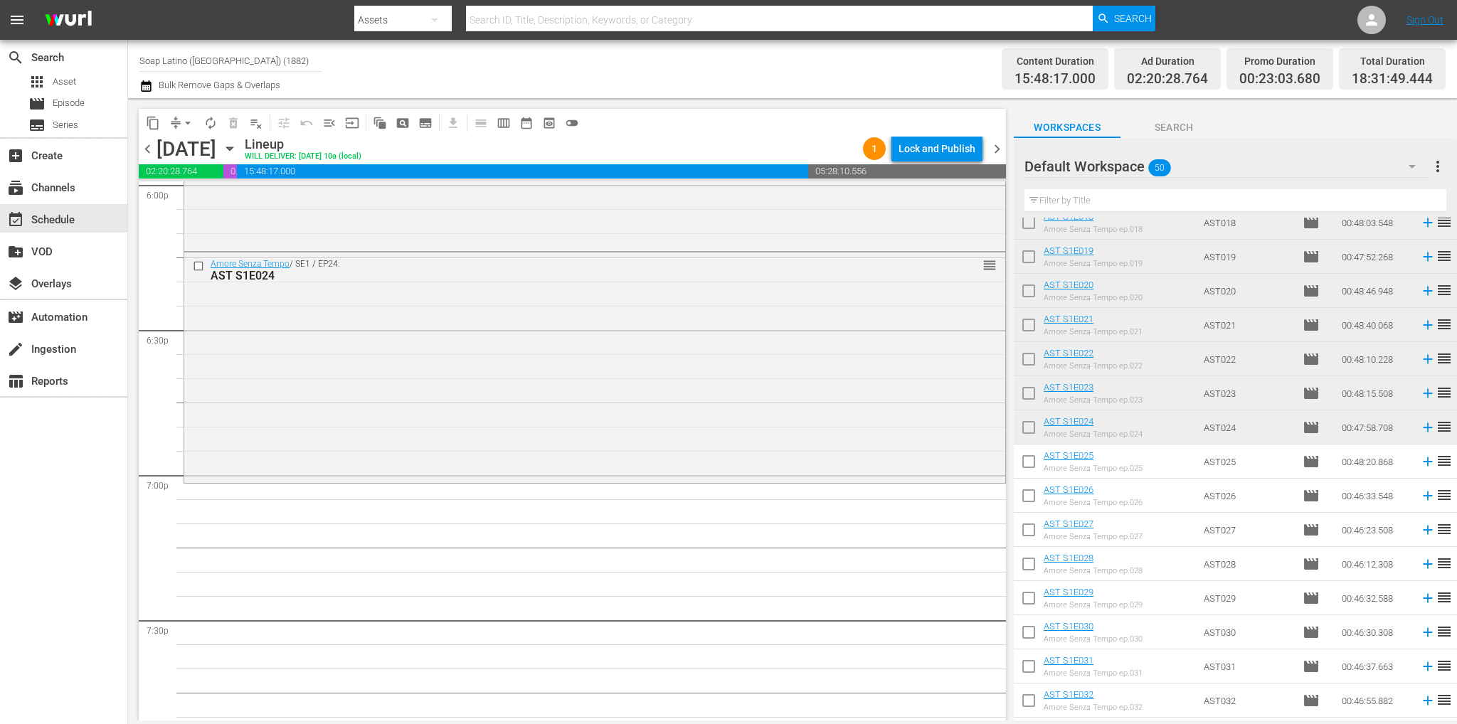
scroll to position [782, 0]
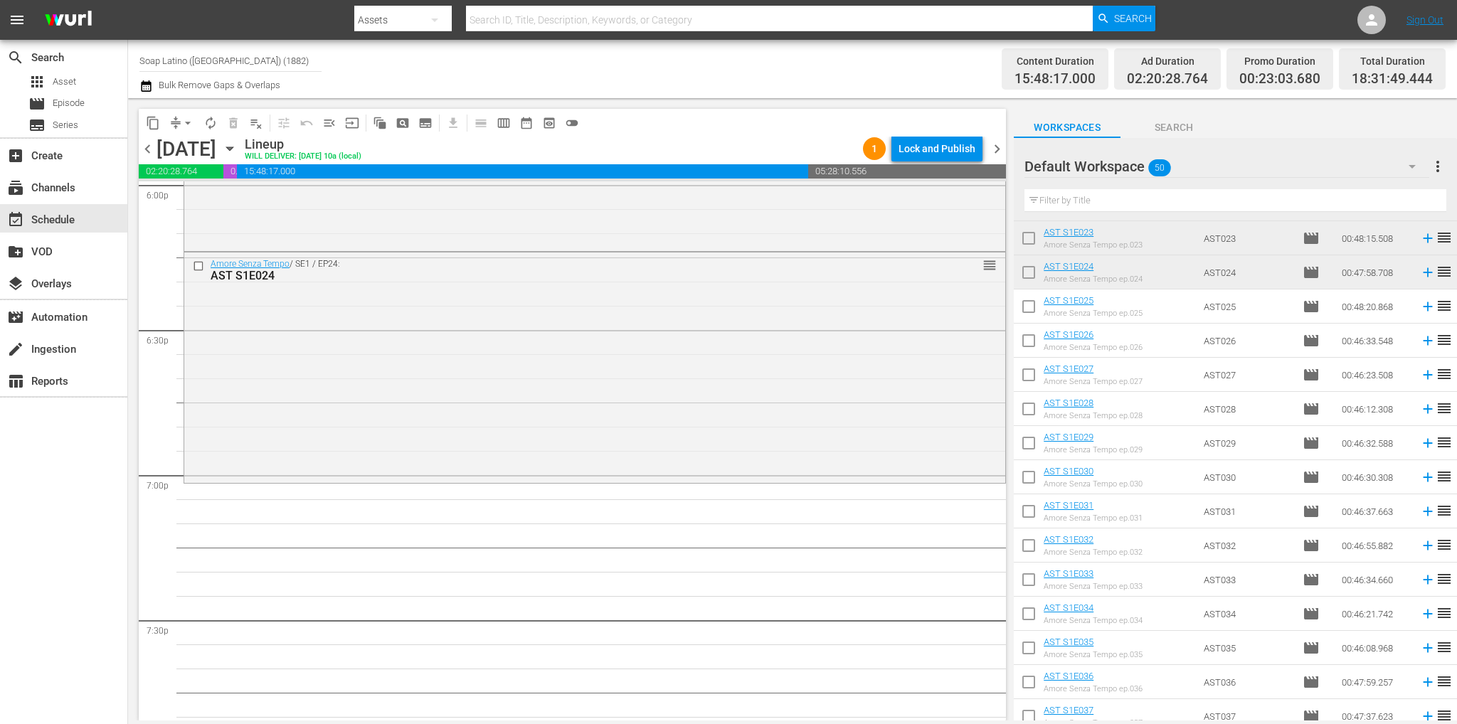
click at [1027, 311] on input "checkbox" at bounding box center [1028, 309] width 30 height 30
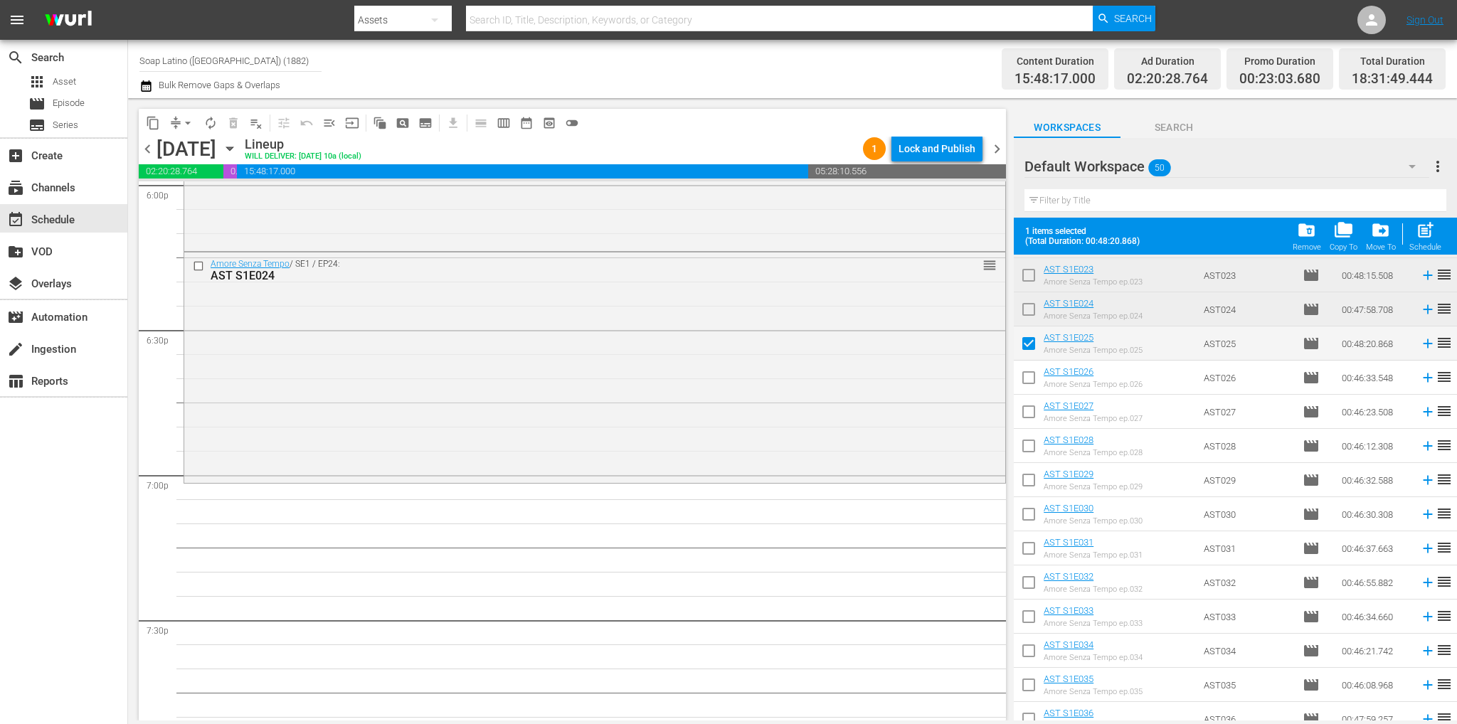
click at [1030, 366] on input "checkbox" at bounding box center [1028, 381] width 30 height 30
click at [1034, 408] on input "checkbox" at bounding box center [1028, 415] width 30 height 30
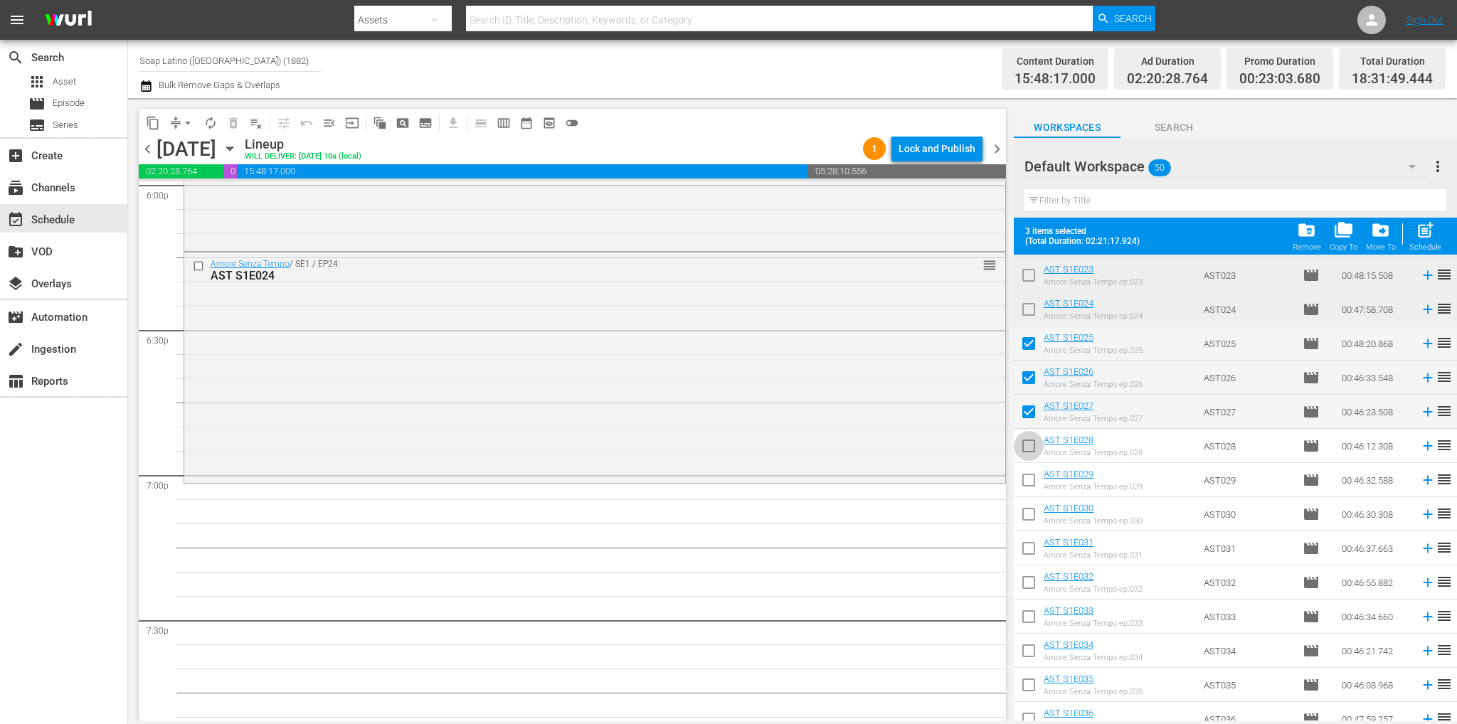
click at [1033, 444] on input "checkbox" at bounding box center [1028, 449] width 30 height 30
click at [1035, 473] on input "checkbox" at bounding box center [1028, 483] width 30 height 30
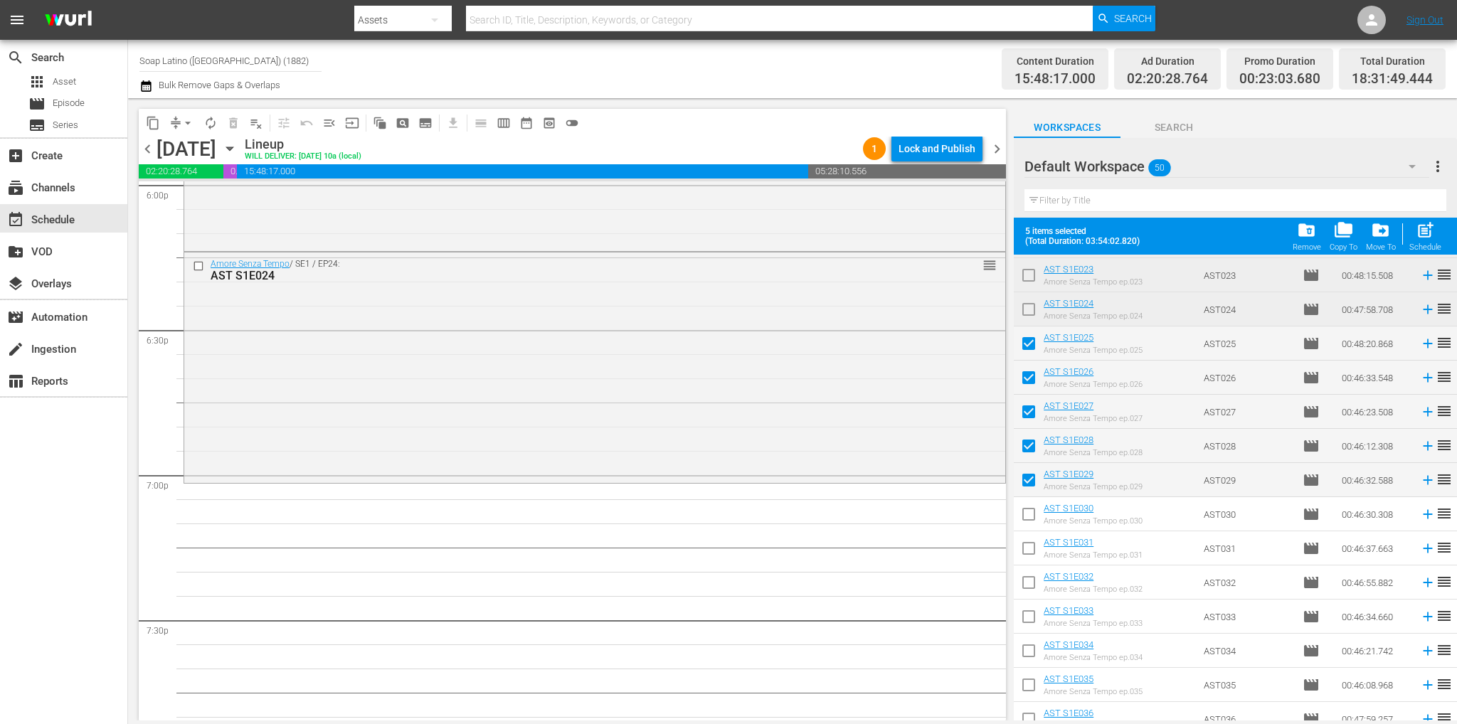
click at [1032, 507] on input "checkbox" at bounding box center [1028, 517] width 30 height 30
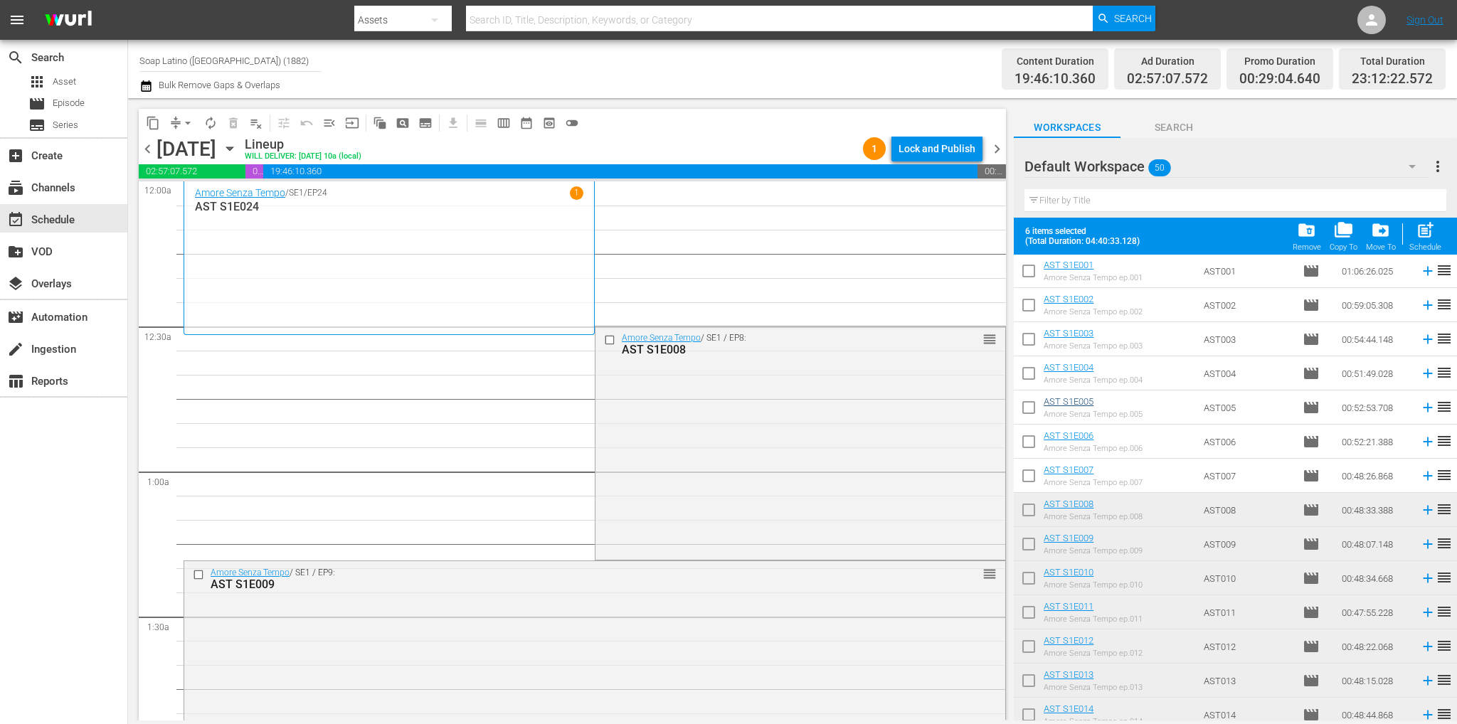
scroll to position [0, 0]
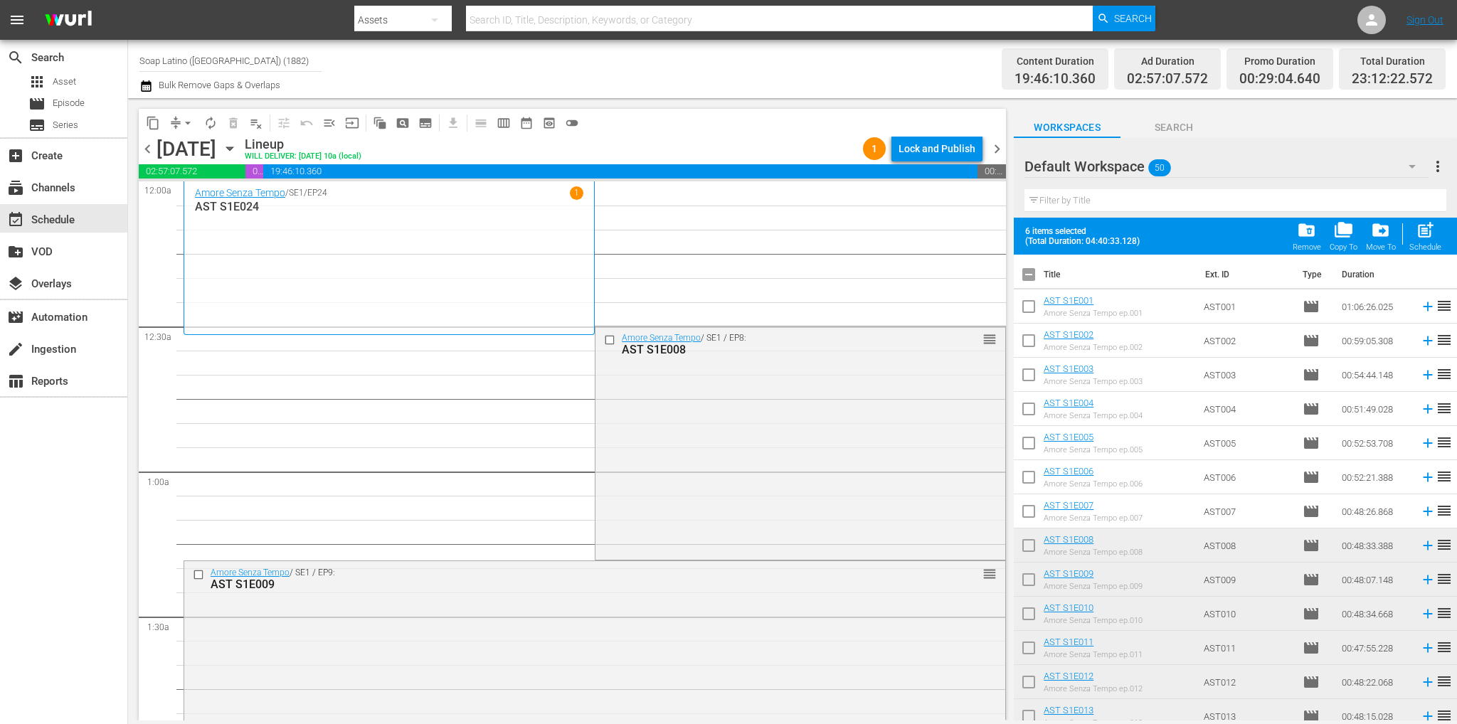
click at [1030, 280] on input "checkbox" at bounding box center [1028, 277] width 30 height 30
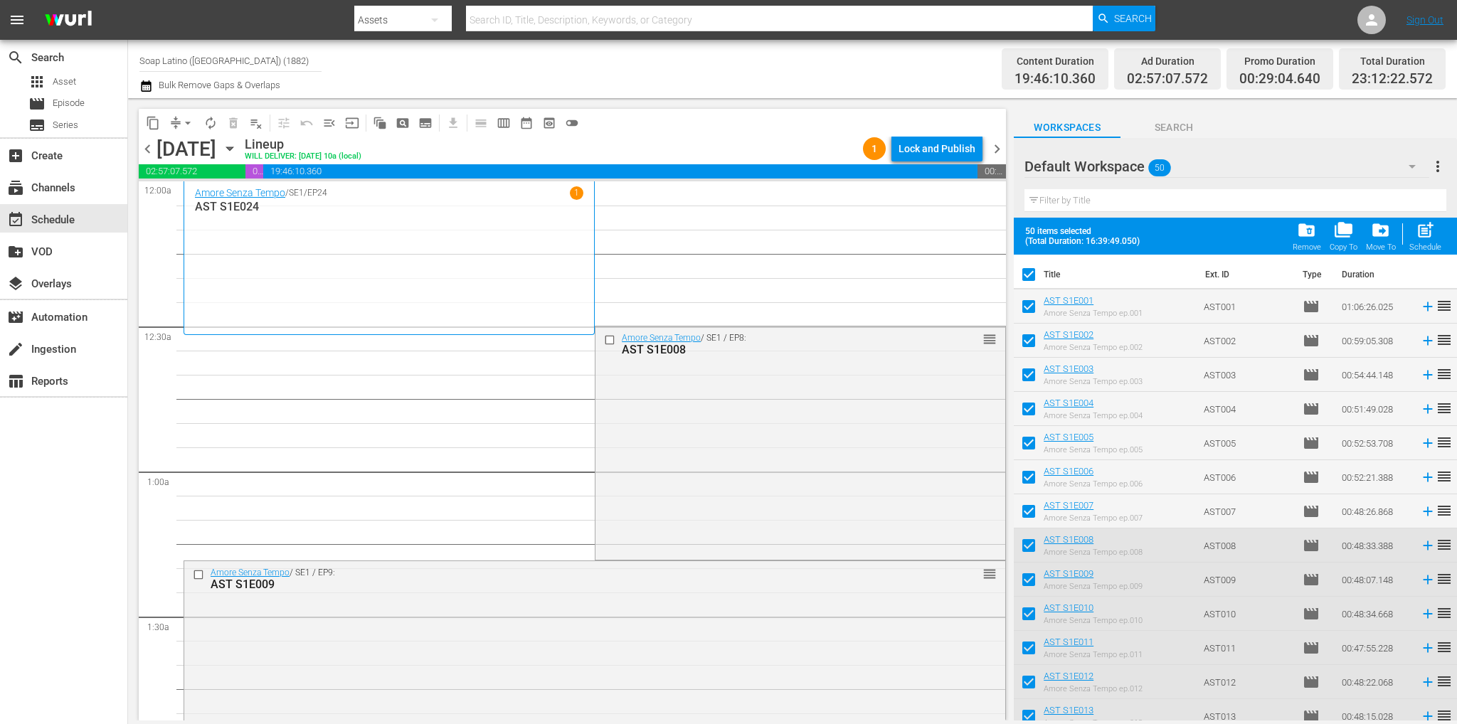
click at [1030, 280] on input "checkbox" at bounding box center [1028, 277] width 30 height 30
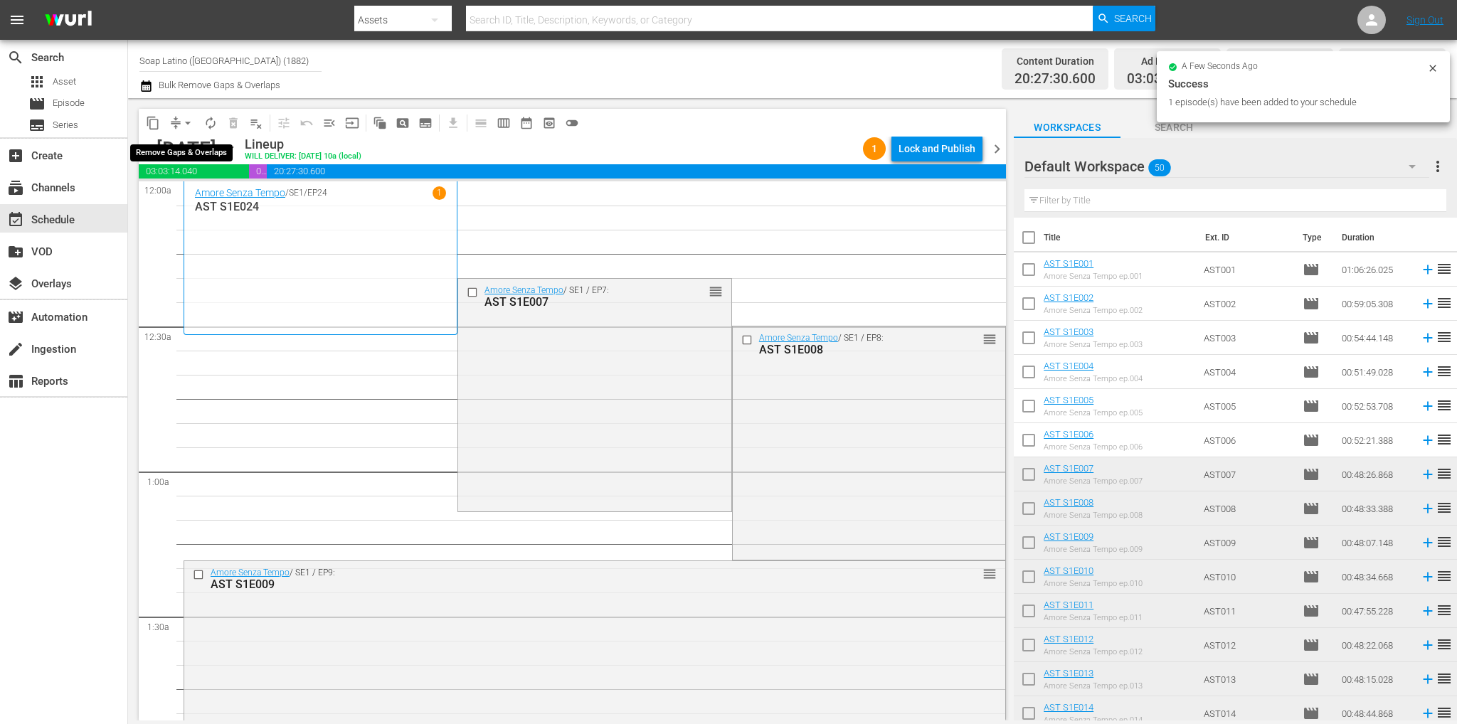
click at [191, 123] on span "arrow_drop_down" at bounding box center [188, 123] width 14 height 14
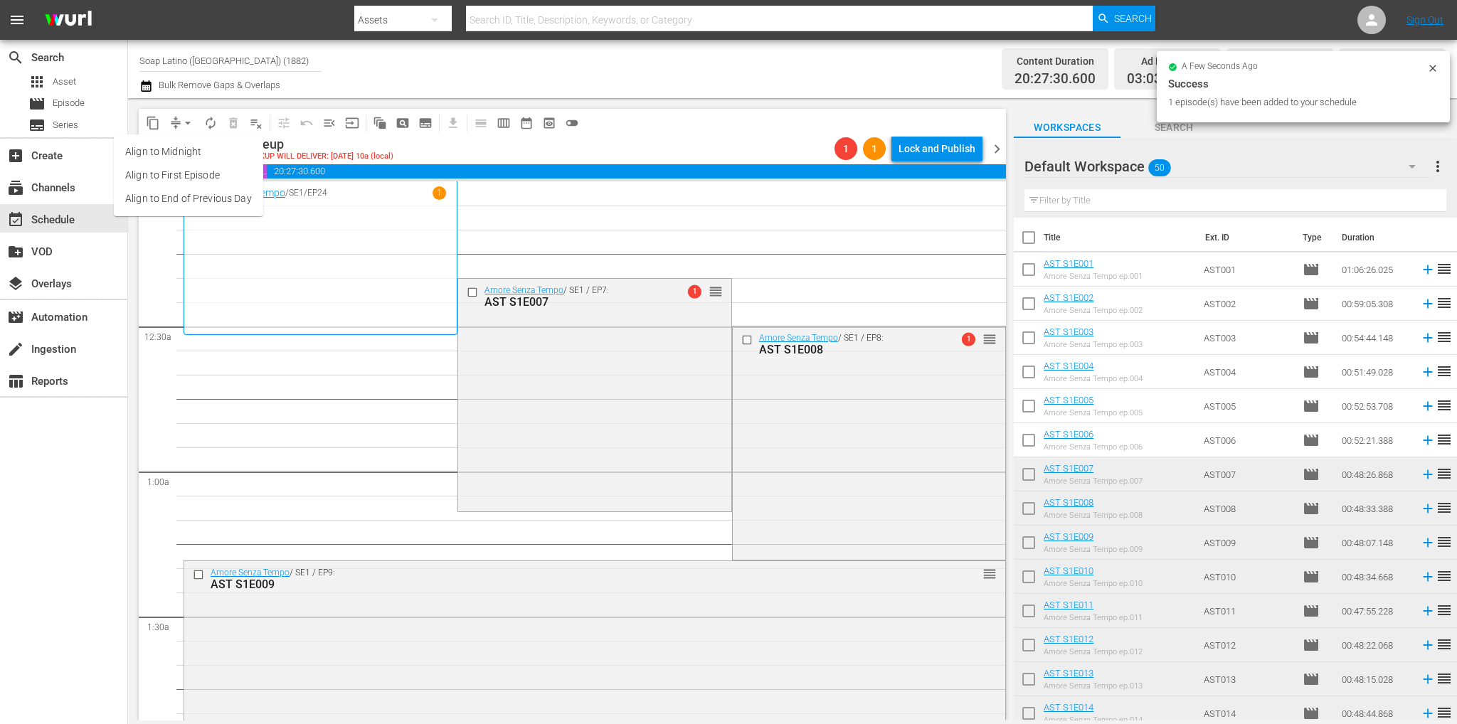
click at [215, 203] on li "Align to End of Previous Day" at bounding box center [188, 198] width 149 height 23
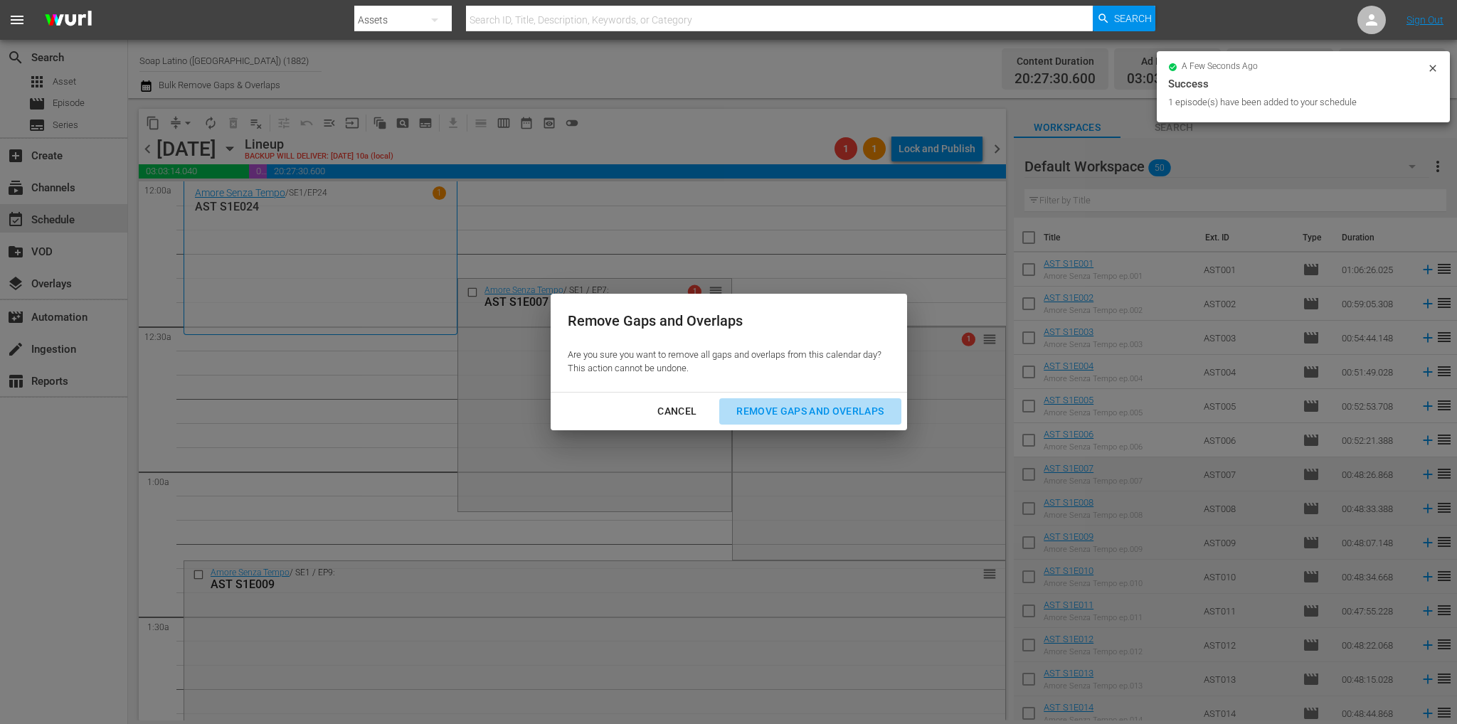
click at [802, 413] on div "Remove Gaps and Overlaps" at bounding box center [810, 412] width 170 height 18
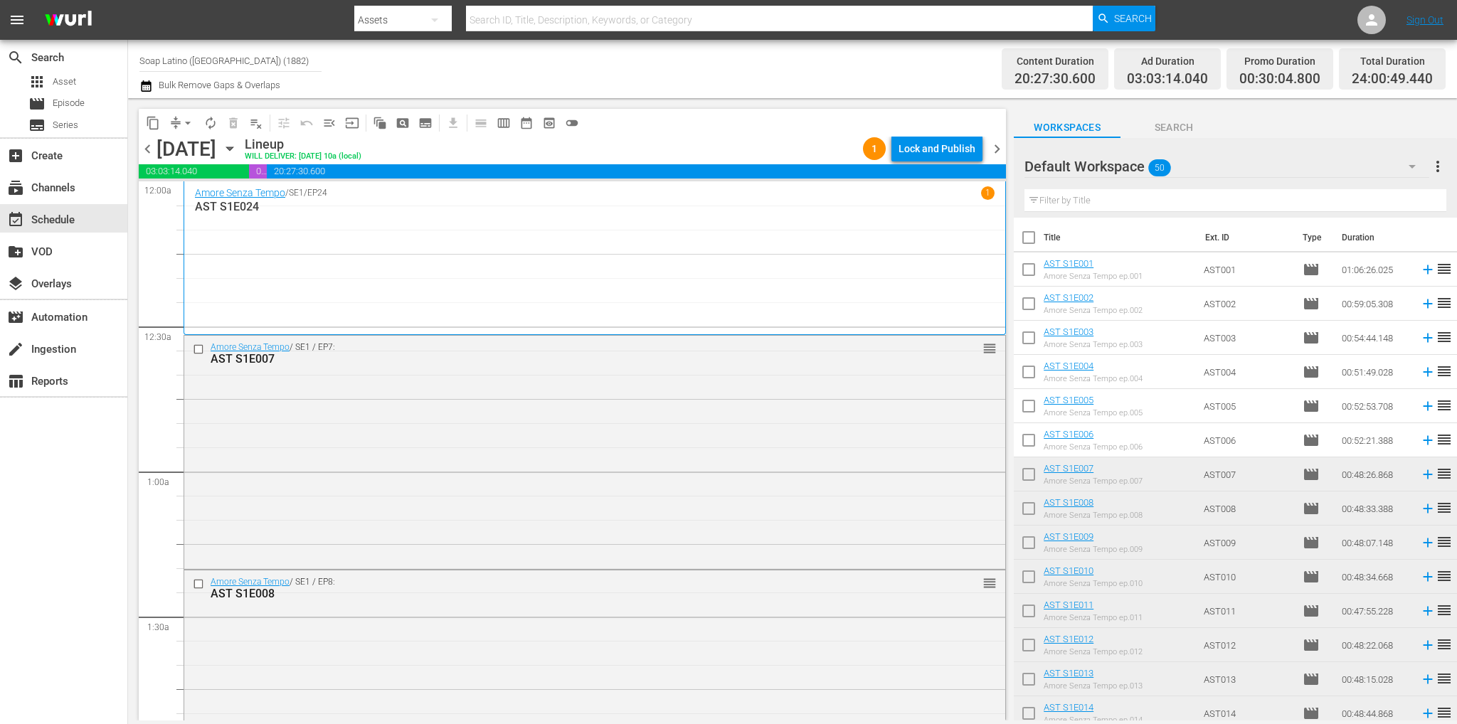
click at [233, 149] on icon "button" at bounding box center [229, 149] width 6 height 4
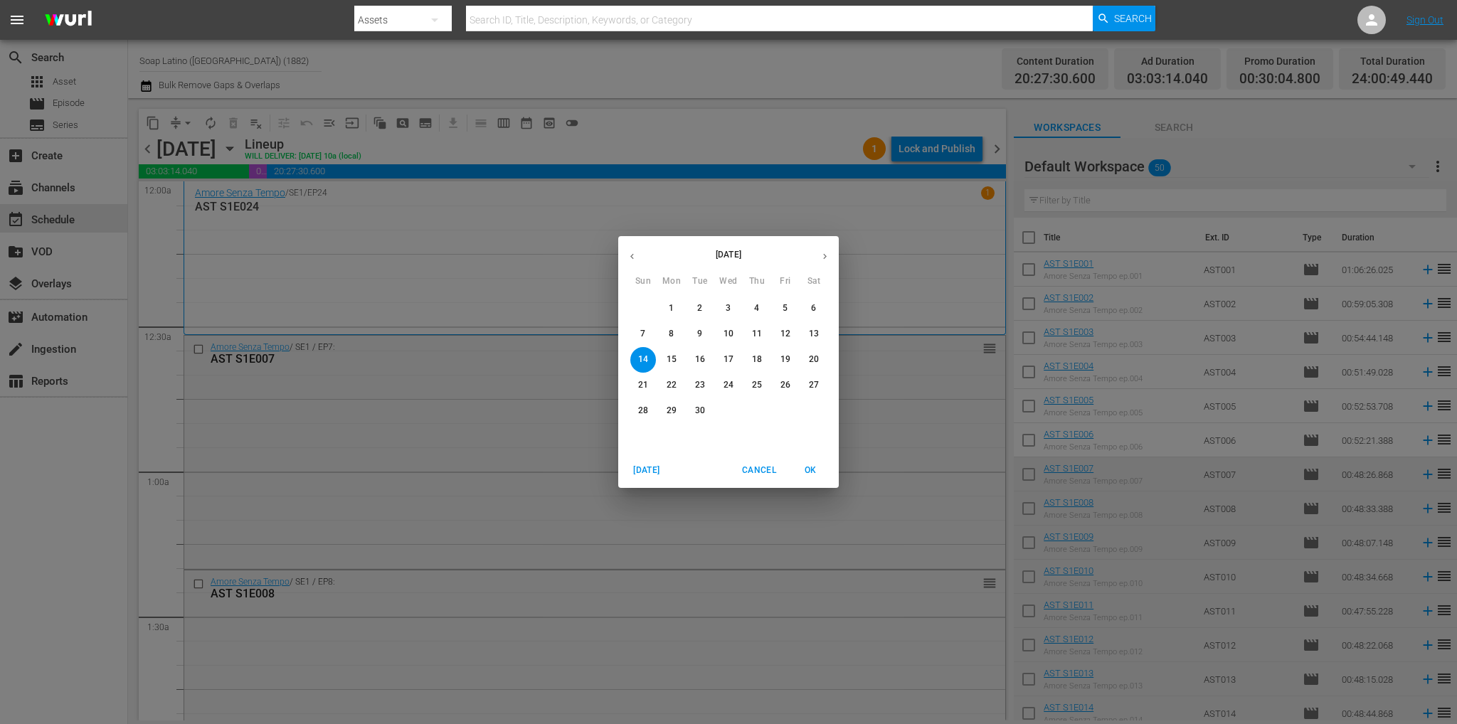
click at [674, 382] on p "22" at bounding box center [671, 385] width 10 height 12
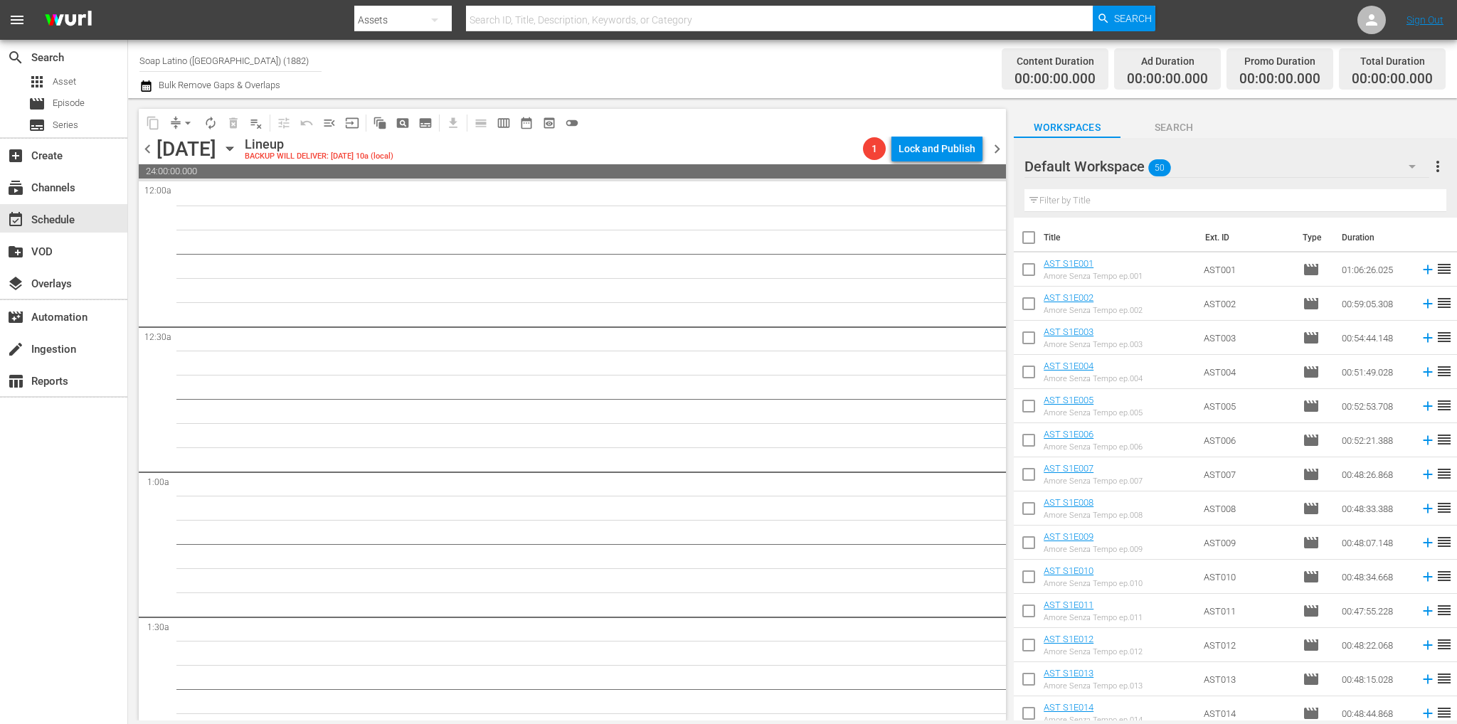
click at [990, 151] on span "chevron_right" at bounding box center [997, 149] width 18 height 18
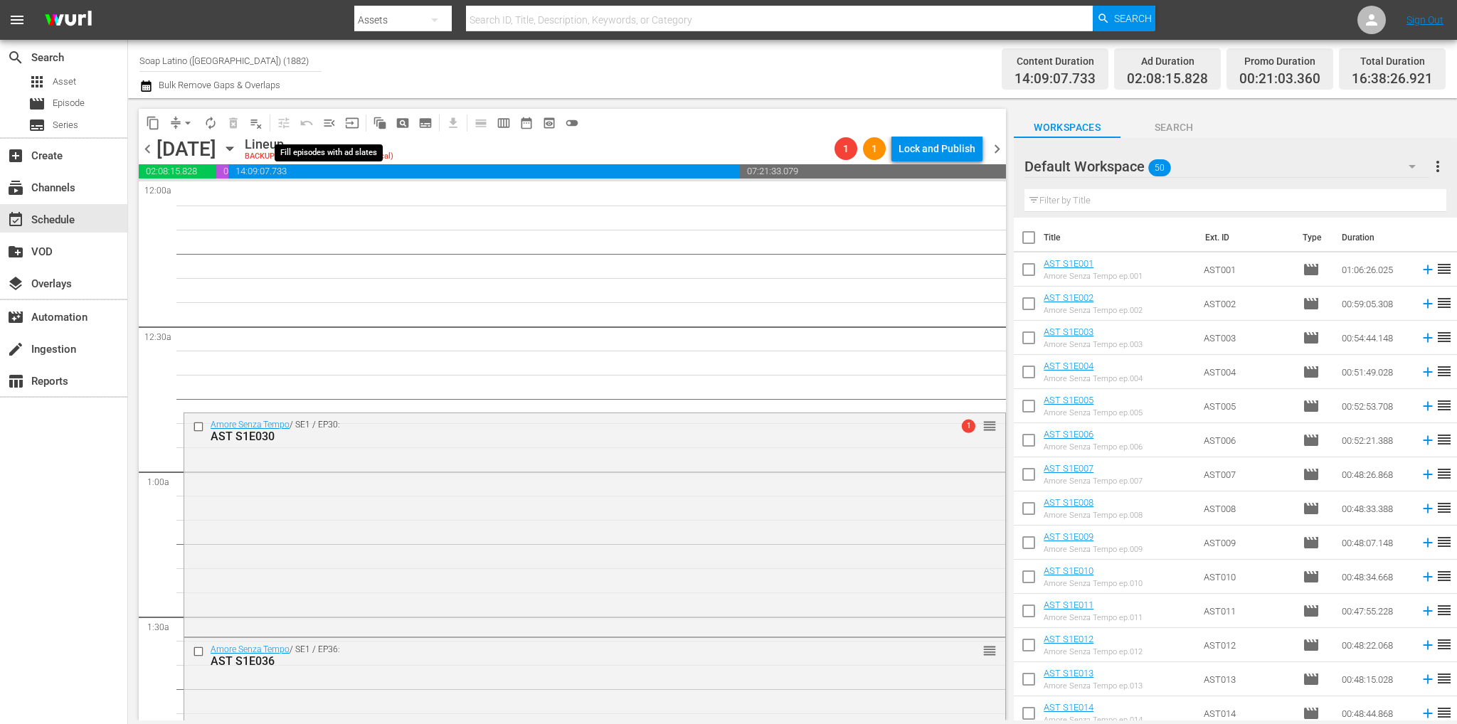
click at [328, 120] on span "menu_open" at bounding box center [329, 123] width 14 height 14
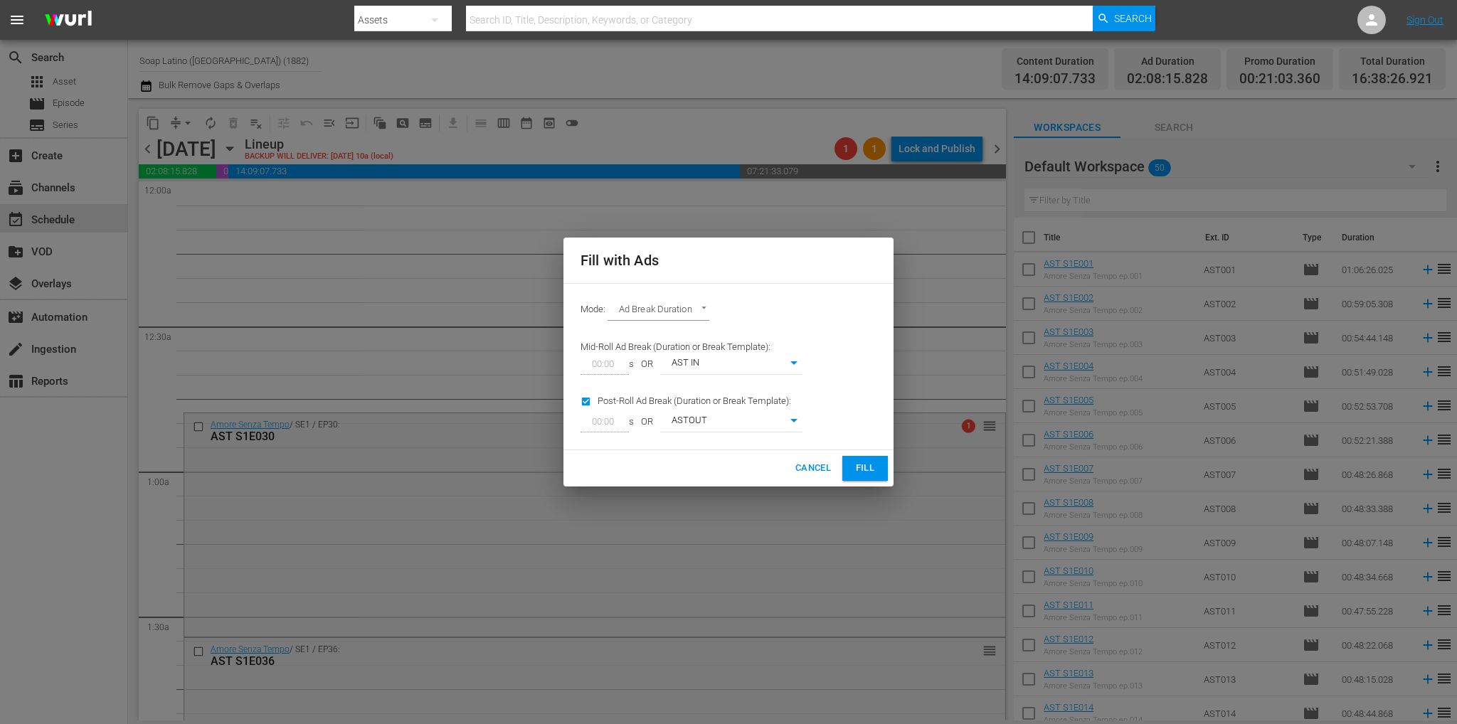
click at [868, 463] on span "Fill" at bounding box center [864, 468] width 23 height 16
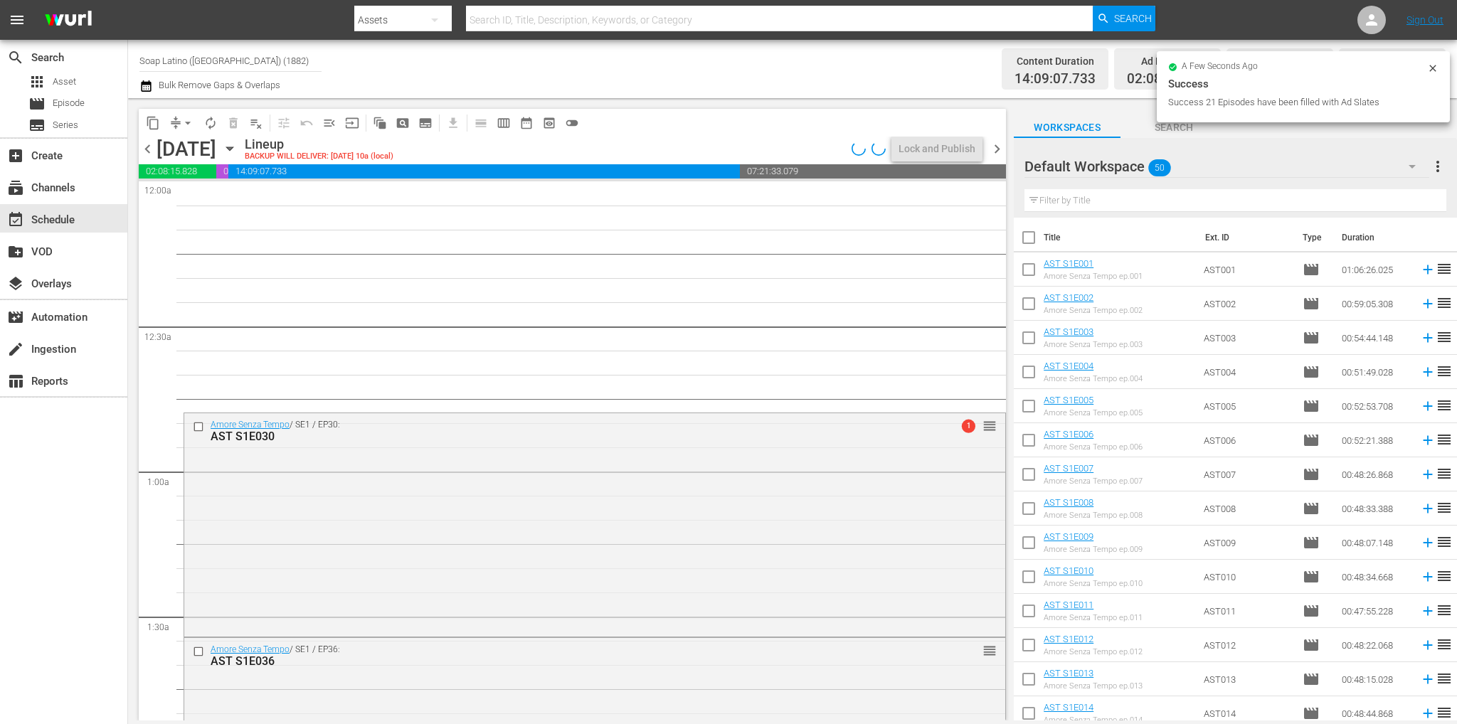
click at [602, 490] on div "Amore Senza Tempo / SE1 / EP30: AST S1E030 1 reorder" at bounding box center [594, 523] width 821 height 220
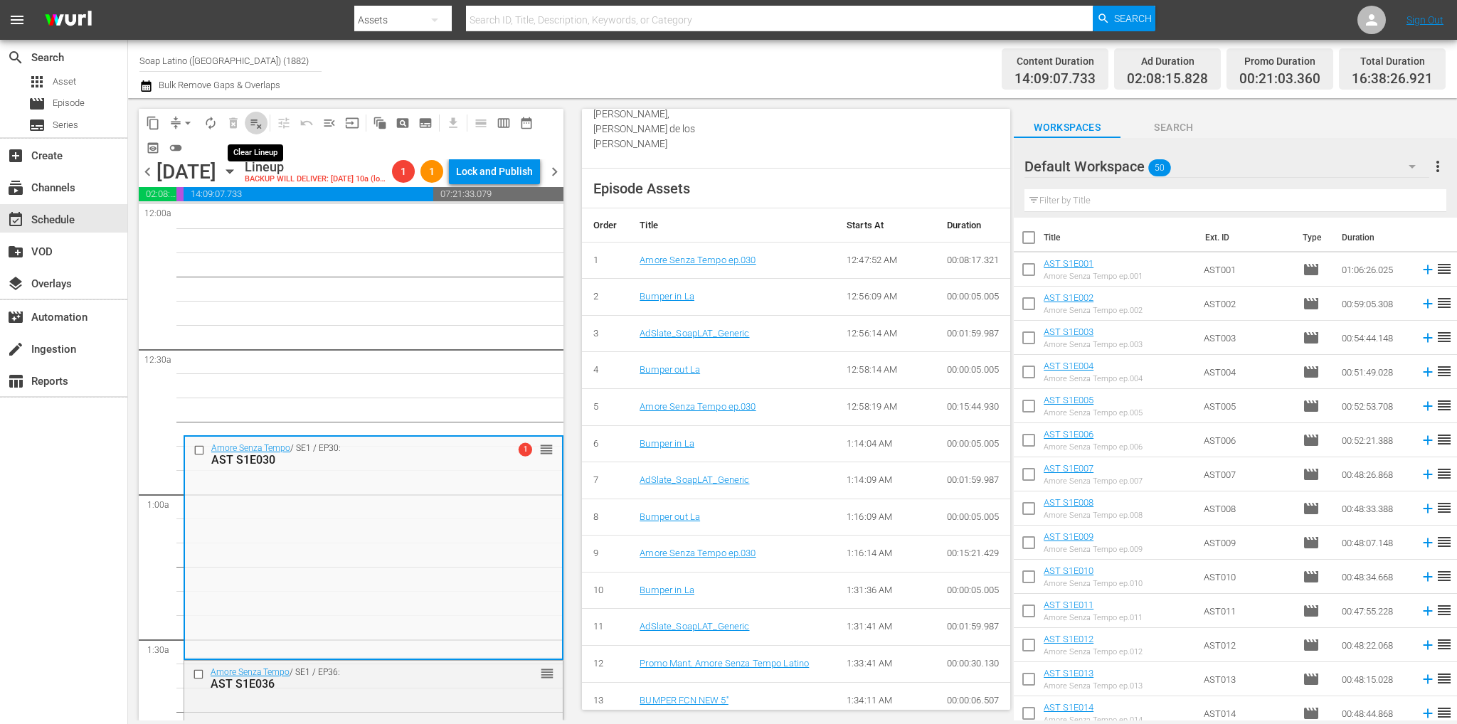
click at [253, 120] on span "playlist_remove_outlined" at bounding box center [256, 123] width 14 height 14
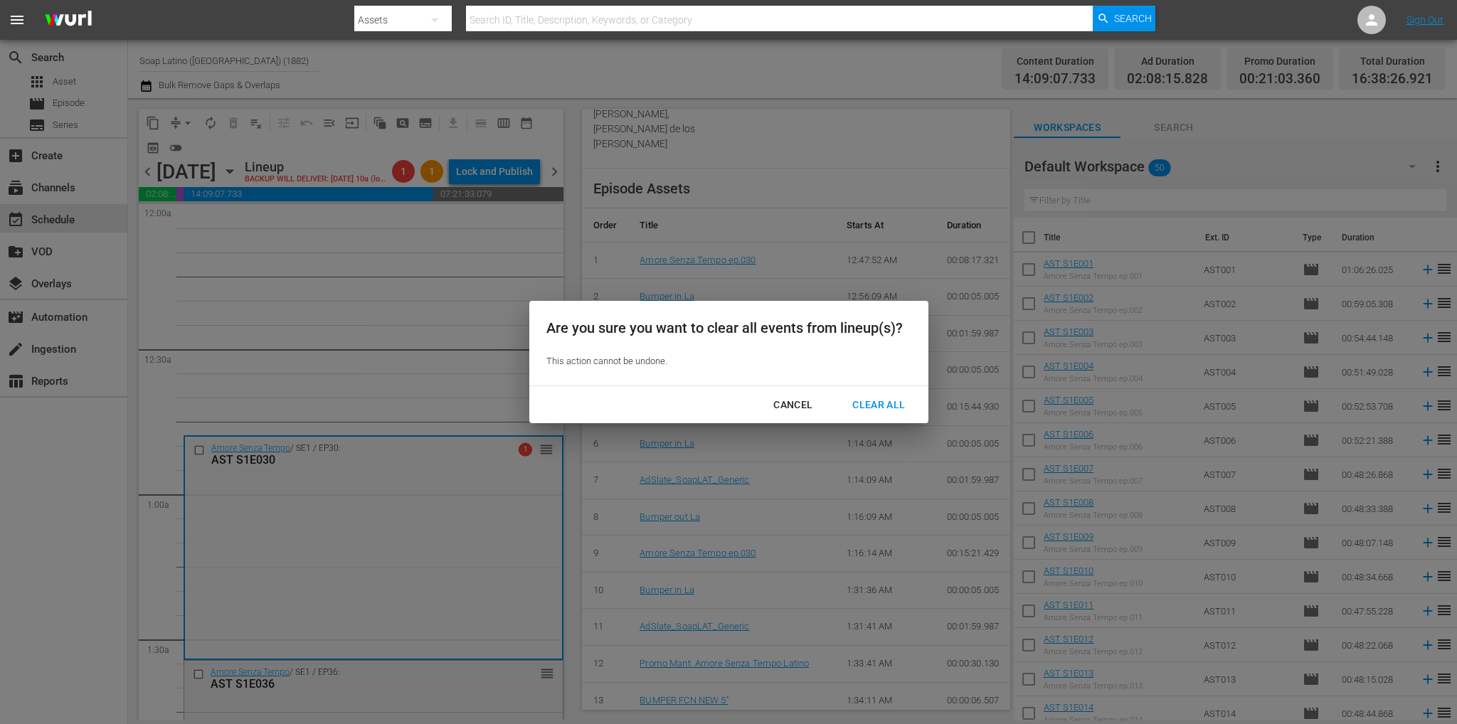
click at [871, 408] on div "Clear All" at bounding box center [878, 405] width 75 height 18
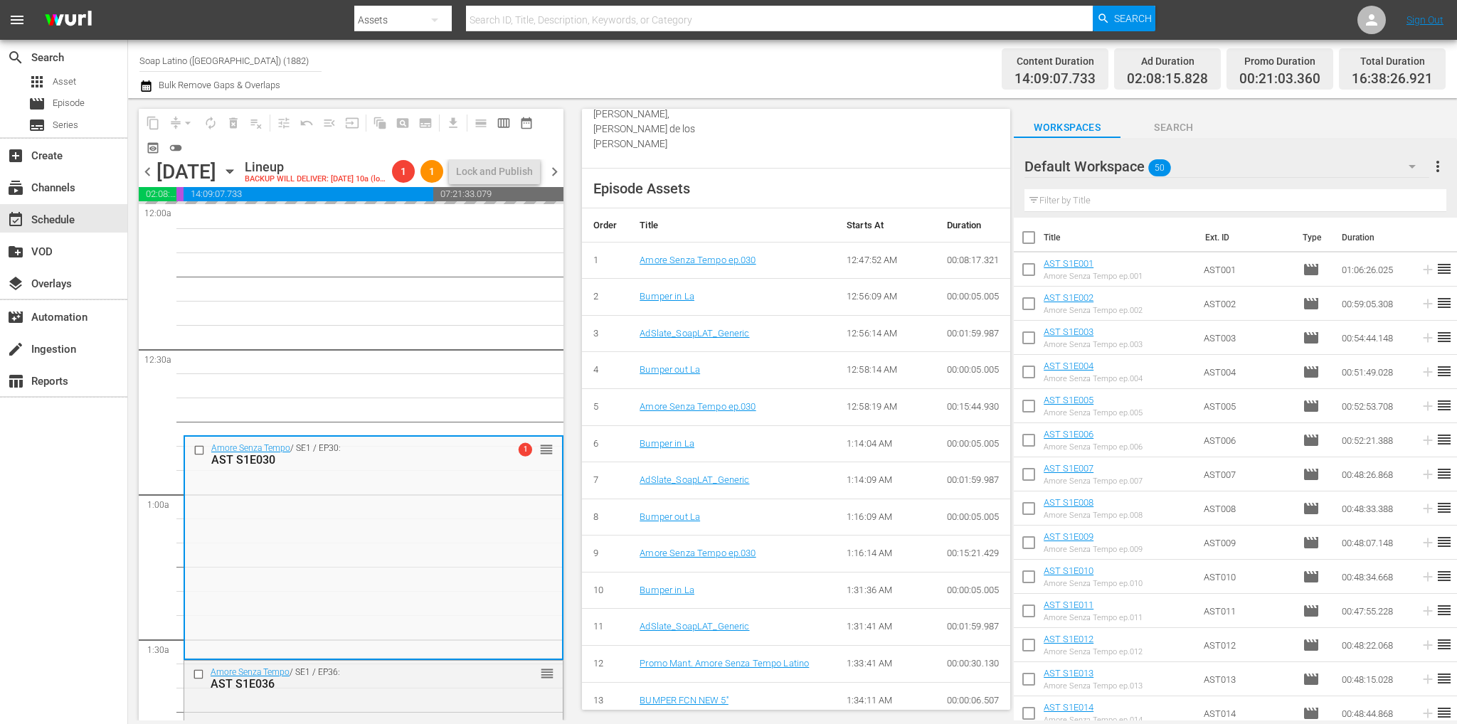
click at [556, 181] on span "chevron_right" at bounding box center [554, 172] width 18 height 18
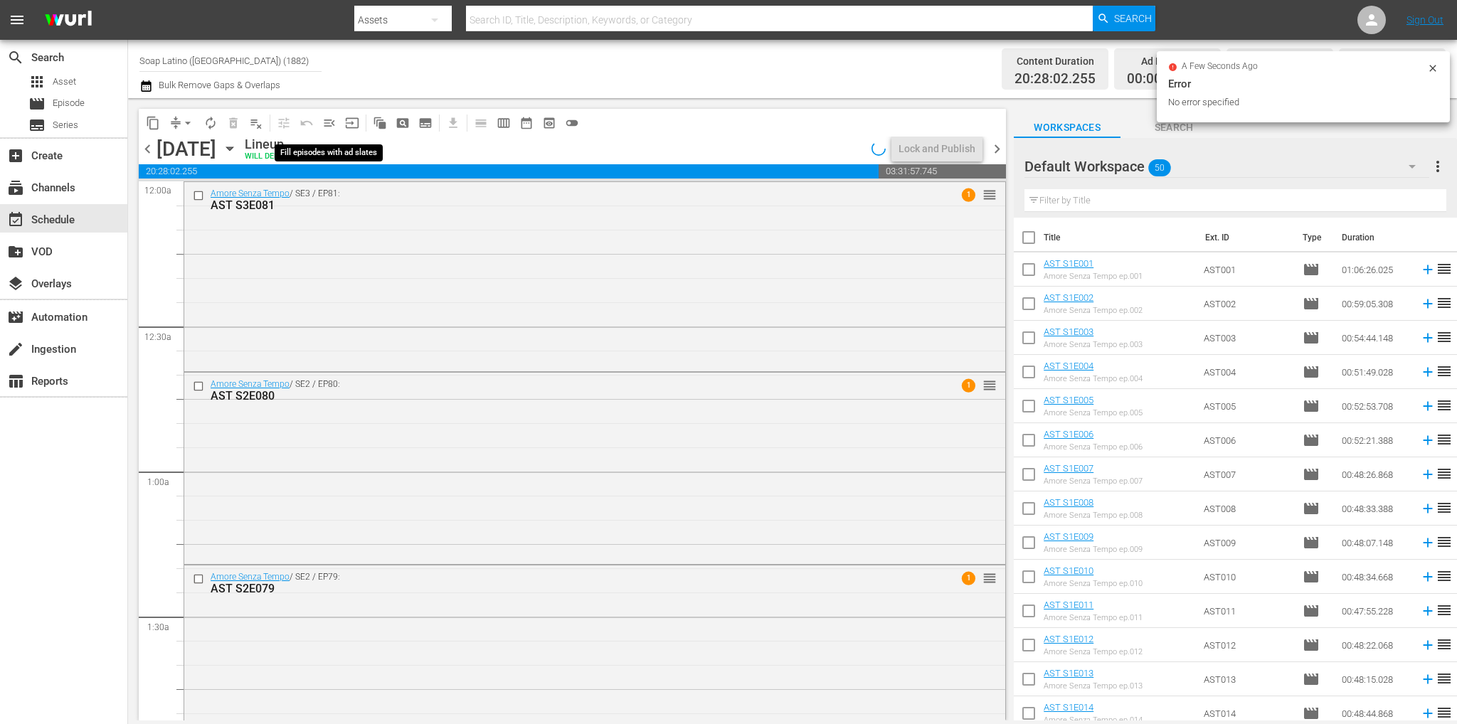
click at [324, 125] on span "menu_open" at bounding box center [329, 123] width 14 height 14
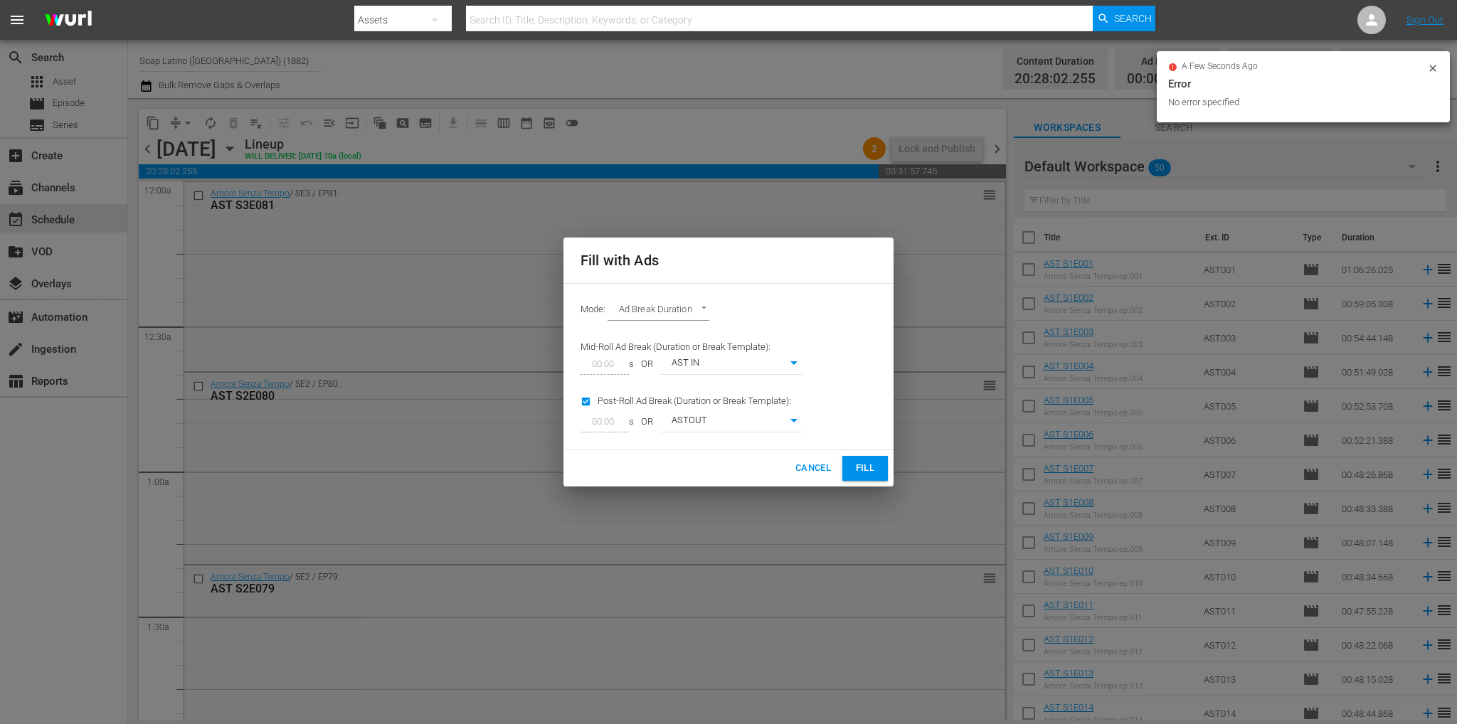
click at [850, 461] on button "Fill" at bounding box center [865, 468] width 46 height 25
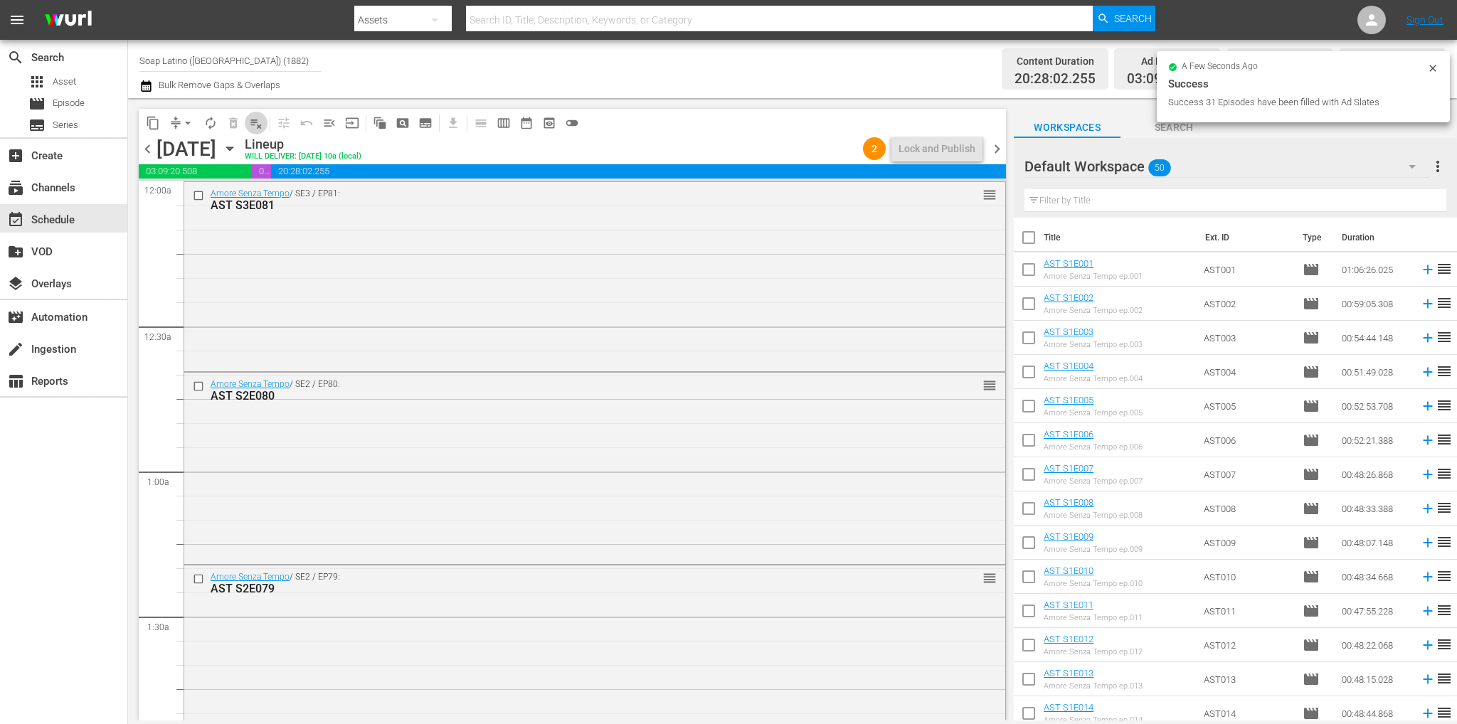
click at [257, 124] on span "playlist_remove_outlined" at bounding box center [256, 123] width 14 height 14
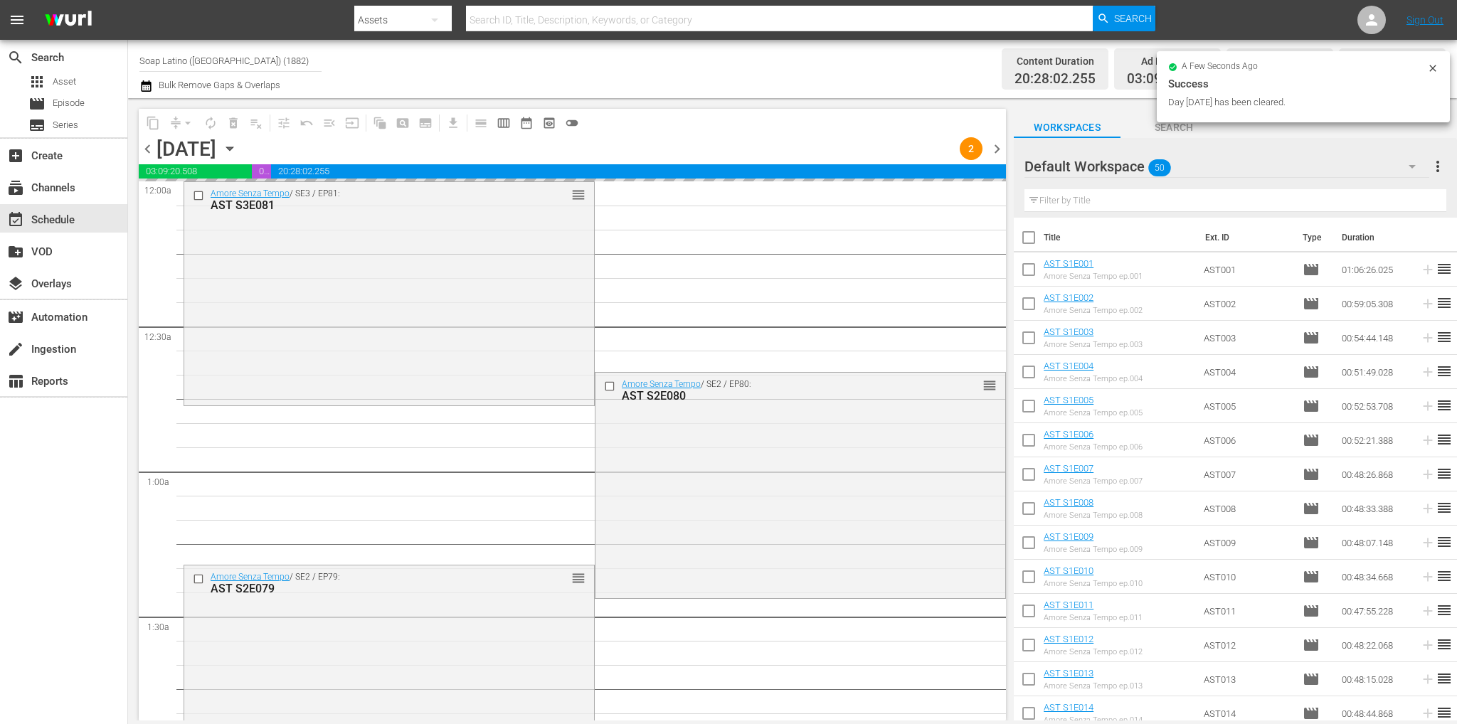
click at [996, 150] on span "chevron_right" at bounding box center [997, 149] width 18 height 18
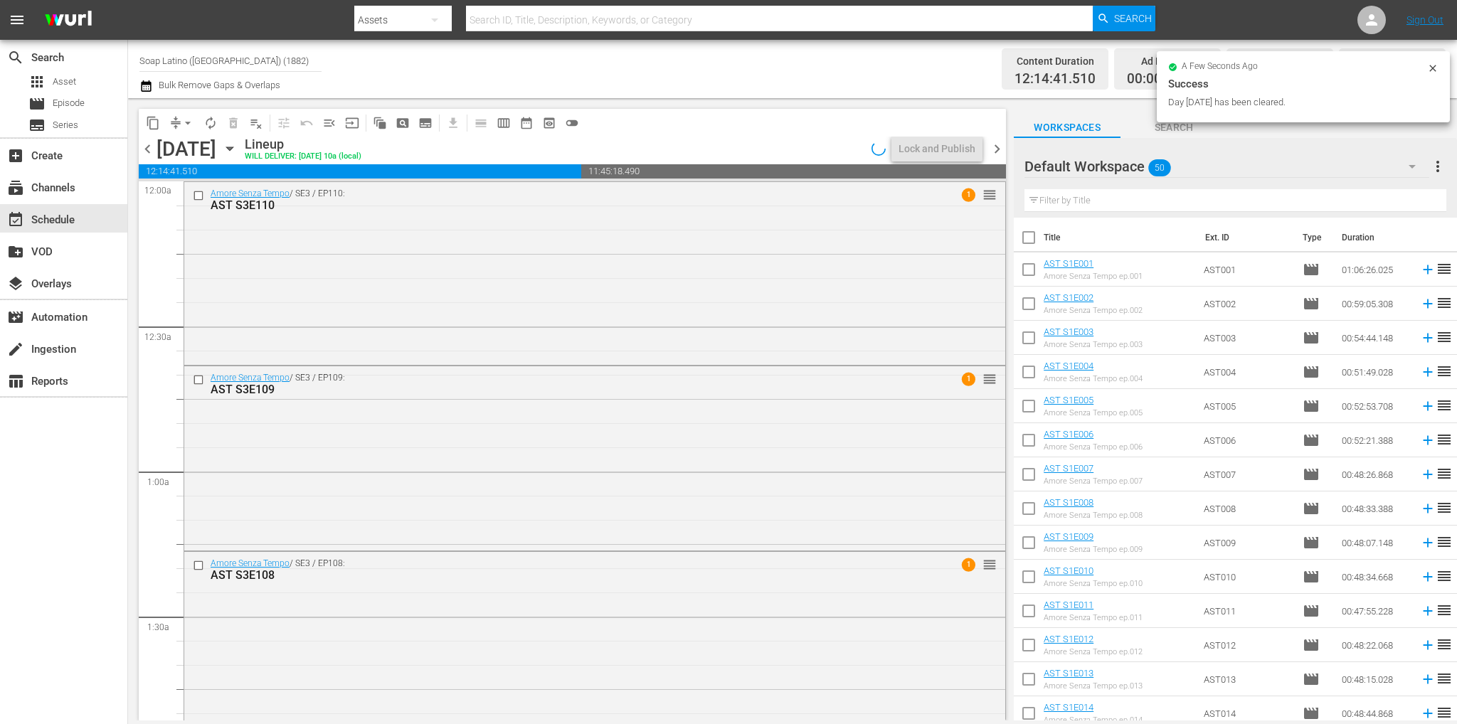
click at [151, 151] on span "chevron_left" at bounding box center [148, 149] width 18 height 18
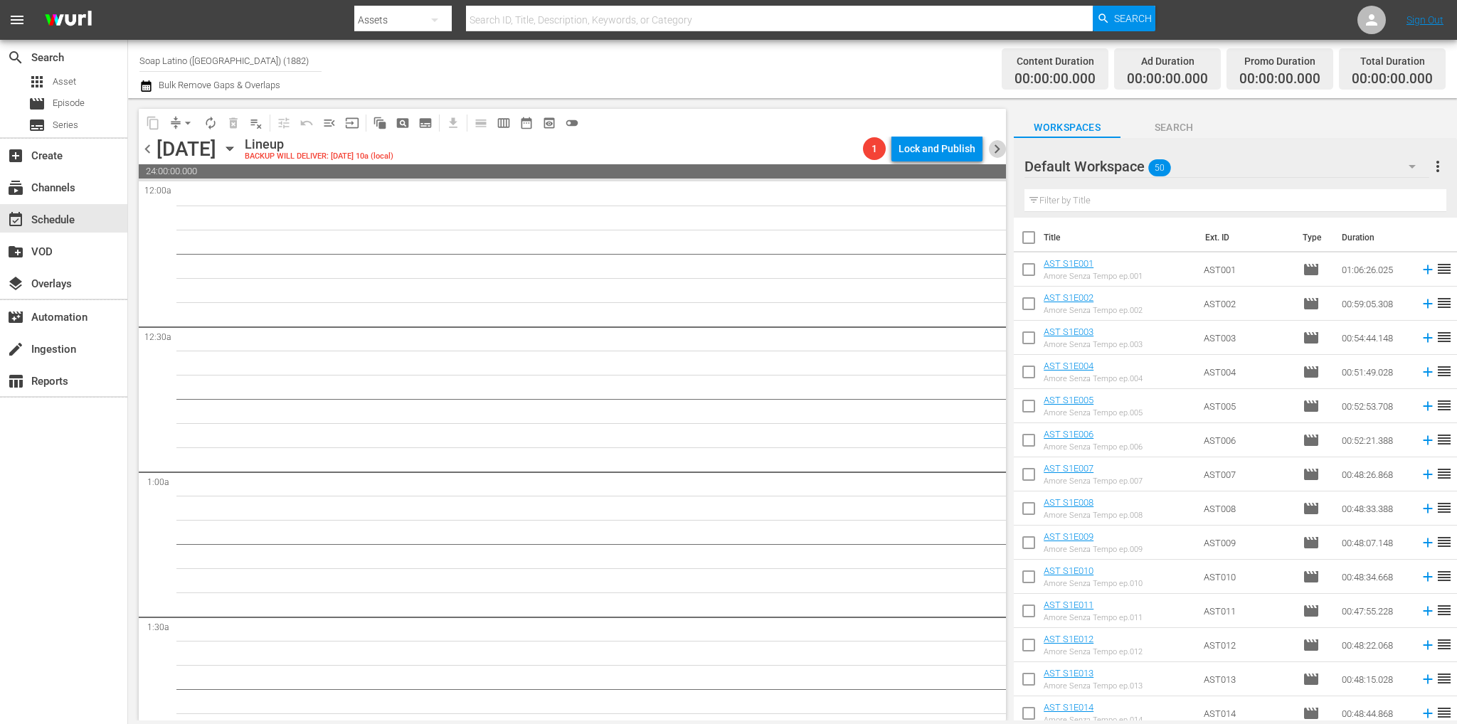
click at [993, 148] on span "chevron_right" at bounding box center [997, 149] width 18 height 18
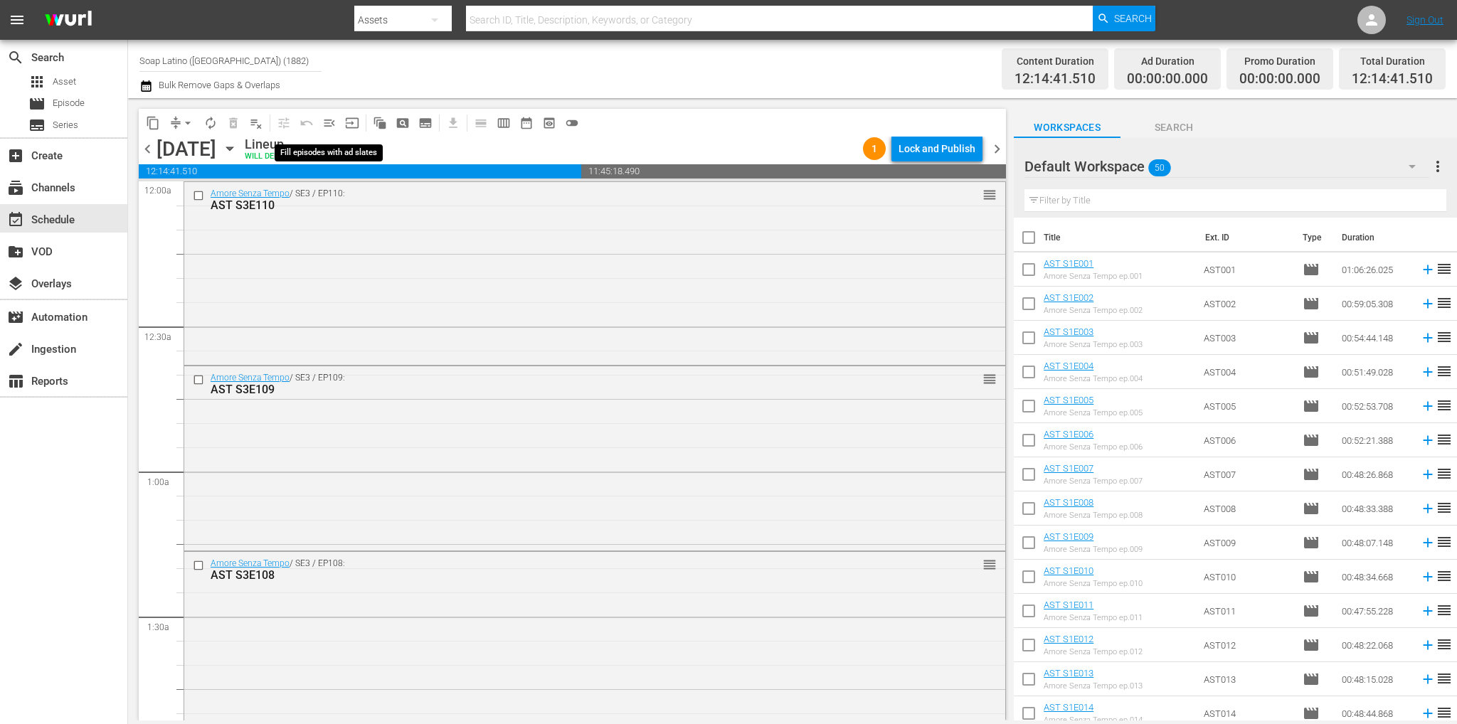
click at [333, 124] on span "menu_open" at bounding box center [329, 123] width 14 height 14
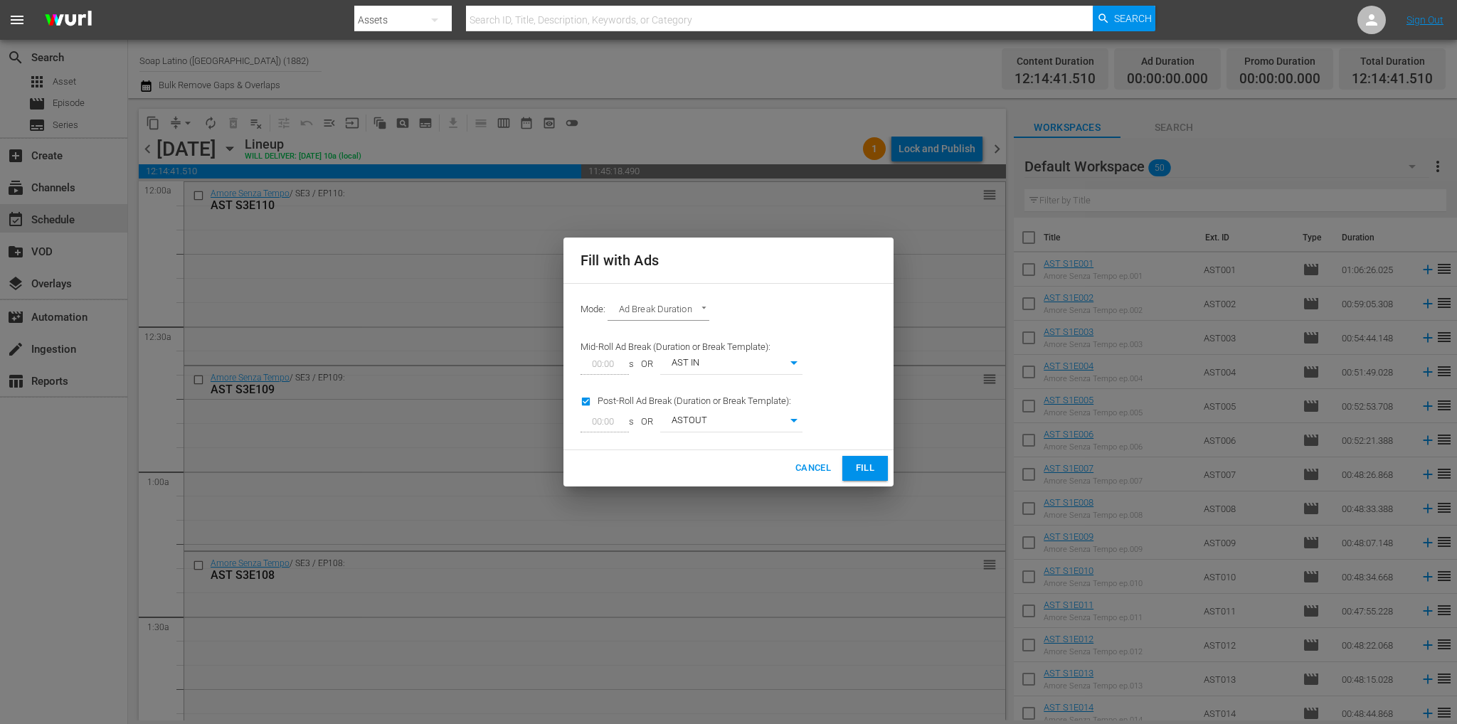
click at [865, 475] on span "Fill" at bounding box center [864, 468] width 23 height 16
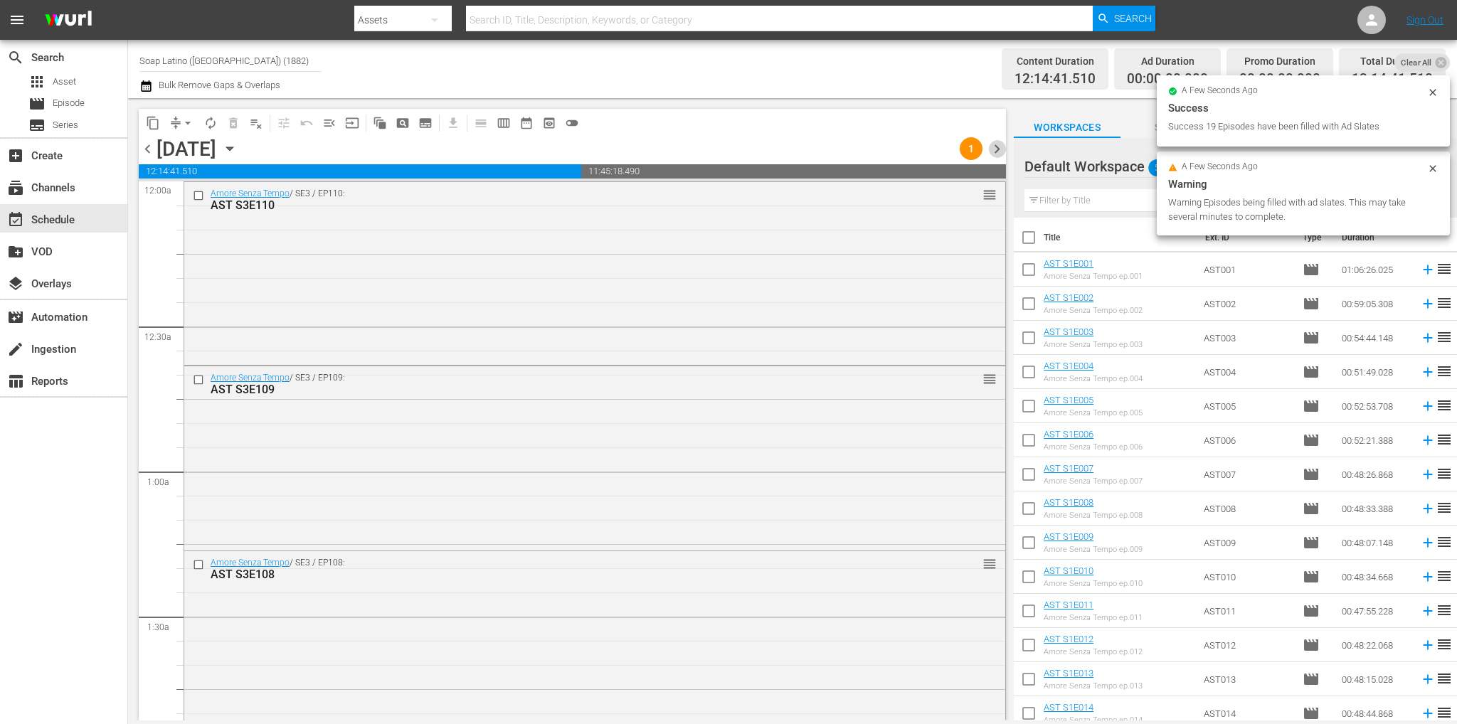
click at [995, 151] on span "chevron_right" at bounding box center [997, 149] width 18 height 18
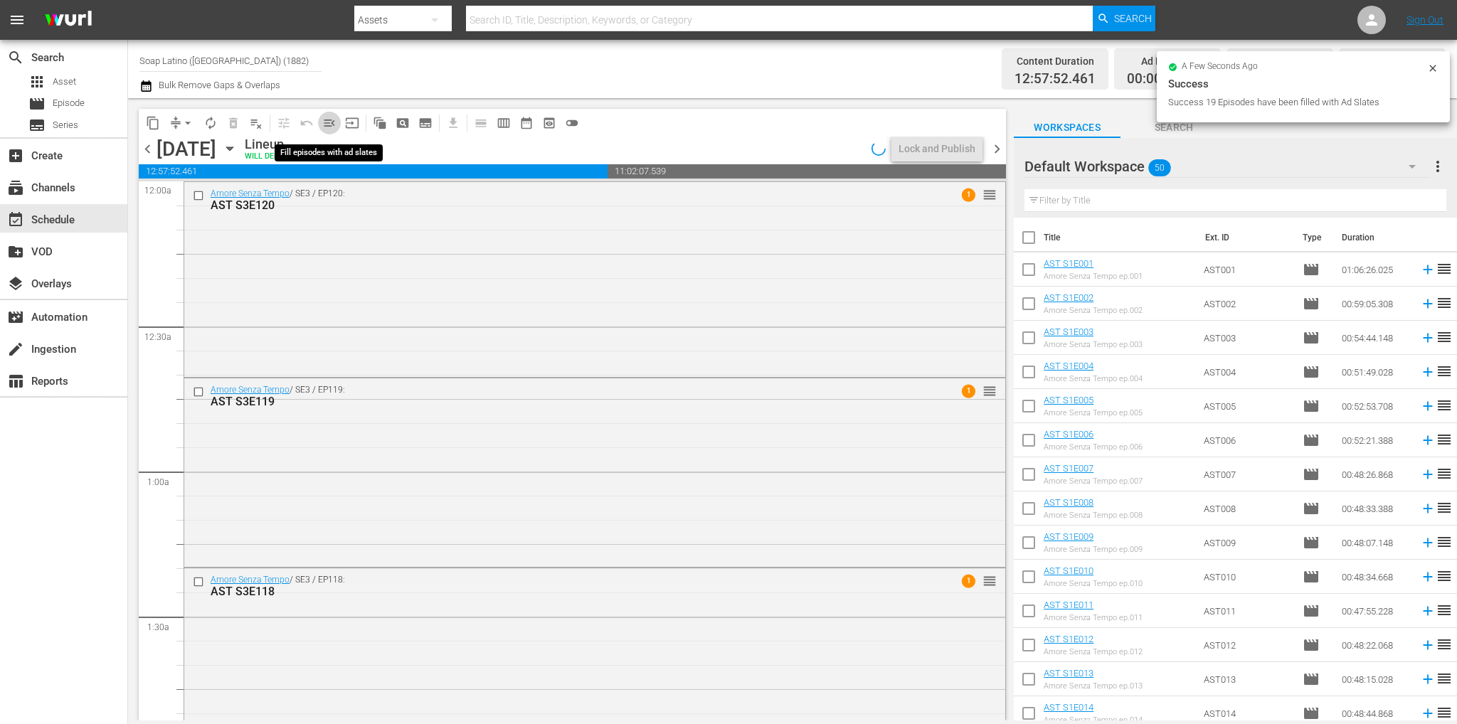
click at [327, 123] on span "menu_open" at bounding box center [329, 123] width 14 height 14
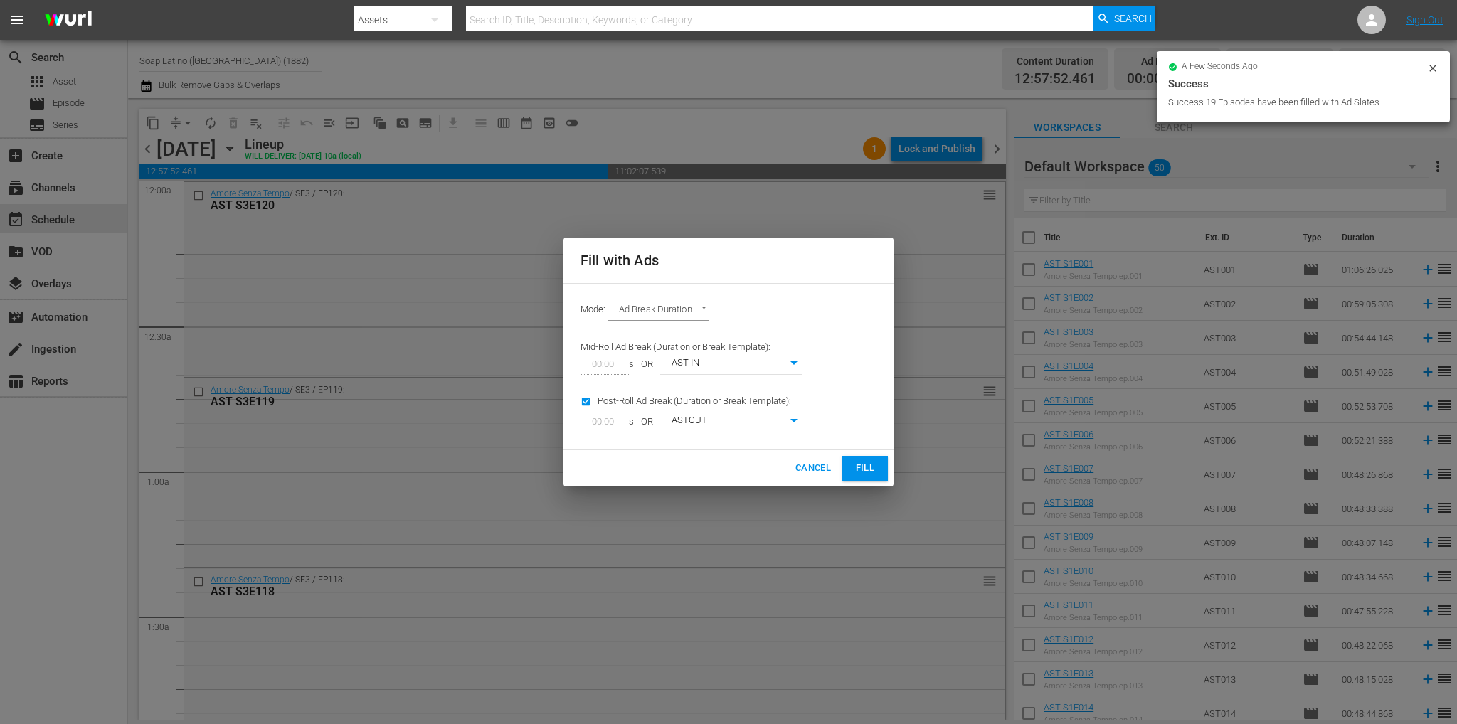
click at [863, 462] on span "Fill" at bounding box center [864, 468] width 23 height 16
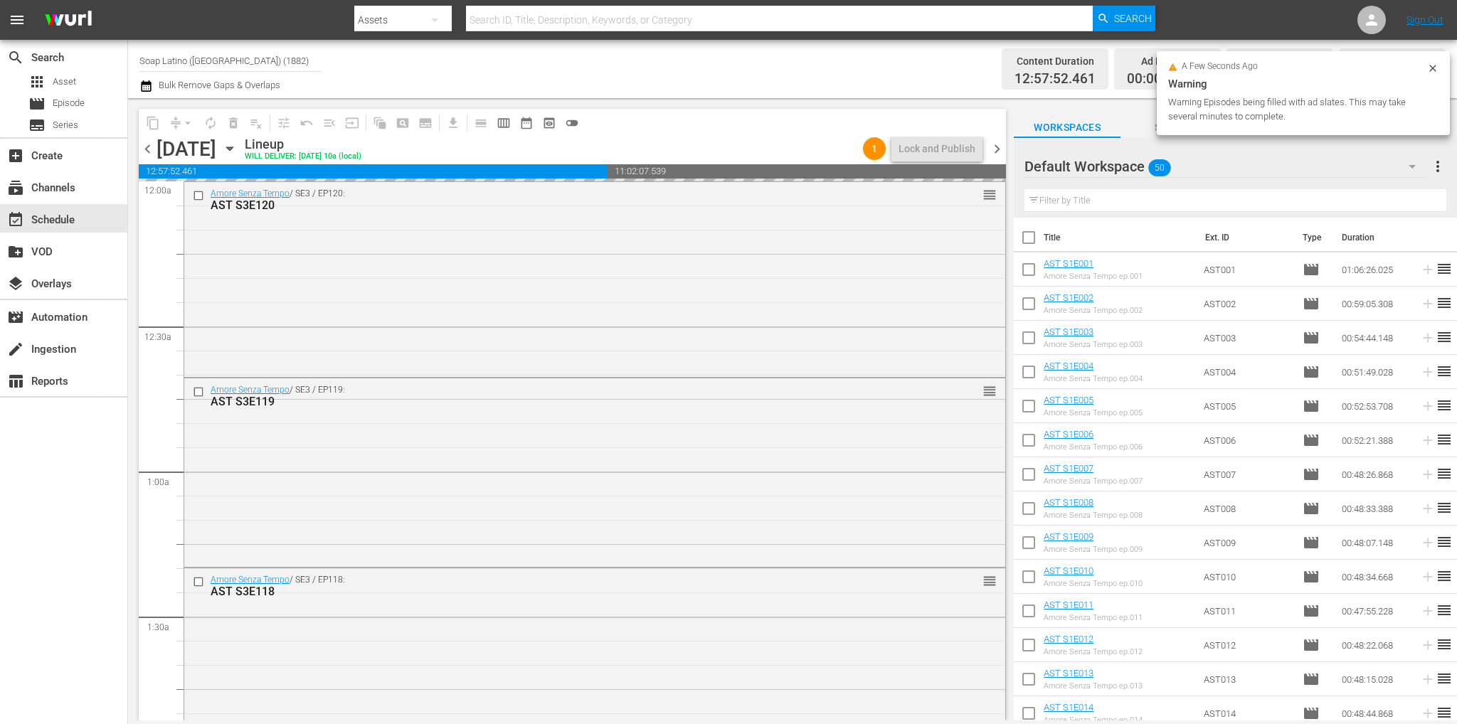
click at [992, 152] on span "chevron_right" at bounding box center [997, 149] width 18 height 18
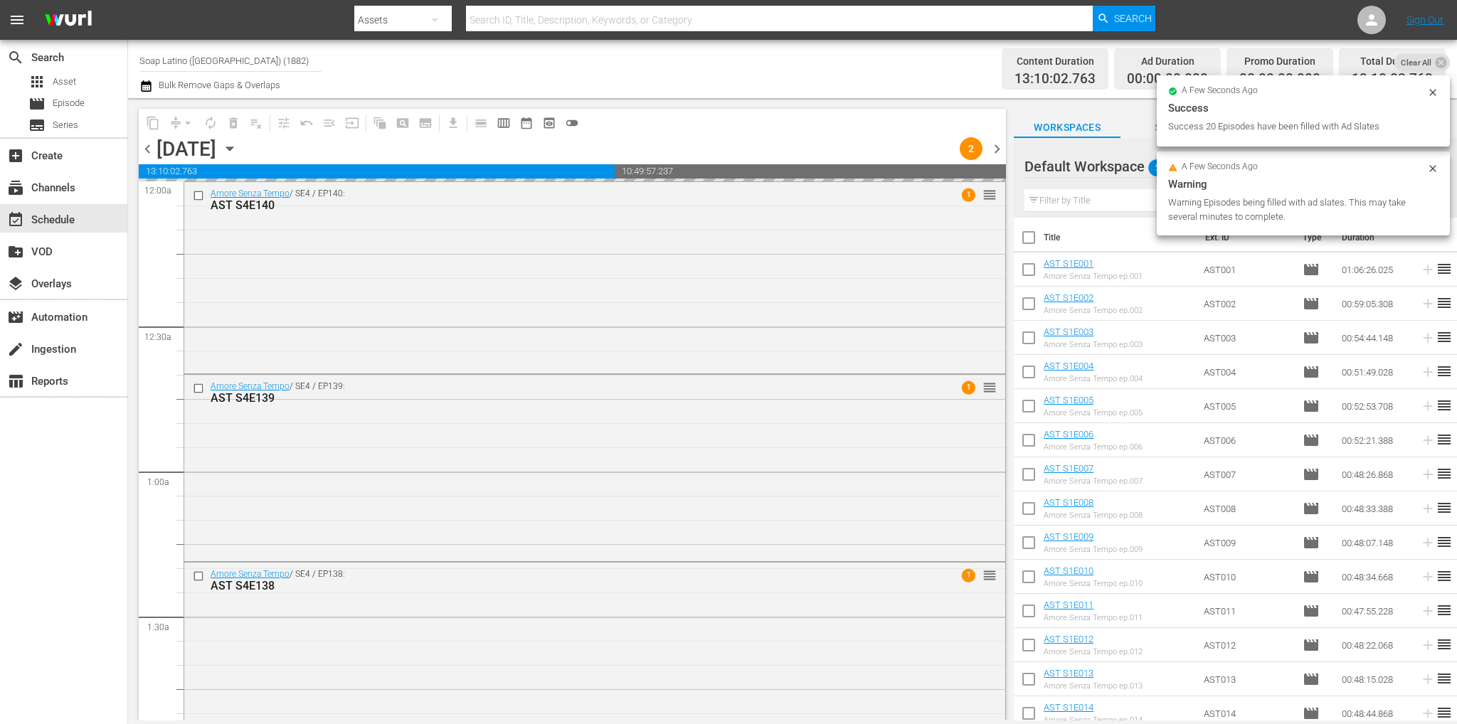
click at [326, 120] on span "menu_open" at bounding box center [329, 123] width 23 height 23
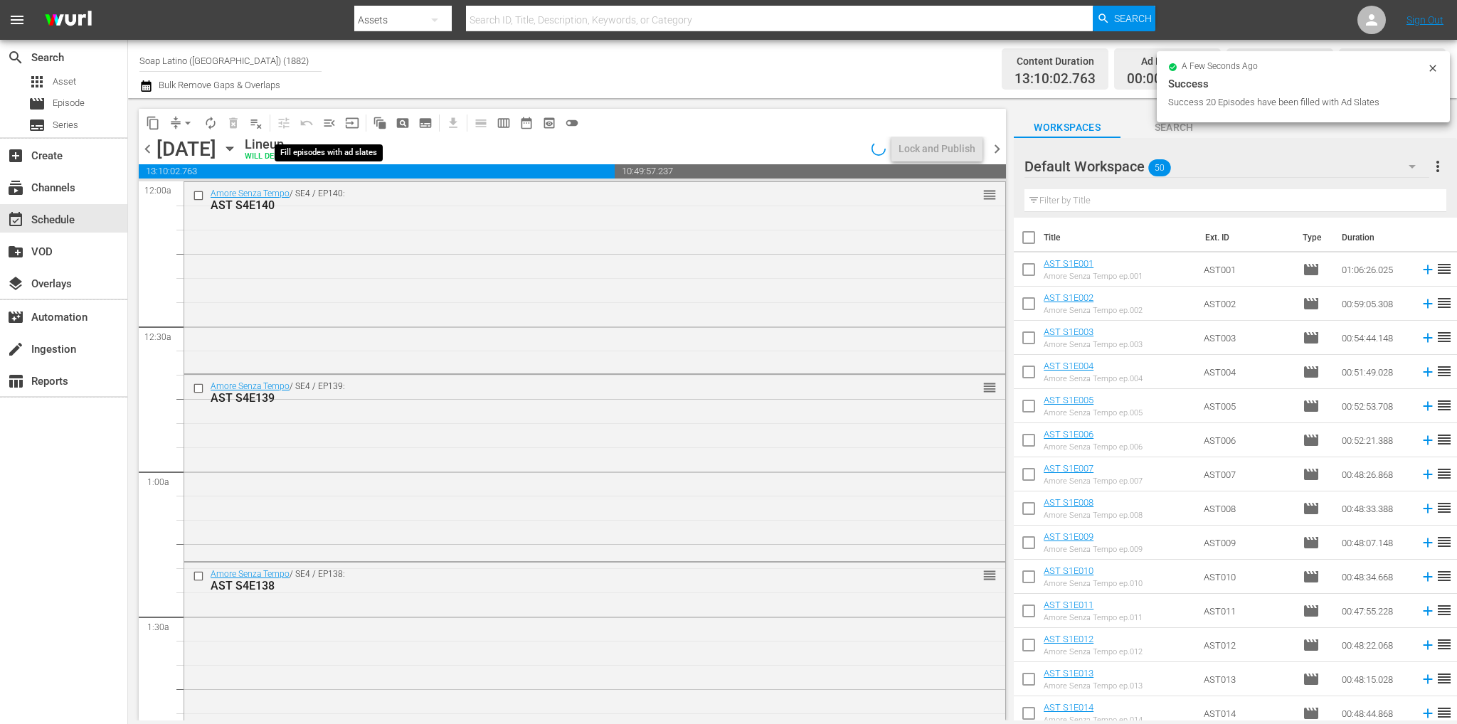
click at [331, 121] on span "menu_open" at bounding box center [329, 123] width 14 height 14
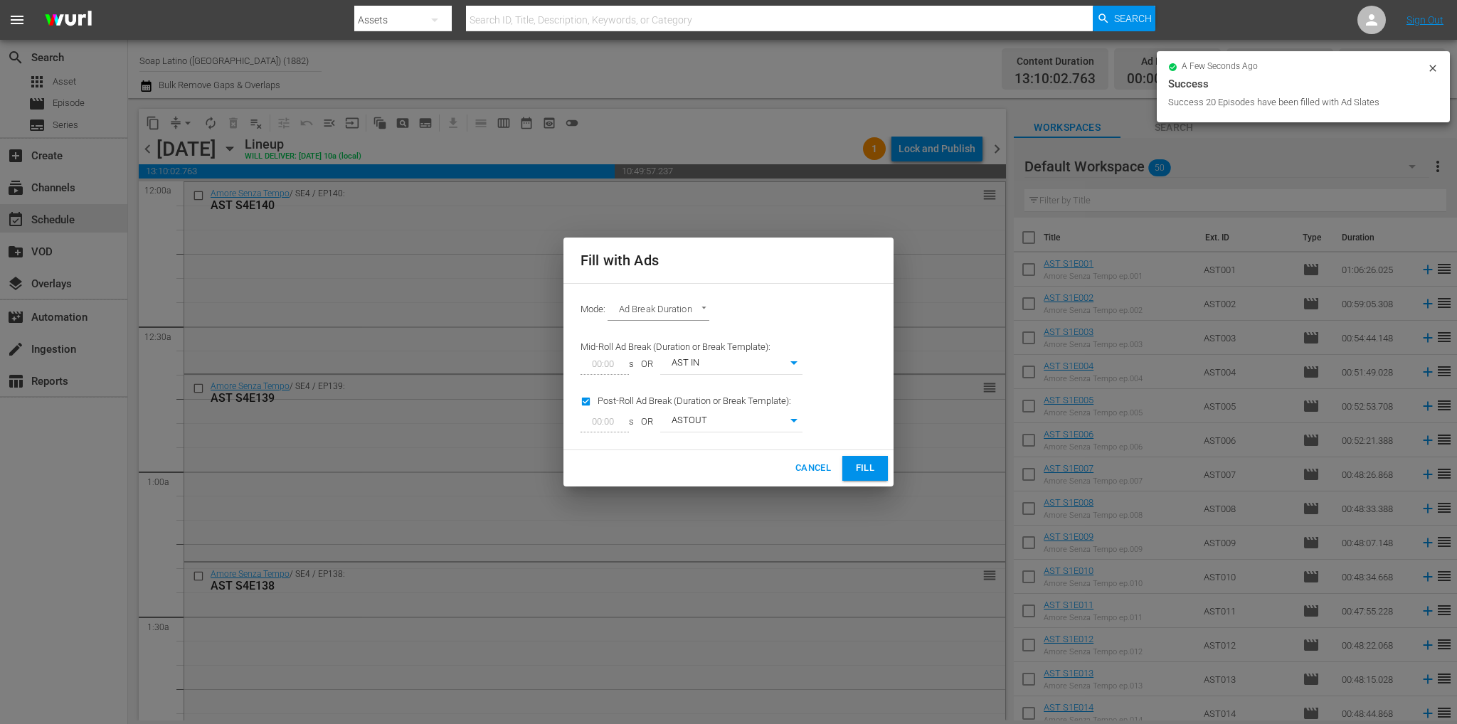
click at [864, 472] on span "Fill" at bounding box center [864, 468] width 23 height 16
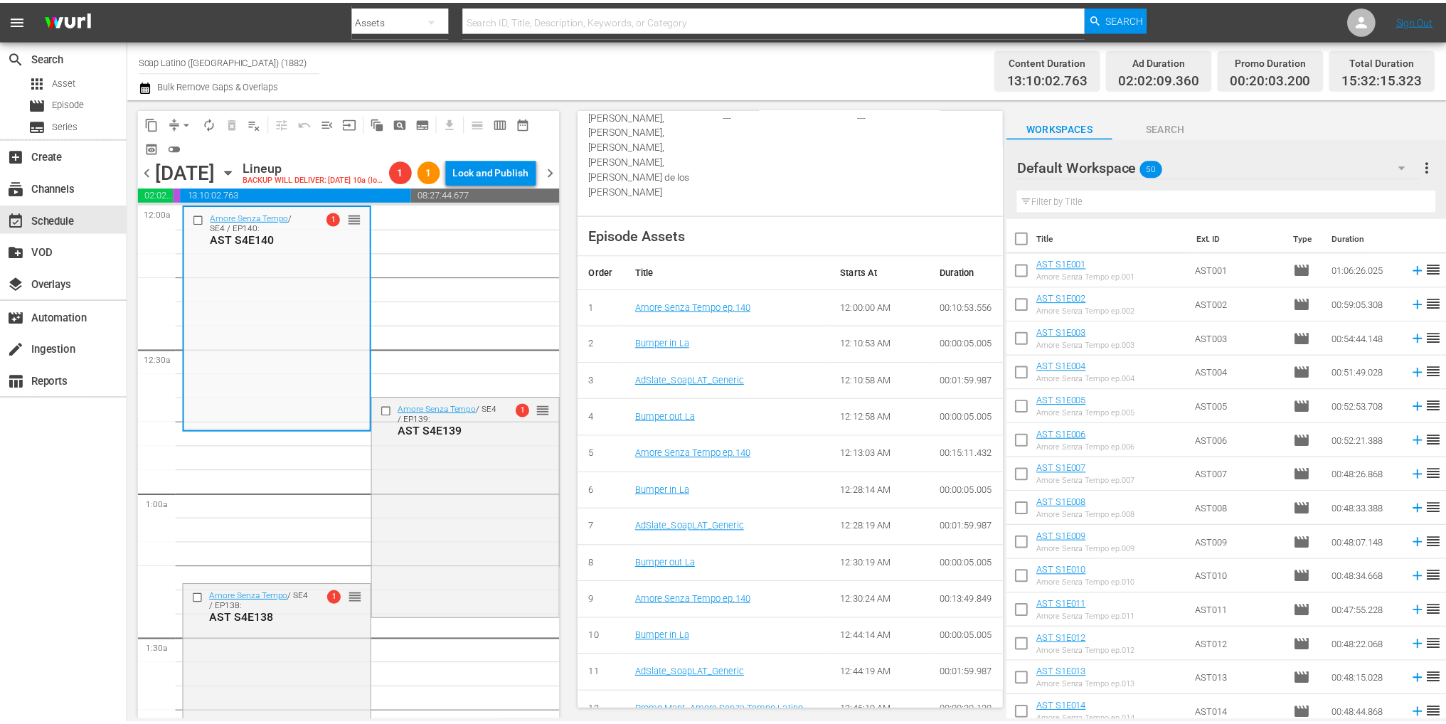
scroll to position [568, 0]
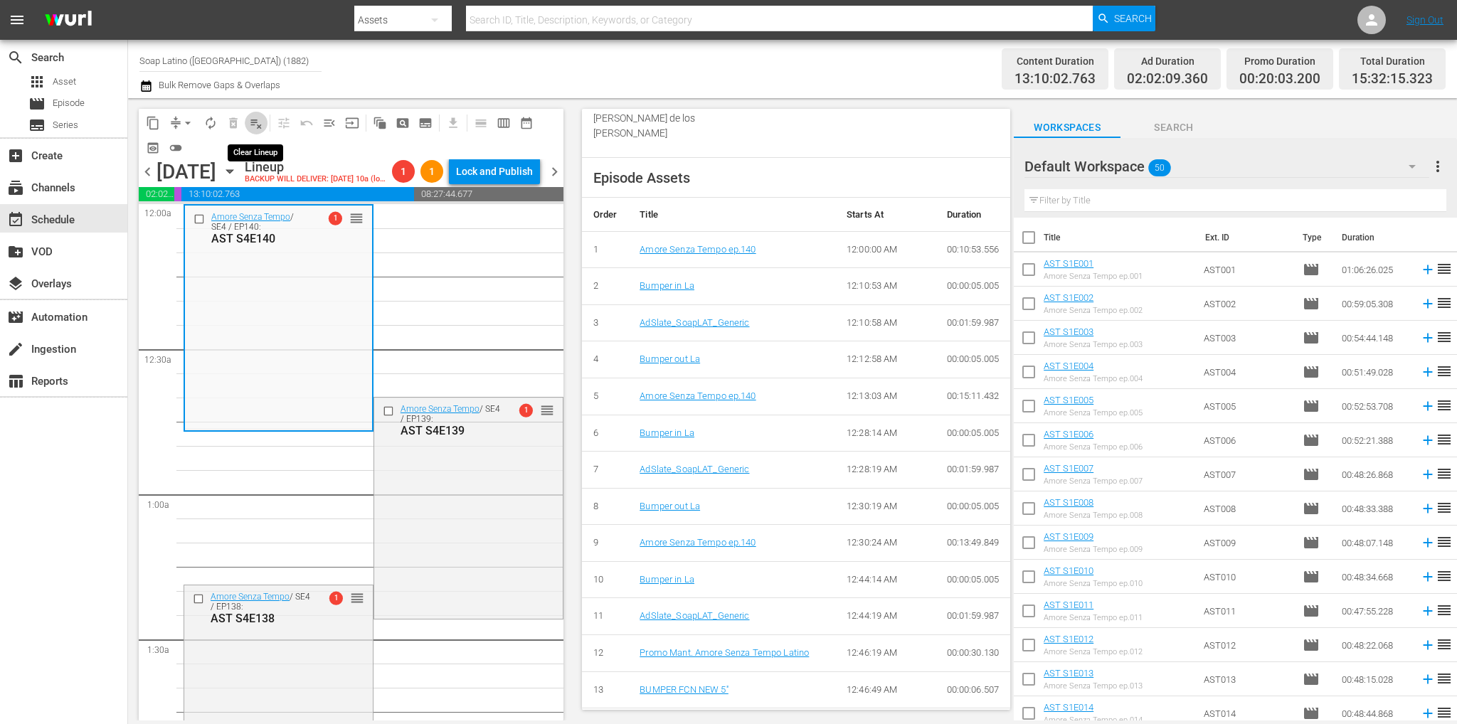
click at [263, 121] on button "playlist_remove_outlined" at bounding box center [256, 123] width 23 height 23
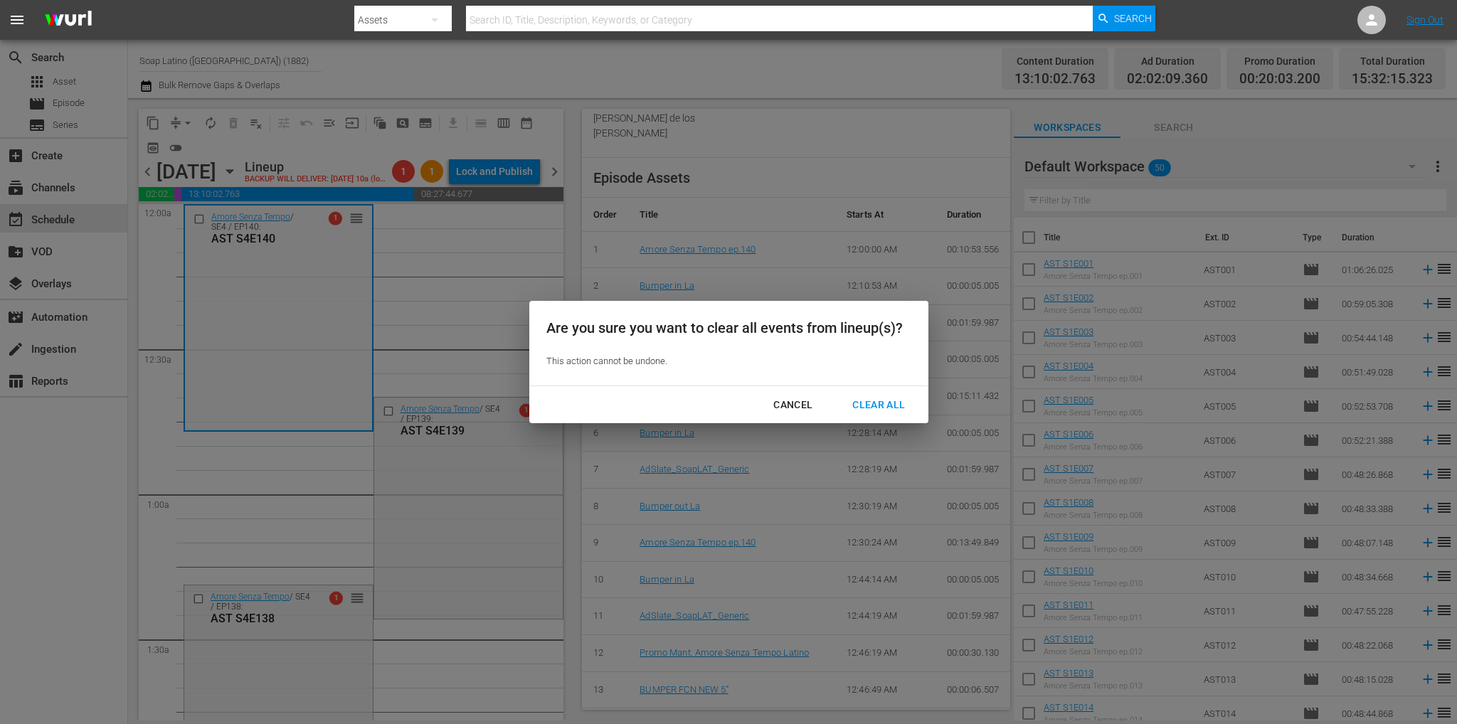
click at [882, 398] on div "Clear All" at bounding box center [878, 405] width 75 height 18
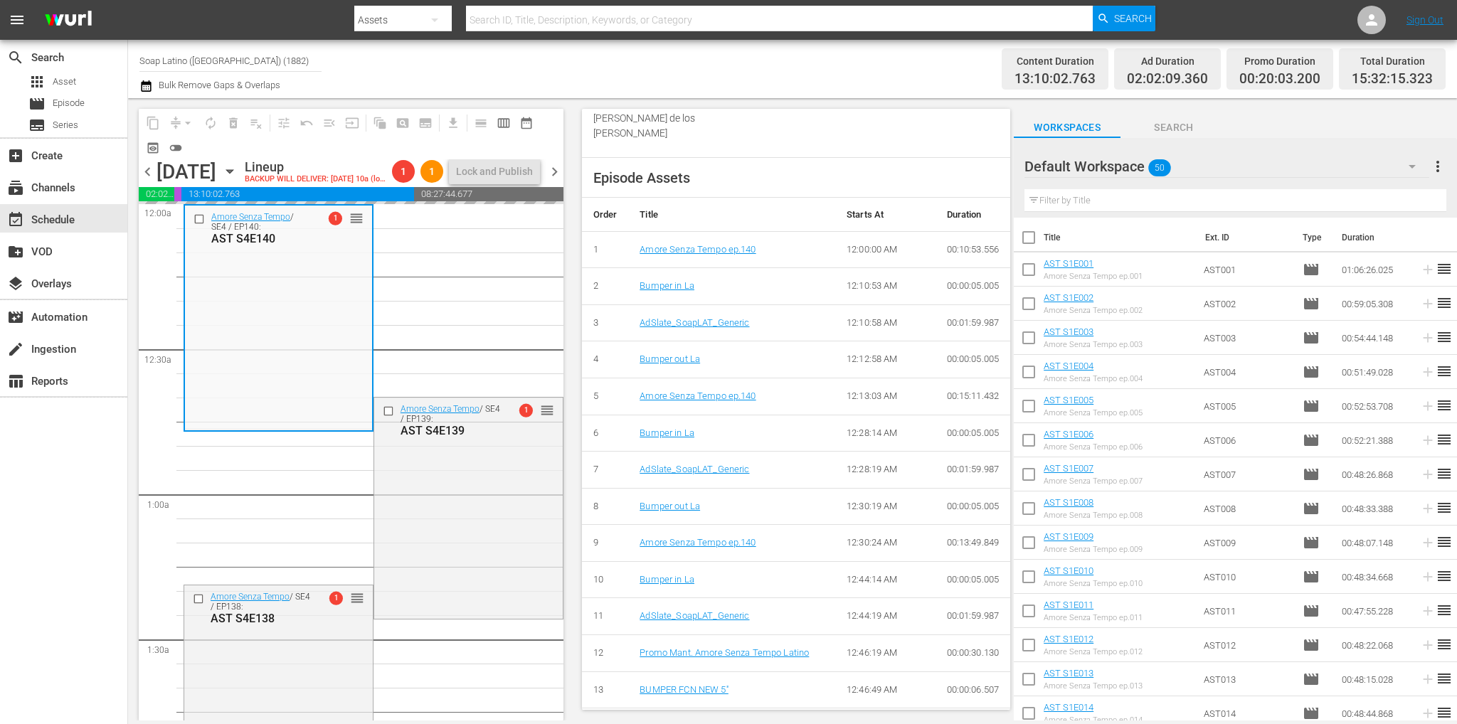
click at [154, 181] on span "chevron_left" at bounding box center [148, 172] width 18 height 18
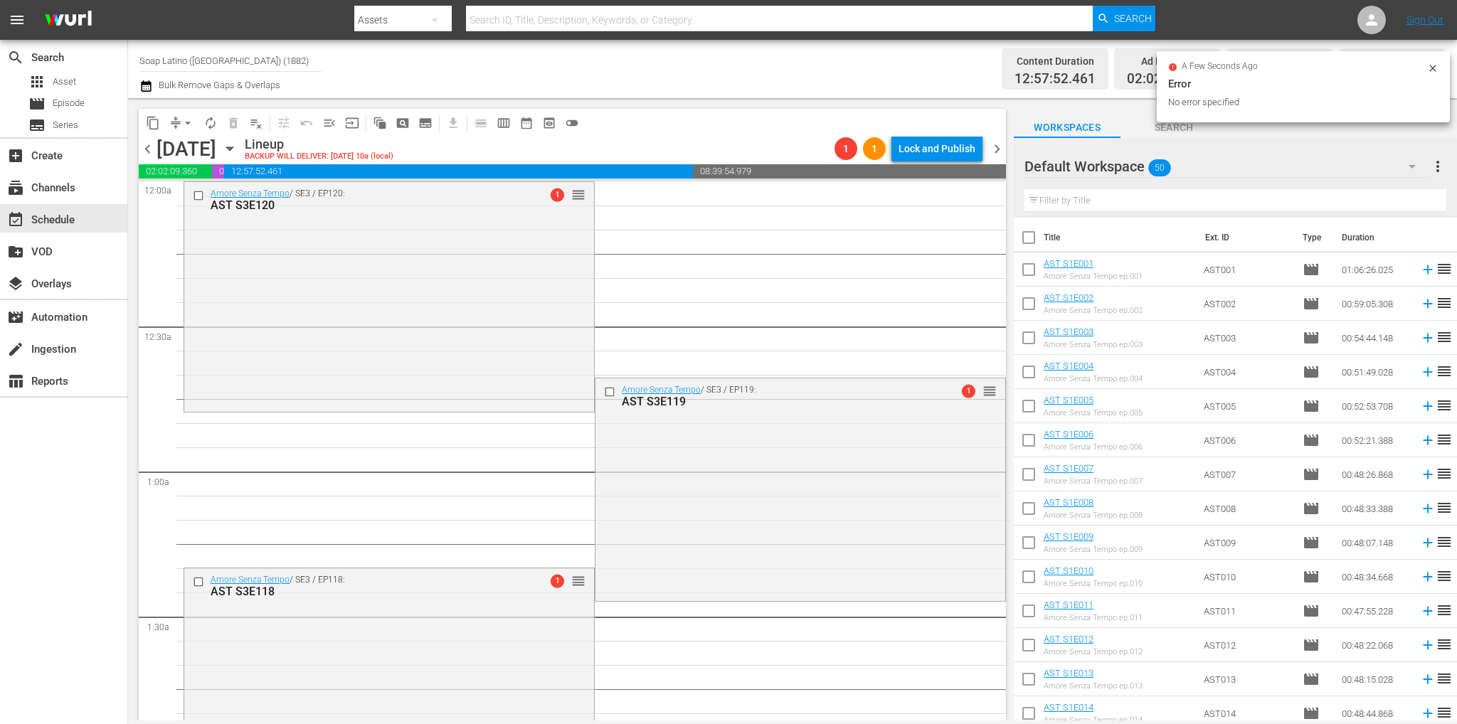
click at [260, 124] on span "playlist_remove_outlined" at bounding box center [256, 123] width 14 height 14
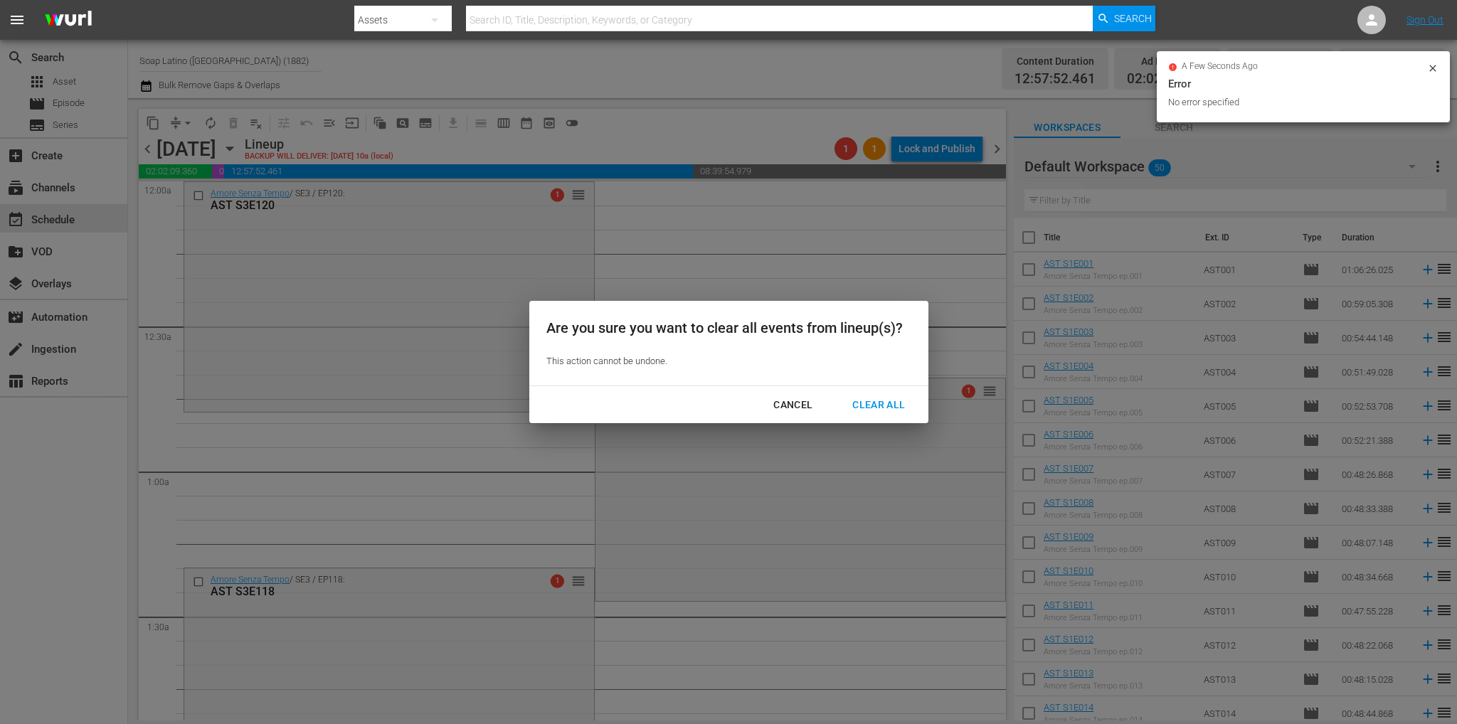
click at [884, 408] on div "Clear All" at bounding box center [878, 405] width 75 height 18
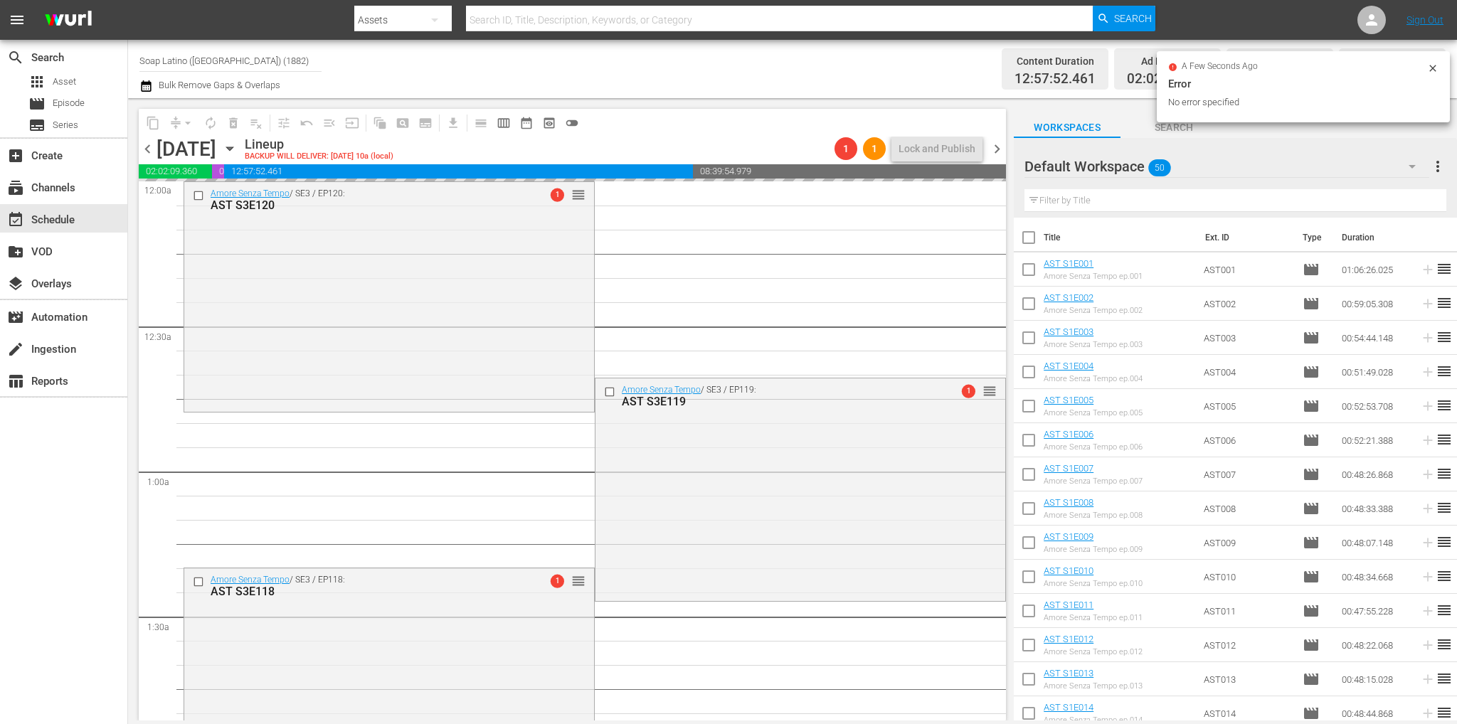
click at [151, 151] on span "chevron_left" at bounding box center [148, 149] width 18 height 18
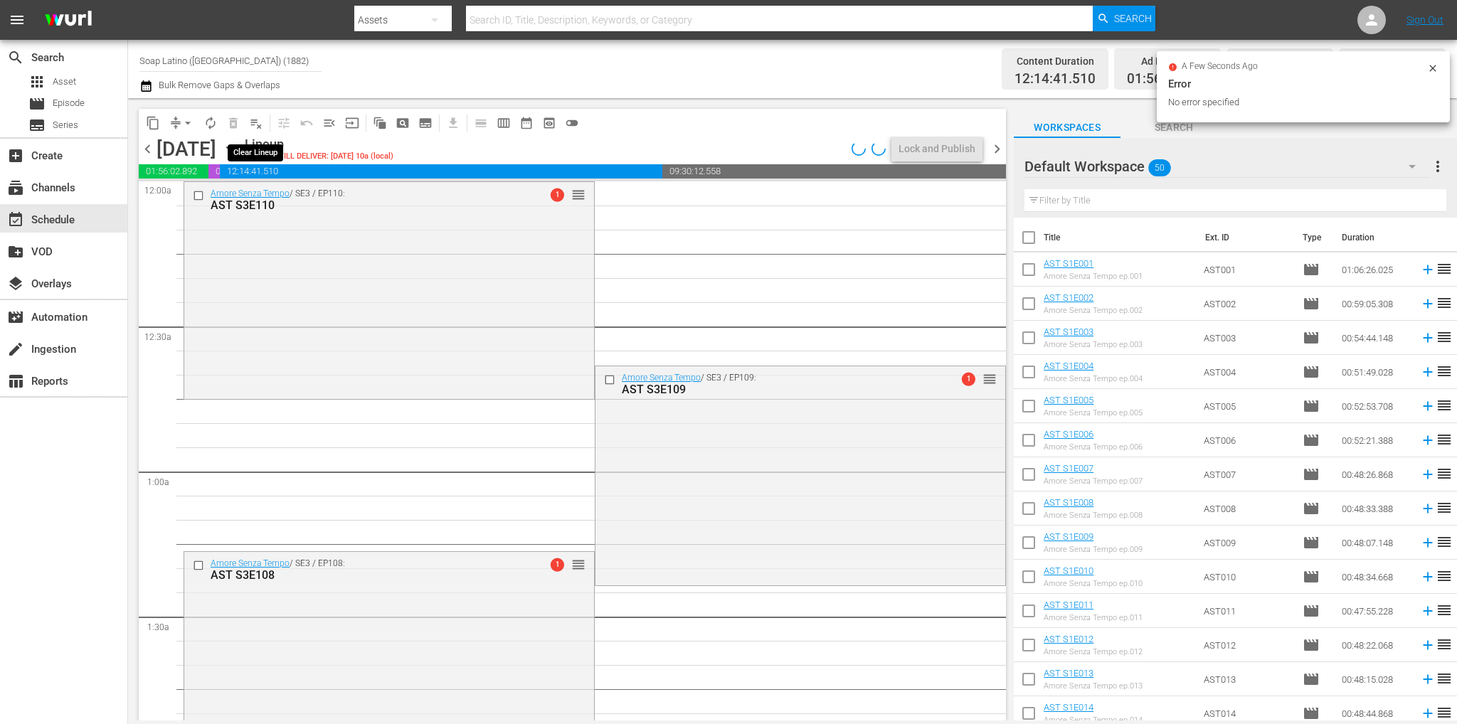
click at [259, 123] on span "playlist_remove_outlined" at bounding box center [256, 123] width 14 height 14
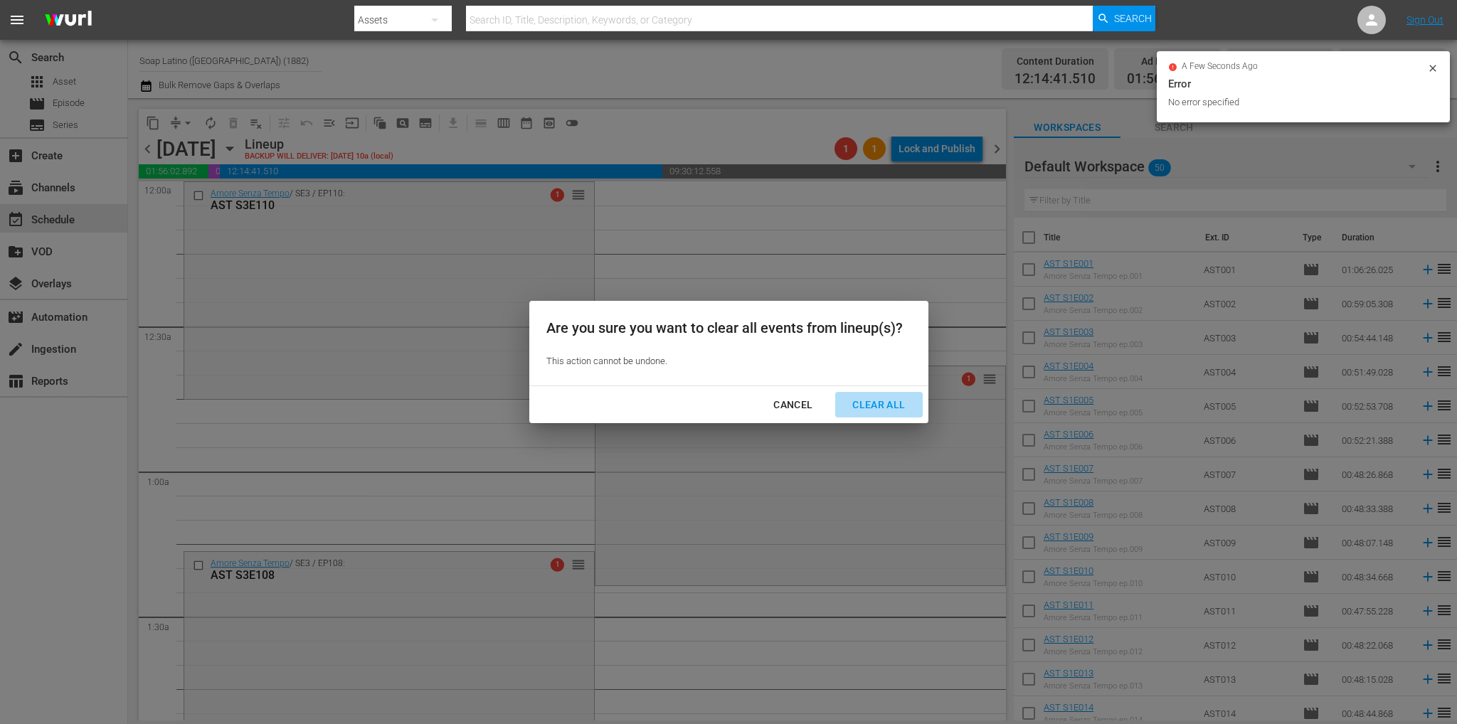
click at [861, 398] on div "Clear All" at bounding box center [878, 405] width 75 height 18
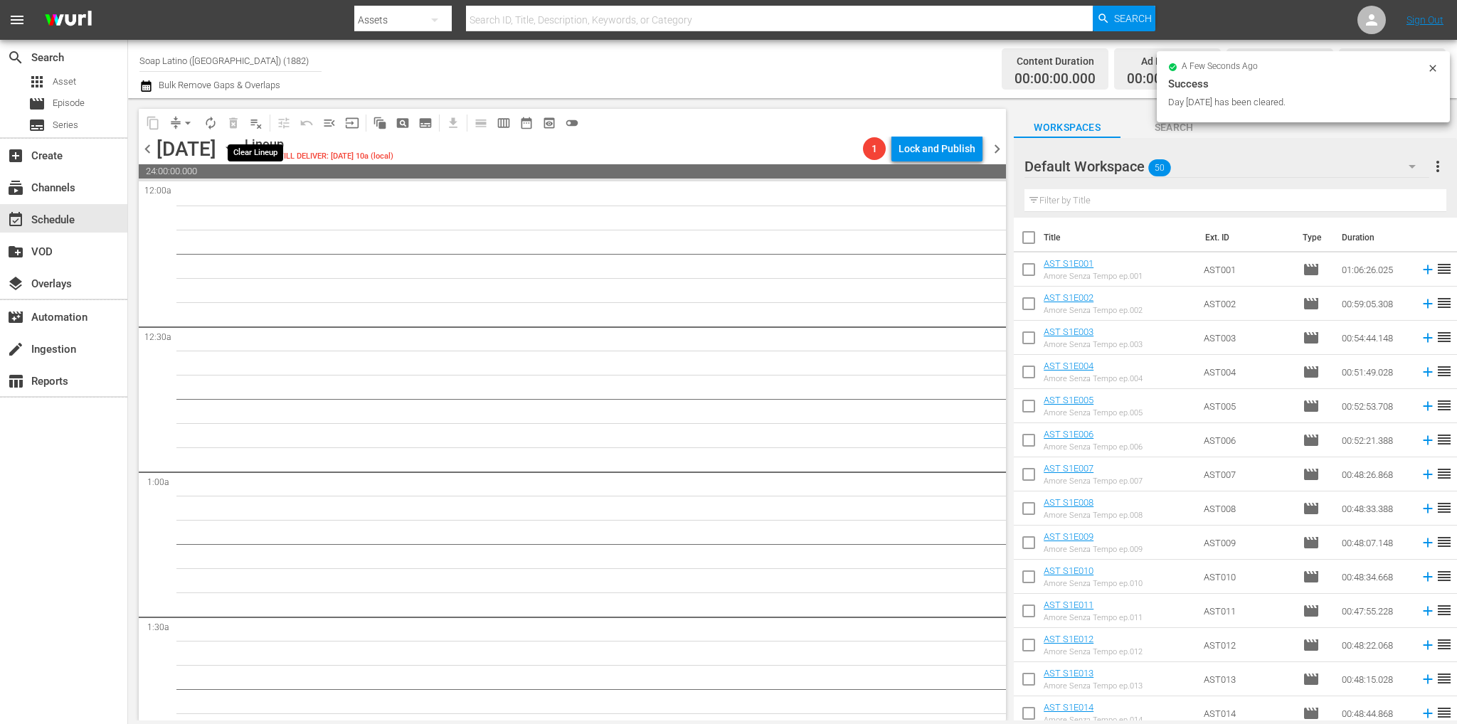
click at [253, 123] on span "playlist_remove_outlined" at bounding box center [256, 123] width 14 height 14
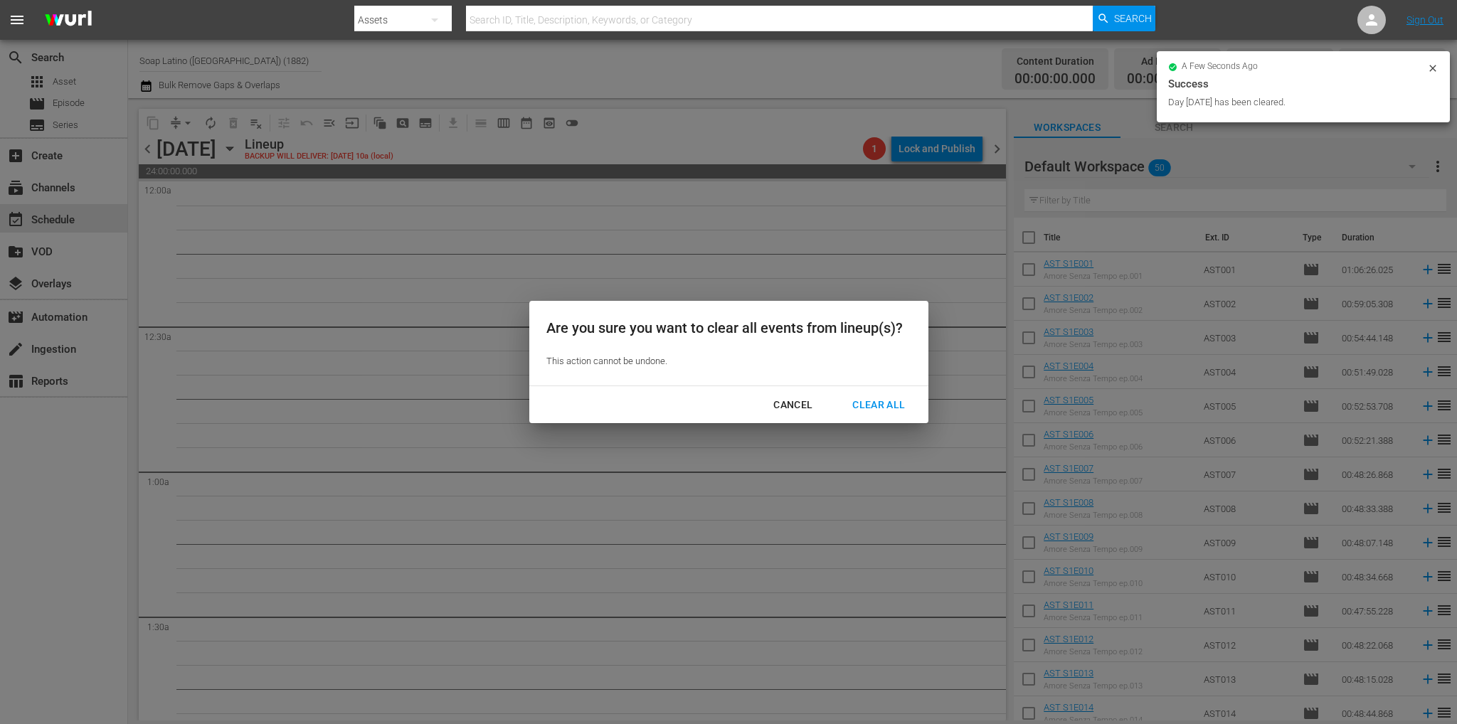
click at [427, 330] on div "Are you sure you want to clear all events from lineup(s)? This action cannot be…" at bounding box center [728, 362] width 1457 height 724
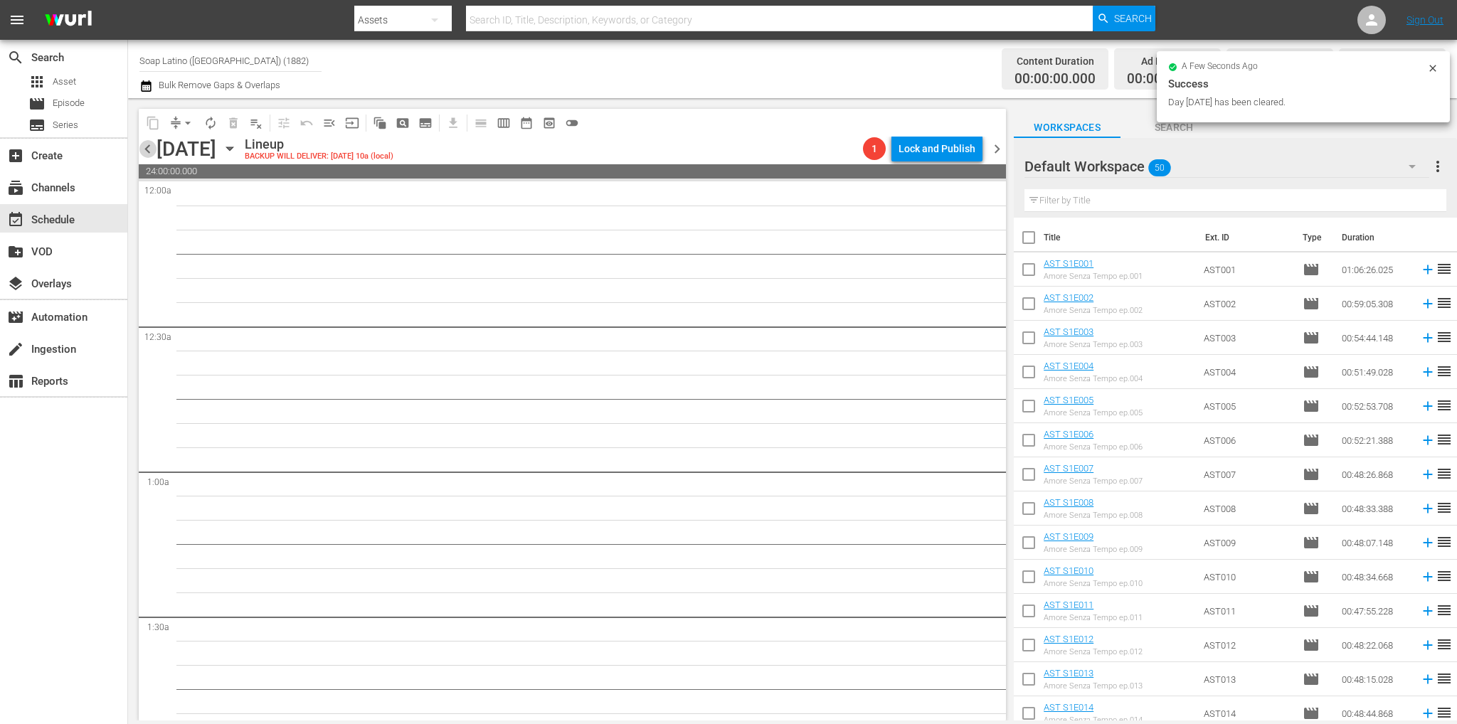
click at [148, 142] on span "chevron_left" at bounding box center [148, 149] width 18 height 18
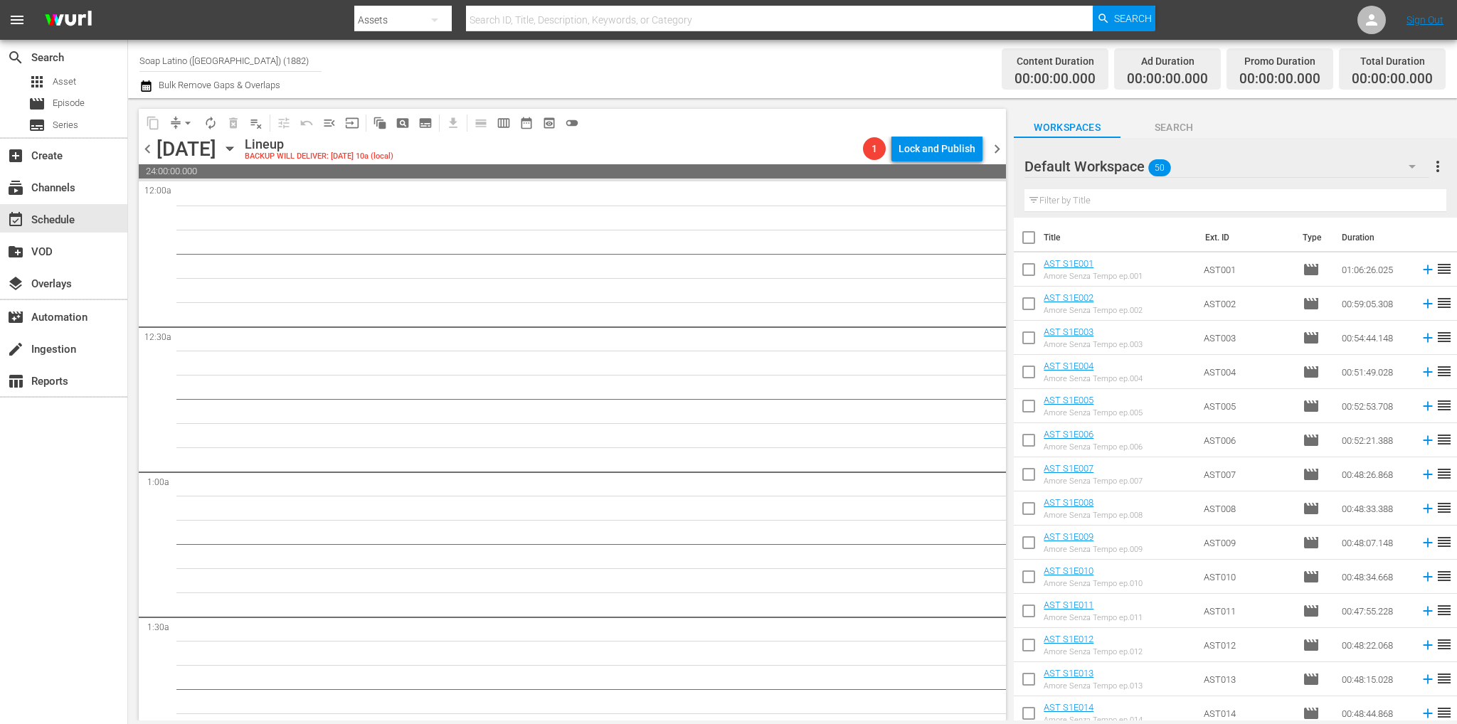
click at [156, 149] on div "Wednesday, September 24th" at bounding box center [186, 148] width 60 height 23
click at [151, 149] on span "chevron_left" at bounding box center [148, 149] width 18 height 18
click at [95, 83] on div "apps Asset" at bounding box center [63, 82] width 127 height 20
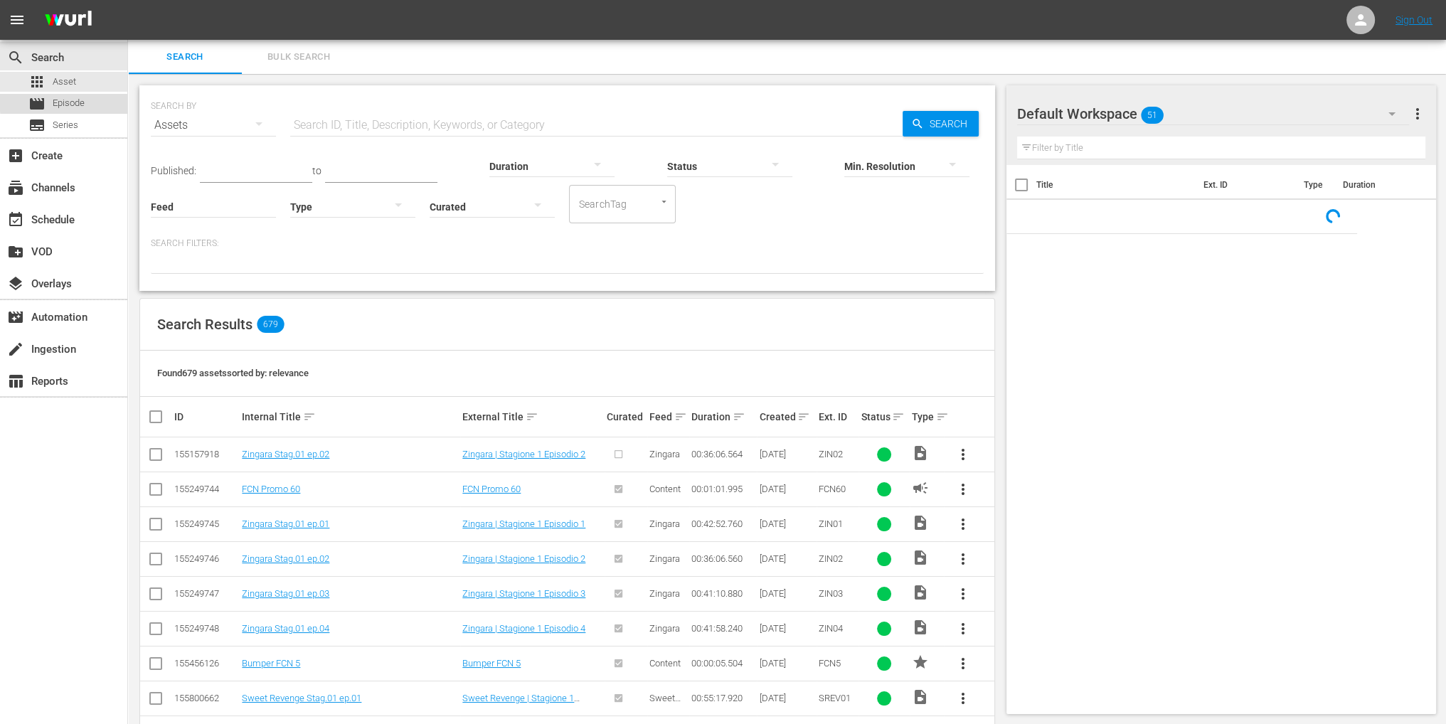
click at [91, 100] on div "movie Episode" at bounding box center [63, 104] width 127 height 20
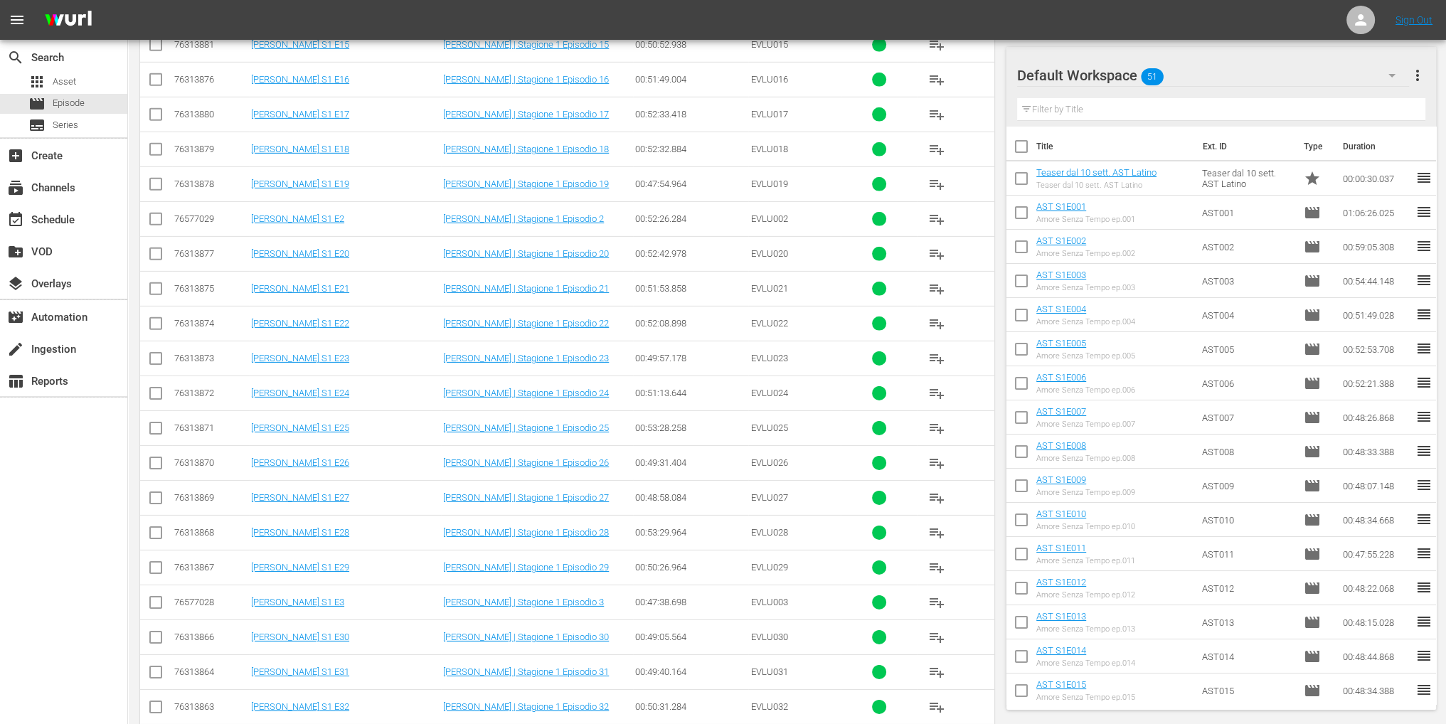
scroll to position [6674, 0]
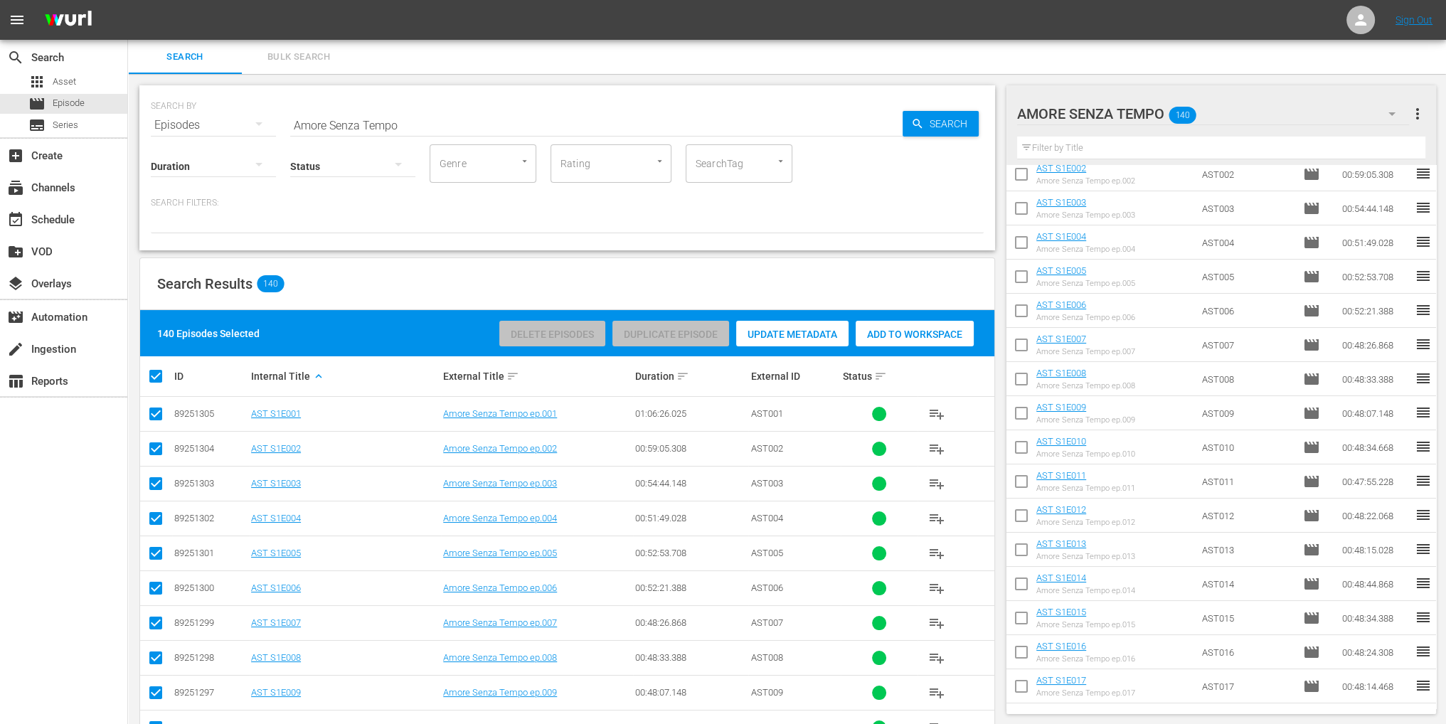
scroll to position [427, 0]
